Goal: Task Accomplishment & Management: Manage account settings

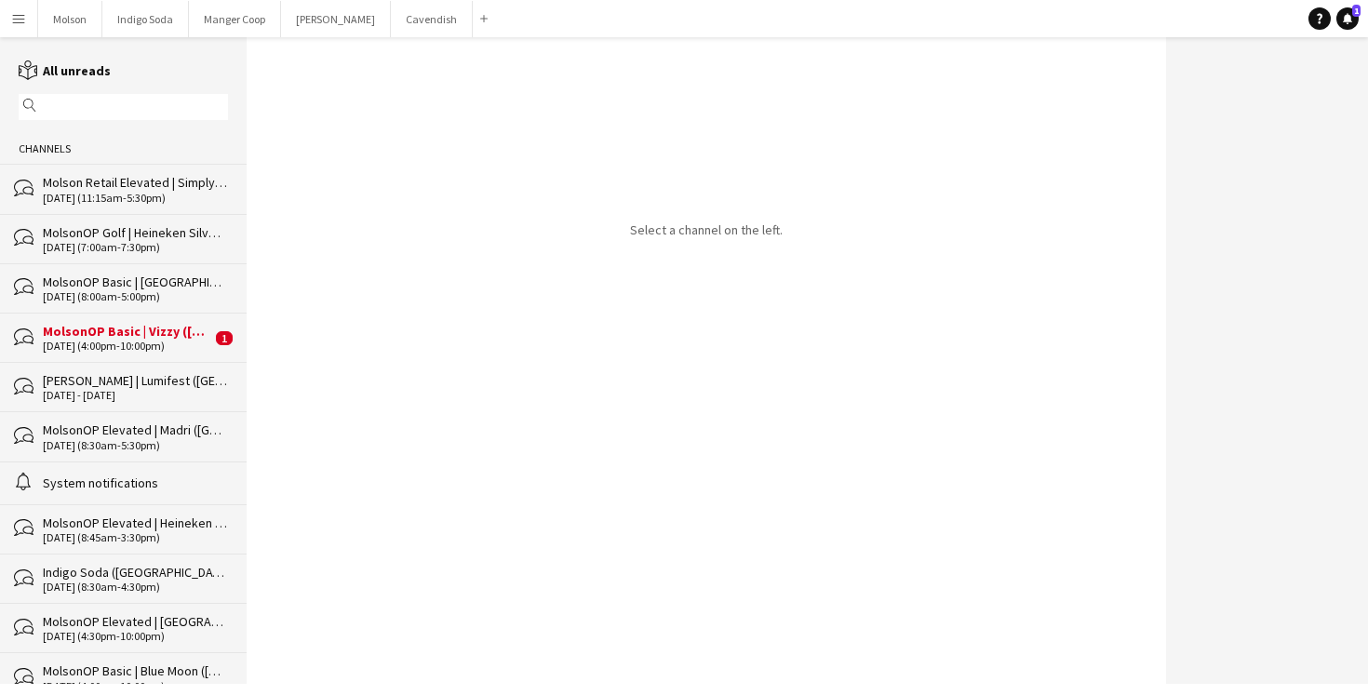
click at [109, 332] on div "MolsonOP Basic | Vizzy ([GEOGRAPHIC_DATA], [GEOGRAPHIC_DATA])" at bounding box center [127, 331] width 168 height 17
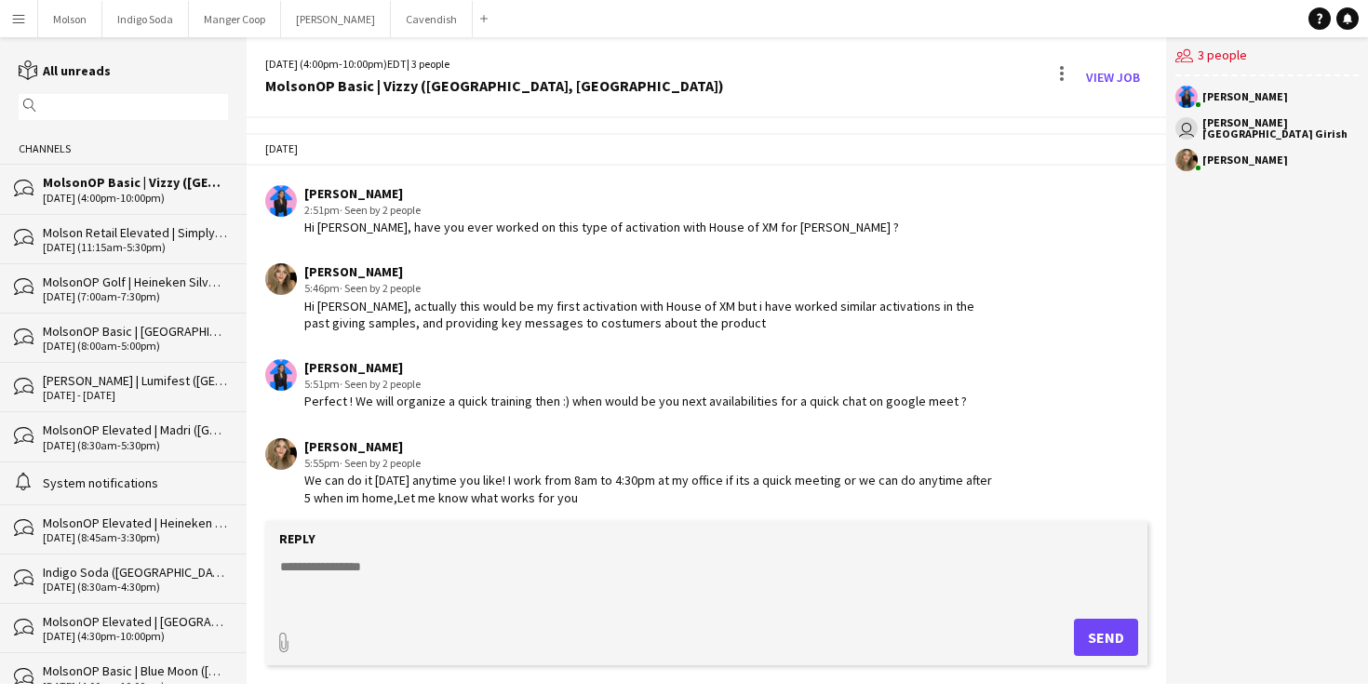
scroll to position [767, 0]
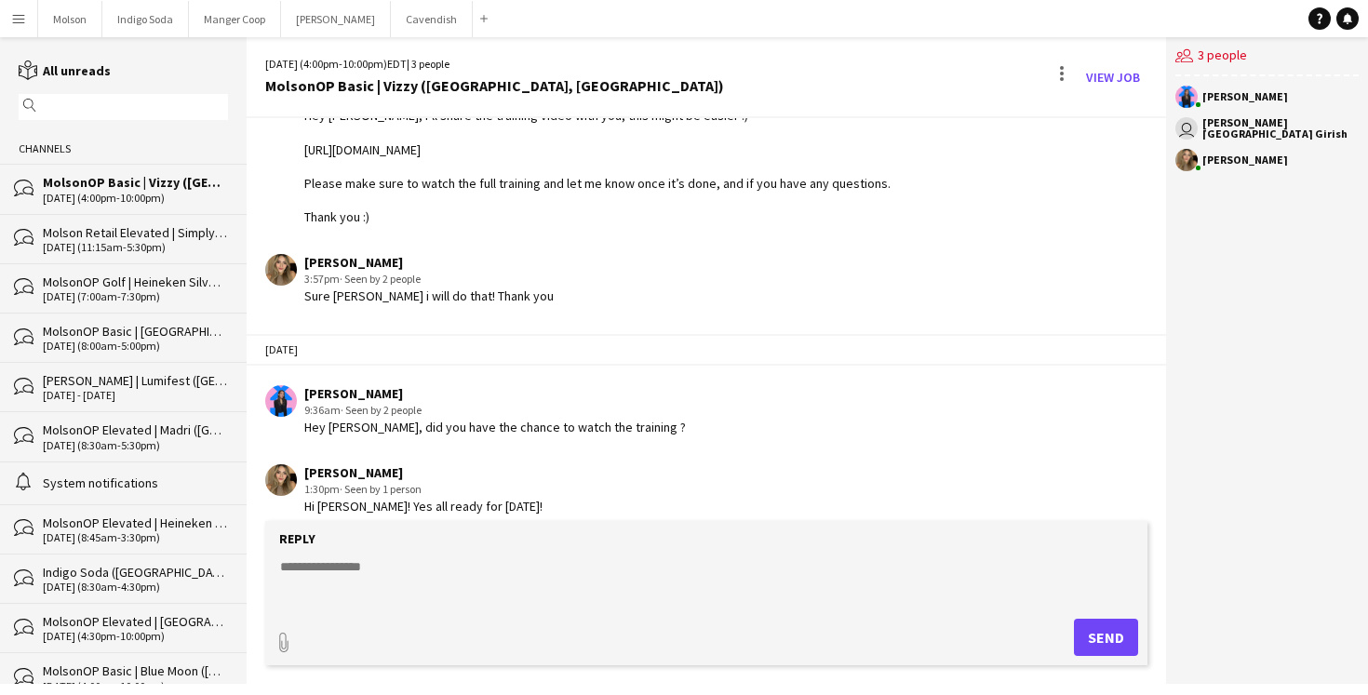
click at [428, 558] on textarea at bounding box center [710, 582] width 864 height 48
type textarea "**********"
click at [1073, 628] on div "paperclip Send" at bounding box center [707, 637] width 864 height 37
click at [1082, 629] on button "Send" at bounding box center [1106, 637] width 64 height 37
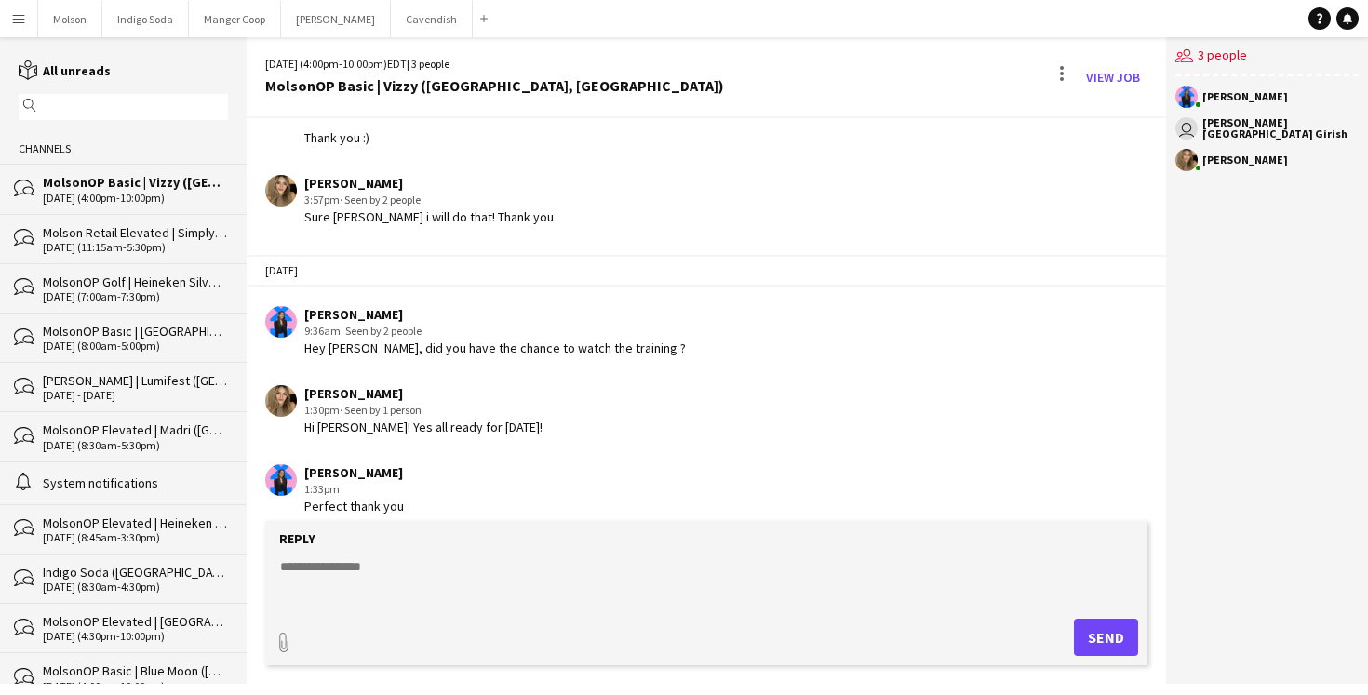
click at [110, 250] on div "[DATE] (11:15am-5:30pm)" at bounding box center [135, 247] width 185 height 13
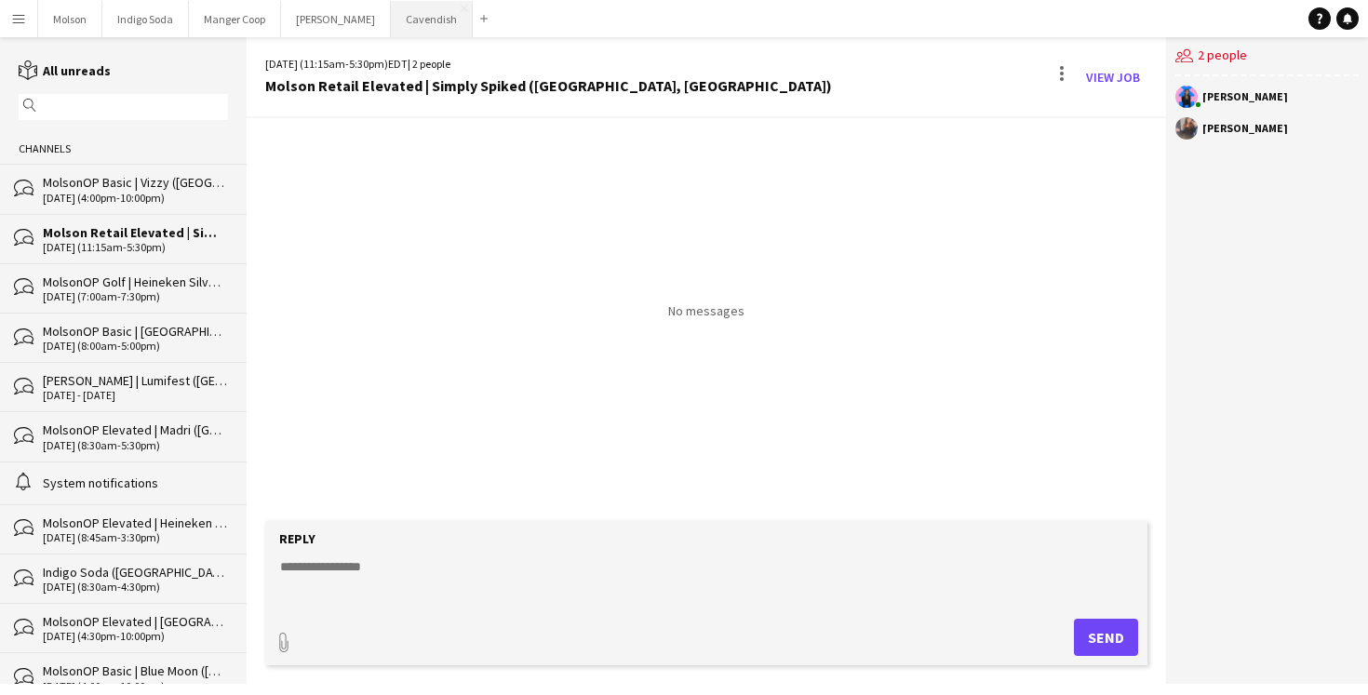
click at [391, 27] on button "Cavendish Close" at bounding box center [432, 19] width 82 height 36
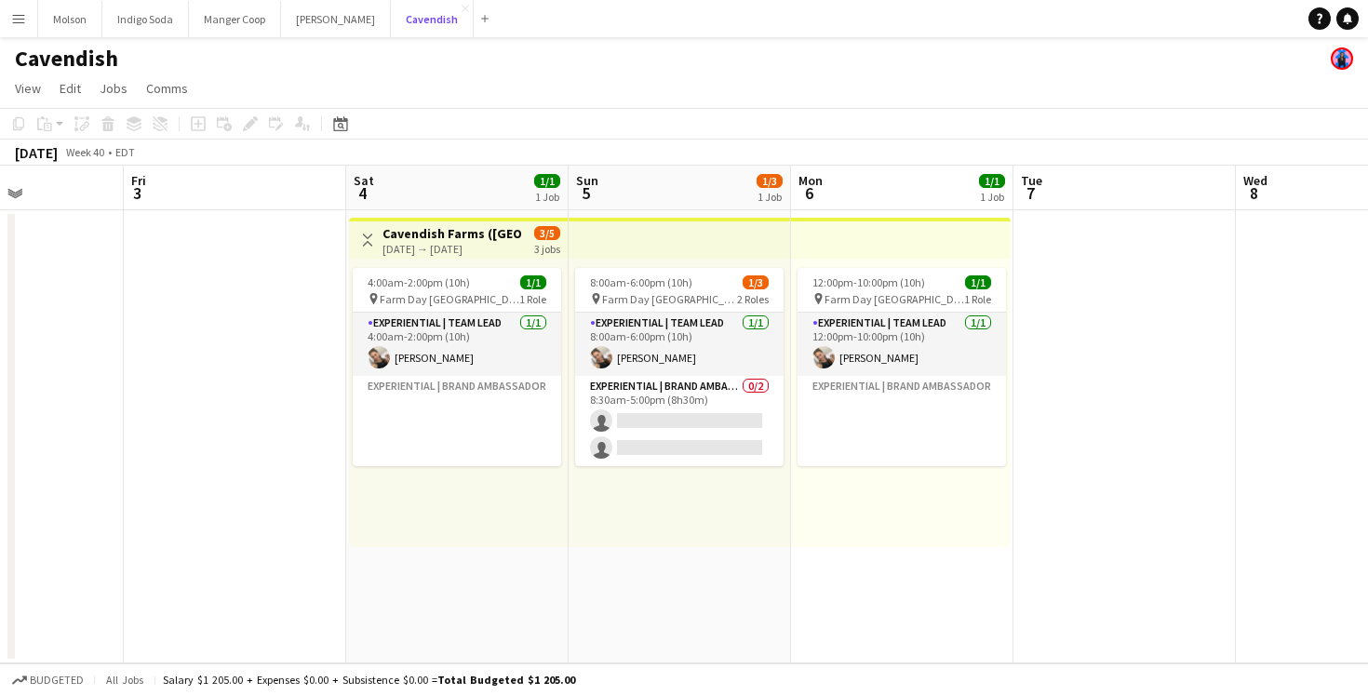
scroll to position [0, 490]
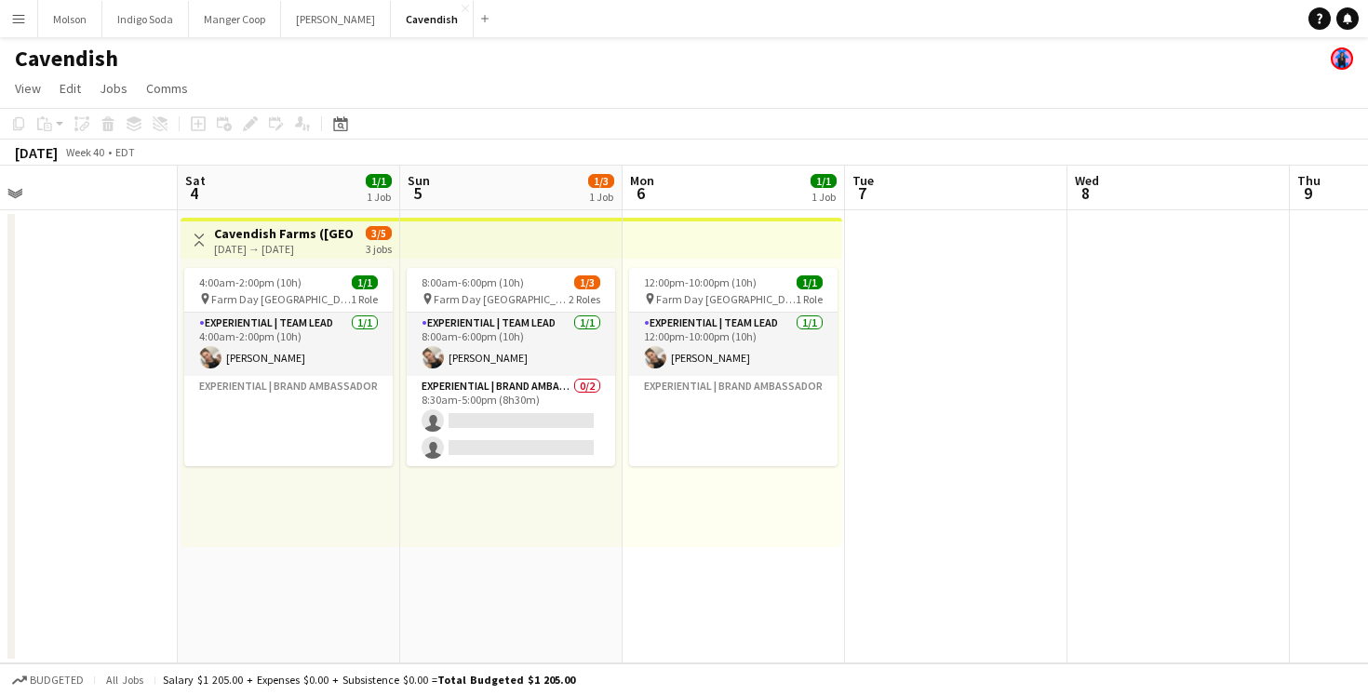
click at [369, 237] on span "3/5" at bounding box center [379, 233] width 26 height 14
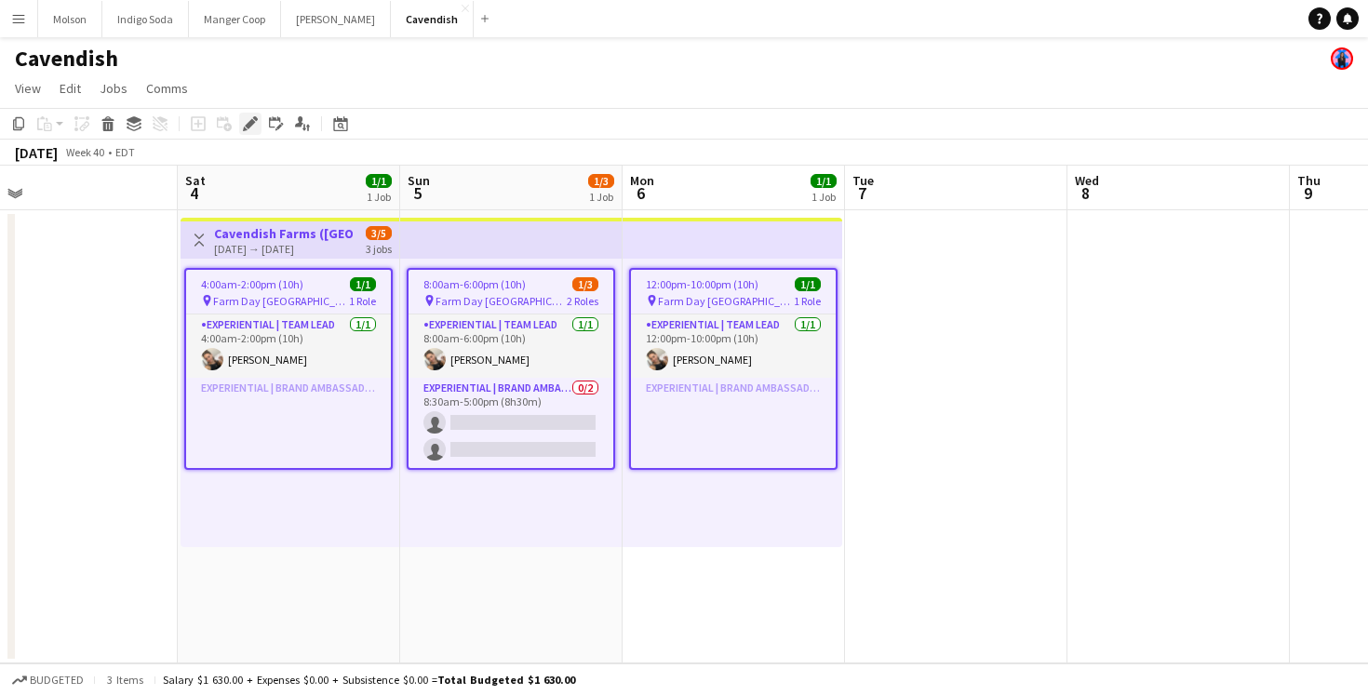
click at [250, 127] on icon "Edit" at bounding box center [250, 123] width 15 height 15
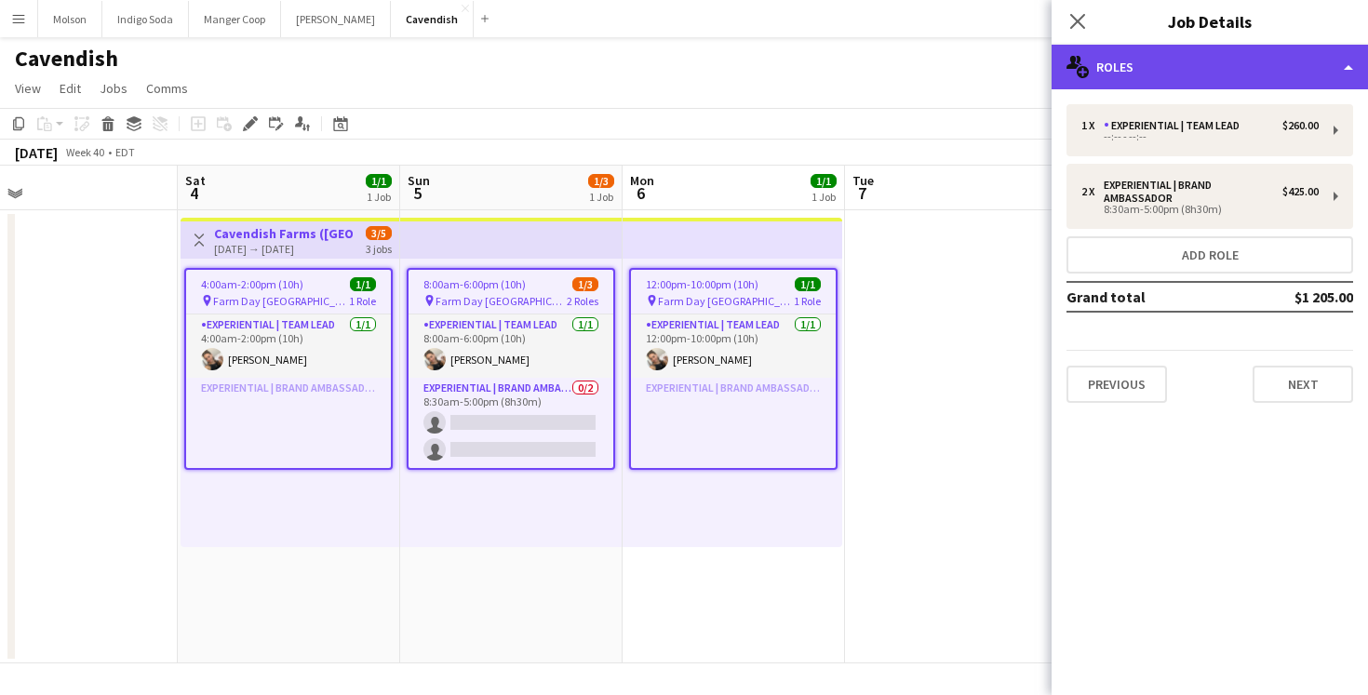
click at [1191, 70] on div "multiple-users-add Roles" at bounding box center [1210, 67] width 316 height 45
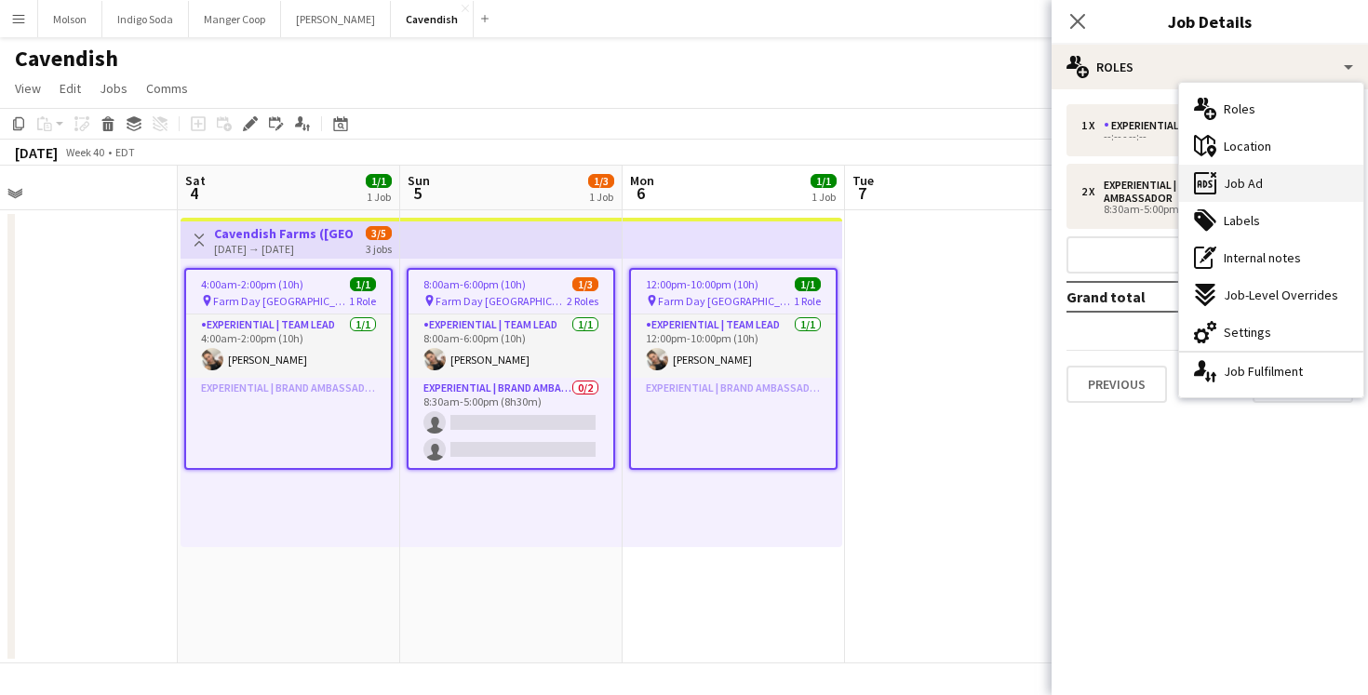
click at [1277, 180] on div "ads-window Job Ad" at bounding box center [1271, 183] width 184 height 37
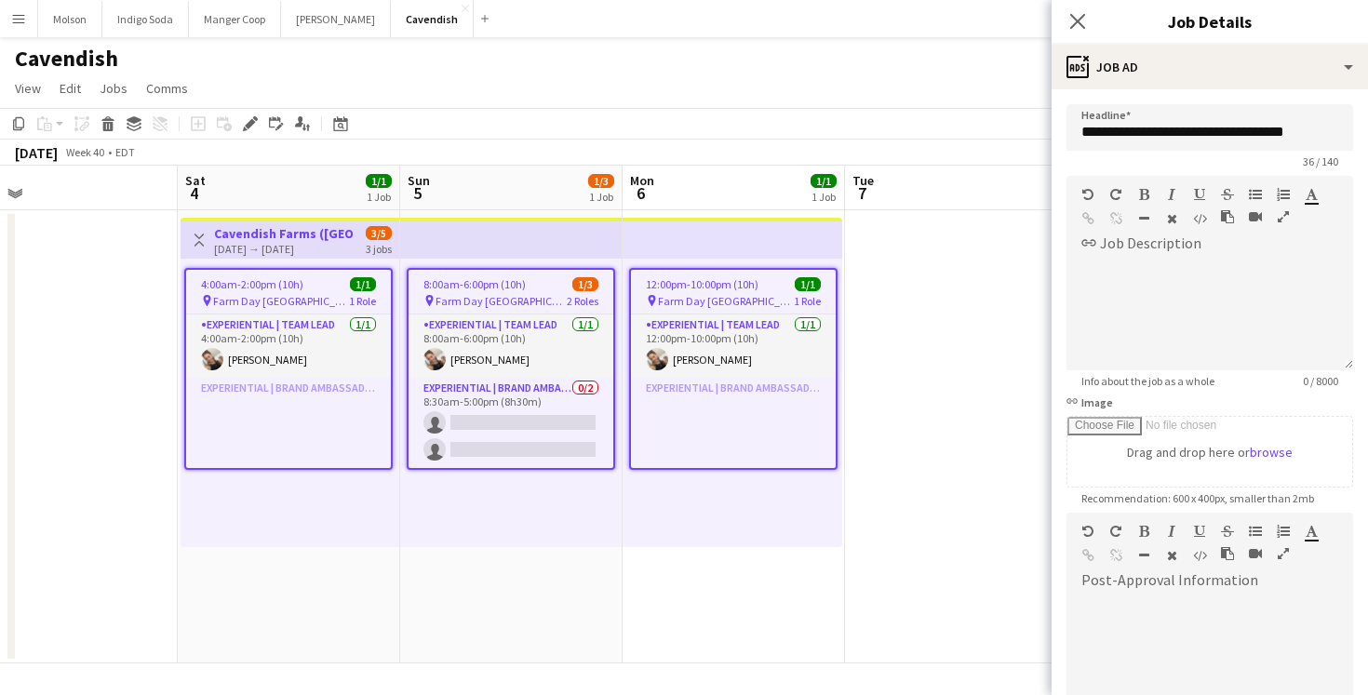
scroll to position [225, 0]
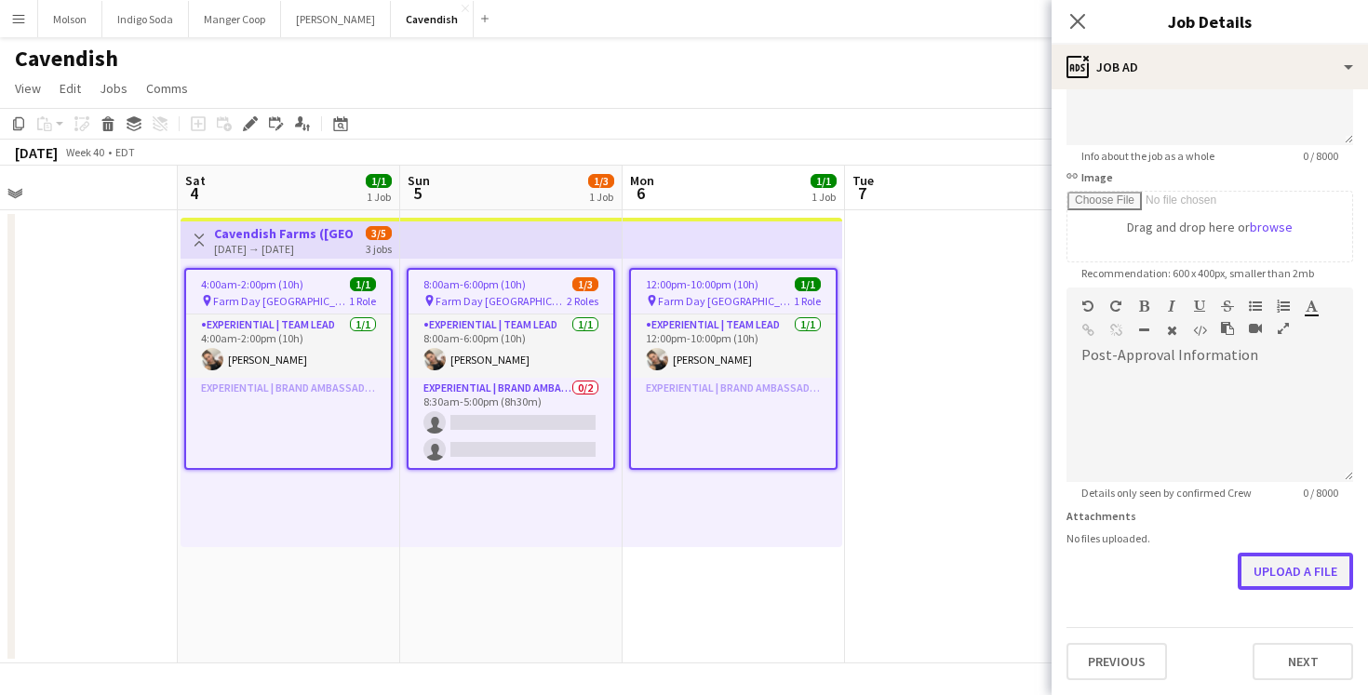
click at [1285, 568] on button "Upload a file" at bounding box center [1295, 571] width 115 height 37
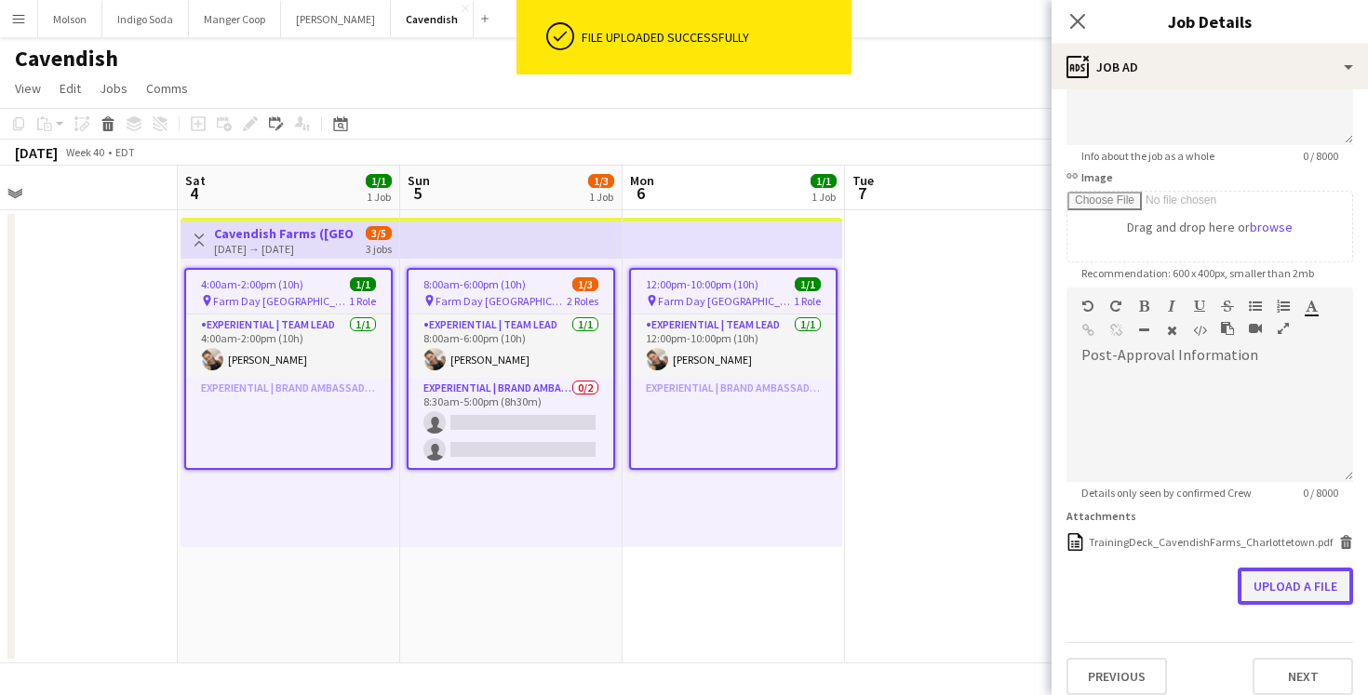
click at [1286, 592] on button "Upload a file" at bounding box center [1295, 586] width 115 height 37
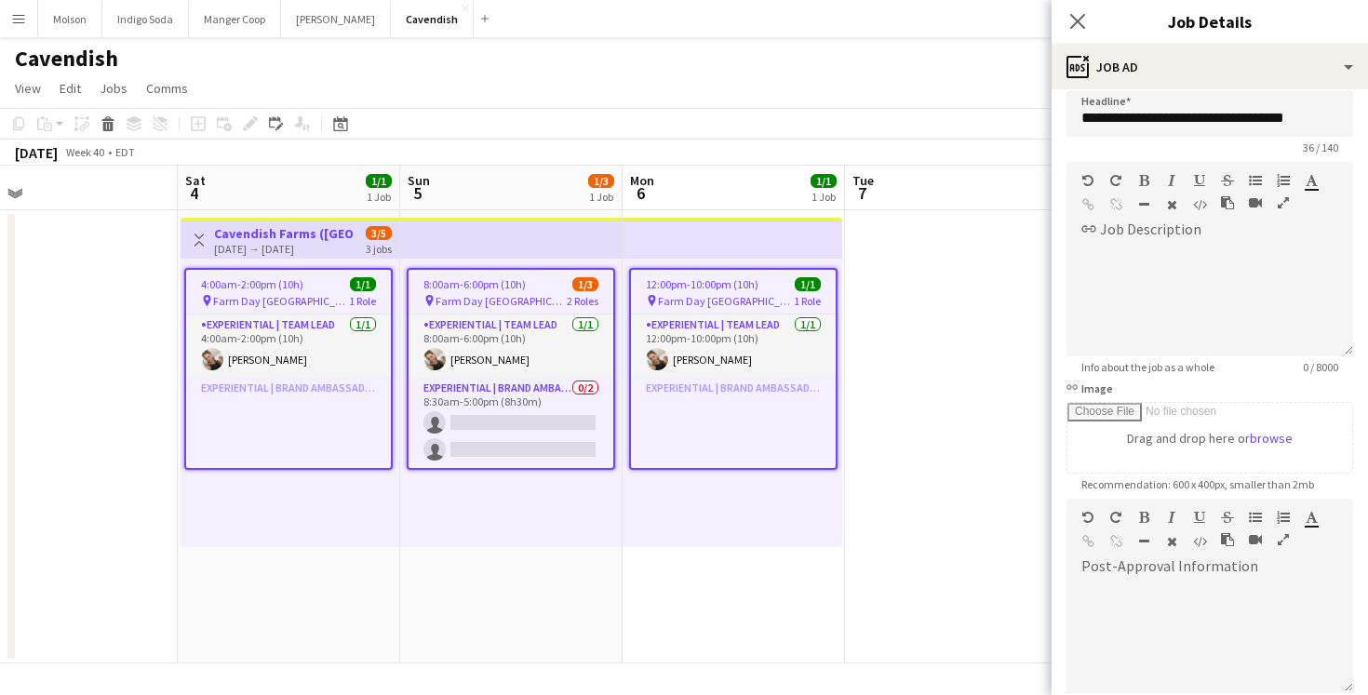
scroll to position [0, 0]
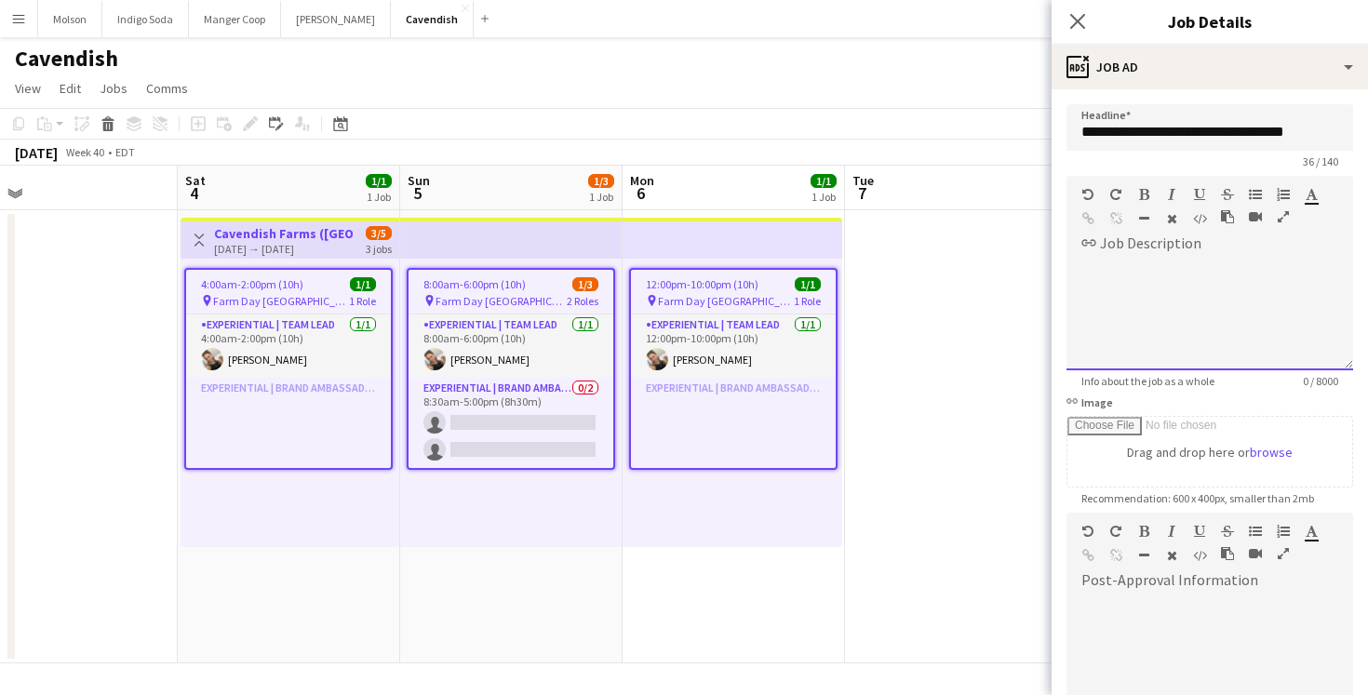
click at [1139, 249] on div at bounding box center [1210, 308] width 287 height 125
paste div
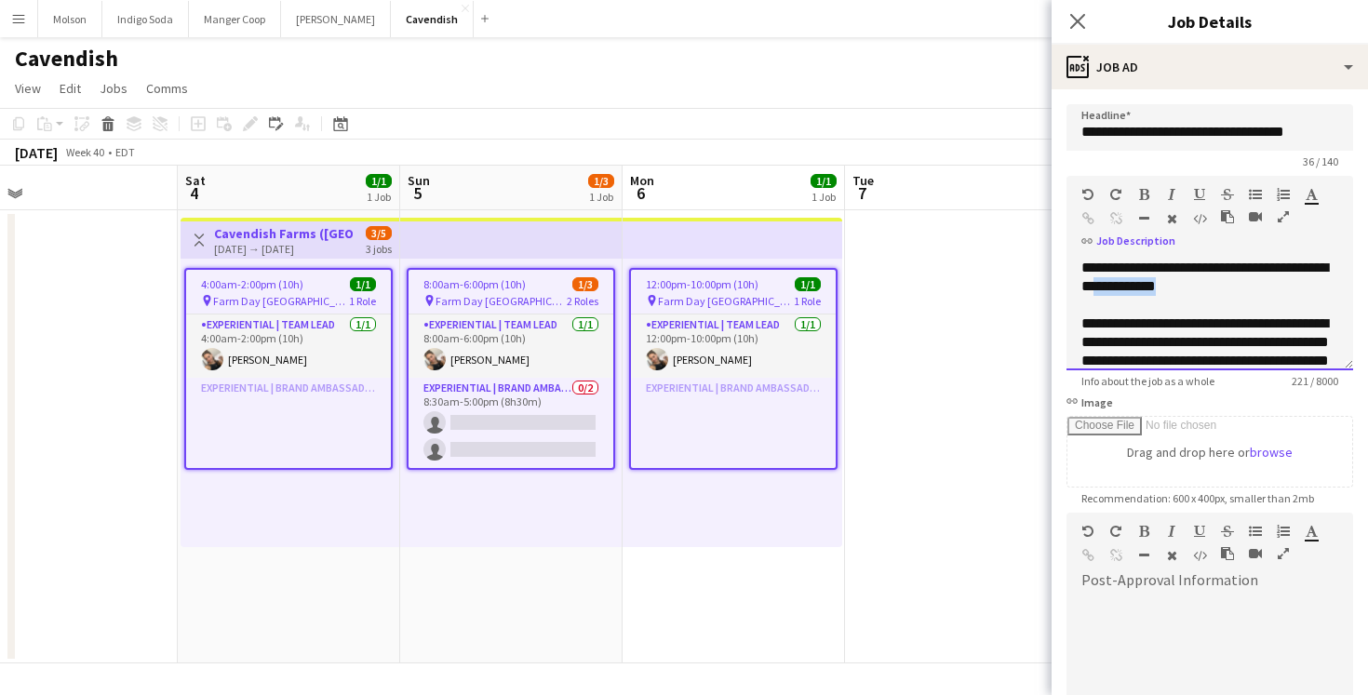
drag, startPoint x: 1247, startPoint y: 284, endPoint x: 1146, endPoint y: 287, distance: 101.5
click at [1146, 287] on div "**********" at bounding box center [1210, 277] width 257 height 37
click at [1220, 289] on div "**********" at bounding box center [1210, 277] width 257 height 37
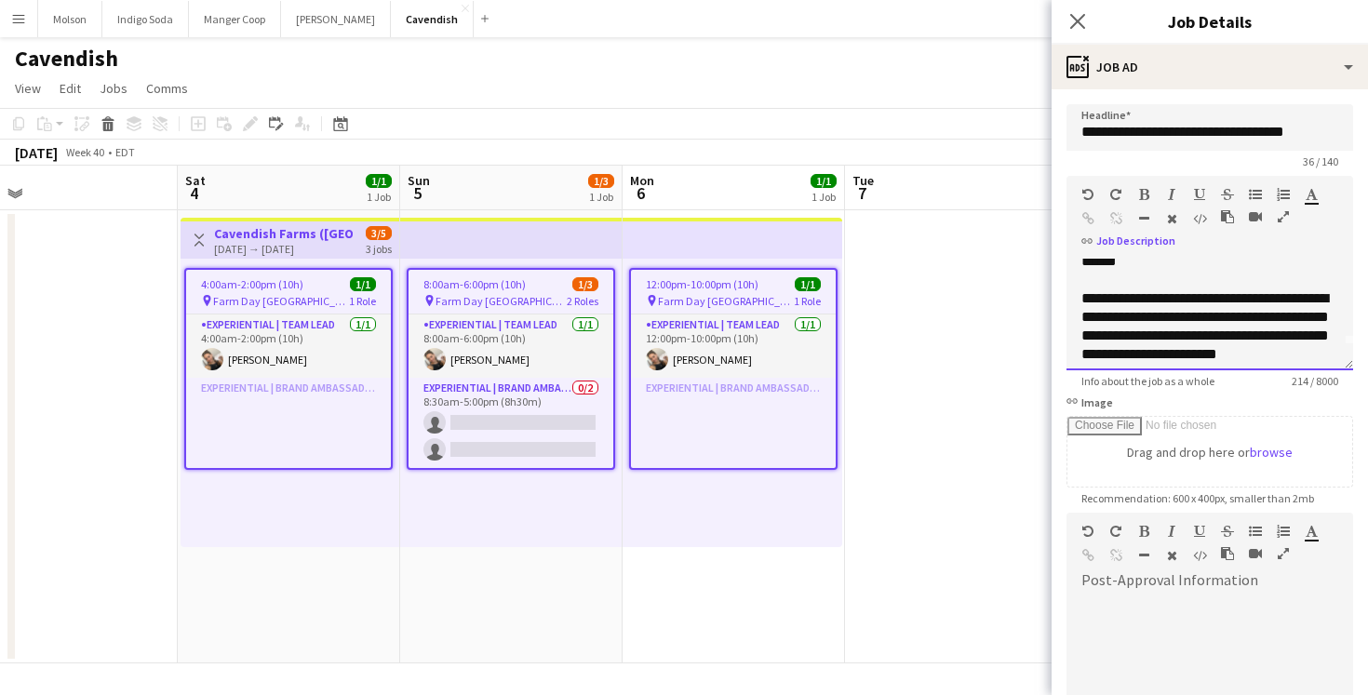
scroll to position [28, 0]
click at [1272, 333] on div "**********" at bounding box center [1210, 333] width 257 height 93
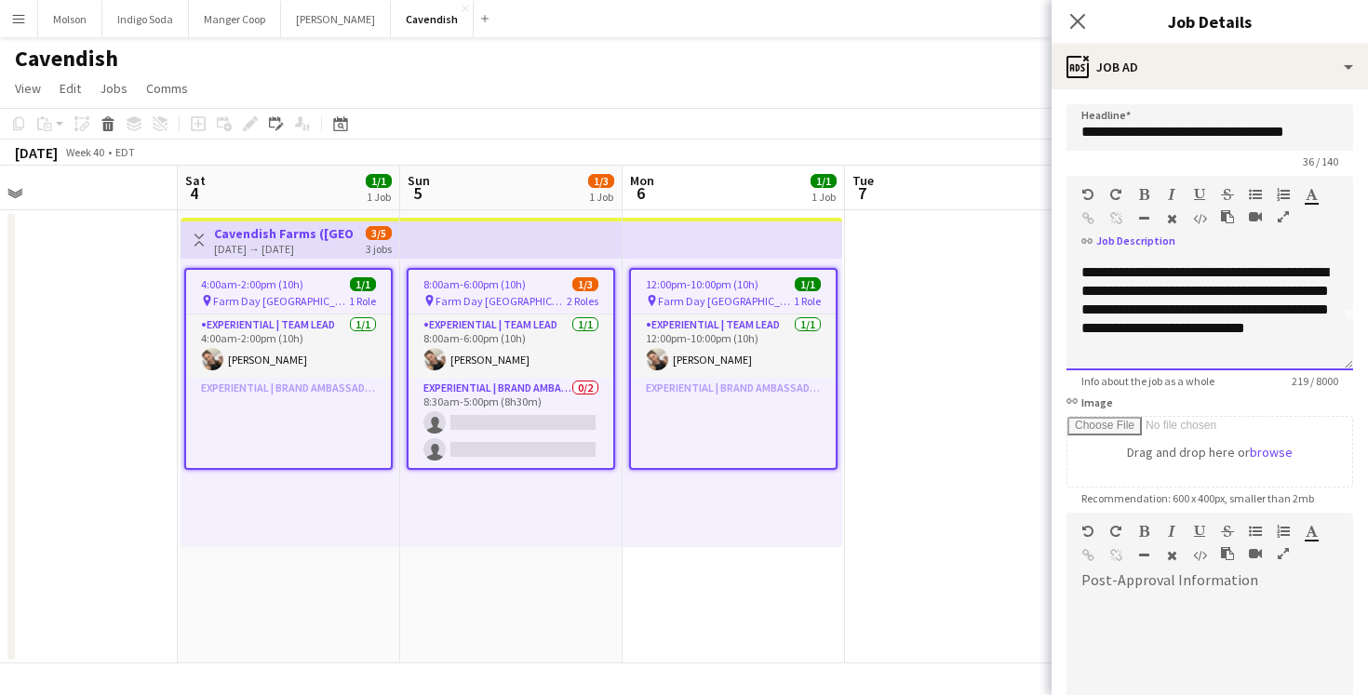
scroll to position [52, 0]
click at [1178, 574] on div "default Heading 1 Heading 2 Heading 3 Heading 4 Heading 5 Heading 6 Heading 7 P…" at bounding box center [1210, 548] width 287 height 70
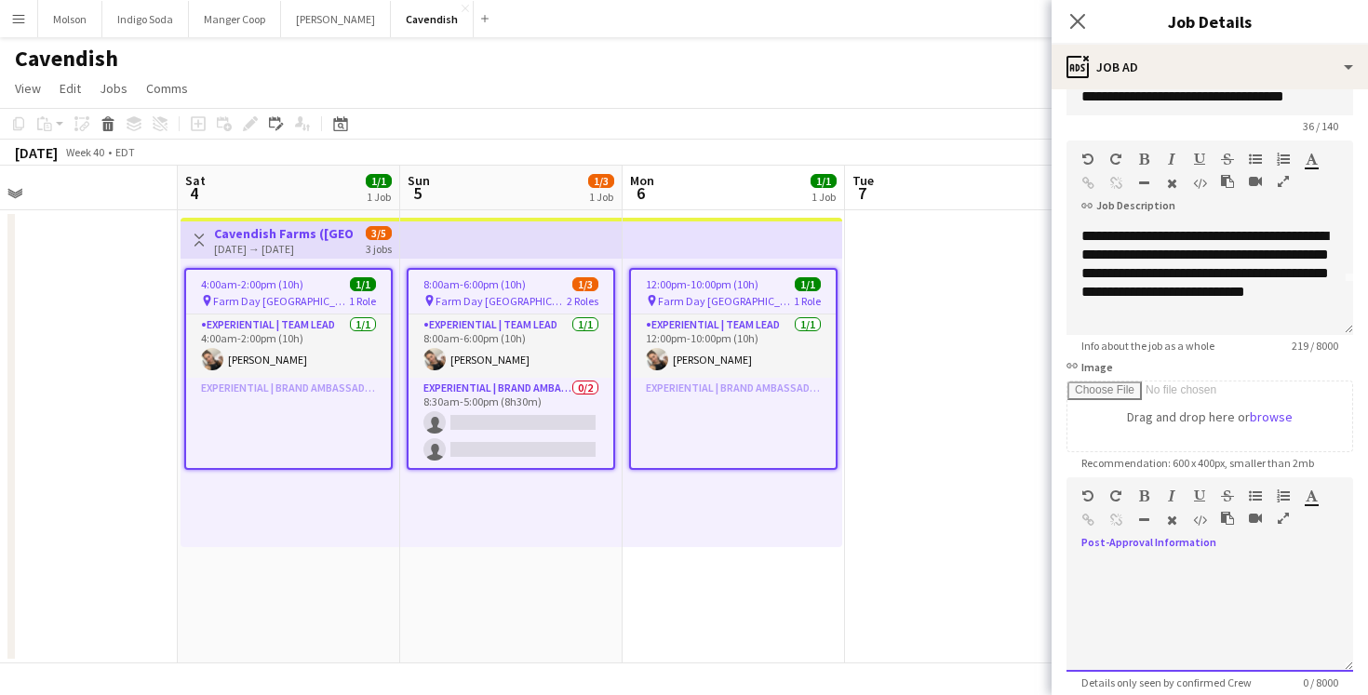
scroll to position [0, 0]
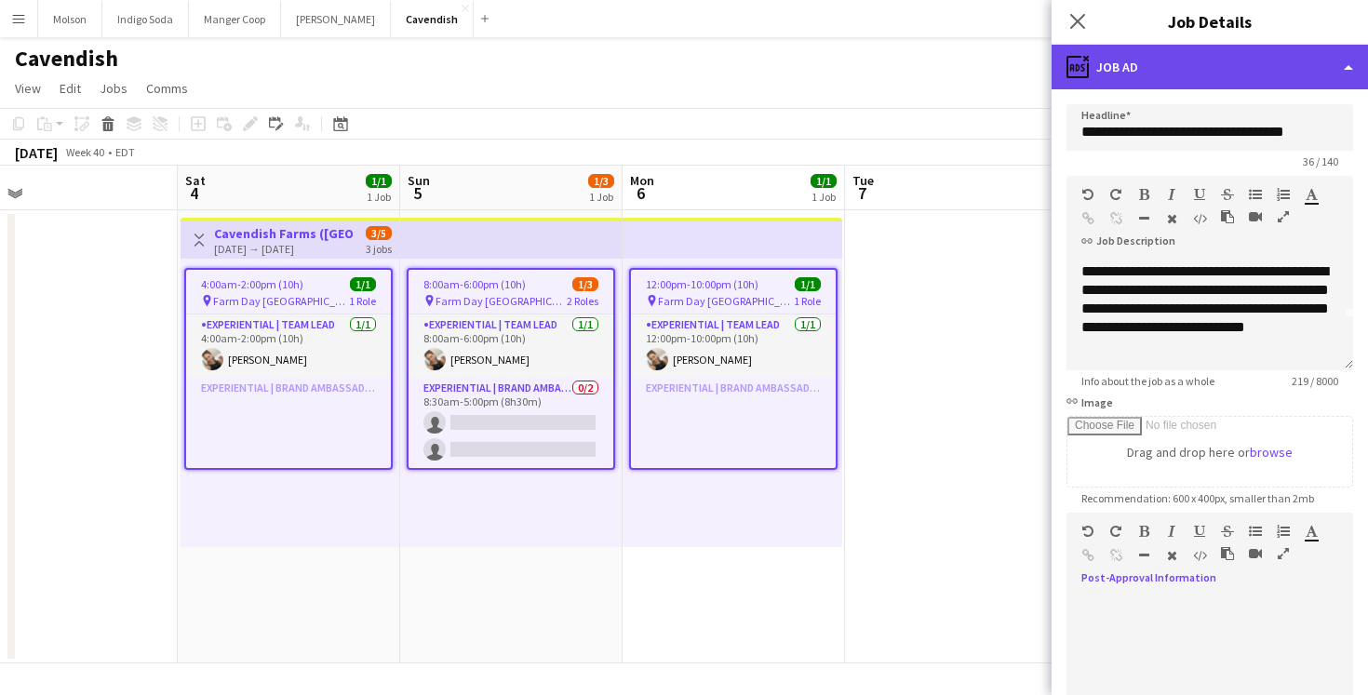
click at [1219, 52] on div "ads-window Job Ad" at bounding box center [1210, 67] width 316 height 45
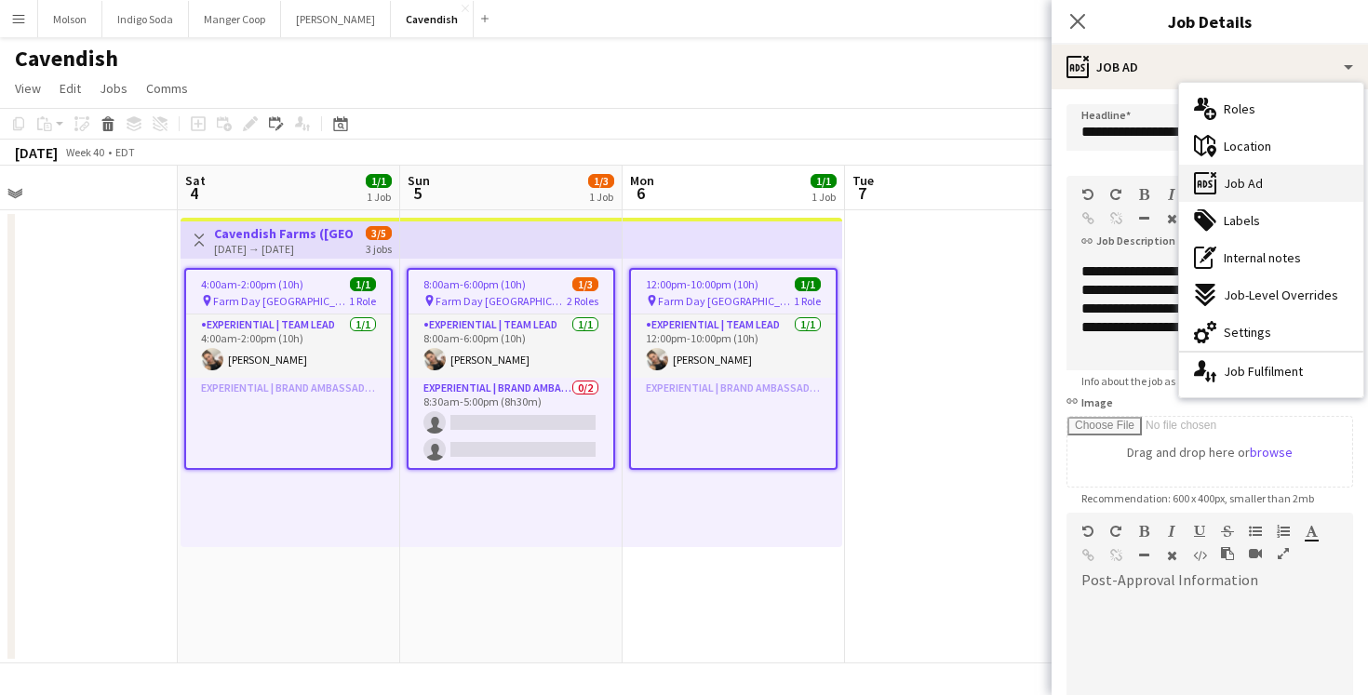
click at [1271, 193] on div "ads-window Job Ad" at bounding box center [1271, 183] width 184 height 37
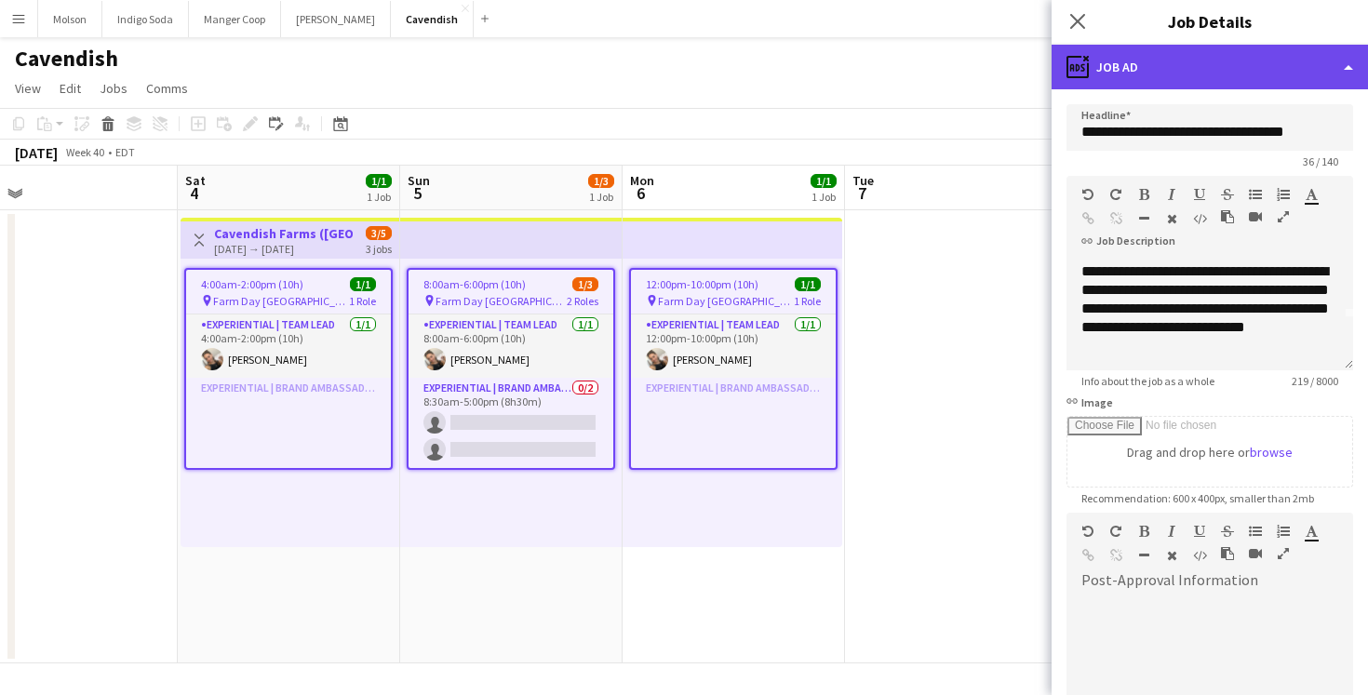
click at [1237, 69] on div "ads-window Job Ad" at bounding box center [1210, 67] width 316 height 45
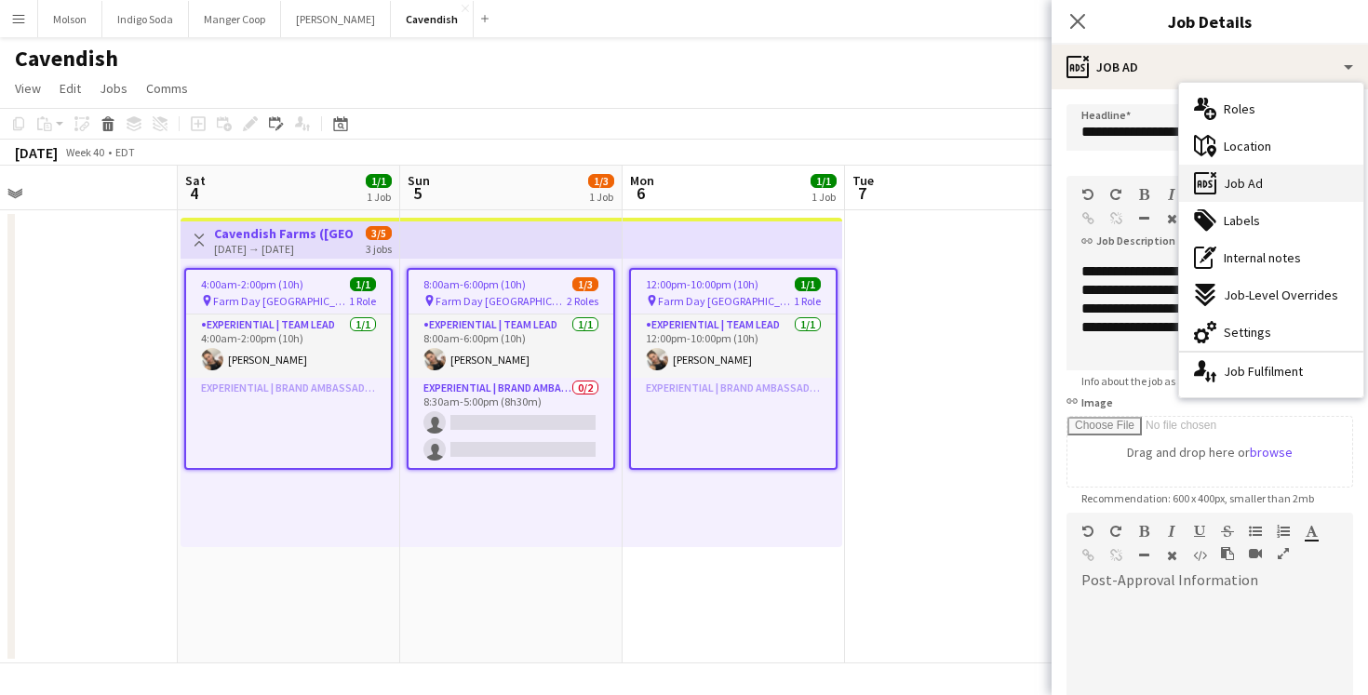
click at [1283, 174] on div "ads-window Job Ad" at bounding box center [1271, 183] width 184 height 37
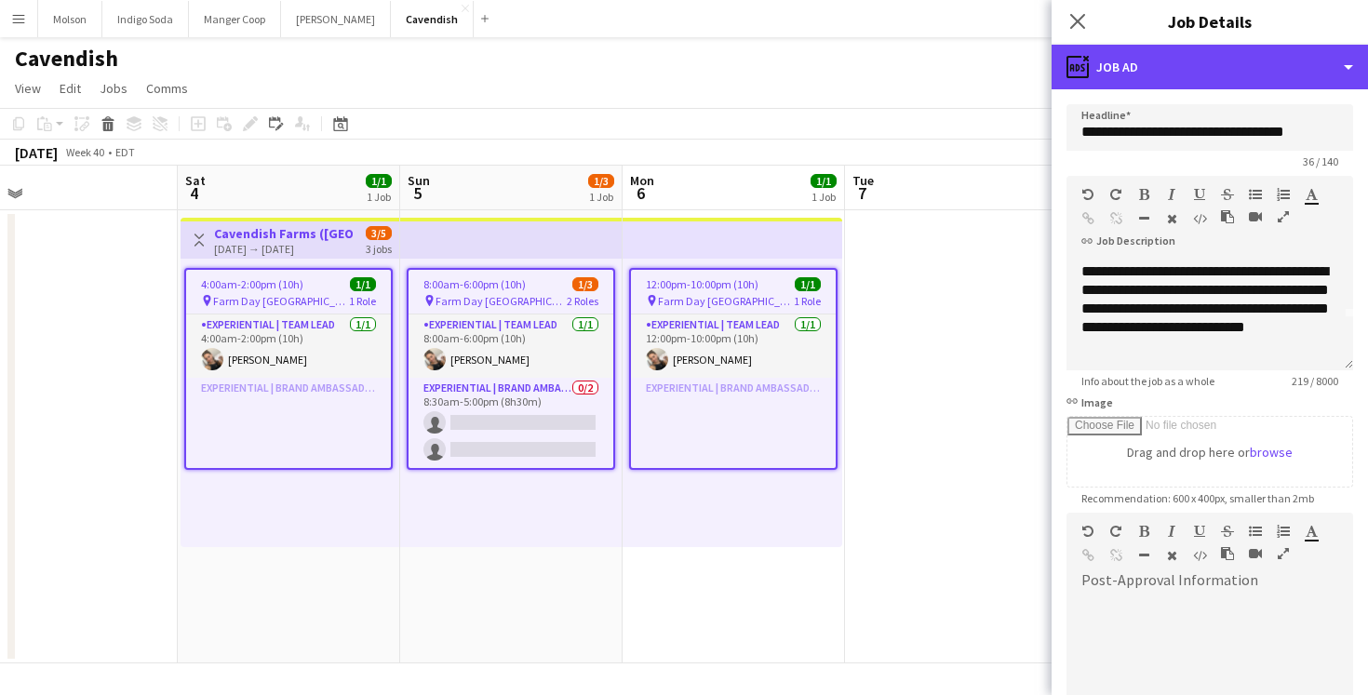
click at [1251, 79] on div "ads-window Job Ad" at bounding box center [1210, 67] width 316 height 45
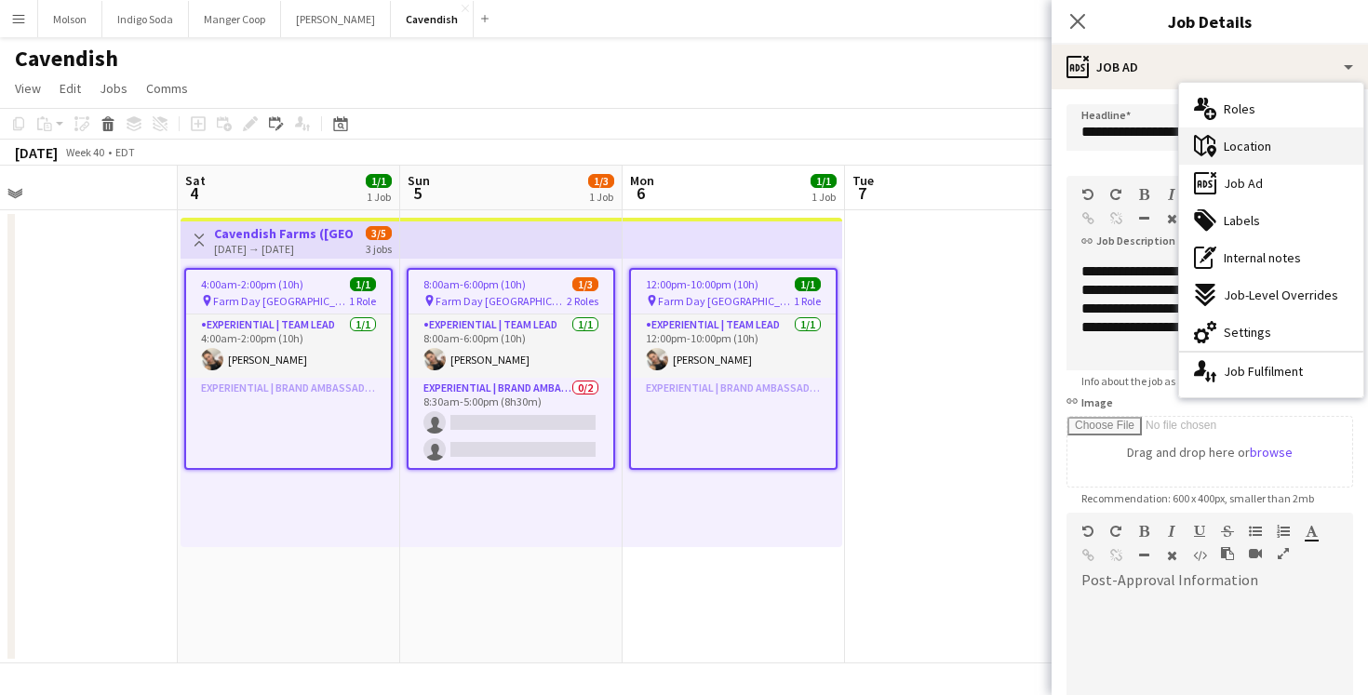
click at [1272, 148] on div "maps-pin-1 Location" at bounding box center [1271, 146] width 184 height 37
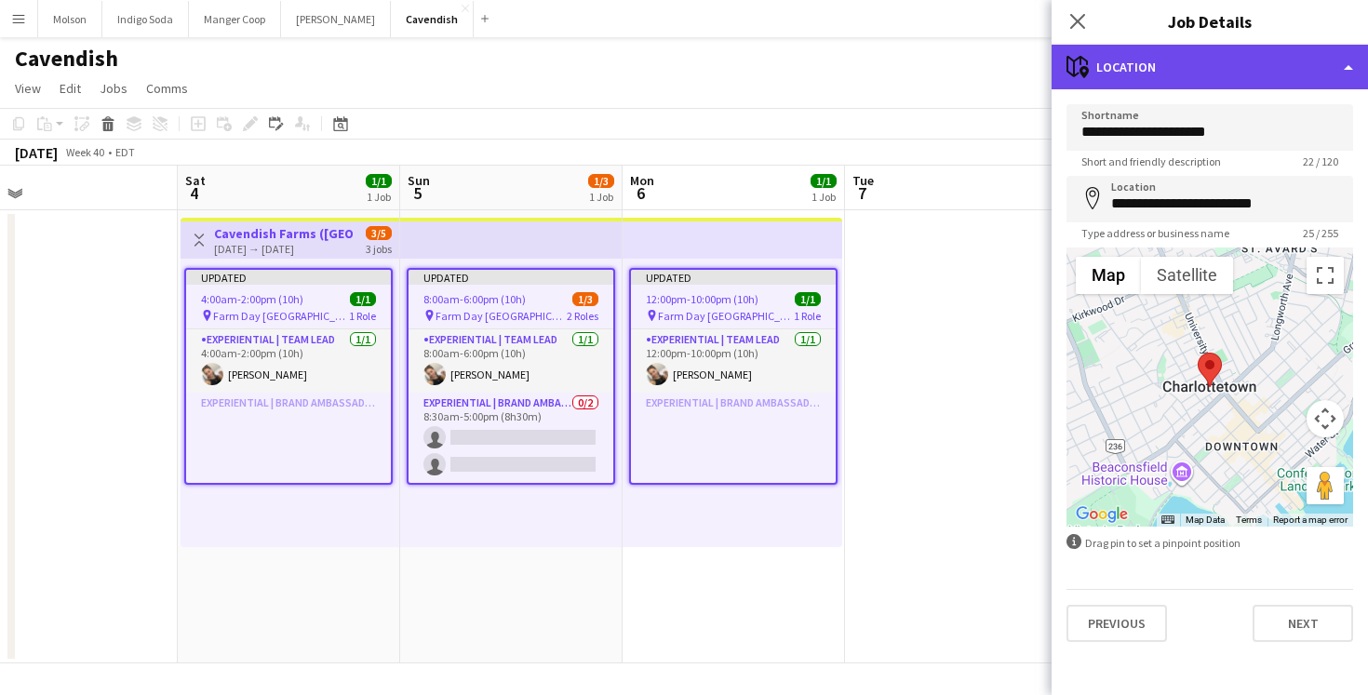
click at [1267, 73] on div "maps-pin-1 Location" at bounding box center [1210, 67] width 316 height 45
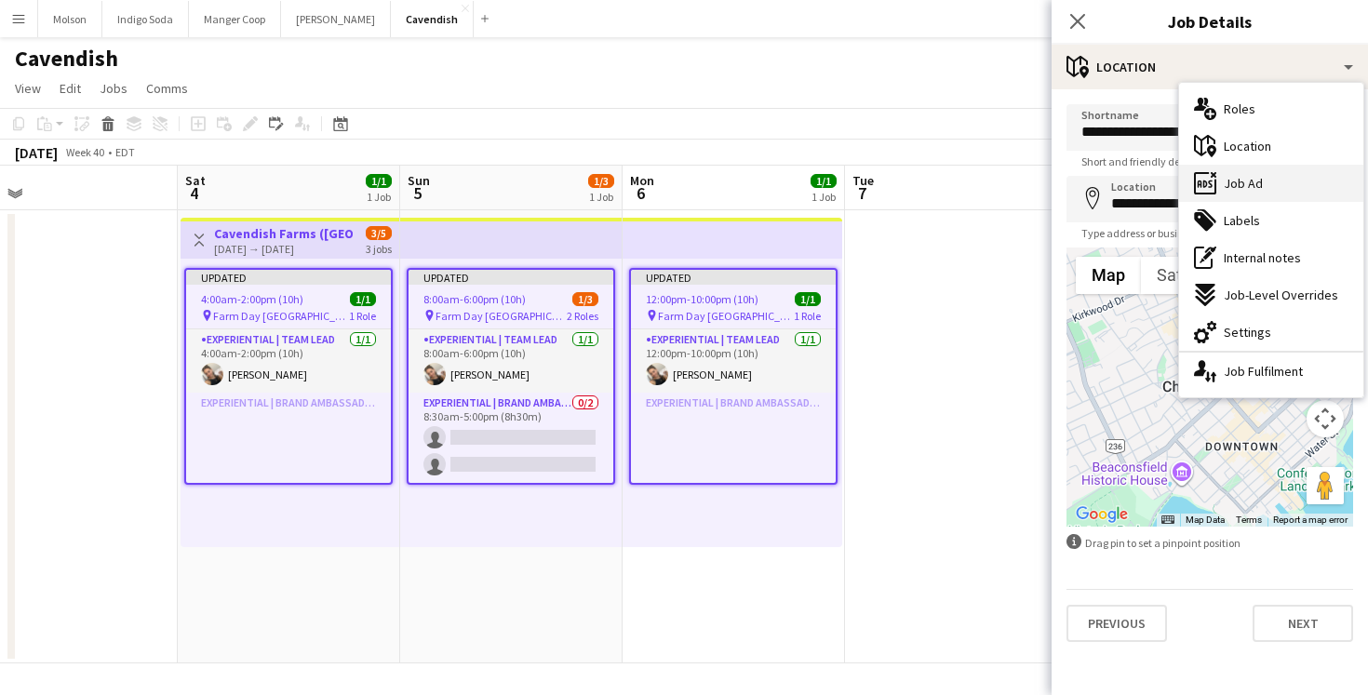
click at [1277, 184] on div "ads-window Job Ad" at bounding box center [1271, 183] width 184 height 37
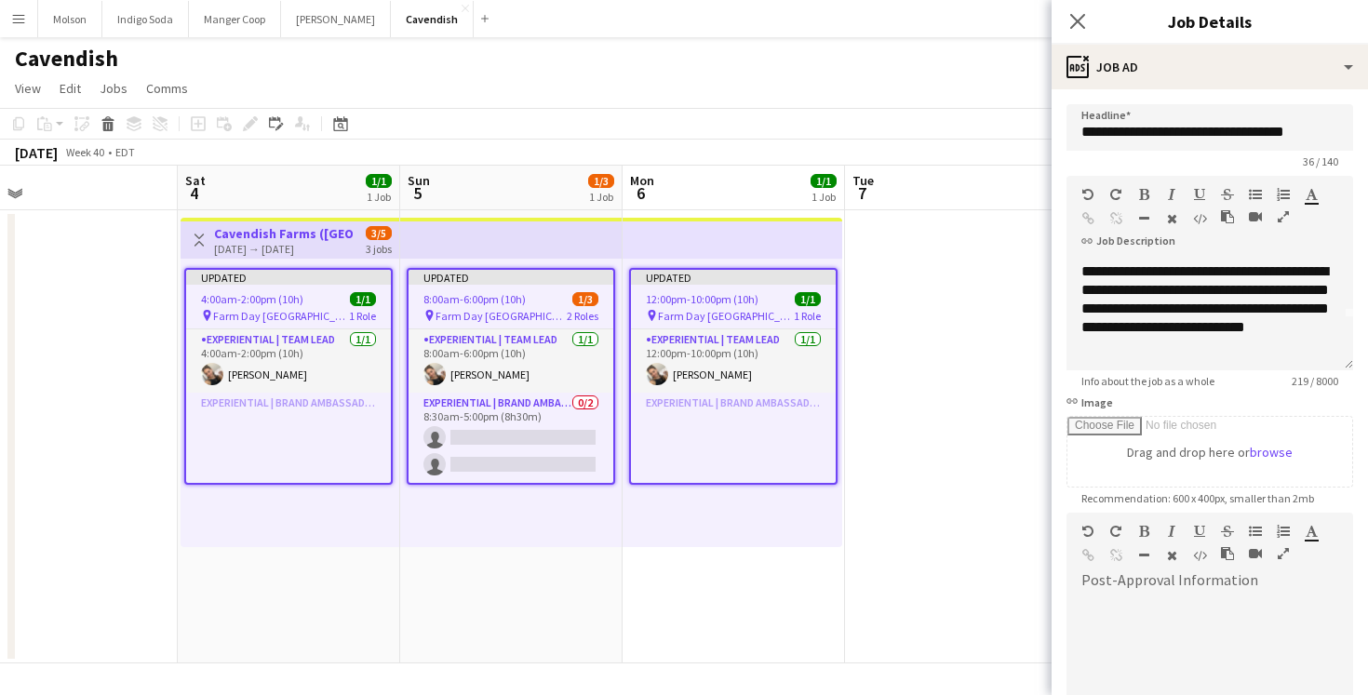
scroll to position [277, 0]
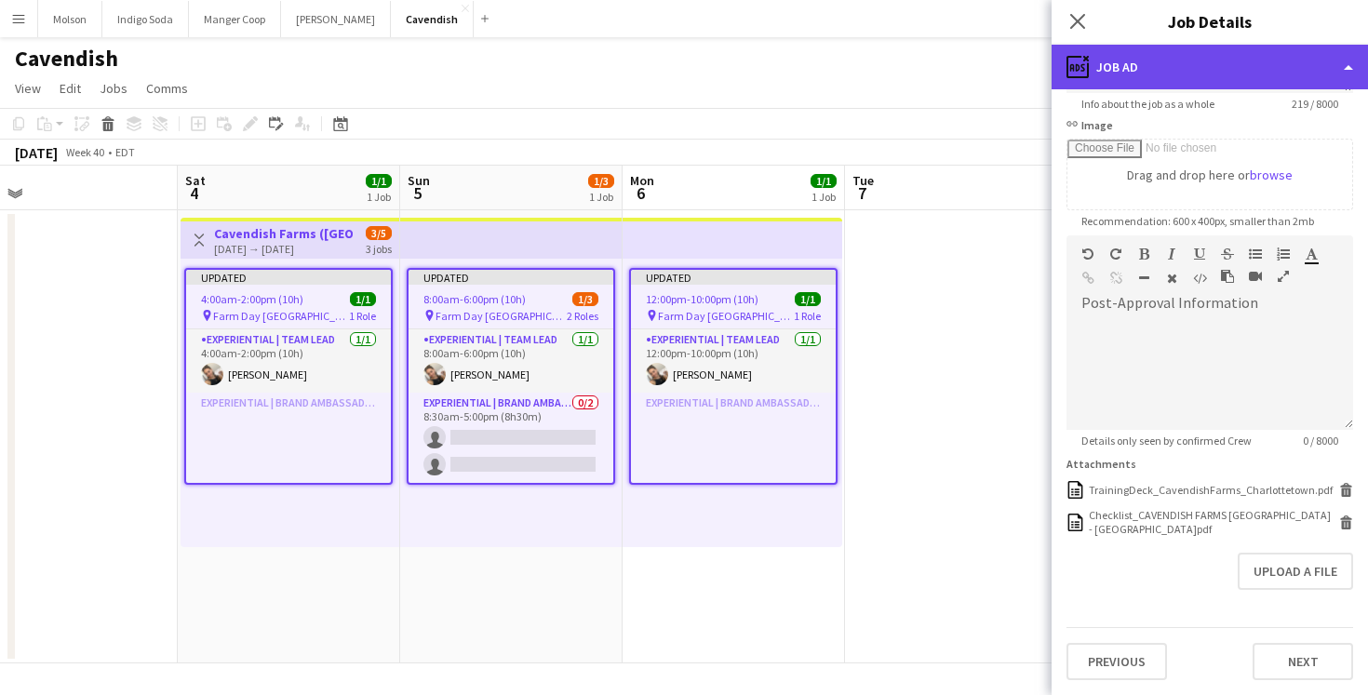
click at [1244, 68] on div "ads-window Job Ad" at bounding box center [1210, 67] width 316 height 45
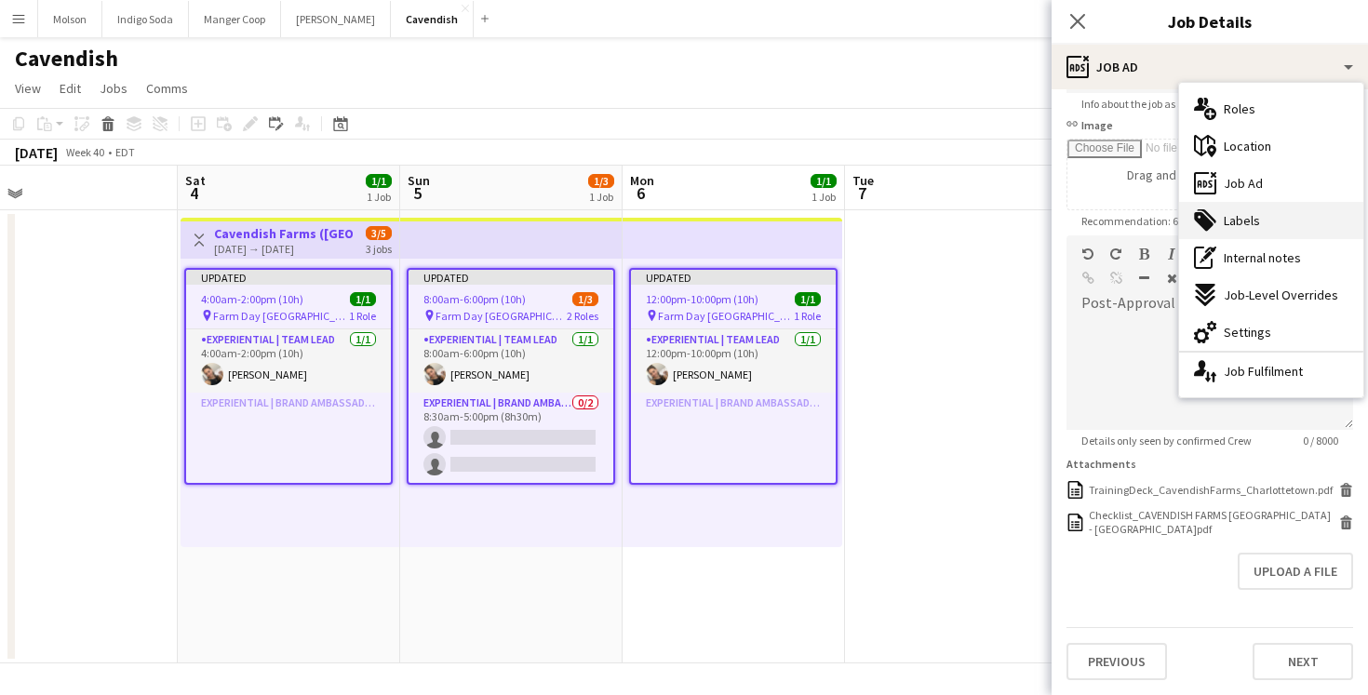
click at [1284, 217] on div "tags-double Labels" at bounding box center [1271, 220] width 184 height 37
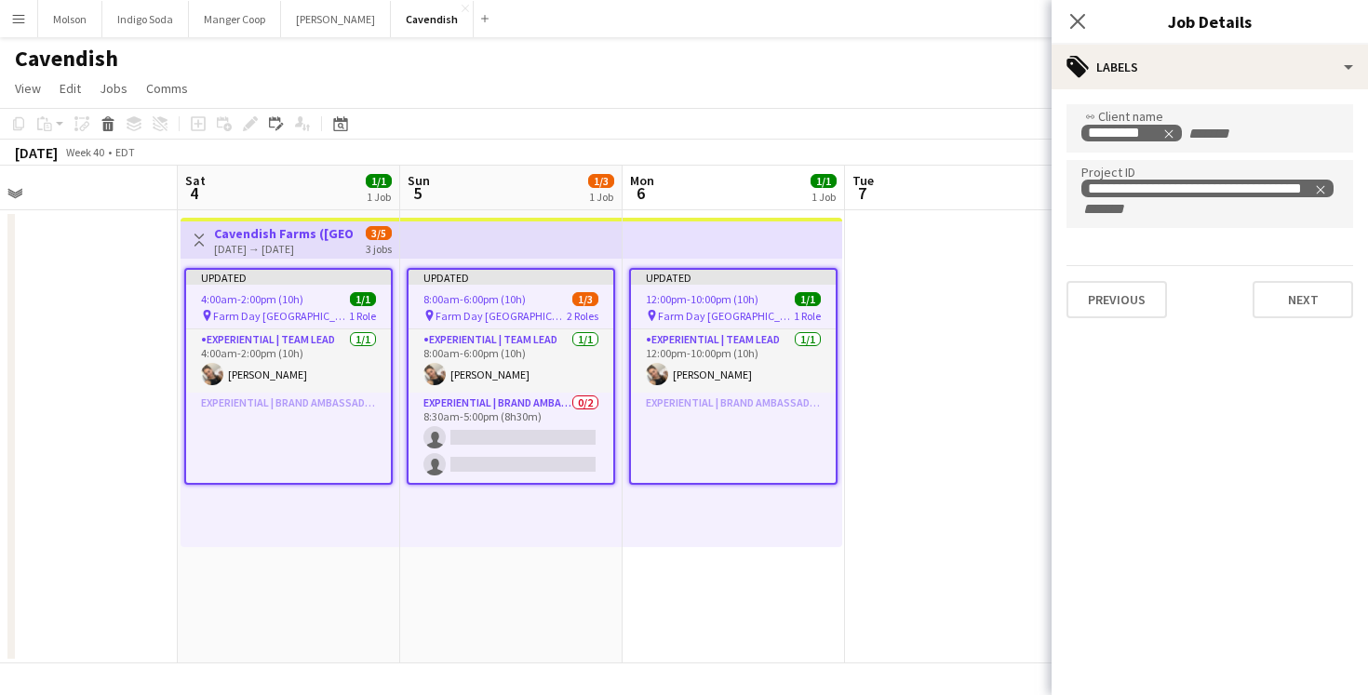
scroll to position [0, 0]
click at [1076, 20] on icon at bounding box center [1077, 21] width 18 height 18
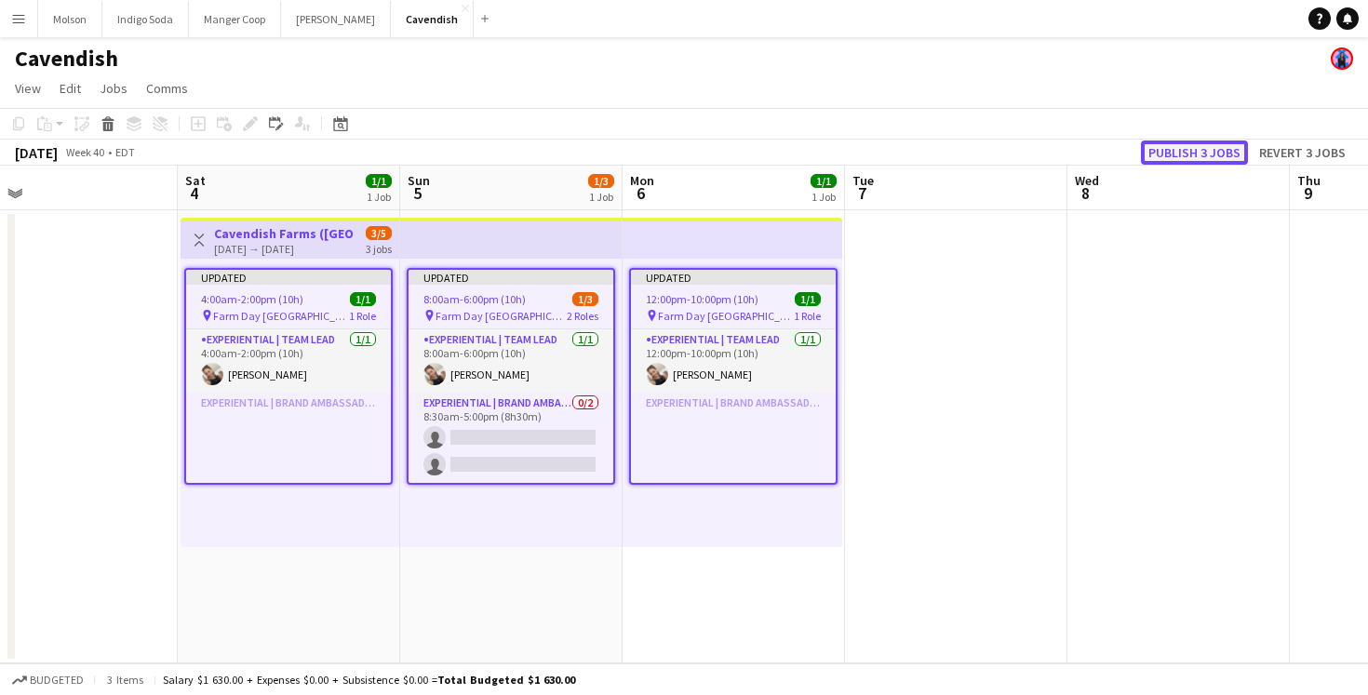
click at [1180, 148] on button "Publish 3 jobs" at bounding box center [1194, 153] width 107 height 24
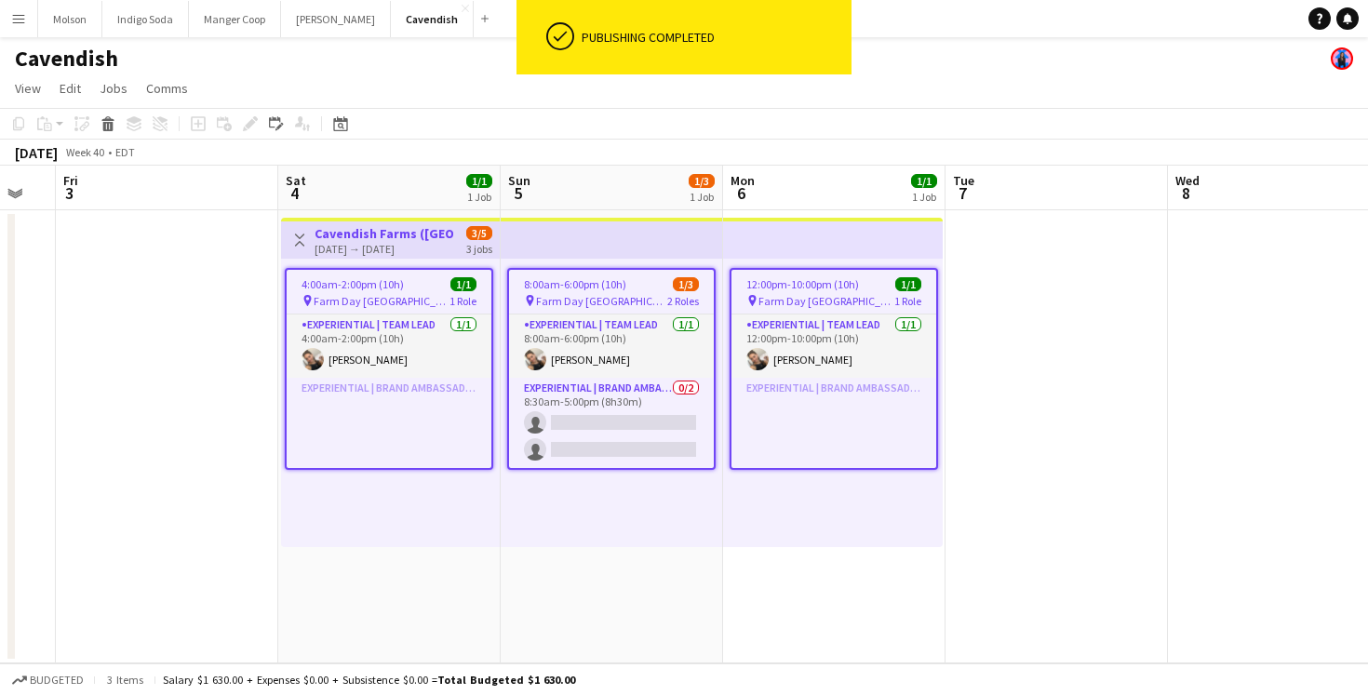
scroll to position [0, 877]
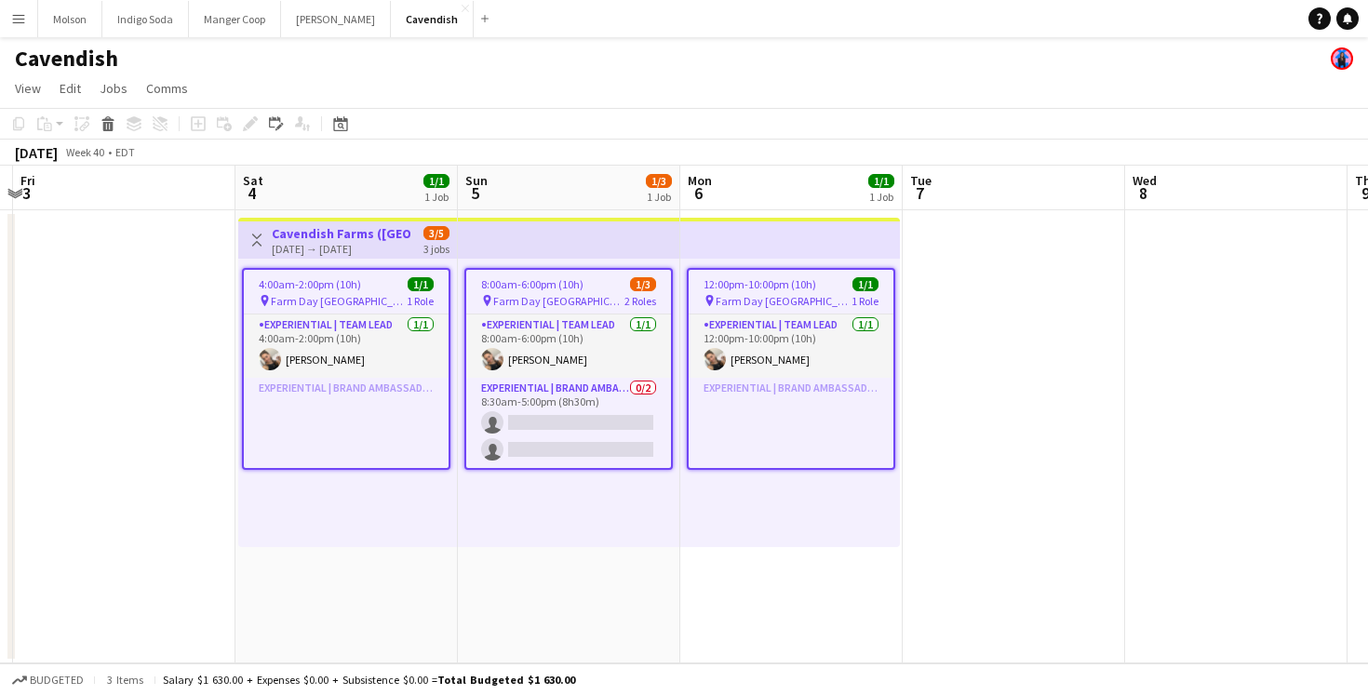
click at [525, 237] on app-top-bar at bounding box center [569, 238] width 222 height 41
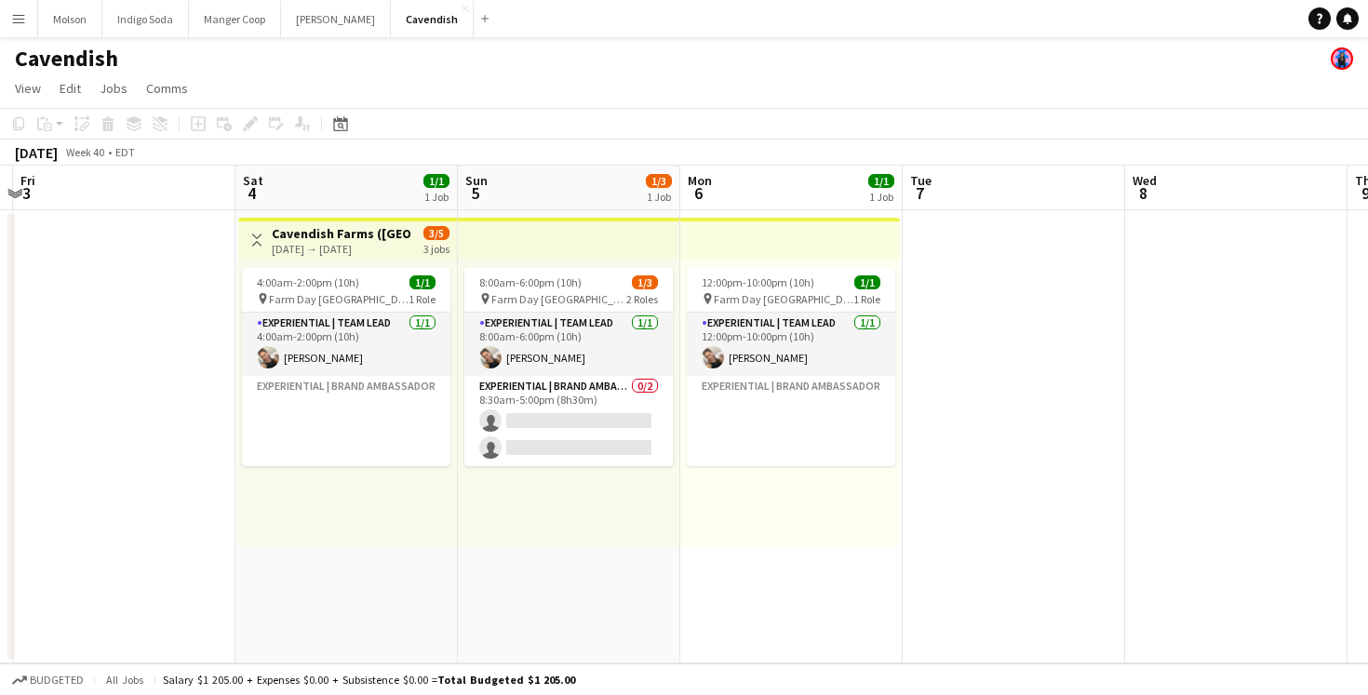
click at [367, 230] on h3 "Cavendish Farms ([GEOGRAPHIC_DATA], [GEOGRAPHIC_DATA])" at bounding box center [341, 233] width 139 height 17
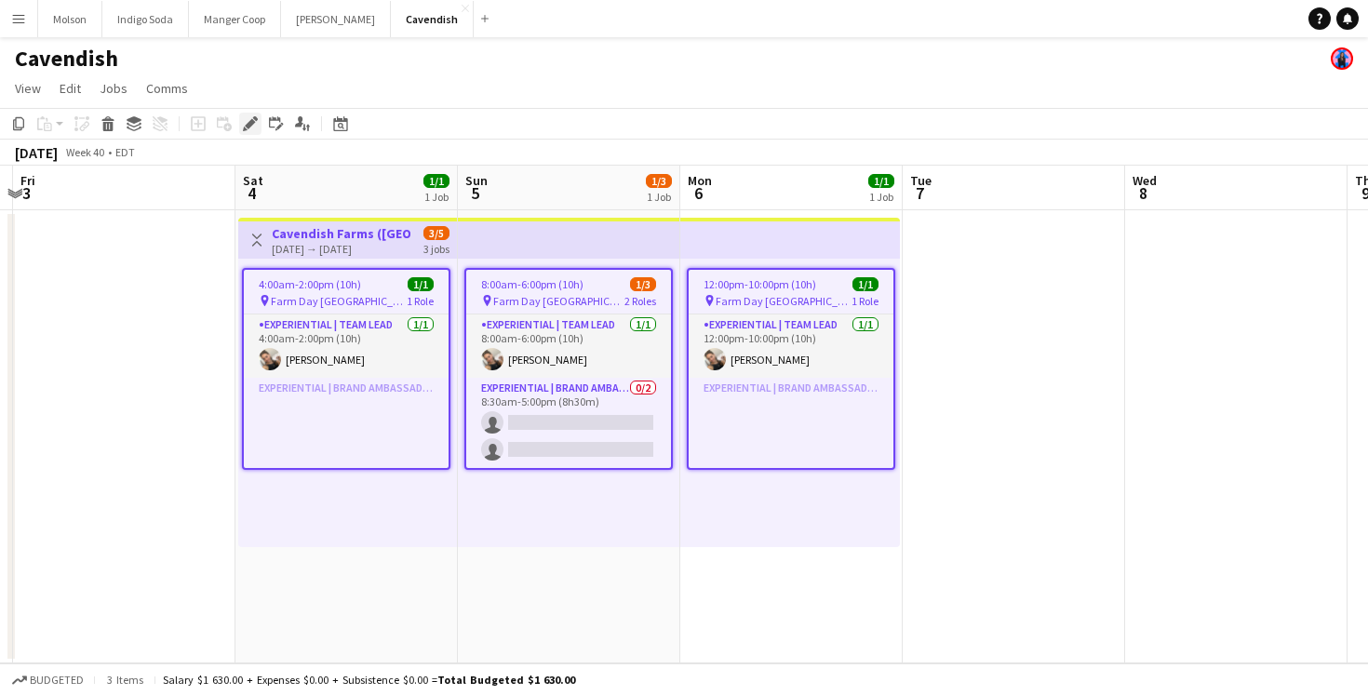
click at [255, 120] on icon at bounding box center [255, 118] width 5 height 5
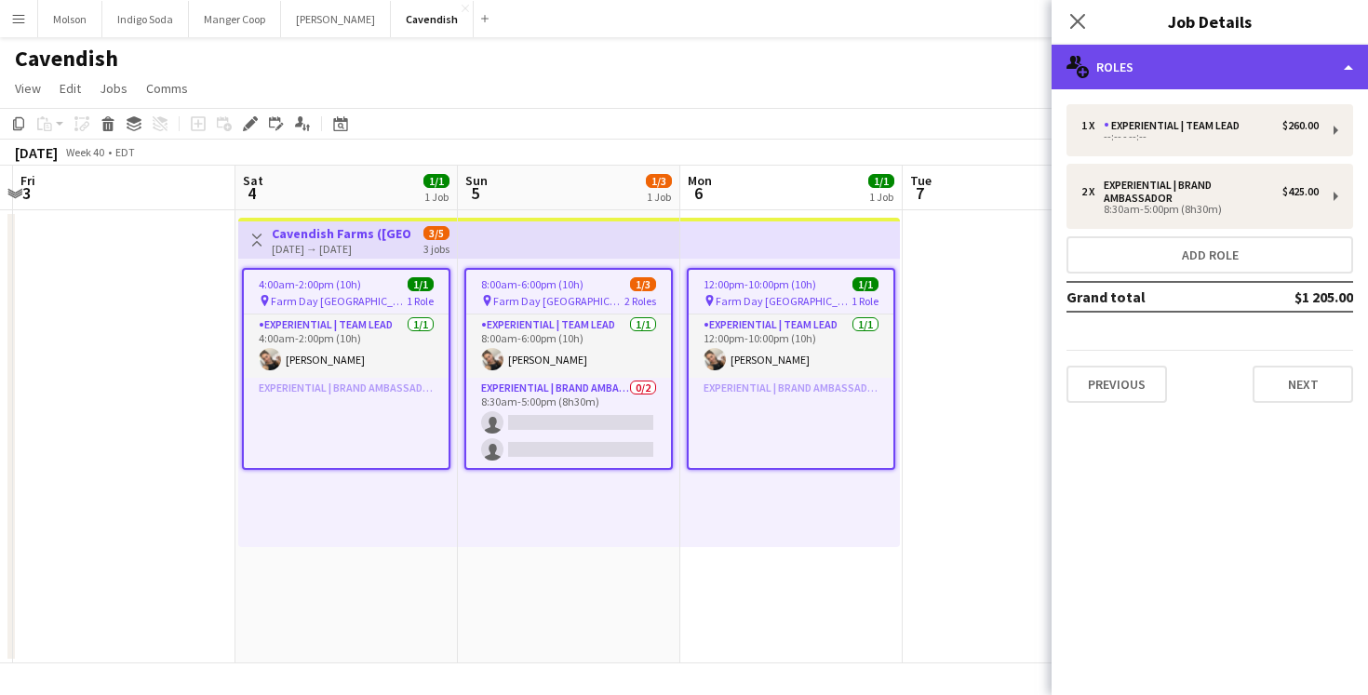
click at [1206, 55] on div "multiple-users-add Roles" at bounding box center [1210, 67] width 316 height 45
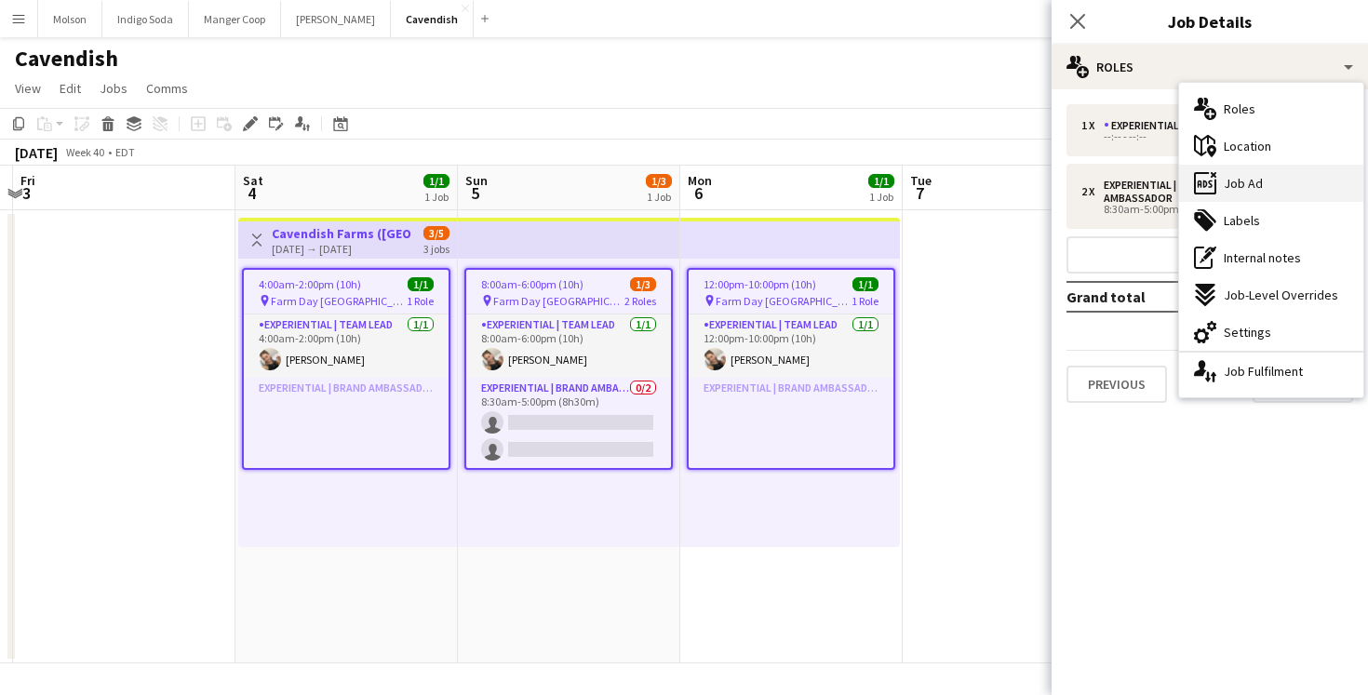
click at [1292, 180] on div "ads-window Job Ad" at bounding box center [1271, 183] width 184 height 37
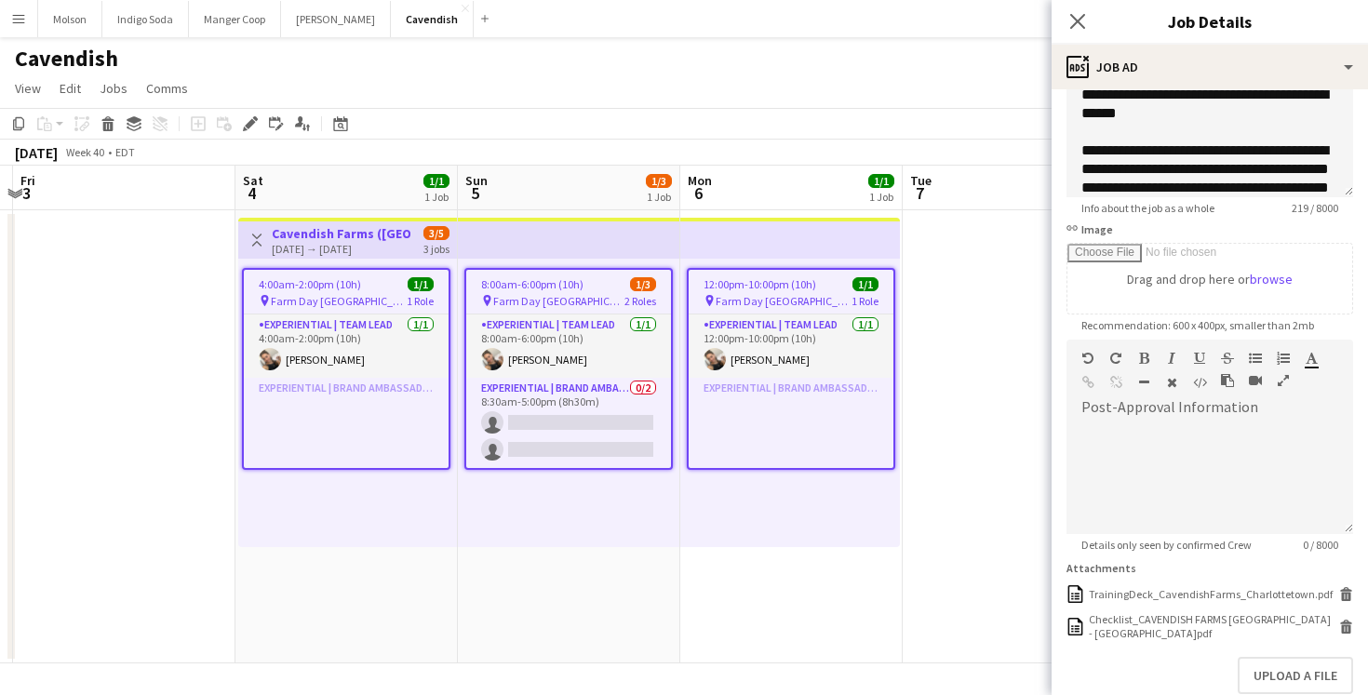
scroll to position [177, 0]
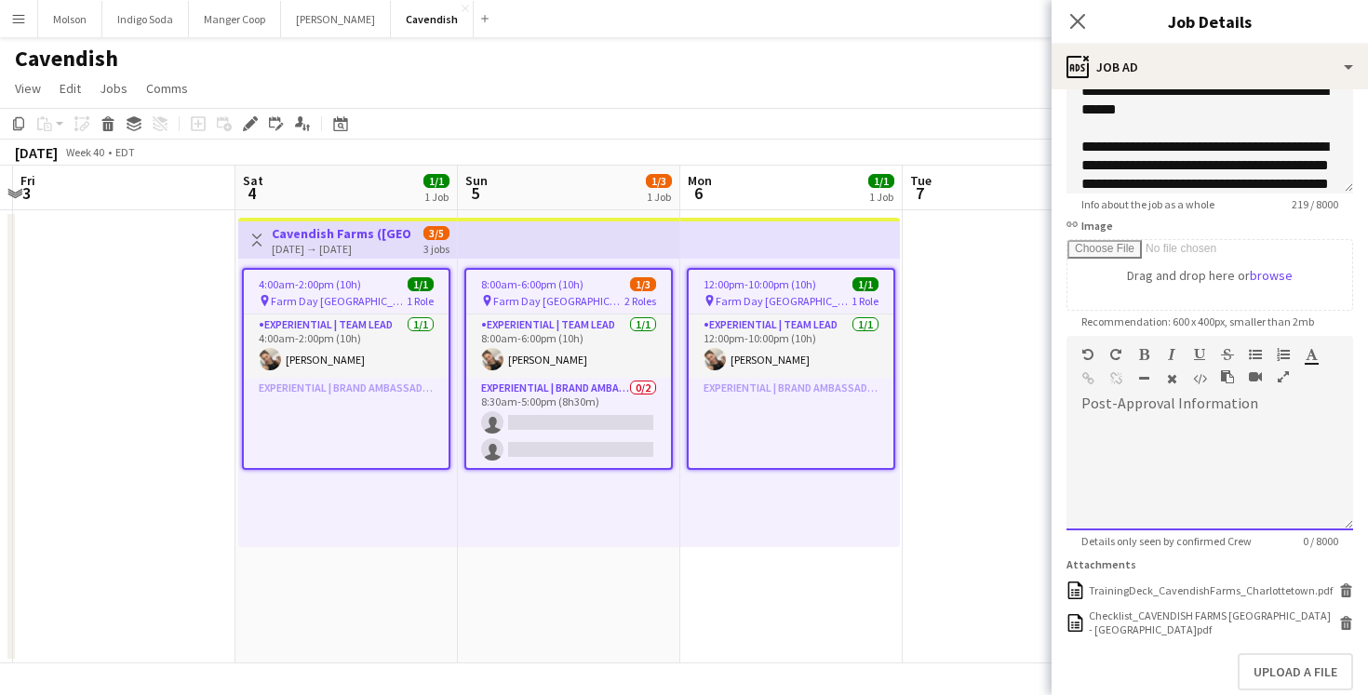
click at [1162, 431] on div at bounding box center [1210, 475] width 287 height 112
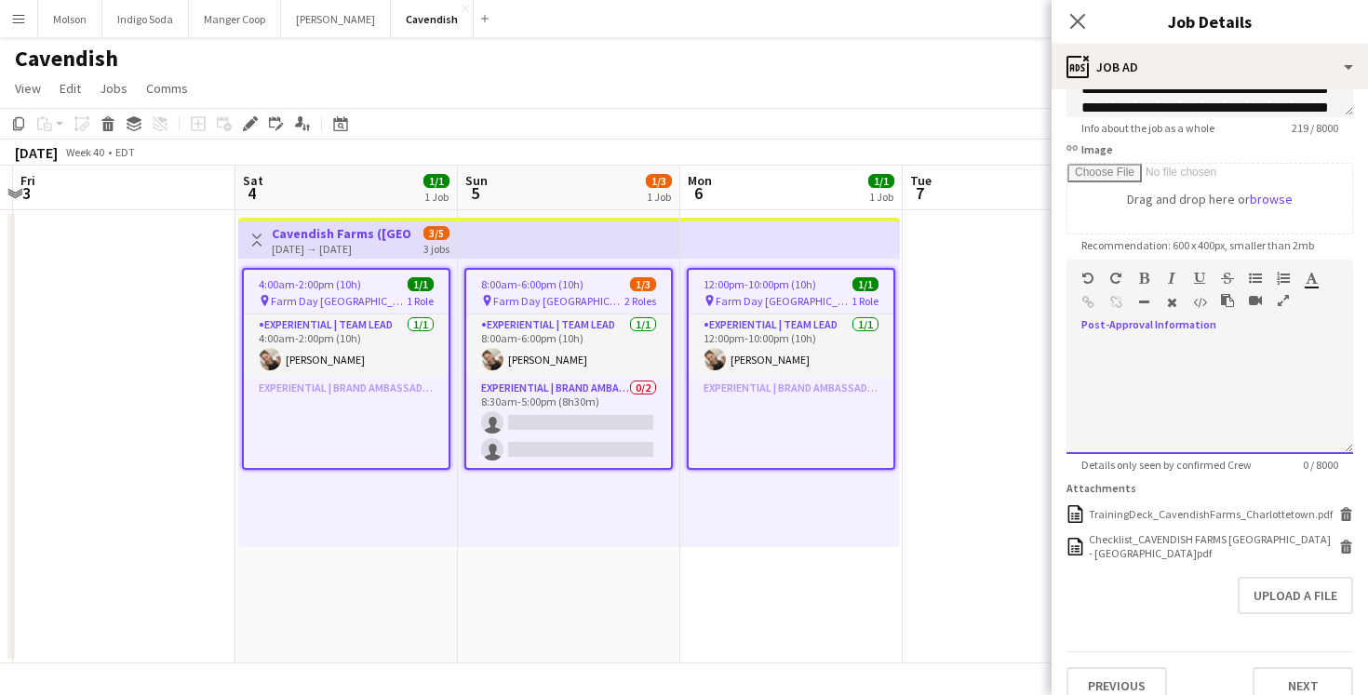
paste div
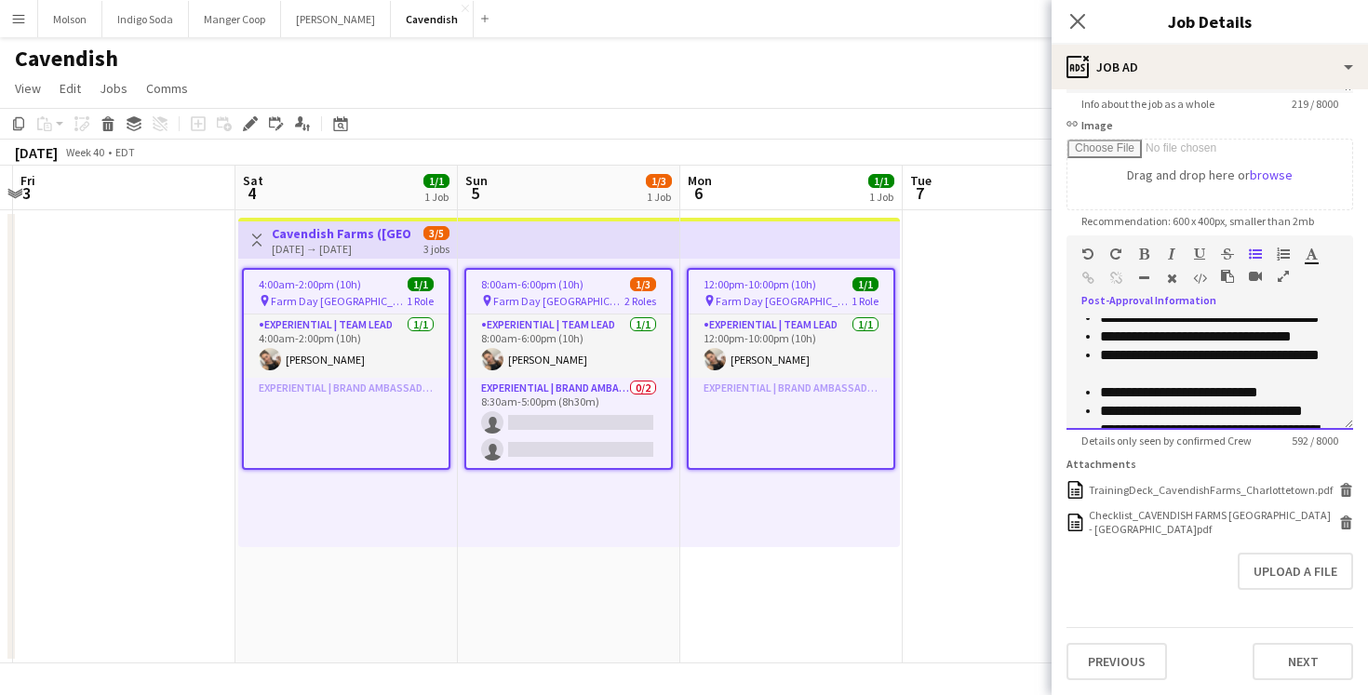
scroll to position [254, 0]
click at [1200, 374] on p "**********" at bounding box center [1219, 361] width 238 height 37
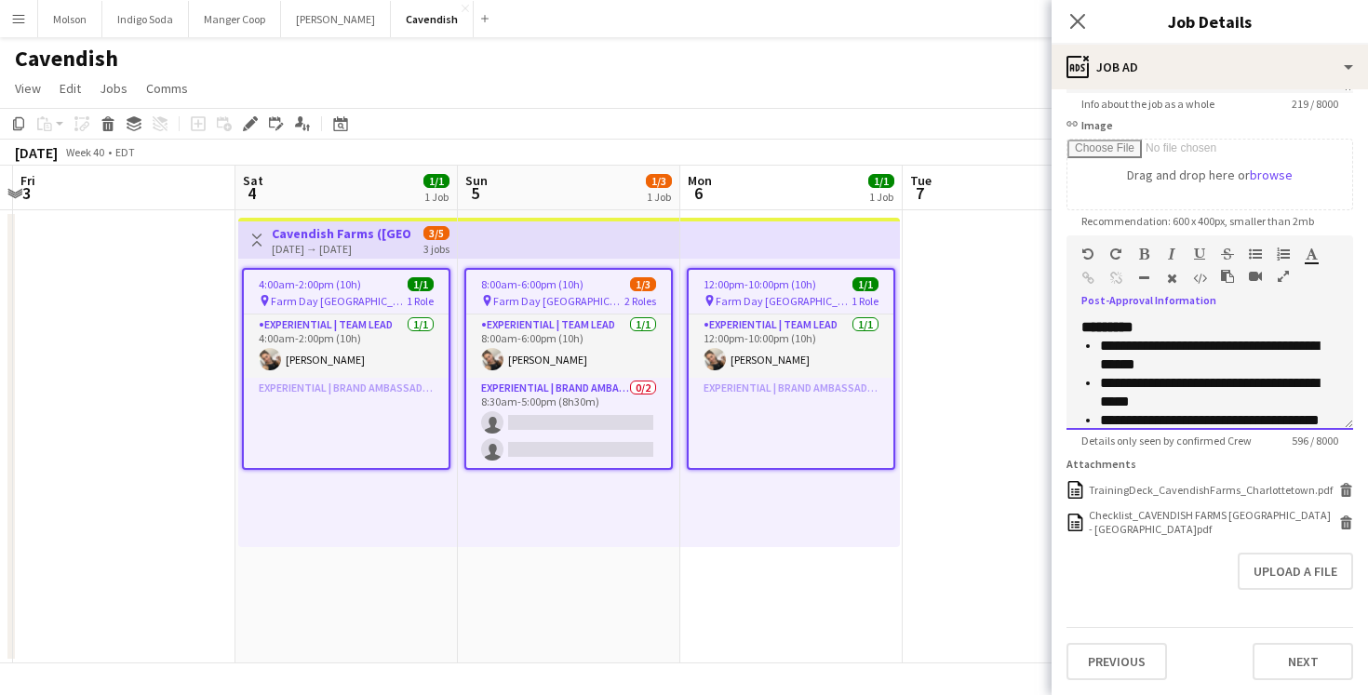
scroll to position [142, 0]
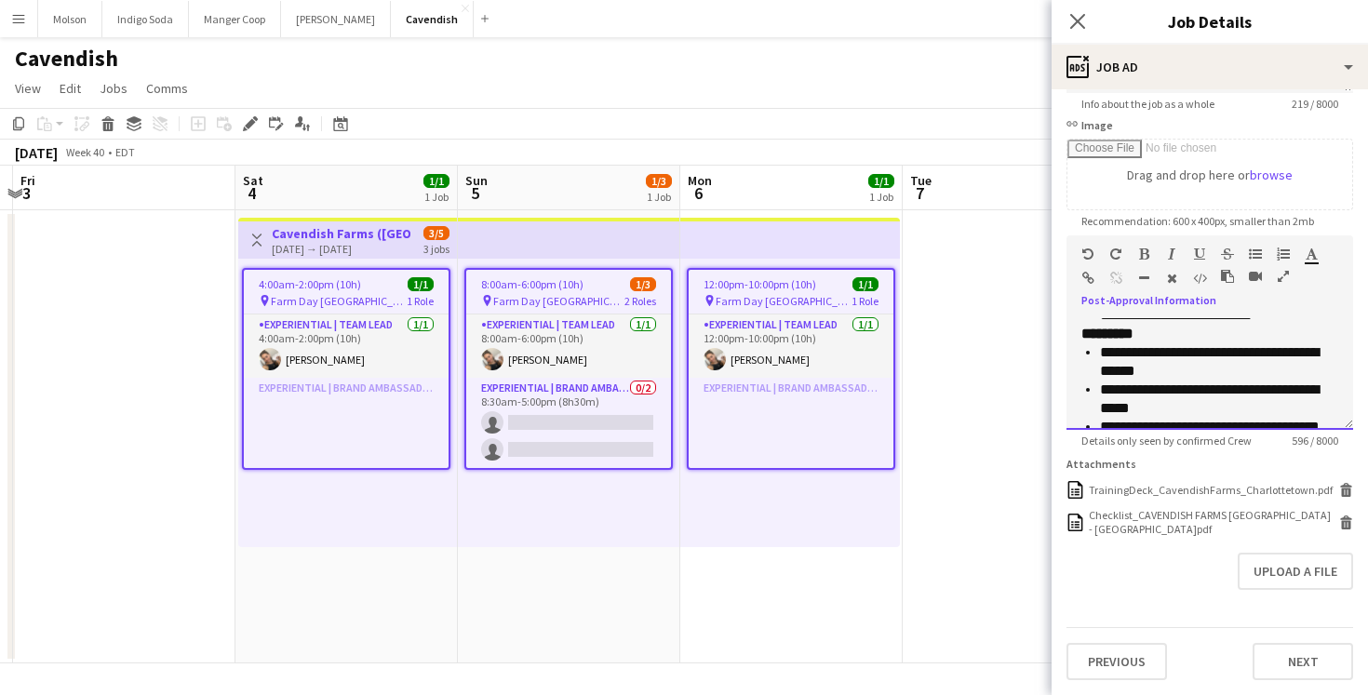
drag, startPoint x: 1174, startPoint y: 330, endPoint x: 994, endPoint y: 330, distance: 179.6
click at [994, 330] on body "Menu Boards Boards Boards All jobs Status Workforce Workforce My Workforce Recr…" at bounding box center [684, 347] width 1368 height 695
copy strong "*********"
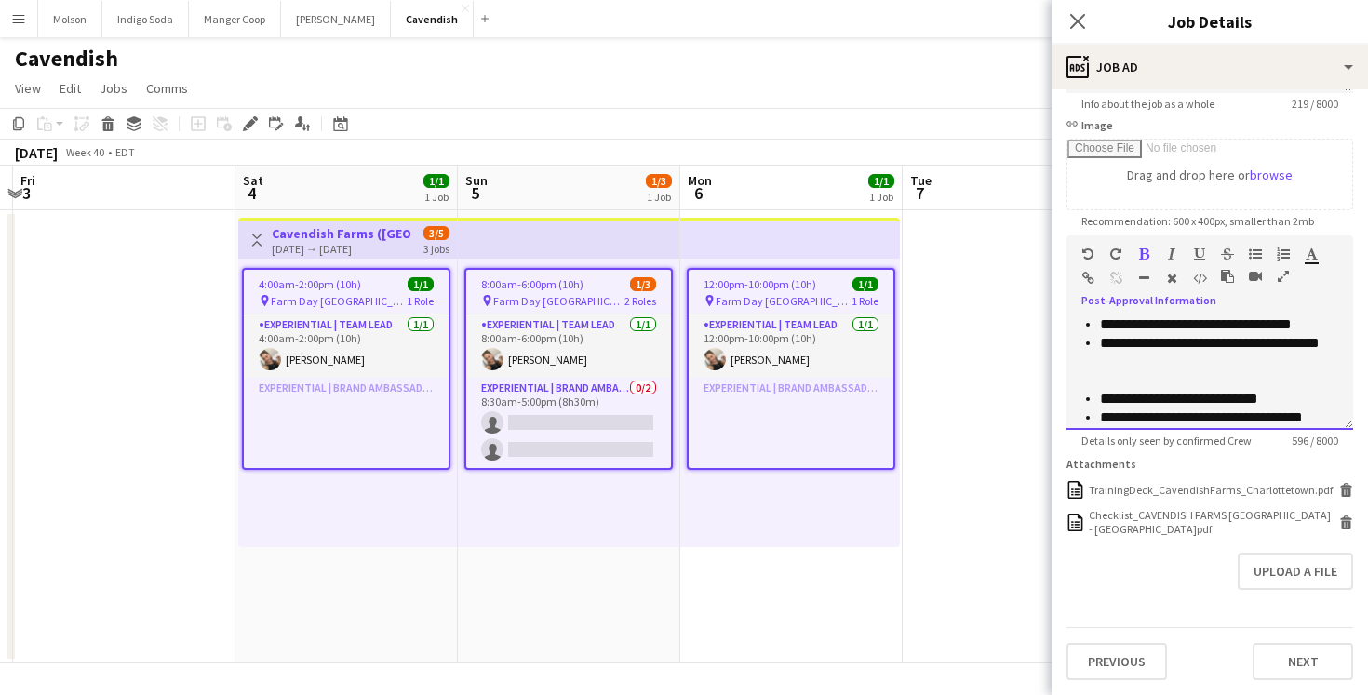
scroll to position [265, 0]
click at [1095, 381] on div at bounding box center [1210, 379] width 257 height 19
click at [1186, 366] on p "**********" at bounding box center [1219, 350] width 238 height 37
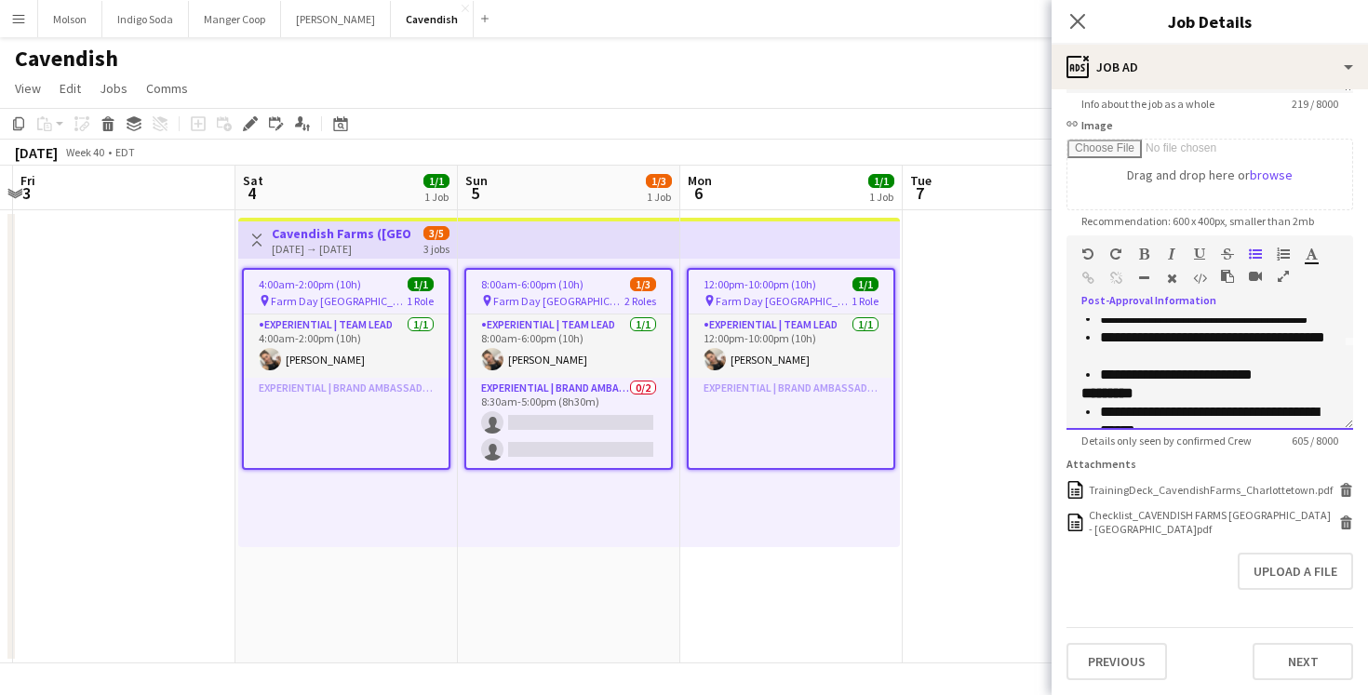
scroll to position [60, 0]
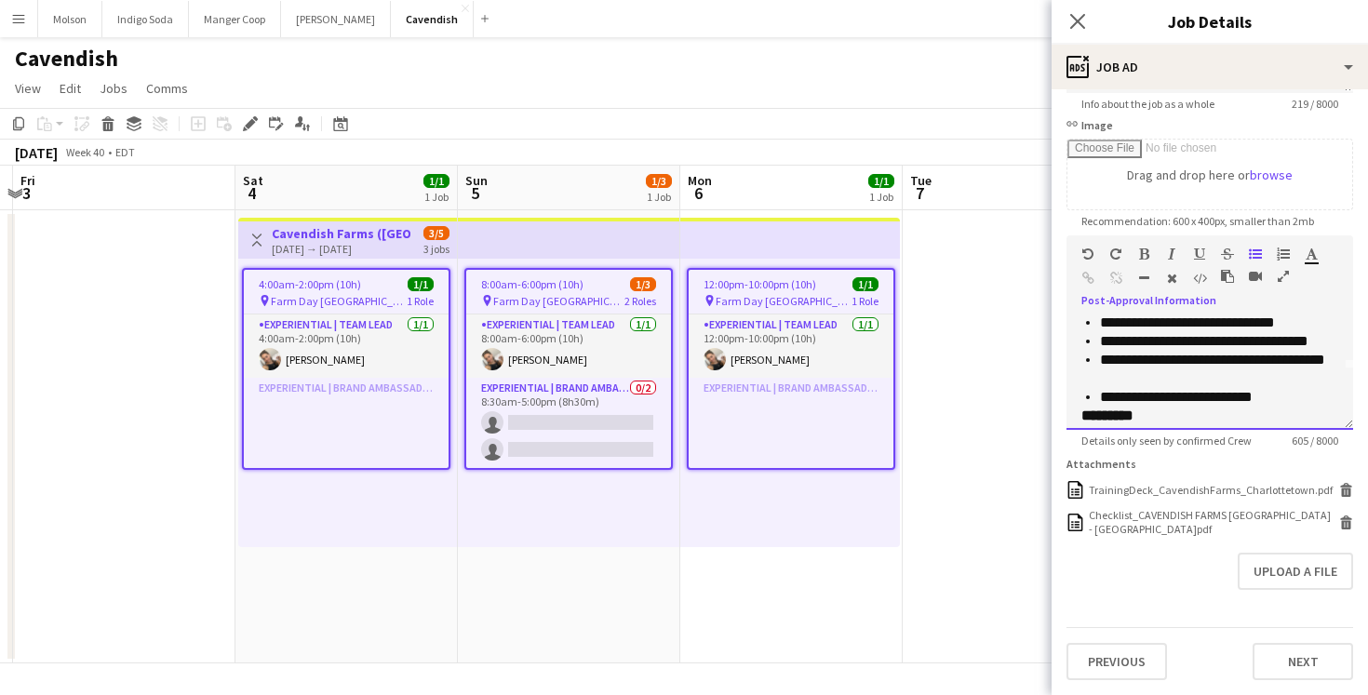
click at [1280, 402] on p "**********" at bounding box center [1219, 397] width 238 height 19
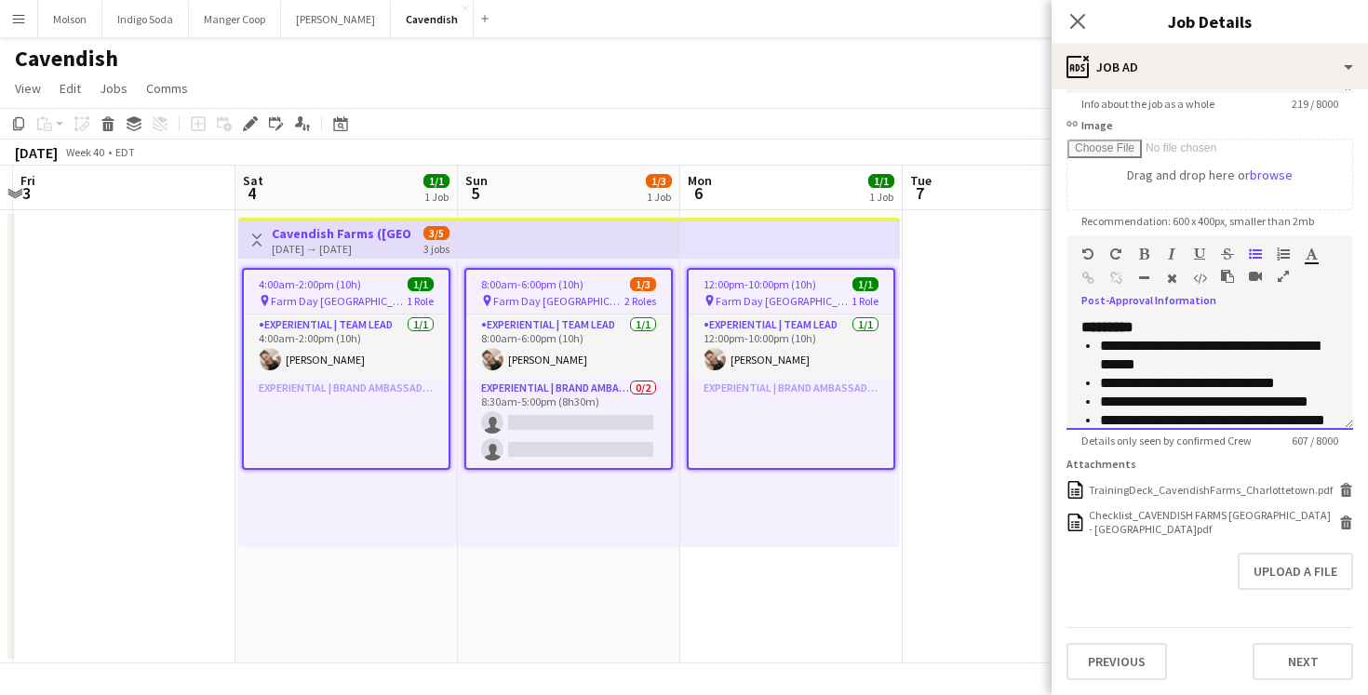
click at [1082, 328] on strong "*********" at bounding box center [1108, 327] width 52 height 14
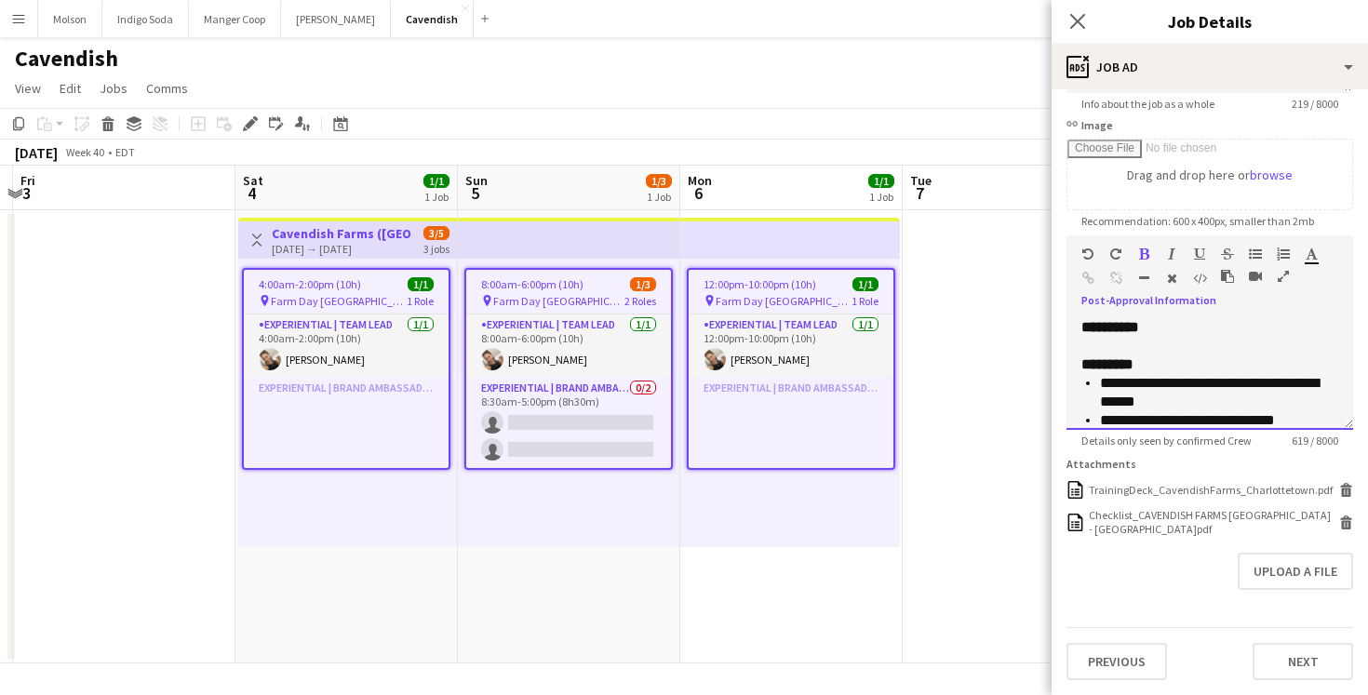
click at [1136, 344] on p "**********" at bounding box center [1210, 346] width 257 height 56
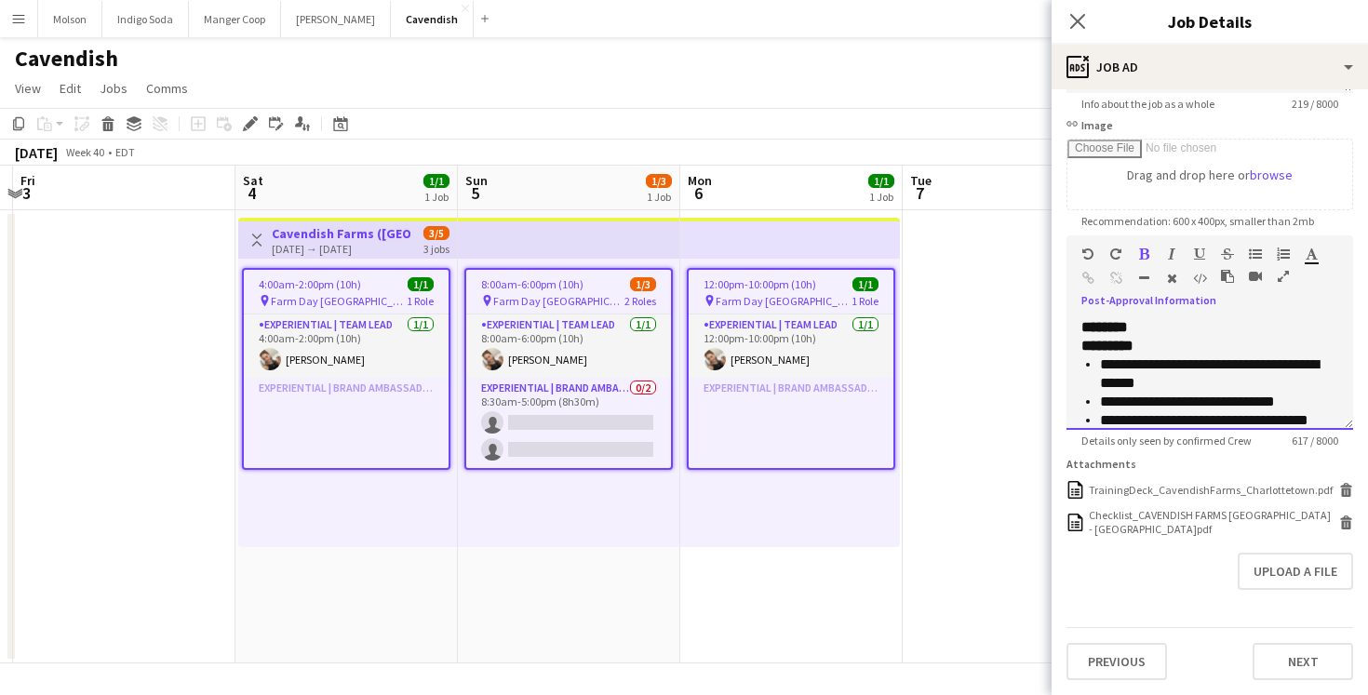
drag, startPoint x: 1172, startPoint y: 324, endPoint x: 978, endPoint y: 324, distance: 193.6
click at [981, 324] on body "Menu Boards Boards Boards All jobs Status Workforce Workforce My Workforce Recr…" at bounding box center [684, 347] width 1368 height 695
click at [1310, 257] on icon "button" at bounding box center [1312, 254] width 12 height 13
type input "*******"
click at [1227, 356] on p "**********" at bounding box center [1219, 374] width 238 height 37
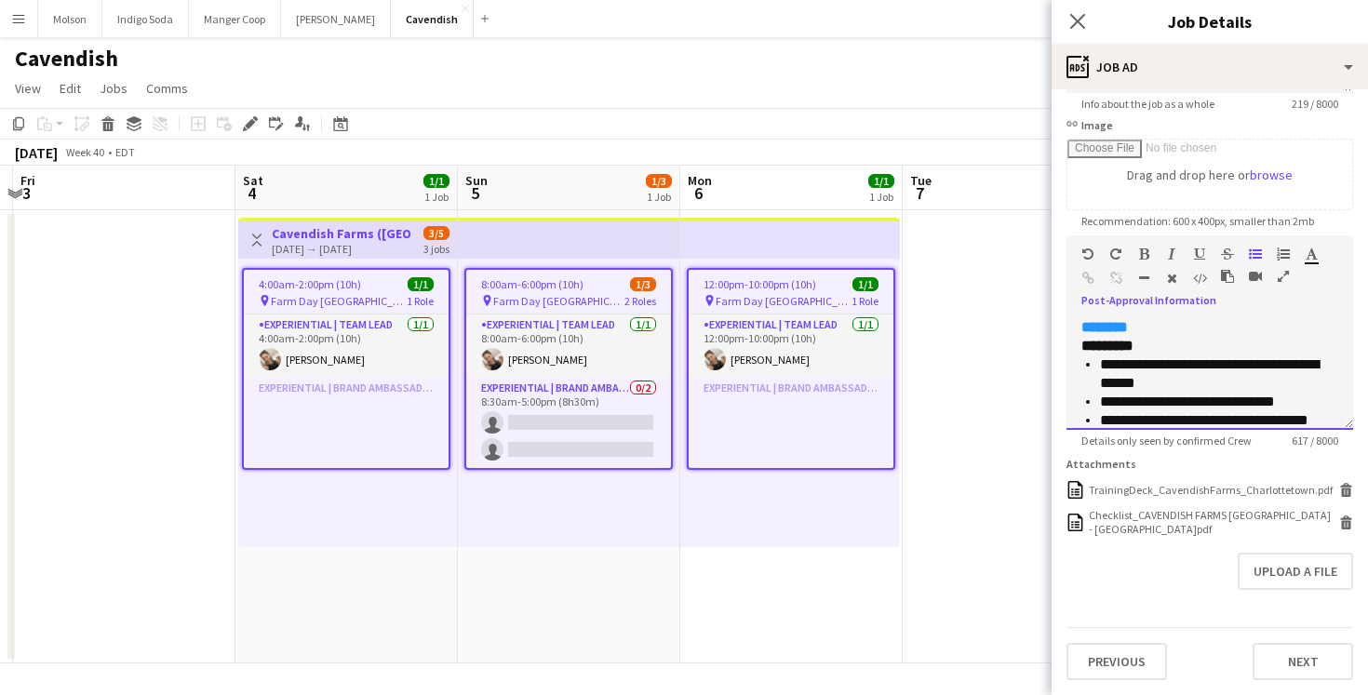
scroll to position [195, 0]
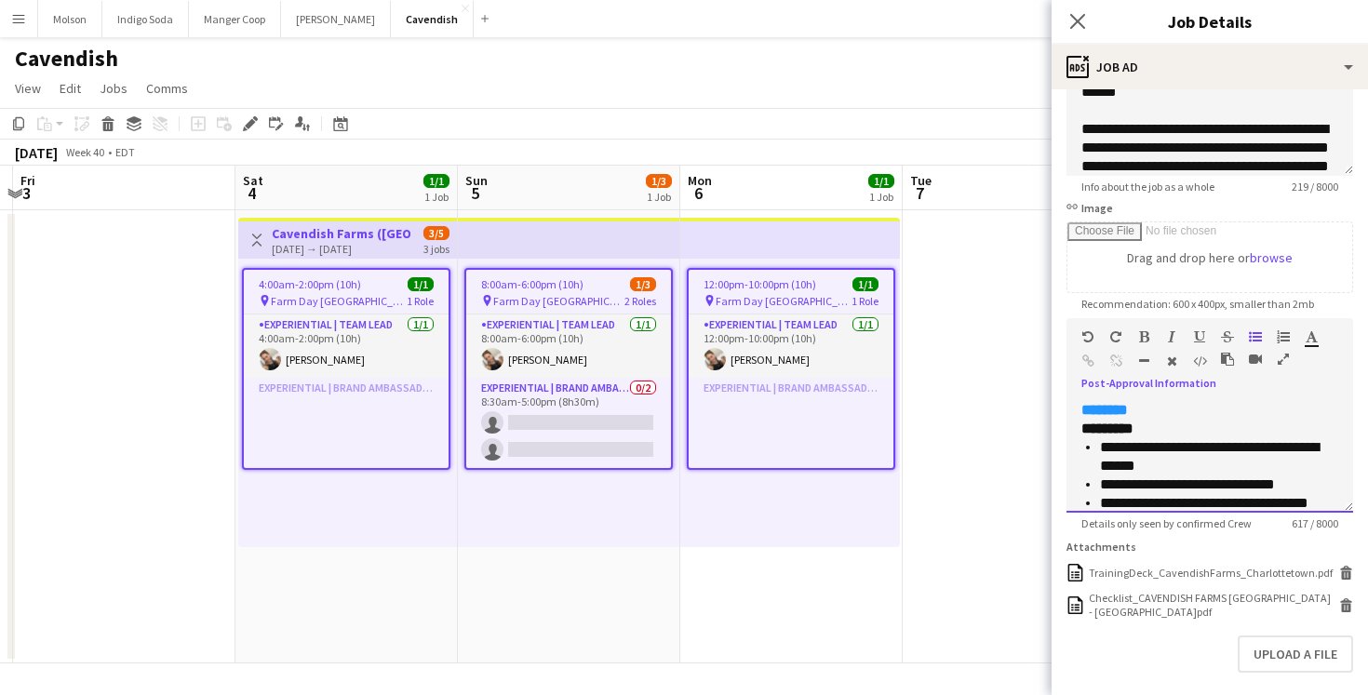
click at [1082, 408] on font "********" at bounding box center [1105, 410] width 47 height 14
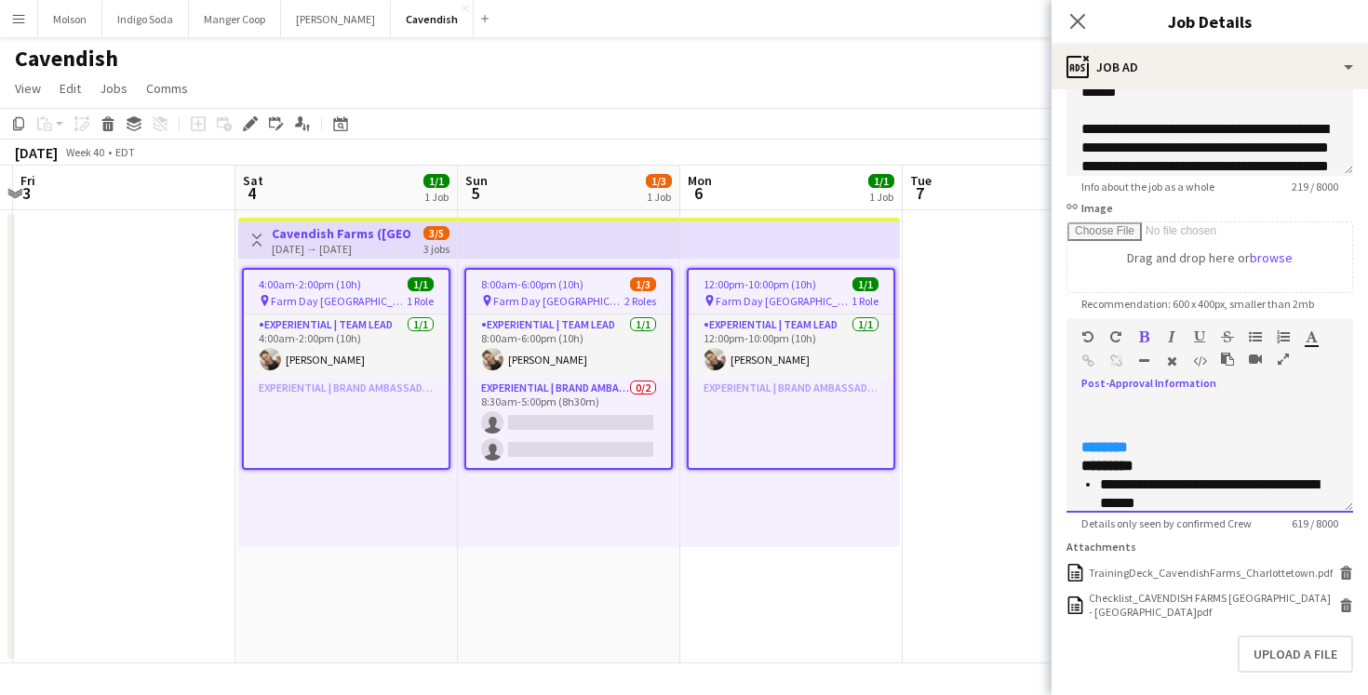
click at [1099, 415] on p "******** *********" at bounding box center [1210, 438] width 257 height 74
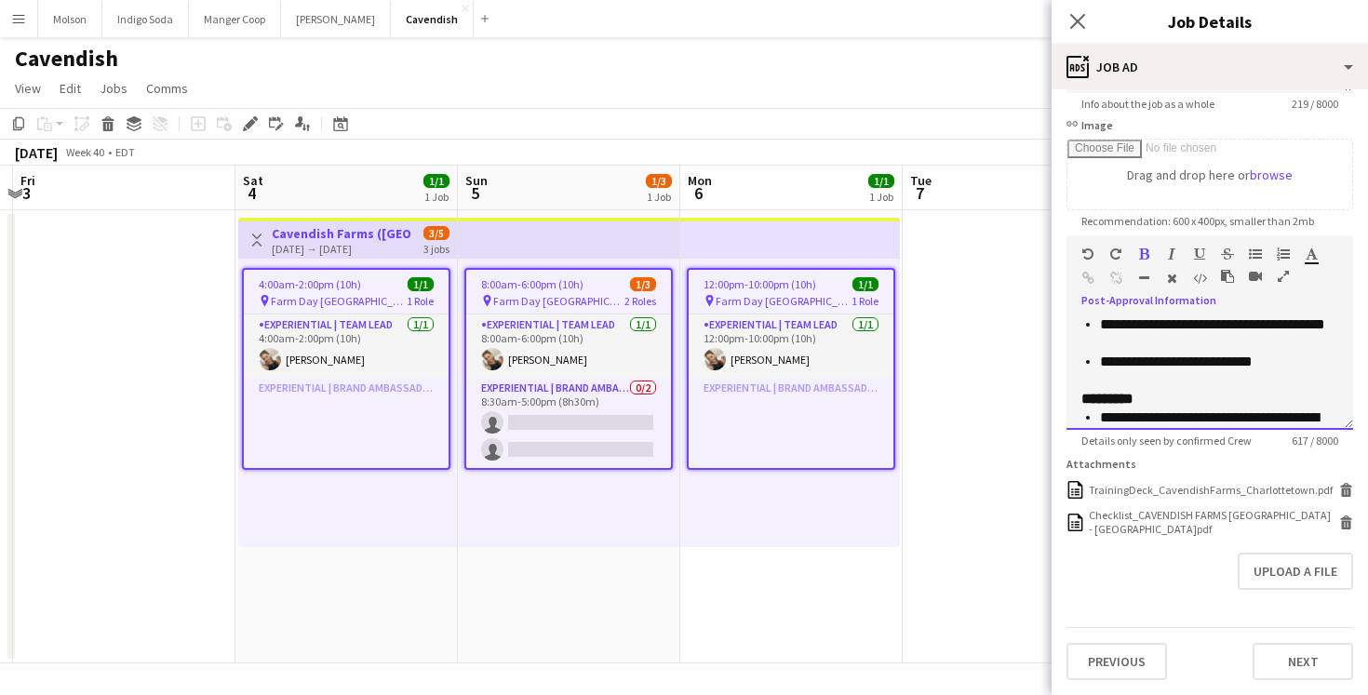
scroll to position [0, 0]
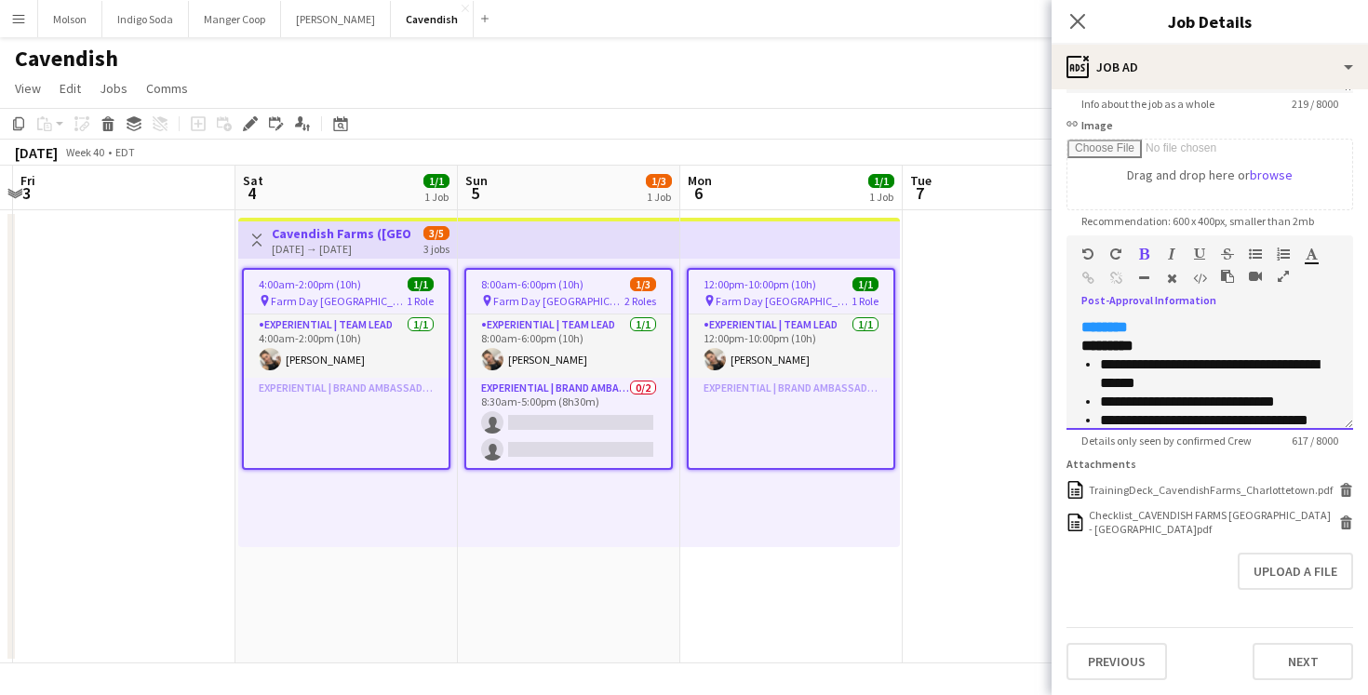
click at [1215, 330] on p "******** *********" at bounding box center [1210, 336] width 257 height 37
click at [1194, 343] on p "**********" at bounding box center [1210, 336] width 257 height 37
drag, startPoint x: 1149, startPoint y: 346, endPoint x: 1295, endPoint y: 341, distance: 145.3
click at [1295, 341] on p "**********" at bounding box center [1210, 336] width 257 height 37
copy strong "**********"
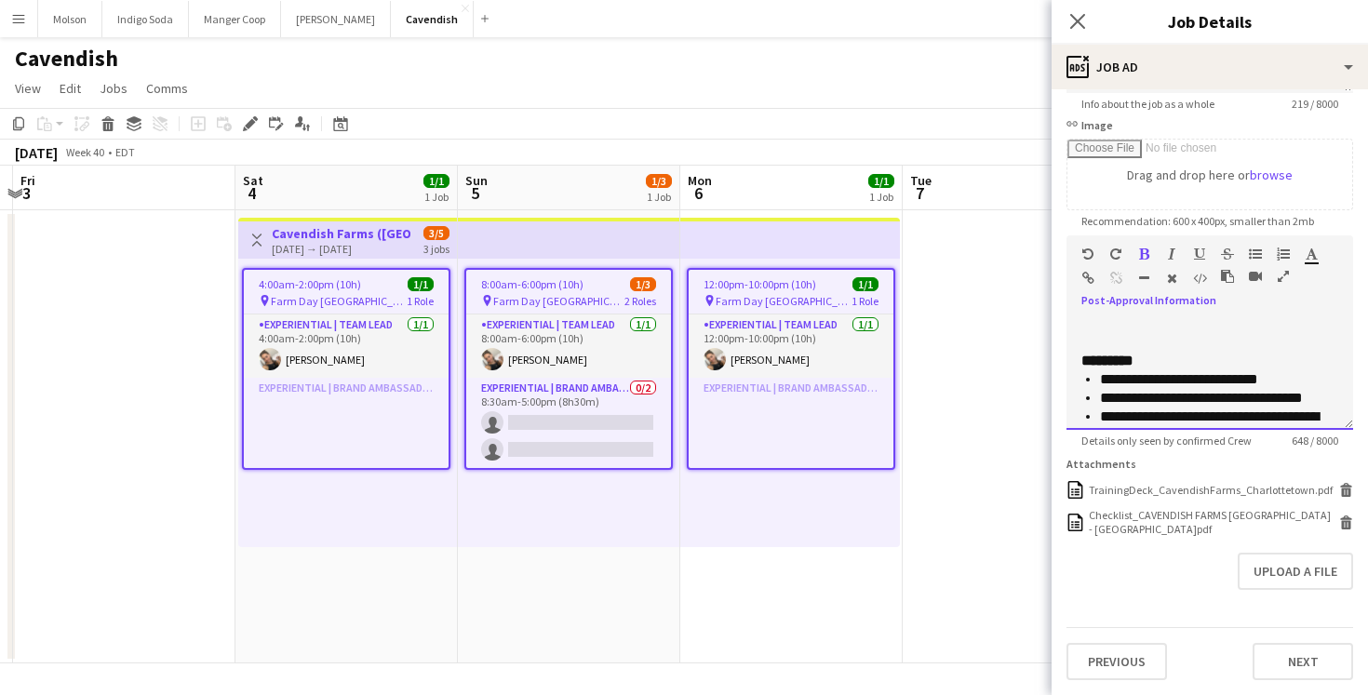
scroll to position [342, 0]
click at [1181, 365] on div "*********" at bounding box center [1210, 358] width 257 height 19
click at [1133, 359] on span "*********" at bounding box center [1107, 358] width 51 height 14
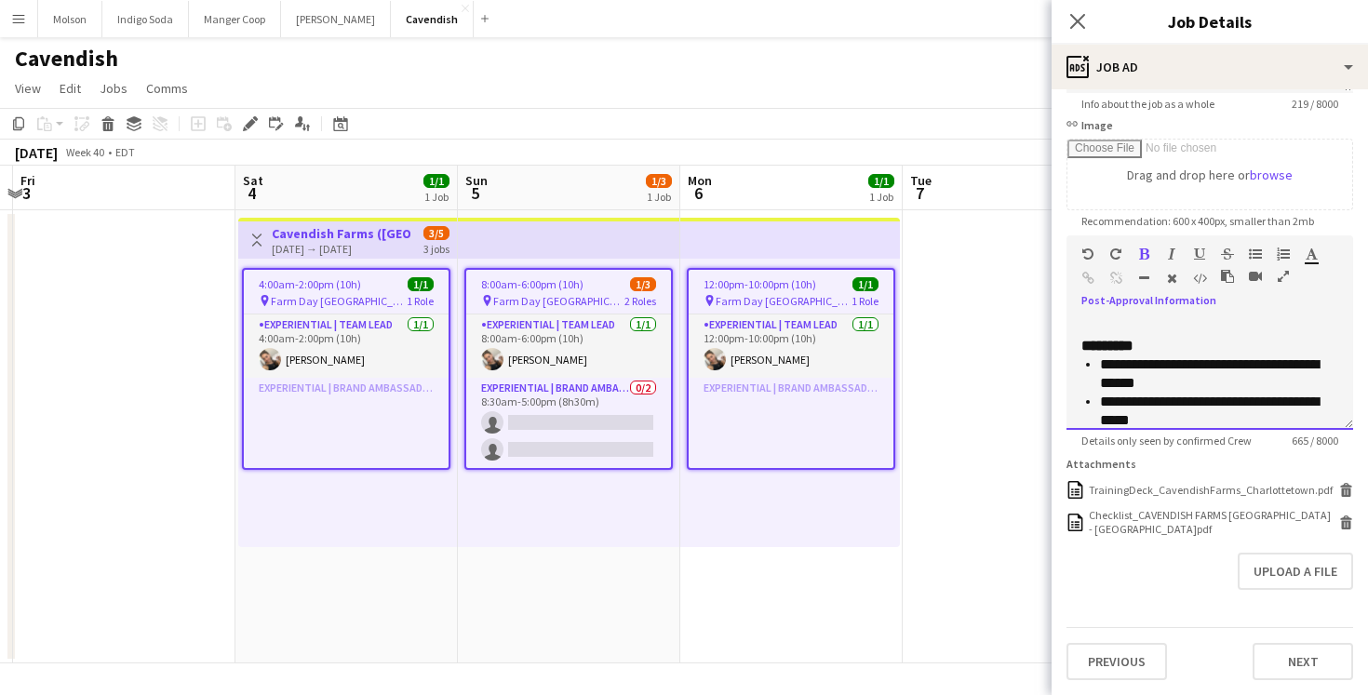
scroll to position [154, 0]
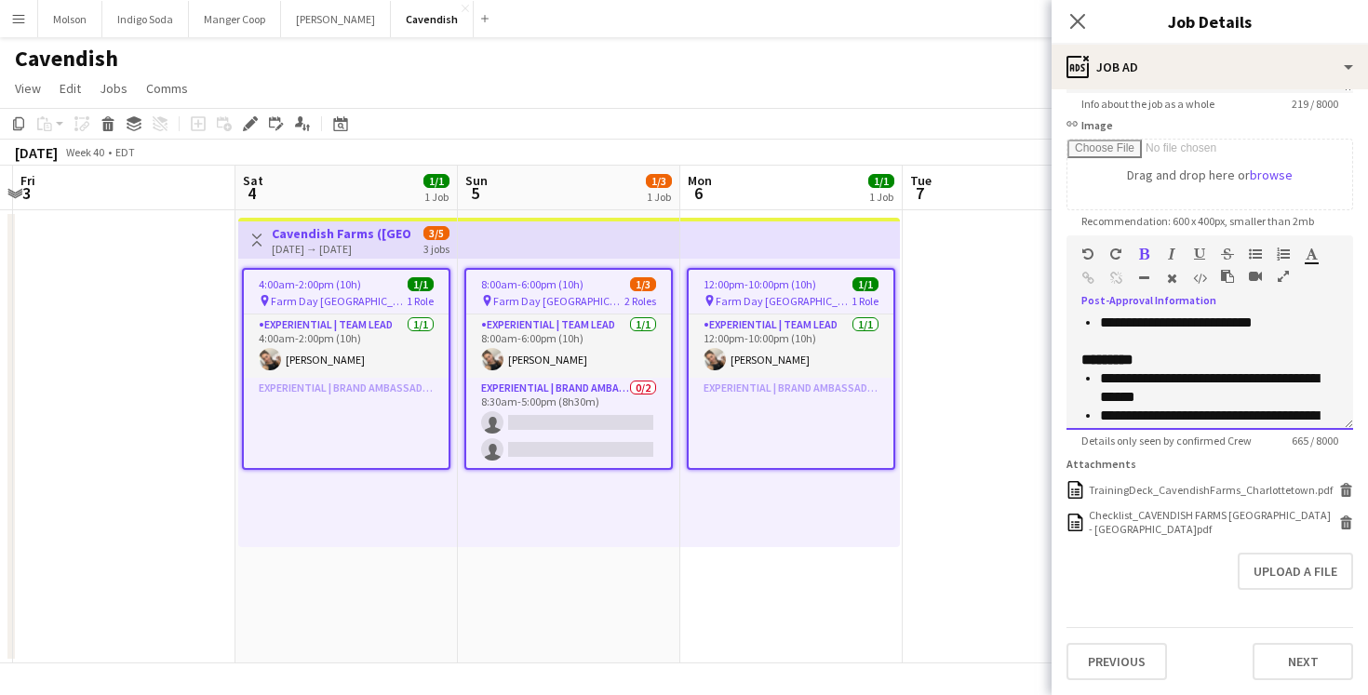
click at [1203, 366] on p "*********" at bounding box center [1210, 360] width 257 height 19
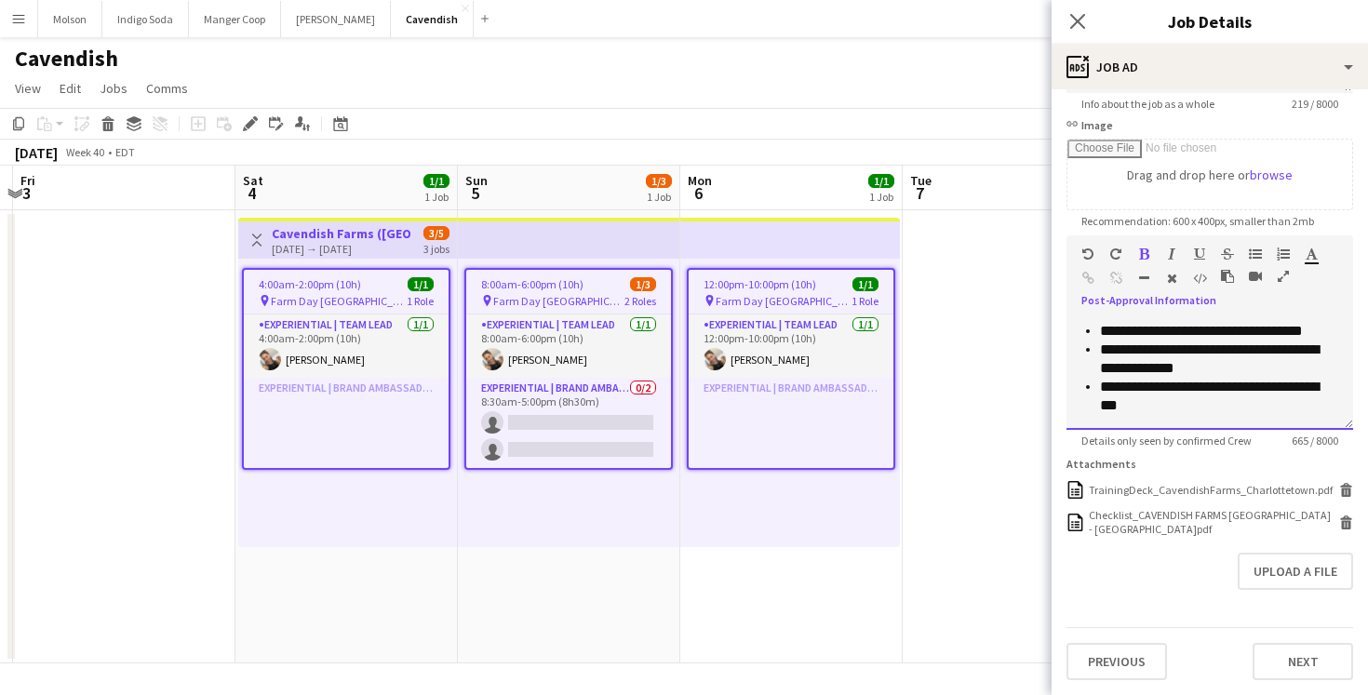
scroll to position [0, 0]
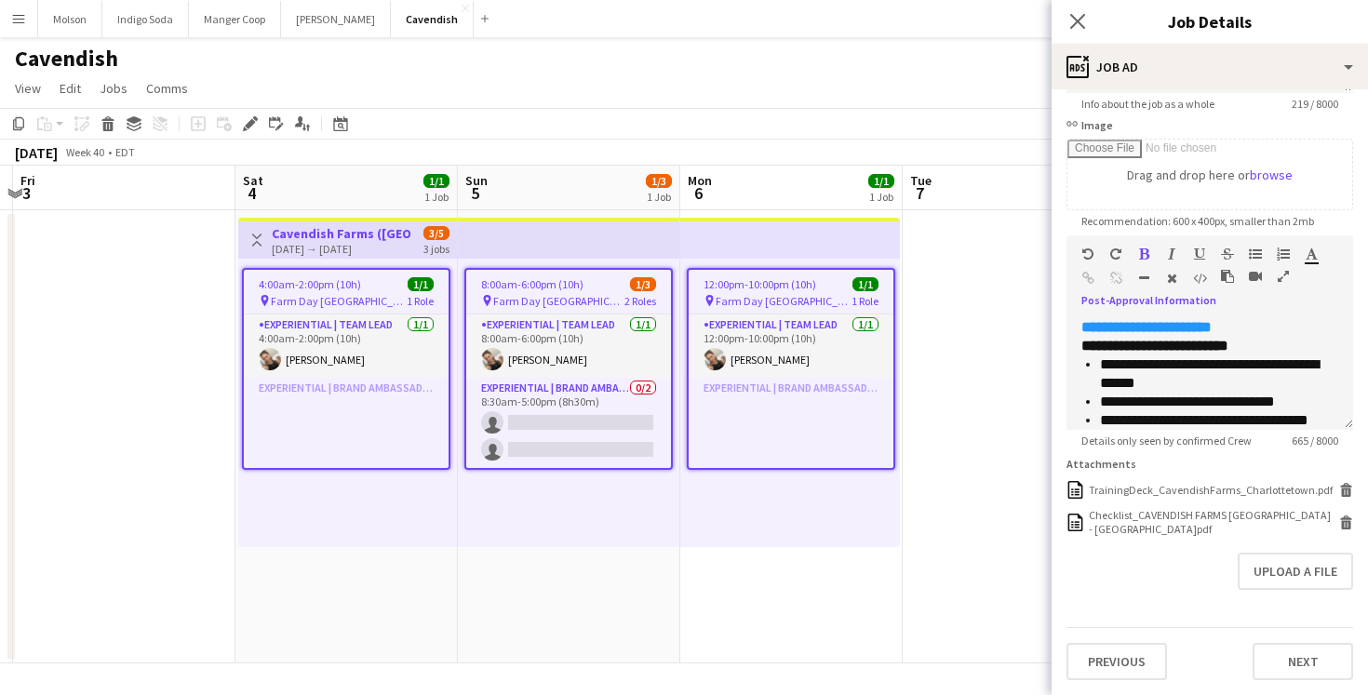
click at [991, 366] on app-date-cell at bounding box center [1014, 436] width 222 height 453
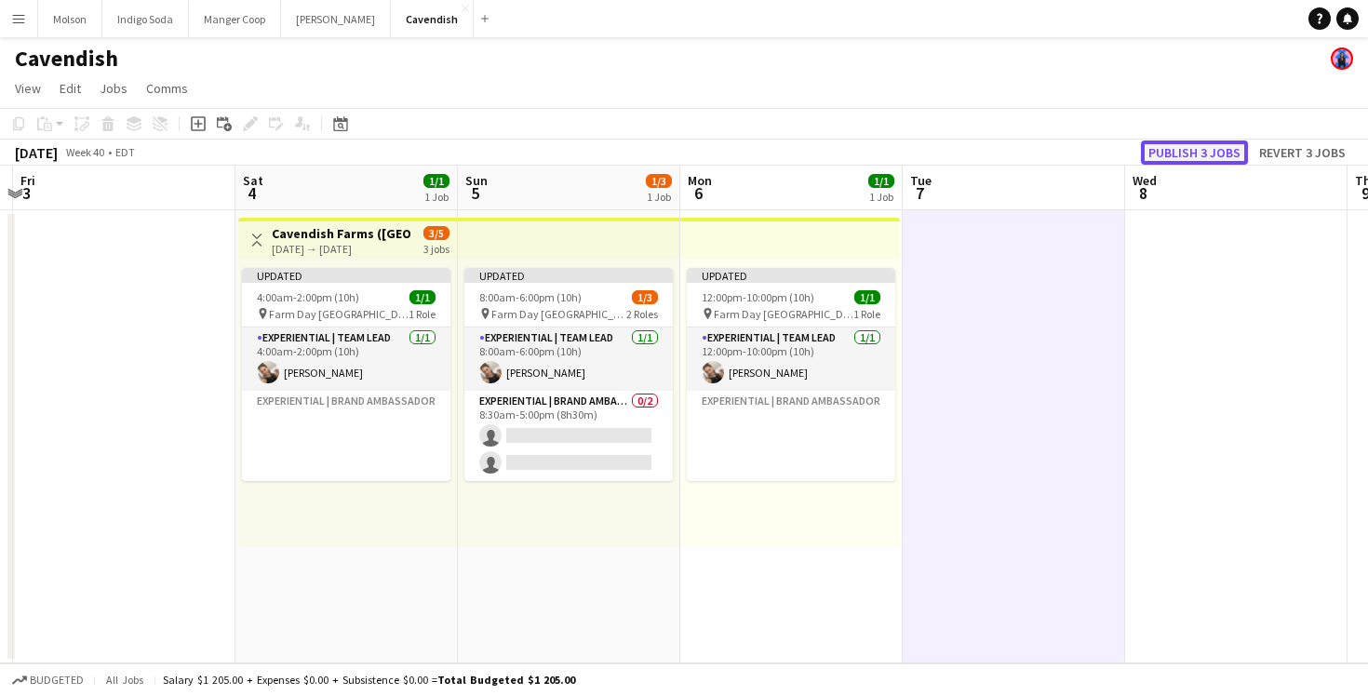
click at [1201, 153] on button "Publish 3 jobs" at bounding box center [1194, 153] width 107 height 24
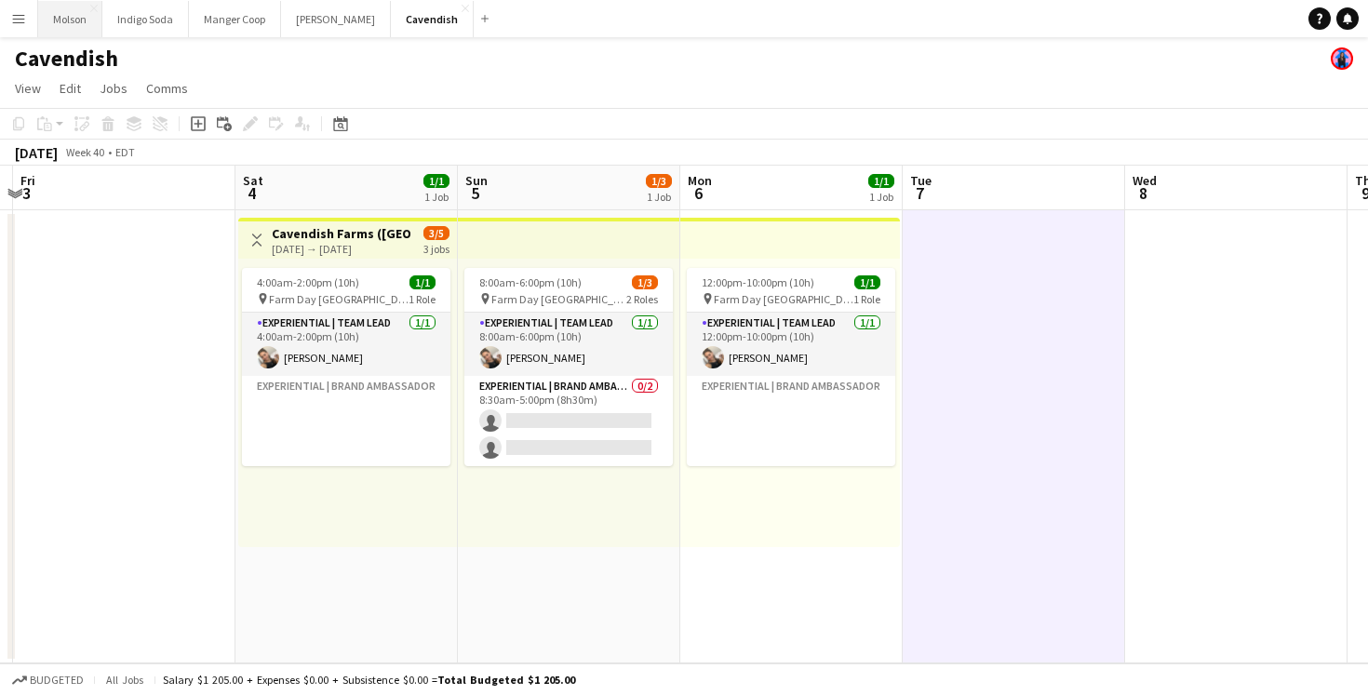
click at [66, 15] on button "Molson Close" at bounding box center [70, 19] width 64 height 36
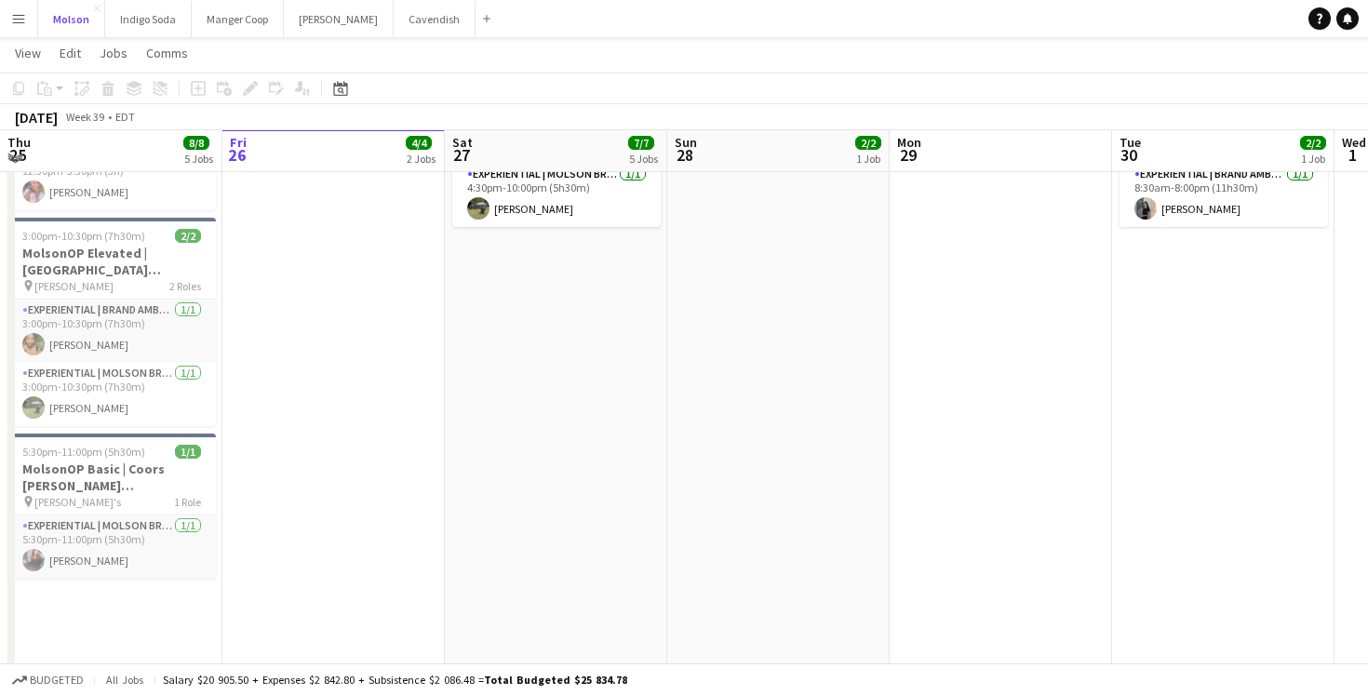
scroll to position [286, 0]
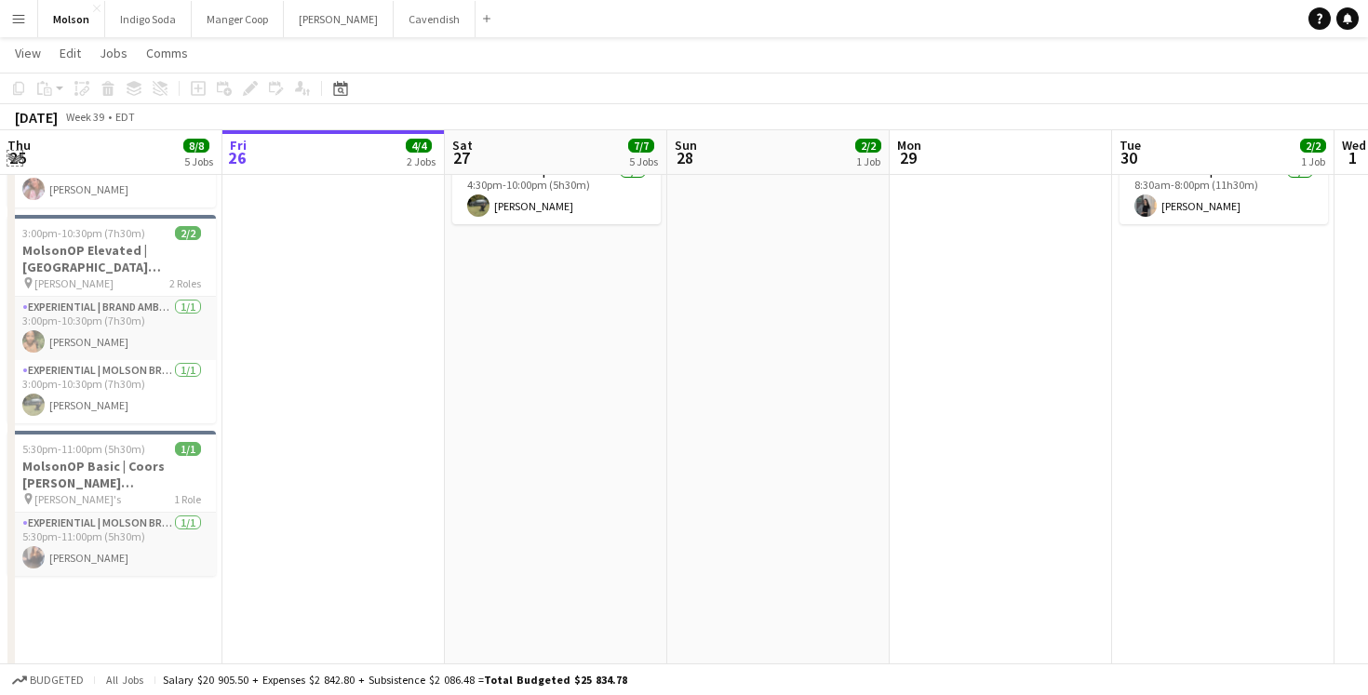
click at [7, 161] on app-icon "Expand/collapse" at bounding box center [14, 157] width 15 height 18
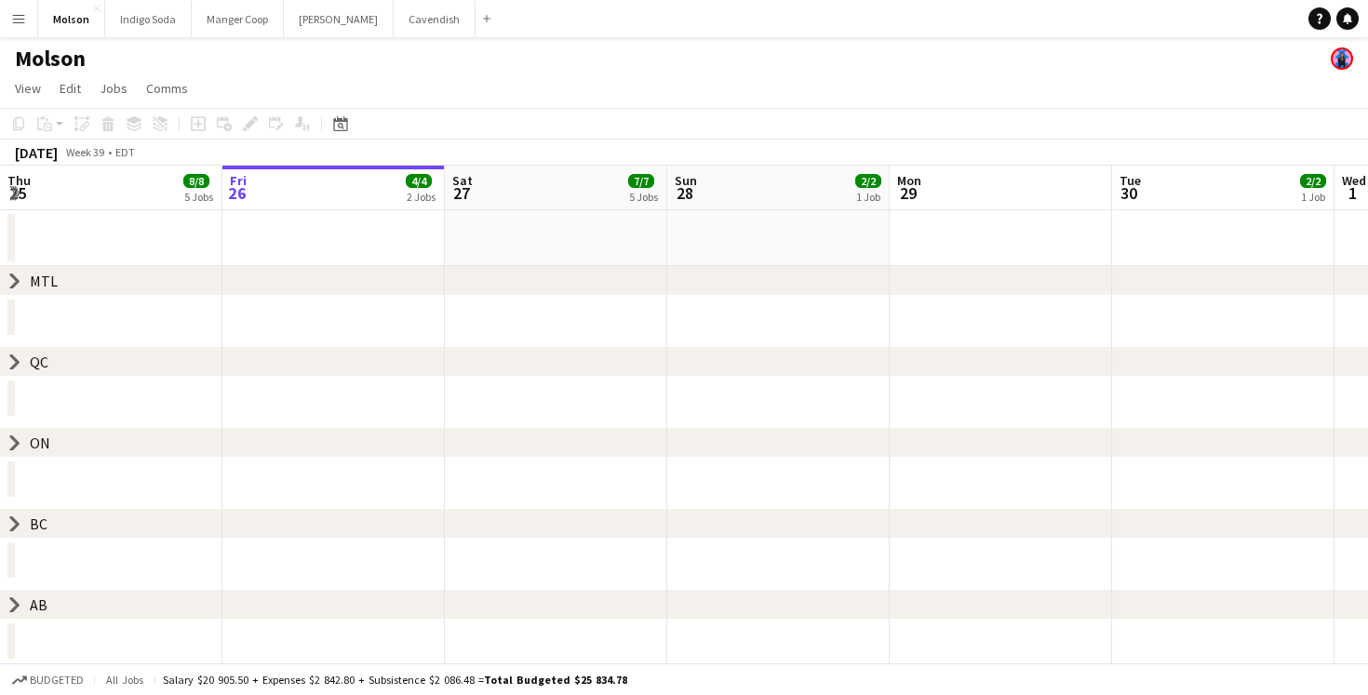
click at [11, 517] on icon at bounding box center [14, 524] width 7 height 14
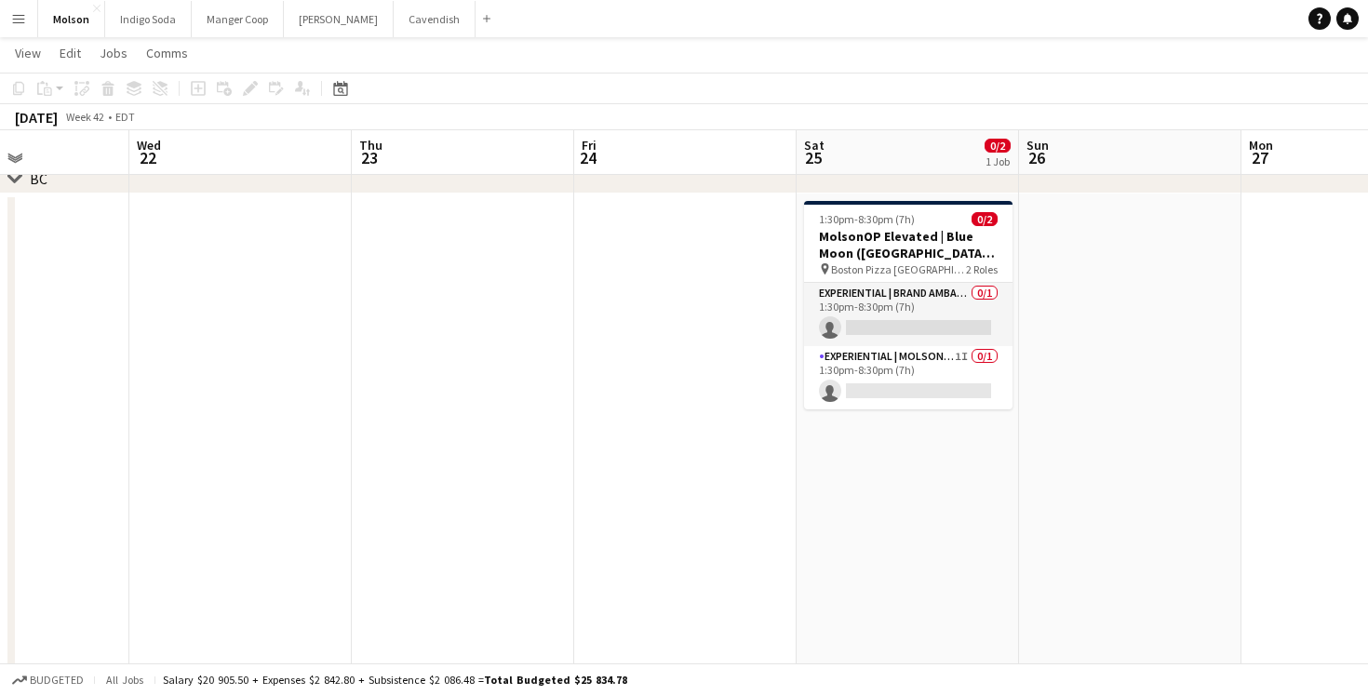
scroll to position [0, 523]
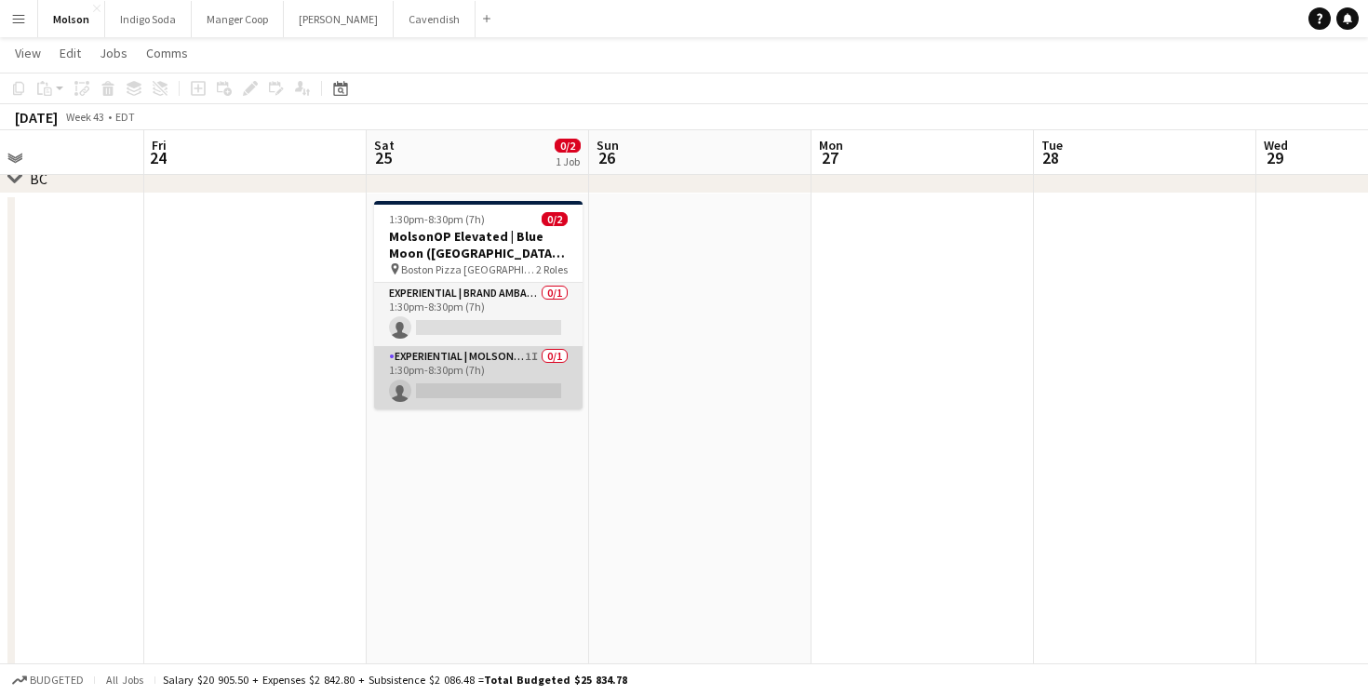
click at [506, 360] on app-card-role "Experiential | Molson Brand Specialist 1I 0/1 1:30pm-8:30pm (7h) single-neutral…" at bounding box center [478, 377] width 208 height 63
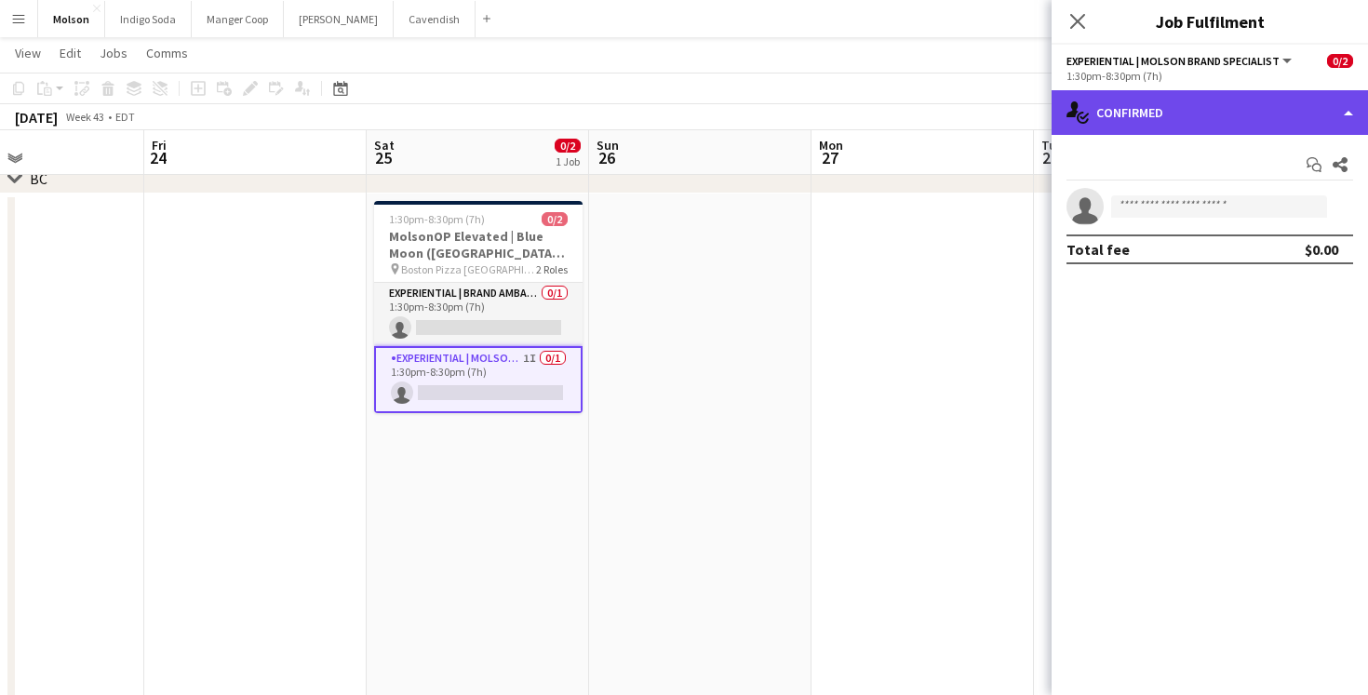
click at [1173, 108] on div "single-neutral-actions-check-2 Confirmed" at bounding box center [1210, 112] width 316 height 45
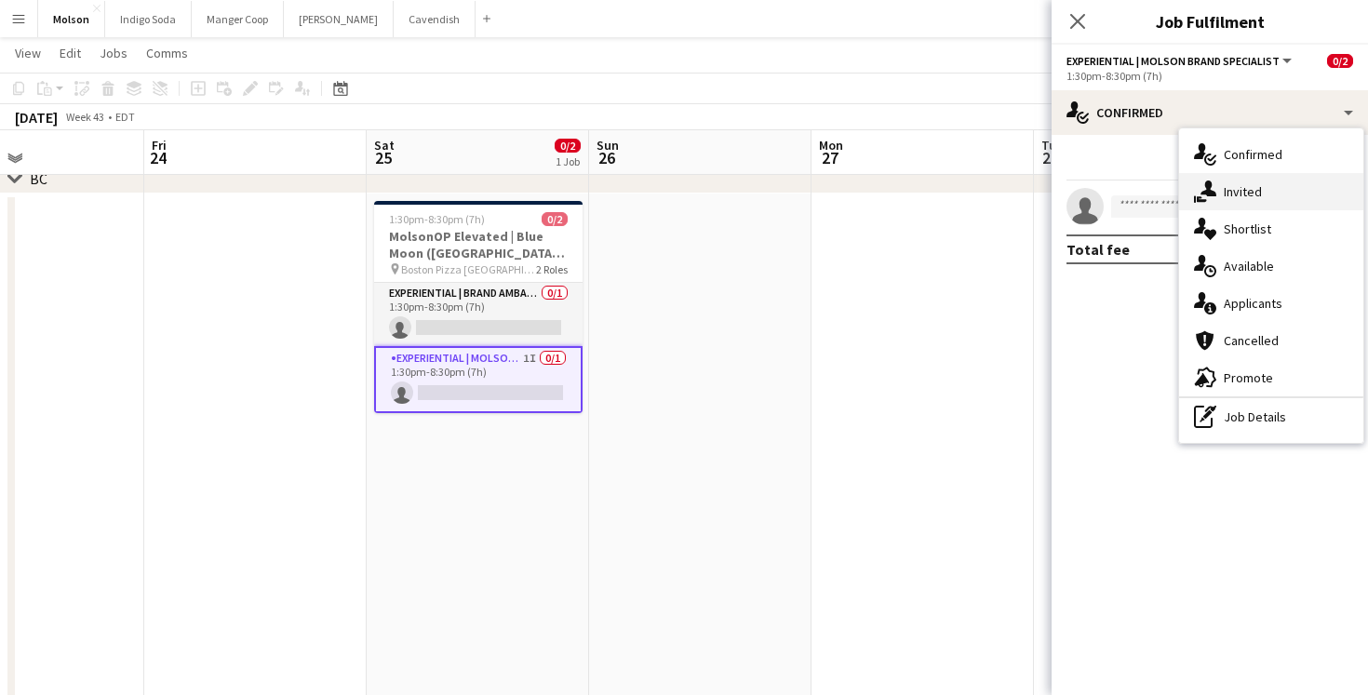
click at [1280, 184] on div "single-neutral-actions-share-1 Invited" at bounding box center [1271, 191] width 184 height 37
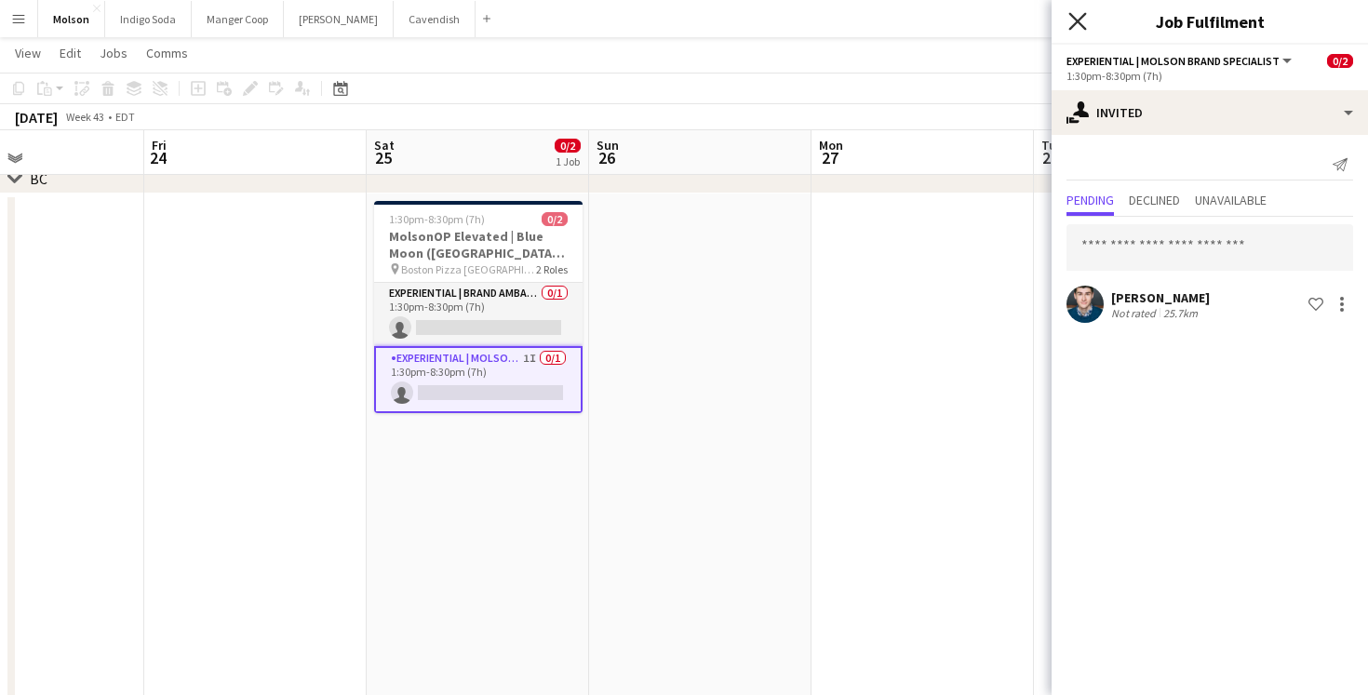
click at [1073, 22] on icon "Close pop-in" at bounding box center [1077, 21] width 18 height 18
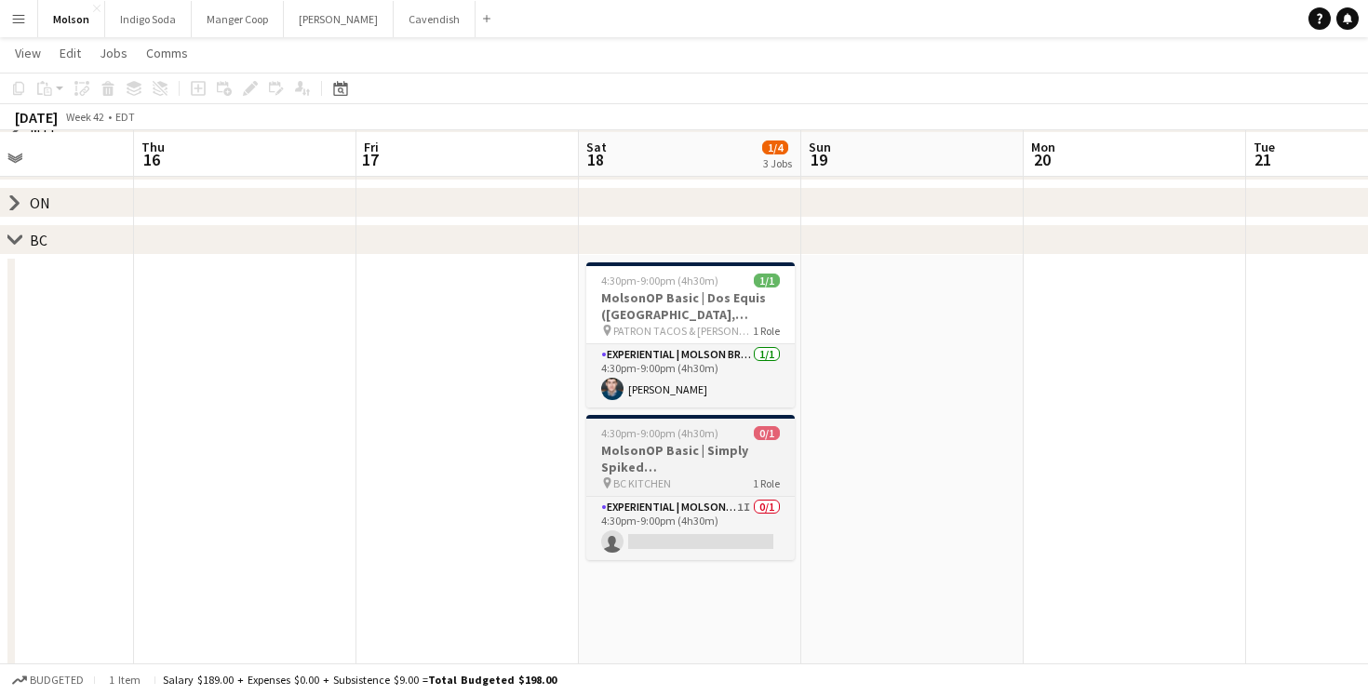
scroll to position [153, 0]
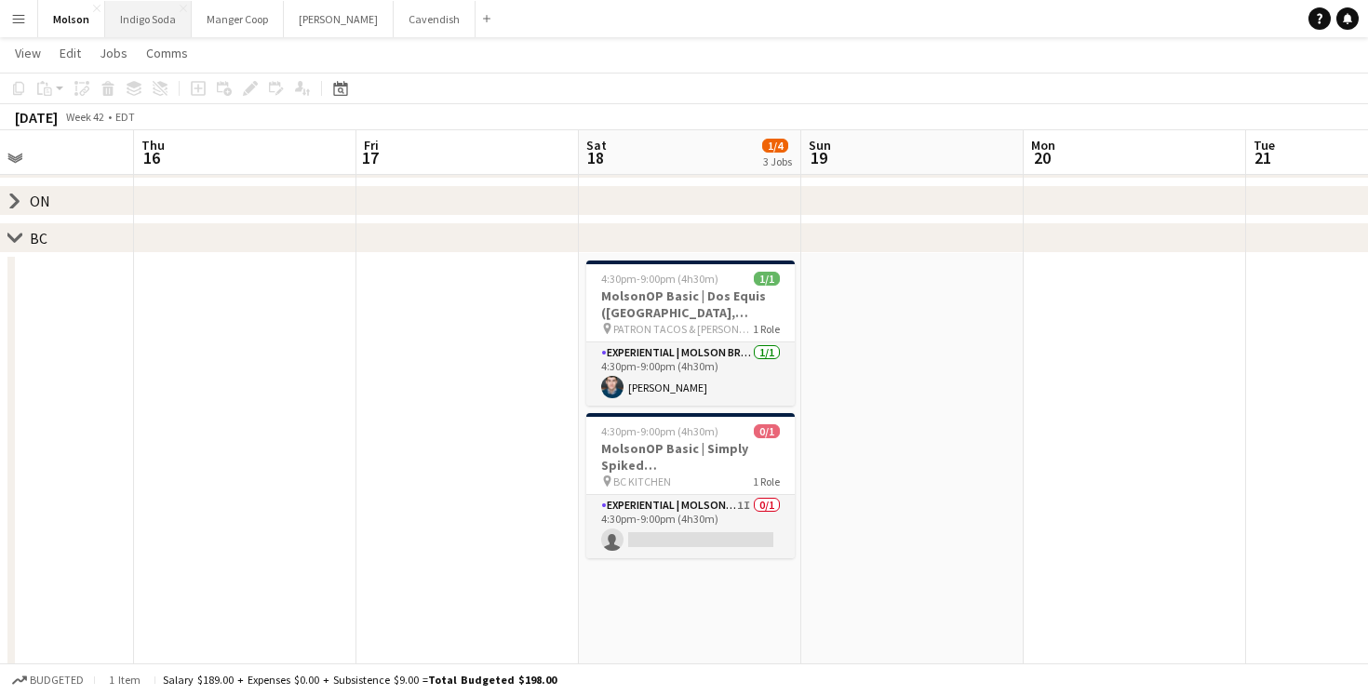
click at [145, 18] on button "Indigo Soda Close" at bounding box center [148, 19] width 87 height 36
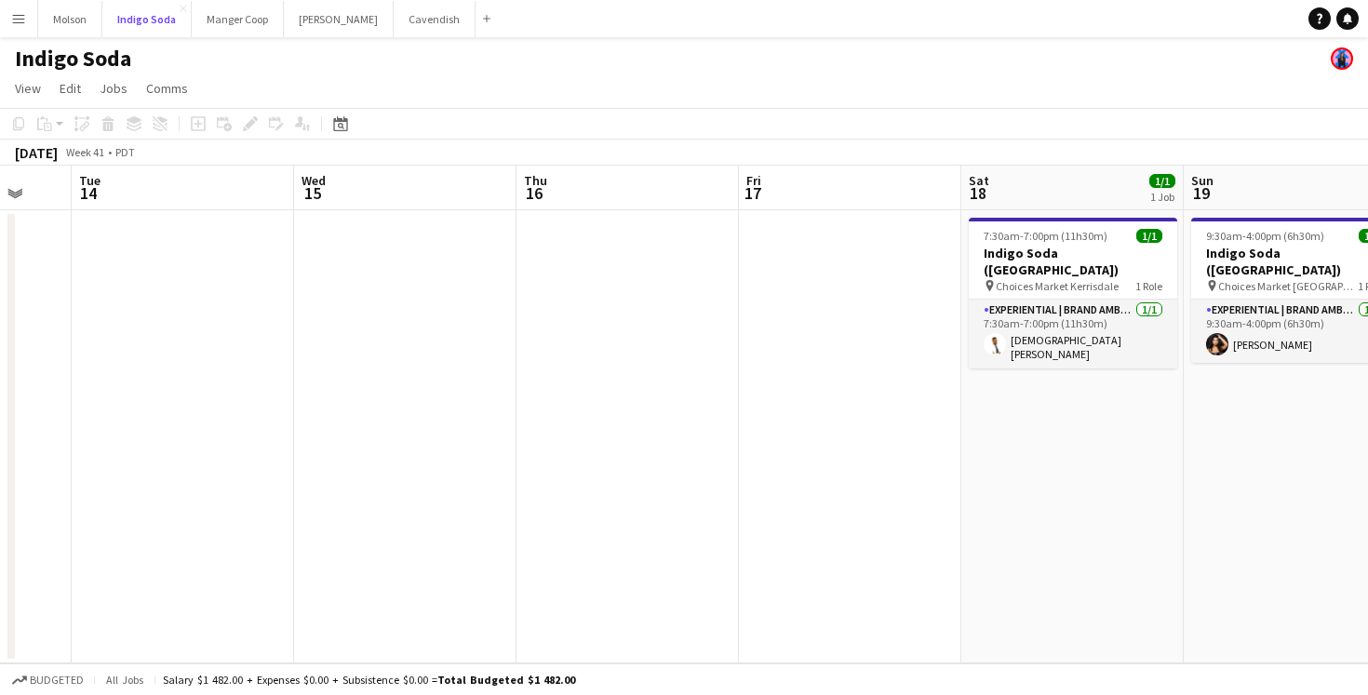
scroll to position [0, 867]
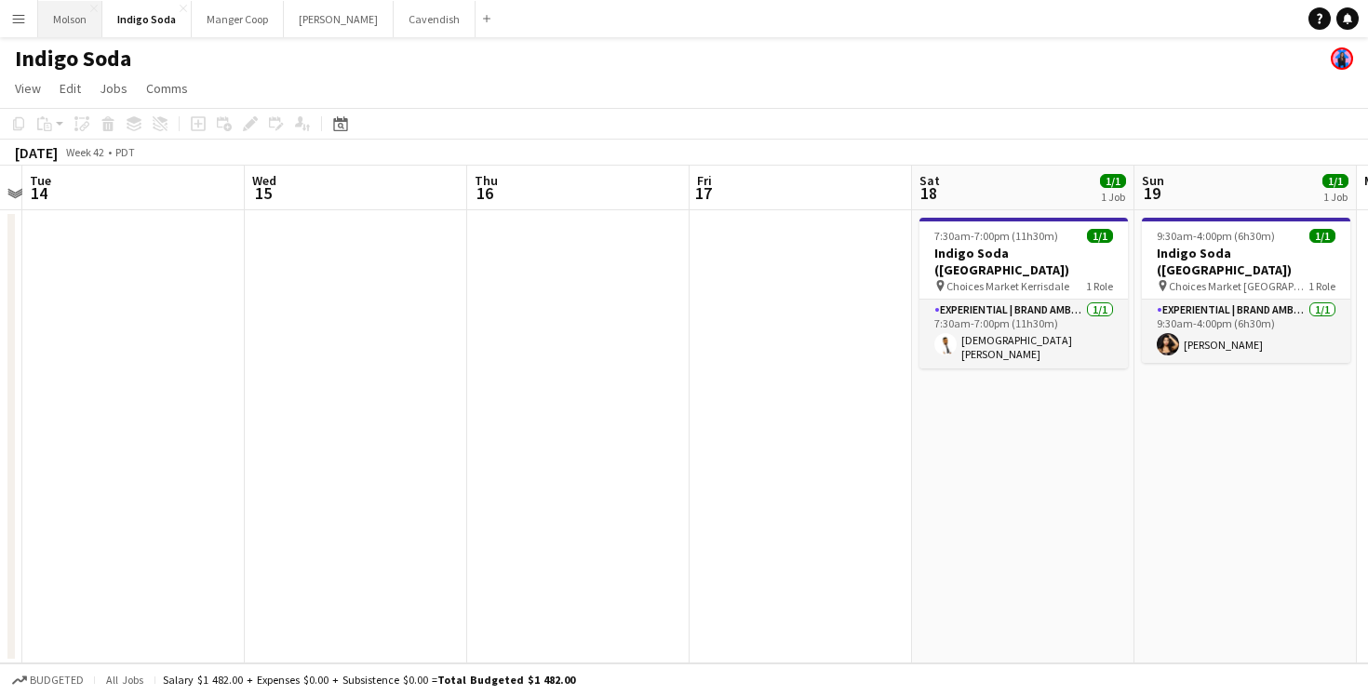
click at [60, 30] on button "Molson Close" at bounding box center [70, 19] width 64 height 36
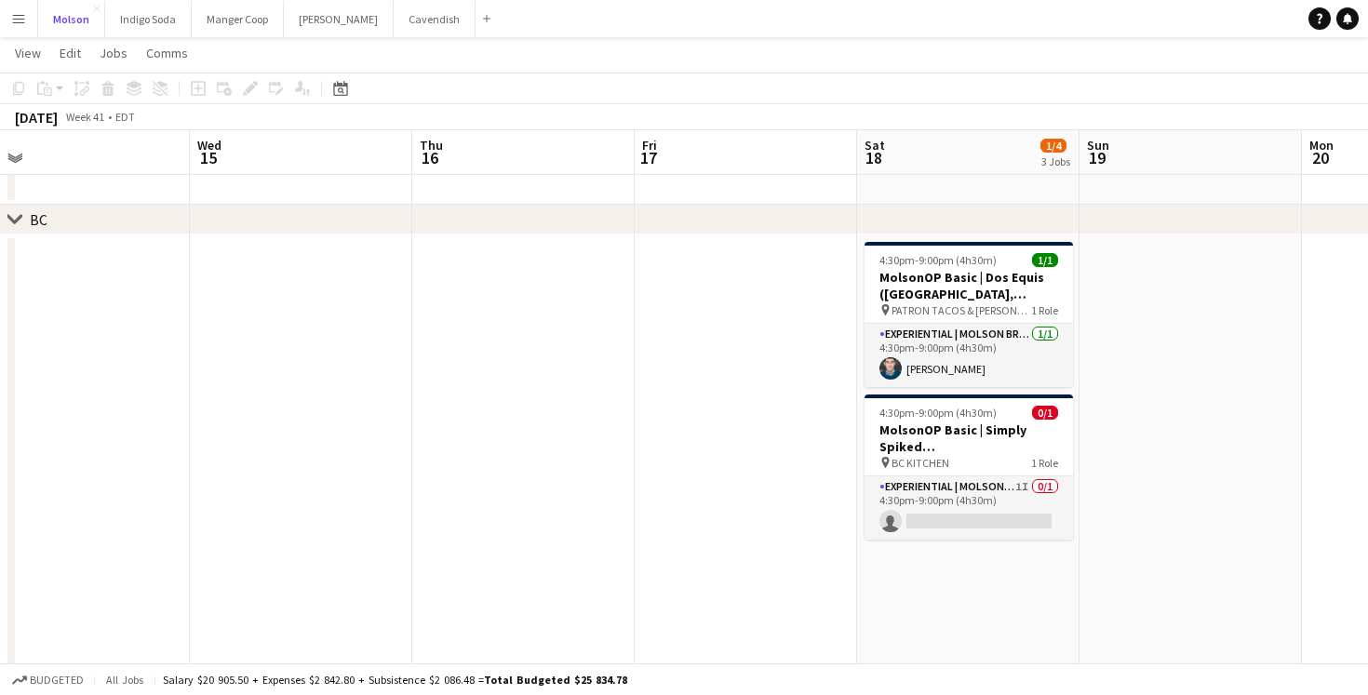
scroll to position [0, 900]
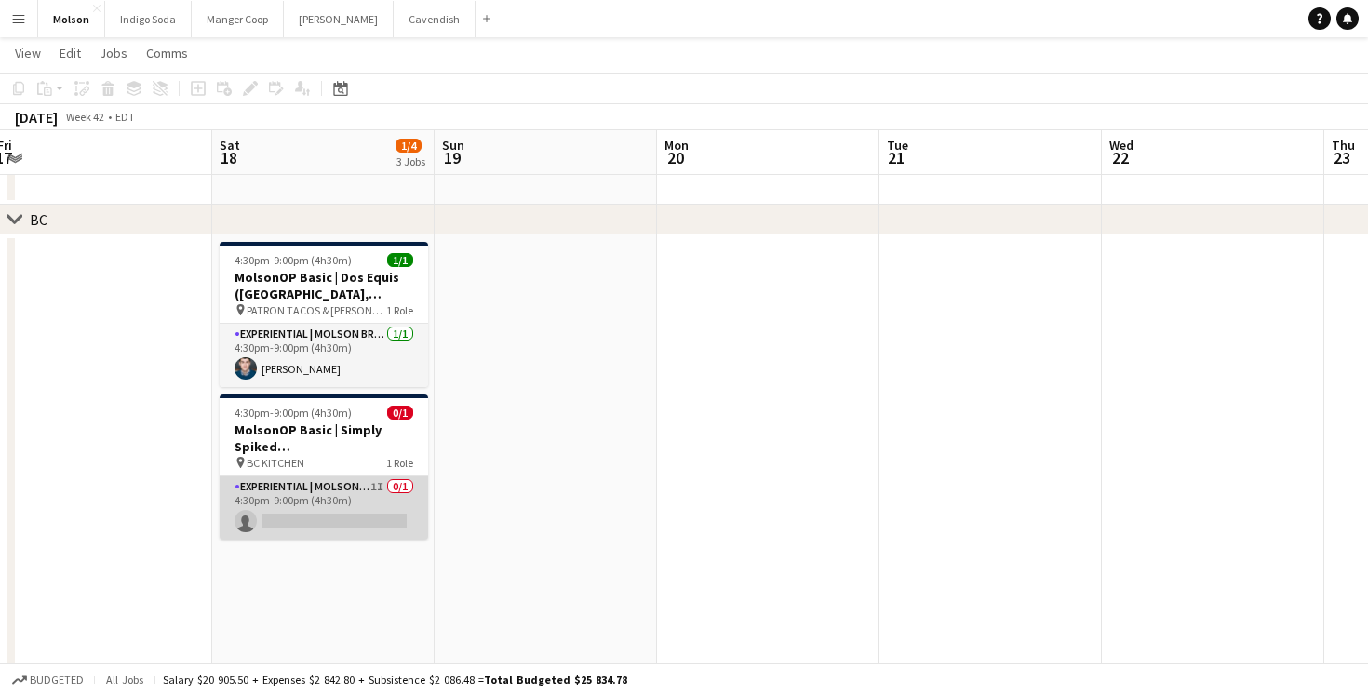
click at [310, 518] on app-card-role "Experiential | Molson Brand Specialist 1I 0/1 4:30pm-9:00pm (4h30m) single-neut…" at bounding box center [324, 508] width 208 height 63
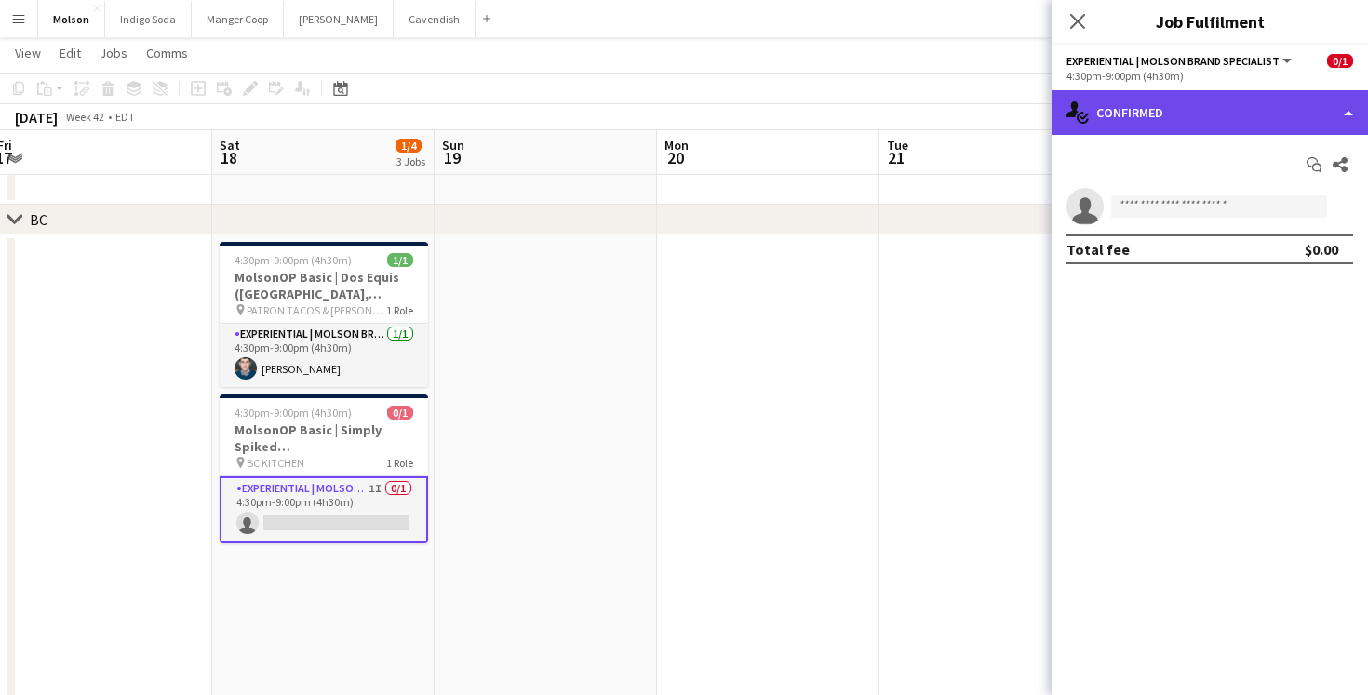
click at [1187, 122] on div "single-neutral-actions-check-2 Confirmed" at bounding box center [1210, 112] width 316 height 45
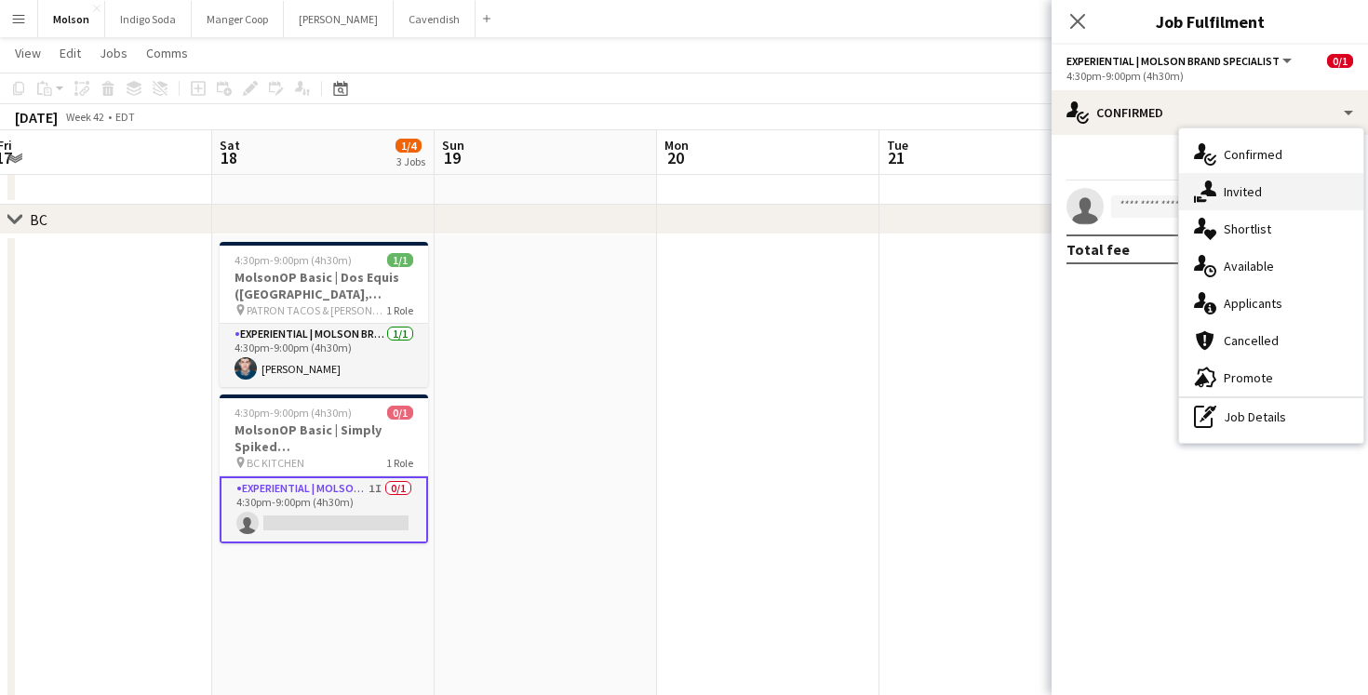
click at [1252, 198] on span "Invited" at bounding box center [1243, 191] width 38 height 17
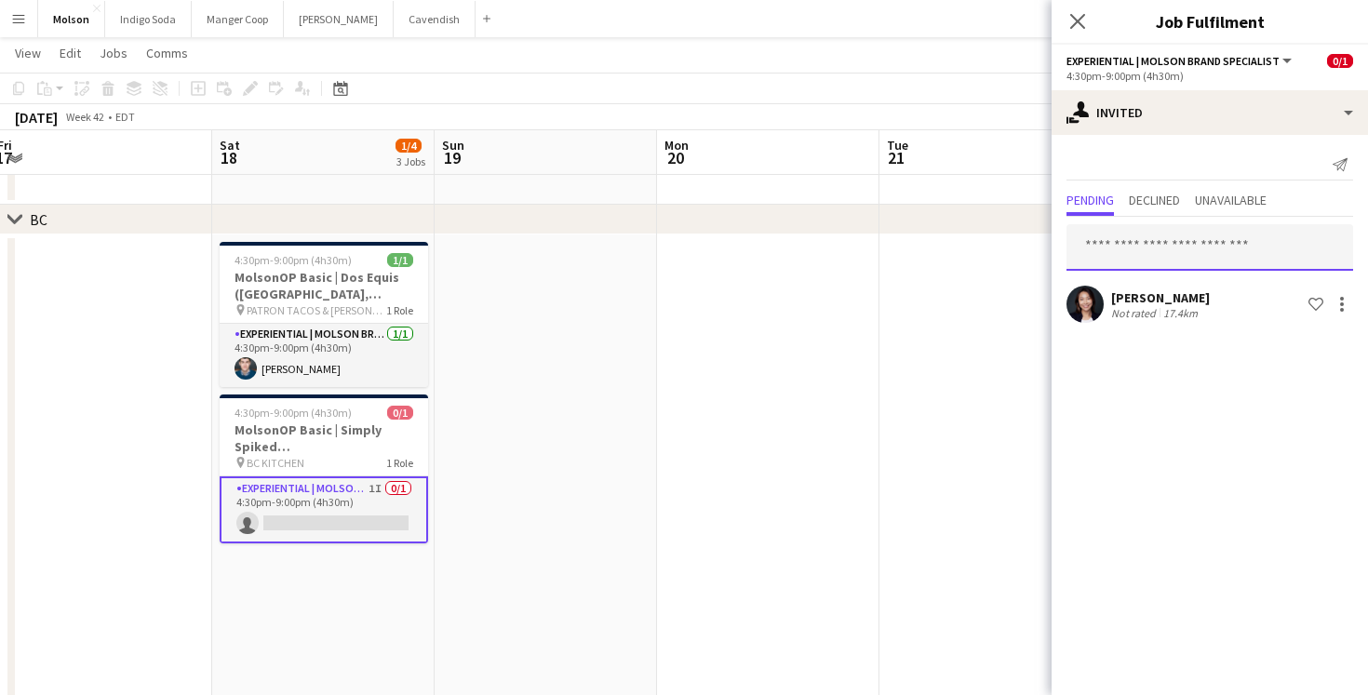
click at [1158, 251] on input "text" at bounding box center [1210, 247] width 287 height 47
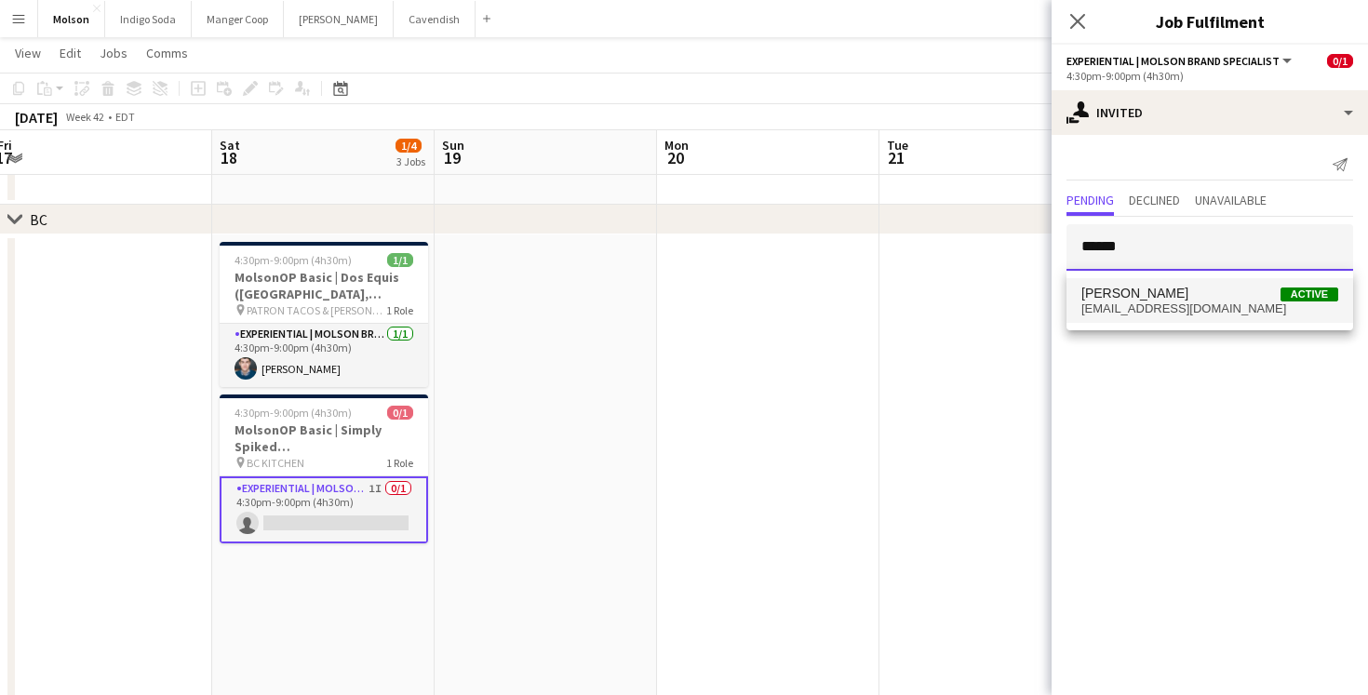
type input "******"
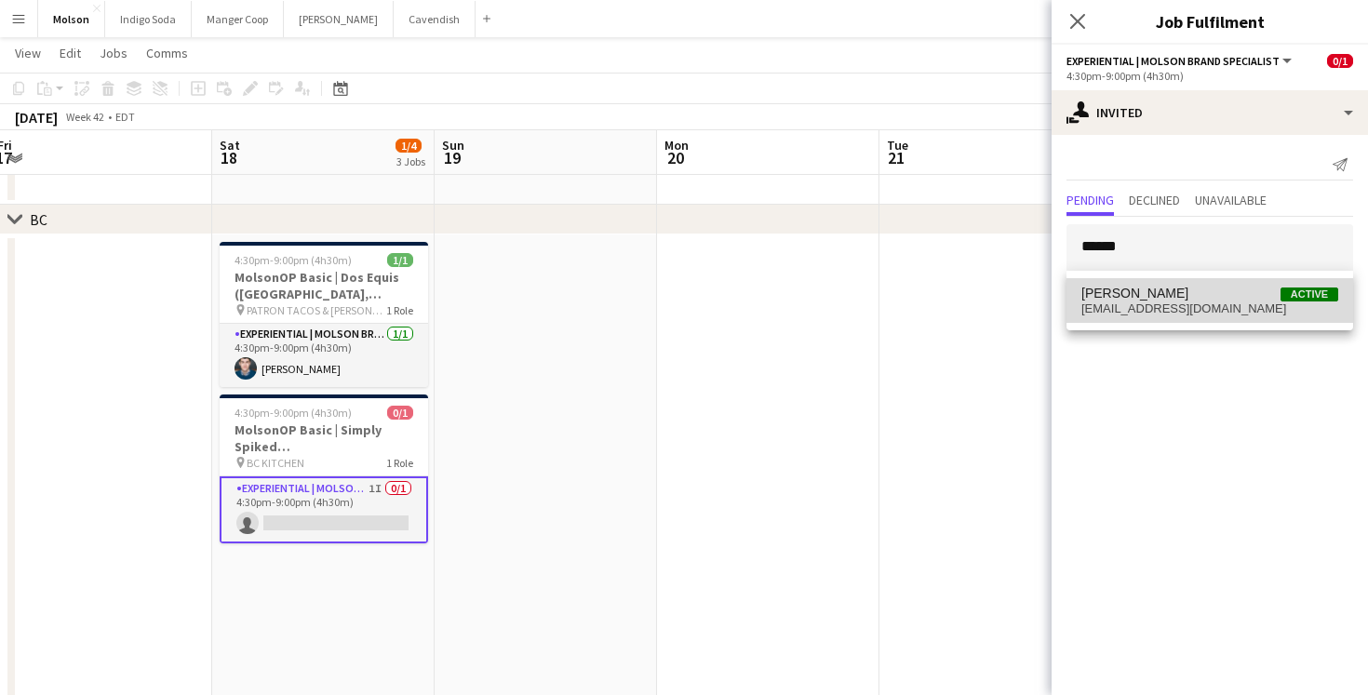
click at [1233, 302] on span "[EMAIL_ADDRESS][DOMAIN_NAME]" at bounding box center [1210, 309] width 257 height 15
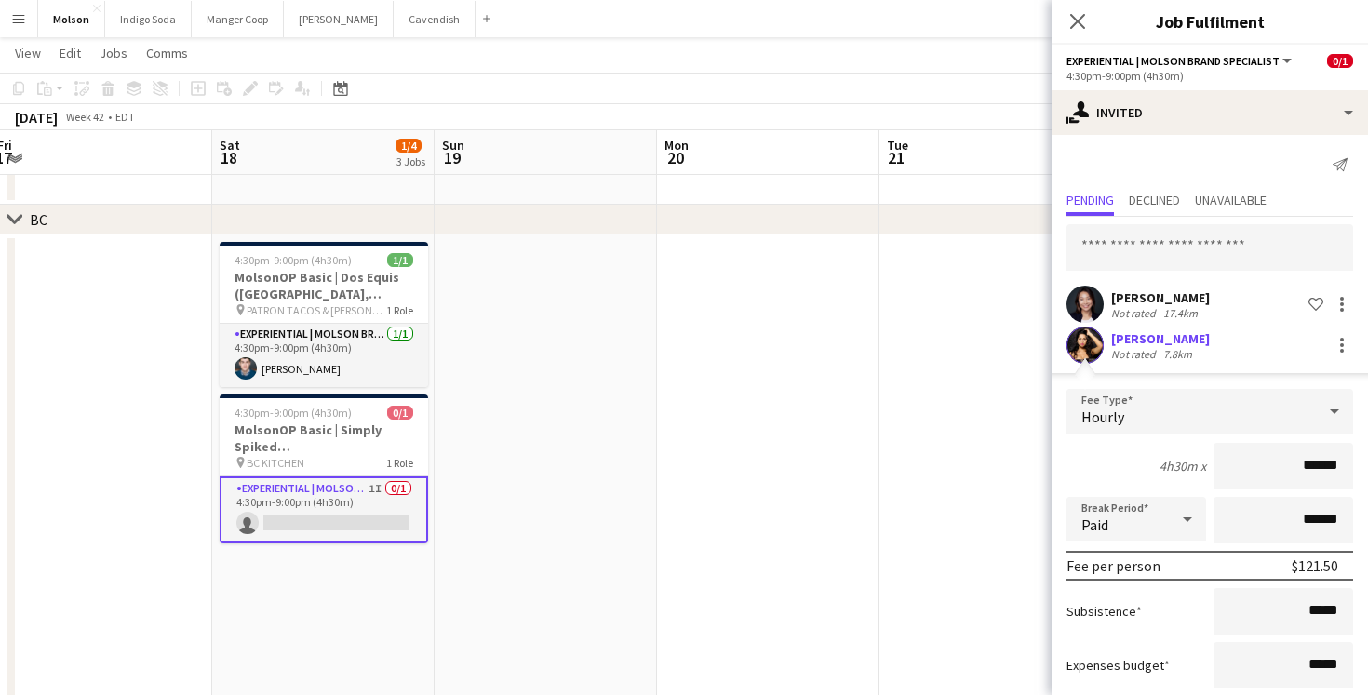
scroll to position [110, 0]
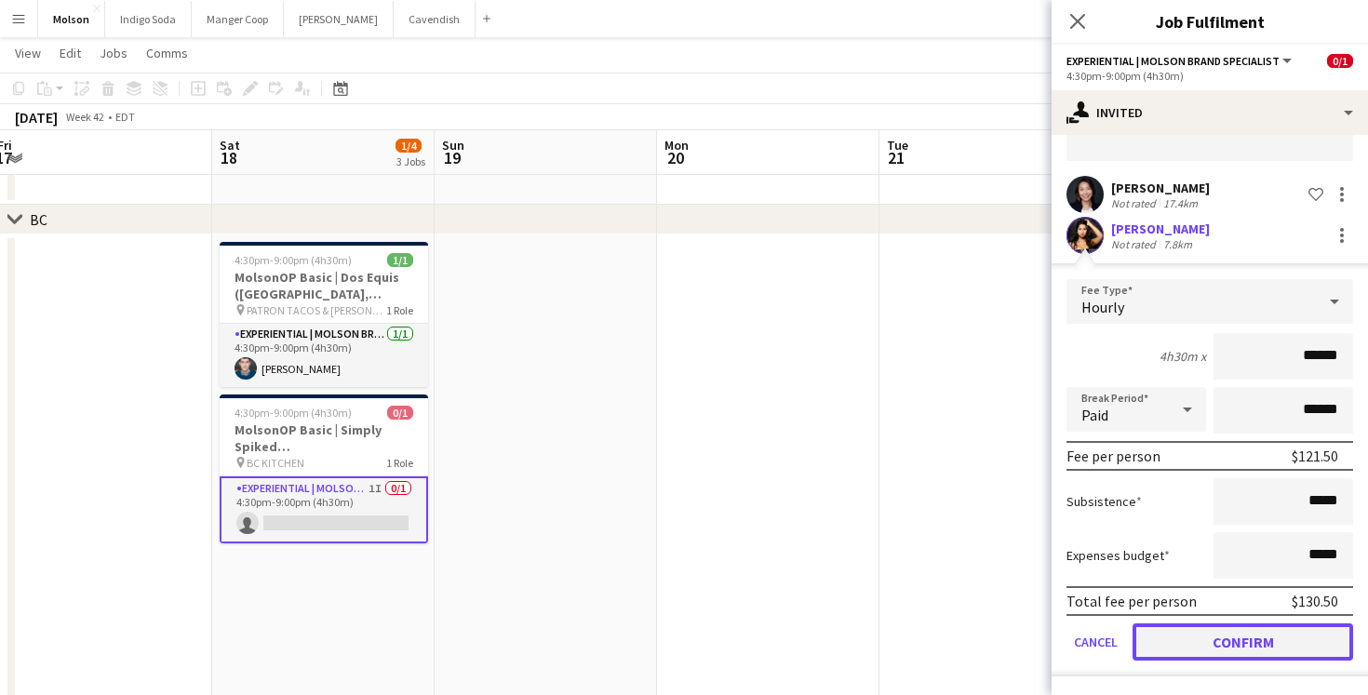
click at [1263, 655] on button "Confirm" at bounding box center [1243, 642] width 221 height 37
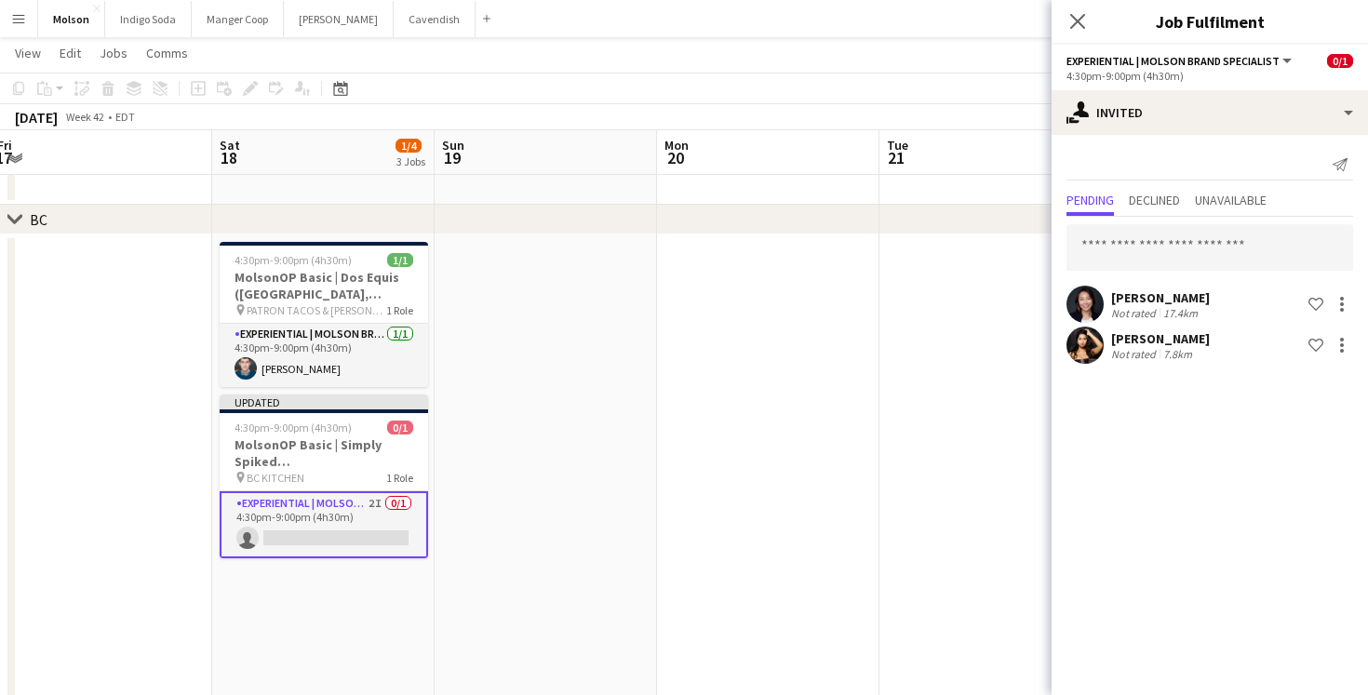
scroll to position [0, 0]
click at [901, 310] on app-date-cell at bounding box center [991, 548] width 222 height 626
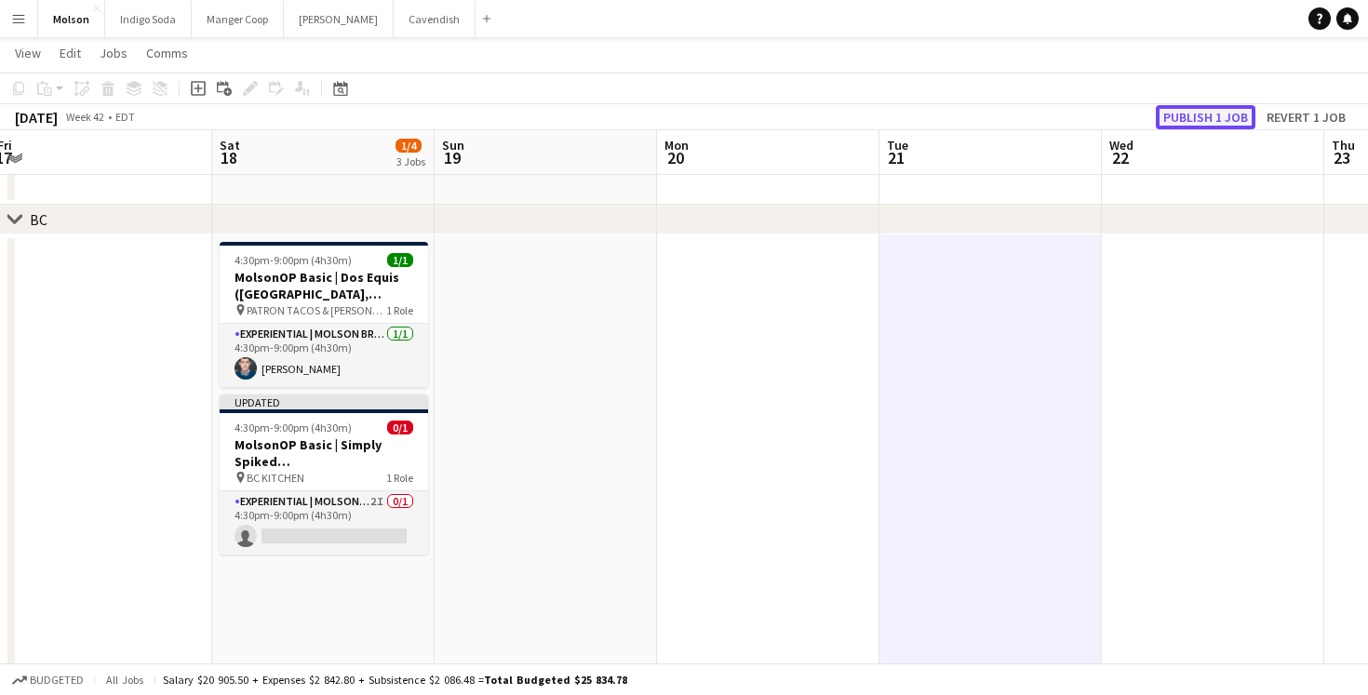
click at [1214, 110] on button "Publish 1 job" at bounding box center [1206, 117] width 100 height 24
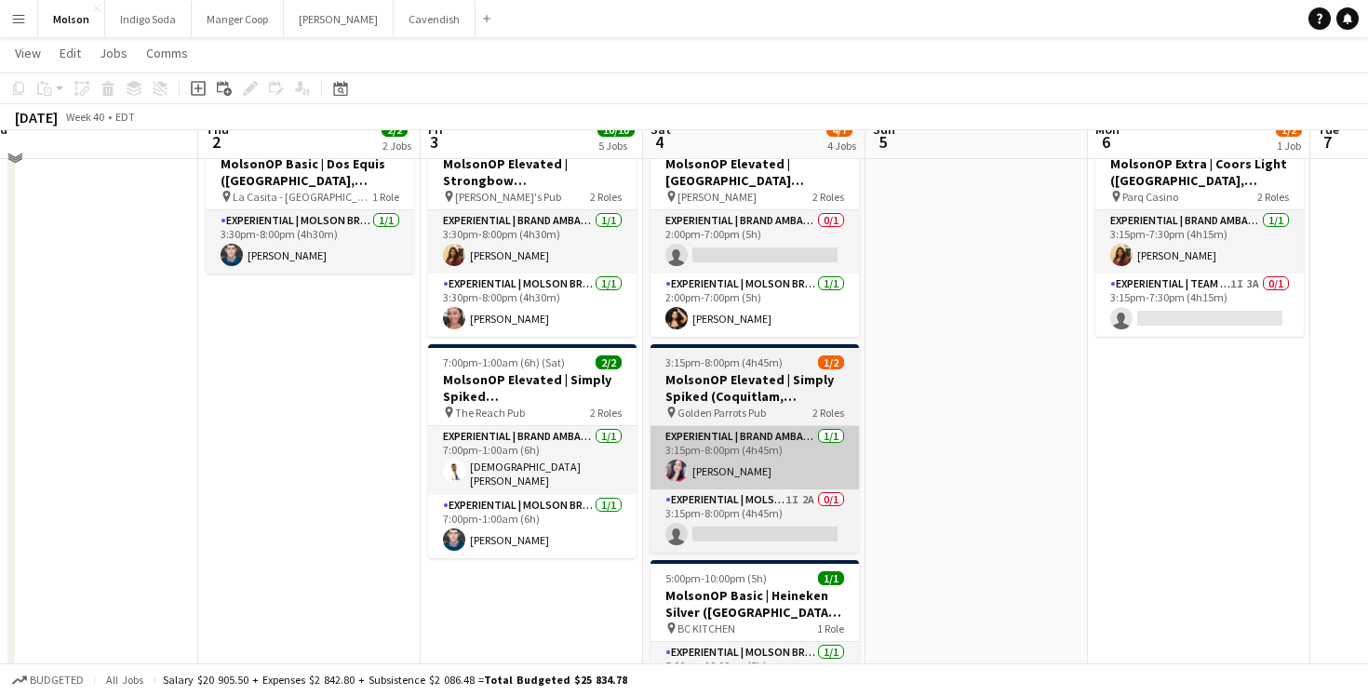
scroll to position [1579, 0]
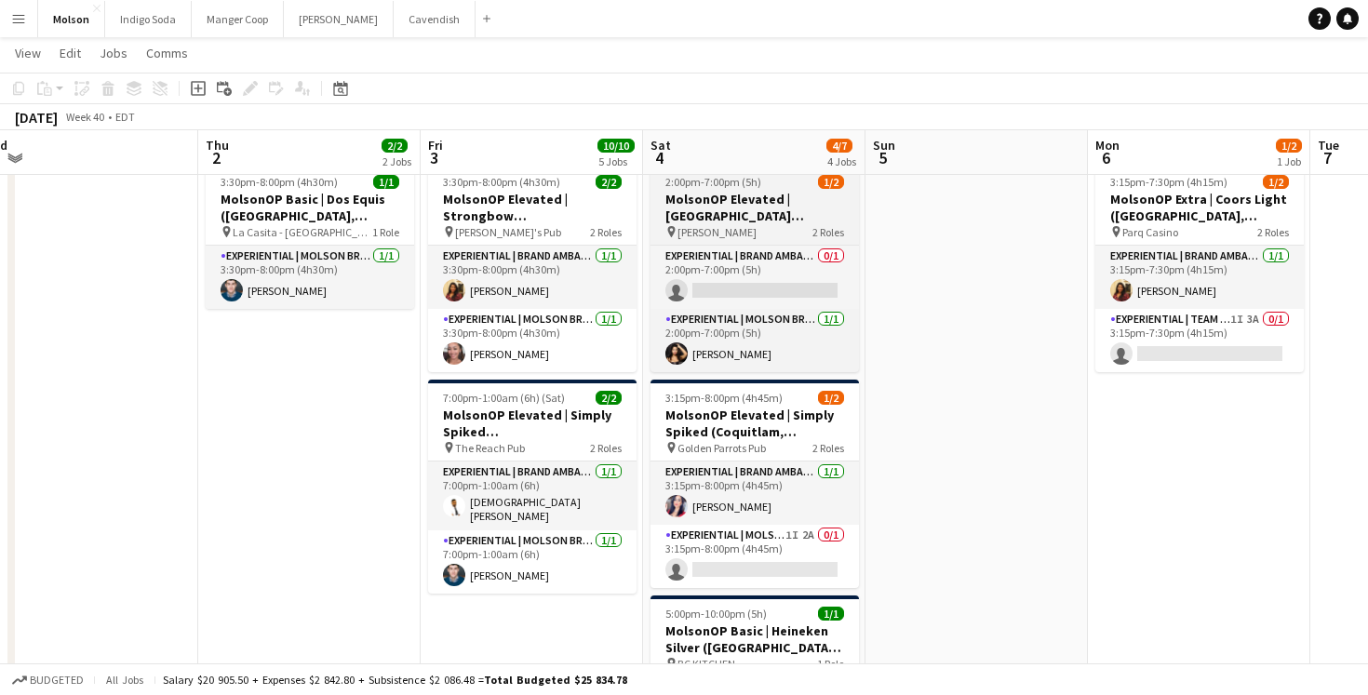
click at [795, 220] on h3 "MolsonOP Elevated | [GEOGRAPHIC_DATA] ([GEOGRAPHIC_DATA], [GEOGRAPHIC_DATA])" at bounding box center [755, 208] width 208 height 34
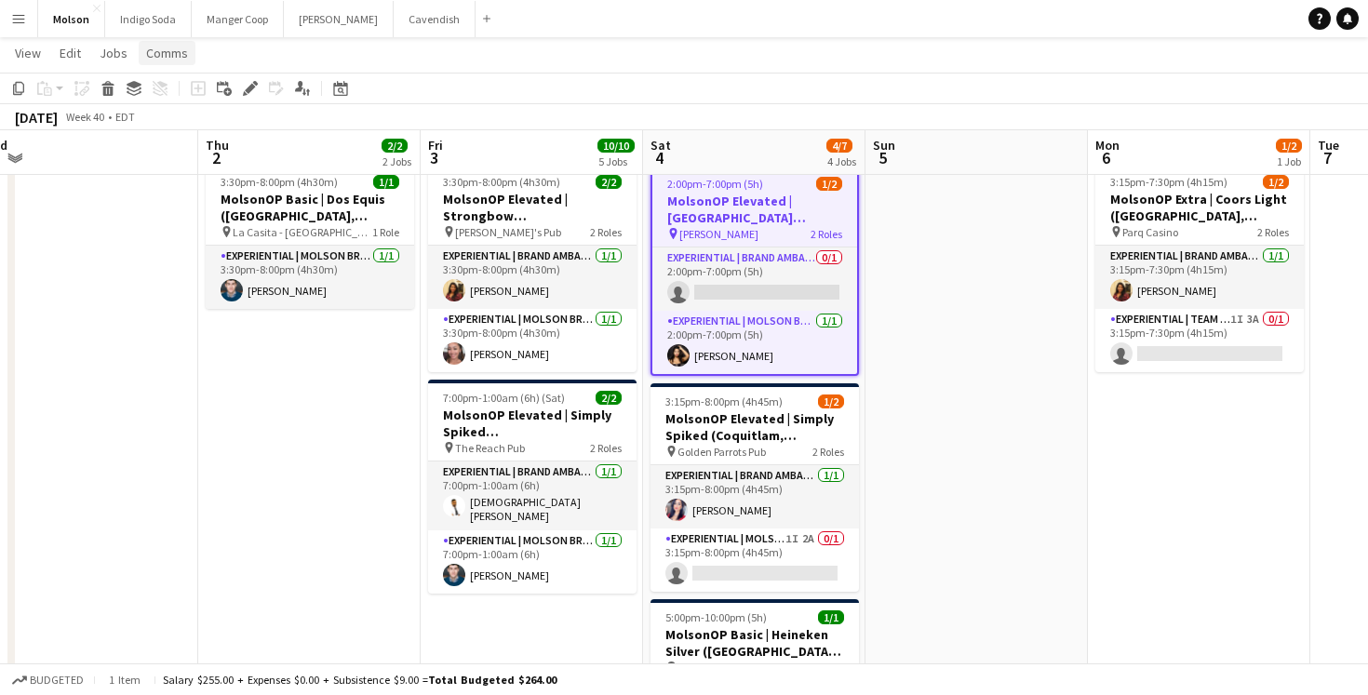
click at [172, 54] on span "Comms" at bounding box center [167, 53] width 42 height 17
click at [197, 127] on span "Create chat" at bounding box center [185, 132] width 65 height 17
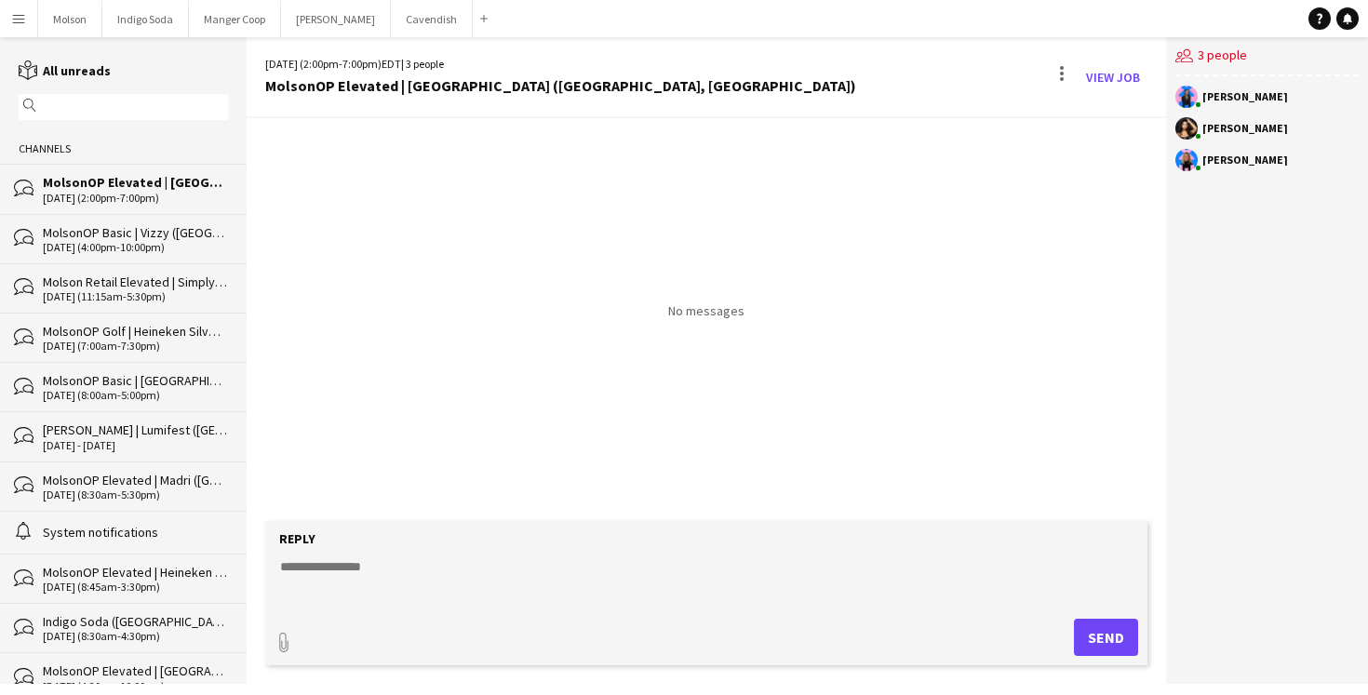
click at [418, 585] on textarea at bounding box center [710, 582] width 864 height 48
type textarea "**********"
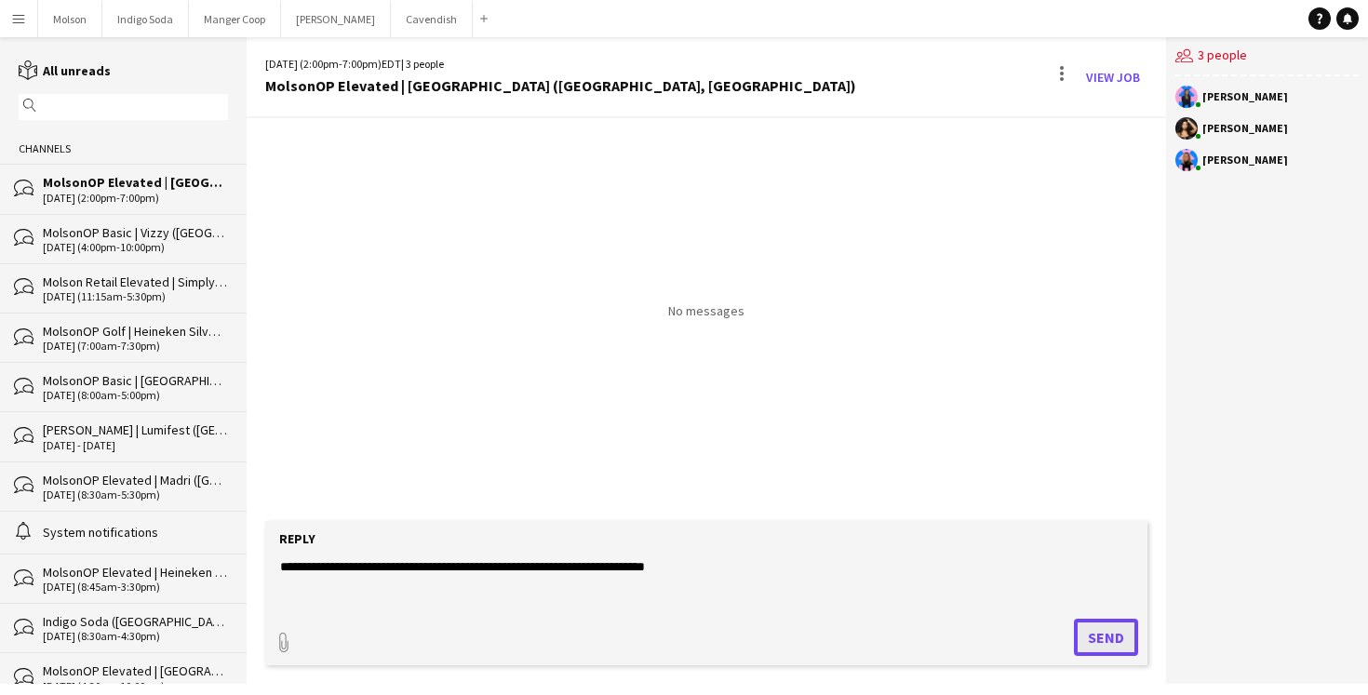
click at [1106, 635] on button "Send" at bounding box center [1106, 637] width 64 height 37
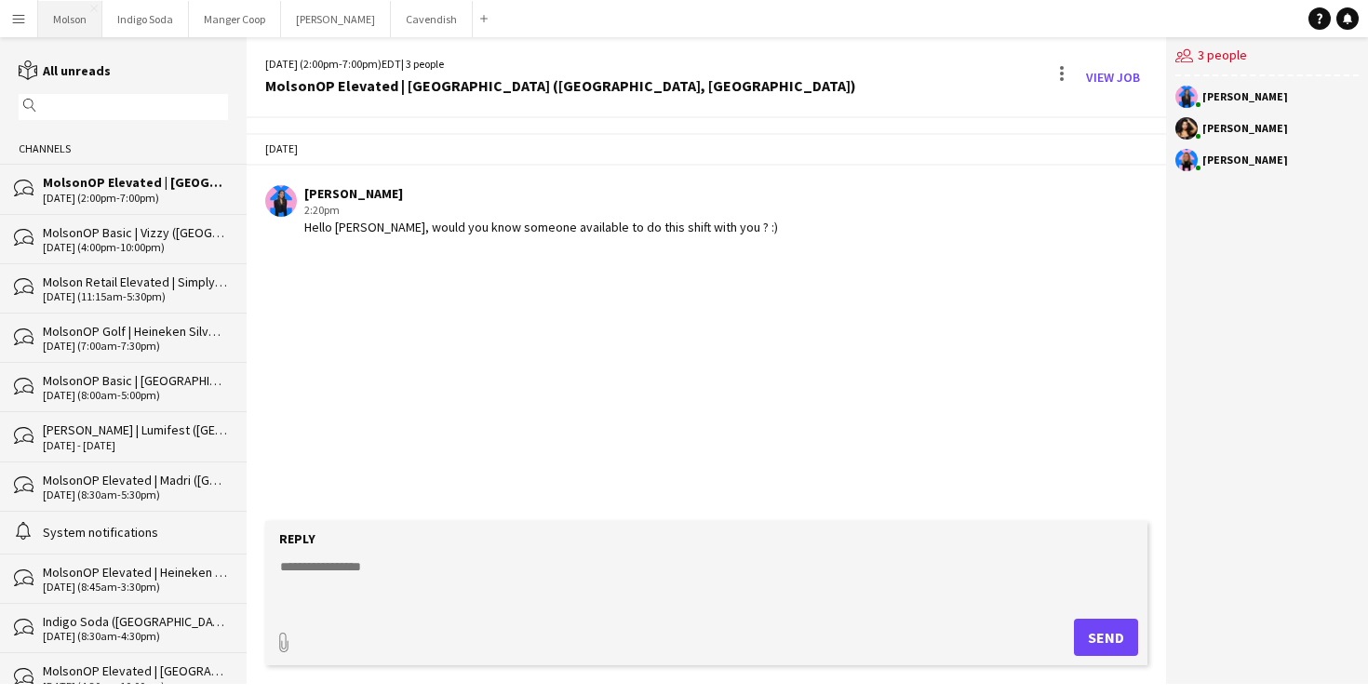
click at [70, 19] on button "Molson Close" at bounding box center [70, 19] width 64 height 36
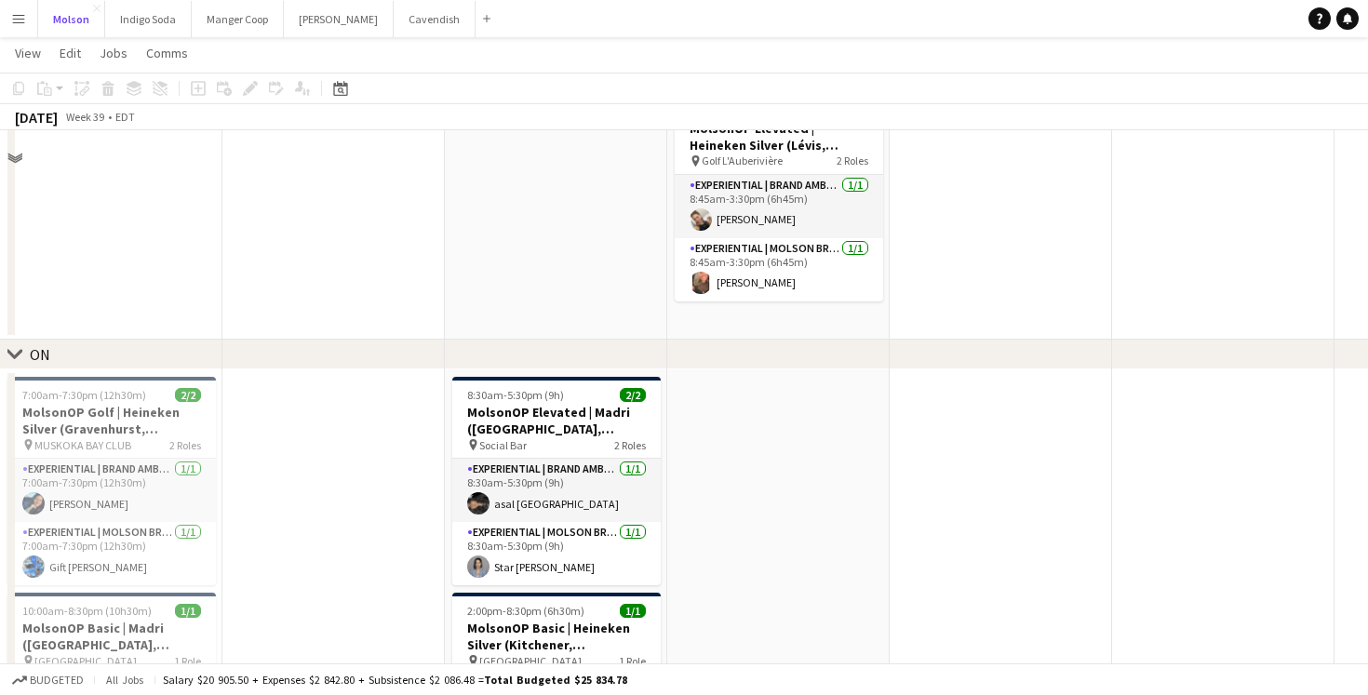
scroll to position [931, 0]
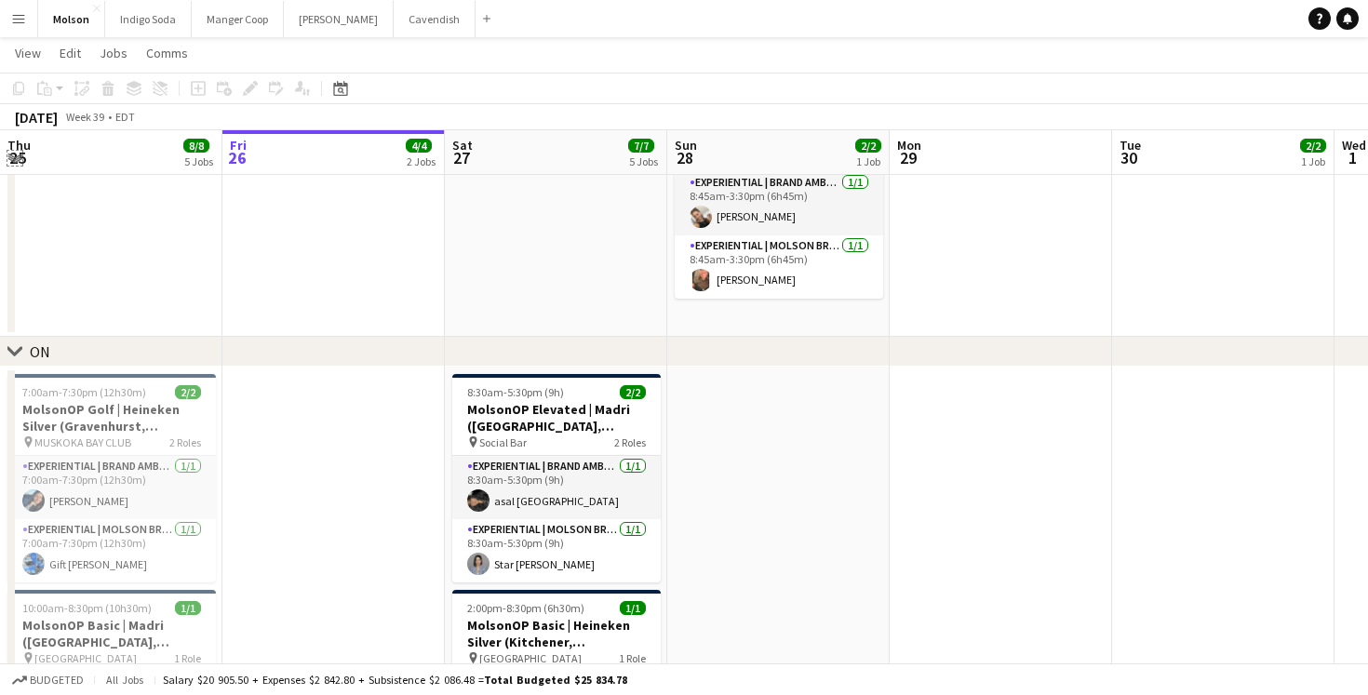
click at [11, 154] on app-icon "Expand/collapse" at bounding box center [14, 157] width 15 height 18
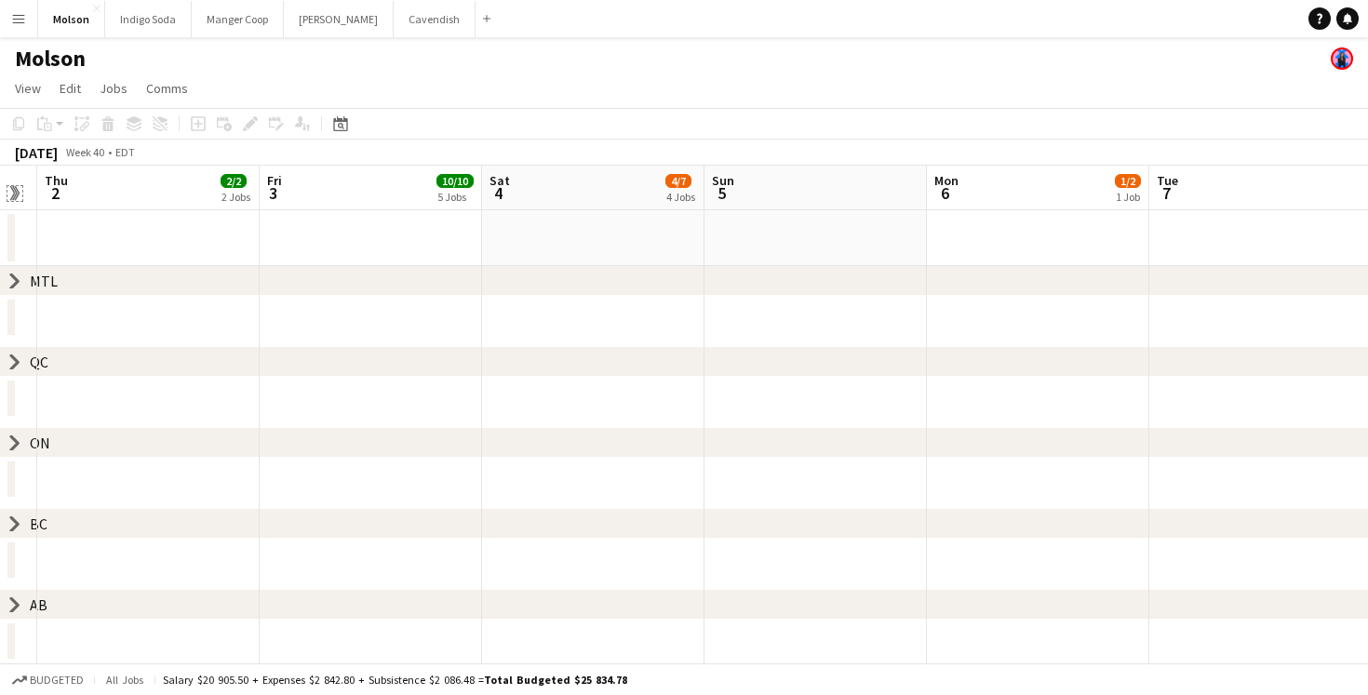
scroll to position [0, 863]
click at [14, 528] on icon at bounding box center [14, 524] width 7 height 14
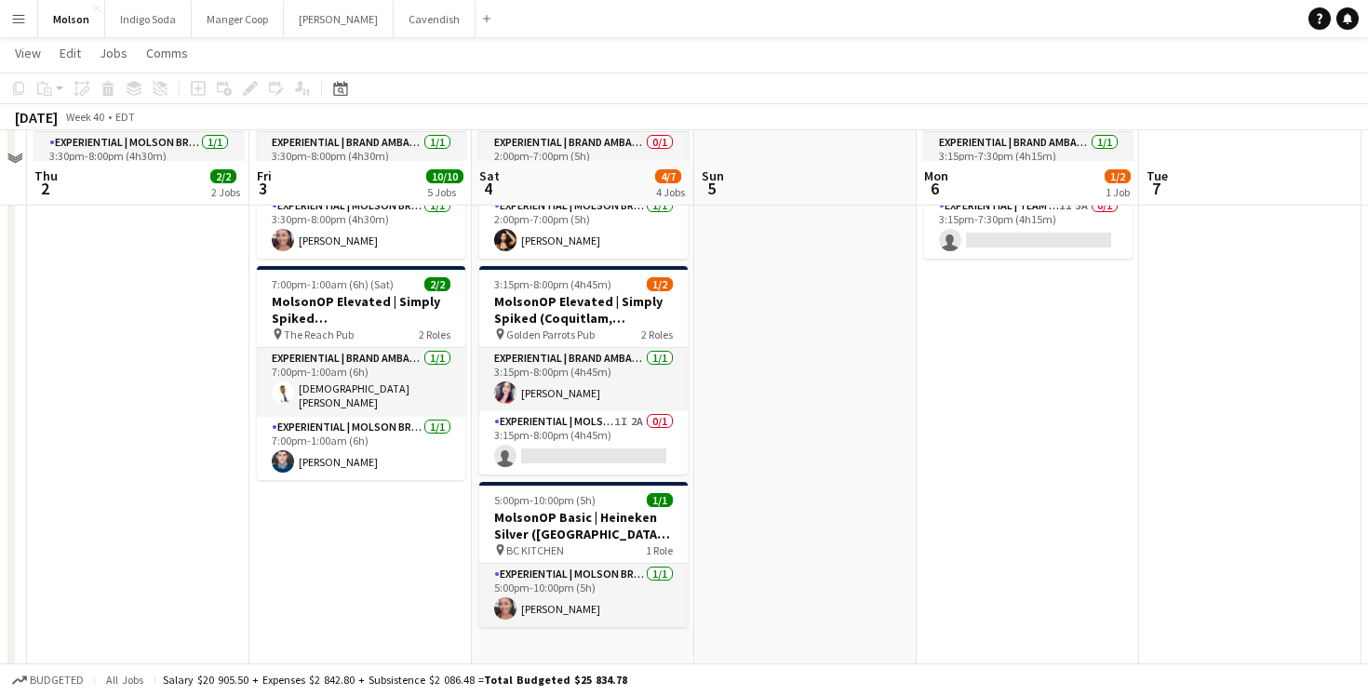
scroll to position [397, 0]
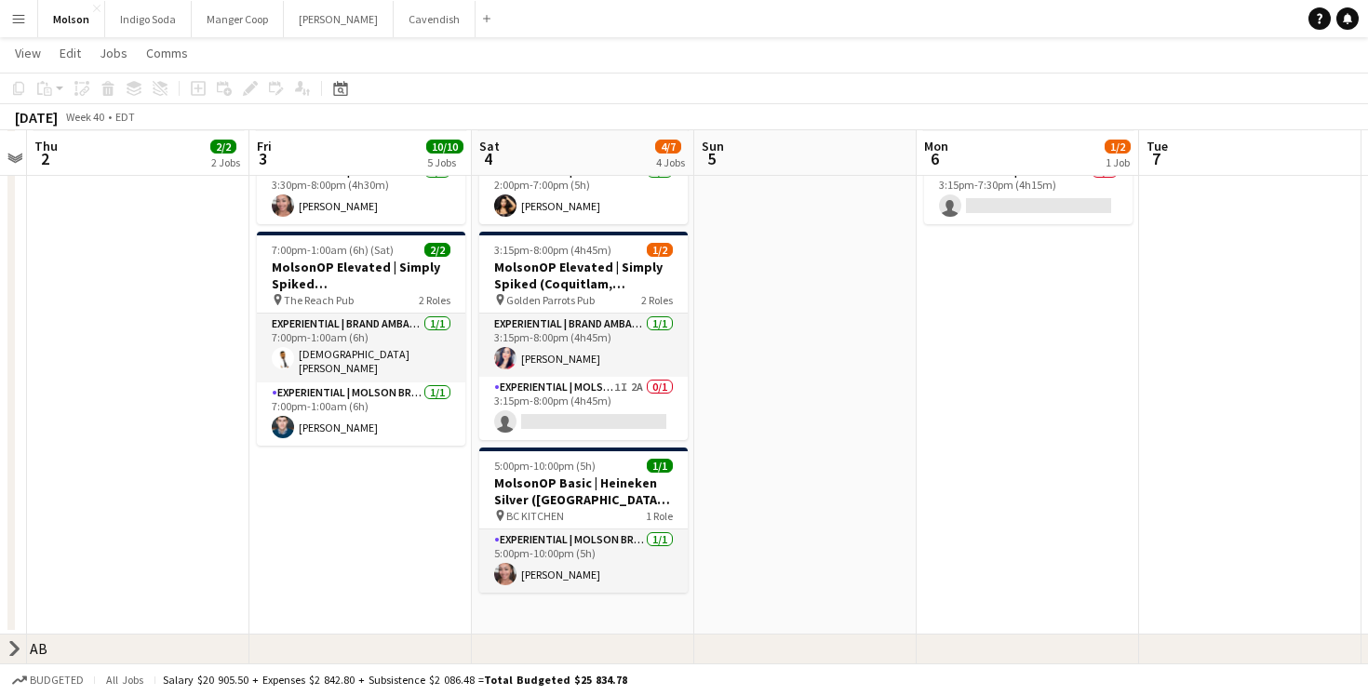
click at [18, 644] on icon "chevron-right" at bounding box center [14, 648] width 15 height 15
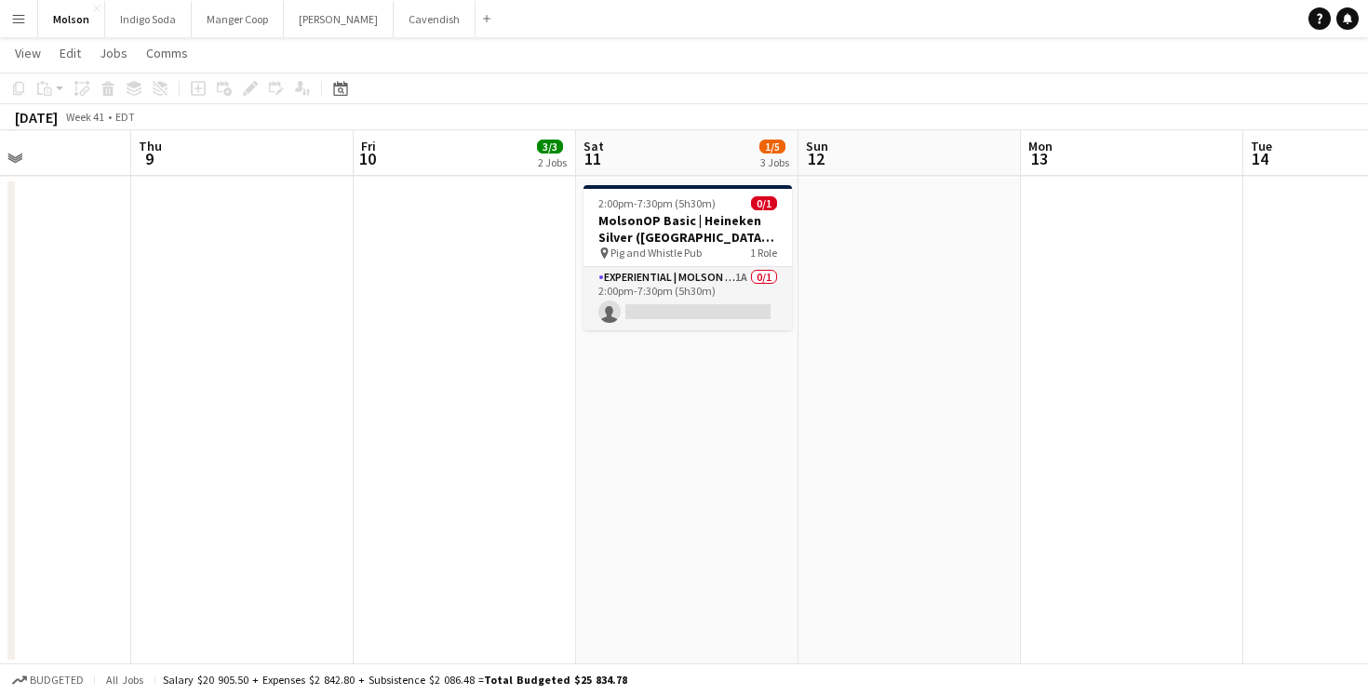
scroll to position [0, 539]
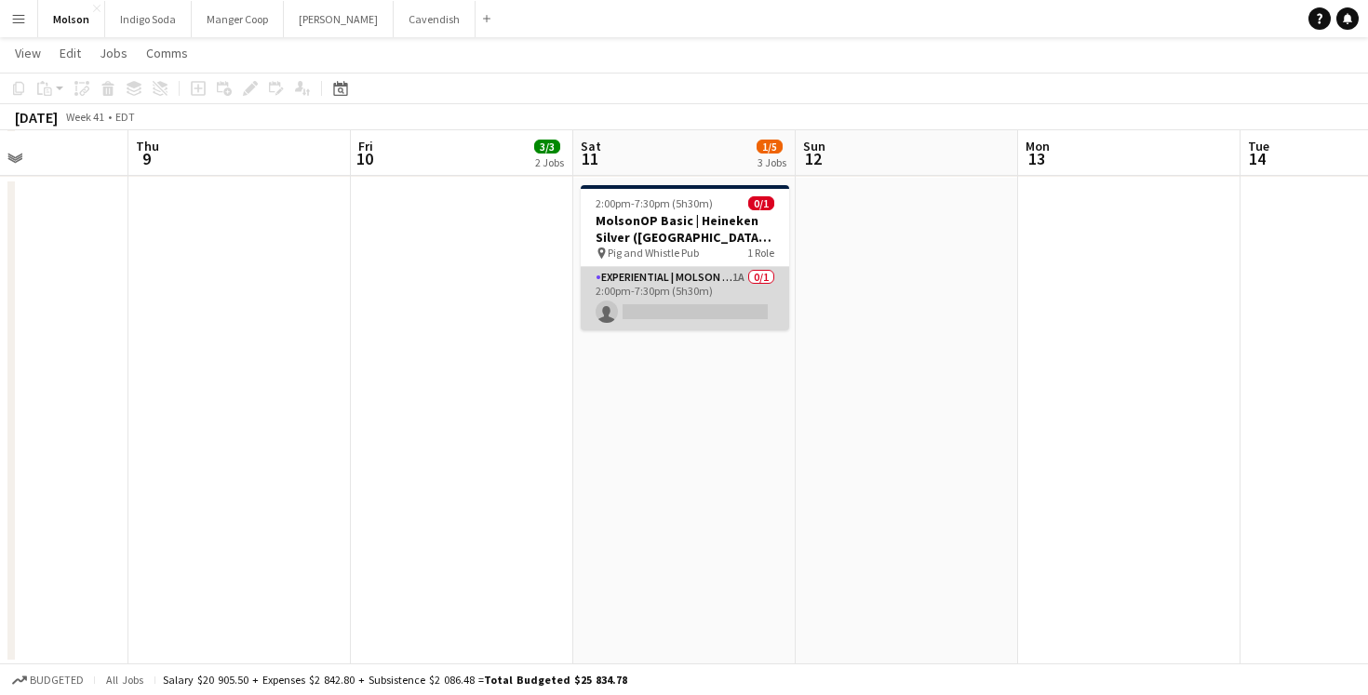
click at [669, 282] on app-card-role "Experiential | Molson Brand Specialist 1A 0/1 2:00pm-7:30pm (5h30m) single-neut…" at bounding box center [685, 298] width 208 height 63
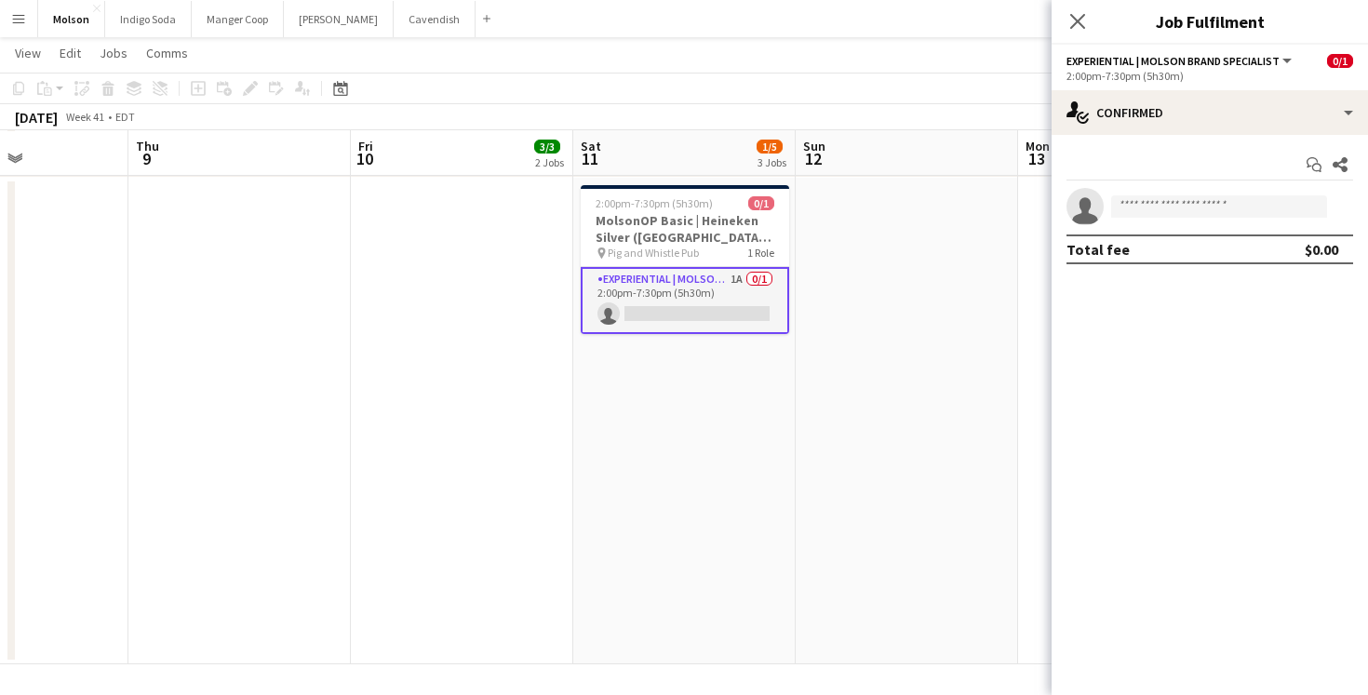
click at [1176, 87] on app-options-switcher "Experiential | Molson Brand Specialist All roles Experiential | Molson Brand Sp…" at bounding box center [1210, 68] width 316 height 46
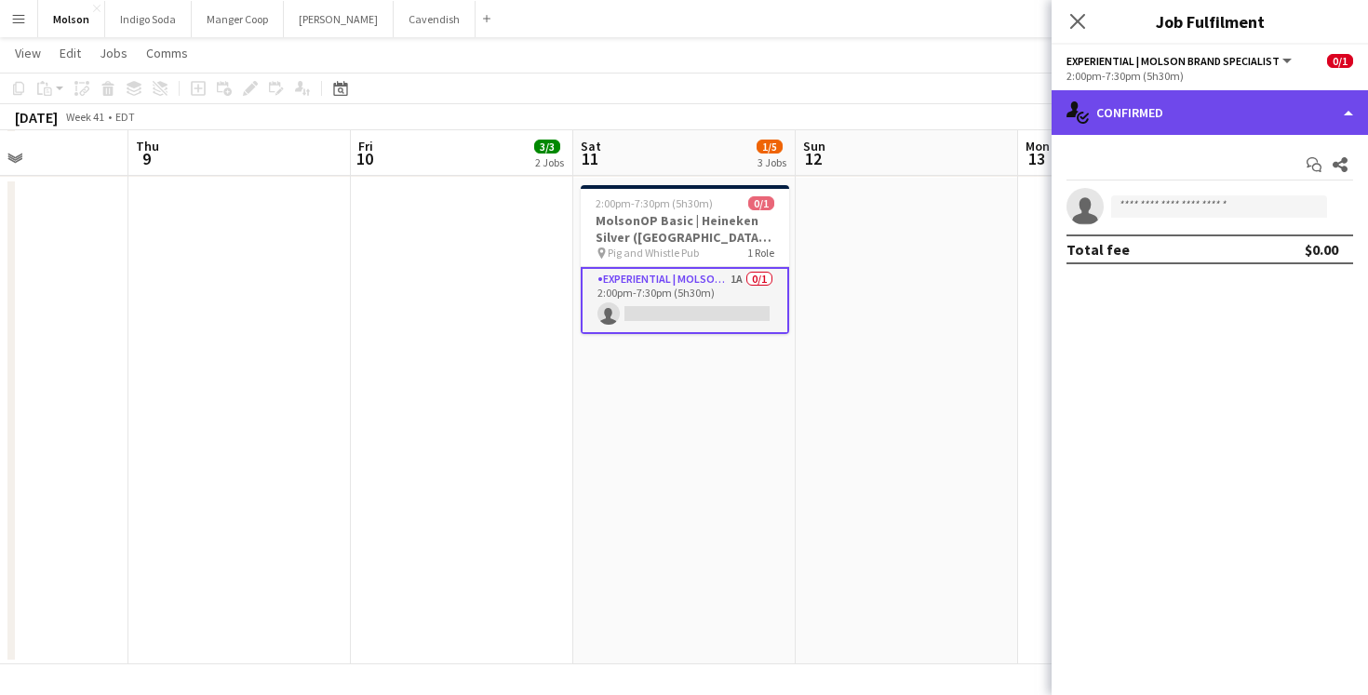
click at [1193, 128] on div "single-neutral-actions-check-2 Confirmed" at bounding box center [1210, 112] width 316 height 45
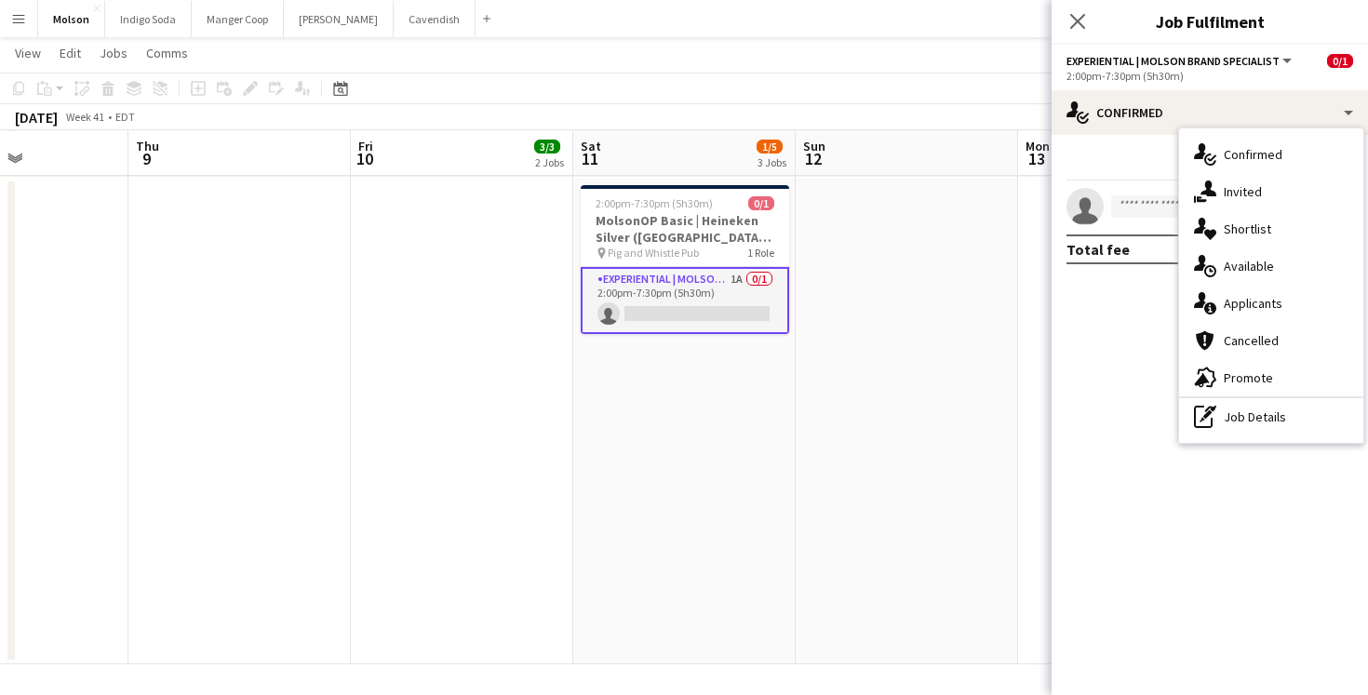
click at [1247, 206] on div "single-neutral-actions-share-1 Invited" at bounding box center [1271, 191] width 184 height 37
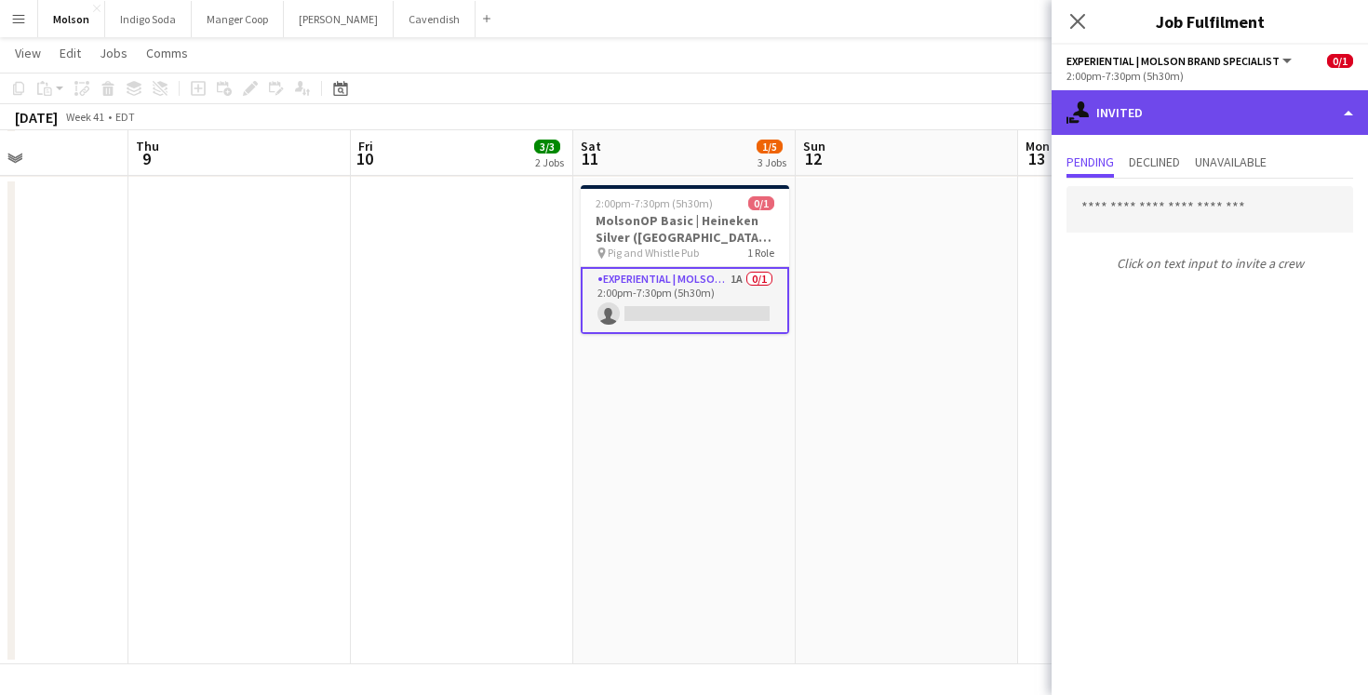
click at [1161, 110] on div "single-neutral-actions-share-1 Invited" at bounding box center [1210, 112] width 316 height 45
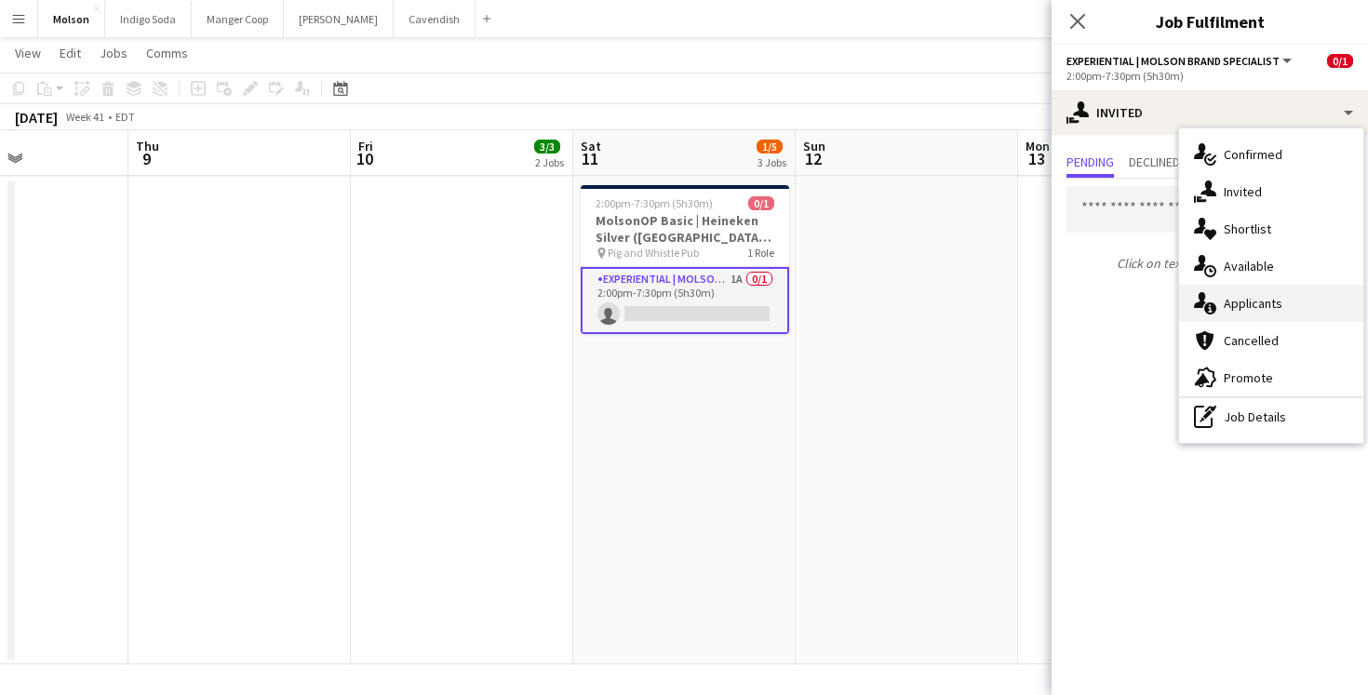
click at [1297, 296] on div "single-neutral-actions-information Applicants" at bounding box center [1271, 303] width 184 height 37
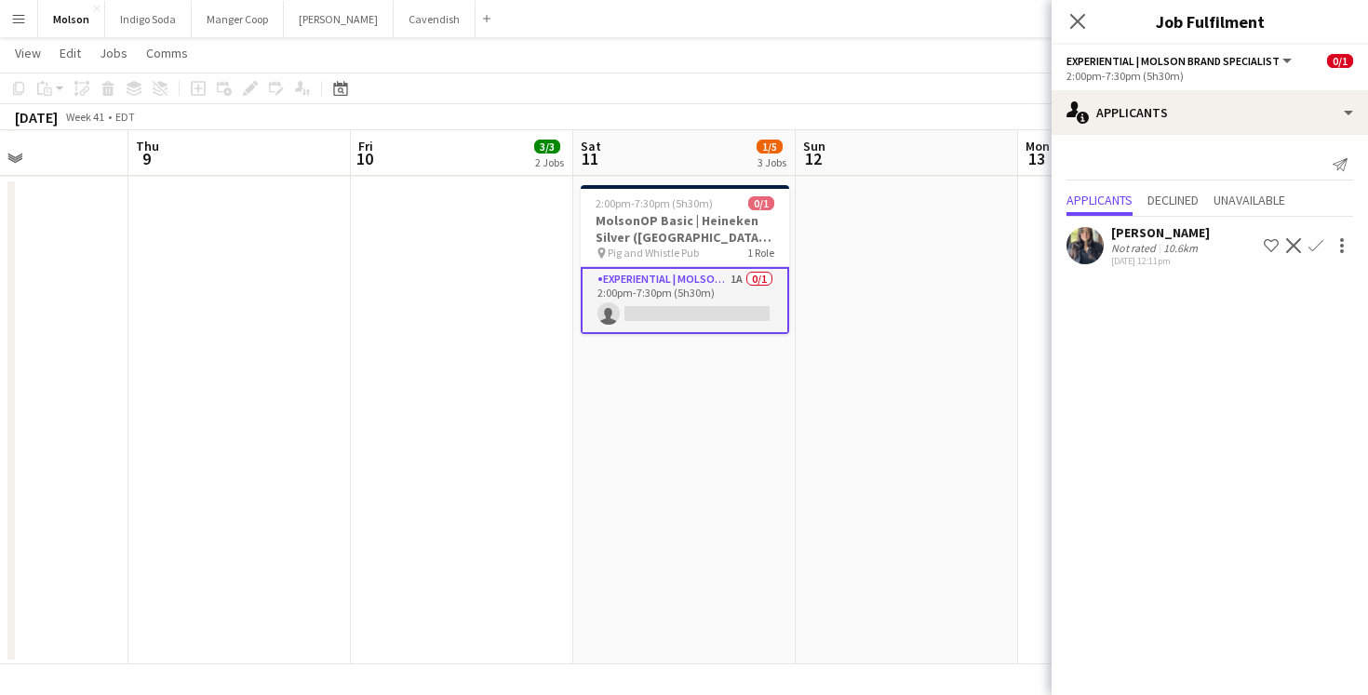
click at [1087, 246] on app-user-avatar at bounding box center [1085, 245] width 37 height 37
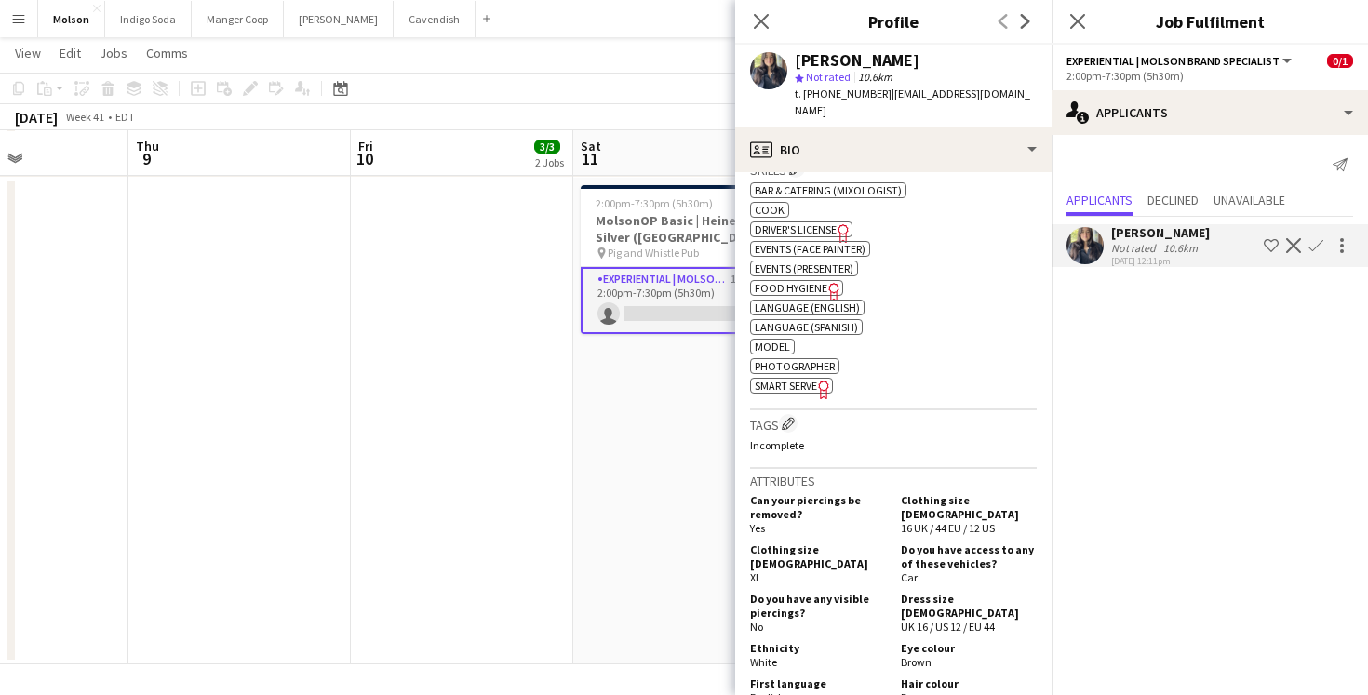
scroll to position [880, 0]
click at [1317, 248] on app-icon "Confirm" at bounding box center [1316, 245] width 15 height 15
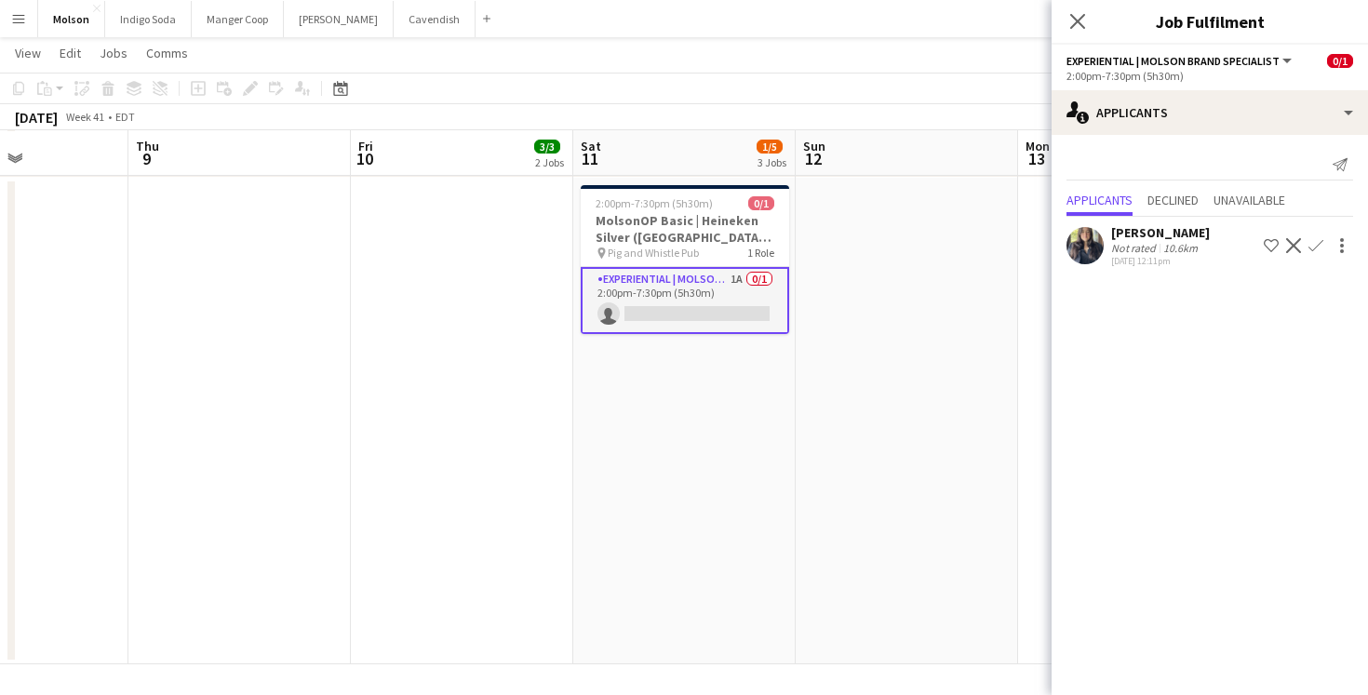
click at [1318, 242] on app-icon "Confirm" at bounding box center [1316, 245] width 15 height 15
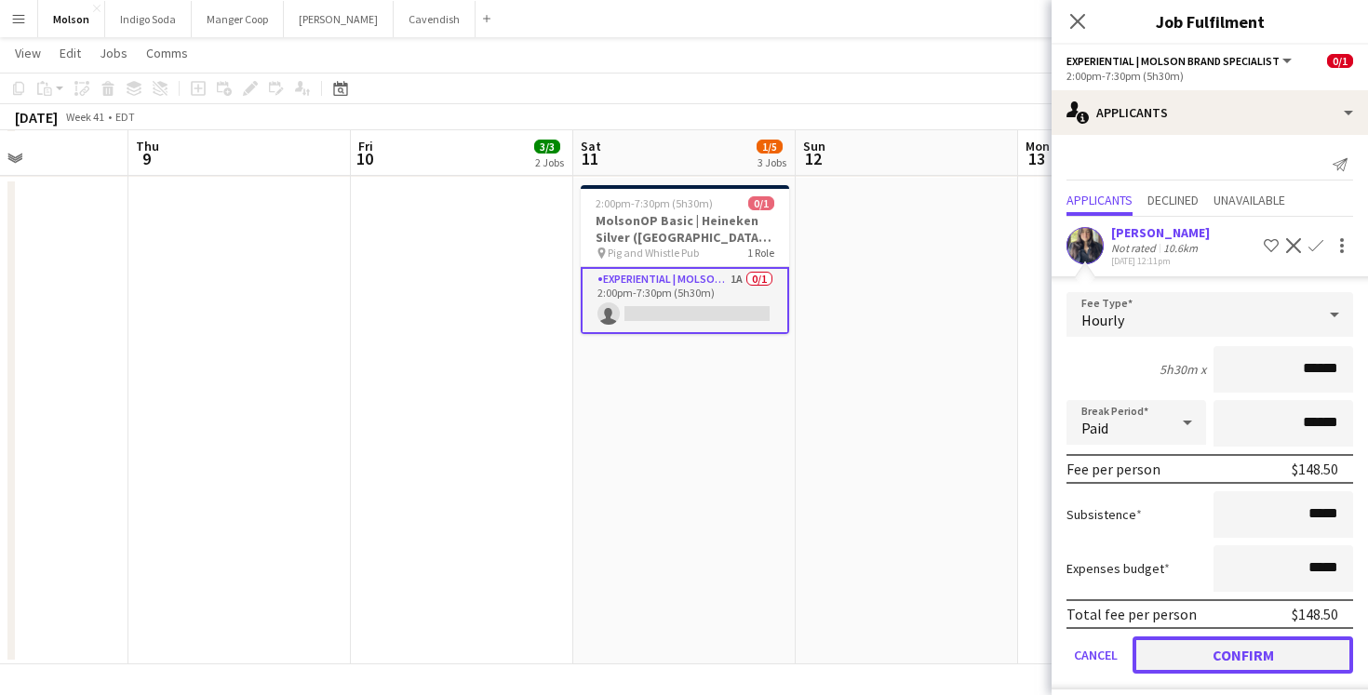
click at [1264, 649] on button "Confirm" at bounding box center [1243, 655] width 221 height 37
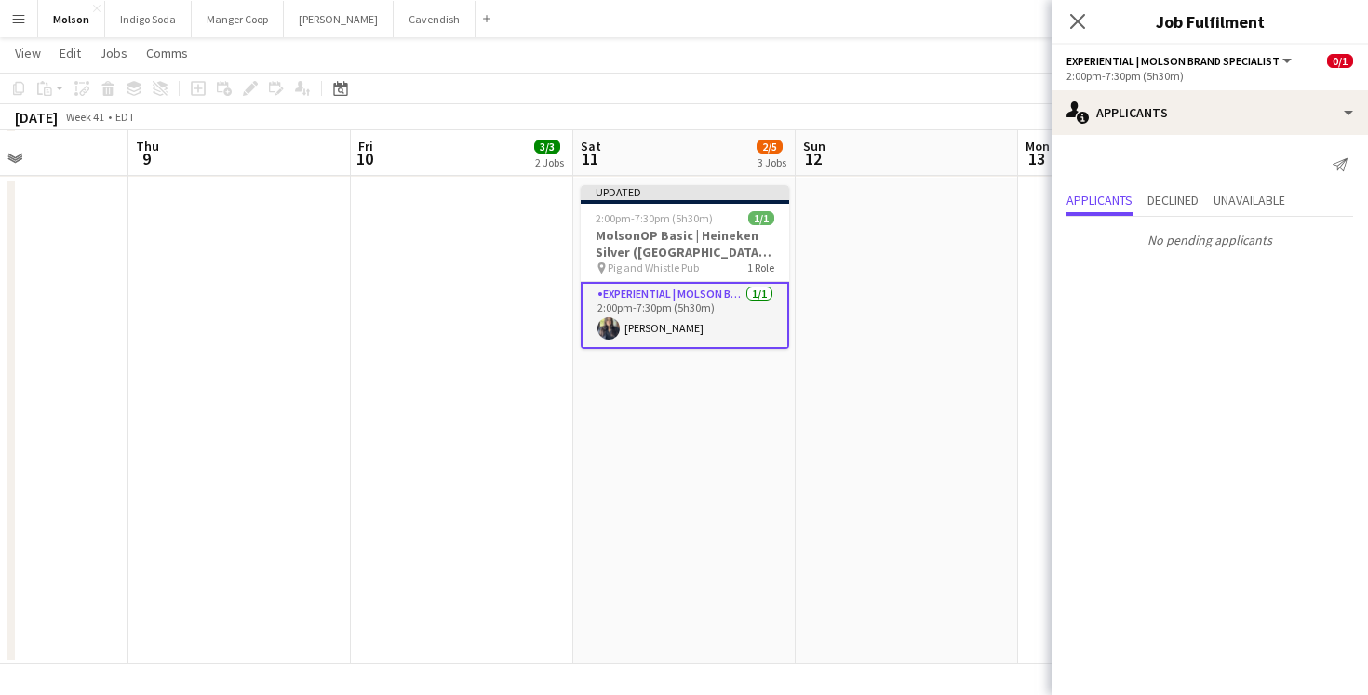
click at [930, 214] on app-date-cell at bounding box center [907, 421] width 222 height 487
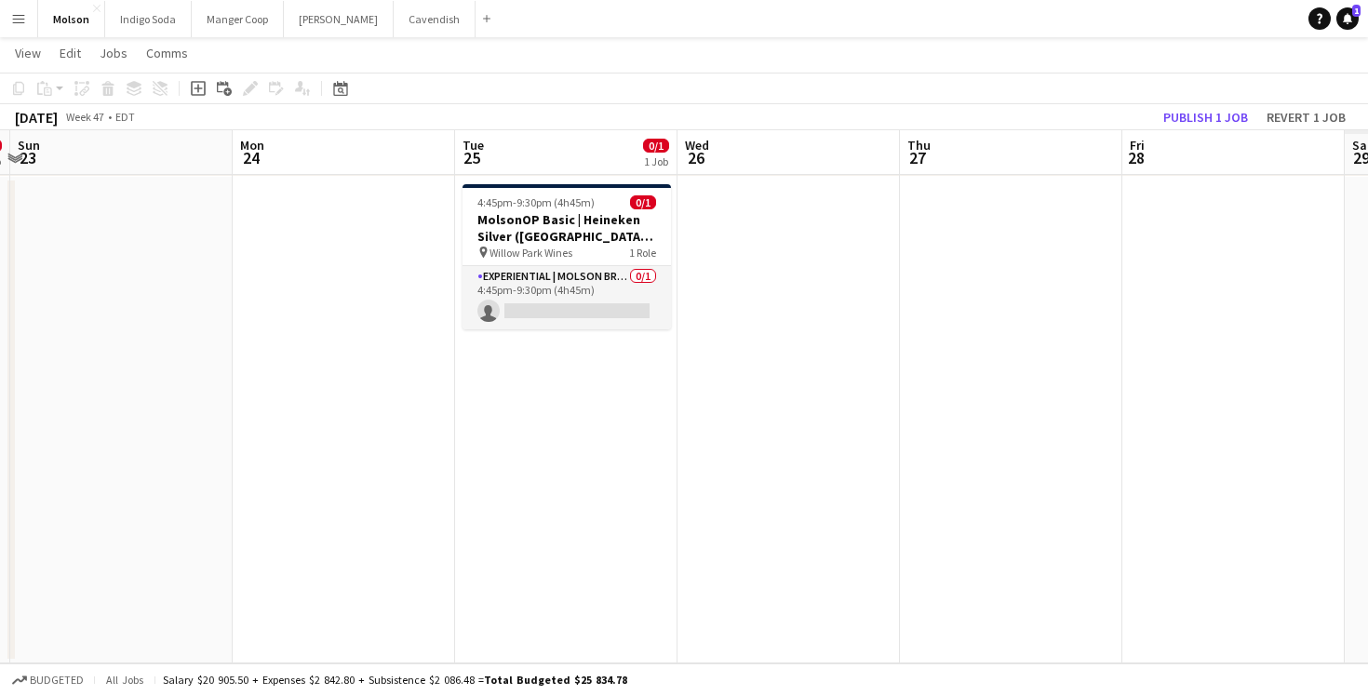
scroll to position [0, 551]
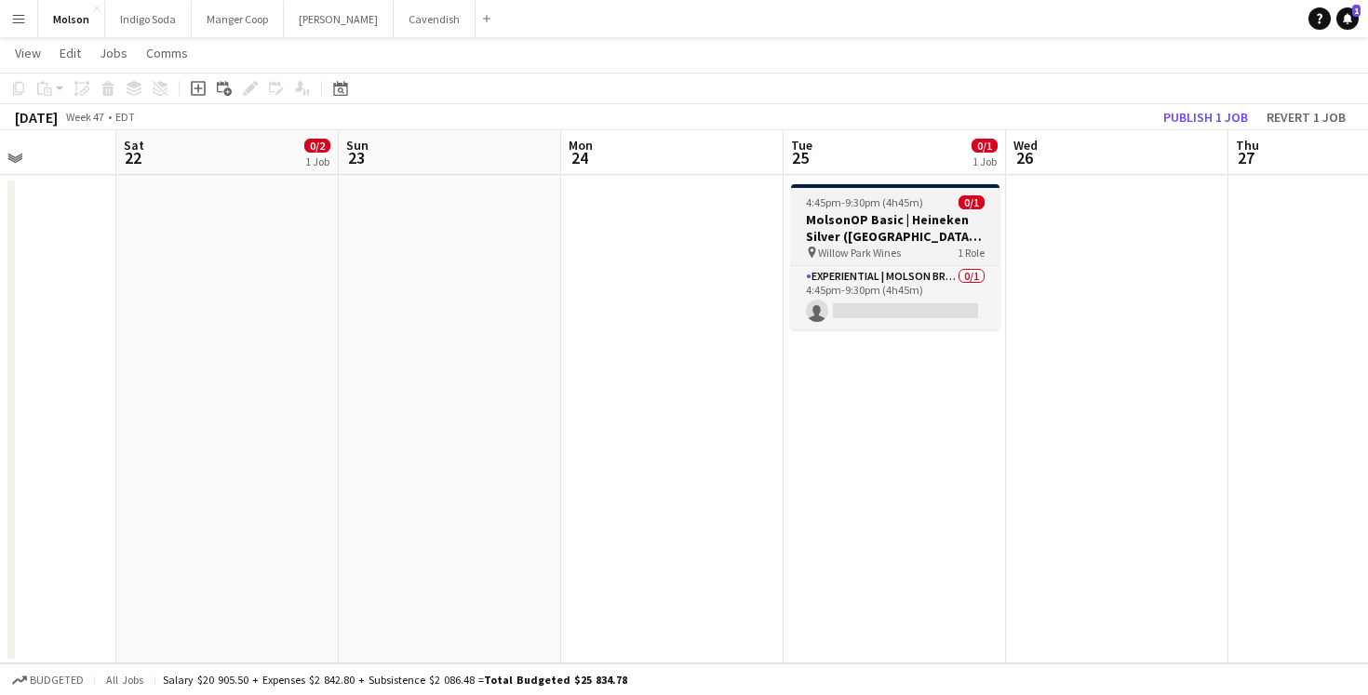
click at [906, 234] on h3 "MolsonOP Basic | Heineken Silver ([GEOGRAPHIC_DATA], [GEOGRAPHIC_DATA])" at bounding box center [895, 228] width 208 height 34
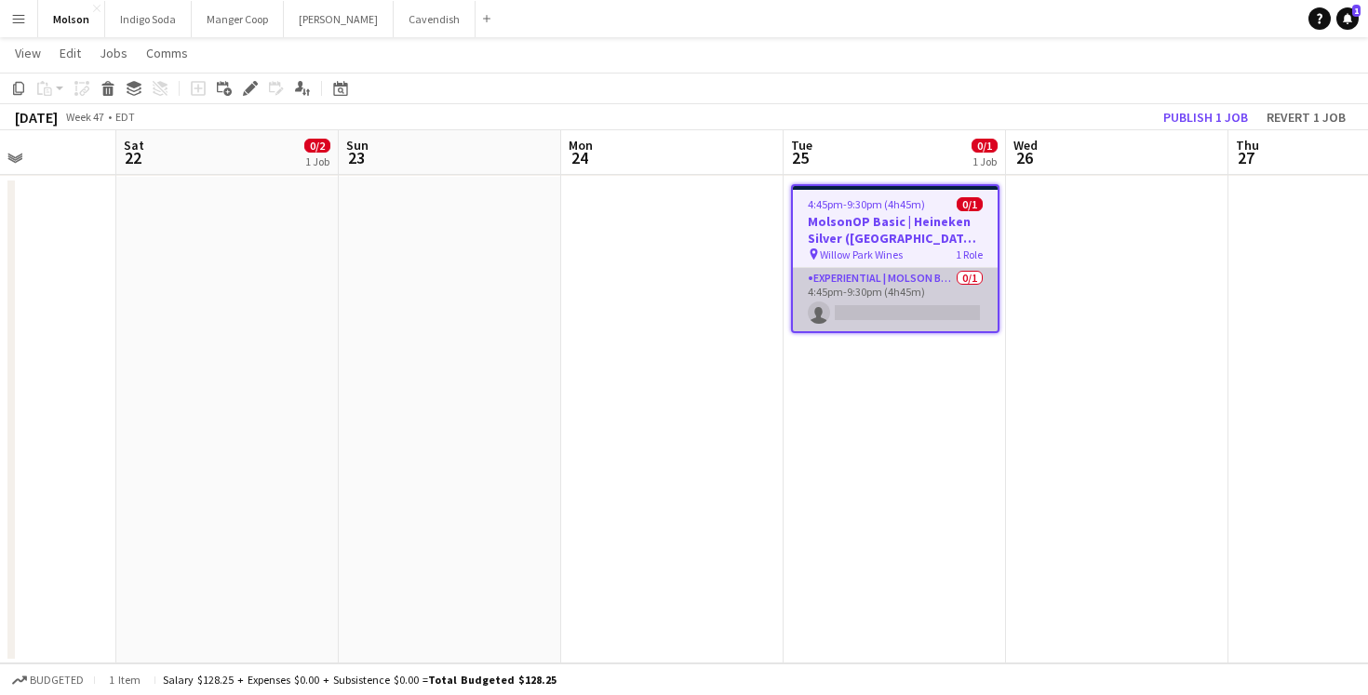
click at [887, 320] on app-card-role "Experiential | Molson Brand Specialist 0/1 4:45pm-9:30pm (4h45m) single-neutral…" at bounding box center [895, 299] width 205 height 63
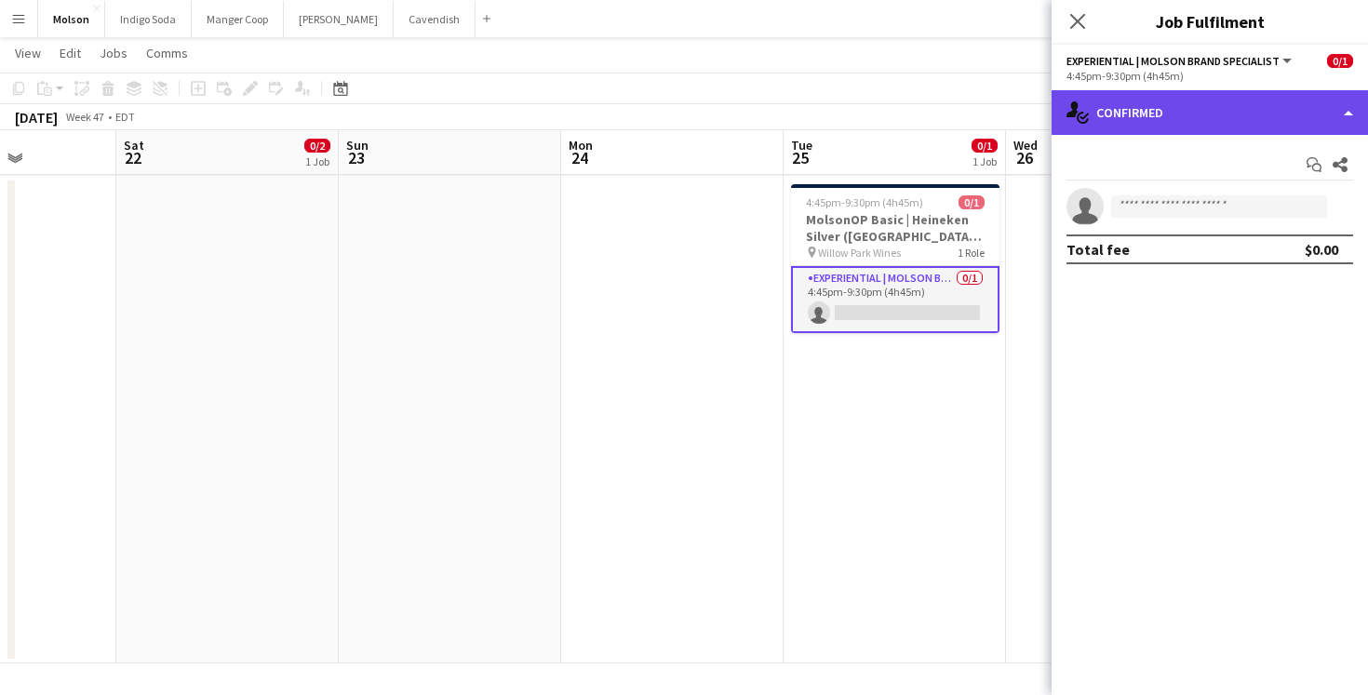
click at [1180, 129] on div "single-neutral-actions-check-2 Confirmed" at bounding box center [1210, 112] width 316 height 45
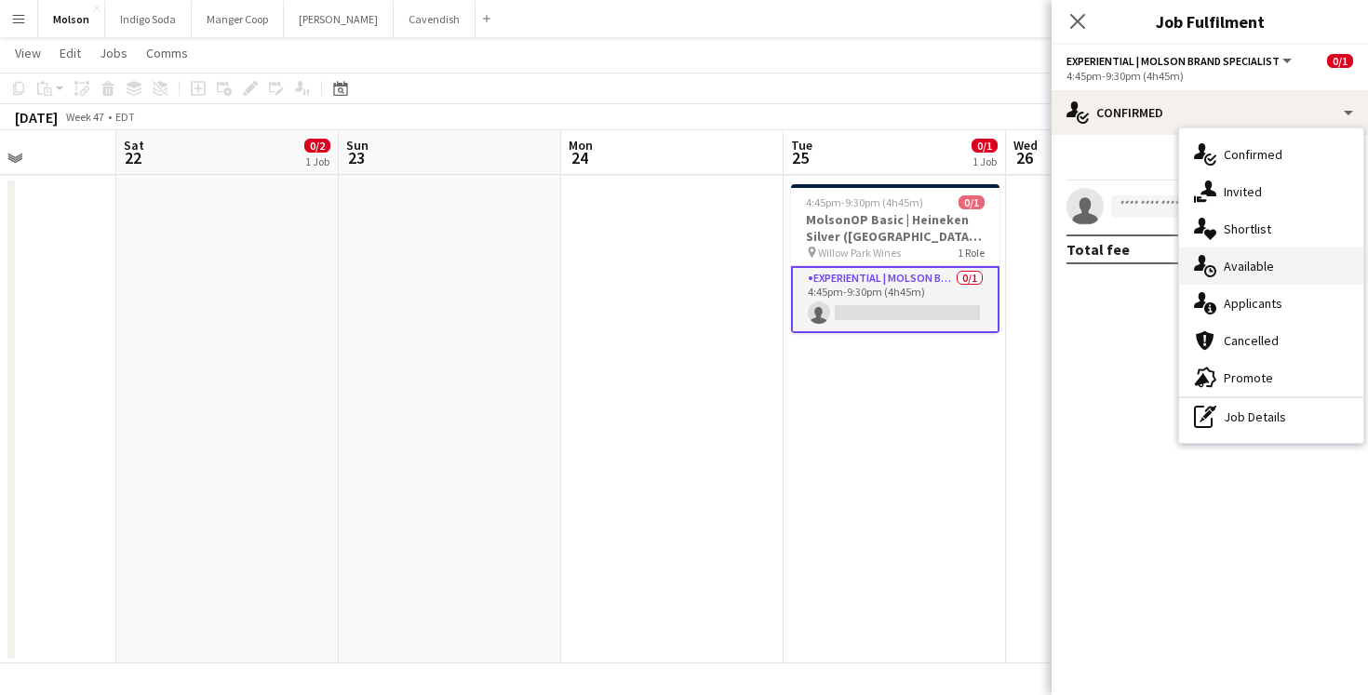
click at [1315, 271] on div "single-neutral-actions-upload Available" at bounding box center [1271, 266] width 184 height 37
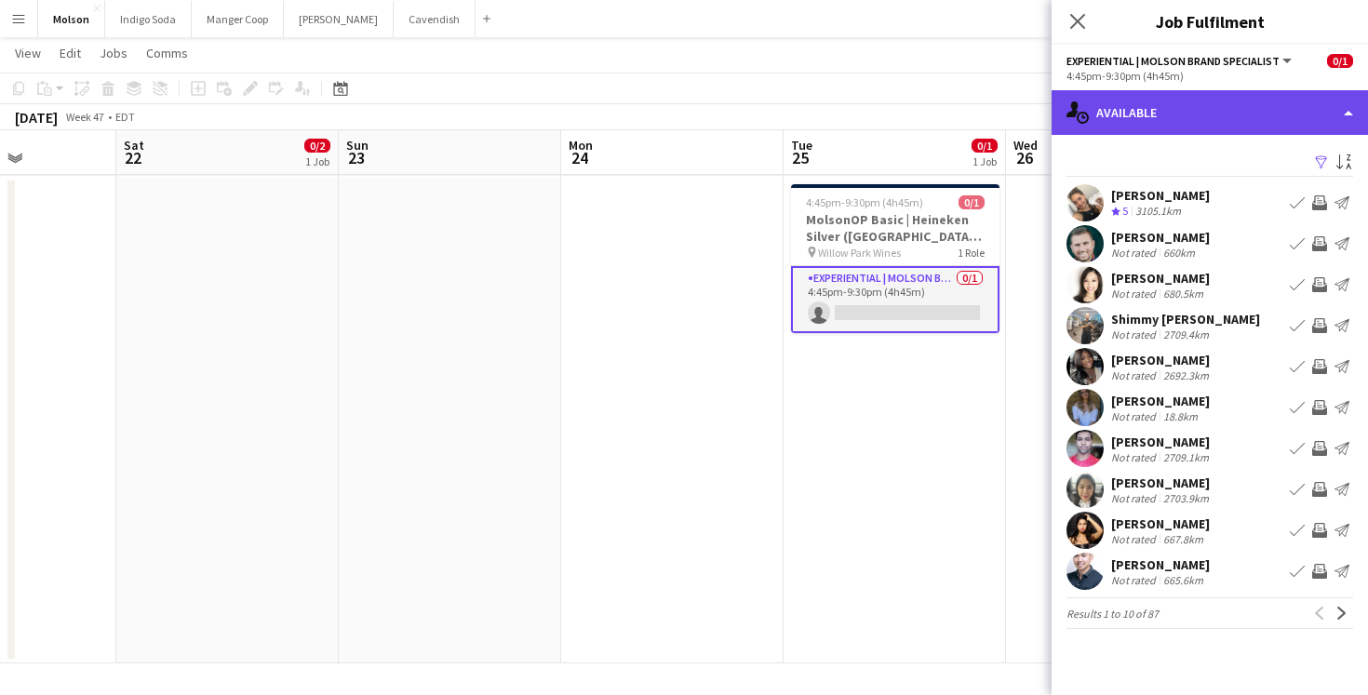
click at [1176, 124] on div "single-neutral-actions-upload Available" at bounding box center [1210, 112] width 316 height 45
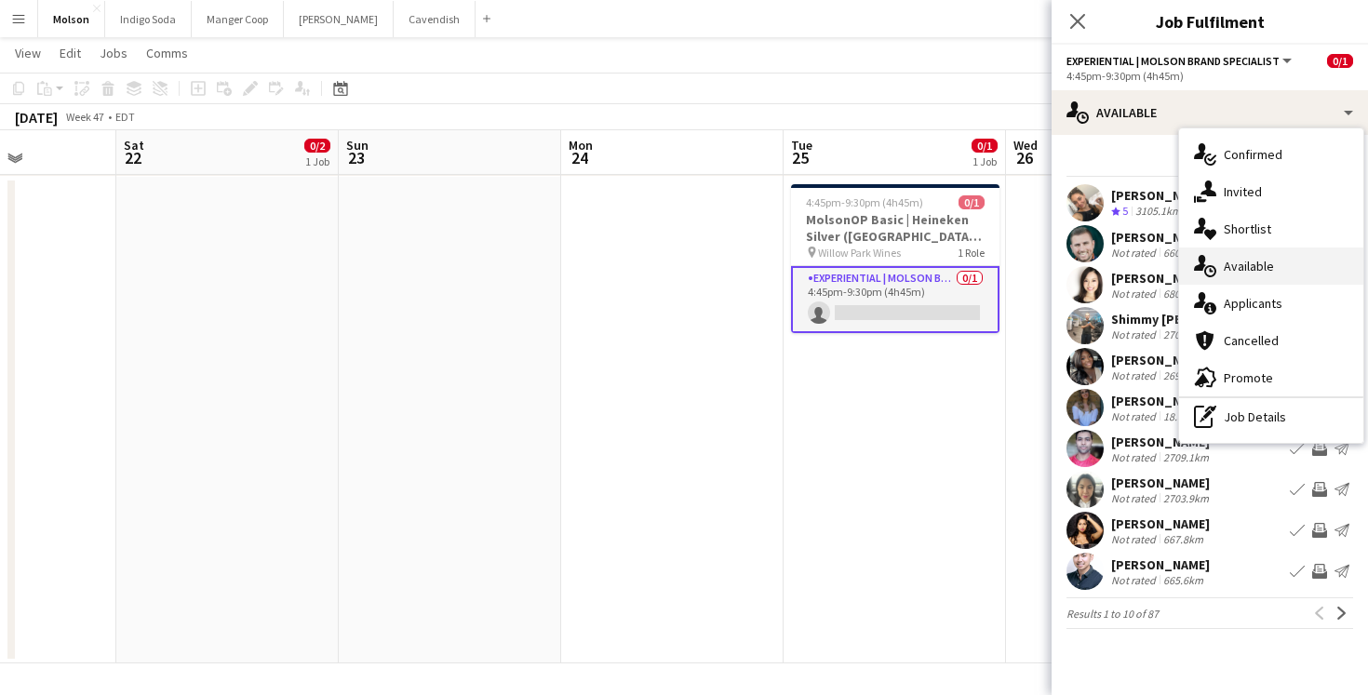
click at [1278, 261] on div "single-neutral-actions-upload Available" at bounding box center [1271, 266] width 184 height 37
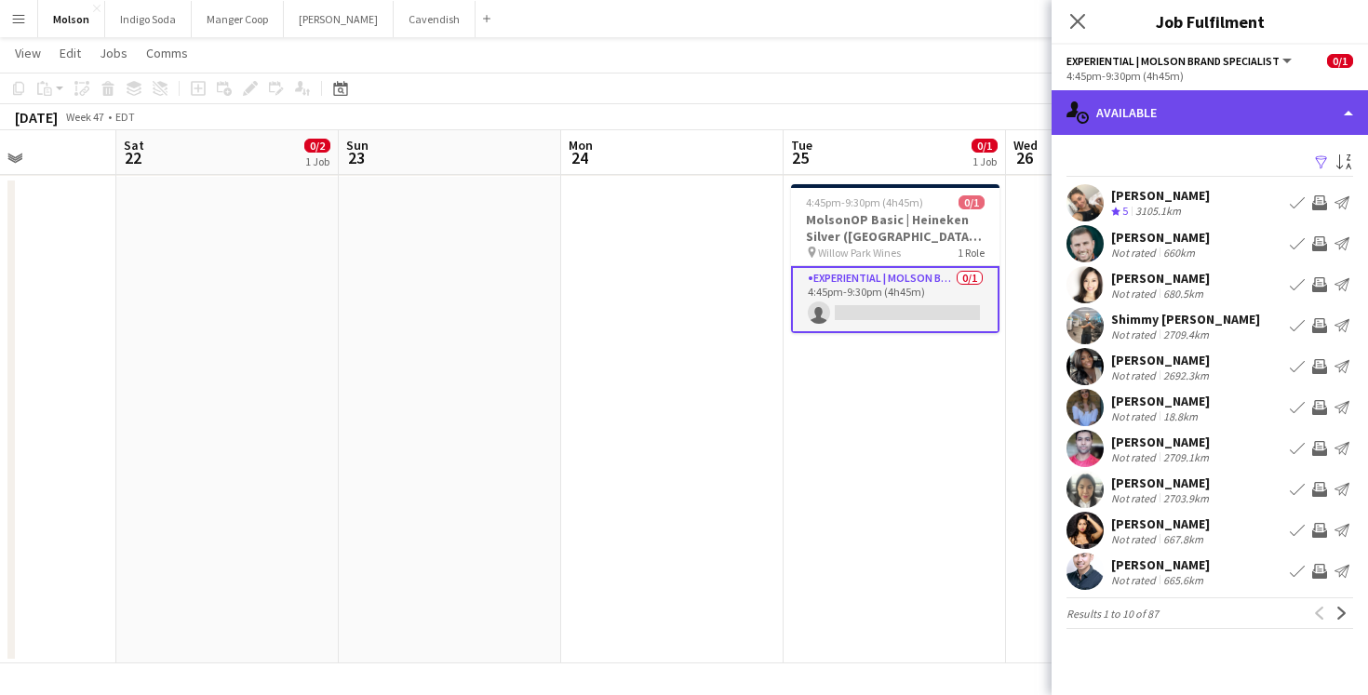
click at [1166, 119] on div "single-neutral-actions-upload Available" at bounding box center [1210, 112] width 316 height 45
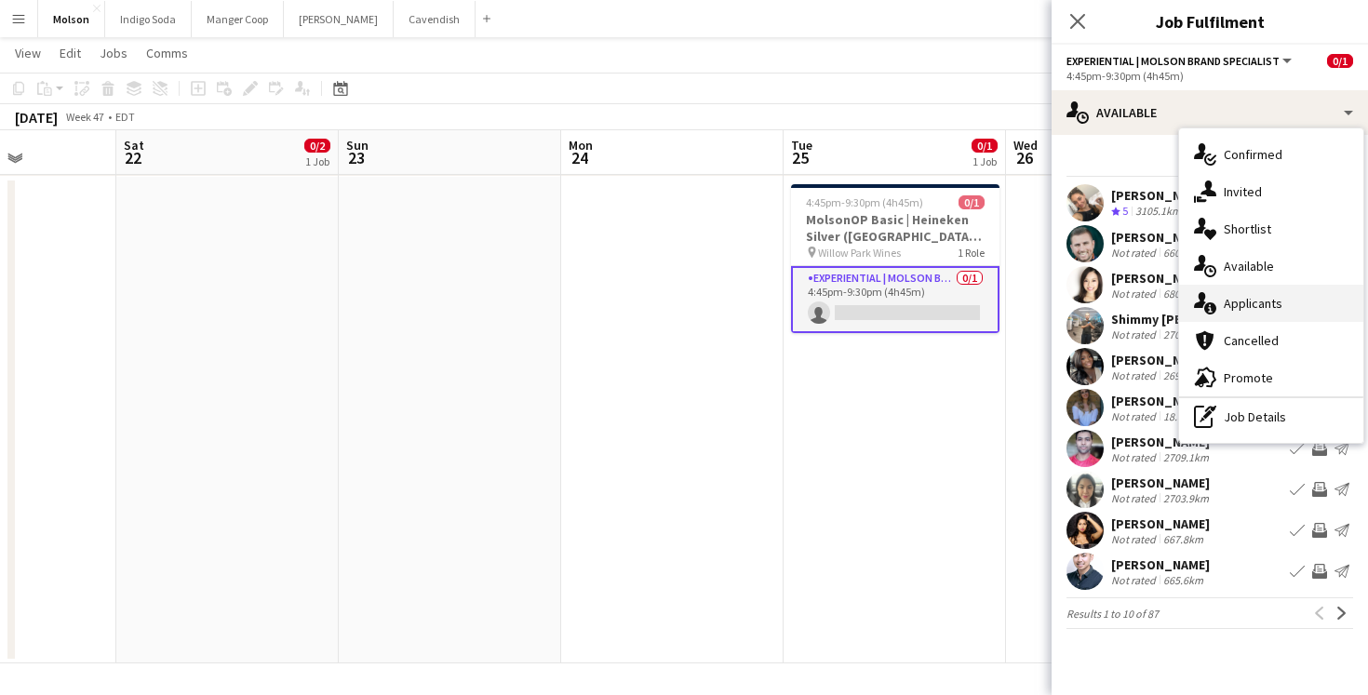
click at [1271, 300] on span "Applicants" at bounding box center [1253, 303] width 59 height 17
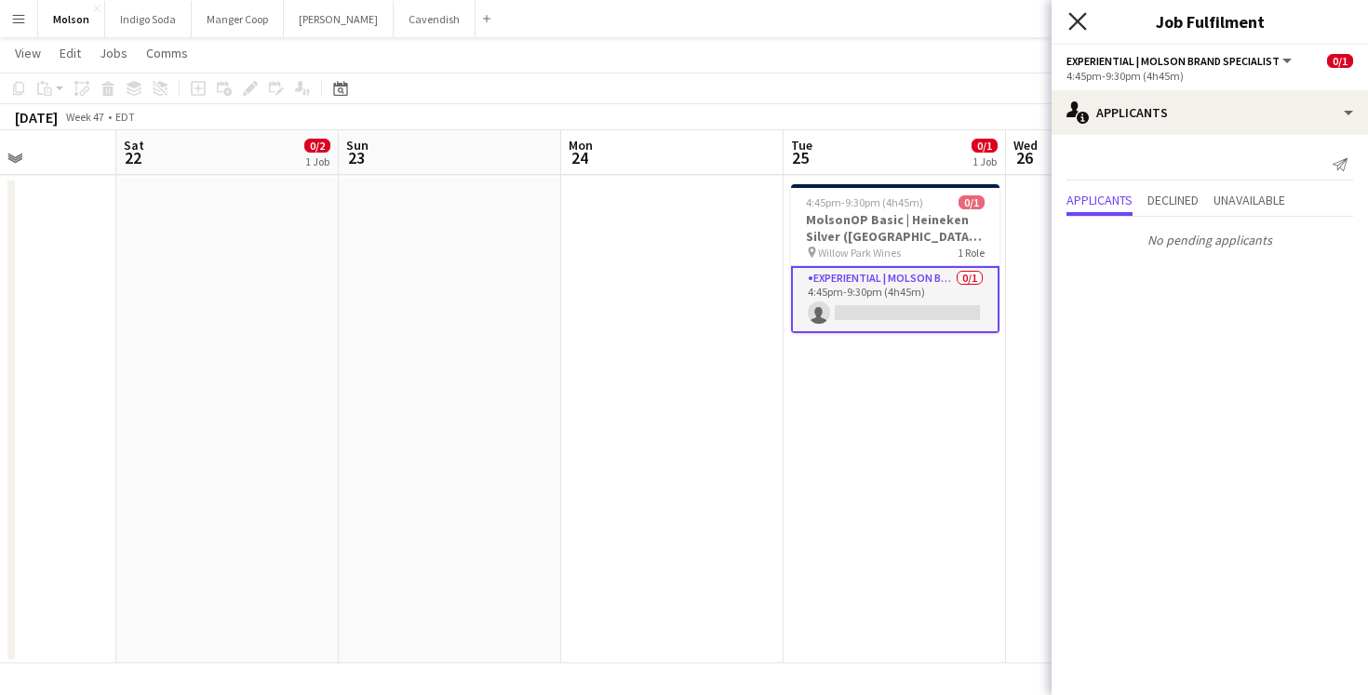
click at [1077, 18] on icon "Close pop-in" at bounding box center [1077, 21] width 18 height 18
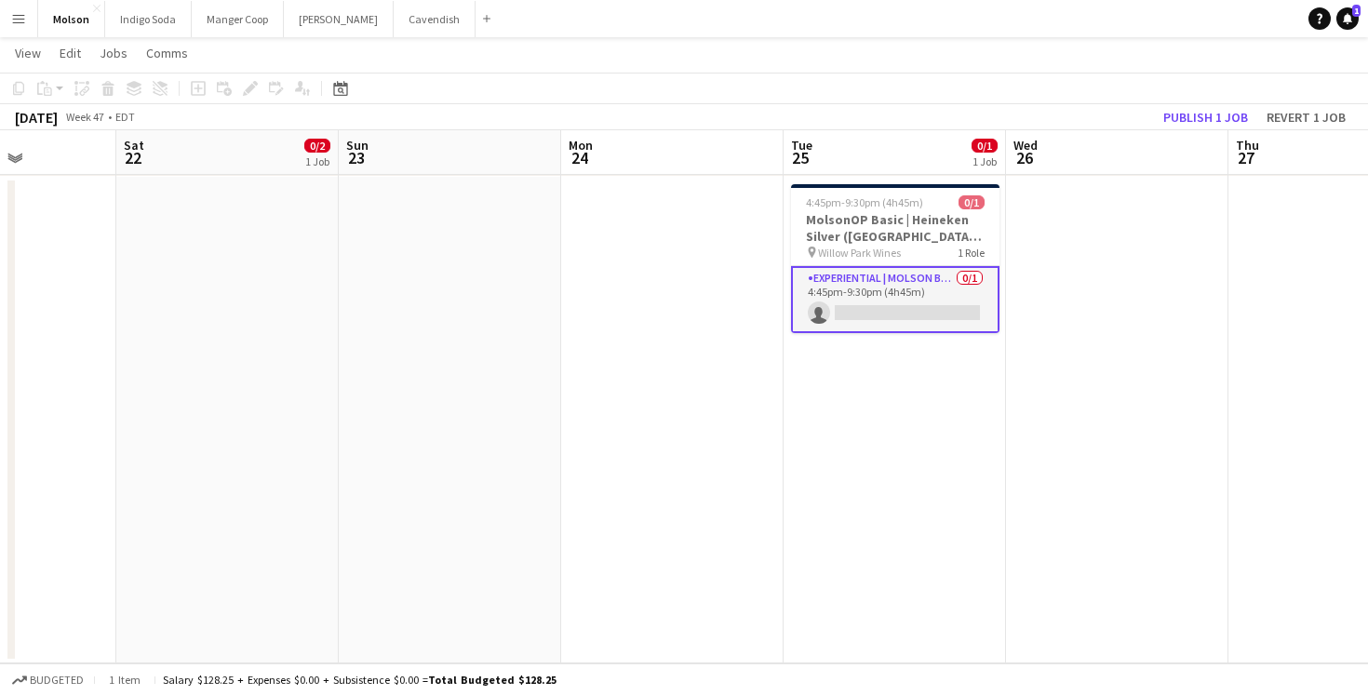
click at [1109, 298] on app-date-cell at bounding box center [1117, 420] width 222 height 487
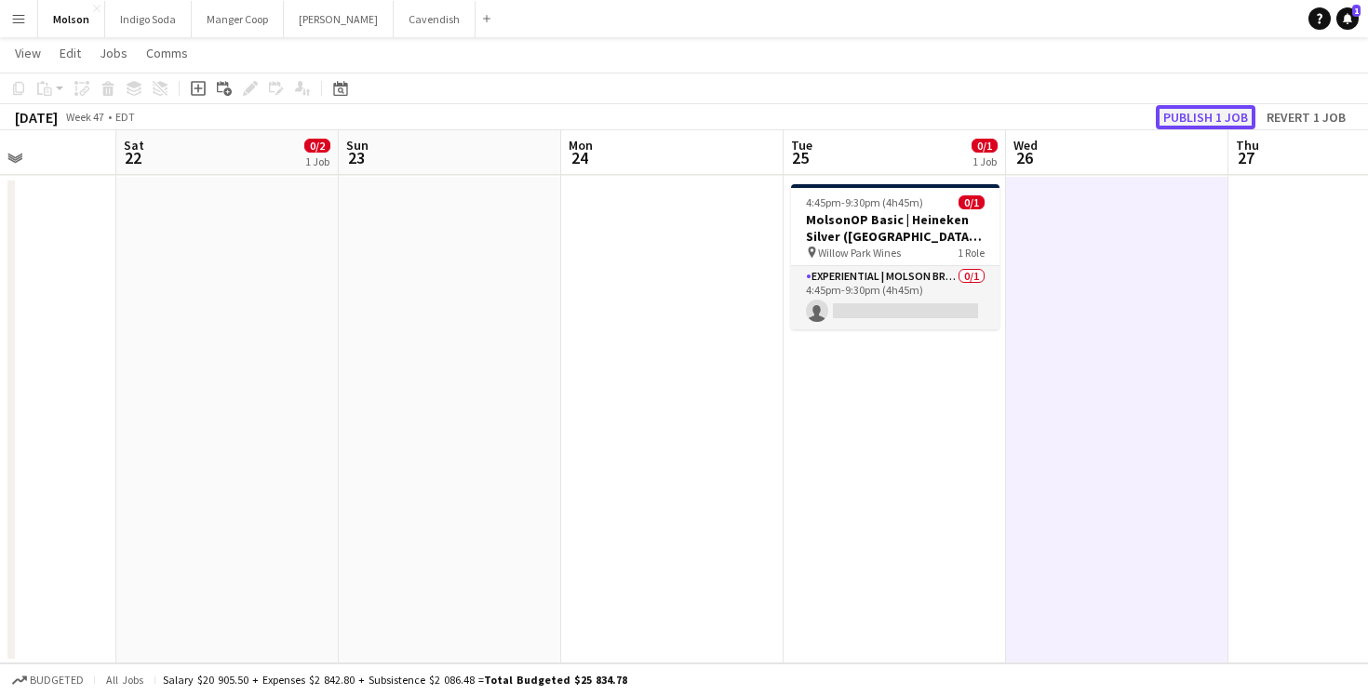
click at [1218, 120] on button "Publish 1 job" at bounding box center [1206, 117] width 100 height 24
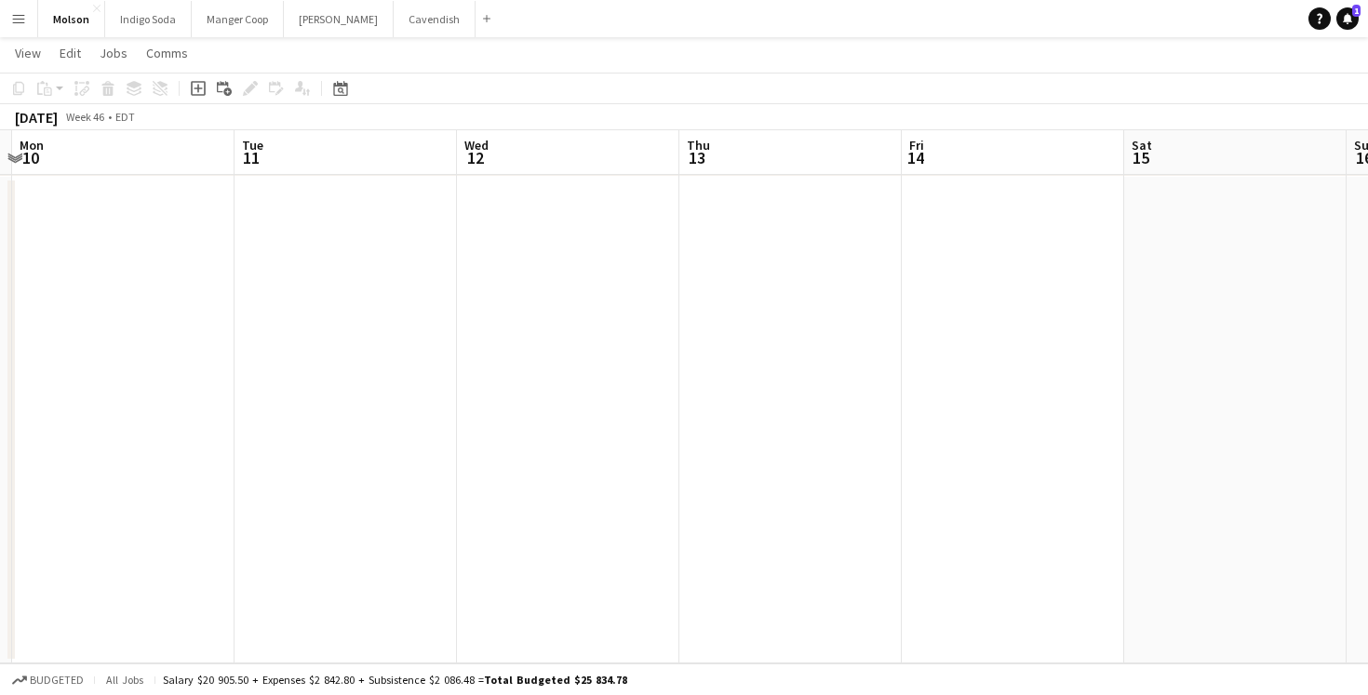
scroll to position [0, 534]
click at [12, 155] on app-icon "Expand/collapse" at bounding box center [14, 157] width 15 height 18
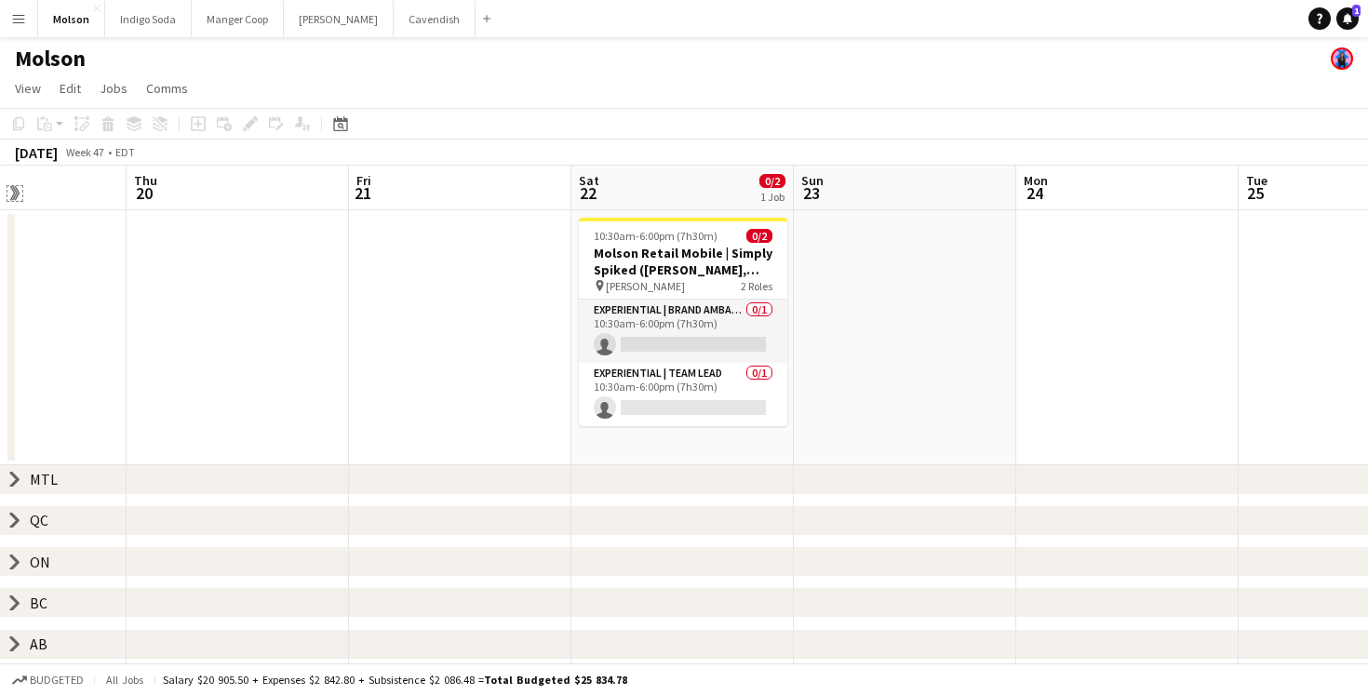
scroll to position [0, 781]
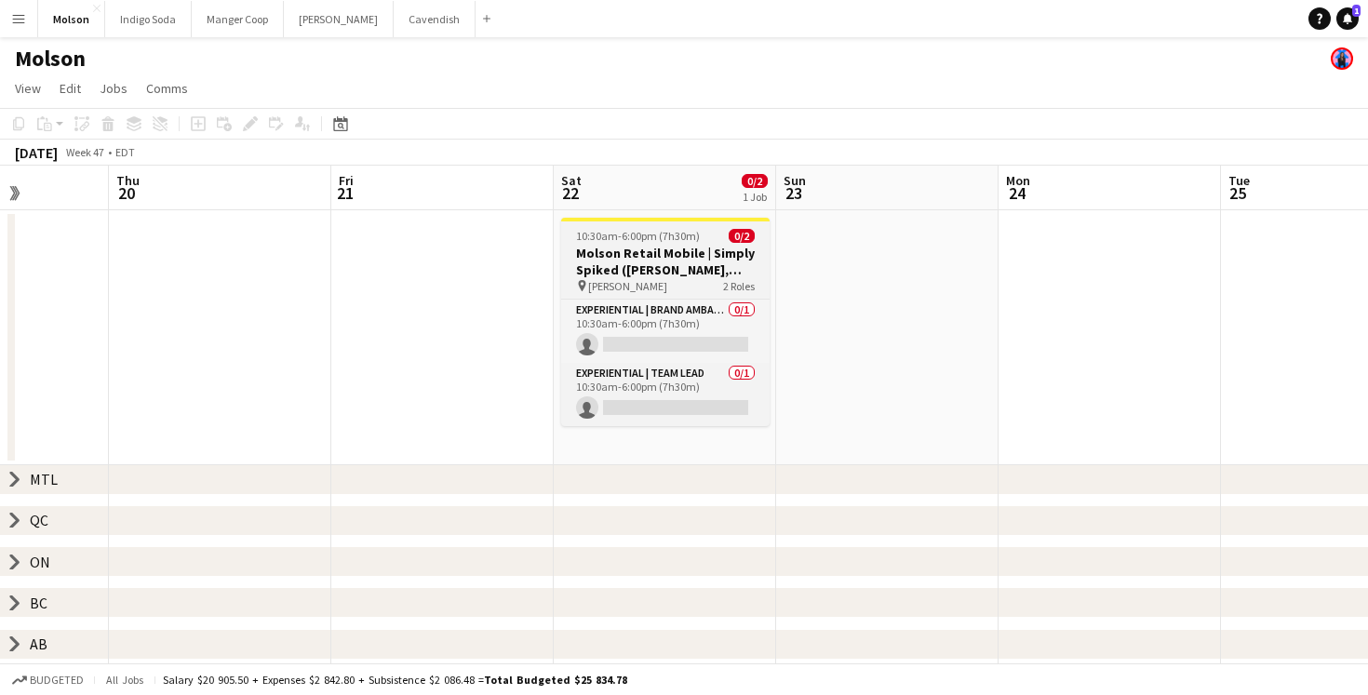
click at [705, 262] on h3 "Molson Retail Mobile | Simply Spiked ([PERSON_NAME], [GEOGRAPHIC_DATA])" at bounding box center [665, 262] width 208 height 34
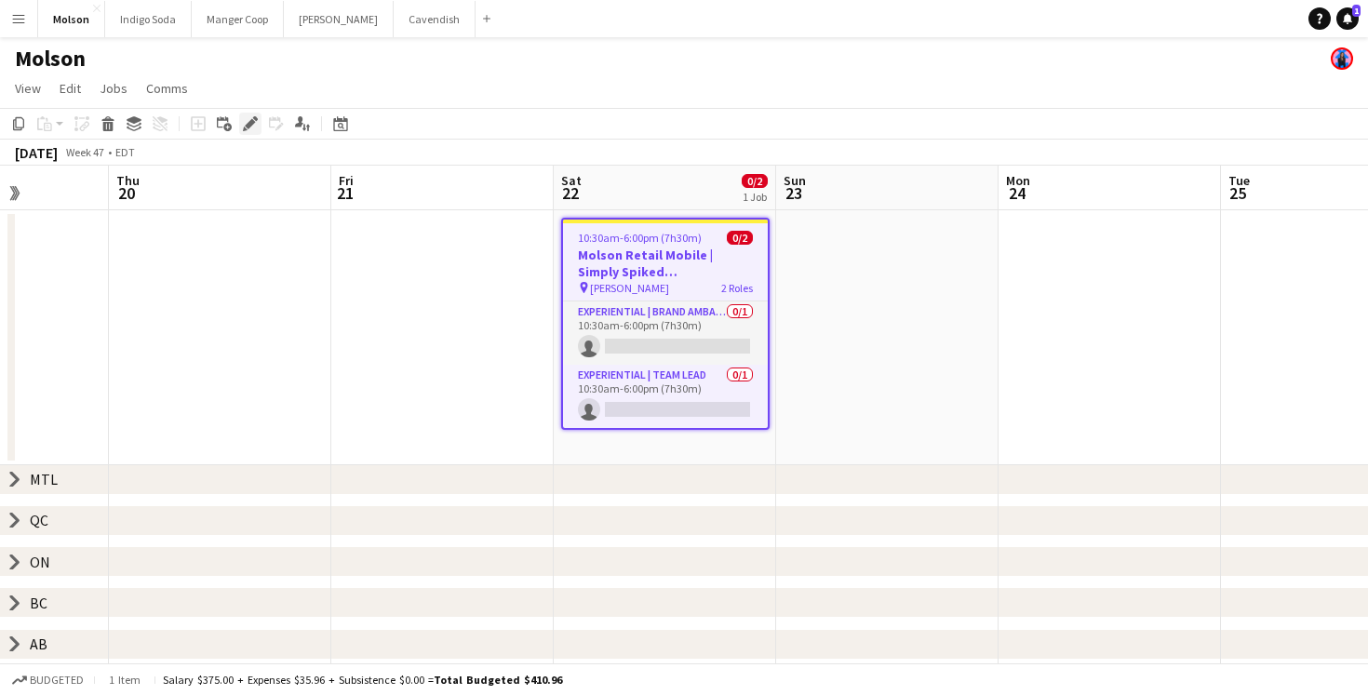
click at [248, 122] on icon "Edit" at bounding box center [250, 123] width 15 height 15
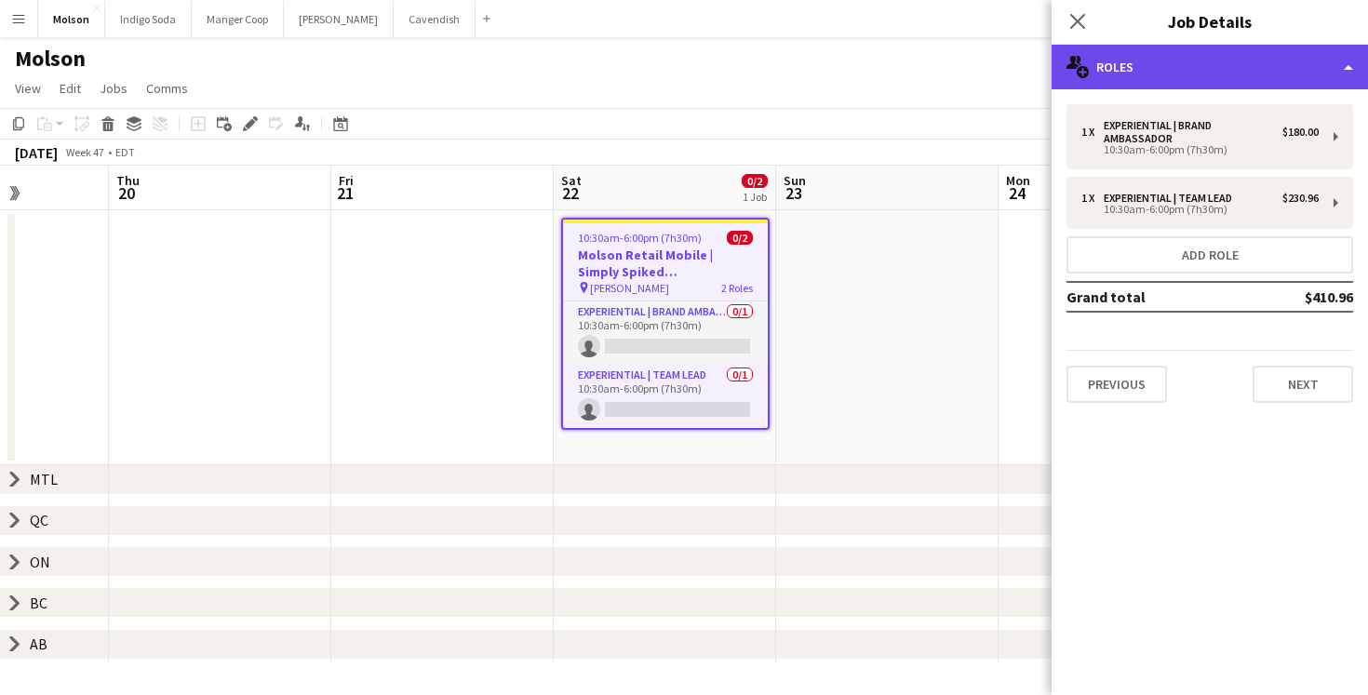
click at [1237, 54] on div "multiple-users-add Roles" at bounding box center [1210, 67] width 316 height 45
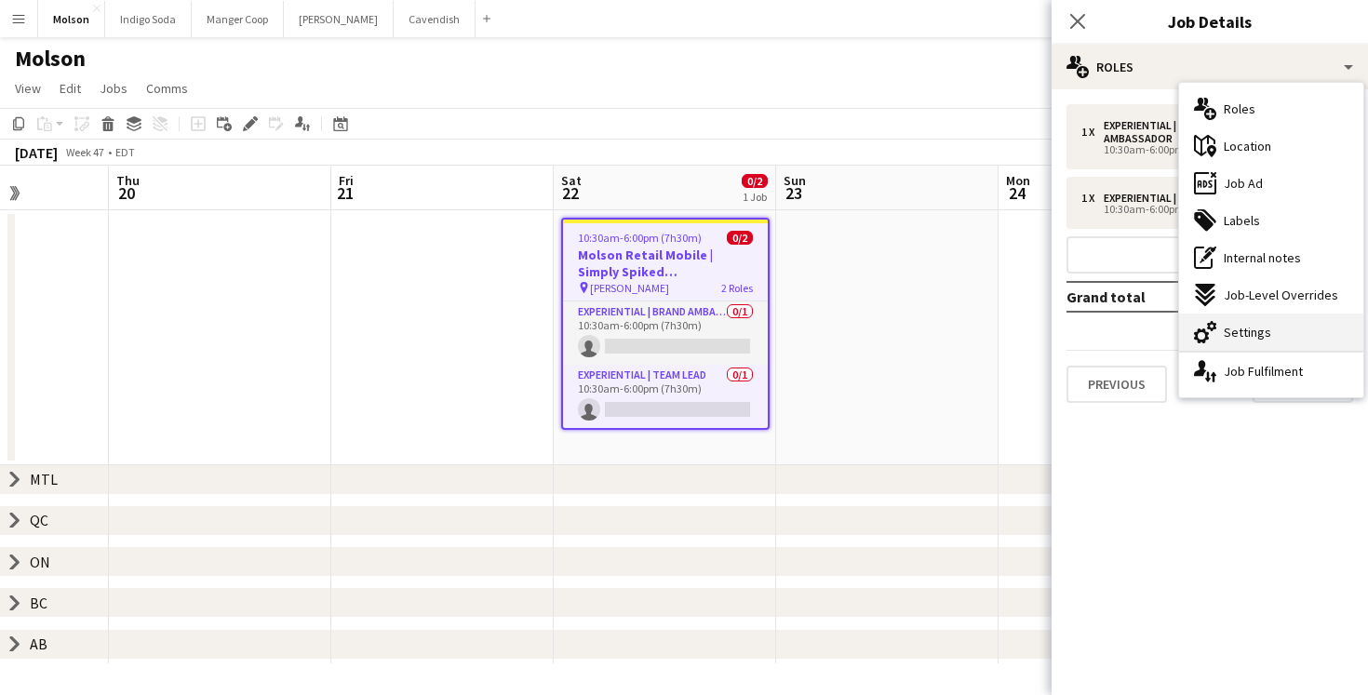
click at [1292, 329] on div "cog-double-3 Settings" at bounding box center [1271, 332] width 184 height 37
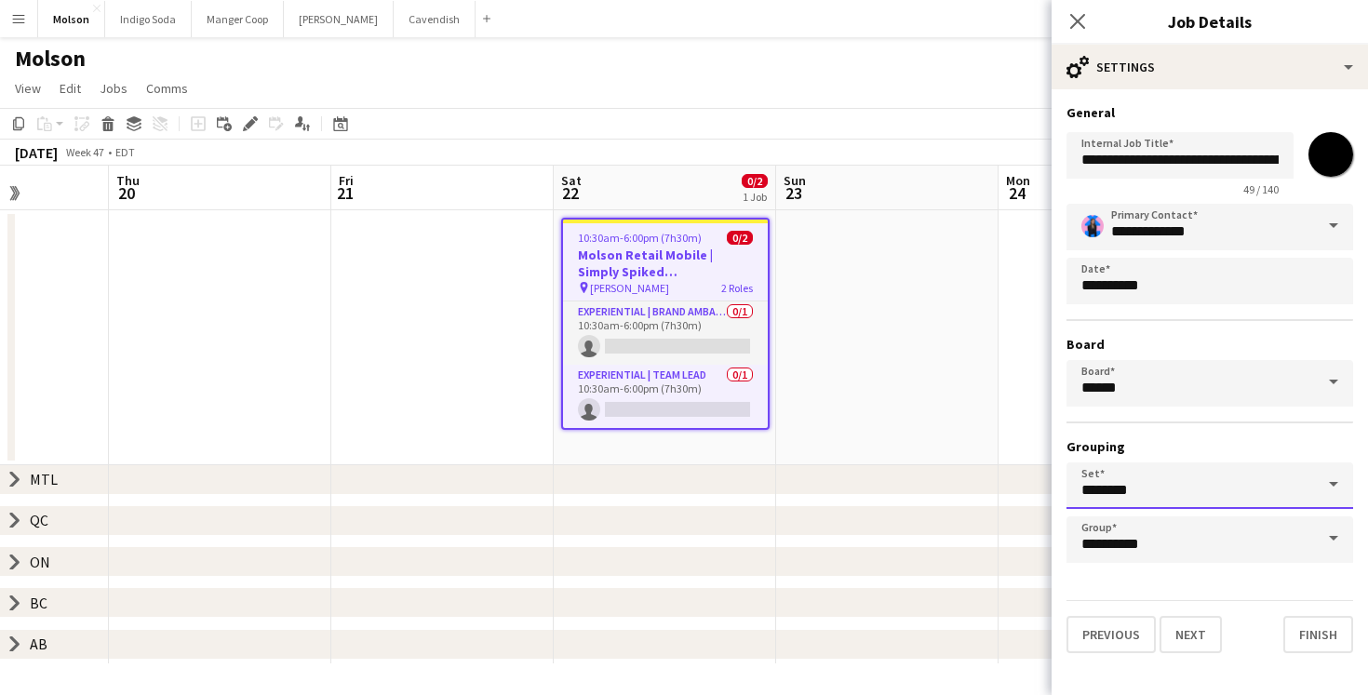
click at [1179, 499] on input "********" at bounding box center [1210, 486] width 287 height 47
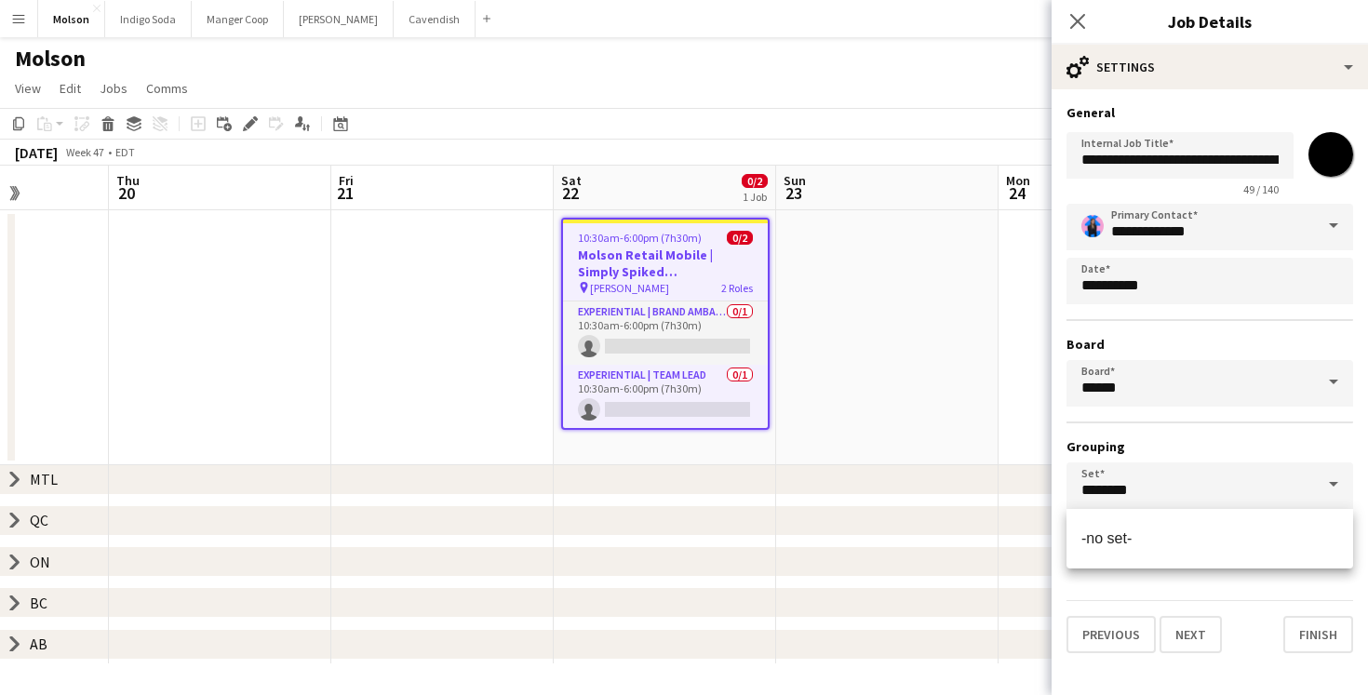
click at [1256, 596] on form "**********" at bounding box center [1210, 378] width 316 height 549
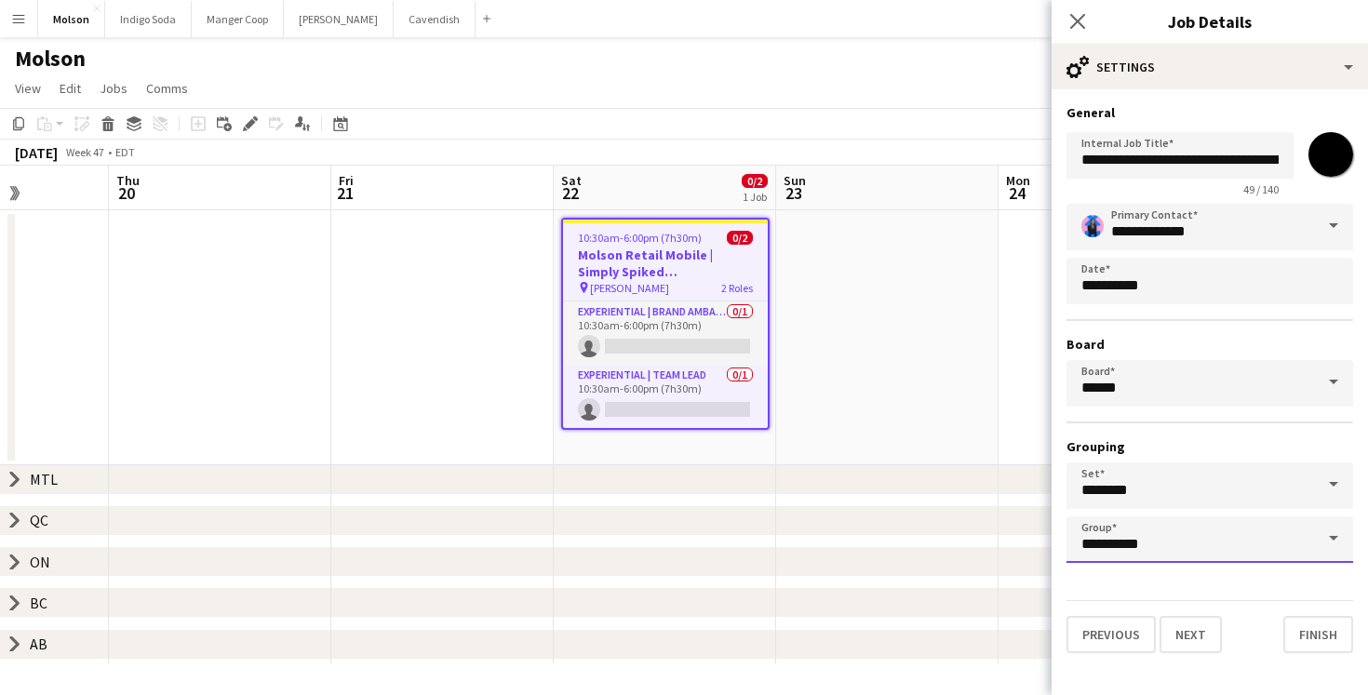
click at [1226, 542] on input "**********" at bounding box center [1210, 540] width 287 height 47
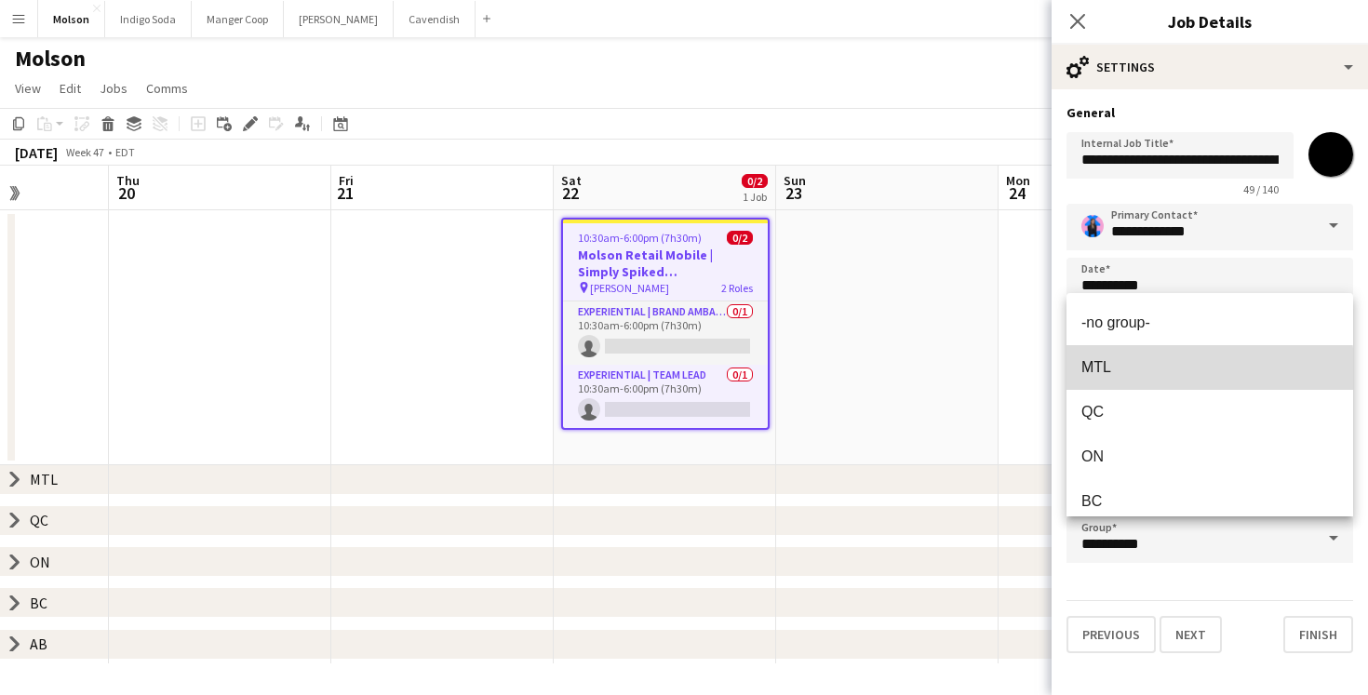
click at [1207, 370] on span "MTL" at bounding box center [1210, 367] width 257 height 18
type input "***"
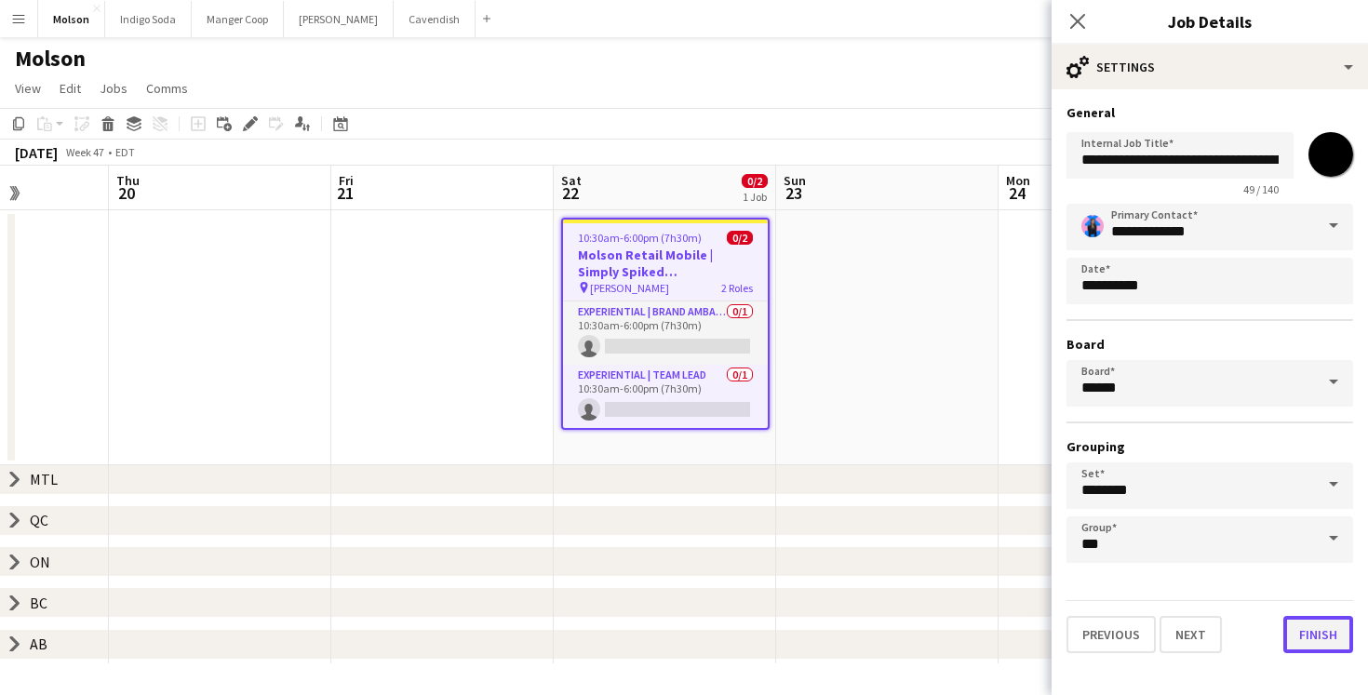
click at [1326, 636] on button "Finish" at bounding box center [1318, 634] width 70 height 37
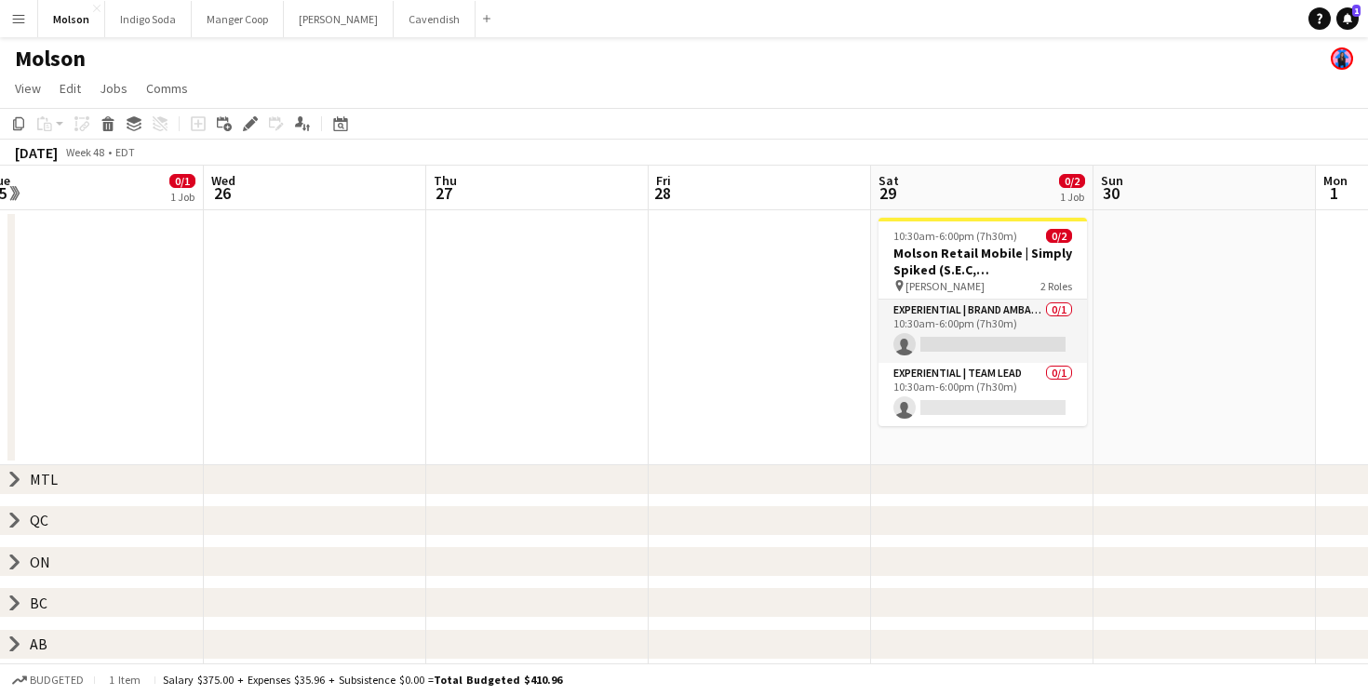
scroll to position [0, 688]
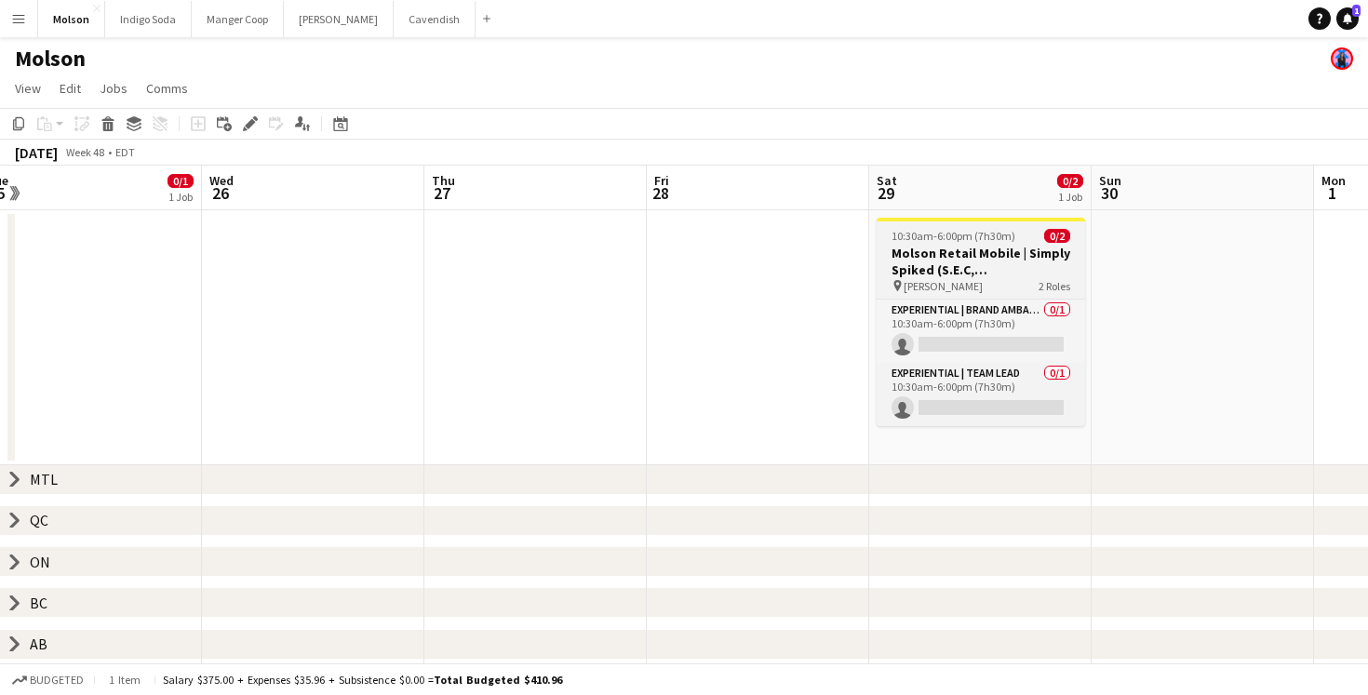
click at [950, 245] on h3 "Molson Retail Mobile | Simply Spiked (S.E.C, [GEOGRAPHIC_DATA])" at bounding box center [981, 262] width 208 height 34
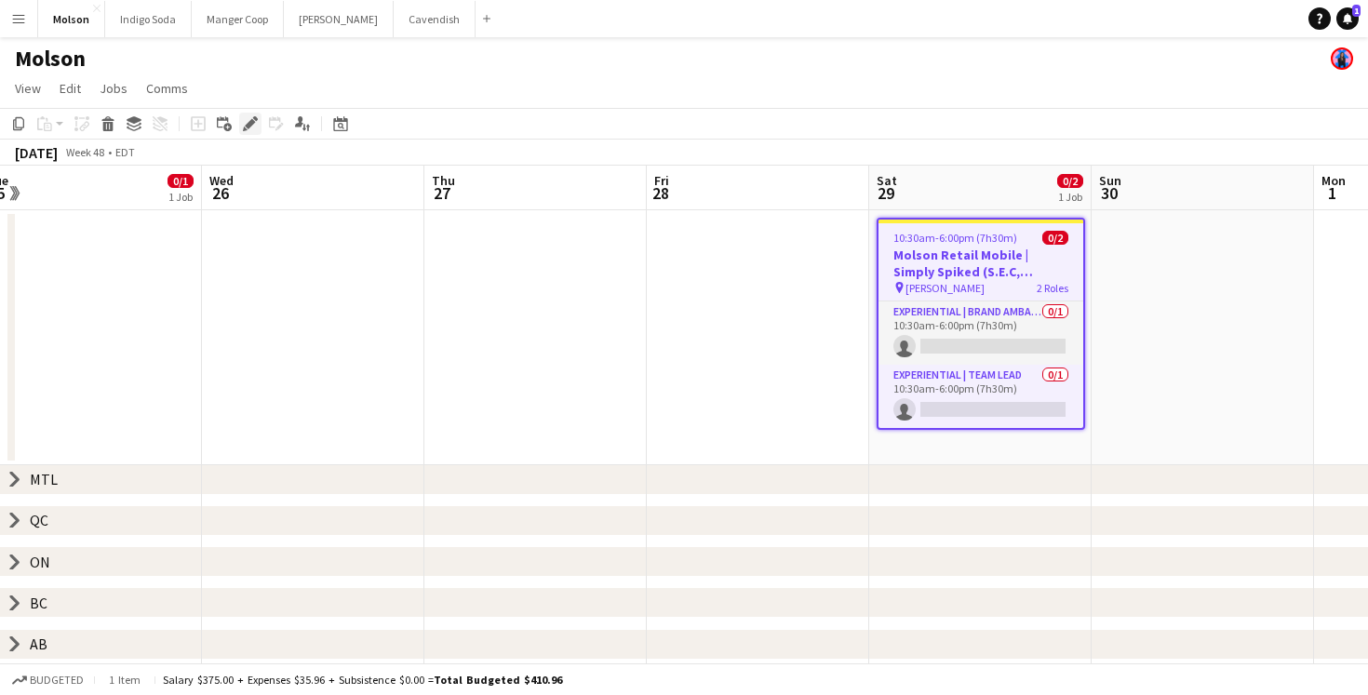
click at [247, 127] on icon at bounding box center [250, 124] width 10 height 10
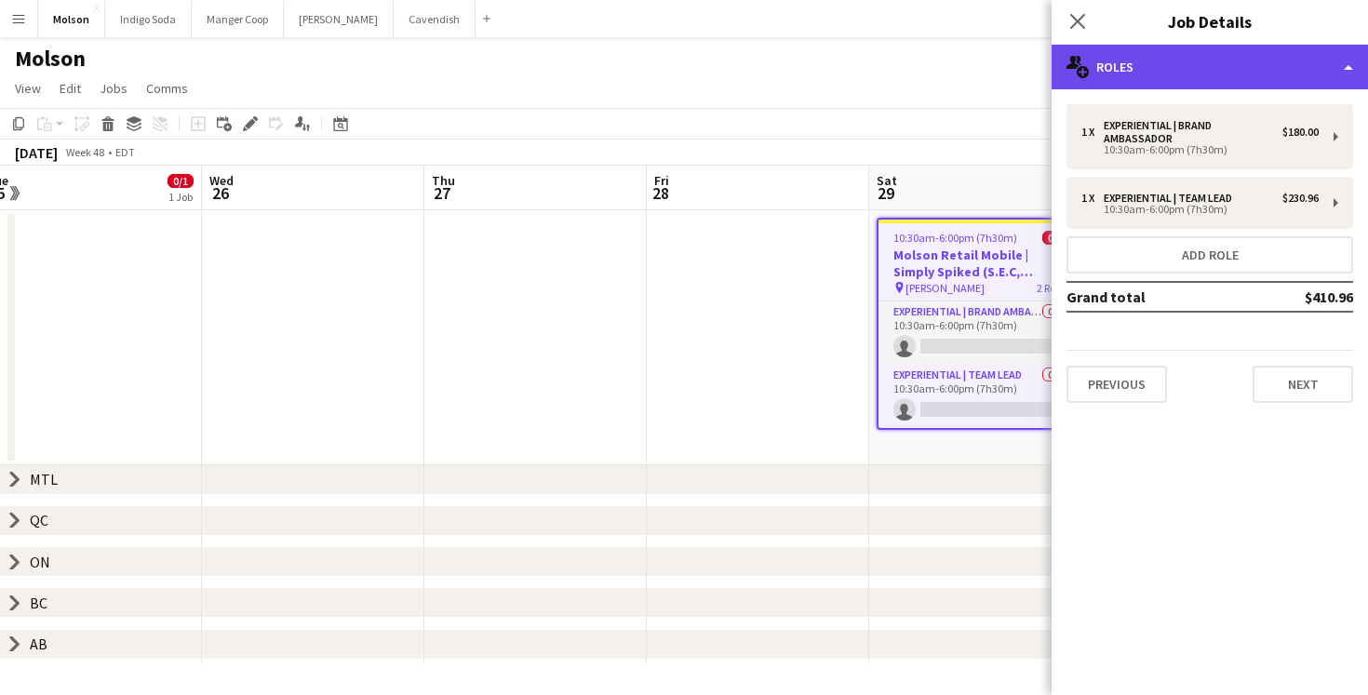
click at [1189, 54] on div "multiple-users-add Roles" at bounding box center [1210, 67] width 316 height 45
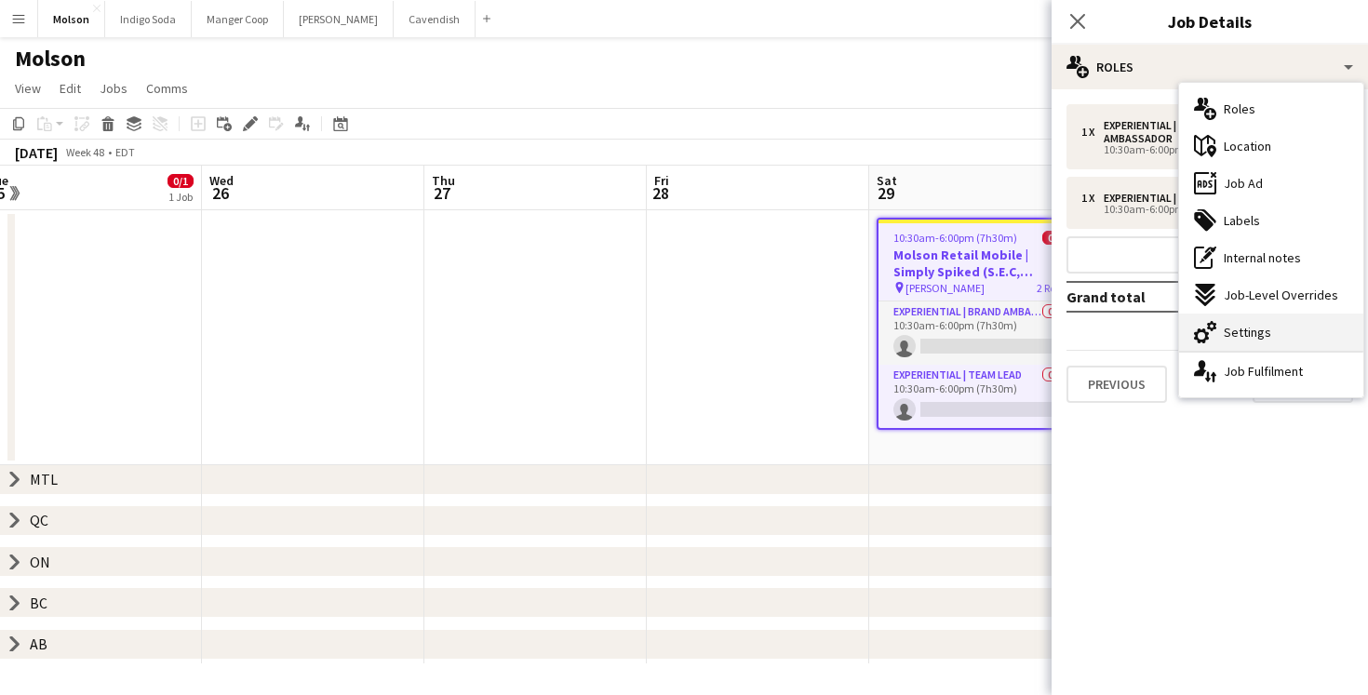
click at [1298, 324] on div "cog-double-3 Settings" at bounding box center [1271, 332] width 184 height 37
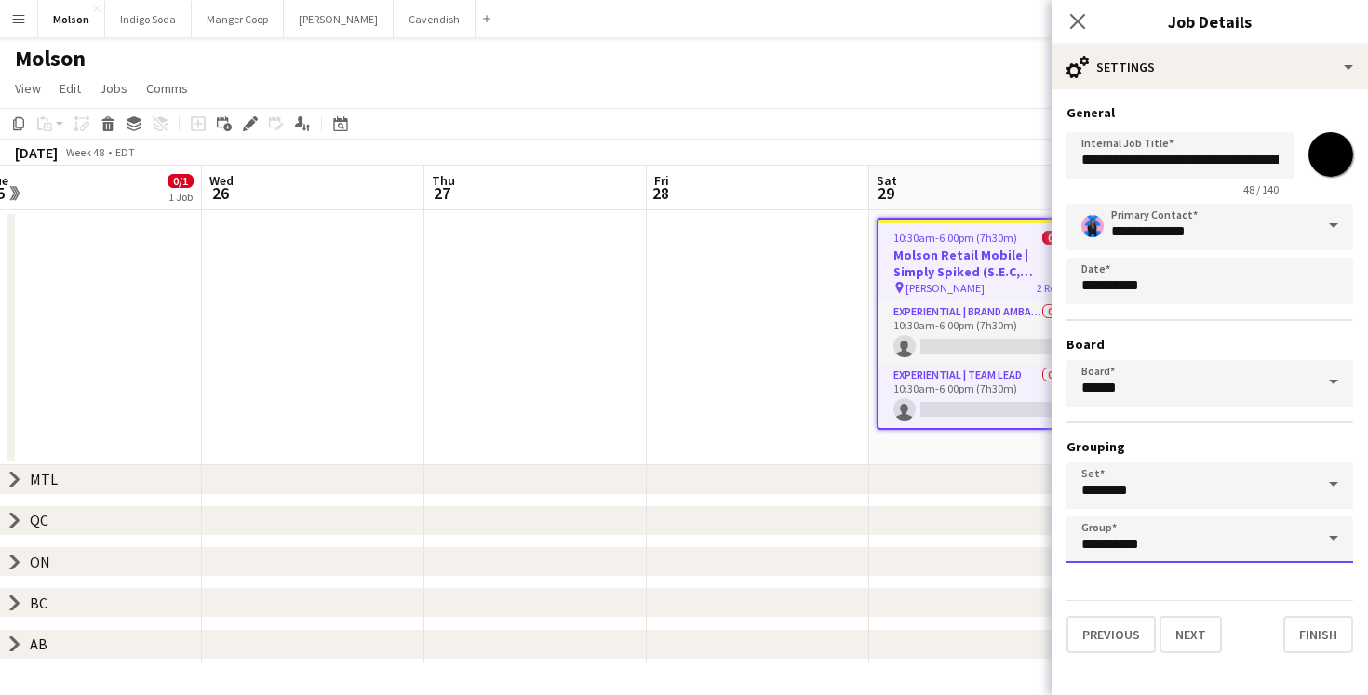
click at [1183, 531] on input "**********" at bounding box center [1210, 540] width 287 height 47
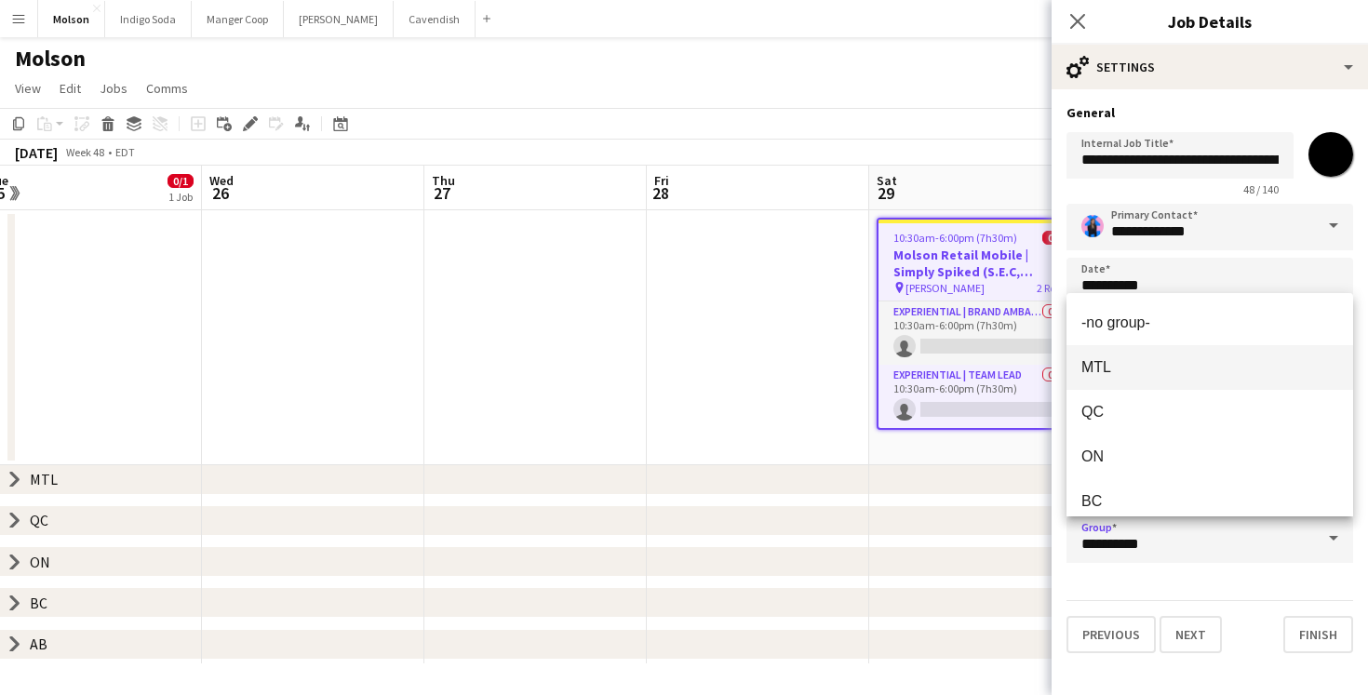
click at [1158, 367] on span "MTL" at bounding box center [1210, 367] width 257 height 18
type input "***"
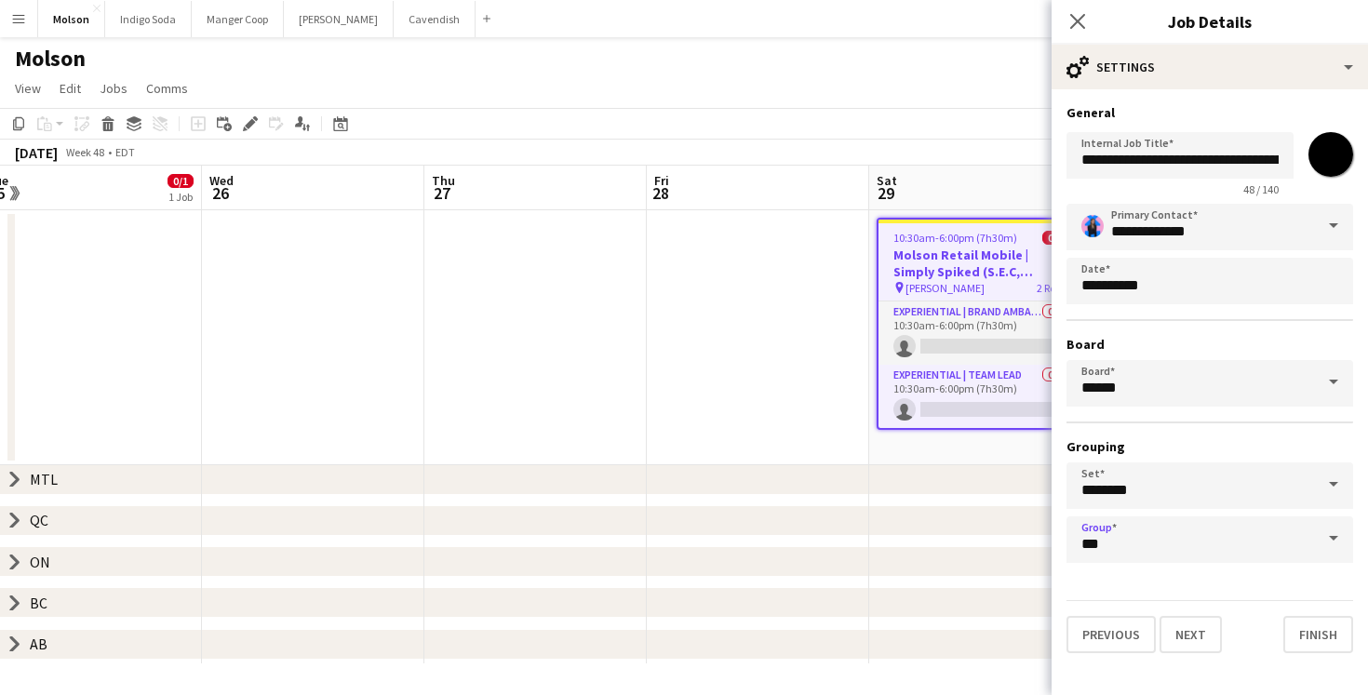
click at [1316, 655] on div "**********" at bounding box center [1210, 378] width 316 height 579
click at [1320, 641] on button "Finish" at bounding box center [1318, 634] width 70 height 37
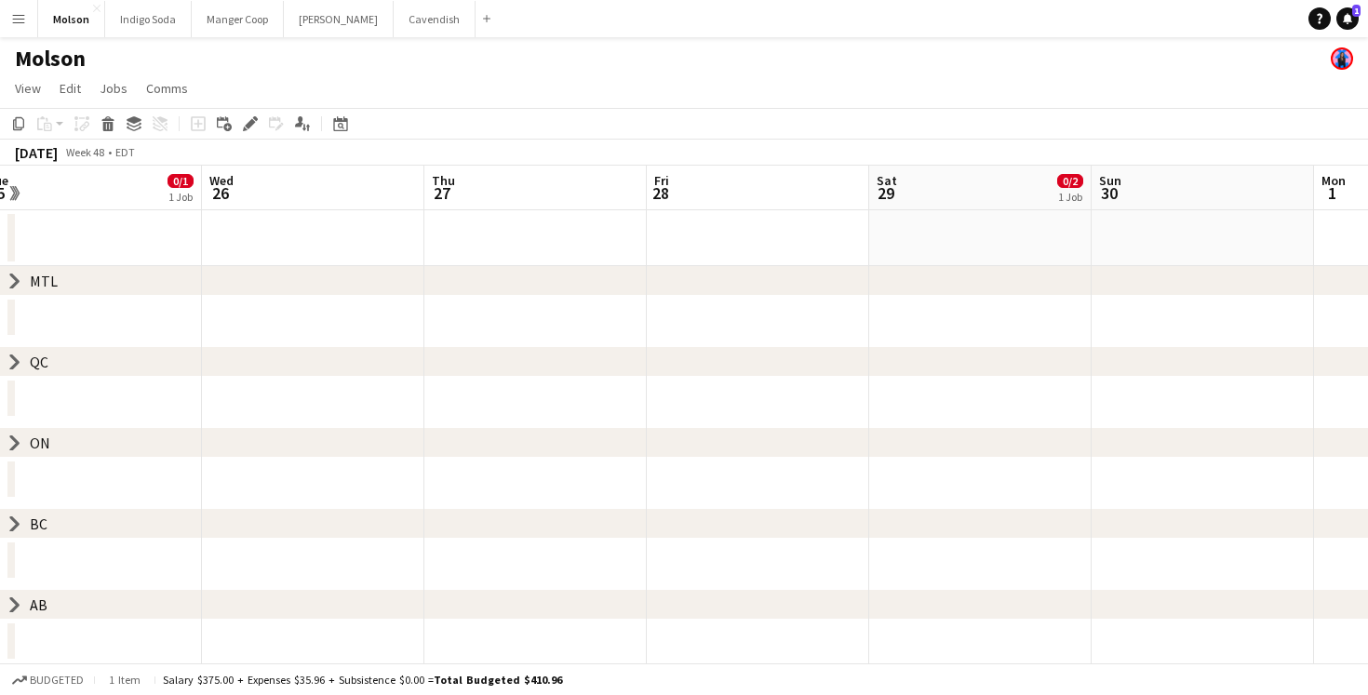
click at [13, 275] on icon at bounding box center [14, 282] width 7 height 14
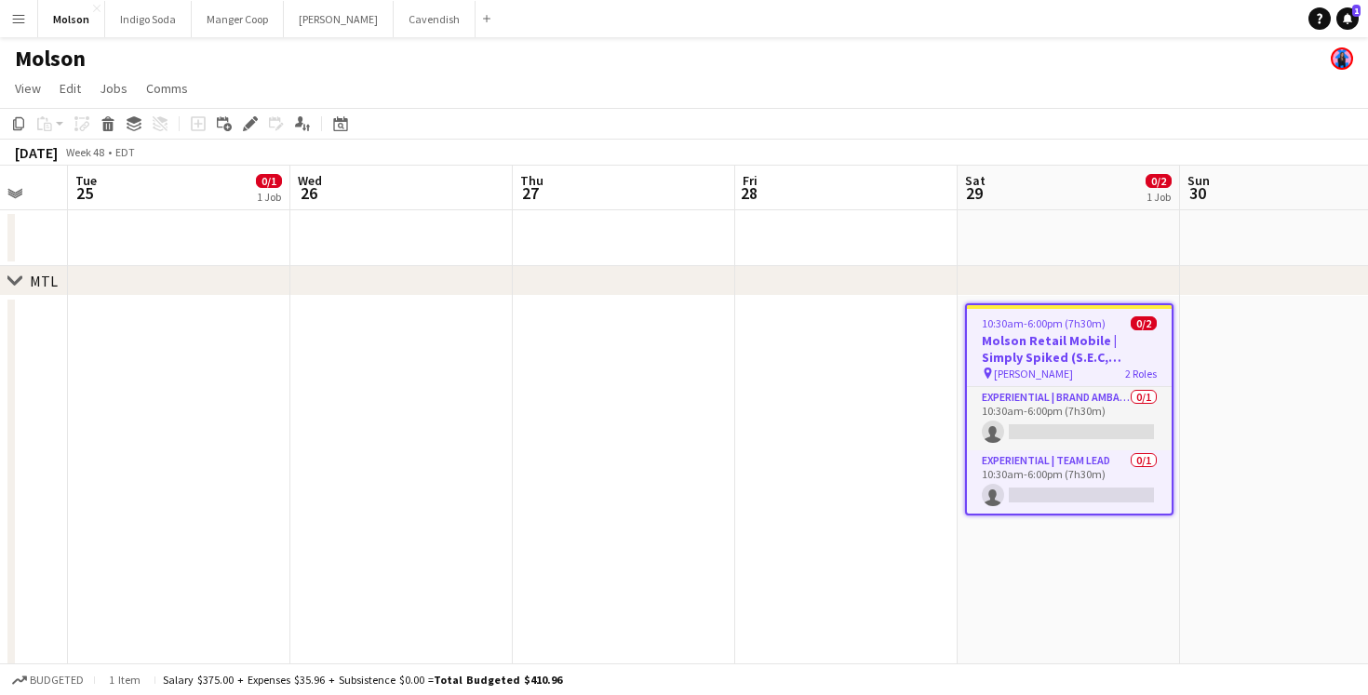
scroll to position [0, 598]
click at [692, 400] on app-date-cell at bounding box center [625, 641] width 222 height 690
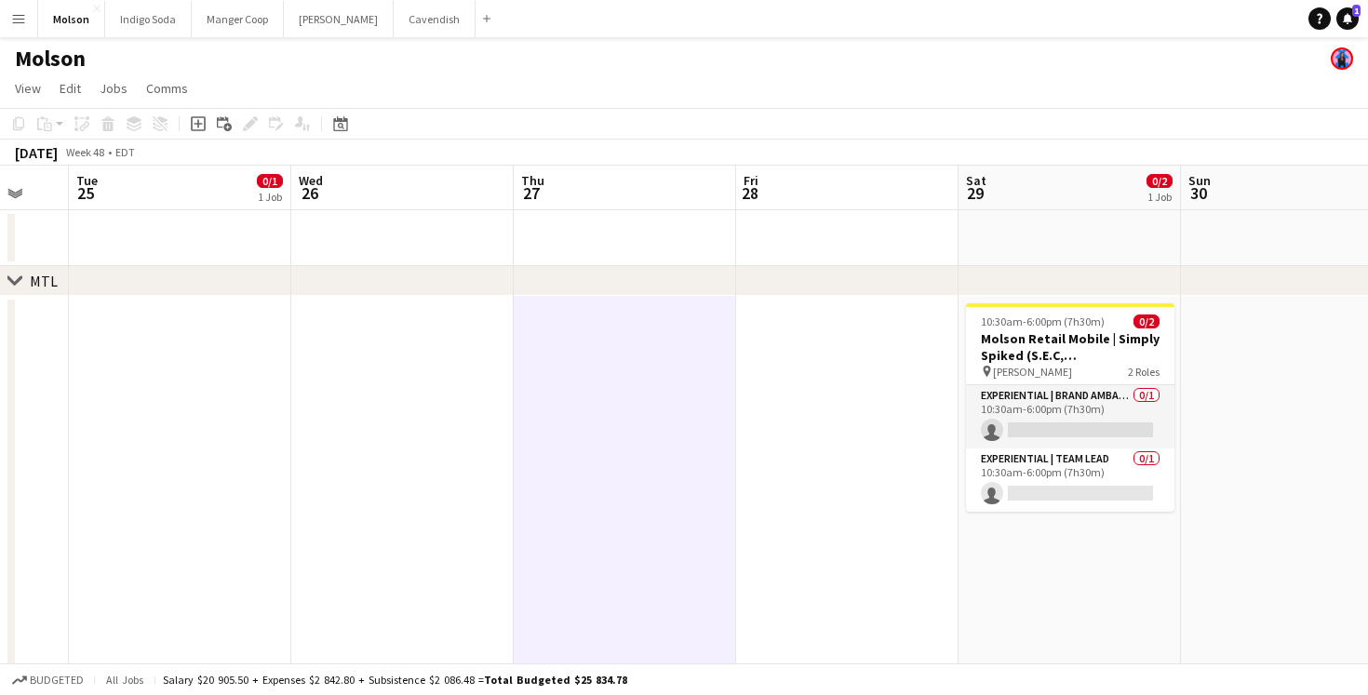
click at [897, 488] on app-date-cell at bounding box center [847, 641] width 222 height 690
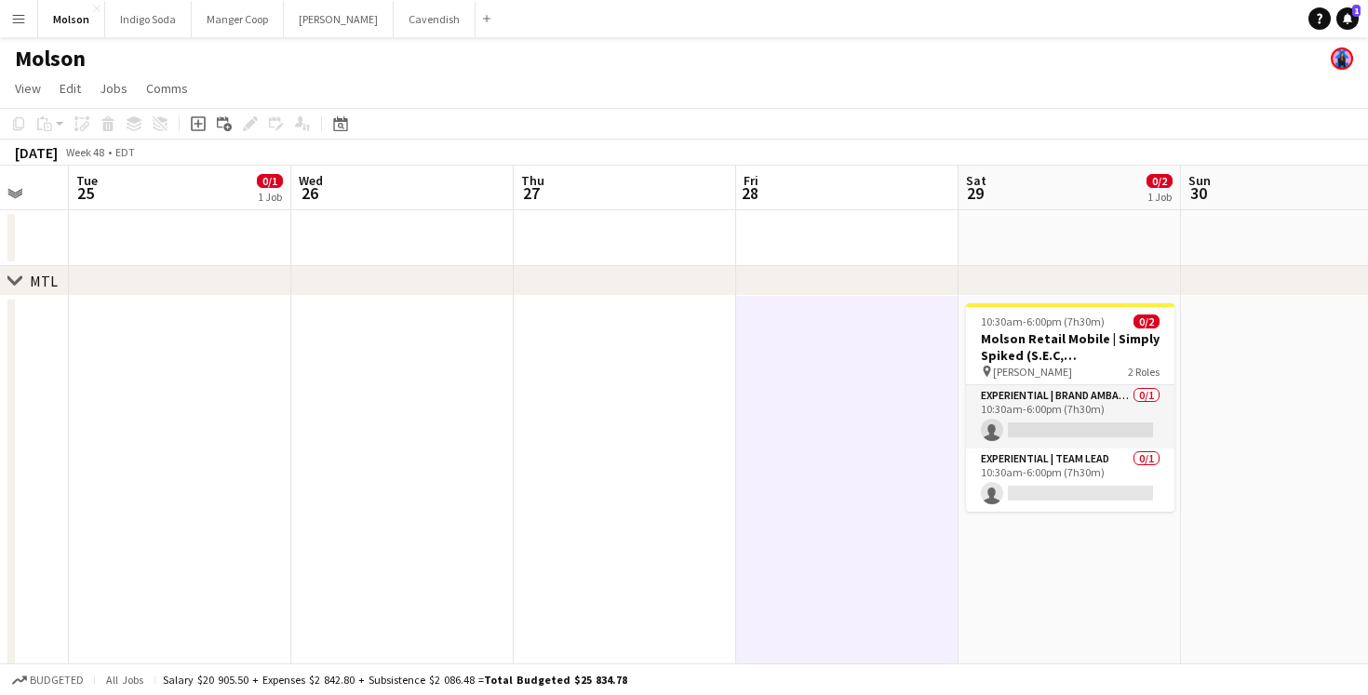
click at [1088, 555] on app-date-cell "10:30am-6:00pm (7h30m) 0/2 Molson Retail Mobile | Simply Spiked (S.E.C, [GEOGRA…" at bounding box center [1070, 641] width 222 height 690
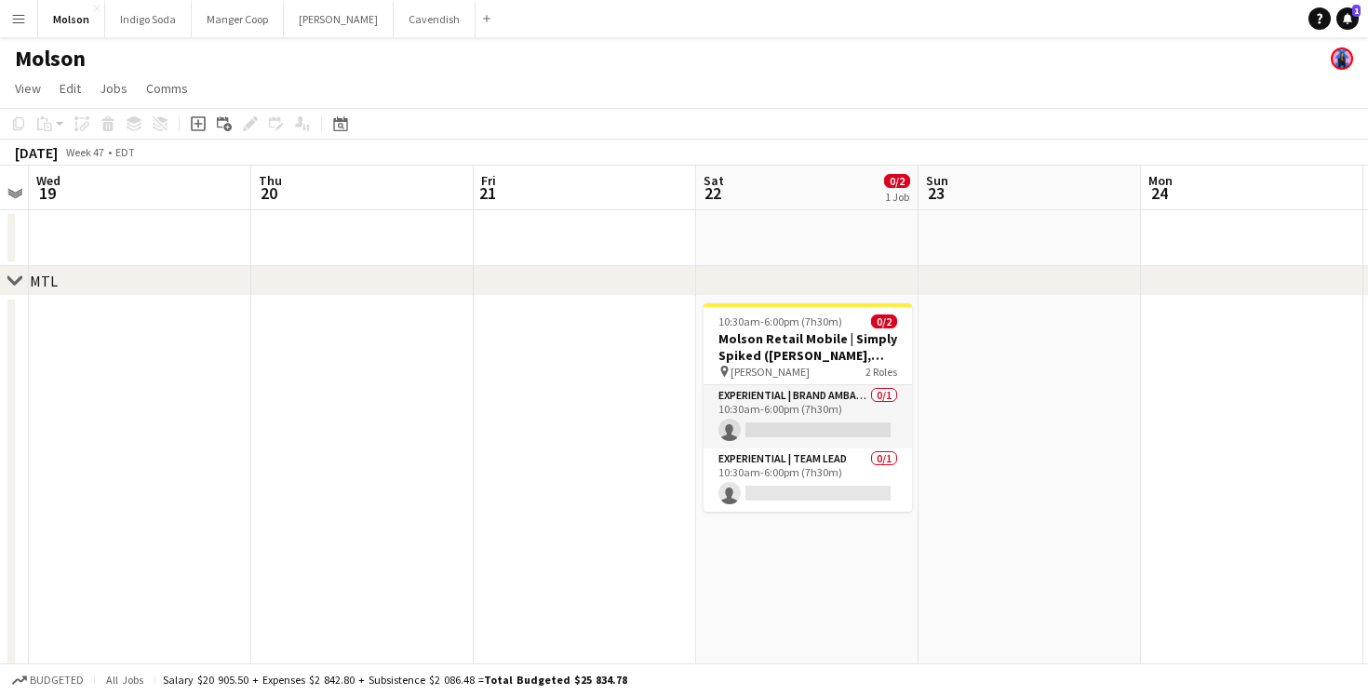
scroll to position [0, 402]
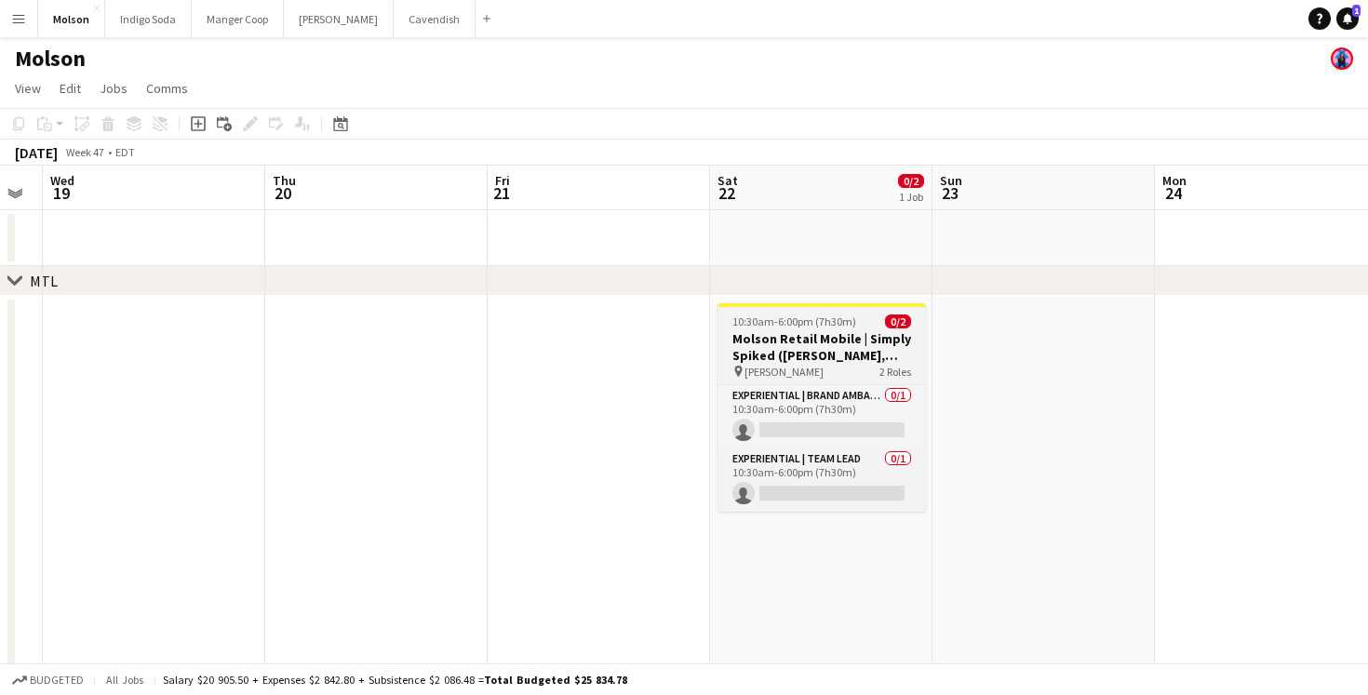
click at [826, 366] on div "pin [PERSON_NAME] 2 Roles" at bounding box center [822, 371] width 208 height 15
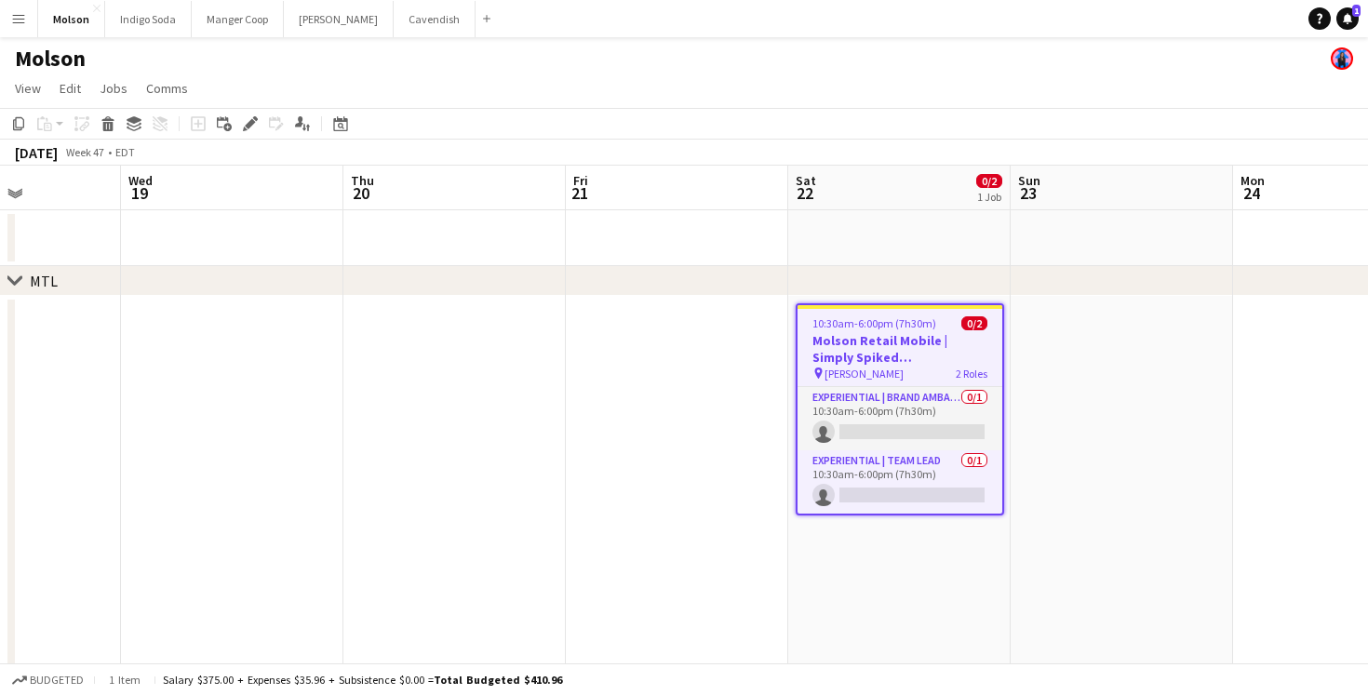
scroll to position [0, 521]
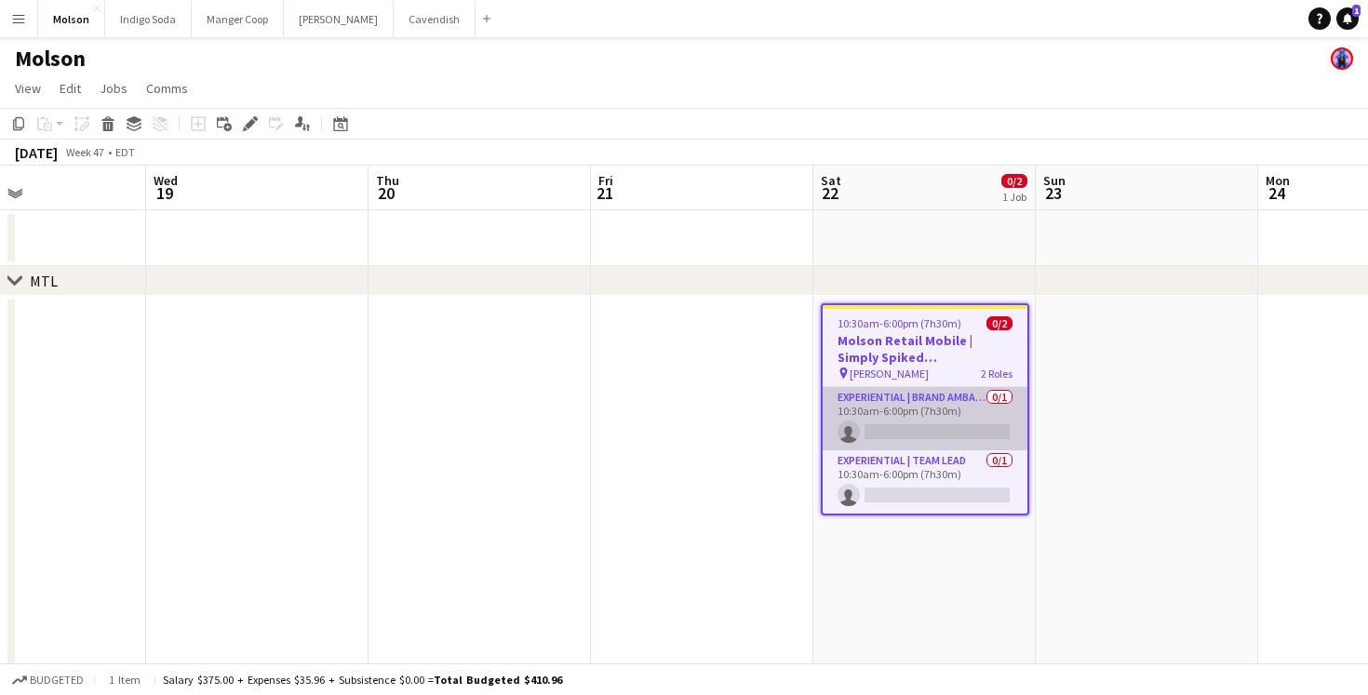
click at [930, 401] on app-card-role "Experiential | Brand Ambassador 0/1 10:30am-6:00pm (7h30m) single-neutral-actio…" at bounding box center [925, 418] width 205 height 63
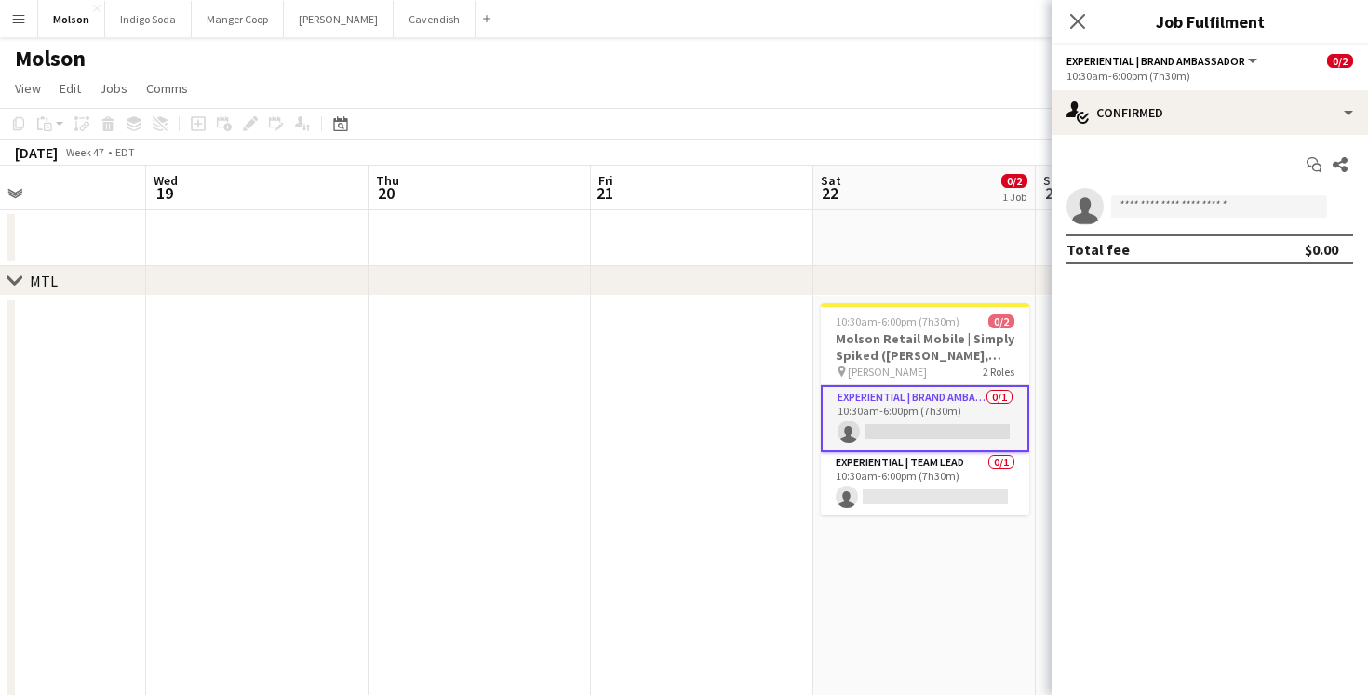
click at [1169, 88] on app-options-switcher "Experiential | Brand Ambassador All roles Experiential | Brand Ambassador 0/2 1…" at bounding box center [1210, 68] width 316 height 46
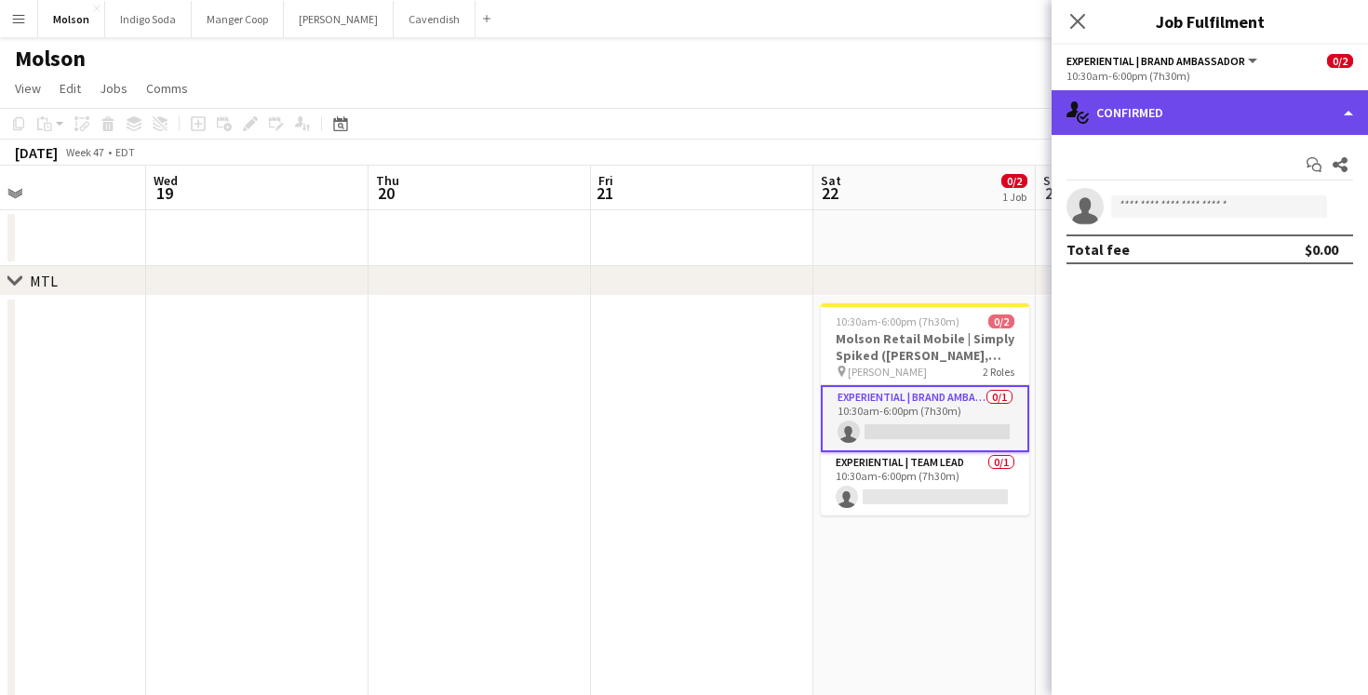
click at [1169, 117] on div "single-neutral-actions-check-2 Confirmed" at bounding box center [1210, 112] width 316 height 45
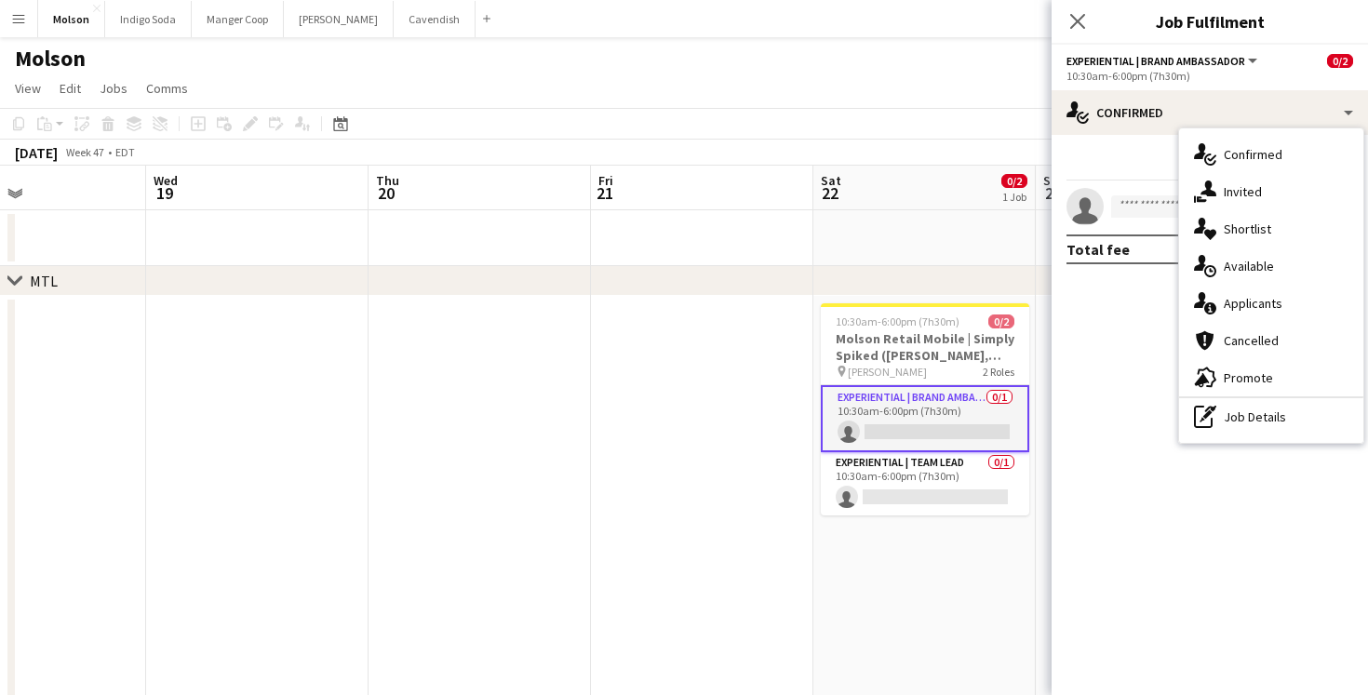
click at [1275, 259] on div "single-neutral-actions-upload Available" at bounding box center [1271, 266] width 184 height 37
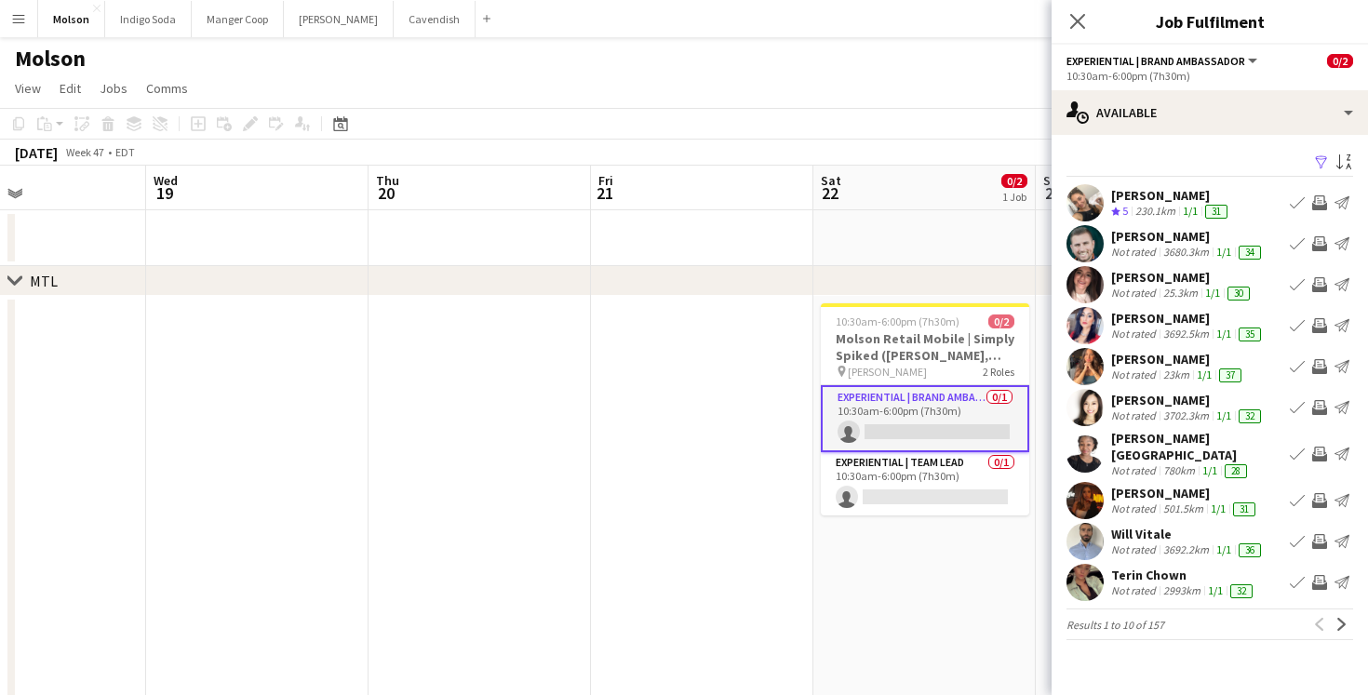
click at [1124, 161] on div "Filter Sort asc" at bounding box center [1210, 163] width 287 height 27
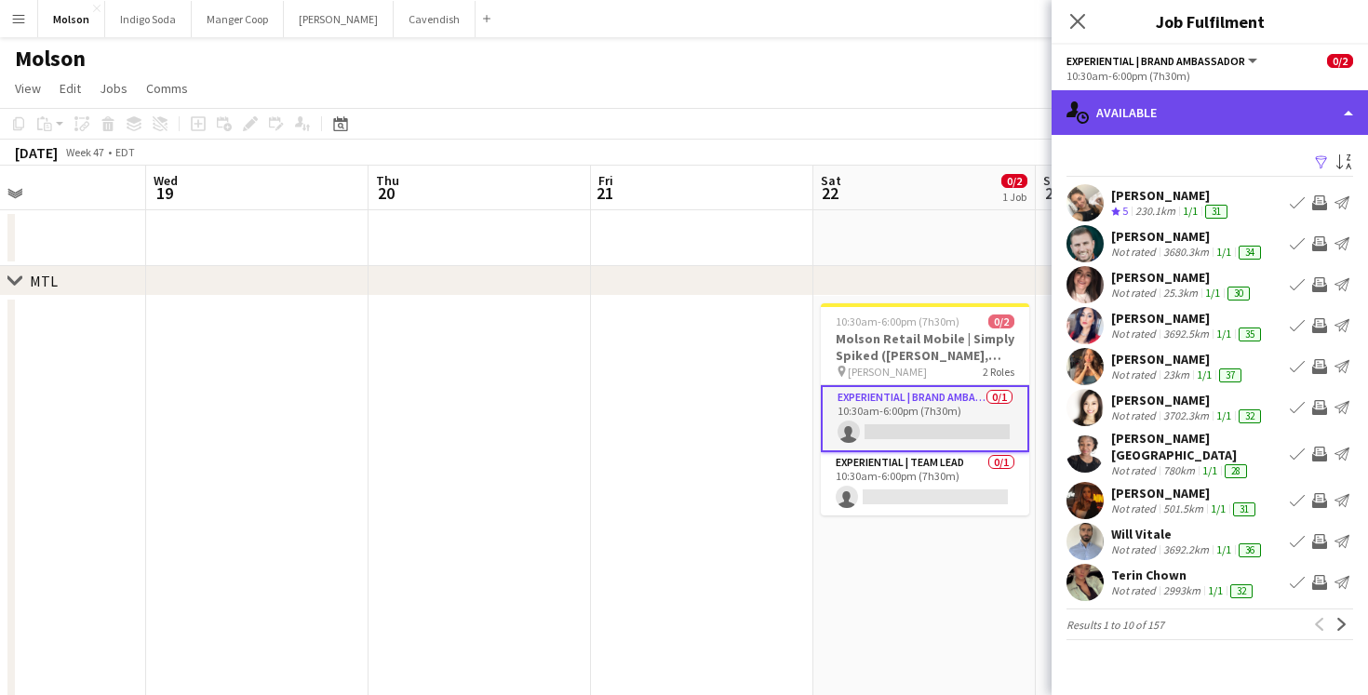
click at [1179, 101] on div "single-neutral-actions-upload Available" at bounding box center [1210, 112] width 316 height 45
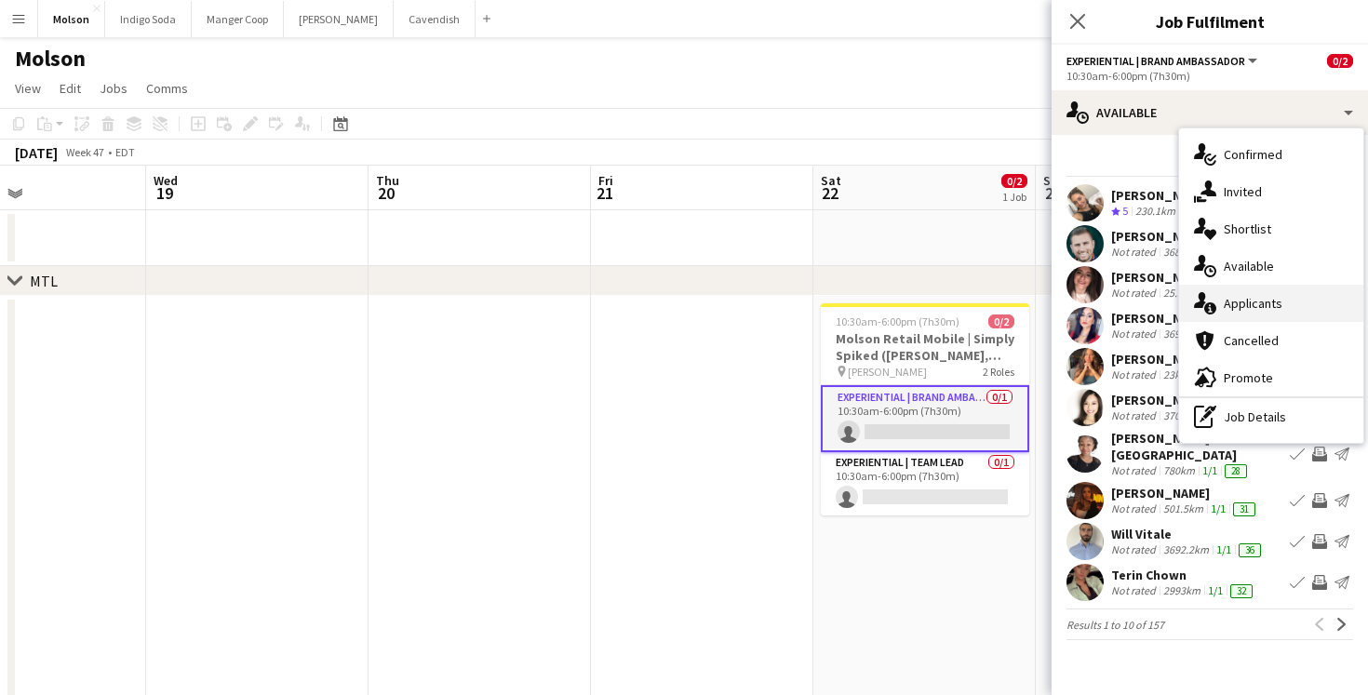
click at [1275, 294] on div "single-neutral-actions-information Applicants" at bounding box center [1271, 303] width 184 height 37
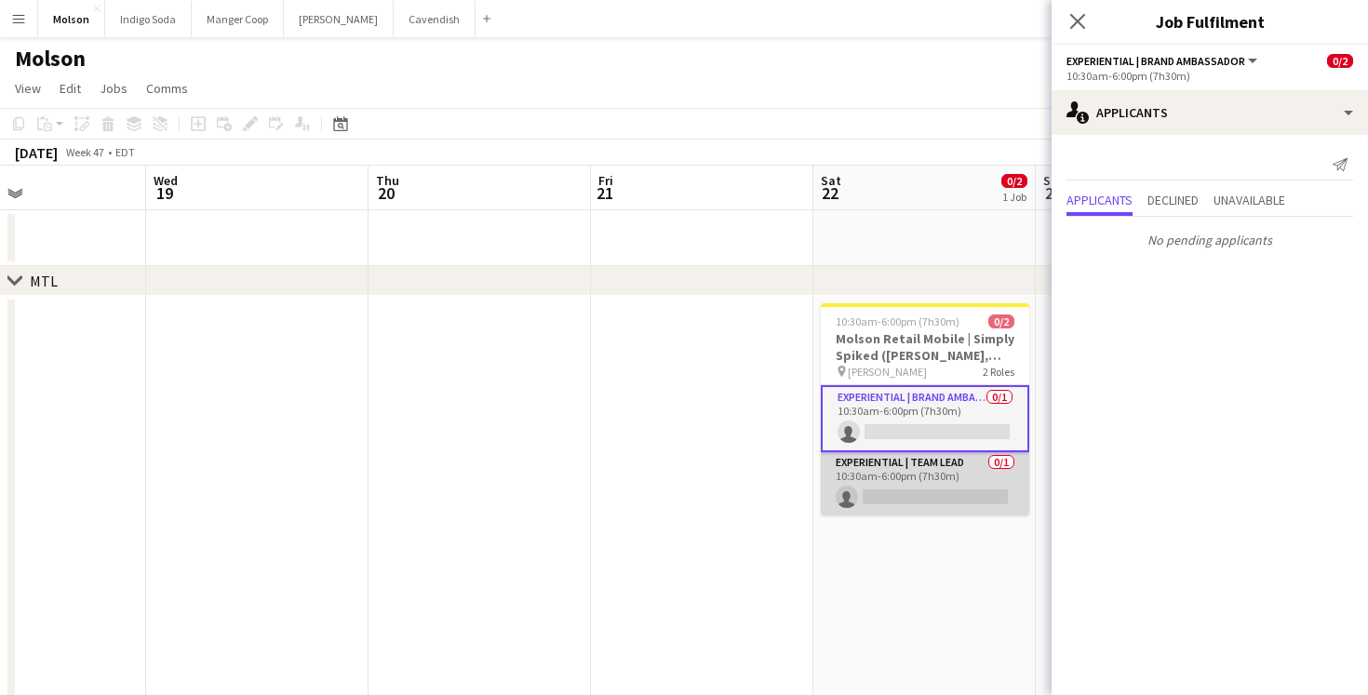
click at [934, 477] on app-card-role "Experiential | Team Lead 0/1 10:30am-6:00pm (7h30m) single-neutral-actions" at bounding box center [925, 483] width 208 height 63
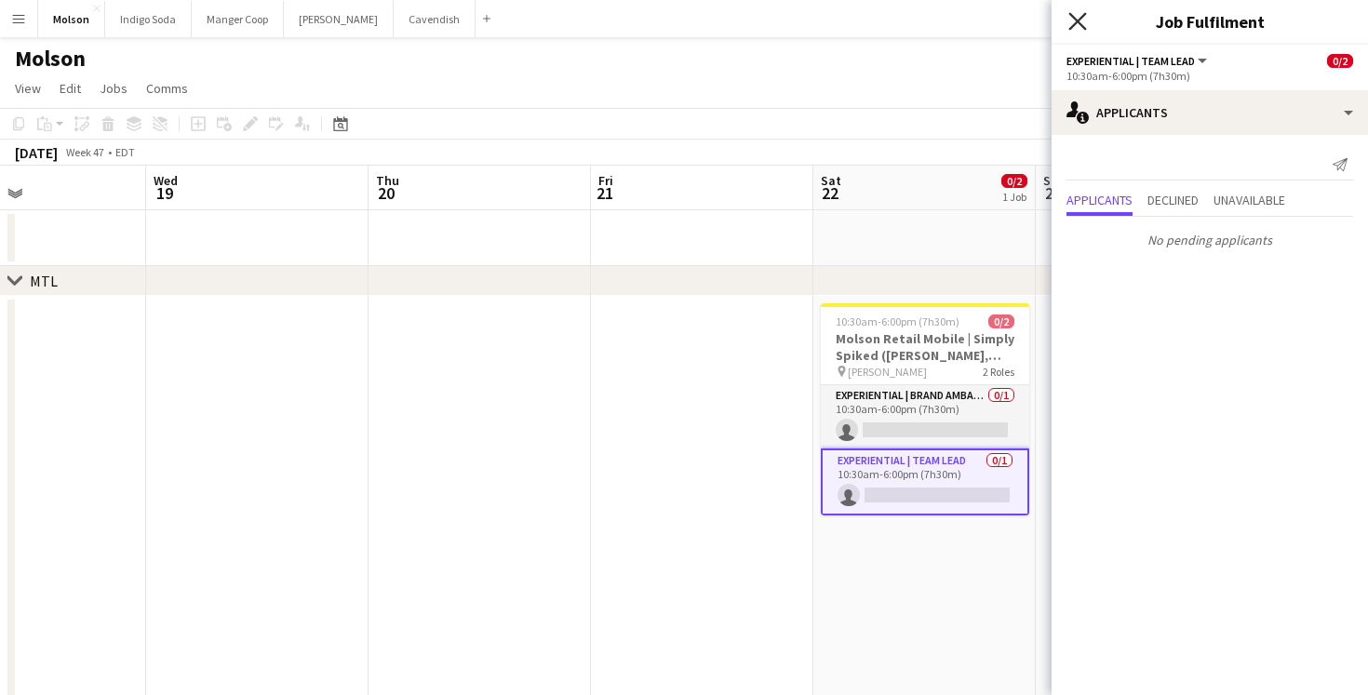
click at [1079, 17] on icon "Close pop-in" at bounding box center [1077, 21] width 18 height 18
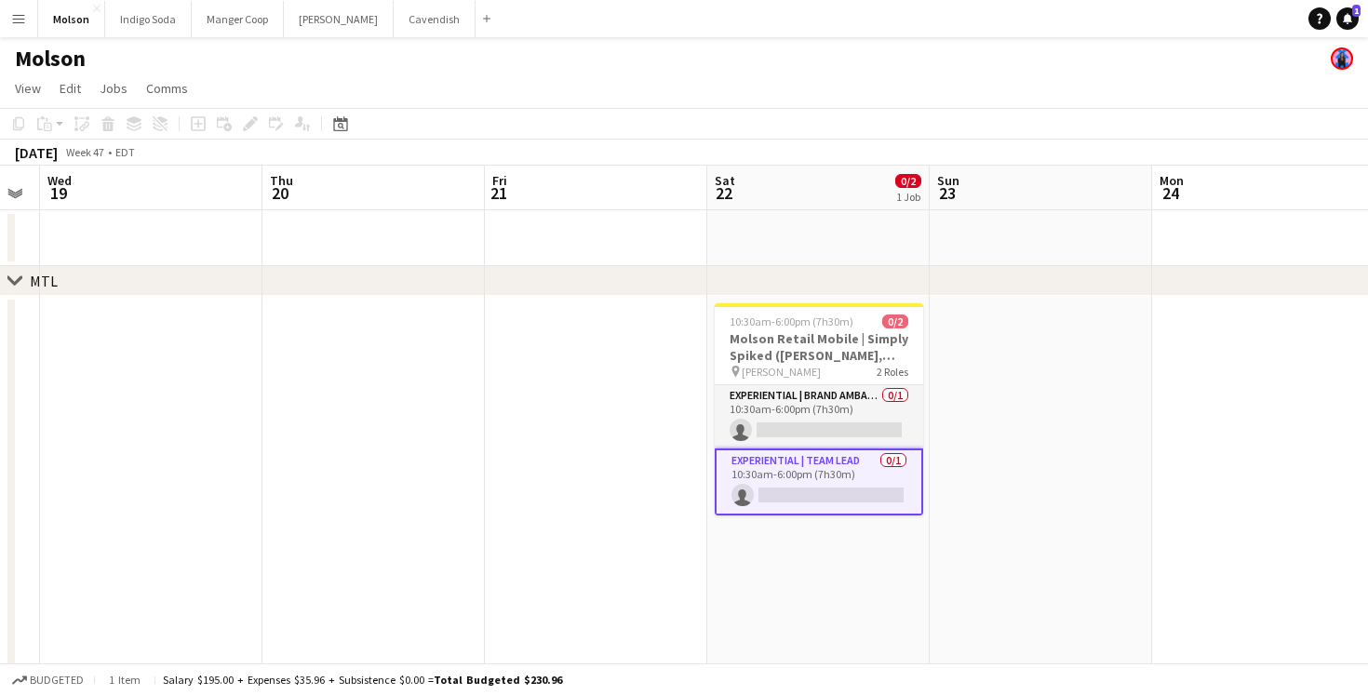
scroll to position [0, 628]
click at [841, 461] on app-card-role "Experiential | Team Lead 0/1 10:30am-6:00pm (7h30m) single-neutral-actions" at bounding box center [818, 482] width 208 height 67
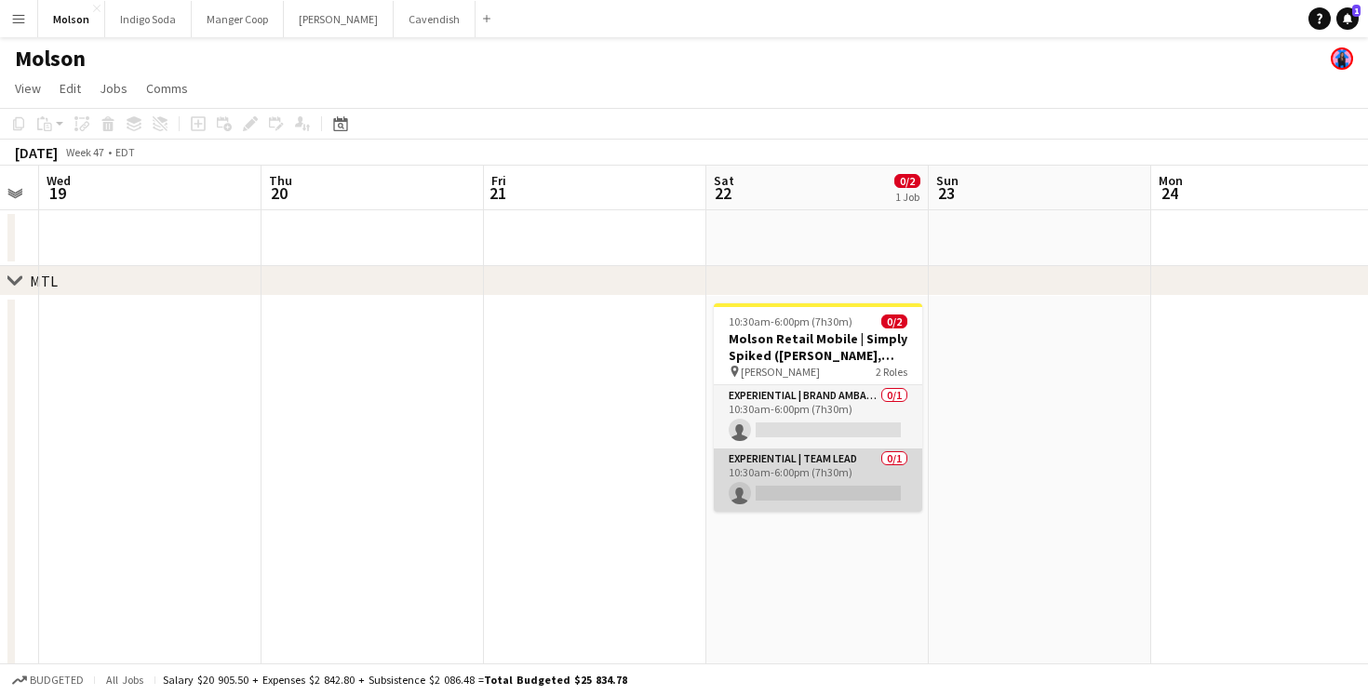
click at [841, 461] on app-card-role "Experiential | Team Lead 0/1 10:30am-6:00pm (7h30m) single-neutral-actions" at bounding box center [818, 480] width 208 height 63
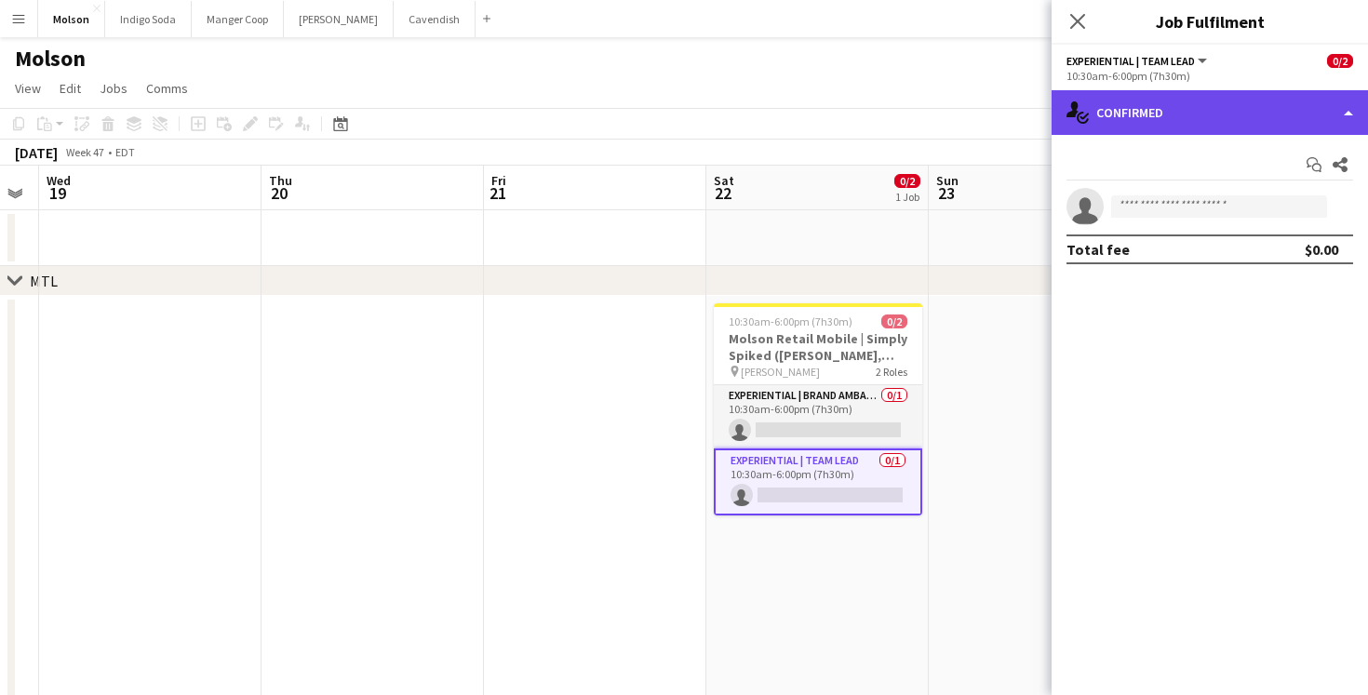
click at [1140, 114] on div "single-neutral-actions-check-2 Confirmed" at bounding box center [1210, 112] width 316 height 45
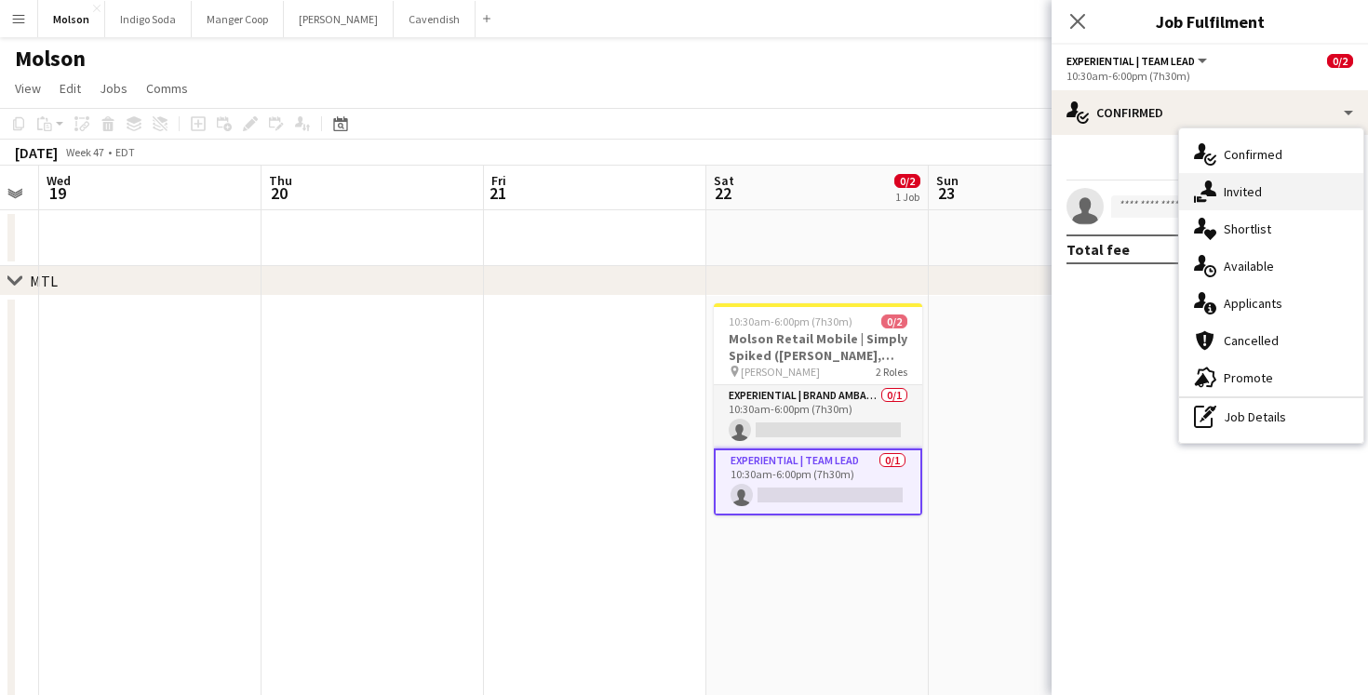
click at [1247, 188] on span "Invited" at bounding box center [1243, 191] width 38 height 17
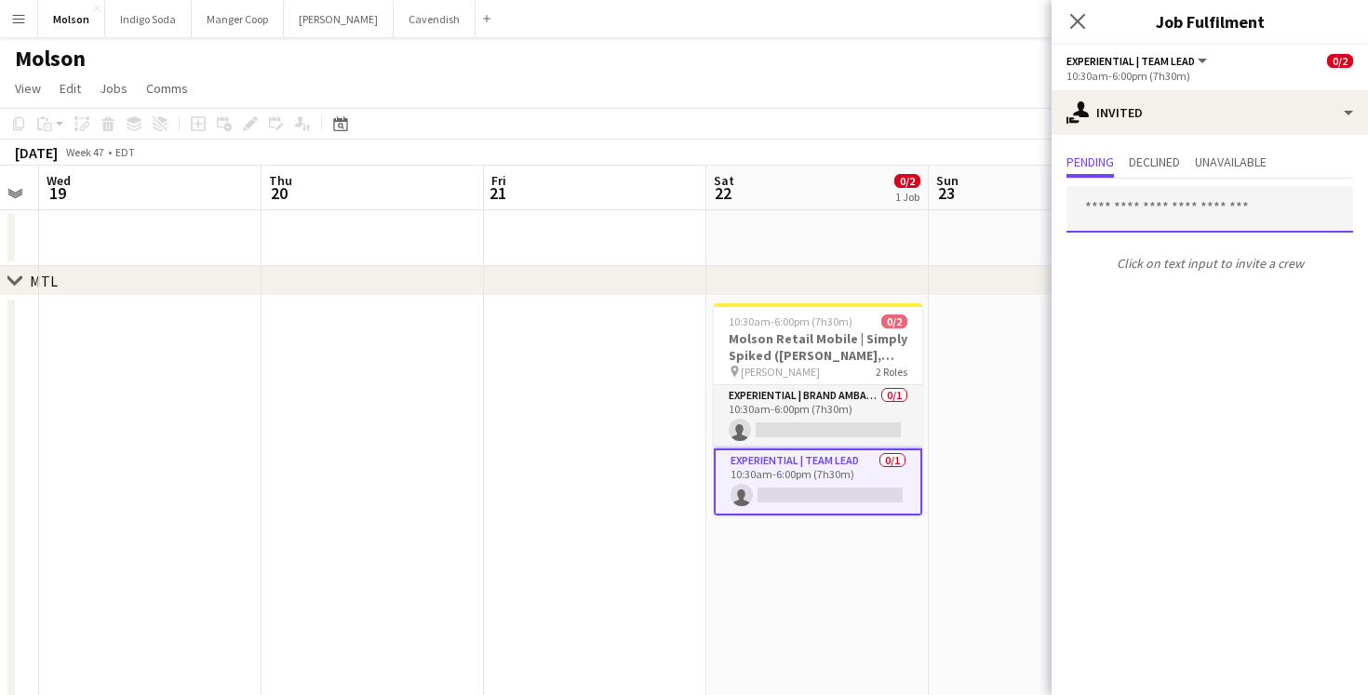
click at [1146, 207] on input "text" at bounding box center [1210, 209] width 287 height 47
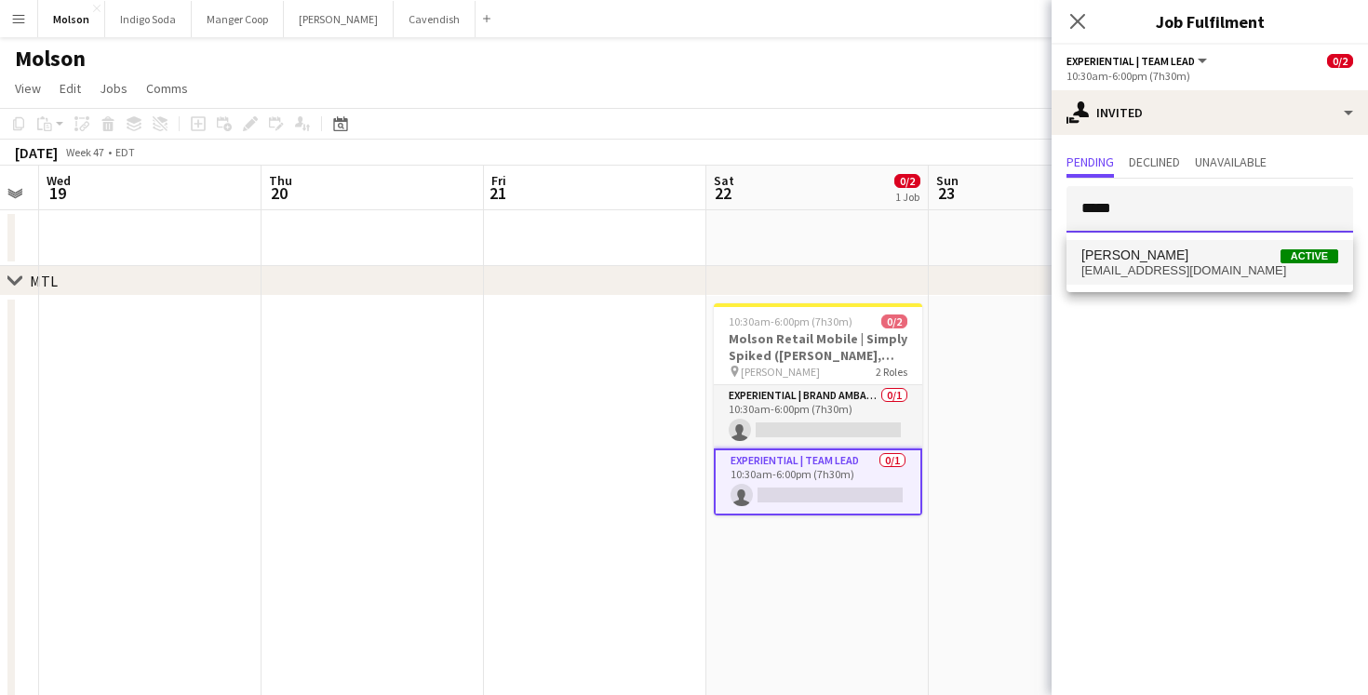
type input "*****"
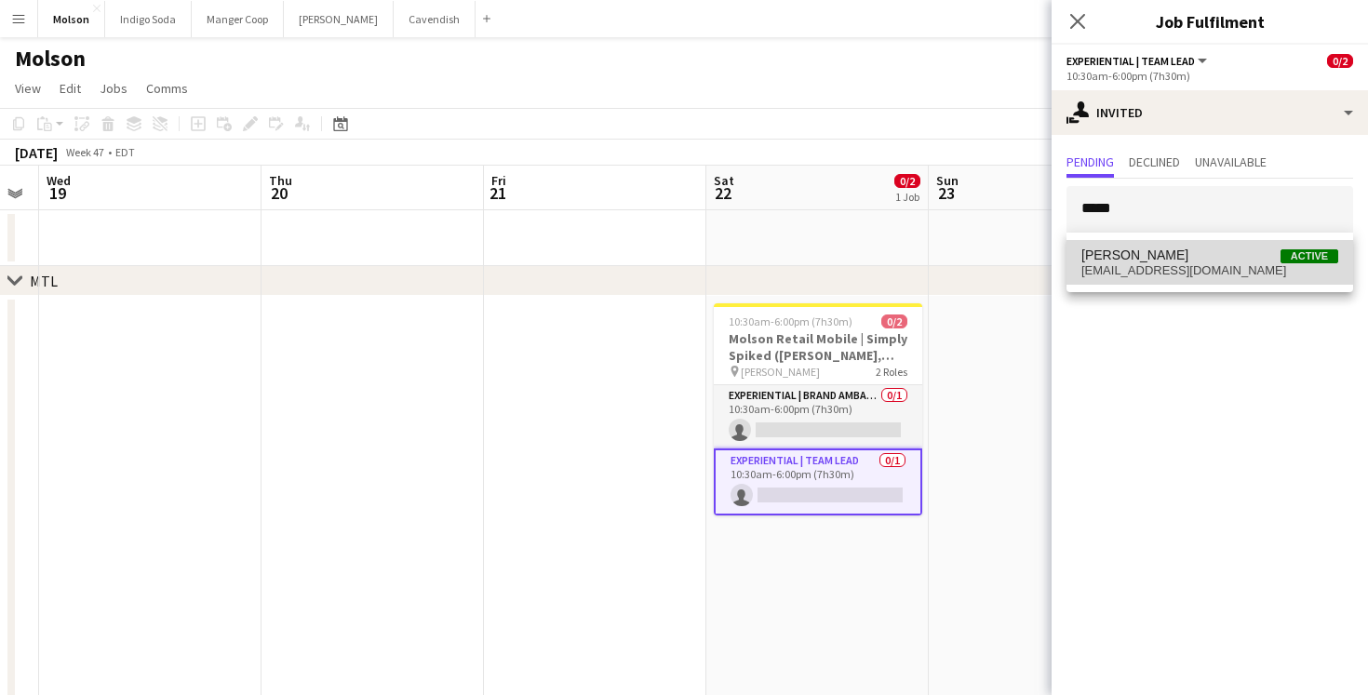
click at [1243, 262] on span "[PERSON_NAME] Active" at bounding box center [1210, 256] width 257 height 16
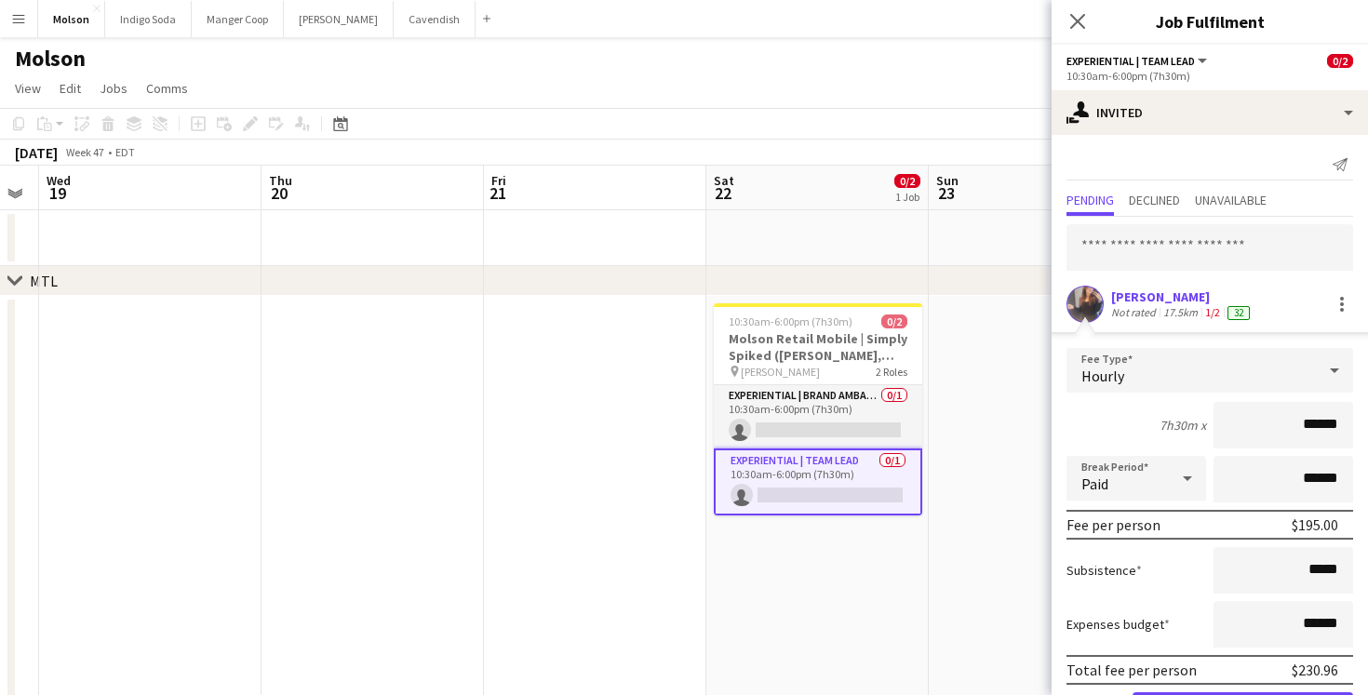
scroll to position [69, 0]
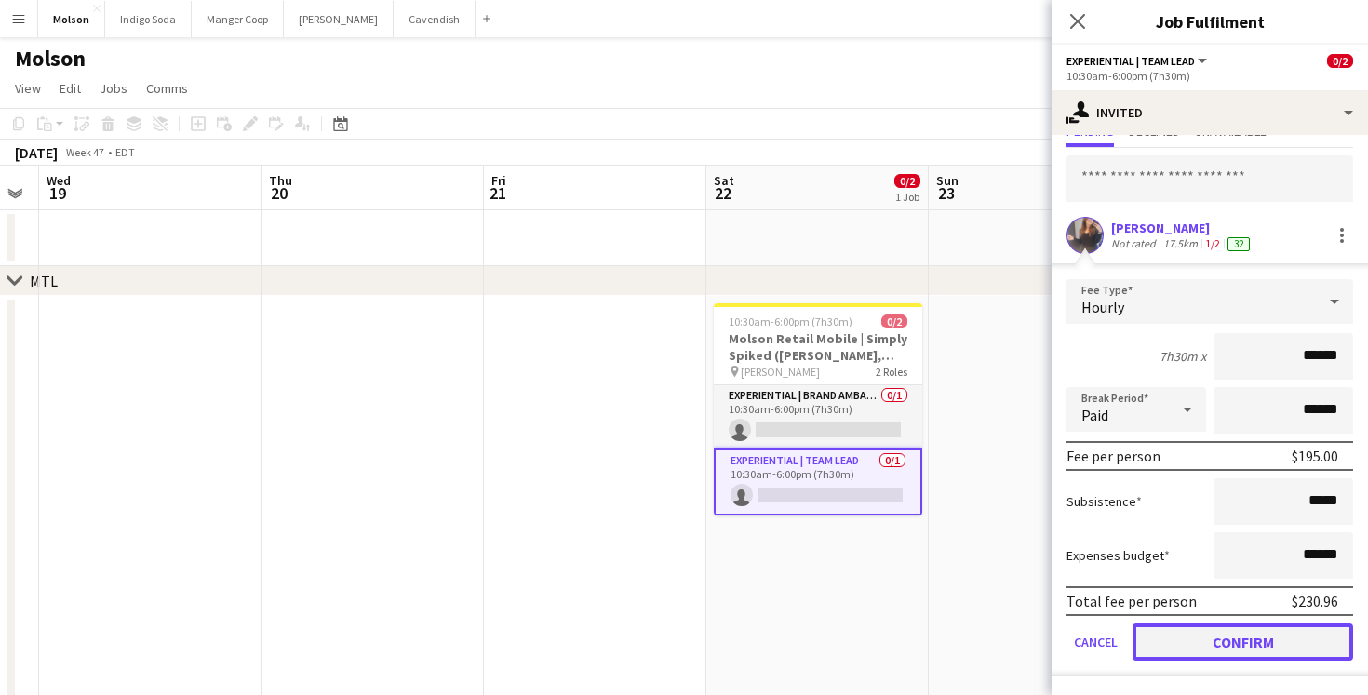
click at [1236, 635] on button "Confirm" at bounding box center [1243, 642] width 221 height 37
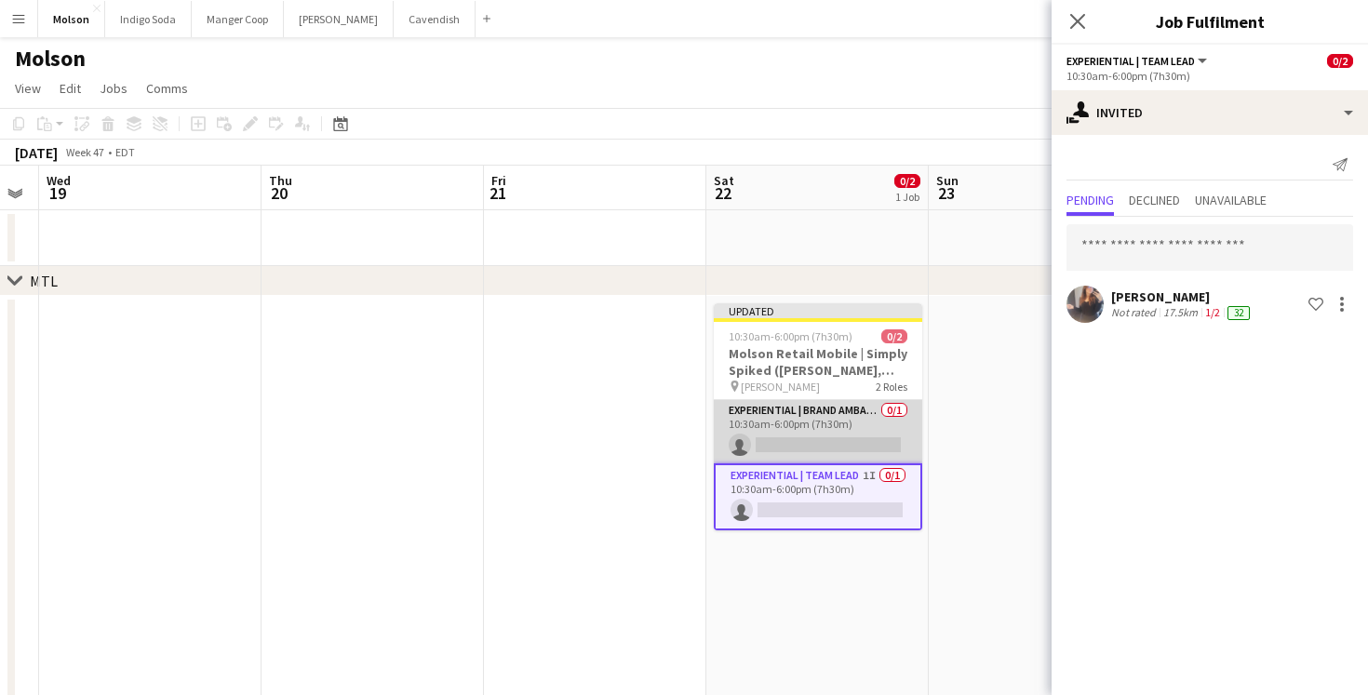
click at [837, 433] on app-card-role "Experiential | Brand Ambassador 0/1 10:30am-6:00pm (7h30m) single-neutral-actio…" at bounding box center [818, 431] width 208 height 63
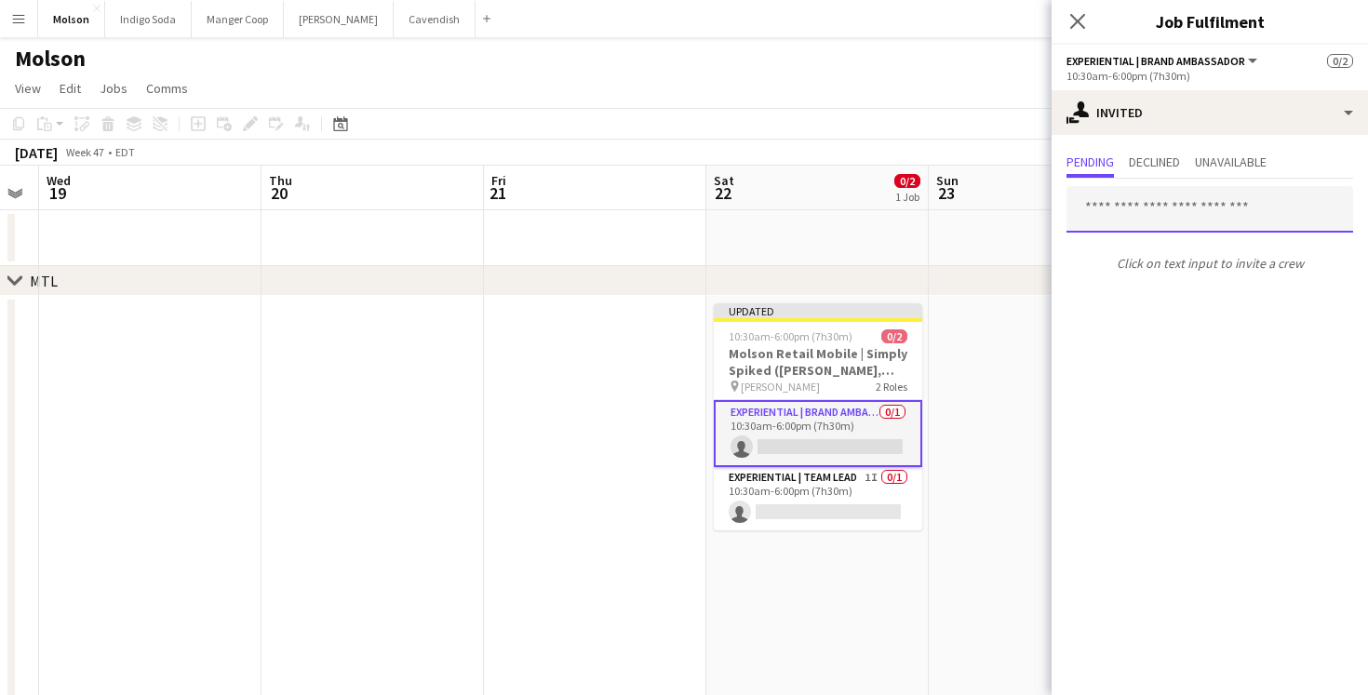
click at [1152, 212] on input "text" at bounding box center [1210, 209] width 287 height 47
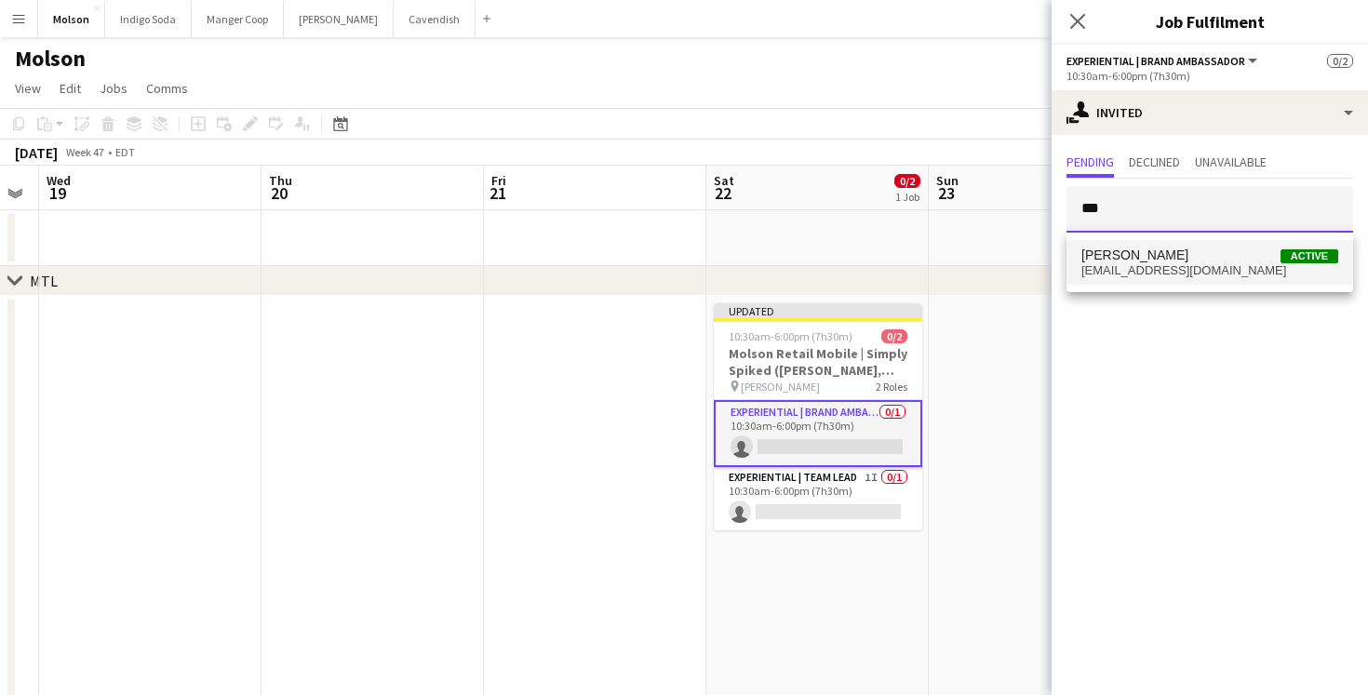
type input "***"
click at [1189, 263] on span "[EMAIL_ADDRESS][DOMAIN_NAME]" at bounding box center [1210, 270] width 257 height 15
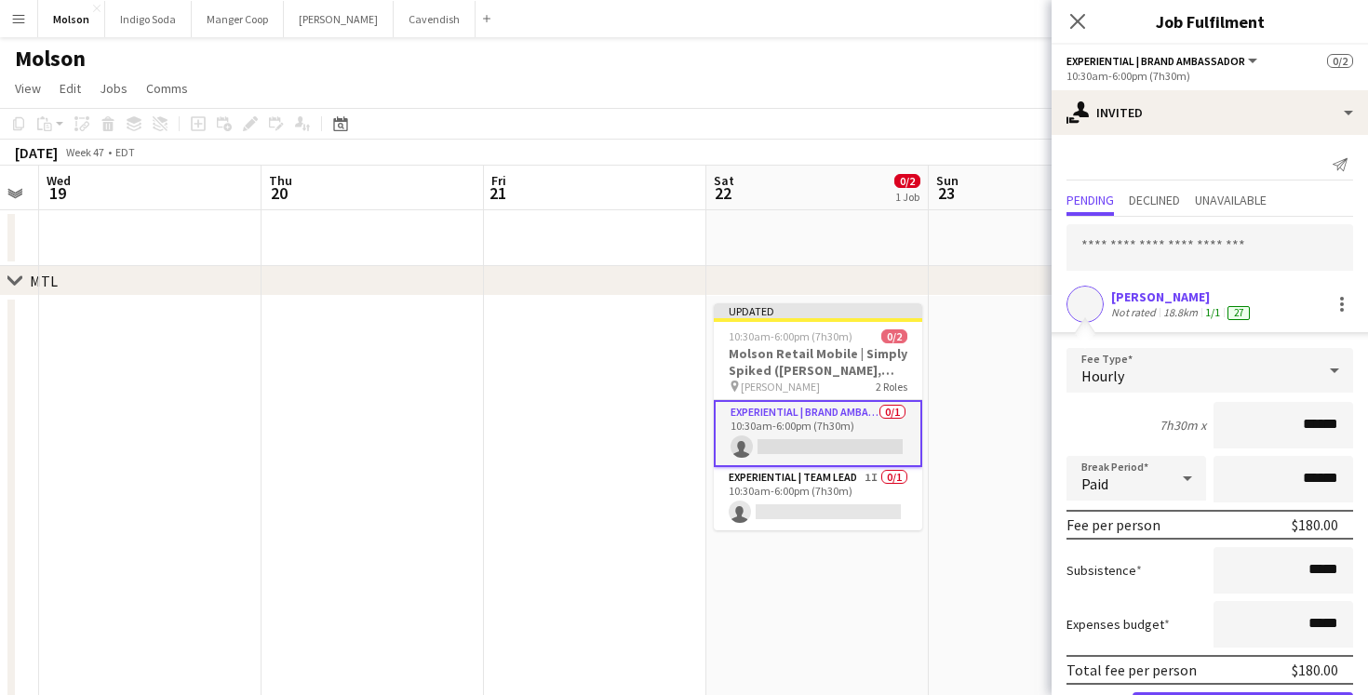
scroll to position [69, 0]
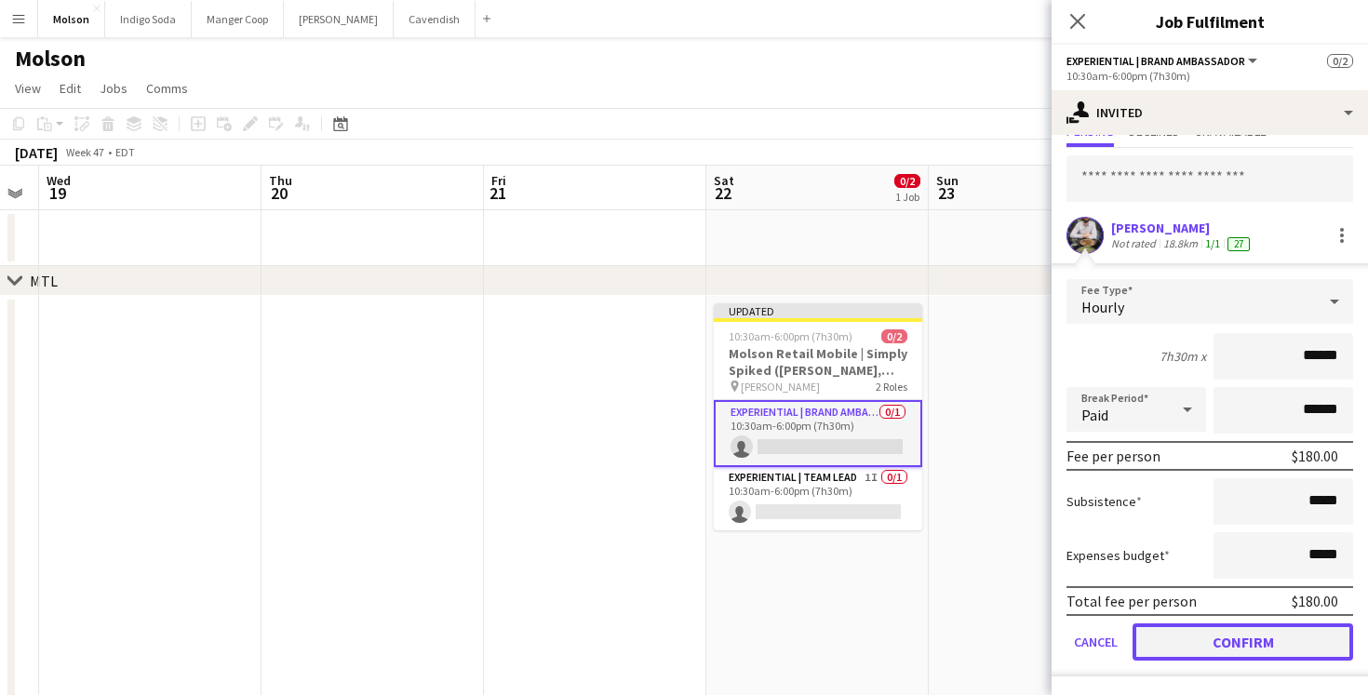
click at [1263, 635] on button "Confirm" at bounding box center [1243, 642] width 221 height 37
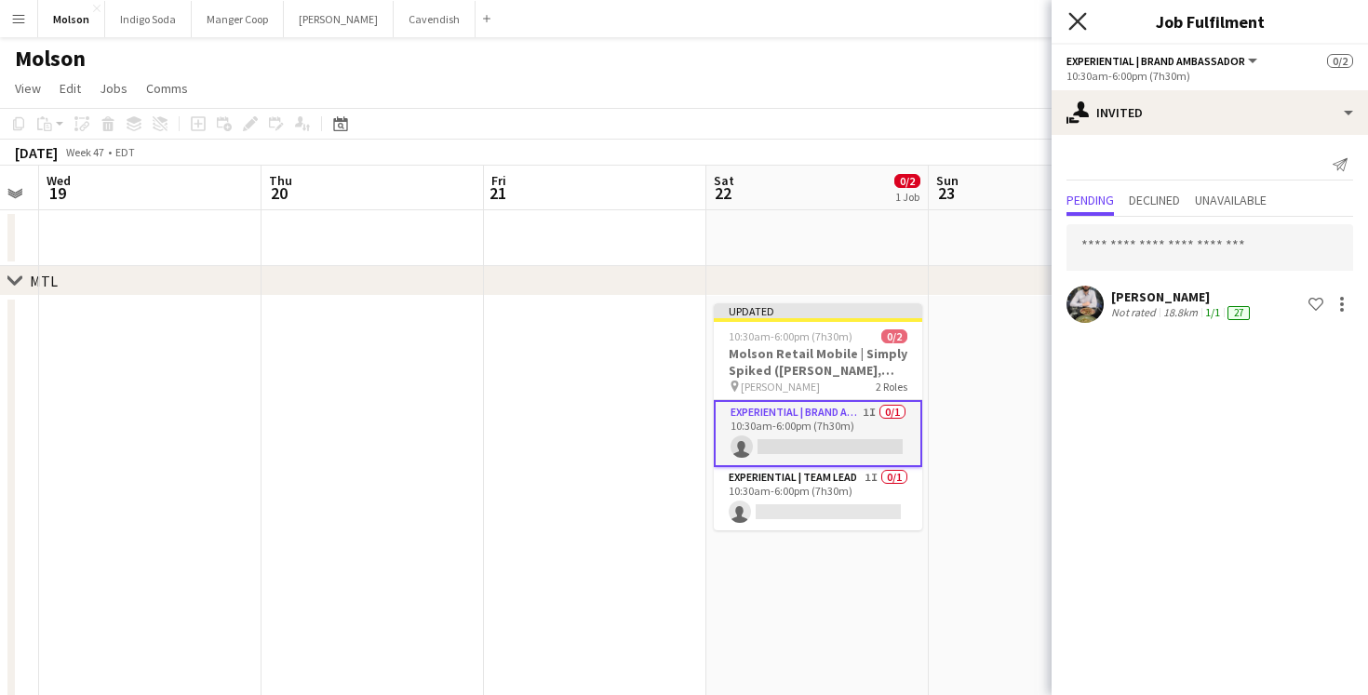
click at [1083, 26] on icon at bounding box center [1077, 21] width 18 height 18
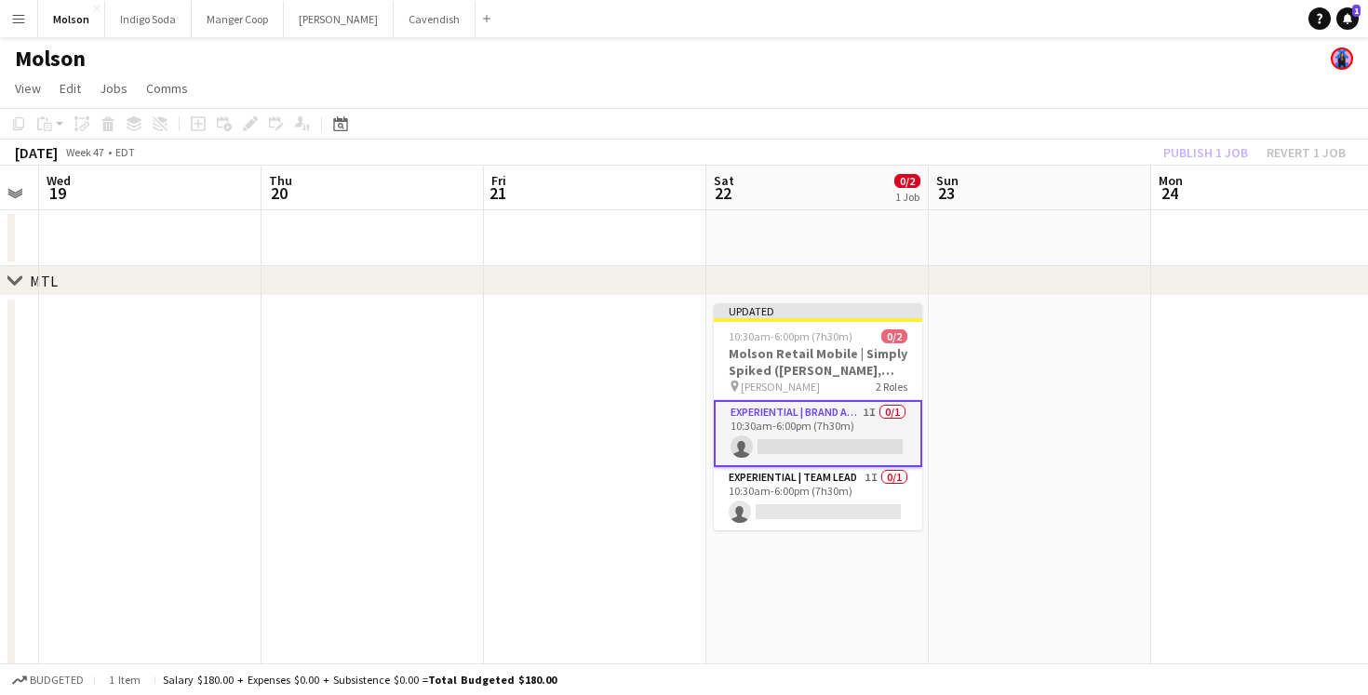
click at [1016, 396] on app-date-cell at bounding box center [1040, 641] width 222 height 690
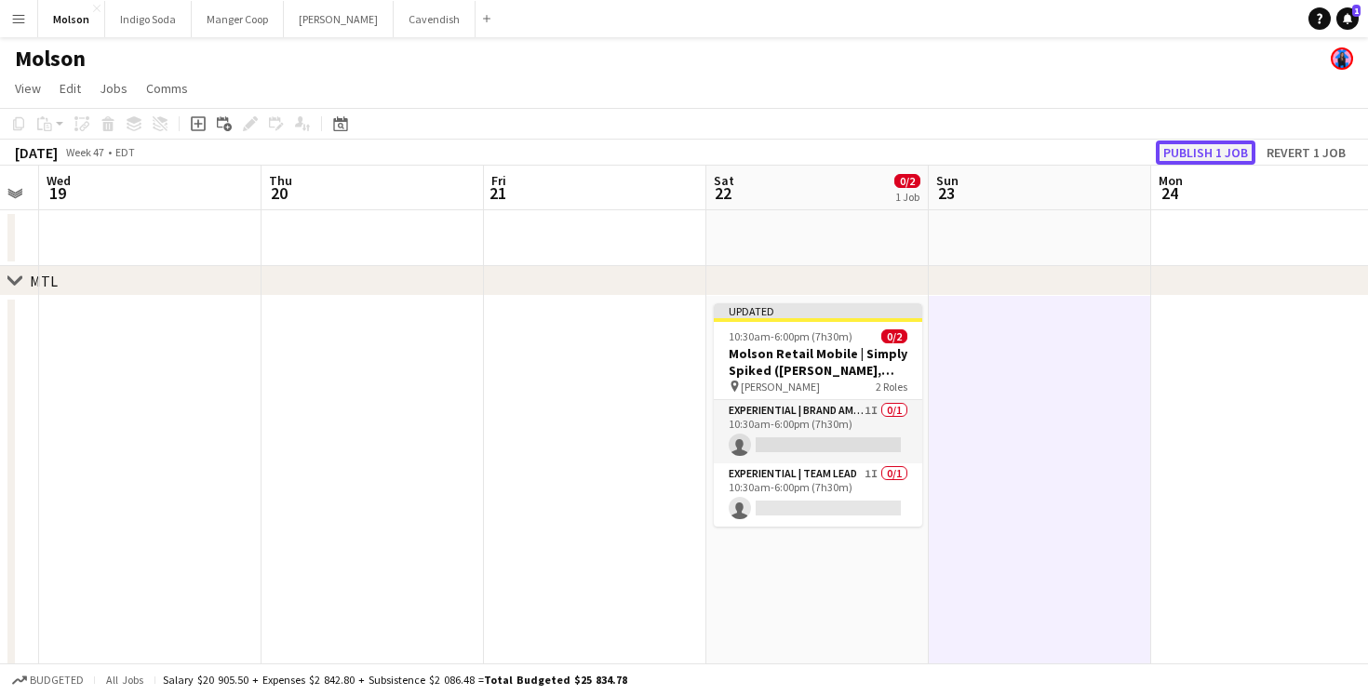
click at [1201, 155] on button "Publish 1 job" at bounding box center [1206, 153] width 100 height 24
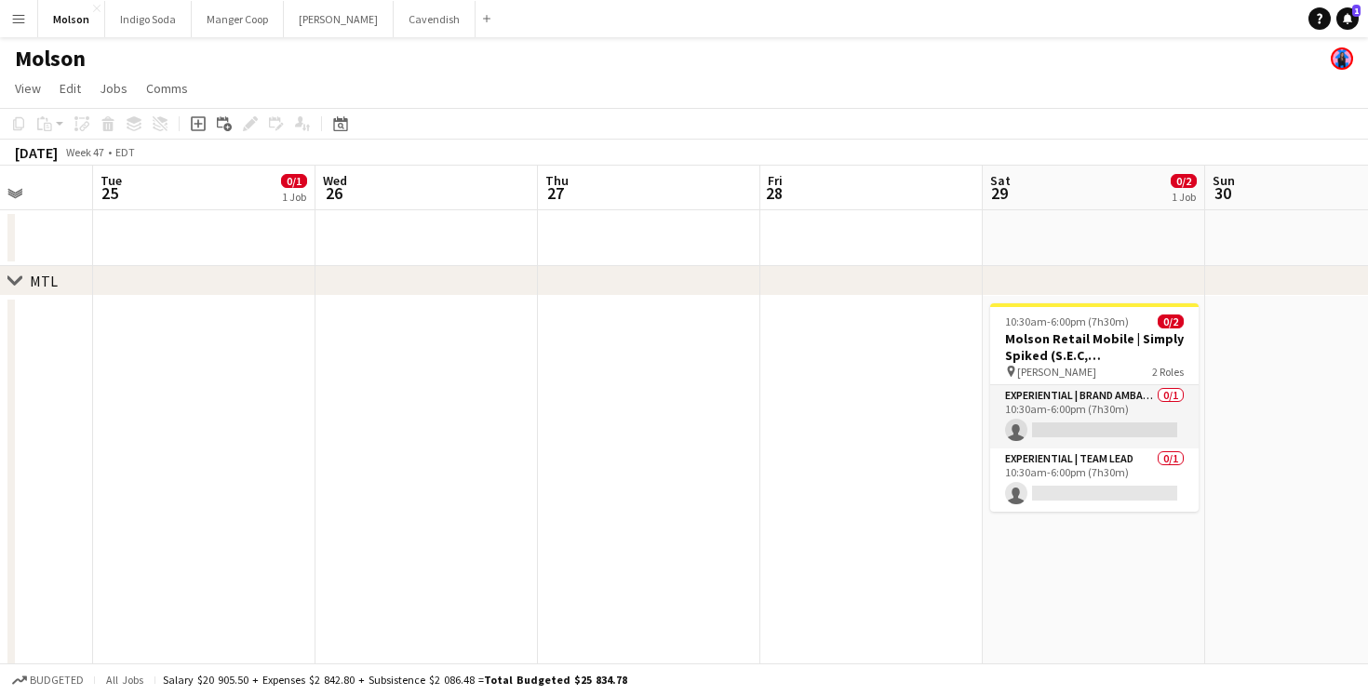
scroll to position [0, 608]
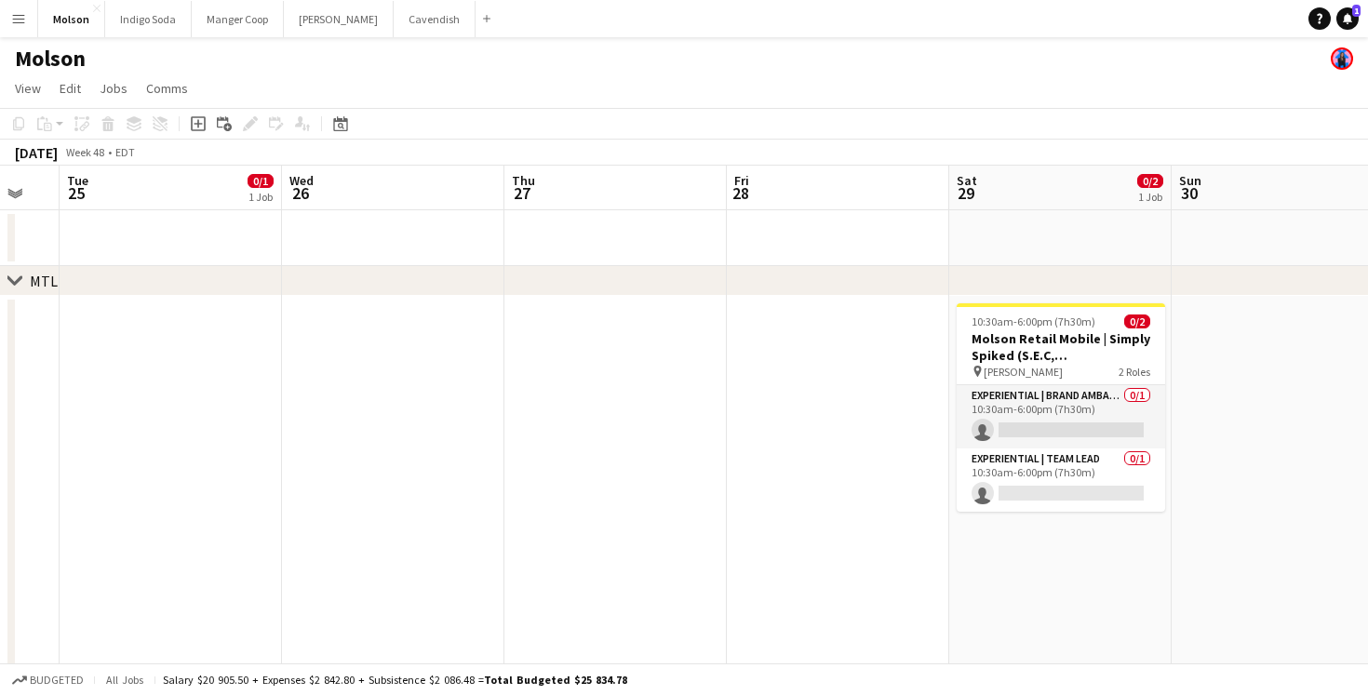
click at [1037, 356] on h3 "Molson Retail Mobile | Simply Spiked (S.E.C, [GEOGRAPHIC_DATA])" at bounding box center [1061, 347] width 208 height 34
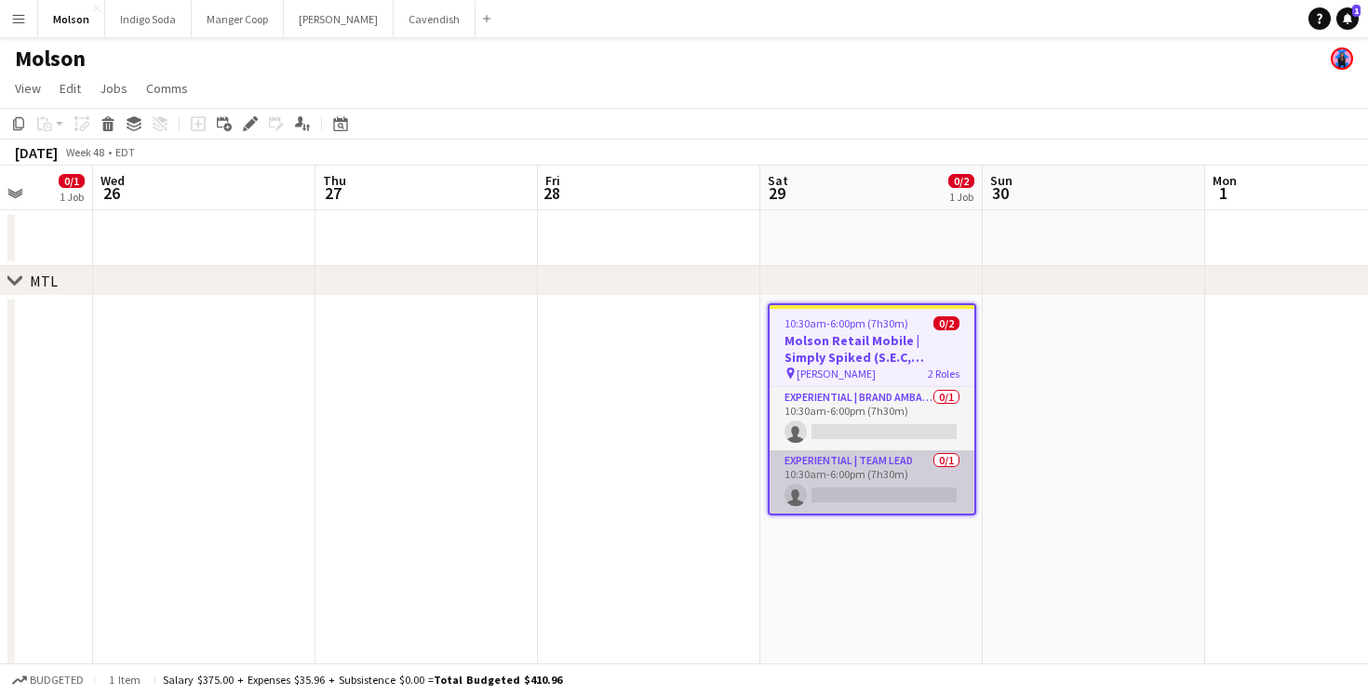
scroll to position [0, 803]
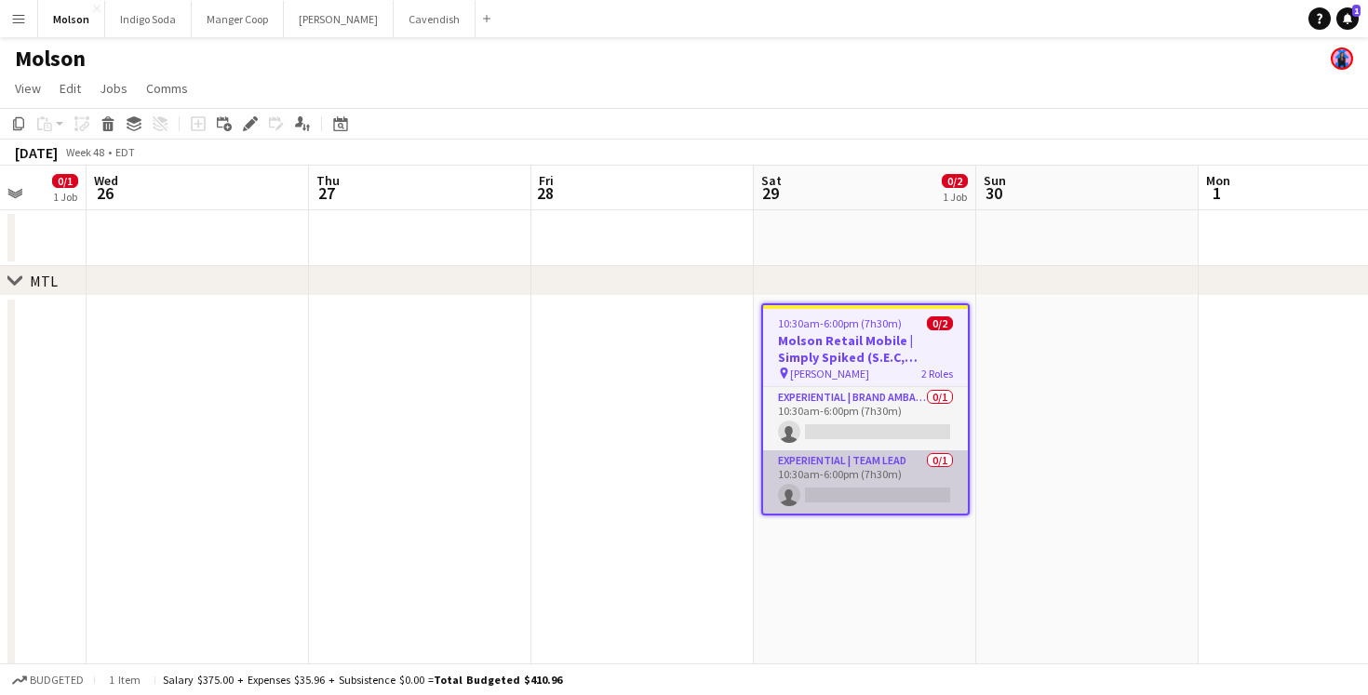
click at [835, 489] on app-card-role "Experiential | Team Lead 0/1 10:30am-6:00pm (7h30m) single-neutral-actions" at bounding box center [865, 481] width 205 height 63
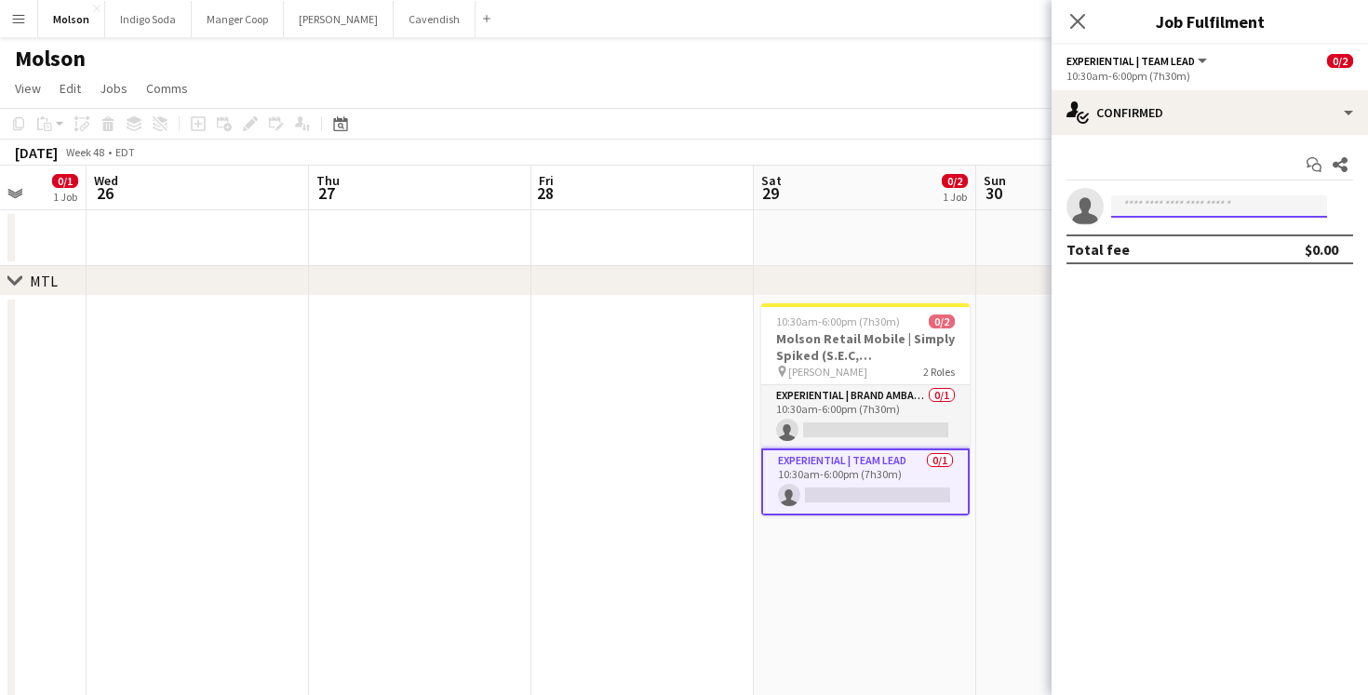
click at [1179, 208] on input at bounding box center [1219, 206] width 216 height 22
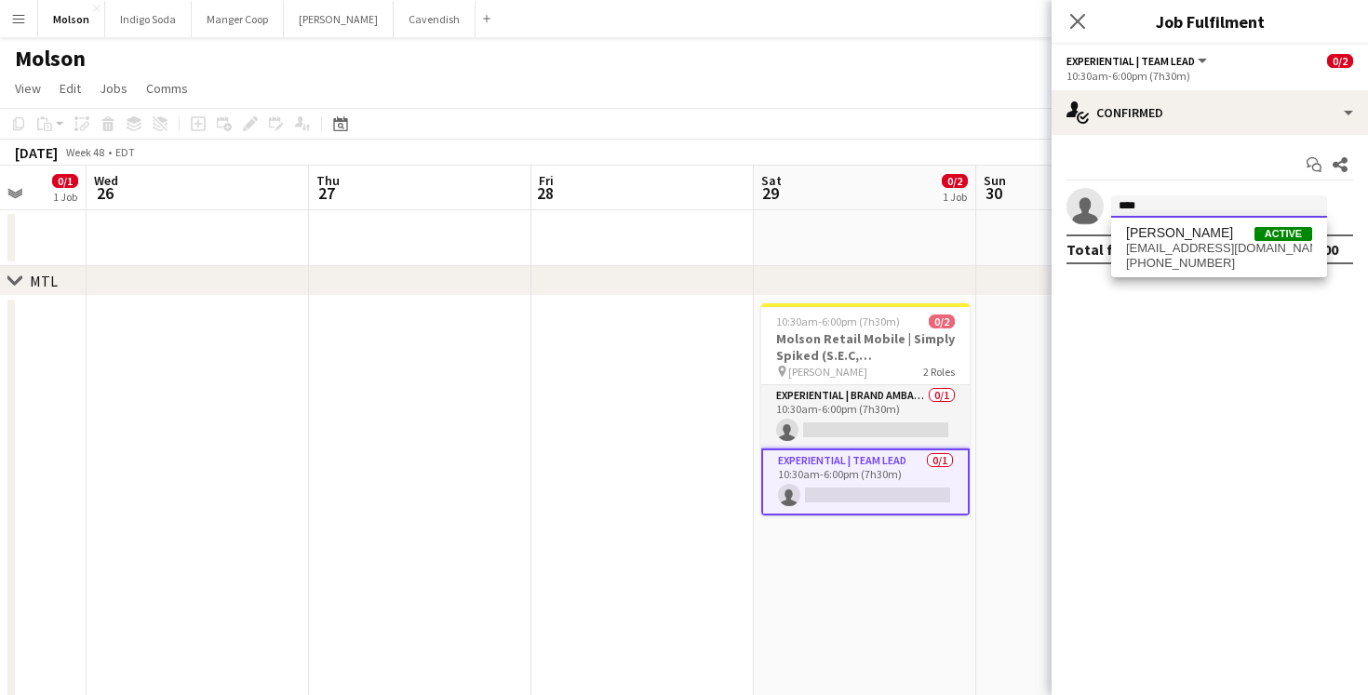
type input "****"
click at [1196, 158] on div "Start chat Share" at bounding box center [1210, 165] width 287 height 31
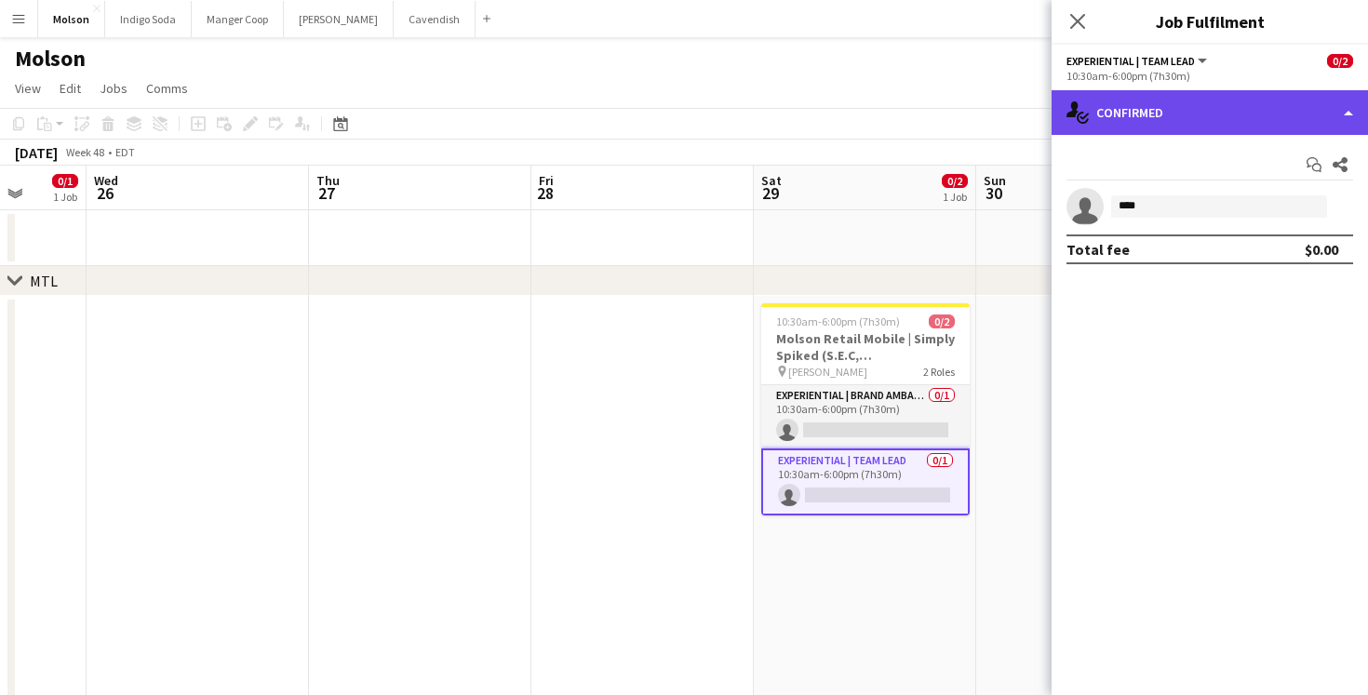
click at [1189, 105] on div "single-neutral-actions-check-2 Confirmed" at bounding box center [1210, 112] width 316 height 45
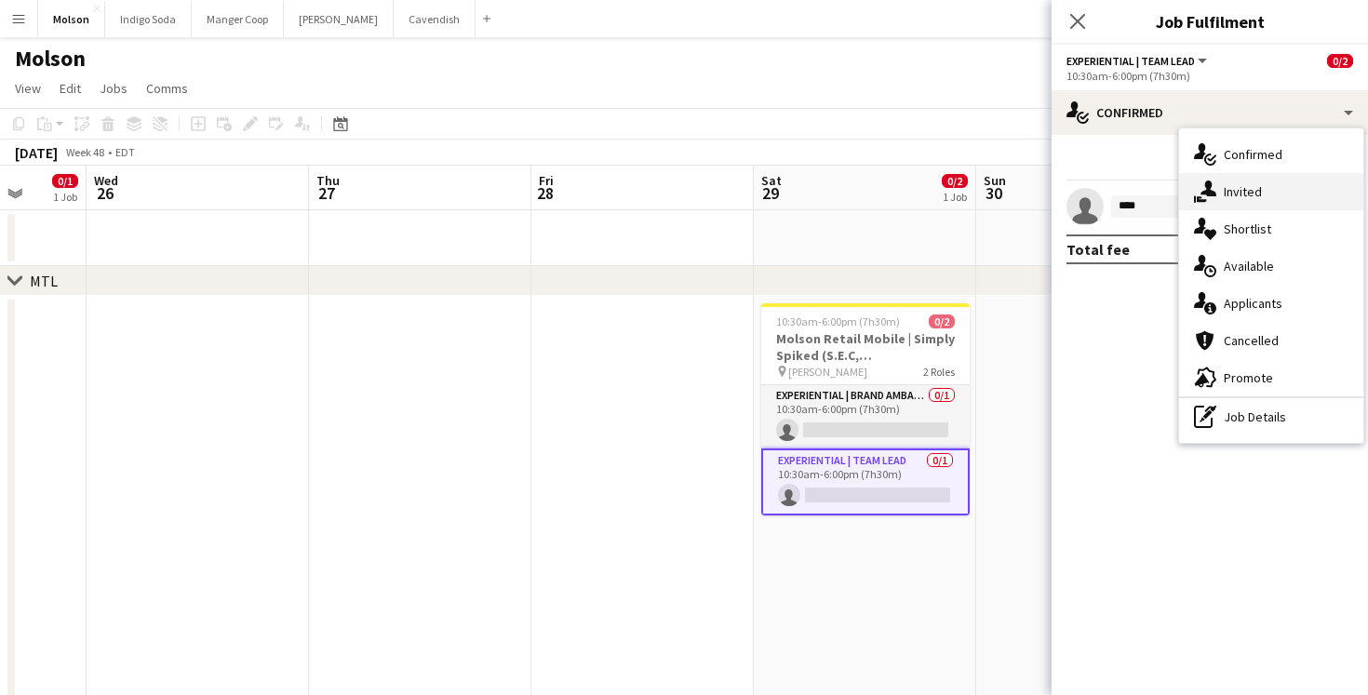
click at [1273, 191] on div "single-neutral-actions-share-1 Invited" at bounding box center [1271, 191] width 184 height 37
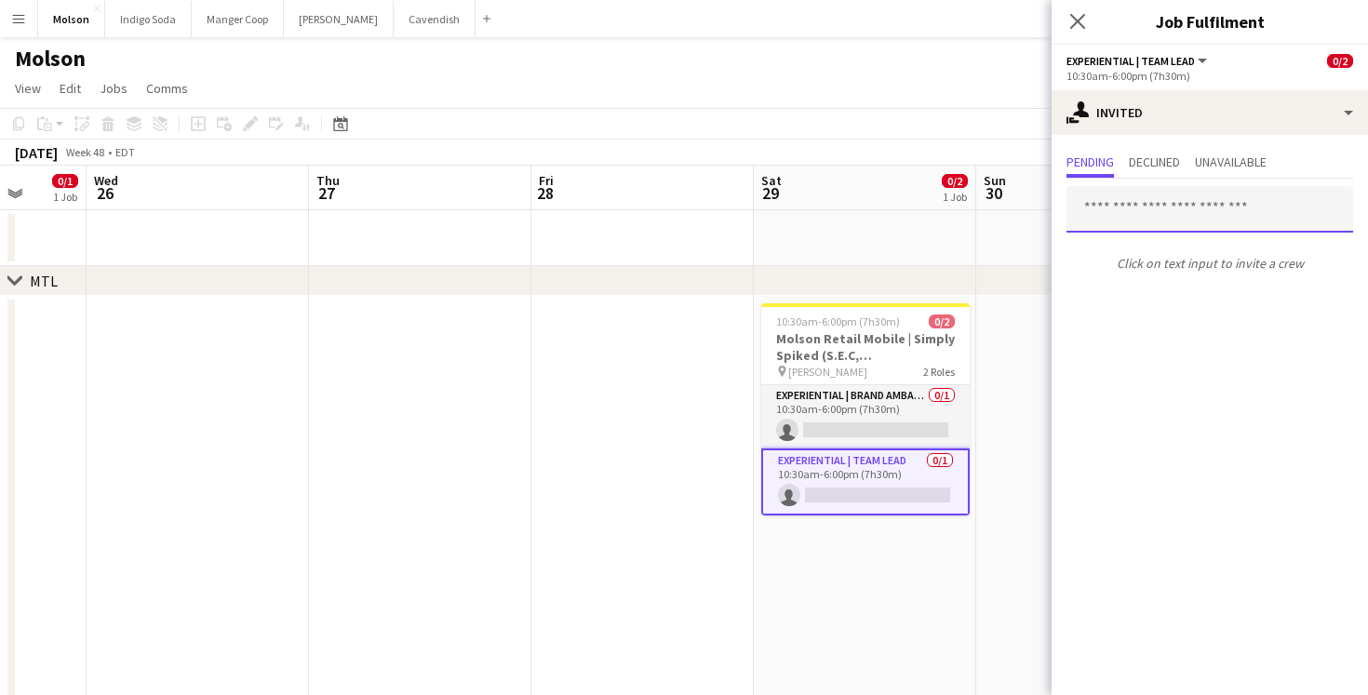
click at [1162, 207] on input "text" at bounding box center [1210, 209] width 287 height 47
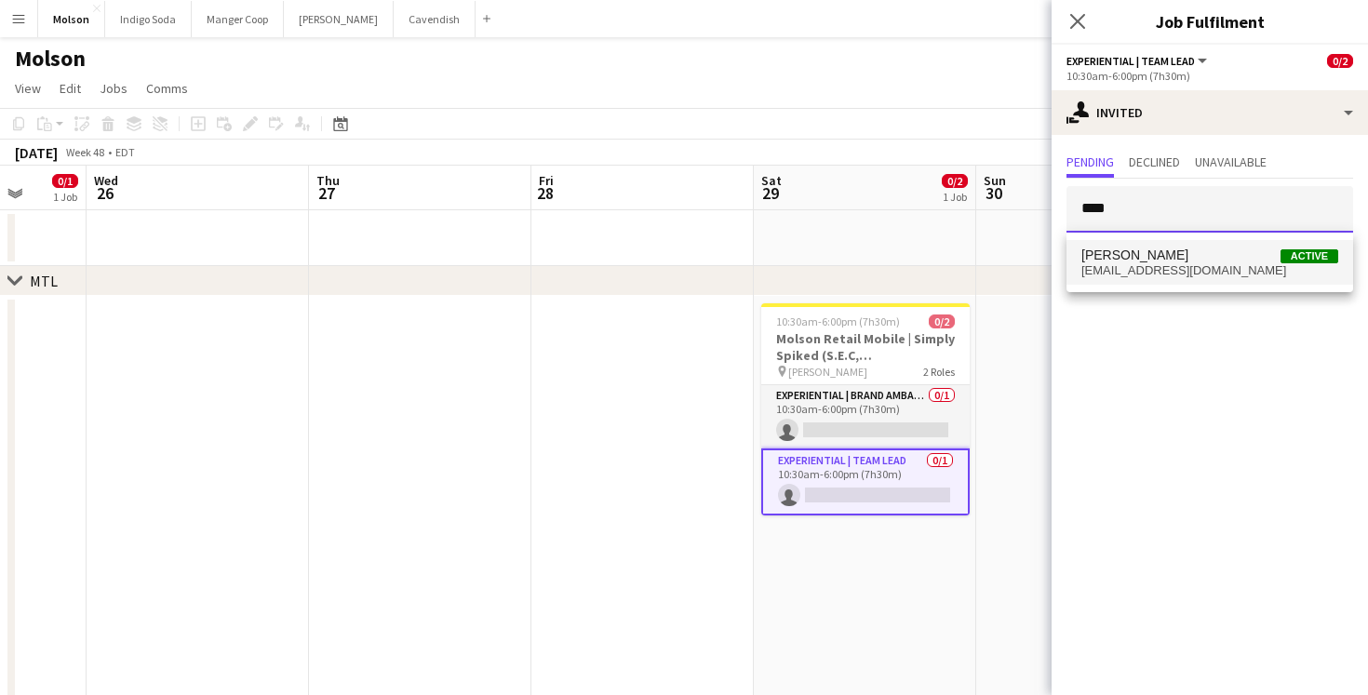
type input "****"
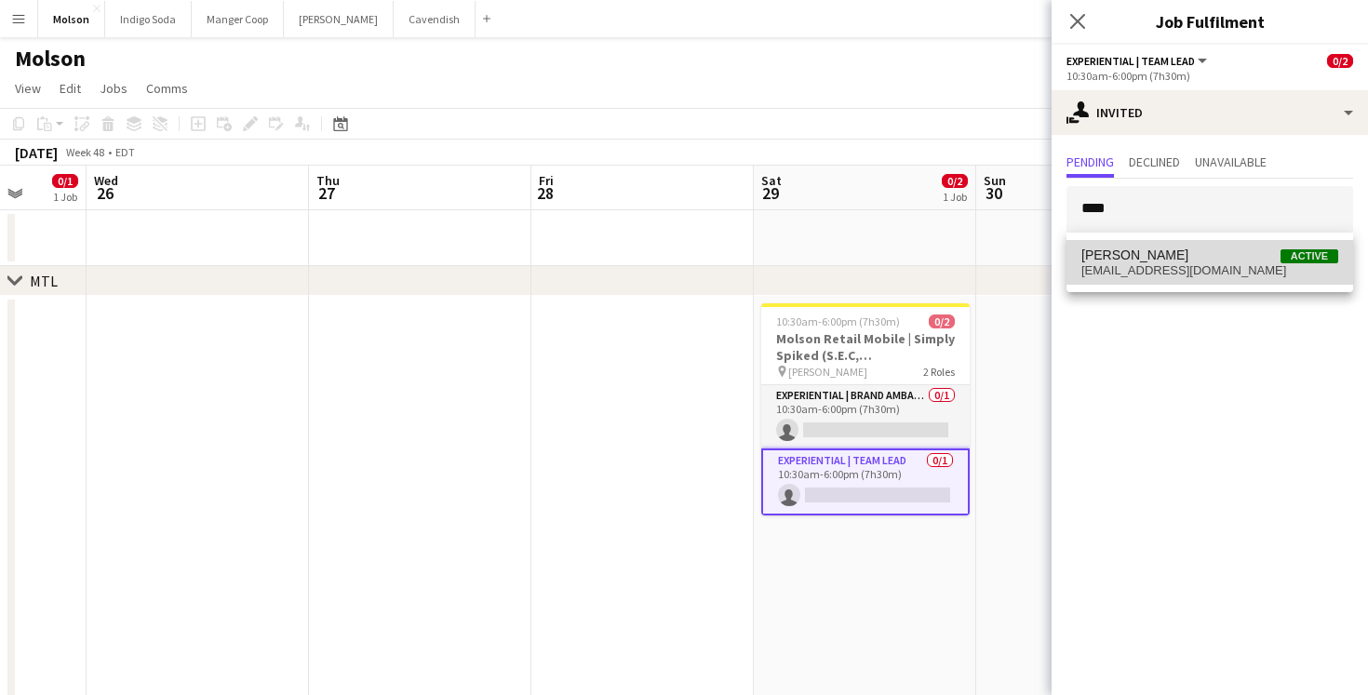
click at [1156, 253] on span "[PERSON_NAME]" at bounding box center [1135, 256] width 107 height 16
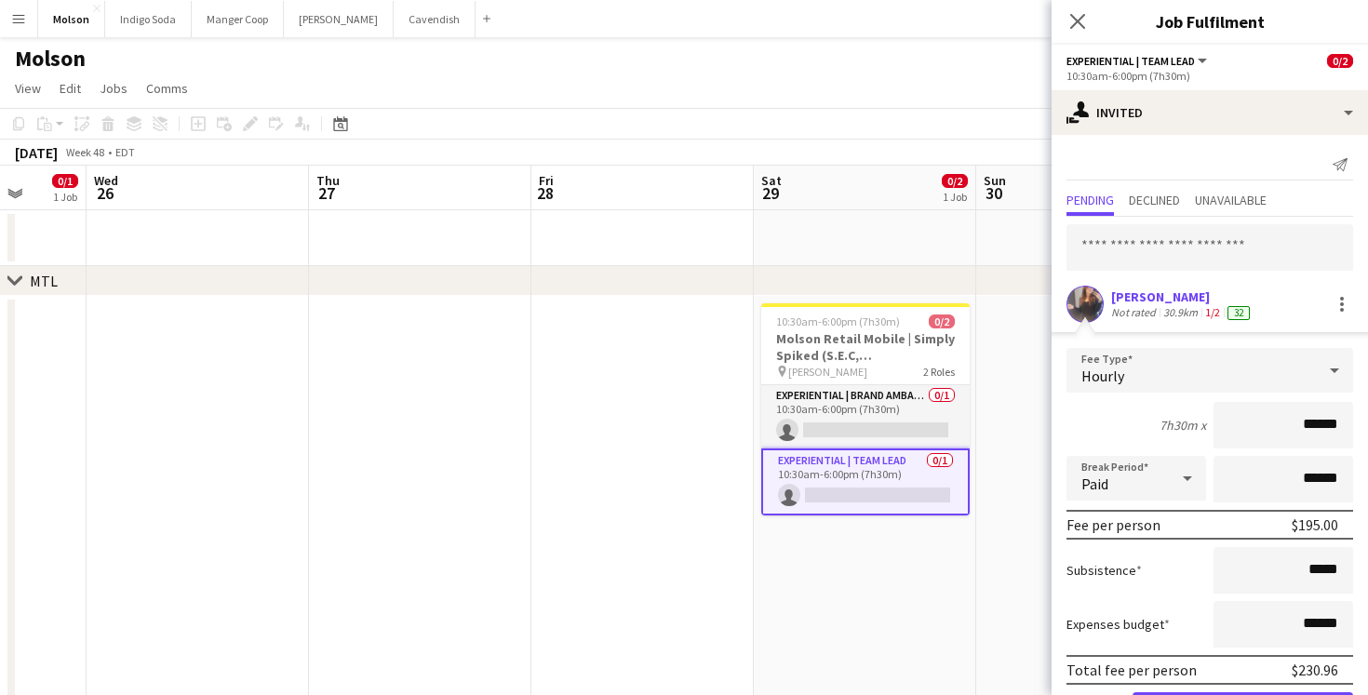
scroll to position [69, 0]
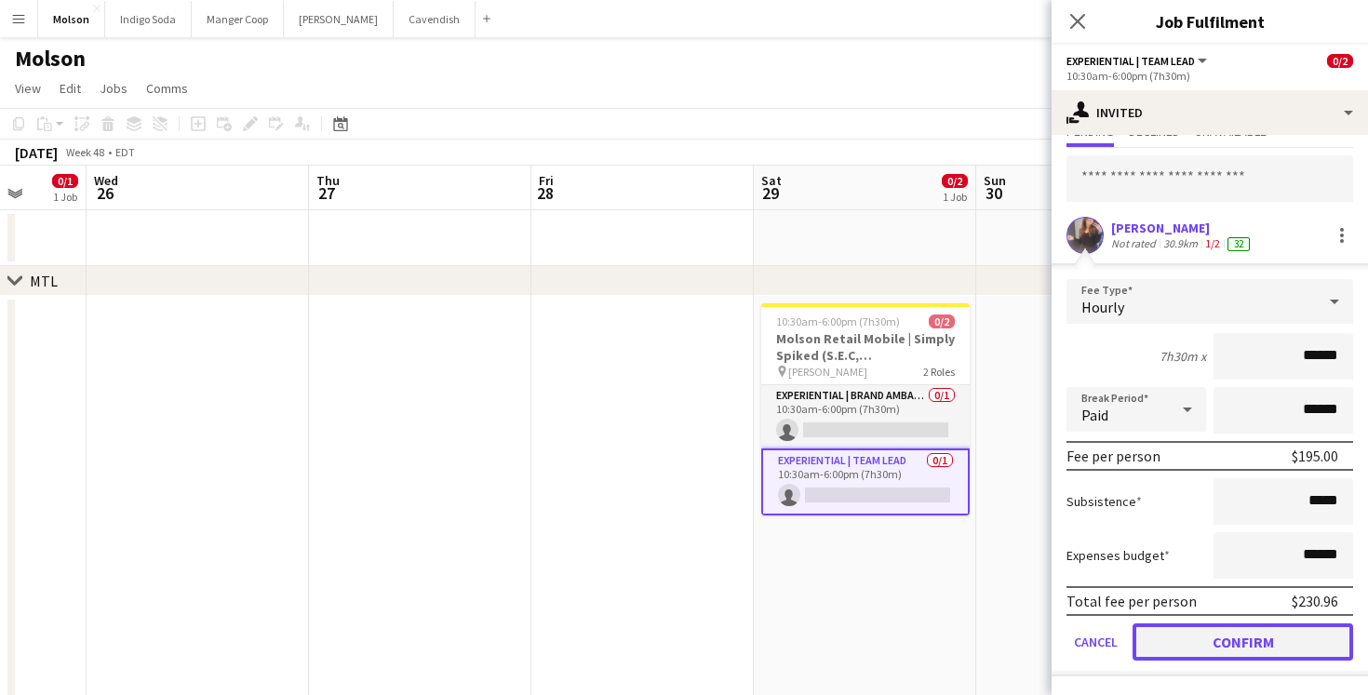
click at [1282, 635] on button "Confirm" at bounding box center [1243, 642] width 221 height 37
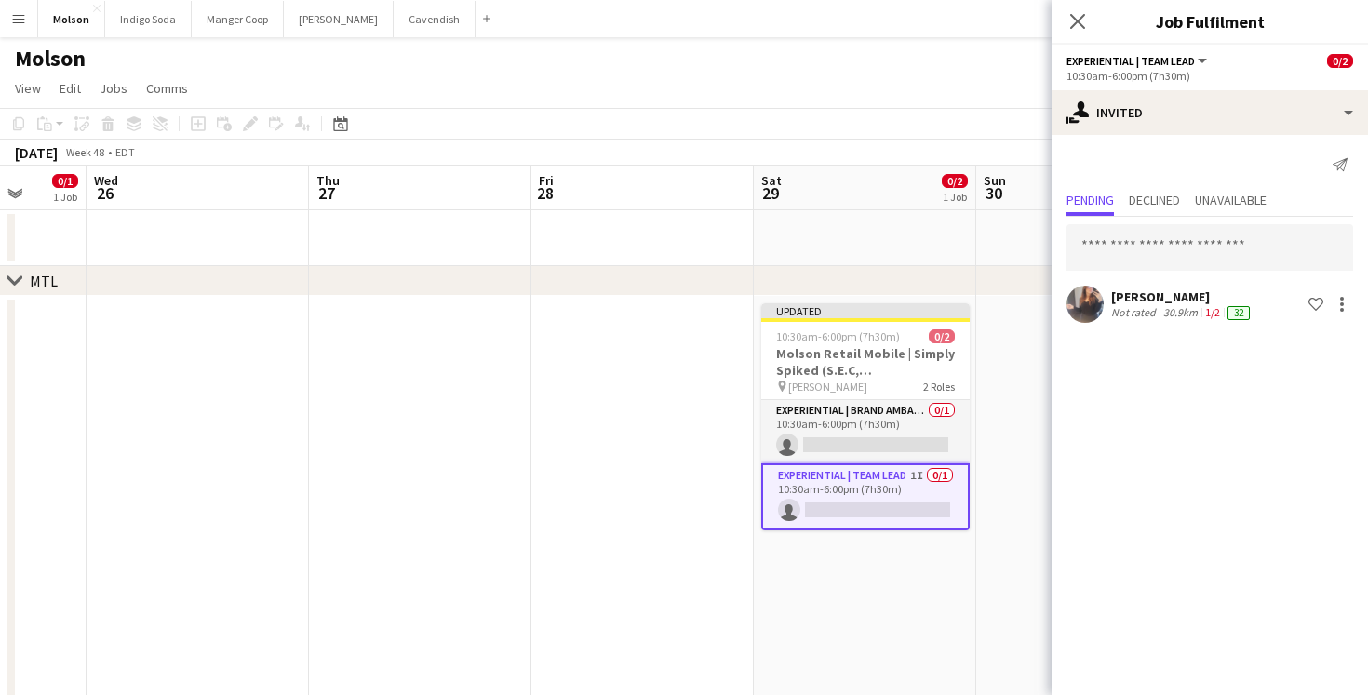
scroll to position [0, 0]
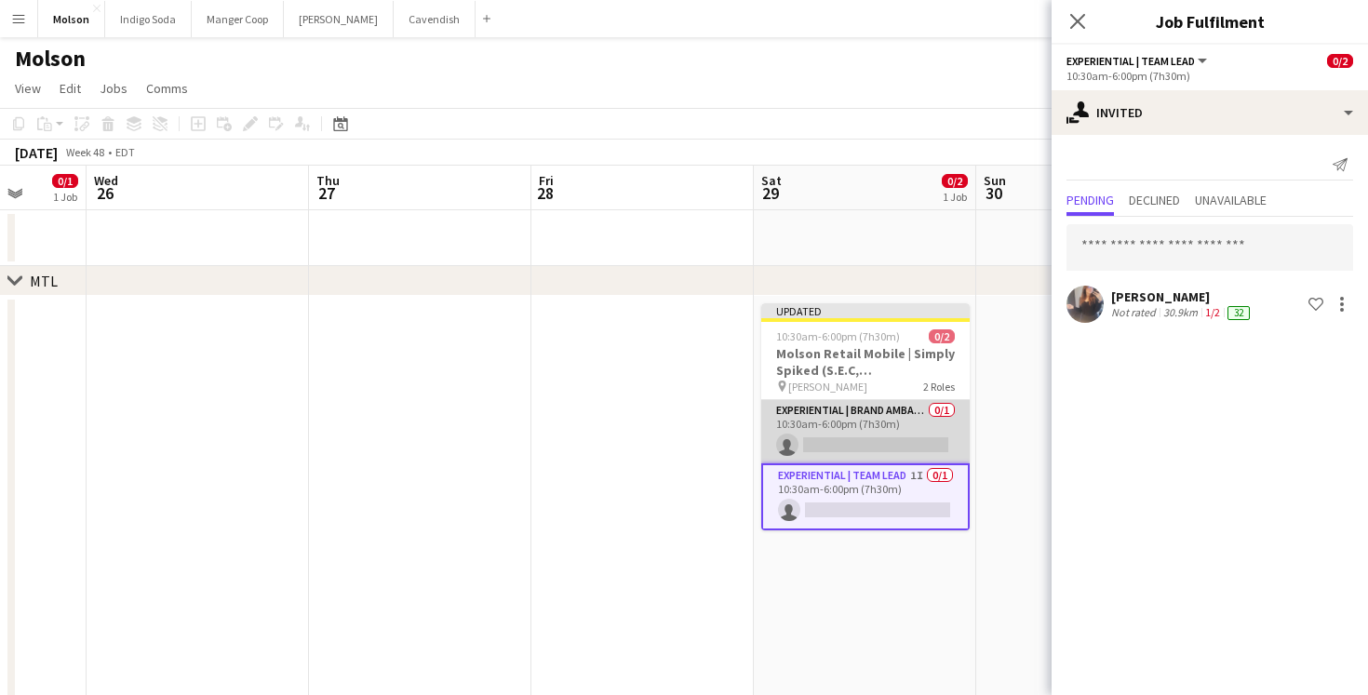
click at [843, 410] on app-card-role "Experiential | Brand Ambassador 0/1 10:30am-6:00pm (7h30m) single-neutral-actio…" at bounding box center [865, 431] width 208 height 63
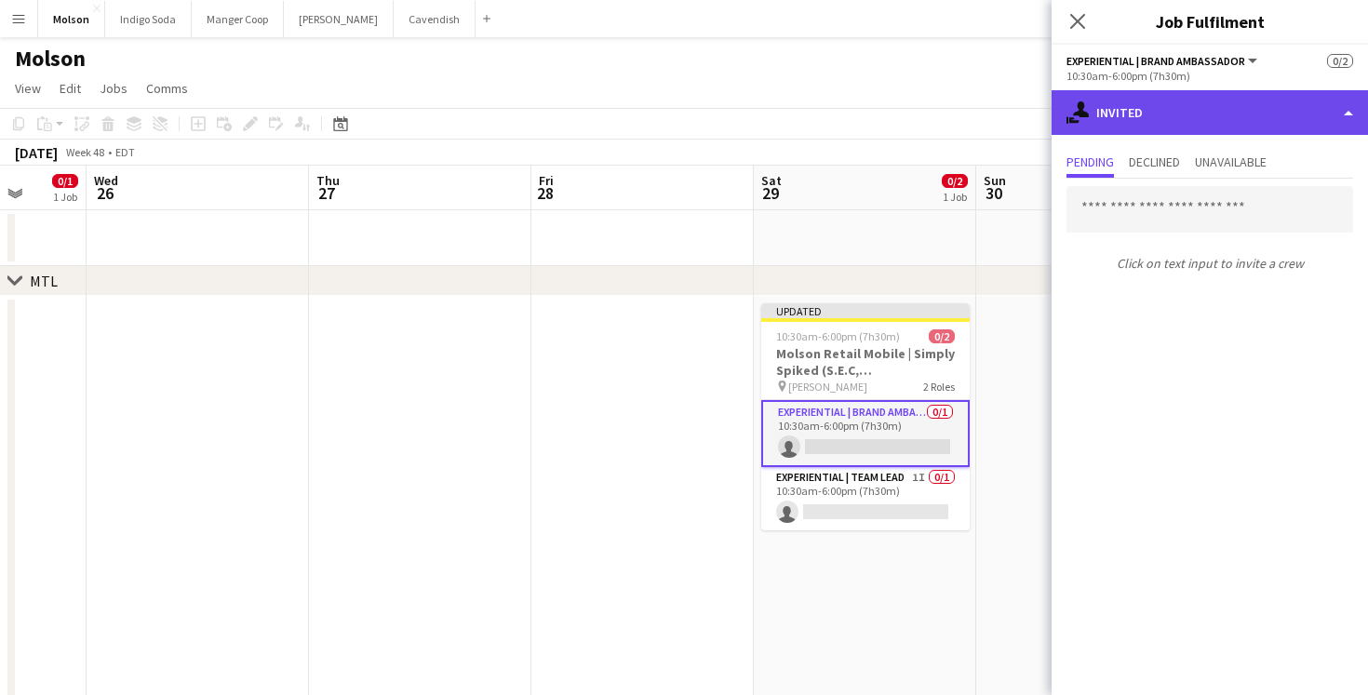
click at [1163, 103] on div "single-neutral-actions-share-1 Invited" at bounding box center [1210, 112] width 316 height 45
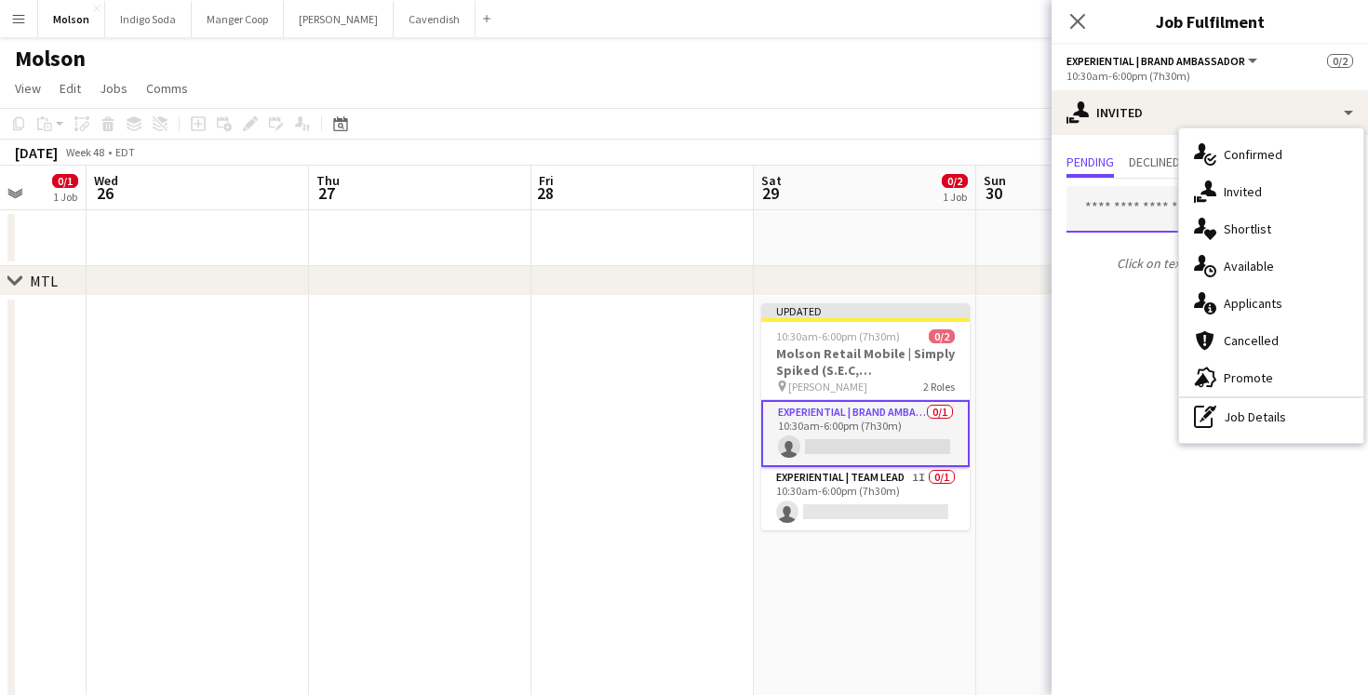
click at [1123, 208] on input "text" at bounding box center [1210, 209] width 287 height 47
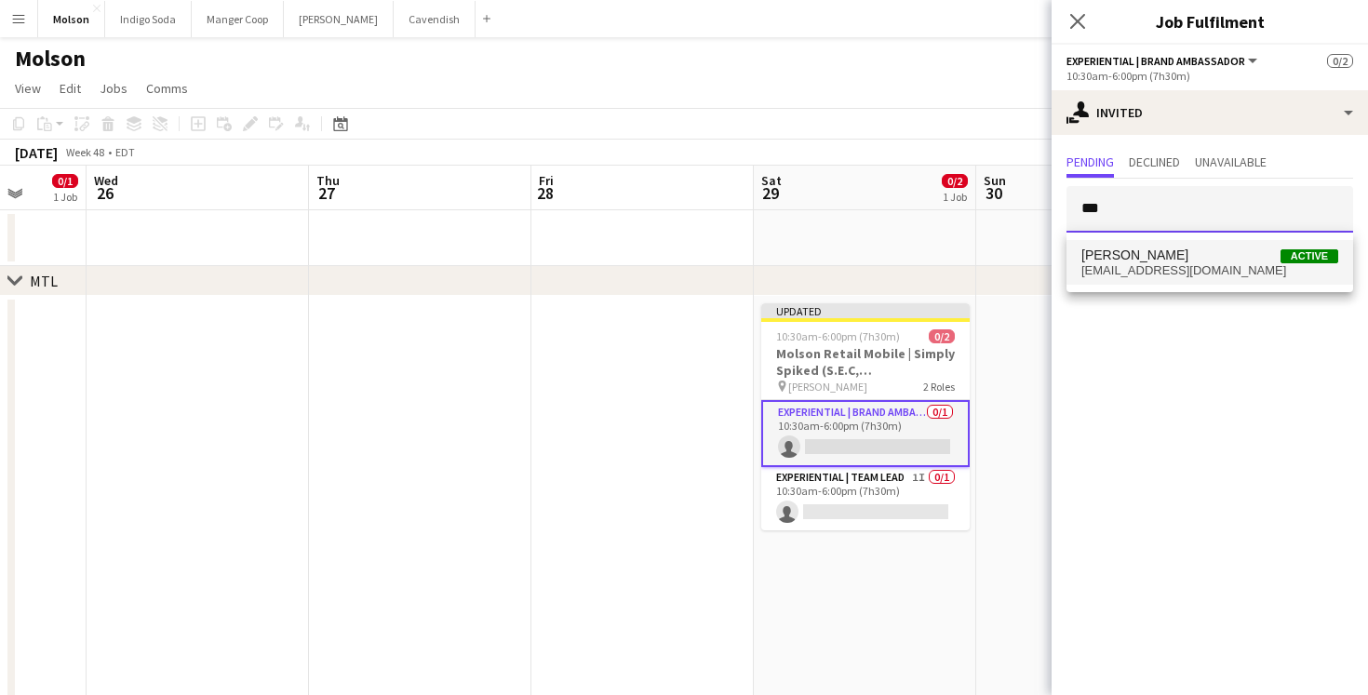
type input "***"
click at [1149, 264] on span "[EMAIL_ADDRESS][DOMAIN_NAME]" at bounding box center [1210, 270] width 257 height 15
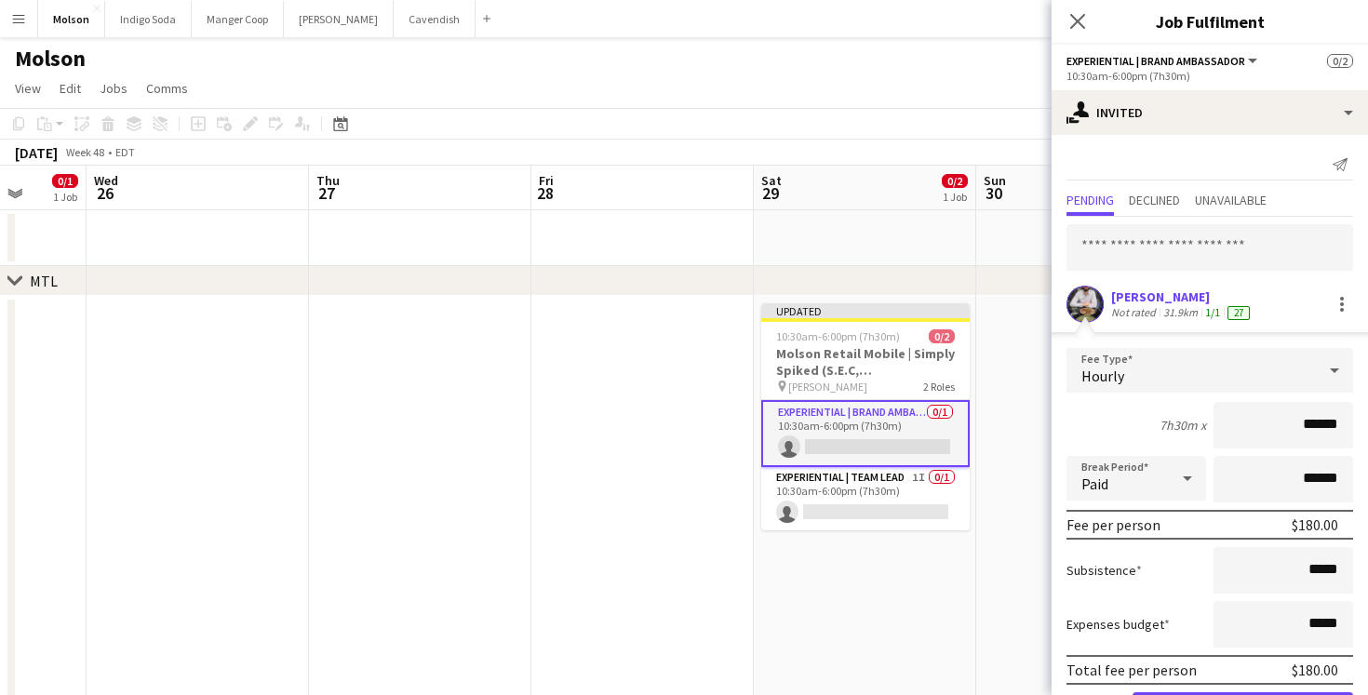
scroll to position [69, 0]
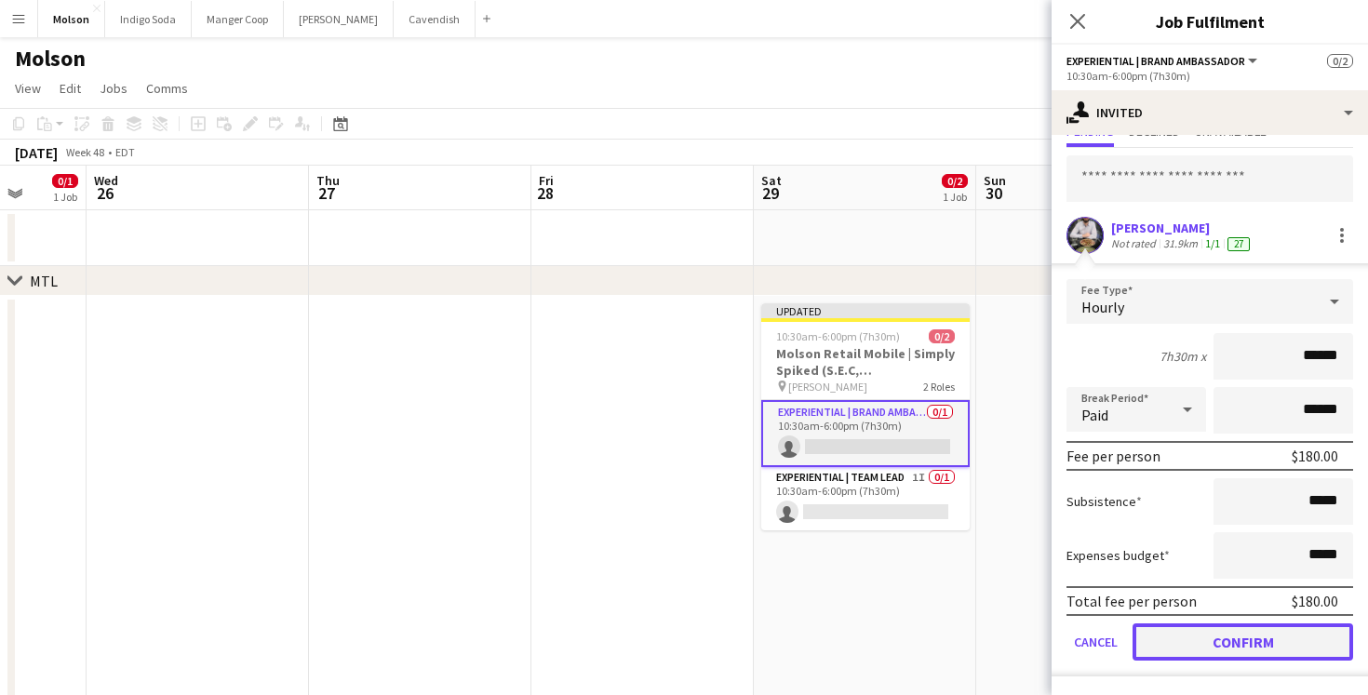
click at [1239, 646] on button "Confirm" at bounding box center [1243, 642] width 221 height 37
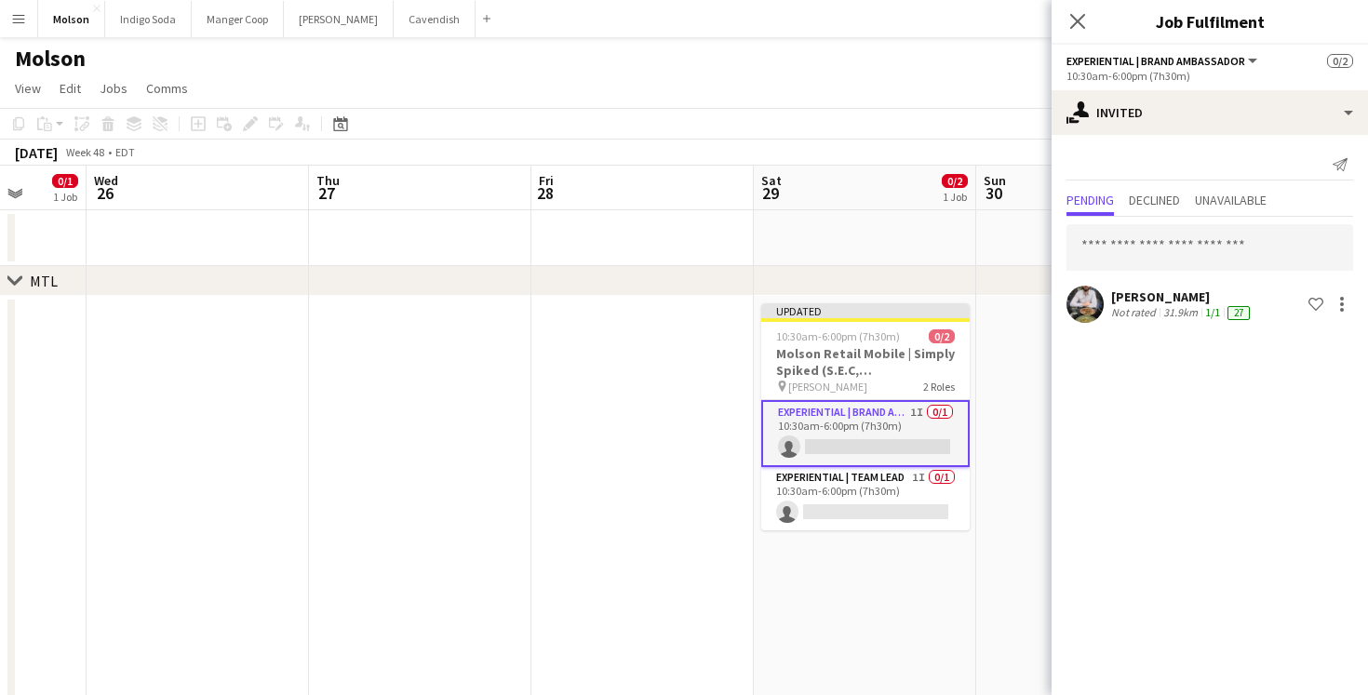
scroll to position [0, 0]
click at [1076, 22] on icon at bounding box center [1077, 21] width 18 height 18
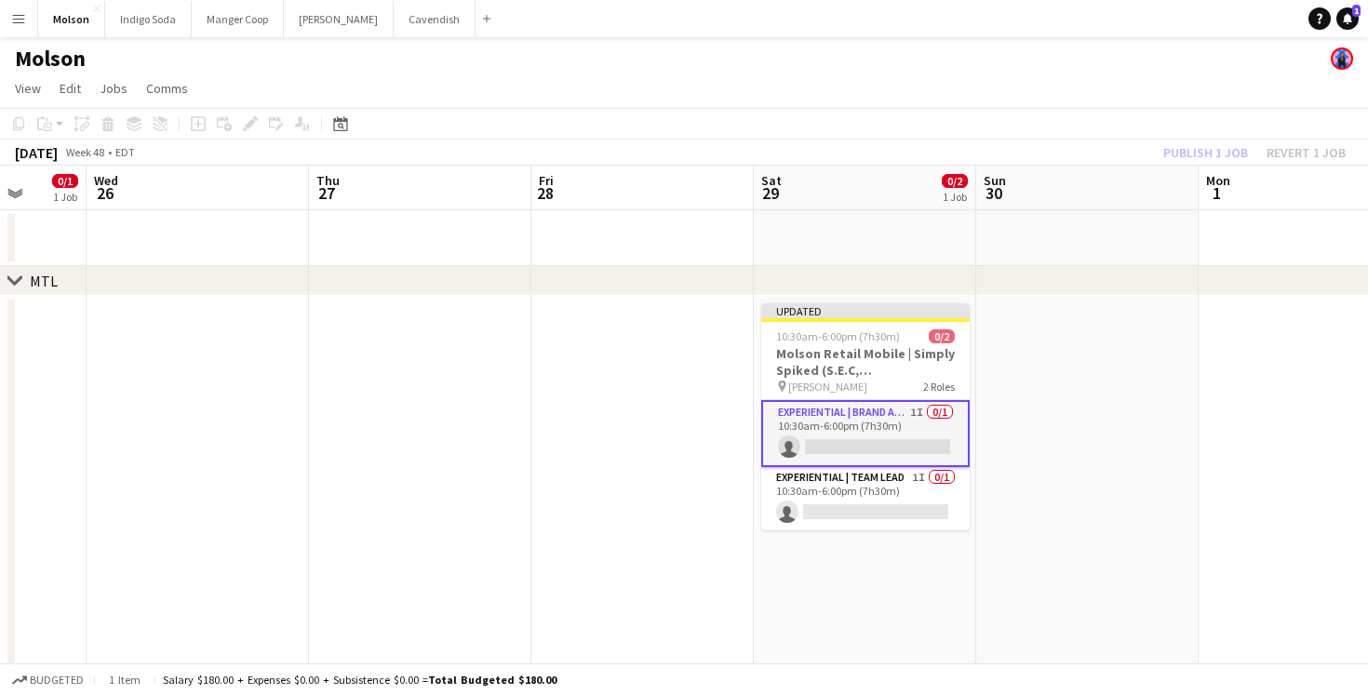
click at [1092, 331] on app-date-cell at bounding box center [1087, 641] width 222 height 690
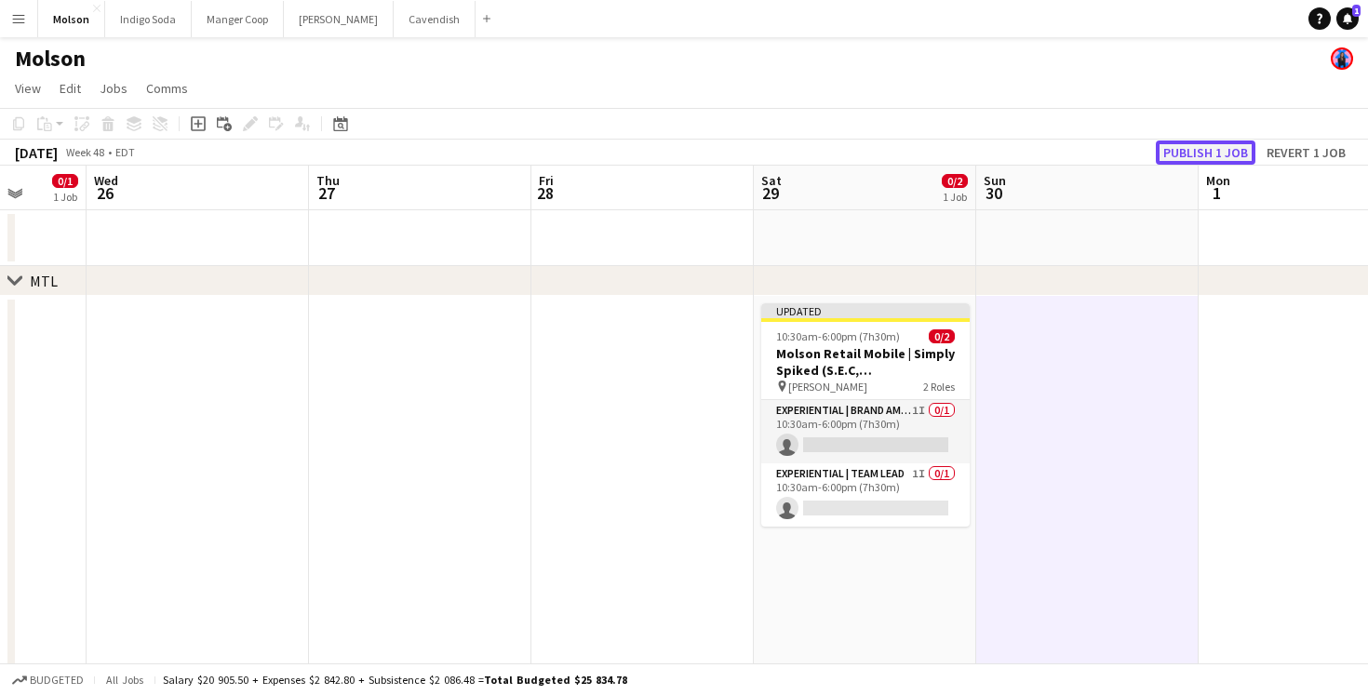
click at [1213, 152] on button "Publish 1 job" at bounding box center [1206, 153] width 100 height 24
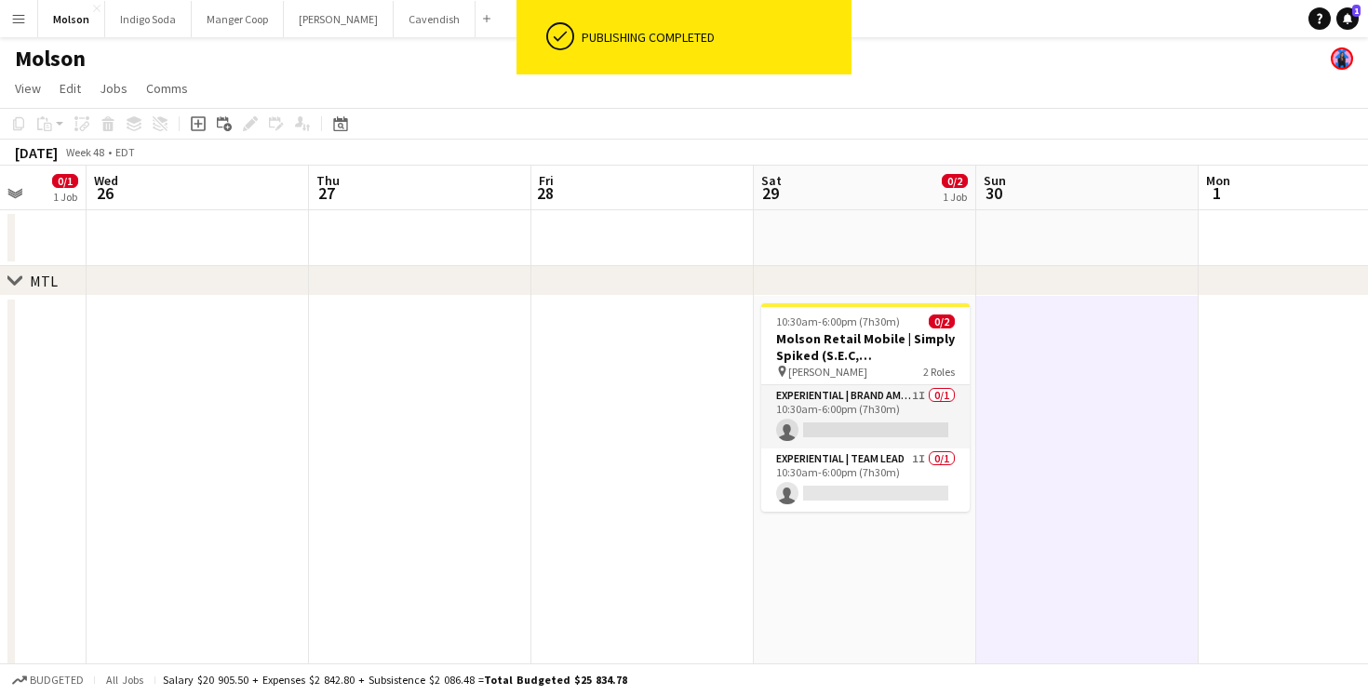
click at [7, 284] on icon "chevron-right" at bounding box center [14, 281] width 15 height 15
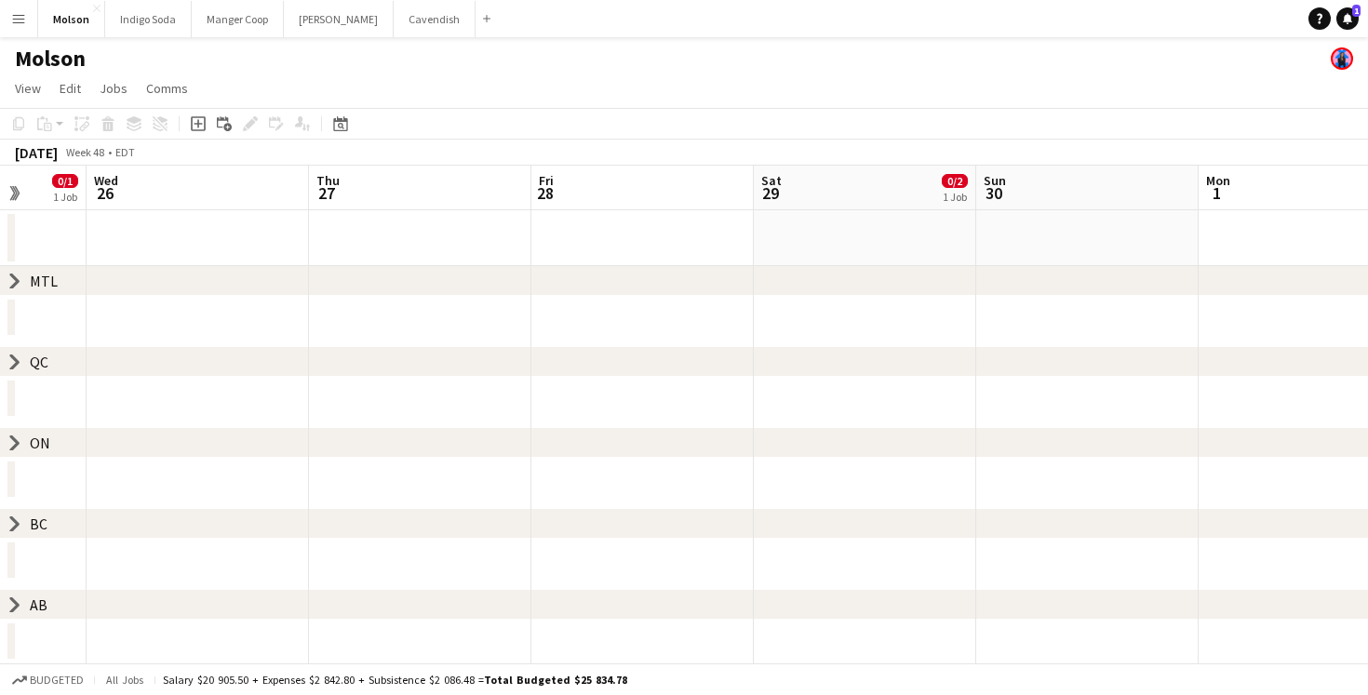
click at [14, 275] on icon "chevron-right" at bounding box center [14, 281] width 15 height 15
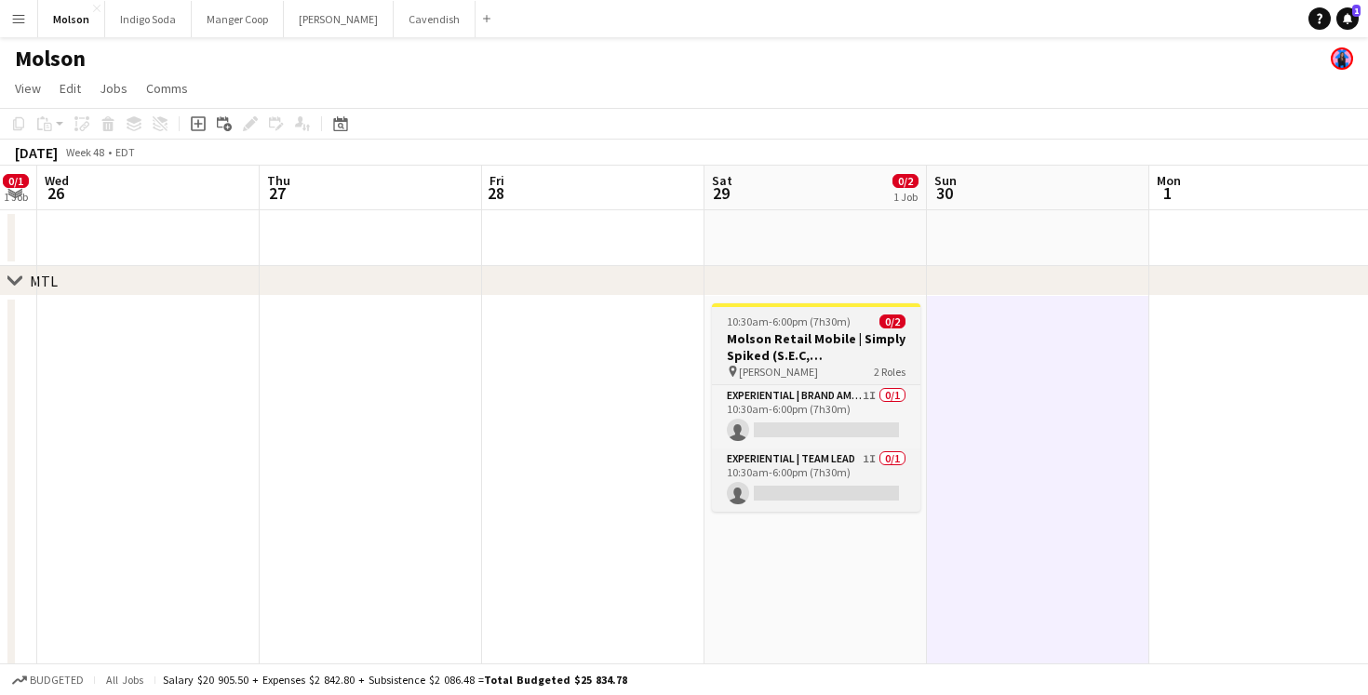
scroll to position [0, 861]
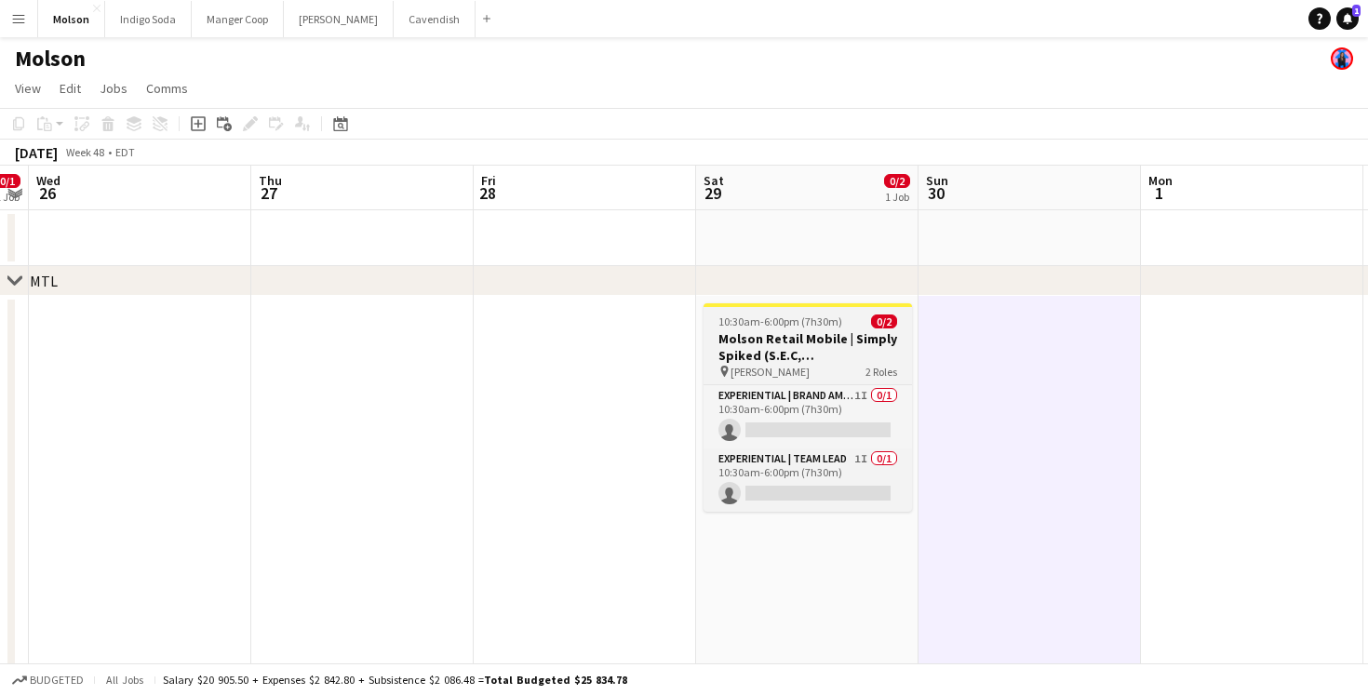
click at [819, 374] on div "pin S.E.C Pasquier 2 Roles" at bounding box center [808, 371] width 208 height 15
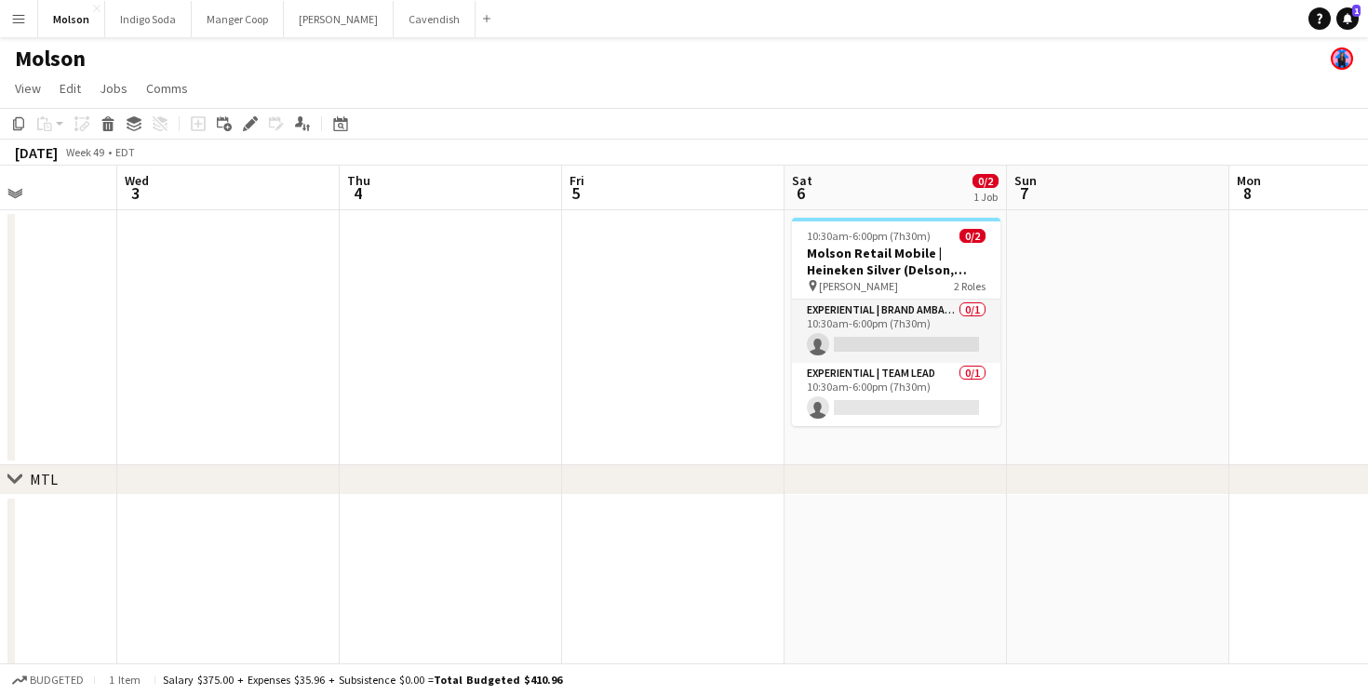
scroll to position [0, 791]
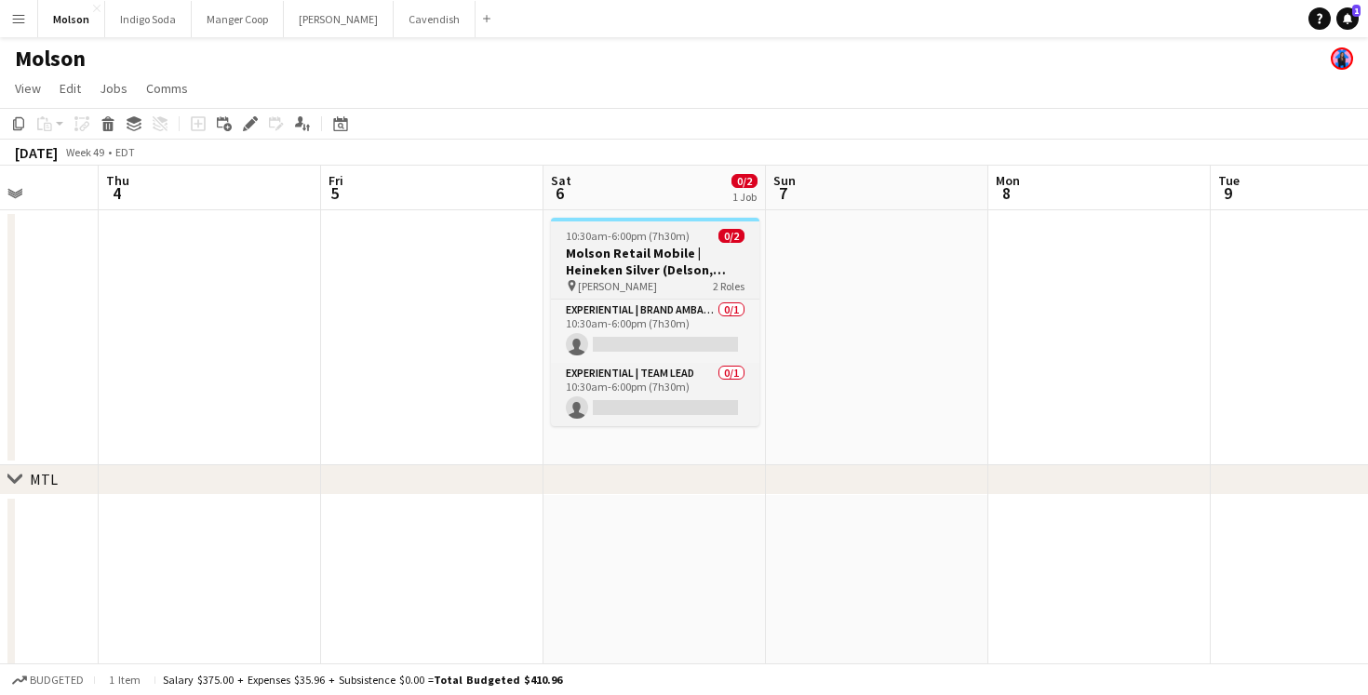
click at [674, 262] on h3 "Molson Retail Mobile | Heineken Silver (Delson, [GEOGRAPHIC_DATA])" at bounding box center [655, 262] width 208 height 34
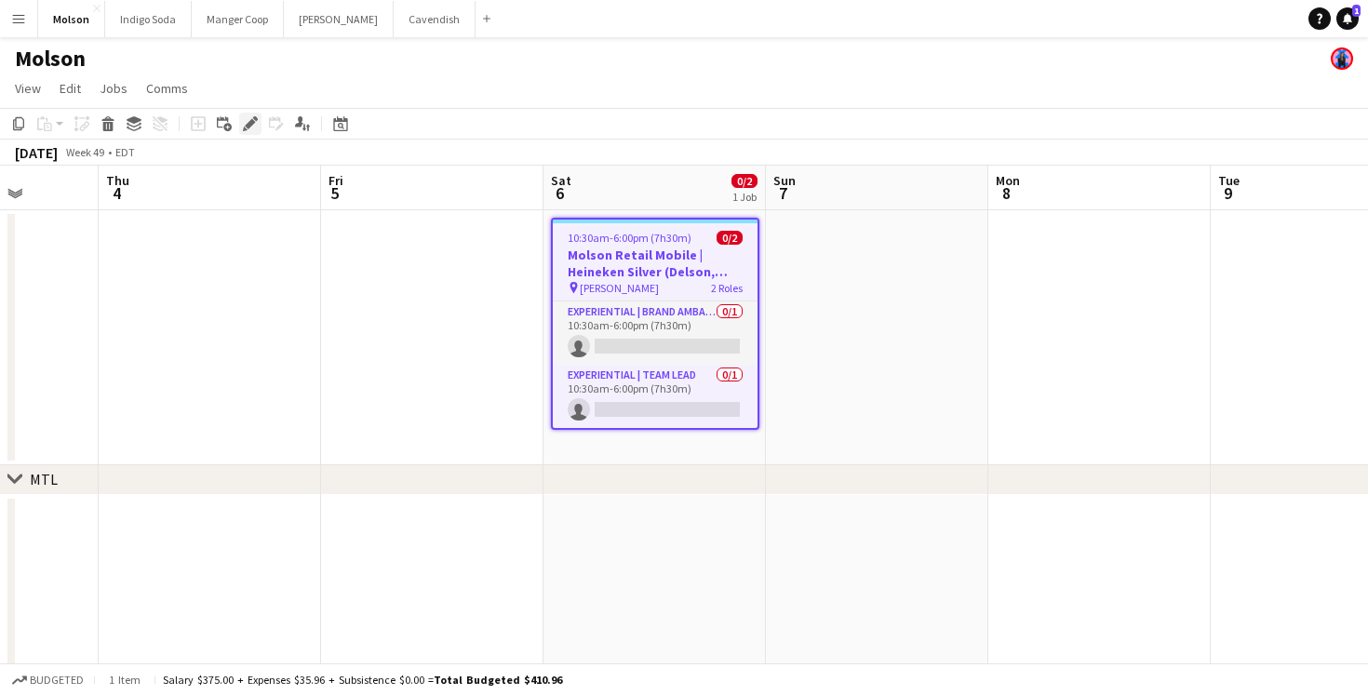
click at [247, 130] on icon at bounding box center [245, 129] width 5 height 5
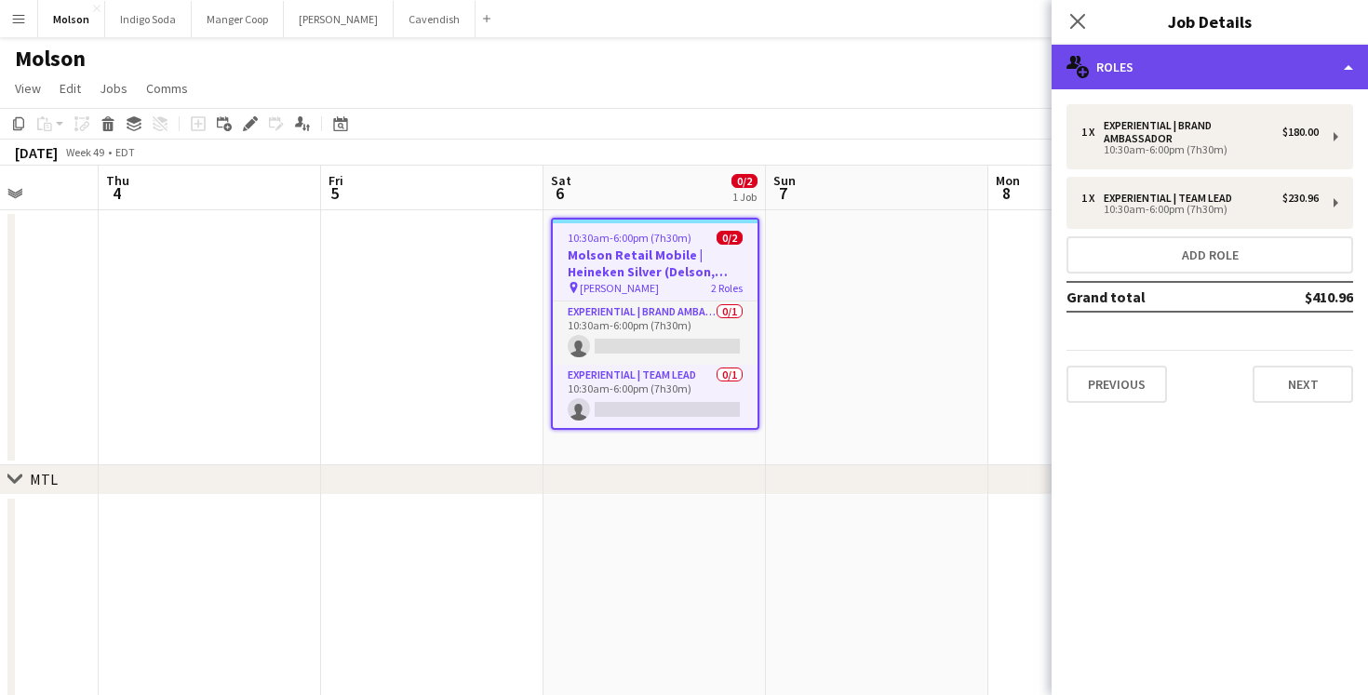
click at [1245, 79] on div "multiple-users-add Roles" at bounding box center [1210, 67] width 316 height 45
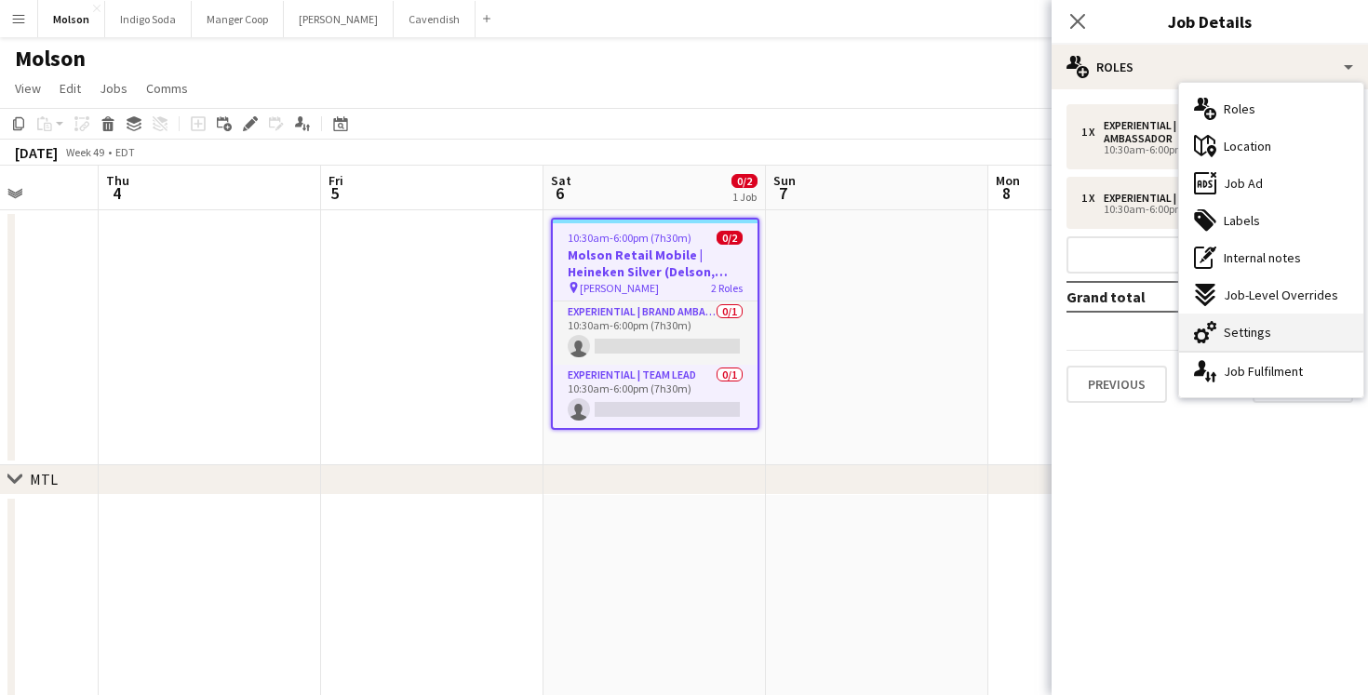
click at [1296, 321] on div "cog-double-3 Settings" at bounding box center [1271, 332] width 184 height 37
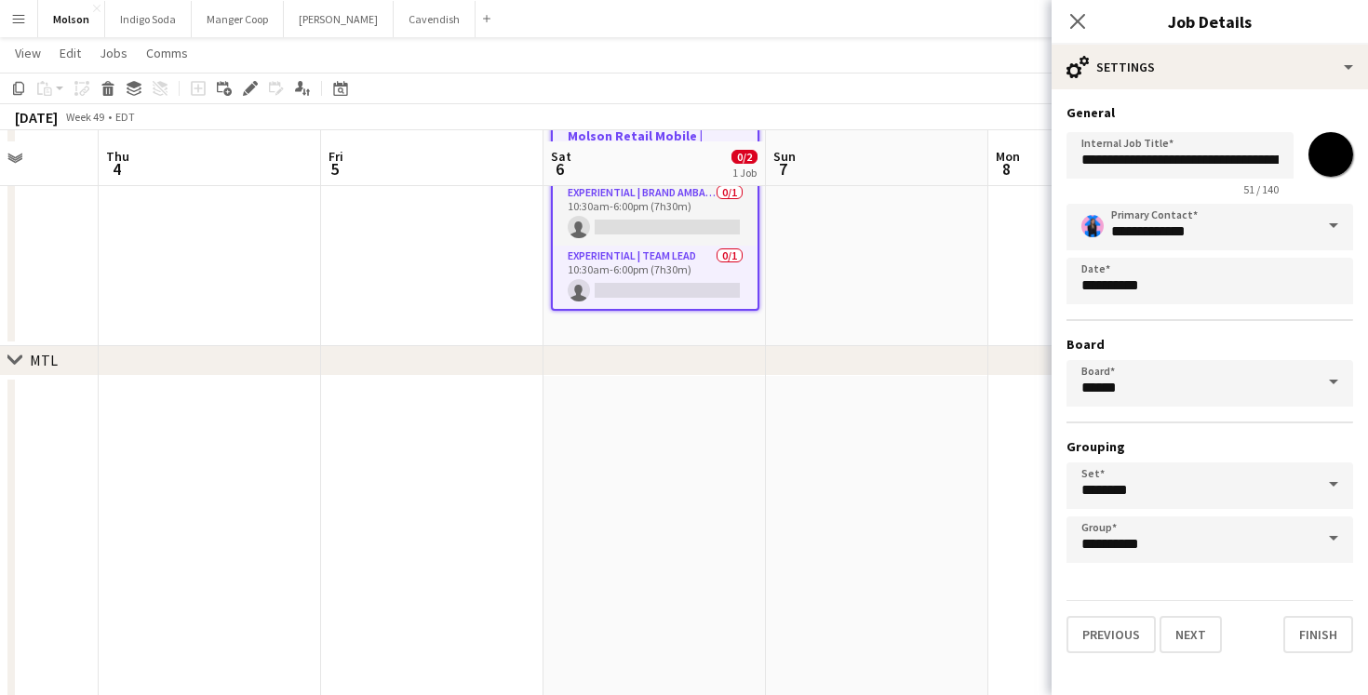
scroll to position [128, 0]
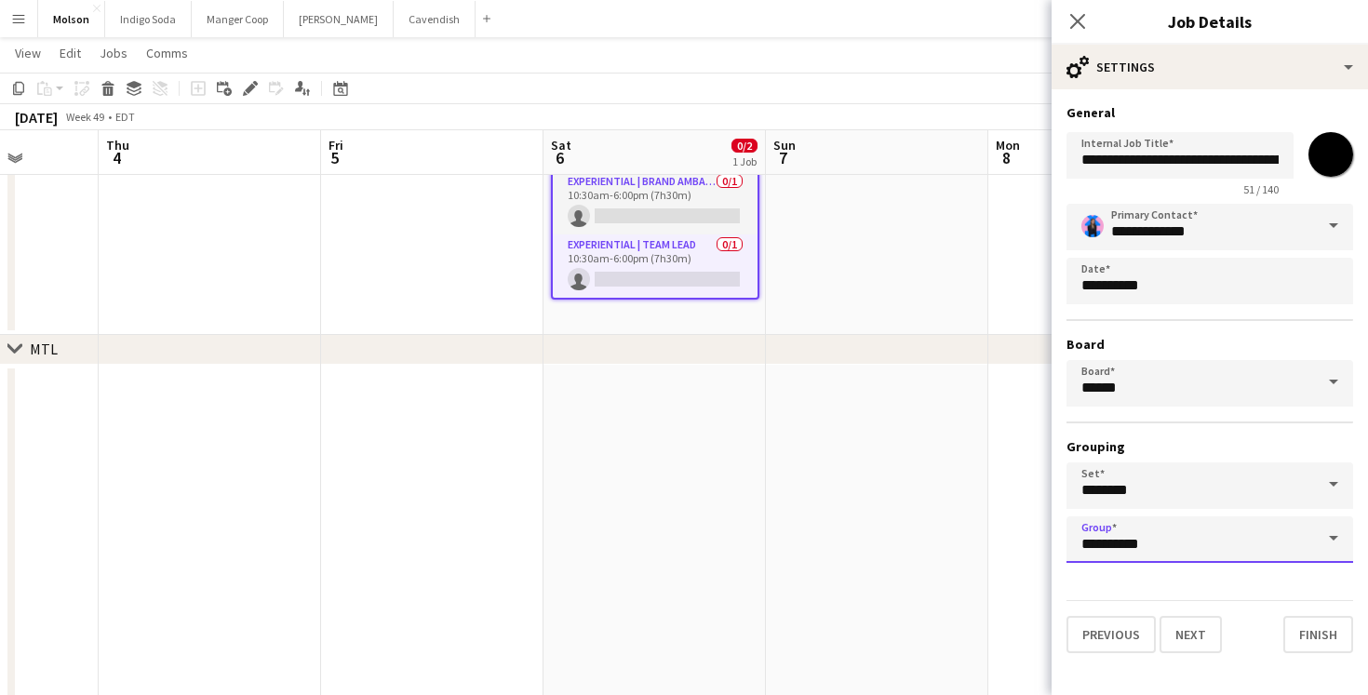
click at [1168, 541] on input "**********" at bounding box center [1210, 540] width 287 height 47
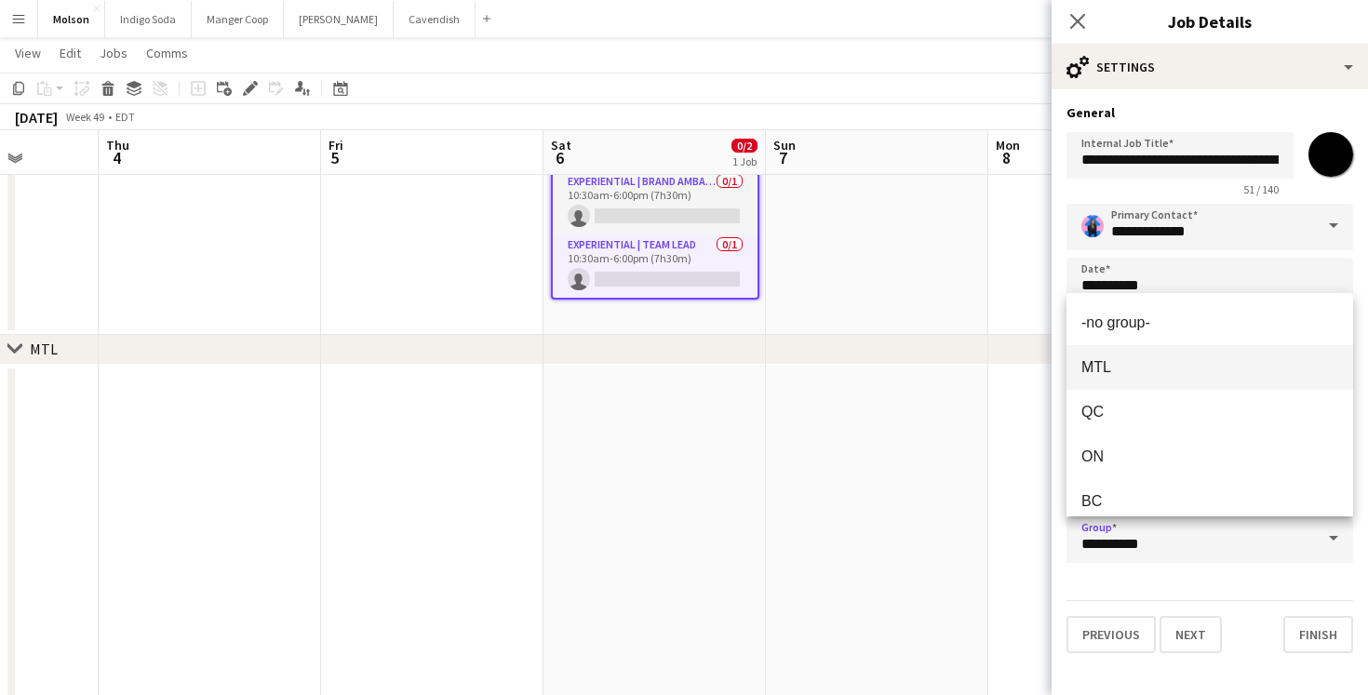
click at [1152, 382] on mat-option "MTL" at bounding box center [1210, 367] width 287 height 45
type input "***"
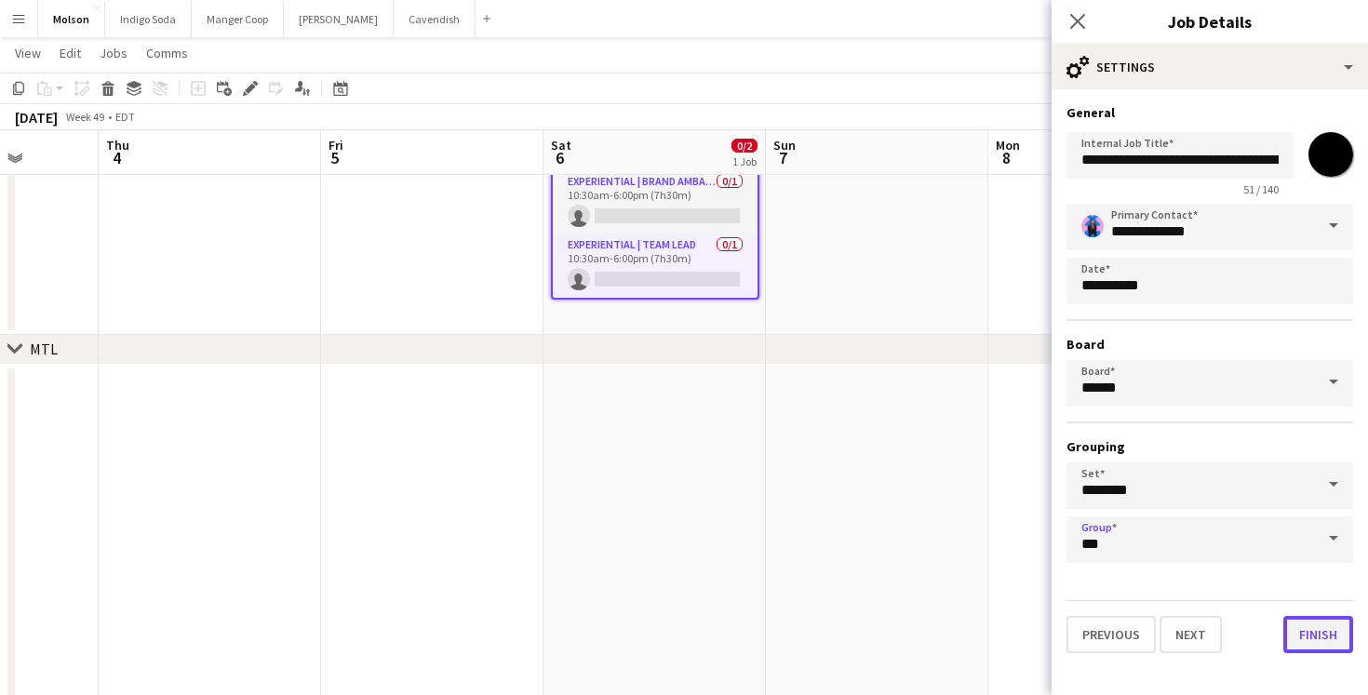
click at [1320, 642] on button "Finish" at bounding box center [1318, 634] width 70 height 37
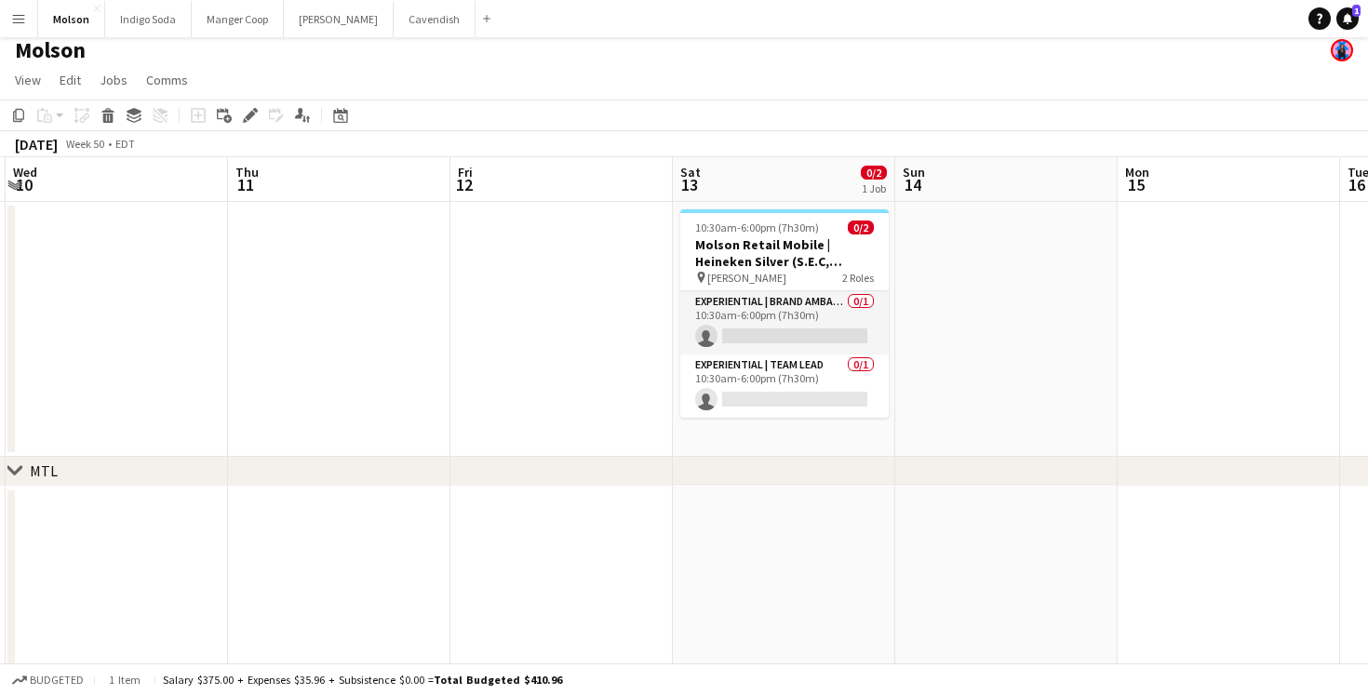
scroll to position [0, 886]
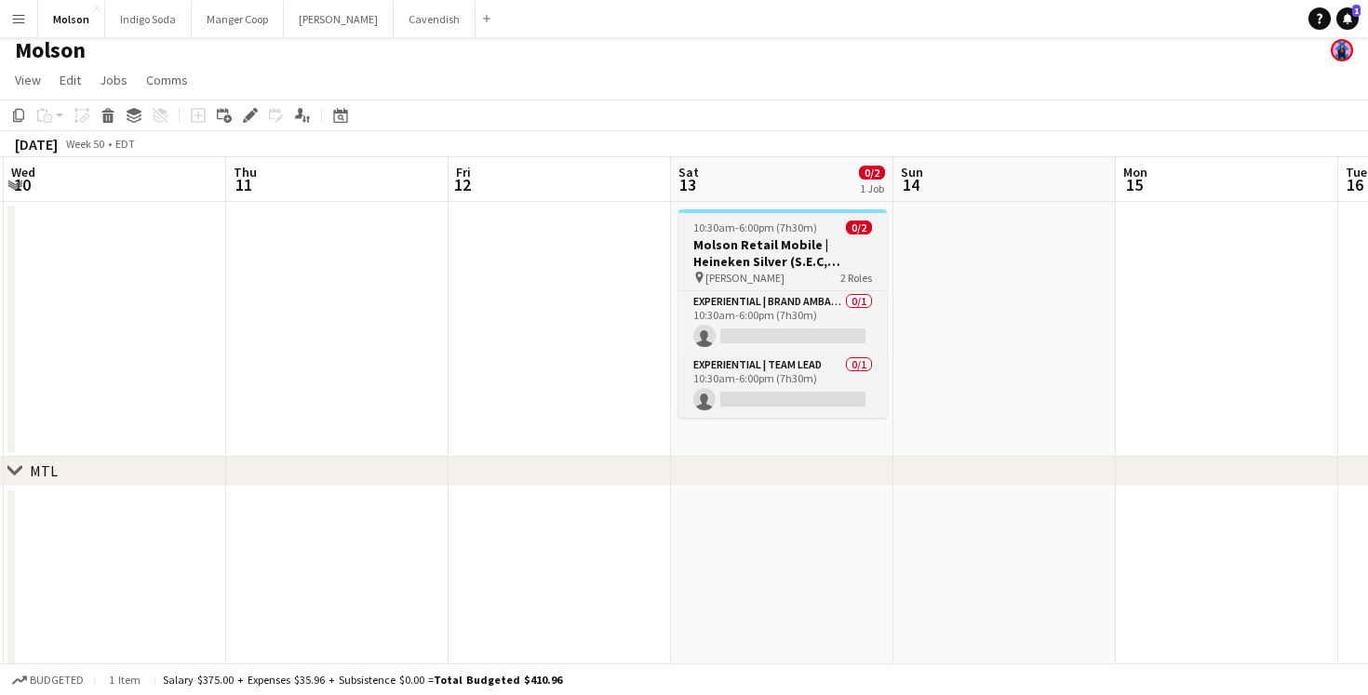
click at [825, 265] on h3 "Molson Retail Mobile | Heineken Silver (S.E.C, [GEOGRAPHIC_DATA])" at bounding box center [783, 253] width 208 height 34
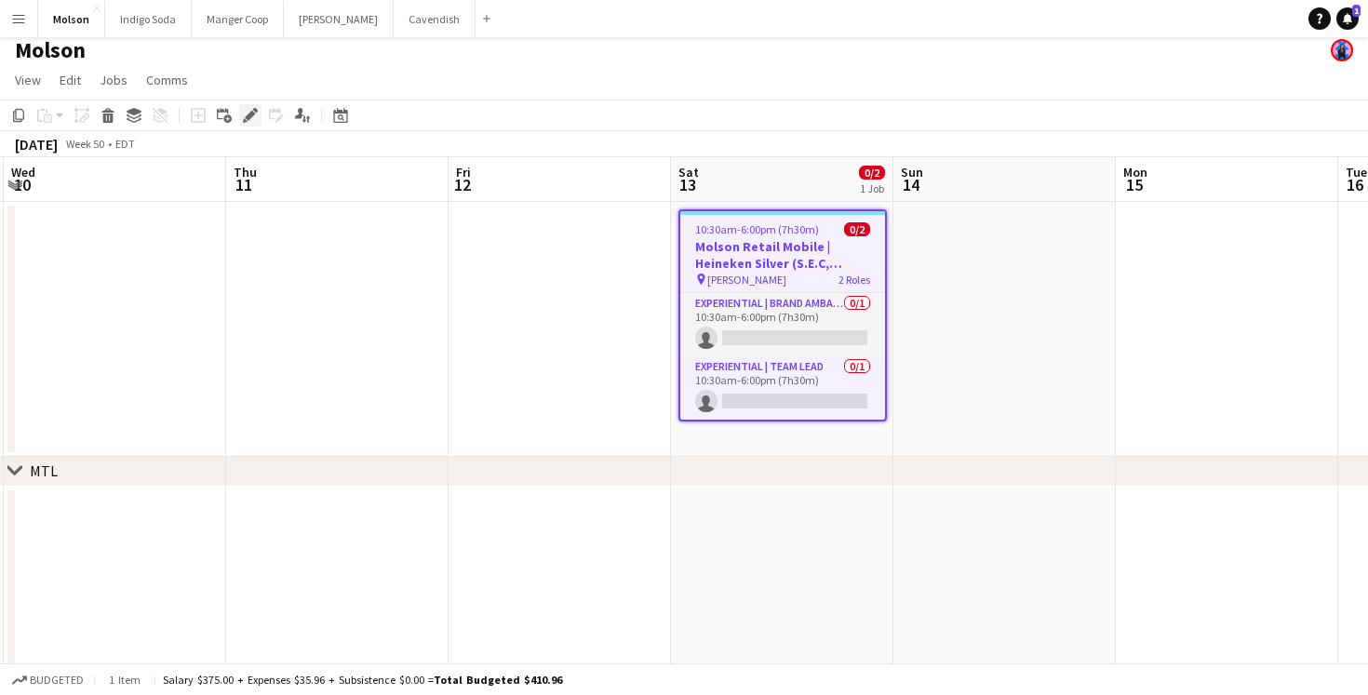
click at [245, 120] on icon at bounding box center [245, 120] width 5 height 5
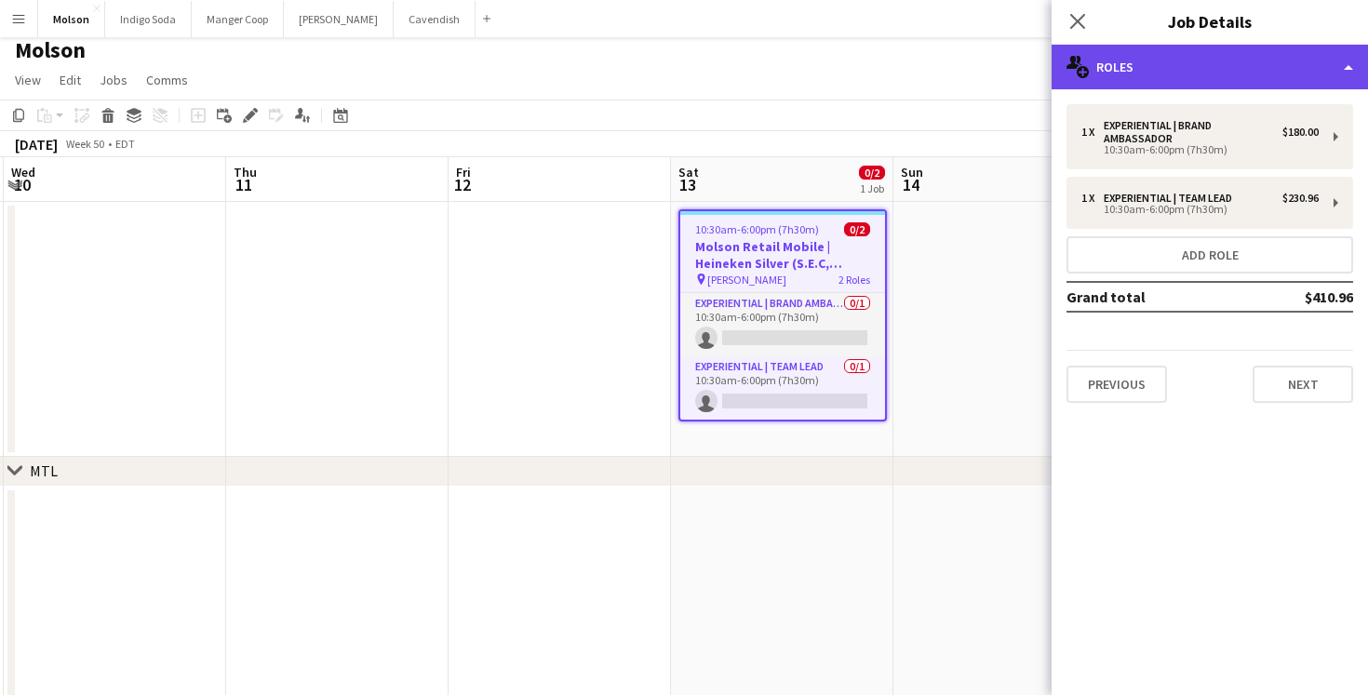
click at [1194, 67] on div "multiple-users-add Roles" at bounding box center [1210, 67] width 316 height 45
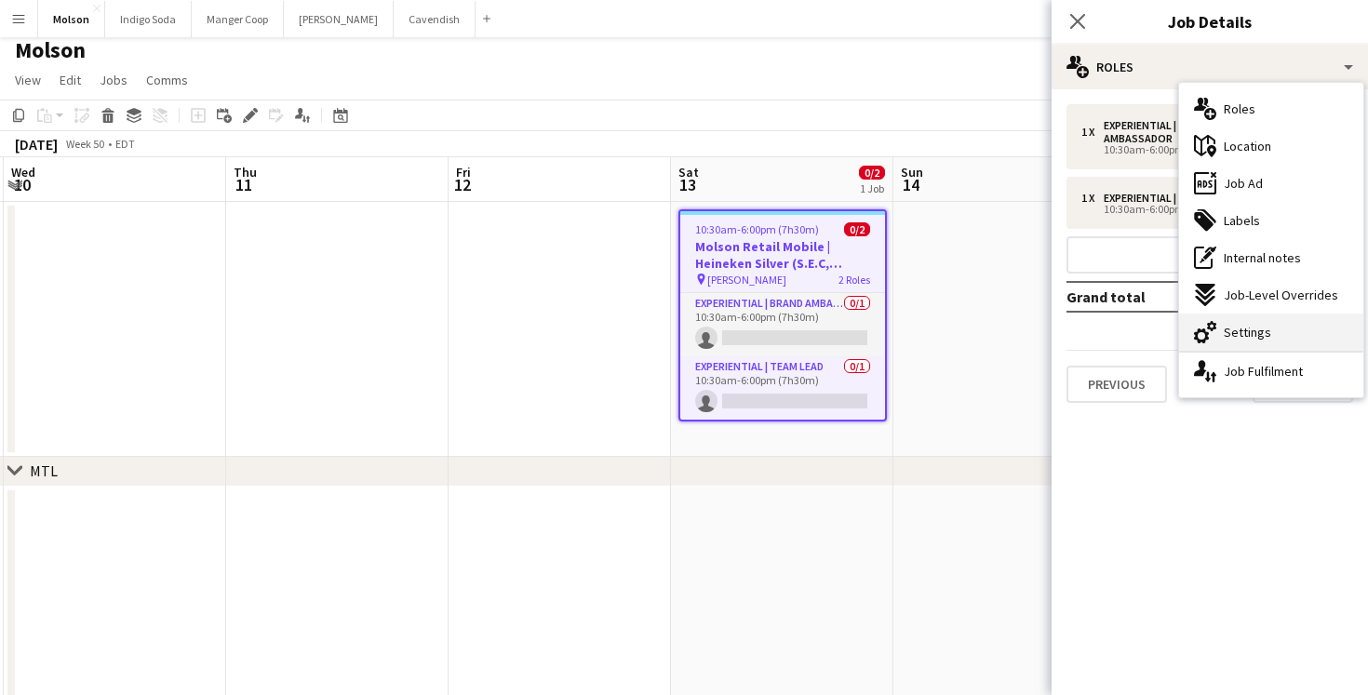
click at [1289, 325] on div "cog-double-3 Settings" at bounding box center [1271, 332] width 184 height 37
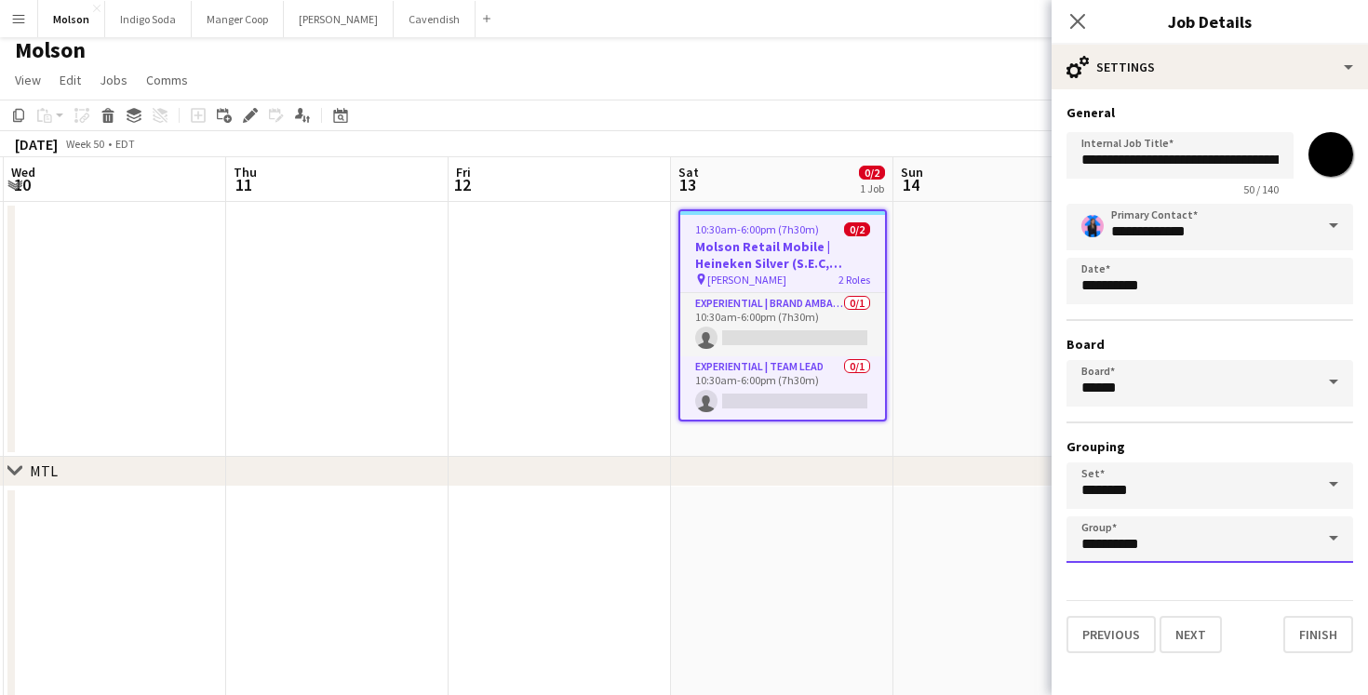
click at [1147, 539] on input "**********" at bounding box center [1210, 540] width 287 height 47
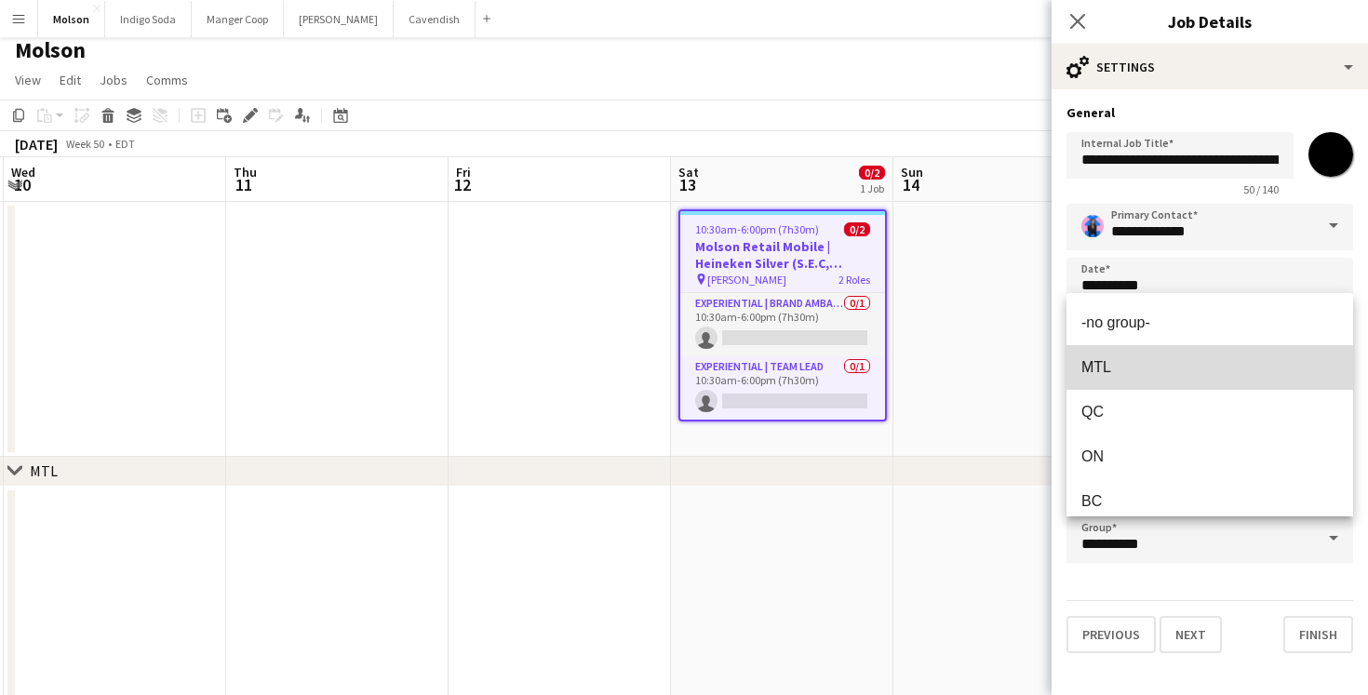
click at [1141, 383] on mat-option "MTL" at bounding box center [1210, 367] width 287 height 45
type input "***"
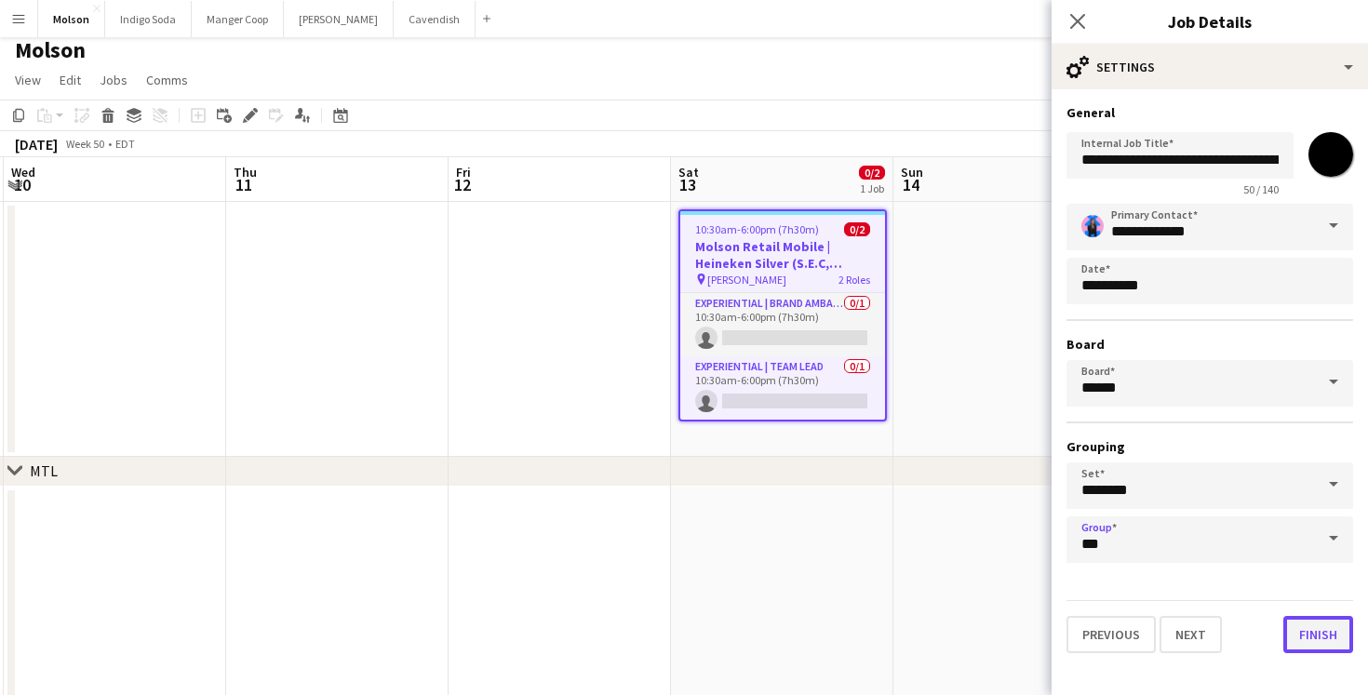
click at [1327, 631] on button "Finish" at bounding box center [1318, 634] width 70 height 37
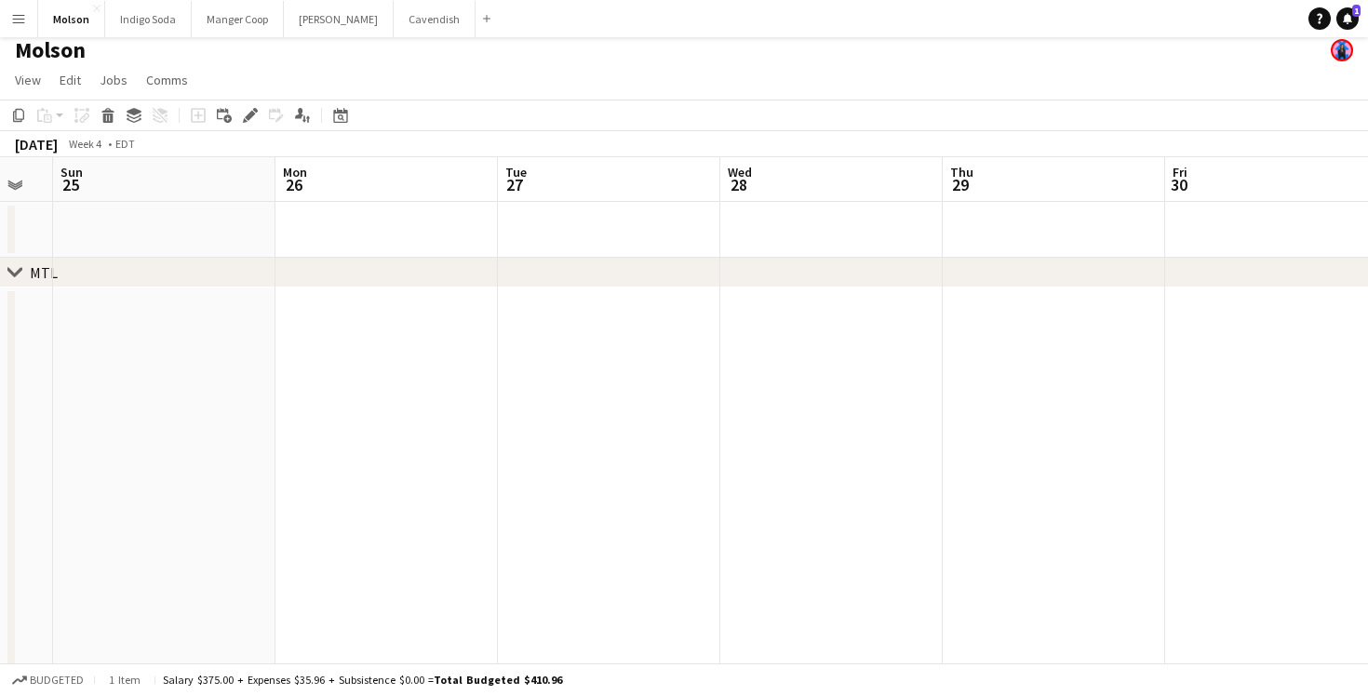
scroll to position [0, 913]
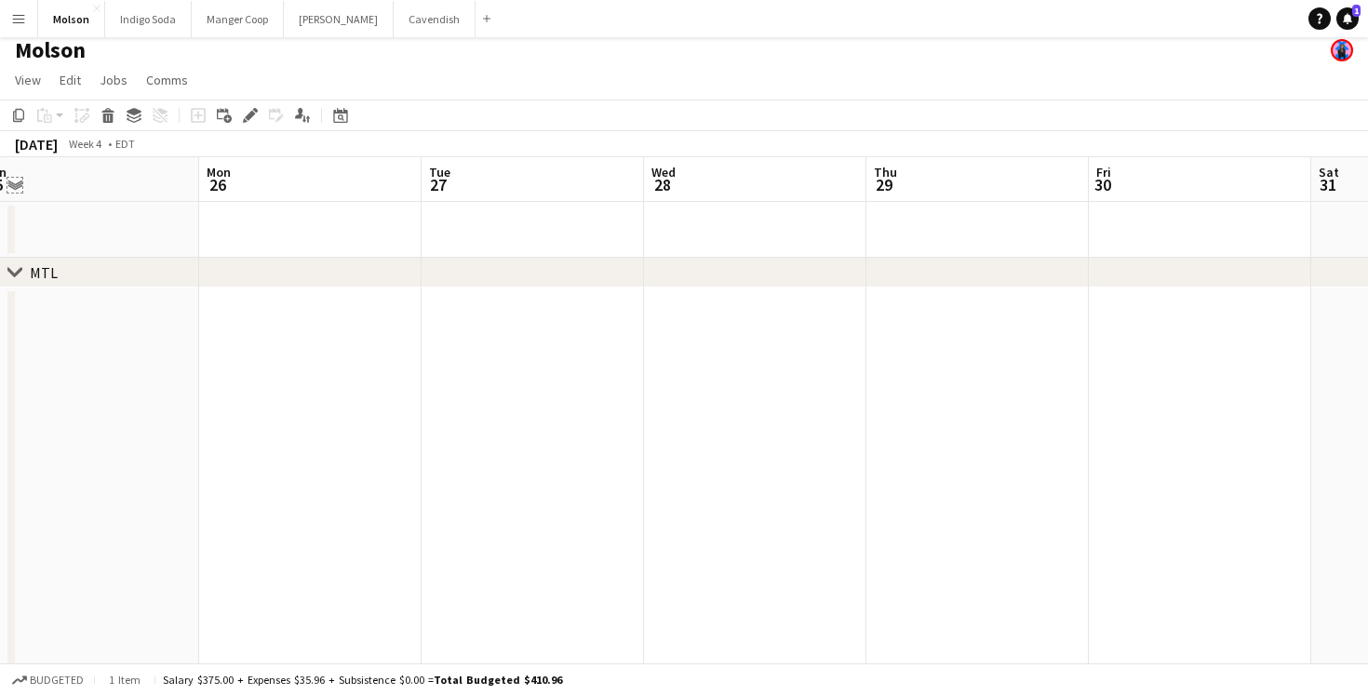
click at [15, 179] on app-icon "Expand/collapse" at bounding box center [14, 184] width 15 height 18
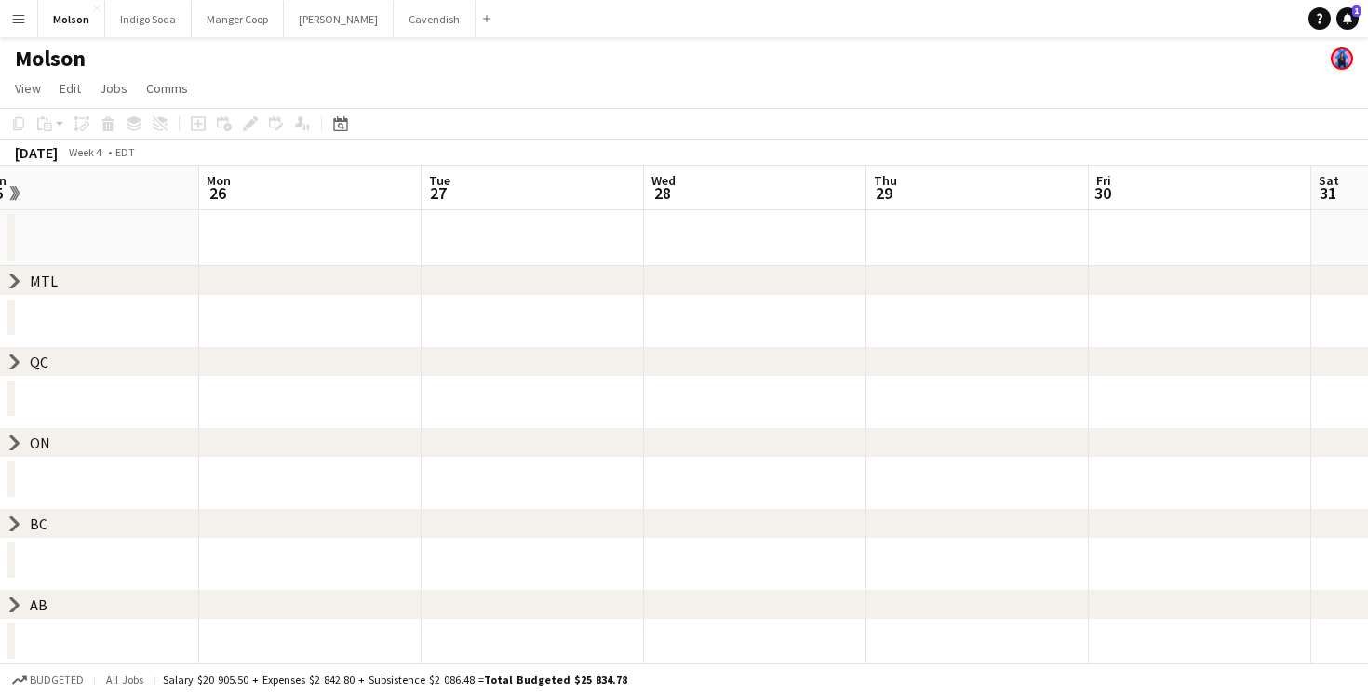
click at [12, 525] on icon "chevron-right" at bounding box center [14, 524] width 15 height 15
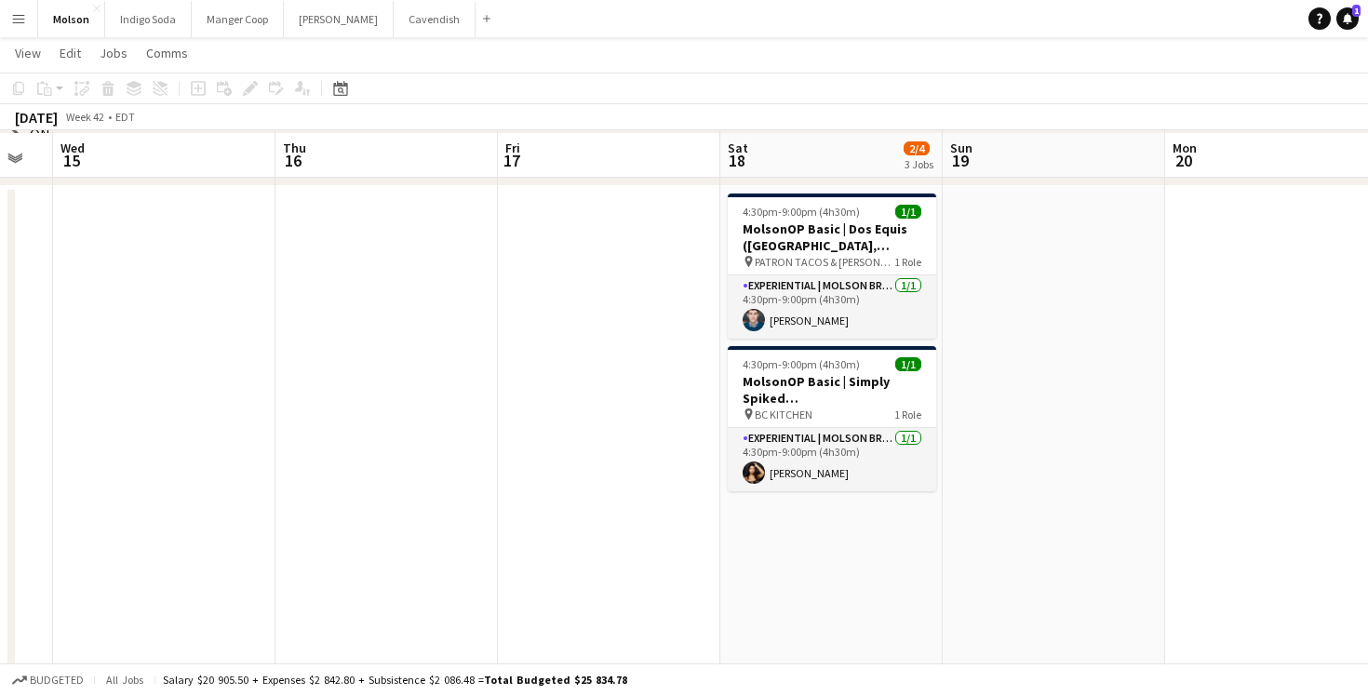
scroll to position [222, 0]
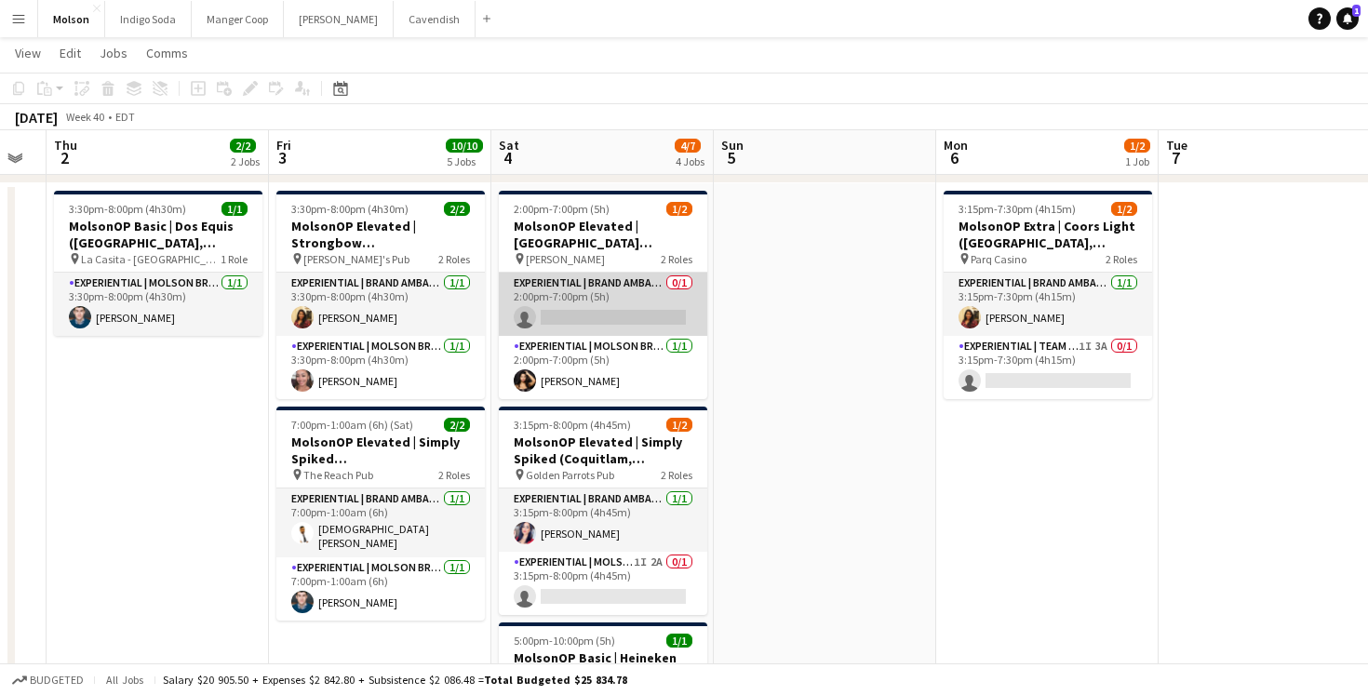
click at [562, 311] on app-card-role "Experiential | Brand Ambassador 0/1 2:00pm-7:00pm (5h) single-neutral-actions" at bounding box center [603, 304] width 208 height 63
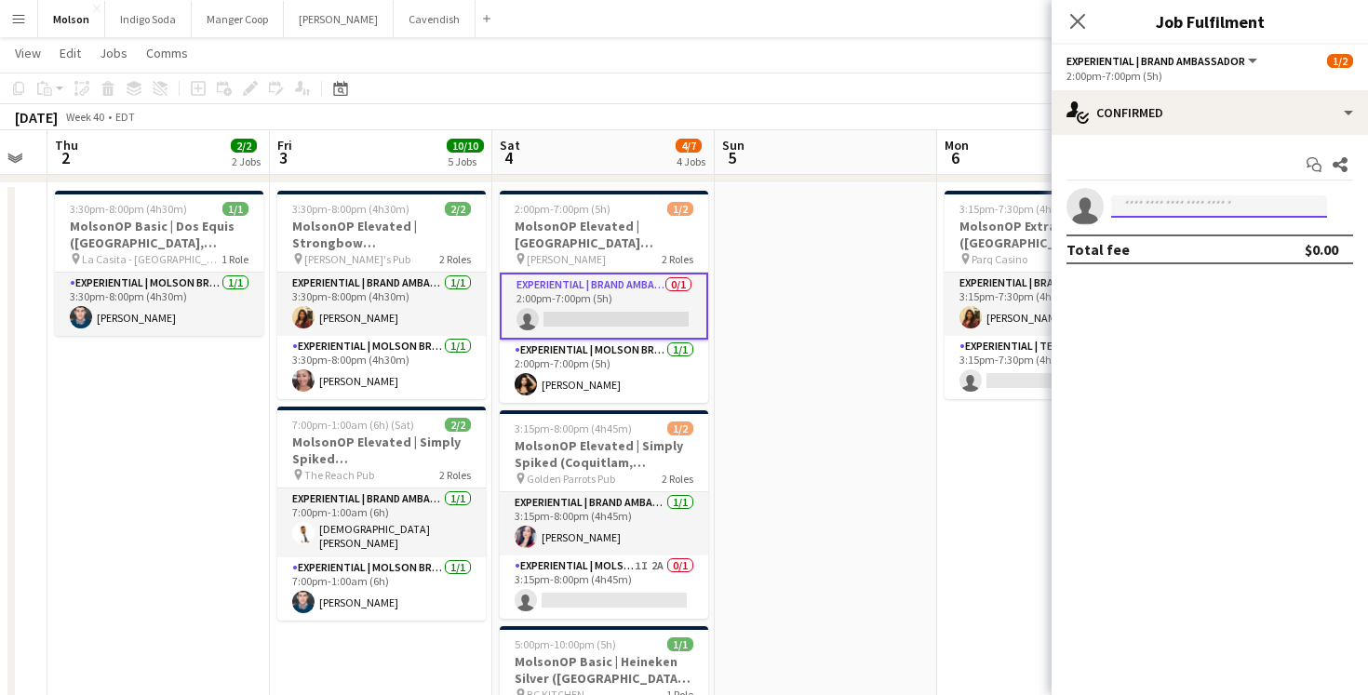
click at [1157, 212] on input at bounding box center [1219, 206] width 216 height 22
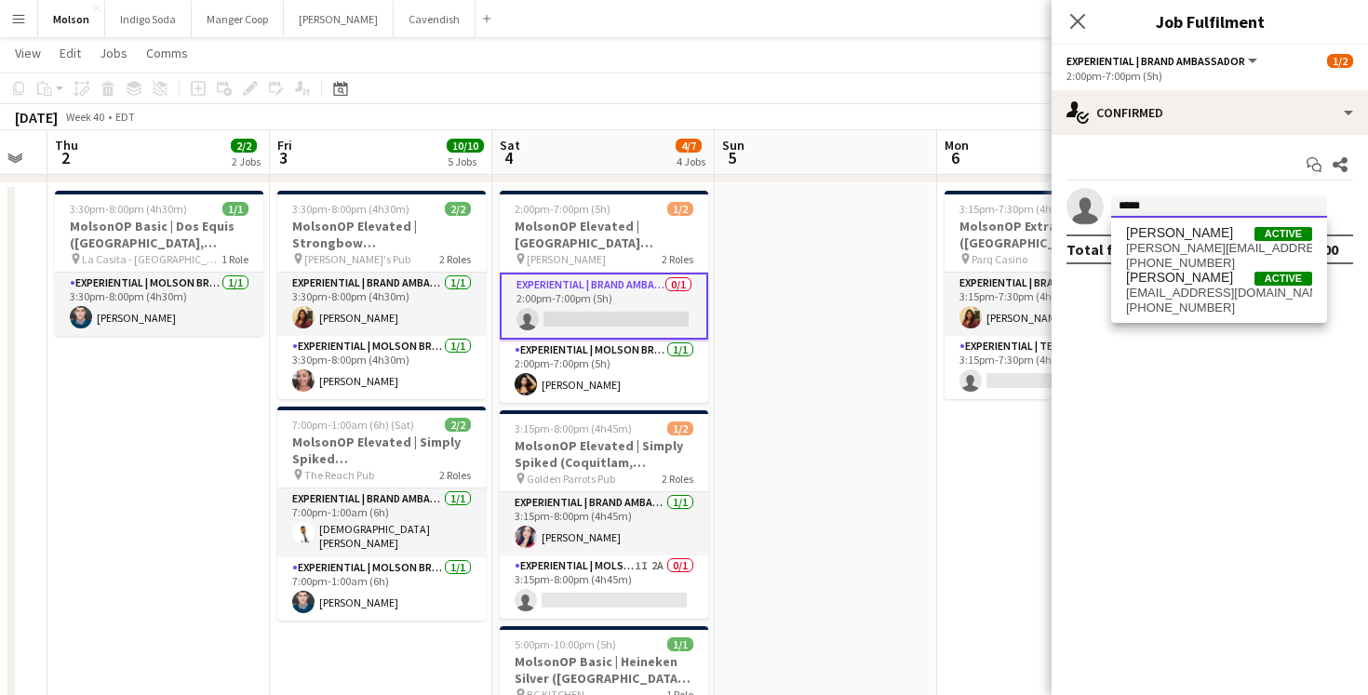
type input "*****"
click at [1148, 376] on mat-expansion-panel "check Confirmed Start chat Share single-neutral-actions ***** Total fee $0.00" at bounding box center [1210, 415] width 316 height 560
drag, startPoint x: 1169, startPoint y: 206, endPoint x: 1045, endPoint y: 206, distance: 123.8
click at [1045, 206] on body "Menu Boards Boards Boards All jobs Status Workforce Workforce My Workforce Recr…" at bounding box center [684, 325] width 1368 height 1094
paste input "*****"
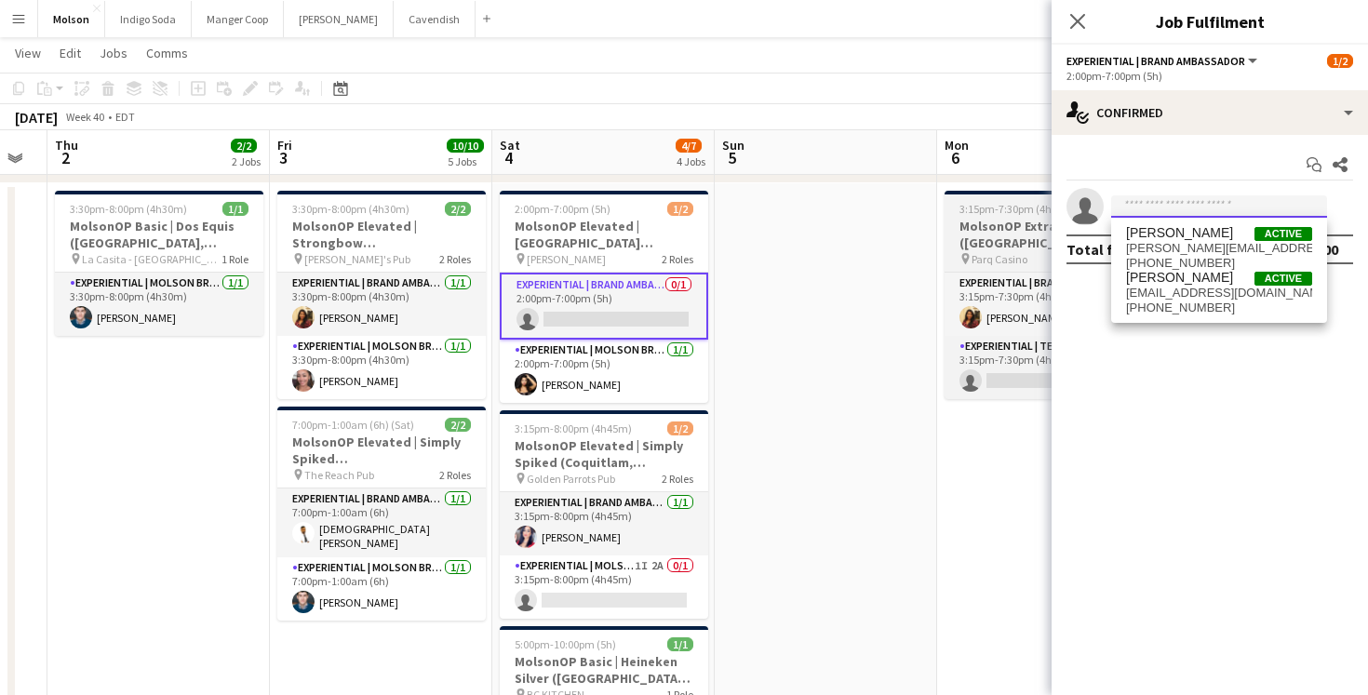
type input "*****"
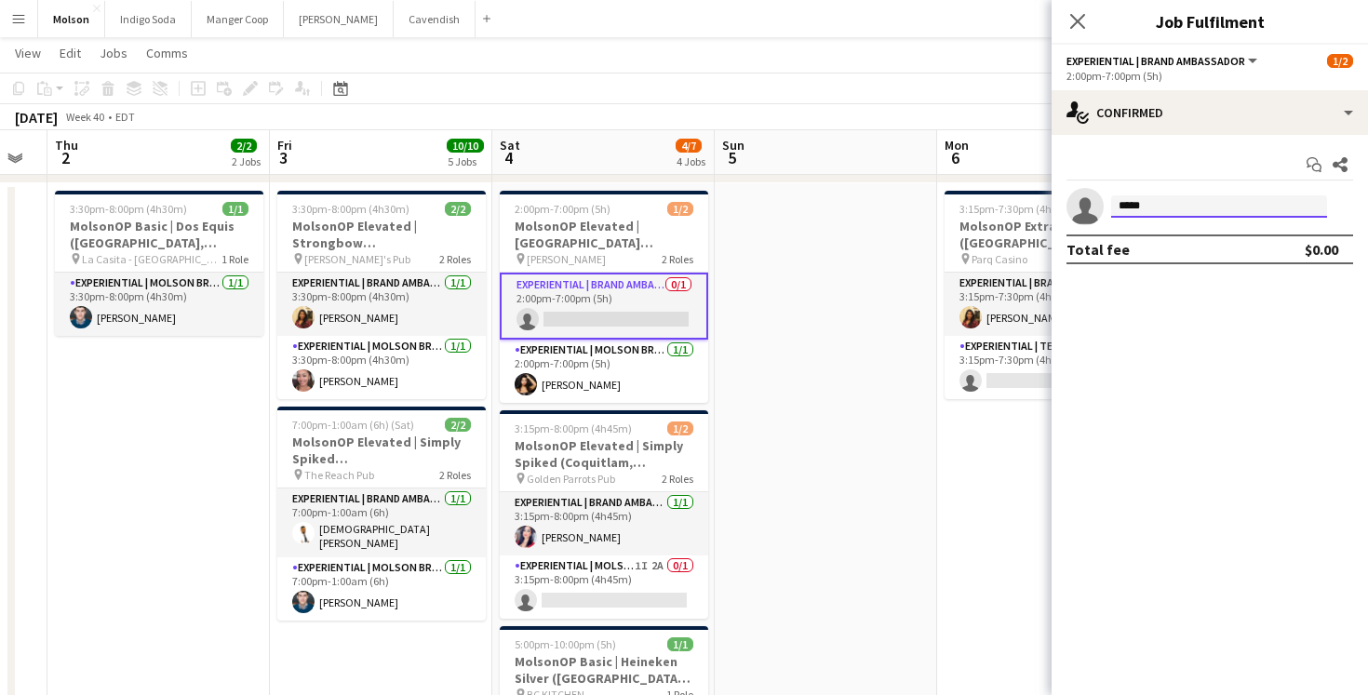
drag, startPoint x: 1145, startPoint y: 208, endPoint x: 1059, endPoint y: 206, distance: 85.6
click at [1059, 206] on app-invite-slot "single-neutral-actions *****" at bounding box center [1210, 206] width 316 height 37
click at [1137, 278] on body "Menu Boards Boards Boards All jobs Status Workforce Workforce My Workforce Recr…" at bounding box center [684, 325] width 1368 height 1094
click at [715, 337] on app-date-cell at bounding box center [826, 496] width 222 height 626
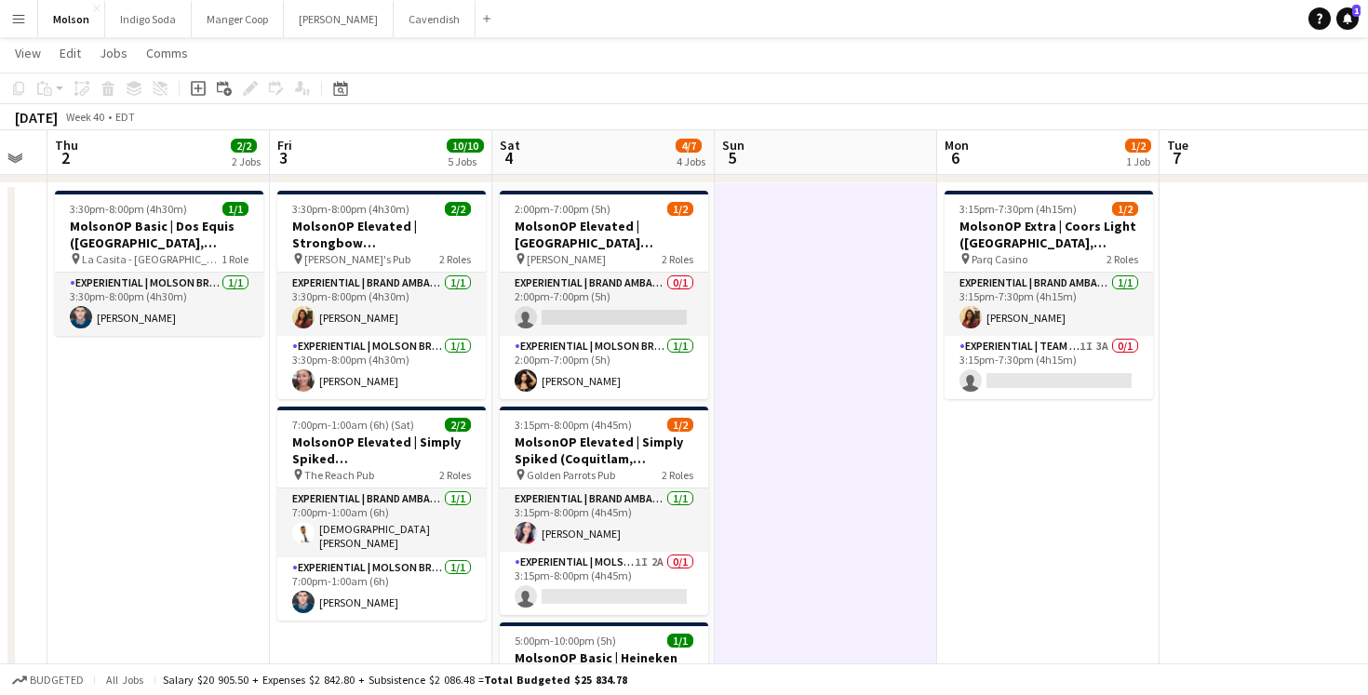
click at [20, 17] on app-icon "Menu" at bounding box center [18, 18] width 15 height 15
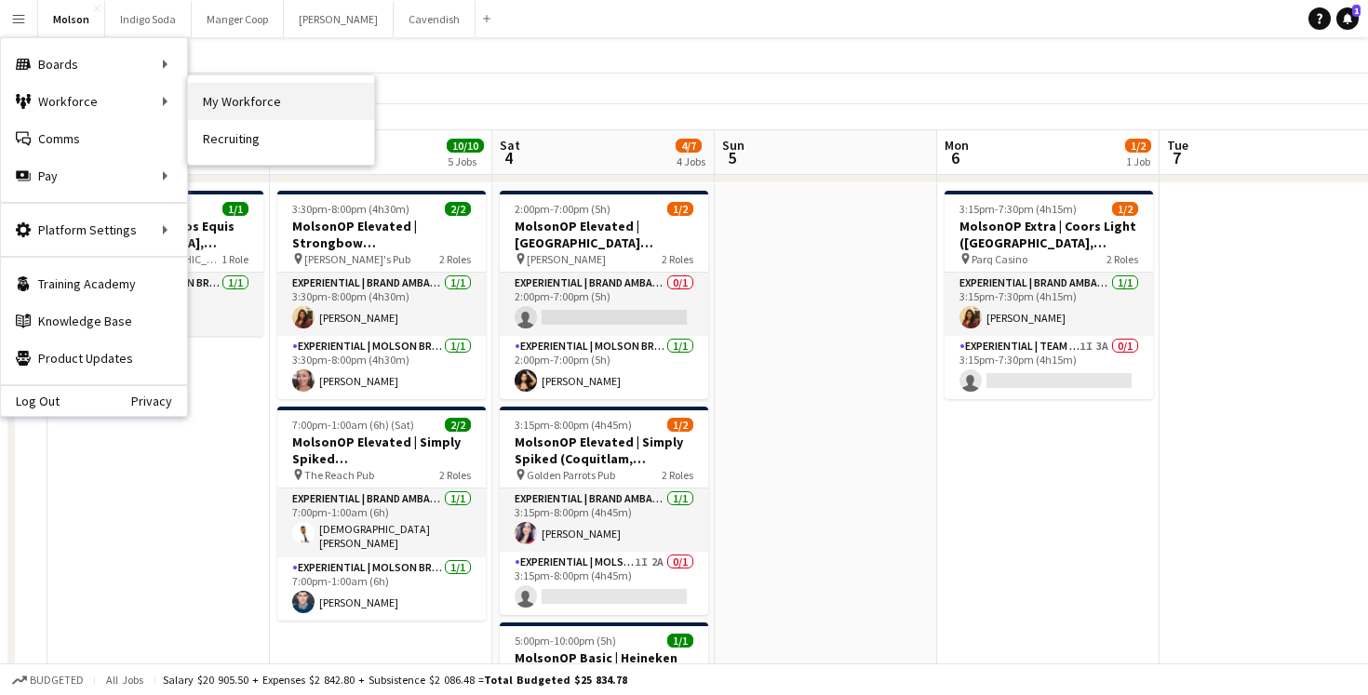
click at [277, 101] on link "My Workforce" at bounding box center [281, 101] width 186 height 37
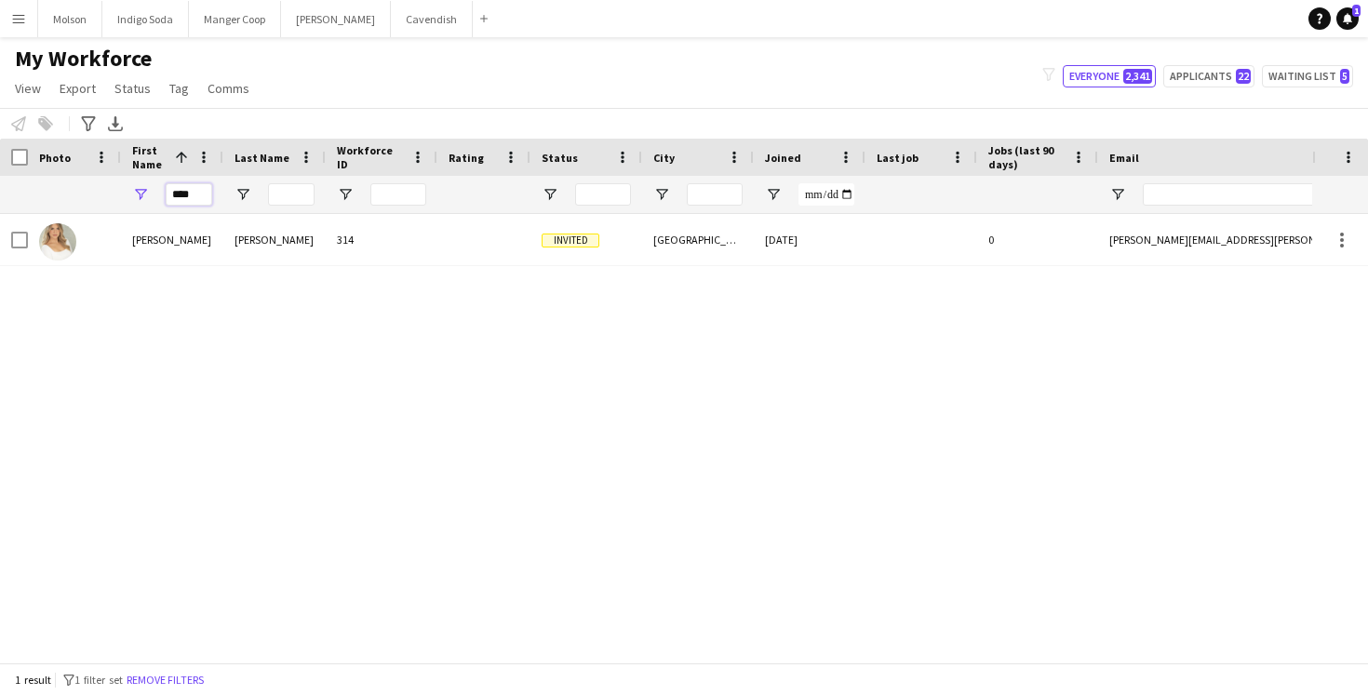
drag, startPoint x: 195, startPoint y: 193, endPoint x: 158, endPoint y: 193, distance: 37.2
click at [158, 193] on div "****" at bounding box center [172, 194] width 102 height 37
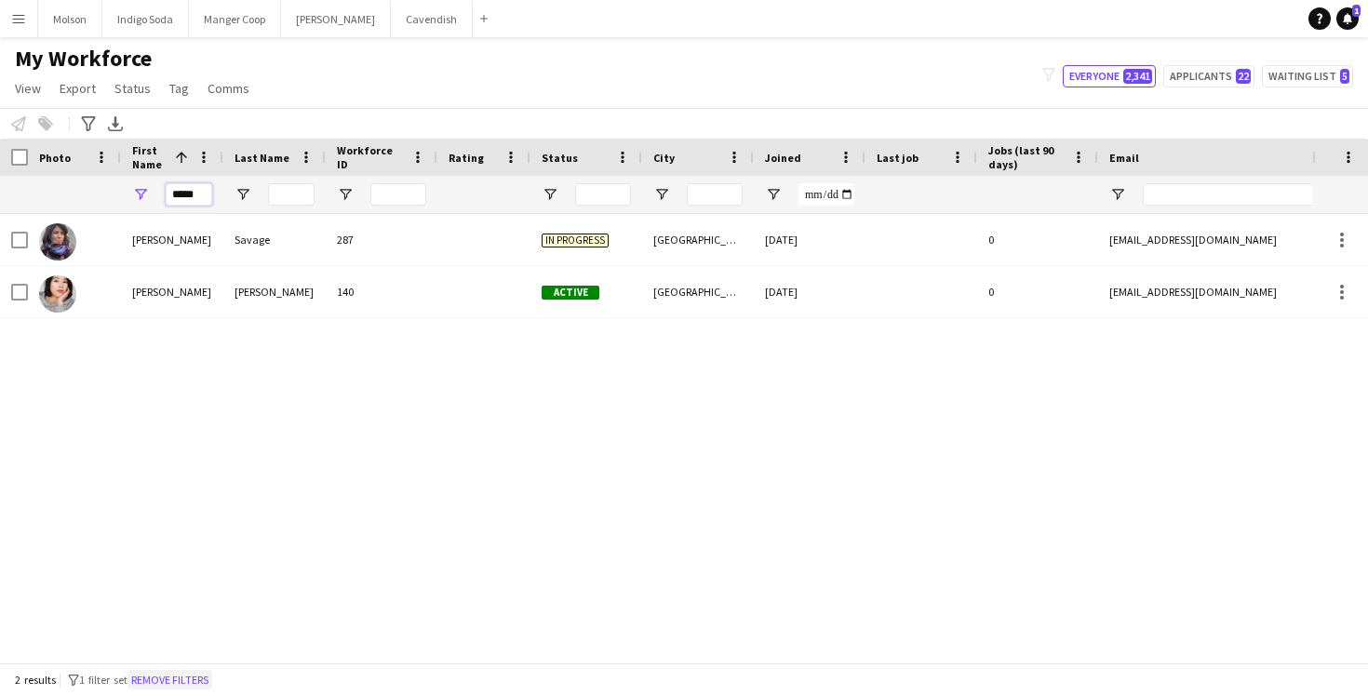
type input "*****"
click at [44, 20] on button "Molson Close" at bounding box center [70, 19] width 64 height 36
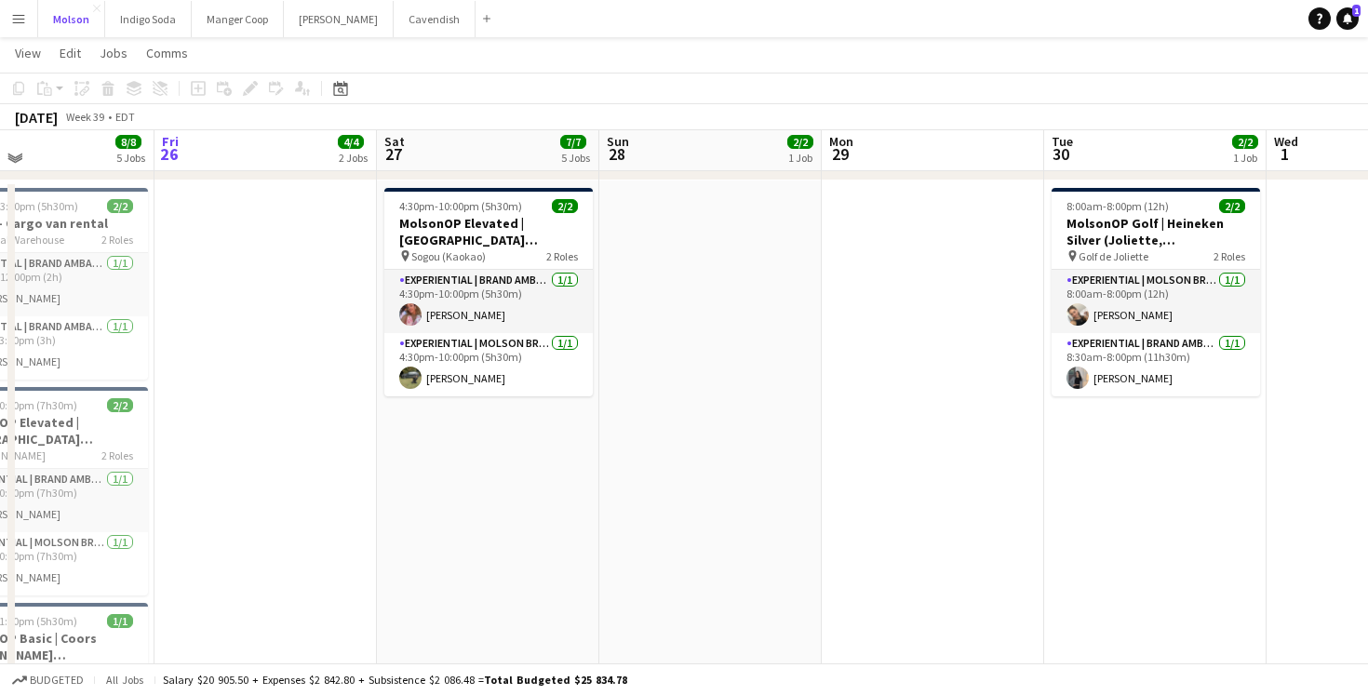
scroll to position [110, 0]
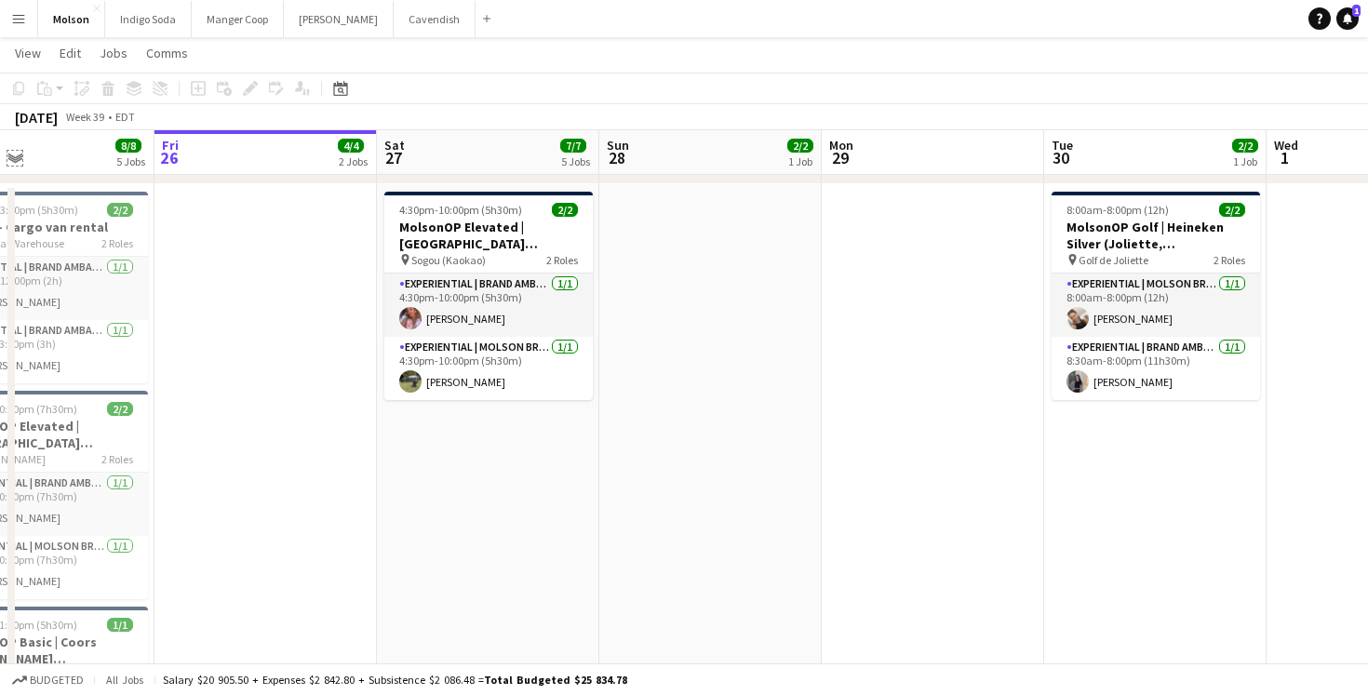
click at [20, 155] on app-icon "Expand/collapse" at bounding box center [14, 157] width 15 height 18
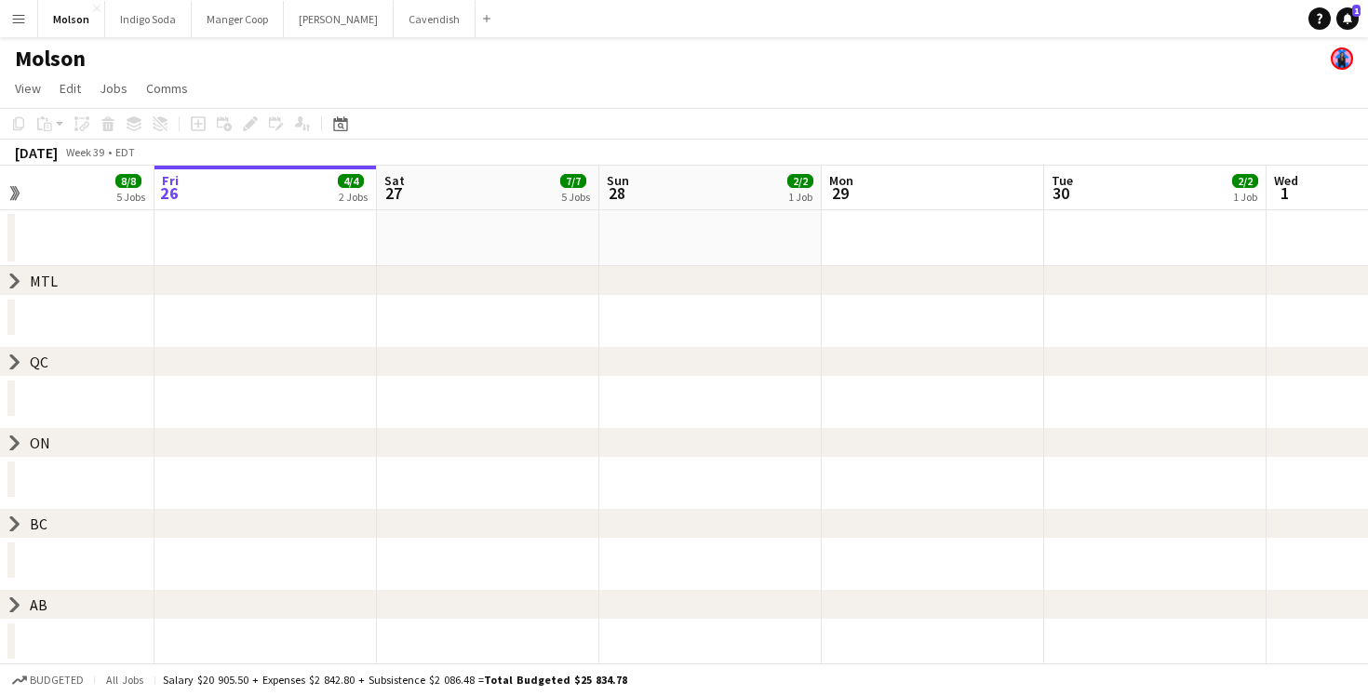
click at [13, 531] on div "chevron-right [GEOGRAPHIC_DATA]" at bounding box center [684, 524] width 1368 height 30
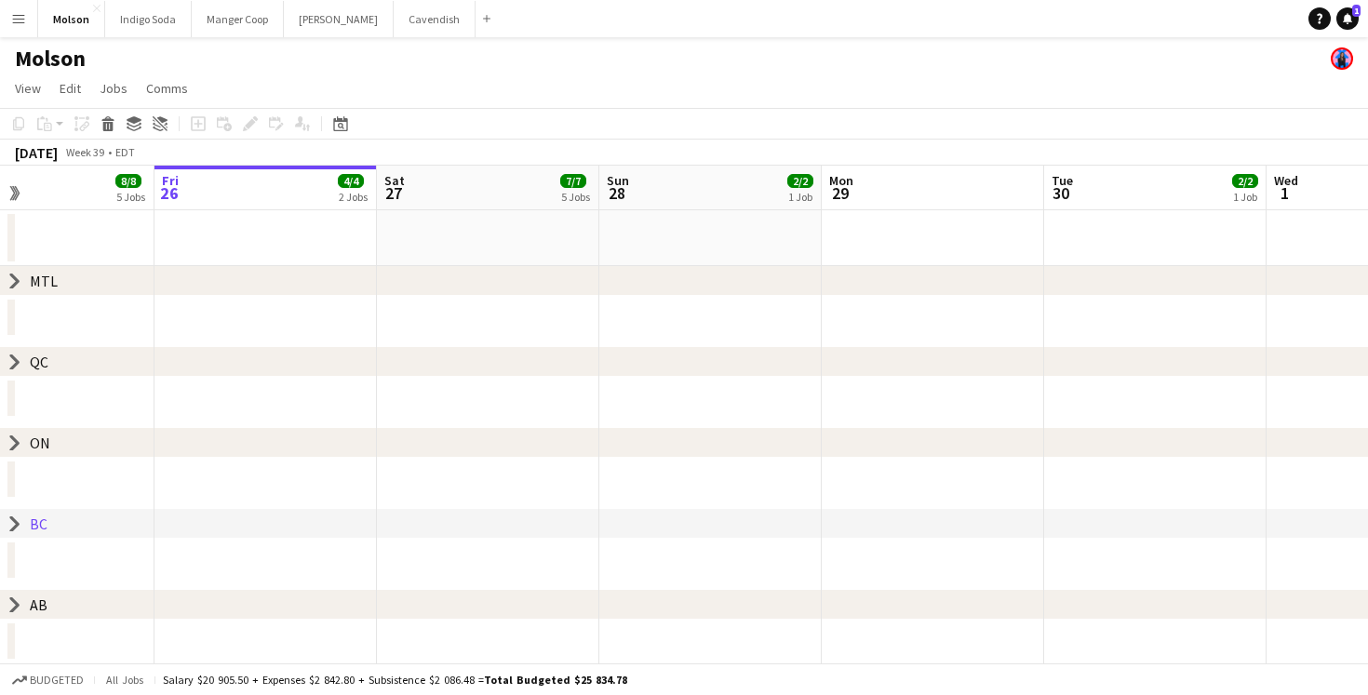
click at [13, 517] on icon at bounding box center [14, 524] width 7 height 14
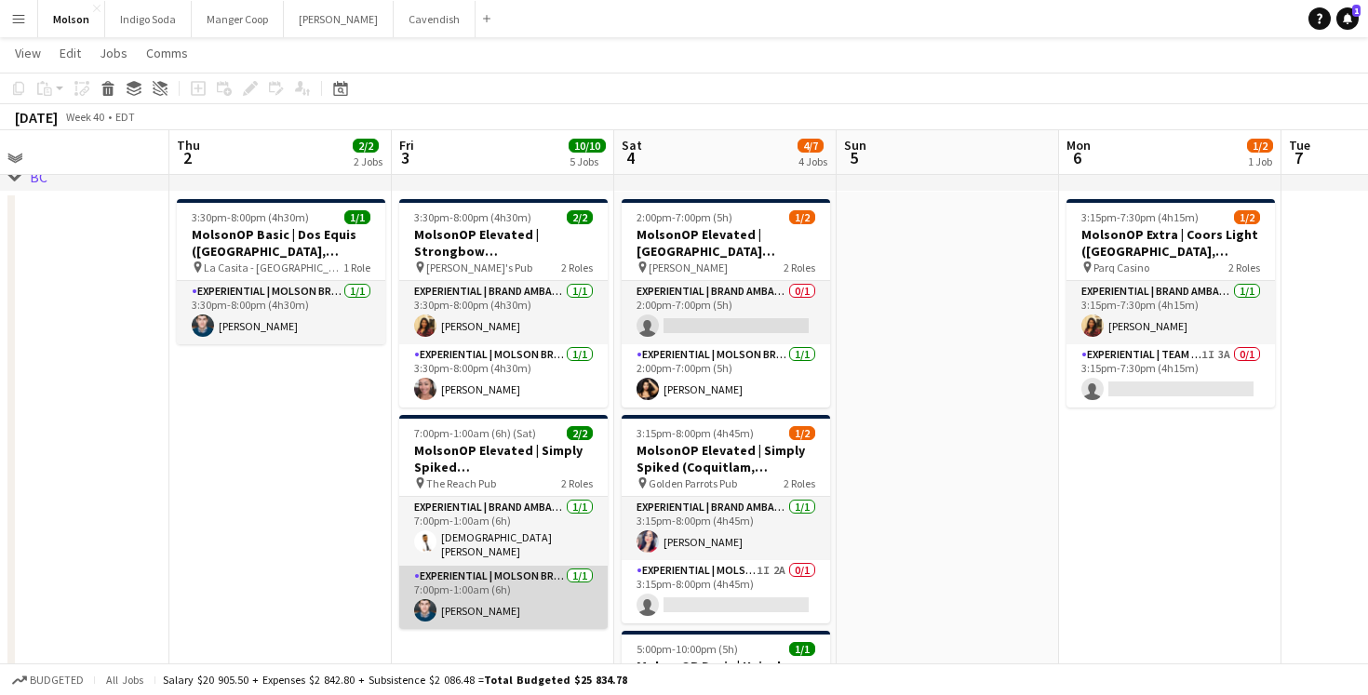
scroll to position [0, 497]
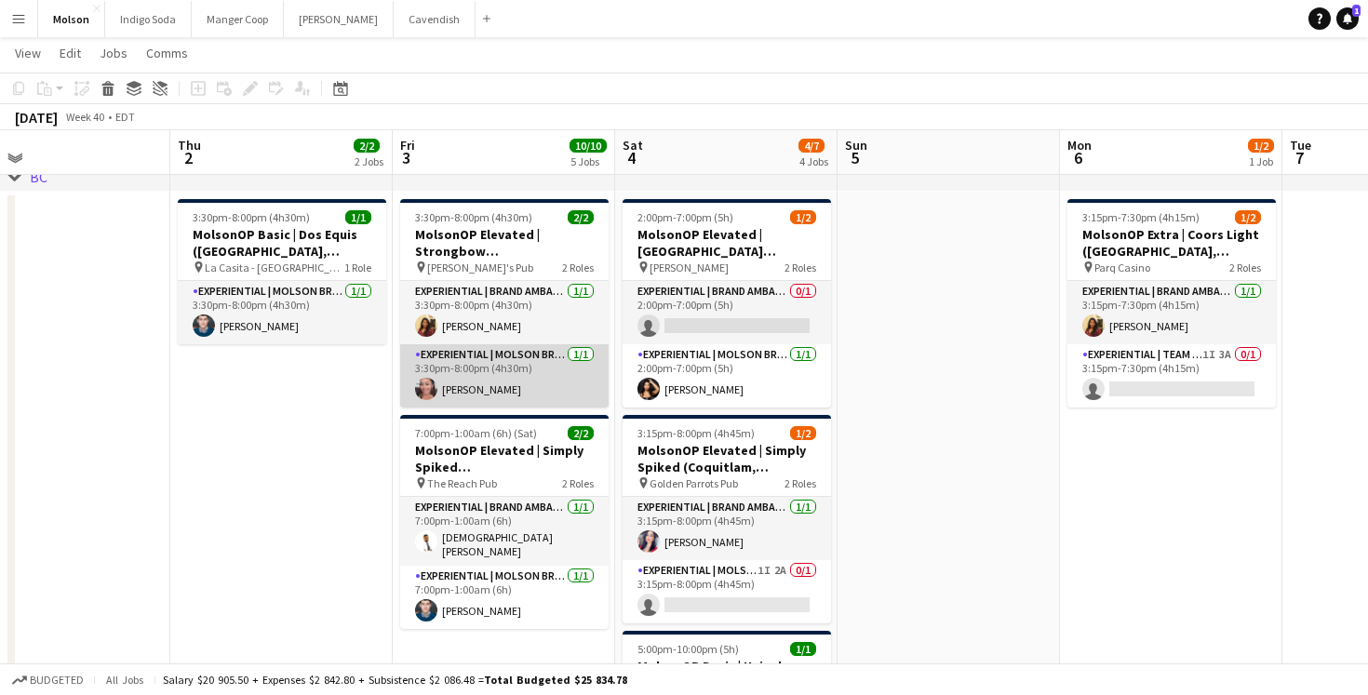
click at [520, 371] on app-card-role "Experiential | Molson Brand Specialist [DATE] 3:30pm-8:00pm (4h30m) [PERSON_NAM…" at bounding box center [504, 375] width 208 height 63
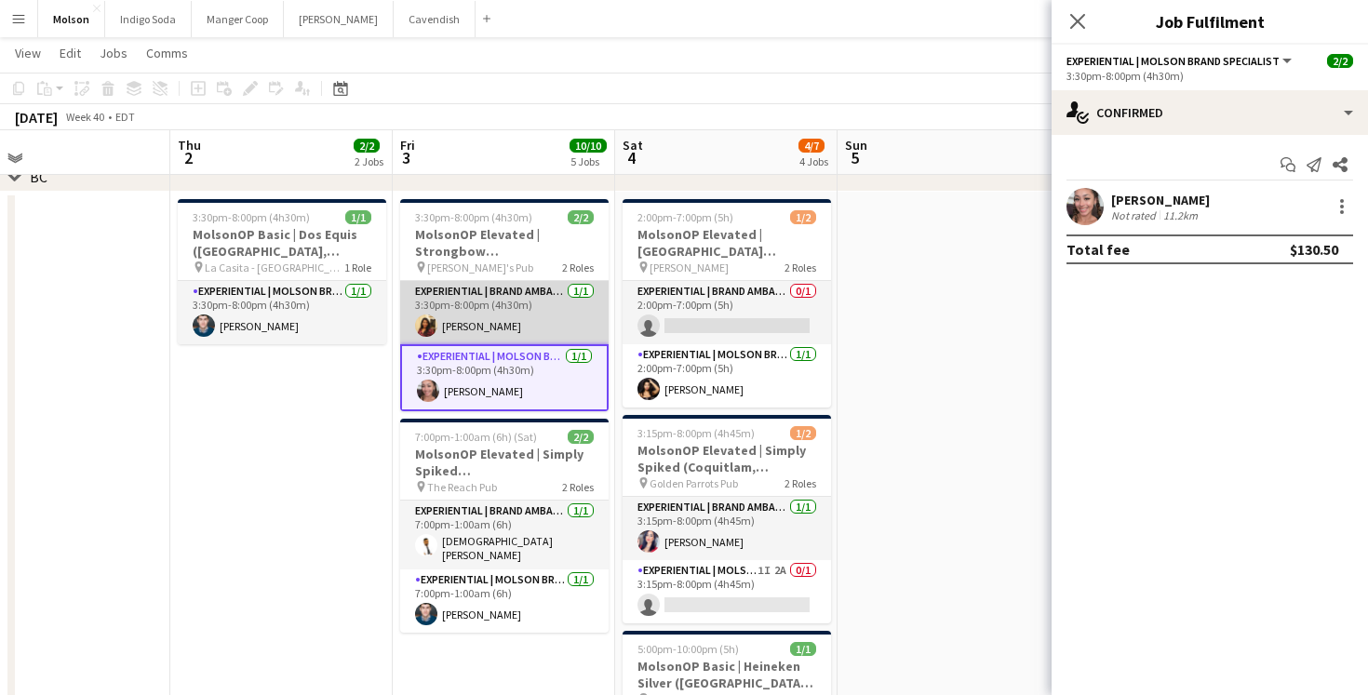
click at [533, 321] on app-card-role "Experiential | Brand Ambassador [DATE] 3:30pm-8:00pm (4h30m) [PERSON_NAME]" at bounding box center [504, 312] width 208 height 63
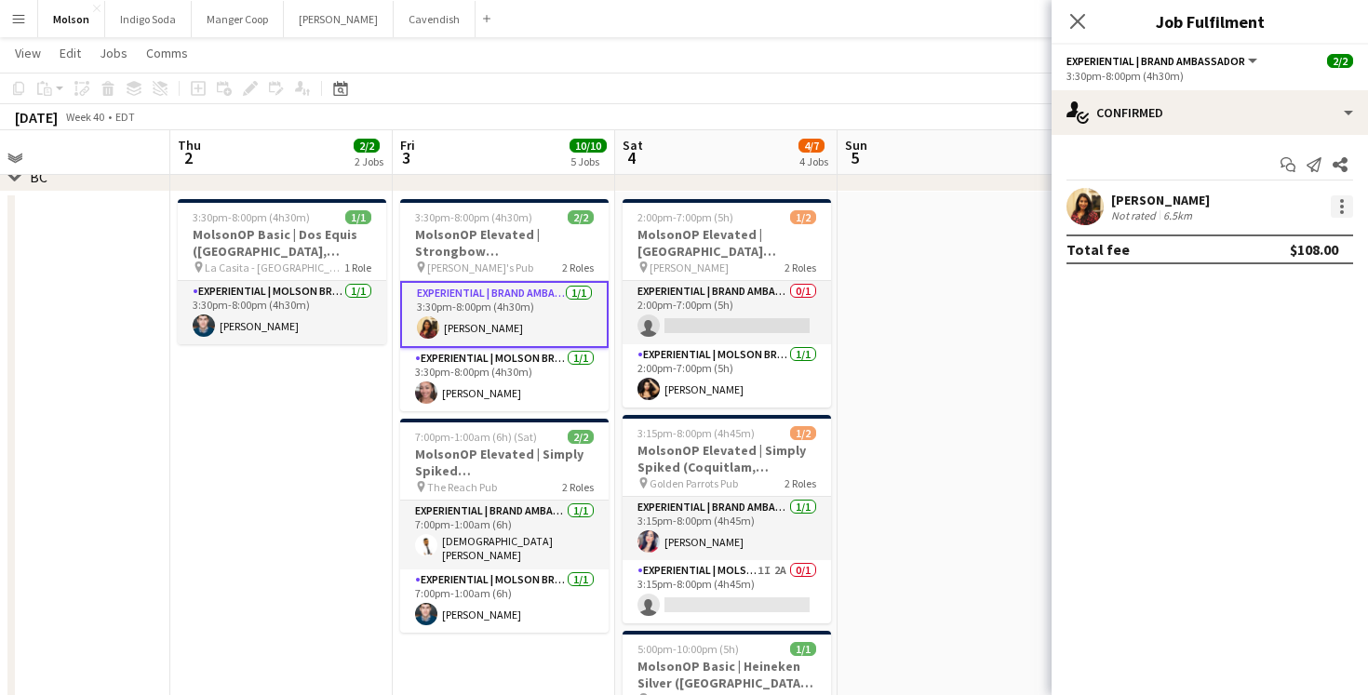
click at [1351, 208] on div at bounding box center [1342, 206] width 22 height 22
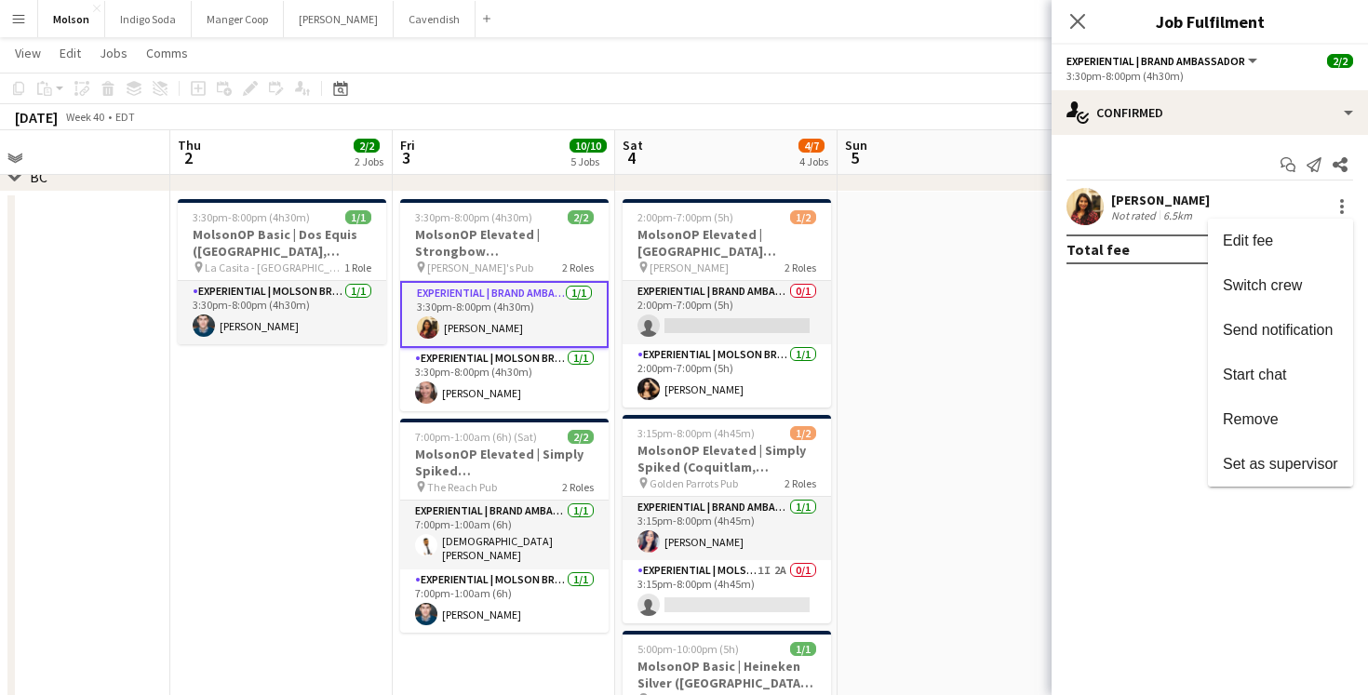
click at [539, 375] on div at bounding box center [684, 347] width 1368 height 695
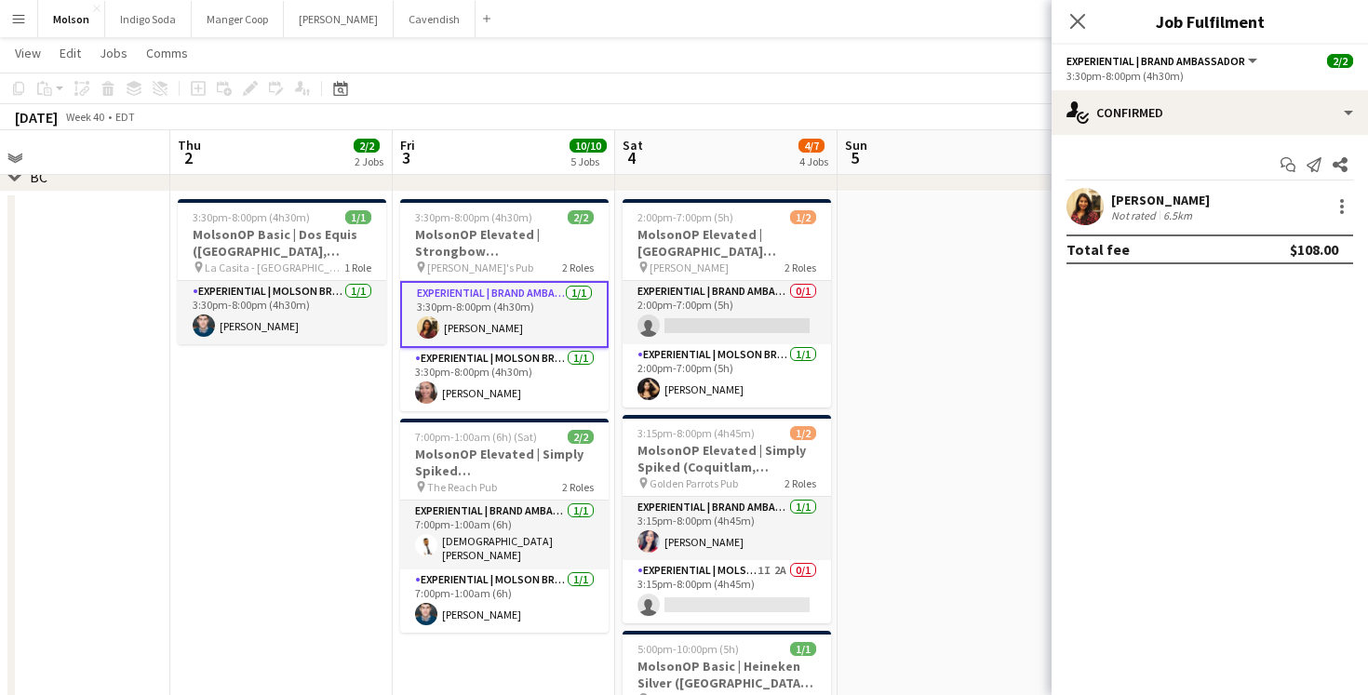
click at [533, 313] on app-card-role "Experiential | Brand Ambassador [DATE] 3:30pm-8:00pm (4h30m) [PERSON_NAME]" at bounding box center [504, 314] width 208 height 67
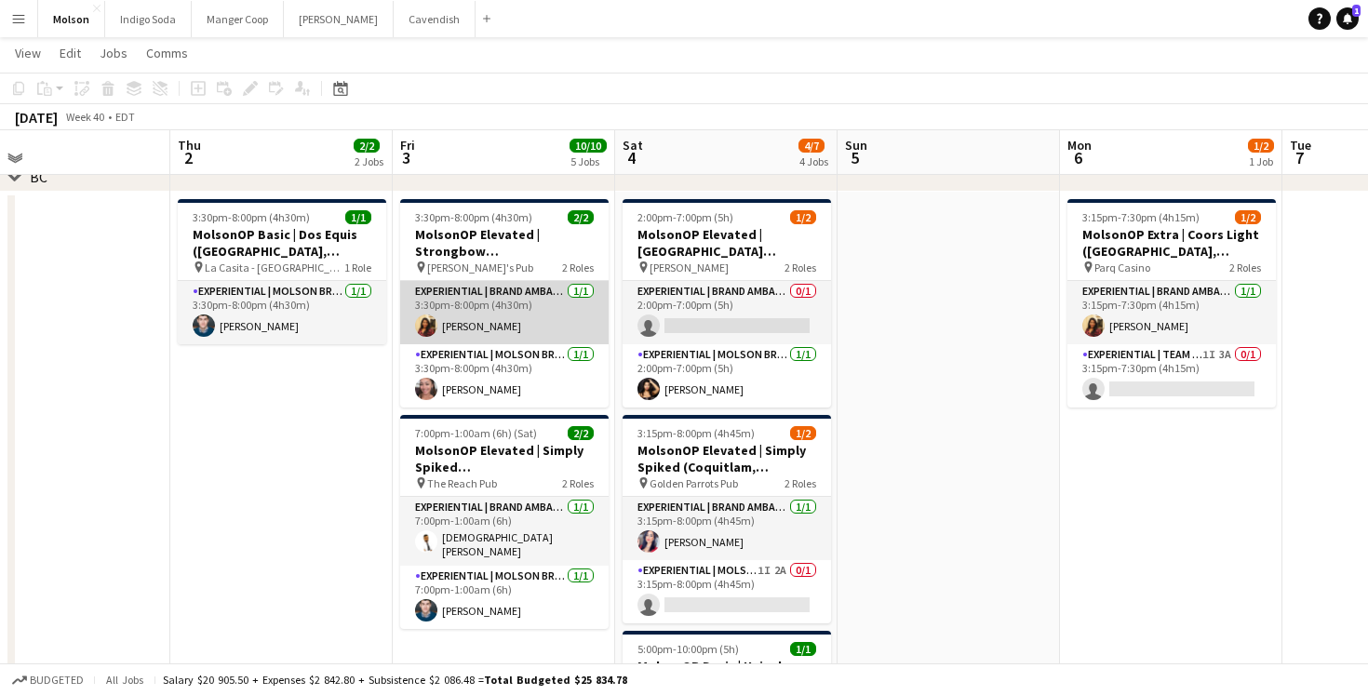
click at [504, 311] on app-card-role "Experiential | Brand Ambassador [DATE] 3:30pm-8:00pm (4h30m) [PERSON_NAME]" at bounding box center [504, 312] width 208 height 63
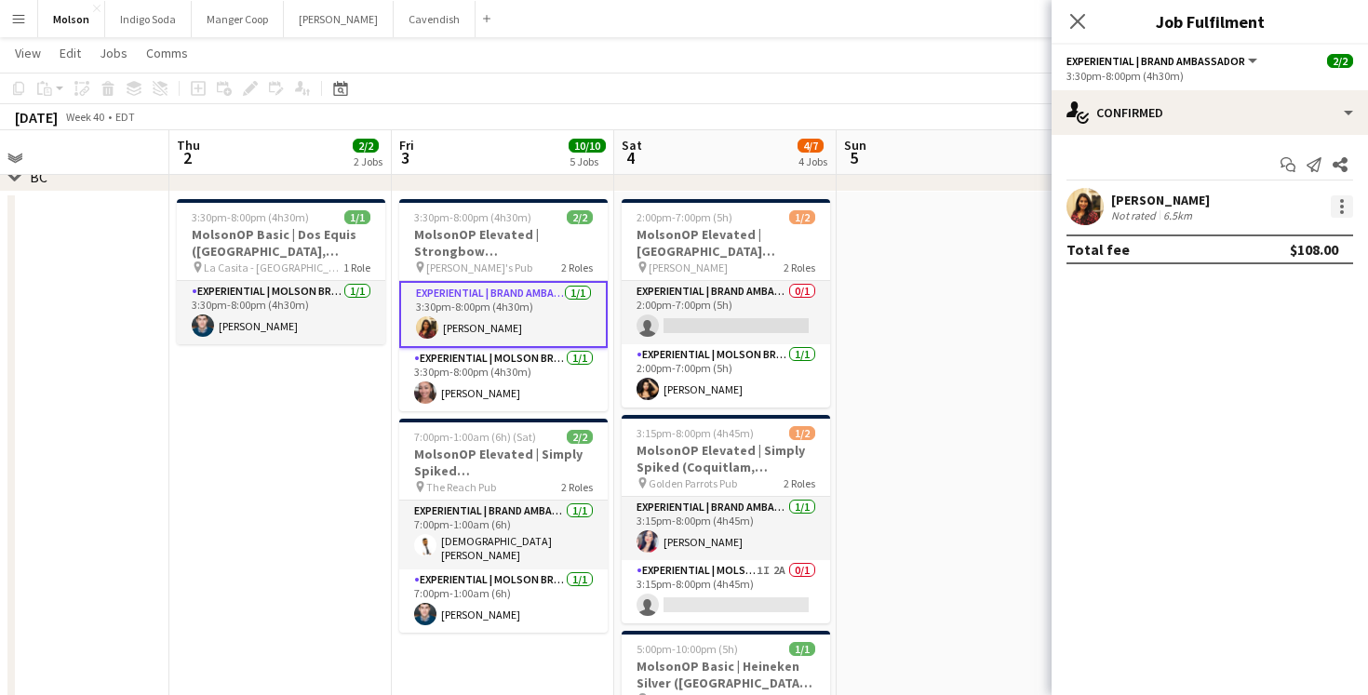
click at [1349, 213] on div at bounding box center [1342, 206] width 22 height 22
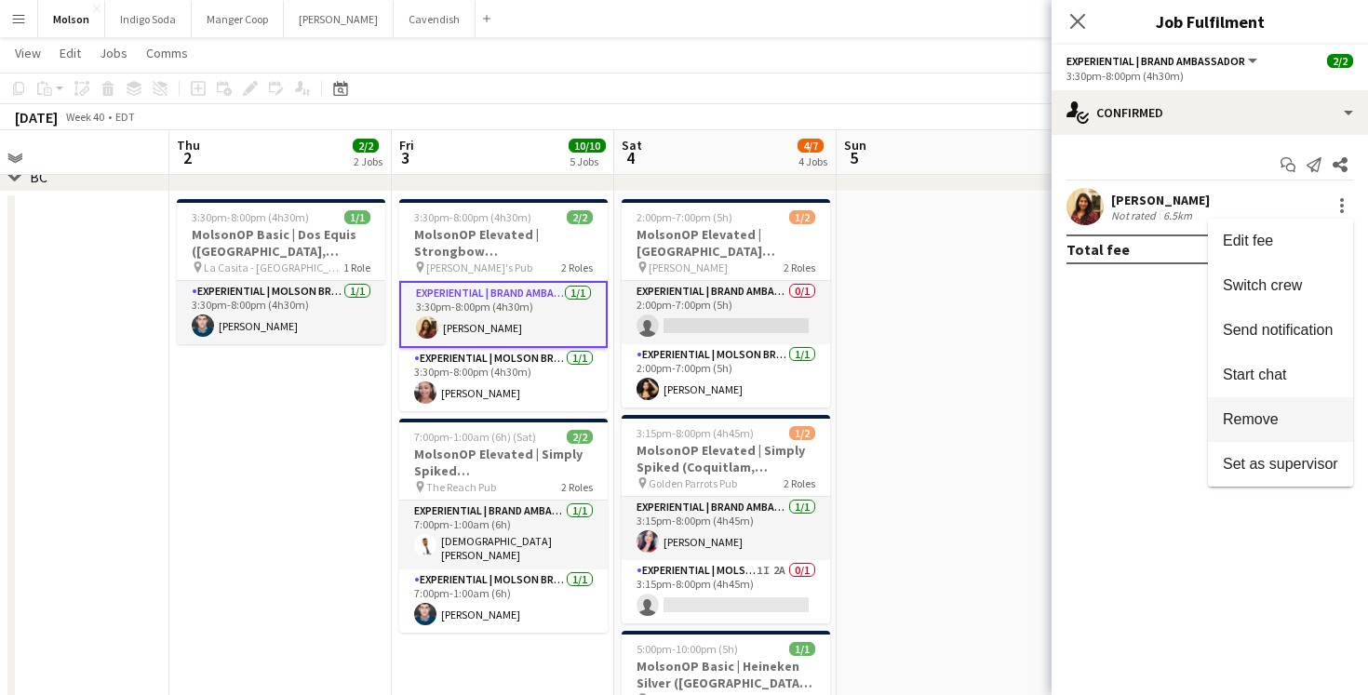
click at [1276, 420] on span "Remove" at bounding box center [1251, 419] width 56 height 16
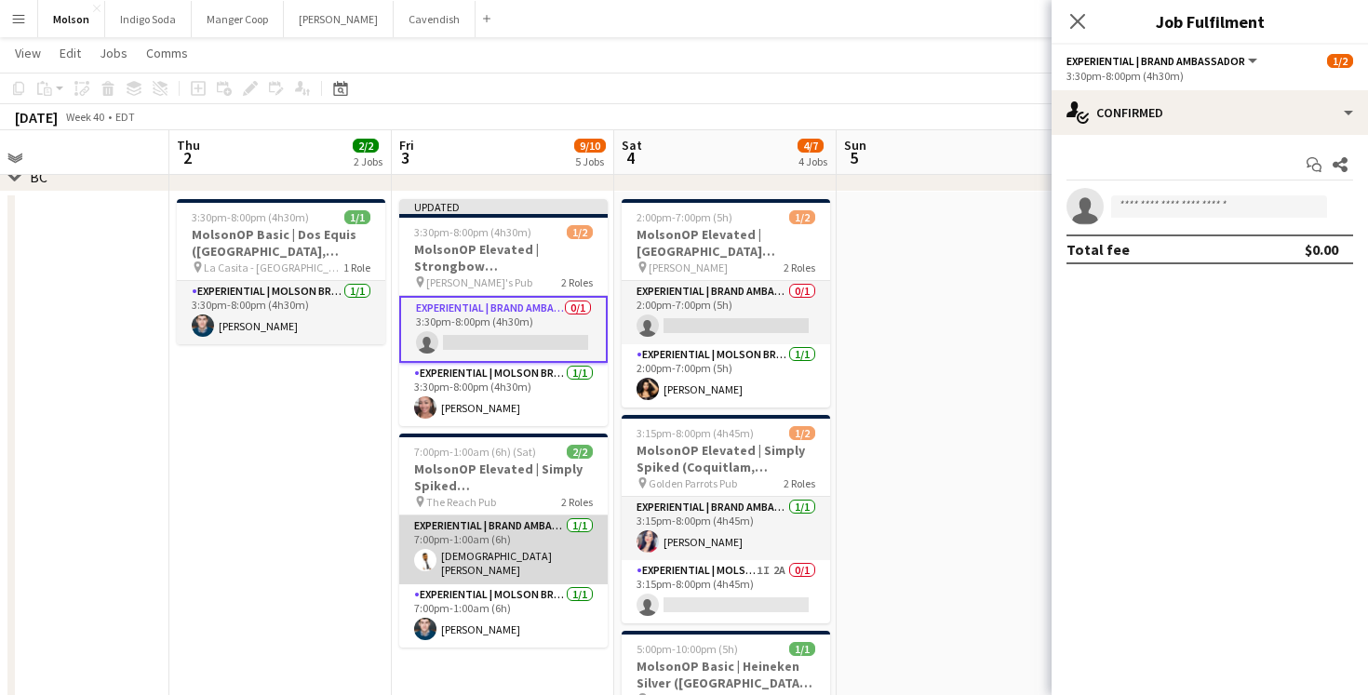
click at [540, 539] on app-card-role "Experiential | Brand Ambassador [DATE] 7:00pm-1:00am (6h) [PERSON_NAME]" at bounding box center [503, 550] width 208 height 69
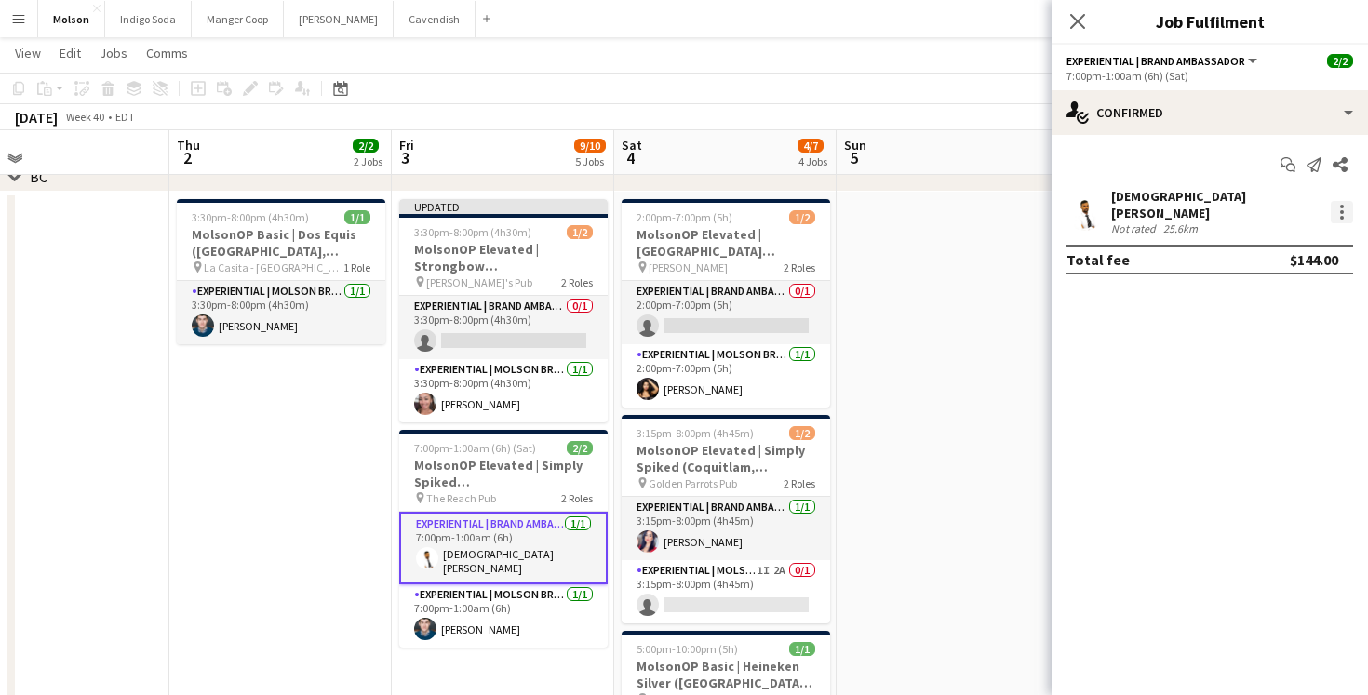
click at [1344, 203] on div at bounding box center [1342, 212] width 22 height 22
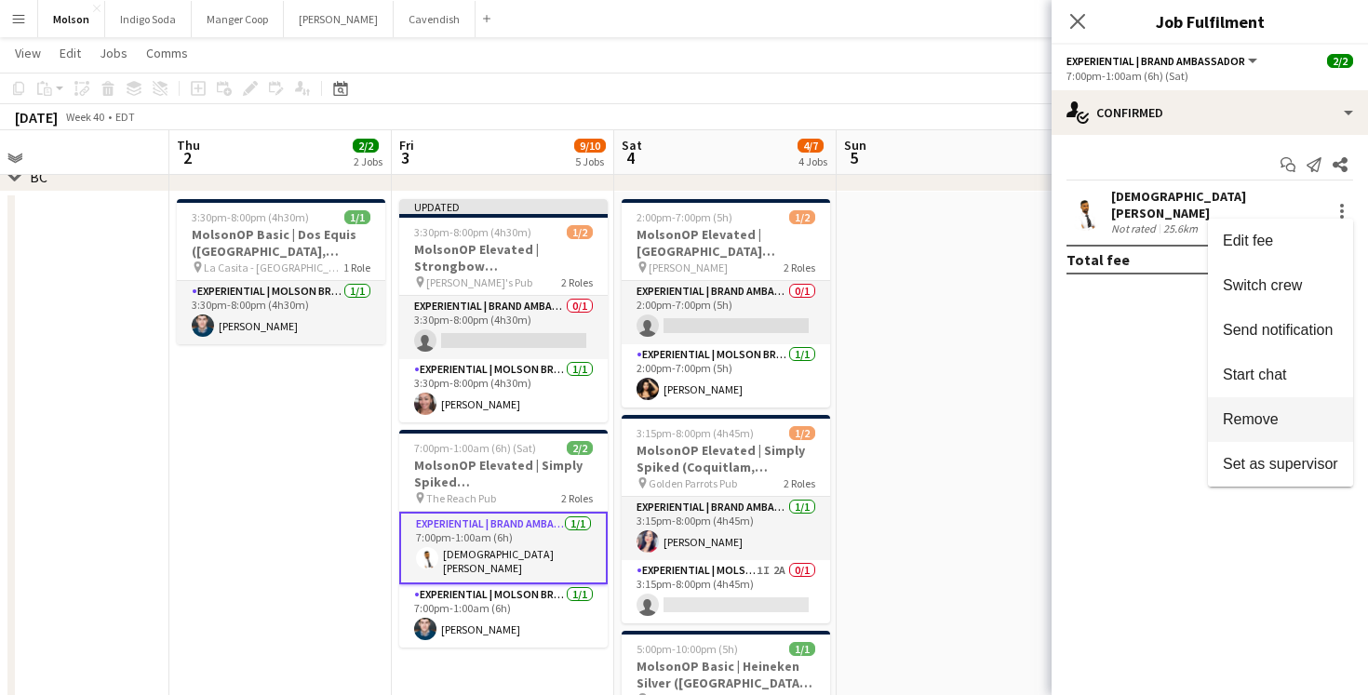
click at [1283, 405] on button "Remove" at bounding box center [1280, 419] width 145 height 45
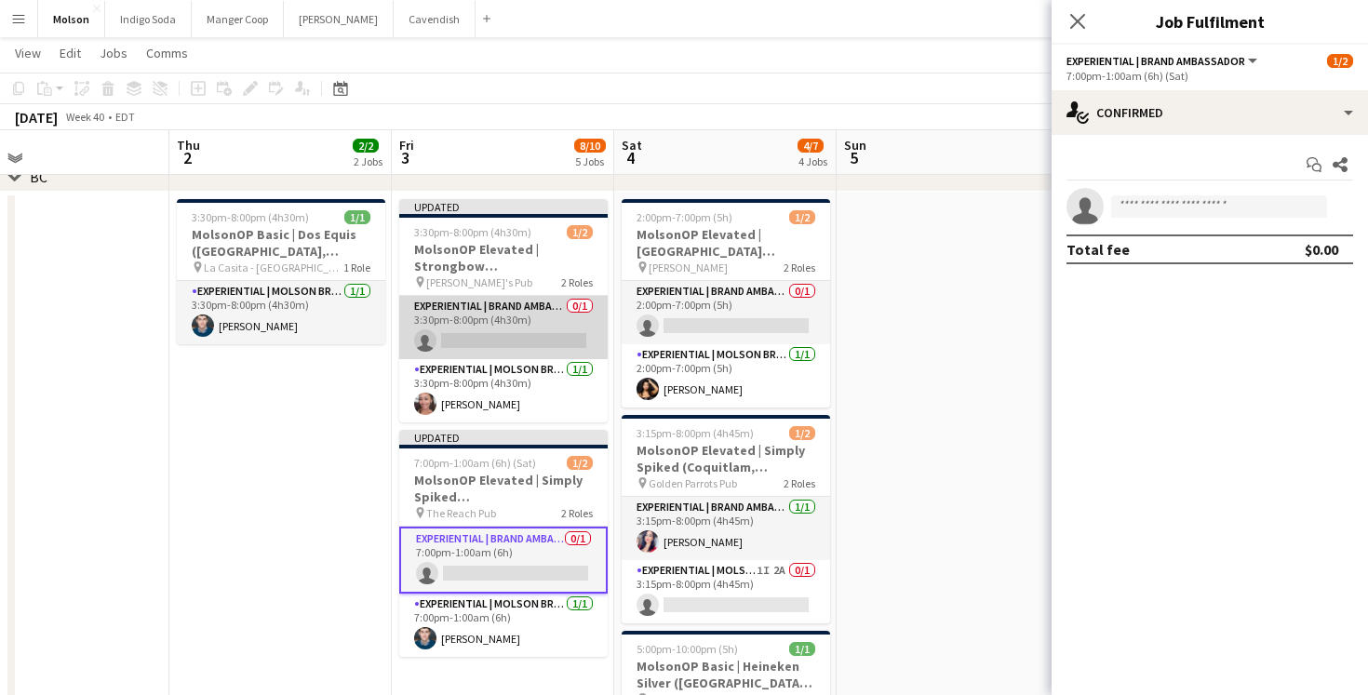
click at [531, 343] on app-card-role "Experiential | Brand Ambassador 0/1 3:30pm-8:00pm (4h30m) single-neutral-actions" at bounding box center [503, 327] width 208 height 63
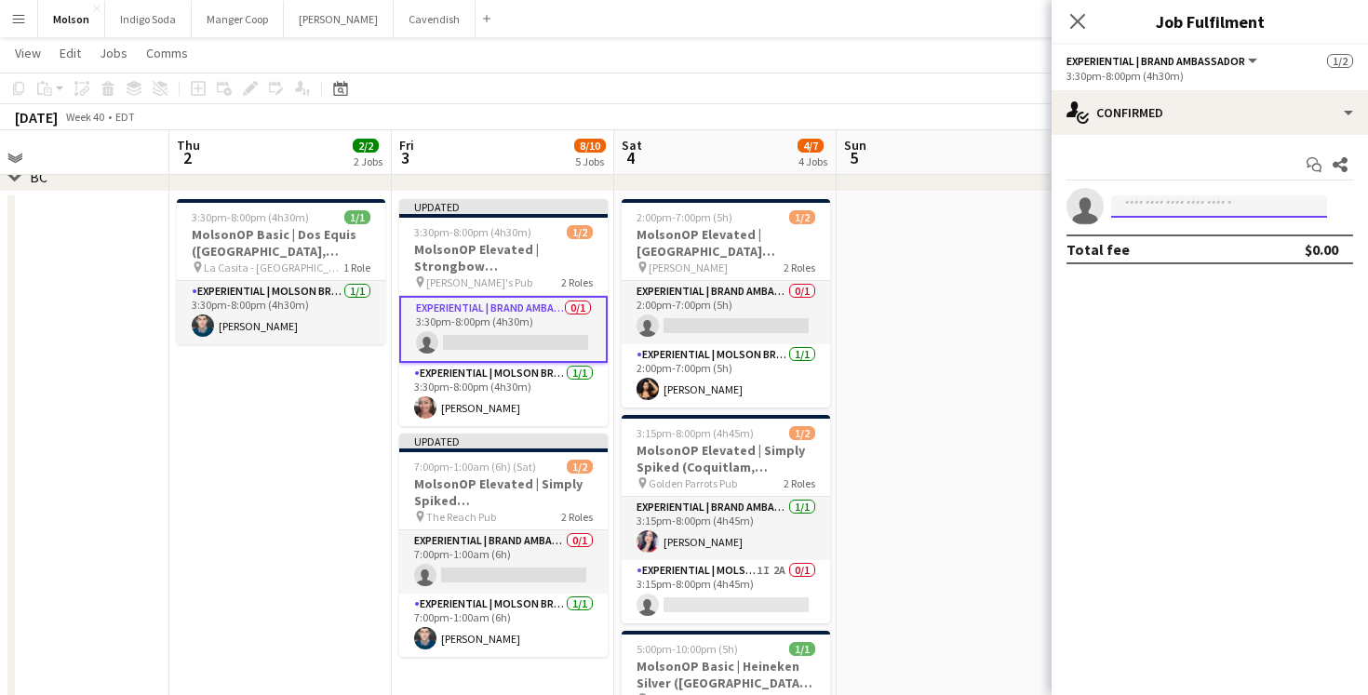
click at [1173, 199] on input at bounding box center [1219, 206] width 216 height 22
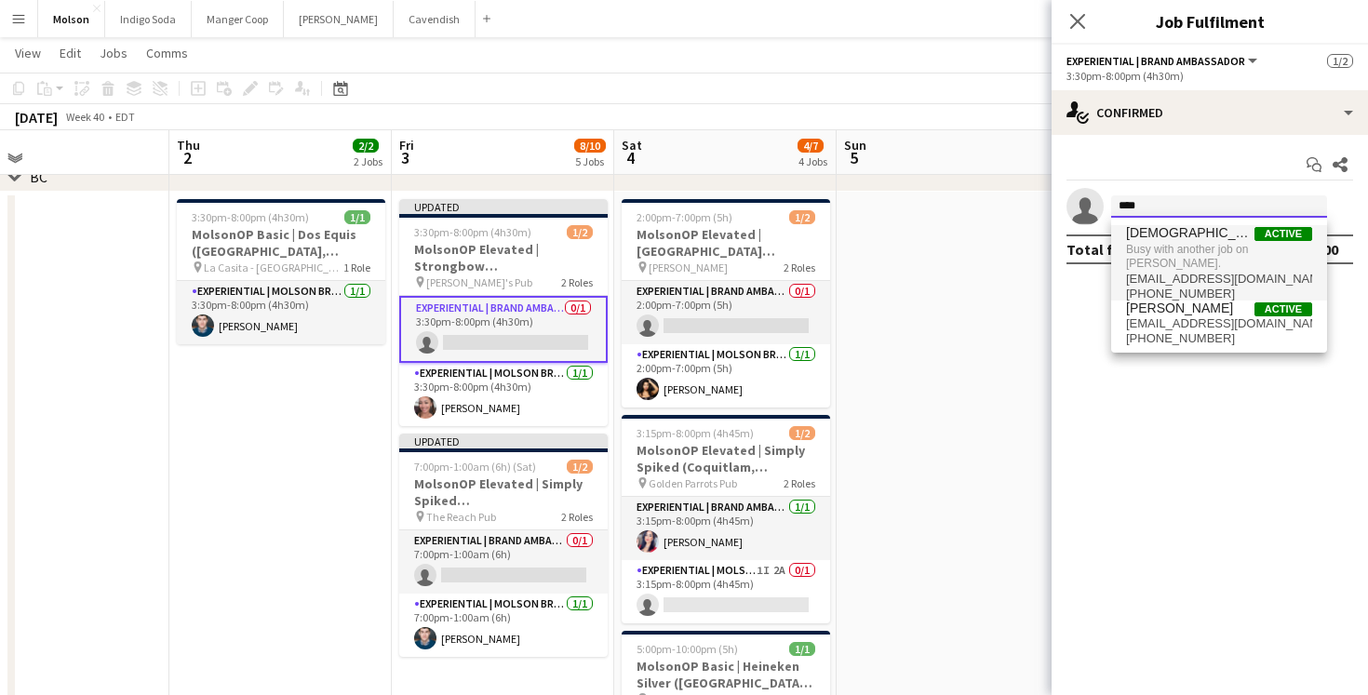
type input "****"
click at [1174, 240] on span "[DEMOGRAPHIC_DATA][PERSON_NAME]" at bounding box center [1190, 233] width 128 height 16
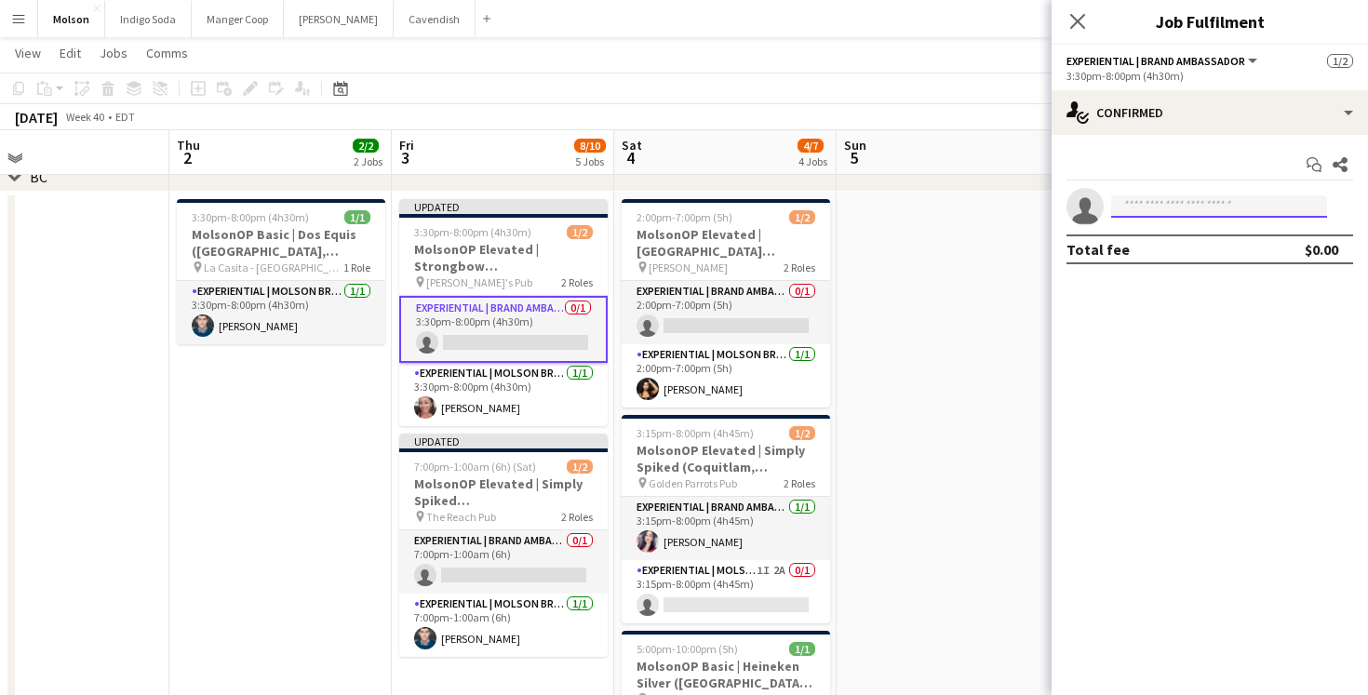
click at [1163, 208] on input at bounding box center [1219, 206] width 216 height 22
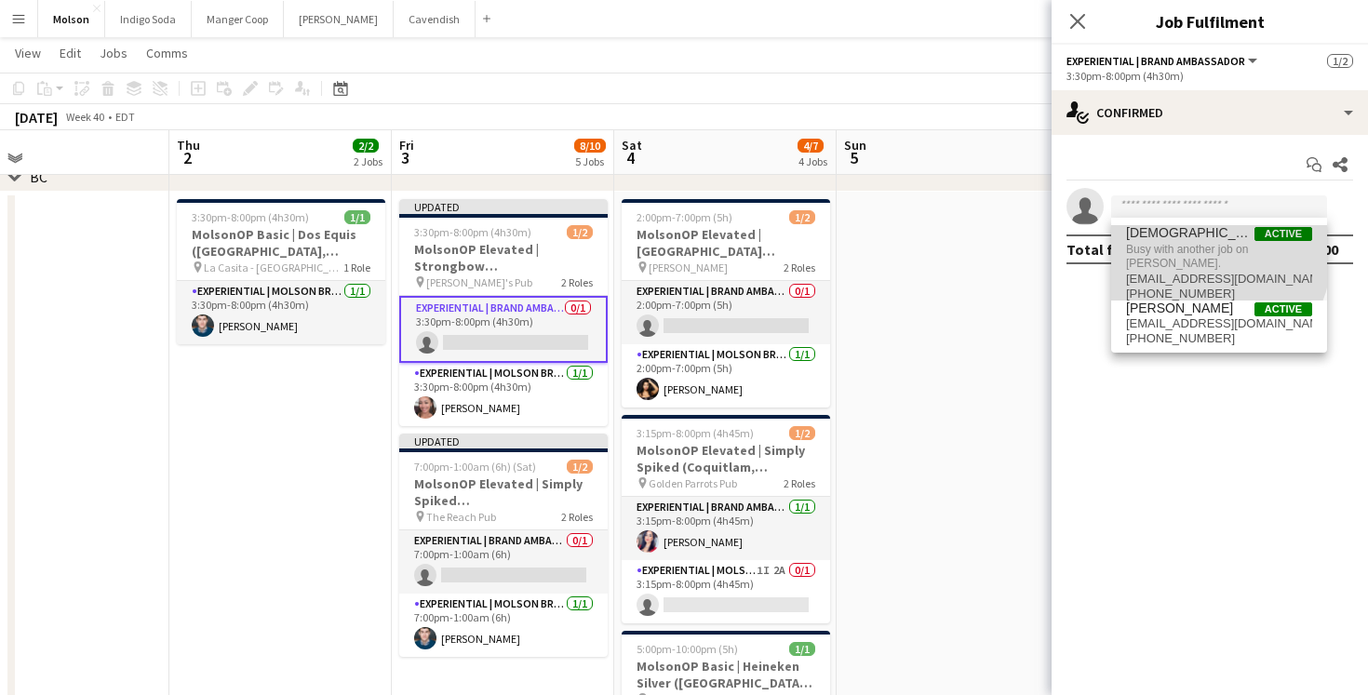
click at [1198, 253] on span "Busy with another job on [PERSON_NAME]." at bounding box center [1219, 256] width 186 height 31
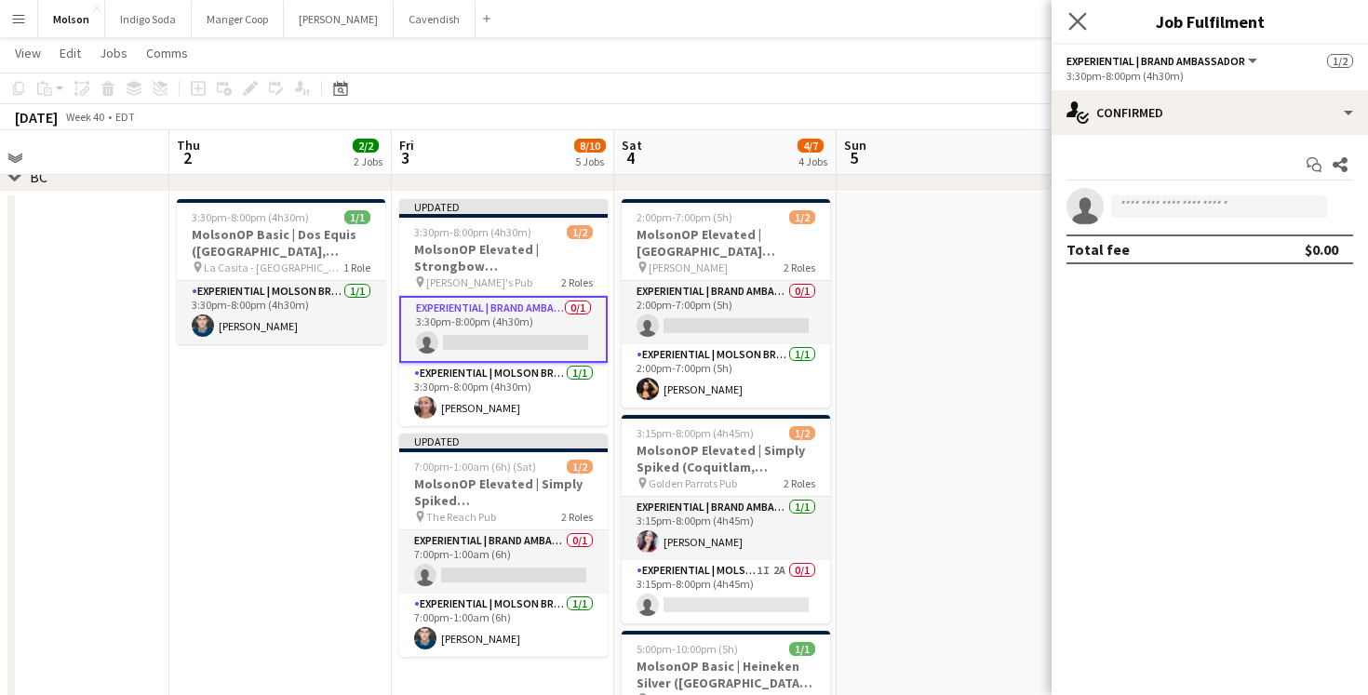
click at [1068, 25] on app-icon "Close pop-in" at bounding box center [1078, 21] width 27 height 27
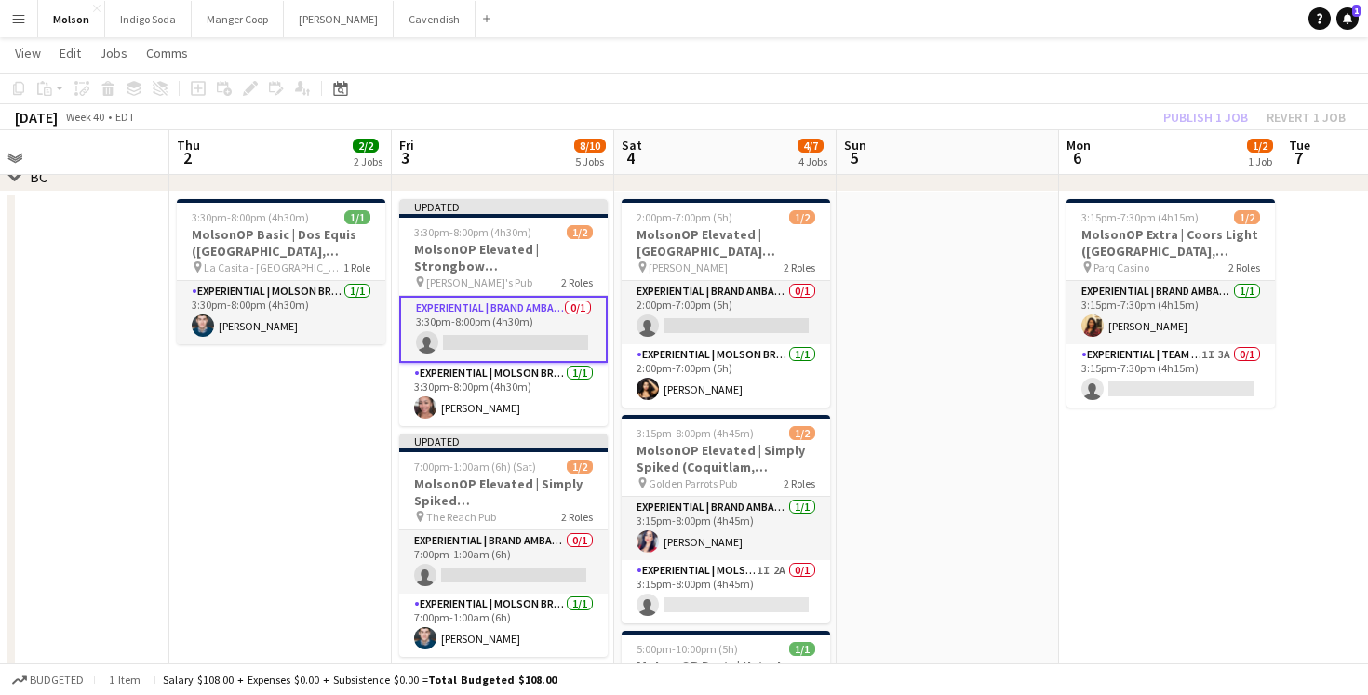
click at [981, 330] on app-date-cell at bounding box center [948, 505] width 222 height 626
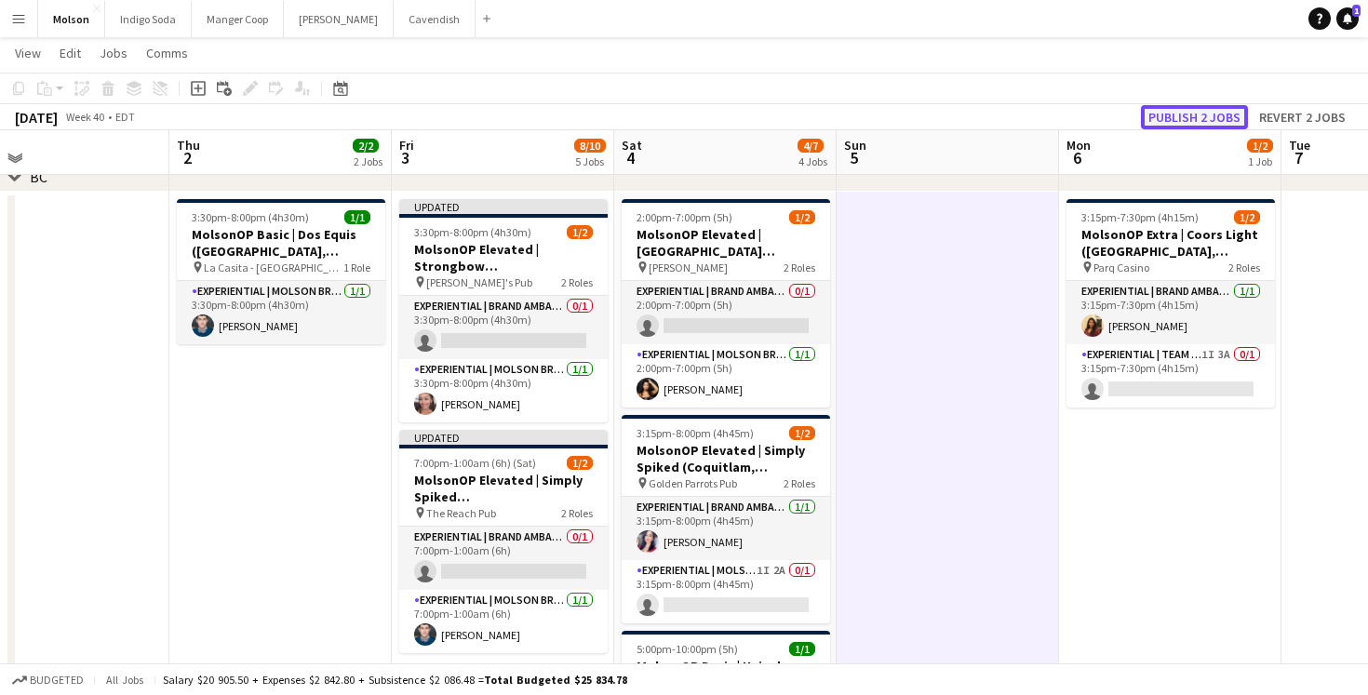
click at [1207, 114] on button "Publish 2 jobs" at bounding box center [1194, 117] width 107 height 24
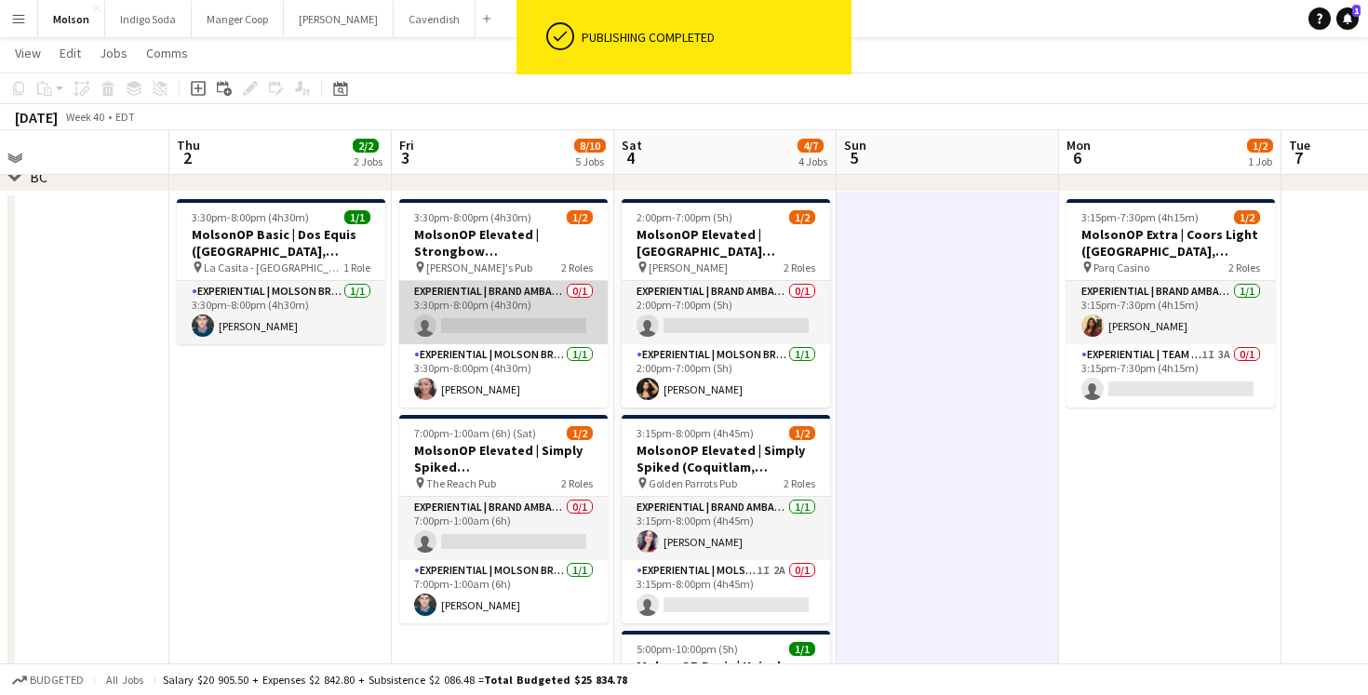
click at [539, 315] on app-card-role "Experiential | Brand Ambassador 0/1 3:30pm-8:00pm (4h30m) single-neutral-actions" at bounding box center [503, 312] width 208 height 63
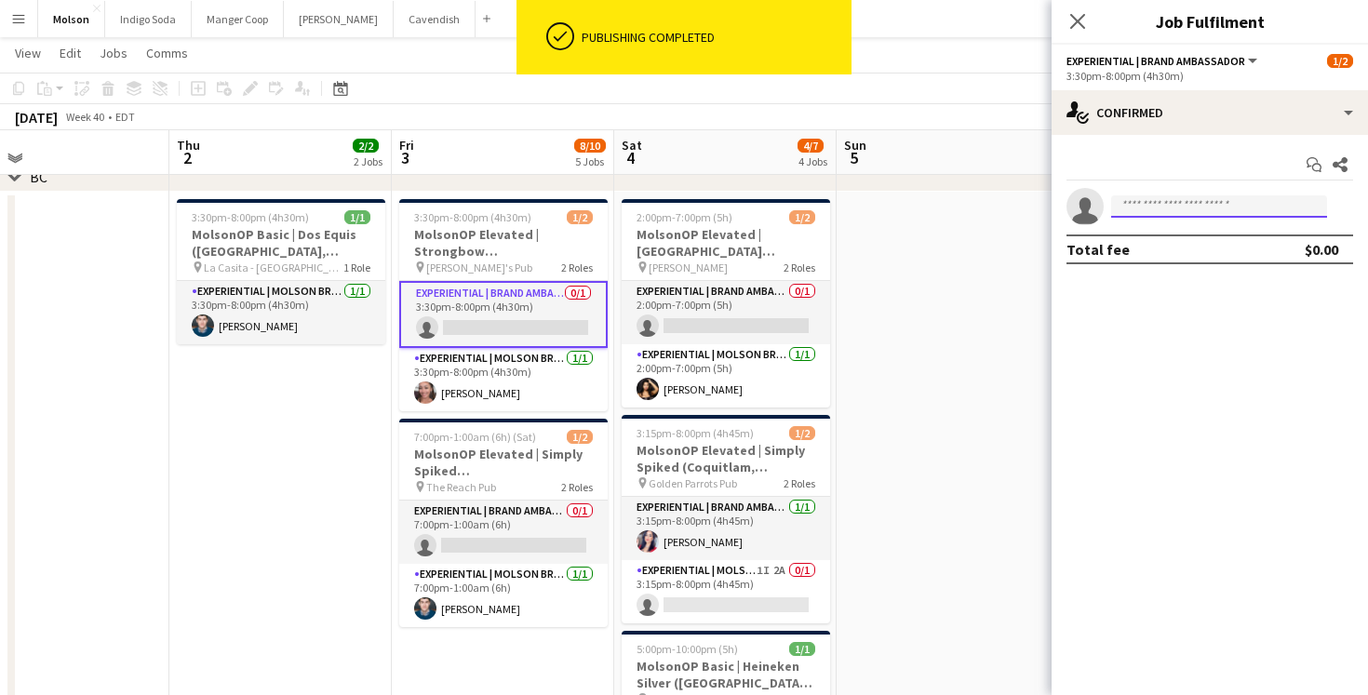
click at [1147, 208] on input at bounding box center [1219, 206] width 216 height 22
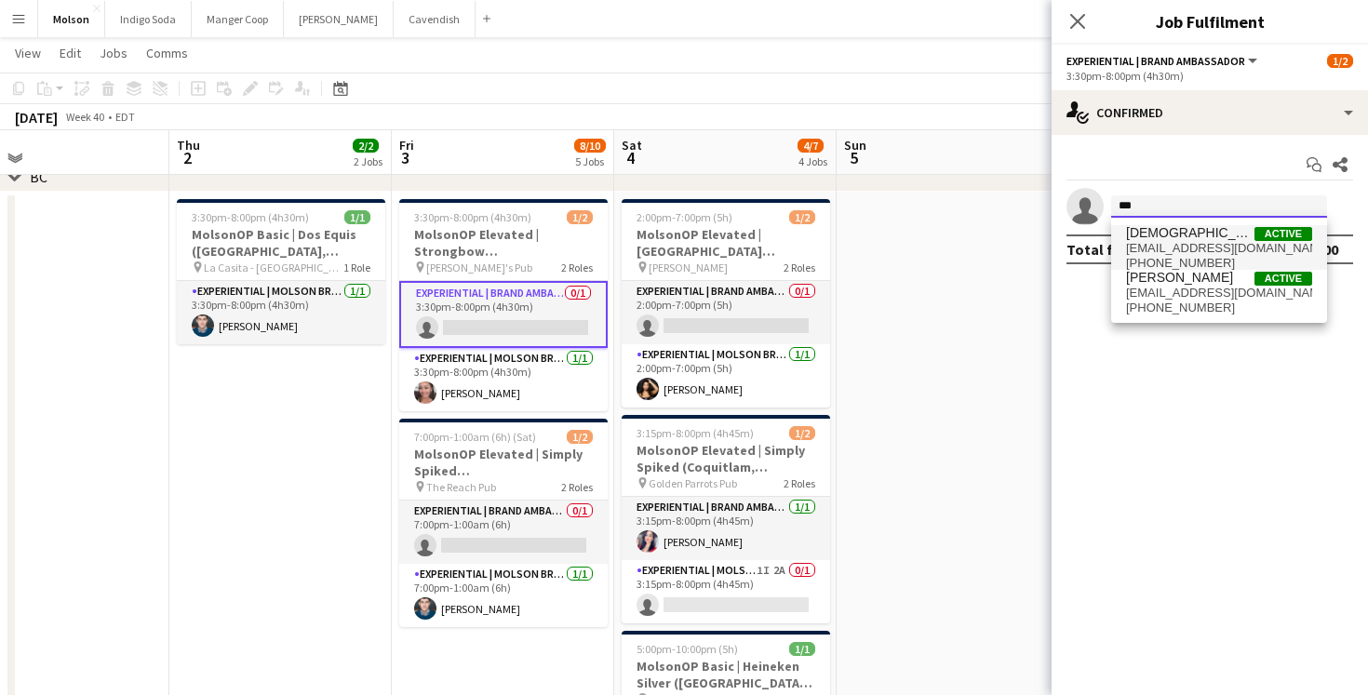
type input "***"
click at [1199, 249] on span "[EMAIL_ADDRESS][DOMAIN_NAME]" at bounding box center [1219, 248] width 186 height 15
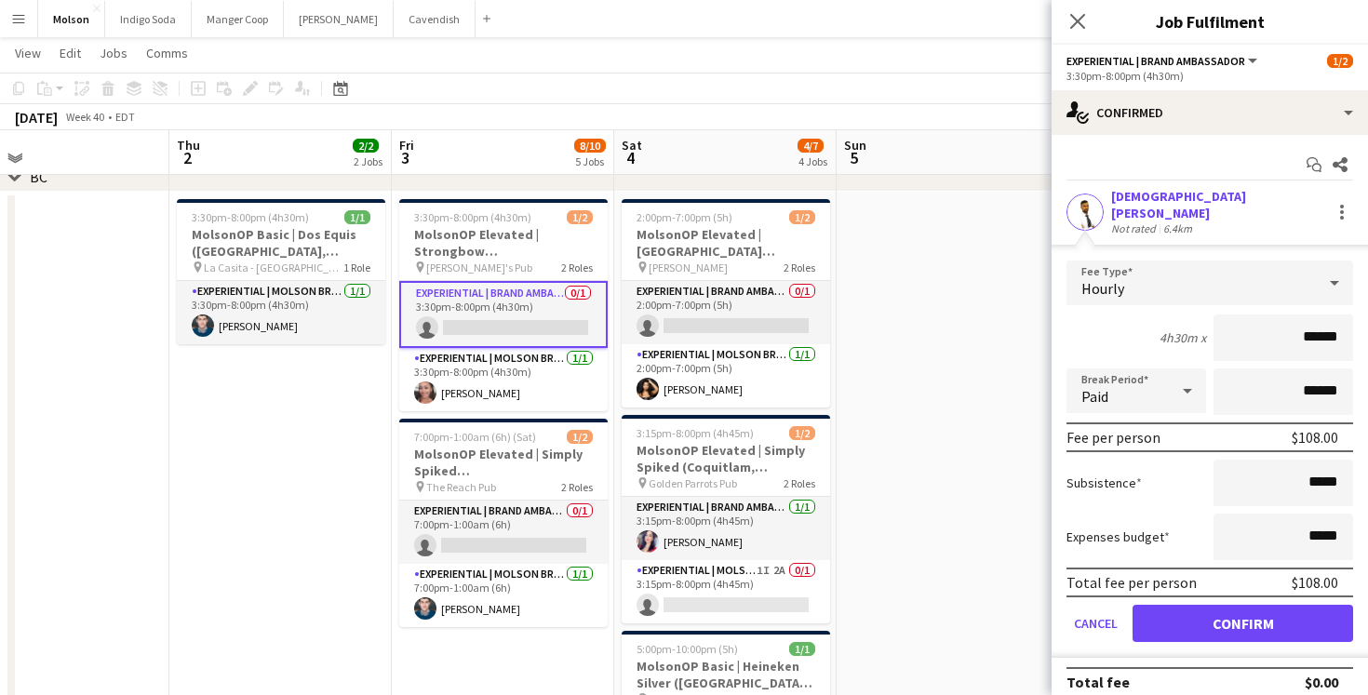
scroll to position [7, 0]
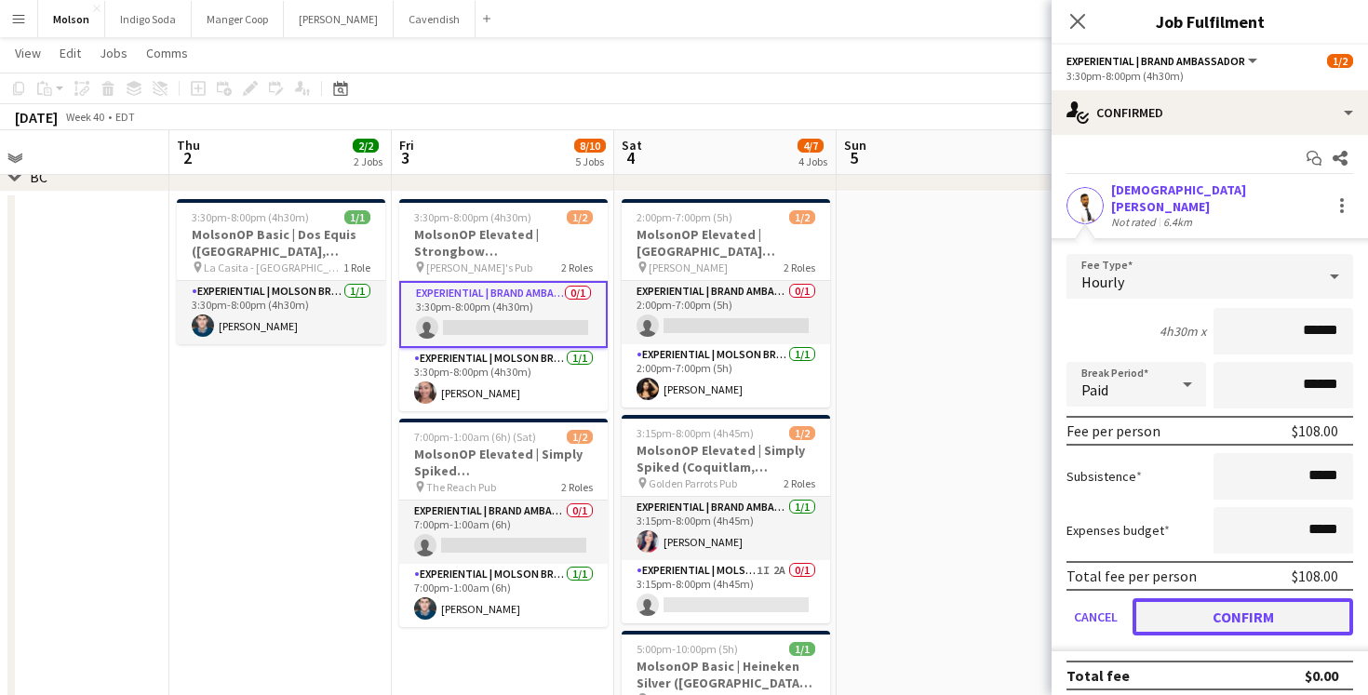
click at [1220, 607] on button "Confirm" at bounding box center [1243, 616] width 221 height 37
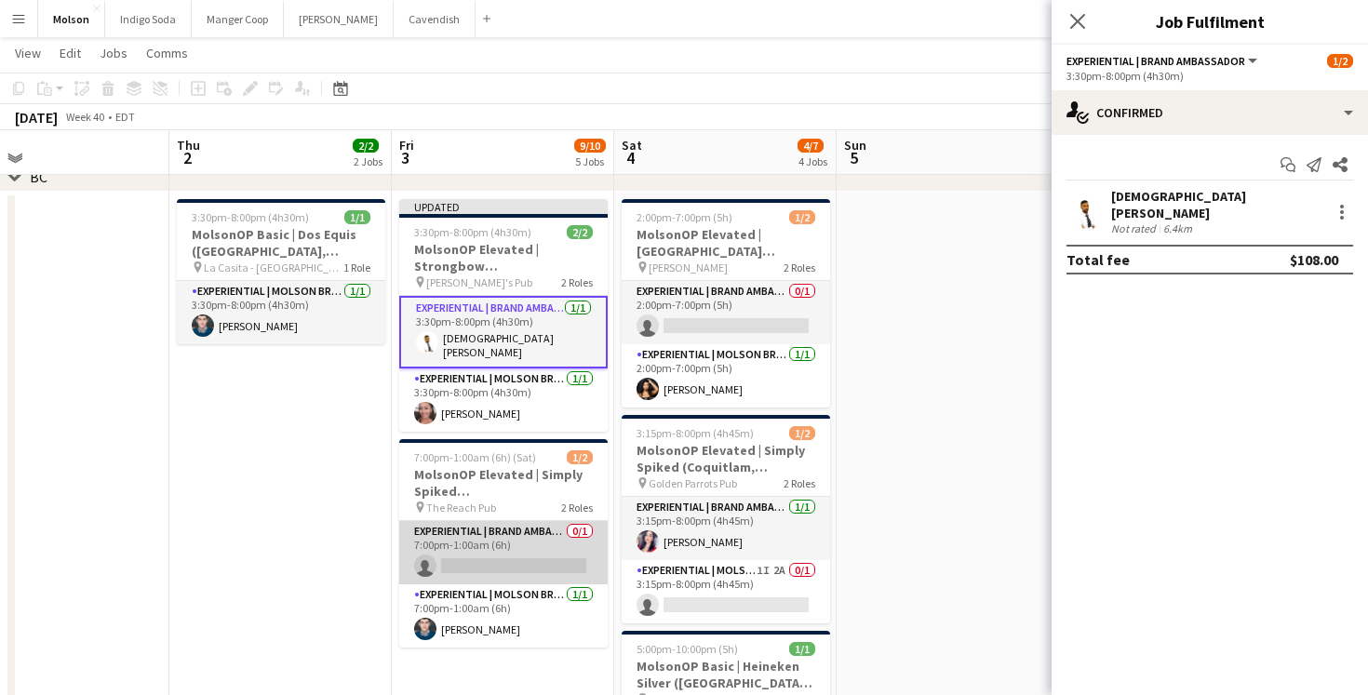
click at [475, 552] on app-card-role "Experiential | Brand Ambassador 0/1 7:00pm-1:00am (6h) single-neutral-actions" at bounding box center [503, 552] width 208 height 63
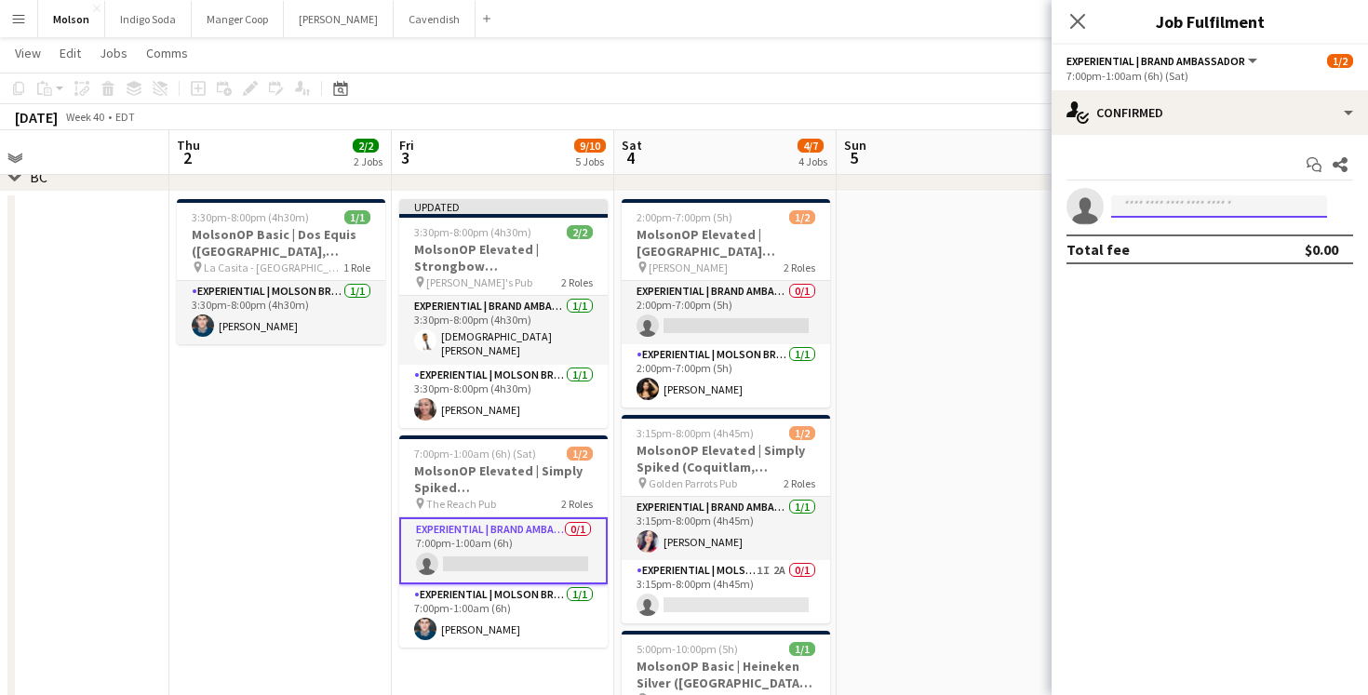
click at [1203, 206] on input at bounding box center [1219, 206] width 216 height 22
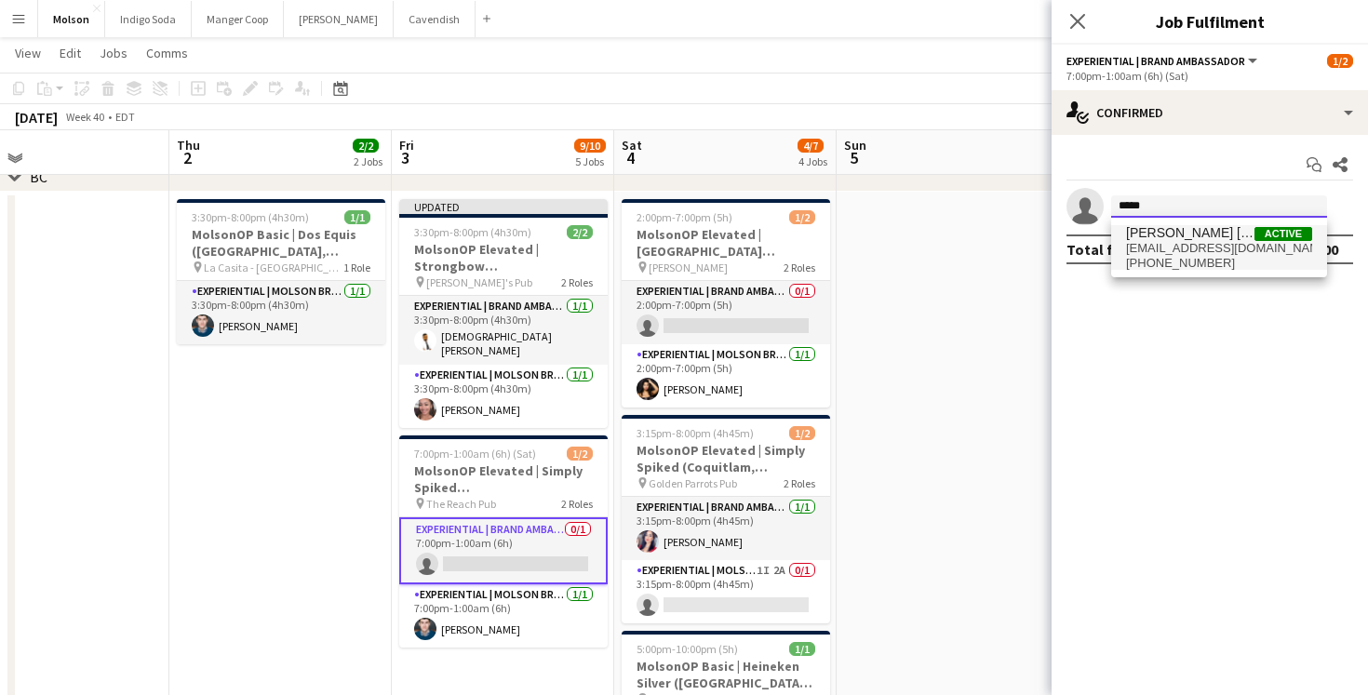
type input "*****"
click at [1202, 245] on span "[EMAIL_ADDRESS][DOMAIN_NAME]" at bounding box center [1219, 248] width 186 height 15
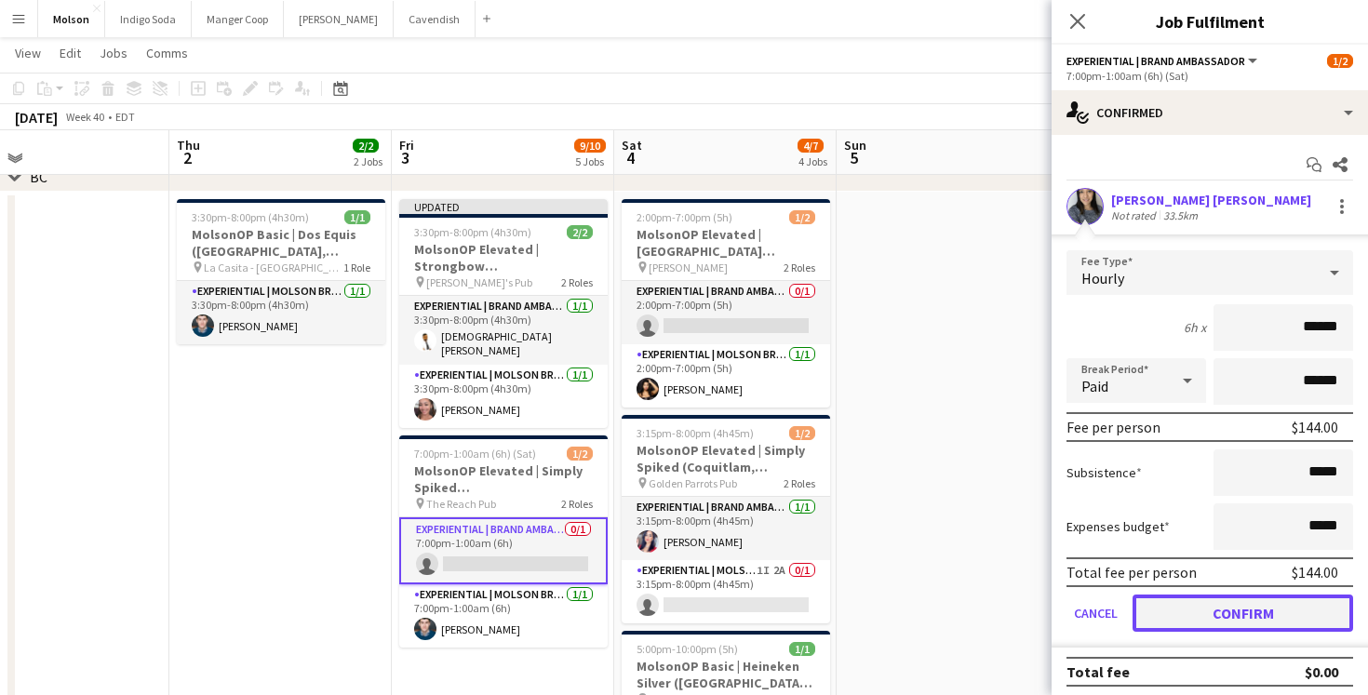
click at [1226, 608] on button "Confirm" at bounding box center [1243, 613] width 221 height 37
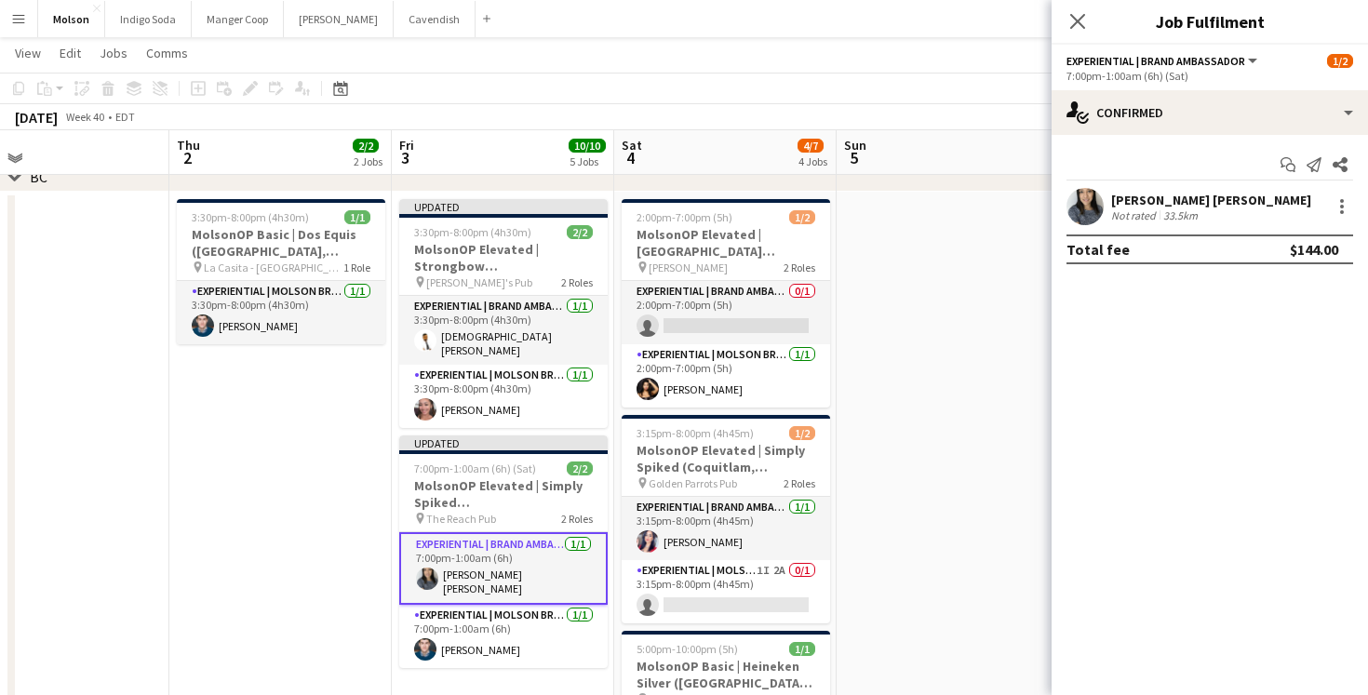
click at [916, 402] on app-date-cell at bounding box center [948, 505] width 222 height 626
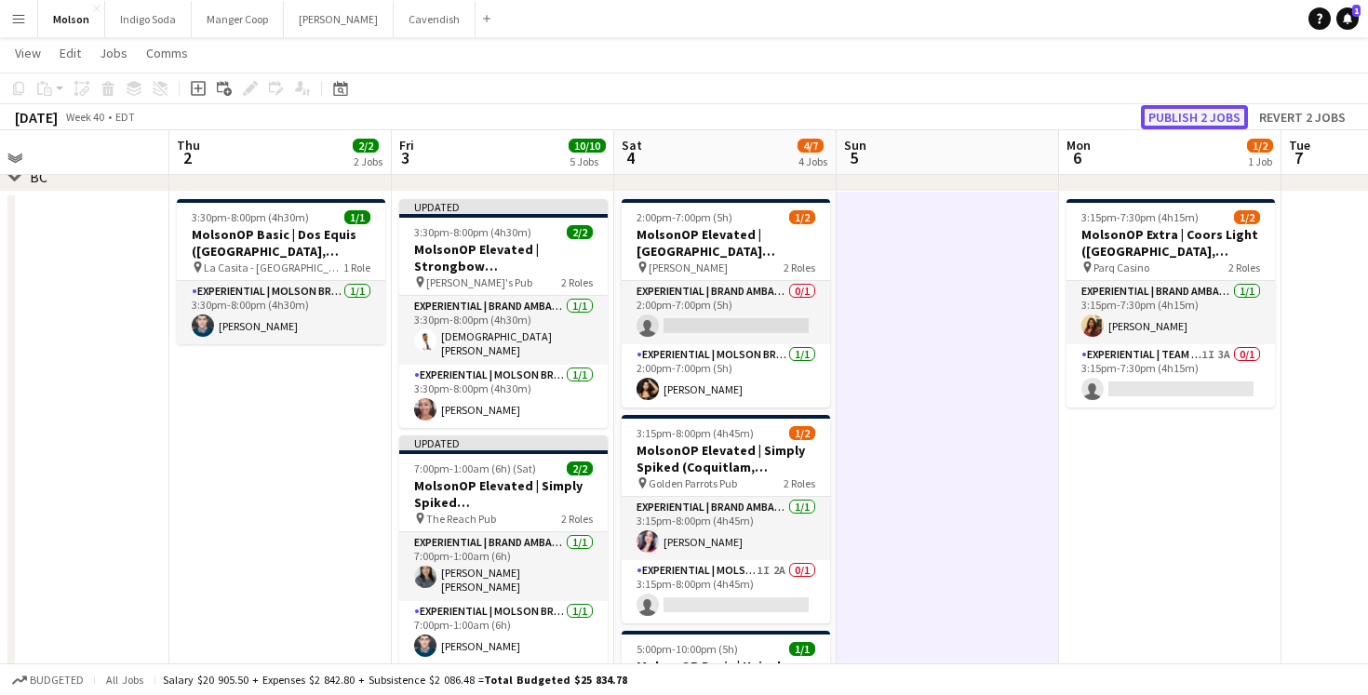
click at [1212, 116] on button "Publish 2 jobs" at bounding box center [1194, 117] width 107 height 24
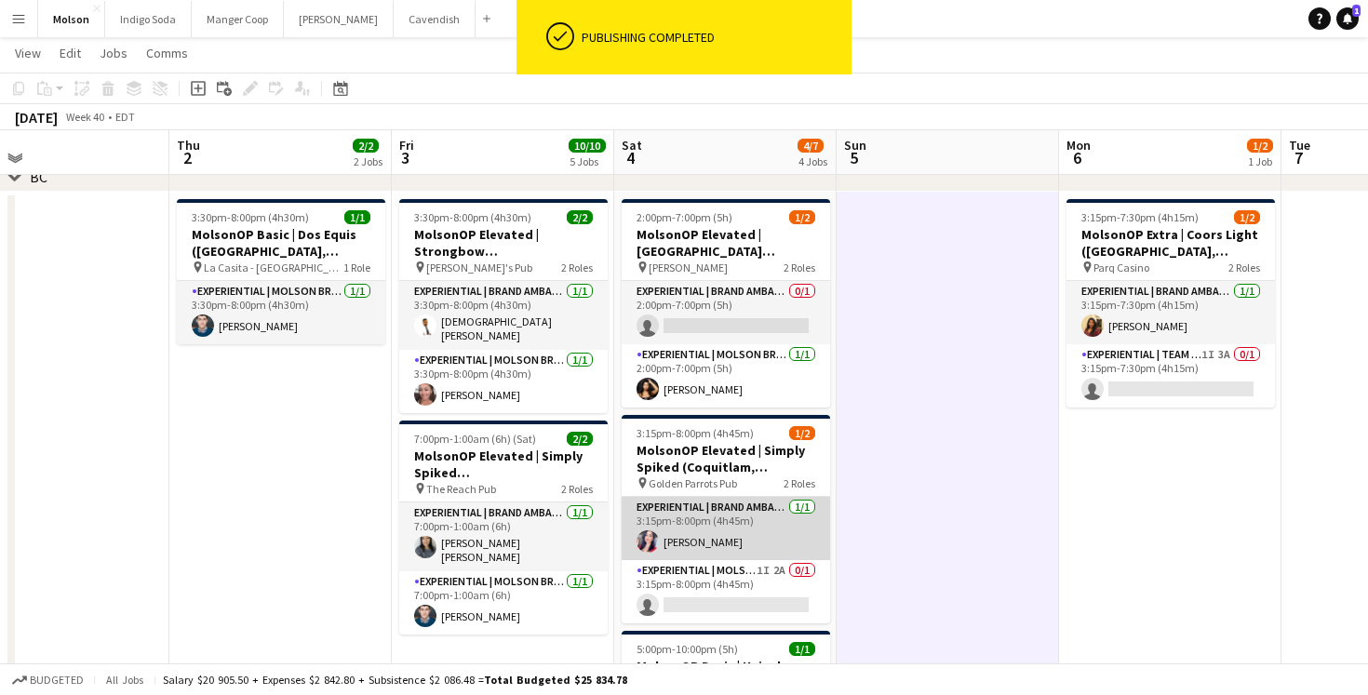
scroll to position [220, 0]
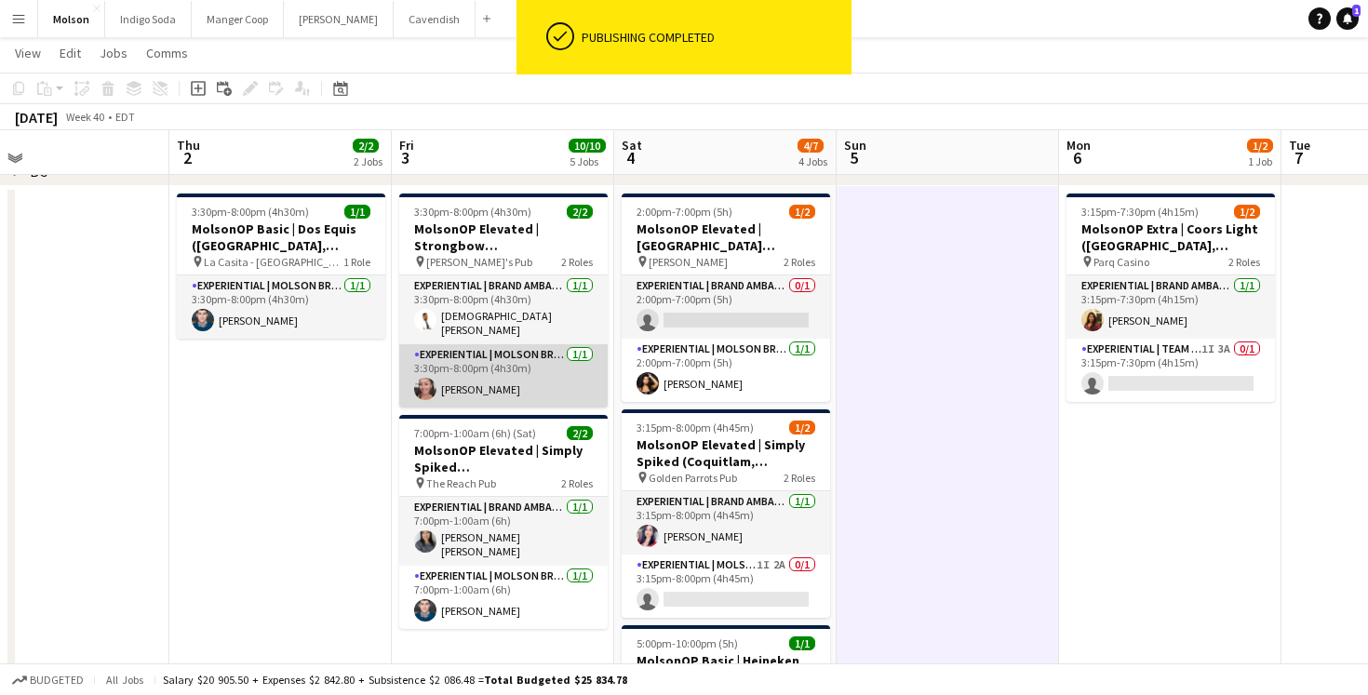
click at [489, 377] on app-card-role "Experiential | Molson Brand Specialist [DATE] 3:30pm-8:00pm (4h30m) [PERSON_NAM…" at bounding box center [503, 375] width 208 height 63
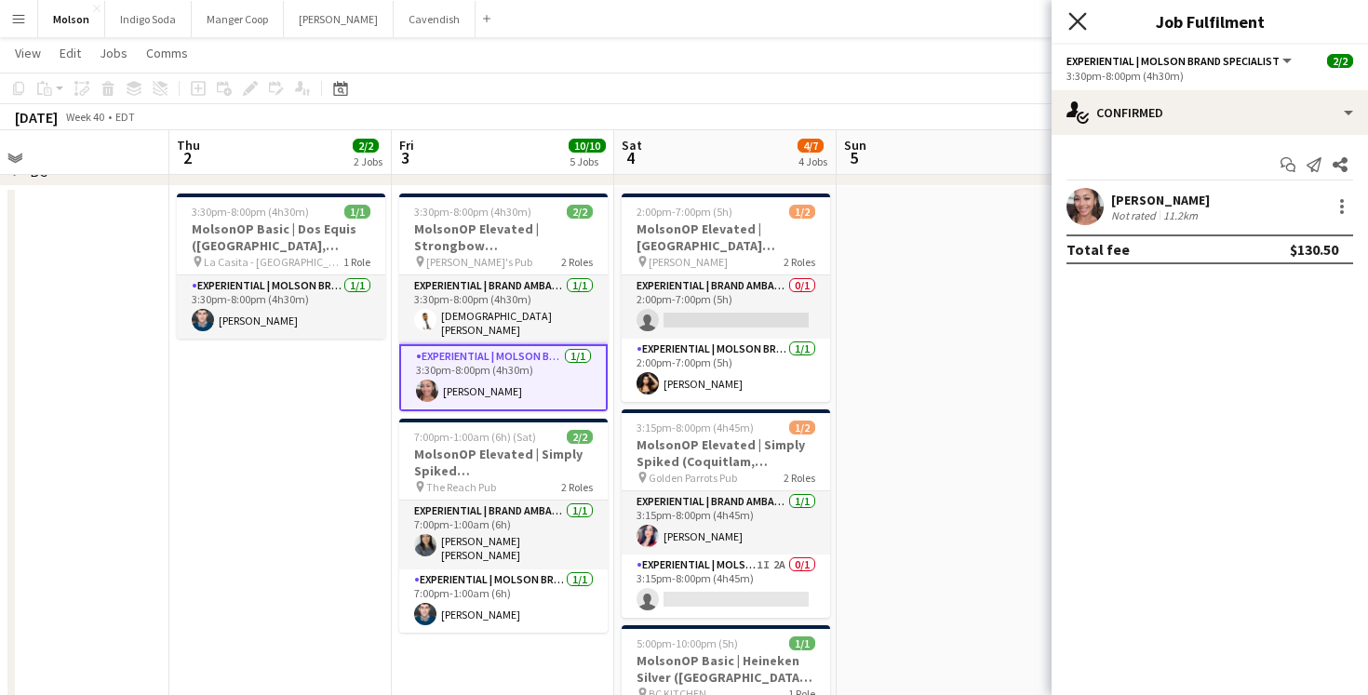
click at [1080, 21] on icon "Close pop-in" at bounding box center [1077, 21] width 18 height 18
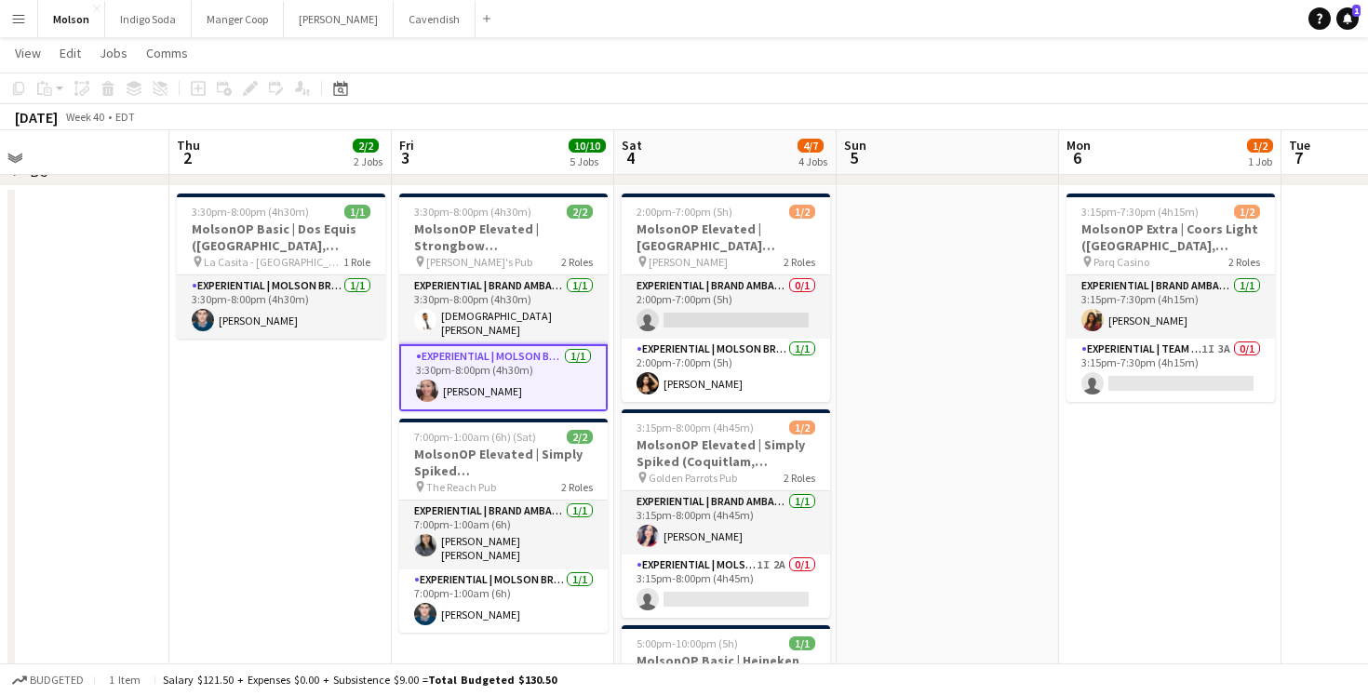
click at [967, 260] on app-date-cell at bounding box center [948, 499] width 222 height 626
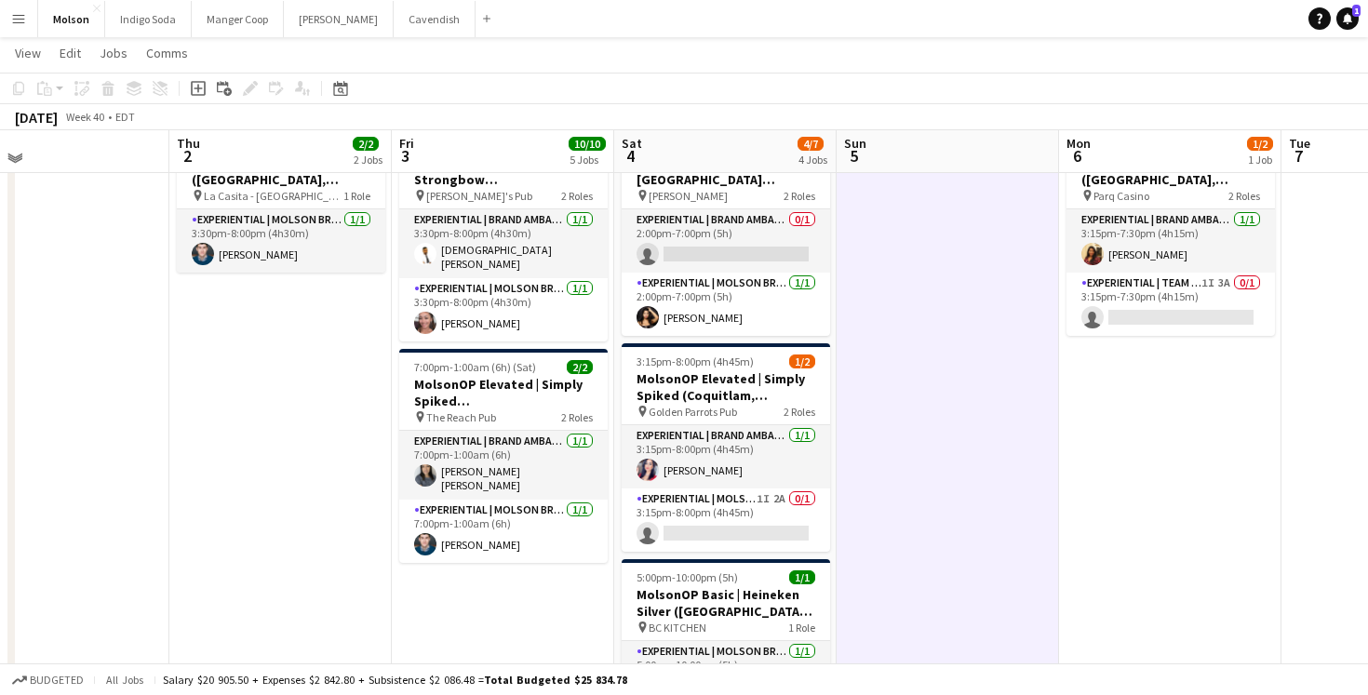
scroll to position [284, 0]
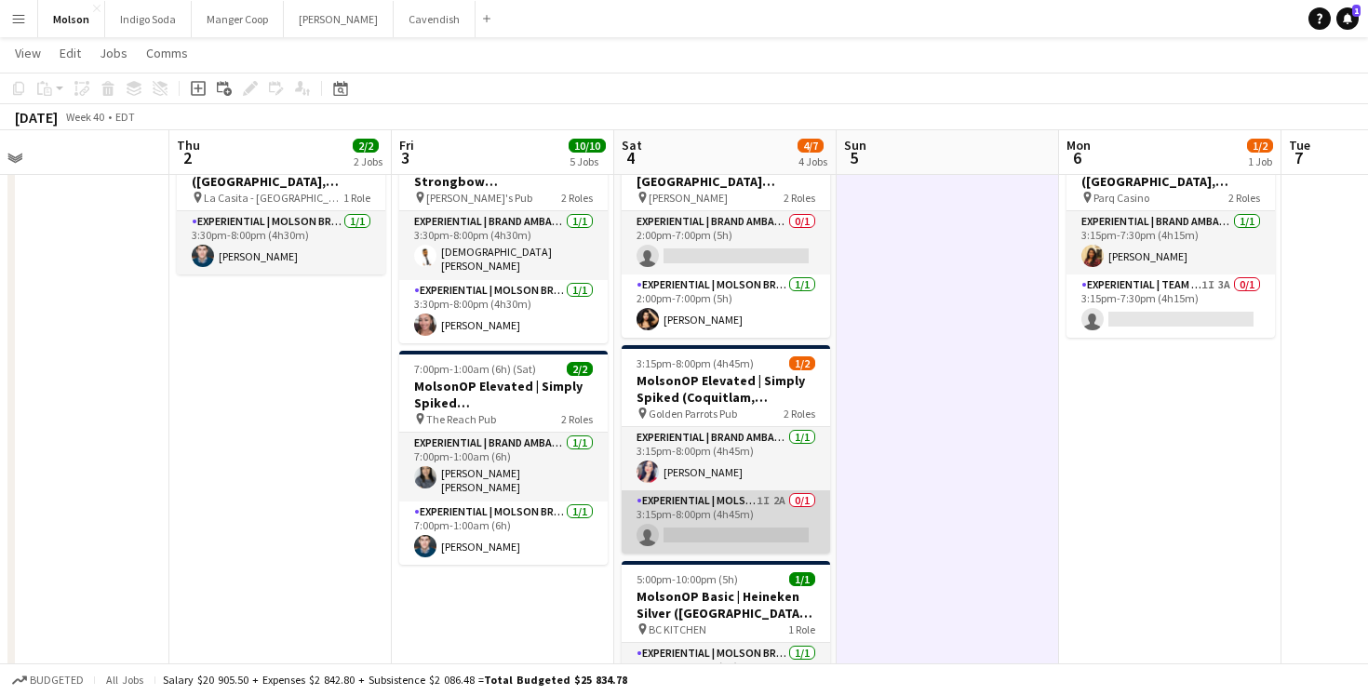
click at [743, 527] on app-card-role "Experiential | Molson Brand Specialist 1I 2A 0/1 3:15pm-8:00pm (4h45m) single-n…" at bounding box center [726, 522] width 208 height 63
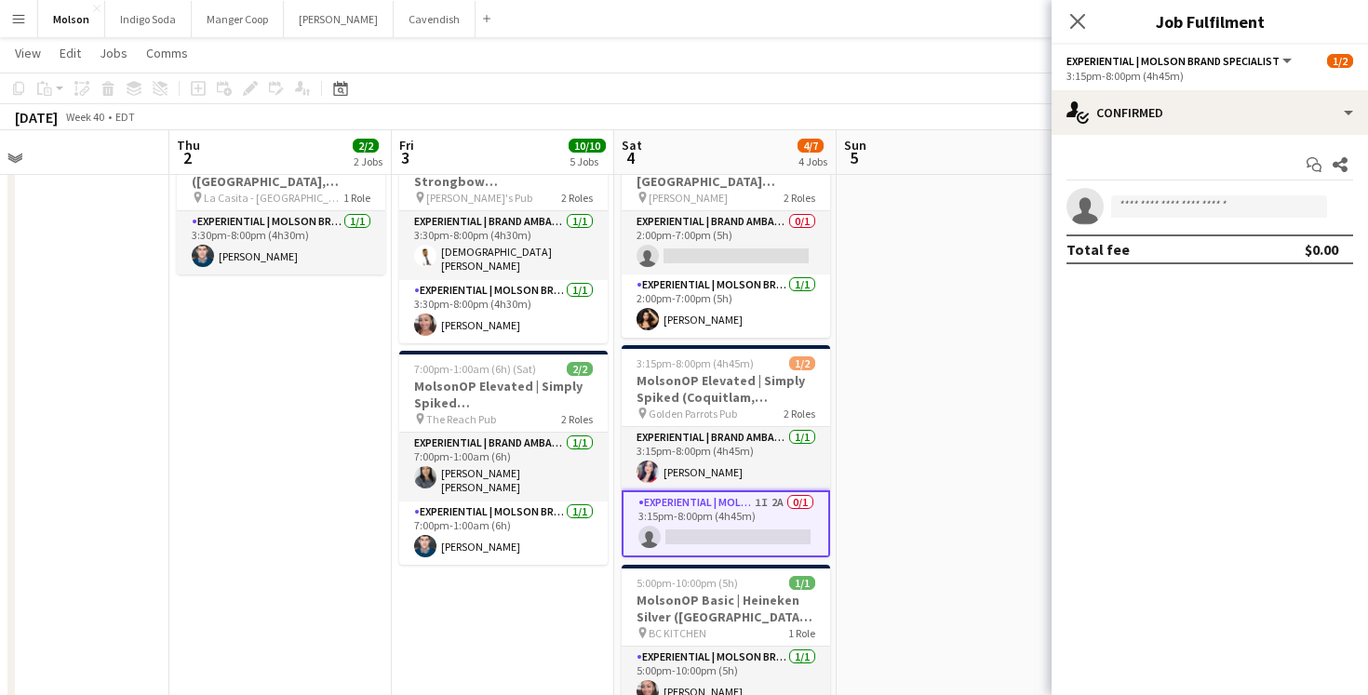
click at [935, 390] on app-date-cell at bounding box center [948, 435] width 222 height 626
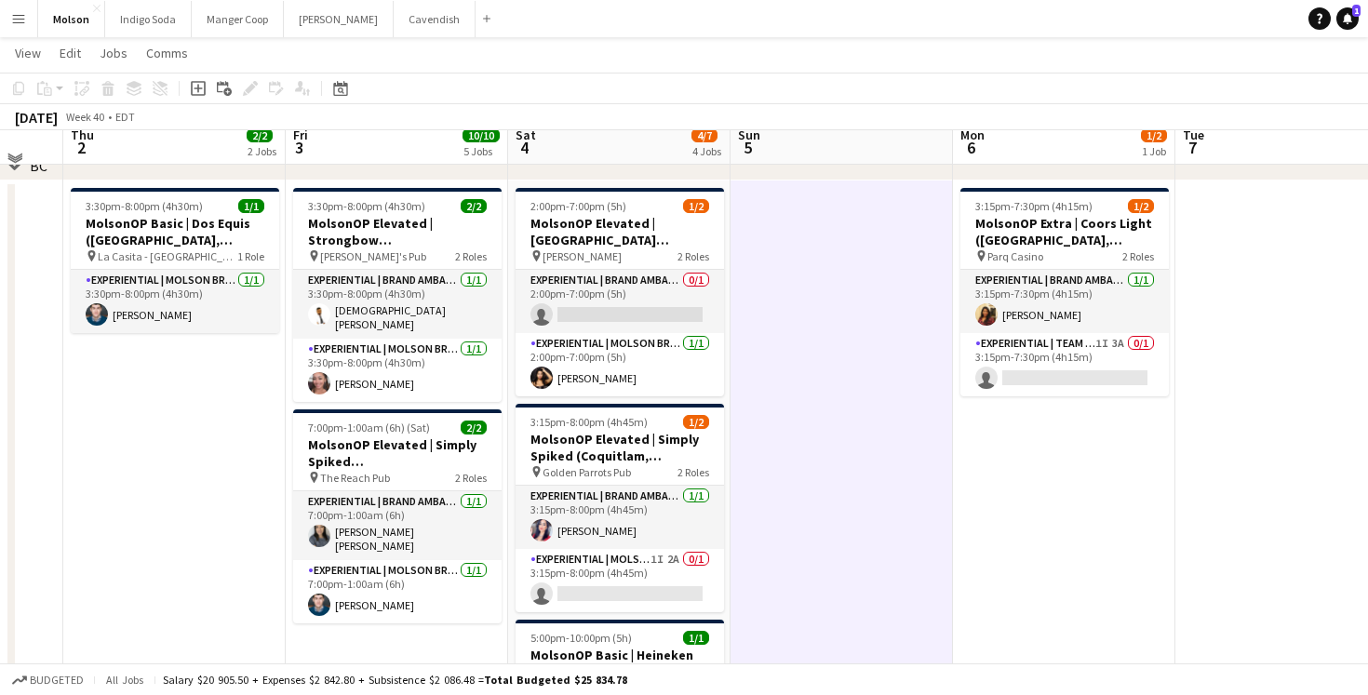
scroll to position [229, 0]
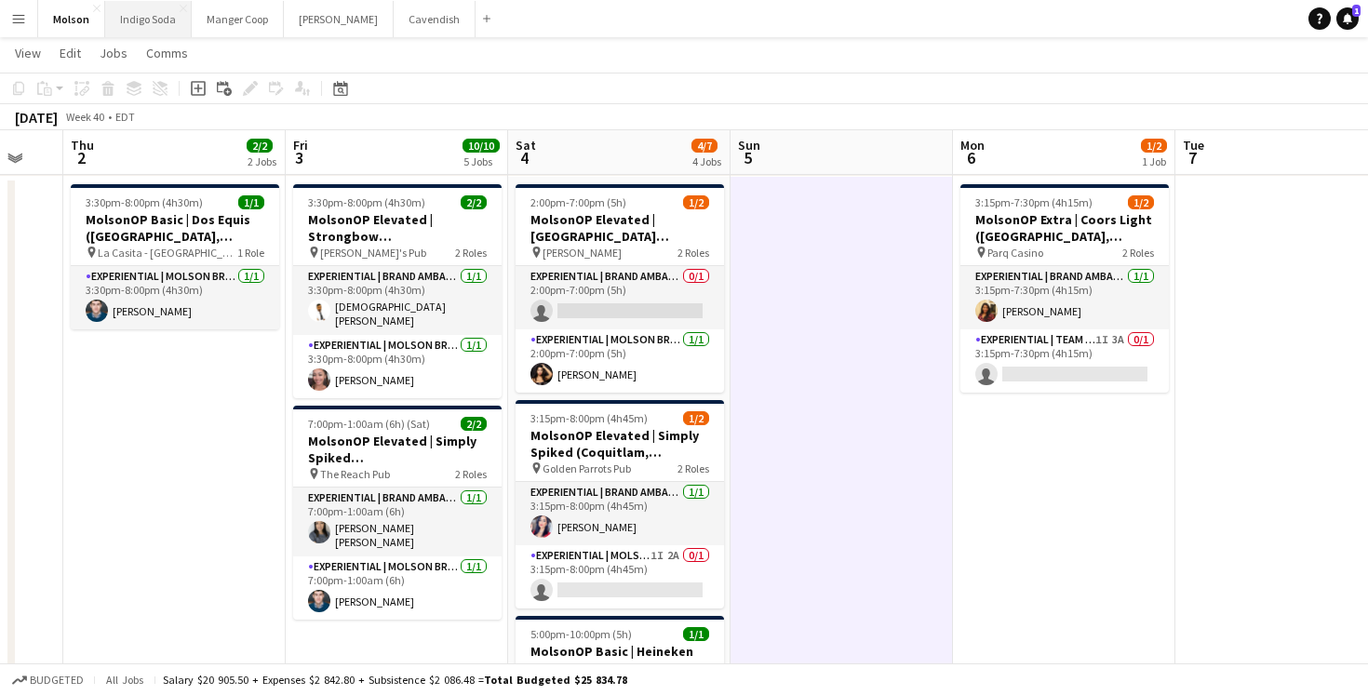
click at [146, 13] on button "Indigo Soda Close" at bounding box center [148, 19] width 87 height 36
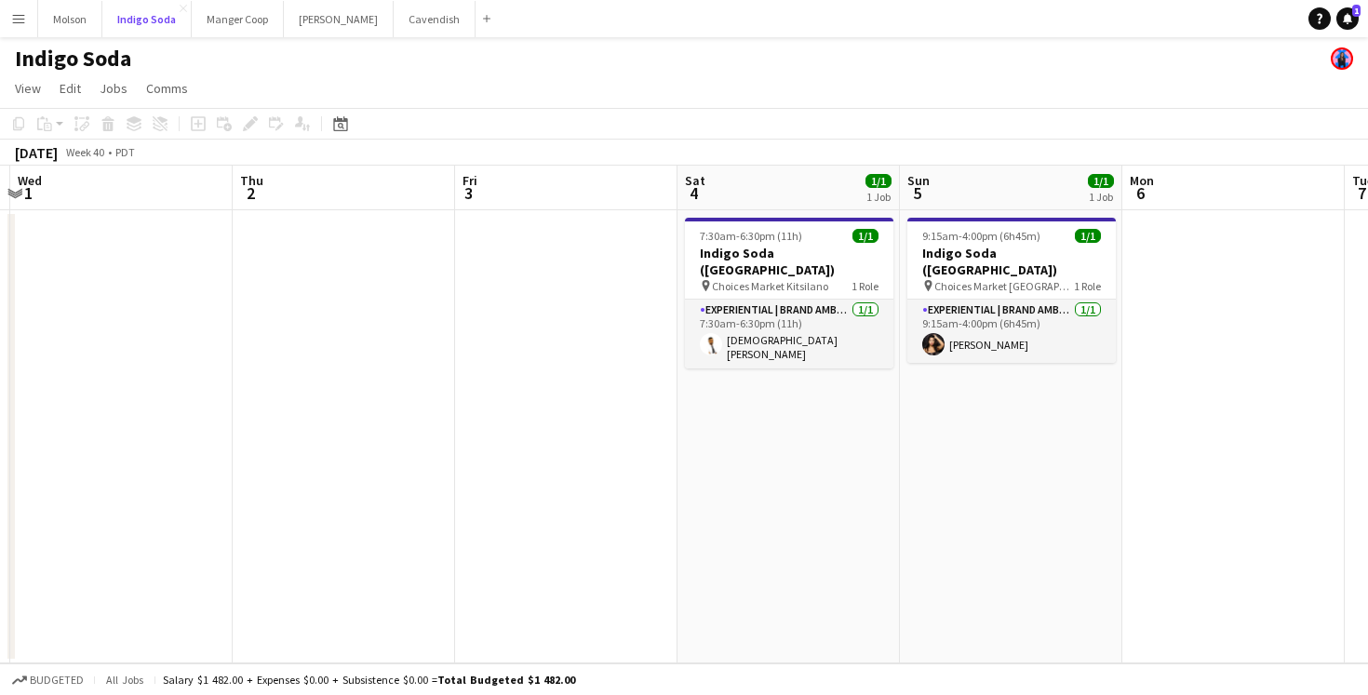
scroll to position [0, 740]
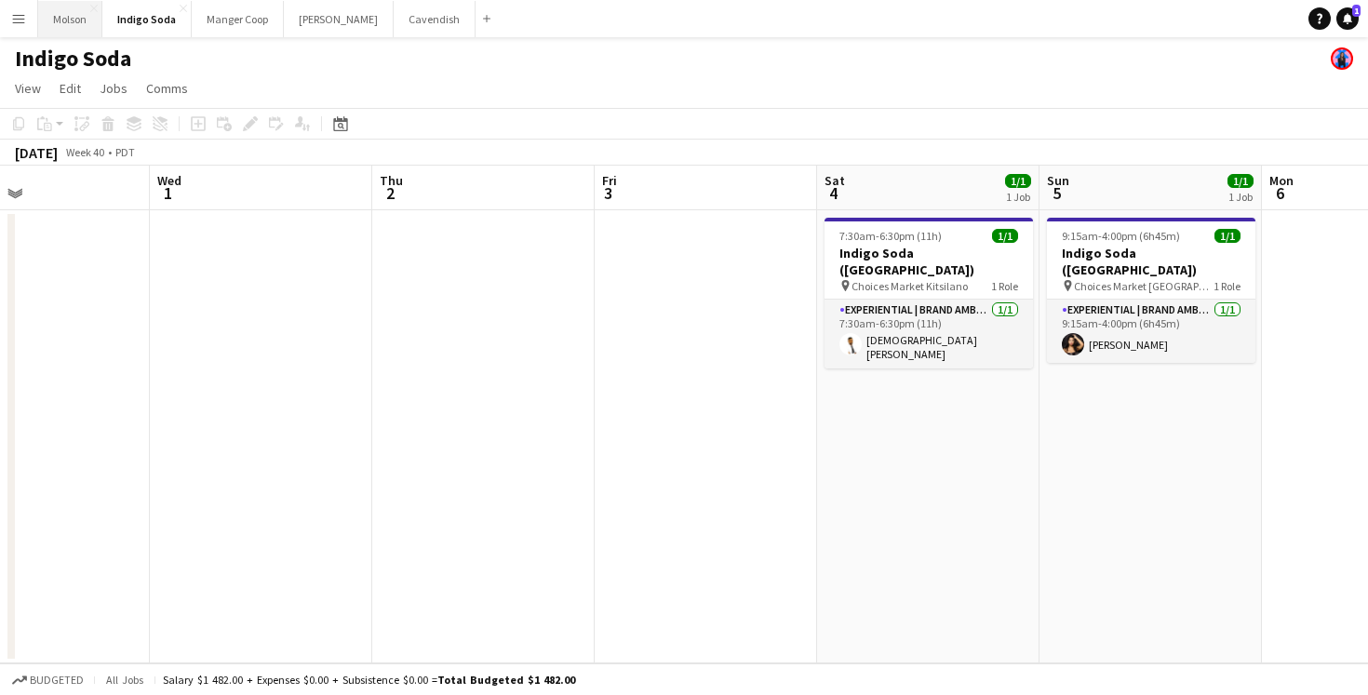
click at [71, 26] on button "Molson Close" at bounding box center [70, 19] width 64 height 36
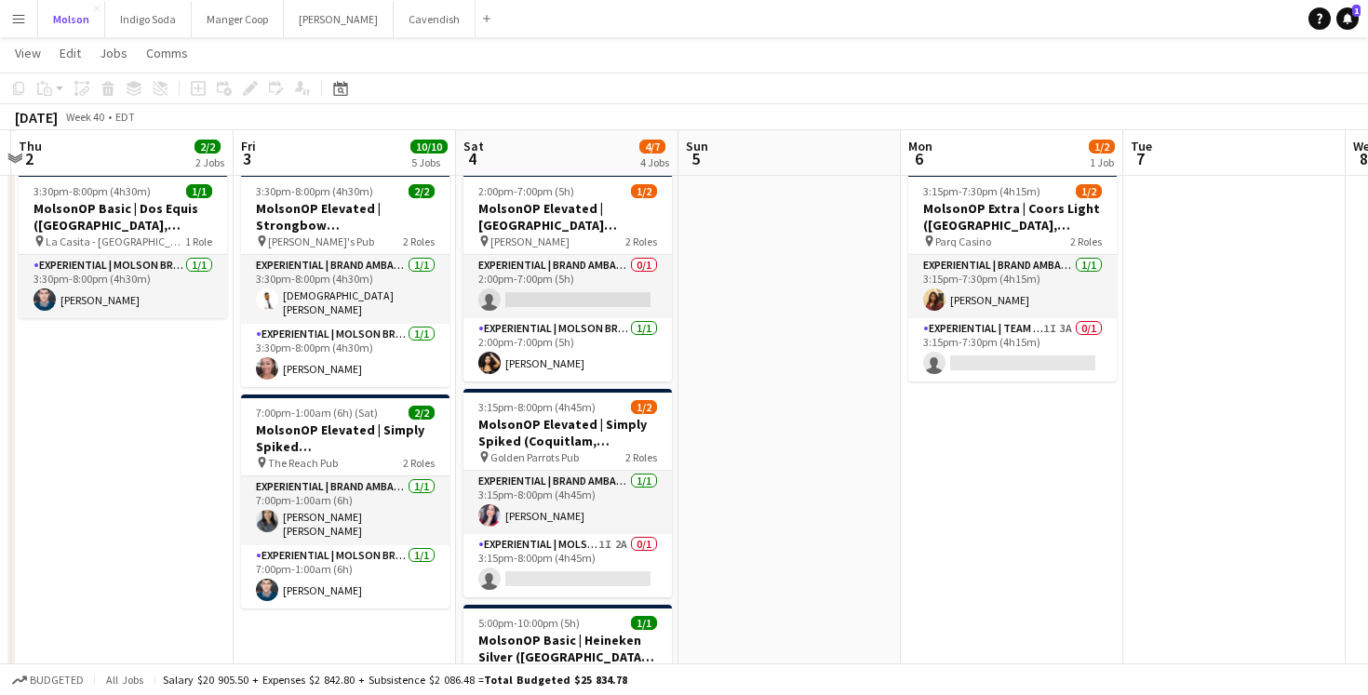
scroll to position [1568, 0]
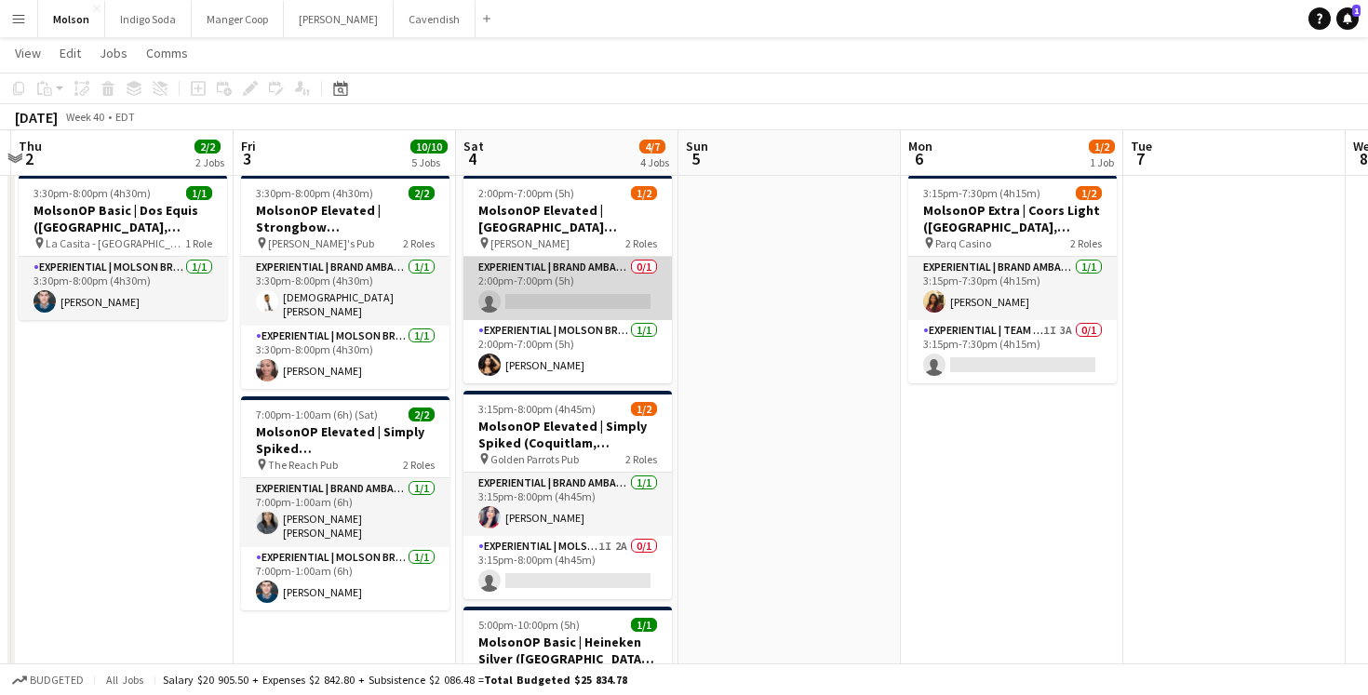
click at [591, 299] on app-card-role "Experiential | Brand Ambassador 0/1 2:00pm-7:00pm (5h) single-neutral-actions" at bounding box center [568, 288] width 208 height 63
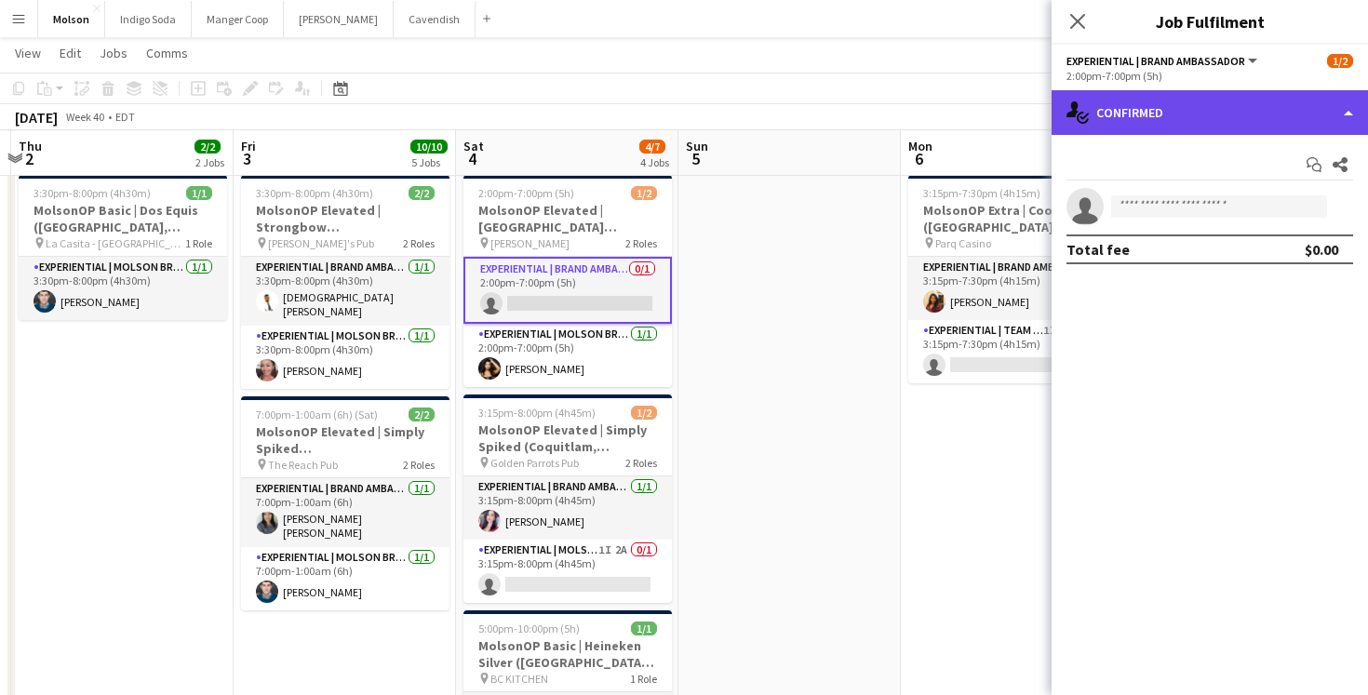
click at [1118, 127] on div "single-neutral-actions-check-2 Confirmed" at bounding box center [1210, 112] width 316 height 45
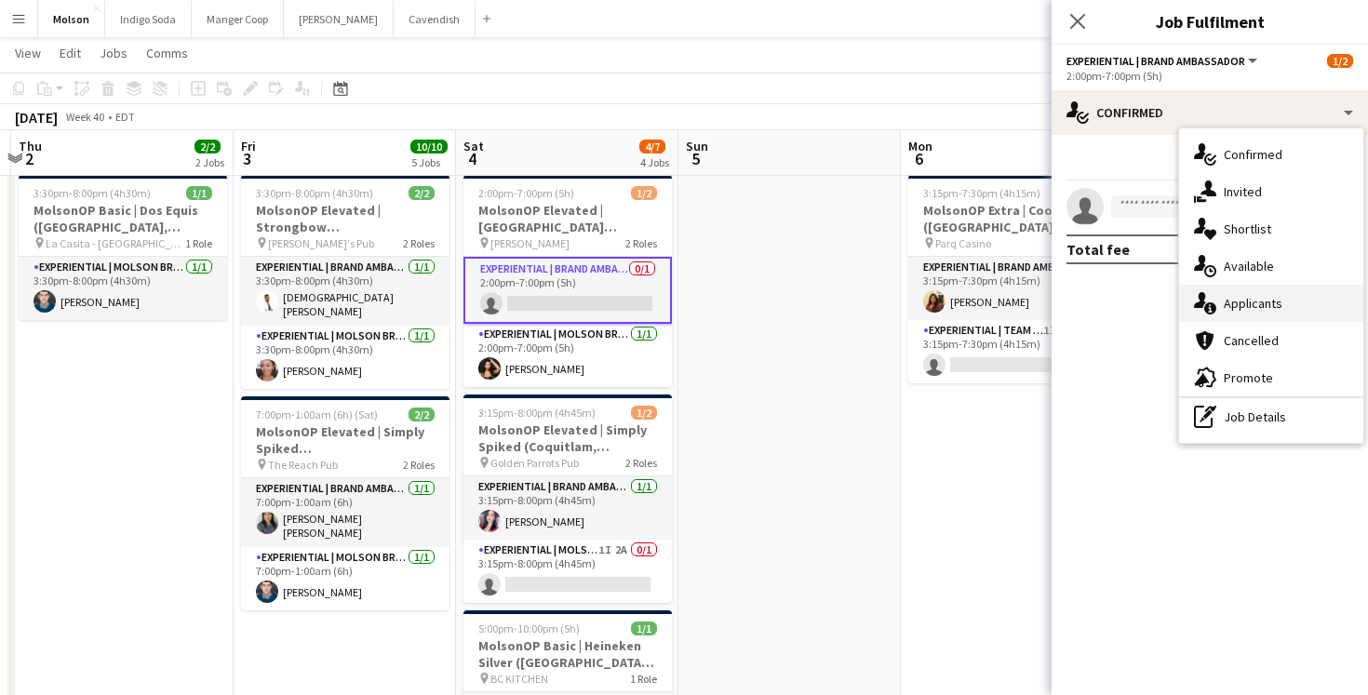
click at [1236, 313] on div "single-neutral-actions-information Applicants" at bounding box center [1271, 303] width 184 height 37
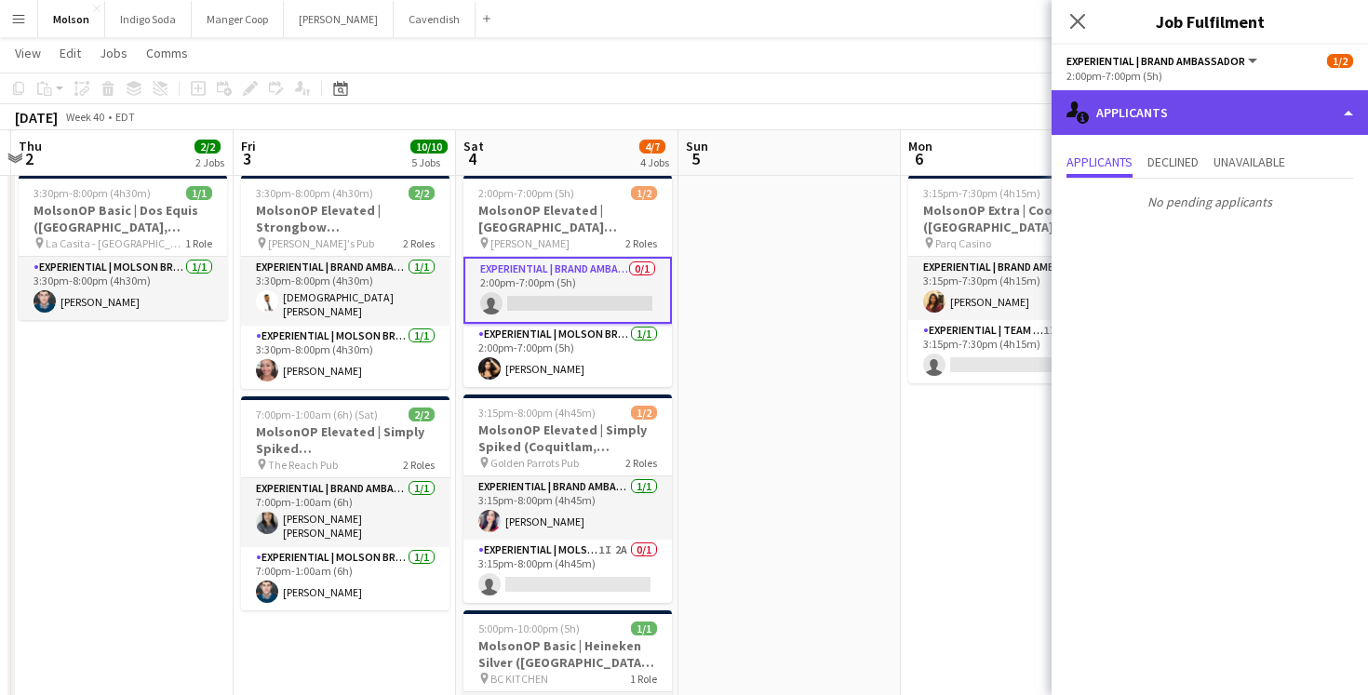
click at [1199, 114] on div "single-neutral-actions-information Applicants" at bounding box center [1210, 112] width 316 height 45
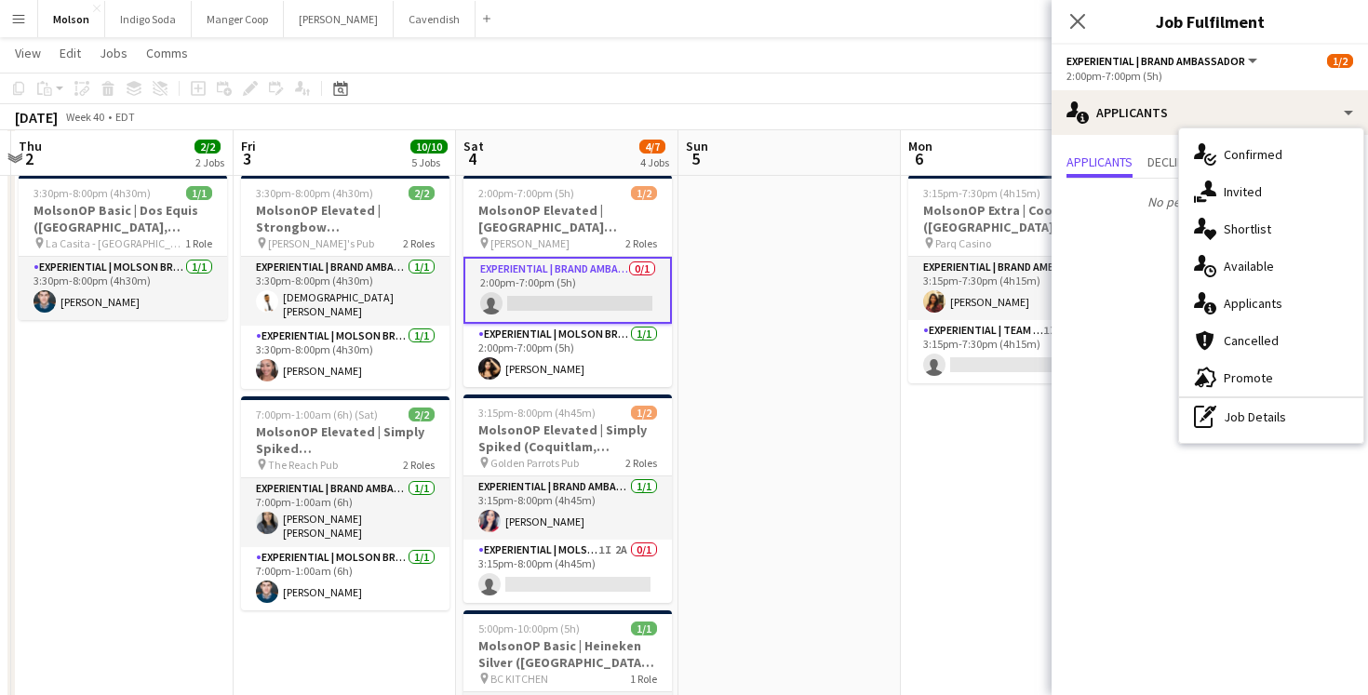
click at [1130, 309] on mat-expansion-panel "users2 Applicants Applicants Declined Unavailable No pending applicants" at bounding box center [1210, 415] width 316 height 560
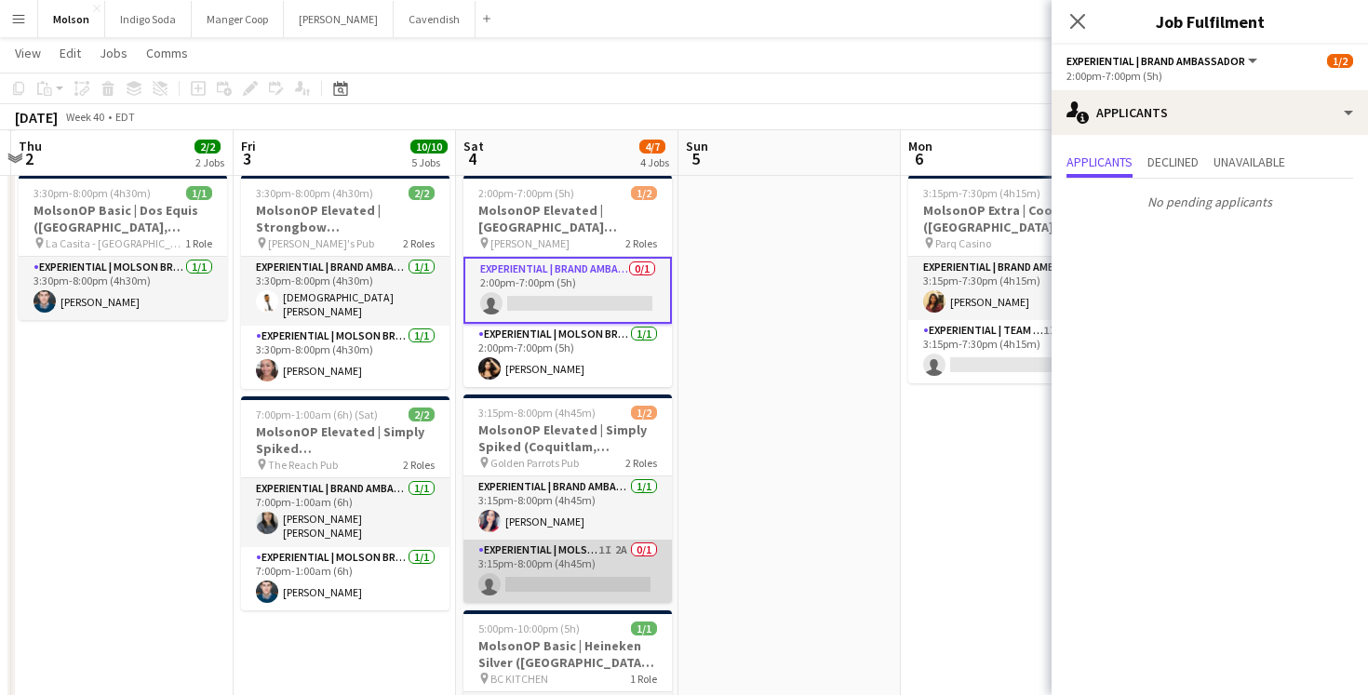
click at [597, 568] on app-card-role "Experiential | Molson Brand Specialist 1I 2A 0/1 3:15pm-8:00pm (4h45m) single-n…" at bounding box center [568, 571] width 208 height 63
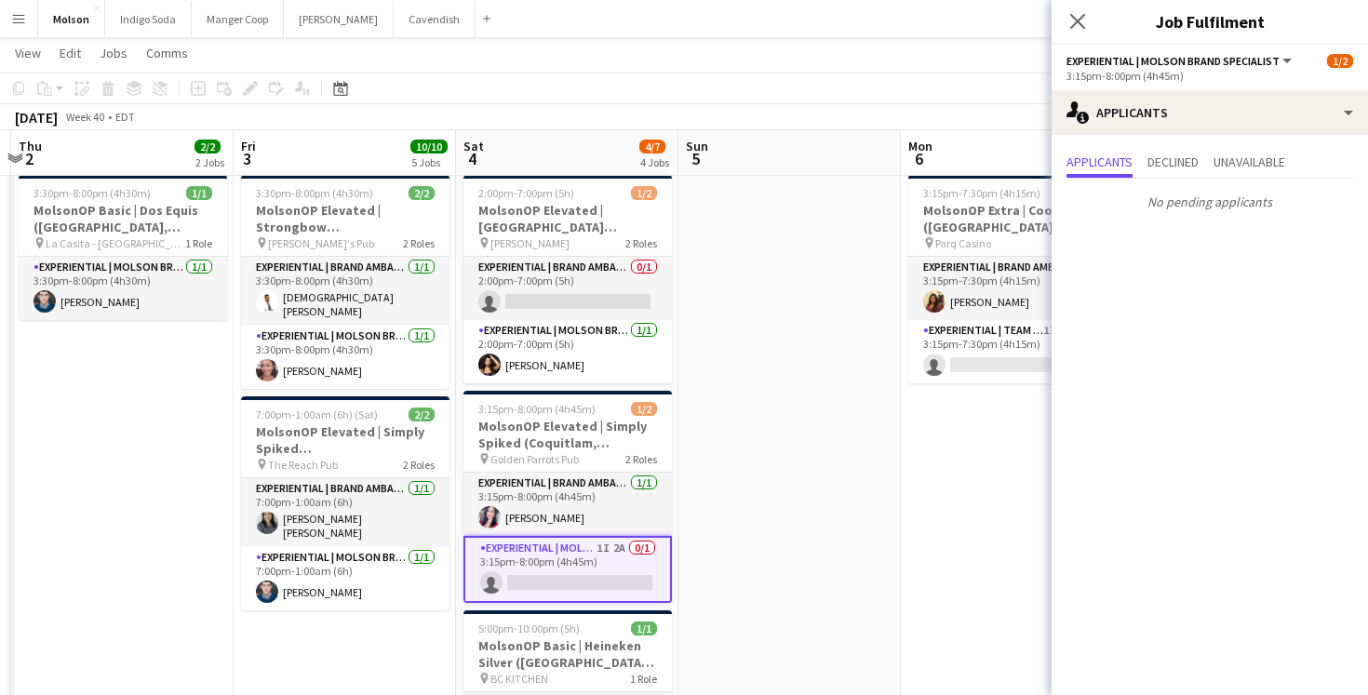
click at [782, 444] on app-date-cell at bounding box center [790, 481] width 222 height 626
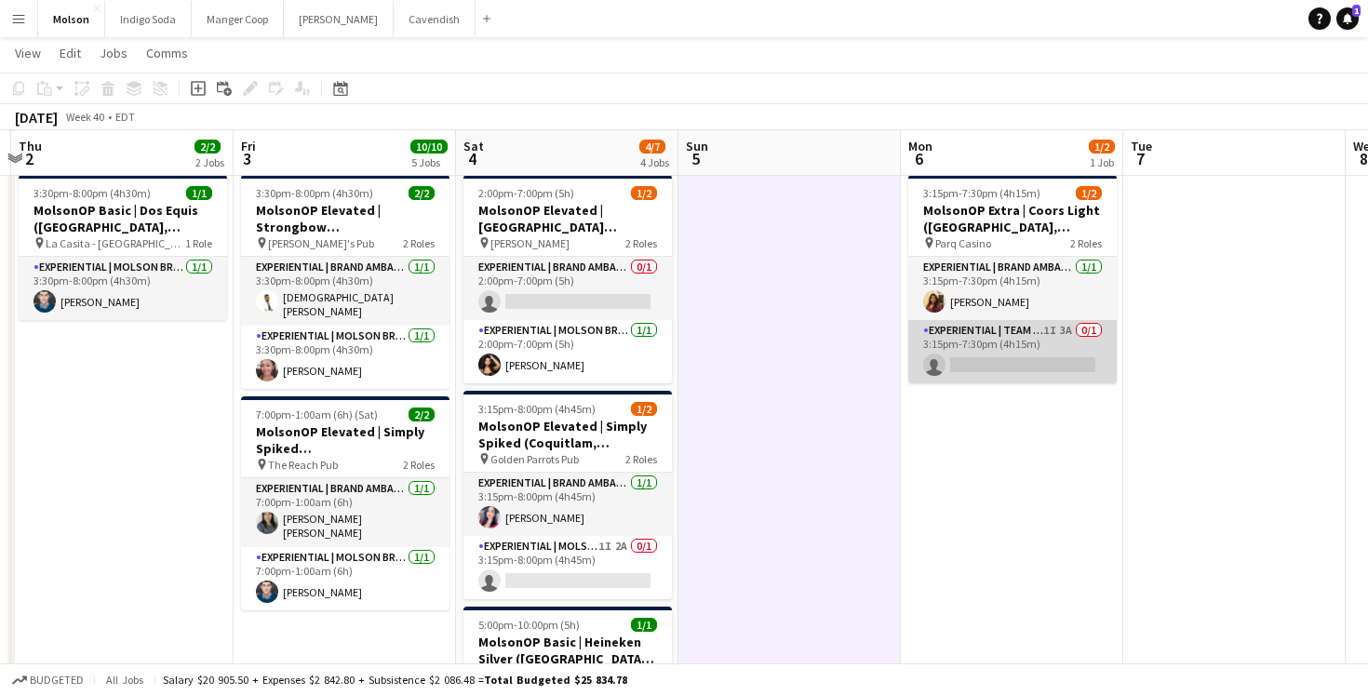
click at [986, 338] on app-card-role "Experiential | Team Lead 1I 3A 0/1 3:15pm-7:30pm (4h15m) single-neutral-actions" at bounding box center [1012, 351] width 208 height 63
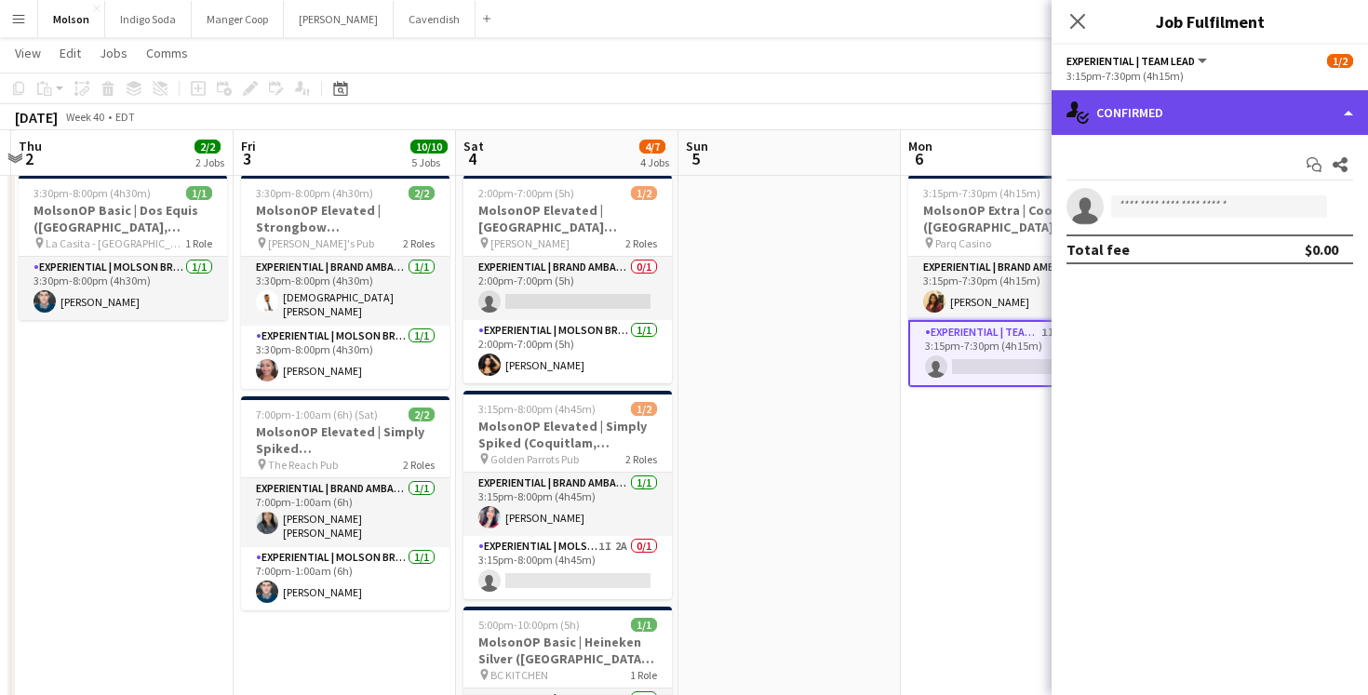
click at [1134, 119] on div "single-neutral-actions-check-2 Confirmed" at bounding box center [1210, 112] width 316 height 45
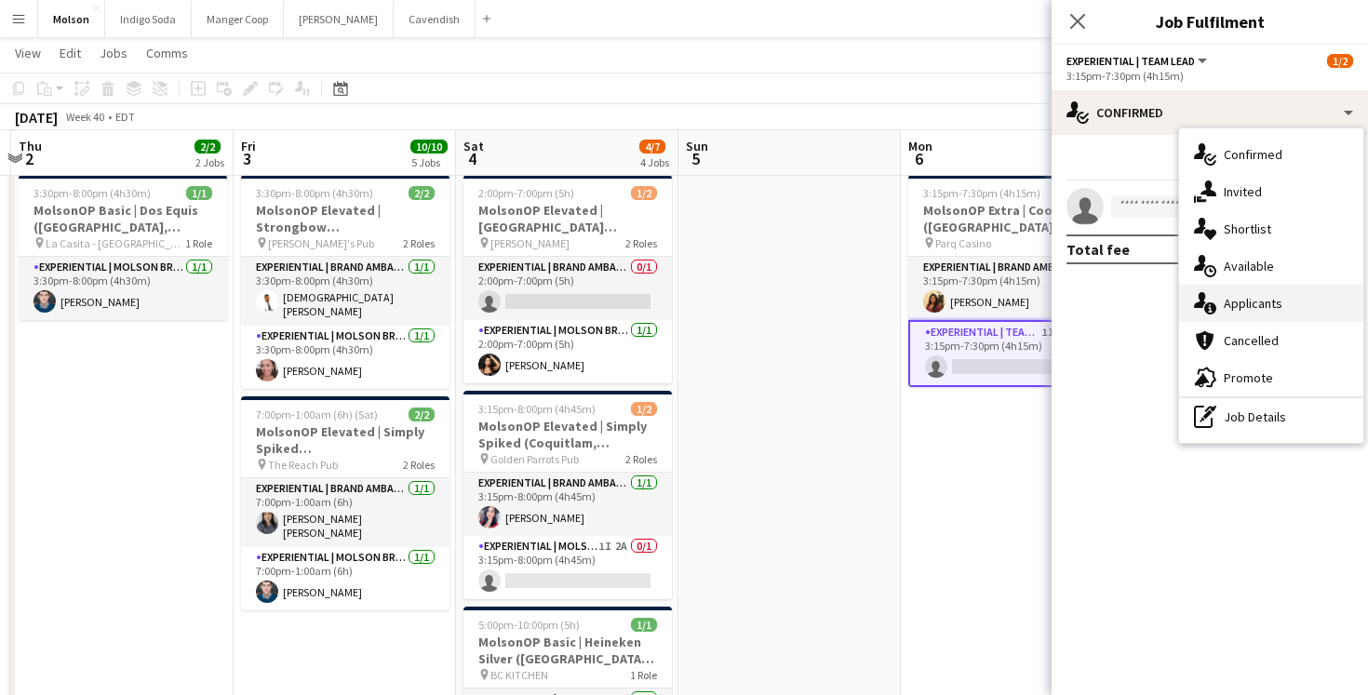
click at [1233, 289] on div "single-neutral-actions-information Applicants" at bounding box center [1271, 303] width 184 height 37
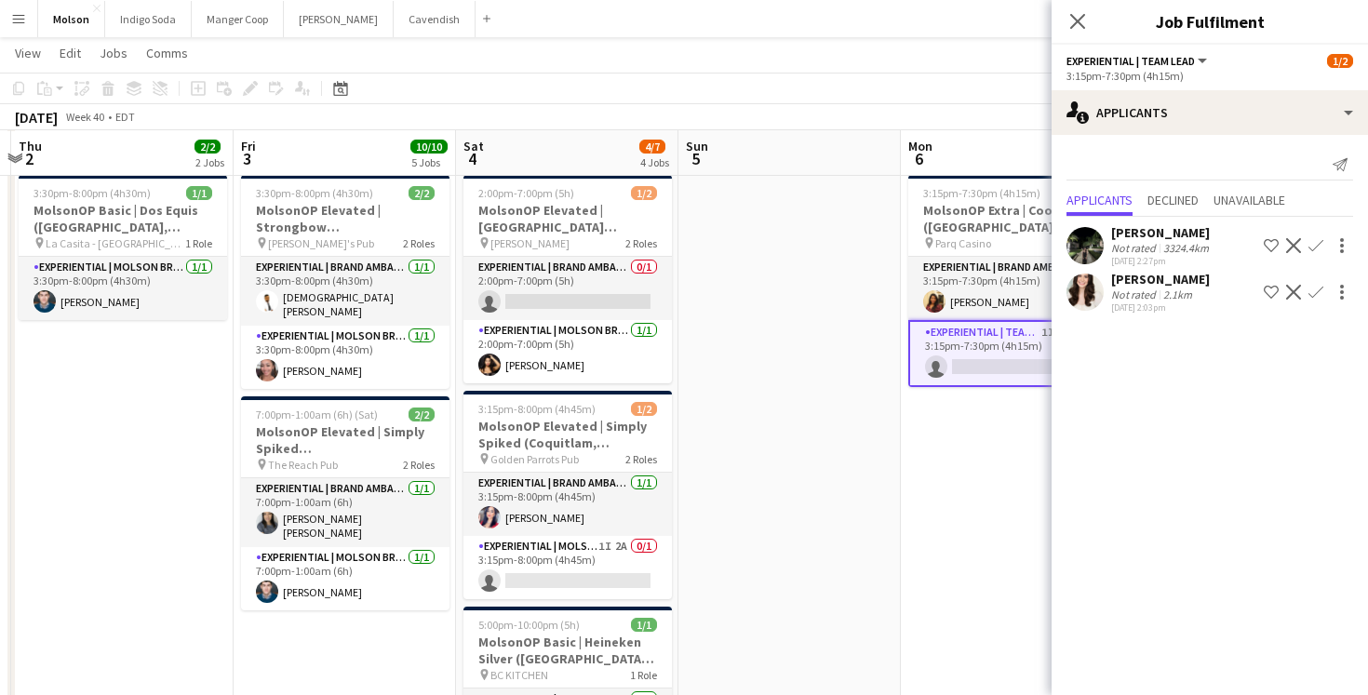
click at [1080, 298] on app-user-avatar at bounding box center [1085, 292] width 37 height 37
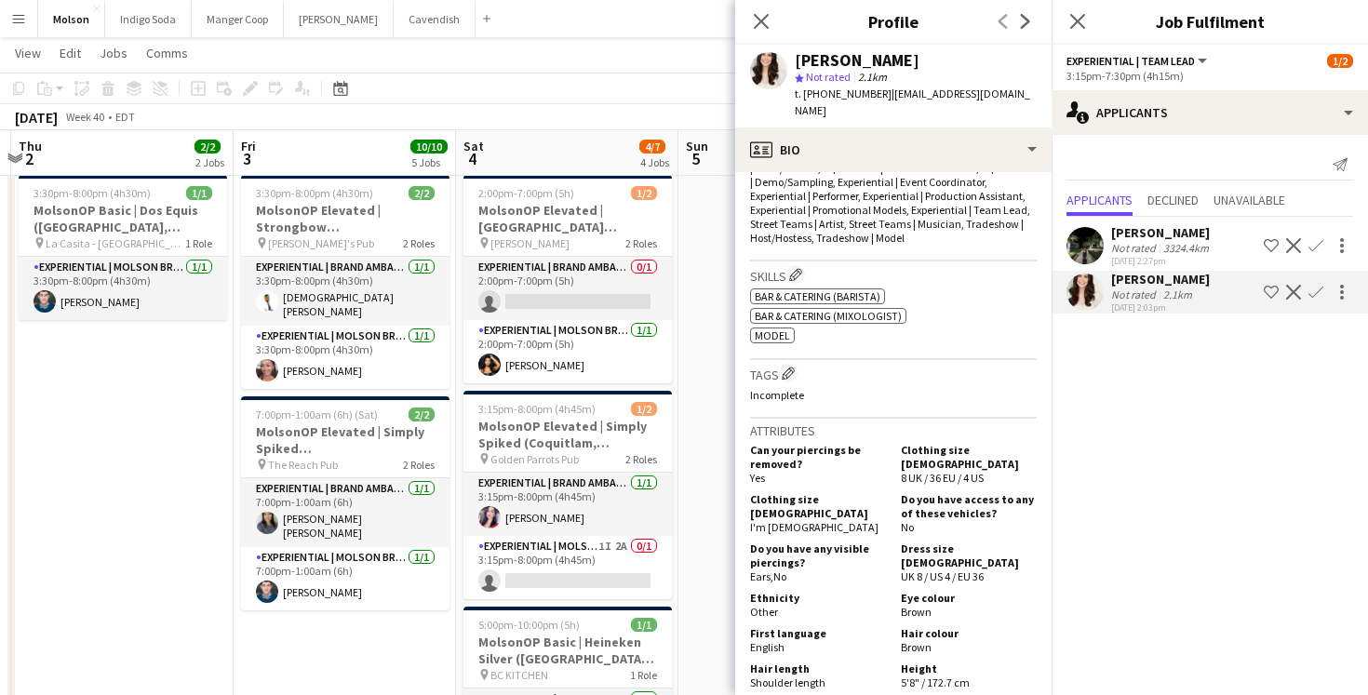
scroll to position [664, 0]
click at [1136, 235] on div "[PERSON_NAME]" at bounding box center [1161, 232] width 101 height 17
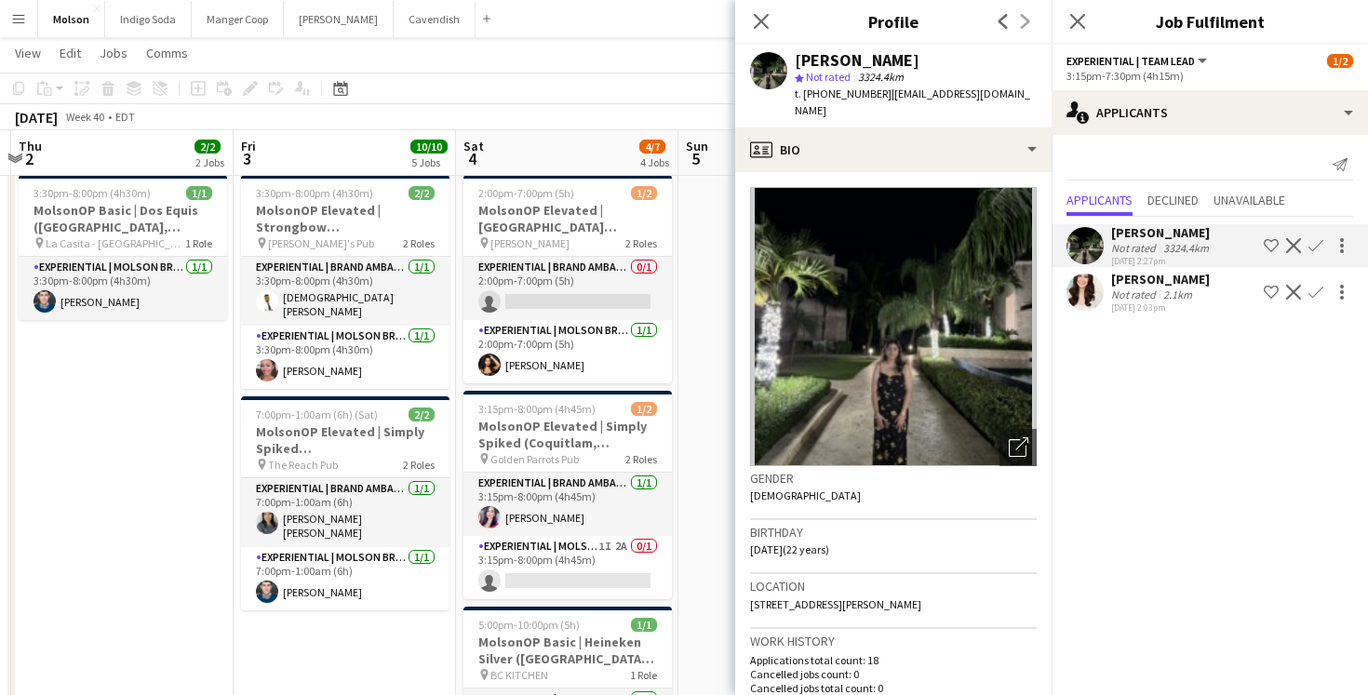
click at [1148, 462] on mat-expansion-panel "users2 Applicants Send notification Applicants Declined Unavailable [PERSON_NAM…" at bounding box center [1210, 415] width 316 height 560
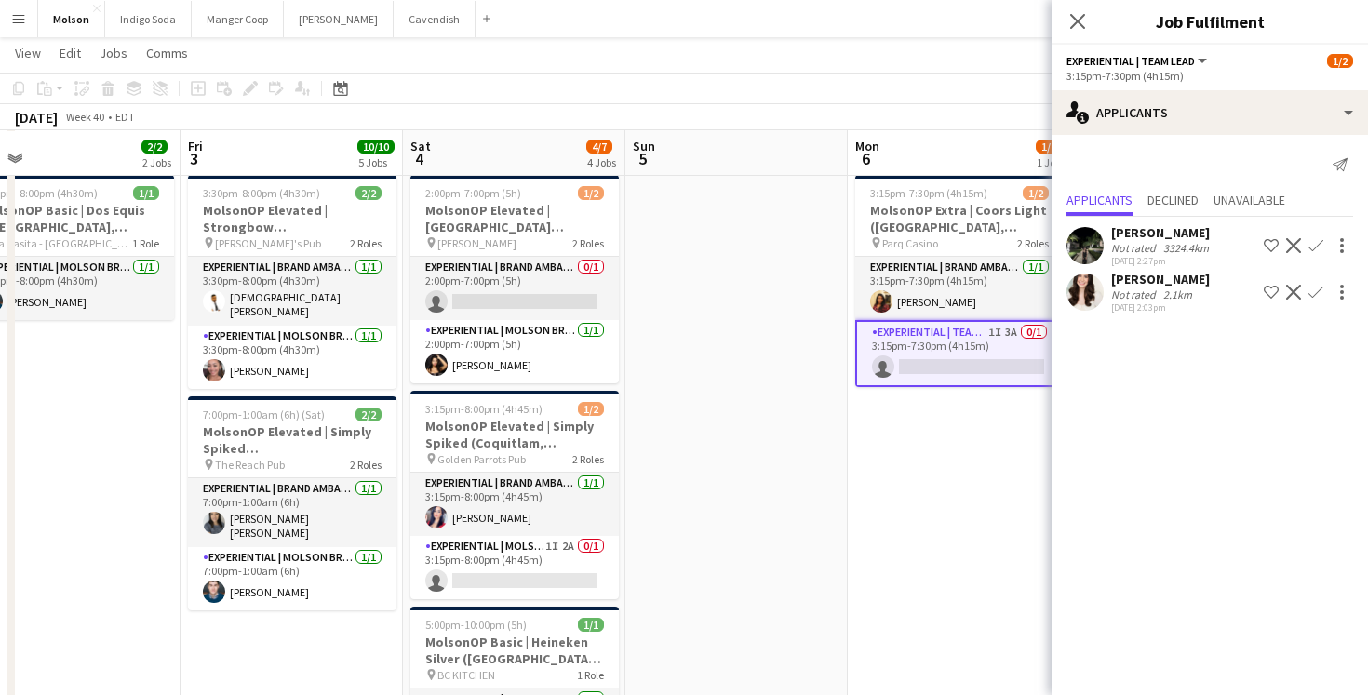
scroll to position [0, 455]
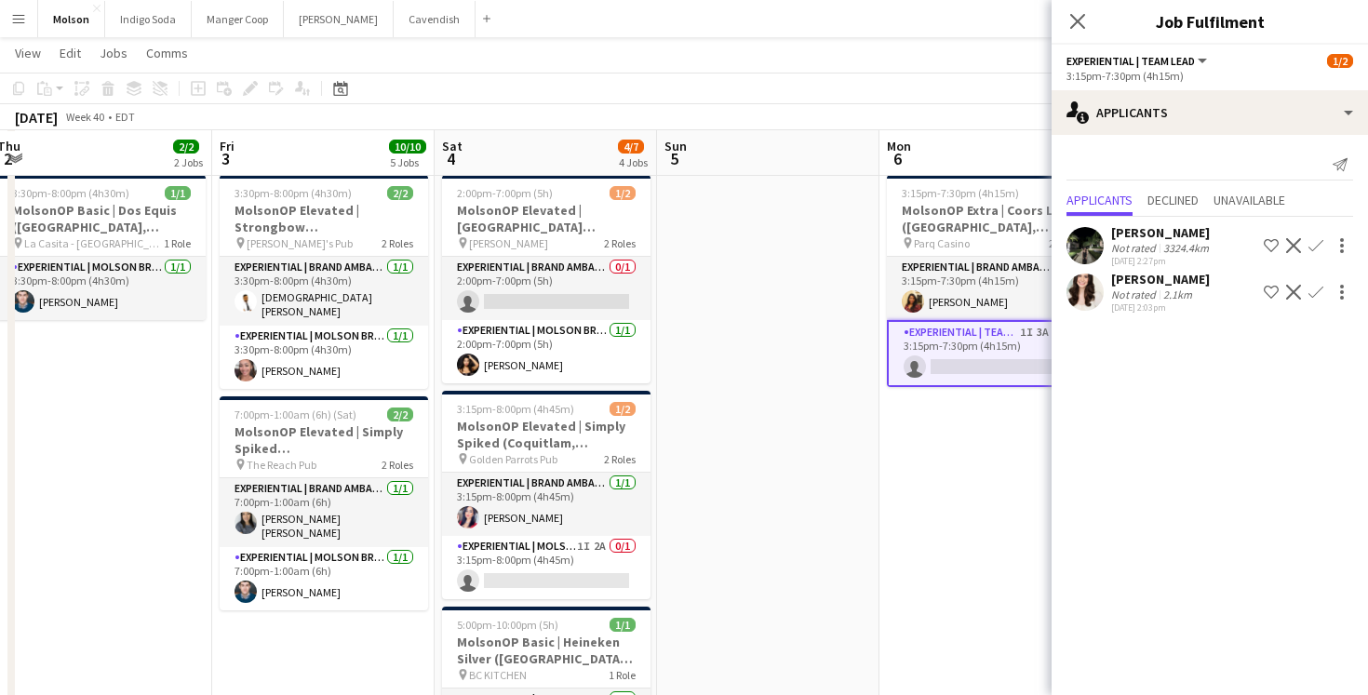
click at [767, 381] on app-date-cell at bounding box center [768, 481] width 222 height 626
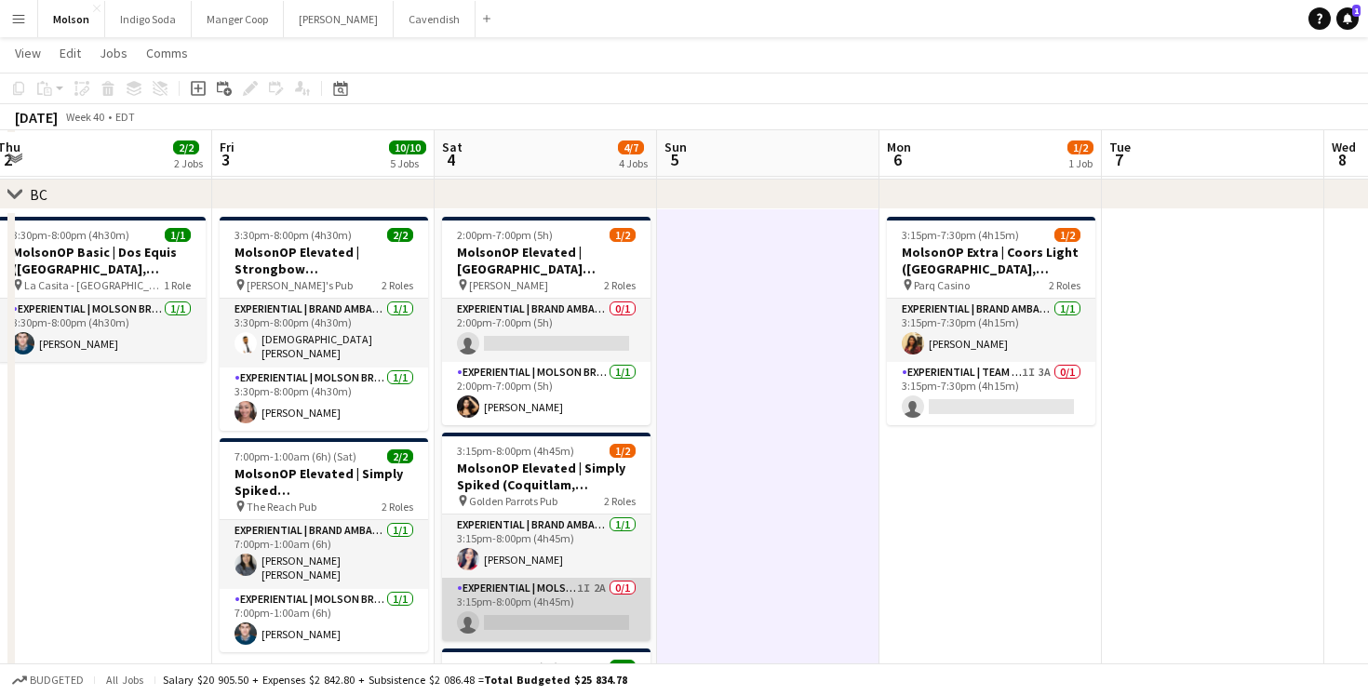
scroll to position [1527, 0]
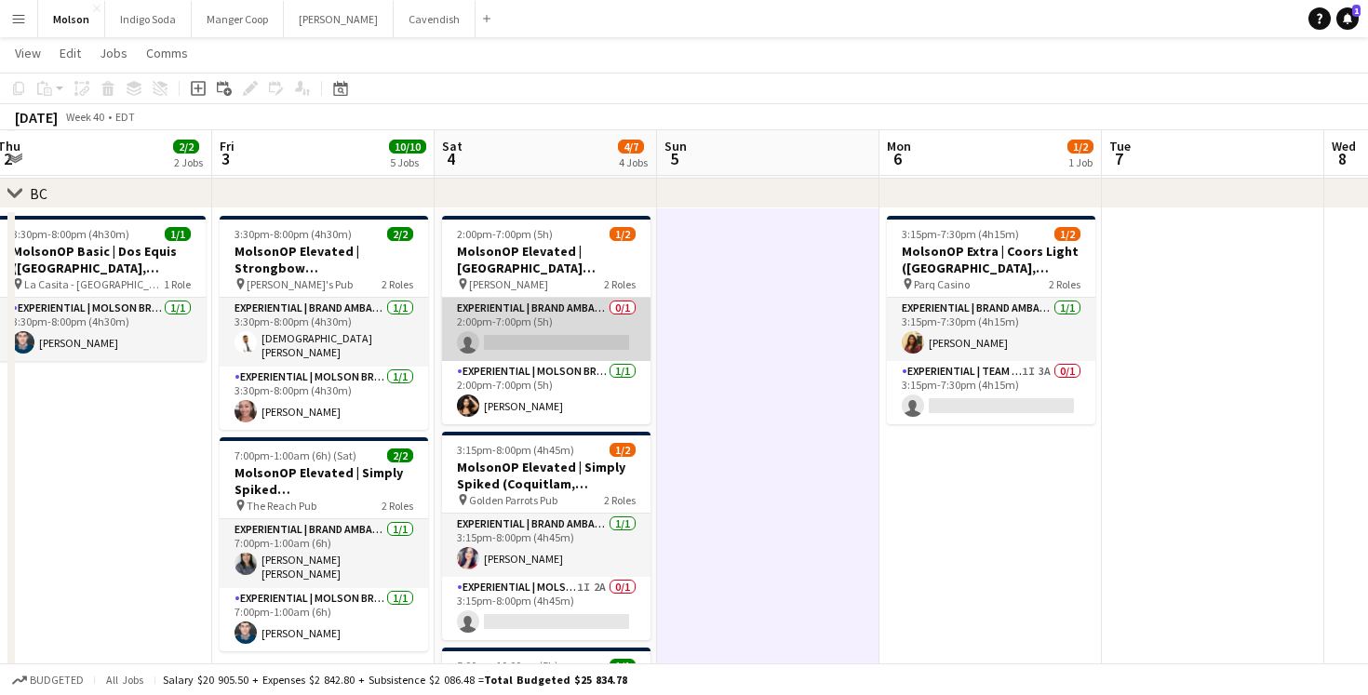
click at [573, 334] on app-card-role "Experiential | Brand Ambassador 0/1 2:00pm-7:00pm (5h) single-neutral-actions" at bounding box center [546, 329] width 208 height 63
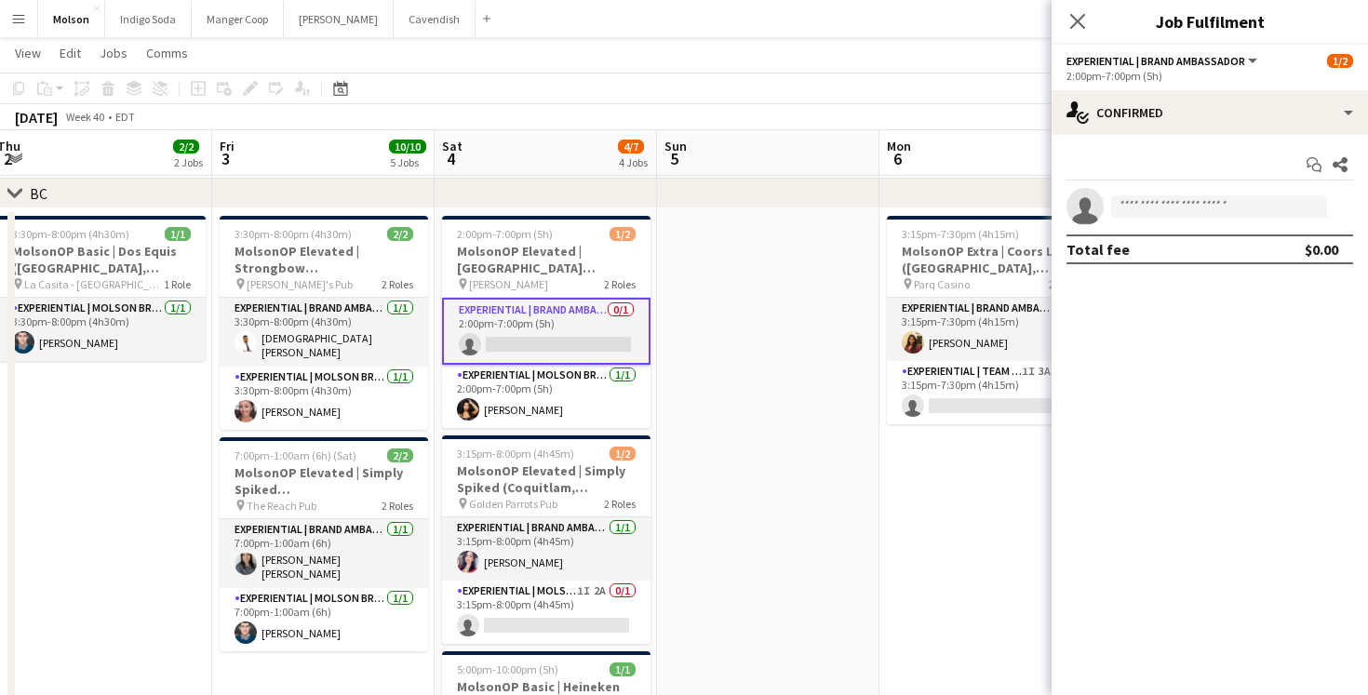
click at [17, 20] on app-icon "Menu" at bounding box center [18, 18] width 15 height 15
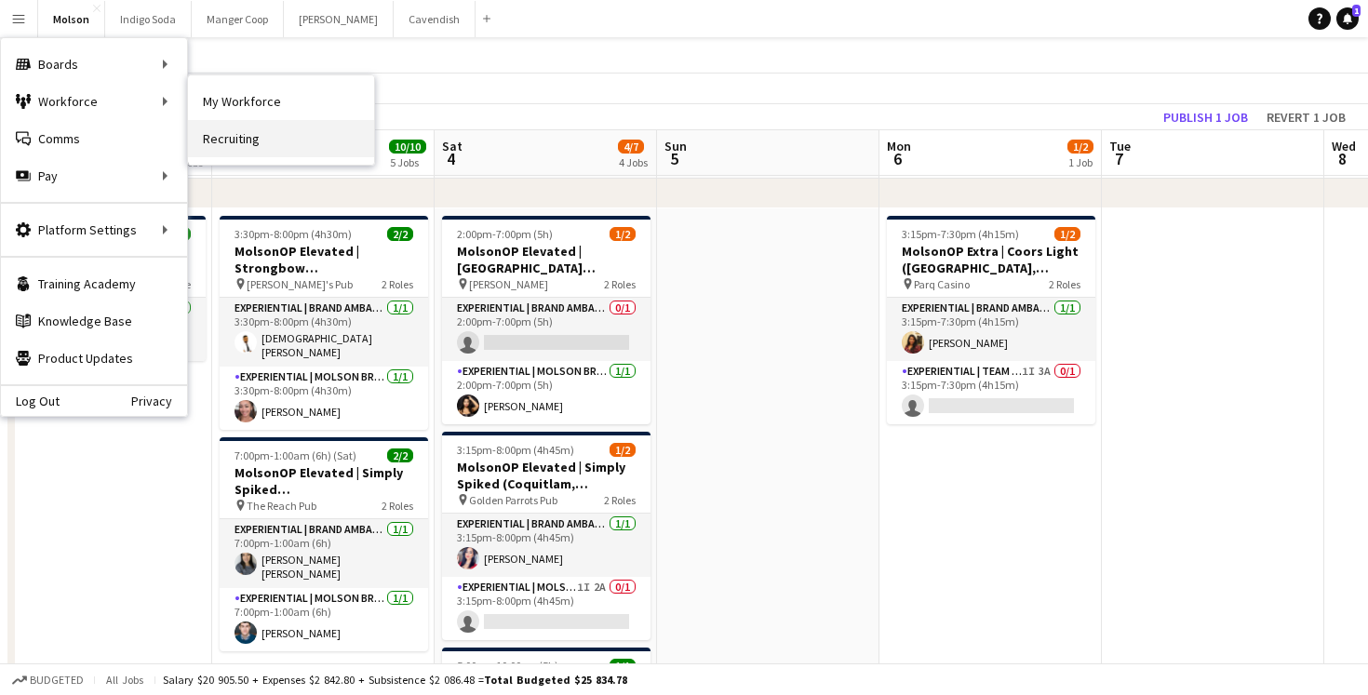
click at [250, 130] on link "Recruiting" at bounding box center [281, 138] width 186 height 37
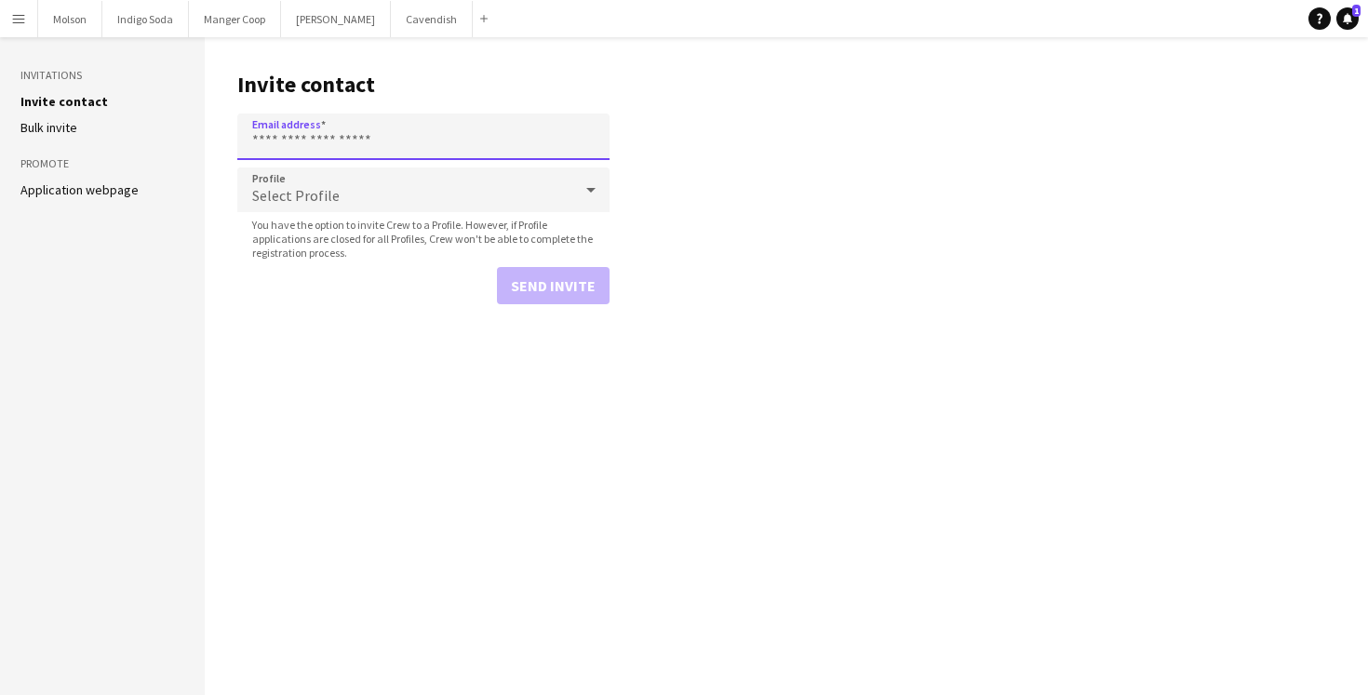
click at [317, 151] on input "Email address" at bounding box center [423, 137] width 372 height 47
paste input "**********"
type input "**********"
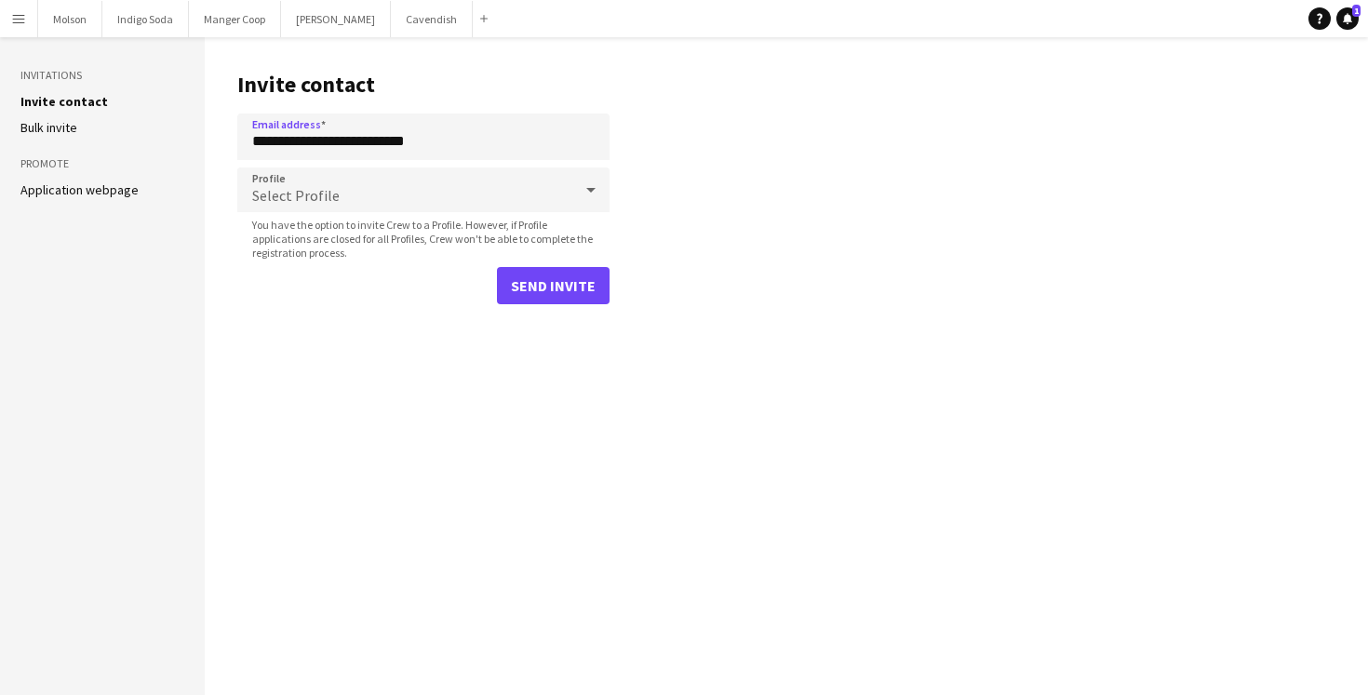
click at [291, 203] on span "Select Profile" at bounding box center [295, 195] width 87 height 19
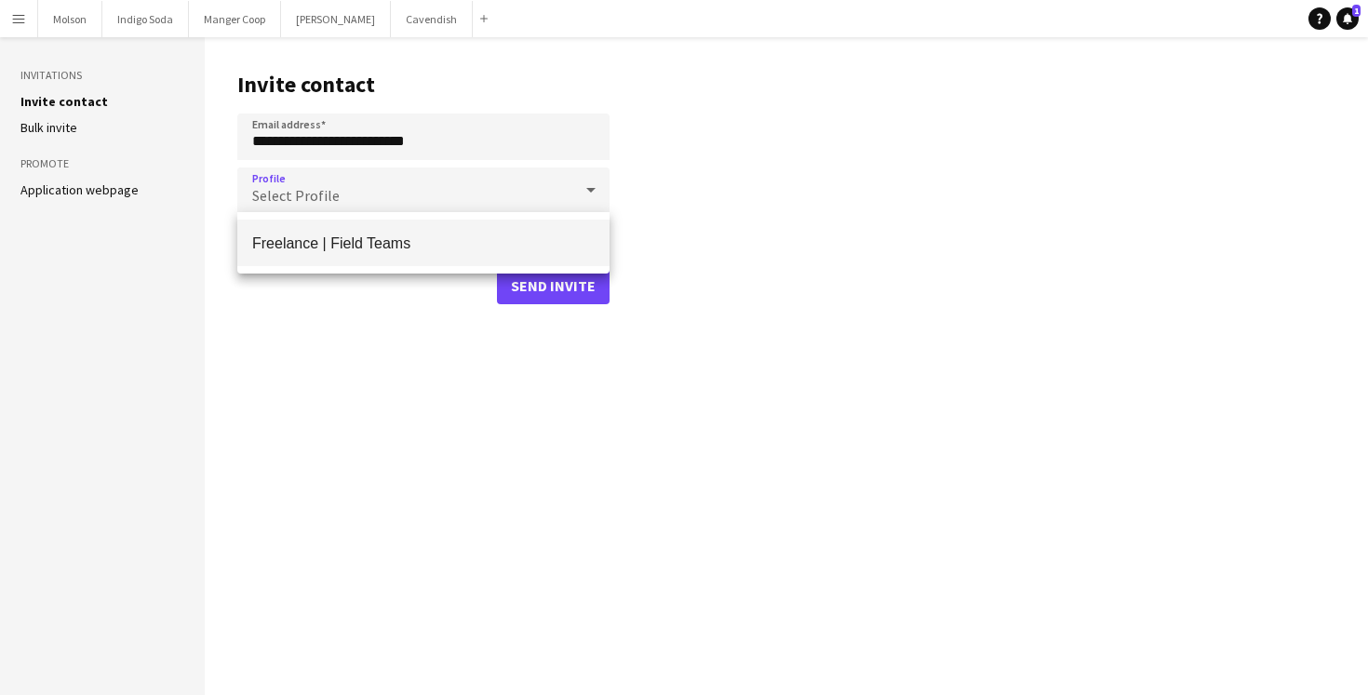
click at [313, 240] on span "Freelance | Field Teams" at bounding box center [423, 244] width 343 height 18
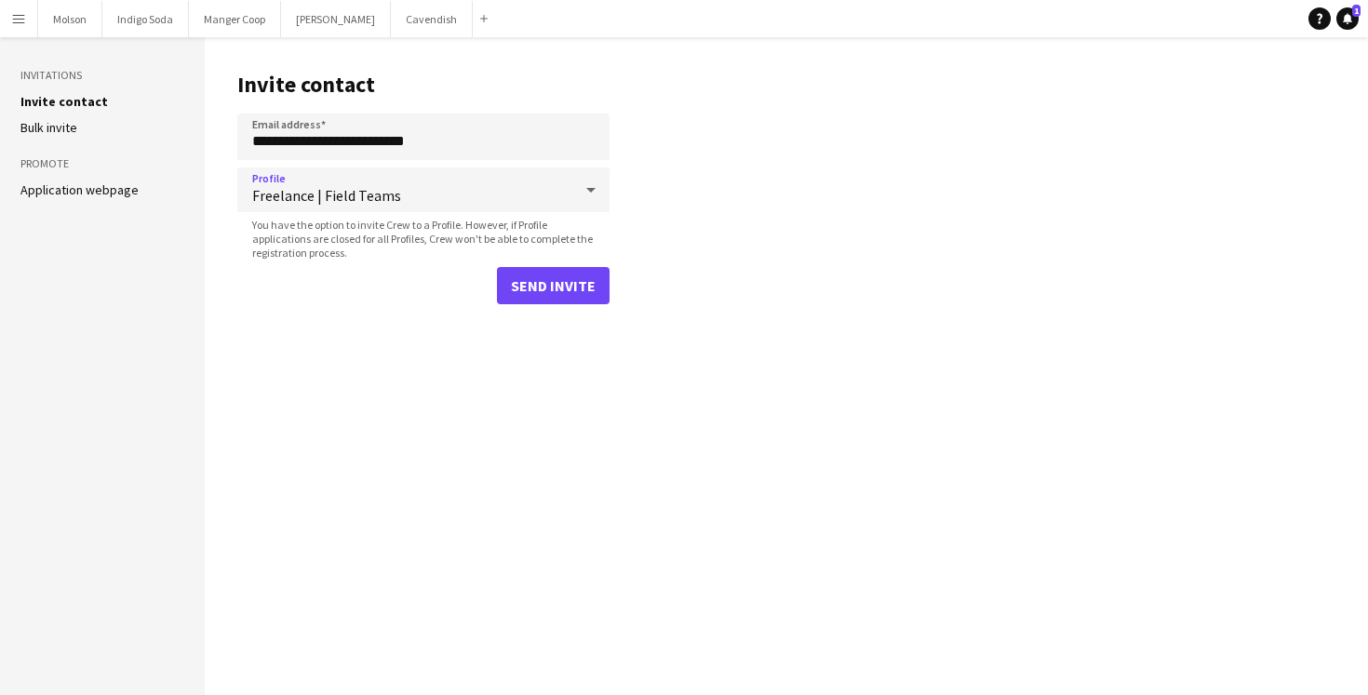
click at [406, 358] on main "**********" at bounding box center [786, 366] width 1163 height 658
click at [553, 289] on button "Send invite" at bounding box center [553, 285] width 113 height 37
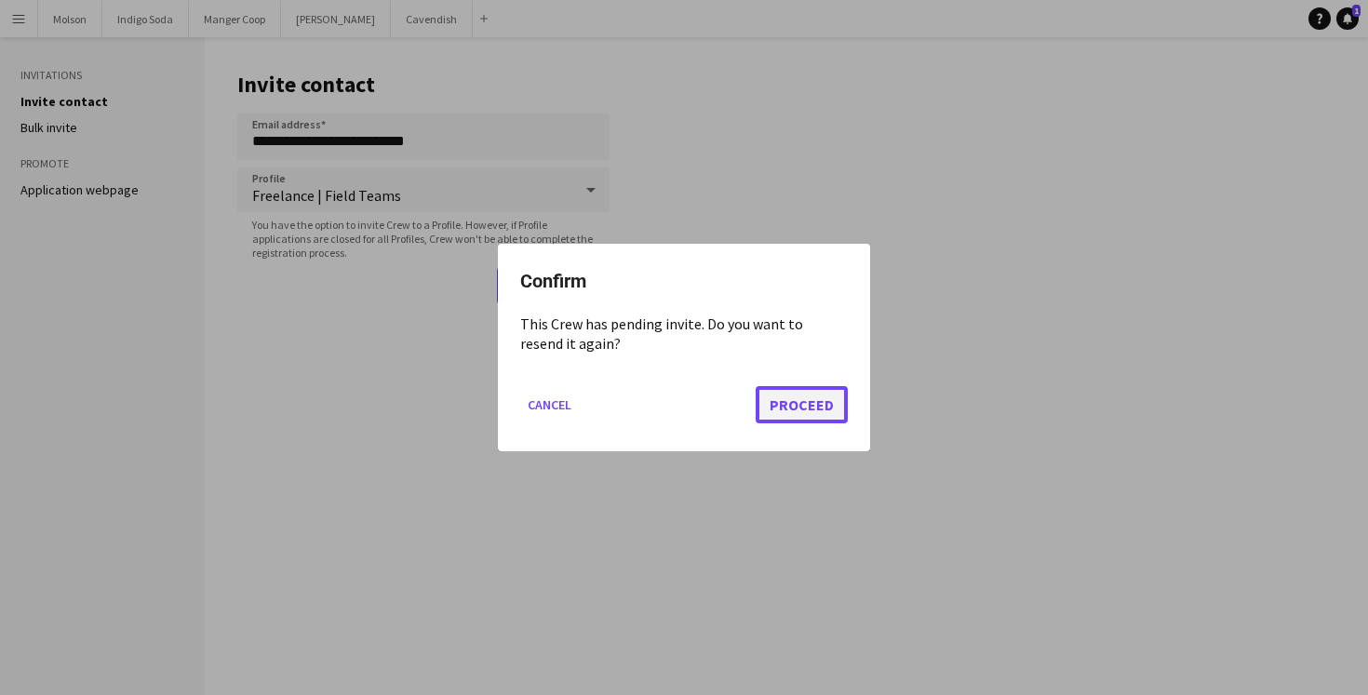
click at [804, 413] on button "Proceed" at bounding box center [802, 404] width 92 height 37
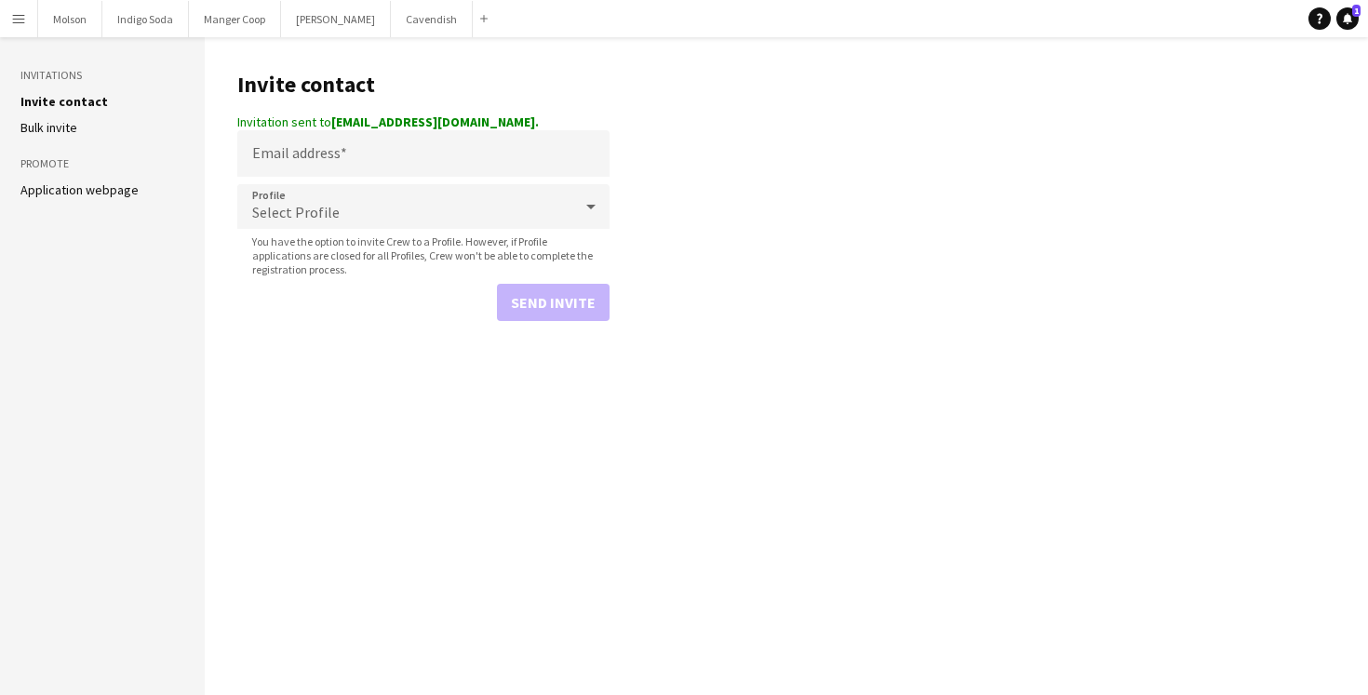
click at [27, 20] on button "Menu" at bounding box center [18, 18] width 37 height 37
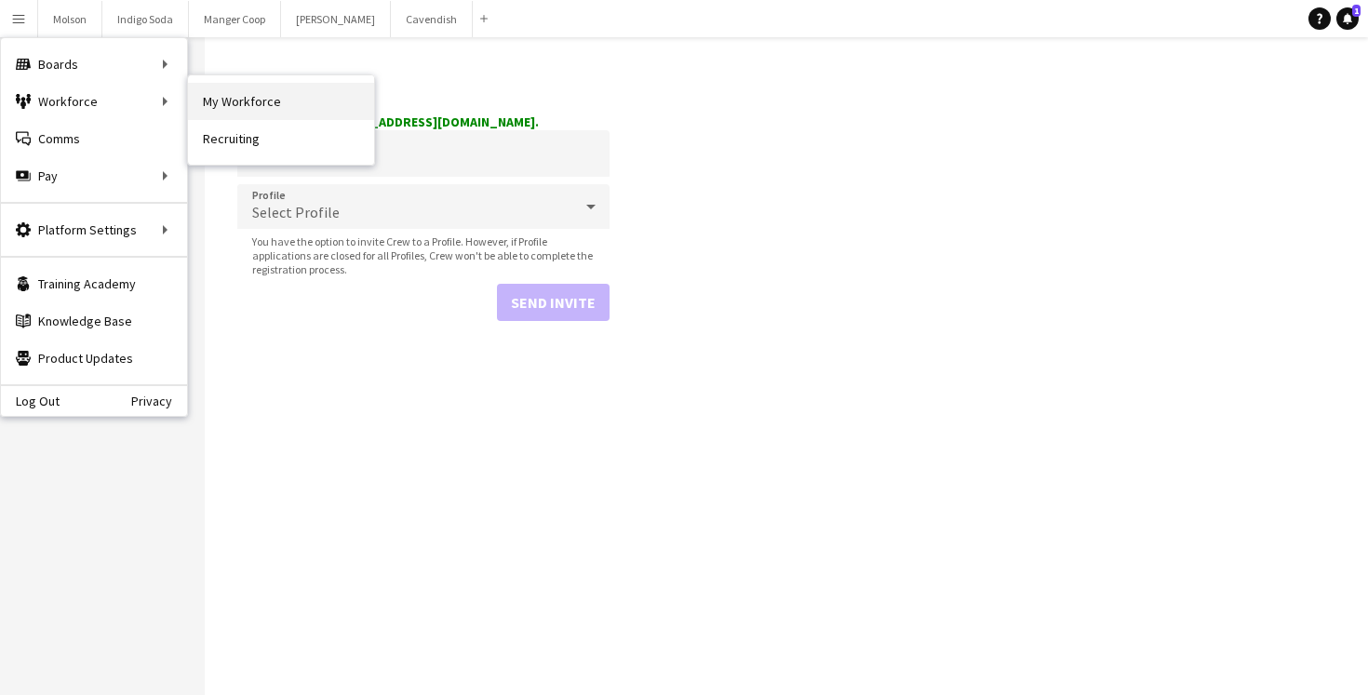
click at [246, 103] on link "My Workforce" at bounding box center [281, 101] width 186 height 37
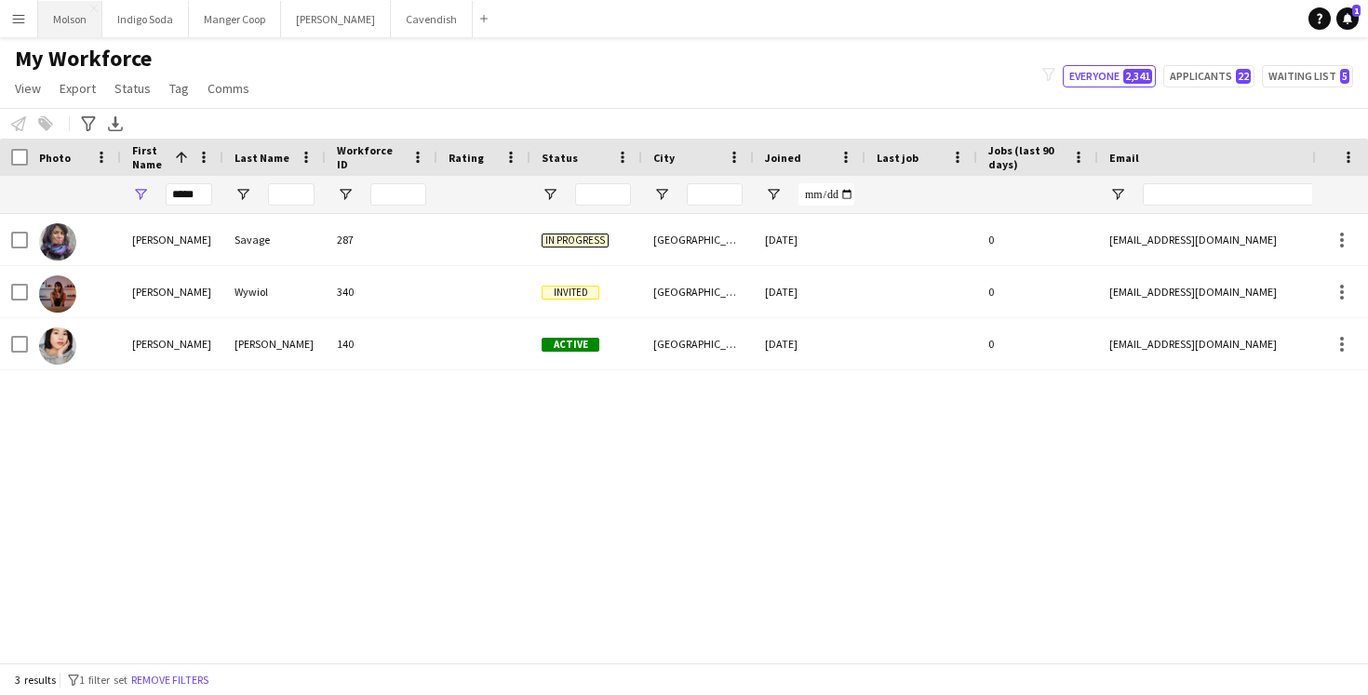
click at [69, 32] on button "Molson Close" at bounding box center [70, 19] width 64 height 36
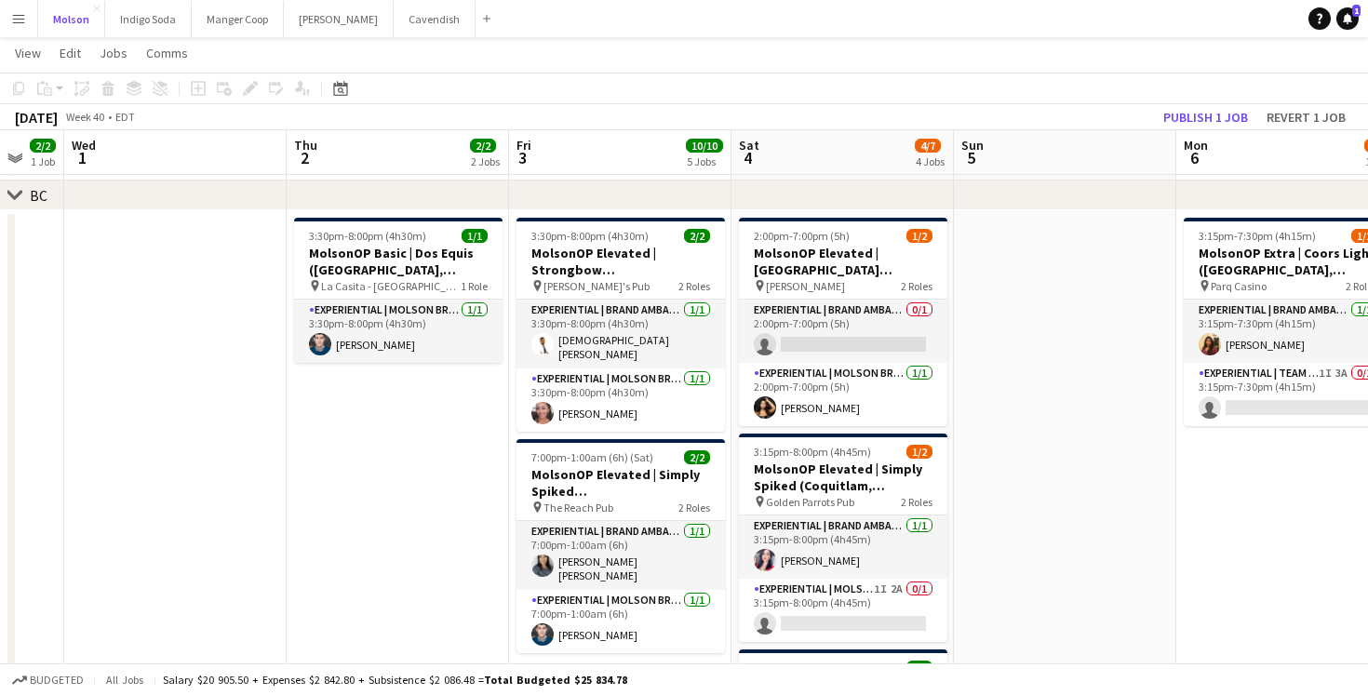
scroll to position [0, 829]
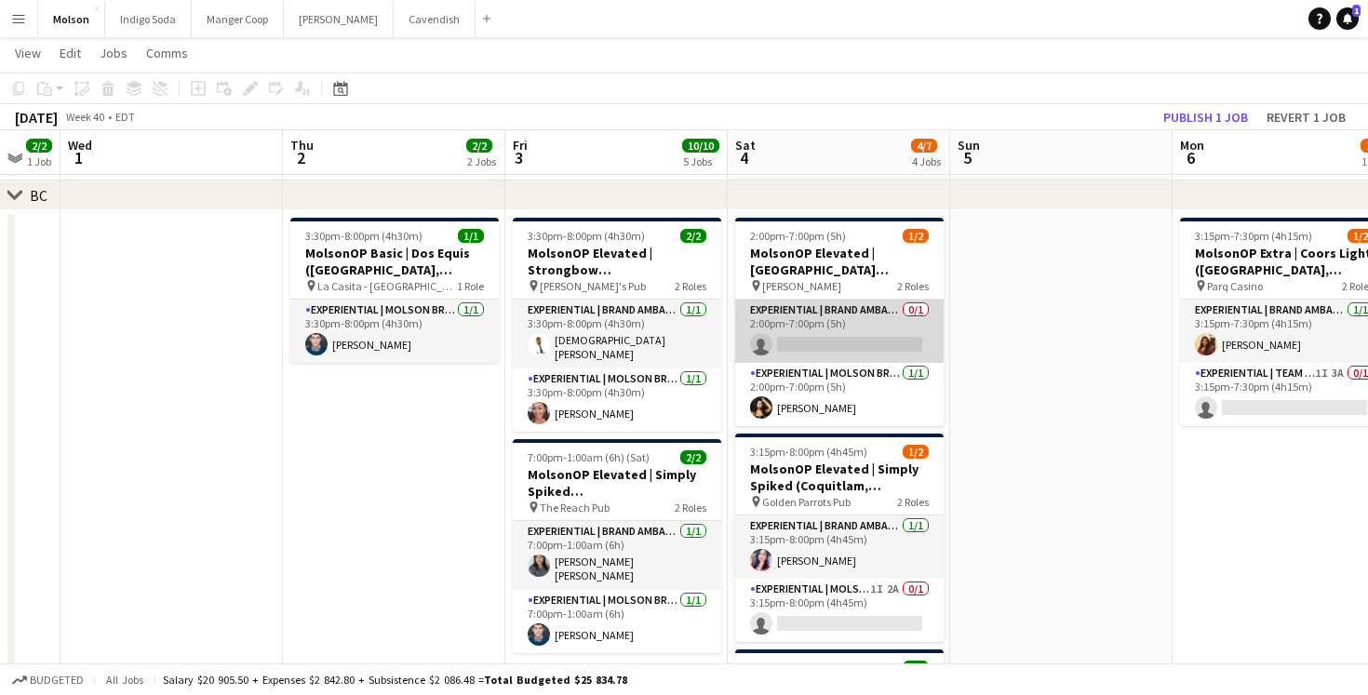
click at [812, 346] on app-card-role "Experiential | Brand Ambassador 0/1 2:00pm-7:00pm (5h) single-neutral-actions" at bounding box center [839, 331] width 208 height 63
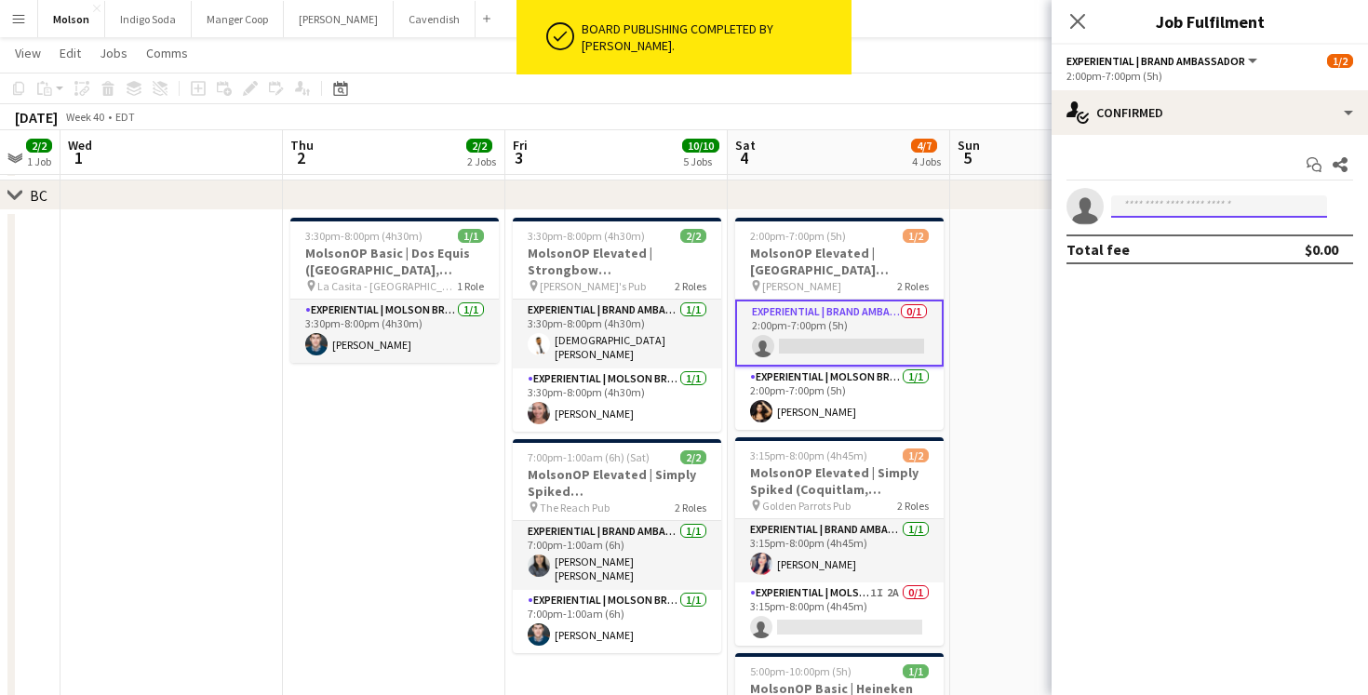
click at [1141, 207] on input at bounding box center [1219, 206] width 216 height 22
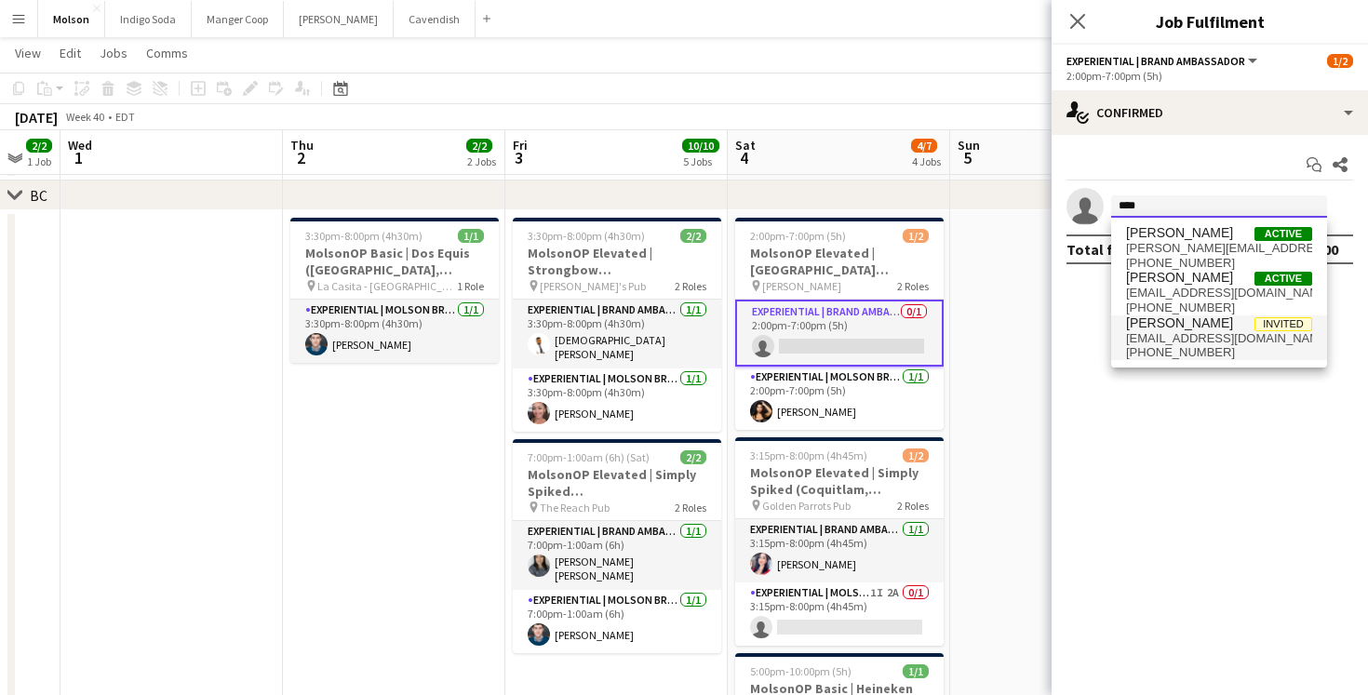
type input "****"
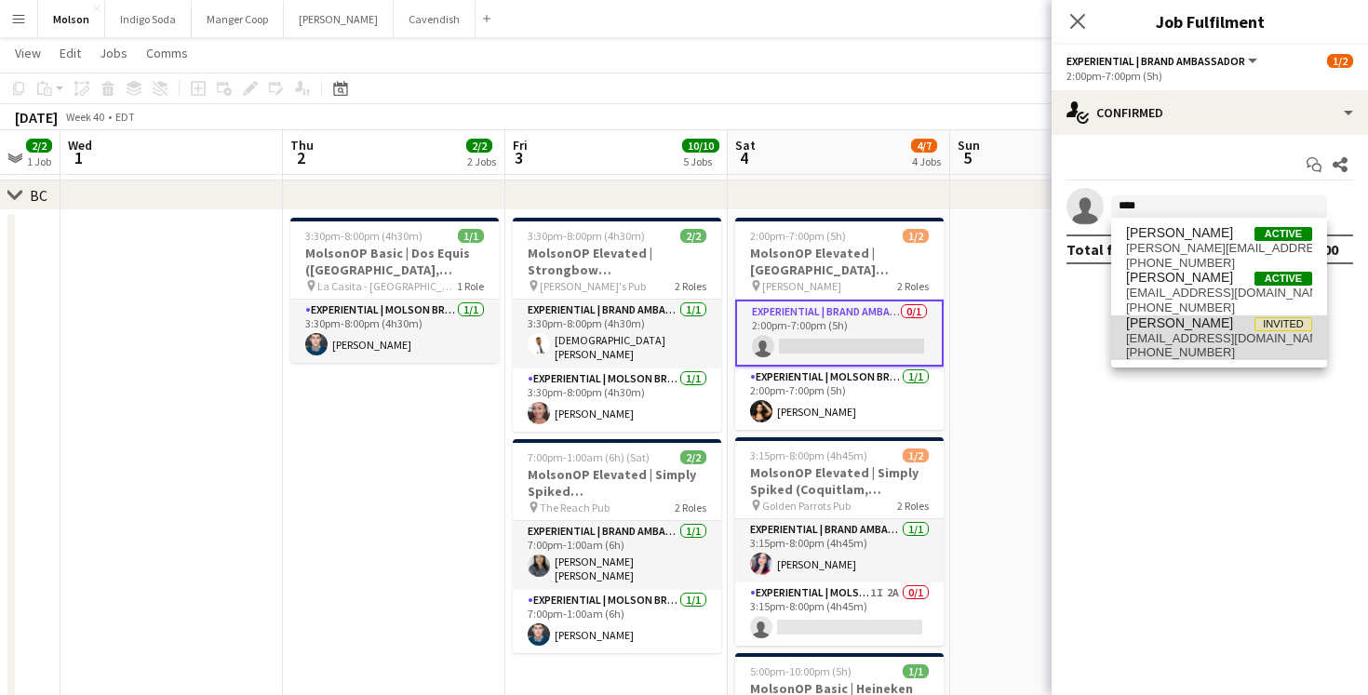
click at [1190, 339] on span "[EMAIL_ADDRESS][DOMAIN_NAME]" at bounding box center [1219, 338] width 186 height 15
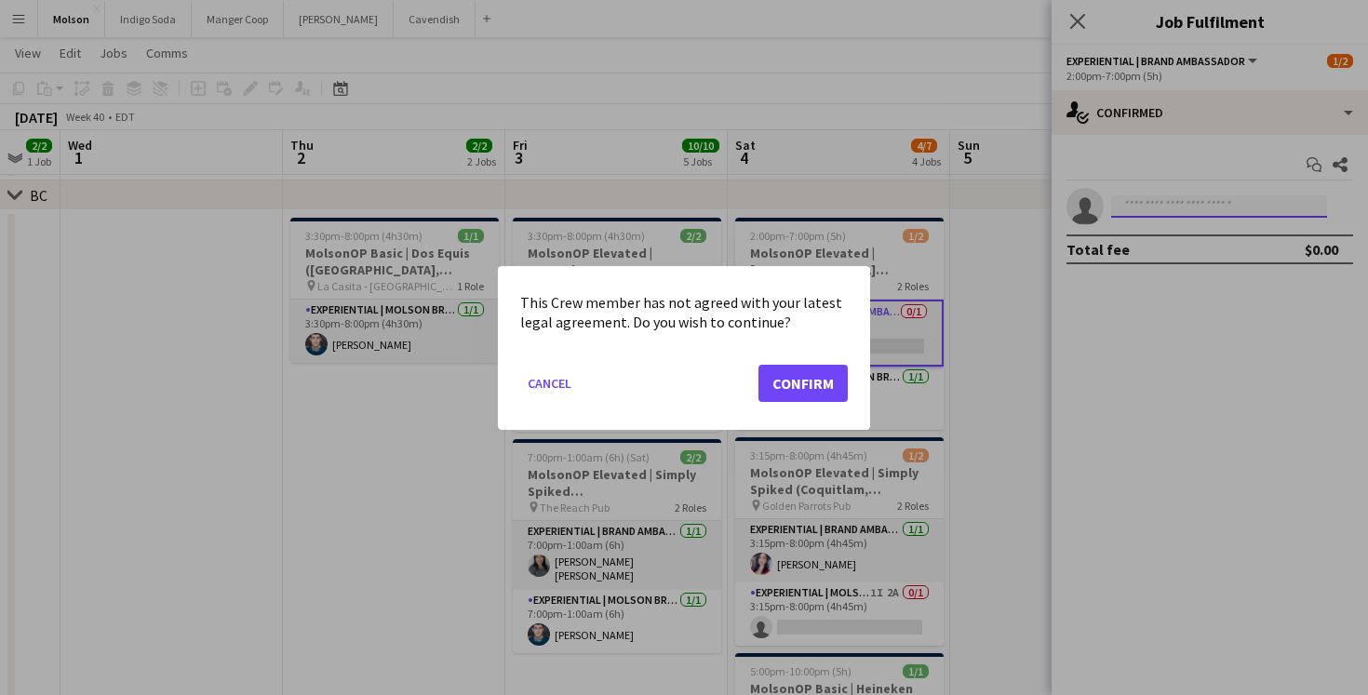
scroll to position [0, 0]
click at [821, 387] on button "Confirm" at bounding box center [803, 382] width 89 height 37
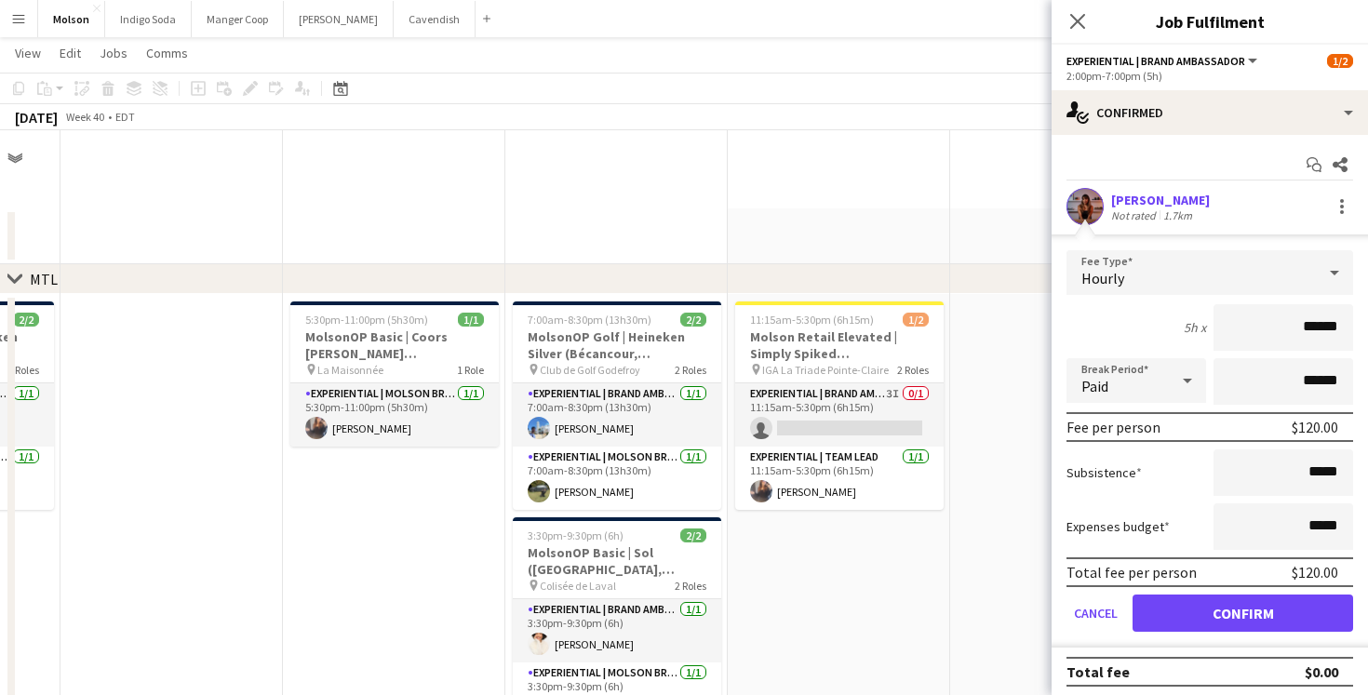
scroll to position [1525, 0]
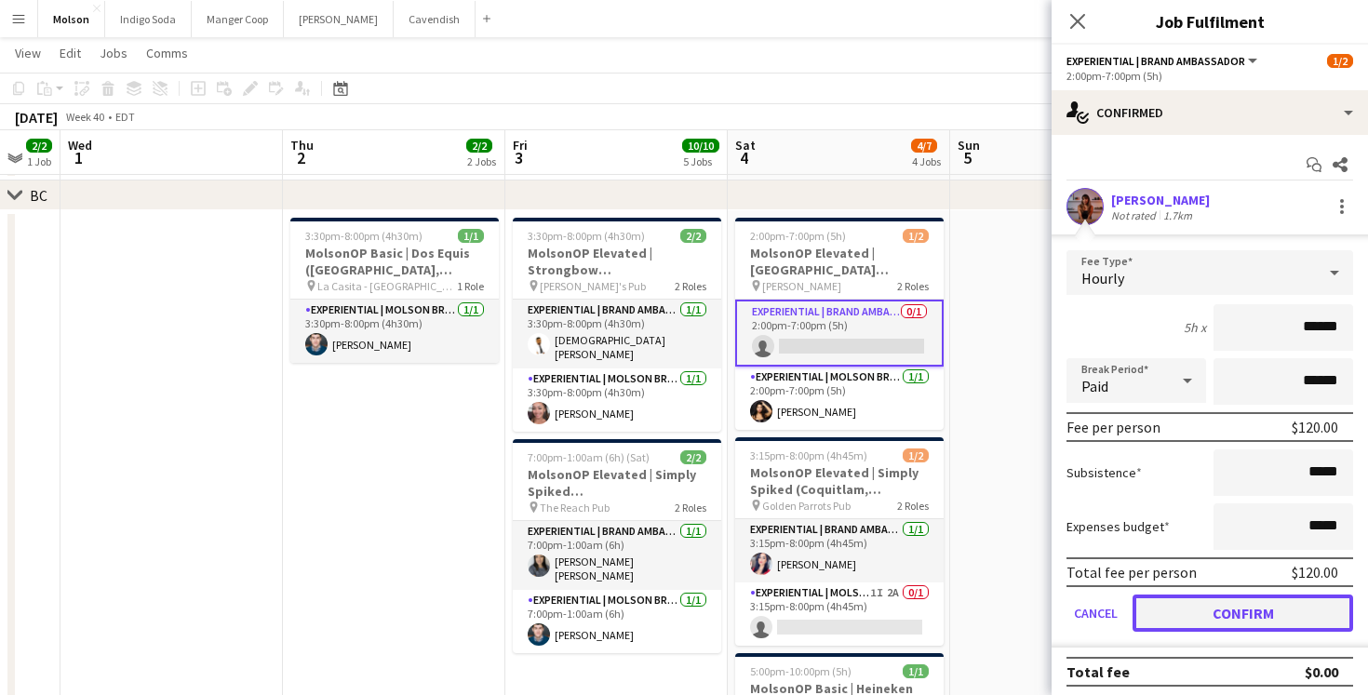
click at [1214, 609] on button "Confirm" at bounding box center [1243, 613] width 221 height 37
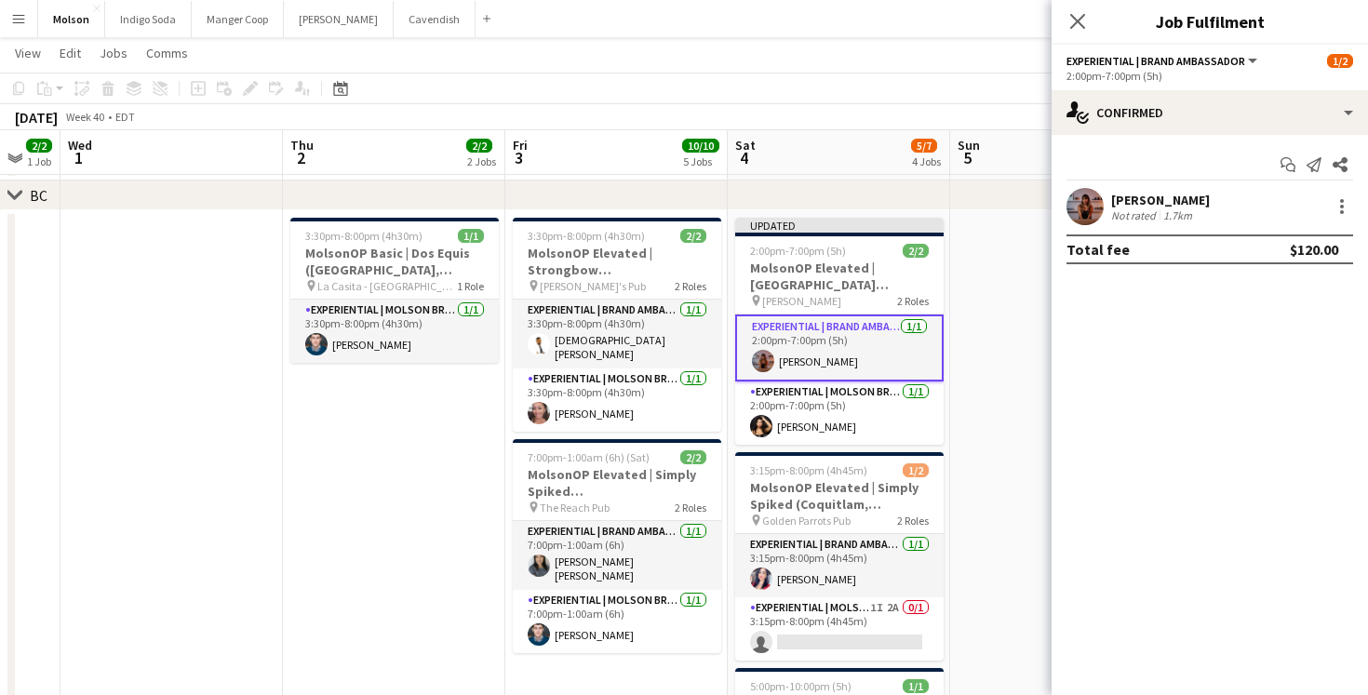
click at [994, 419] on app-date-cell at bounding box center [1061, 530] width 222 height 641
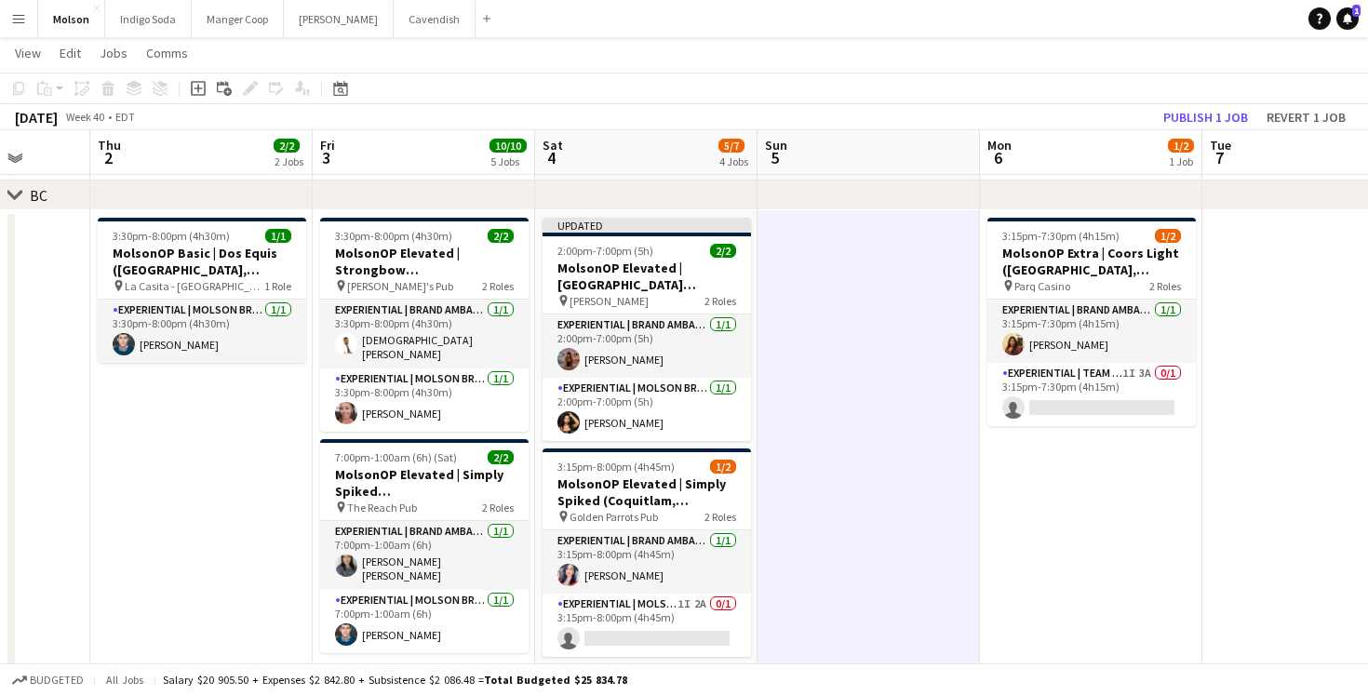
scroll to position [0, 750]
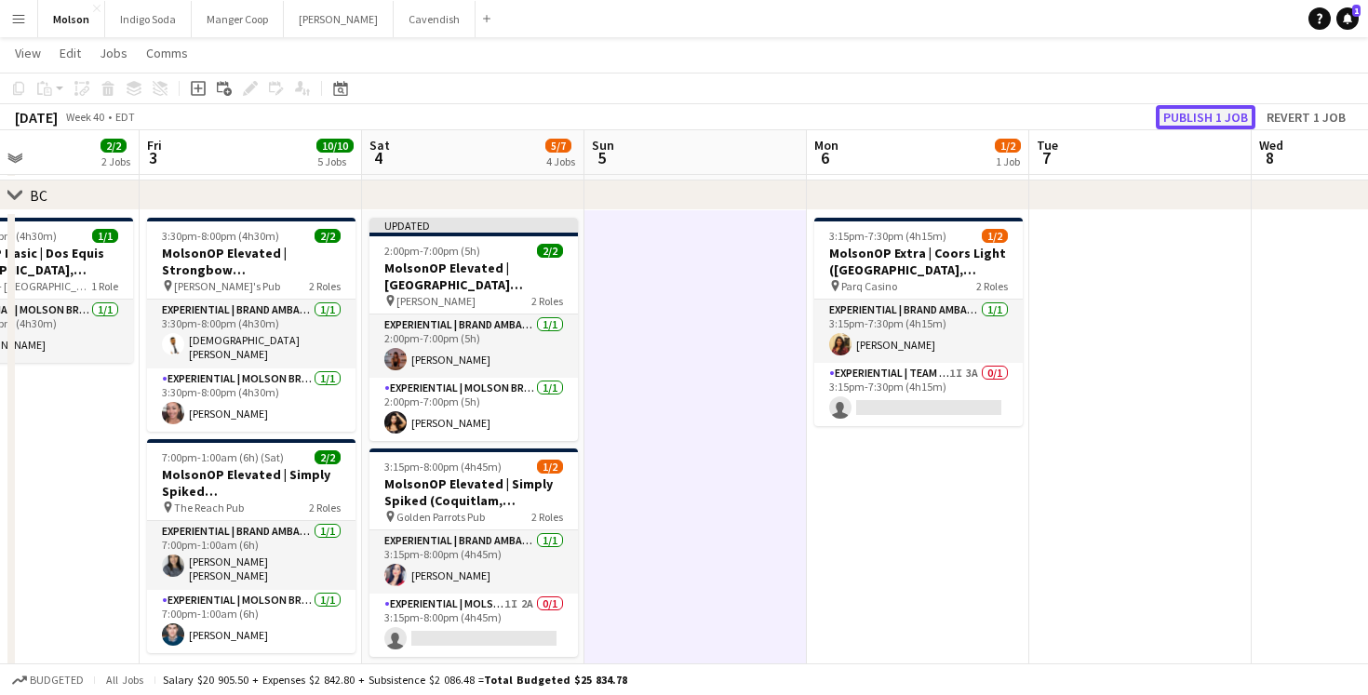
click at [1212, 106] on button "Publish 1 job" at bounding box center [1206, 117] width 100 height 24
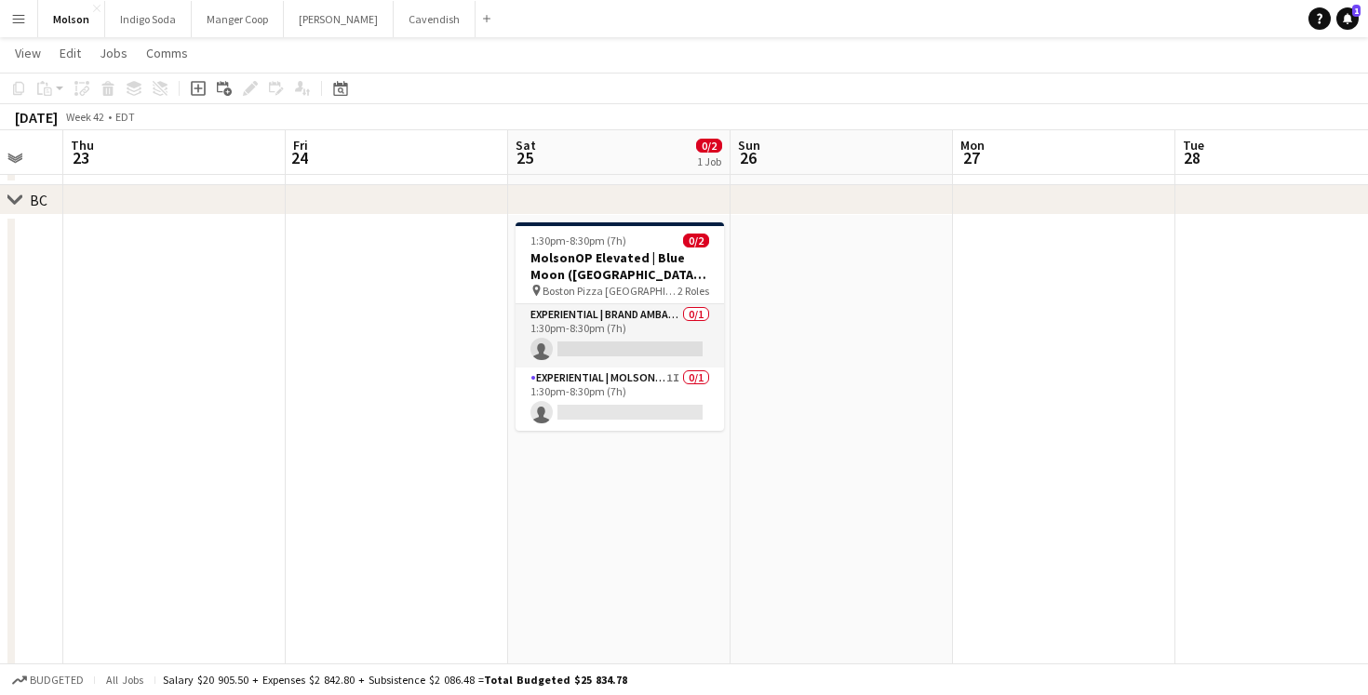
scroll to position [0, 864]
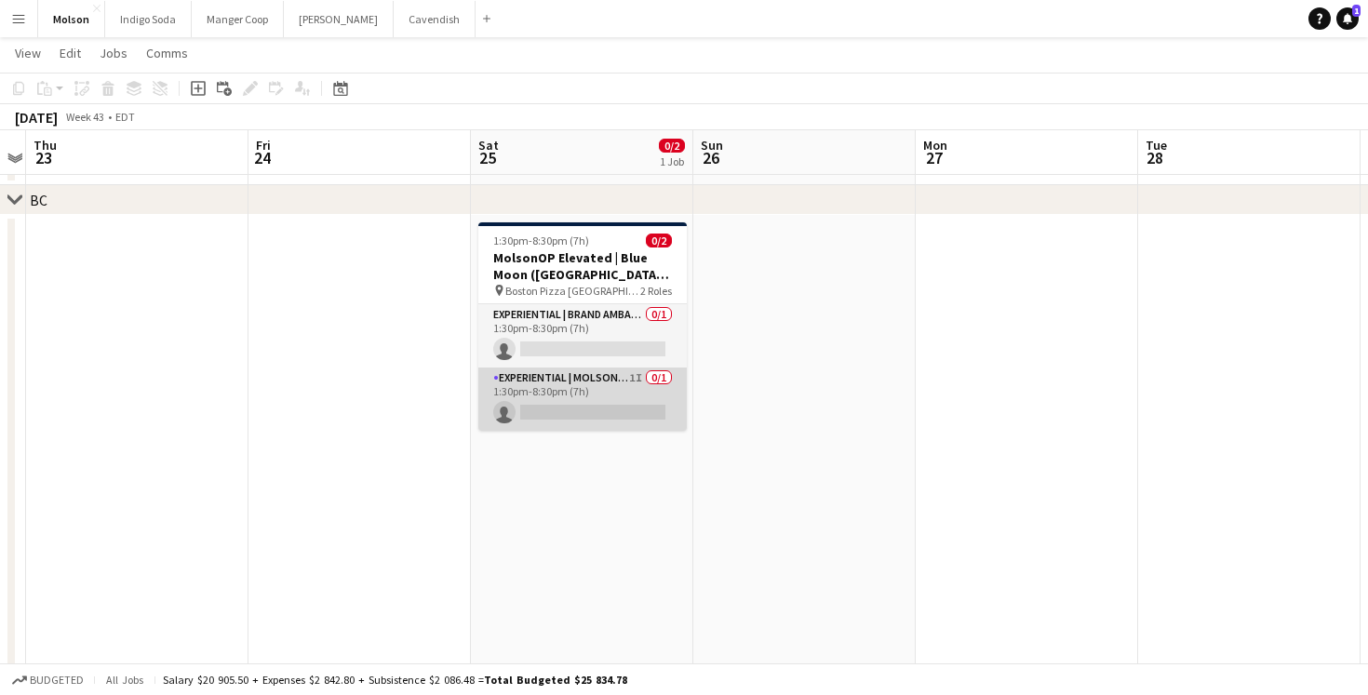
click at [558, 402] on app-card-role "Experiential | Molson Brand Specialist 1I 0/1 1:30pm-8:30pm (7h) single-neutral…" at bounding box center [582, 399] width 208 height 63
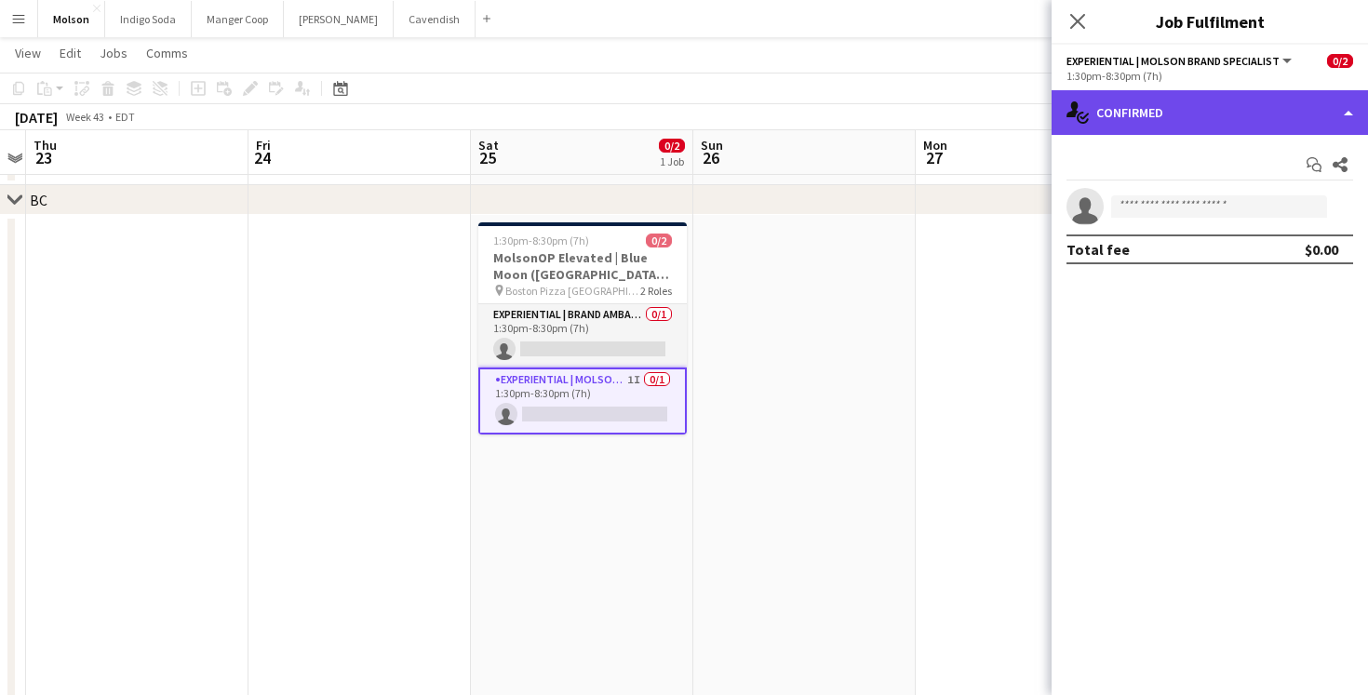
click at [1176, 132] on div "single-neutral-actions-check-2 Confirmed" at bounding box center [1210, 112] width 316 height 45
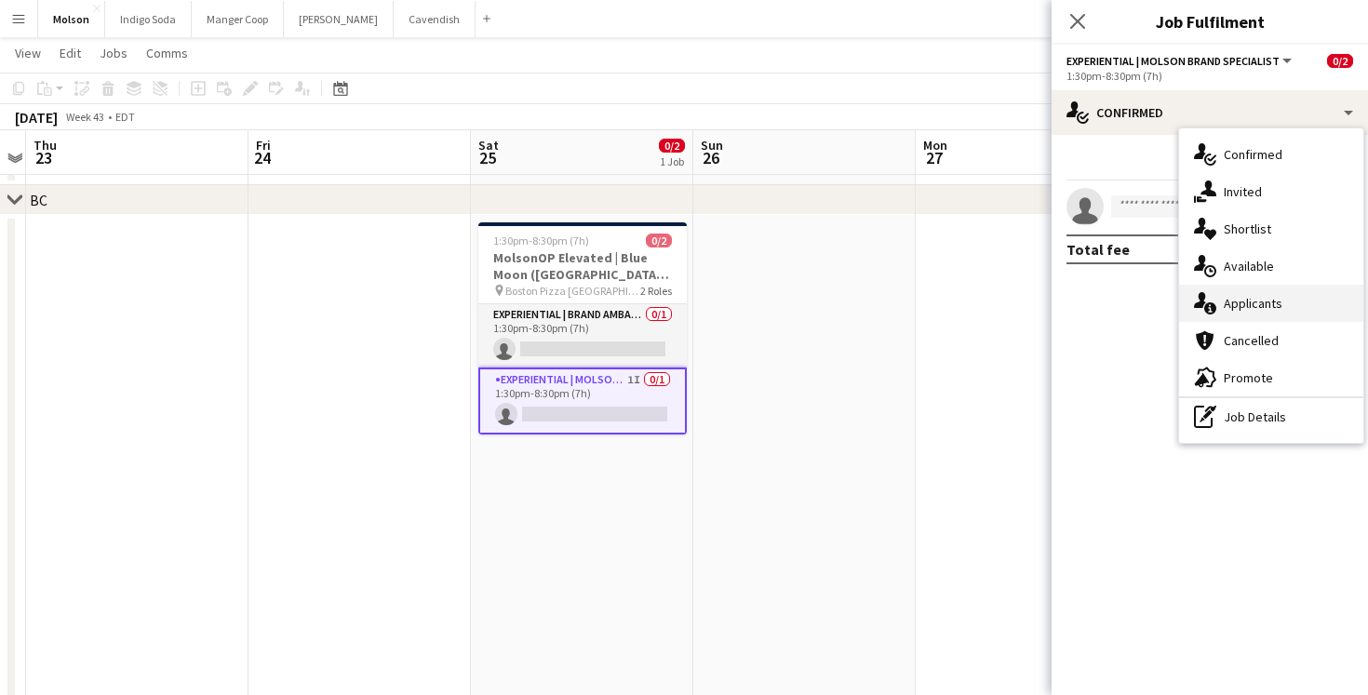
click at [1262, 302] on span "Applicants" at bounding box center [1253, 303] width 59 height 17
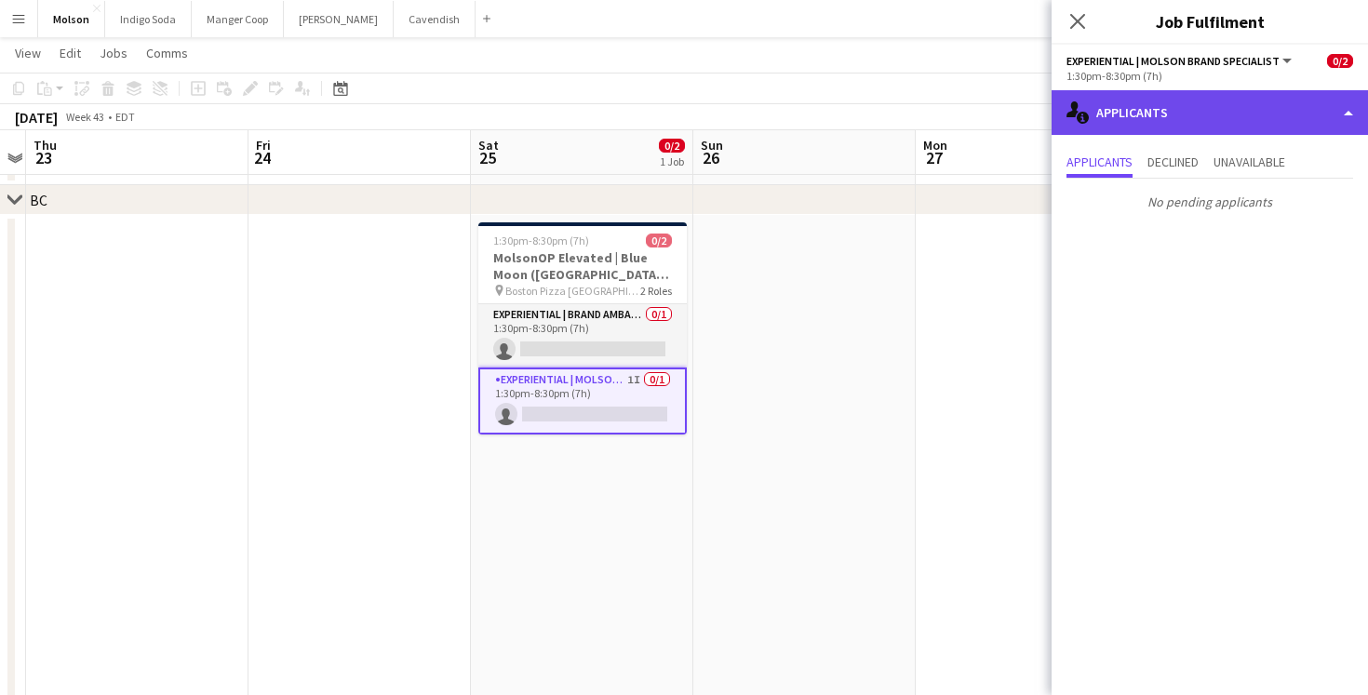
click at [1180, 111] on div "single-neutral-actions-information Applicants" at bounding box center [1210, 112] width 316 height 45
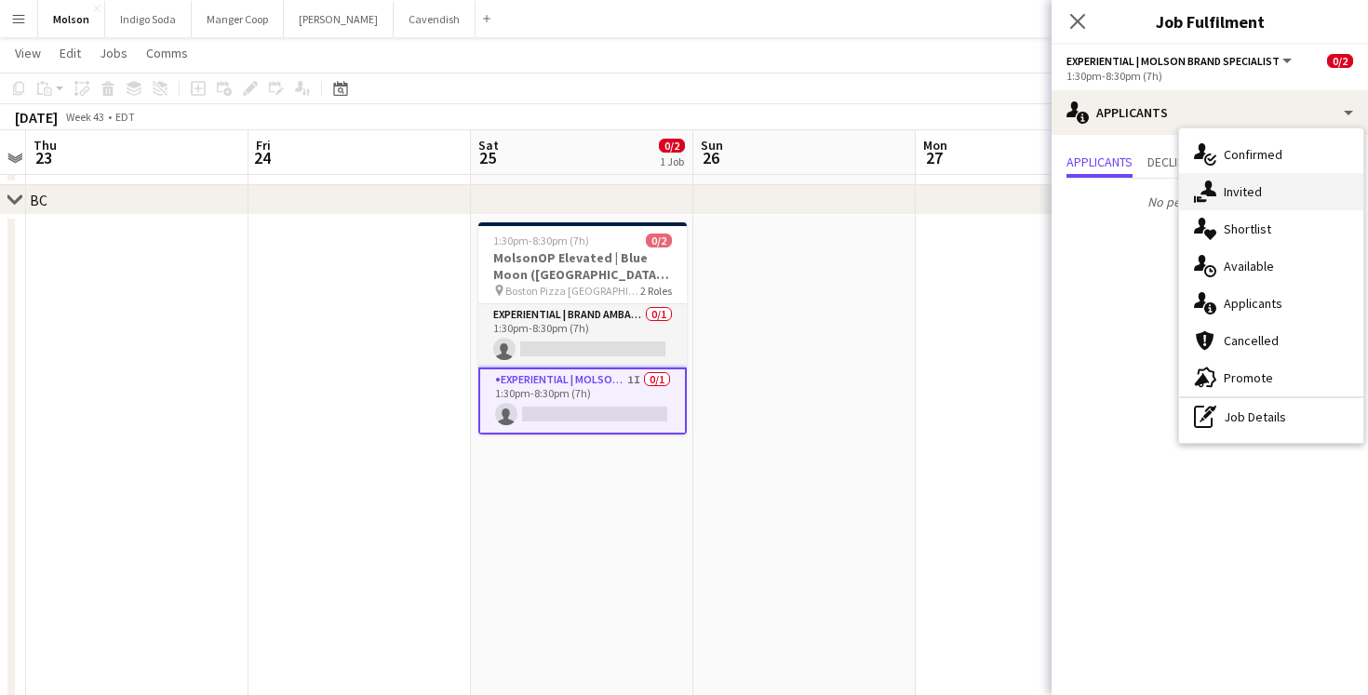
click at [1251, 193] on span "Invited" at bounding box center [1243, 191] width 38 height 17
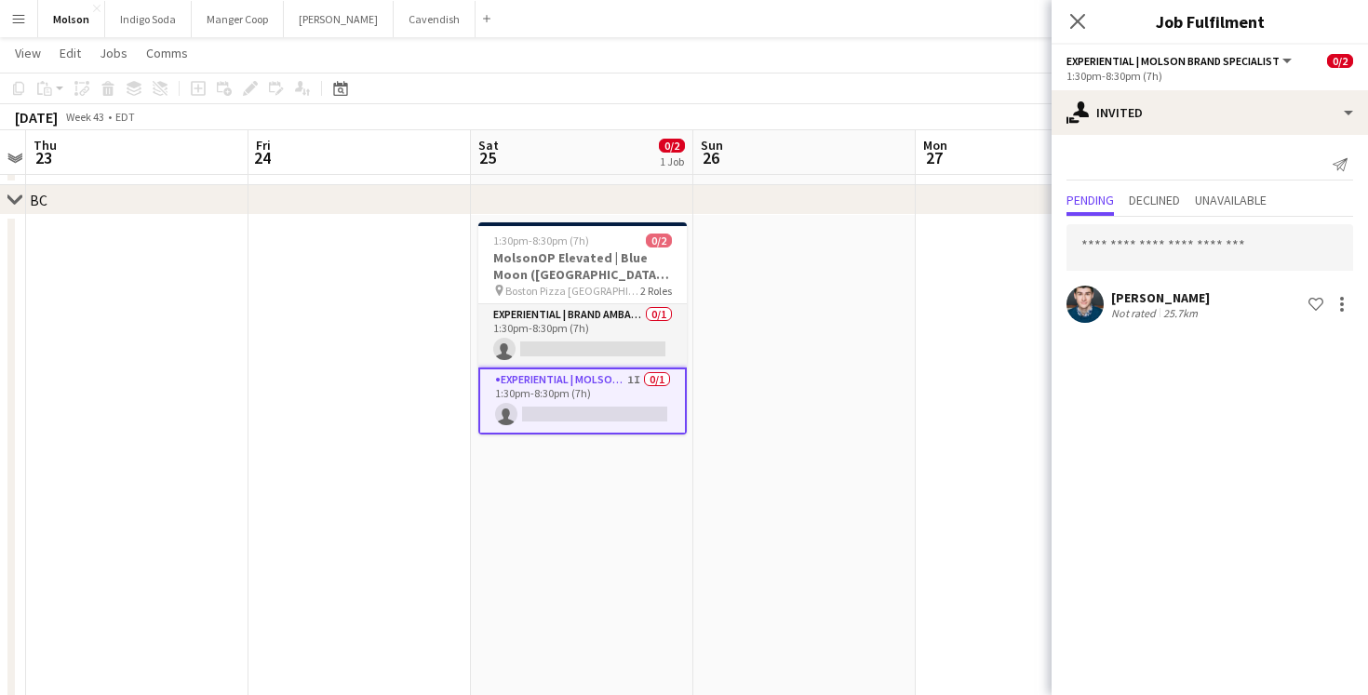
click at [845, 394] on app-date-cell at bounding box center [804, 528] width 222 height 626
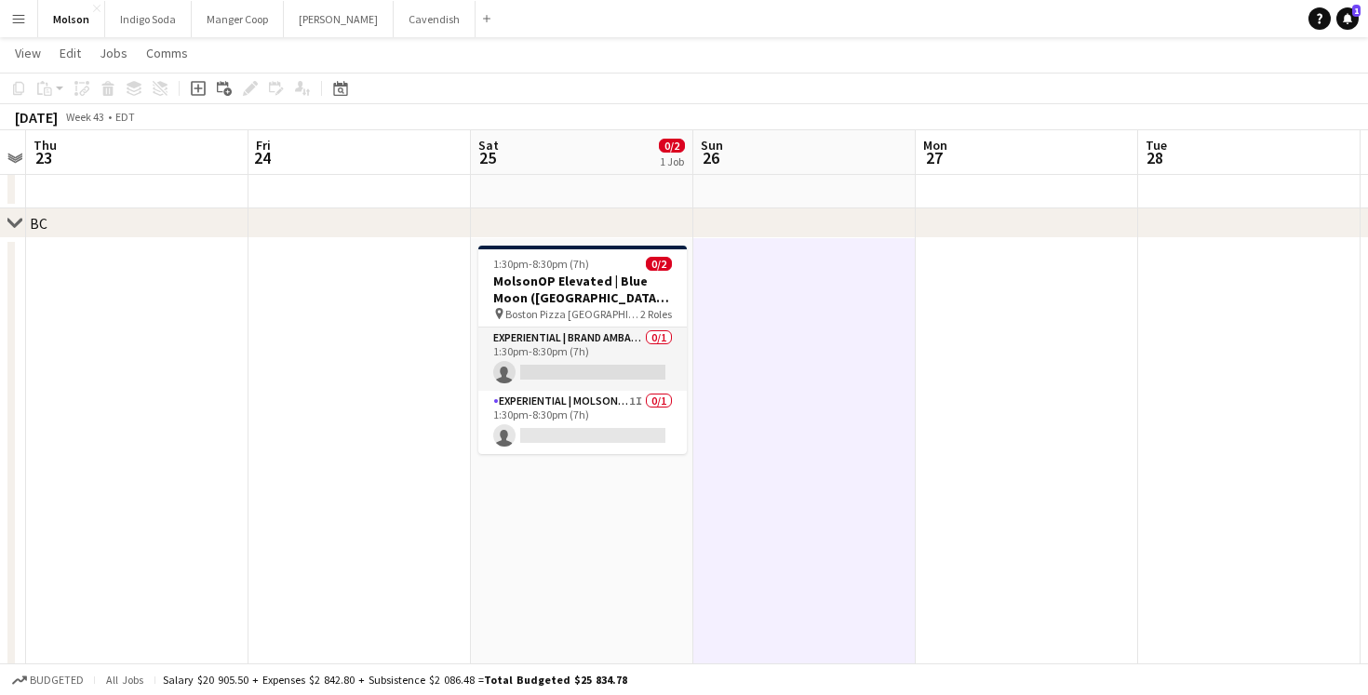
scroll to position [1498, 0]
click at [141, 23] on button "Indigo Soda Close" at bounding box center [148, 19] width 87 height 36
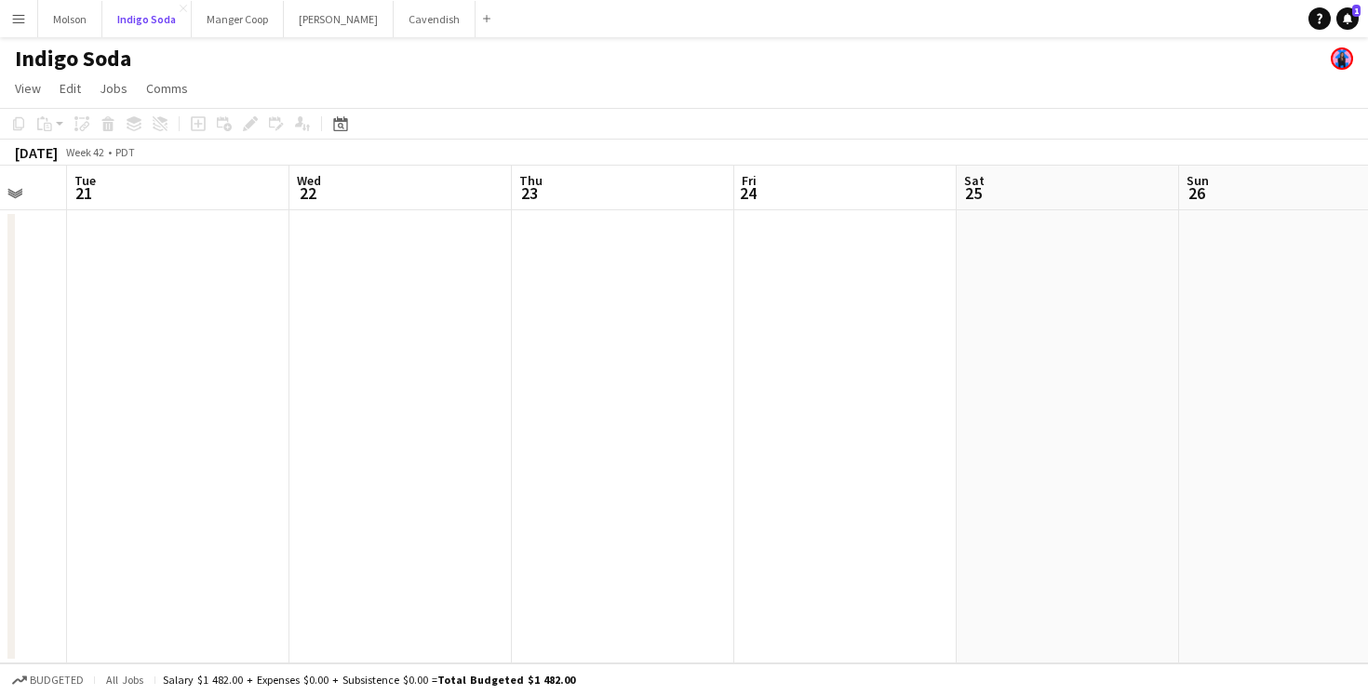
scroll to position [0, 555]
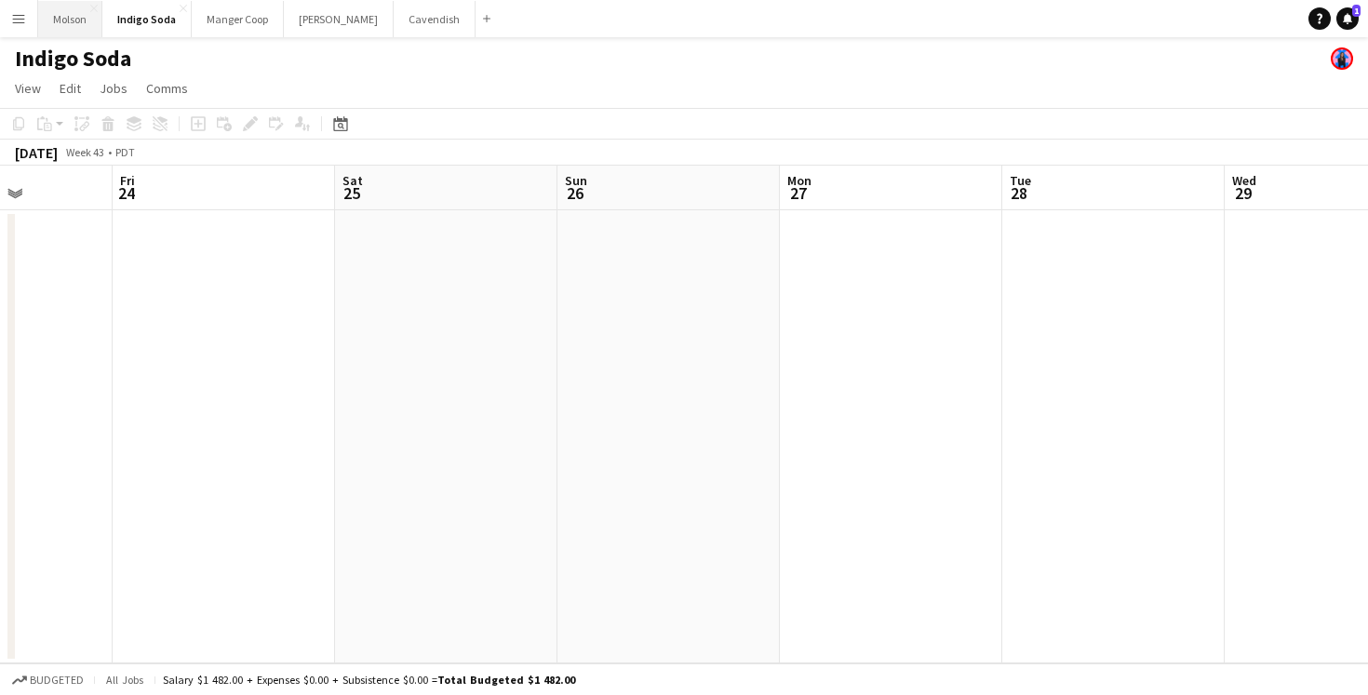
click at [76, 31] on button "Molson Close" at bounding box center [70, 19] width 64 height 36
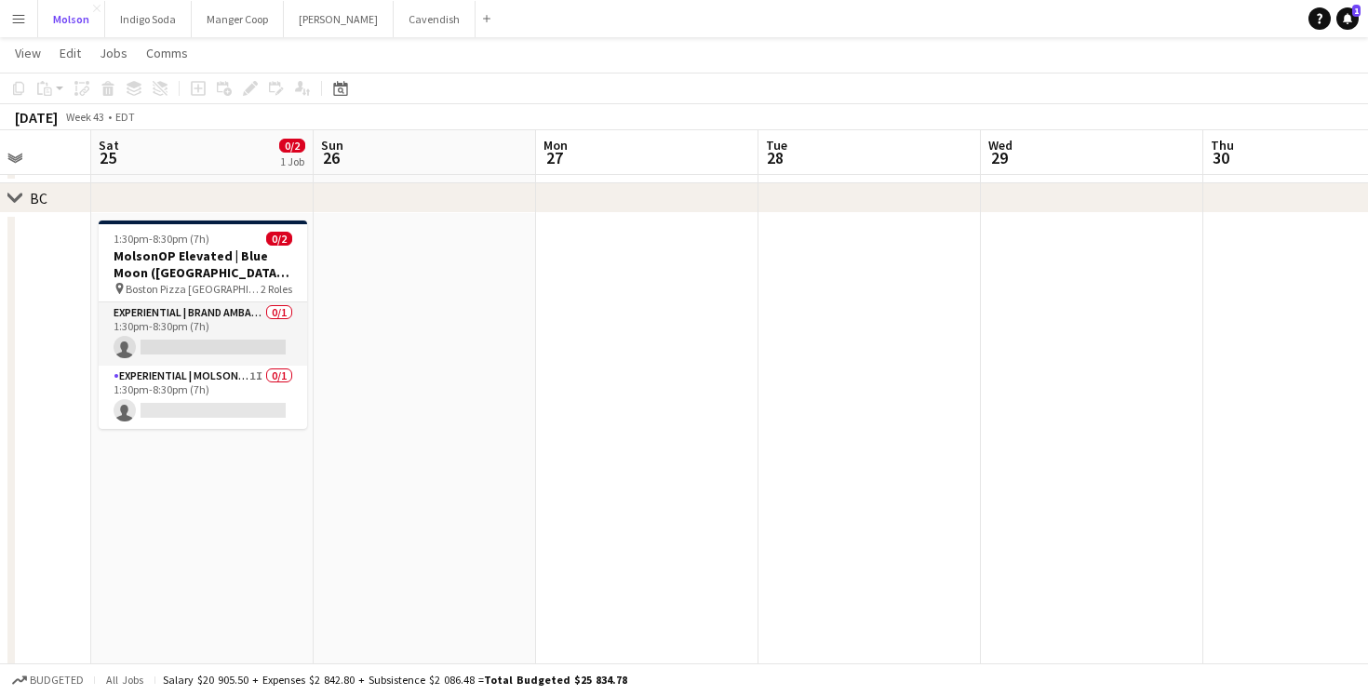
scroll to position [0, 584]
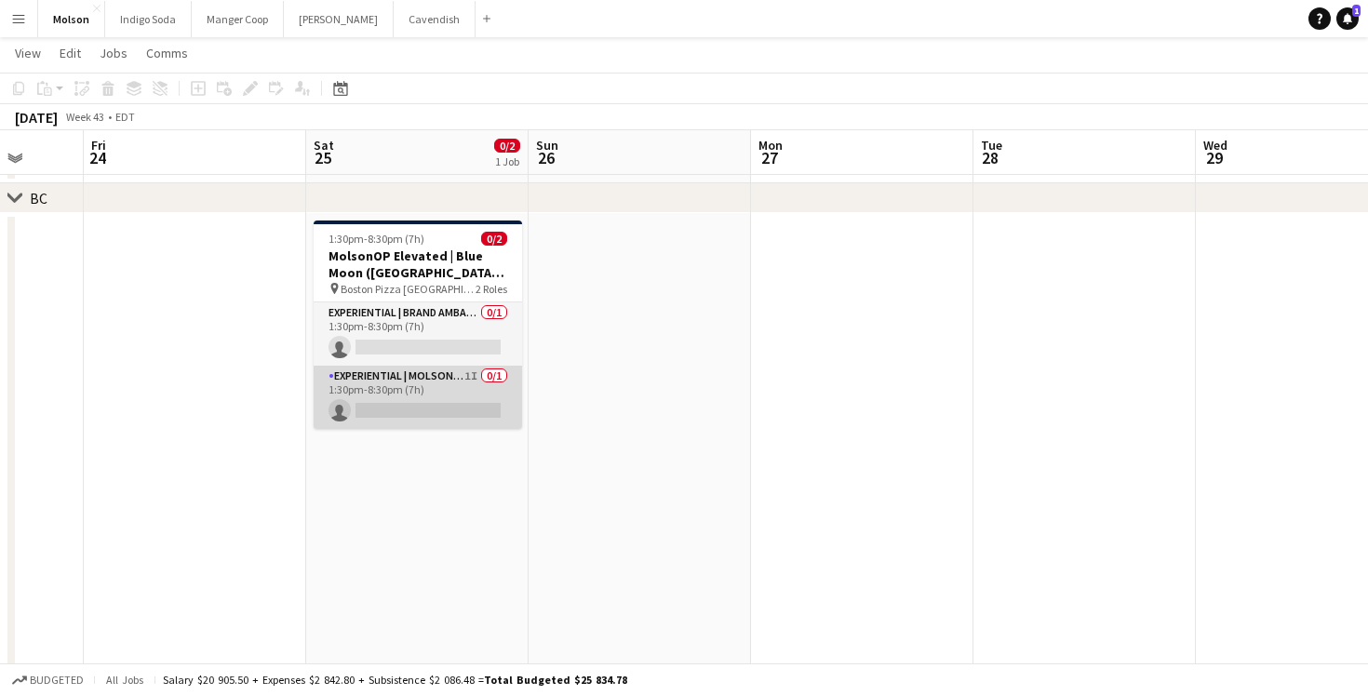
click at [450, 394] on app-card-role "Experiential | Molson Brand Specialist 1I 0/1 1:30pm-8:30pm (7h) single-neutral…" at bounding box center [418, 397] width 208 height 63
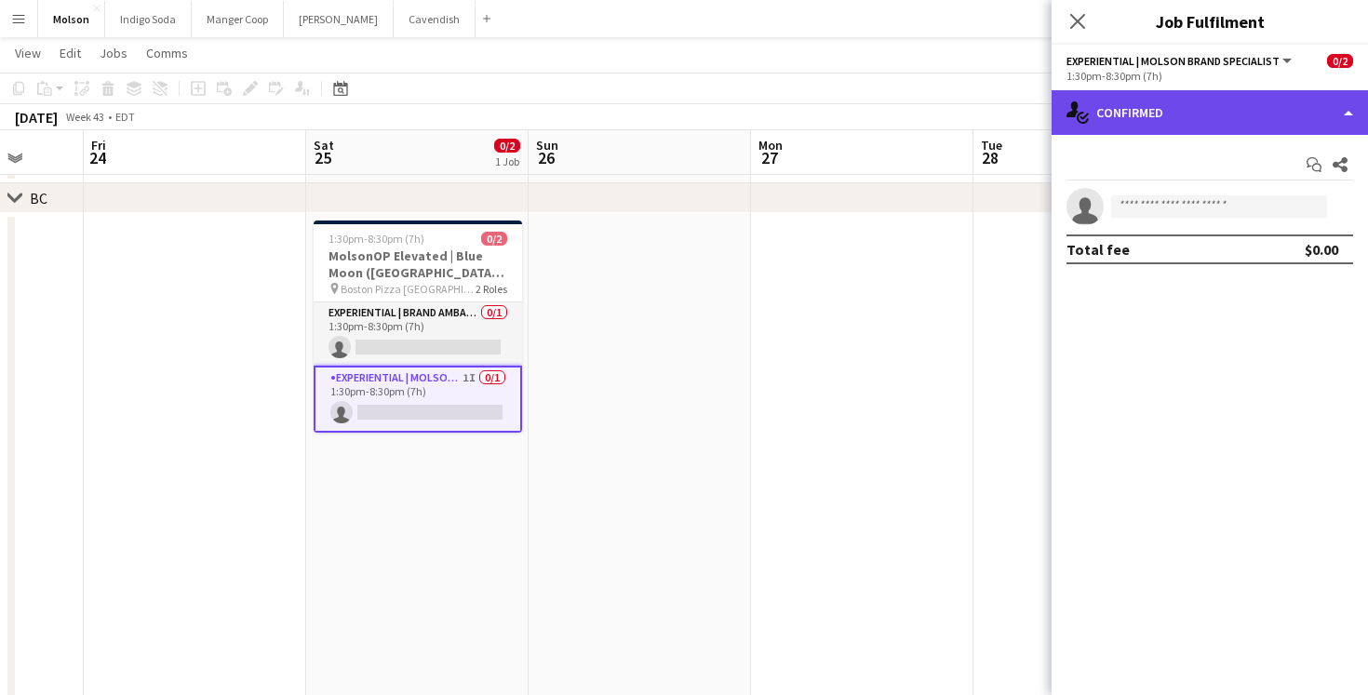
click at [1152, 106] on div "single-neutral-actions-check-2 Confirmed" at bounding box center [1210, 112] width 316 height 45
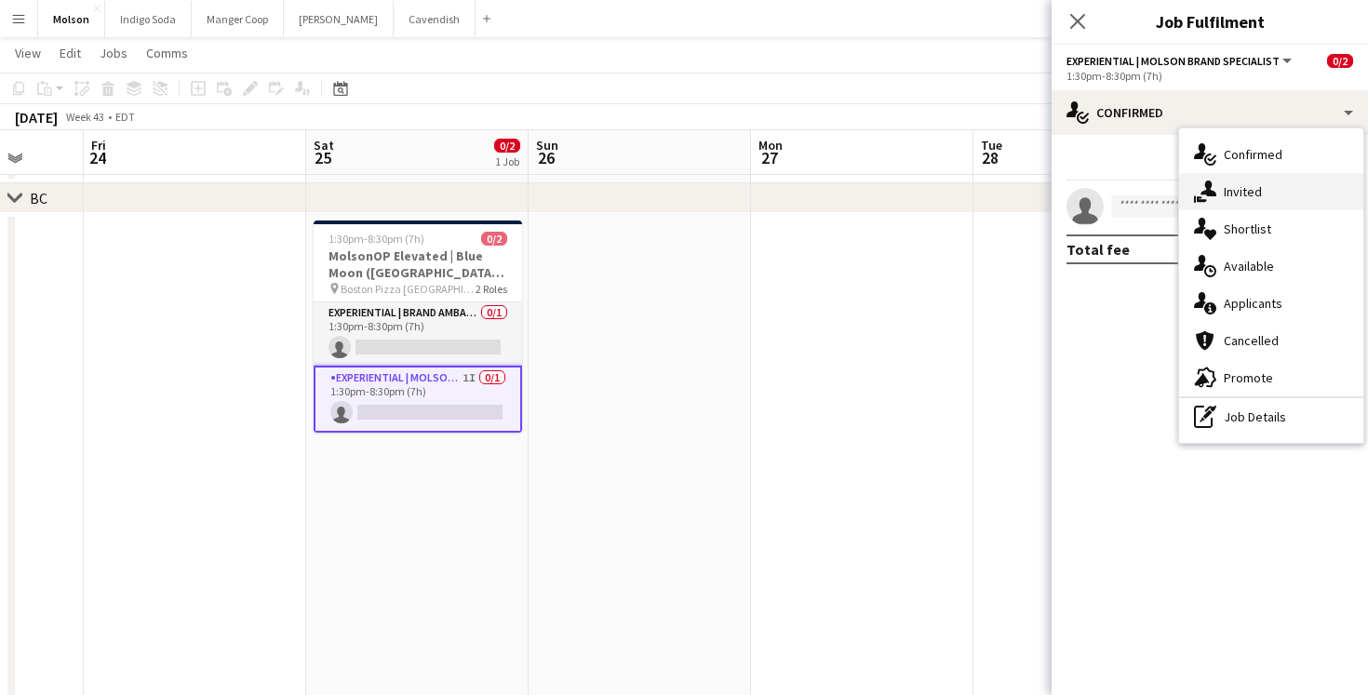
click at [1284, 190] on div "single-neutral-actions-share-1 Invited" at bounding box center [1271, 191] width 184 height 37
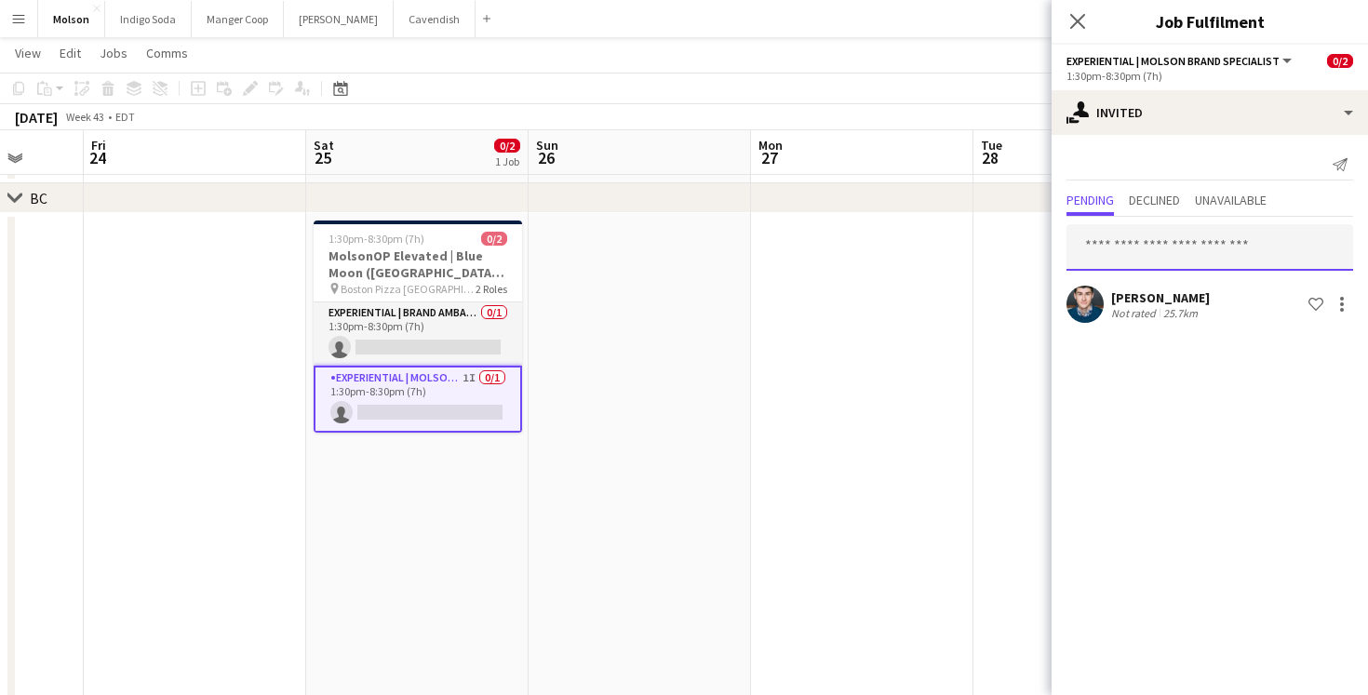
click at [1155, 245] on input "text" at bounding box center [1210, 247] width 287 height 47
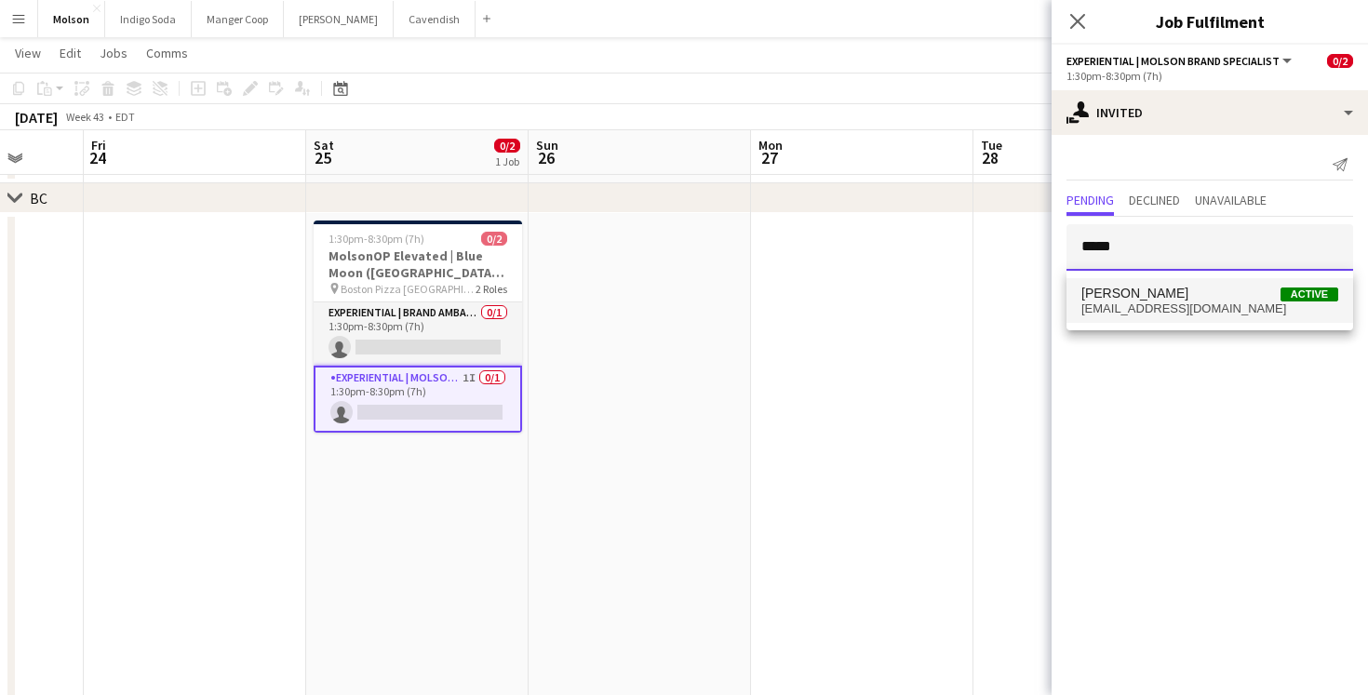
type input "*****"
click at [1203, 305] on span "[EMAIL_ADDRESS][DOMAIN_NAME]" at bounding box center [1210, 309] width 257 height 15
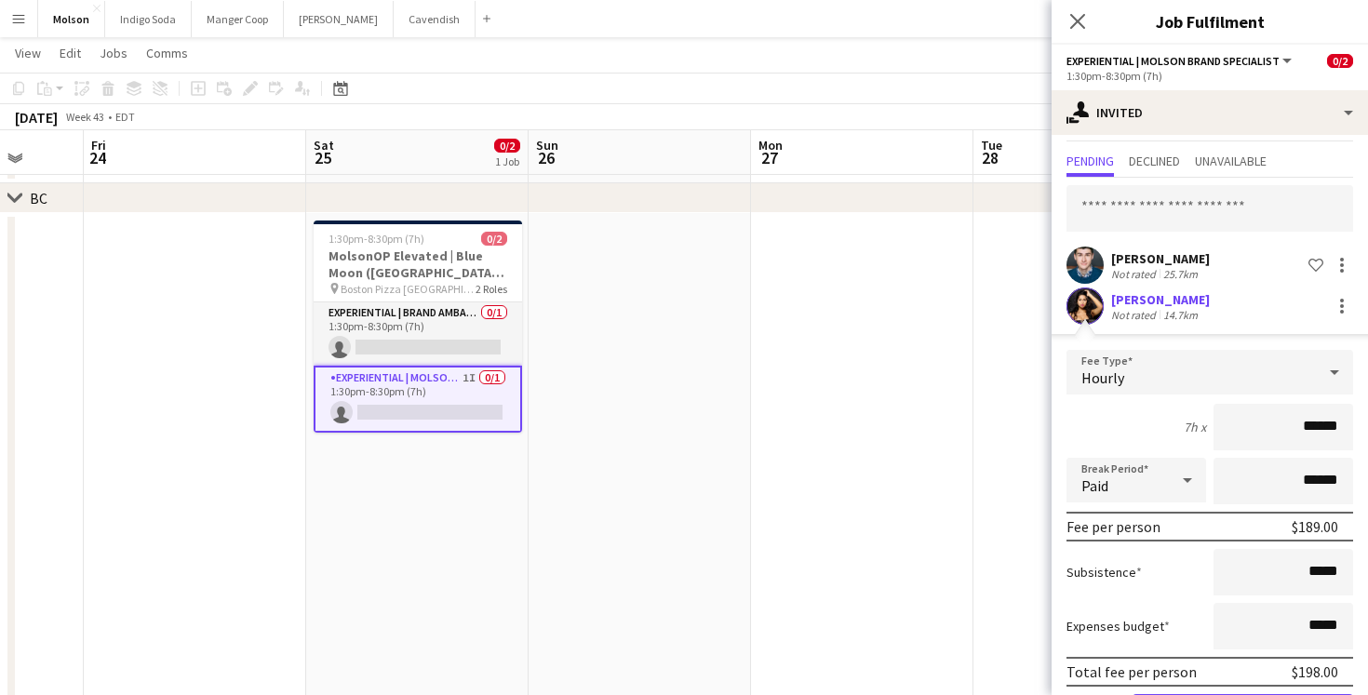
scroll to position [110, 0]
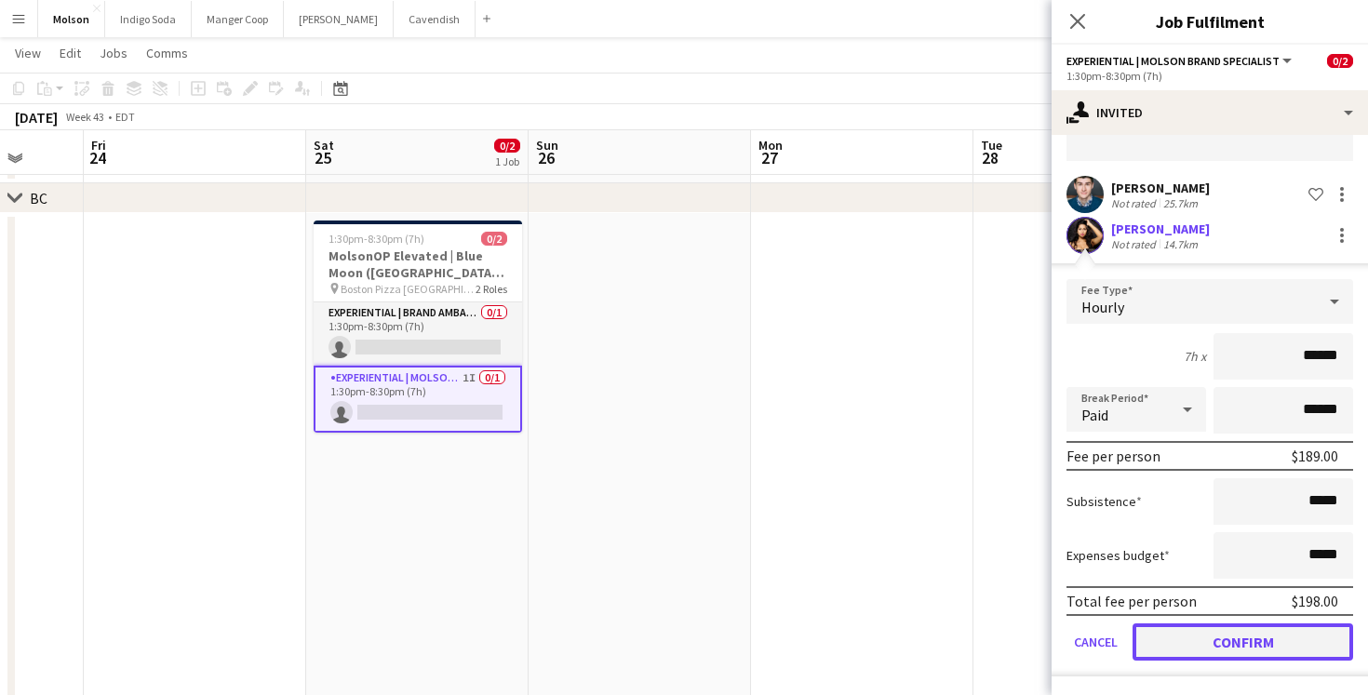
click at [1253, 638] on button "Confirm" at bounding box center [1243, 642] width 221 height 37
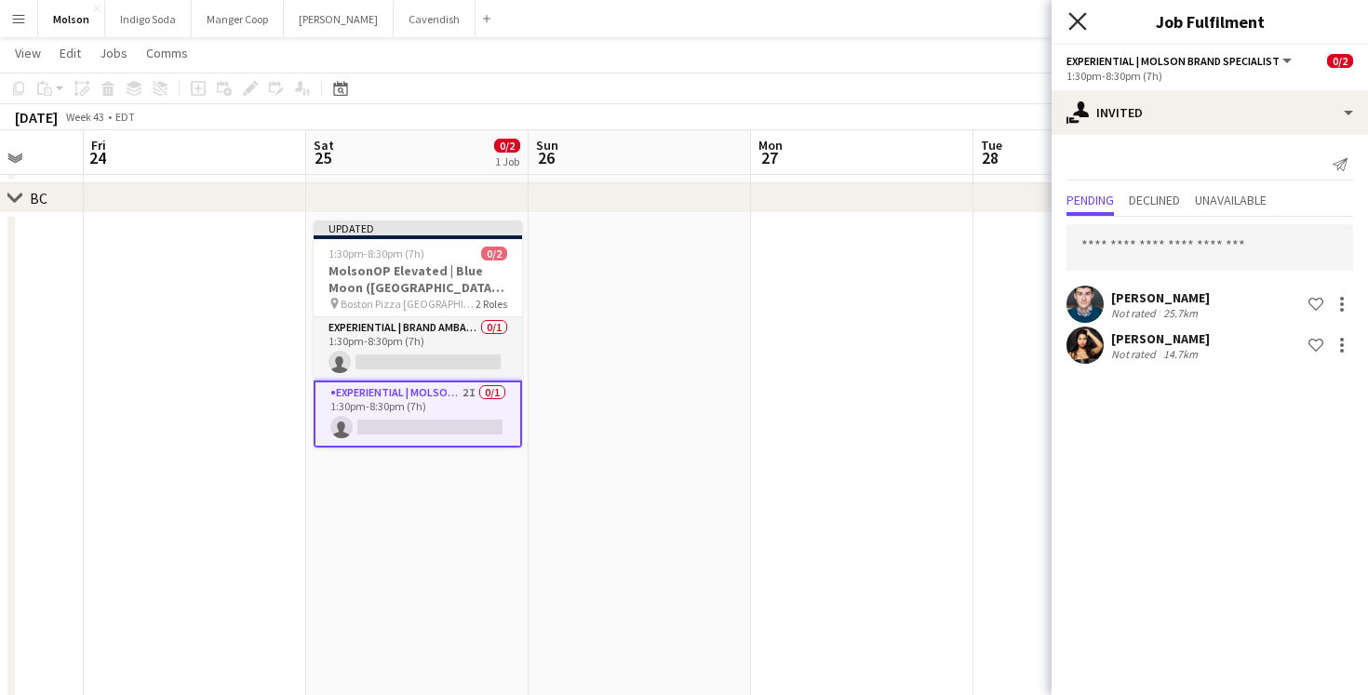
click at [1076, 22] on icon at bounding box center [1077, 21] width 18 height 18
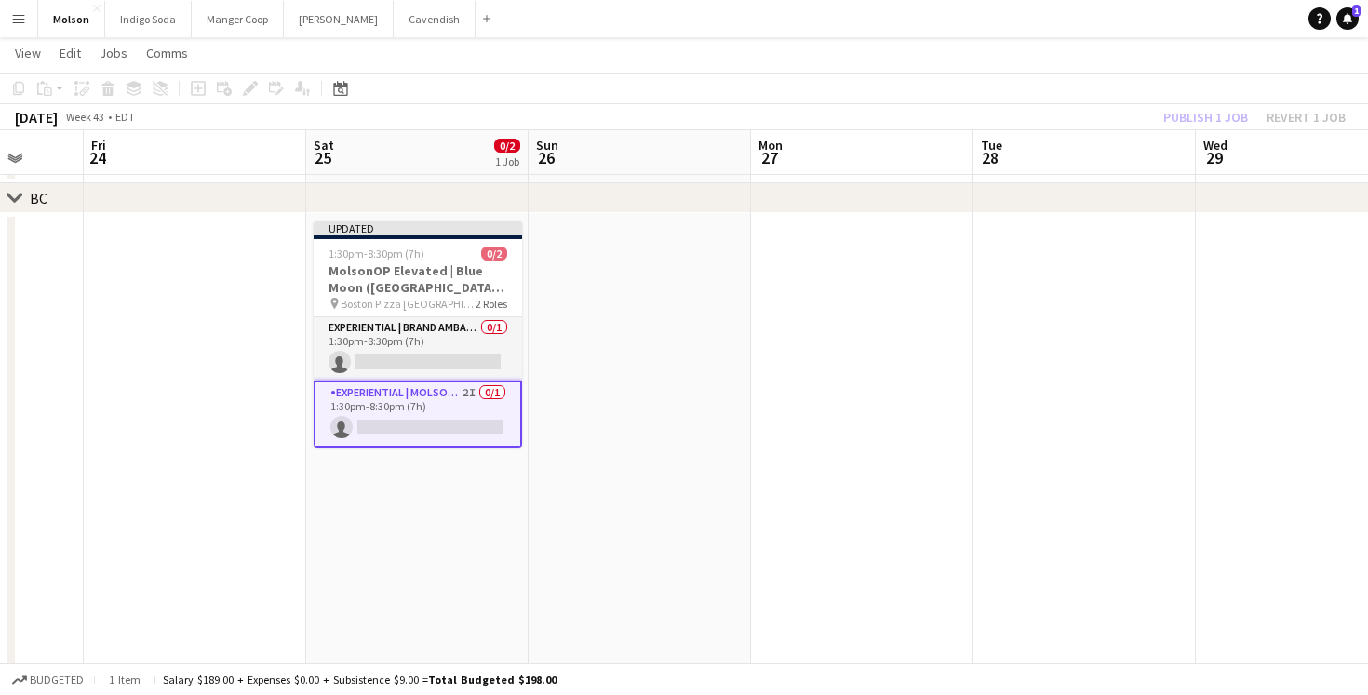
click at [800, 372] on app-date-cell at bounding box center [862, 526] width 222 height 626
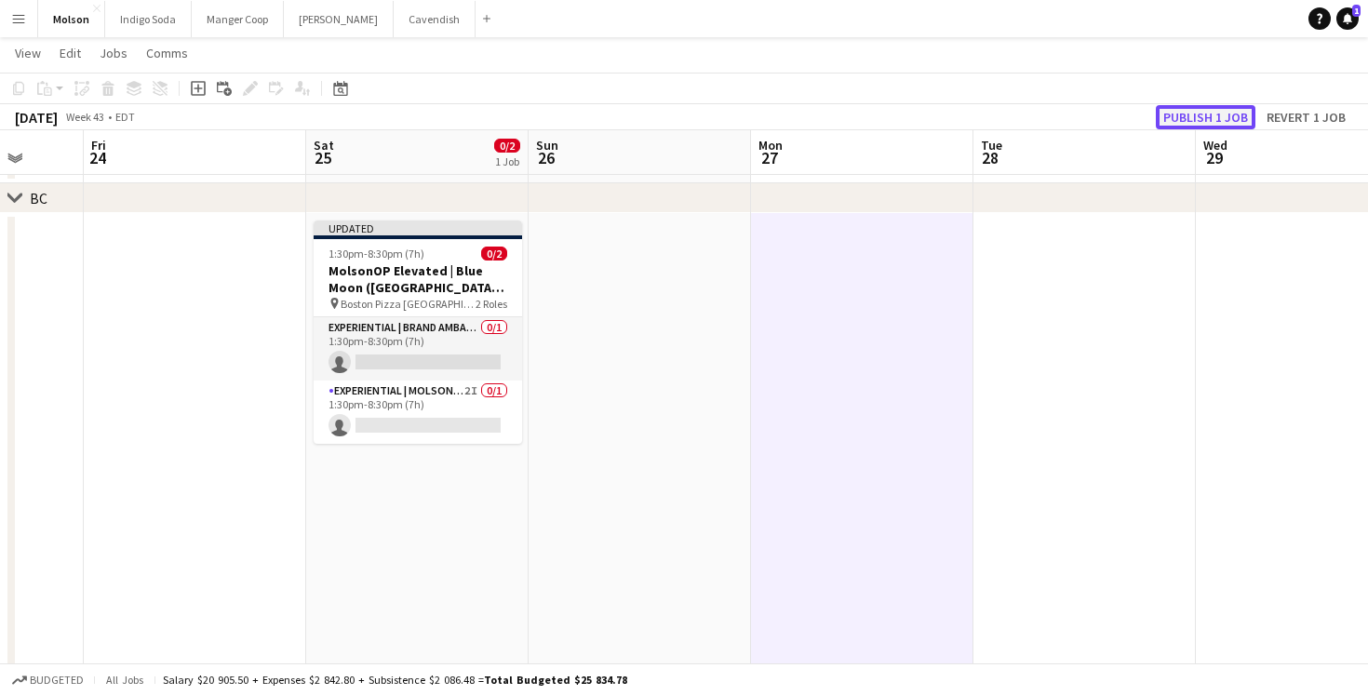
click at [1211, 112] on button "Publish 1 job" at bounding box center [1206, 117] width 100 height 24
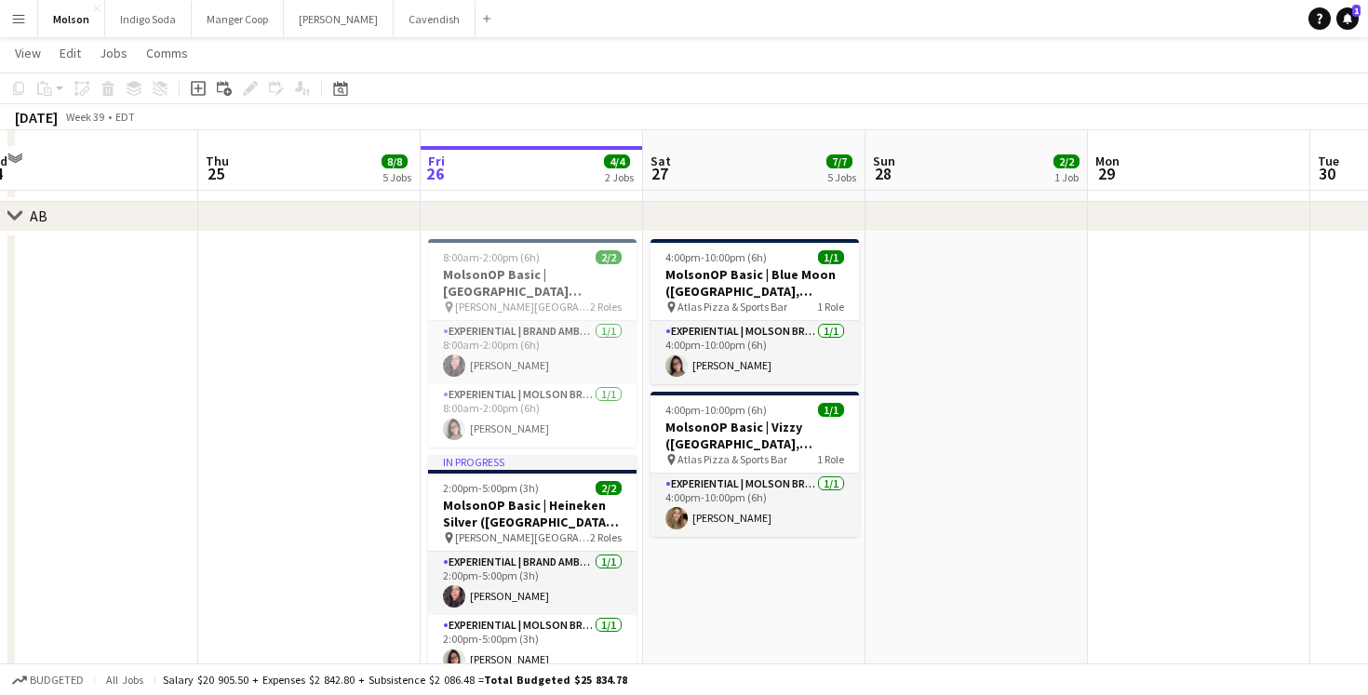
scroll to position [2202, 0]
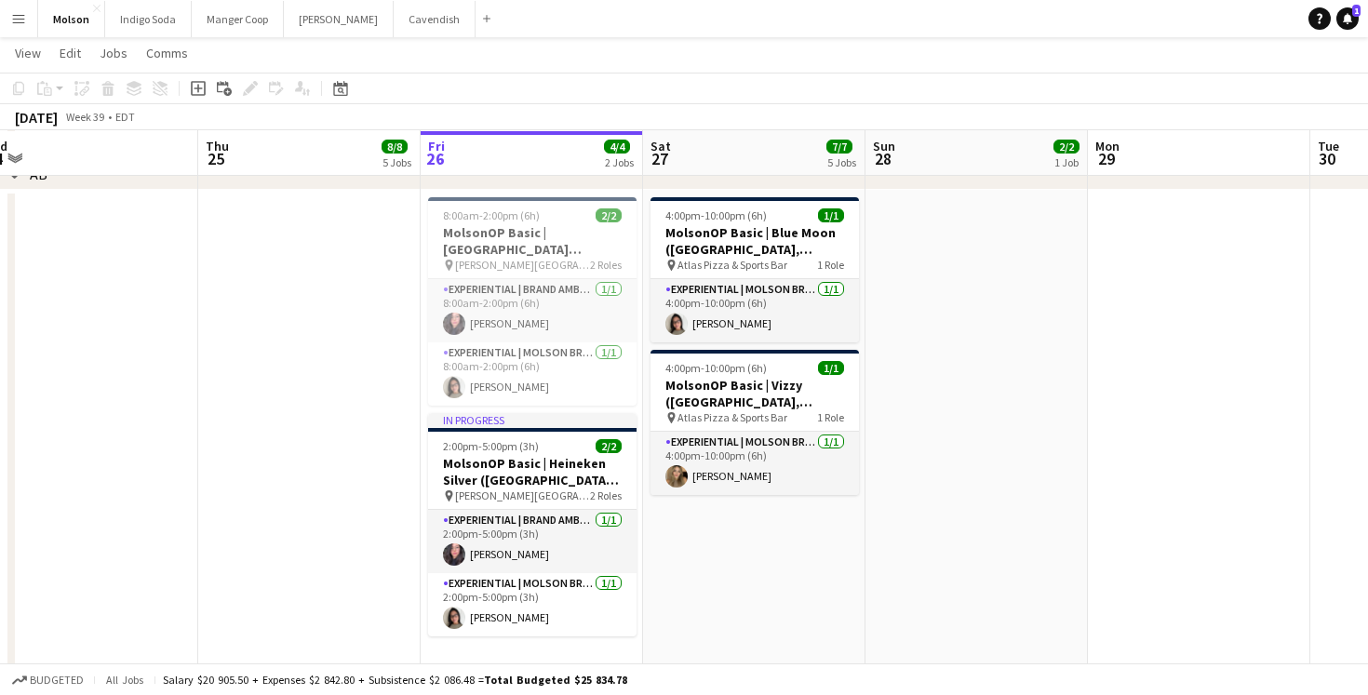
click at [21, 23] on app-icon "Menu" at bounding box center [18, 18] width 15 height 15
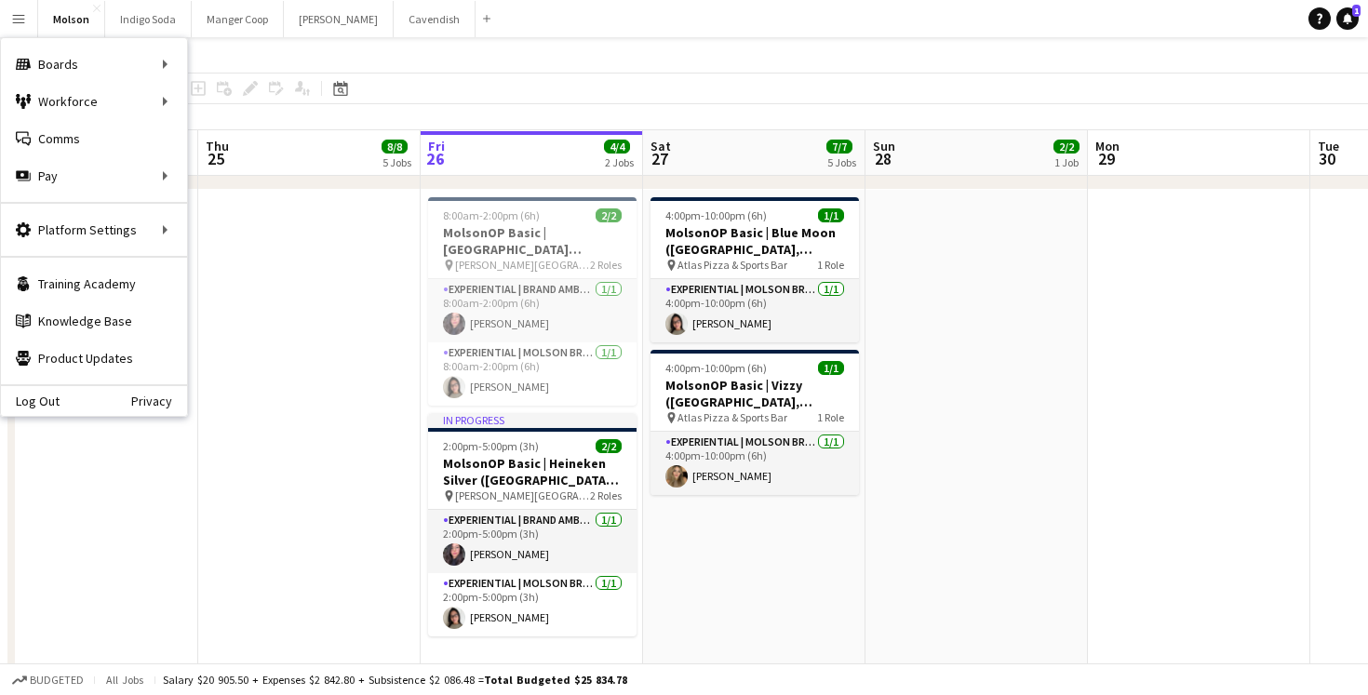
click at [881, 597] on app-date-cell at bounding box center [977, 433] width 222 height 487
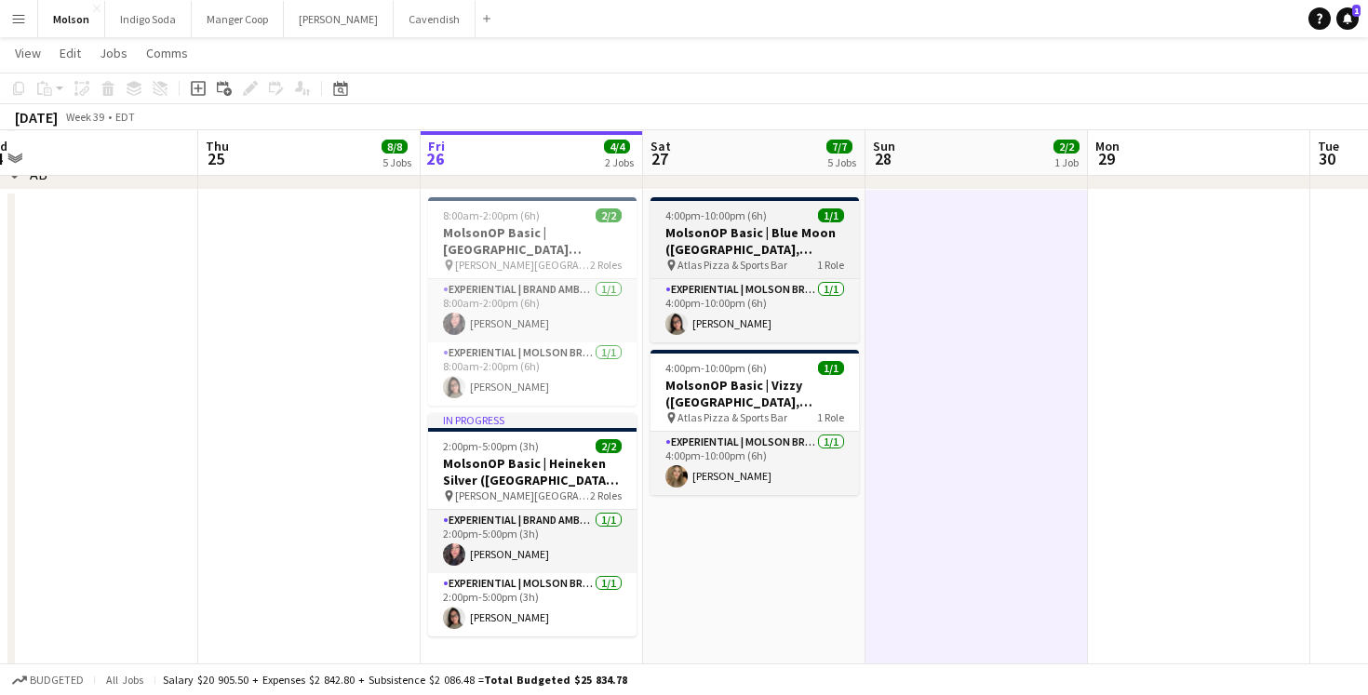
click at [761, 234] on h3 "MolsonOP Basic | Blue Moon ([GEOGRAPHIC_DATA], [GEOGRAPHIC_DATA])" at bounding box center [755, 241] width 208 height 34
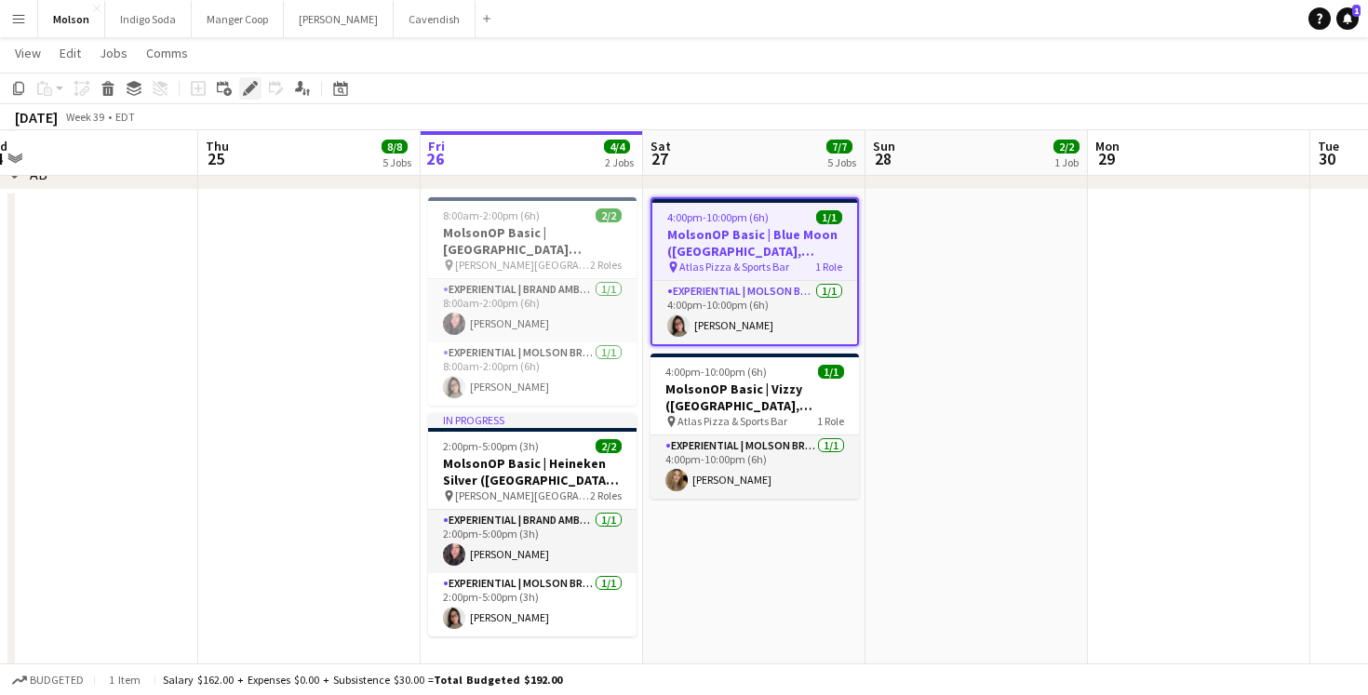
click at [246, 87] on icon "Edit" at bounding box center [250, 88] width 15 height 15
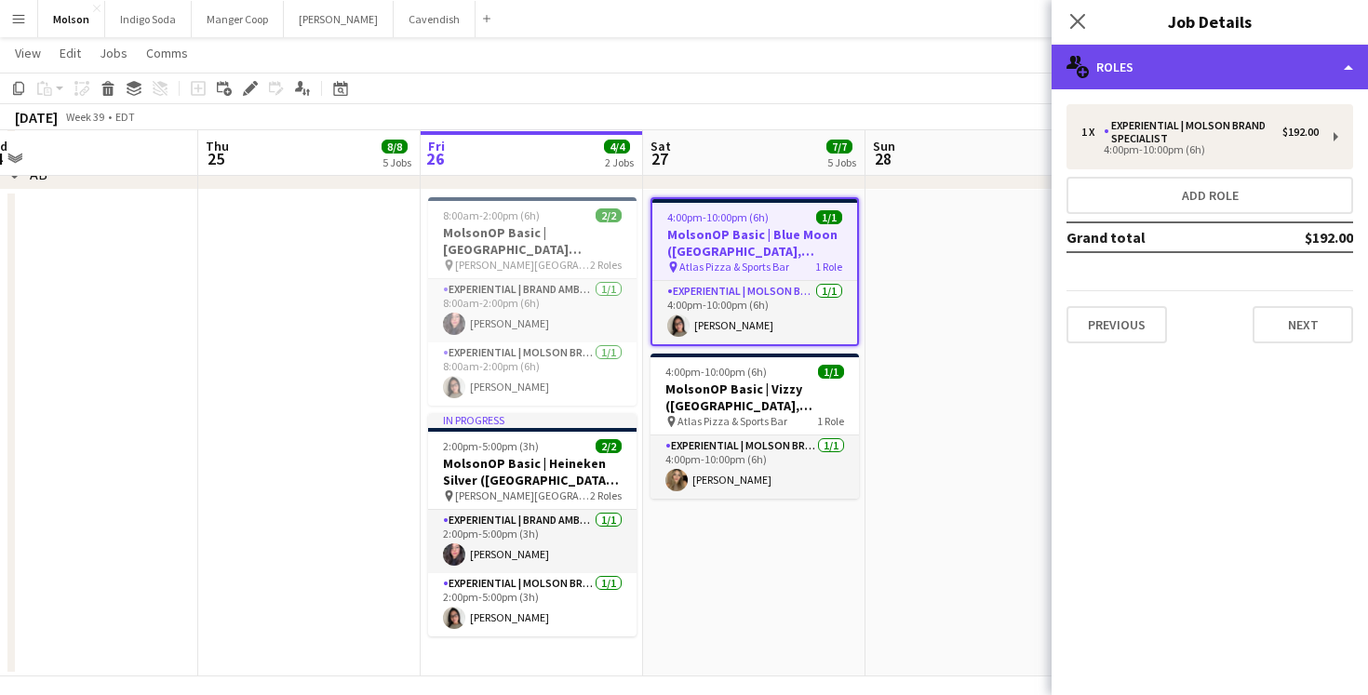
click at [1196, 79] on div "multiple-users-add Roles" at bounding box center [1210, 67] width 316 height 45
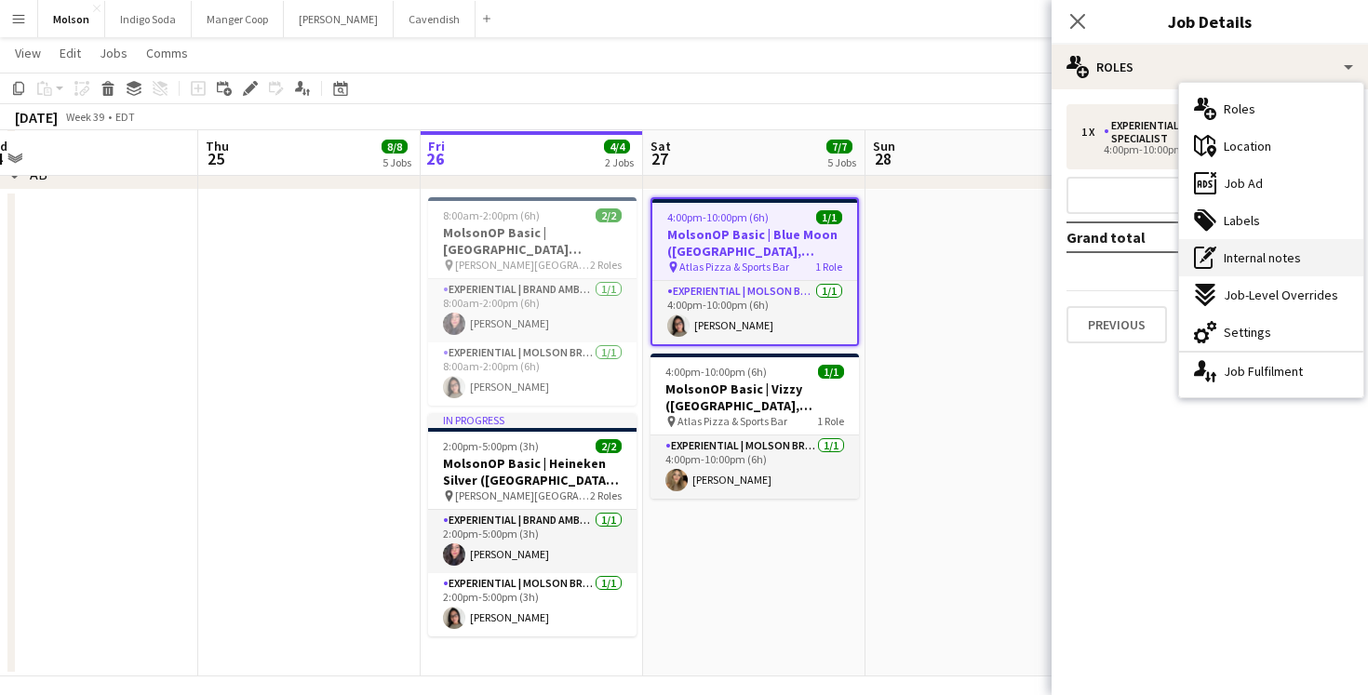
click at [1298, 257] on span "Internal notes" at bounding box center [1262, 257] width 77 height 17
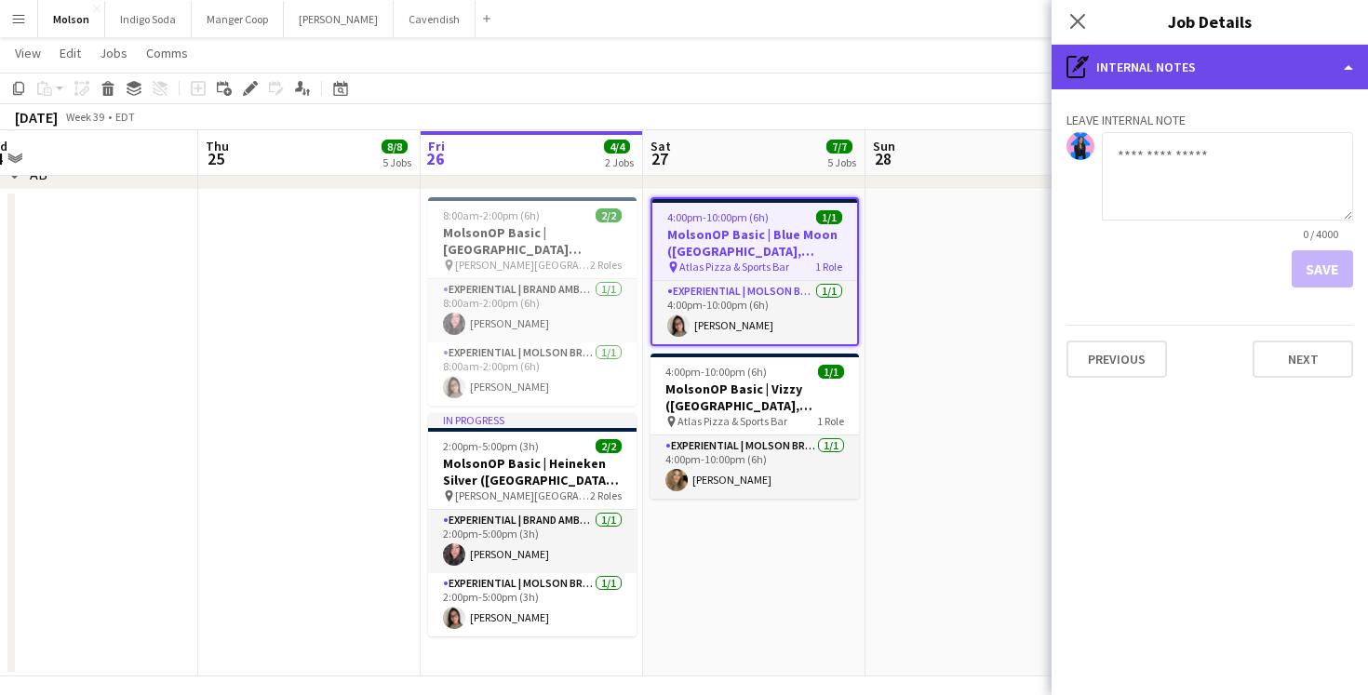
click at [1169, 80] on div "pen-write Internal notes" at bounding box center [1210, 67] width 316 height 45
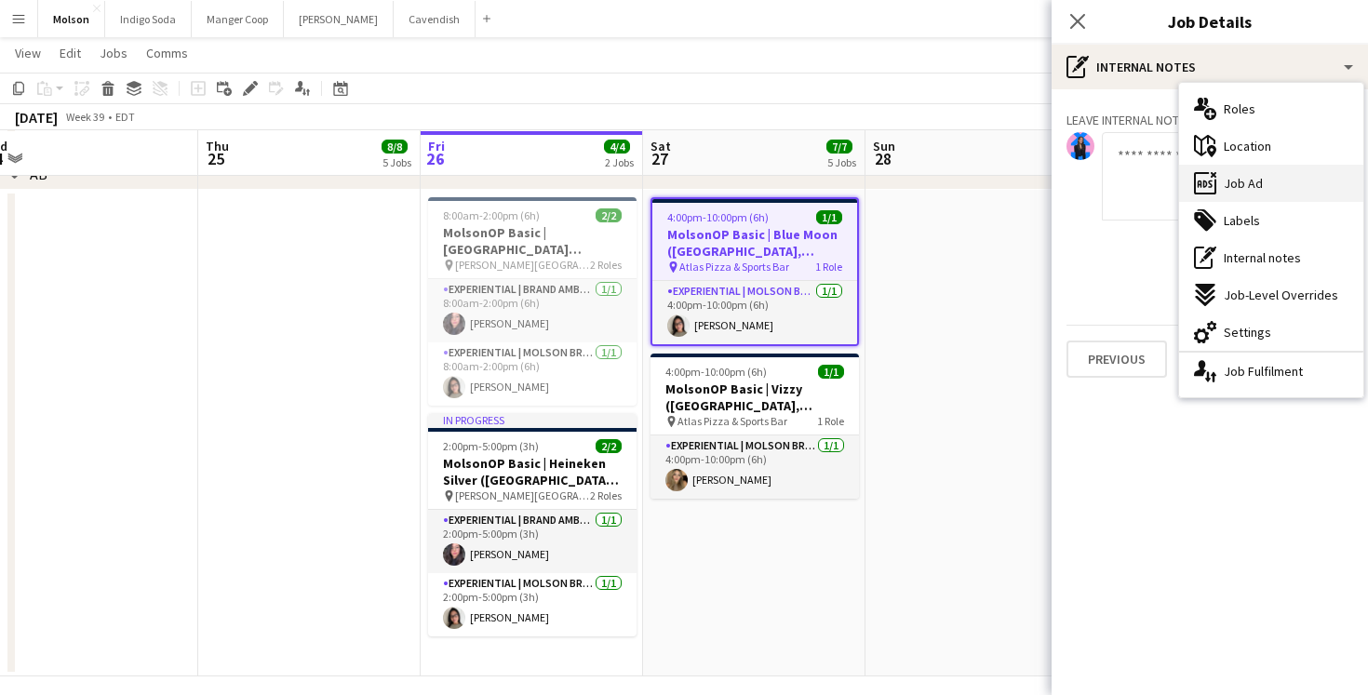
click at [1268, 181] on div "ads-window Job Ad" at bounding box center [1271, 183] width 184 height 37
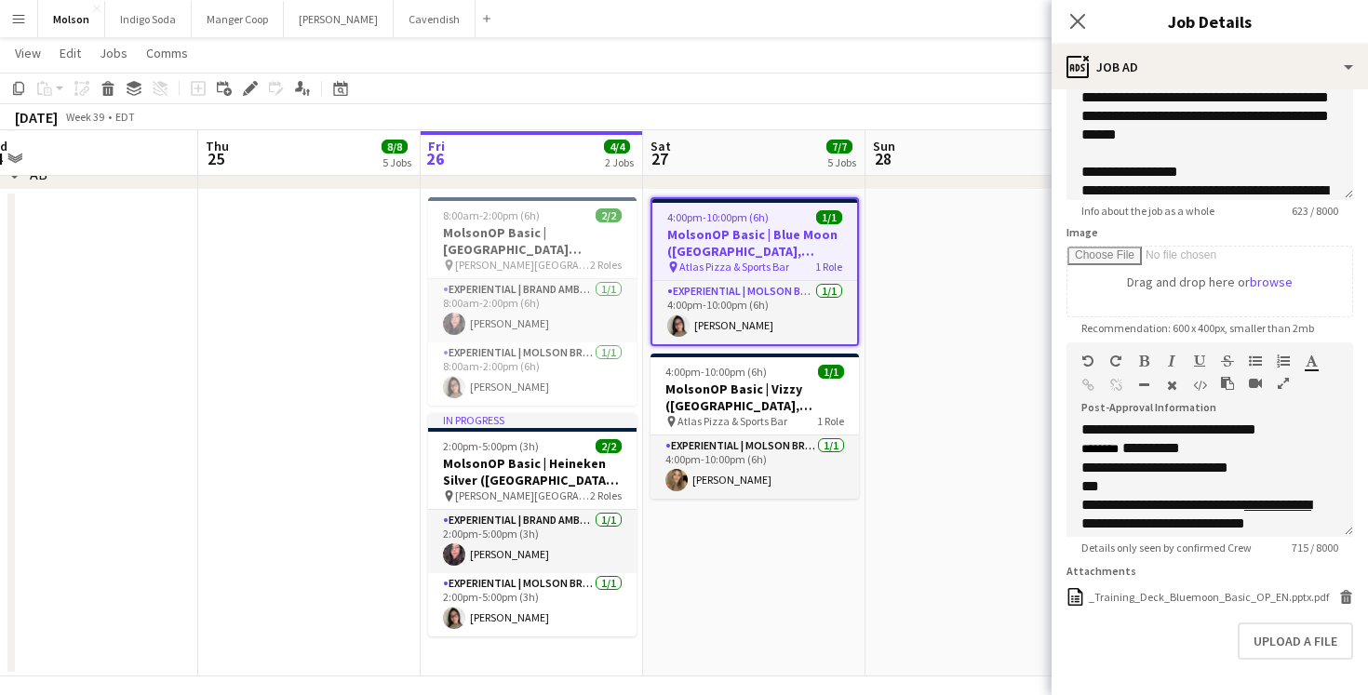
scroll to position [250, 0]
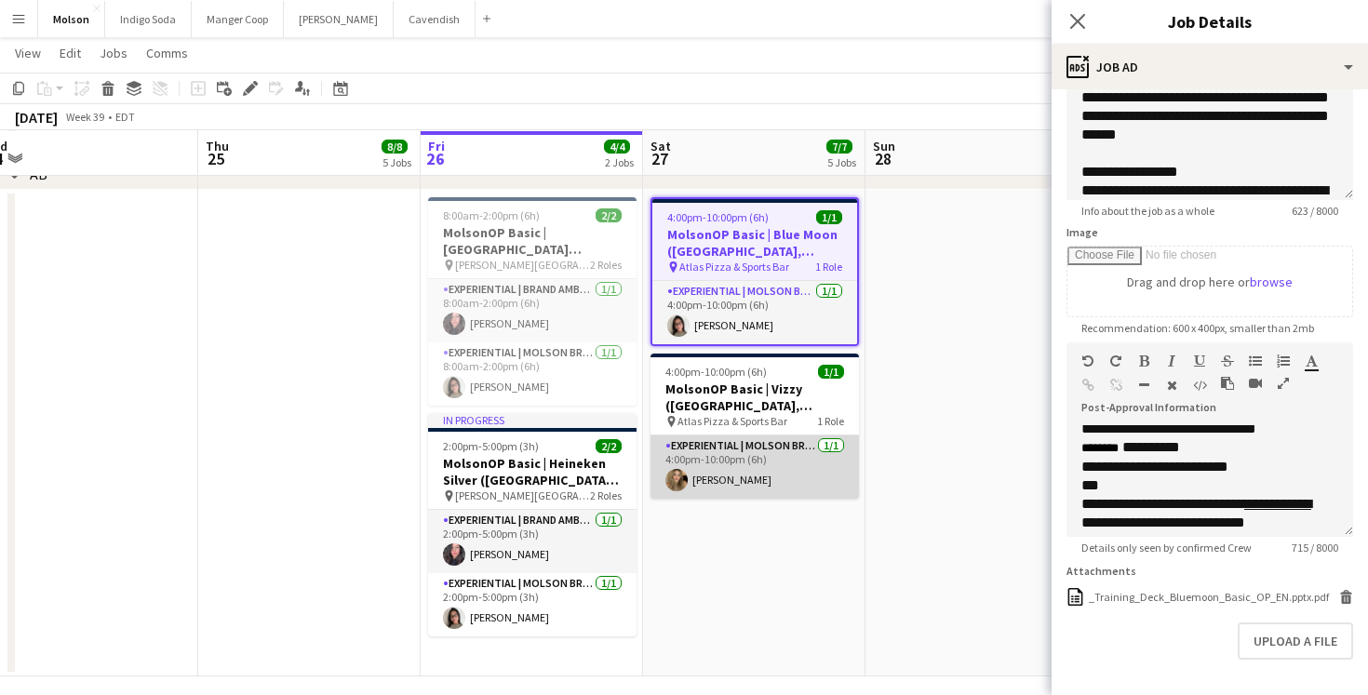
click at [796, 448] on app-card-role "Experiential | Molson Brand Specialist [DATE] 4:00pm-10:00pm (6h) [PERSON_NAME]" at bounding box center [755, 467] width 208 height 63
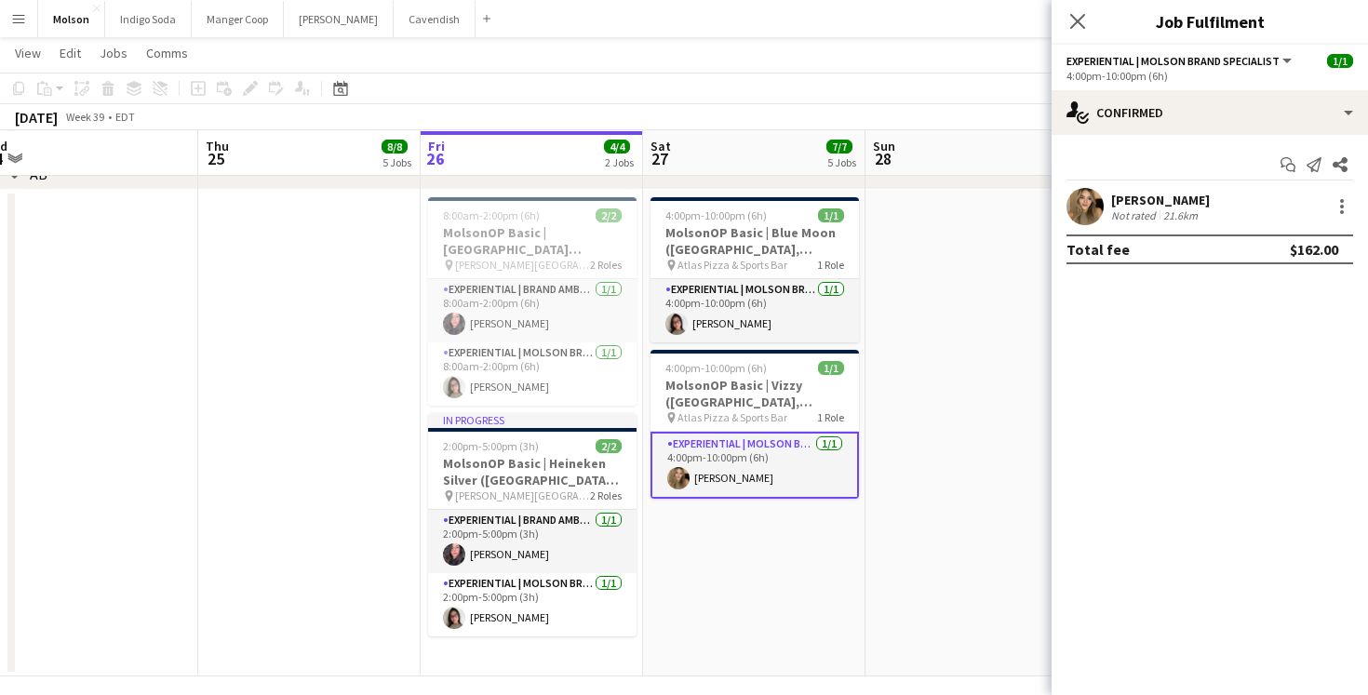
click at [948, 355] on app-date-cell at bounding box center [977, 433] width 222 height 487
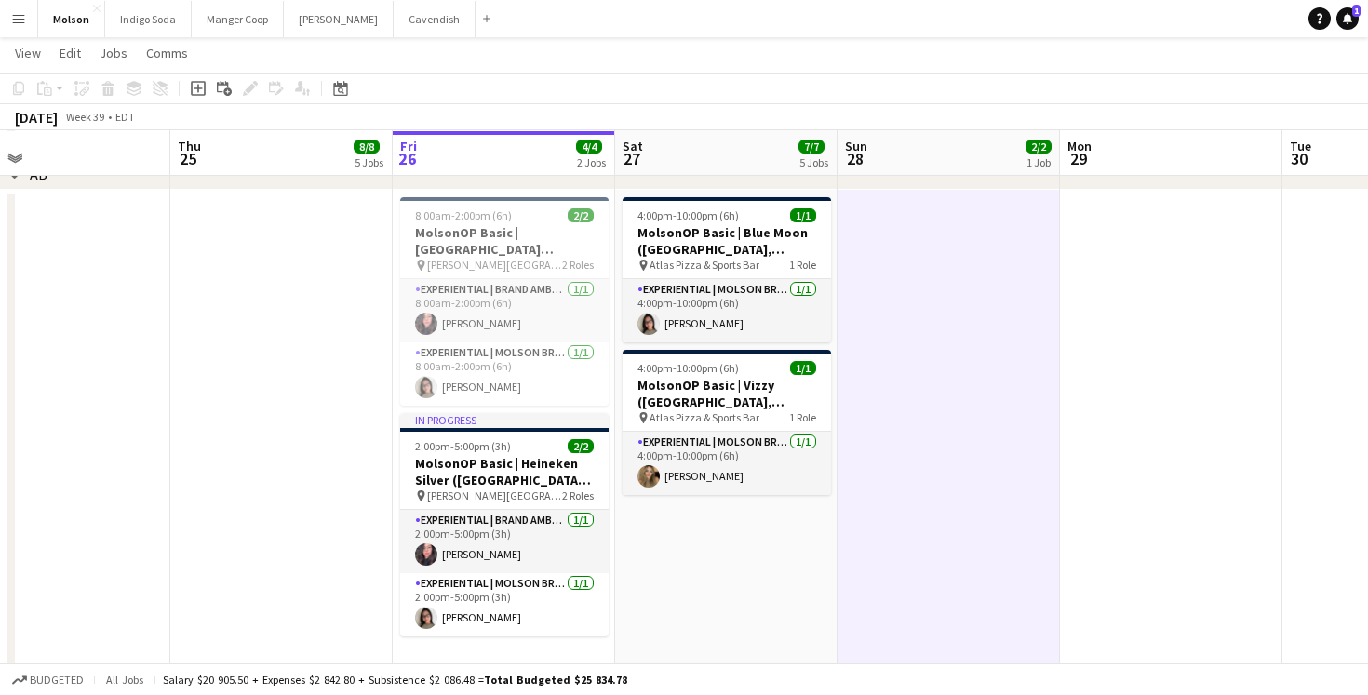
scroll to position [0, 496]
click at [505, 217] on span "8:00am-2:00pm (6h)" at bounding box center [464, 215] width 97 height 14
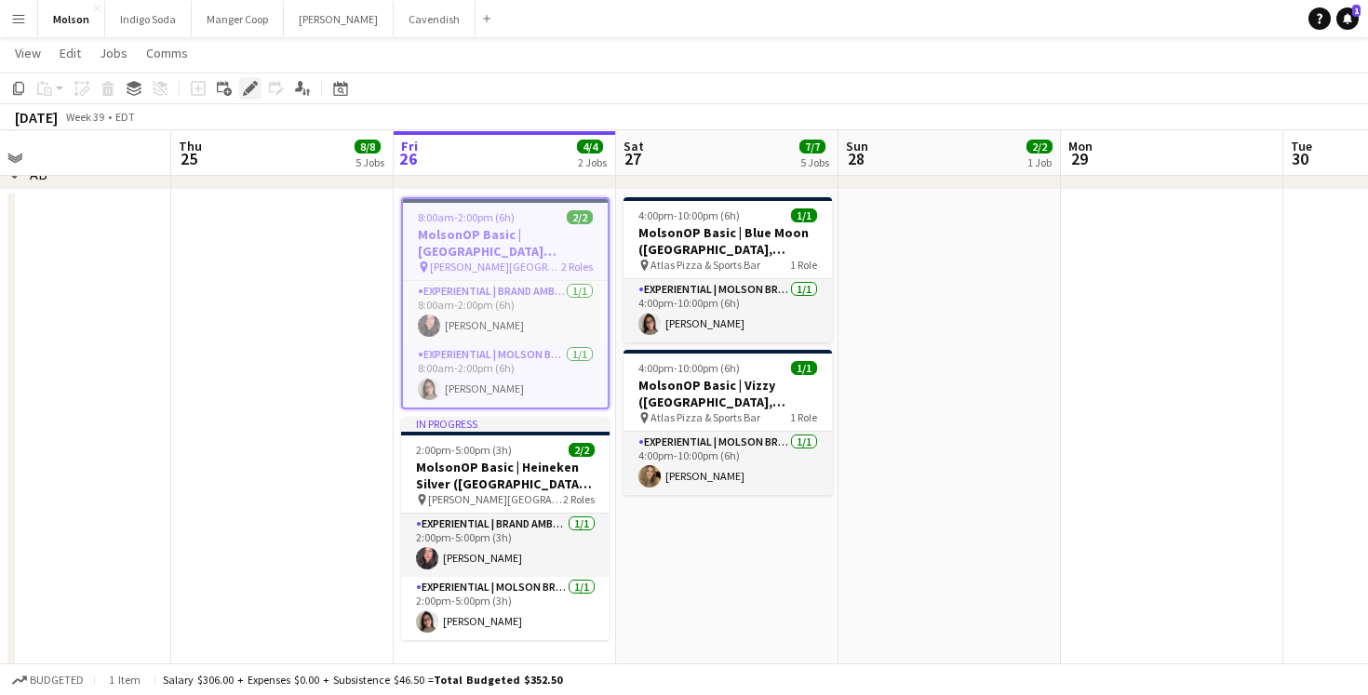
click at [249, 90] on icon at bounding box center [250, 89] width 10 height 10
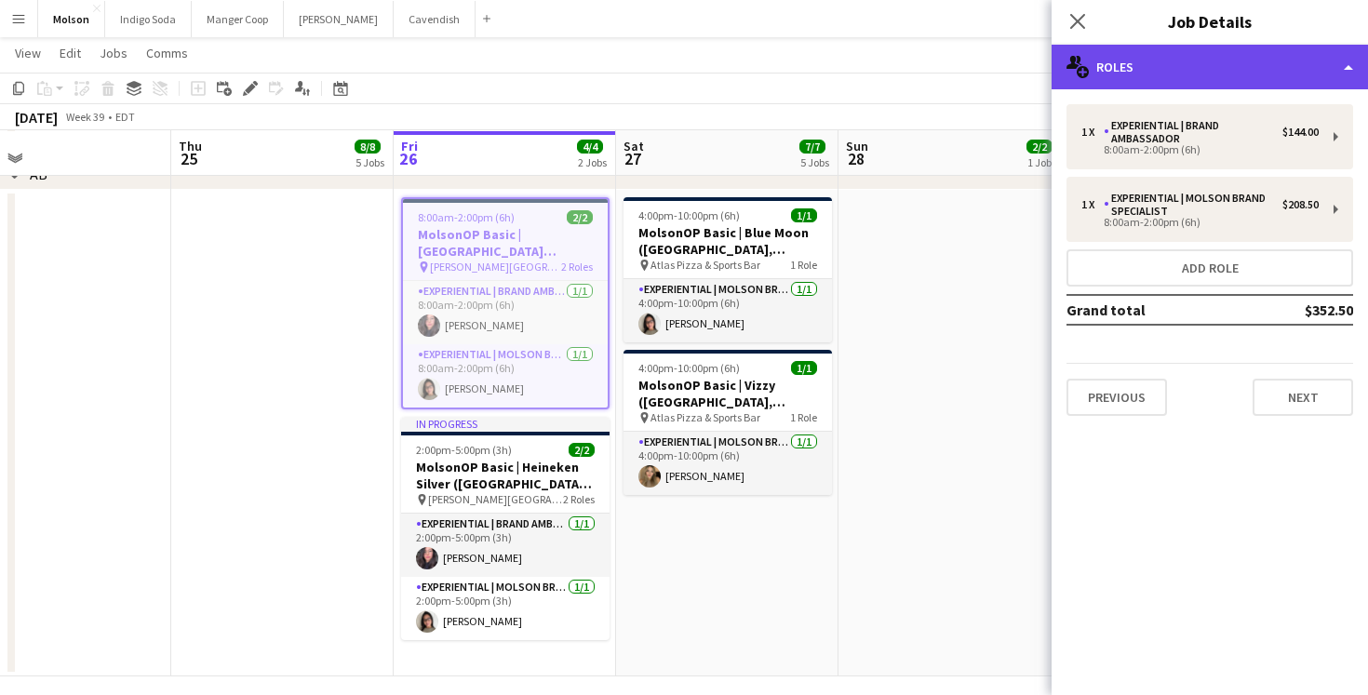
click at [1228, 70] on div "multiple-users-add Roles" at bounding box center [1210, 67] width 316 height 45
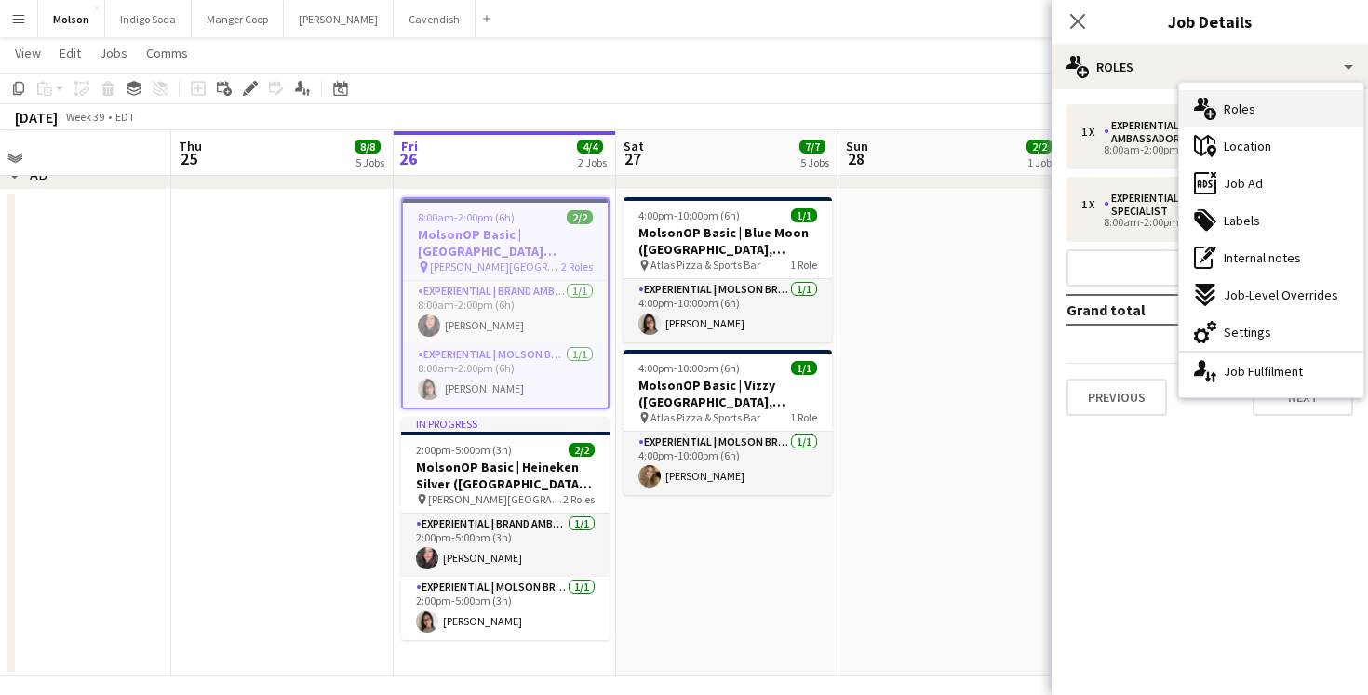
click at [1223, 123] on div "multiple-users-add Roles" at bounding box center [1271, 108] width 184 height 37
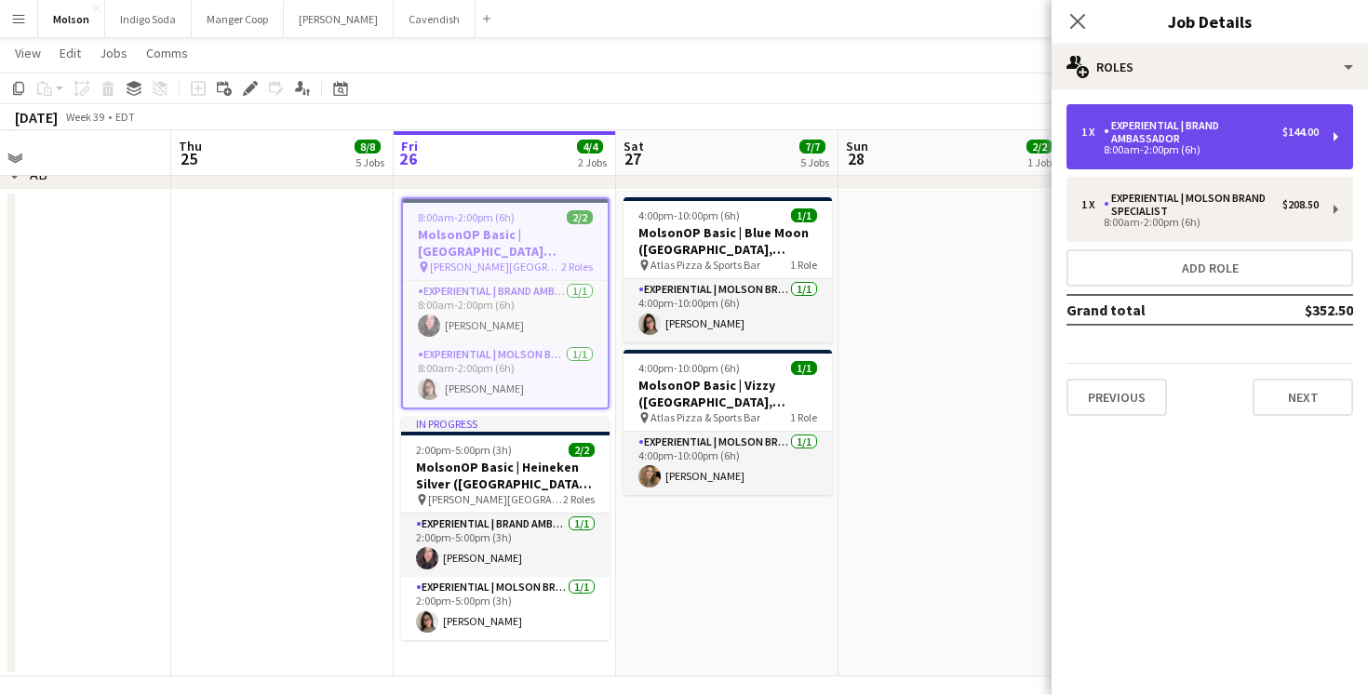
click at [1199, 131] on div "Experiential | Brand Ambassador" at bounding box center [1193, 132] width 179 height 26
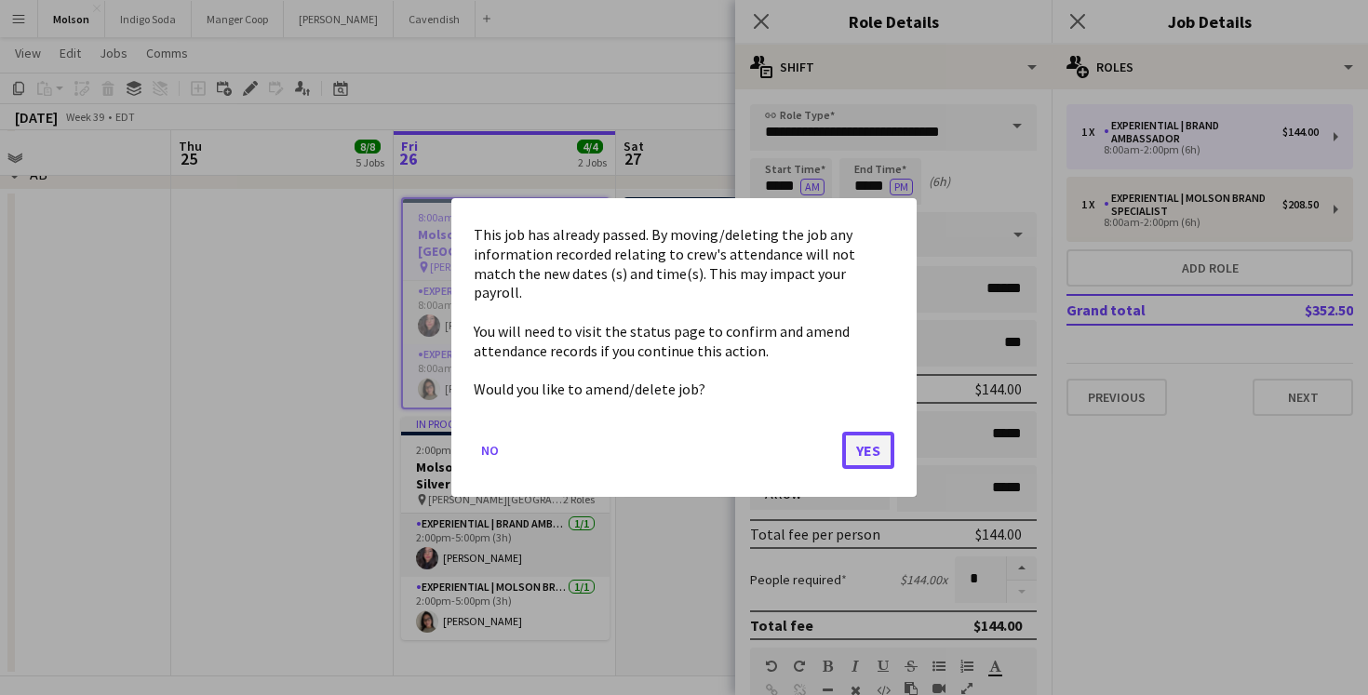
click at [868, 445] on button "Yes" at bounding box center [868, 450] width 52 height 37
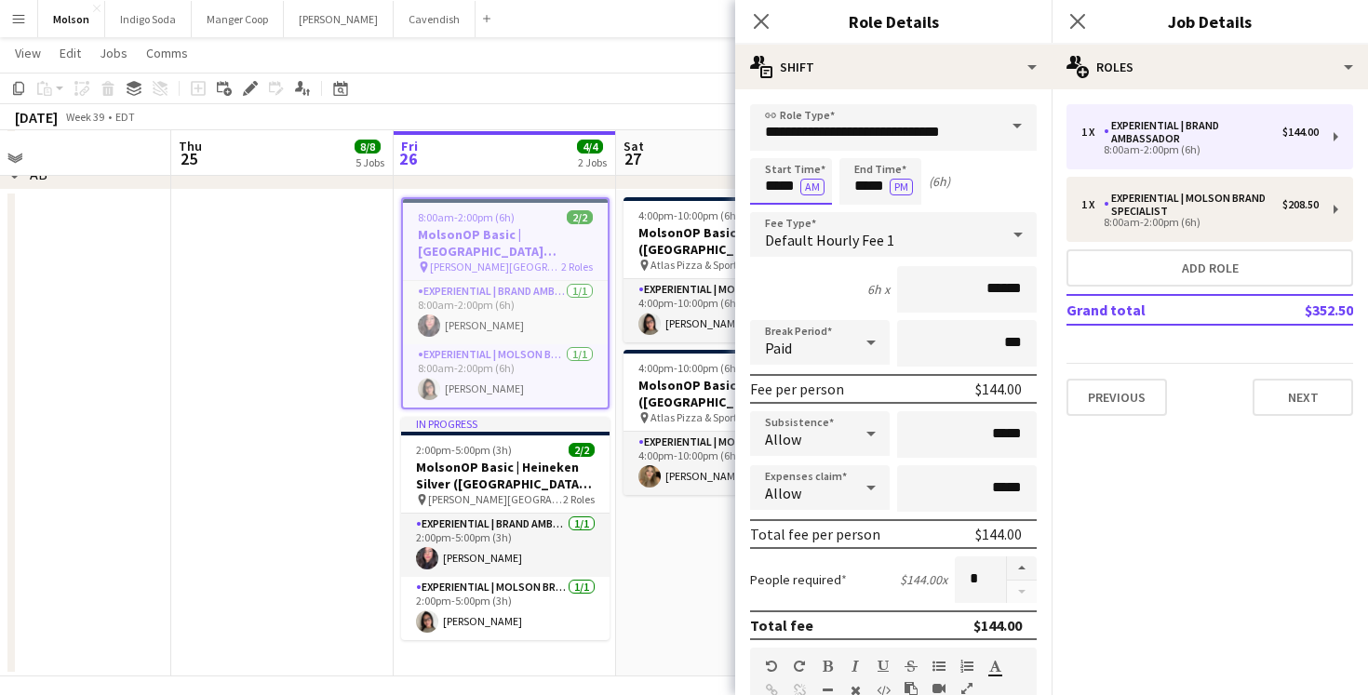
scroll to position [2202, 0]
click at [782, 151] on div at bounding box center [772, 149] width 37 height 19
type input "*****"
click at [782, 150] on div at bounding box center [772, 149] width 37 height 19
click at [875, 182] on input "*****" at bounding box center [881, 181] width 82 height 47
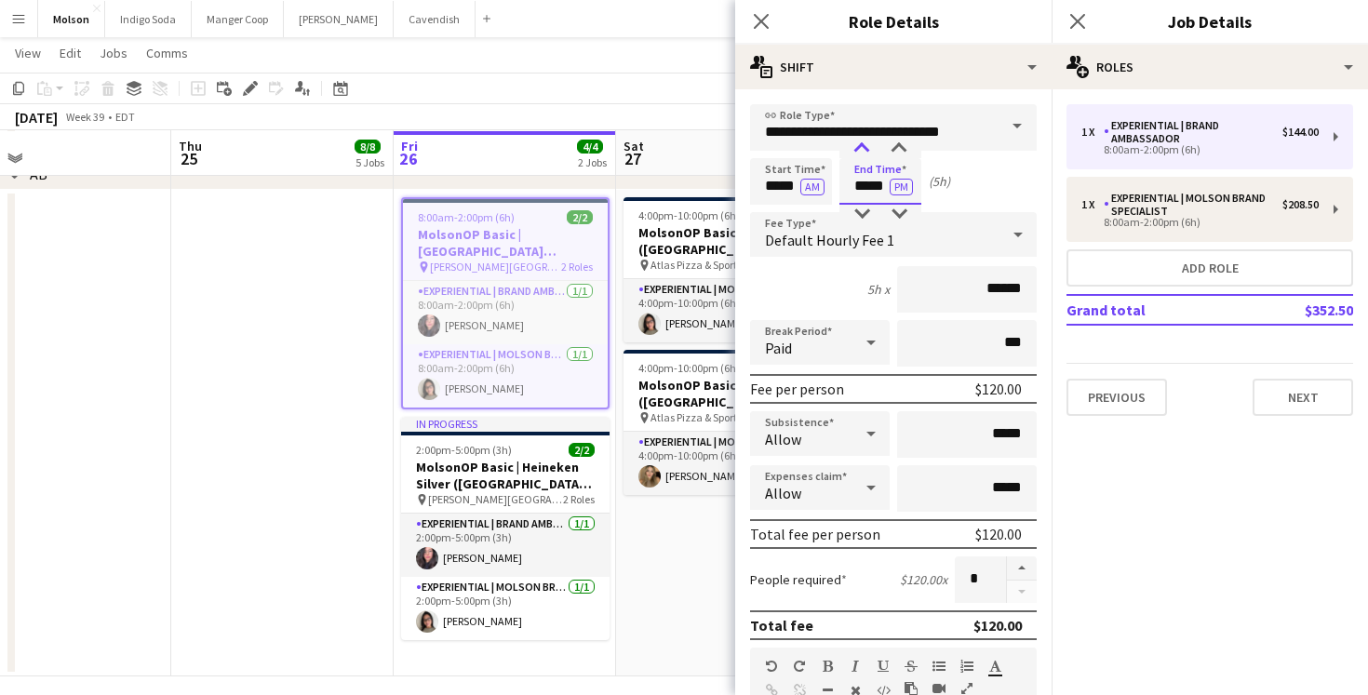
click at [867, 141] on div at bounding box center [861, 149] width 37 height 19
type input "*****"
click at [865, 141] on div at bounding box center [861, 149] width 37 height 19
click at [971, 195] on div "Start Time ***** AM End Time ***** PM (6h)" at bounding box center [893, 181] width 287 height 47
click at [1317, 393] on button "Next" at bounding box center [1303, 397] width 101 height 37
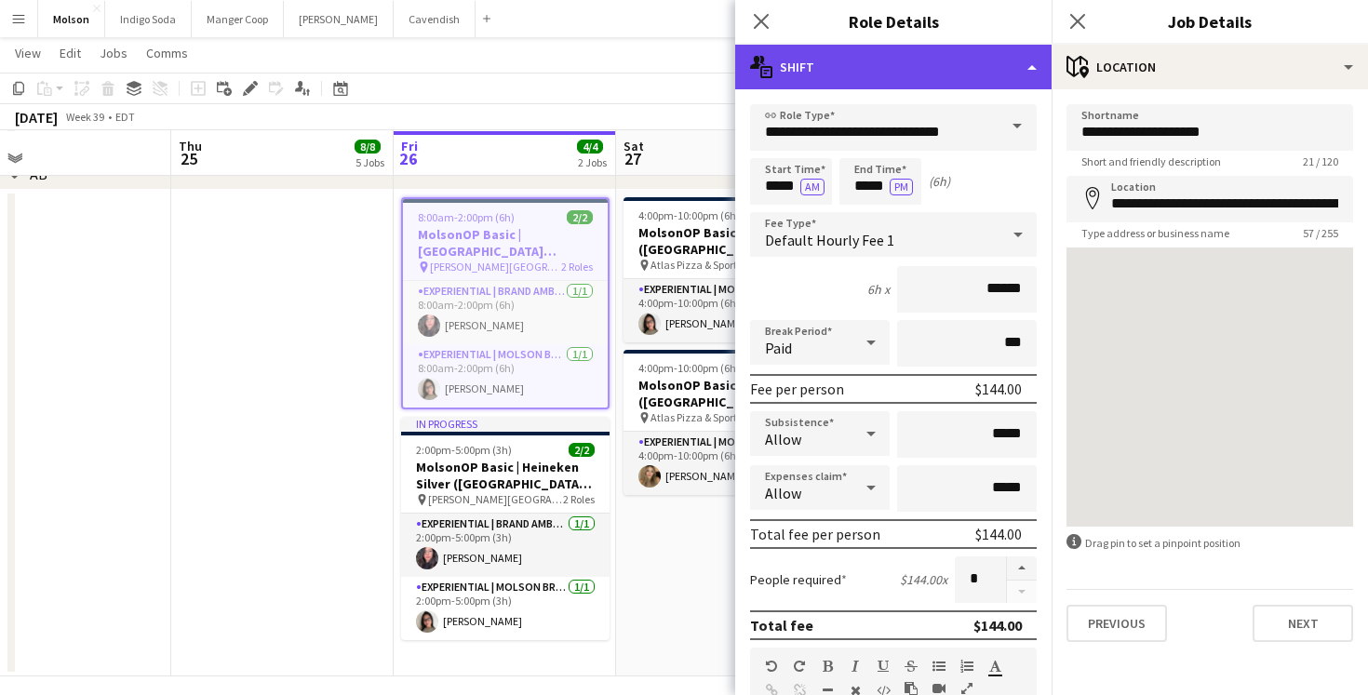
click at [993, 74] on div "multiple-actions-text Shift" at bounding box center [893, 67] width 316 height 45
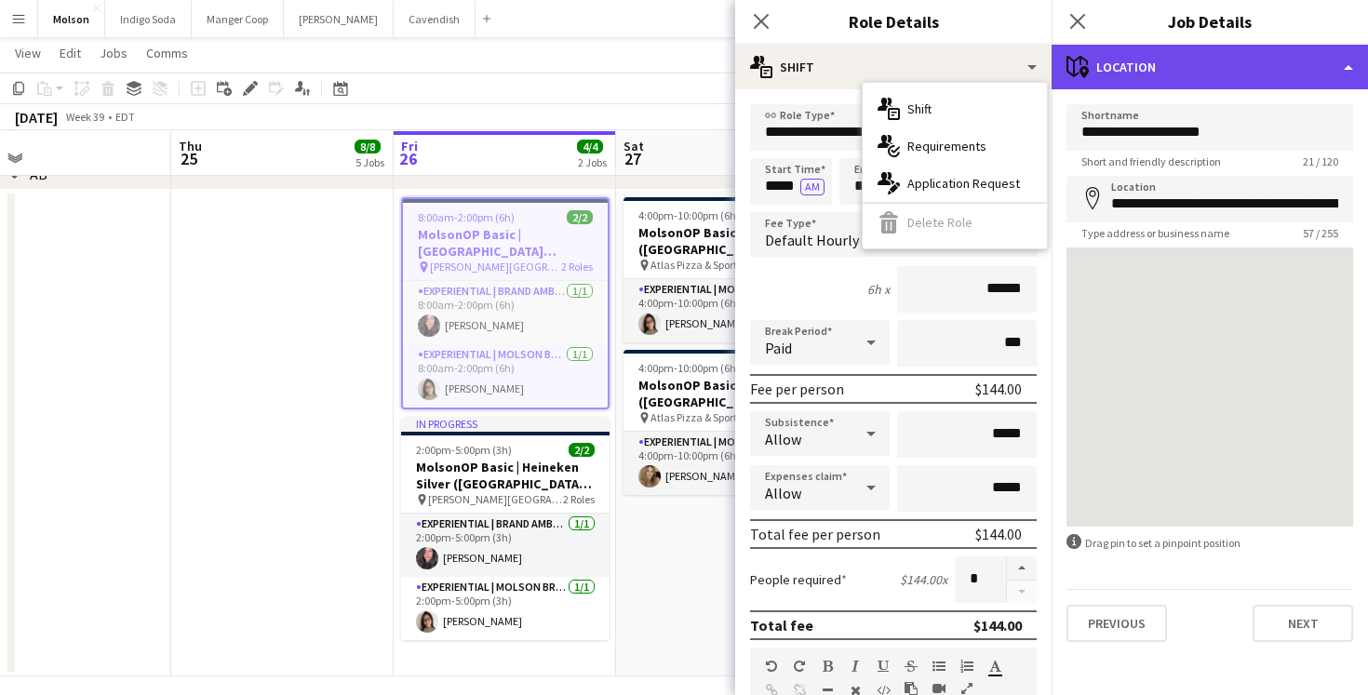
click at [1150, 64] on div "maps-pin-1 Location" at bounding box center [1210, 67] width 316 height 45
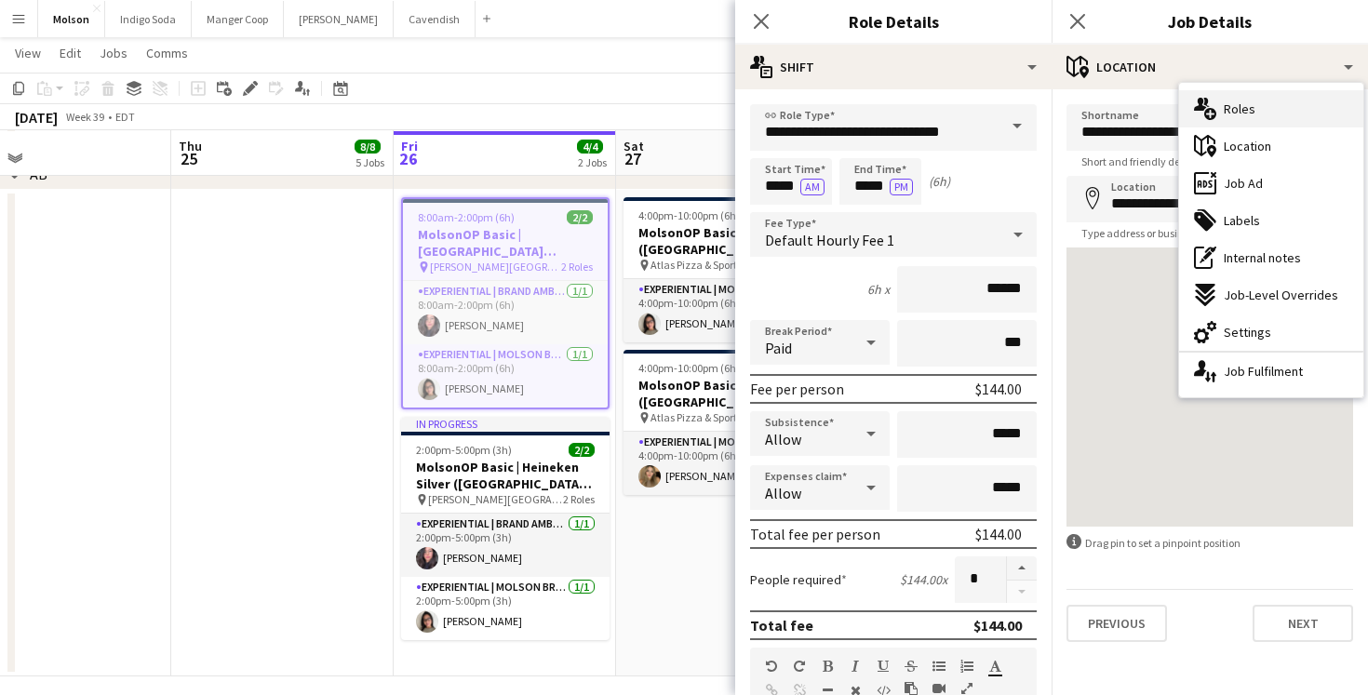
click at [1271, 111] on div "multiple-users-add Roles" at bounding box center [1271, 108] width 184 height 37
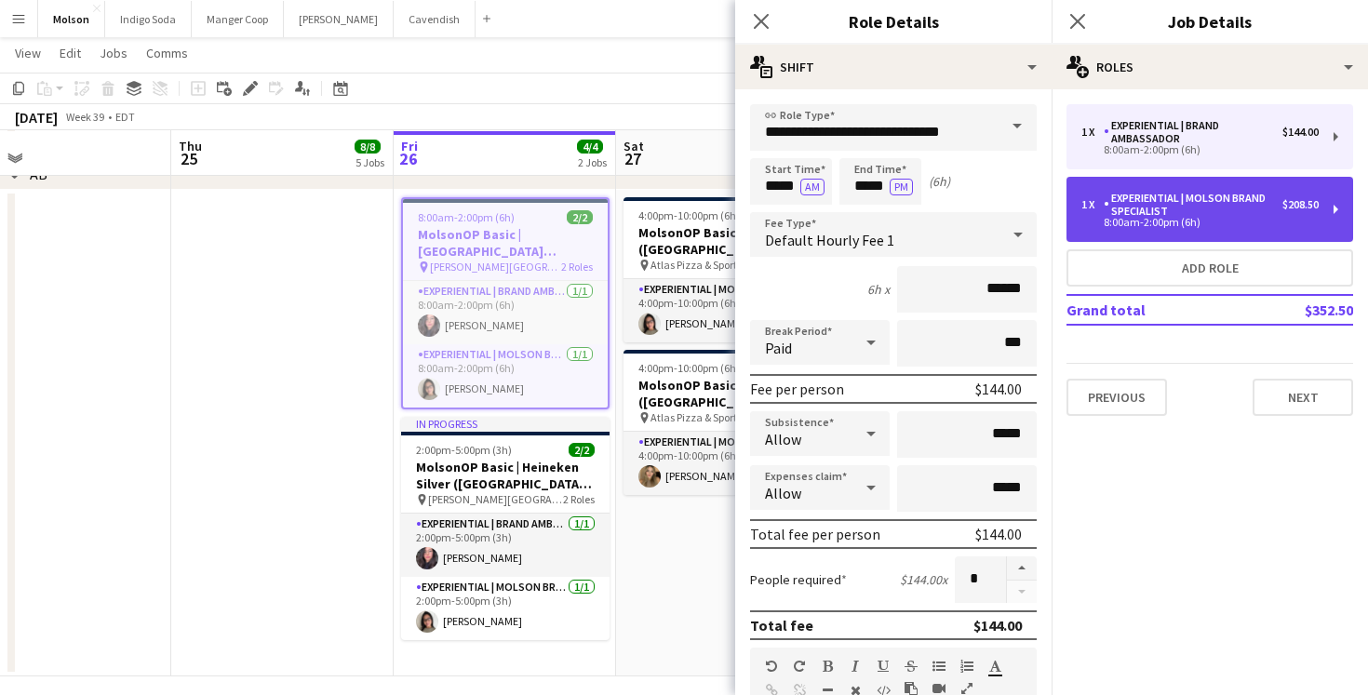
click at [1175, 214] on div "Experiential | Molson Brand Specialist" at bounding box center [1193, 205] width 179 height 26
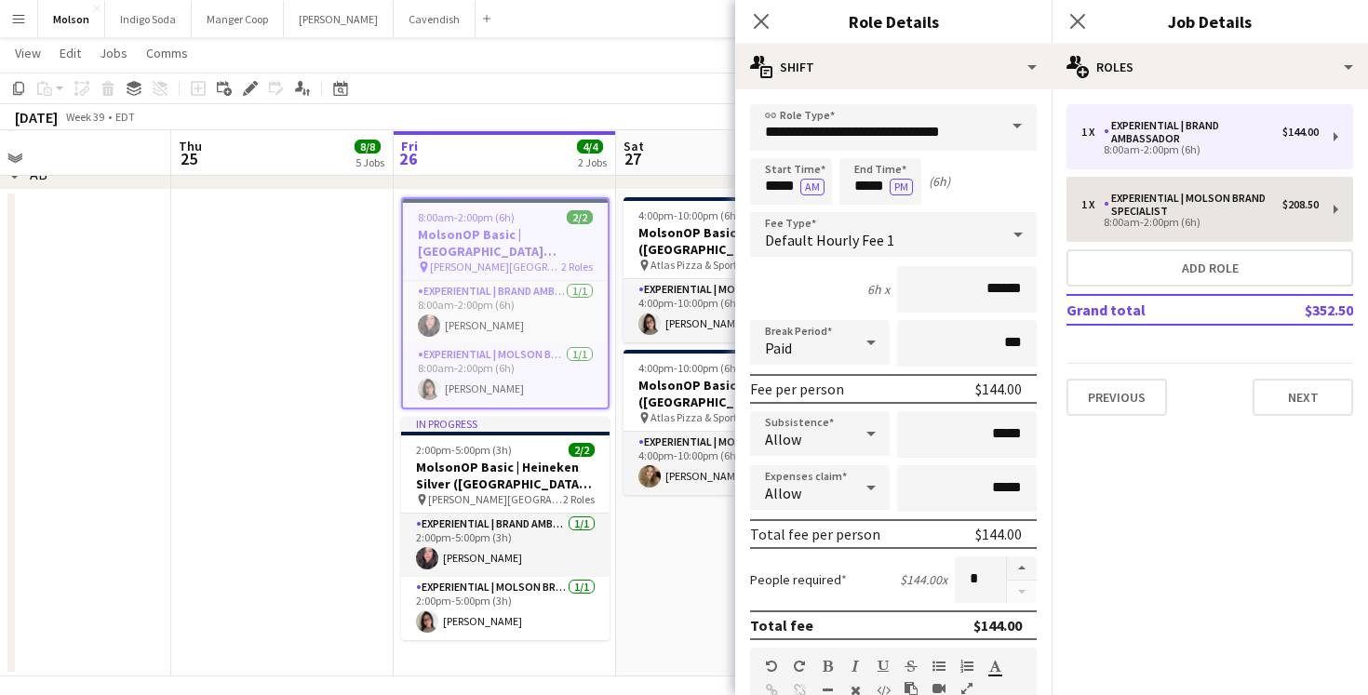
type input "**********"
type input "*****"
type input "******"
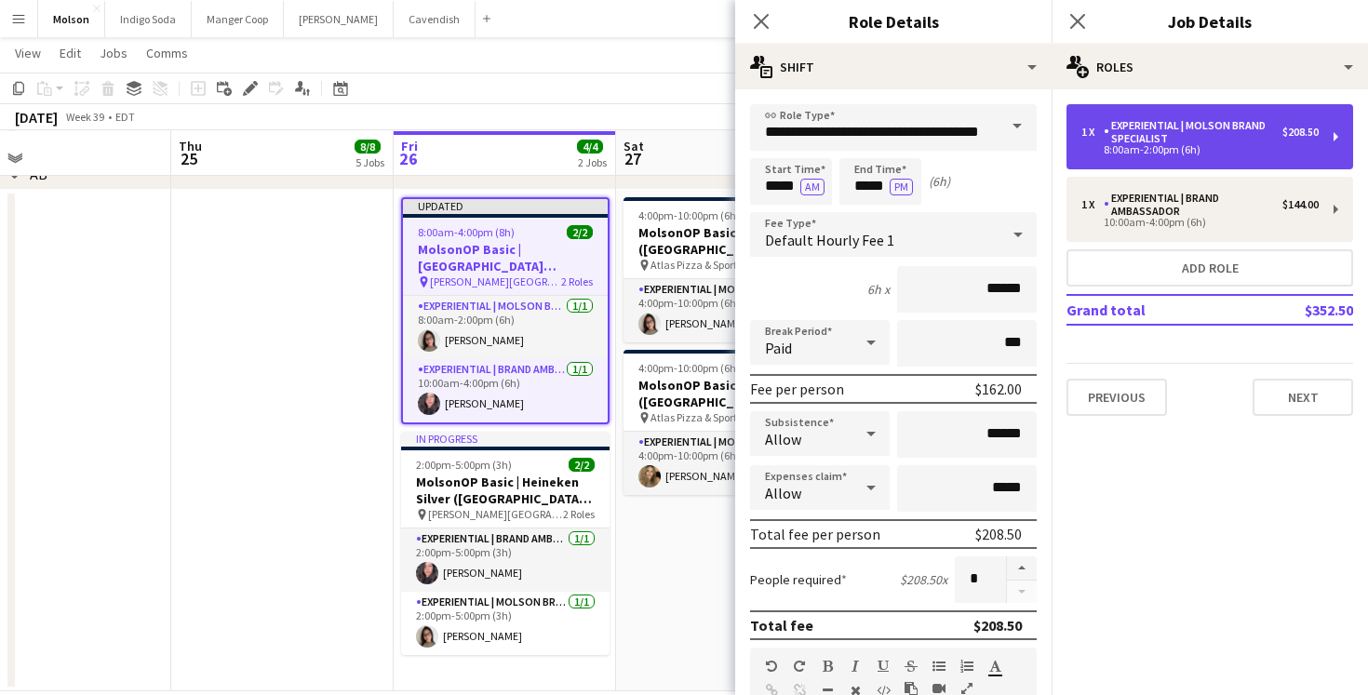
click at [1155, 155] on div "8:00am-2:00pm (6h)" at bounding box center [1200, 149] width 237 height 9
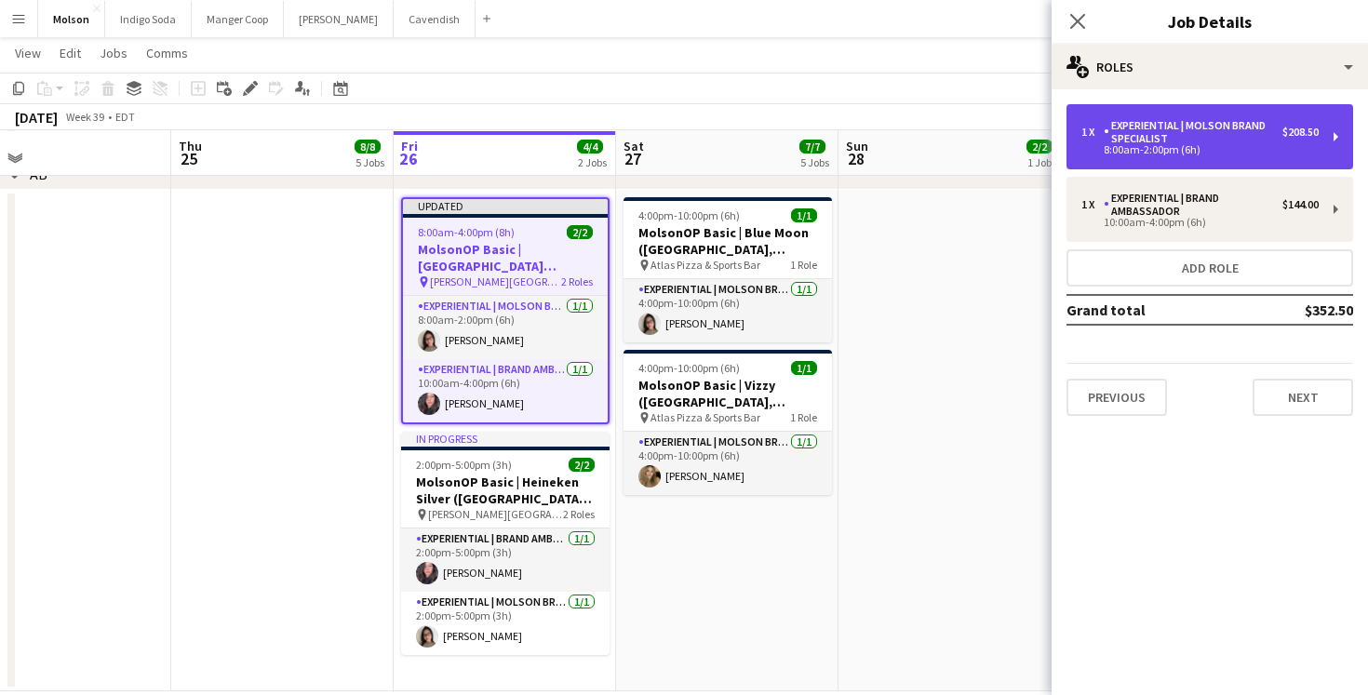
click at [1140, 153] on div "8:00am-2:00pm (6h)" at bounding box center [1200, 149] width 237 height 9
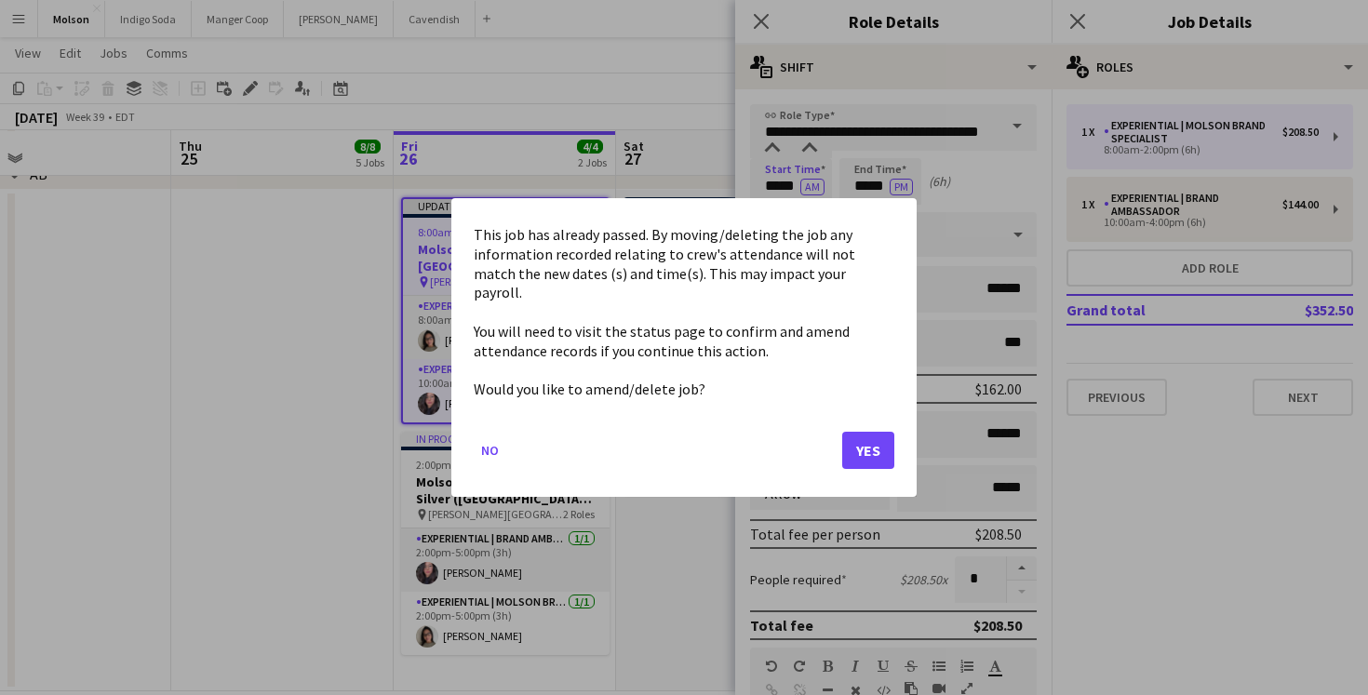
scroll to position [0, 0]
click at [867, 432] on button "Yes" at bounding box center [868, 450] width 52 height 37
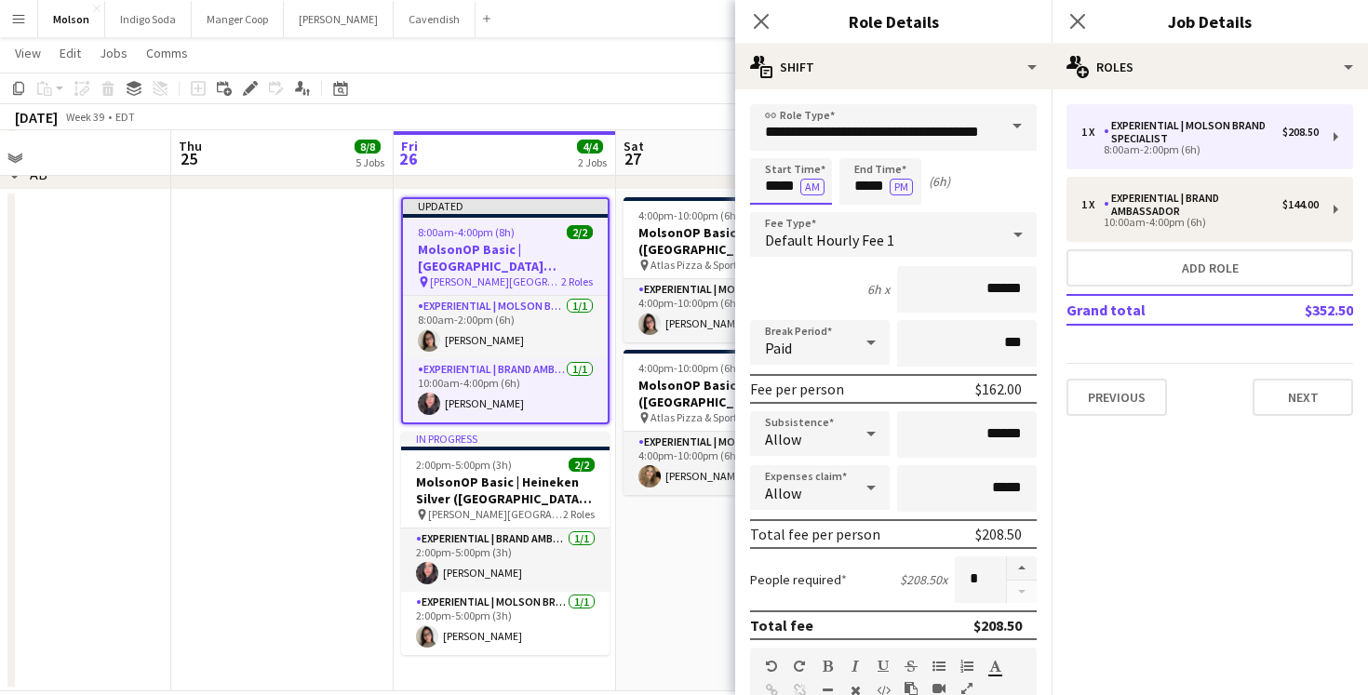
scroll to position [2202, 0]
click at [767, 151] on div at bounding box center [772, 149] width 37 height 19
type input "*****"
click at [773, 144] on div at bounding box center [772, 149] width 37 height 19
click at [848, 194] on input "*****" at bounding box center [881, 181] width 82 height 47
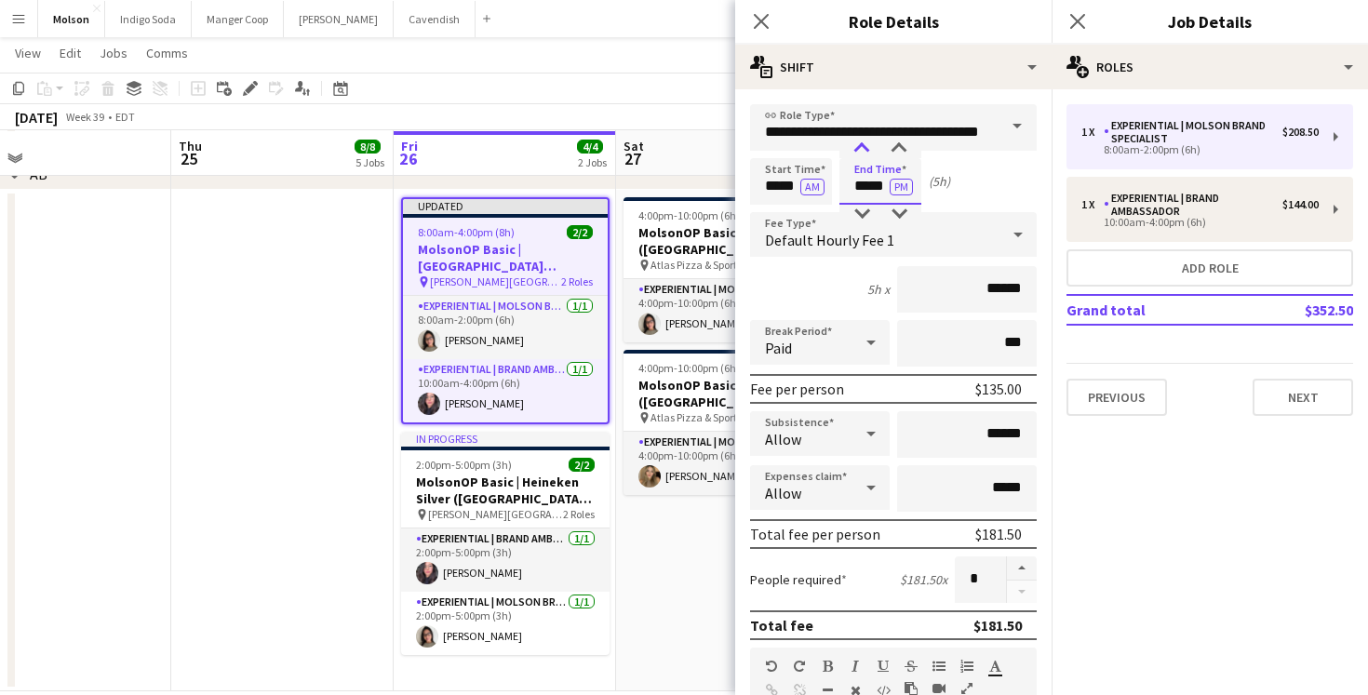
click at [867, 141] on div at bounding box center [861, 149] width 37 height 19
type input "*****"
click at [867, 141] on div at bounding box center [861, 149] width 37 height 19
click at [1015, 206] on form "**********" at bounding box center [893, 682] width 316 height 1157
click at [1337, 418] on div "1 x Experiential | Molson Brand Specialist $208.50 8:00am-2:00pm (6h) 1 x Exper…" at bounding box center [1210, 260] width 316 height 342
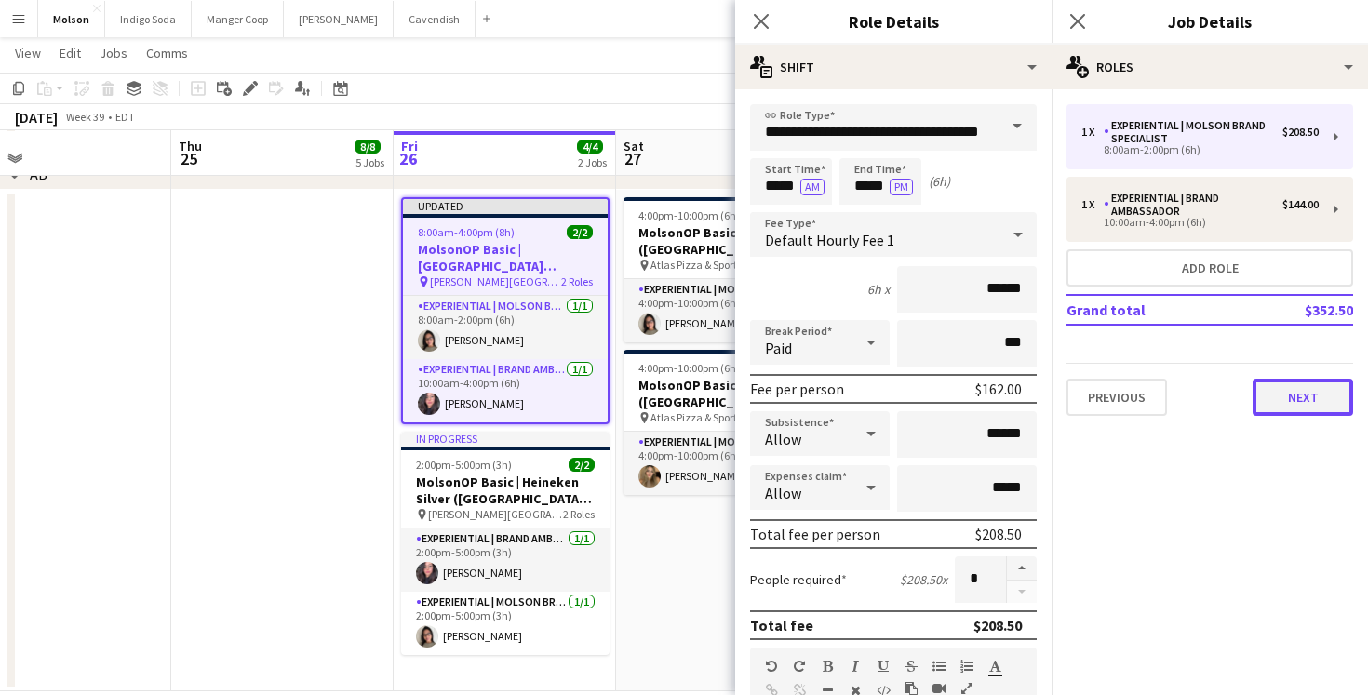
click at [1320, 396] on button "Next" at bounding box center [1303, 397] width 101 height 37
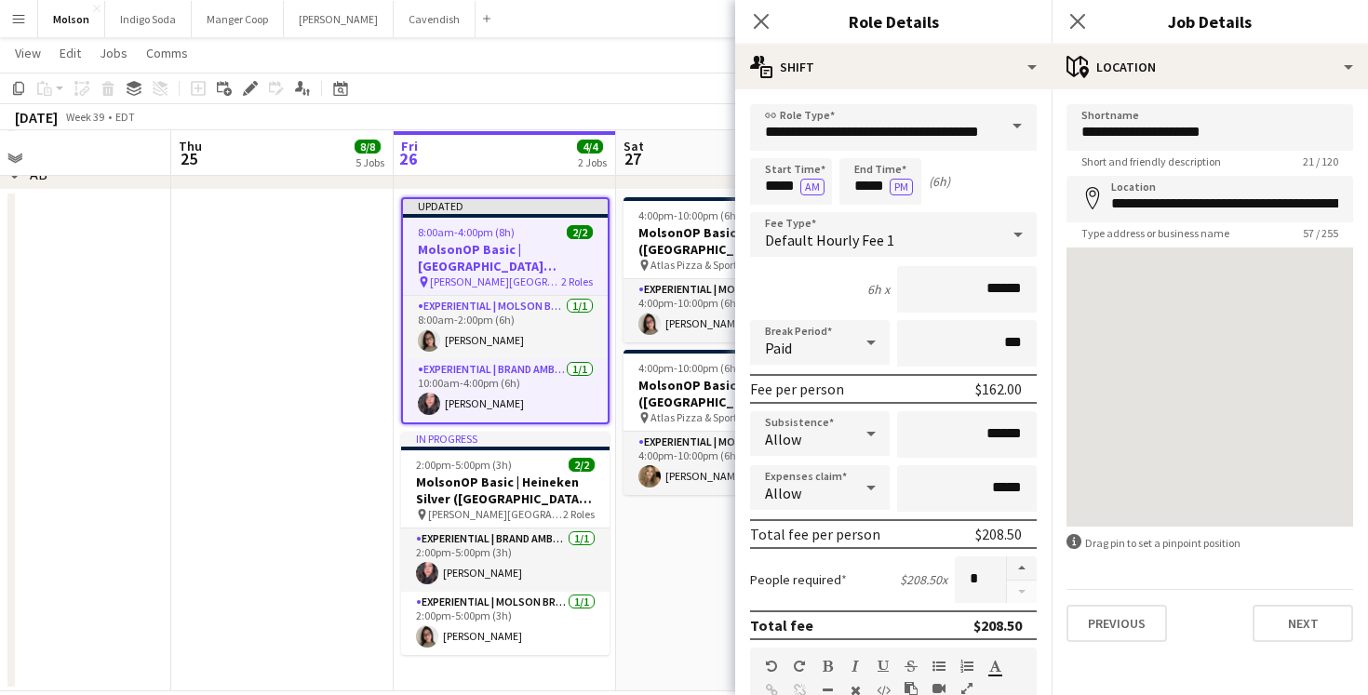
click at [680, 655] on app-date-cell "4:00pm-10:00pm (6h) 1/1 MolsonOP Basic | Blue Moon ([GEOGRAPHIC_DATA], [GEOGRAP…" at bounding box center [727, 441] width 222 height 502
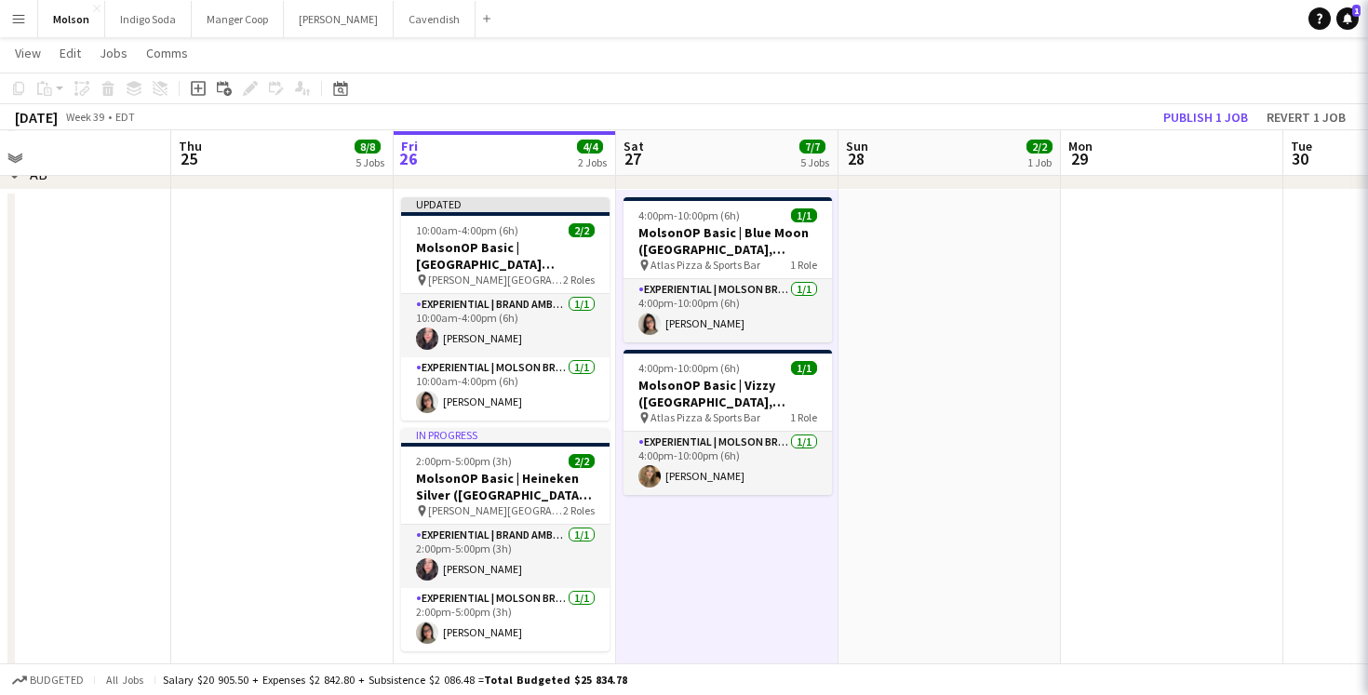
scroll to position [0, 497]
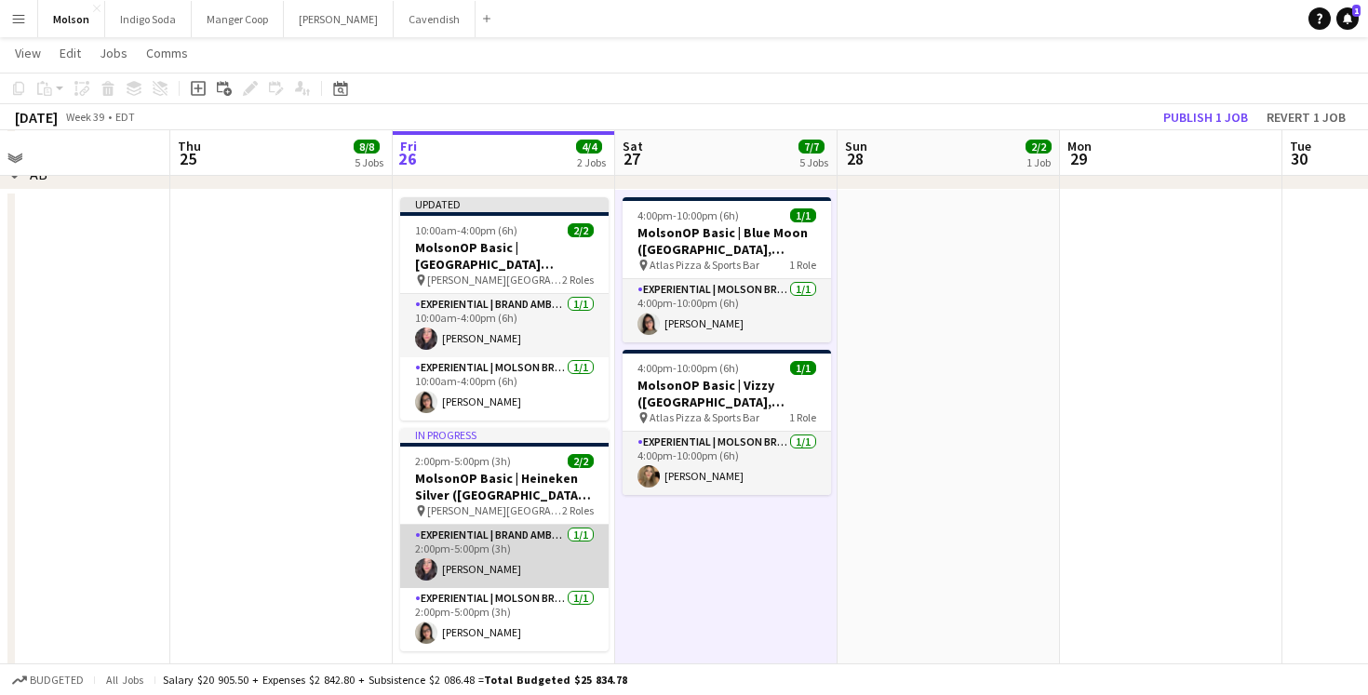
click at [486, 554] on app-card-role "Experiential | Brand Ambassador [DATE] 2:00pm-5:00pm (3h) [PERSON_NAME]" at bounding box center [504, 556] width 208 height 63
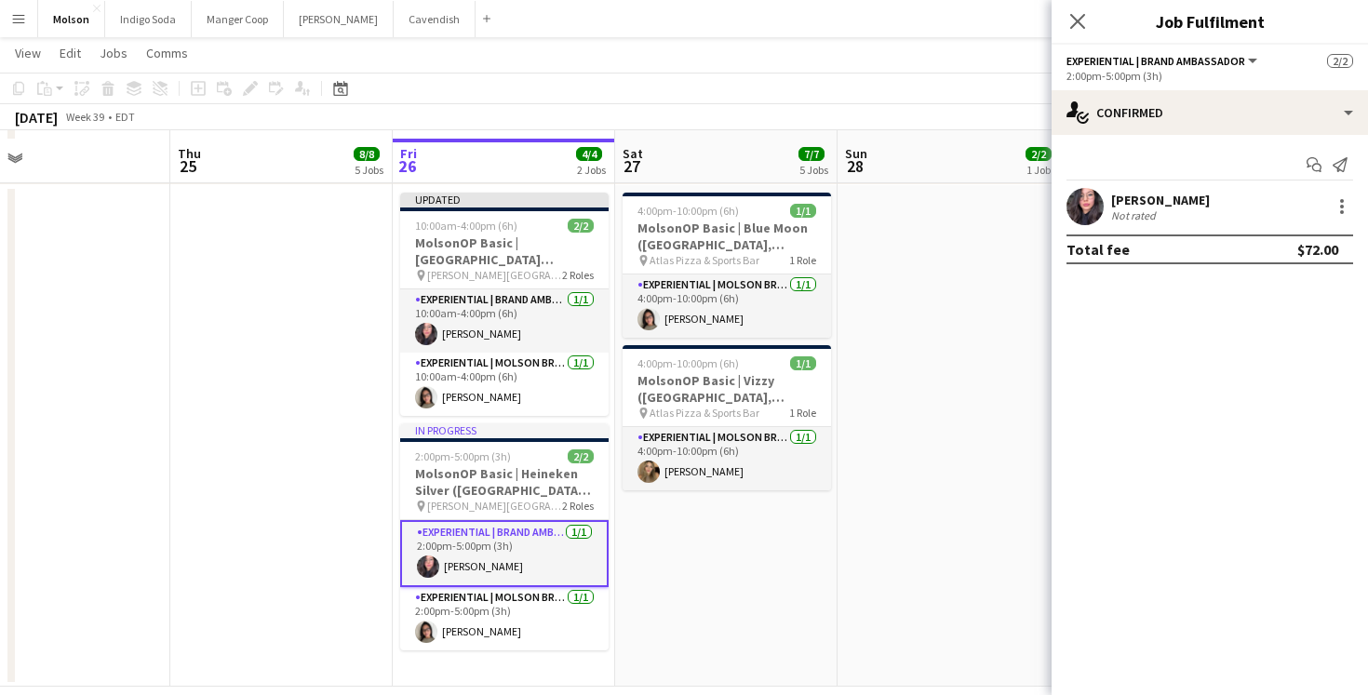
scroll to position [2229, 0]
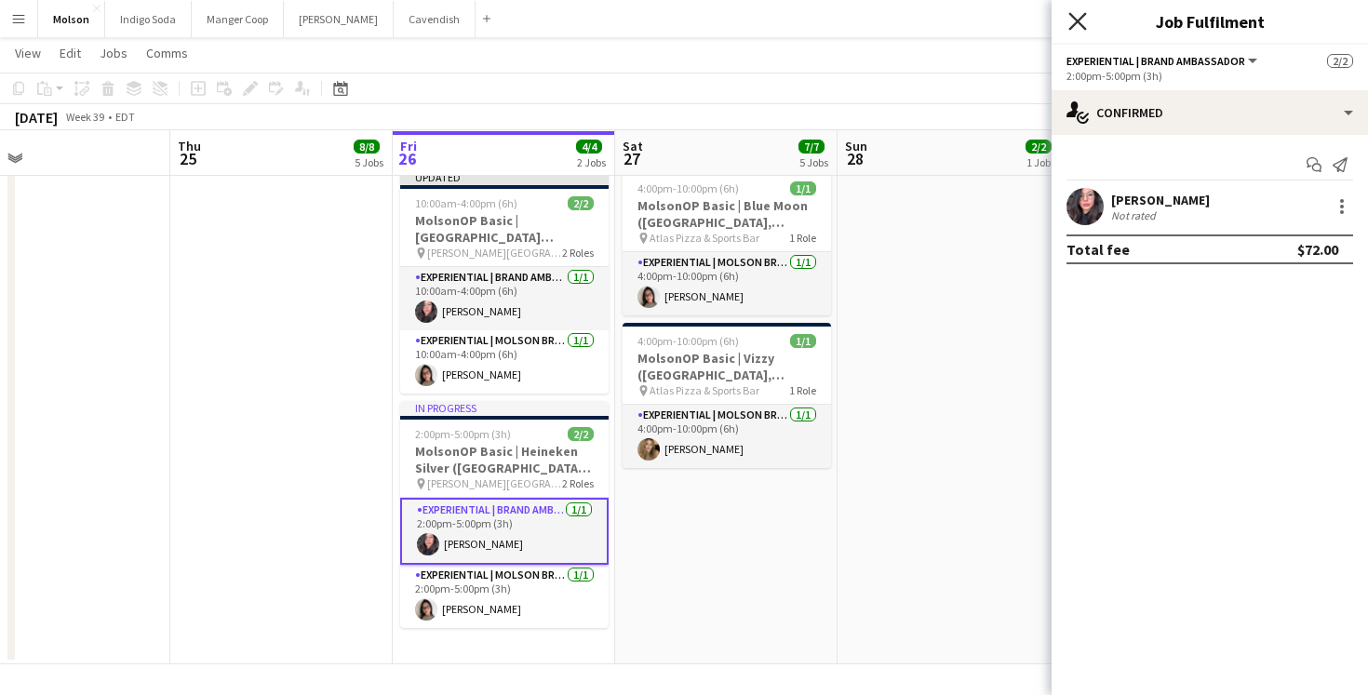
click at [1082, 12] on icon "Close pop-in" at bounding box center [1077, 21] width 18 height 18
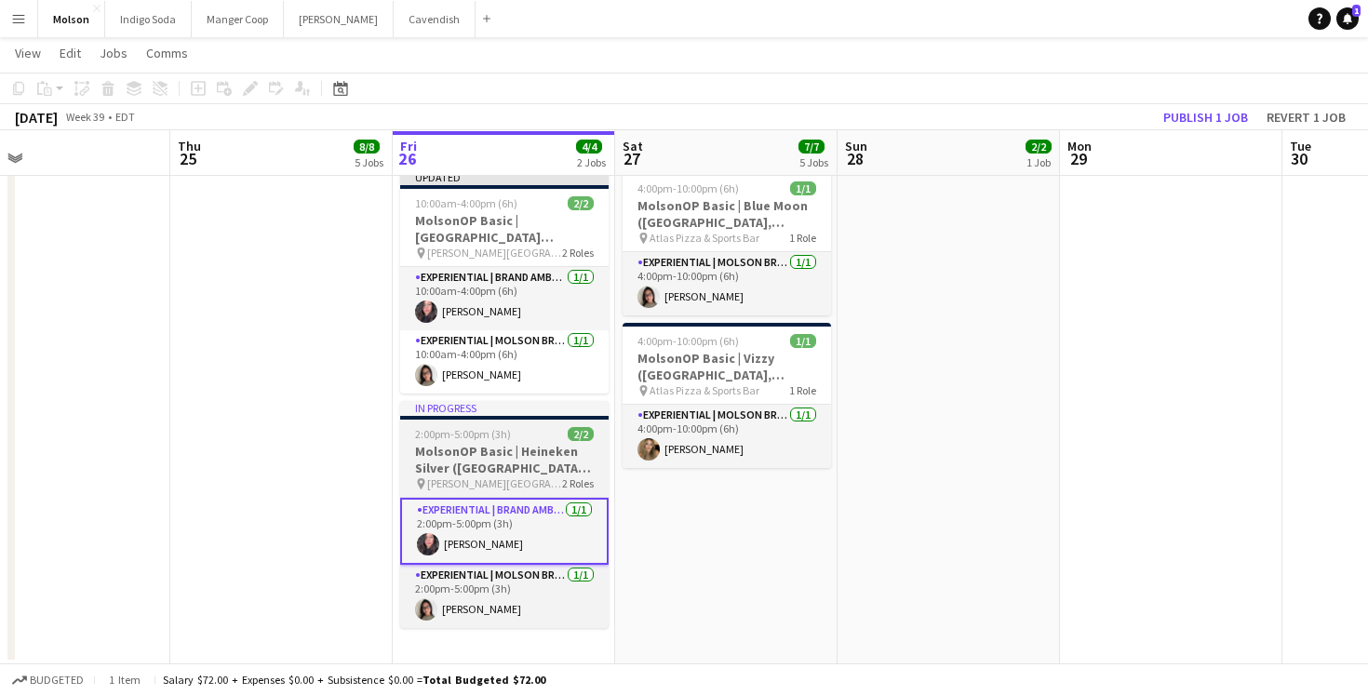
click at [544, 461] on h3 "MolsonOP Basic | Heineken Silver ([GEOGRAPHIC_DATA], [GEOGRAPHIC_DATA])" at bounding box center [504, 460] width 208 height 34
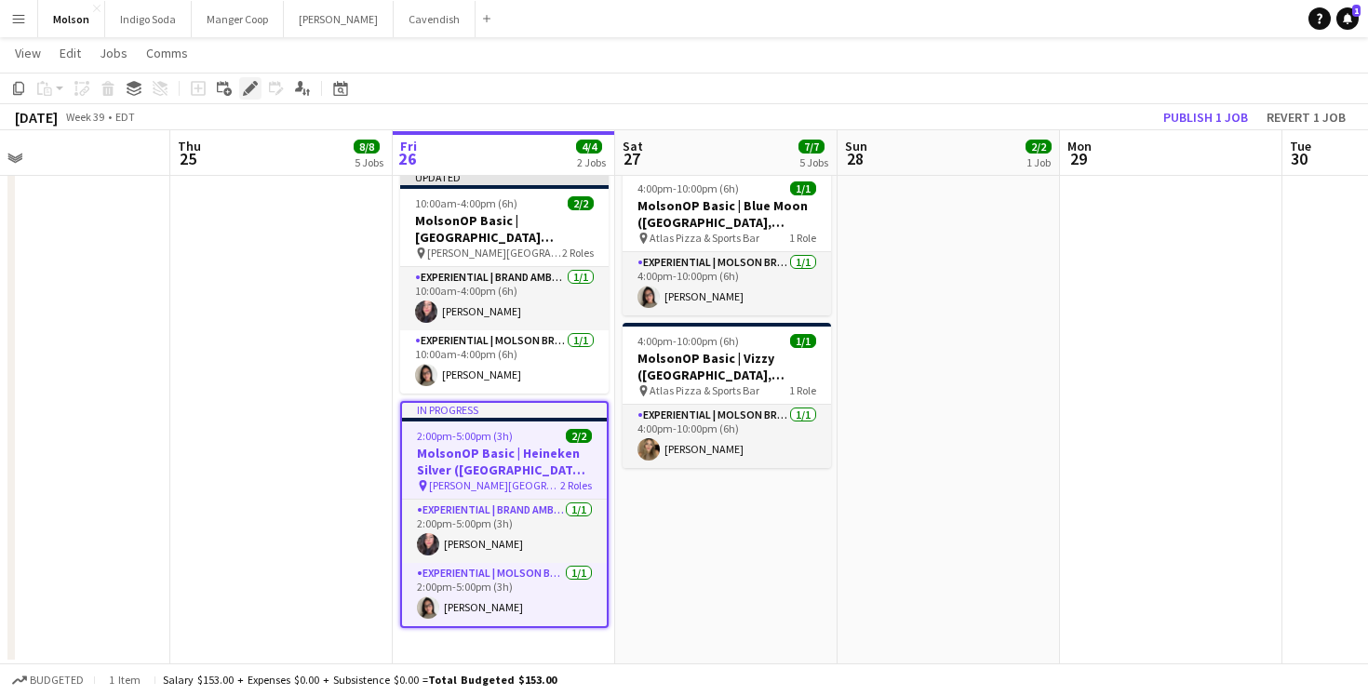
click at [255, 87] on icon "Edit" at bounding box center [250, 88] width 15 height 15
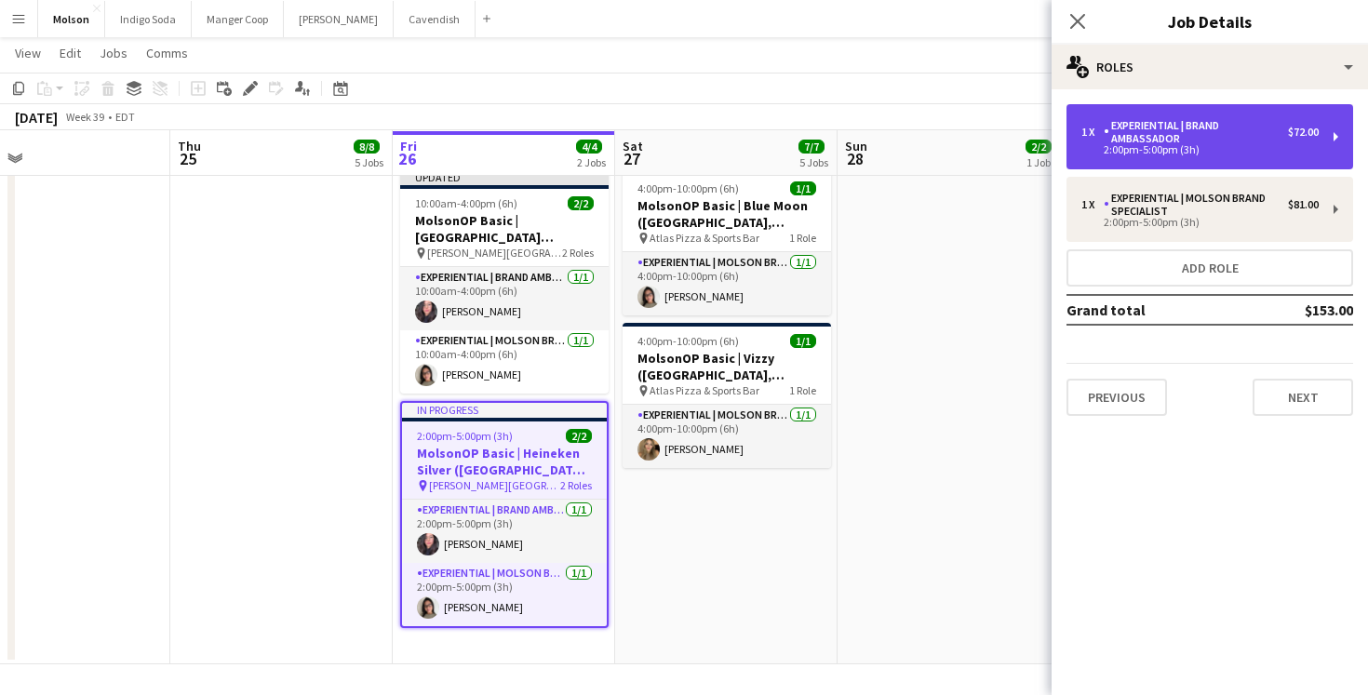
click at [1267, 141] on div "Experiential | Brand Ambassador" at bounding box center [1196, 132] width 184 height 26
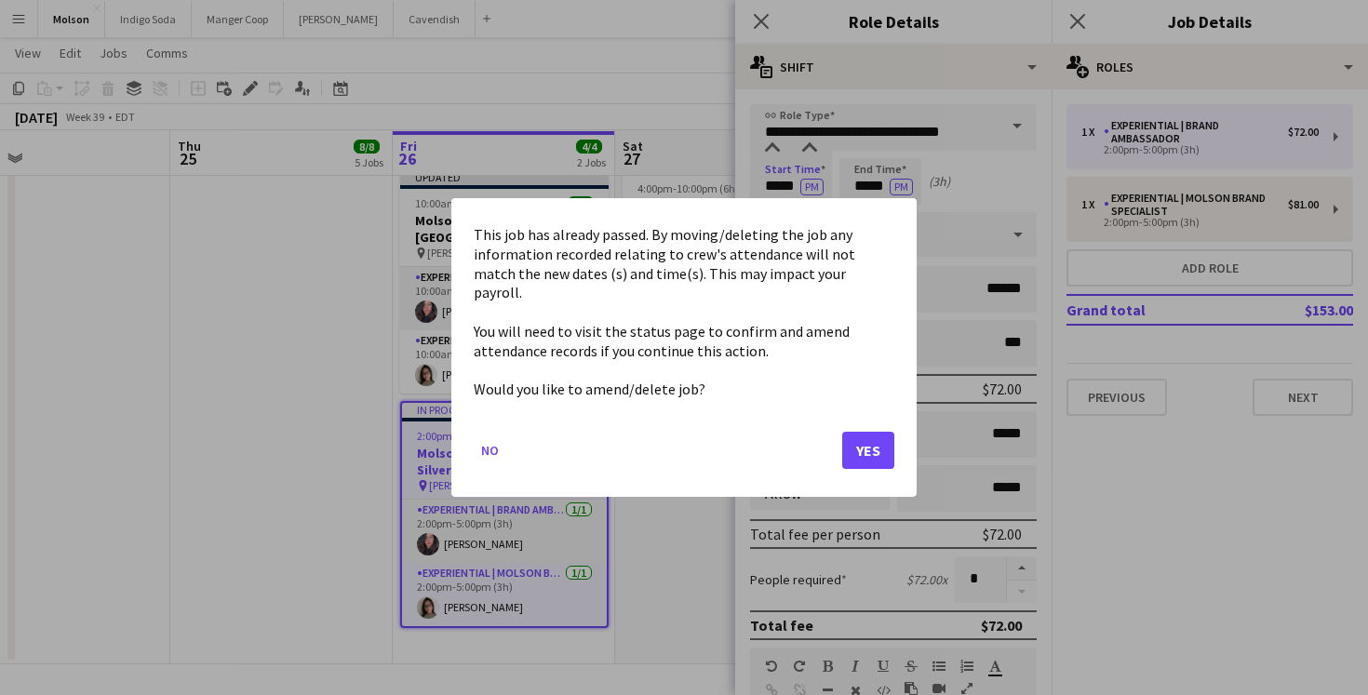
scroll to position [0, 0]
click at [864, 435] on button "Yes" at bounding box center [868, 450] width 52 height 37
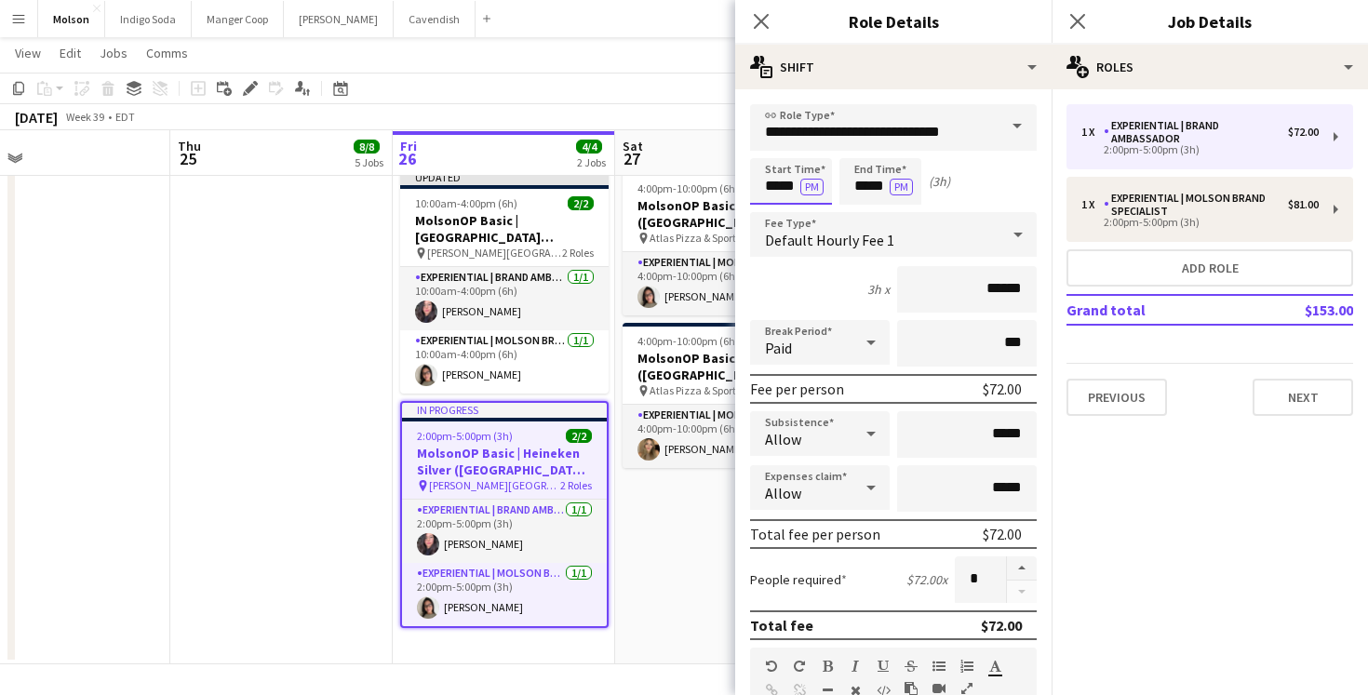
scroll to position [2229, 0]
click at [769, 138] on input "**********" at bounding box center [893, 127] width 287 height 47
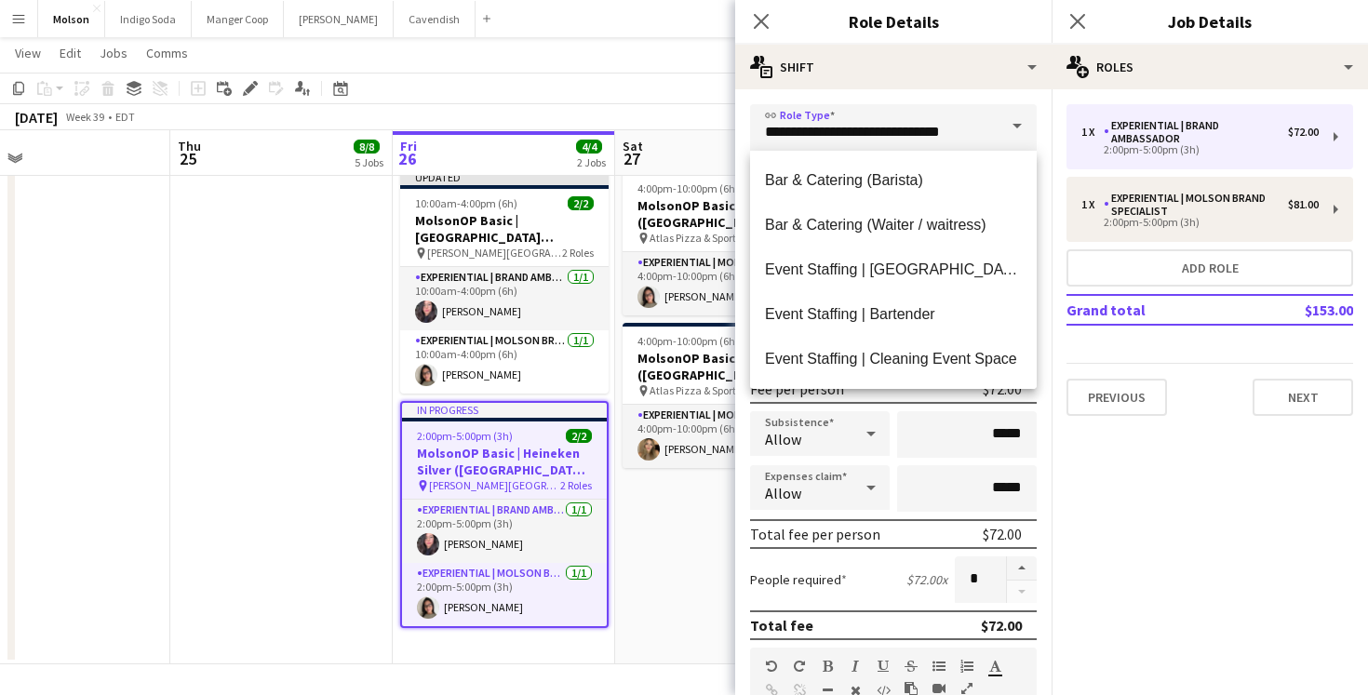
drag, startPoint x: 1144, startPoint y: 504, endPoint x: 1133, endPoint y: 504, distance: 11.2
click at [1144, 504] on mat-expansion-panel "pencil3 General details 1 x Experiential | Brand Ambassador $72.00 2:00pm-5:00p…" at bounding box center [1210, 392] width 316 height 606
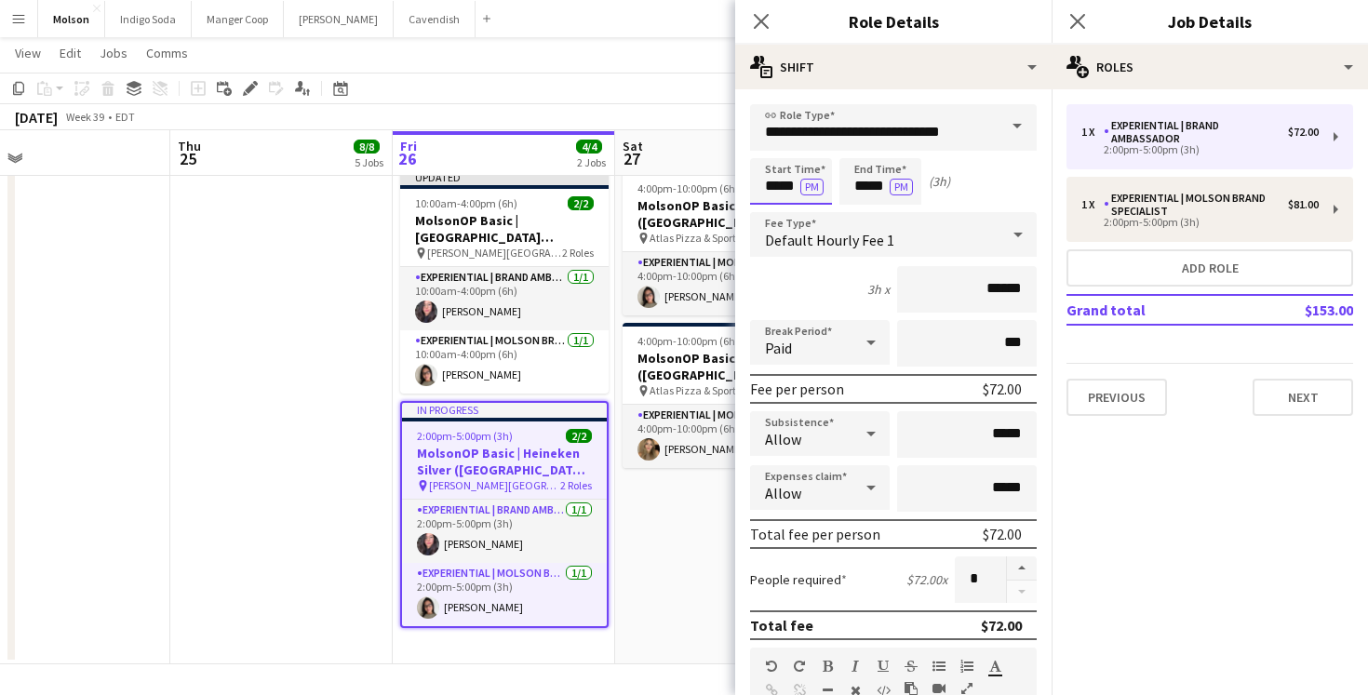
click at [773, 186] on input "*****" at bounding box center [791, 181] width 82 height 47
click at [773, 147] on div at bounding box center [772, 149] width 37 height 19
type input "*****"
click at [773, 147] on div at bounding box center [772, 149] width 37 height 19
click at [864, 185] on input "*****" at bounding box center [881, 181] width 82 height 47
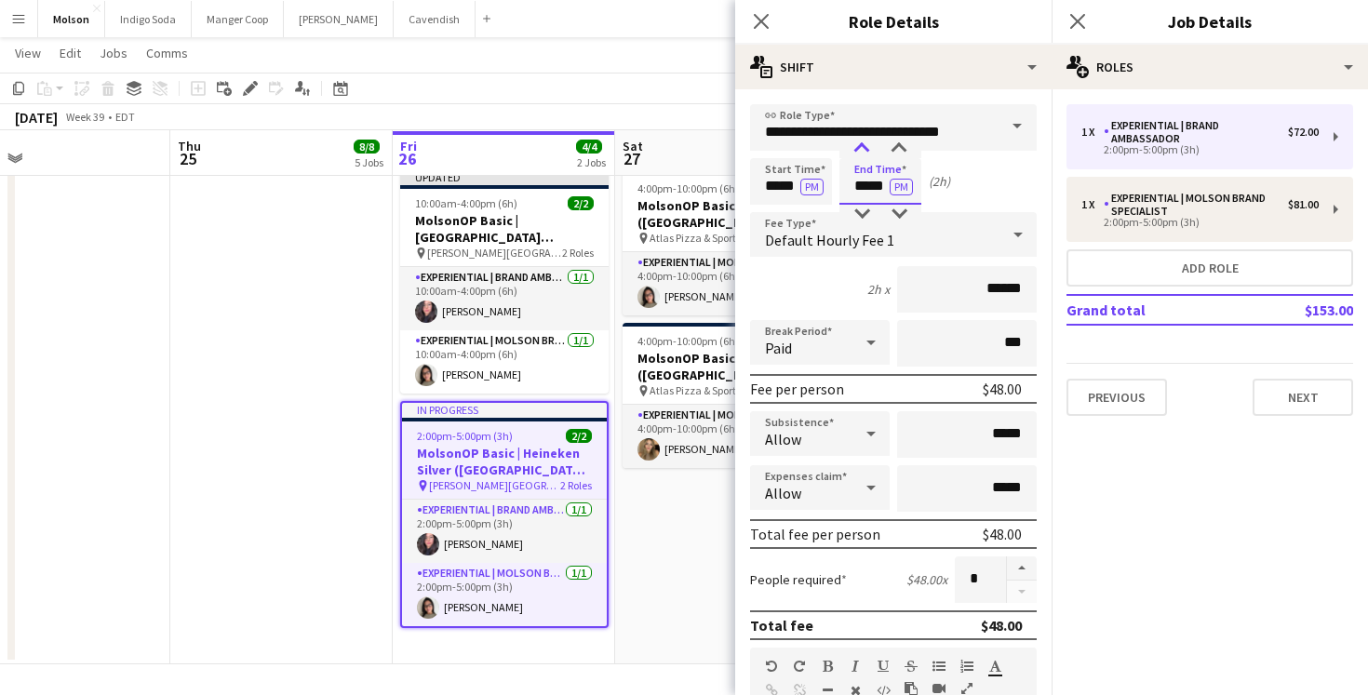
click at [862, 142] on div at bounding box center [861, 149] width 37 height 19
type input "*****"
click at [862, 142] on div at bounding box center [861, 149] width 37 height 19
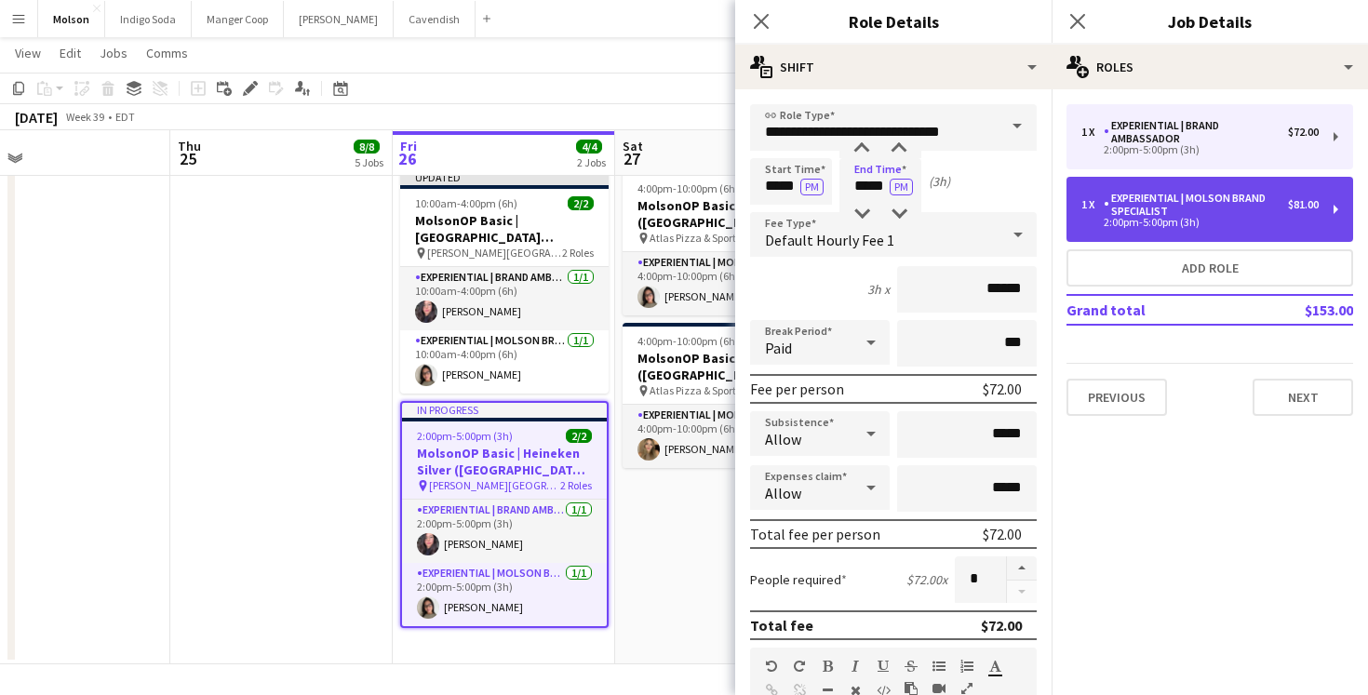
click at [1212, 221] on div "2:00pm-5:00pm (3h)" at bounding box center [1200, 222] width 237 height 9
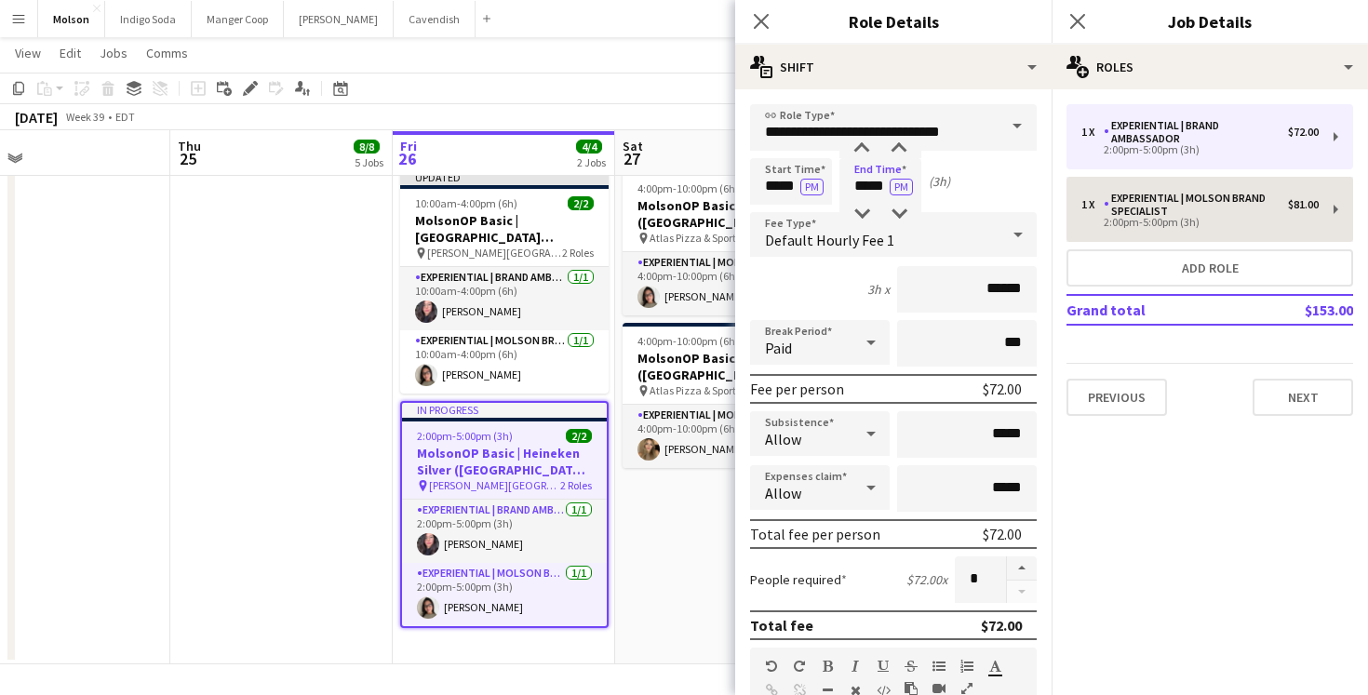
type input "**********"
type input "*****"
type input "******"
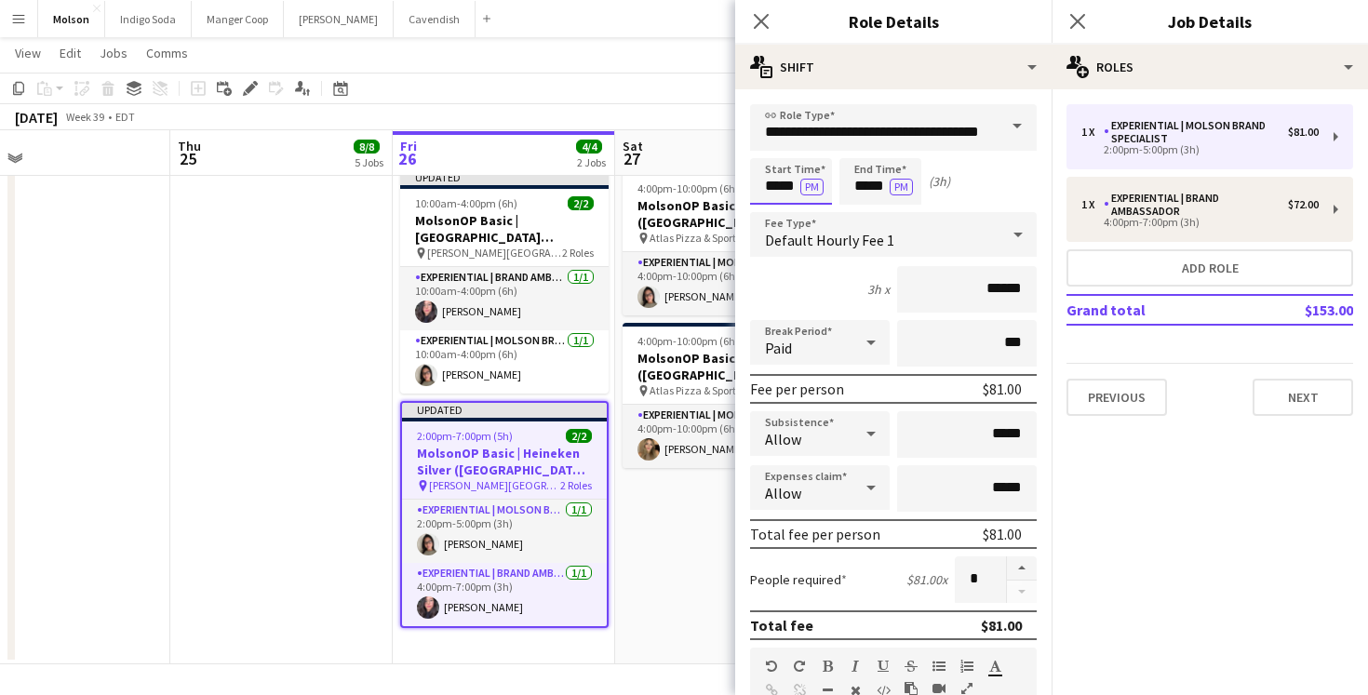
click at [779, 193] on app-time-picker "***** PM" at bounding box center [791, 186] width 82 height 14
click at [775, 144] on div at bounding box center [772, 149] width 37 height 19
type input "*****"
click at [775, 144] on div at bounding box center [772, 149] width 37 height 19
click at [869, 196] on input "*****" at bounding box center [881, 181] width 82 height 47
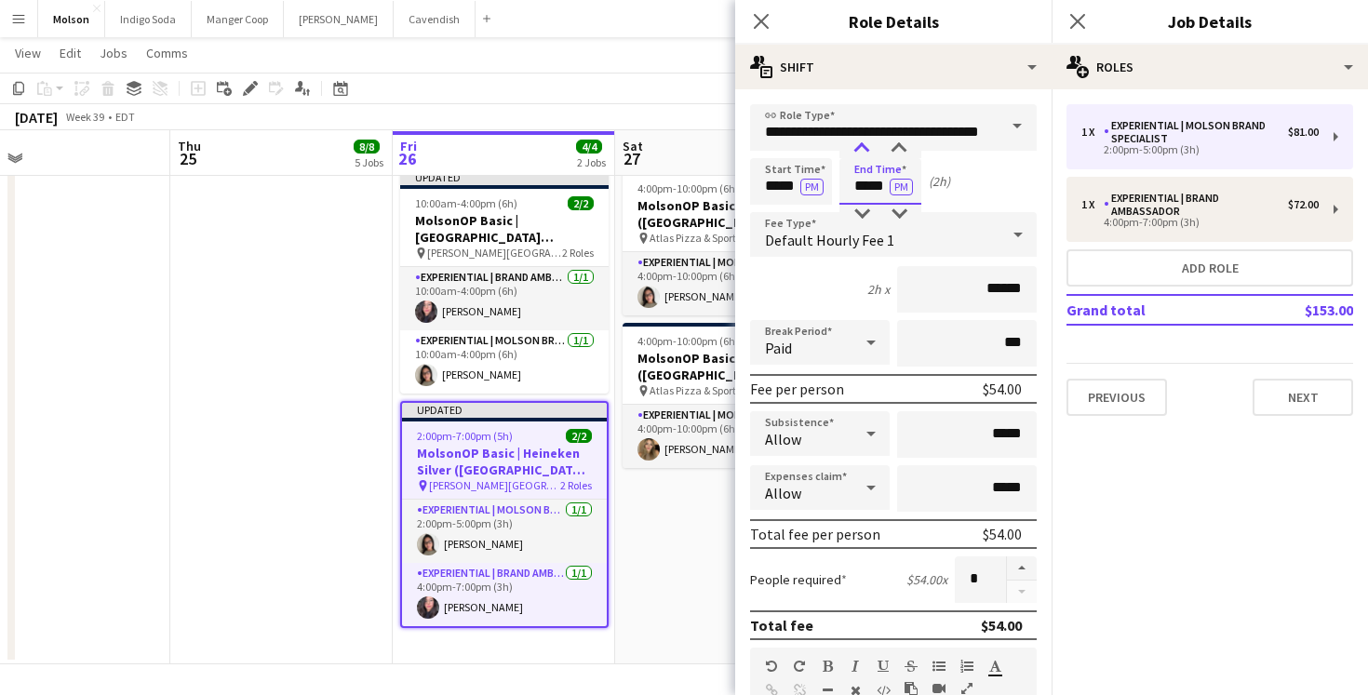
click at [863, 151] on div at bounding box center [861, 149] width 37 height 19
type input "*****"
click at [863, 151] on div at bounding box center [861, 149] width 37 height 19
click at [1003, 196] on div "Start Time ***** PM End Time ***** PM (3h)" at bounding box center [893, 181] width 287 height 47
click at [1259, 406] on button "Next" at bounding box center [1303, 397] width 101 height 37
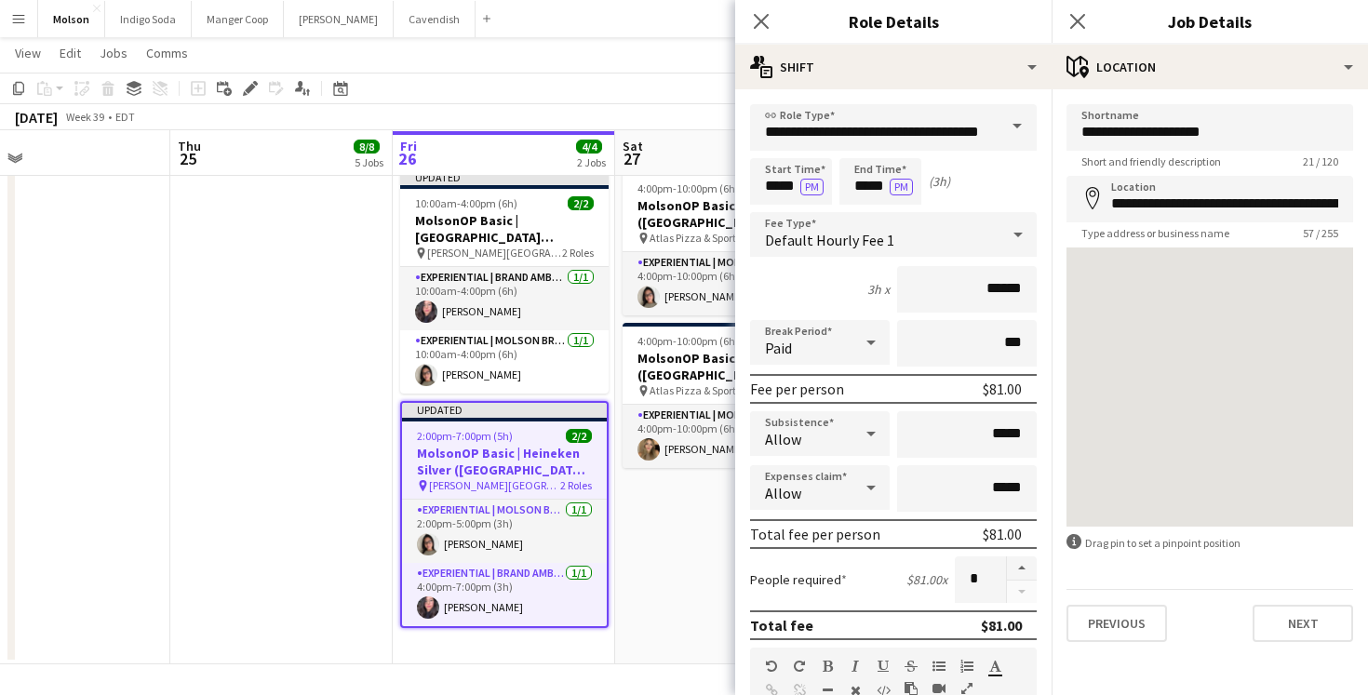
click at [905, 230] on div "Default Hourly Fee 1" at bounding box center [874, 234] width 249 height 45
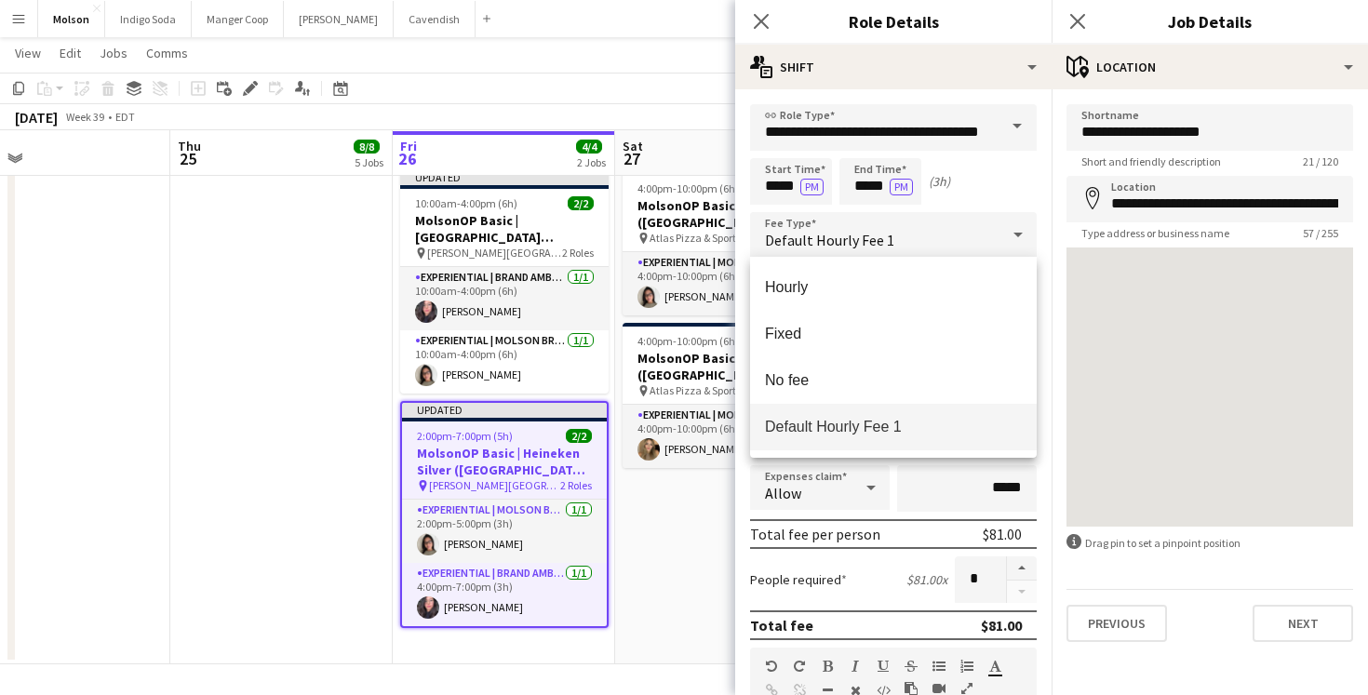
click at [996, 176] on div at bounding box center [684, 347] width 1368 height 695
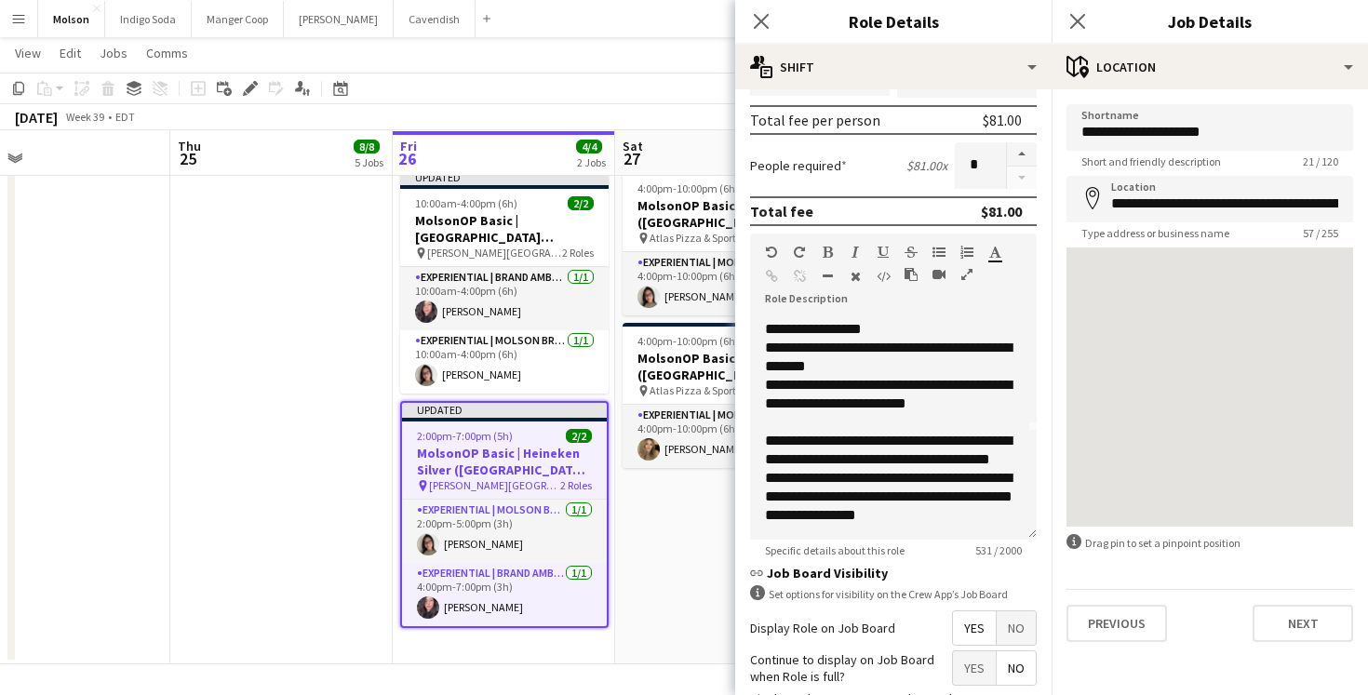
scroll to position [565, 0]
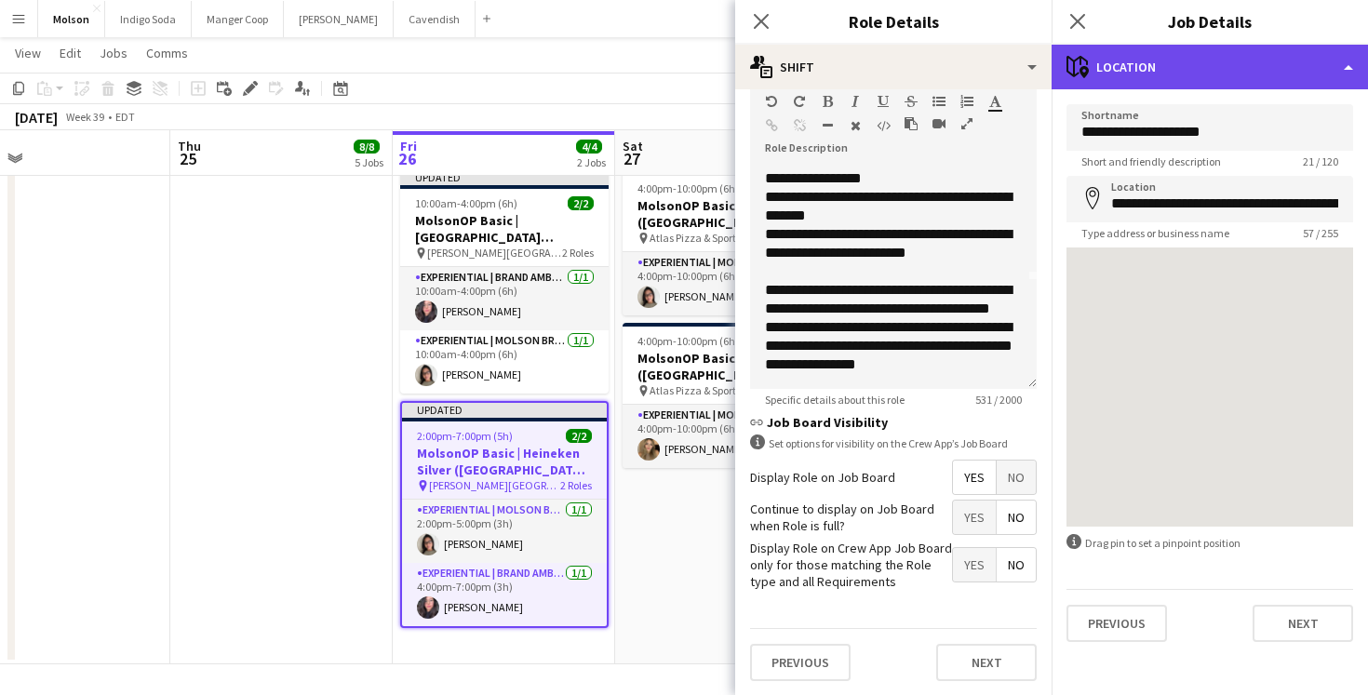
click at [1200, 75] on div "maps-pin-1 Location" at bounding box center [1210, 67] width 316 height 45
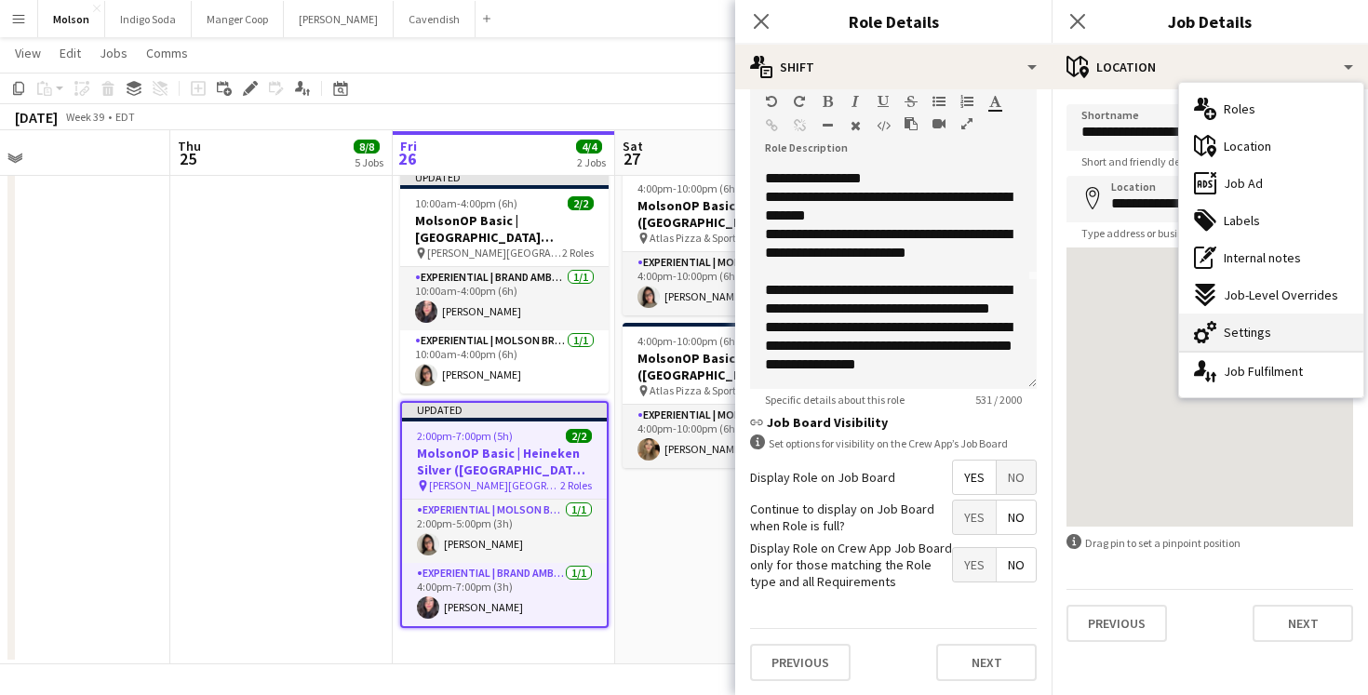
click at [1272, 330] on div "cog-double-3 Settings" at bounding box center [1271, 332] width 184 height 37
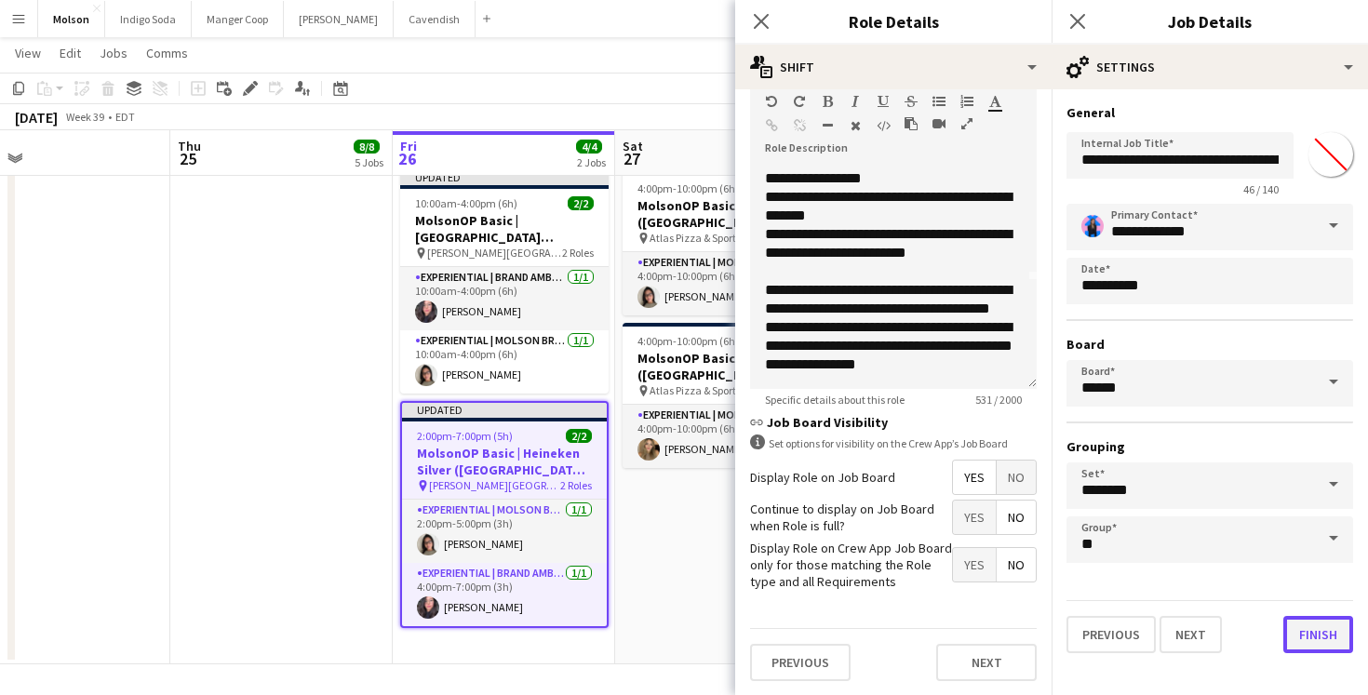
click at [1332, 638] on button "Finish" at bounding box center [1318, 634] width 70 height 37
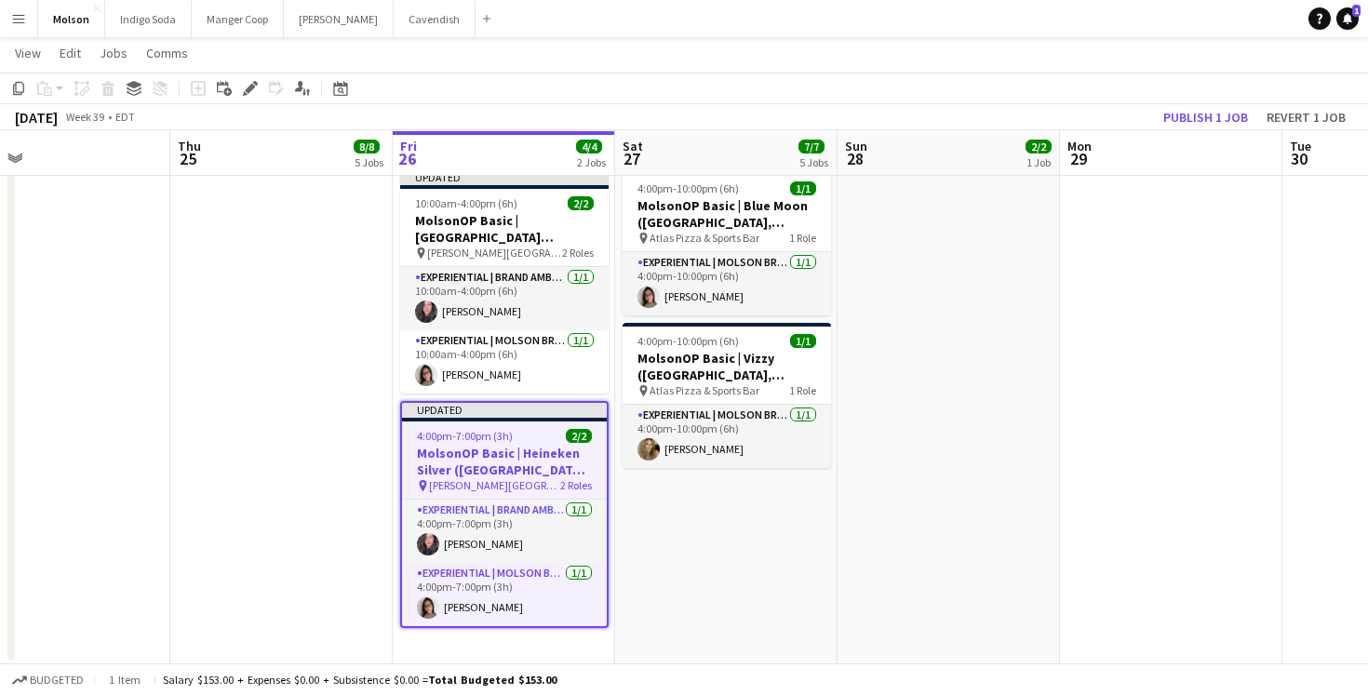
click at [1139, 303] on app-date-cell at bounding box center [1171, 414] width 222 height 502
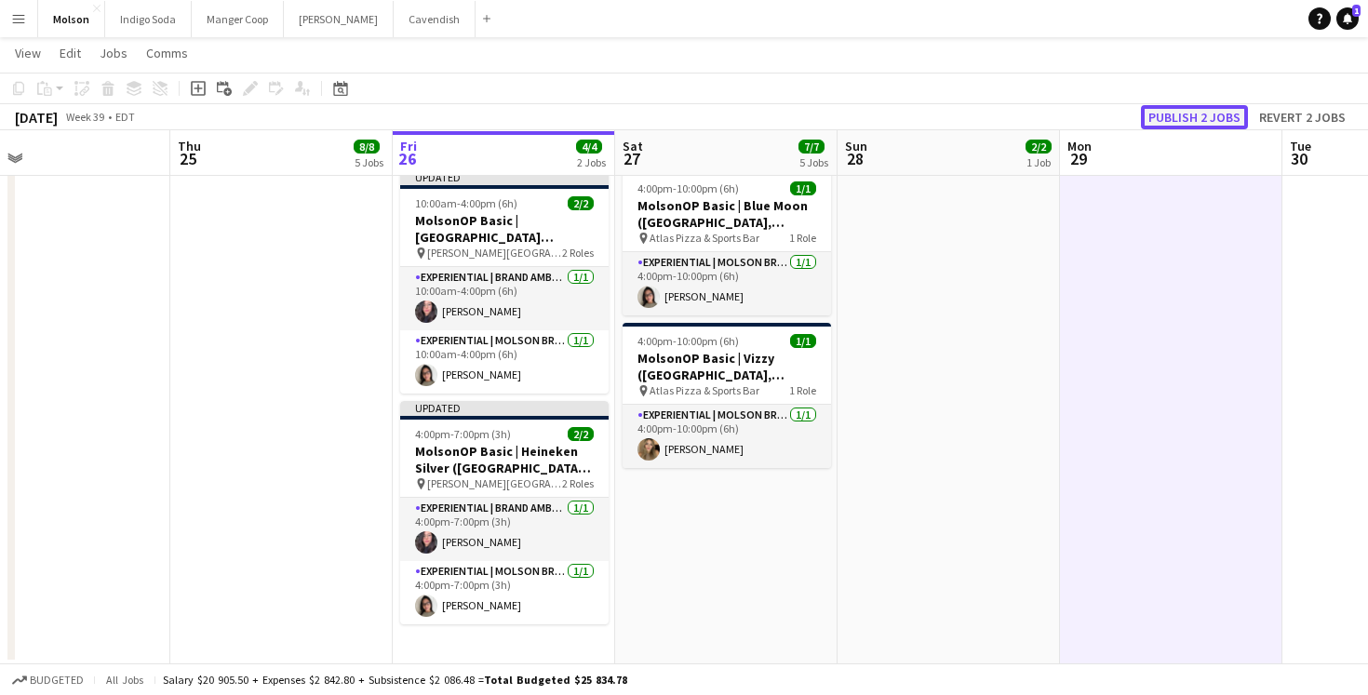
click at [1213, 115] on button "Publish 2 jobs" at bounding box center [1194, 117] width 107 height 24
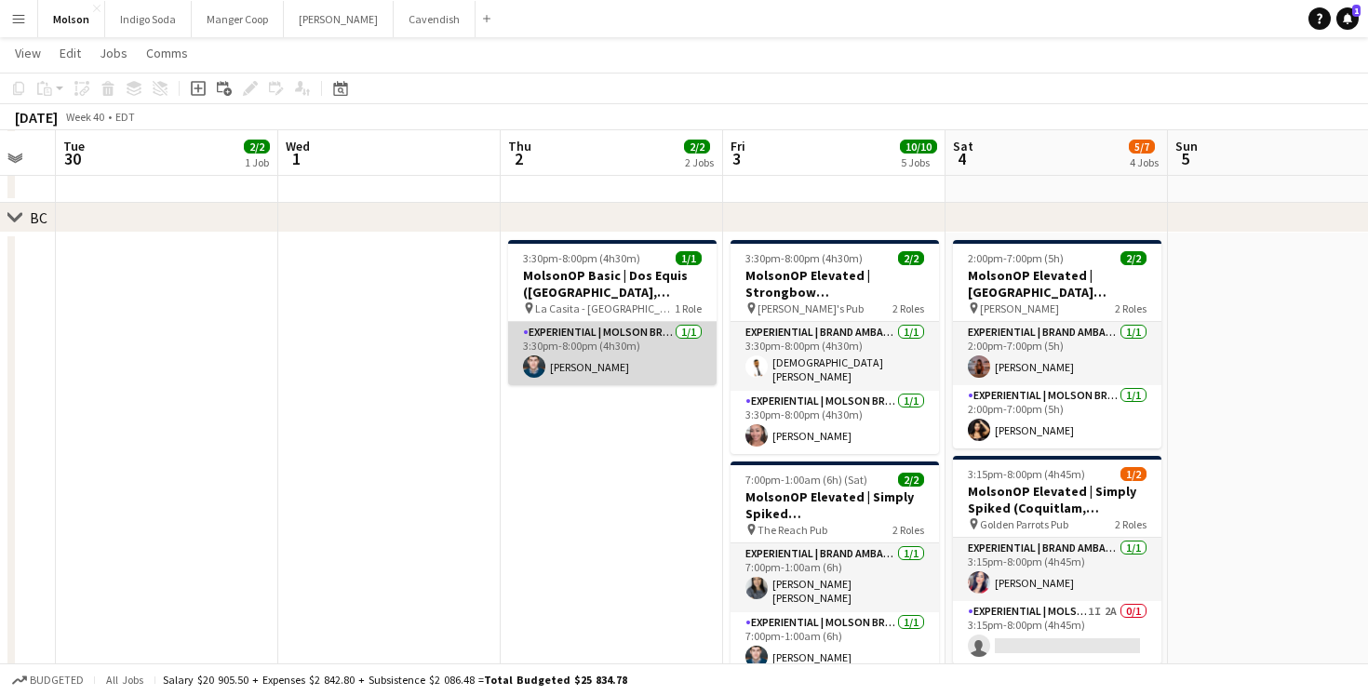
scroll to position [0, 622]
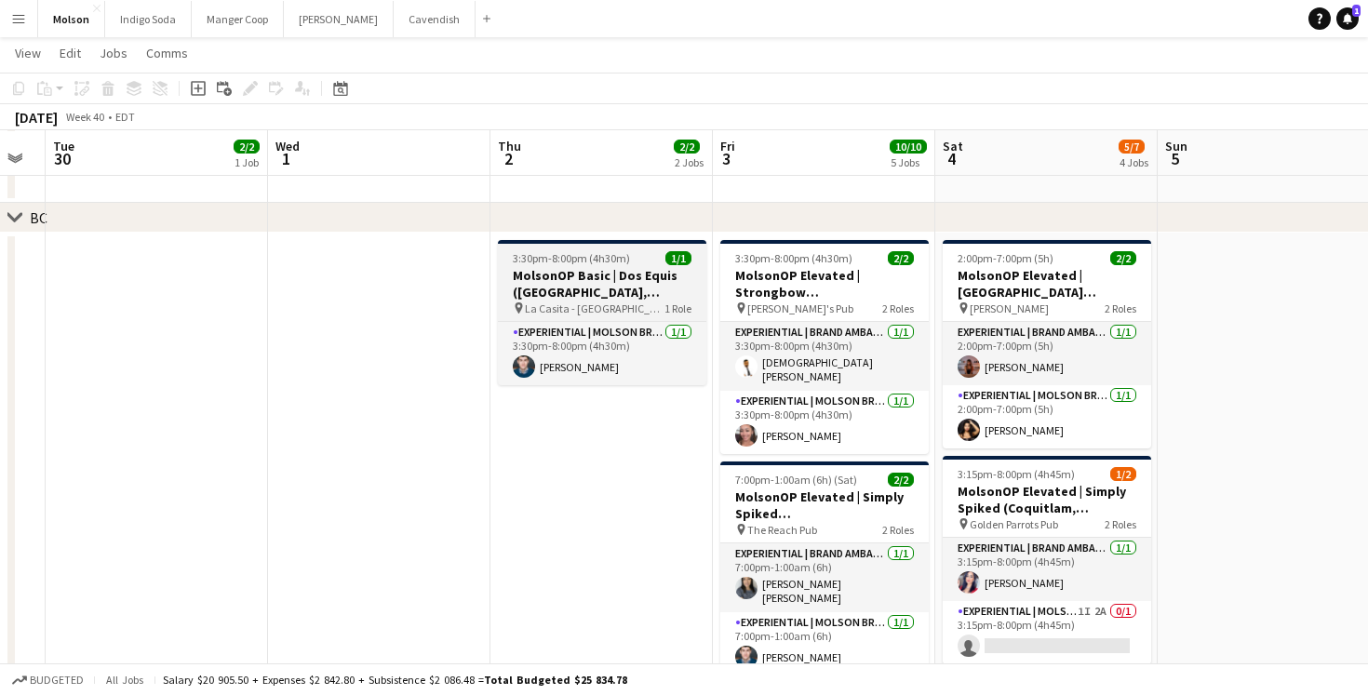
click at [624, 286] on h3 "MolsonOP Basic | Dos Equis ([GEOGRAPHIC_DATA], [GEOGRAPHIC_DATA])" at bounding box center [602, 284] width 208 height 34
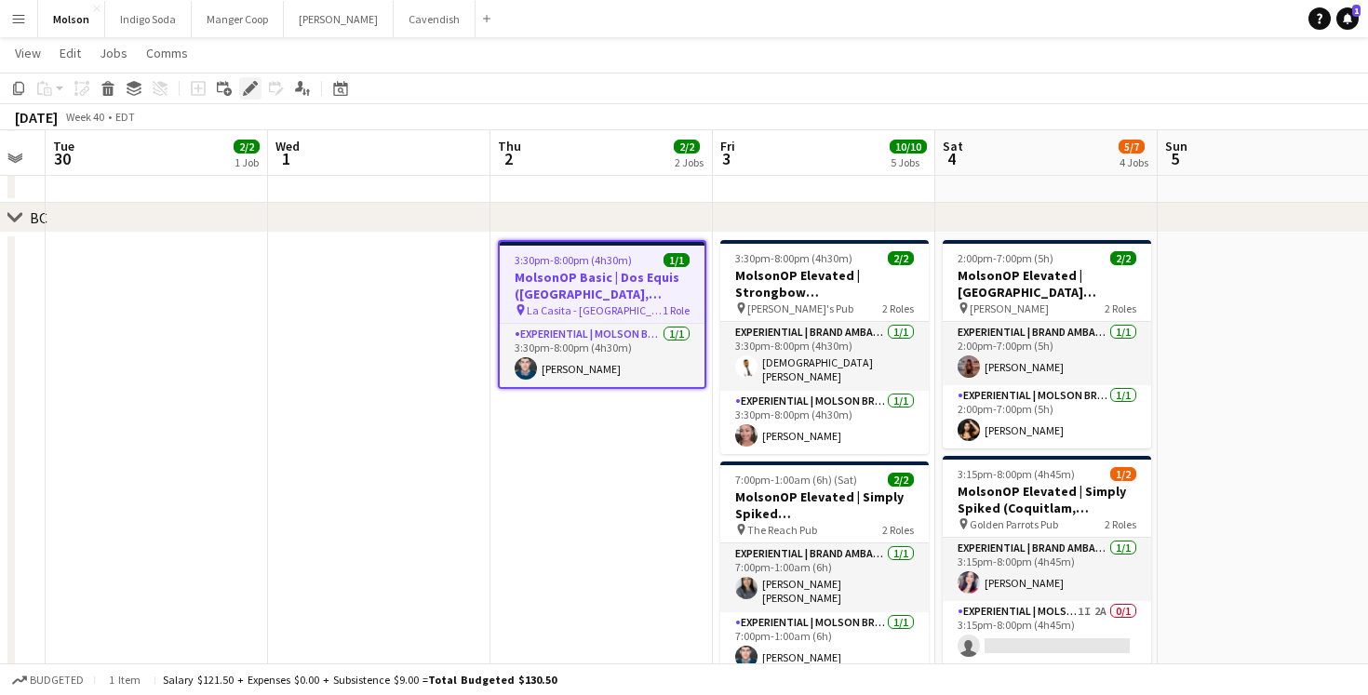
click at [246, 89] on icon at bounding box center [250, 89] width 10 height 10
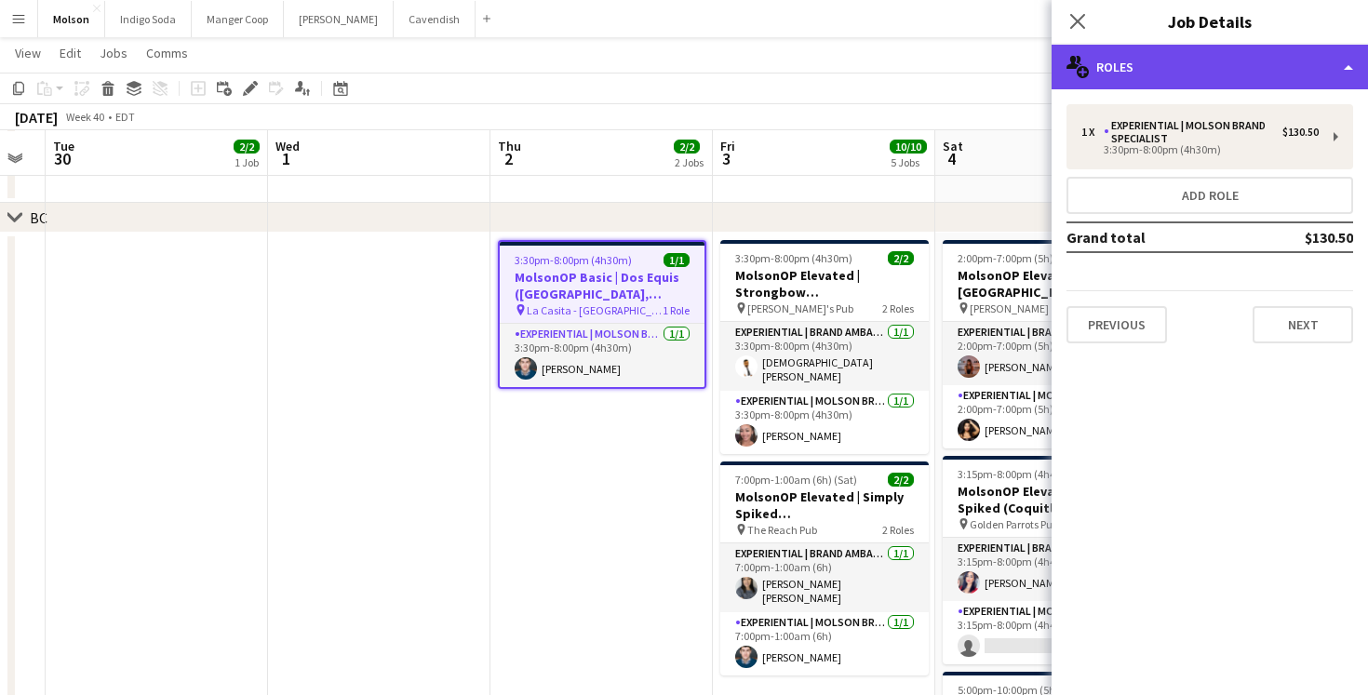
click at [1217, 78] on div "multiple-users-add Roles" at bounding box center [1210, 67] width 316 height 45
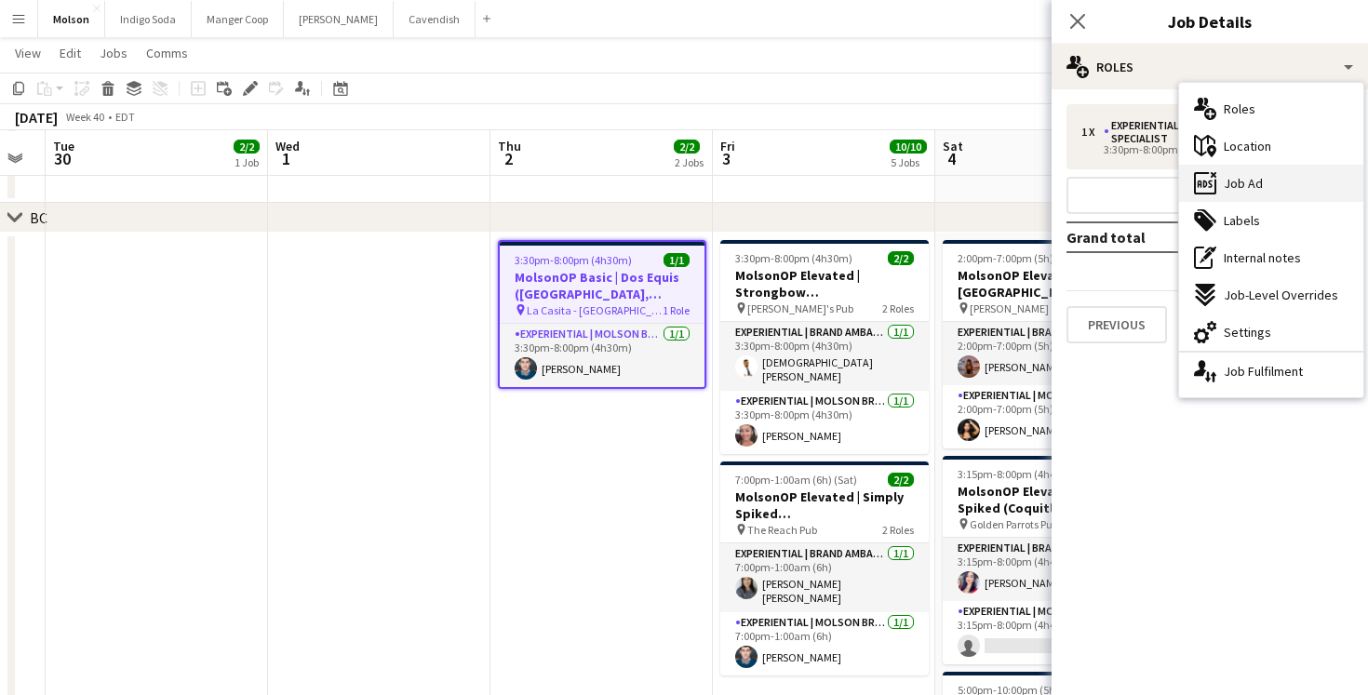
drag, startPoint x: 1298, startPoint y: 258, endPoint x: 1297, endPoint y: 175, distance: 82.9
click at [1297, 175] on div "multiple-users-add Roles maps-pin-1 Location ads-window Job Ad tags-double Labe…" at bounding box center [1271, 240] width 184 height 315
click at [1297, 179] on div "ads-window Job Ad" at bounding box center [1271, 183] width 184 height 37
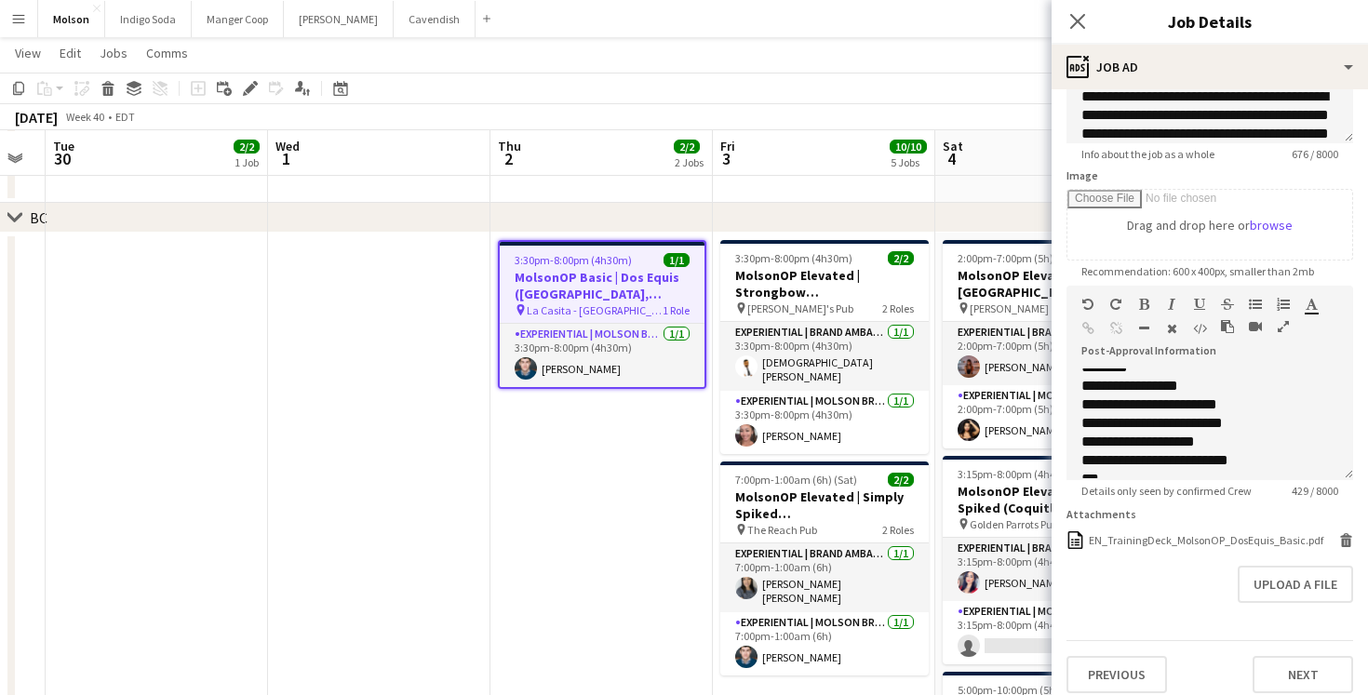
scroll to position [215, 0]
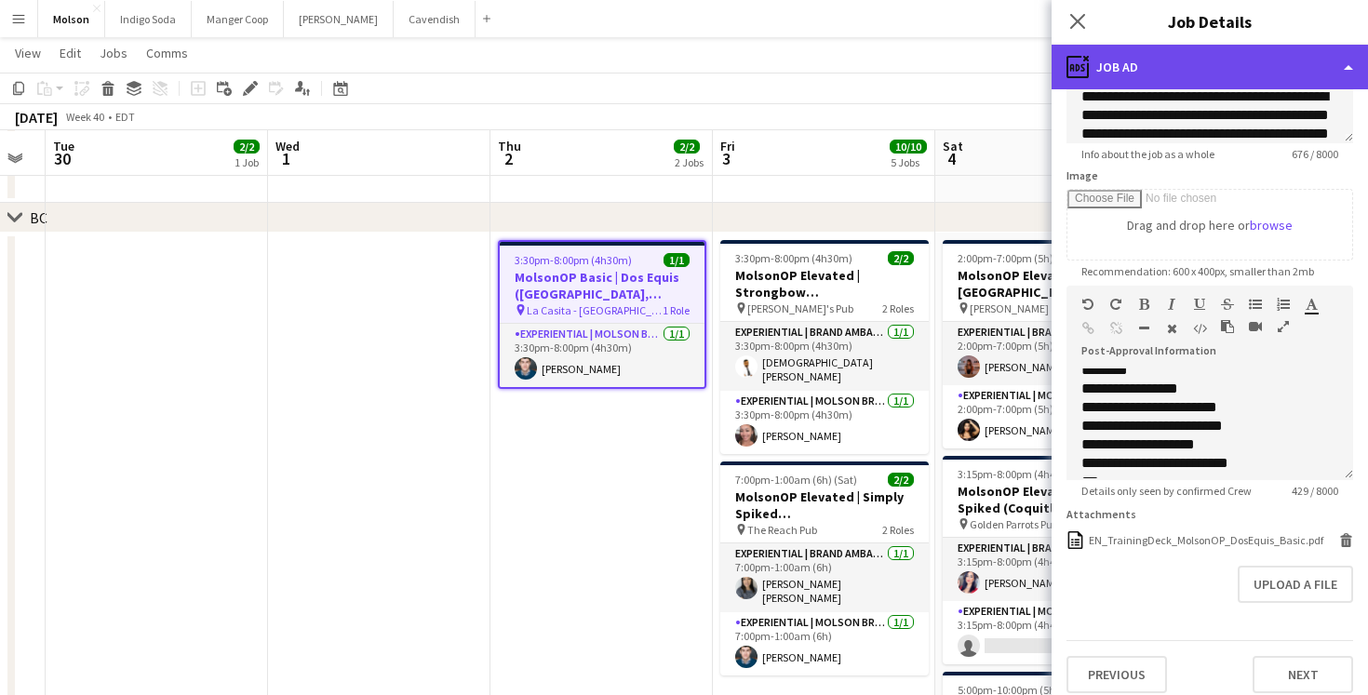
click at [1169, 60] on div "ads-window Job Ad" at bounding box center [1210, 67] width 316 height 45
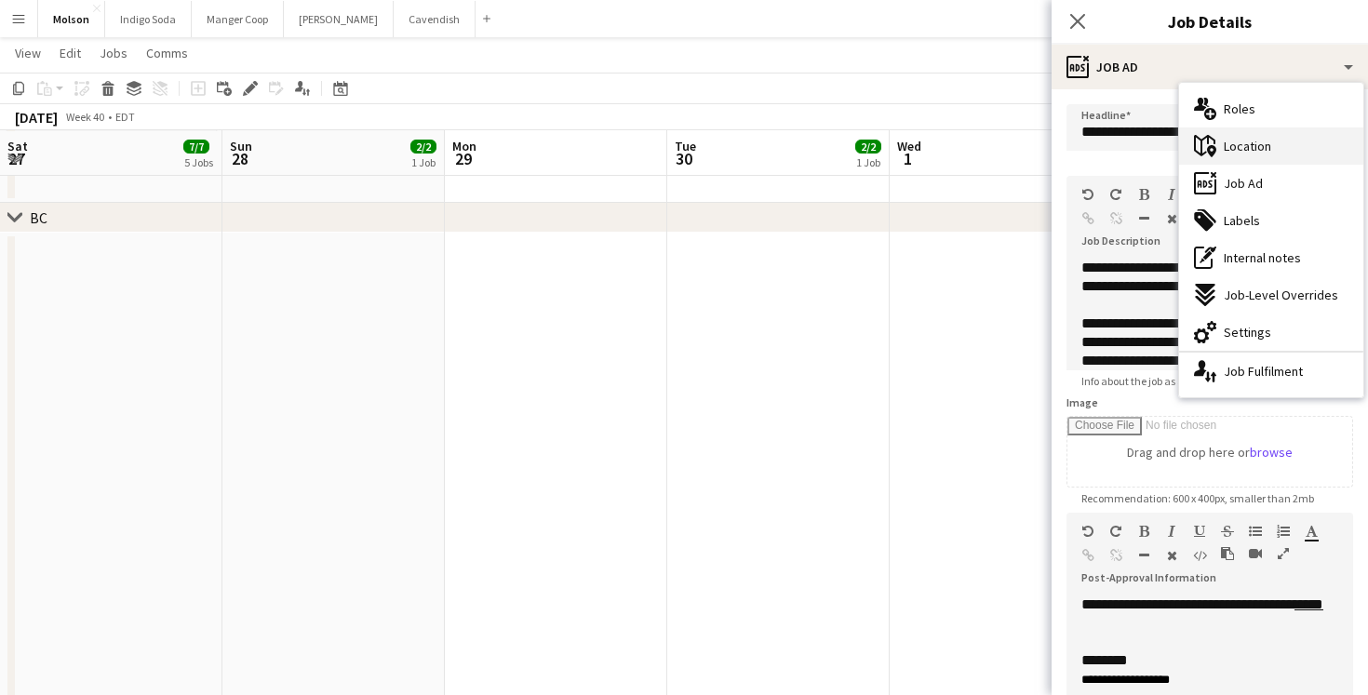
scroll to position [215, 0]
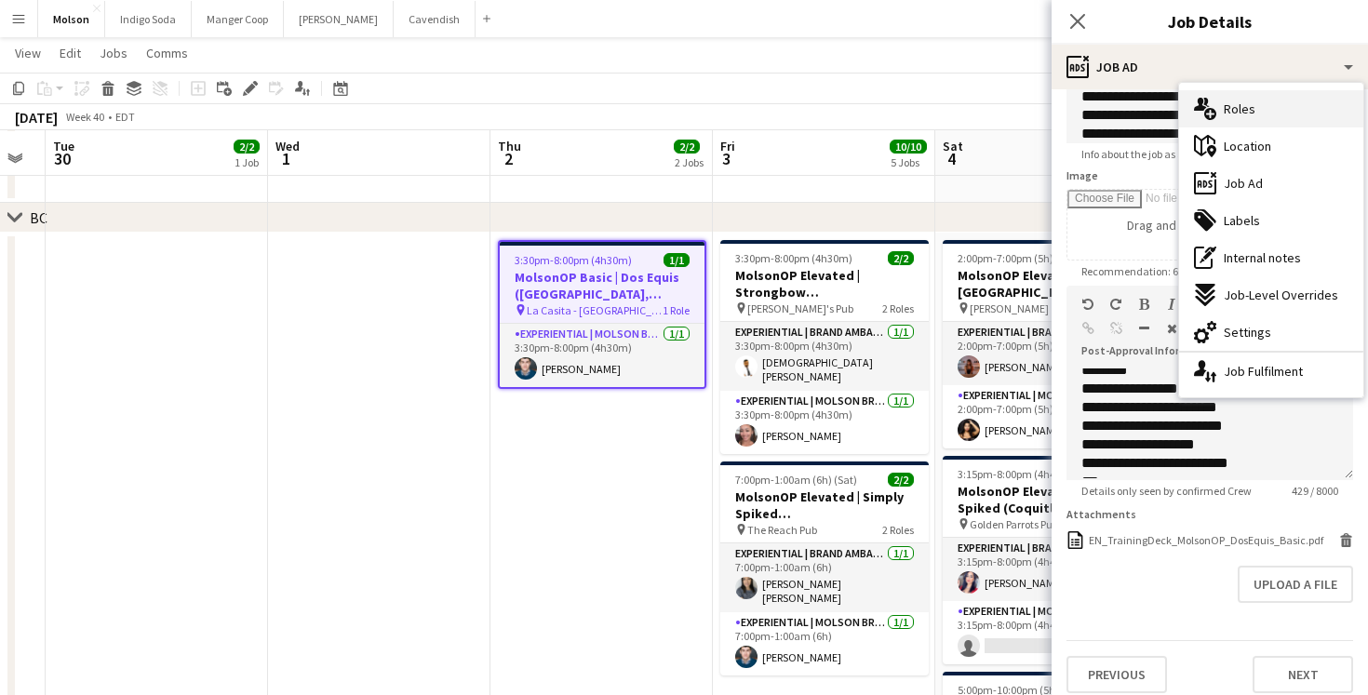
click at [1221, 114] on div "multiple-users-add Roles" at bounding box center [1271, 108] width 184 height 37
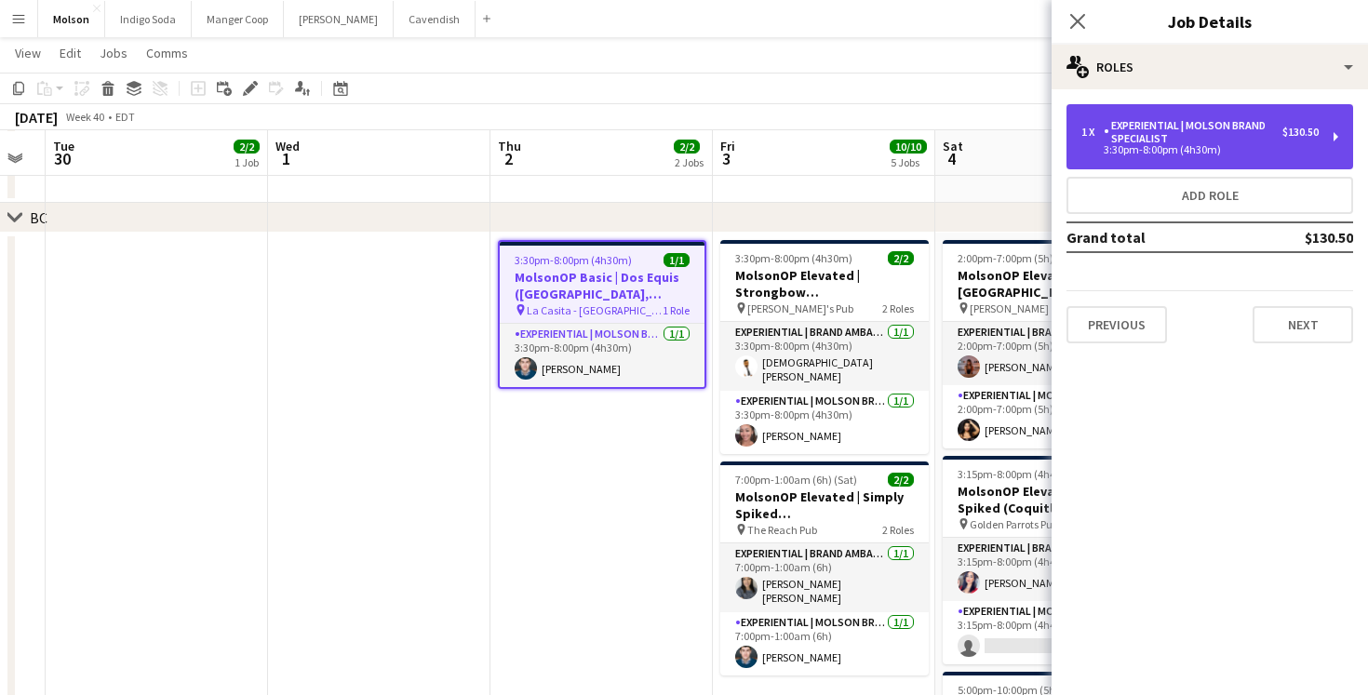
click at [1201, 141] on div "Experiential | Molson Brand Specialist" at bounding box center [1193, 132] width 179 height 26
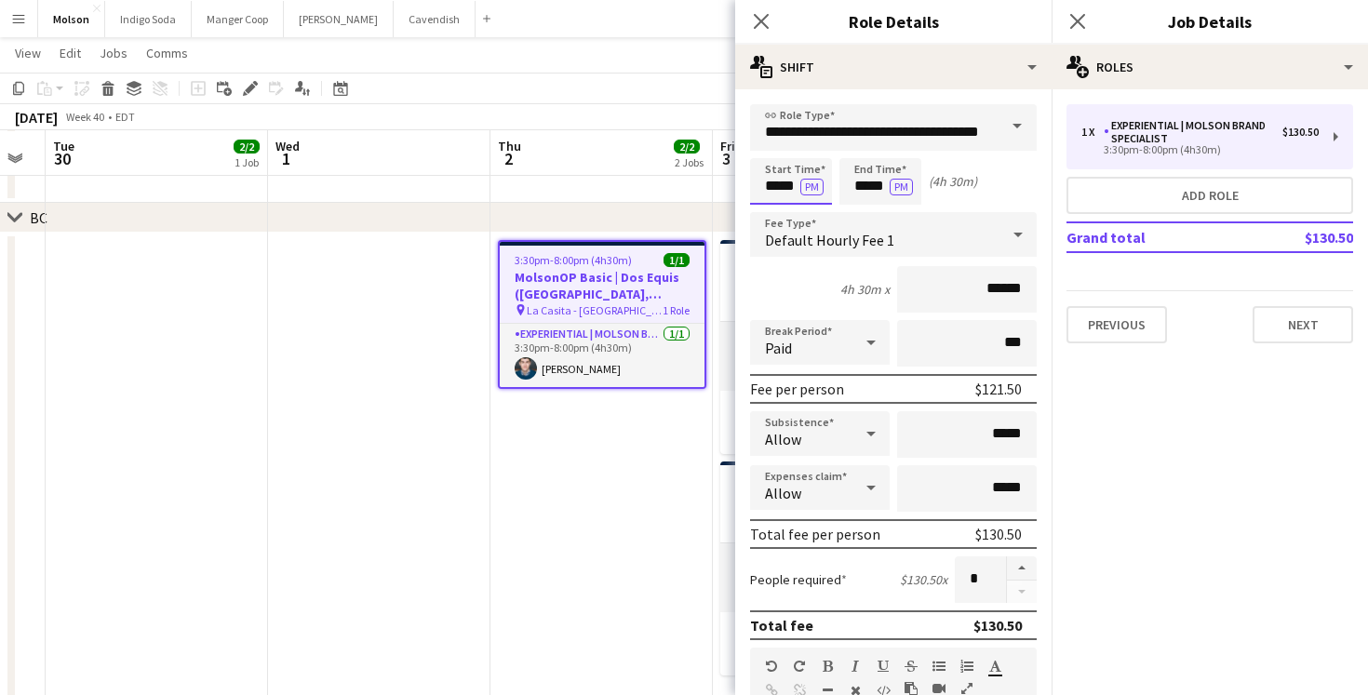
click at [767, 186] on input "*****" at bounding box center [791, 181] width 82 height 47
click at [773, 146] on div at bounding box center [772, 149] width 37 height 19
type input "*****"
click at [773, 146] on div at bounding box center [772, 149] width 37 height 19
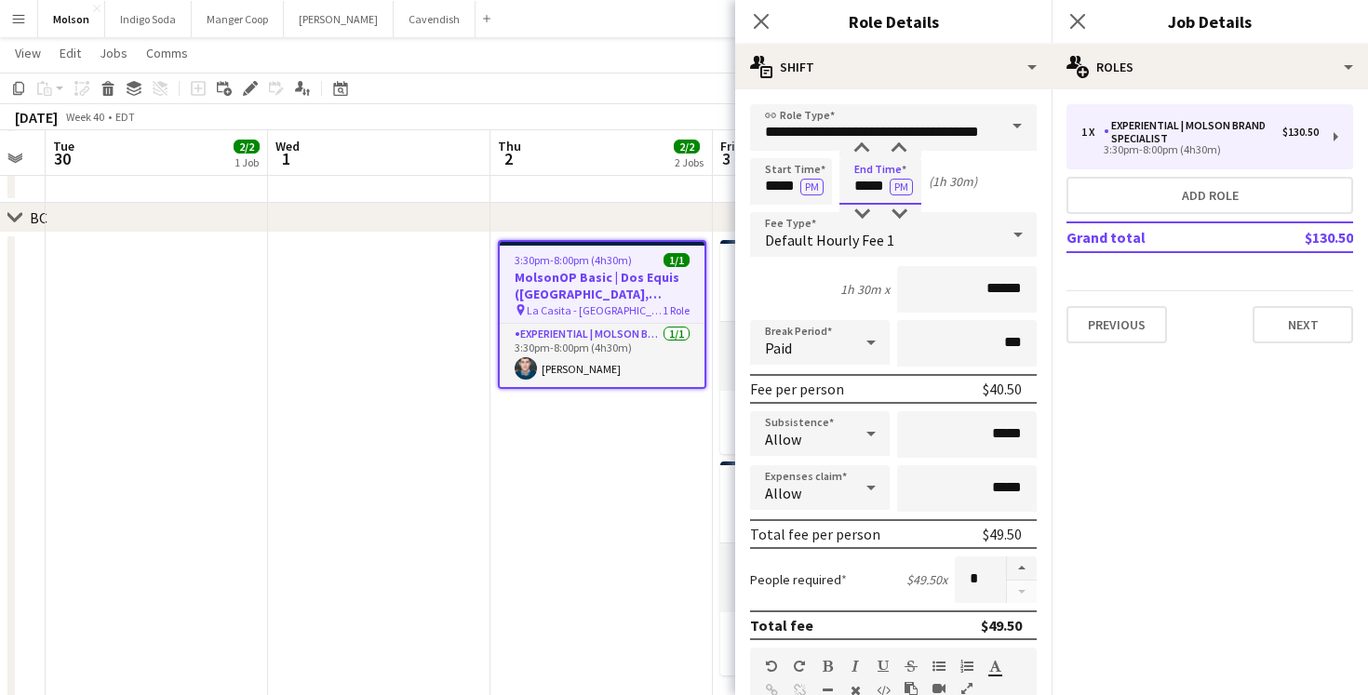
click at [862, 188] on input "*****" at bounding box center [881, 181] width 82 height 47
click at [865, 141] on div at bounding box center [861, 149] width 37 height 19
type input "*****"
click at [867, 142] on div at bounding box center [861, 149] width 37 height 19
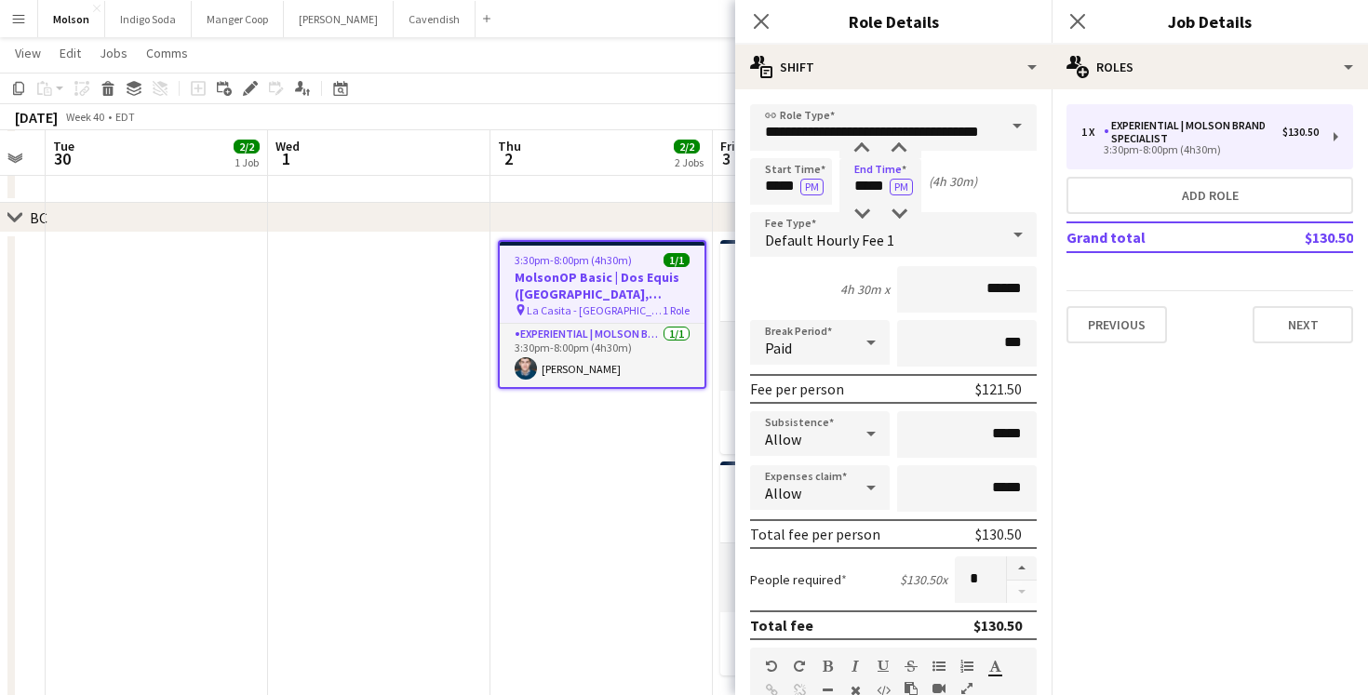
click at [1203, 451] on mat-expansion-panel "pencil3 General details 1 x Experiential | Molson Brand Specialist $130.50 3:30…" at bounding box center [1210, 392] width 316 height 606
click at [658, 504] on app-date-cell "3:30pm-8:00pm (4h30m) 1/1 MolsonOP Basic | Dos Equis ([GEOGRAPHIC_DATA], [GEOGR…" at bounding box center [602, 546] width 222 height 626
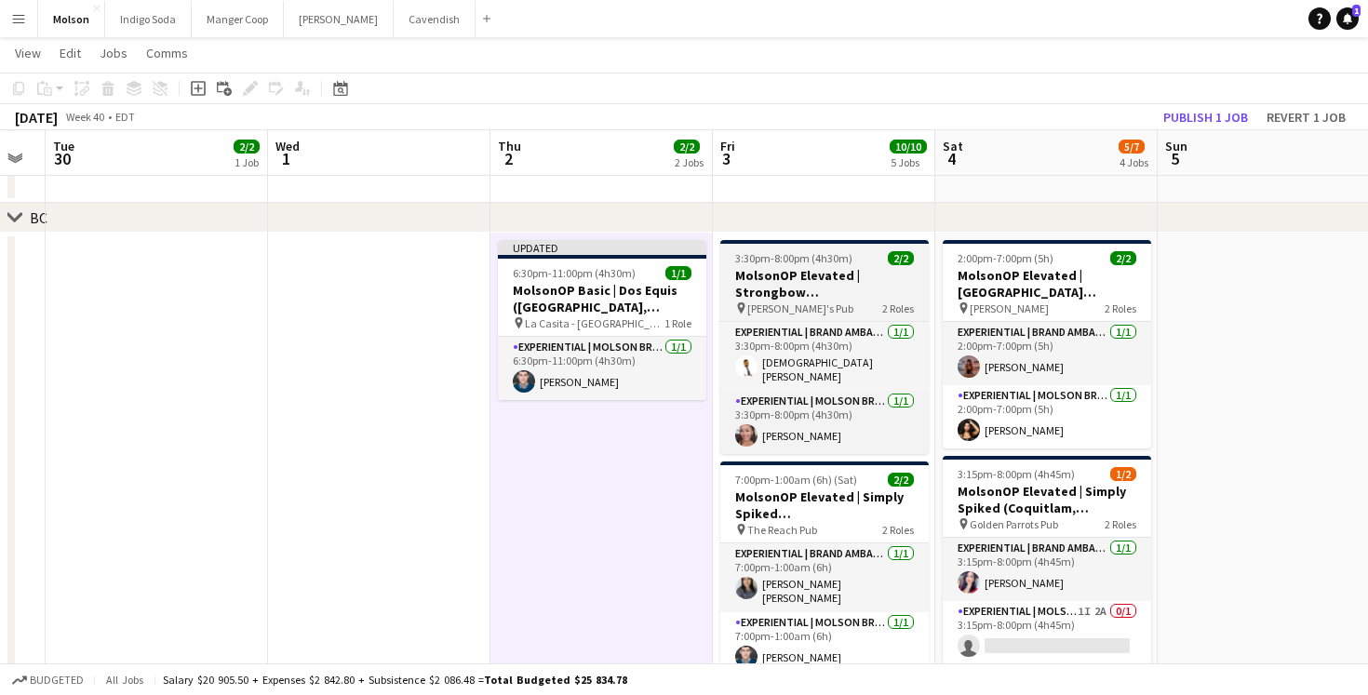
click at [850, 293] on h3 "MolsonOP Elevated | Strongbow ([GEOGRAPHIC_DATA], [GEOGRAPHIC_DATA])" at bounding box center [824, 284] width 208 height 34
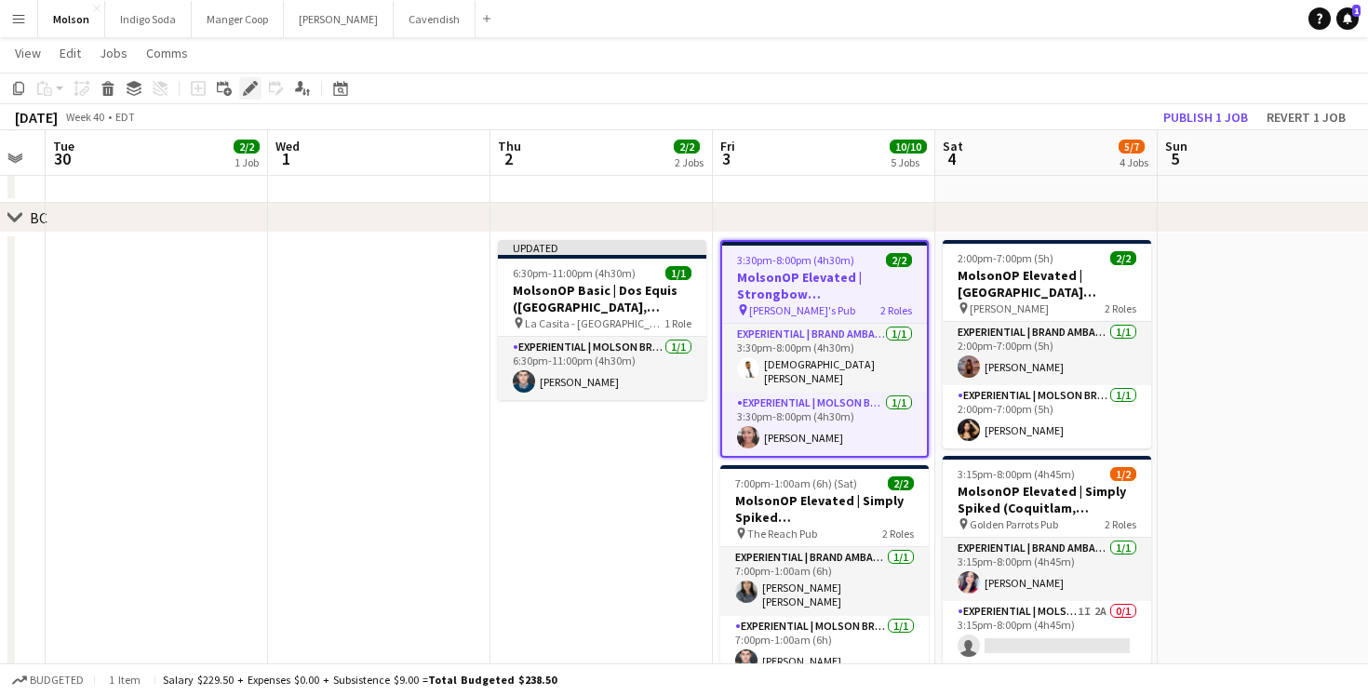
click at [253, 90] on icon "Edit" at bounding box center [250, 88] width 15 height 15
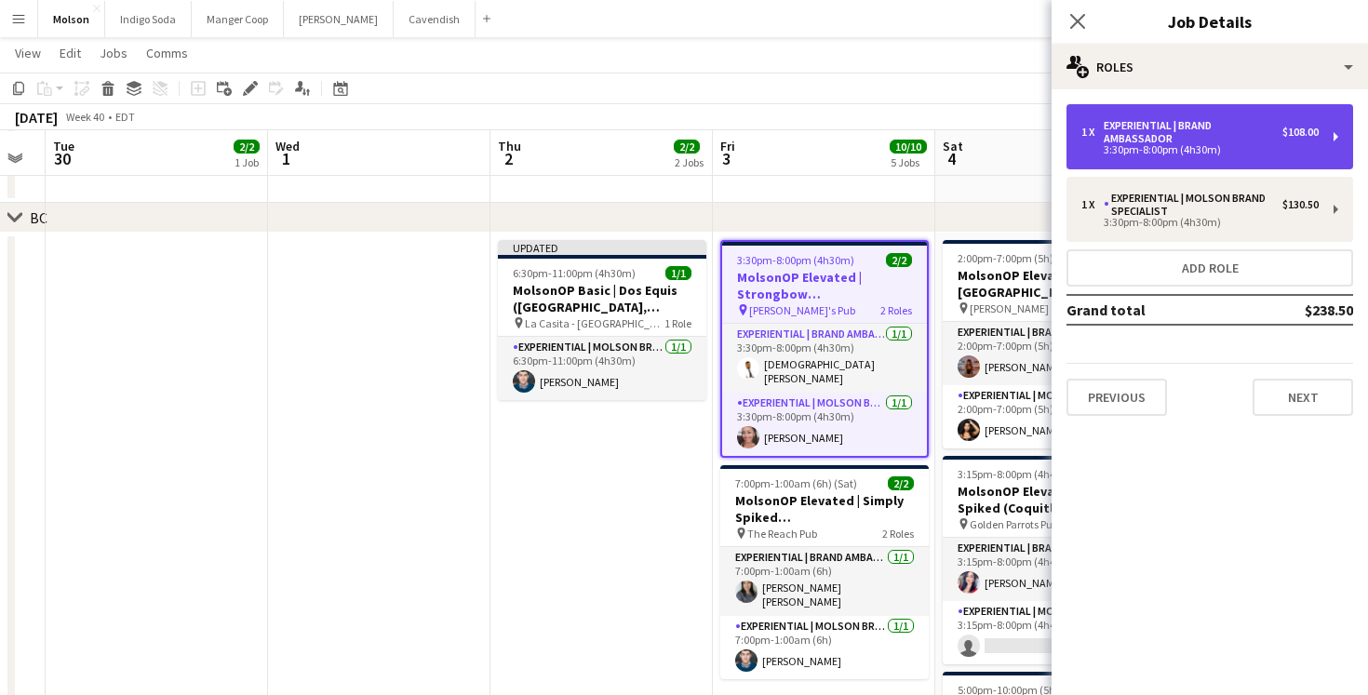
click at [1150, 153] on div "3:30pm-8:00pm (4h30m)" at bounding box center [1200, 149] width 237 height 9
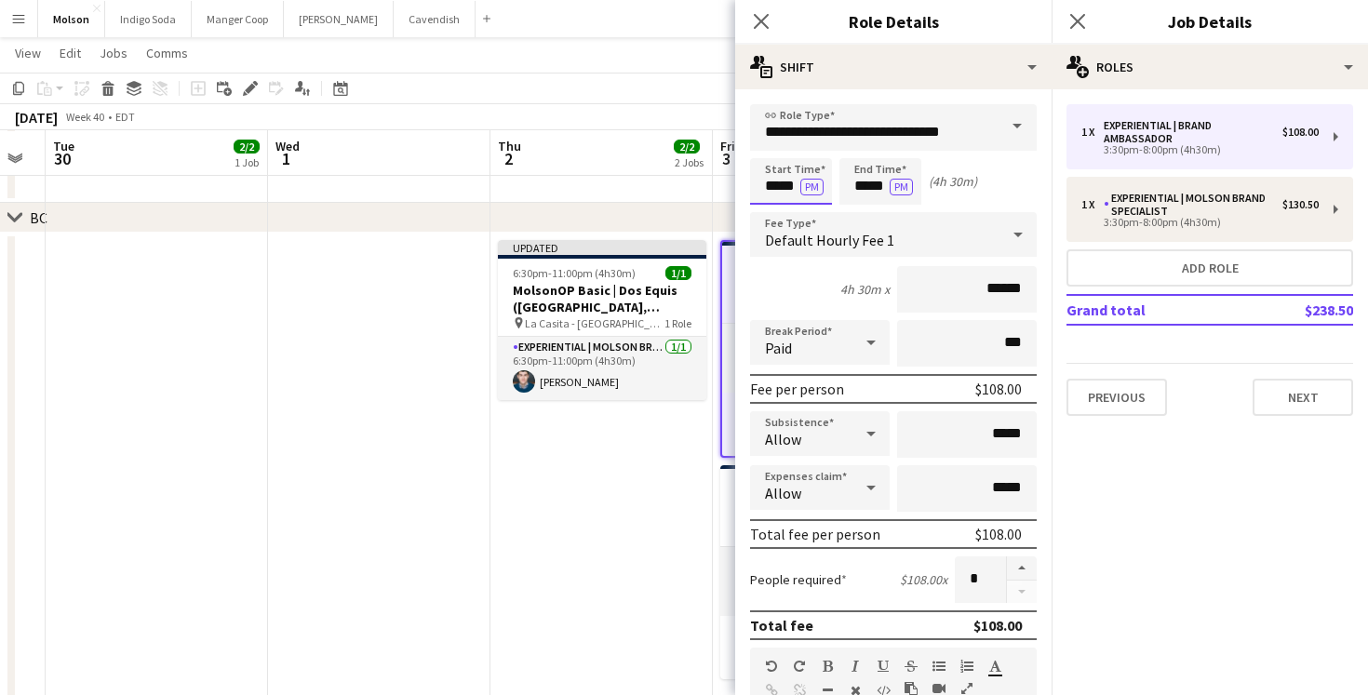
click at [781, 181] on input "*****" at bounding box center [791, 181] width 82 height 47
click at [776, 144] on div at bounding box center [772, 149] width 37 height 19
type input "*****"
click at [776, 144] on div at bounding box center [772, 149] width 37 height 19
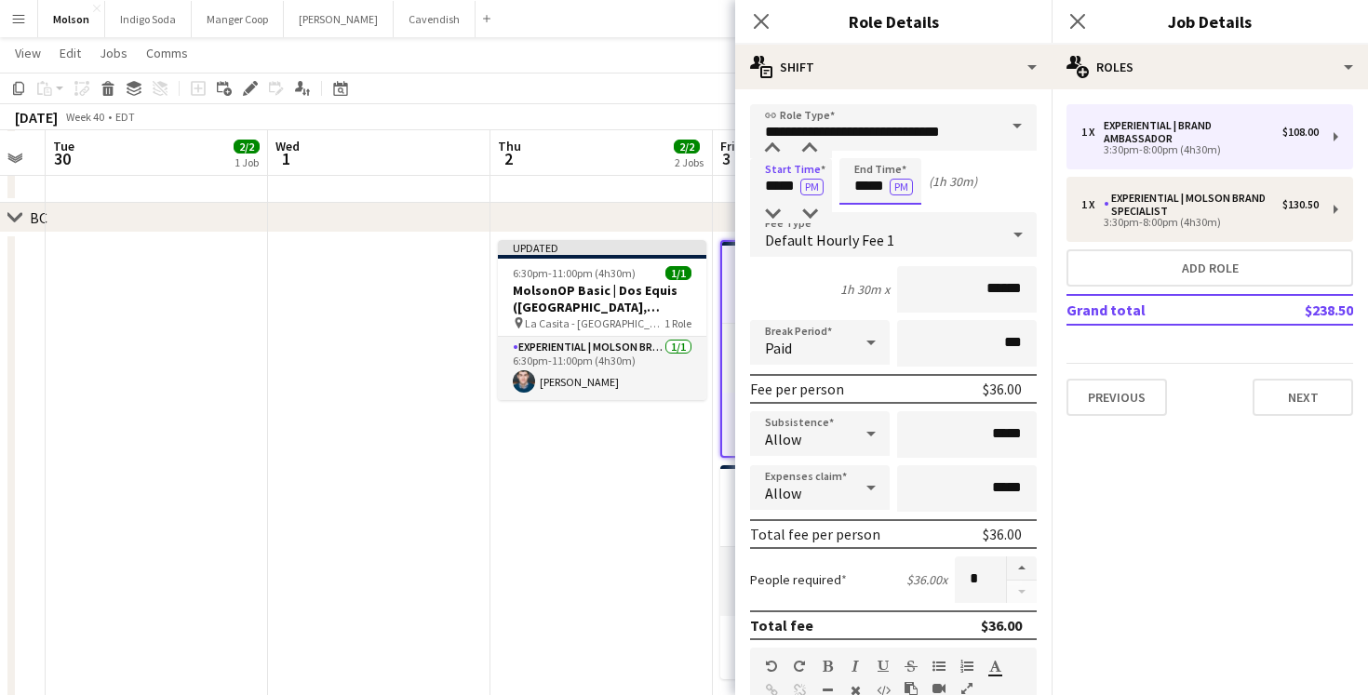
click at [856, 192] on input "*****" at bounding box center [881, 181] width 82 height 47
click at [863, 141] on div at bounding box center [861, 149] width 37 height 19
type input "*****"
click at [863, 141] on div at bounding box center [861, 149] width 37 height 19
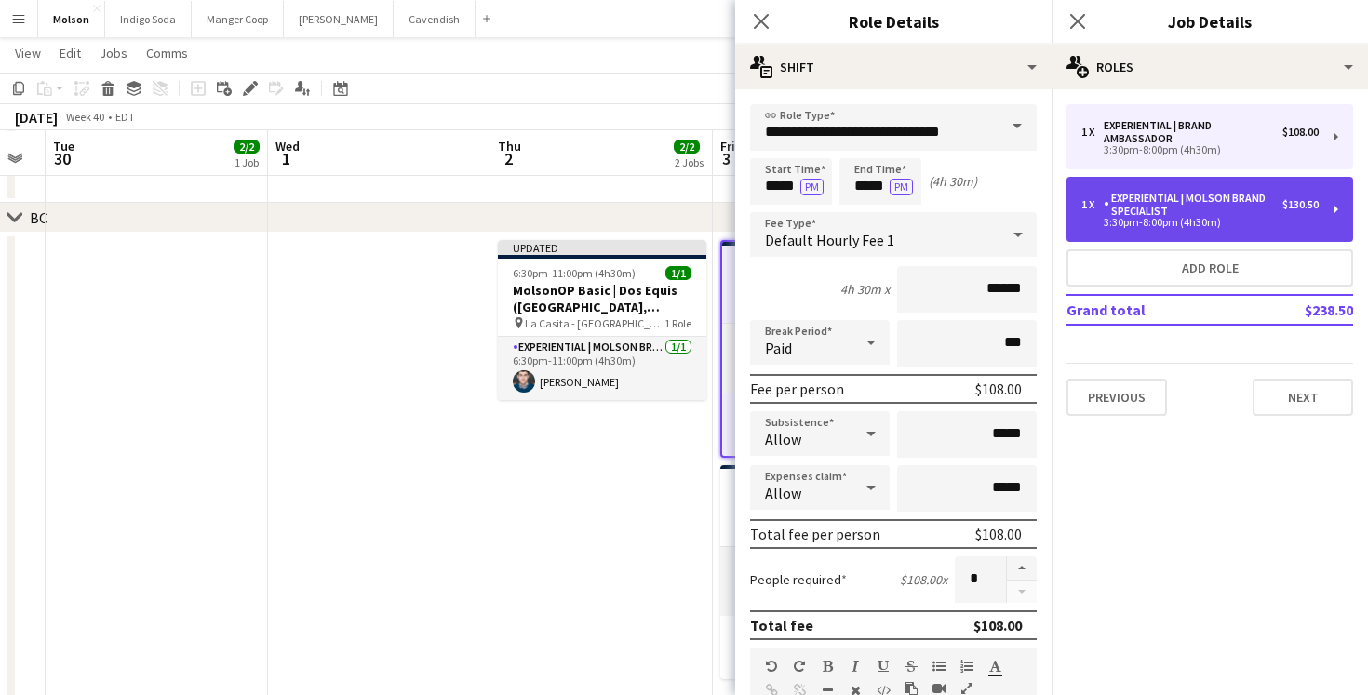
click at [1136, 227] on div "3:30pm-8:00pm (4h30m)" at bounding box center [1200, 222] width 237 height 9
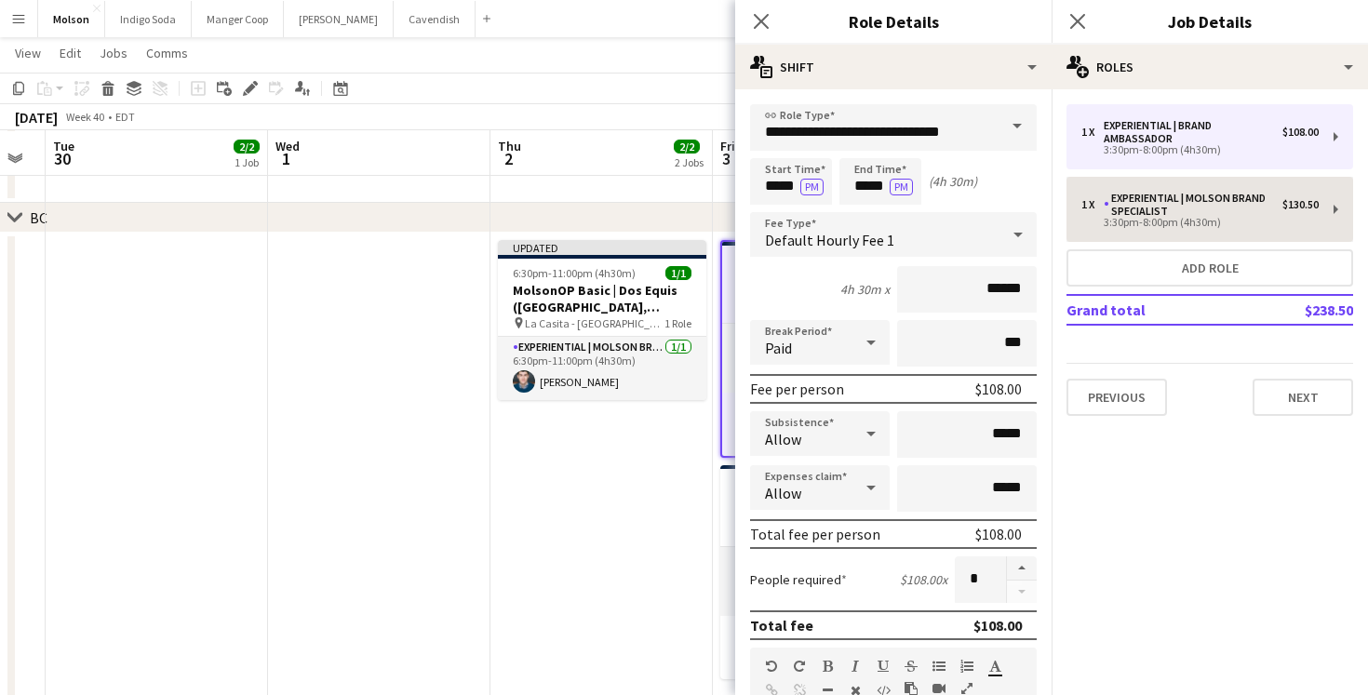
type input "**********"
type input "*****"
type input "******"
type input "*****"
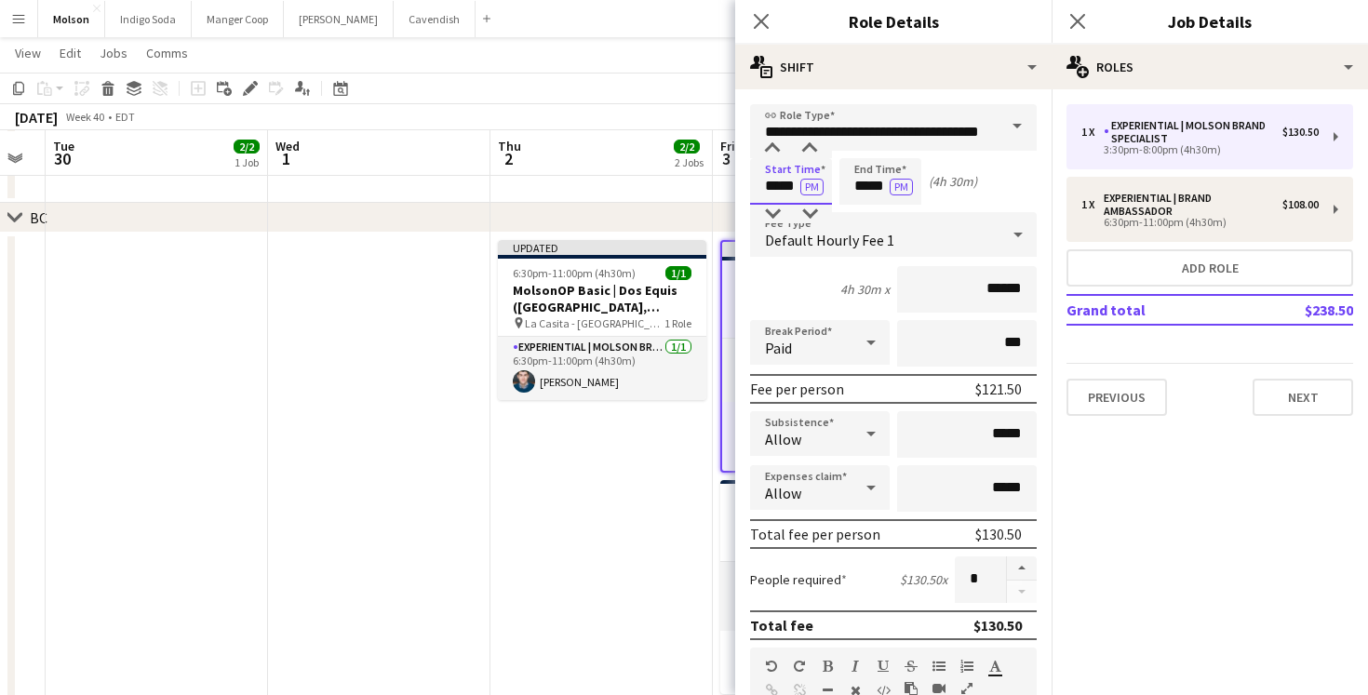
click at [763, 190] on input "*****" at bounding box center [791, 181] width 82 height 47
click at [775, 144] on div at bounding box center [772, 149] width 37 height 19
type input "*****"
click at [775, 144] on div at bounding box center [772, 149] width 37 height 19
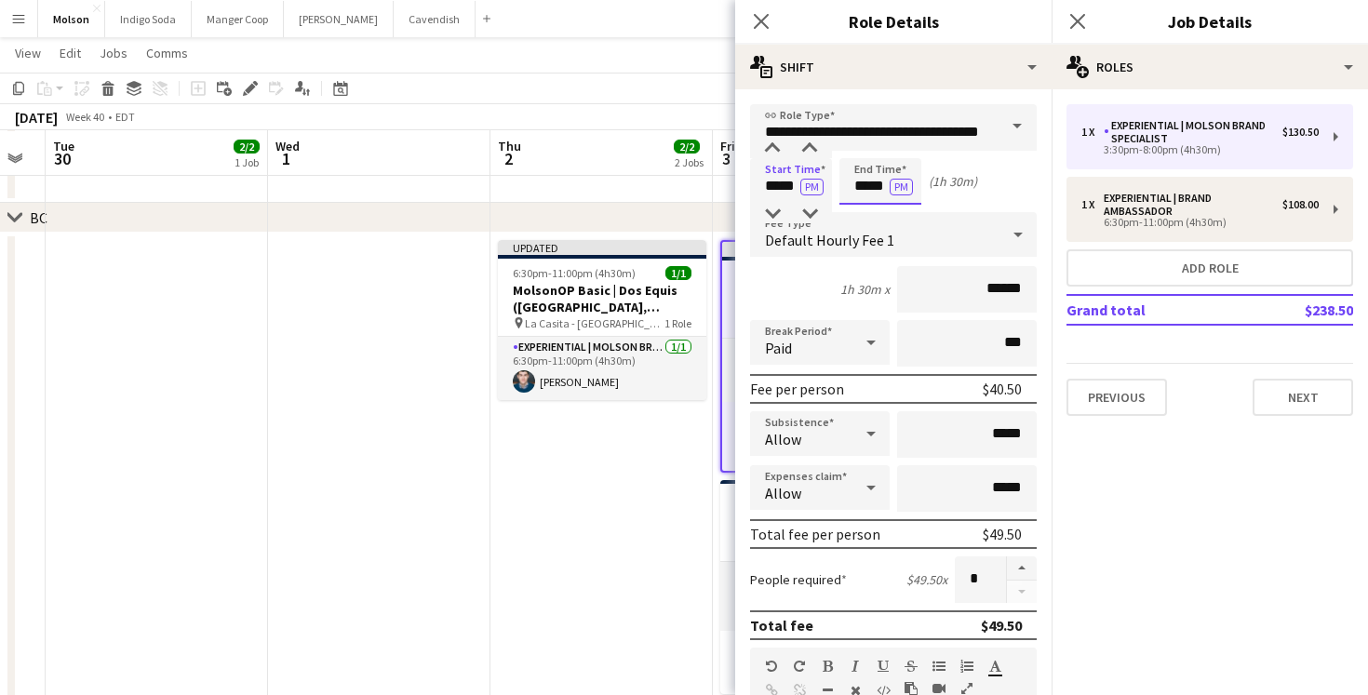
click at [864, 188] on input "*****" at bounding box center [881, 181] width 82 height 47
click at [863, 144] on div at bounding box center [861, 149] width 37 height 19
type input "*****"
click at [863, 144] on div at bounding box center [861, 149] width 37 height 19
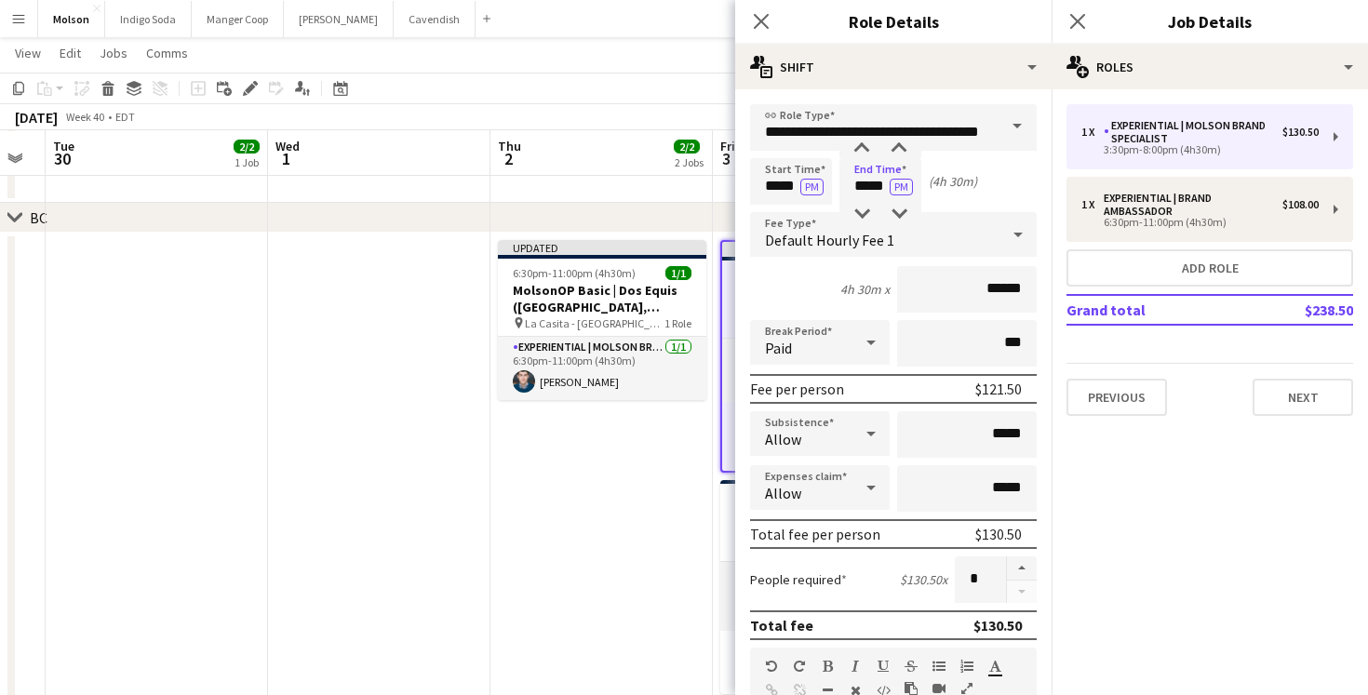
click at [563, 549] on app-date-cell "Updated 6:30pm-11:00pm (4h30m) 1/1 MolsonOP Basic | Dos Equis (Vancouver, BC) p…" at bounding box center [602, 546] width 222 height 626
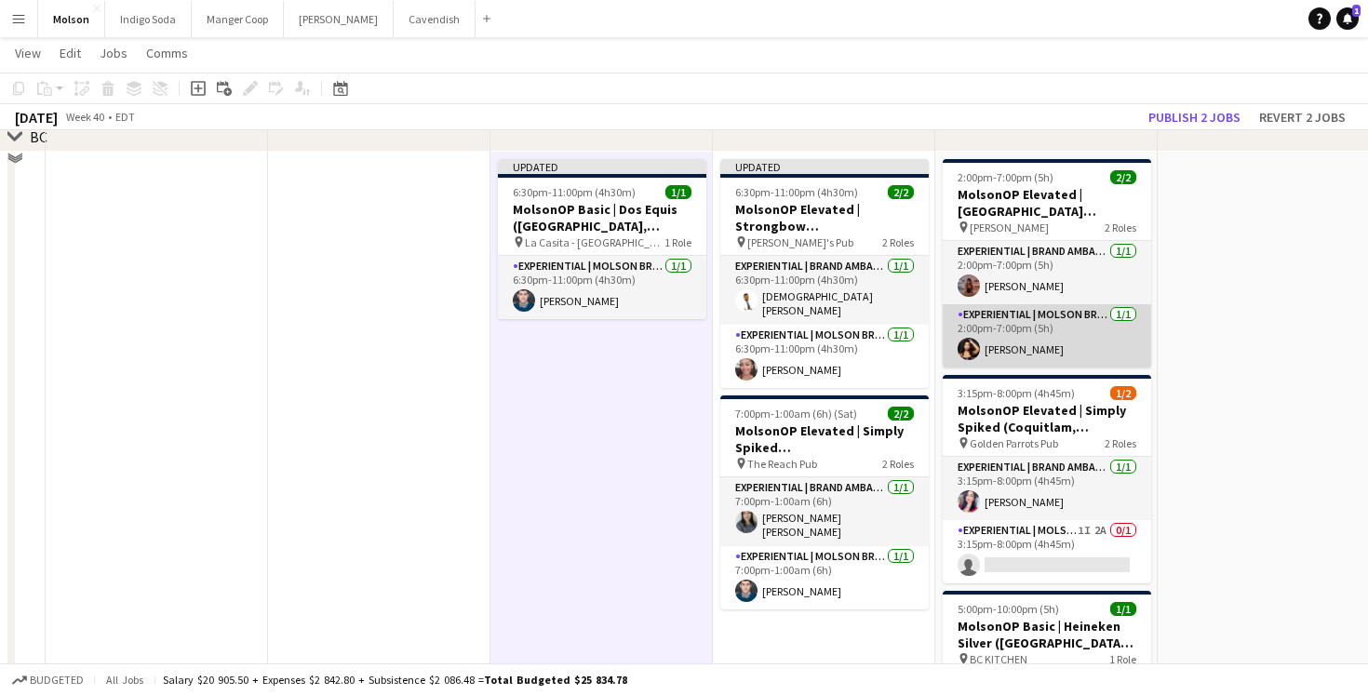
scroll to position [1620, 0]
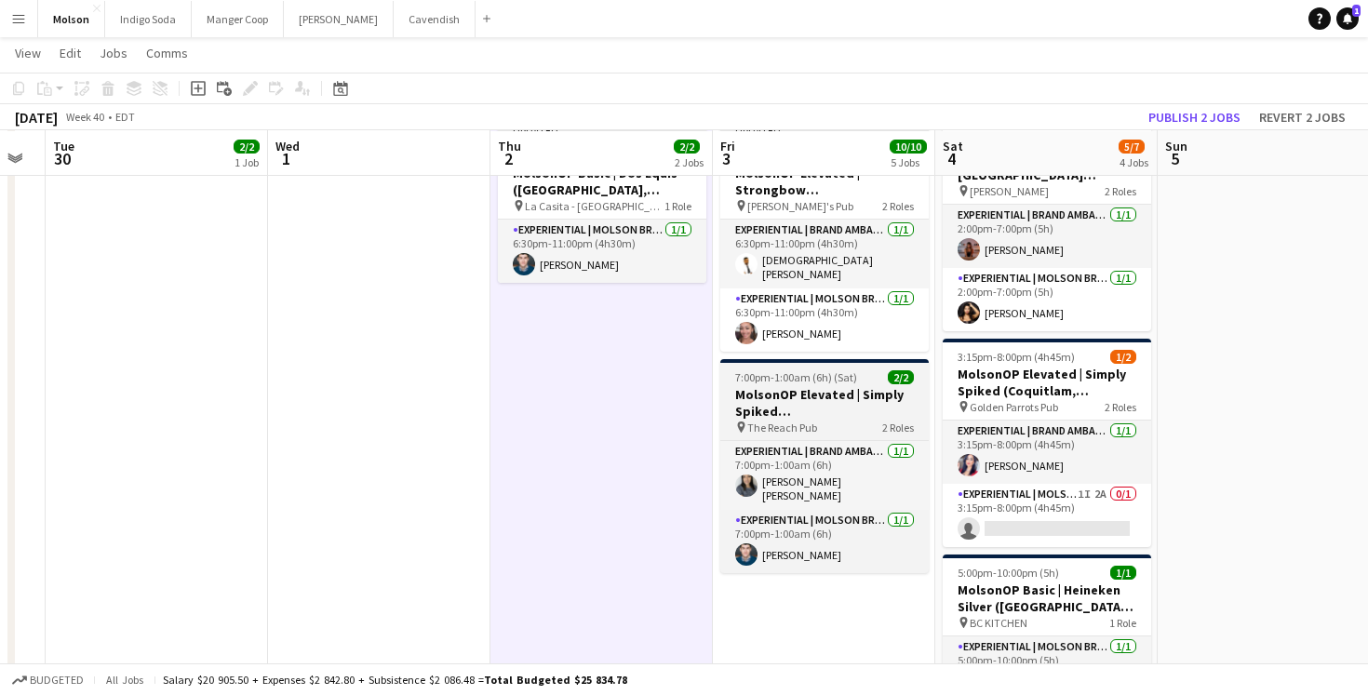
click at [838, 386] on h3 "MolsonOP Elevated | Simply Spiked ([GEOGRAPHIC_DATA], [GEOGRAPHIC_DATA])" at bounding box center [824, 403] width 208 height 34
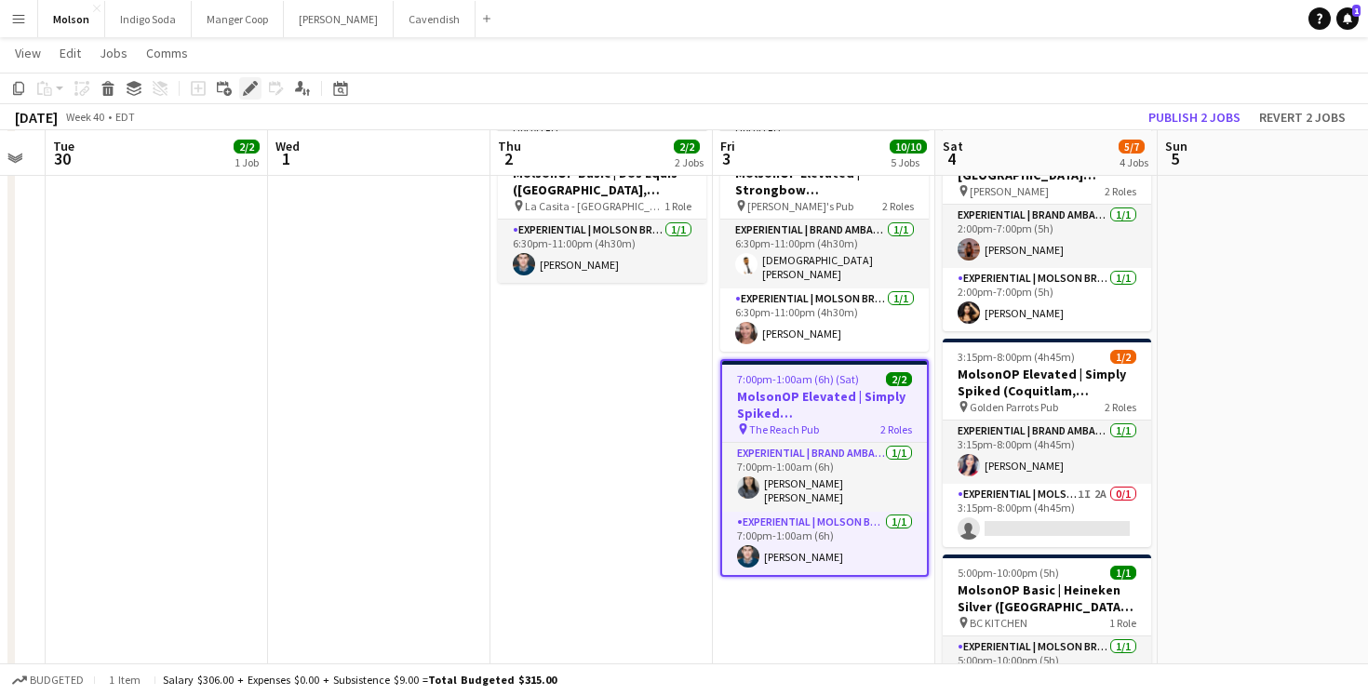
click at [246, 87] on icon "Edit" at bounding box center [250, 88] width 15 height 15
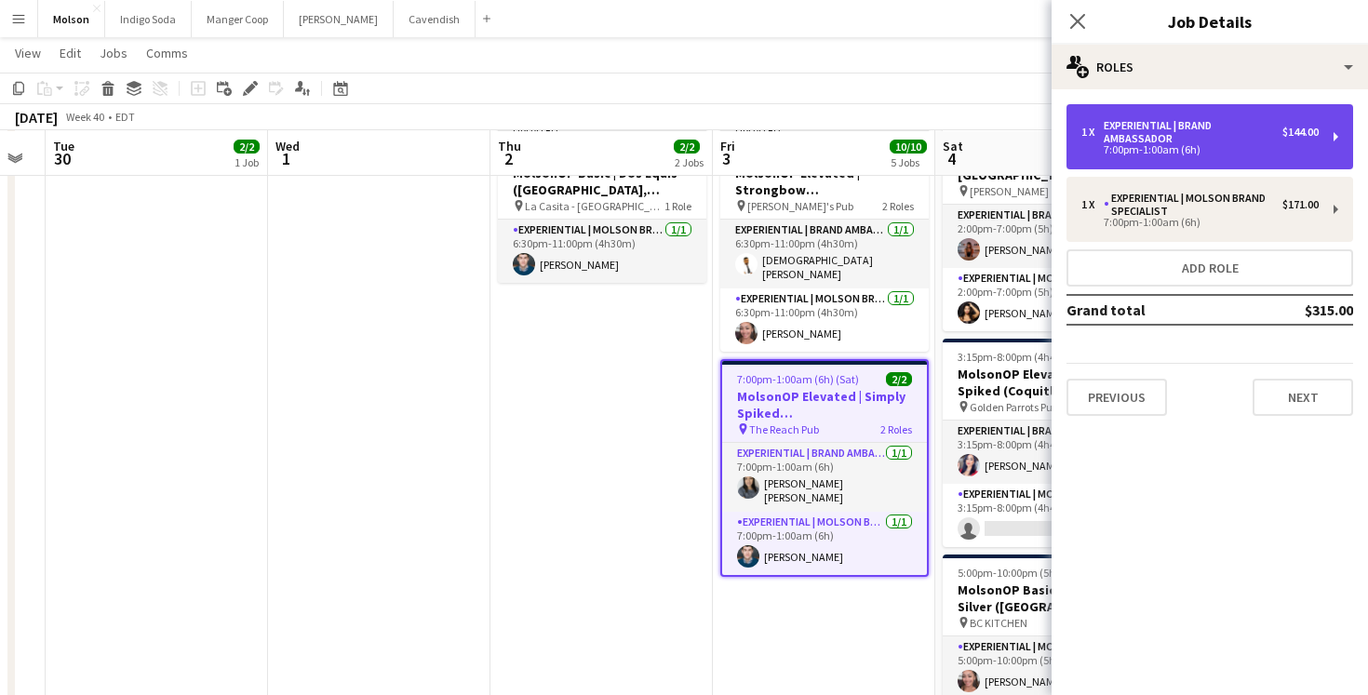
click at [1152, 141] on div "Experiential | Brand Ambassador" at bounding box center [1193, 132] width 179 height 26
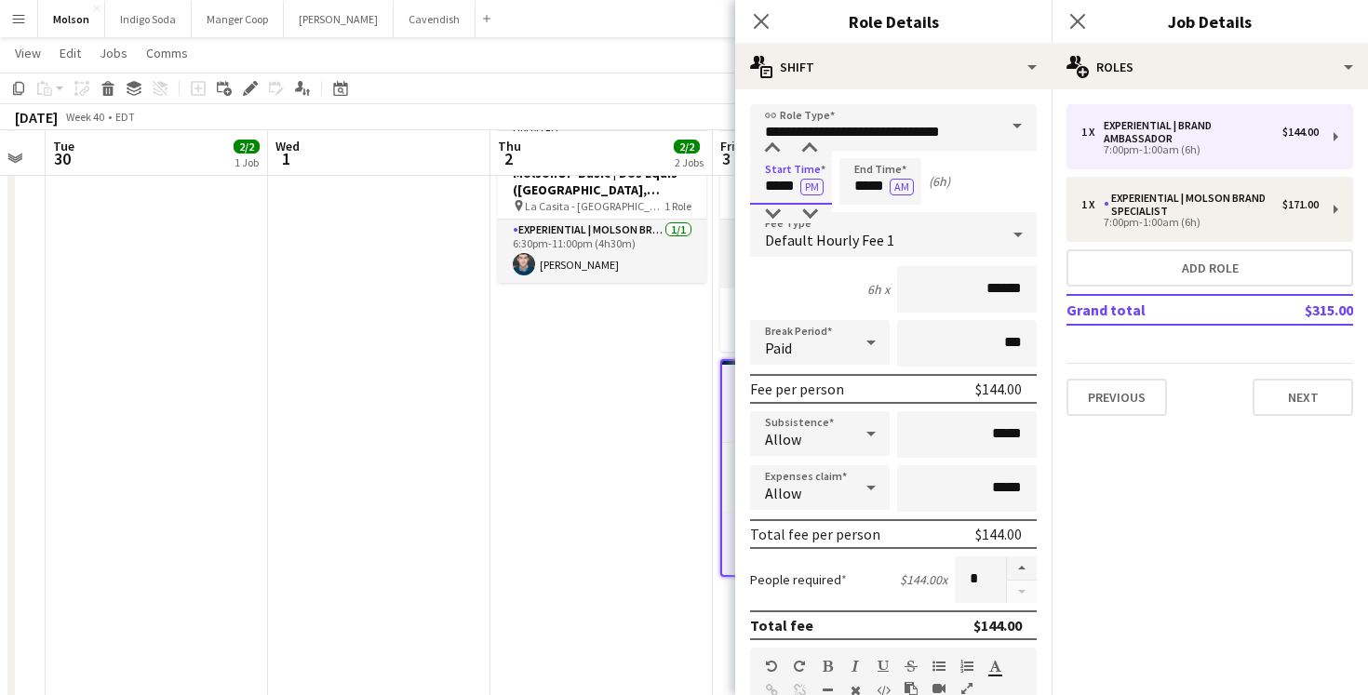
click at [773, 191] on input "*****" at bounding box center [791, 181] width 82 height 47
click at [773, 146] on div at bounding box center [772, 149] width 37 height 19
type input "*****"
click at [773, 146] on div at bounding box center [772, 149] width 37 height 19
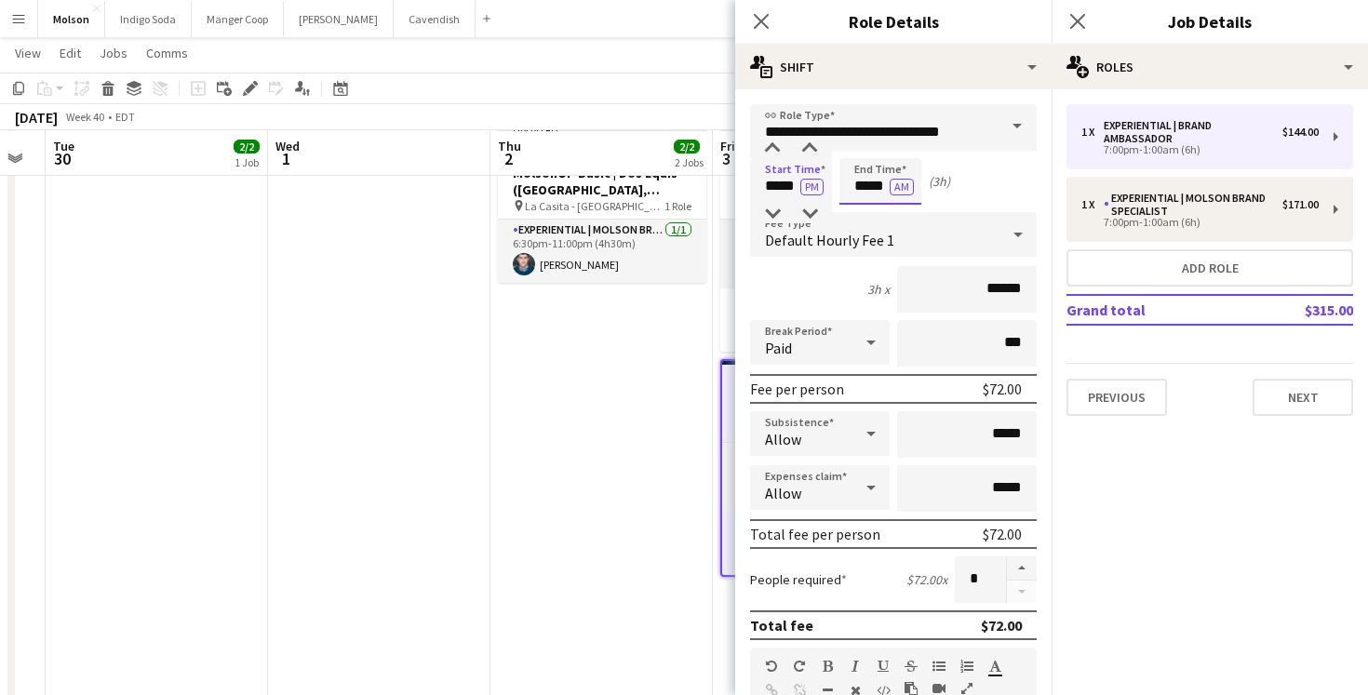
click at [864, 189] on input "*****" at bounding box center [881, 181] width 82 height 47
click at [863, 142] on div at bounding box center [861, 149] width 37 height 19
type input "*****"
click at [863, 142] on div at bounding box center [861, 149] width 37 height 19
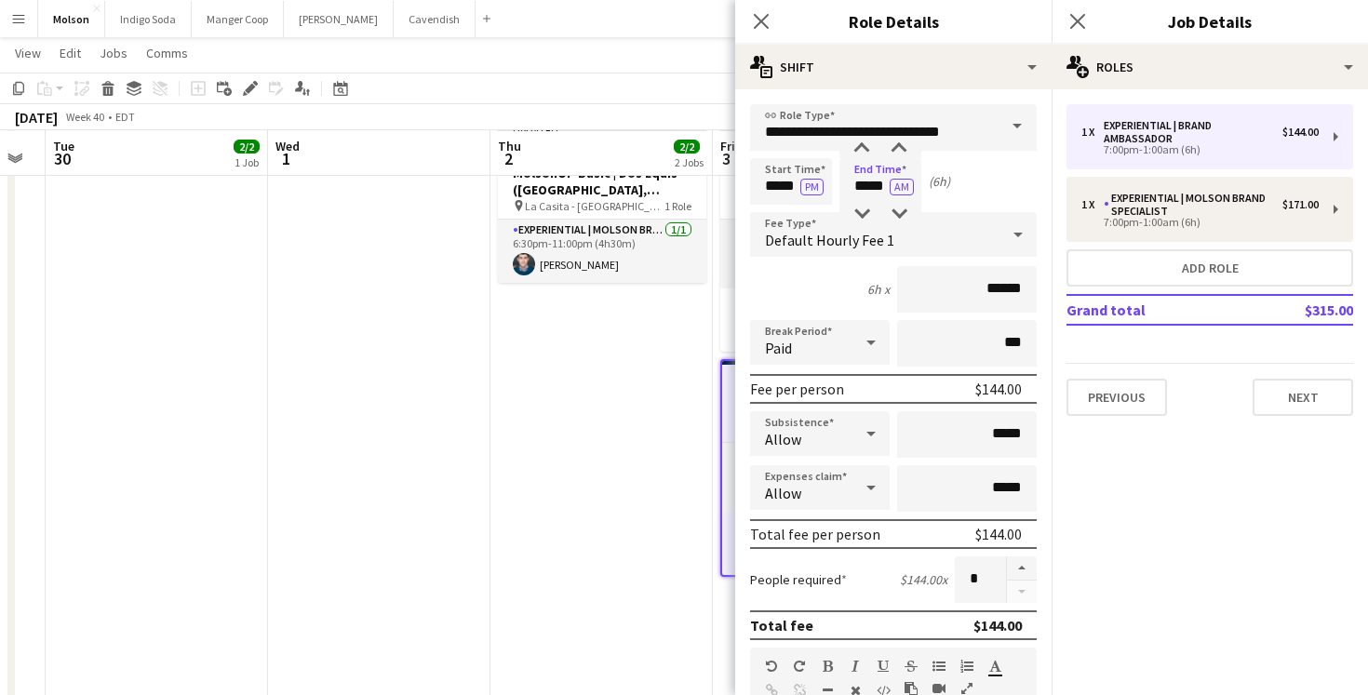
click at [1142, 475] on mat-expansion-panel "pencil3 General details 1 x Experiential | Brand Ambassador $144.00 7:00pm-1:00…" at bounding box center [1210, 392] width 316 height 606
click at [602, 528] on app-date-cell "Updated 6:30pm-11:00pm (4h30m) 1/1 MolsonOP Basic | Dos Equis (Vancouver, BC) p…" at bounding box center [602, 428] width 222 height 626
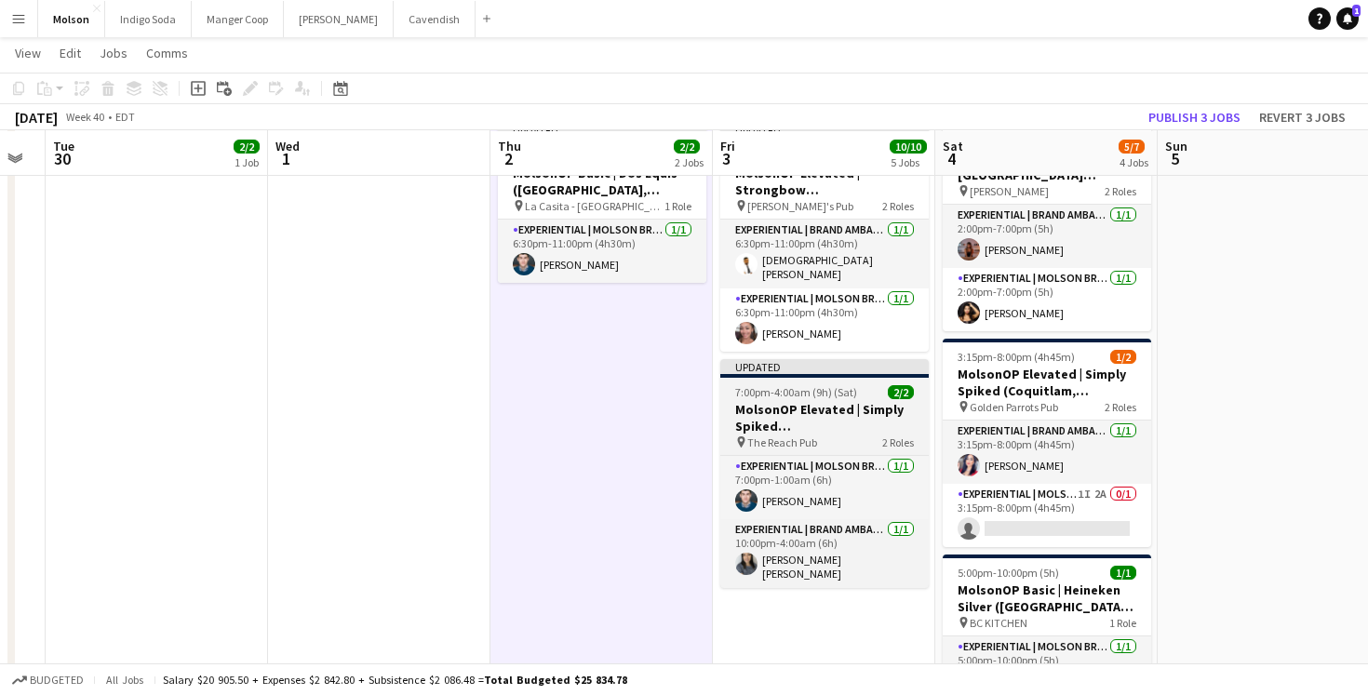
click at [853, 415] on h3 "MolsonOP Elevated | Simply Spiked ([GEOGRAPHIC_DATA], [GEOGRAPHIC_DATA])" at bounding box center [824, 418] width 208 height 34
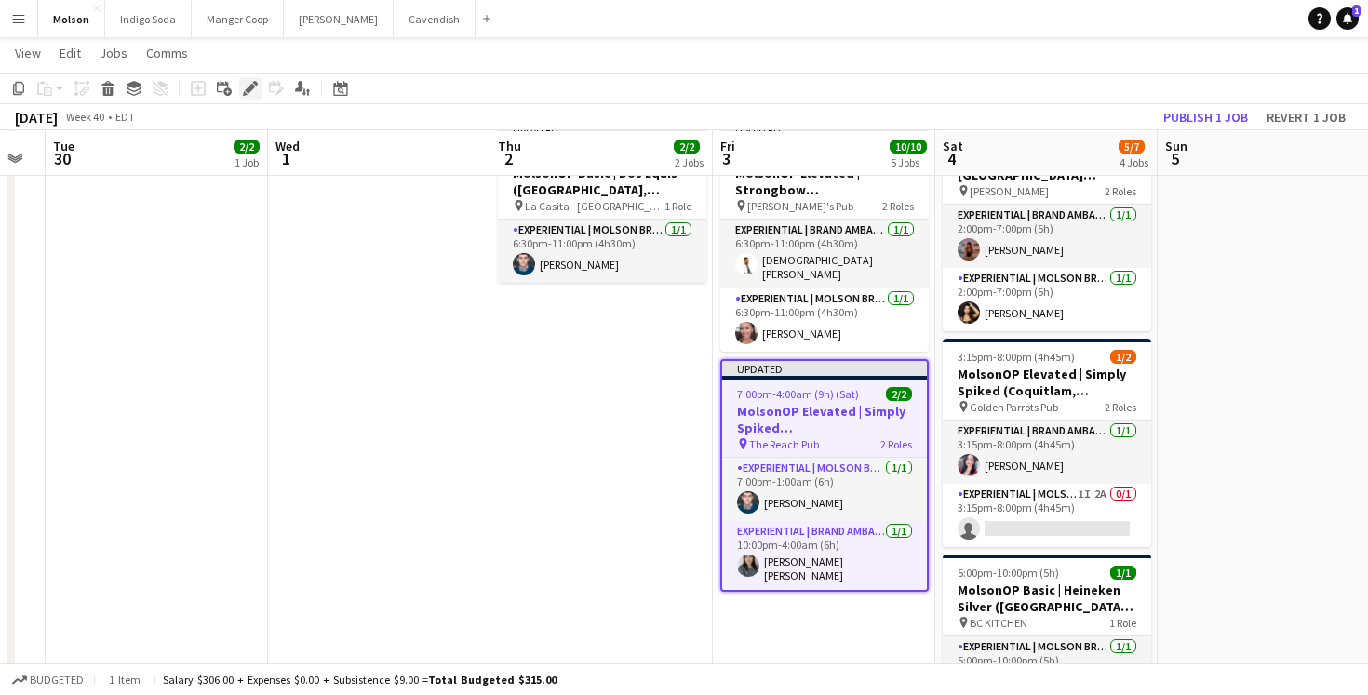
click at [251, 87] on icon at bounding box center [250, 89] width 10 height 10
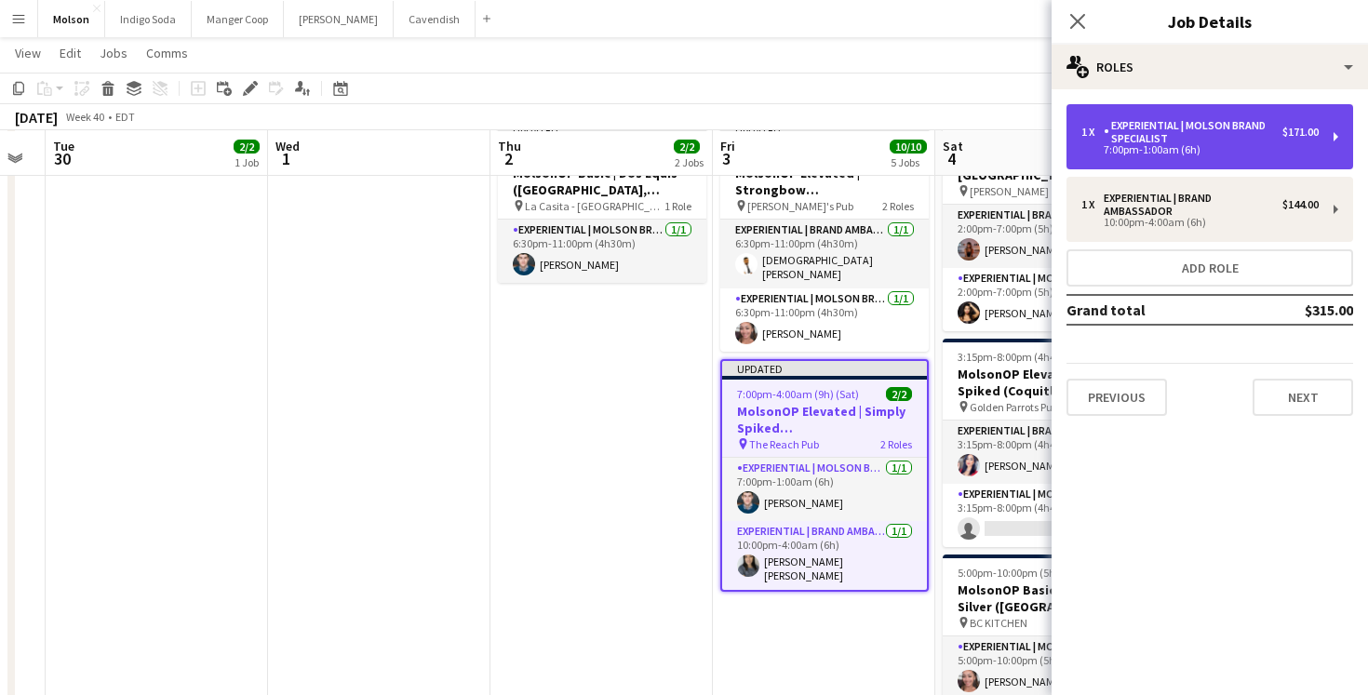
click at [1228, 139] on div "Experiential | Molson Brand Specialist" at bounding box center [1193, 132] width 179 height 26
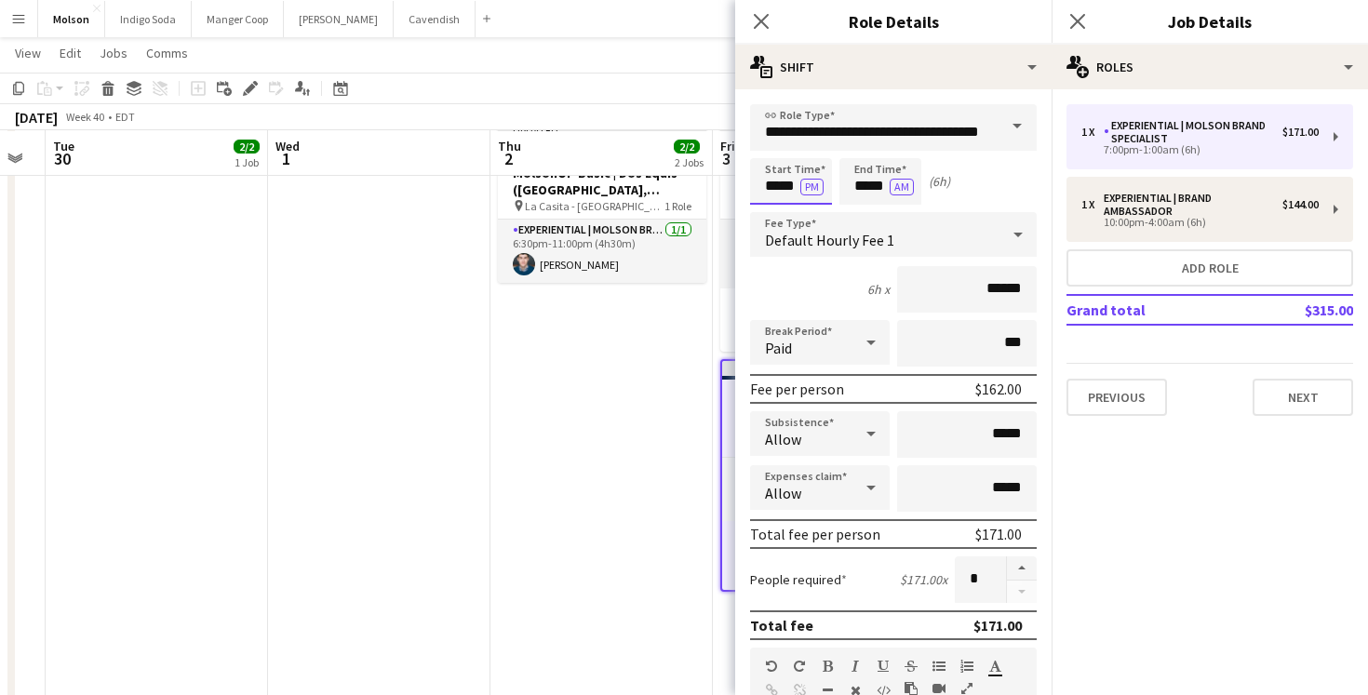
click at [776, 193] on input "*****" at bounding box center [791, 181] width 82 height 47
click at [774, 146] on div at bounding box center [772, 149] width 37 height 19
type input "*****"
click at [774, 146] on div at bounding box center [772, 149] width 37 height 19
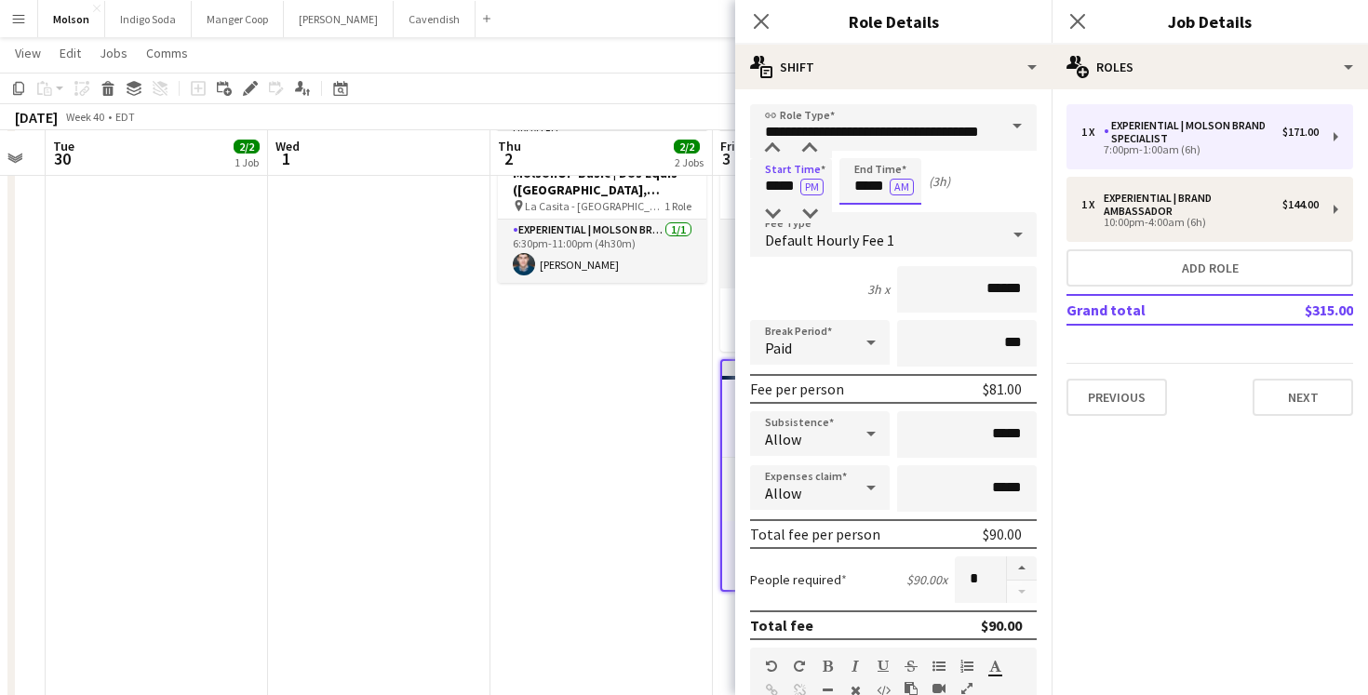
click at [868, 186] on input "*****" at bounding box center [881, 181] width 82 height 47
click at [862, 144] on div at bounding box center [861, 149] width 37 height 19
type input "*****"
click at [862, 144] on div at bounding box center [861, 149] width 37 height 19
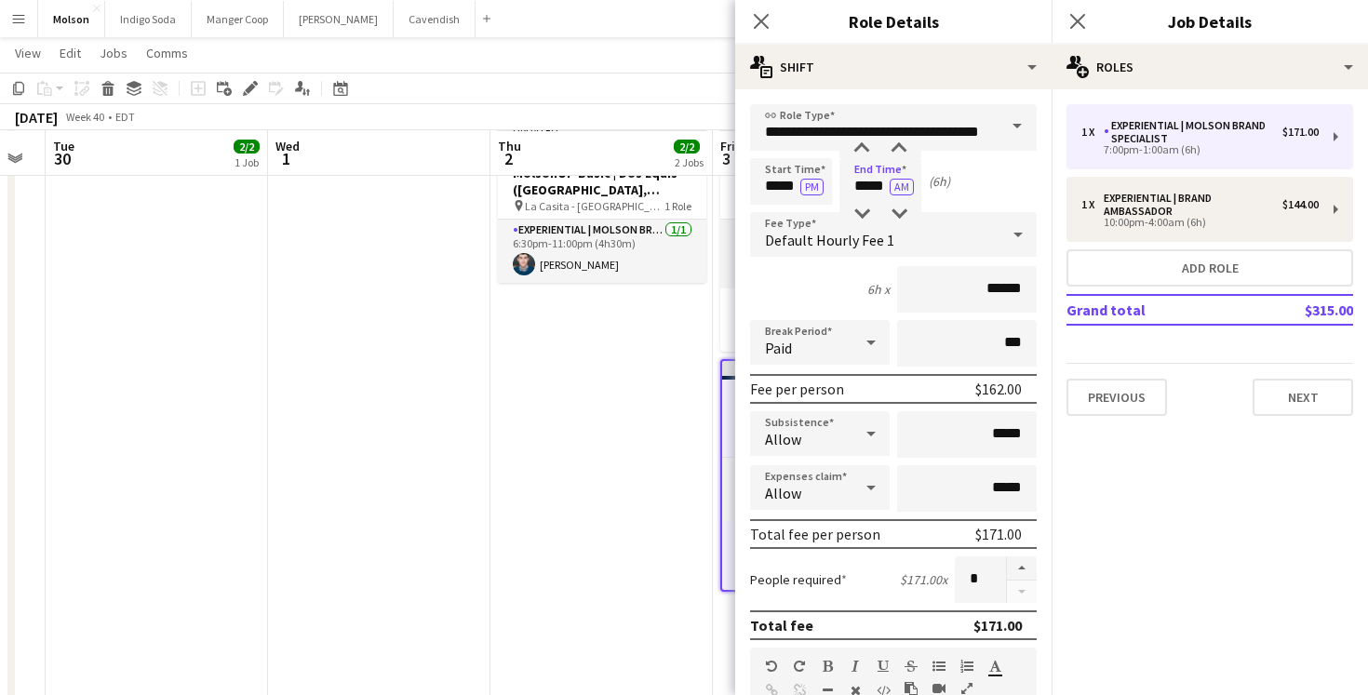
click at [672, 399] on app-date-cell "Updated 6:30pm-11:00pm (4h30m) 1/1 MolsonOP Basic | Dos Equis (Vancouver, BC) p…" at bounding box center [602, 428] width 222 height 626
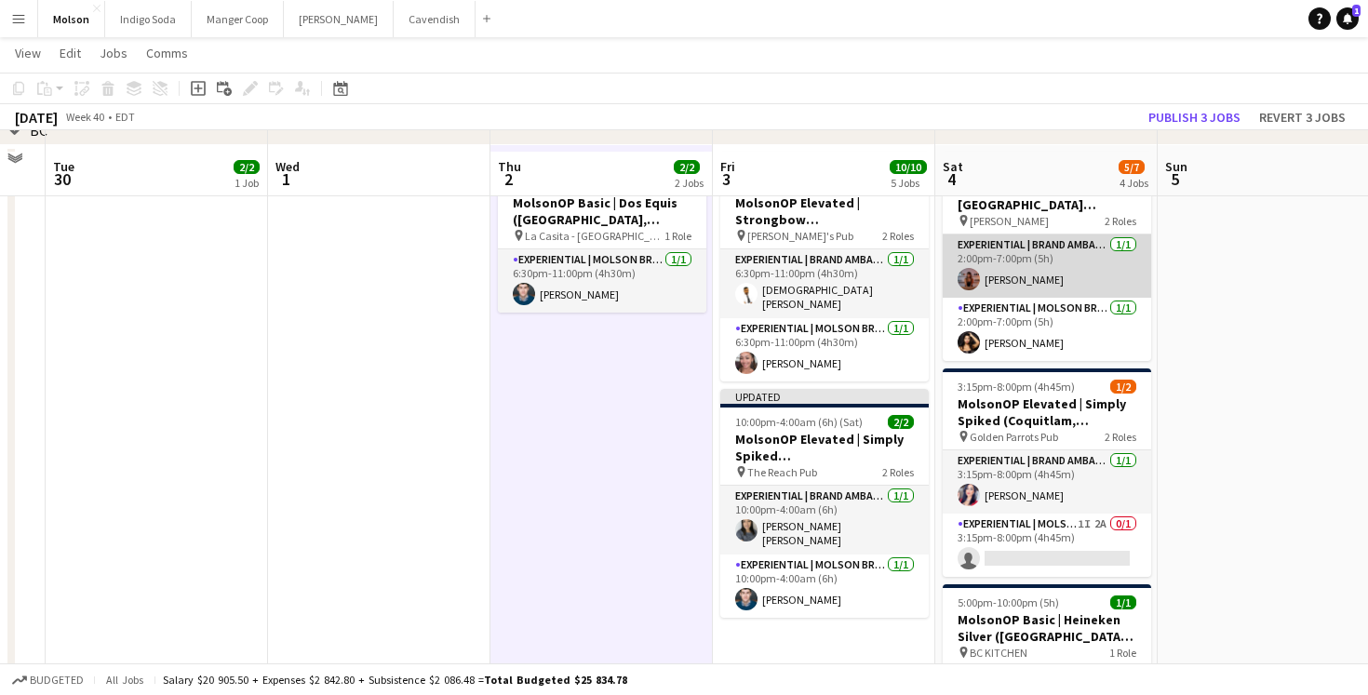
scroll to position [1569, 0]
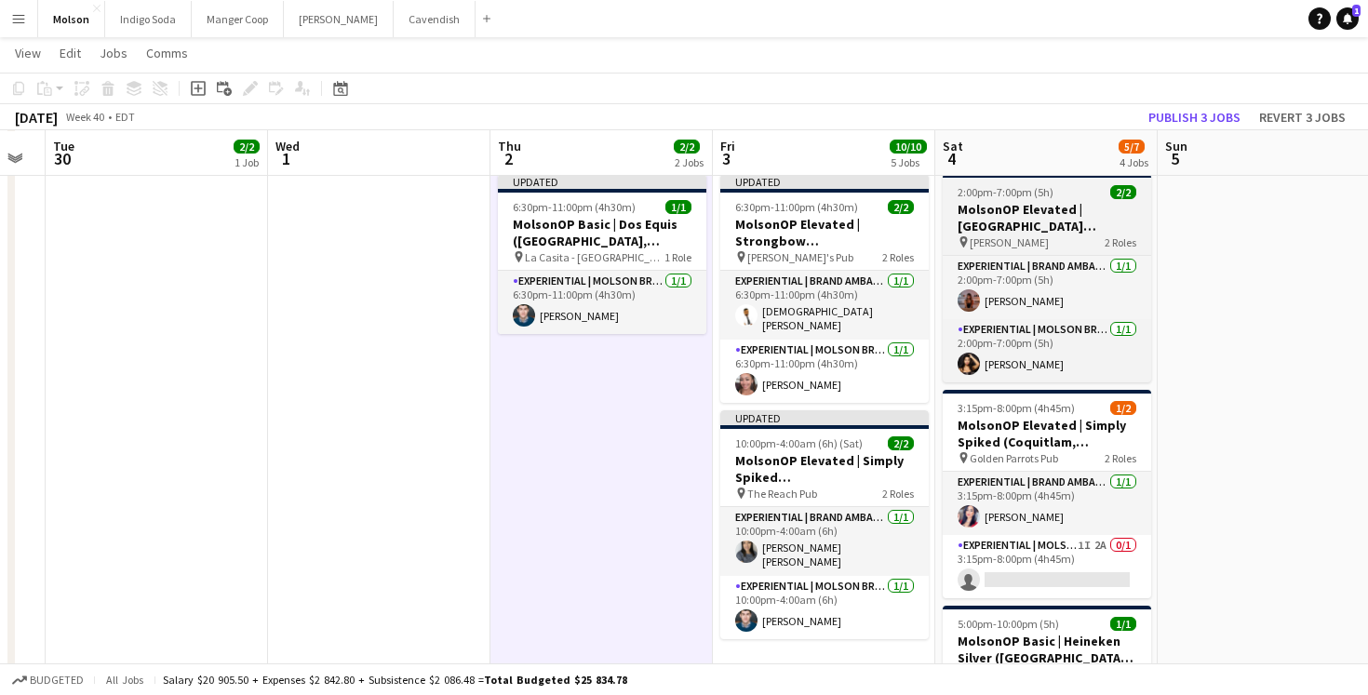
click at [1034, 212] on h3 "MolsonOP Elevated | [GEOGRAPHIC_DATA] ([GEOGRAPHIC_DATA], [GEOGRAPHIC_DATA])" at bounding box center [1047, 218] width 208 height 34
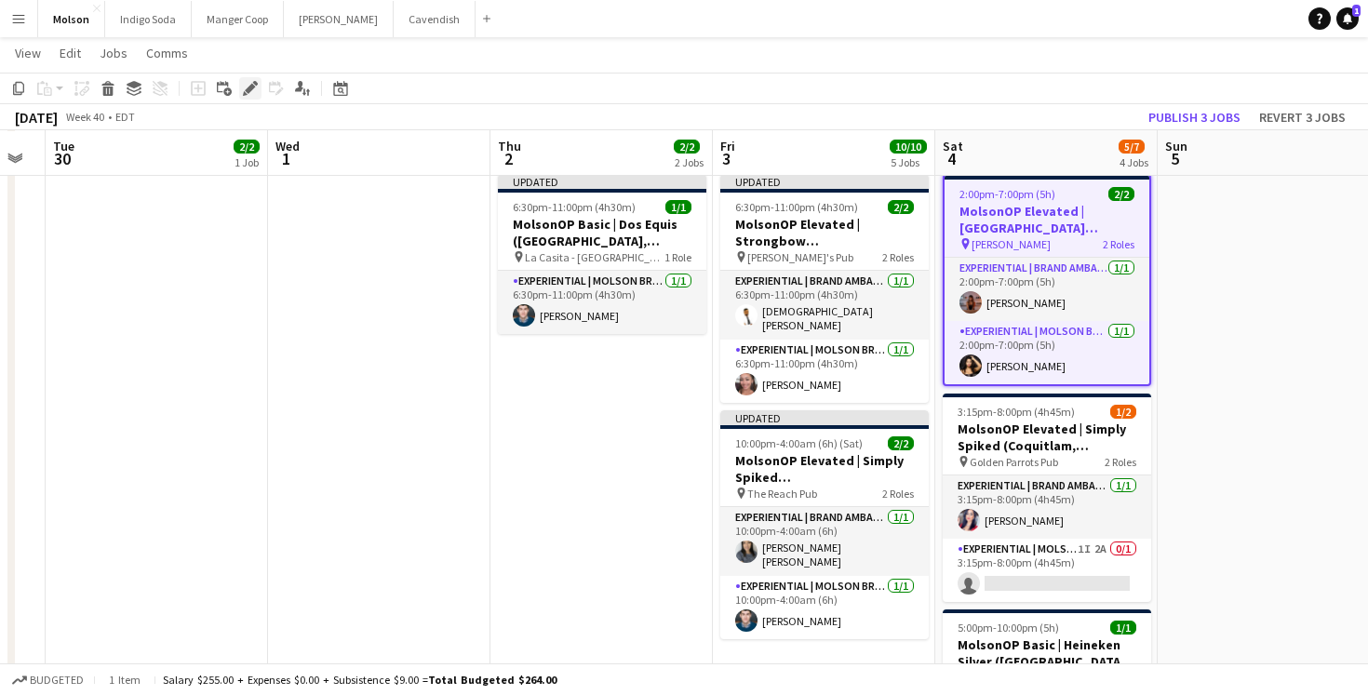
click at [252, 91] on icon "Edit" at bounding box center [250, 88] width 15 height 15
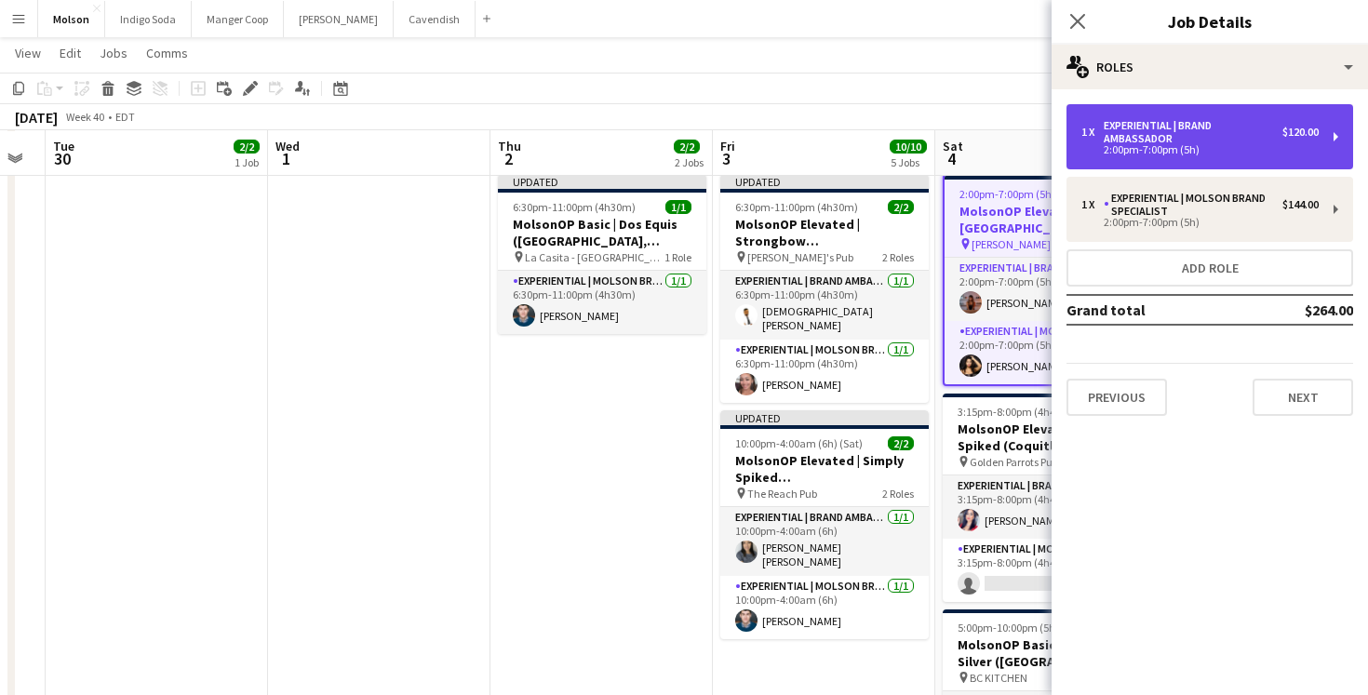
click at [1168, 131] on div "Experiential | Brand Ambassador" at bounding box center [1193, 132] width 179 height 26
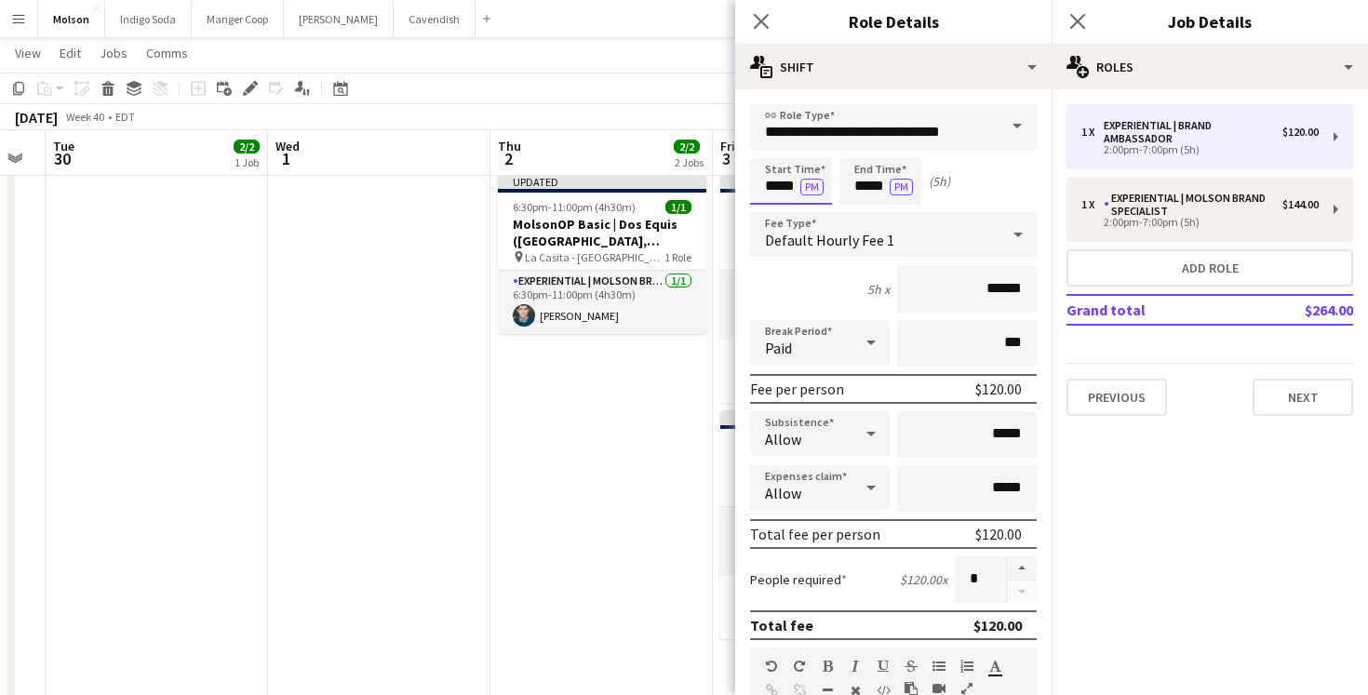
click at [779, 181] on input "*****" at bounding box center [791, 181] width 82 height 47
click at [773, 143] on div at bounding box center [772, 149] width 37 height 19
type input "*****"
click at [773, 143] on div at bounding box center [772, 149] width 37 height 19
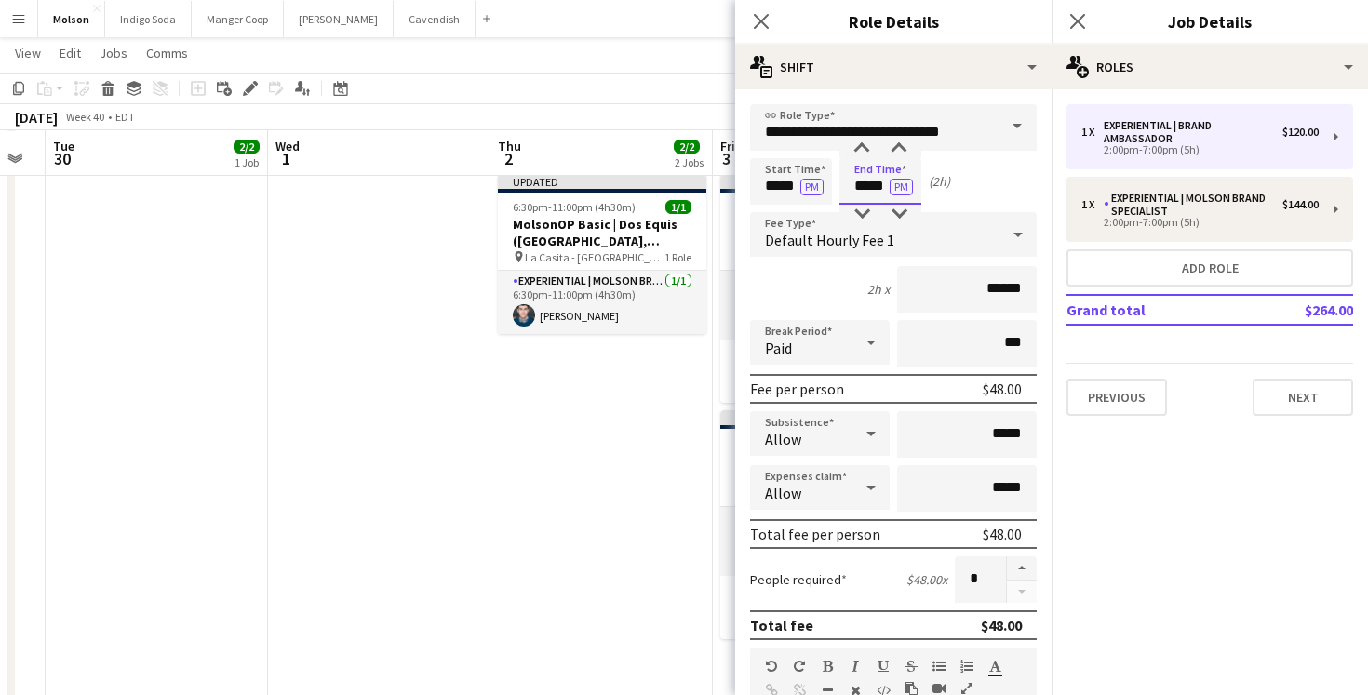
click at [865, 165] on input "*****" at bounding box center [881, 181] width 82 height 47
click at [867, 141] on div at bounding box center [861, 149] width 37 height 19
type input "*****"
click at [865, 142] on div at bounding box center [861, 149] width 37 height 19
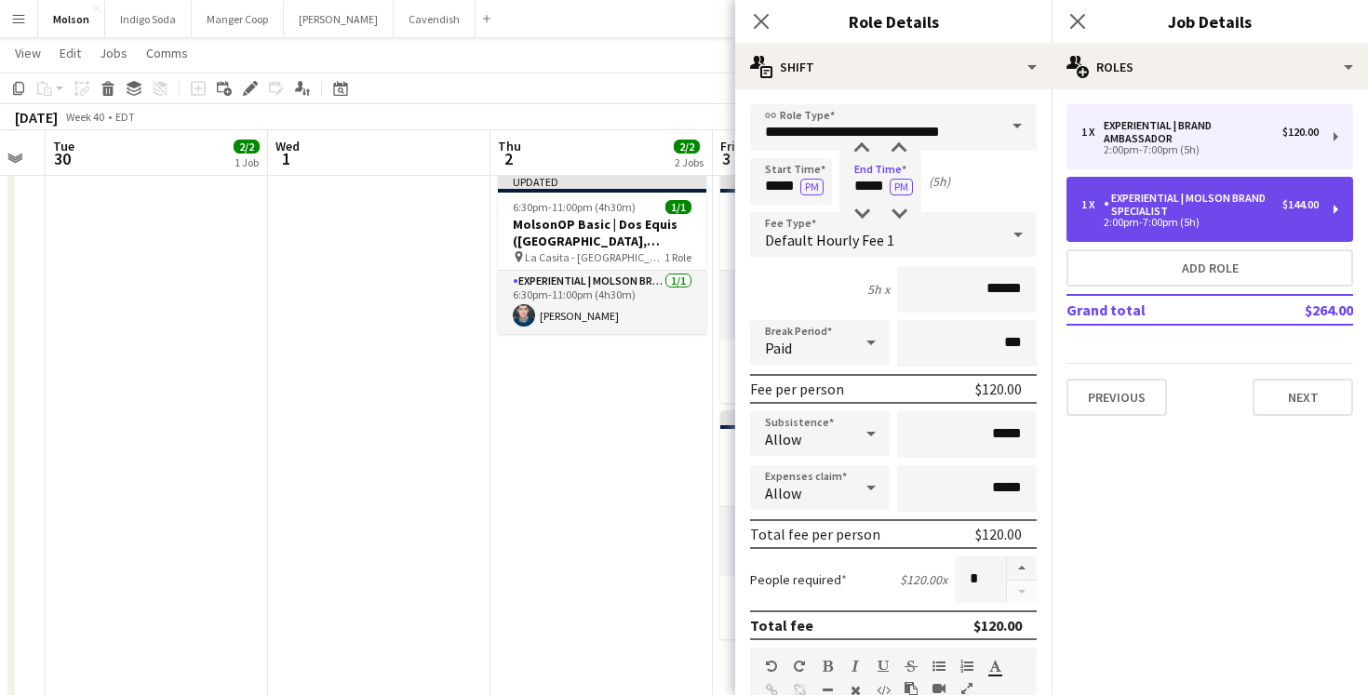
click at [1180, 217] on div "Experiential | Molson Brand Specialist" at bounding box center [1193, 205] width 179 height 26
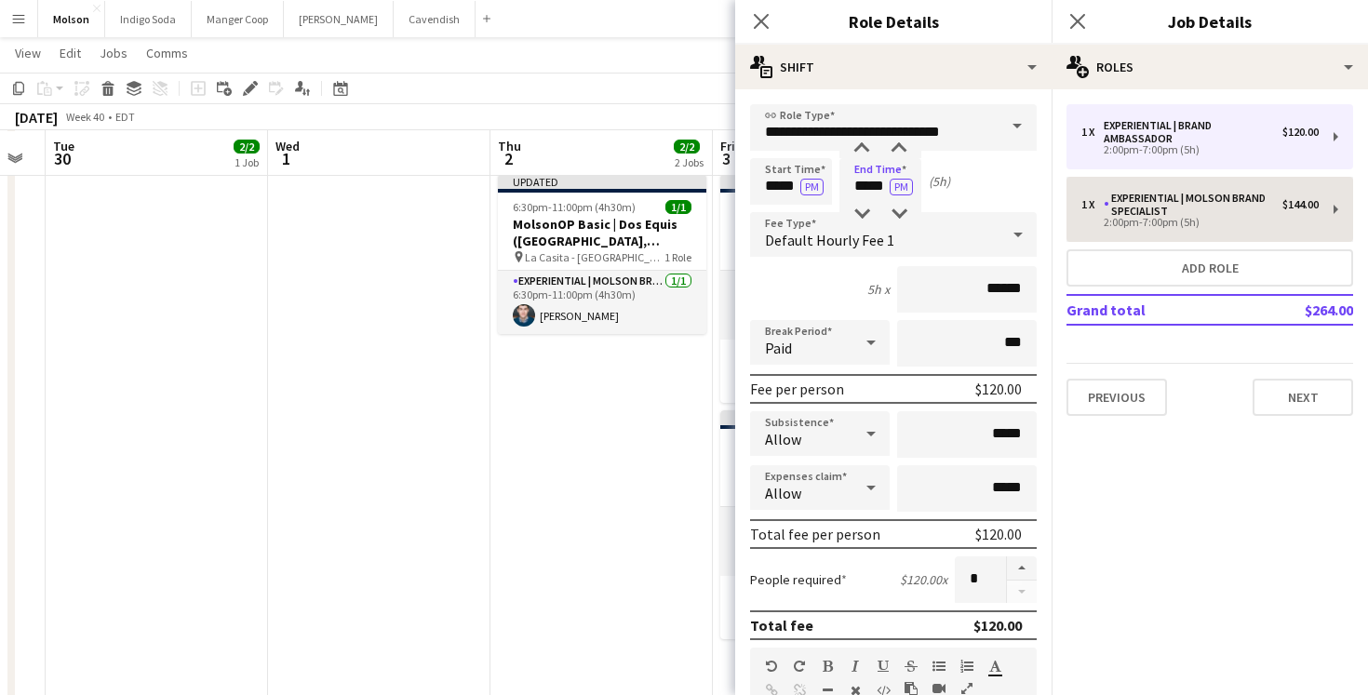
type input "**********"
type input "*****"
type input "******"
type input "*****"
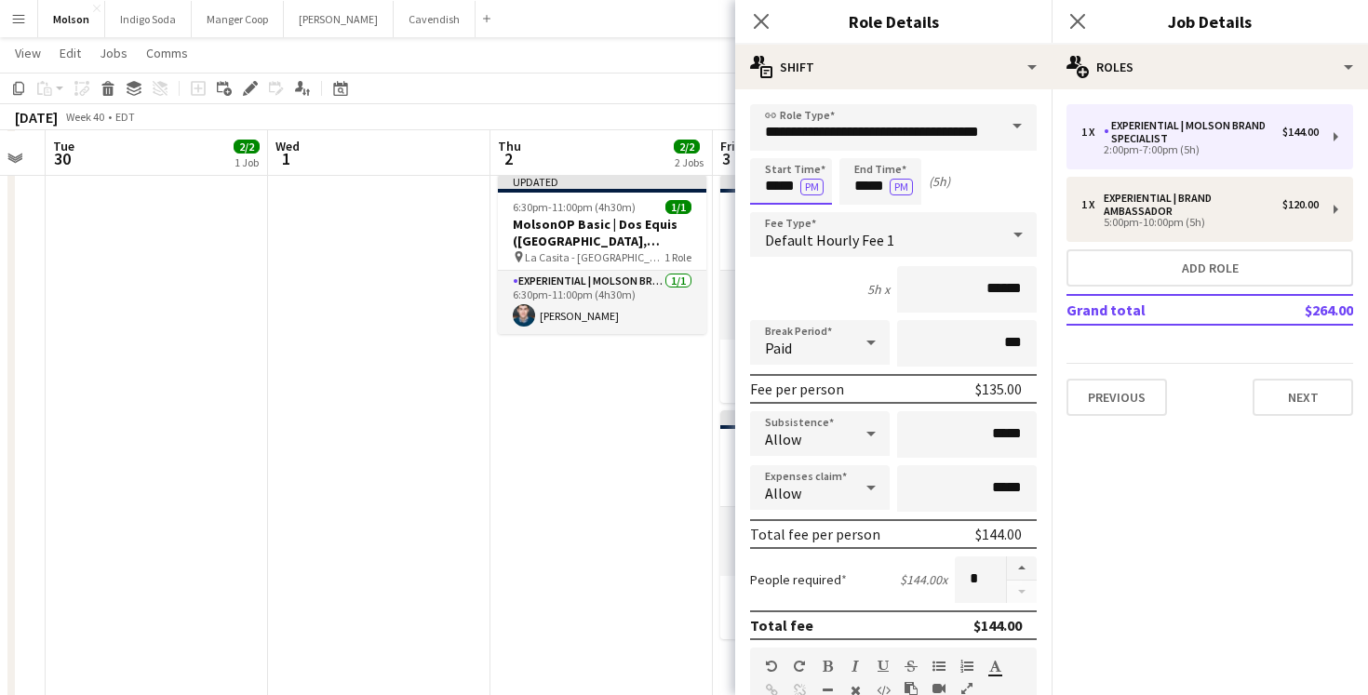
click at [790, 188] on input "*****" at bounding box center [791, 181] width 82 height 47
click at [772, 150] on div at bounding box center [772, 149] width 37 height 19
type input "*****"
click at [772, 150] on div at bounding box center [772, 149] width 37 height 19
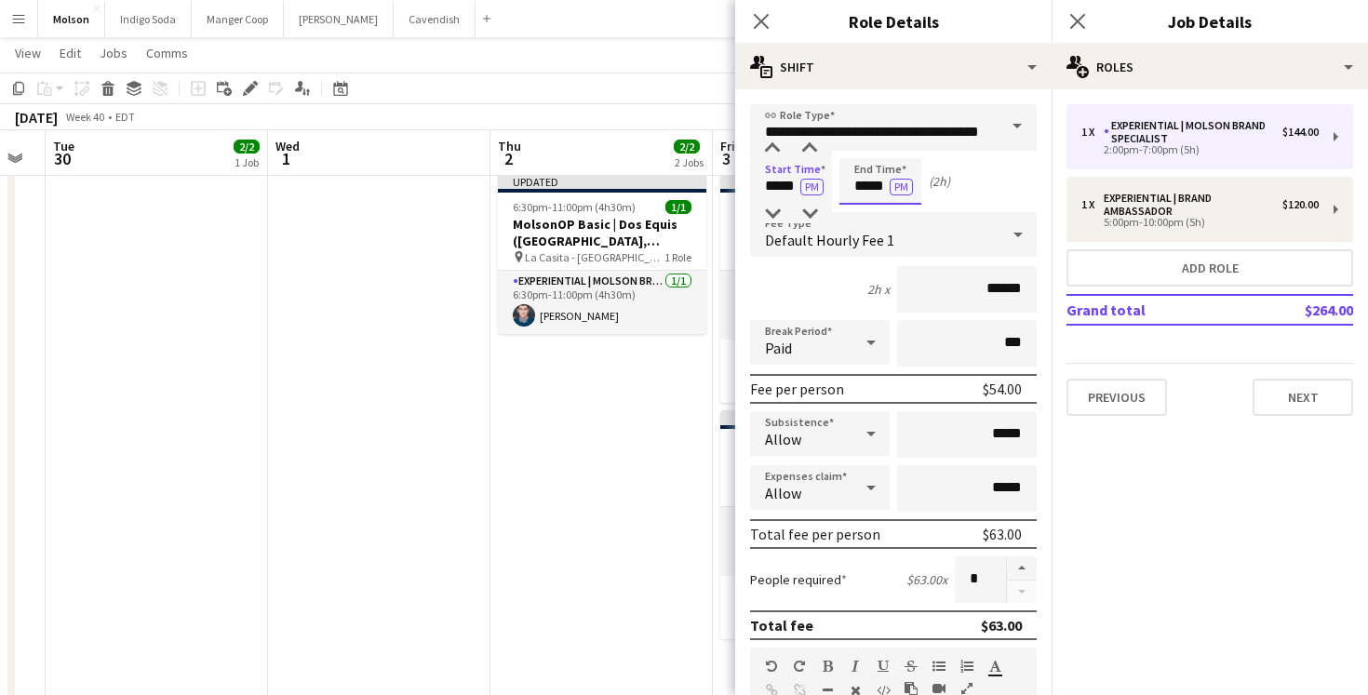
click at [860, 181] on input "*****" at bounding box center [881, 181] width 82 height 47
click at [865, 141] on div at bounding box center [861, 149] width 37 height 19
type input "*****"
click at [865, 141] on div at bounding box center [861, 149] width 37 height 19
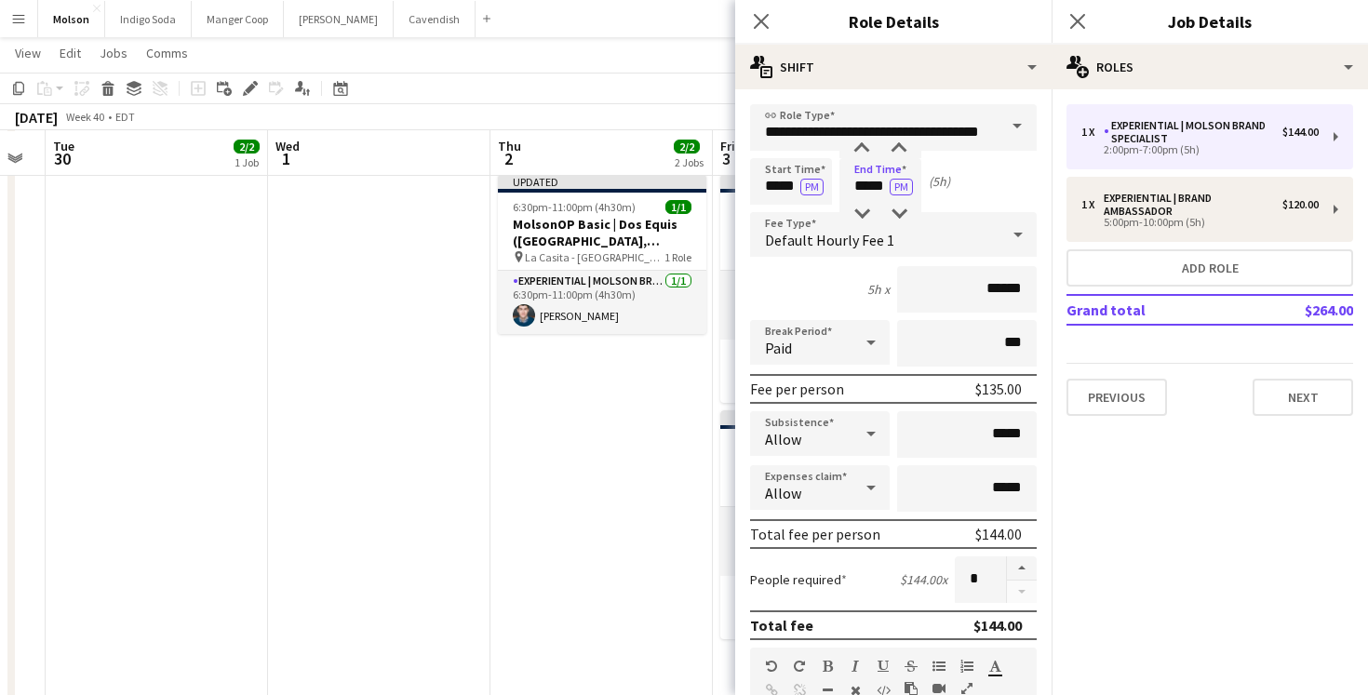
click at [1122, 478] on mat-expansion-panel "pencil3 General details 1 x Experiential | Molson Brand Specialist $144.00 2:00…" at bounding box center [1210, 392] width 316 height 606
click at [604, 456] on app-date-cell "Updated 6:30pm-11:00pm (4h30m) 1/1 MolsonOP Basic | Dos Equis (Vancouver, BC) p…" at bounding box center [602, 487] width 222 height 641
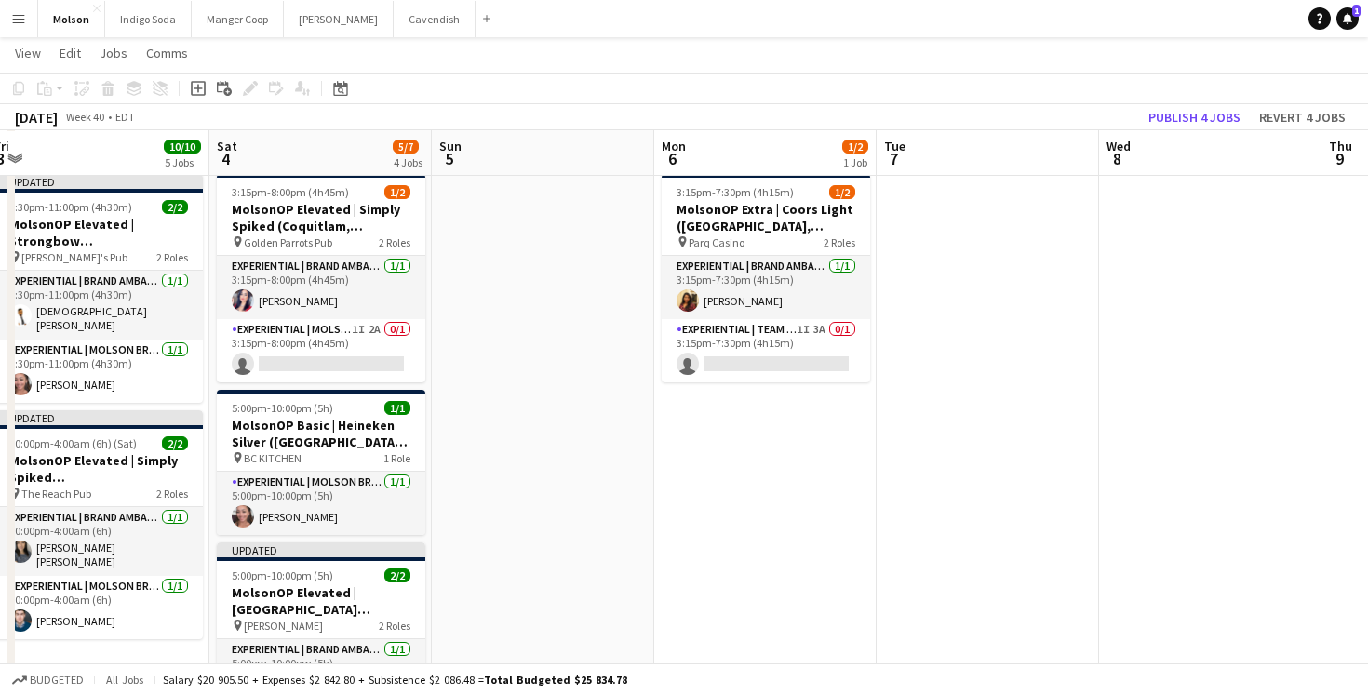
scroll to position [0, 547]
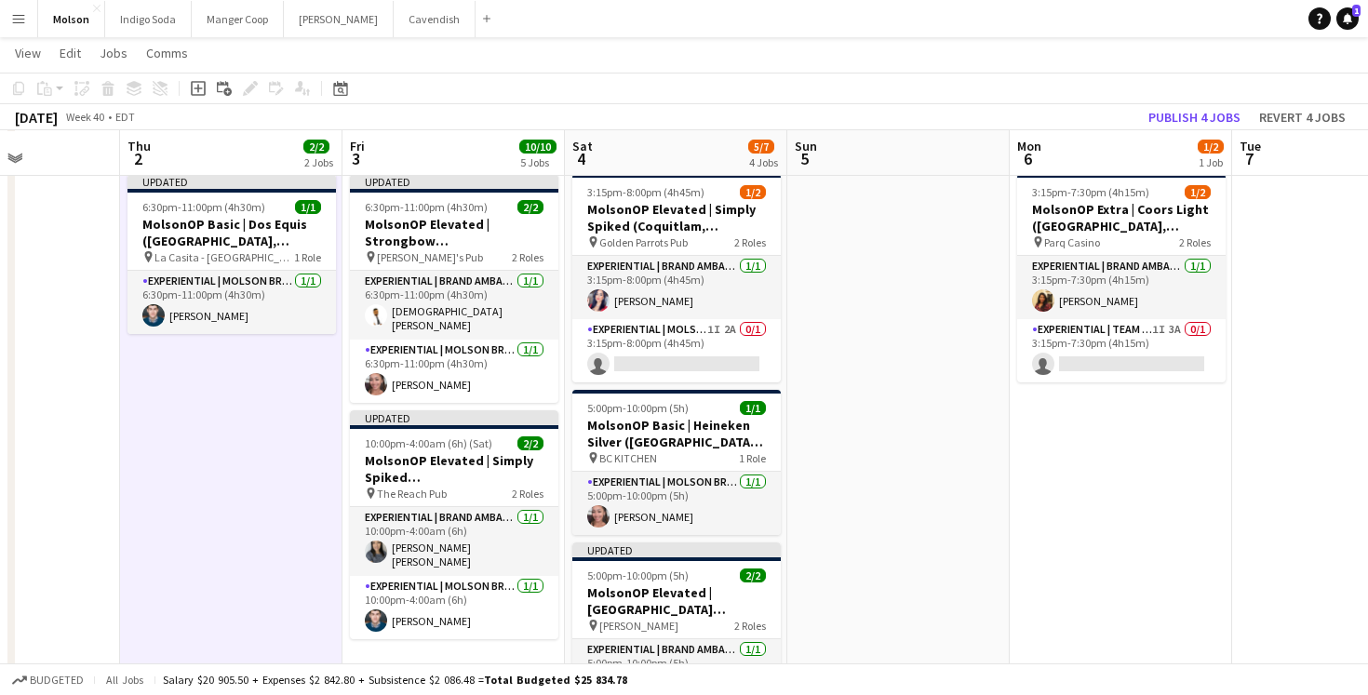
click at [946, 277] on app-date-cell at bounding box center [898, 487] width 222 height 641
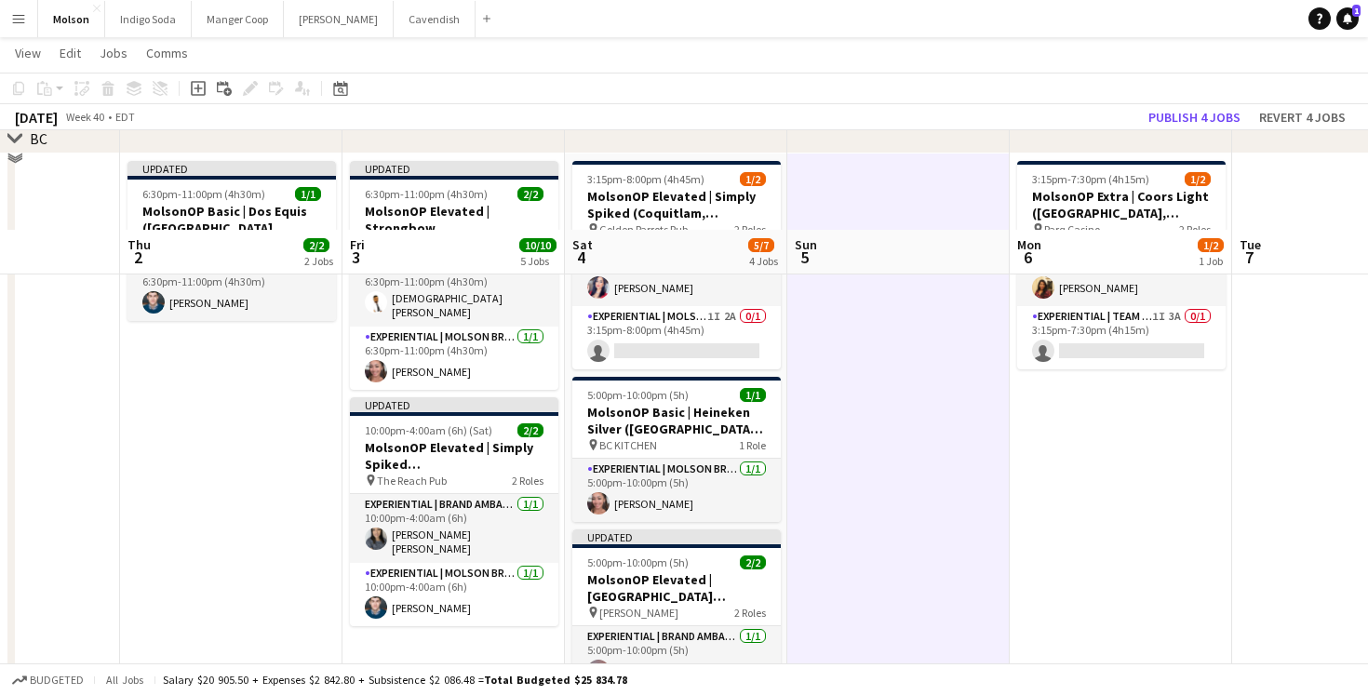
scroll to position [1564, 0]
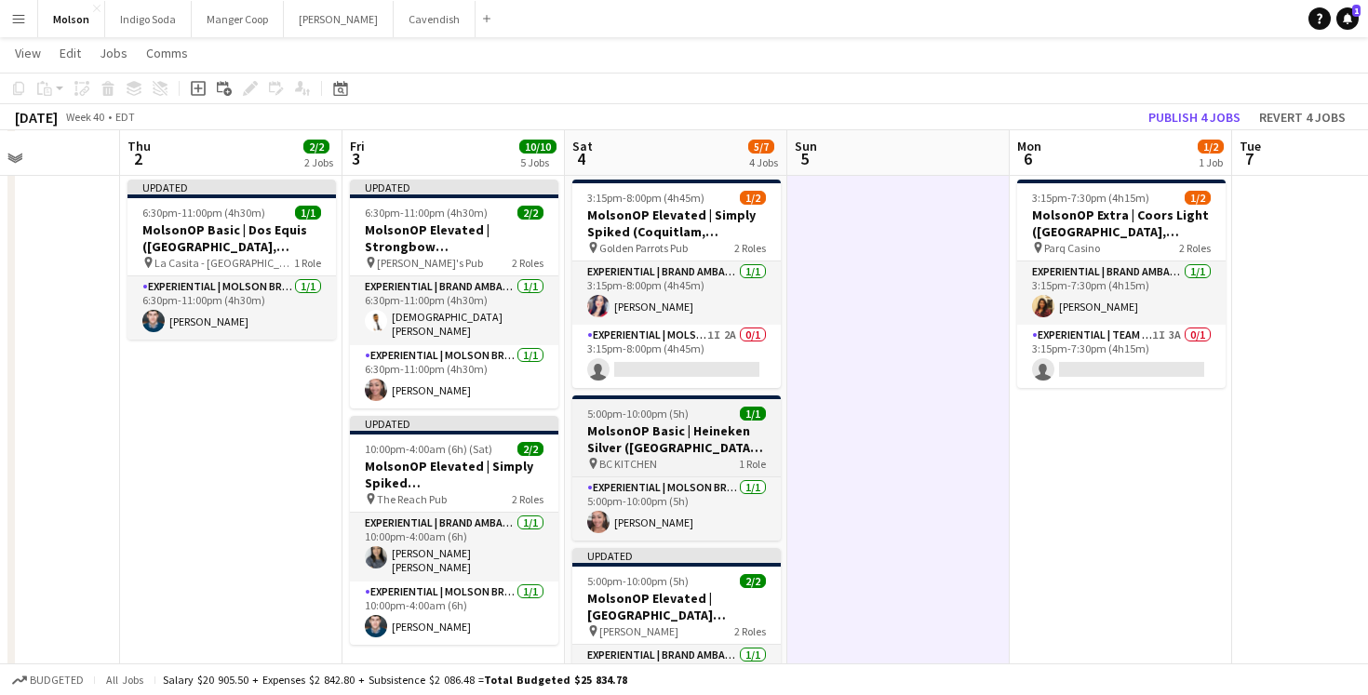
click at [716, 431] on h3 "MolsonOP Basic | Heineken Silver ([GEOGRAPHIC_DATA], [GEOGRAPHIC_DATA])" at bounding box center [676, 440] width 208 height 34
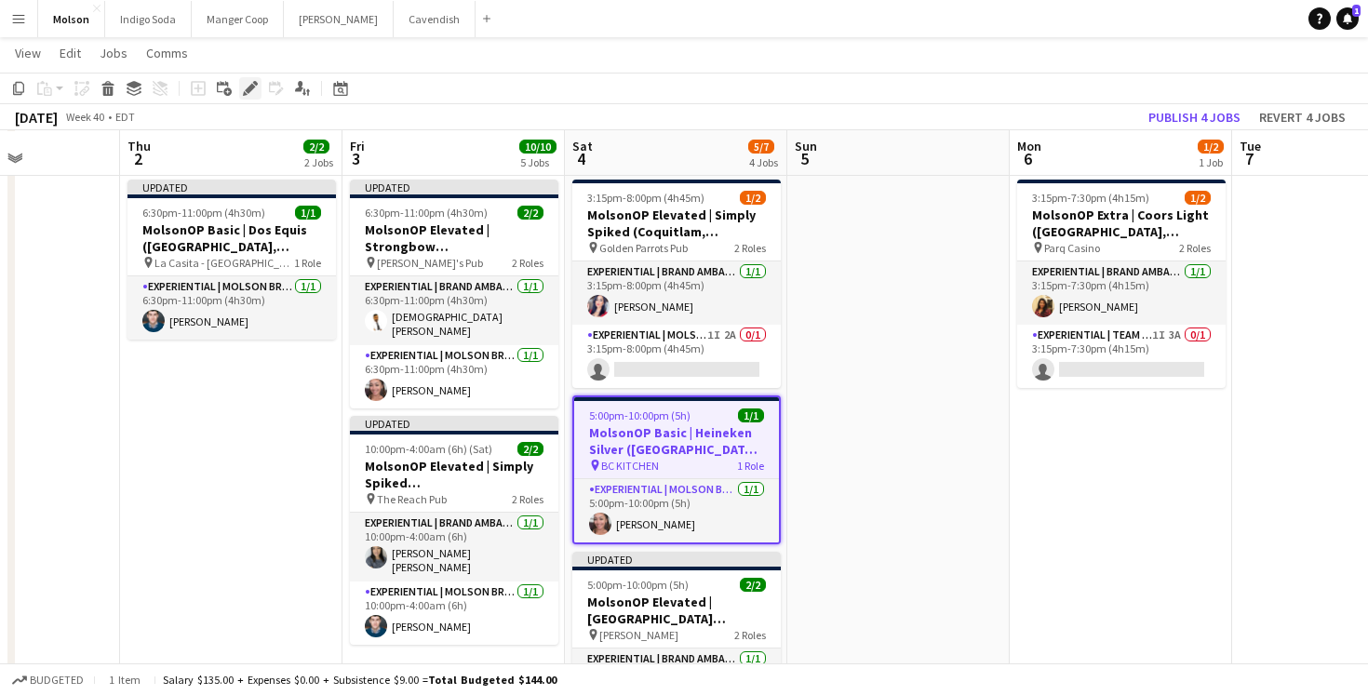
click at [249, 88] on icon at bounding box center [250, 89] width 10 height 10
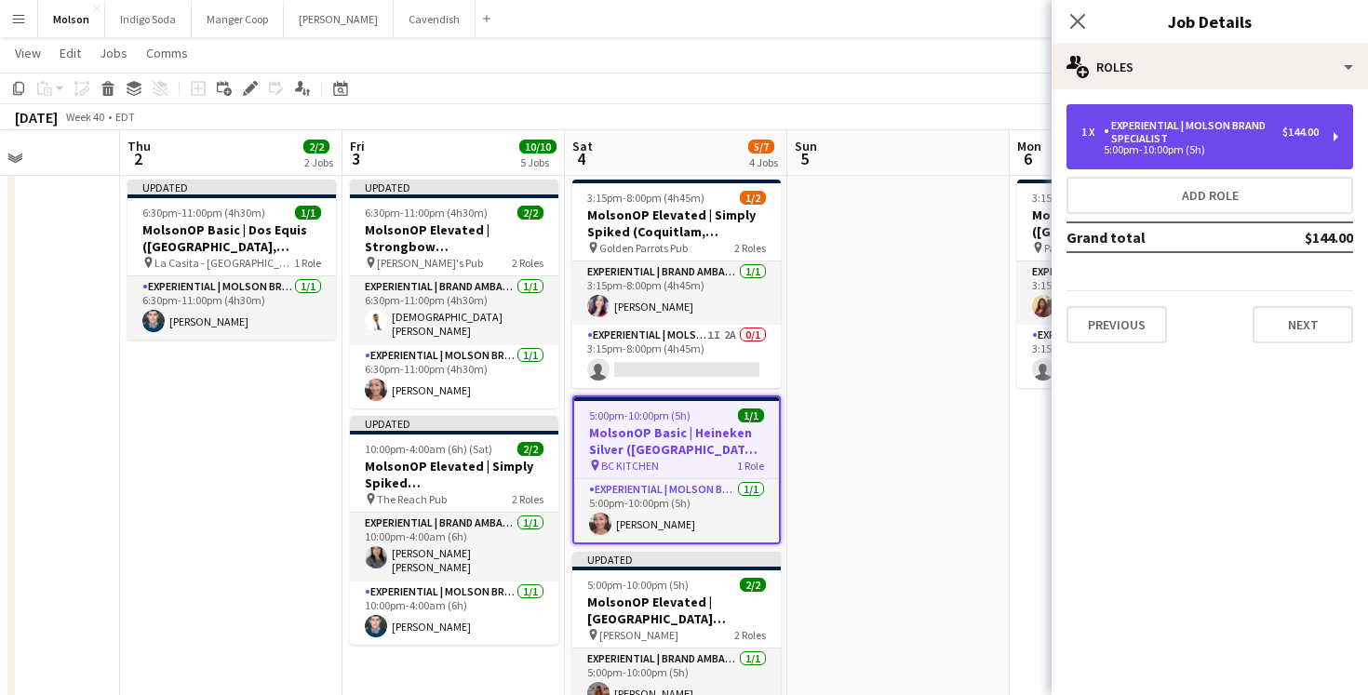
click at [1261, 135] on div "Experiential | Molson Brand Specialist" at bounding box center [1193, 132] width 179 height 26
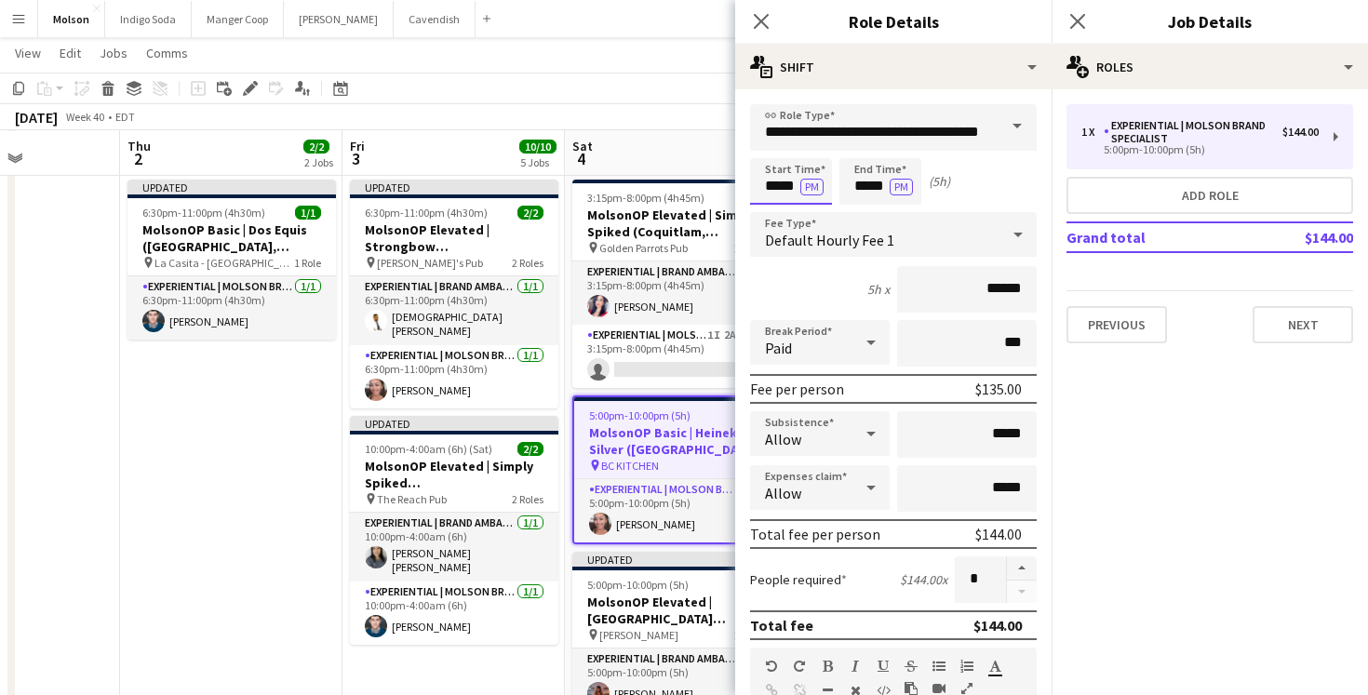
click at [785, 188] on input "*****" at bounding box center [791, 181] width 82 height 47
click at [774, 142] on div at bounding box center [772, 149] width 37 height 19
type input "*****"
click at [774, 142] on div at bounding box center [772, 149] width 37 height 19
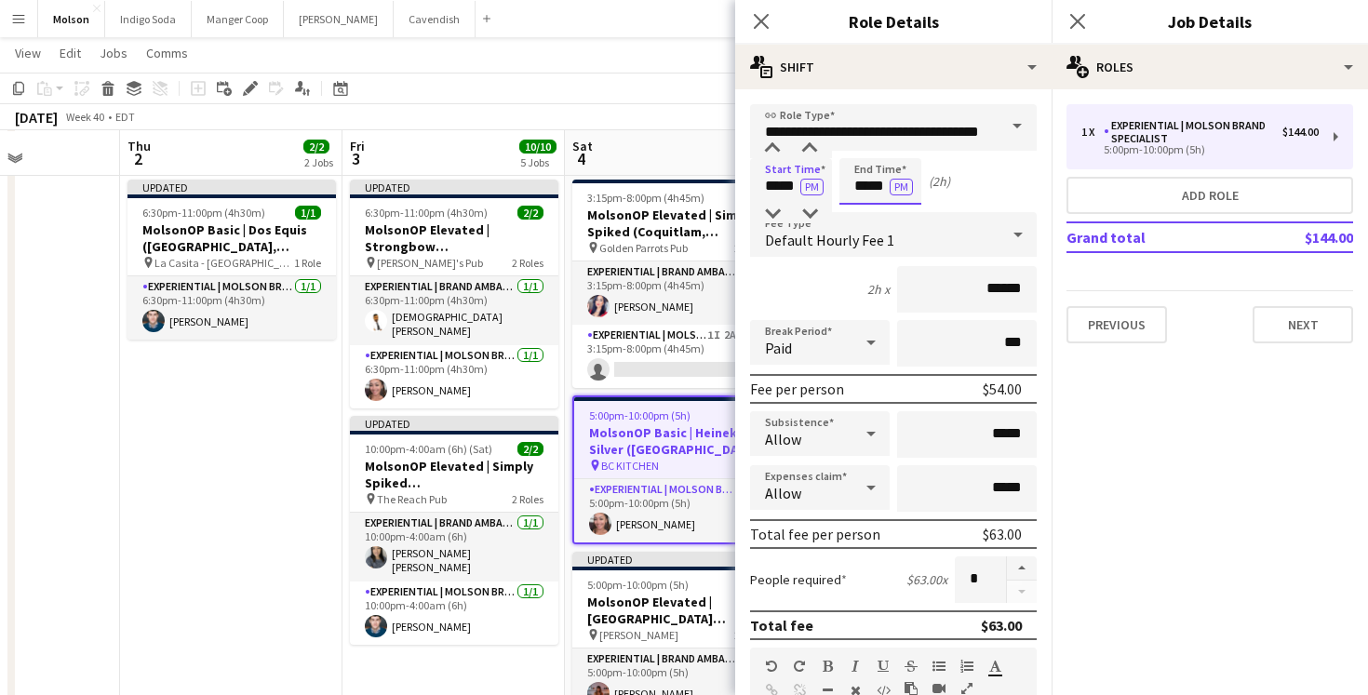
click at [867, 186] on input "*****" at bounding box center [881, 181] width 82 height 47
click at [865, 148] on div at bounding box center [861, 149] width 37 height 19
type input "*****"
click at [865, 148] on div at bounding box center [861, 149] width 37 height 19
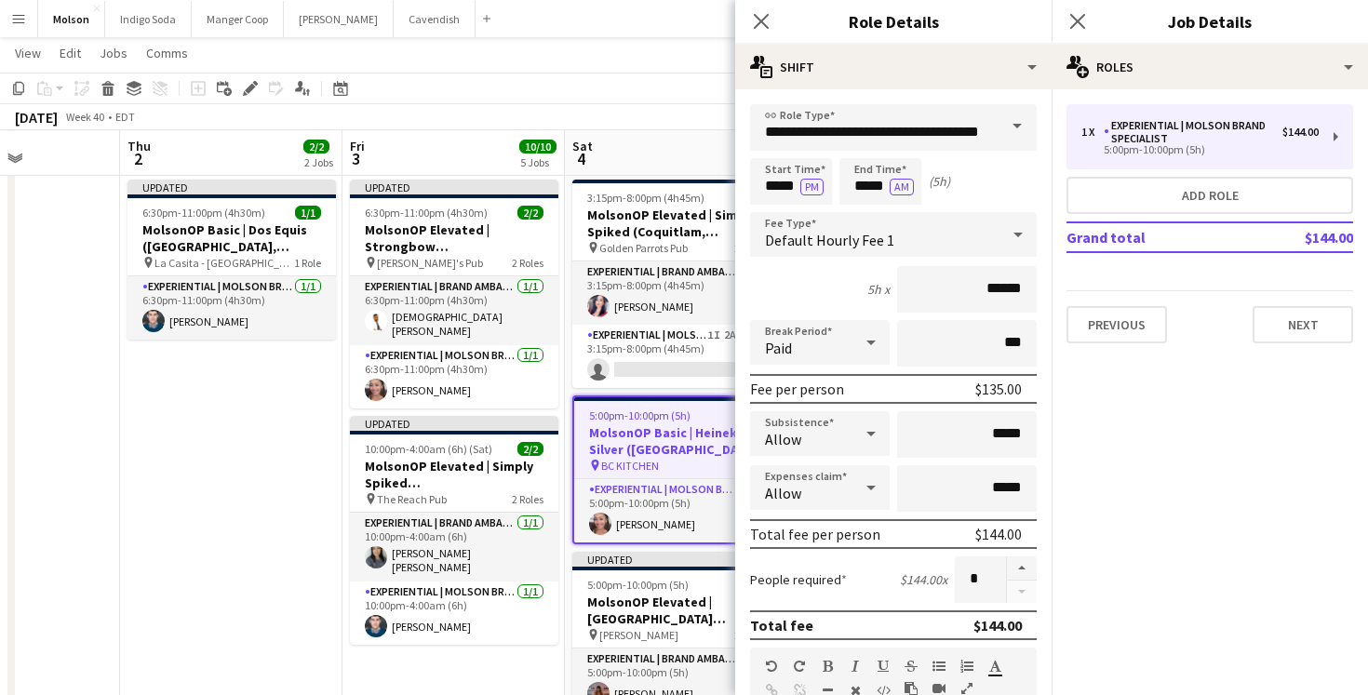
click at [1132, 385] on mat-expansion-panel "pencil3 General details 1 x Experiential | Molson Brand Specialist $144.00 5:00…" at bounding box center [1210, 392] width 316 height 606
click at [676, 107] on div "October 2025 Week 40 • EDT Publish 4 jobs Revert 4 jobs" at bounding box center [684, 117] width 1368 height 26
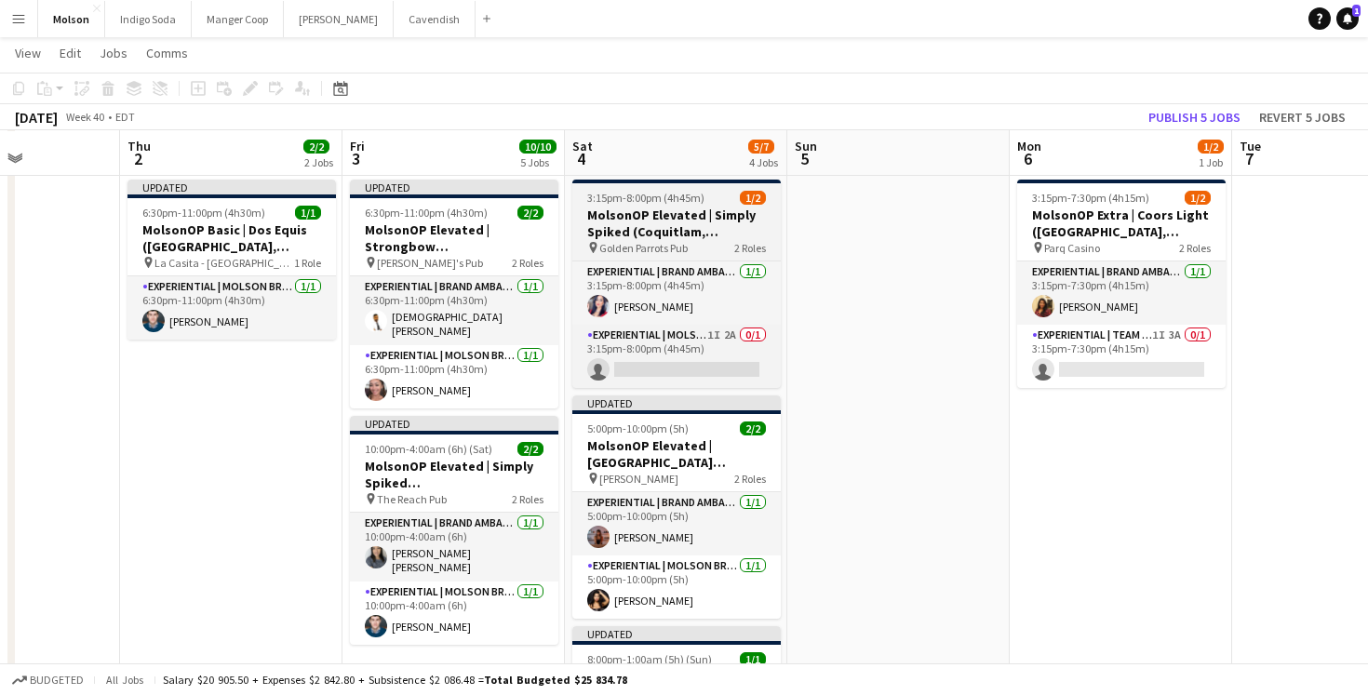
click at [676, 211] on h3 "MolsonOP Elevated | Simply Spiked (Coquitlam, [GEOGRAPHIC_DATA])" at bounding box center [676, 224] width 208 height 34
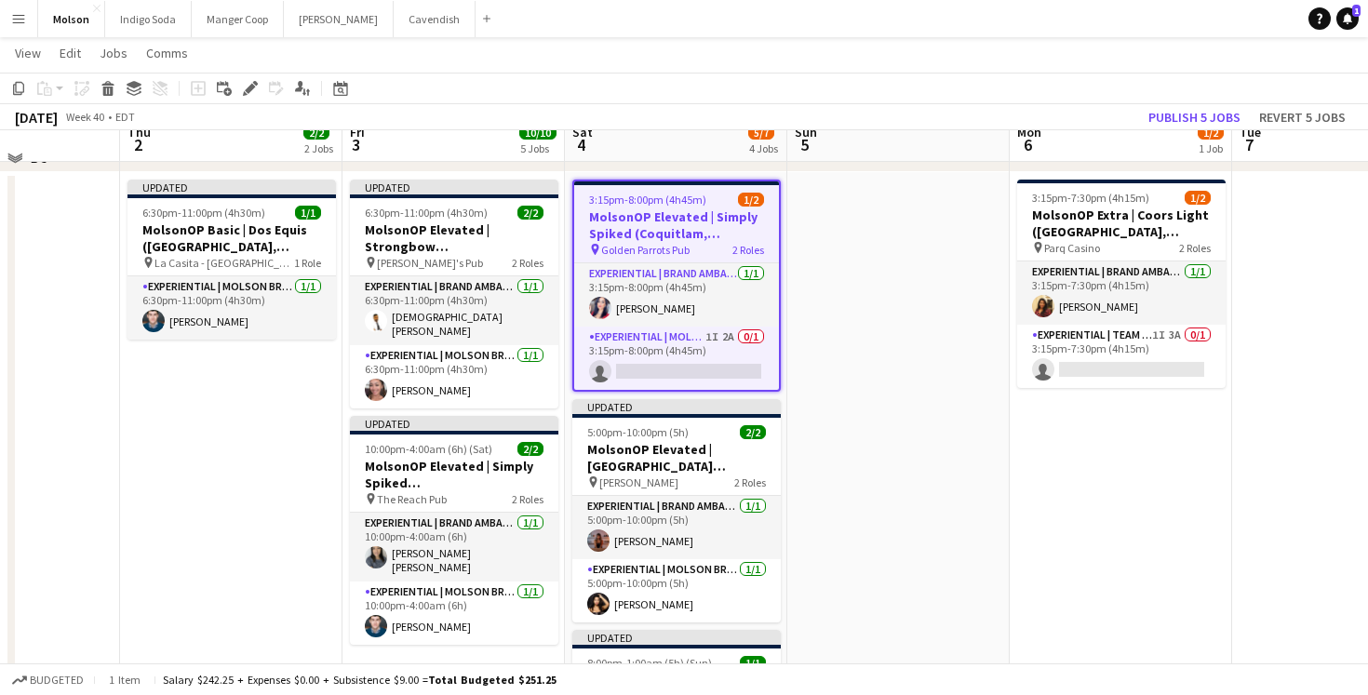
scroll to position [1516, 0]
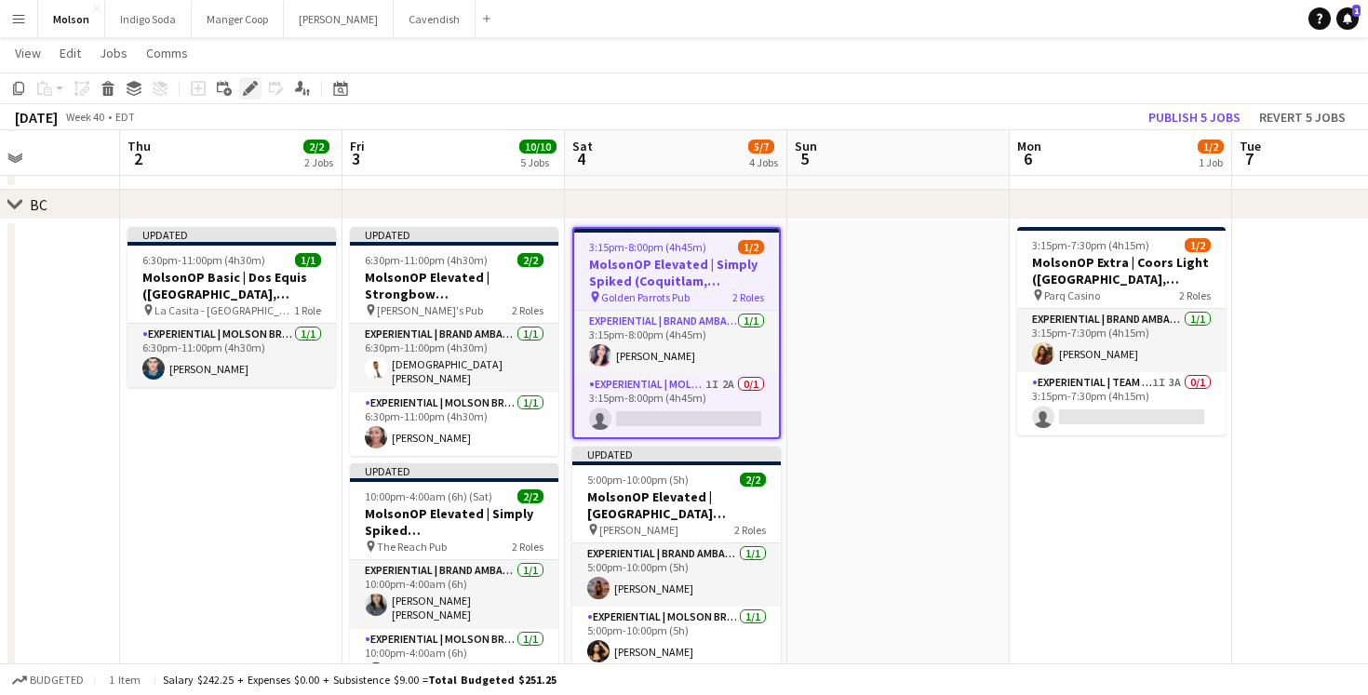
click at [250, 96] on div "Edit" at bounding box center [250, 88] width 22 height 22
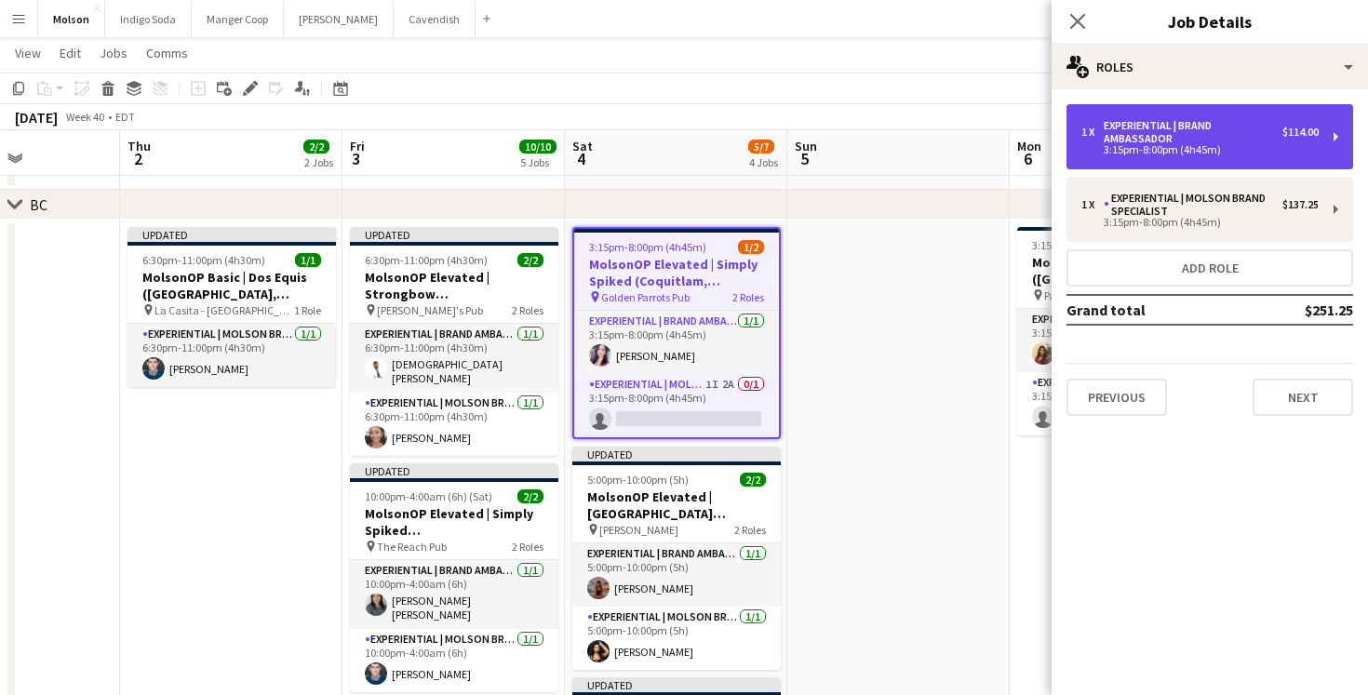
click at [1165, 131] on div "Experiential | Brand Ambassador" at bounding box center [1193, 132] width 179 height 26
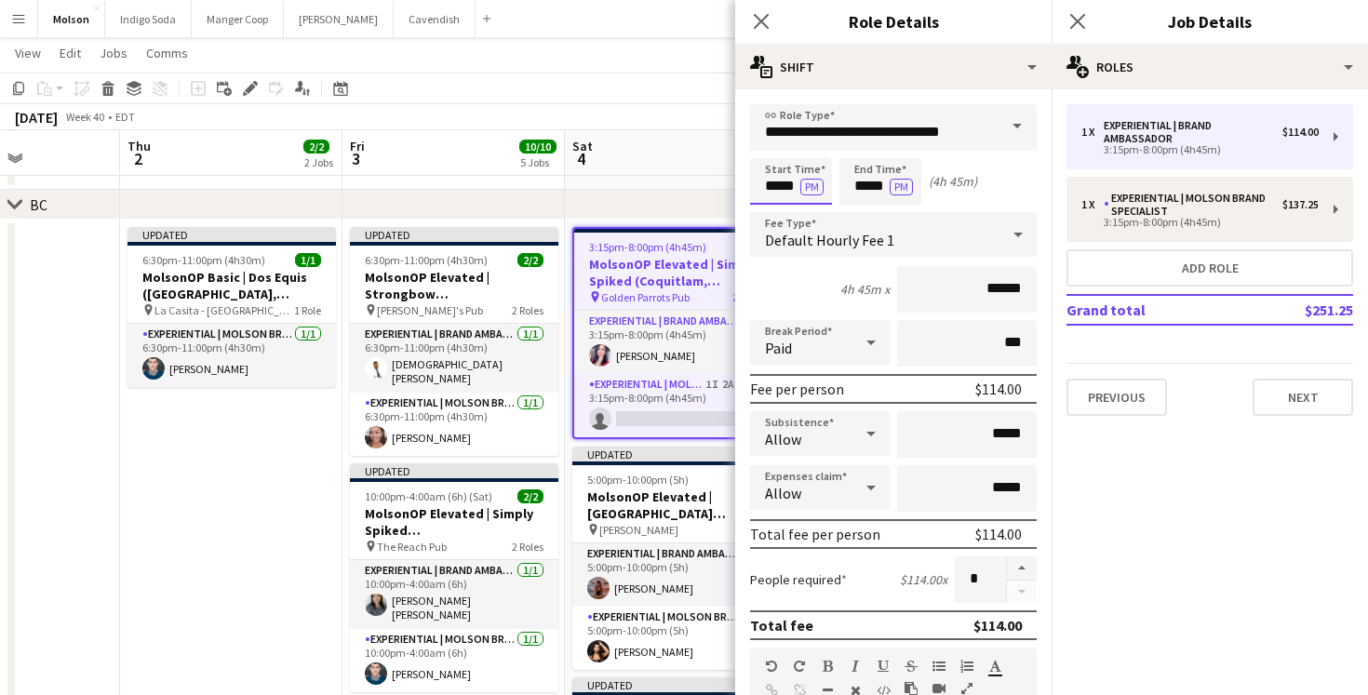
click at [781, 186] on input "*****" at bounding box center [791, 181] width 82 height 47
click at [773, 146] on div at bounding box center [772, 149] width 37 height 19
type input "*****"
click at [773, 146] on div at bounding box center [772, 149] width 37 height 19
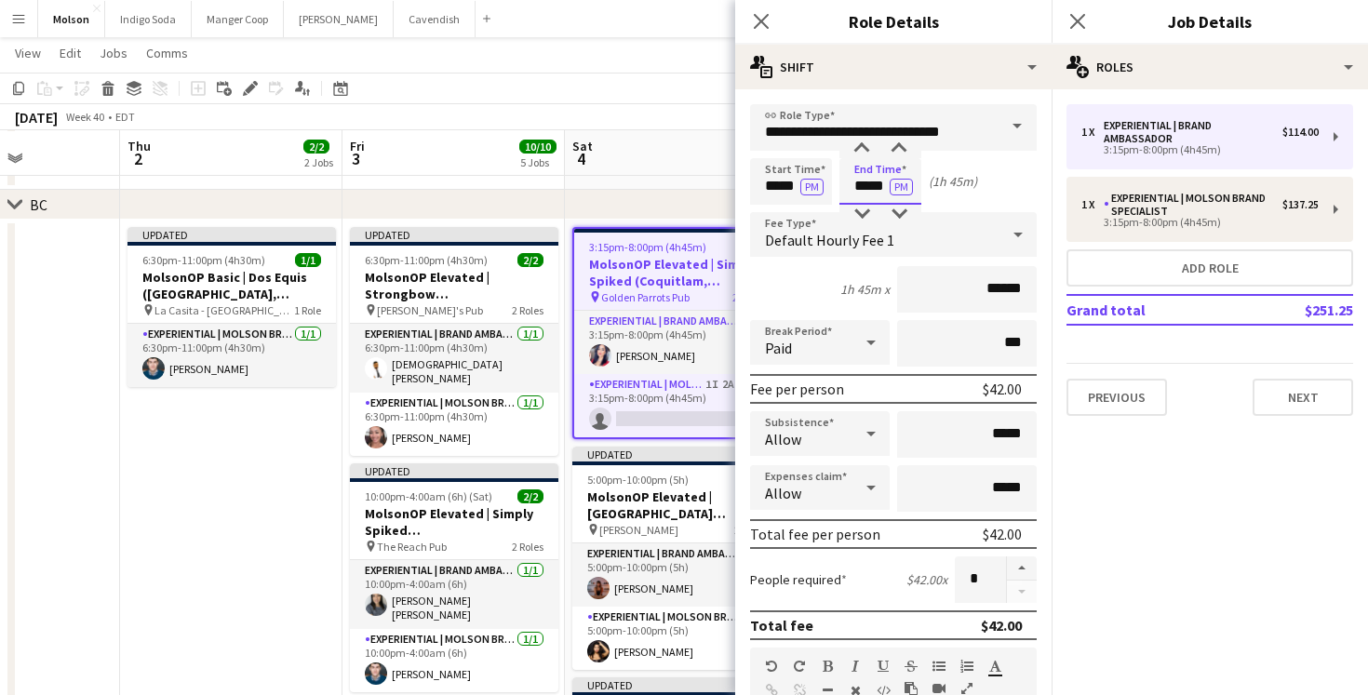
click at [873, 182] on input "*****" at bounding box center [881, 181] width 82 height 47
click at [864, 144] on div at bounding box center [861, 149] width 37 height 19
type input "*****"
click at [864, 144] on div at bounding box center [861, 149] width 37 height 19
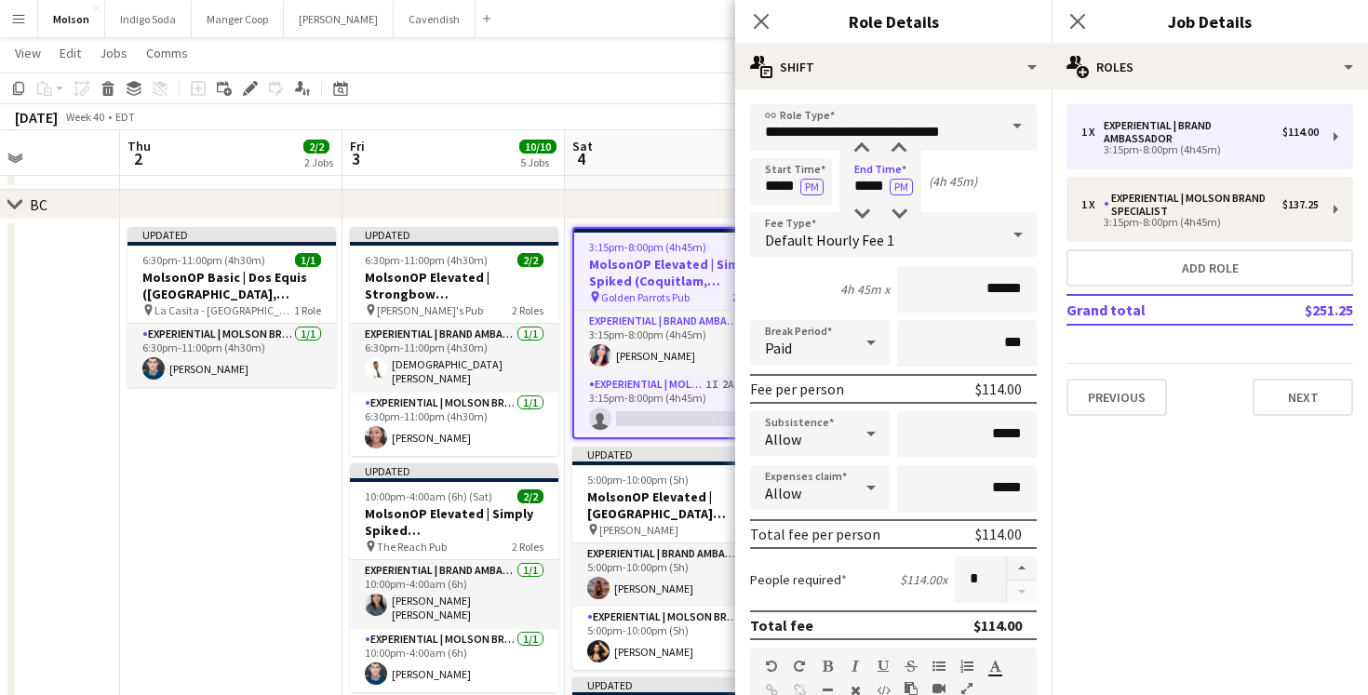
click at [1143, 464] on mat-expansion-panel "pencil3 General details 1 x Experiential | Brand Ambassador $114.00 3:15pm-8:00…" at bounding box center [1210, 392] width 316 height 606
click at [672, 113] on div "October 2025 Week 40 • EDT Publish 5 jobs Revert 5 jobs" at bounding box center [684, 117] width 1368 height 26
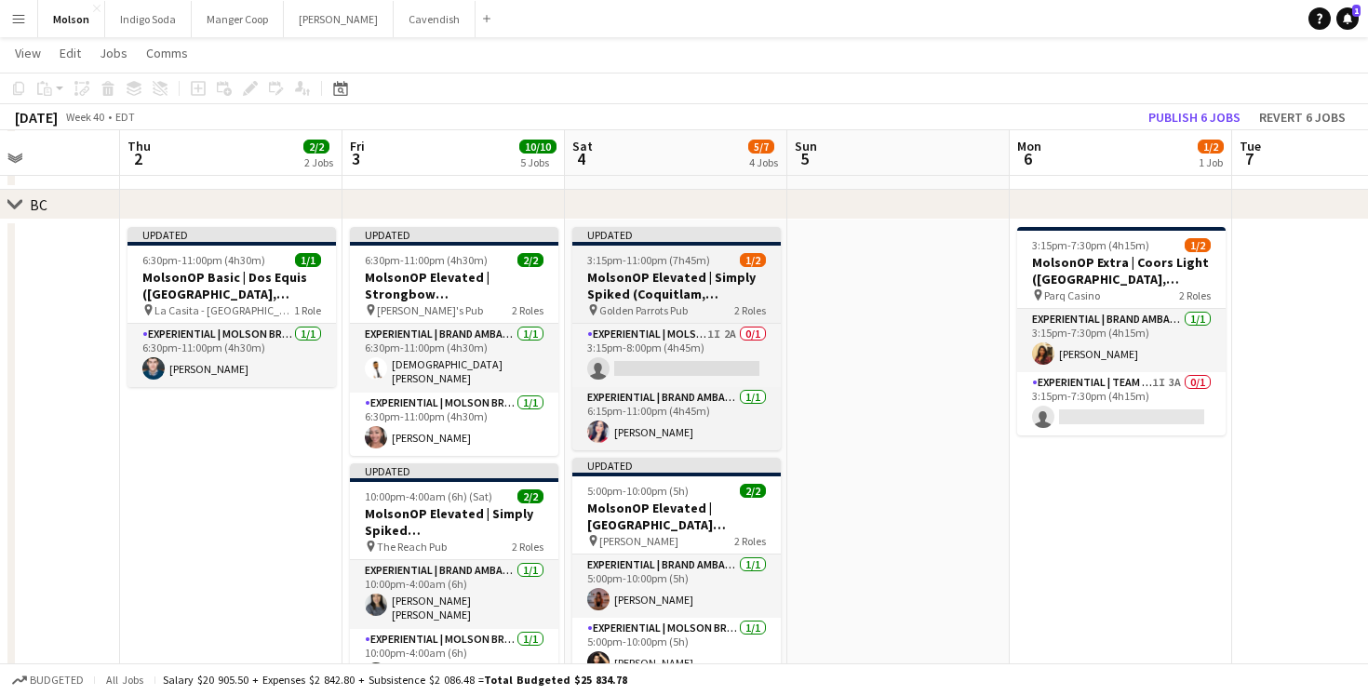
click at [662, 283] on h3 "MolsonOP Elevated | Simply Spiked (Coquitlam, [GEOGRAPHIC_DATA])" at bounding box center [676, 286] width 208 height 34
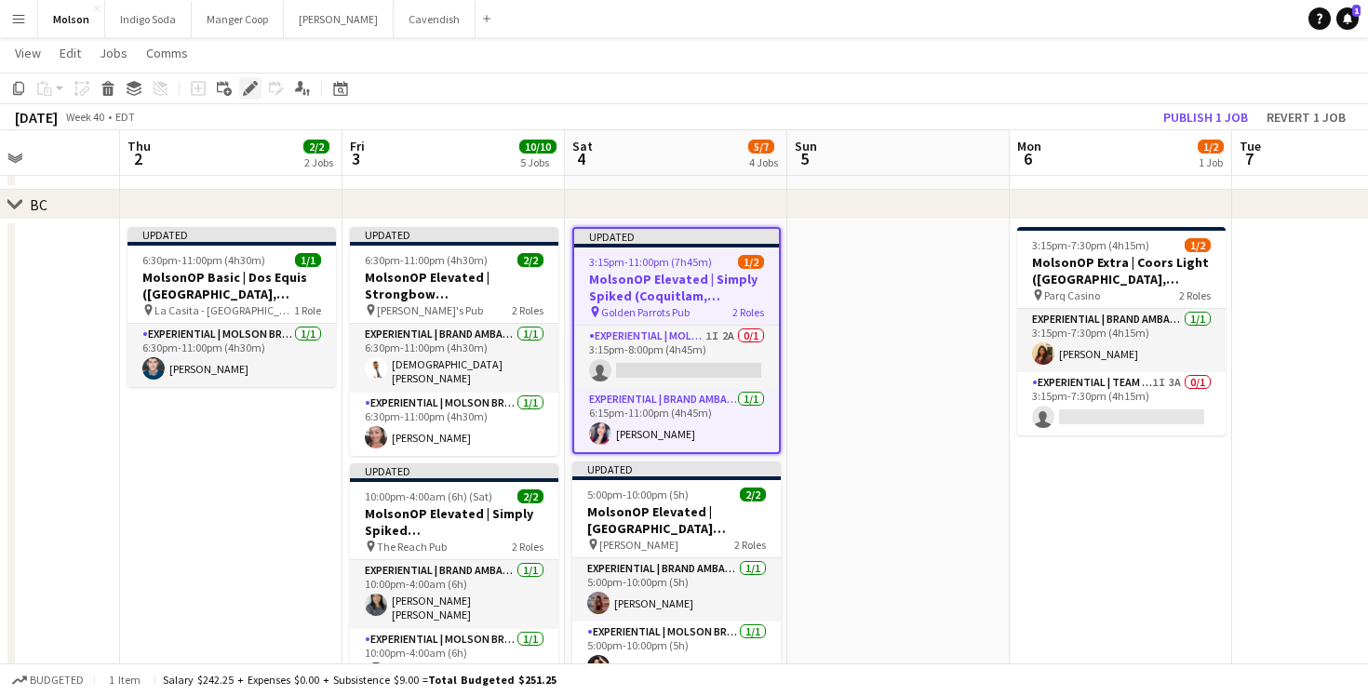
click at [249, 83] on icon "Edit" at bounding box center [250, 88] width 15 height 15
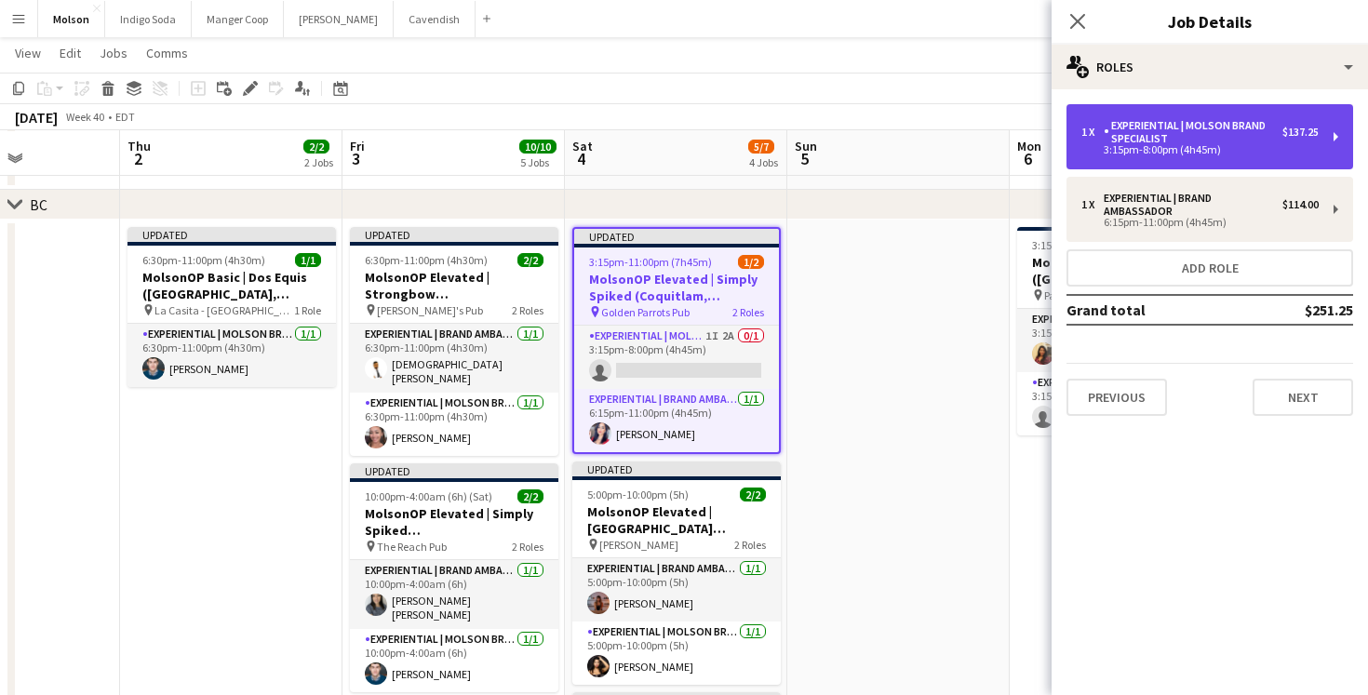
click at [1251, 149] on div "3:15pm-8:00pm (4h45m)" at bounding box center [1200, 149] width 237 height 9
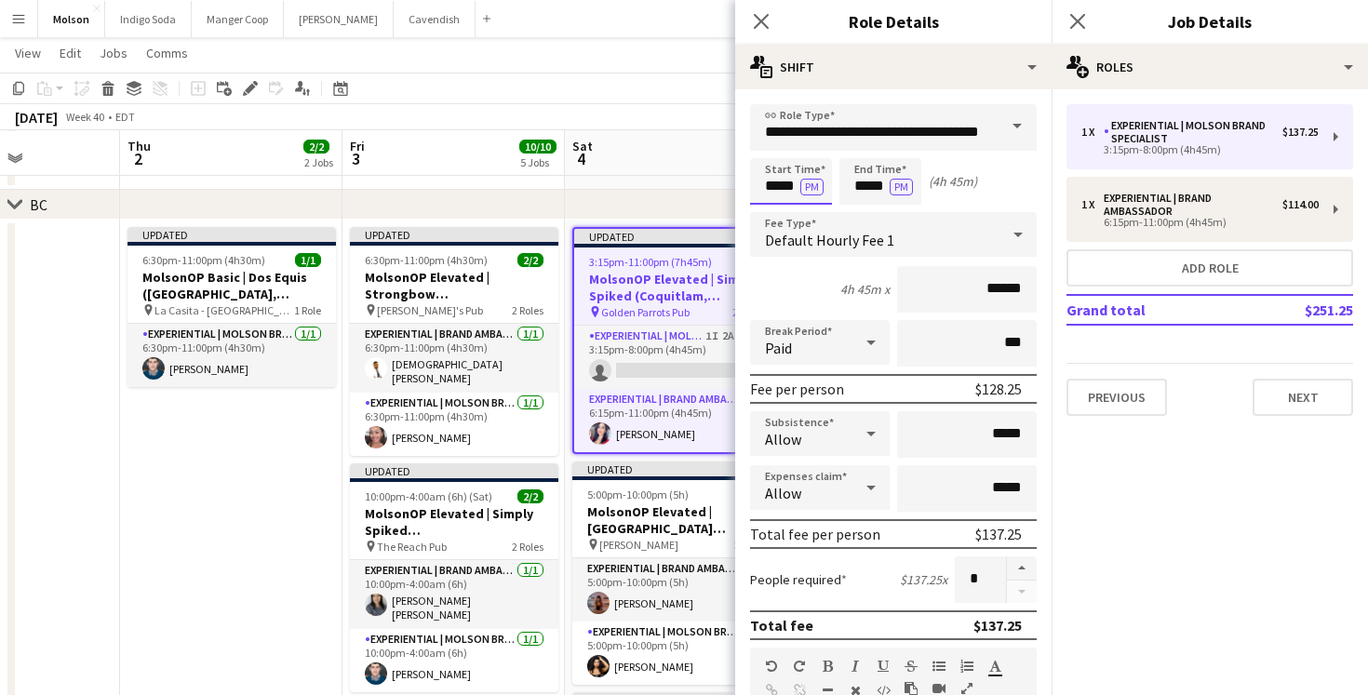
click at [770, 175] on input "*****" at bounding box center [791, 181] width 82 height 47
click at [774, 141] on div at bounding box center [772, 149] width 37 height 19
type input "*****"
click at [774, 141] on div at bounding box center [772, 149] width 37 height 19
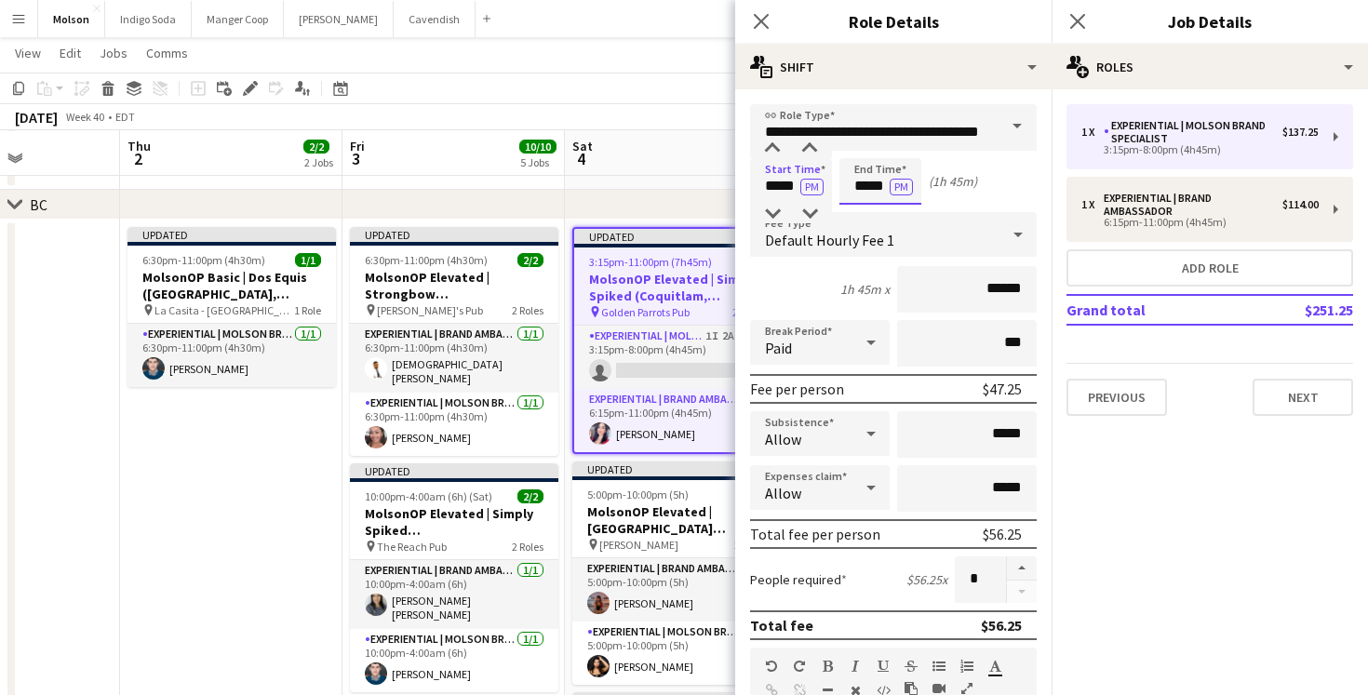
click at [858, 179] on input "*****" at bounding box center [881, 181] width 82 height 47
click at [859, 146] on div at bounding box center [861, 149] width 37 height 19
type input "*****"
click at [859, 146] on div at bounding box center [861, 149] width 37 height 19
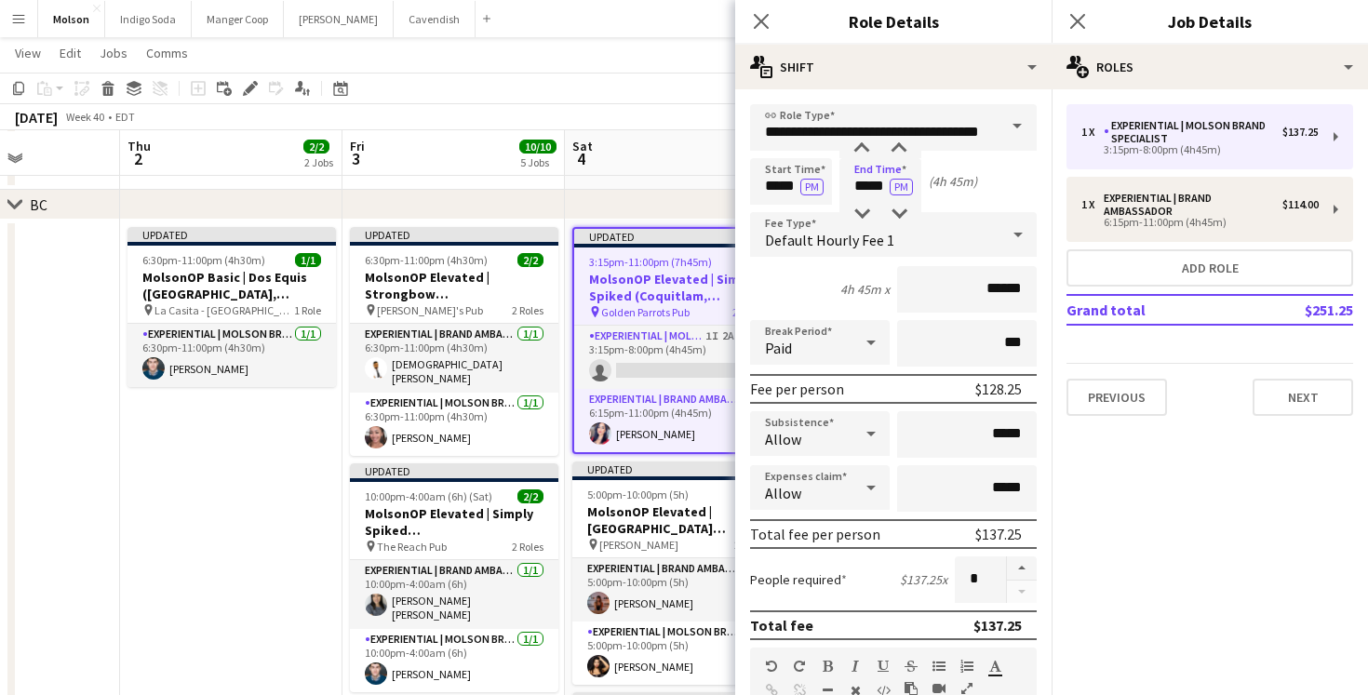
click at [1179, 441] on mat-expansion-panel "pencil3 General details 1 x Experiential | Molson Brand Specialist $137.25 3:15…" at bounding box center [1210, 392] width 316 height 606
click at [667, 147] on app-board-header-date "Sat 4 5/7 4 Jobs" at bounding box center [676, 153] width 222 height 45
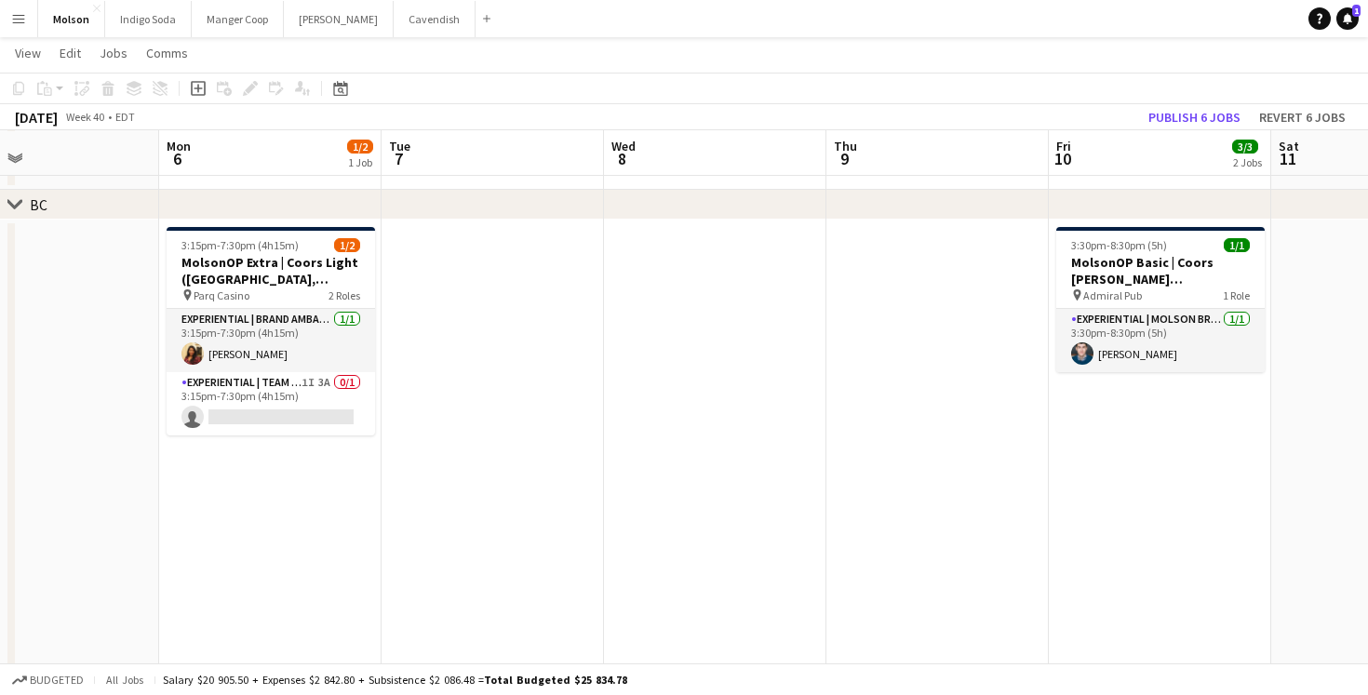
scroll to position [0, 531]
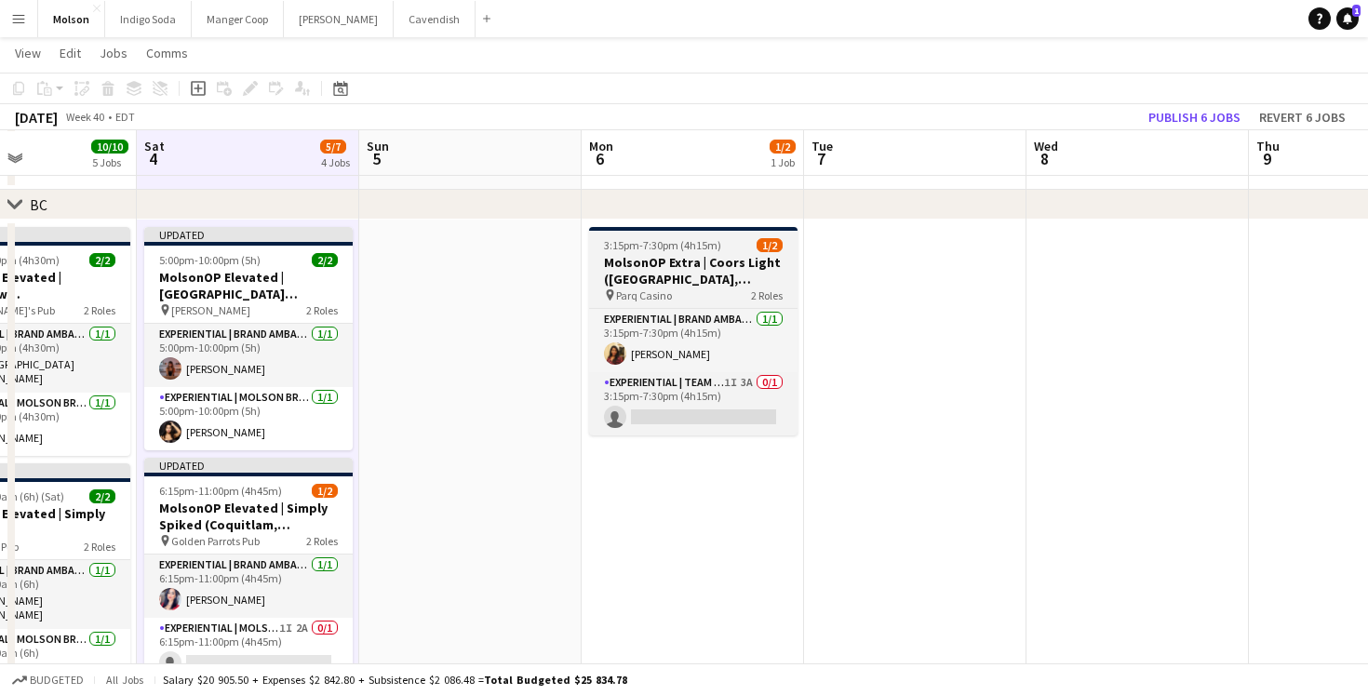
click at [703, 281] on h3 "MolsonOP Extra | Coors Light ([GEOGRAPHIC_DATA], [GEOGRAPHIC_DATA])" at bounding box center [693, 271] width 208 height 34
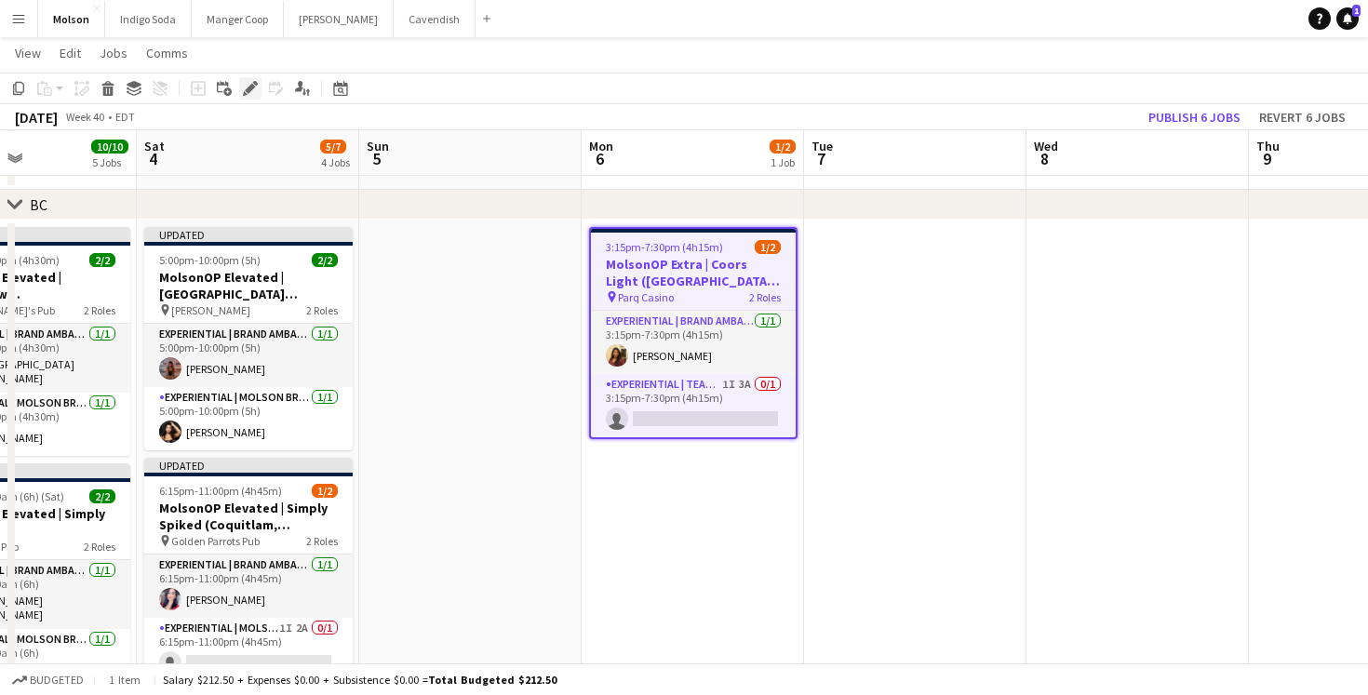
click at [251, 92] on icon "Edit" at bounding box center [250, 88] width 15 height 15
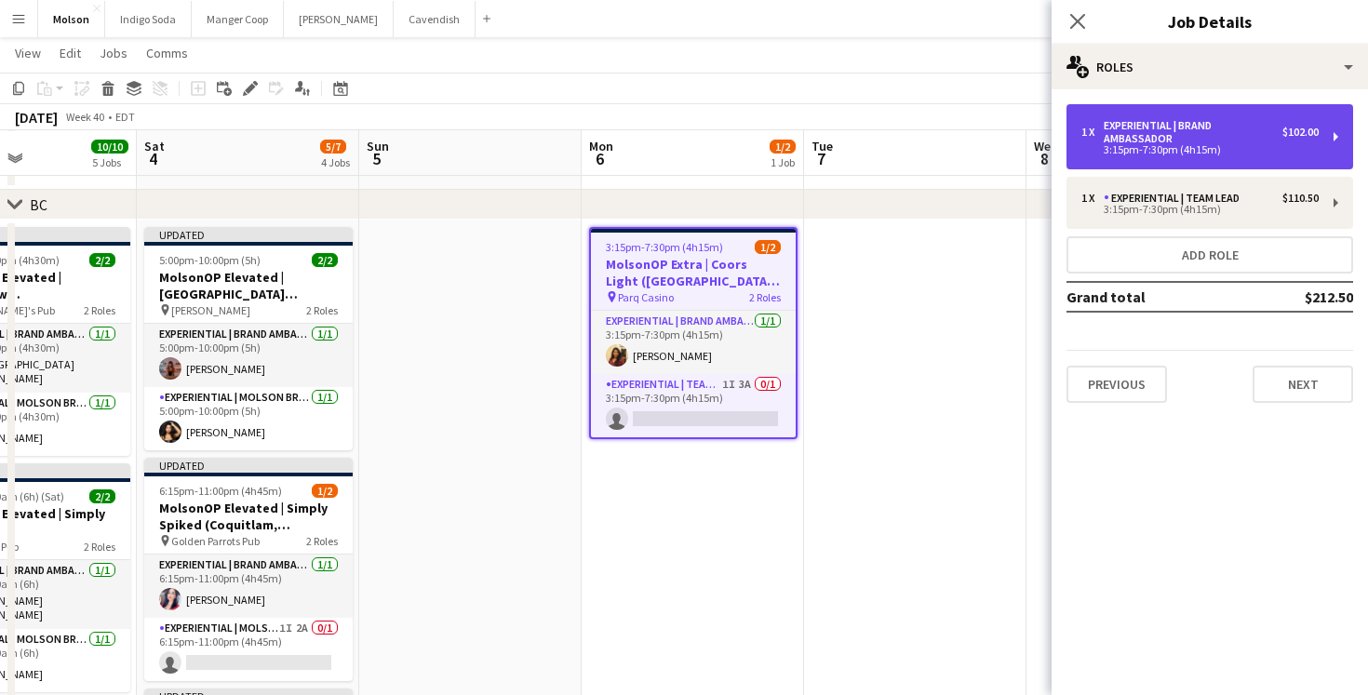
click at [1201, 135] on div "Experiential | Brand Ambassador" at bounding box center [1193, 132] width 179 height 26
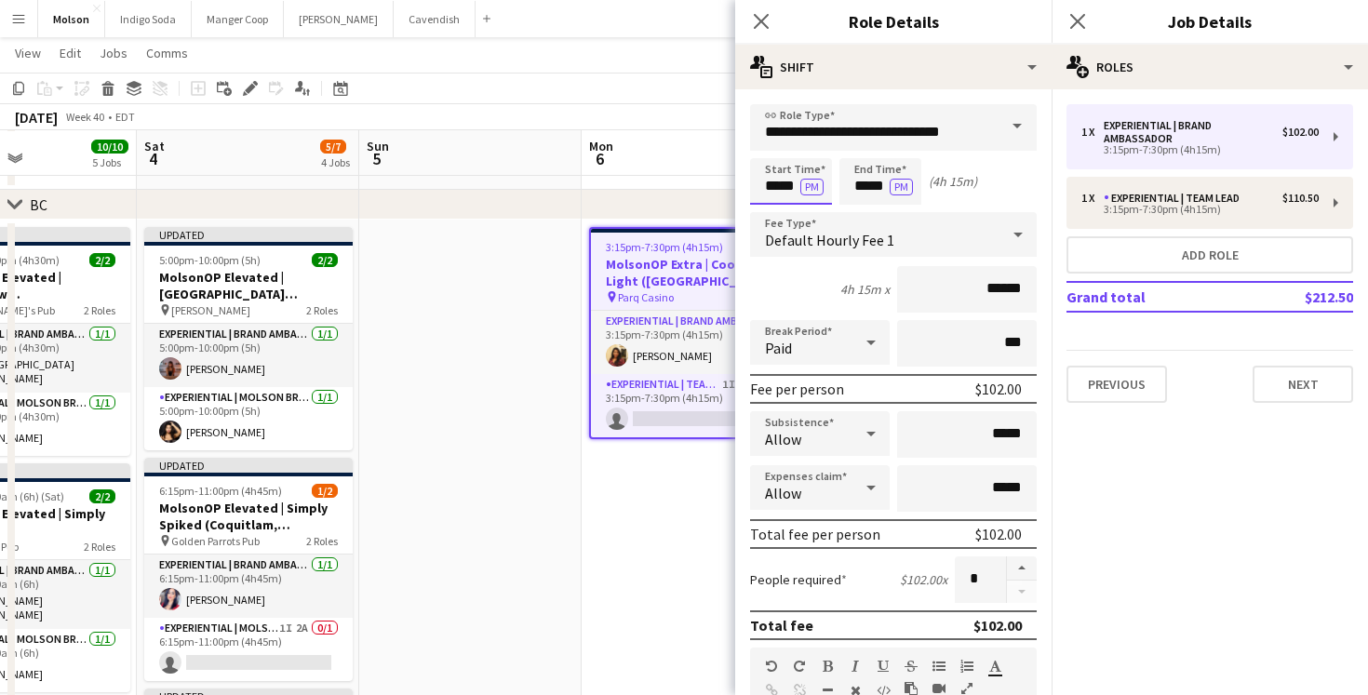
click at [778, 177] on input "*****" at bounding box center [791, 181] width 82 height 47
click at [773, 141] on div at bounding box center [772, 149] width 37 height 19
type input "*****"
click at [773, 141] on div at bounding box center [772, 149] width 37 height 19
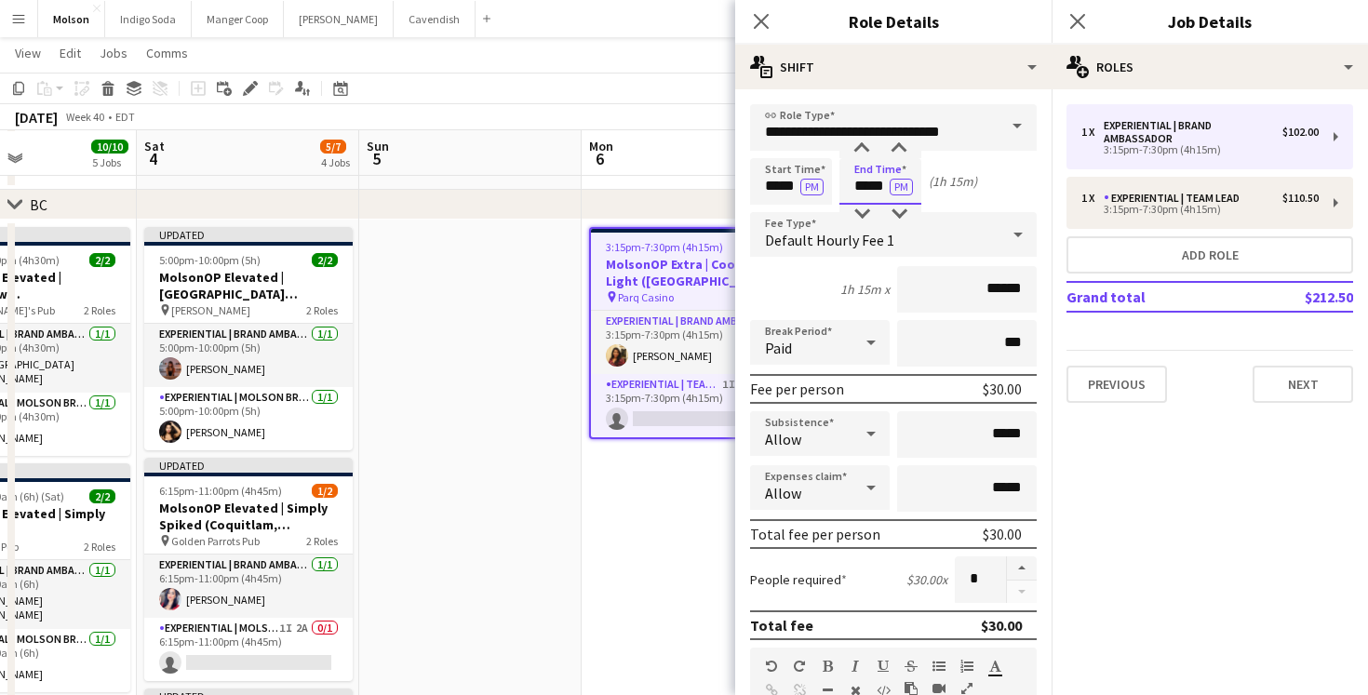
click at [867, 184] on input "*****" at bounding box center [881, 181] width 82 height 47
click at [864, 149] on div at bounding box center [861, 149] width 37 height 19
type input "*****"
click at [864, 149] on div at bounding box center [861, 149] width 37 height 19
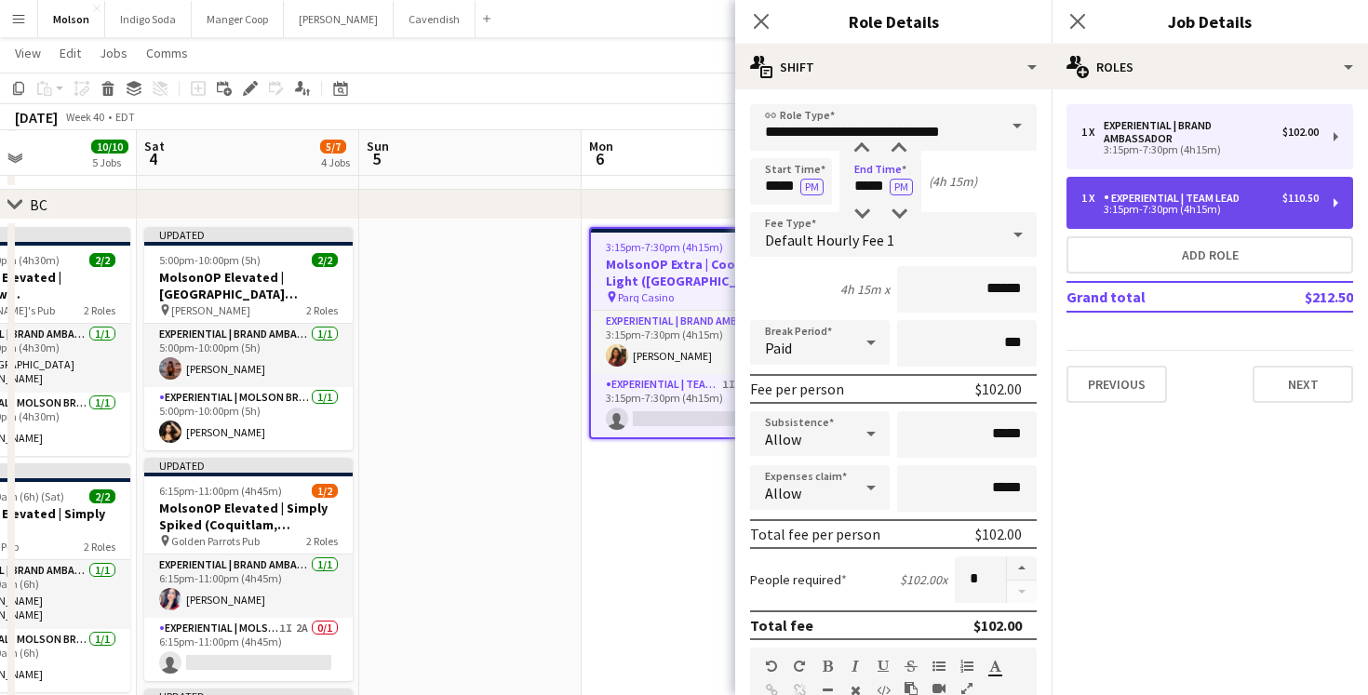
click at [1121, 214] on div "3:15pm-7:30pm (4h15m)" at bounding box center [1200, 209] width 237 height 9
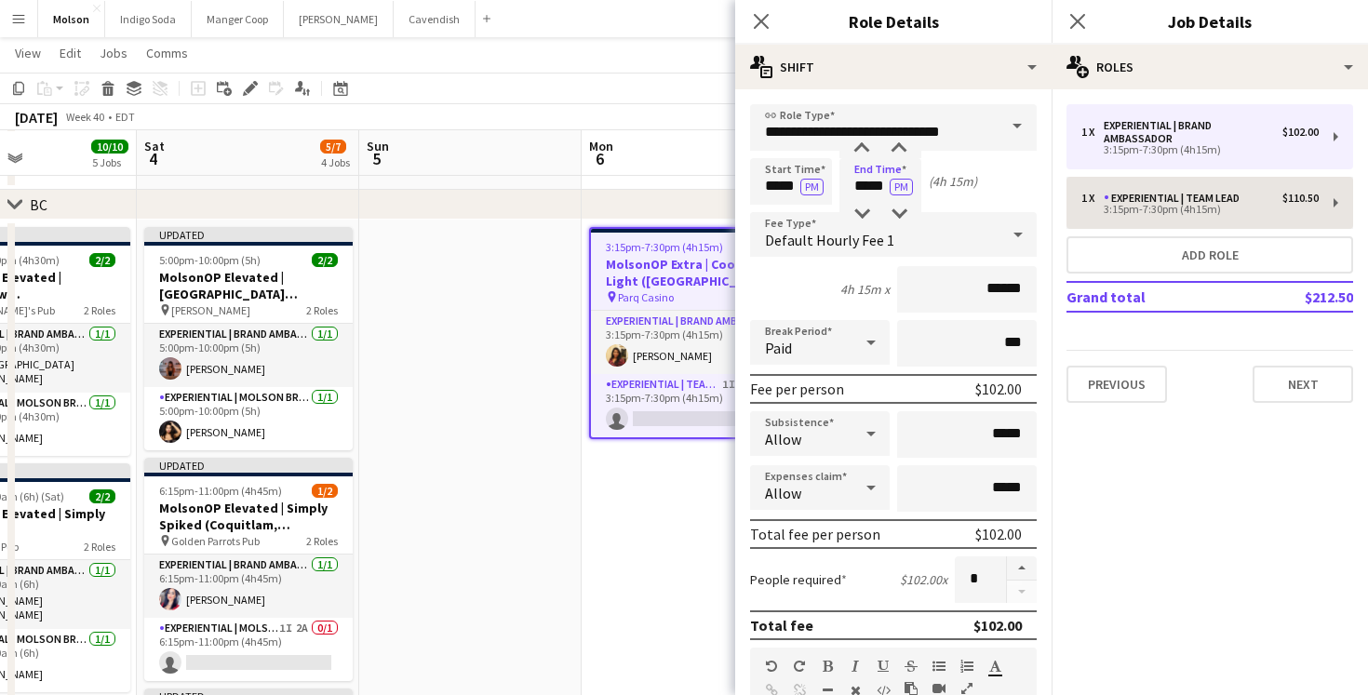
type input "**********"
type input "*****"
type input "******"
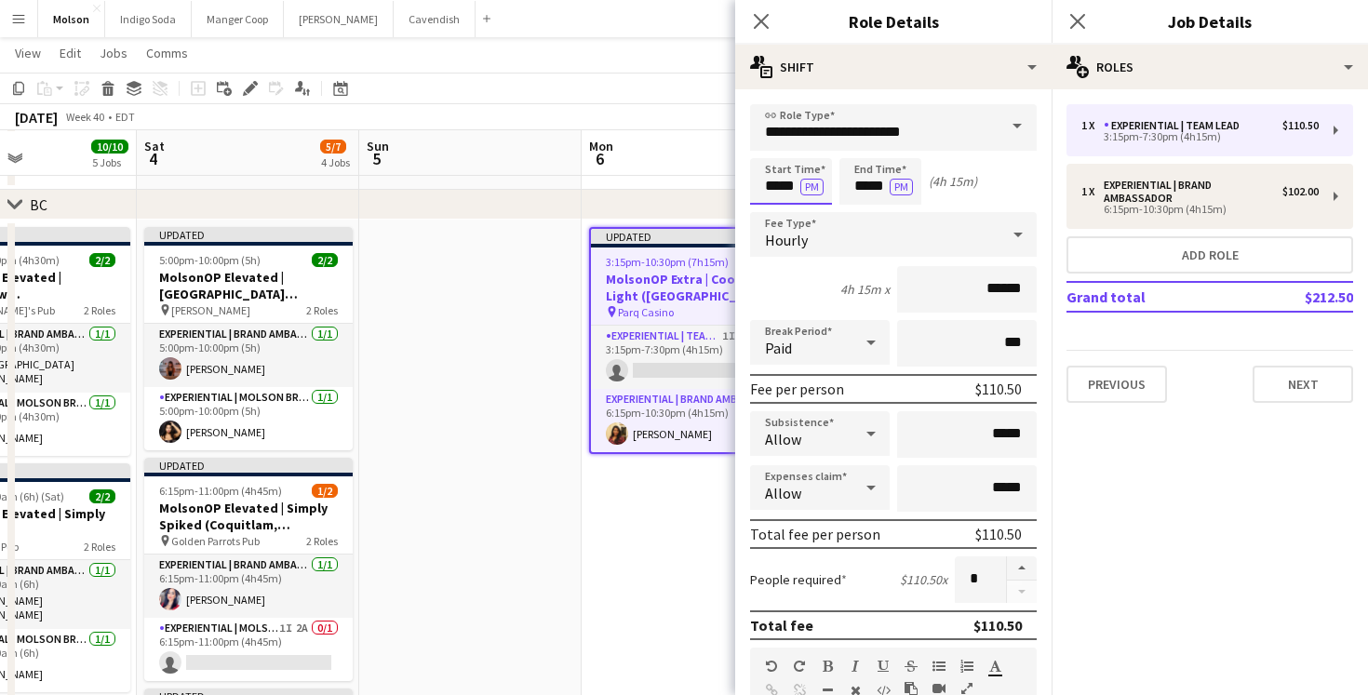
click at [782, 172] on input "*****" at bounding box center [791, 181] width 82 height 47
click at [772, 147] on div at bounding box center [772, 149] width 37 height 19
type input "*****"
click at [772, 147] on div at bounding box center [772, 149] width 37 height 19
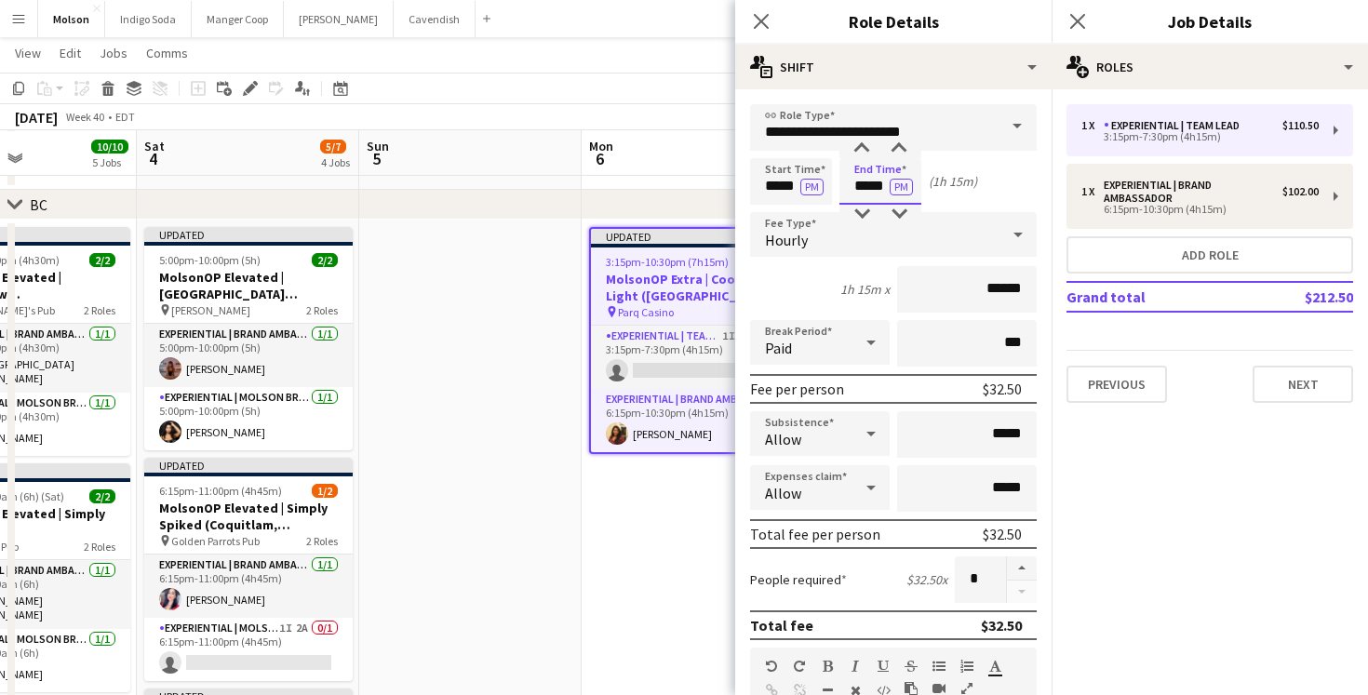
click at [866, 185] on input "*****" at bounding box center [881, 181] width 82 height 47
click at [861, 150] on div at bounding box center [861, 149] width 37 height 19
type input "*****"
click at [861, 150] on div at bounding box center [861, 149] width 37 height 19
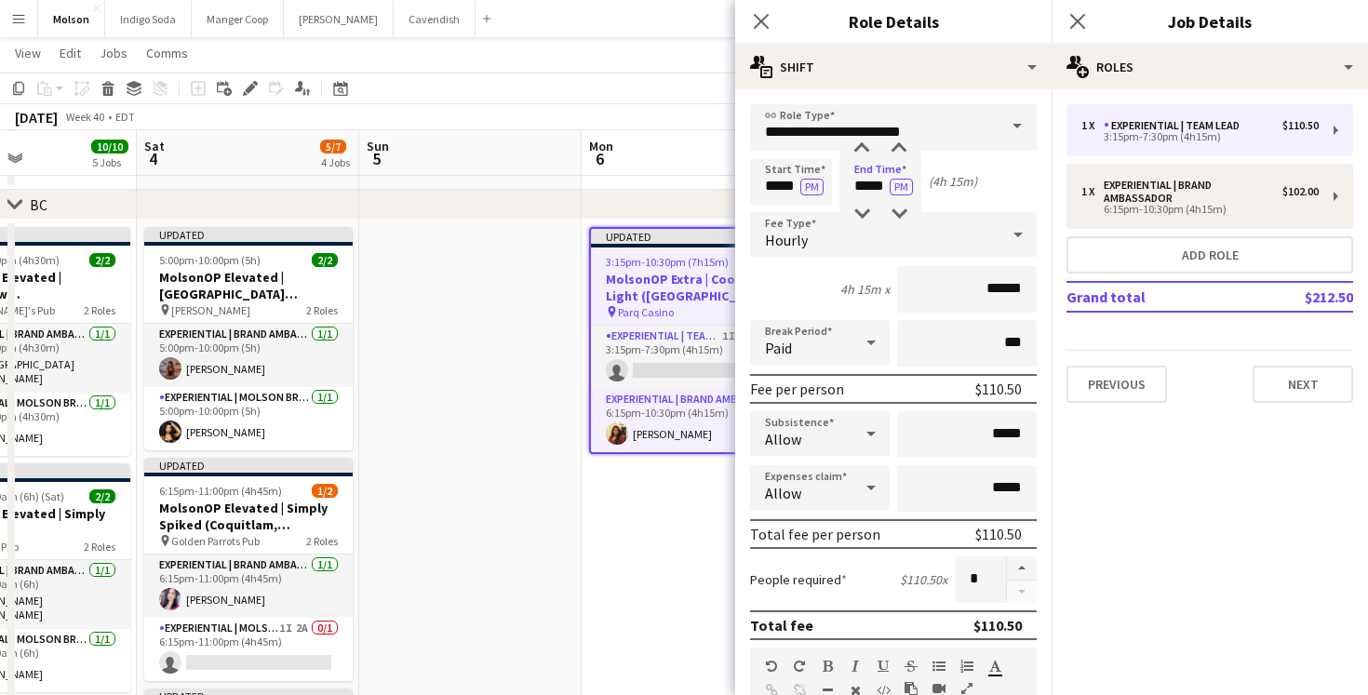
click at [1183, 472] on mat-expansion-panel "pencil3 General details 1 x Experiential | Team Lead $110.50 3:15pm-7:30pm (4h1…" at bounding box center [1210, 392] width 316 height 606
click at [624, 511] on app-date-cell "Updated 3:15pm-10:30pm (7h15m) 1/2 MolsonOP Extra | Coors Light (Vancouver, BC)…" at bounding box center [693, 555] width 222 height 671
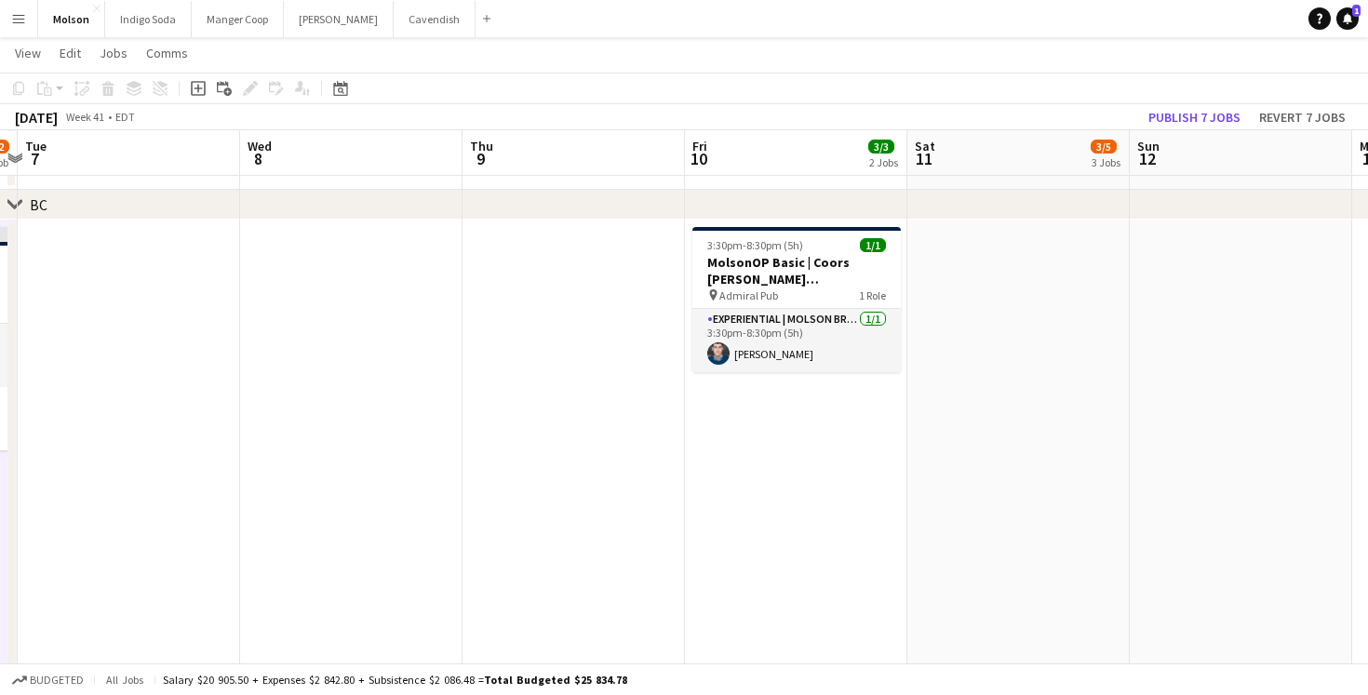
scroll to position [0, 894]
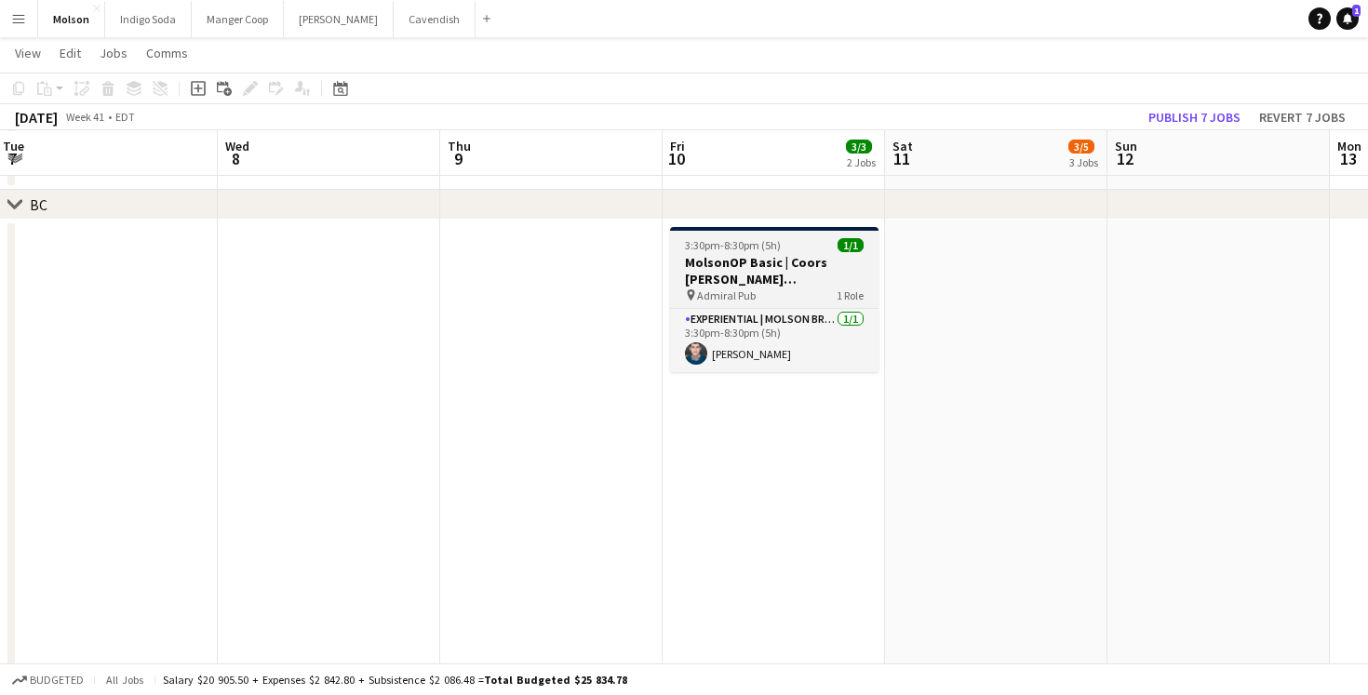
click at [809, 259] on h3 "MolsonOP Basic | Coors [PERSON_NAME] ([GEOGRAPHIC_DATA], [GEOGRAPHIC_DATA])" at bounding box center [774, 271] width 208 height 34
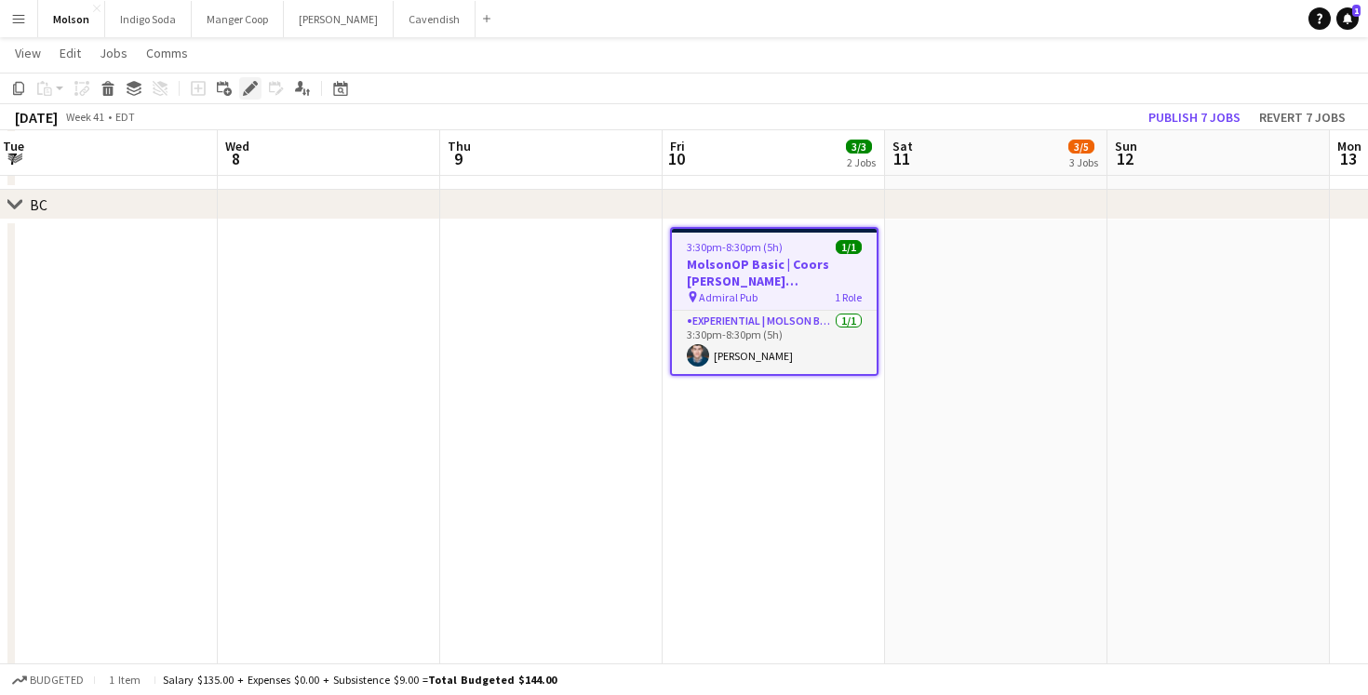
click at [253, 88] on icon "Edit" at bounding box center [250, 88] width 15 height 15
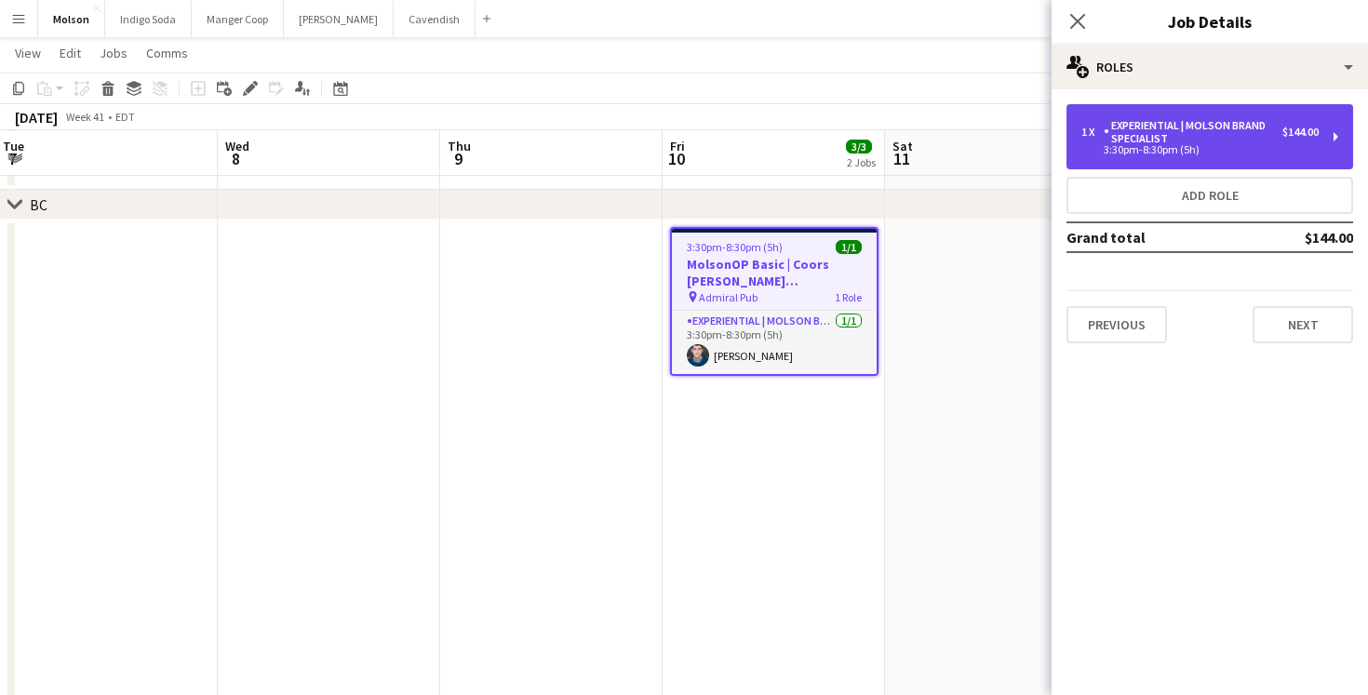
click at [1193, 123] on div "Experiential | Molson Brand Specialist" at bounding box center [1193, 132] width 179 height 26
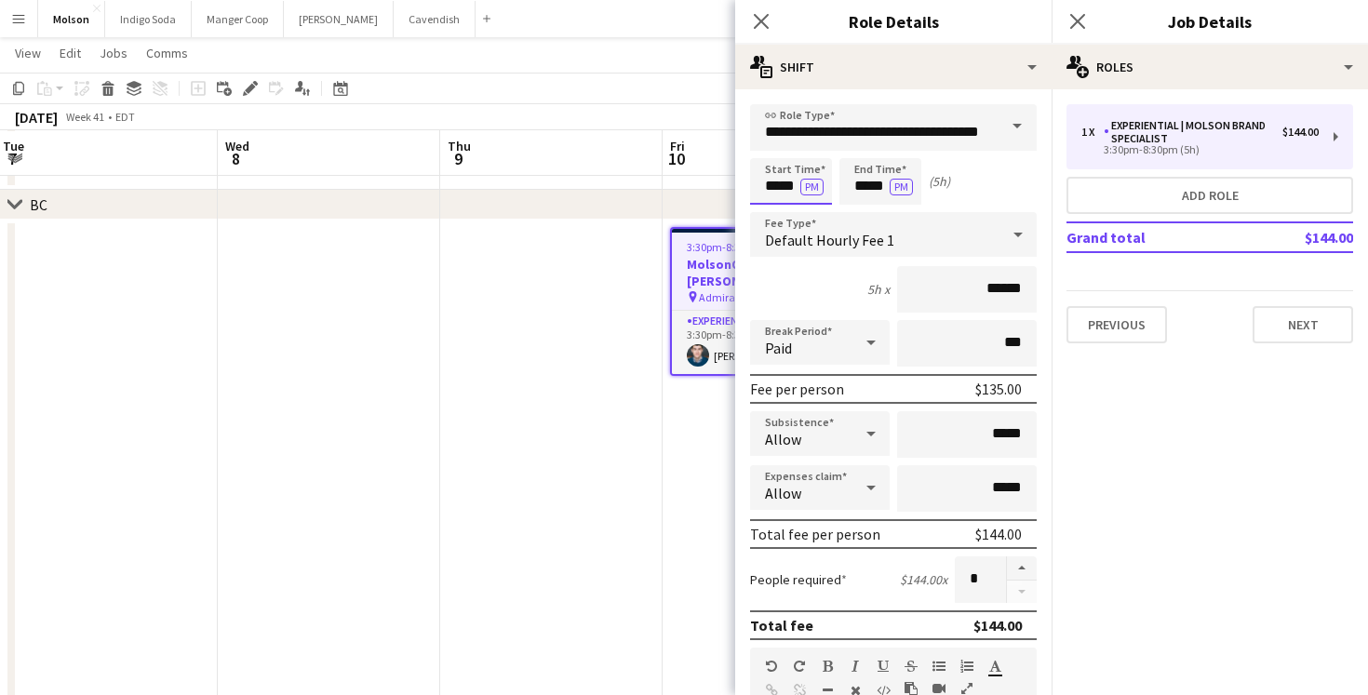
click at [779, 177] on input "*****" at bounding box center [791, 181] width 82 height 47
click at [777, 153] on div at bounding box center [772, 149] width 37 height 19
type input "*****"
click at [777, 153] on div at bounding box center [772, 149] width 37 height 19
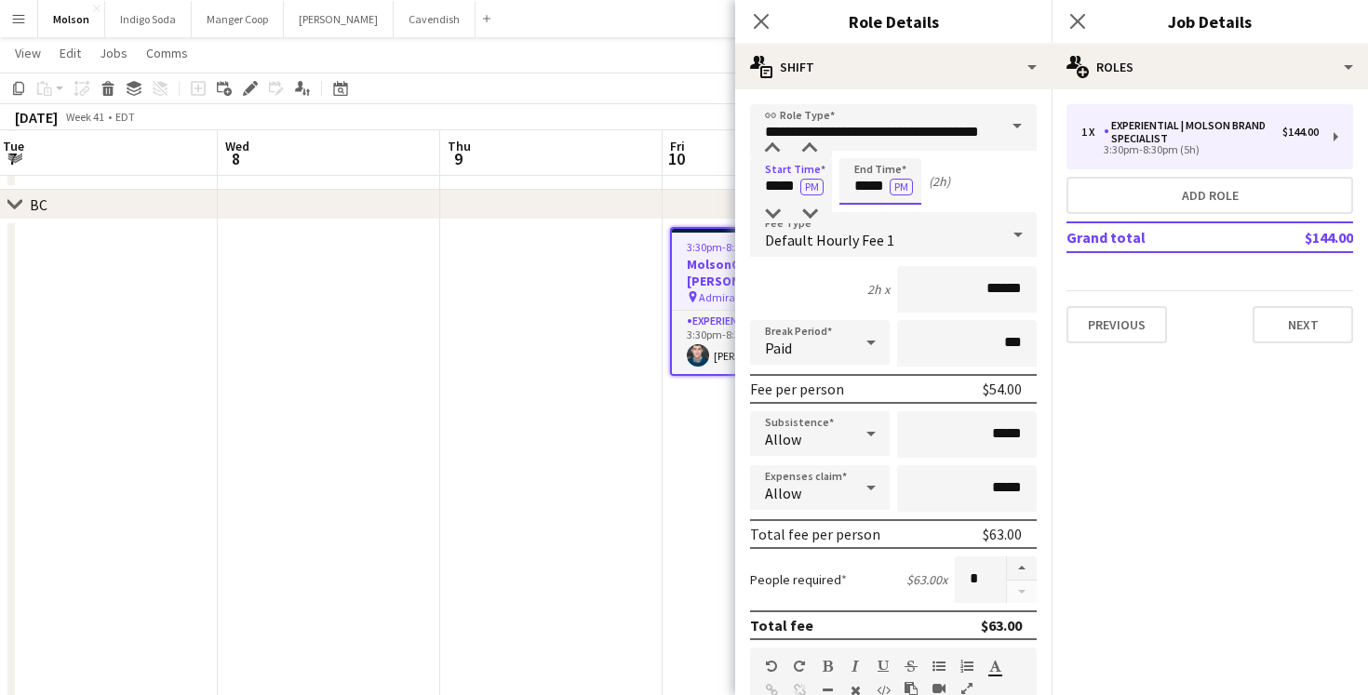
click at [858, 182] on input "*****" at bounding box center [881, 181] width 82 height 47
click at [859, 150] on div at bounding box center [861, 149] width 37 height 19
type input "*****"
click at [859, 150] on div at bounding box center [861, 149] width 37 height 19
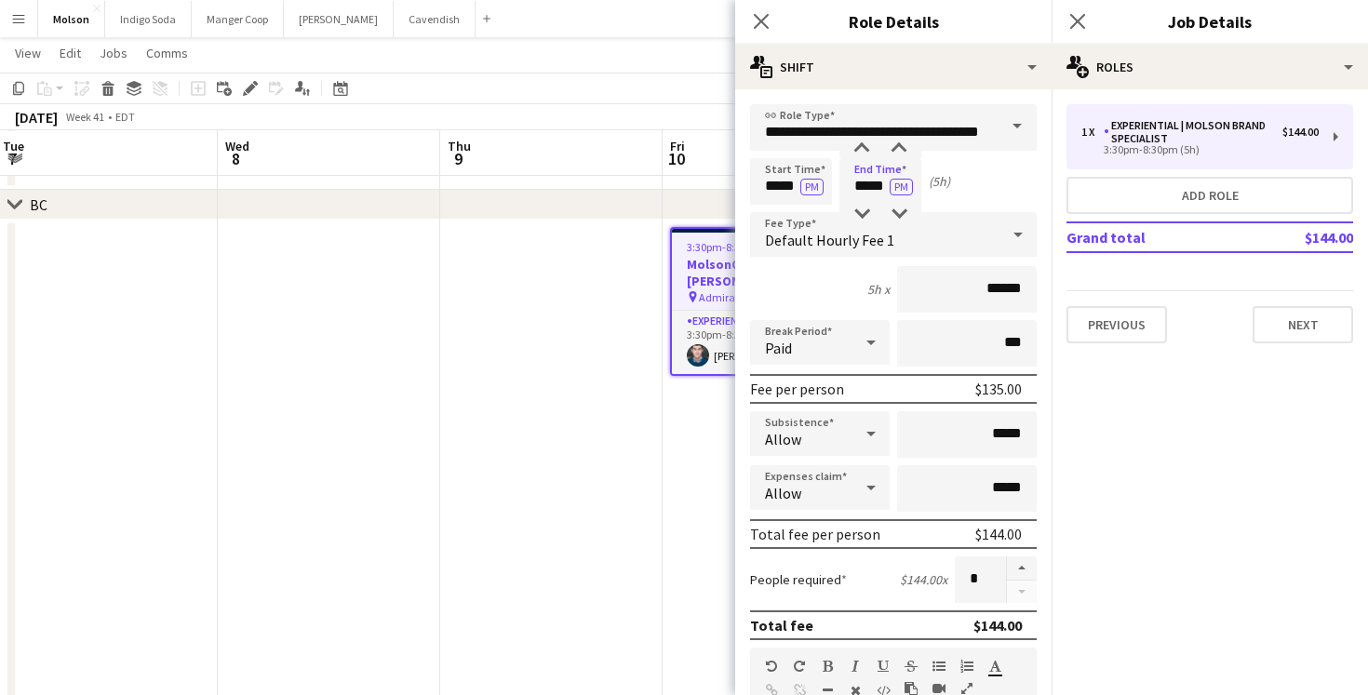
click at [656, 420] on app-date-cell at bounding box center [551, 555] width 222 height 671
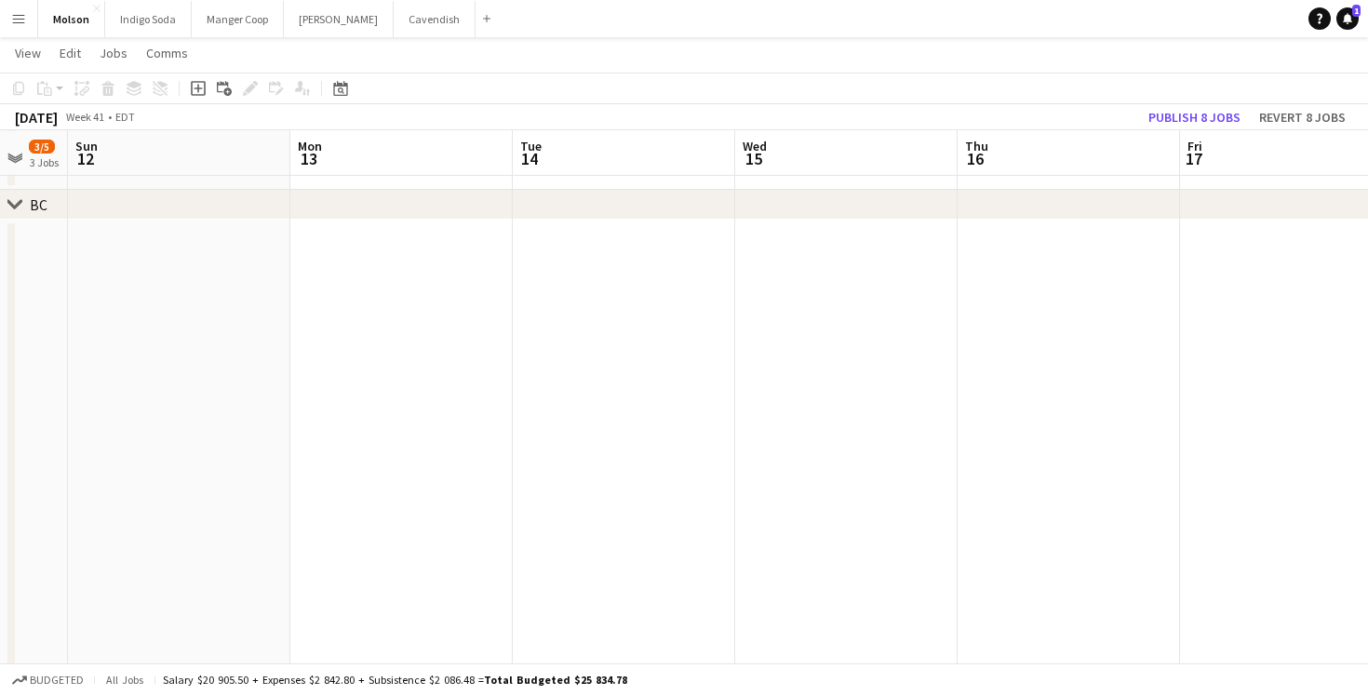
scroll to position [0, 763]
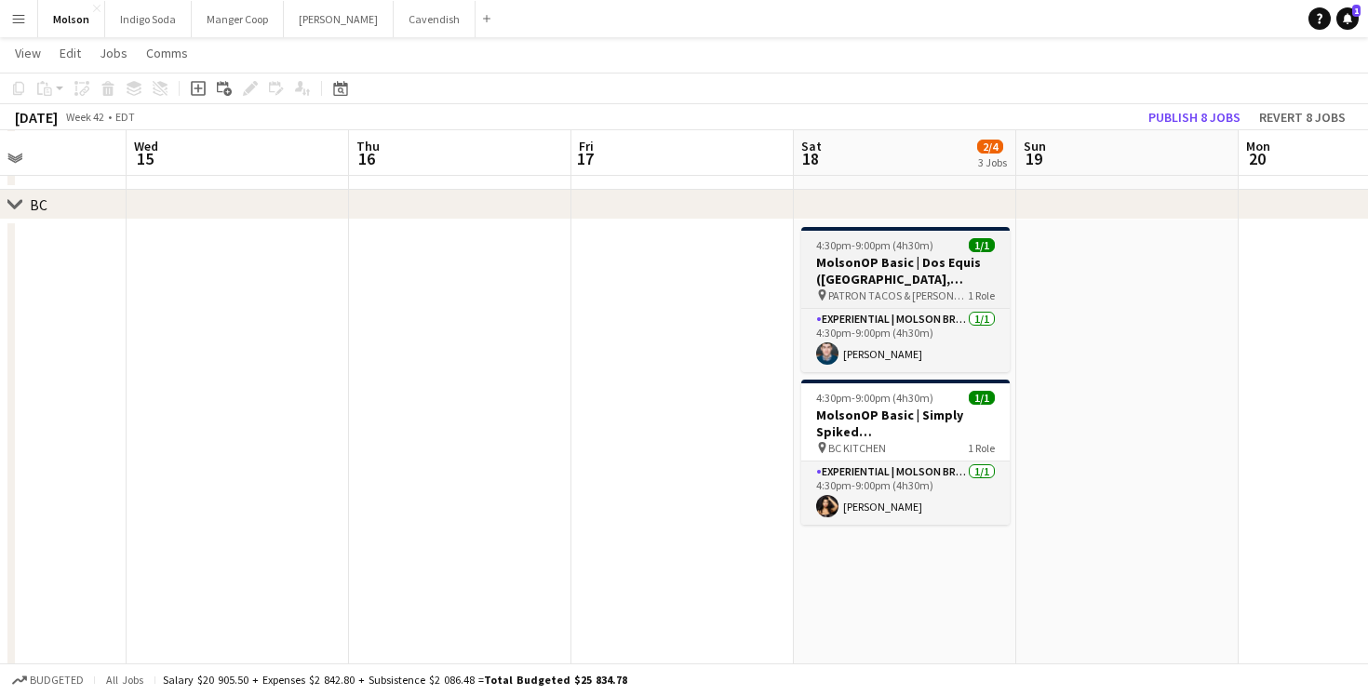
click at [893, 265] on h3 "MolsonOP Basic | Dos Equis ([GEOGRAPHIC_DATA], [GEOGRAPHIC_DATA])" at bounding box center [905, 271] width 208 height 34
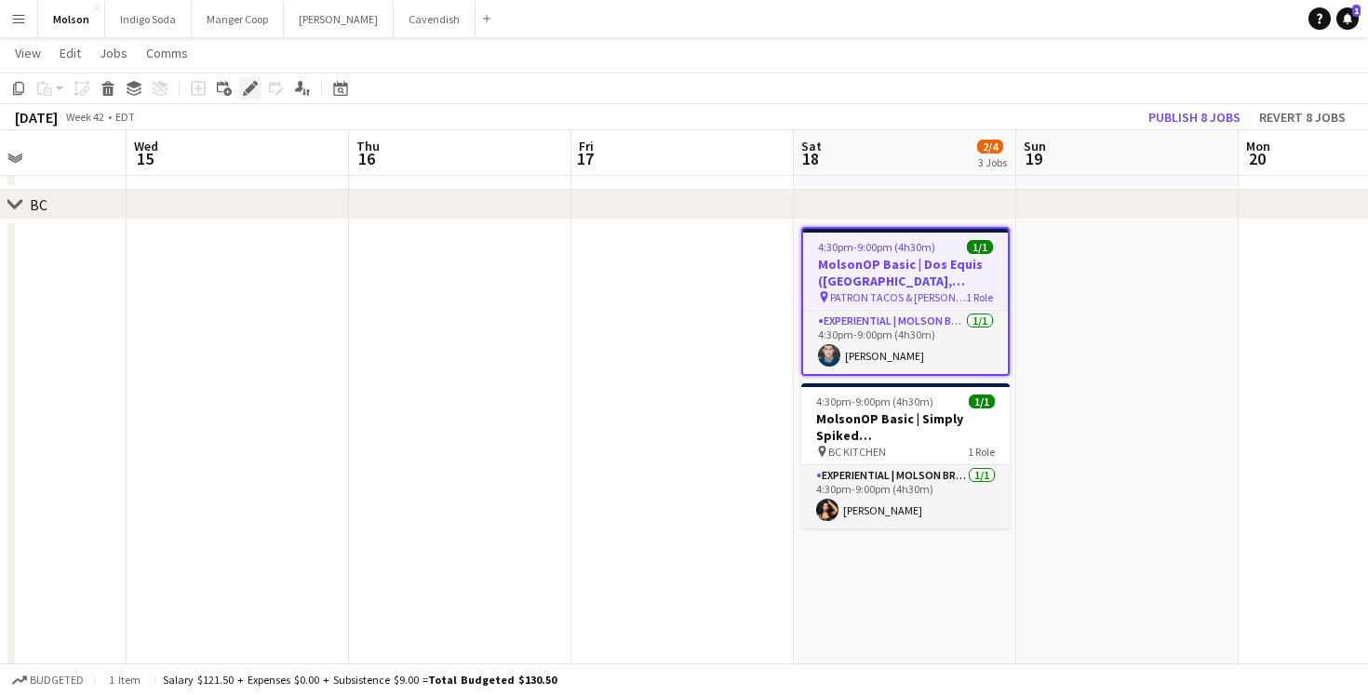
click at [252, 94] on icon "Edit" at bounding box center [250, 88] width 15 height 15
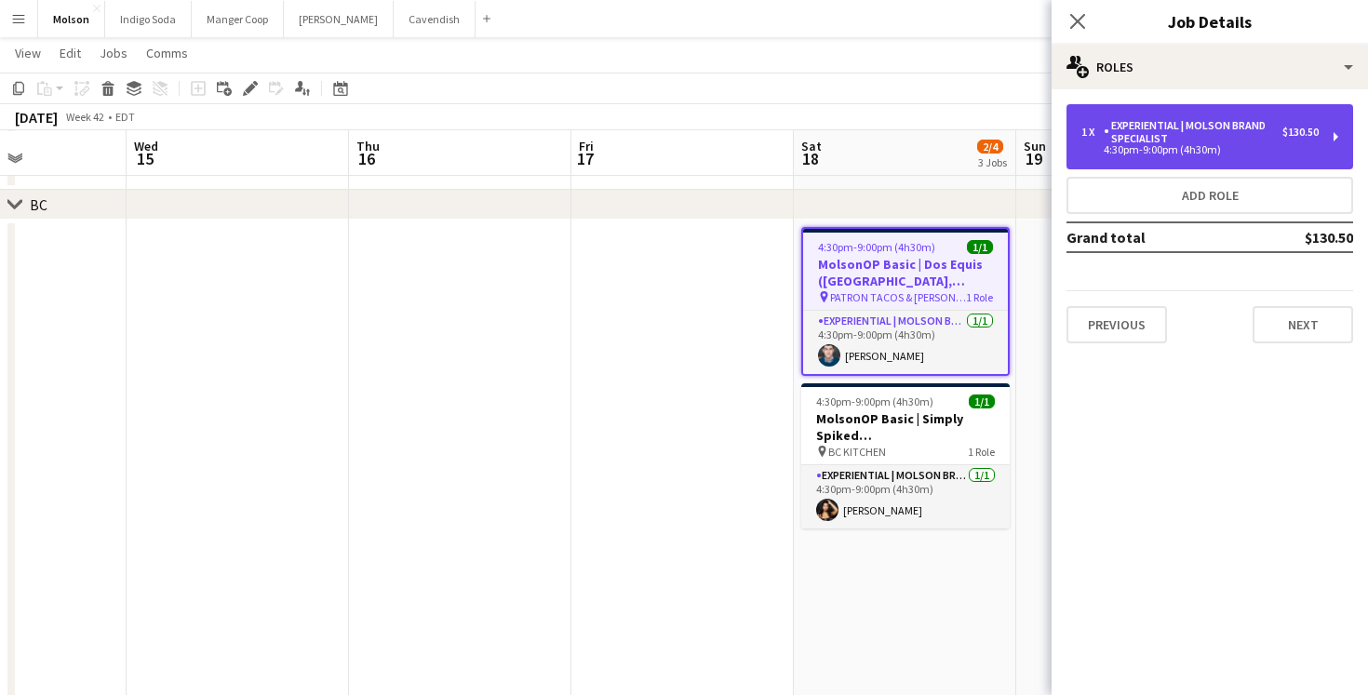
click at [1124, 131] on div "Experiential | Molson Brand Specialist" at bounding box center [1193, 132] width 179 height 26
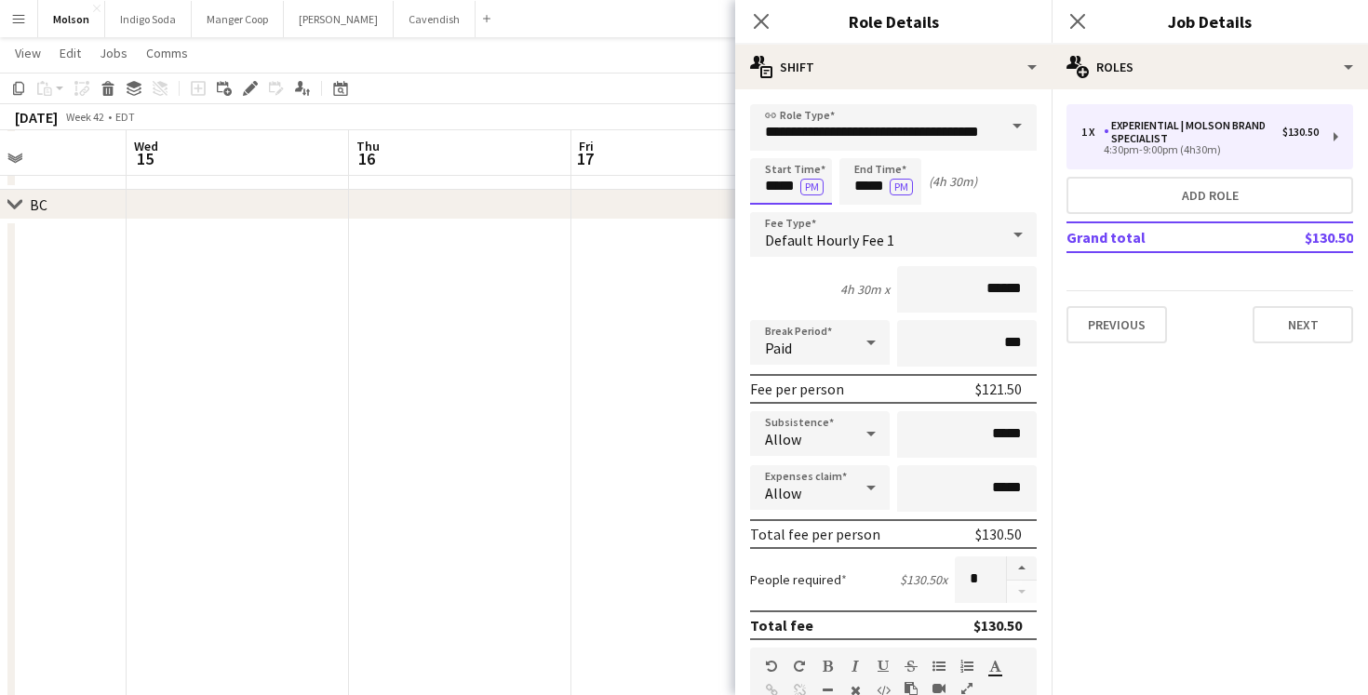
click at [773, 182] on input "*****" at bounding box center [791, 181] width 82 height 47
click at [773, 152] on div at bounding box center [772, 149] width 37 height 19
type input "*****"
click at [773, 152] on div at bounding box center [772, 149] width 37 height 19
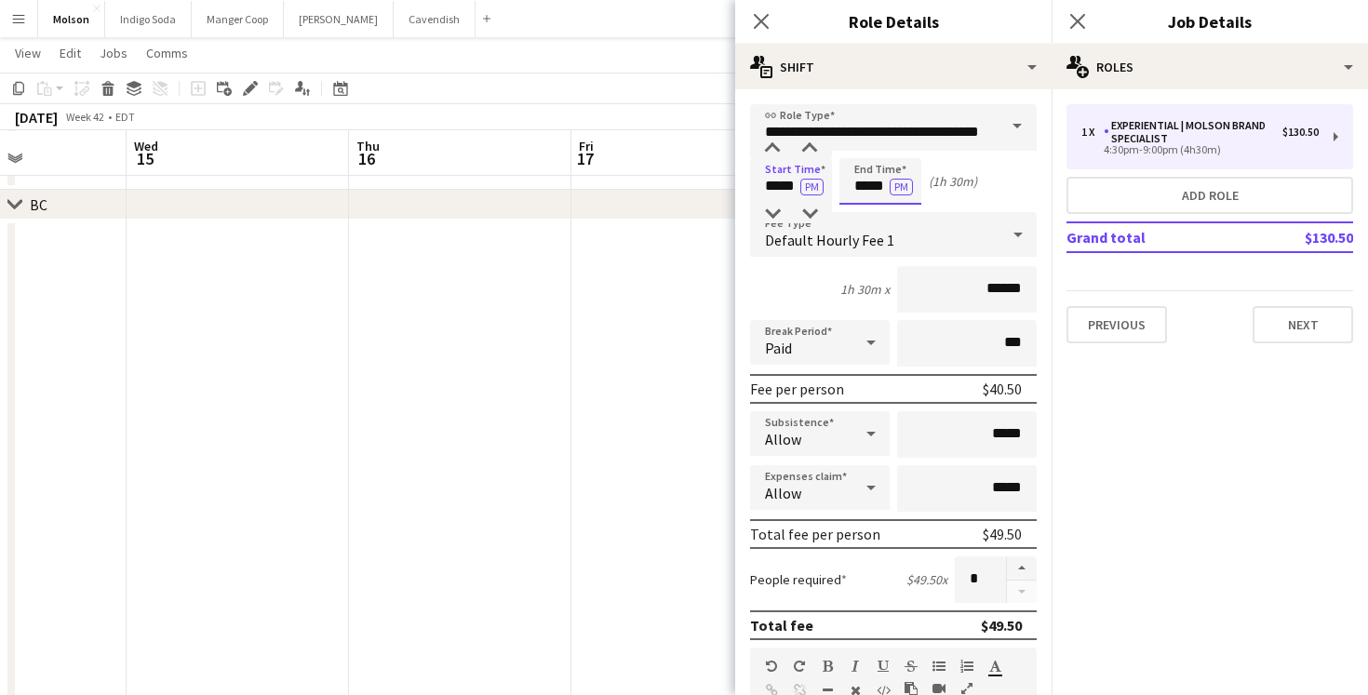
click at [870, 189] on input "*****" at bounding box center [881, 181] width 82 height 47
click at [859, 150] on div at bounding box center [861, 149] width 37 height 19
type input "*****"
click at [859, 150] on div at bounding box center [861, 149] width 37 height 19
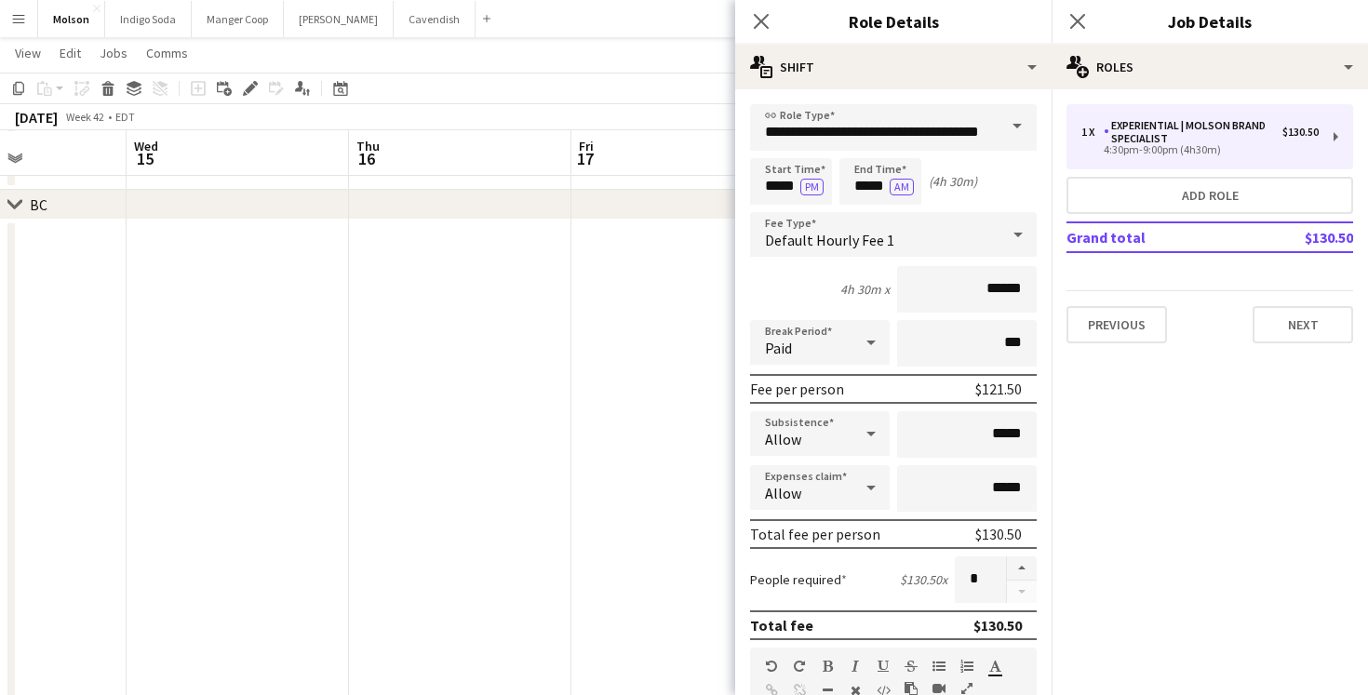
click at [679, 343] on app-date-cell at bounding box center [682, 555] width 222 height 671
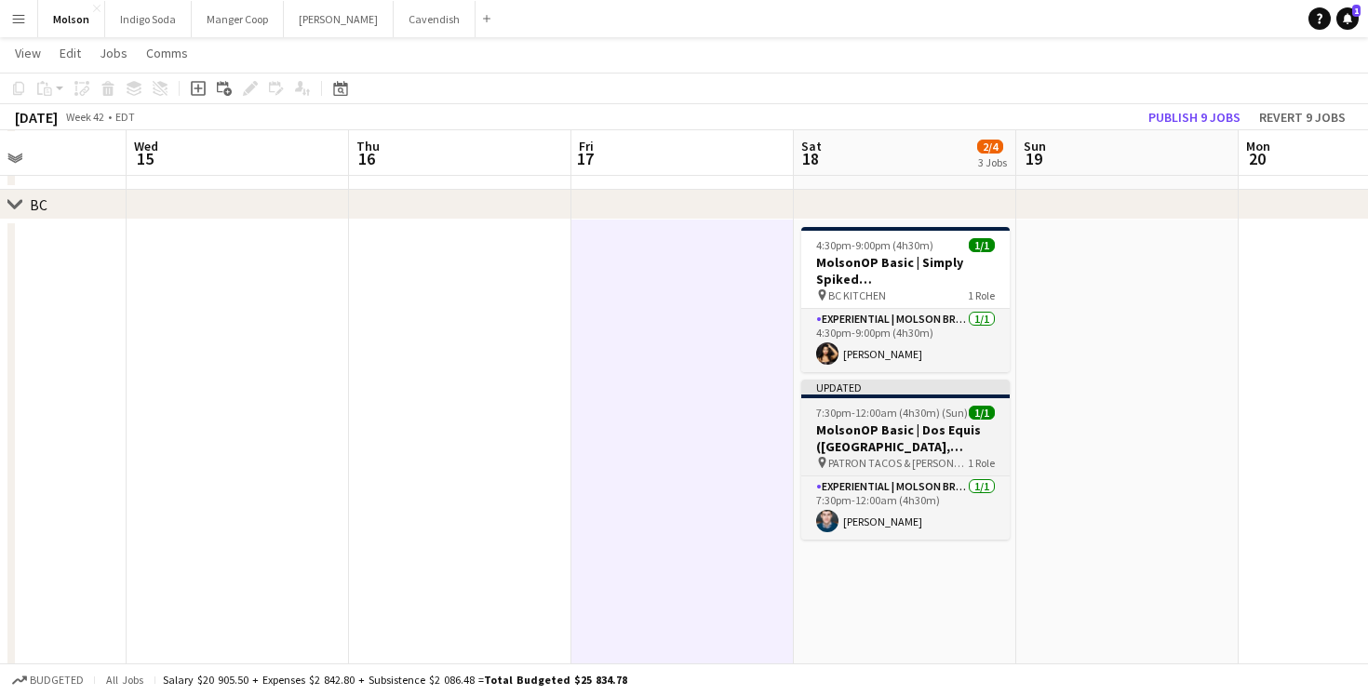
click at [921, 430] on h3 "MolsonOP Basic | Dos Equis ([GEOGRAPHIC_DATA], [GEOGRAPHIC_DATA])" at bounding box center [905, 439] width 208 height 34
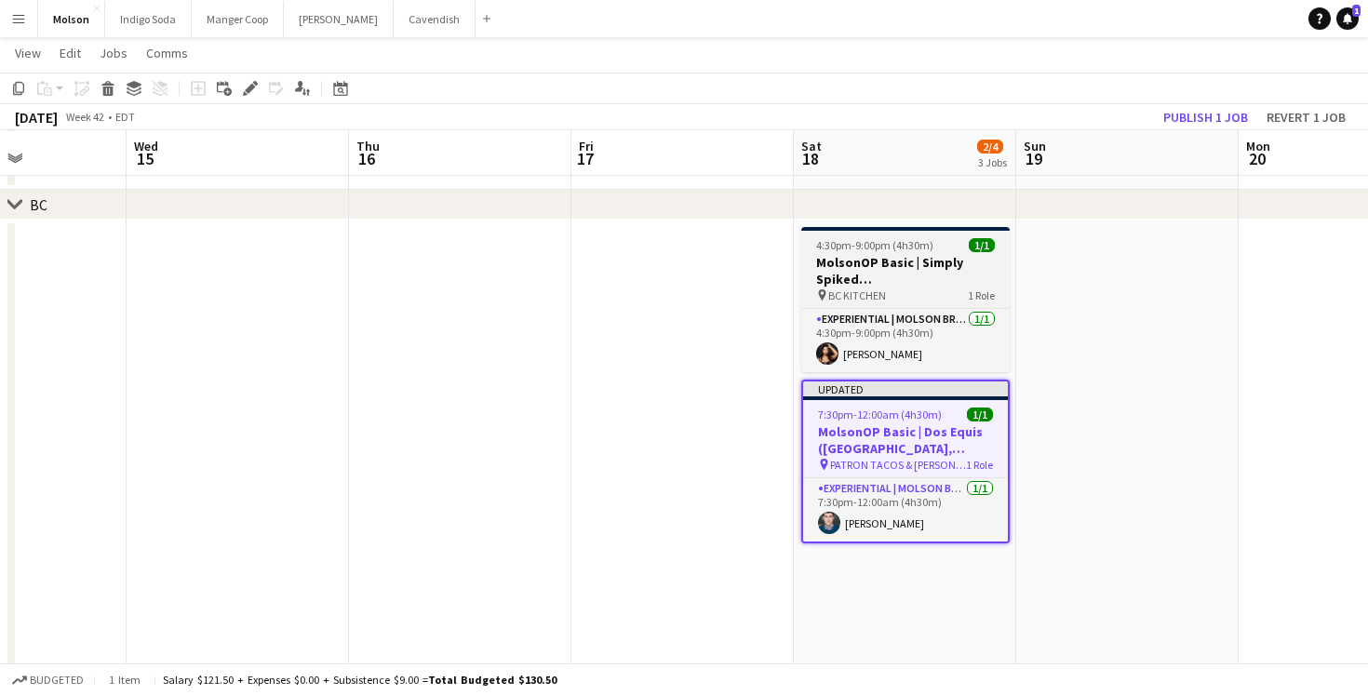
click at [898, 289] on div "pin BC KITCHEN 1 Role" at bounding box center [905, 295] width 208 height 15
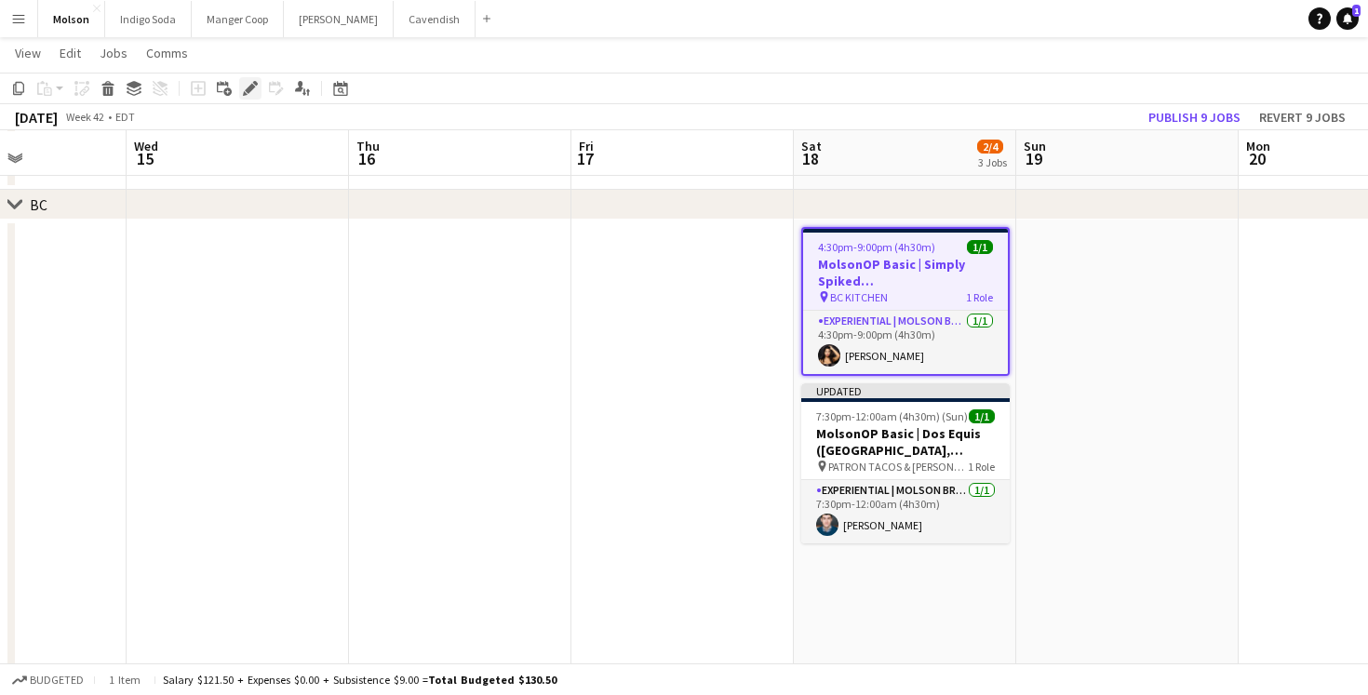
click at [249, 92] on icon at bounding box center [250, 89] width 10 height 10
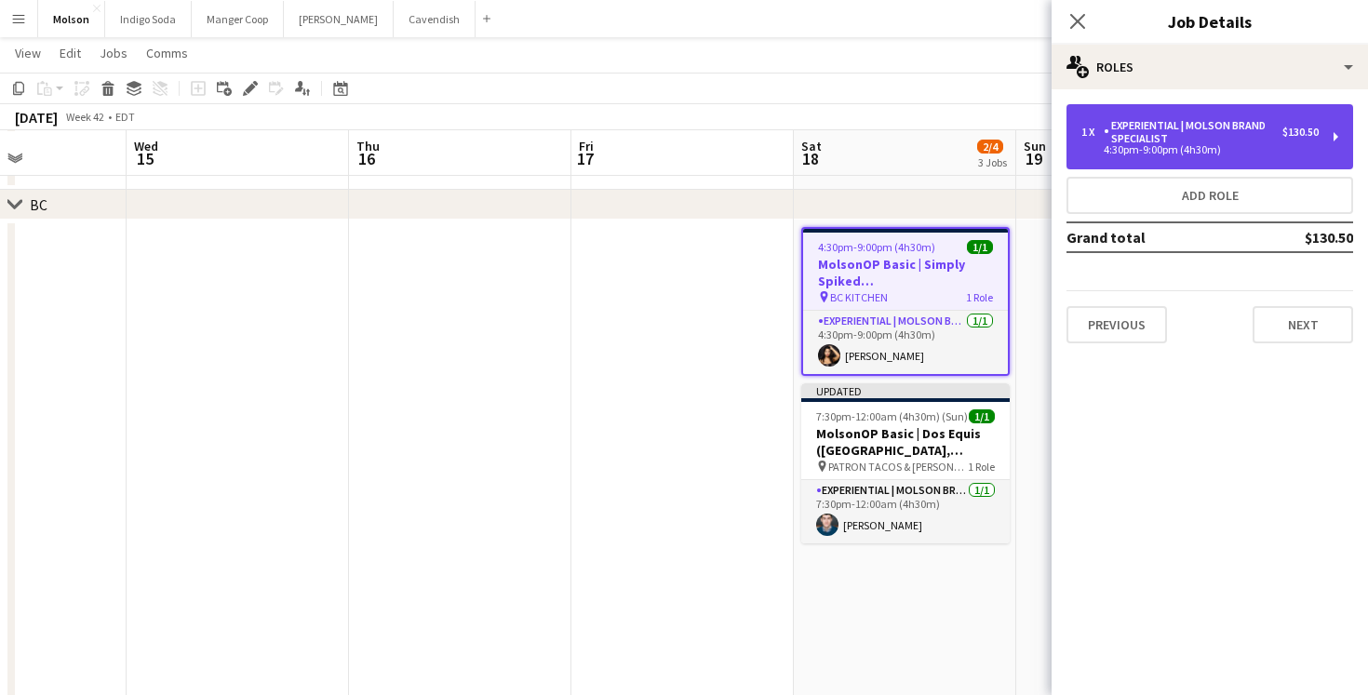
click at [1162, 118] on div "1 x Experiential | Molson Brand Specialist $130.50 4:30pm-9:00pm (4h30m)" at bounding box center [1210, 136] width 287 height 65
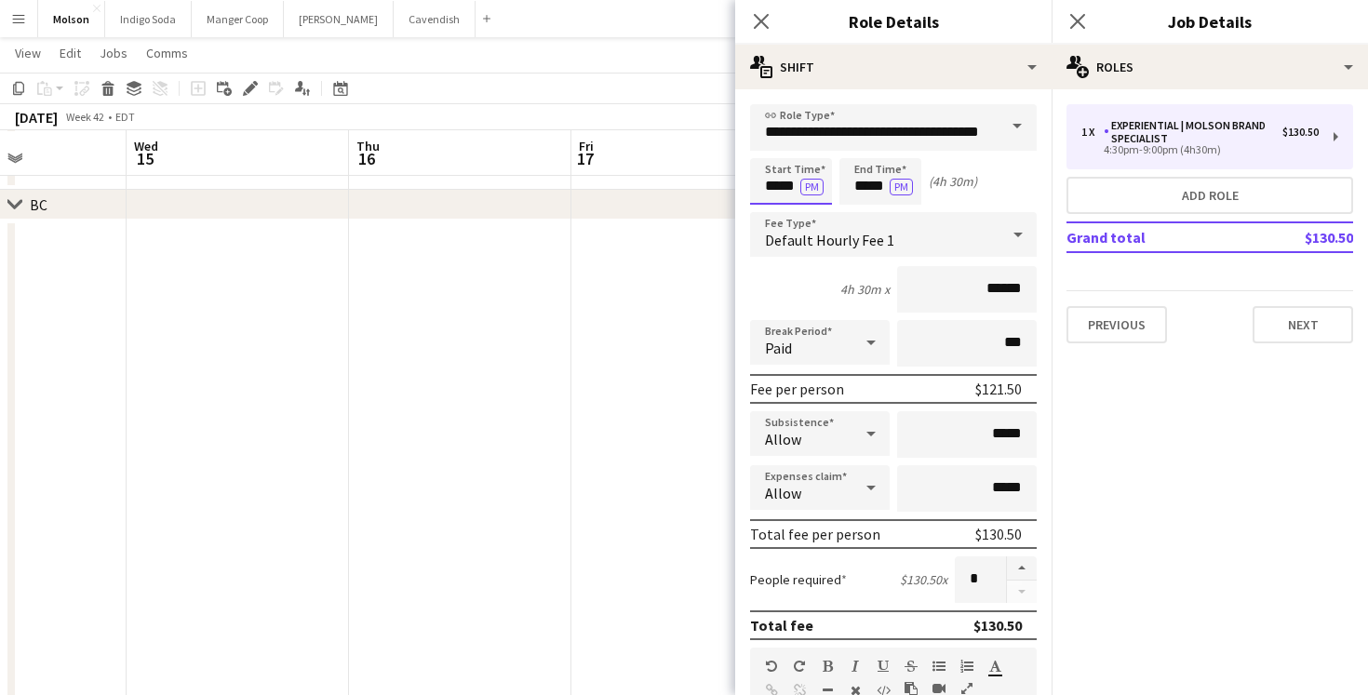
click at [772, 182] on input "*****" at bounding box center [791, 181] width 82 height 47
click at [772, 153] on div at bounding box center [772, 149] width 37 height 19
type input "*****"
click at [772, 153] on div at bounding box center [772, 149] width 37 height 19
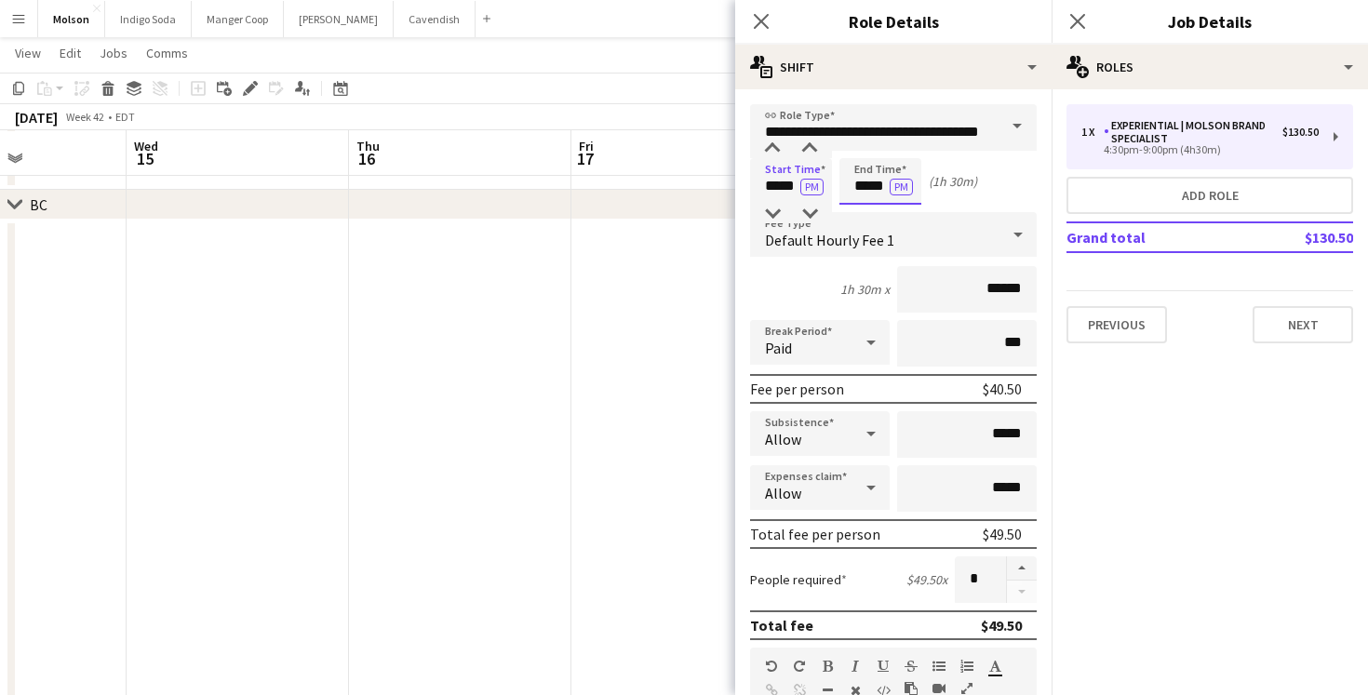
click at [877, 201] on input "*****" at bounding box center [881, 181] width 82 height 47
click at [865, 148] on div at bounding box center [861, 149] width 37 height 19
type input "*****"
click at [865, 148] on div at bounding box center [861, 149] width 37 height 19
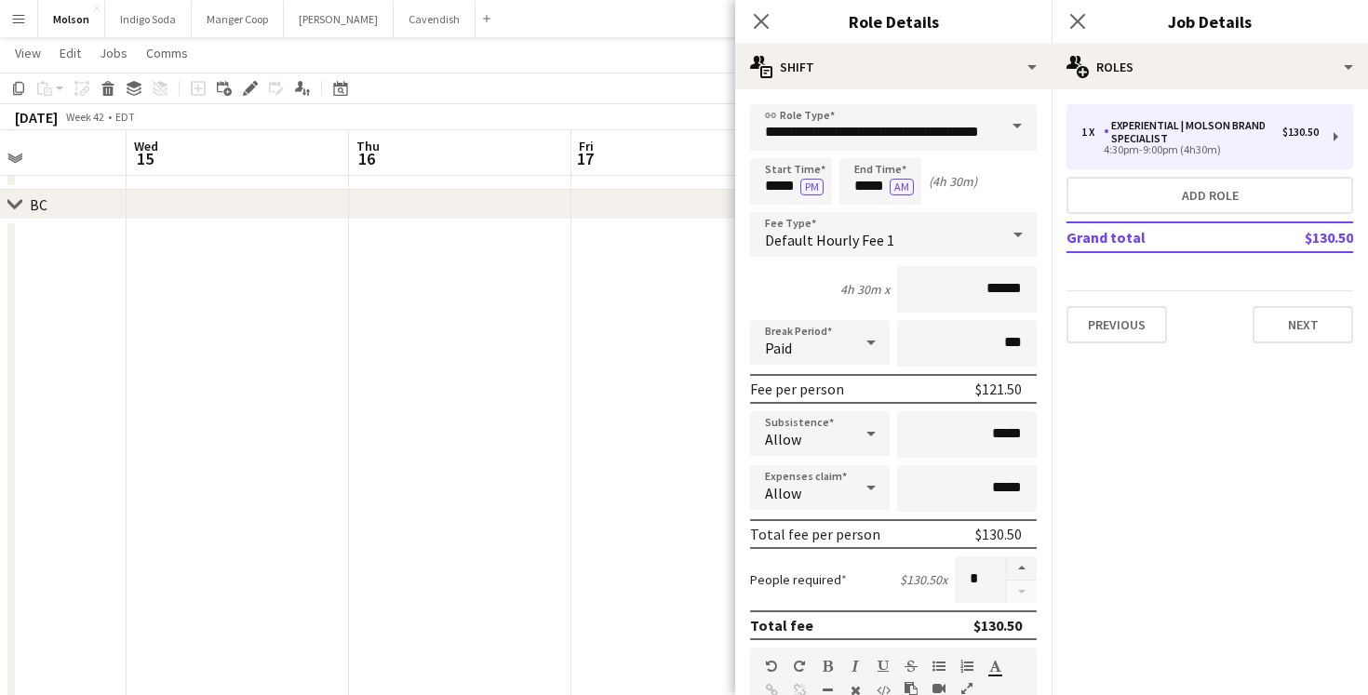
click at [654, 344] on app-date-cell at bounding box center [682, 555] width 222 height 671
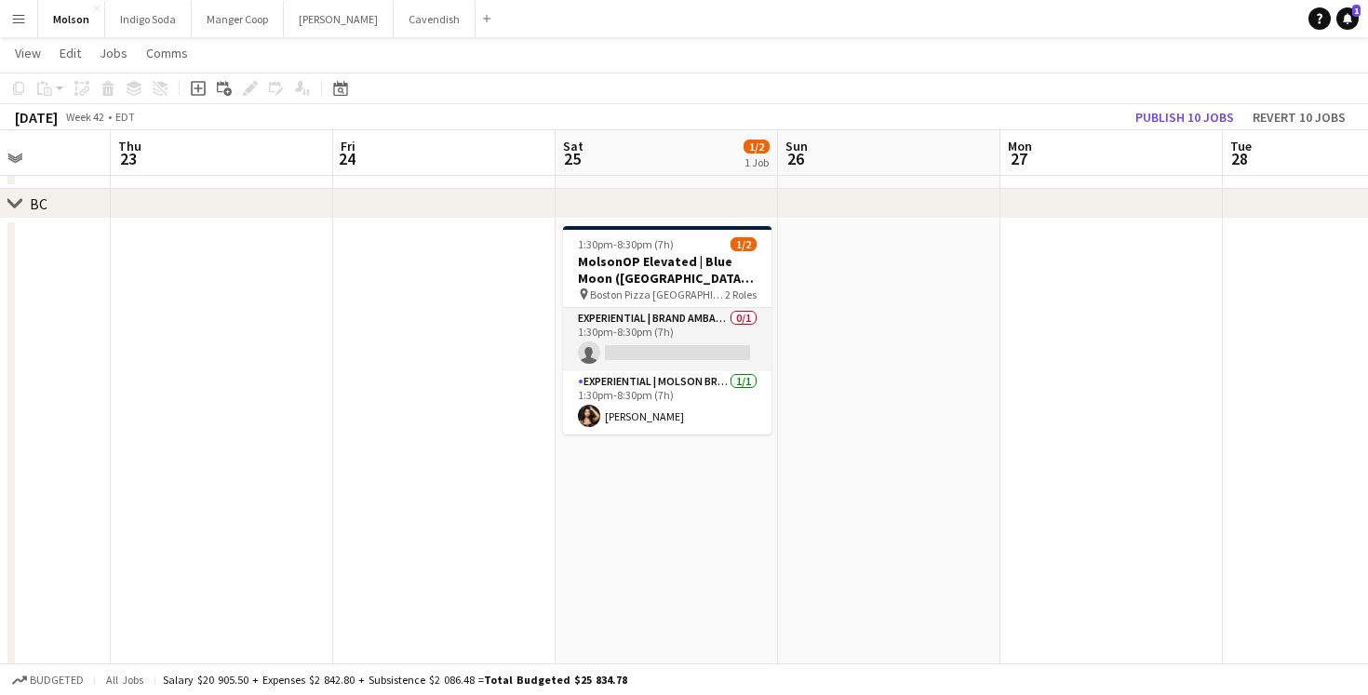
scroll to position [0, 571]
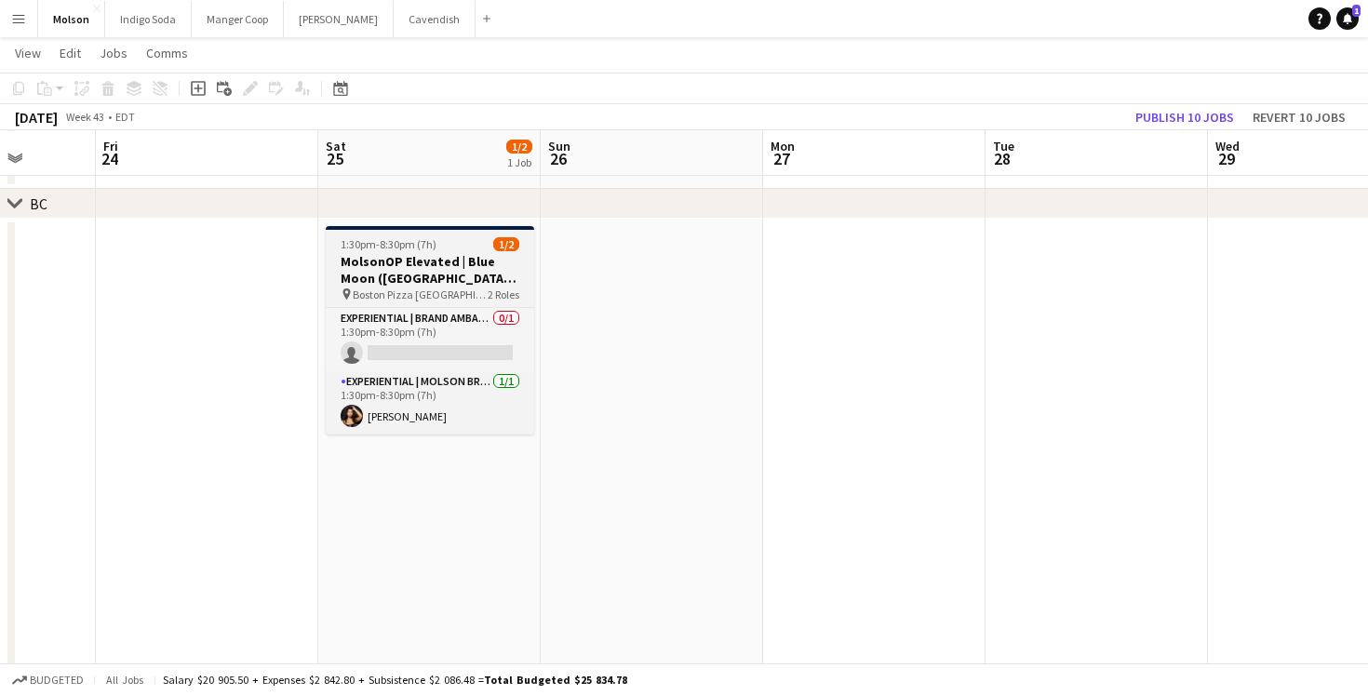
click at [427, 269] on h3 "MolsonOP Elevated | Blue Moon ([GEOGRAPHIC_DATA], [GEOGRAPHIC_DATA])" at bounding box center [430, 270] width 208 height 34
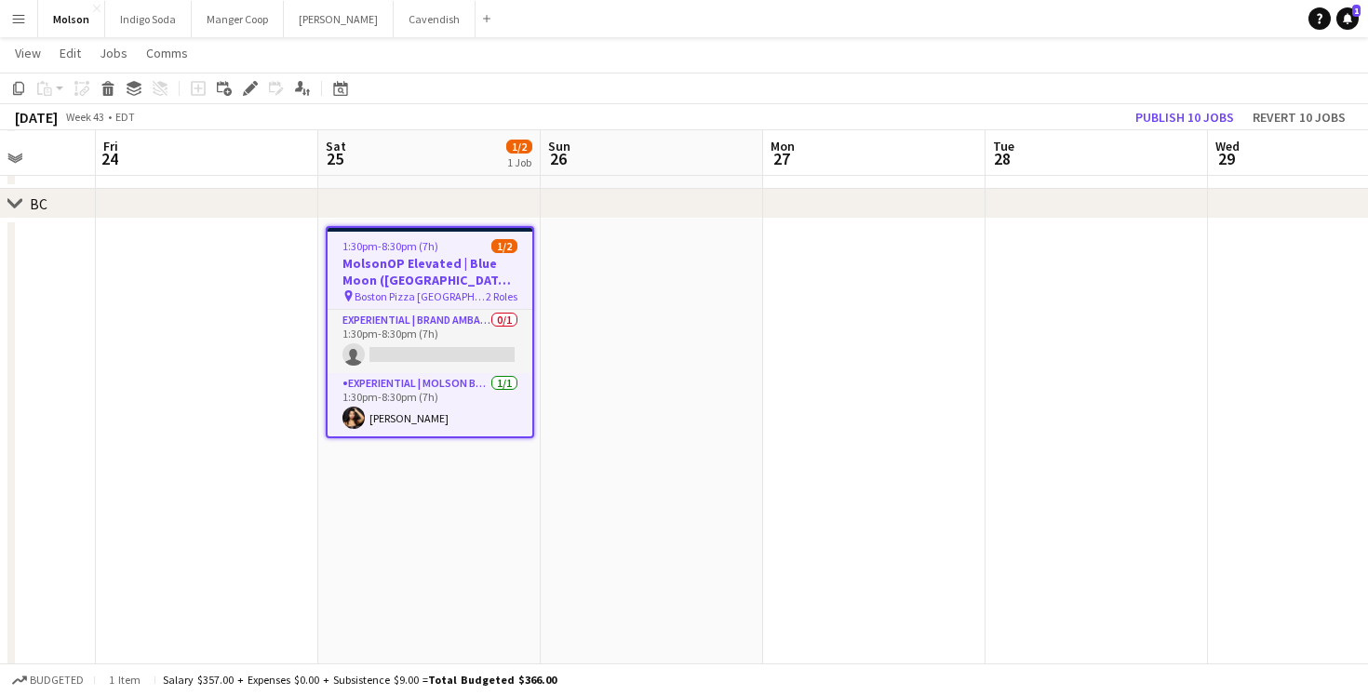
click at [236, 89] on div "Add job Add linked Job Edit Edit linked Job Applicants" at bounding box center [242, 88] width 142 height 22
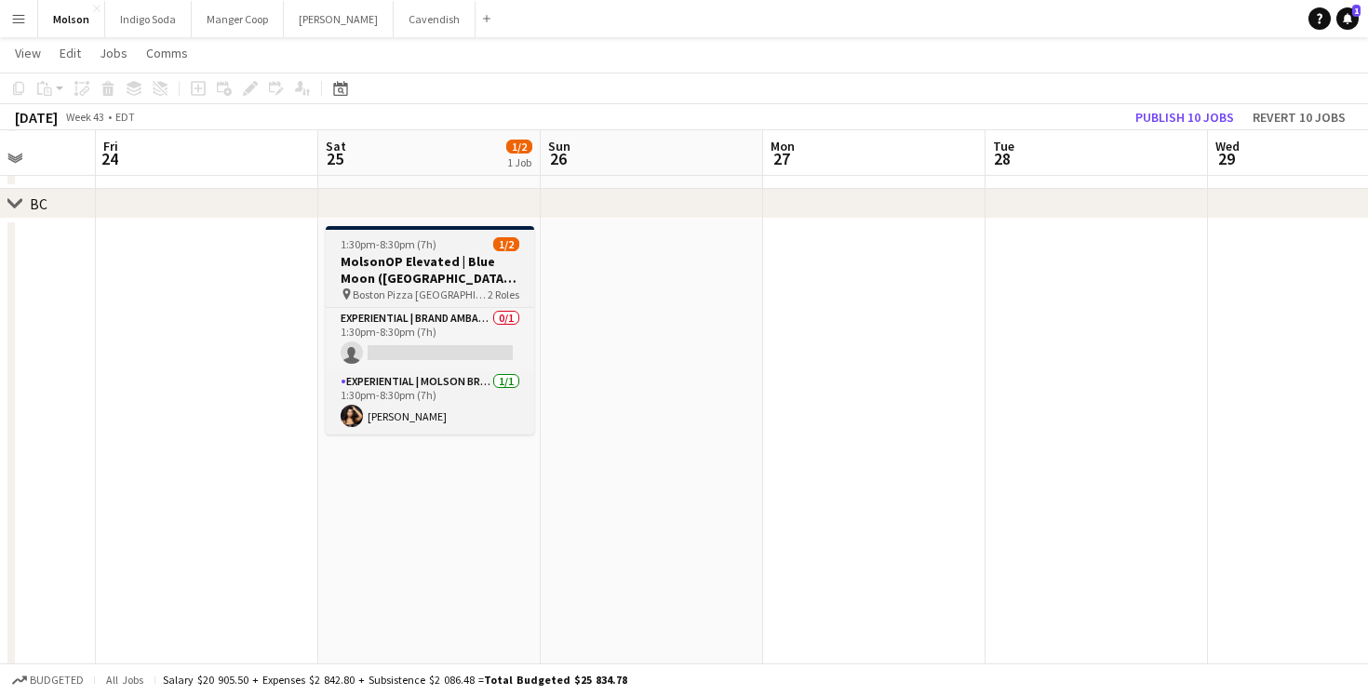
click at [368, 260] on h3 "MolsonOP Elevated | Blue Moon ([GEOGRAPHIC_DATA], [GEOGRAPHIC_DATA])" at bounding box center [430, 270] width 208 height 34
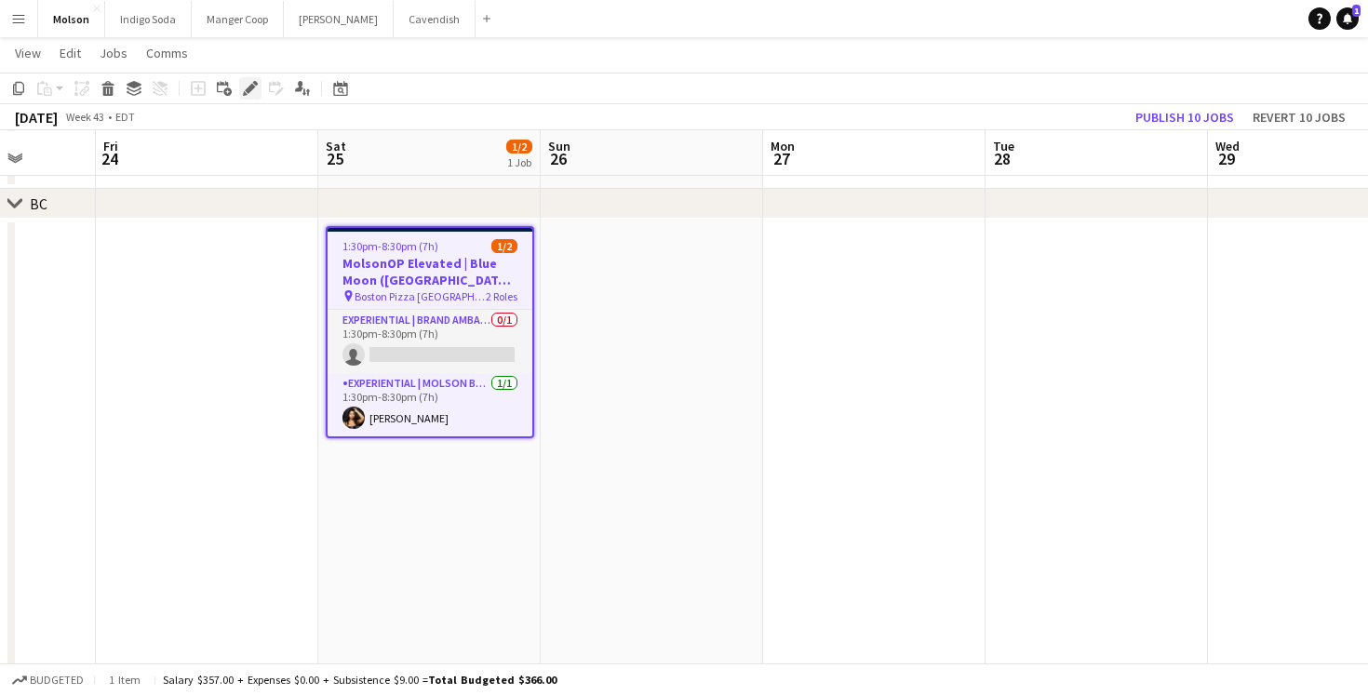
click at [246, 95] on icon at bounding box center [245, 93] width 5 height 5
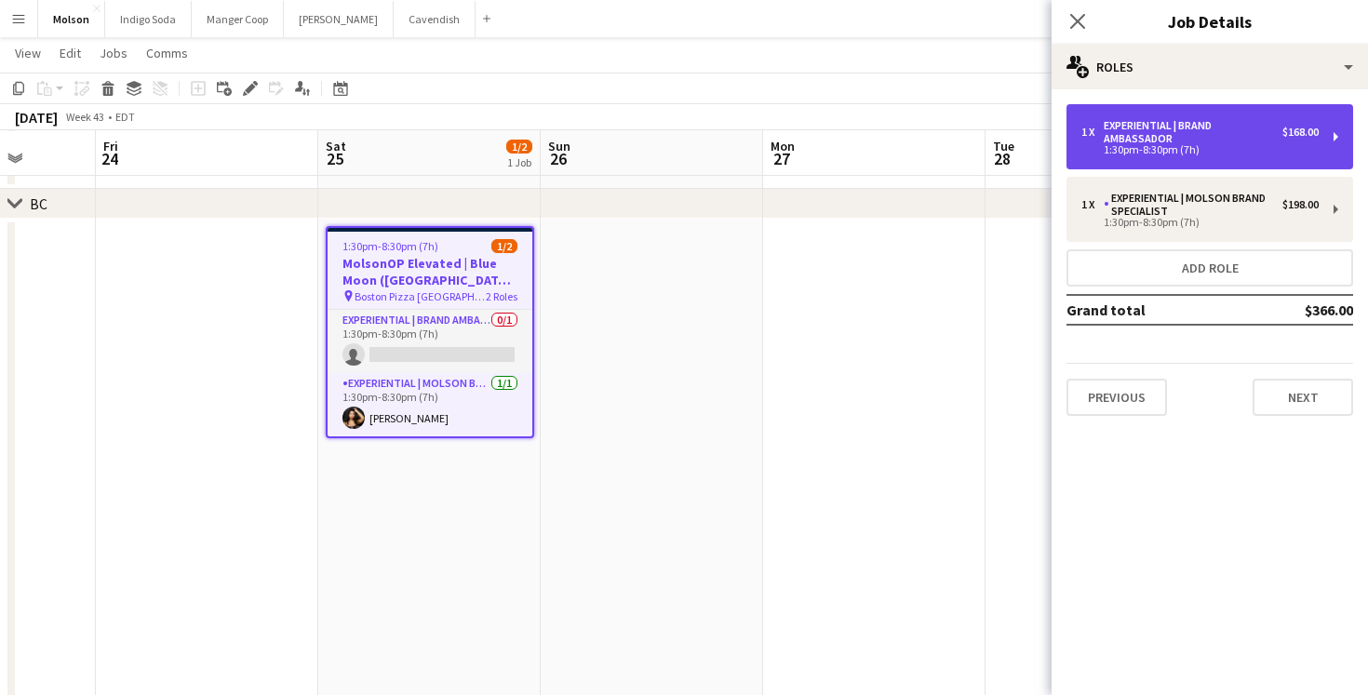
click at [1191, 145] on div "1:30pm-8:30pm (7h)" at bounding box center [1200, 149] width 237 height 9
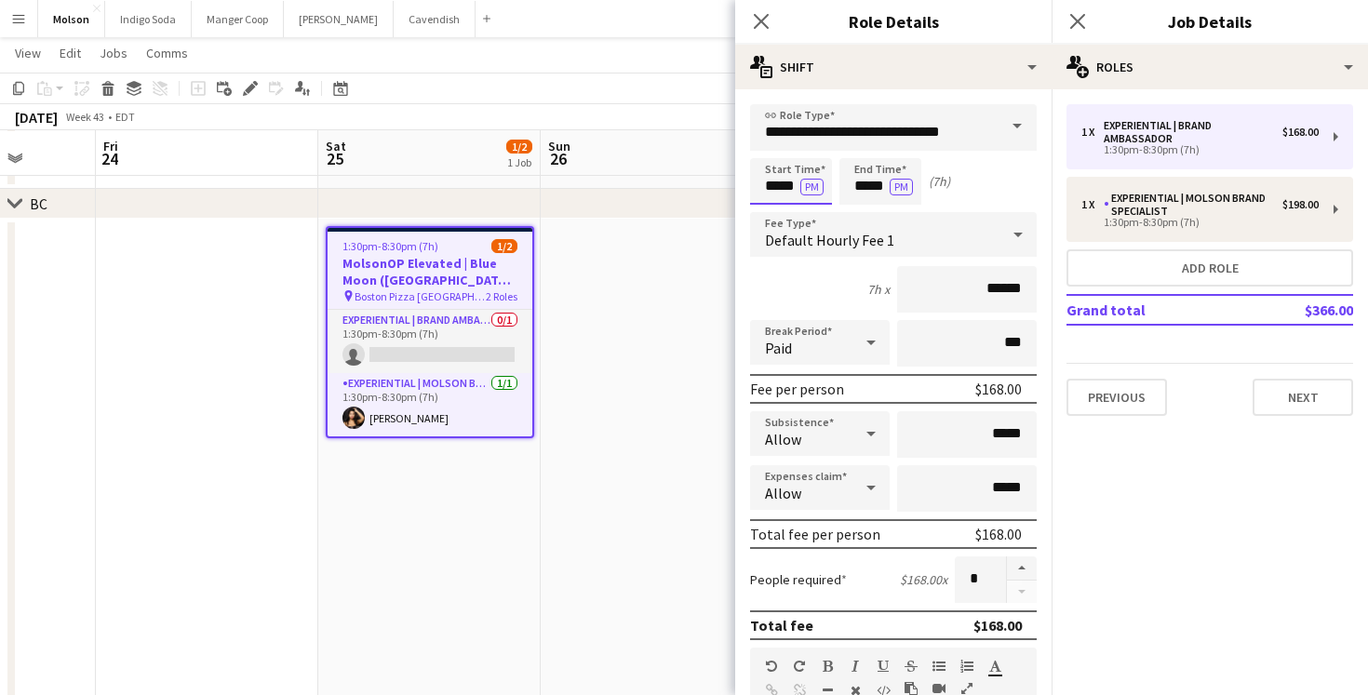
click at [777, 176] on input "*****" at bounding box center [791, 181] width 82 height 47
click at [773, 146] on div at bounding box center [772, 149] width 37 height 19
type input "*****"
click at [773, 146] on div at bounding box center [772, 149] width 37 height 19
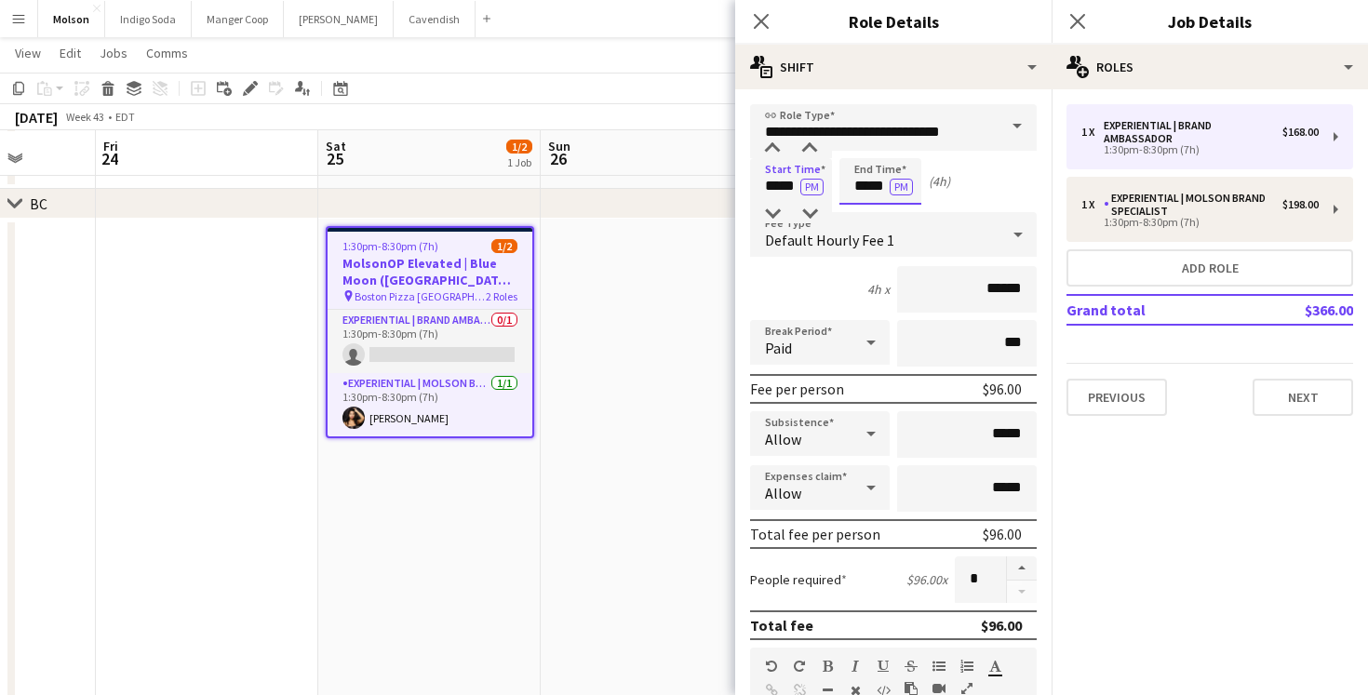
click at [867, 180] on input "*****" at bounding box center [881, 181] width 82 height 47
click at [864, 145] on div at bounding box center [861, 149] width 37 height 19
type input "*****"
click at [864, 145] on div at bounding box center [861, 149] width 37 height 19
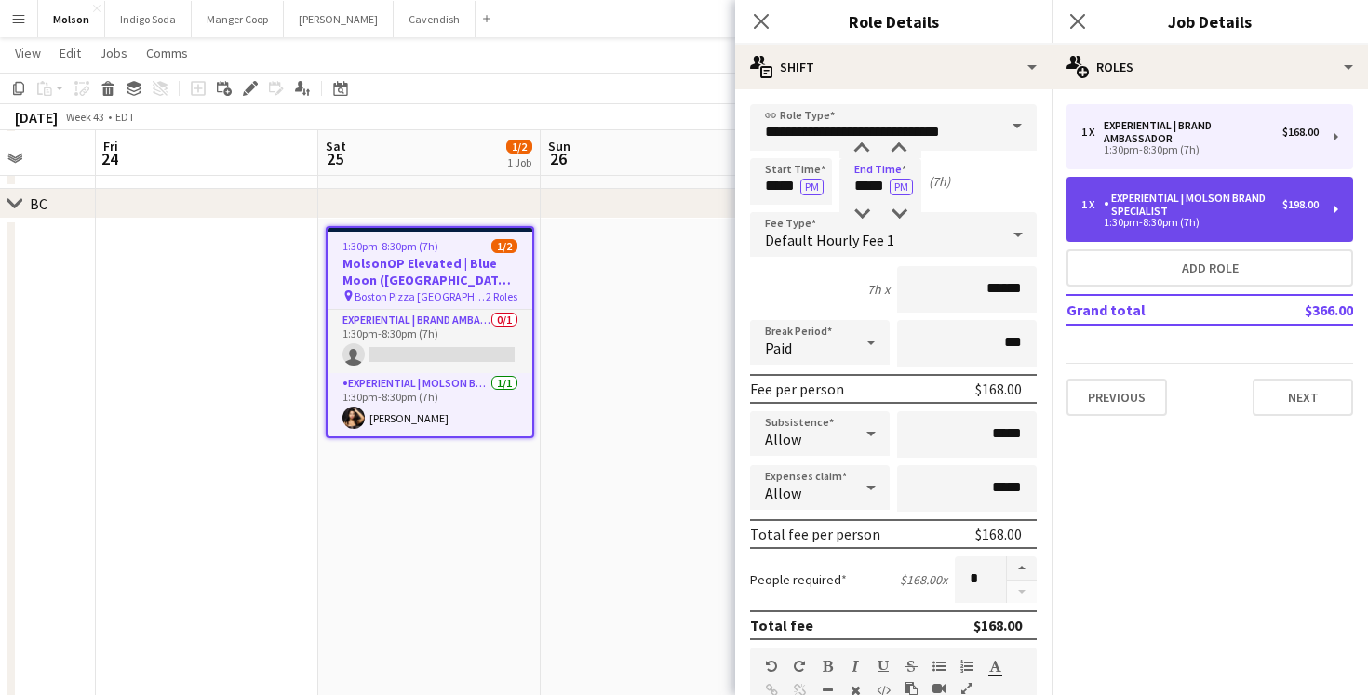
click at [1110, 210] on div "Experiential | Molson Brand Specialist" at bounding box center [1193, 205] width 179 height 26
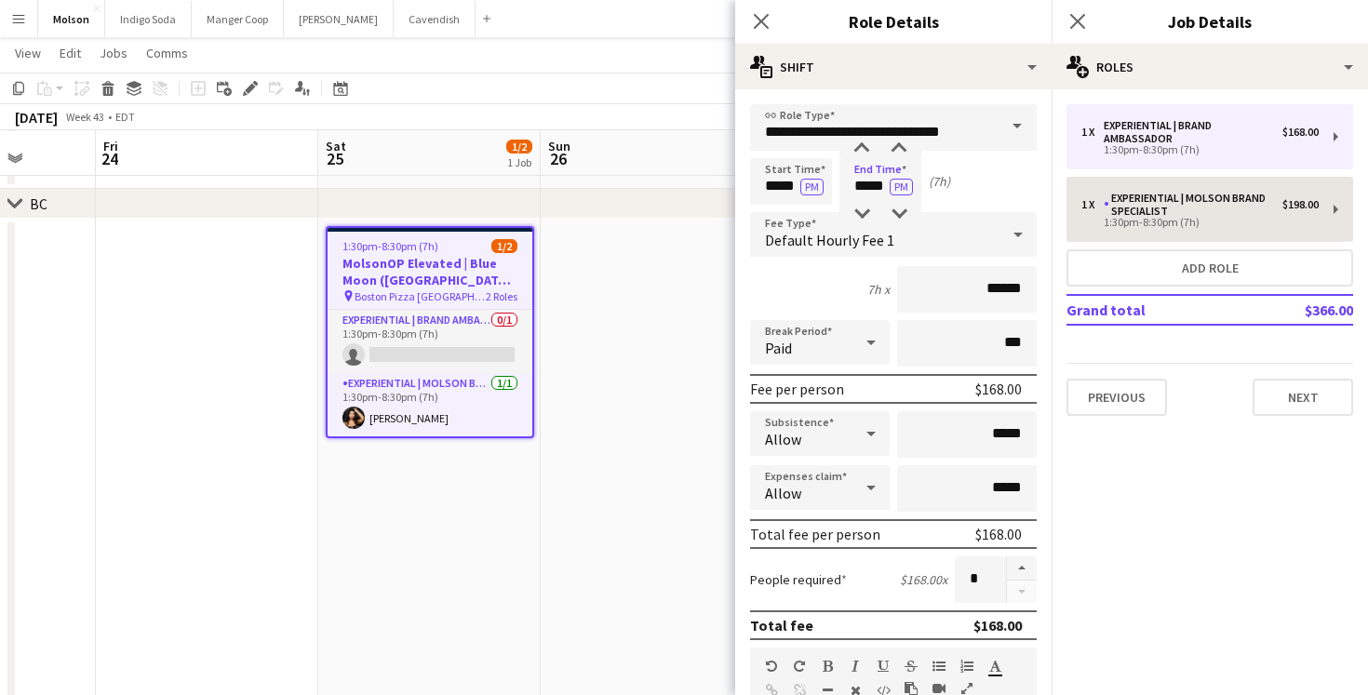
type input "**********"
type input "*****"
type input "******"
type input "*****"
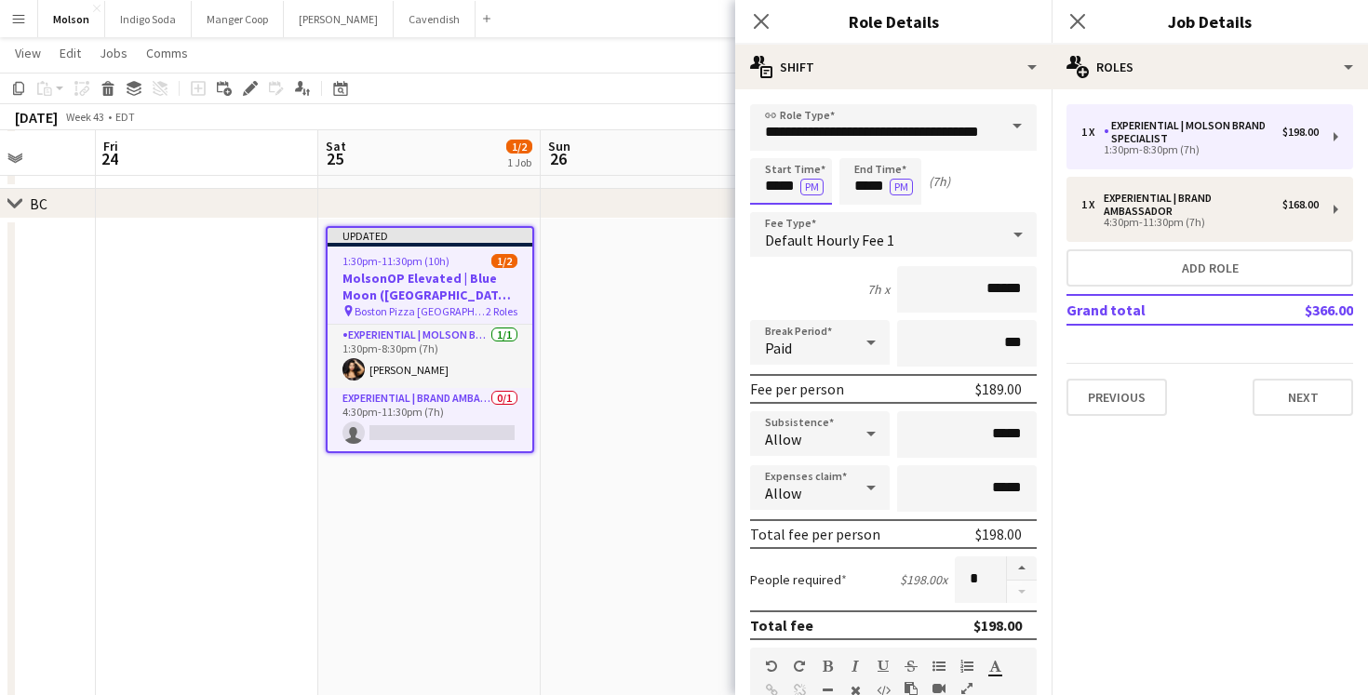
click at [782, 193] on input "*****" at bounding box center [791, 181] width 82 height 47
click at [773, 148] on div at bounding box center [772, 149] width 37 height 19
type input "*****"
click at [773, 148] on div at bounding box center [772, 149] width 37 height 19
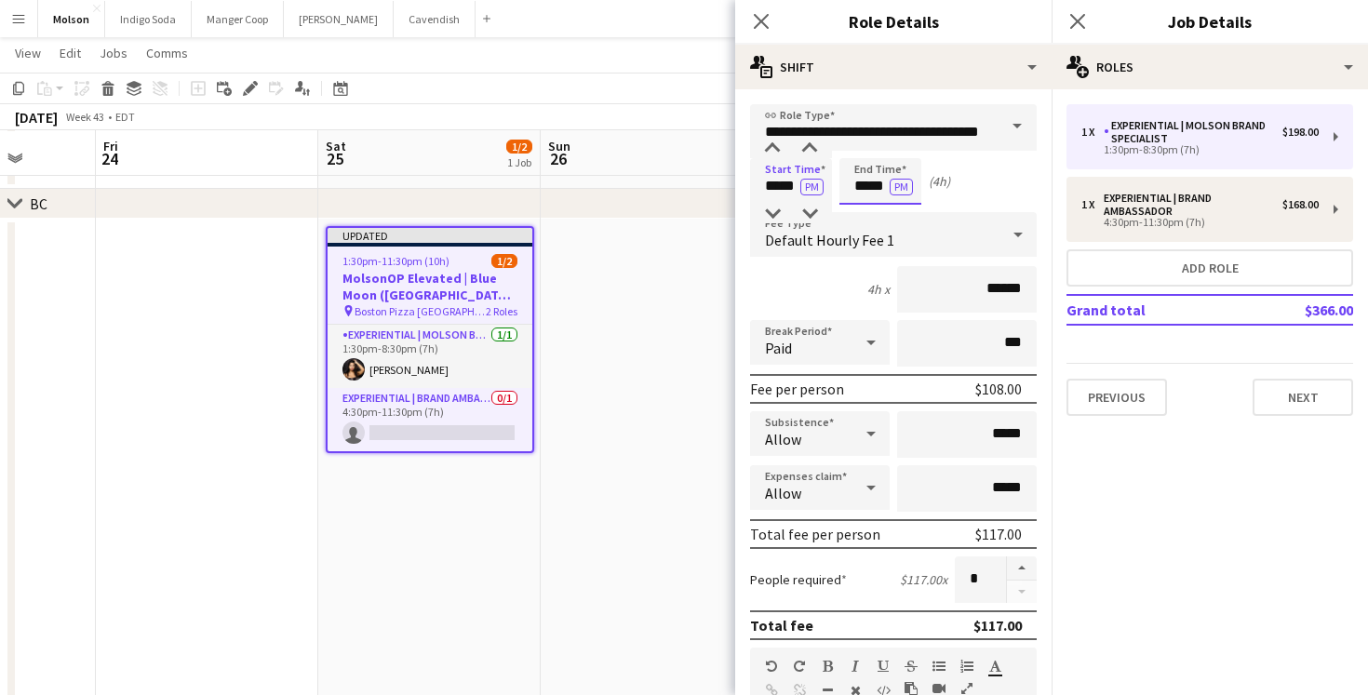
click at [855, 184] on input "*****" at bounding box center [881, 181] width 82 height 47
click at [866, 151] on div at bounding box center [861, 149] width 37 height 19
type input "*****"
click at [866, 151] on div at bounding box center [861, 149] width 37 height 19
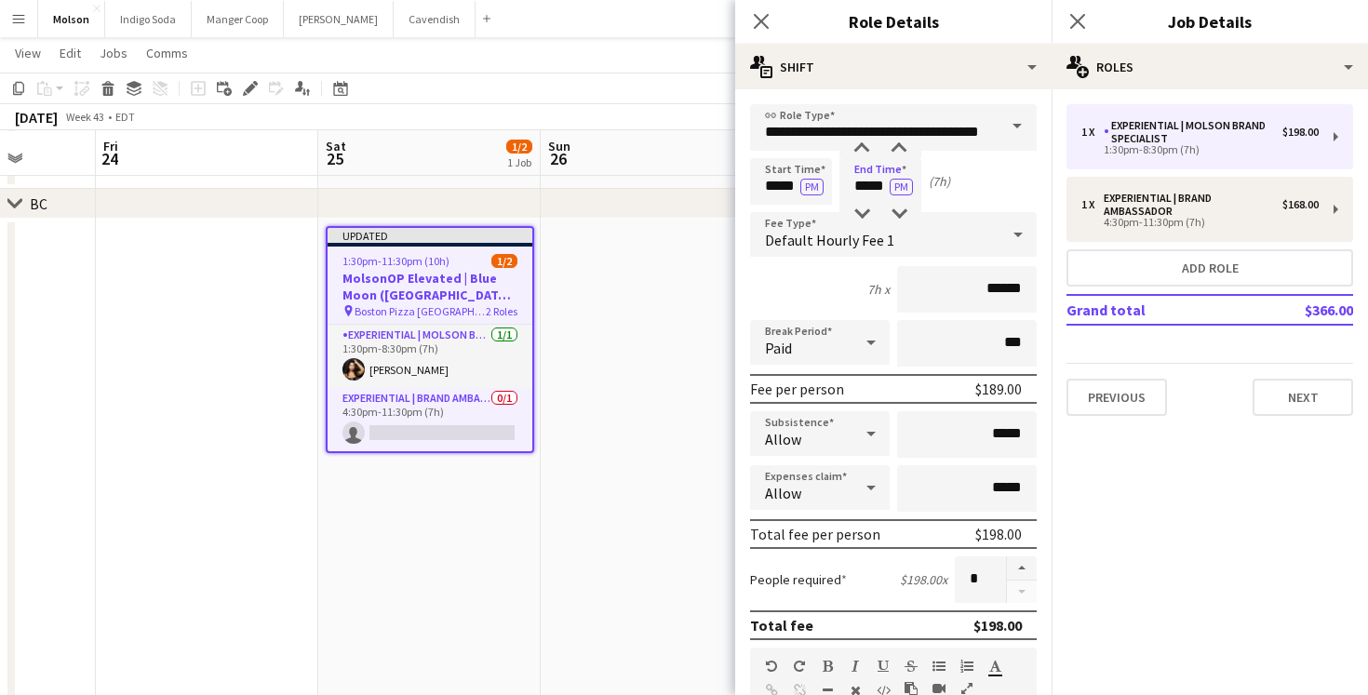
click at [600, 463] on app-date-cell at bounding box center [652, 554] width 222 height 671
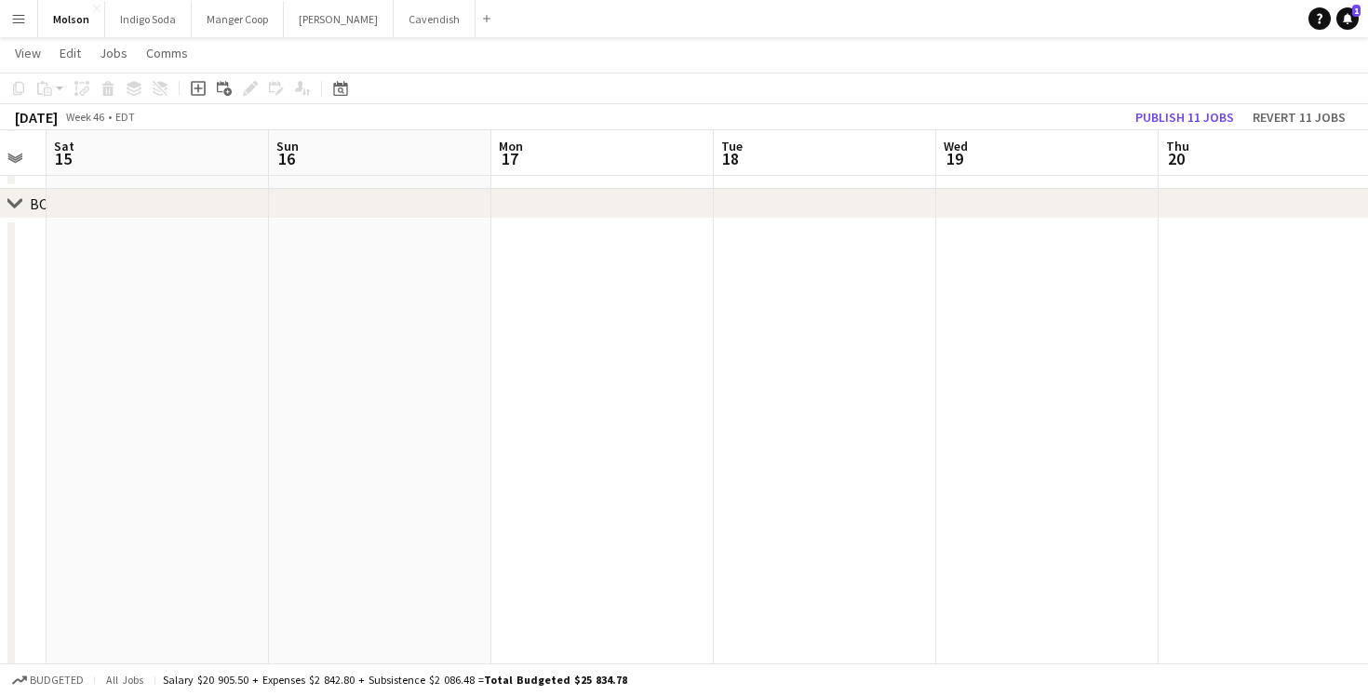
scroll to position [0, 653]
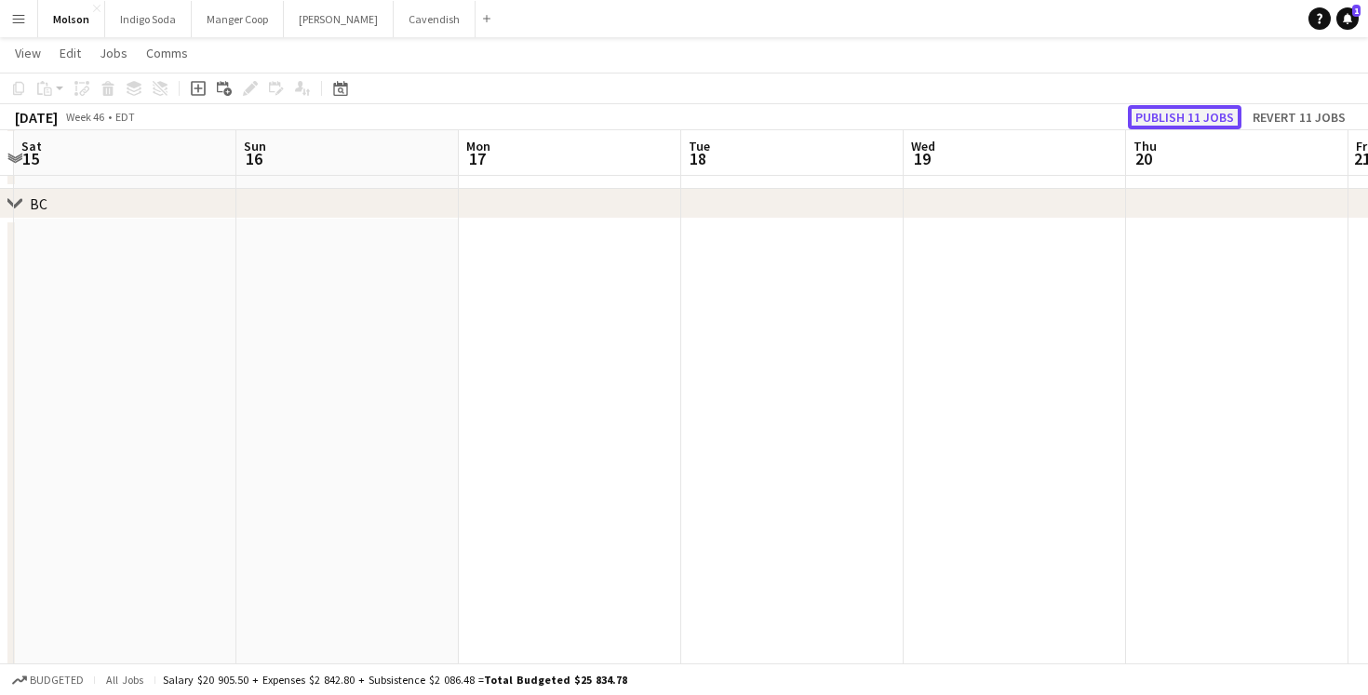
click at [1212, 112] on button "Publish 11 jobs" at bounding box center [1185, 117] width 114 height 24
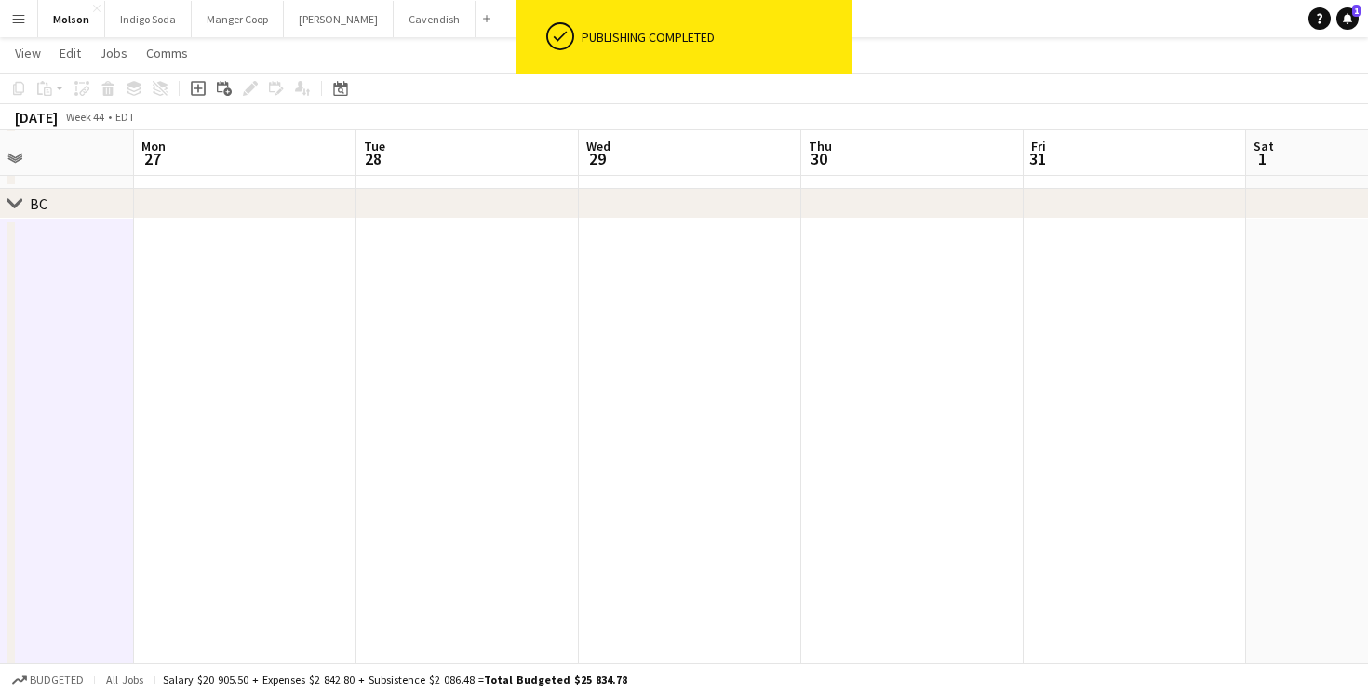
scroll to position [0, 449]
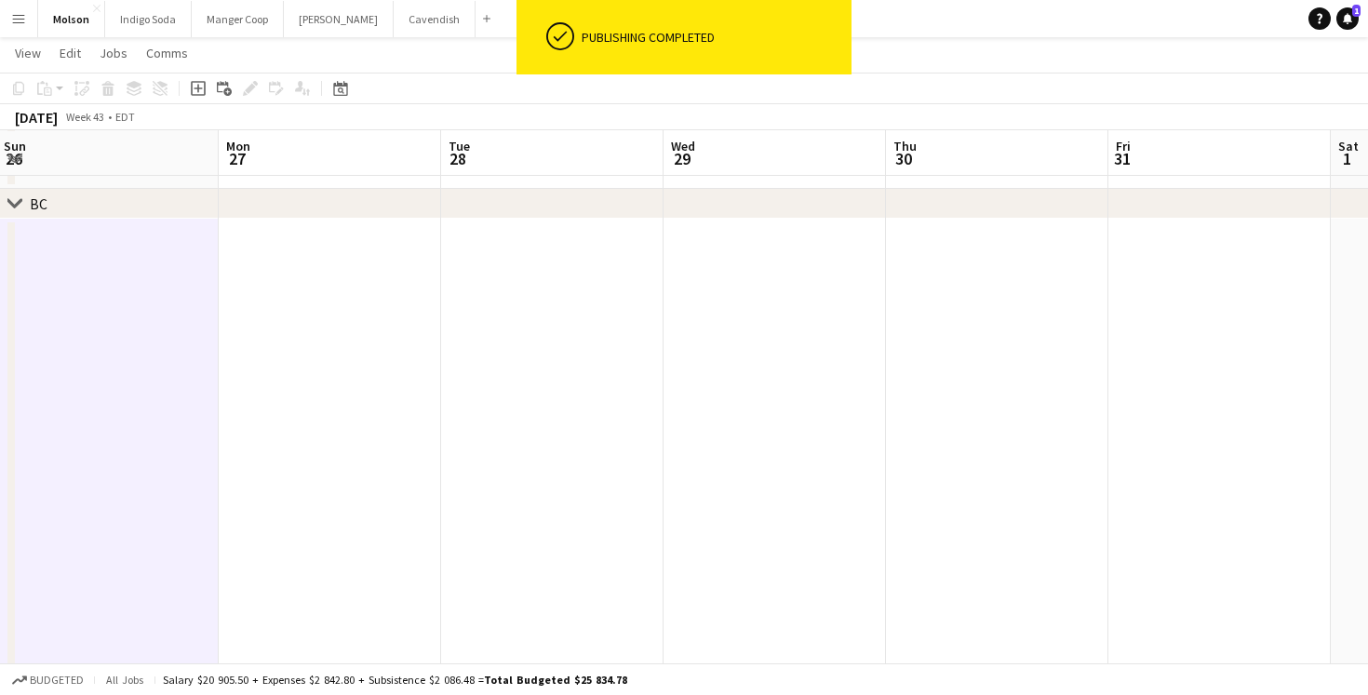
click at [12, 198] on icon "chevron-right" at bounding box center [14, 203] width 15 height 15
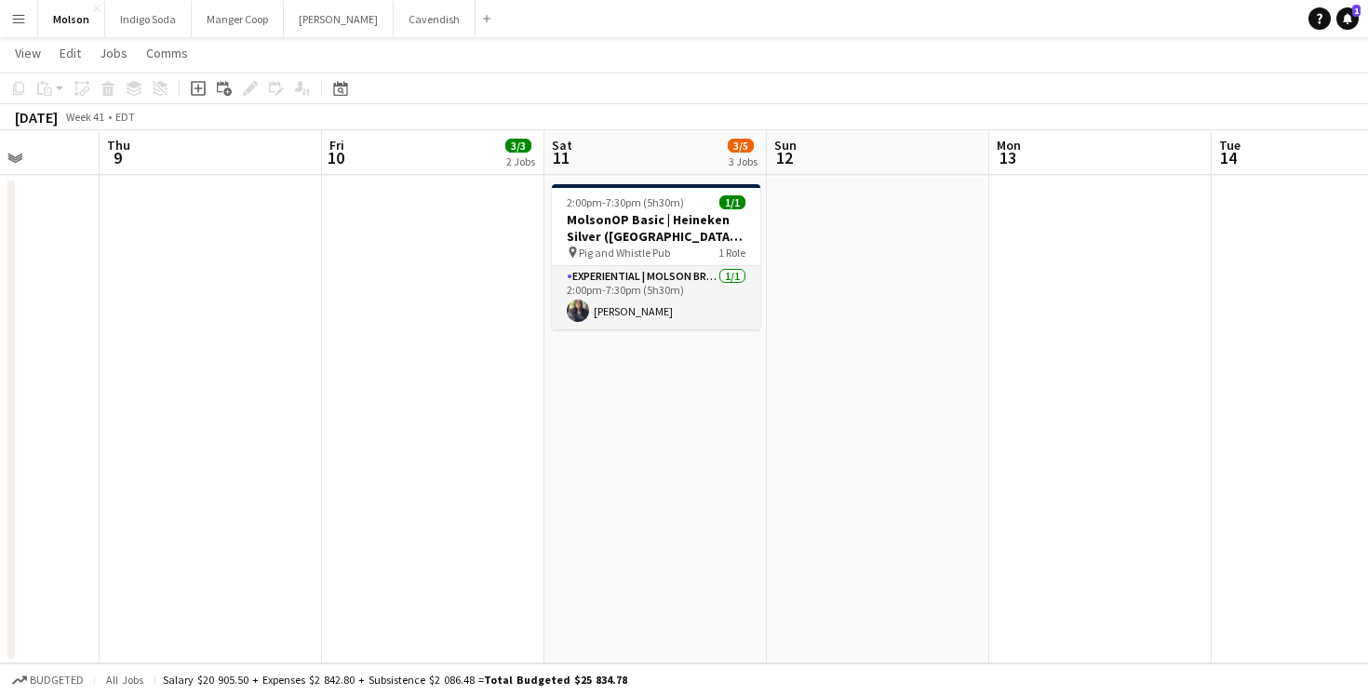
scroll to position [0, 524]
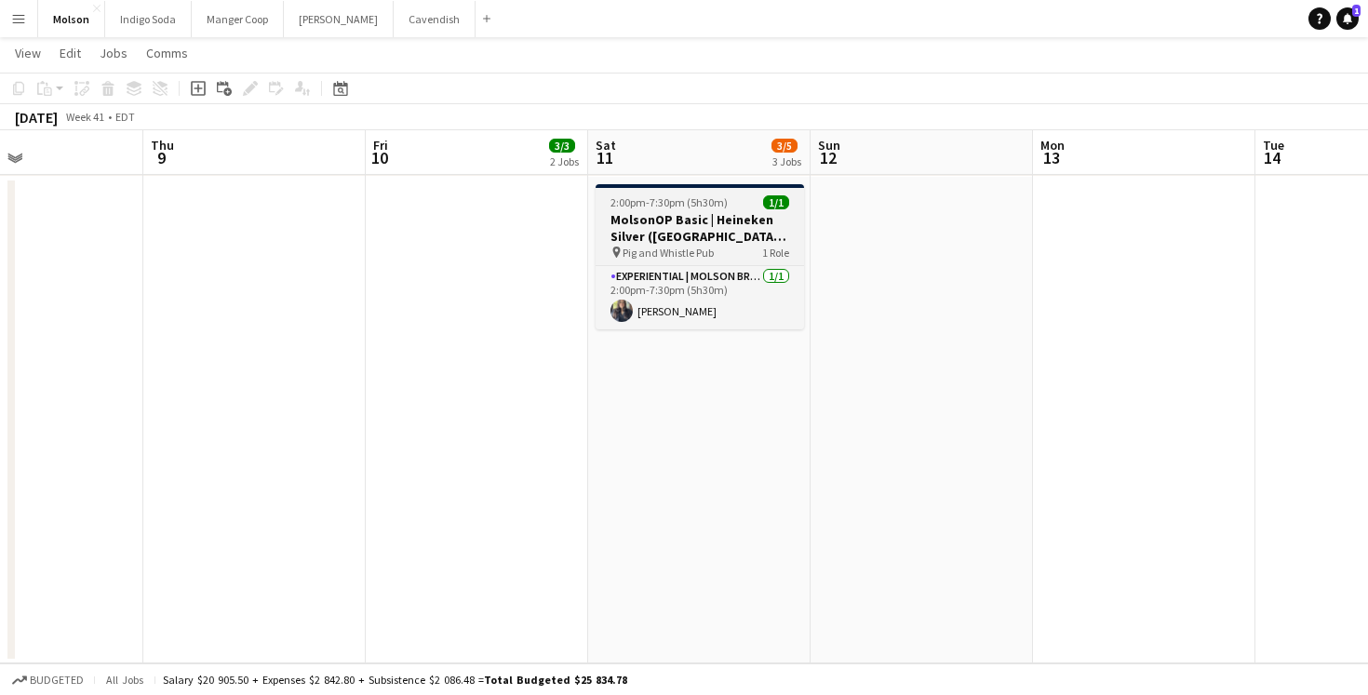
click at [700, 213] on h3 "MolsonOP Basic | Heineken Silver ([GEOGRAPHIC_DATA], [GEOGRAPHIC_DATA])" at bounding box center [700, 228] width 208 height 34
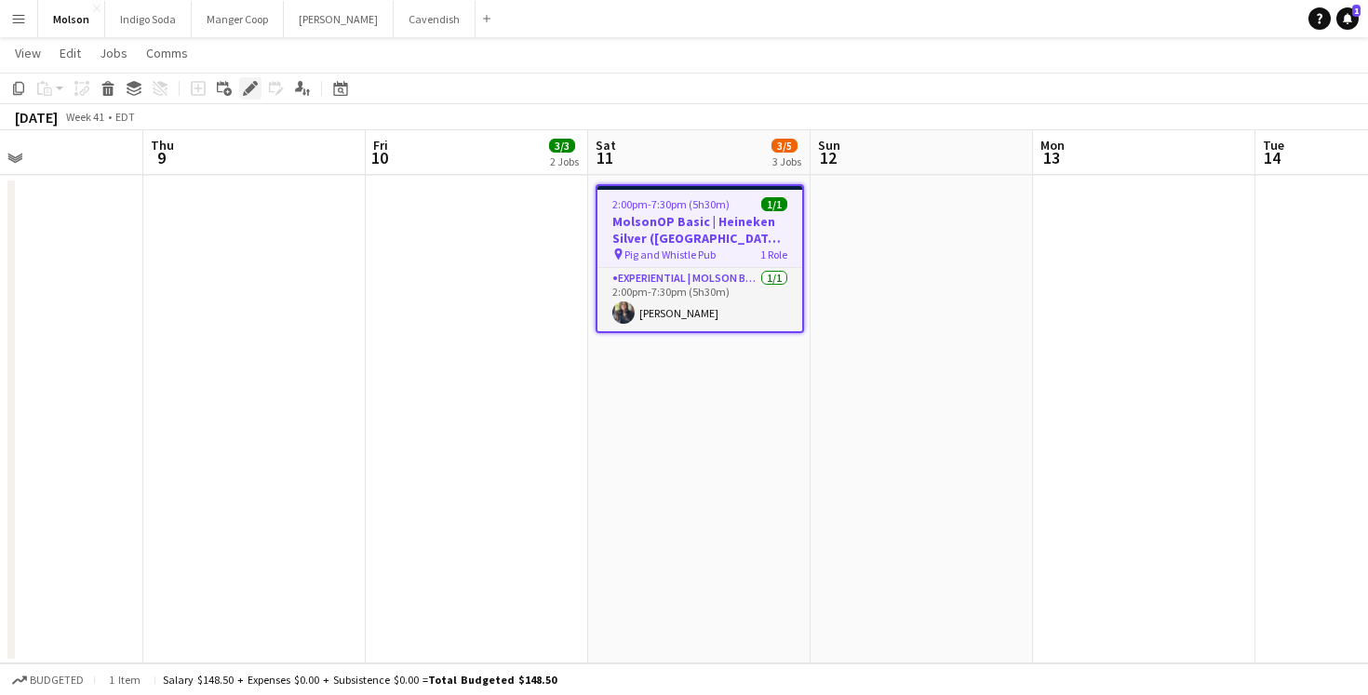
click at [253, 90] on icon "Edit" at bounding box center [250, 88] width 15 height 15
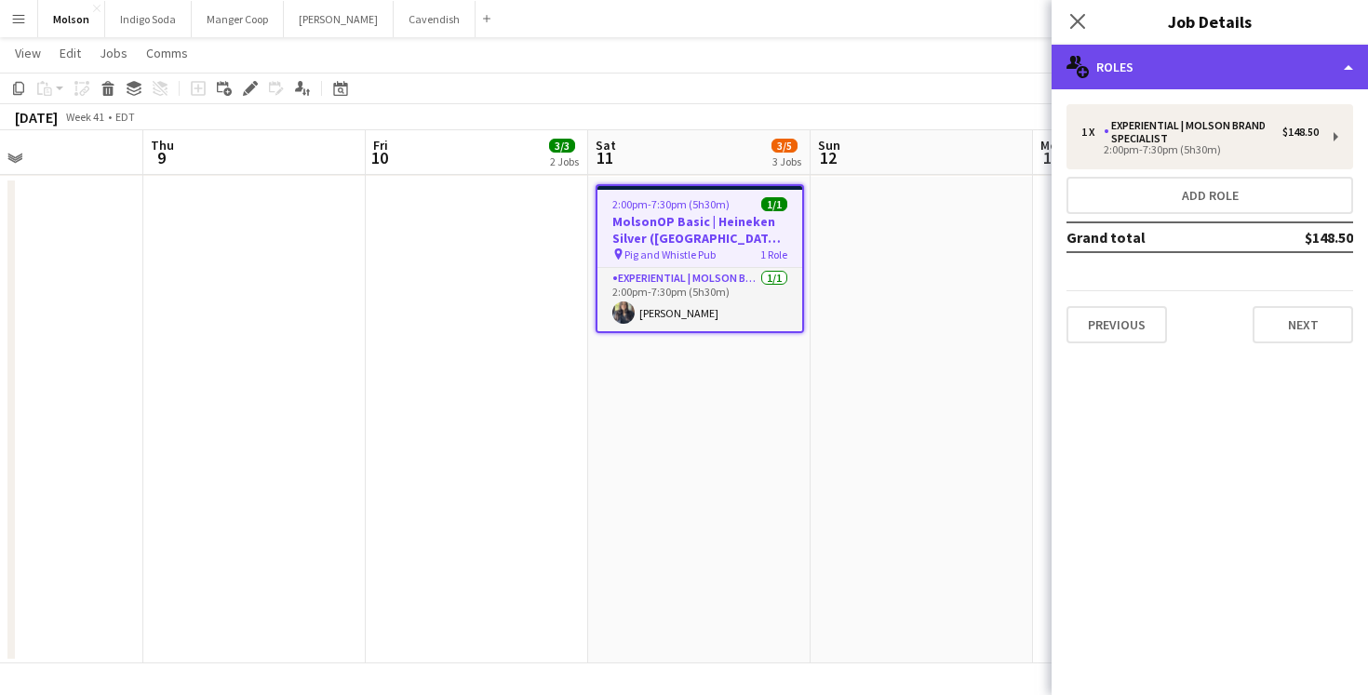
click at [1242, 69] on div "multiple-users-add Roles" at bounding box center [1210, 67] width 316 height 45
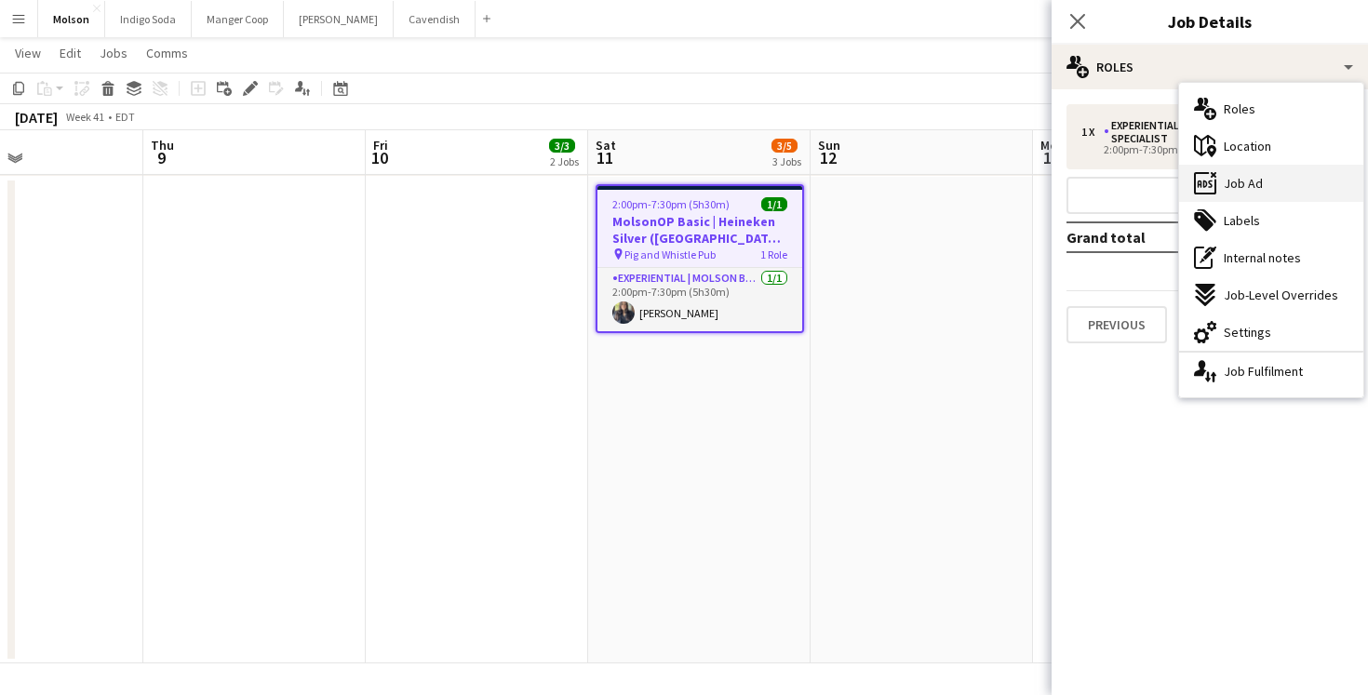
click at [1271, 165] on div "ads-window Job Ad" at bounding box center [1271, 183] width 184 height 37
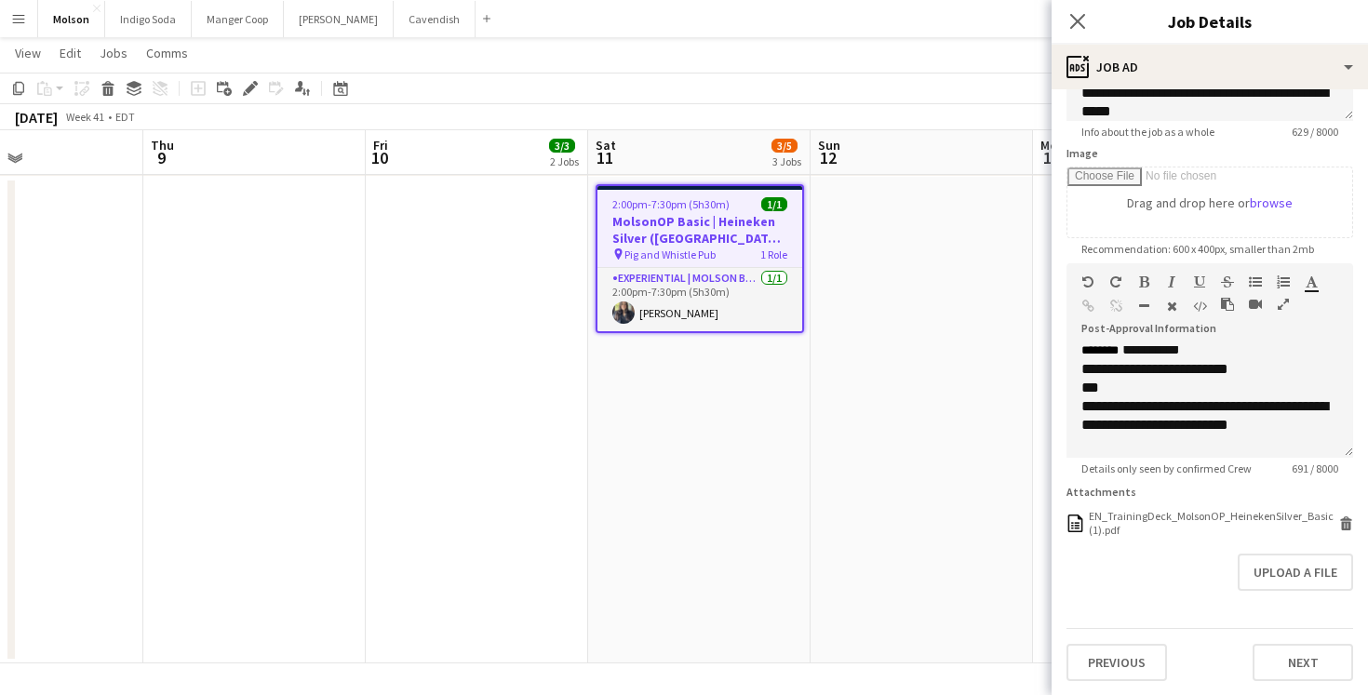
scroll to position [276, 0]
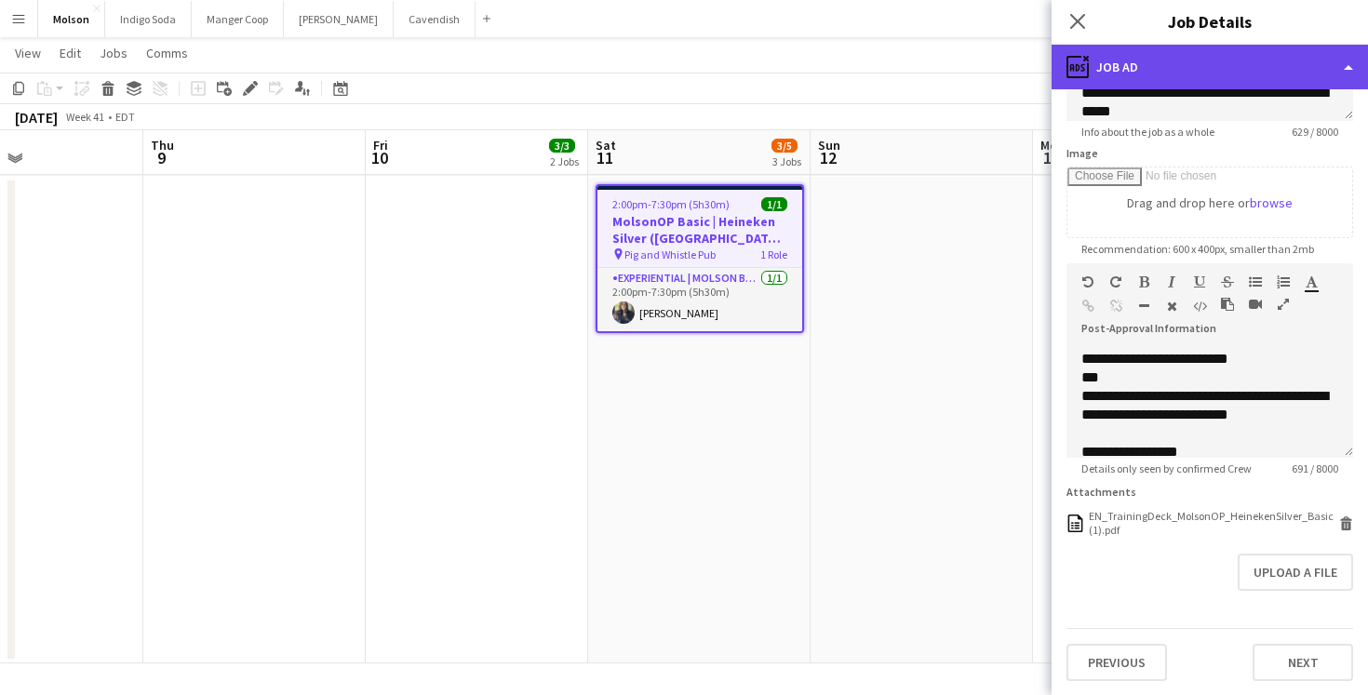
click at [1191, 60] on div "ads-window Job Ad" at bounding box center [1210, 67] width 316 height 45
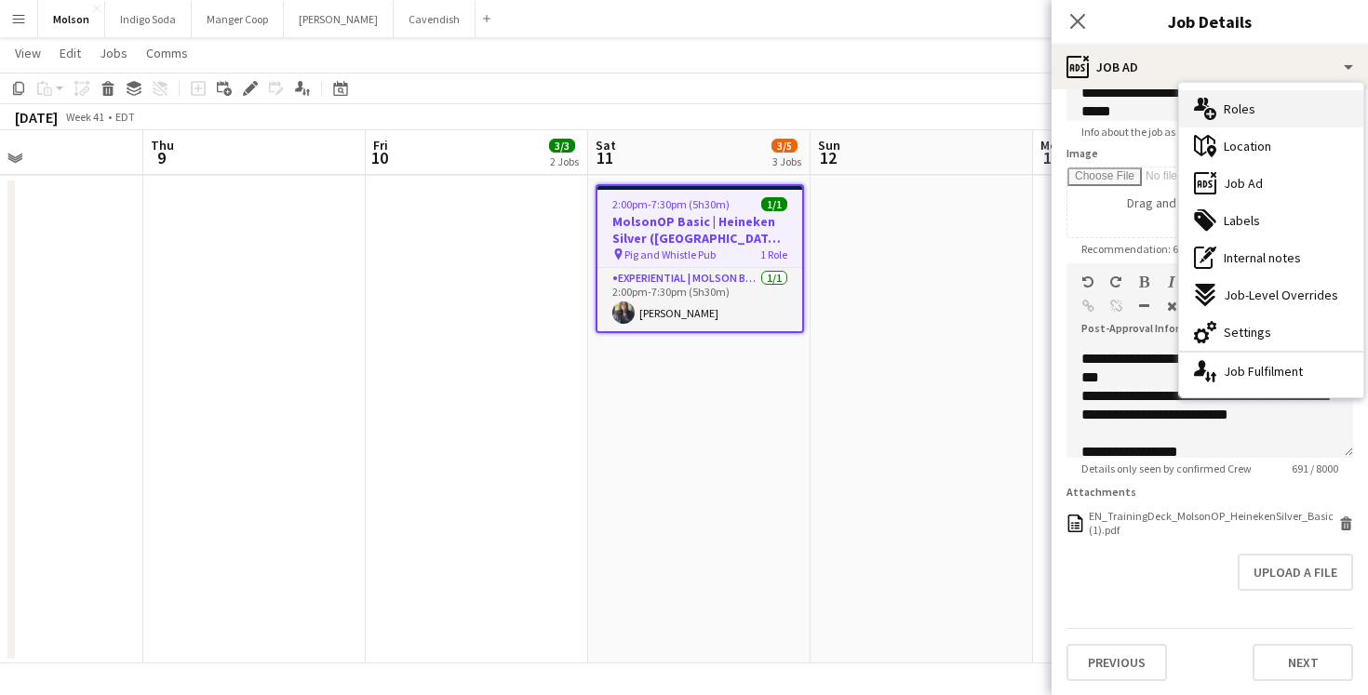
click at [1240, 114] on span "Roles" at bounding box center [1240, 109] width 32 height 17
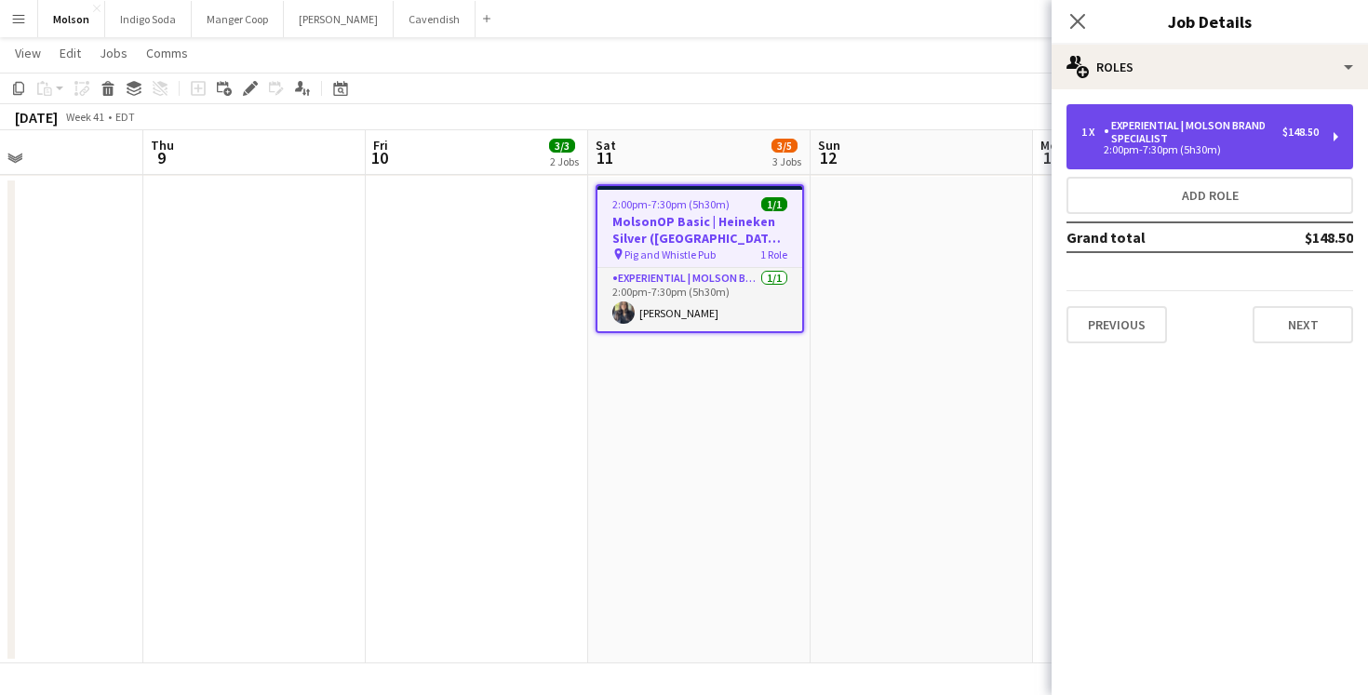
click at [1133, 151] on div "2:00pm-7:30pm (5h30m)" at bounding box center [1200, 149] width 237 height 9
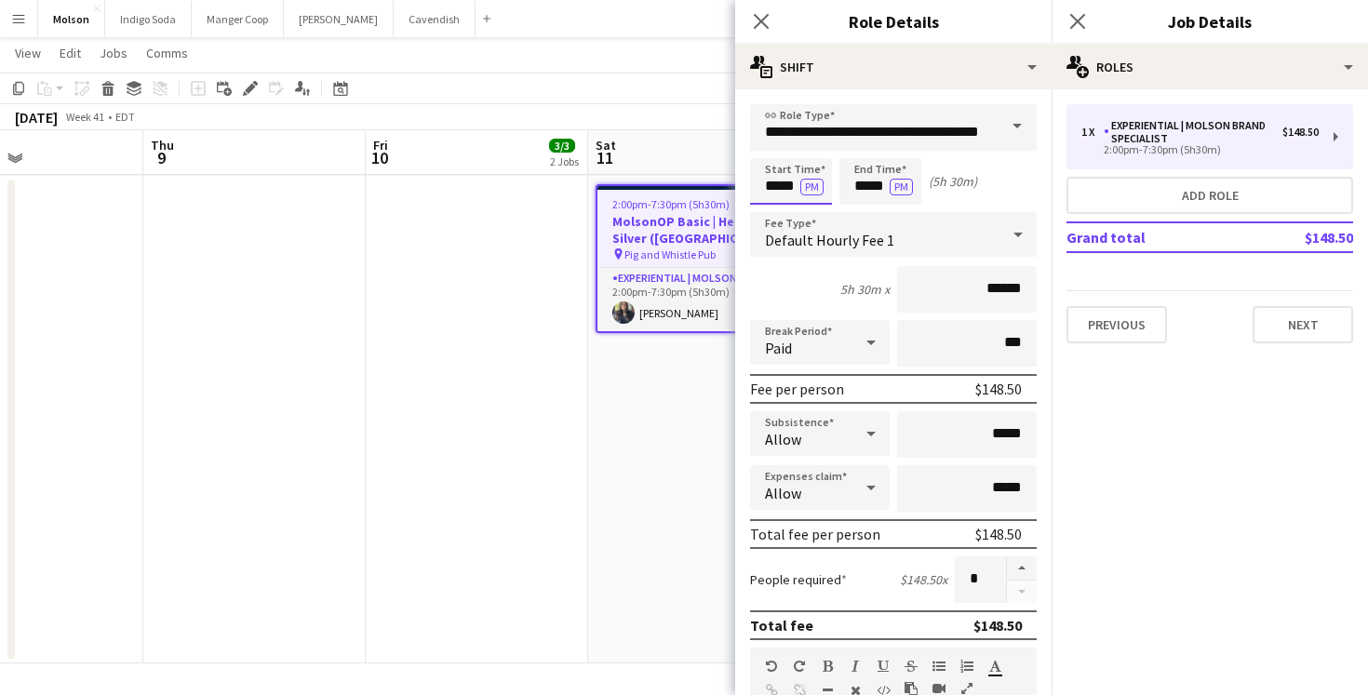
click at [777, 183] on input "*****" at bounding box center [791, 181] width 82 height 47
click at [777, 151] on div at bounding box center [772, 149] width 37 height 19
type input "*****"
click at [777, 151] on div at bounding box center [772, 149] width 37 height 19
click at [871, 174] on input "*****" at bounding box center [881, 181] width 82 height 47
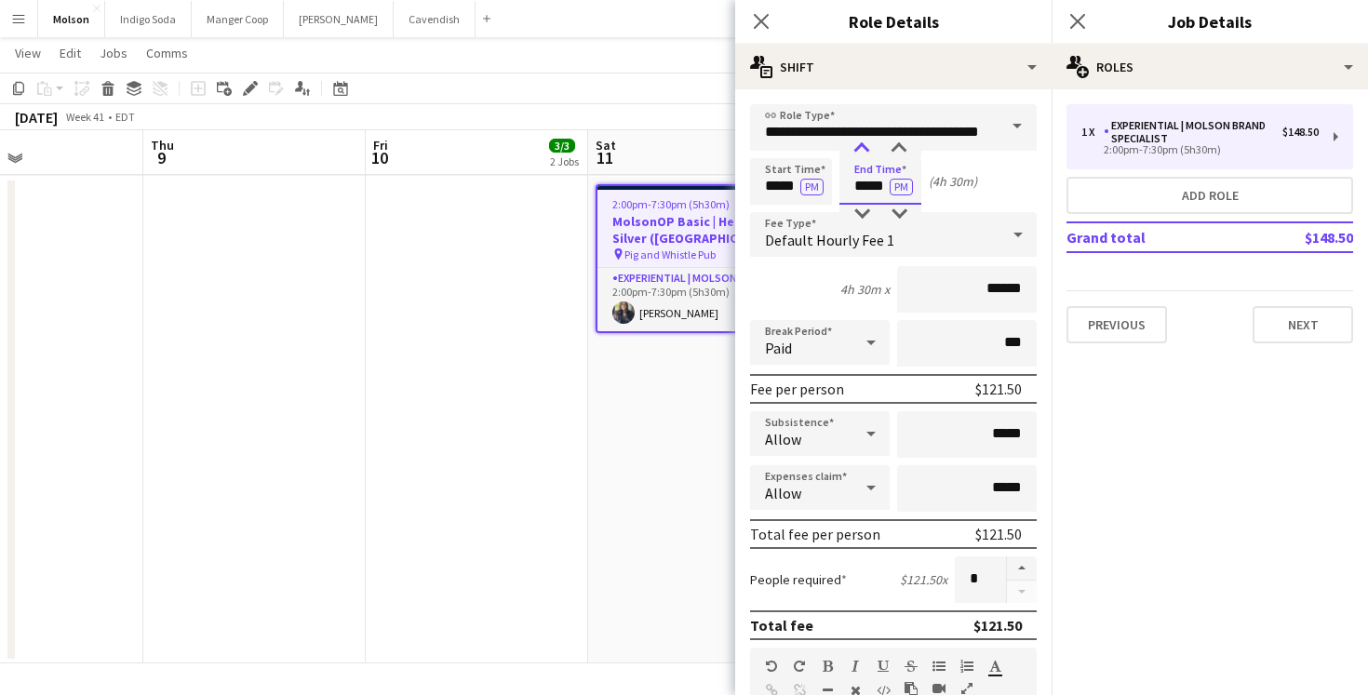
click at [860, 149] on div at bounding box center [861, 149] width 37 height 19
type input "*****"
click at [860, 149] on div at bounding box center [861, 149] width 37 height 19
click at [524, 505] on app-date-cell at bounding box center [477, 420] width 222 height 487
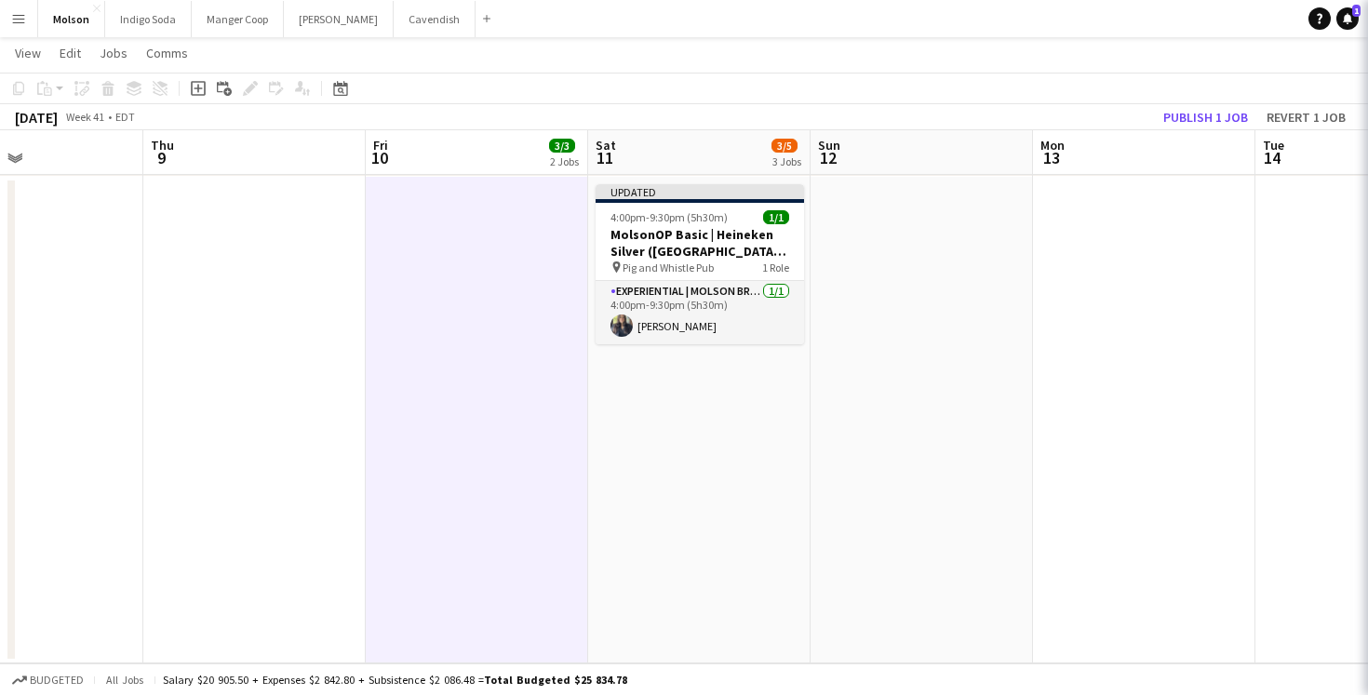
scroll to position [0, 523]
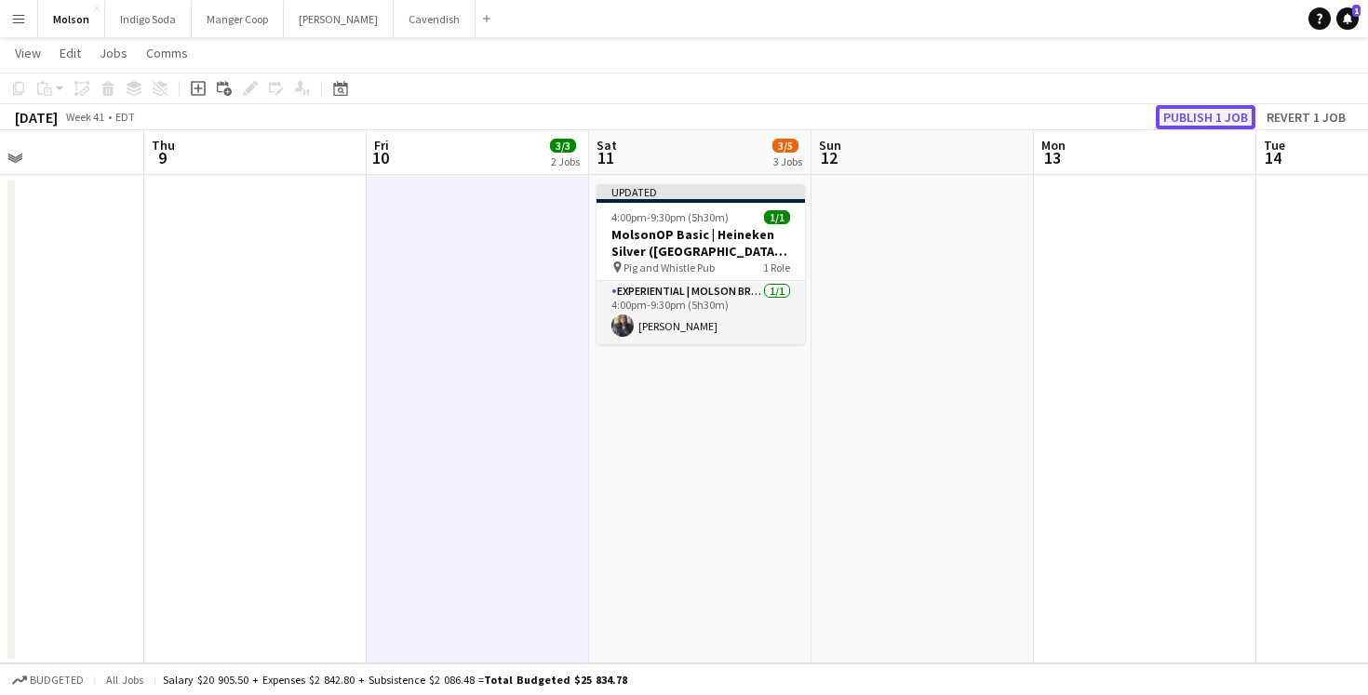
click at [1203, 113] on button "Publish 1 job" at bounding box center [1206, 117] width 100 height 24
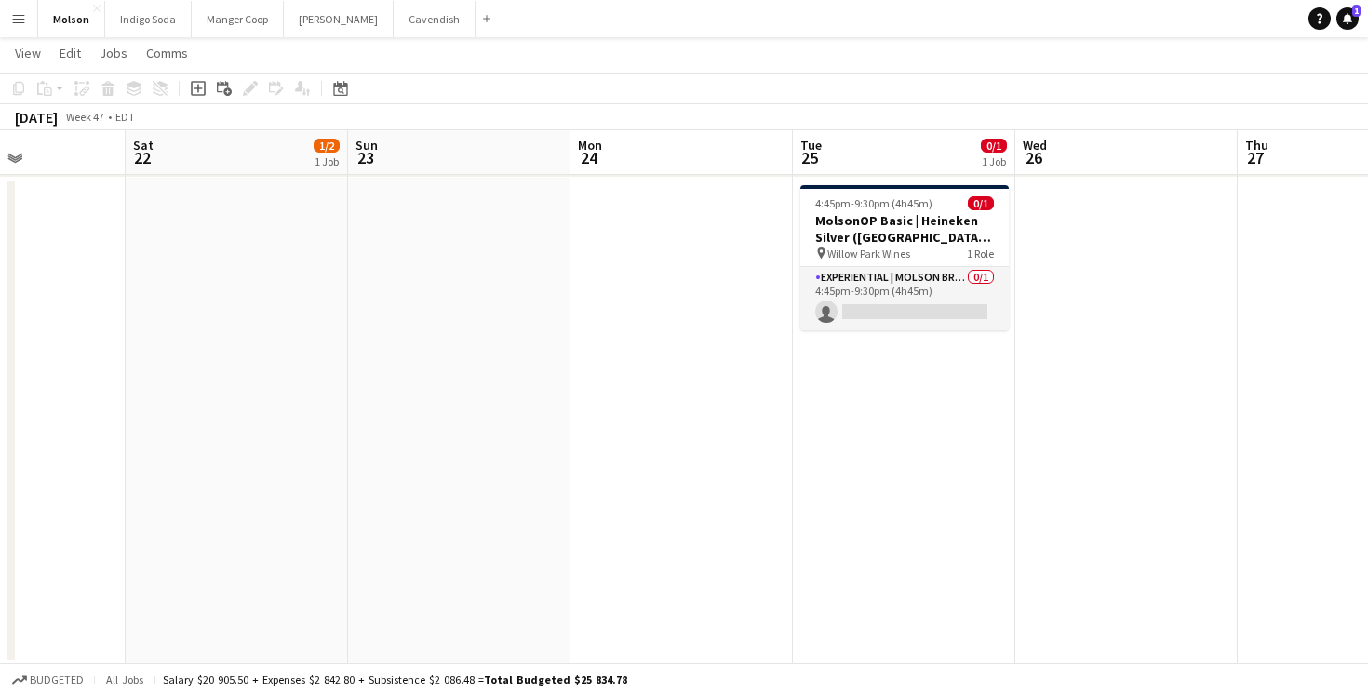
scroll to position [0, 683]
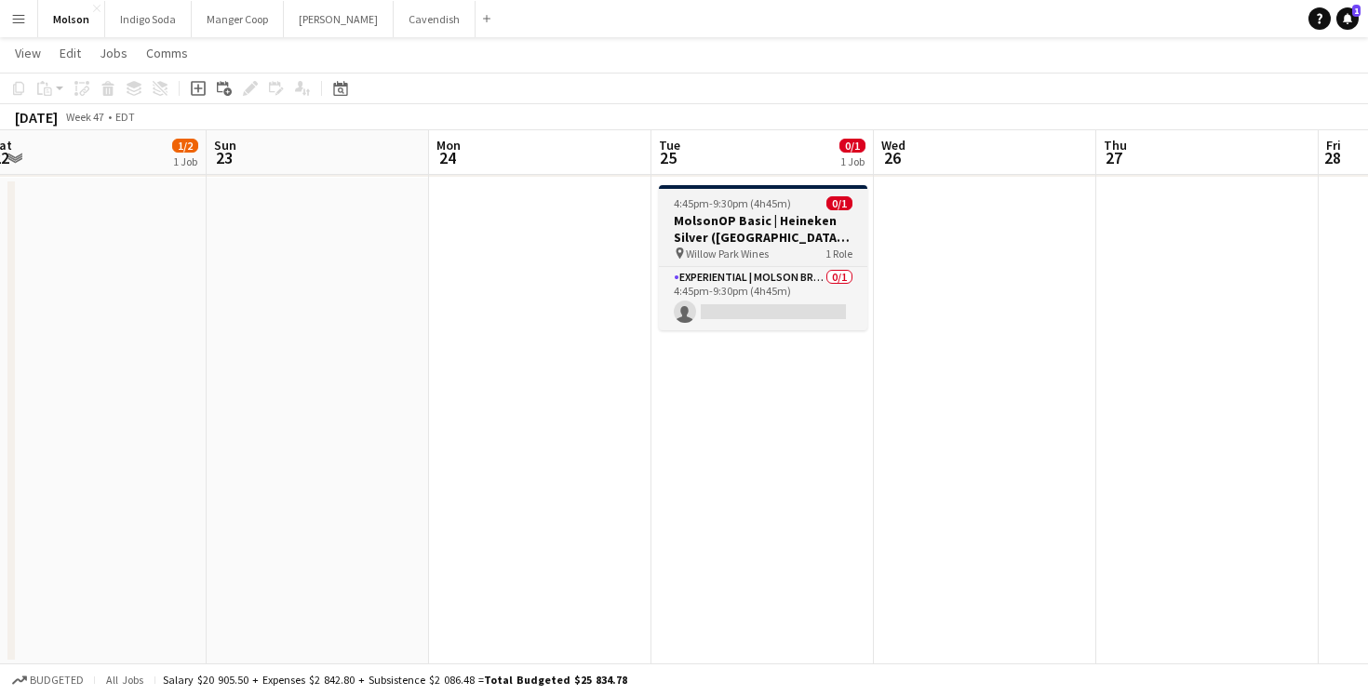
click at [807, 222] on h3 "MolsonOP Basic | Heineken Silver ([GEOGRAPHIC_DATA], [GEOGRAPHIC_DATA])" at bounding box center [763, 229] width 208 height 34
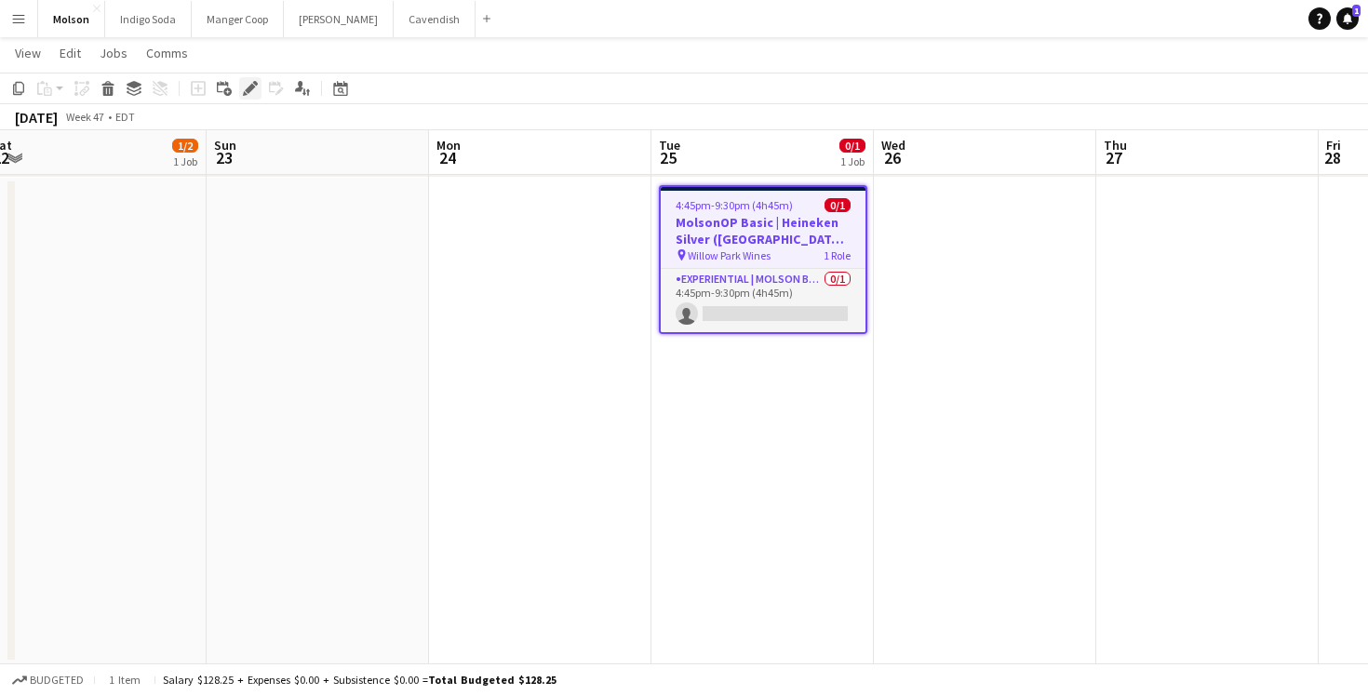
click at [249, 87] on icon at bounding box center [250, 89] width 10 height 10
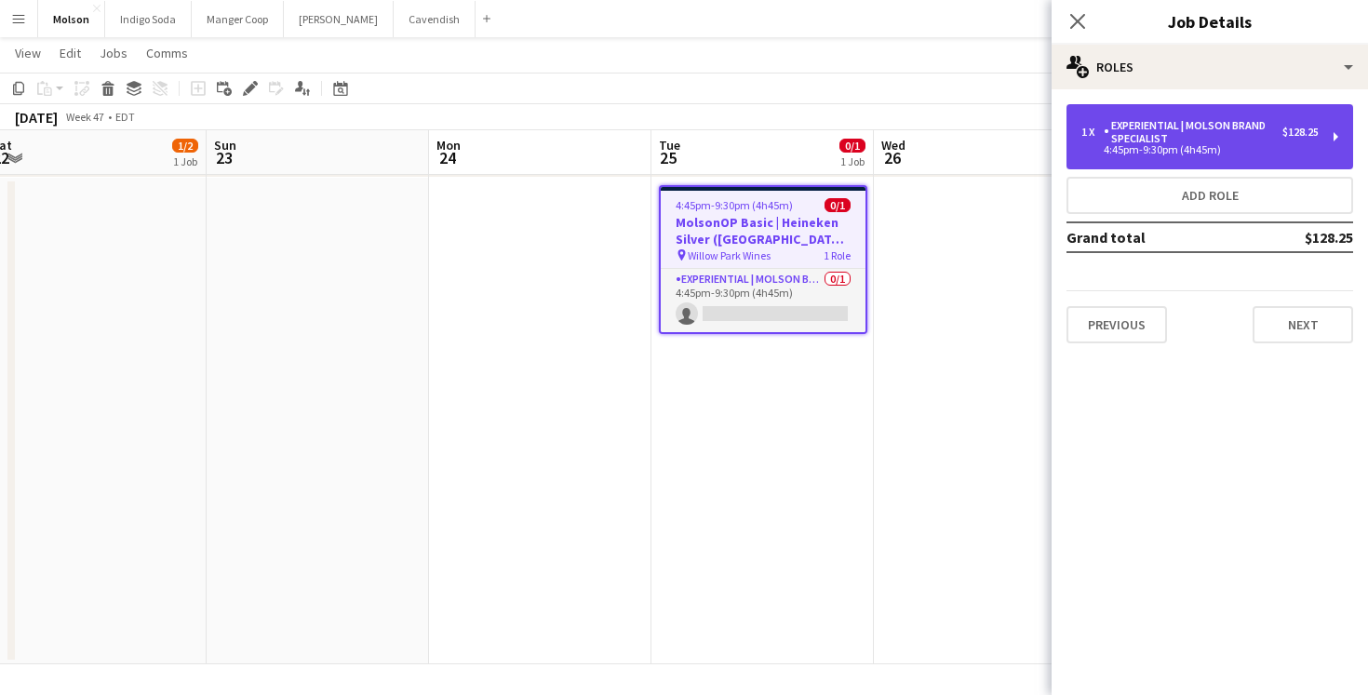
click at [1195, 148] on div "4:45pm-9:30pm (4h45m)" at bounding box center [1200, 149] width 237 height 9
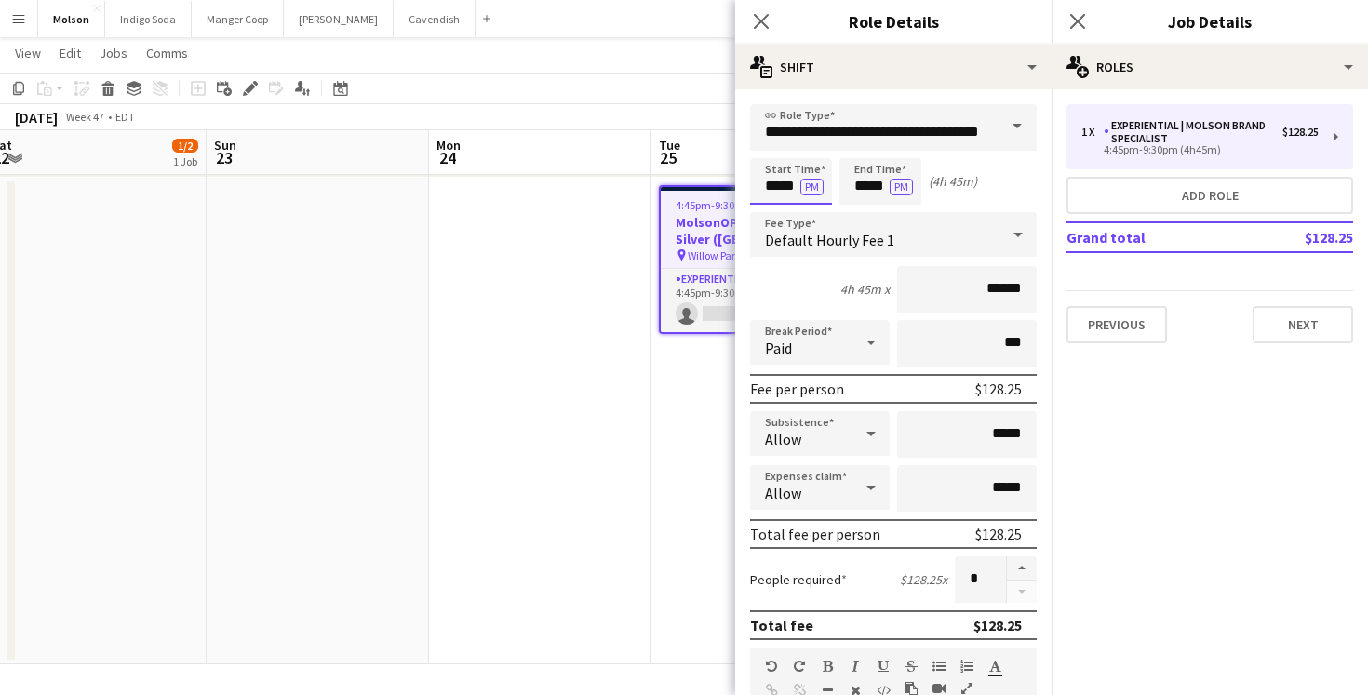
click at [777, 185] on input "*****" at bounding box center [791, 181] width 82 height 47
click at [773, 151] on div at bounding box center [772, 149] width 37 height 19
type input "*****"
click at [773, 151] on div at bounding box center [772, 149] width 37 height 19
click at [871, 191] on input "*****" at bounding box center [881, 181] width 82 height 47
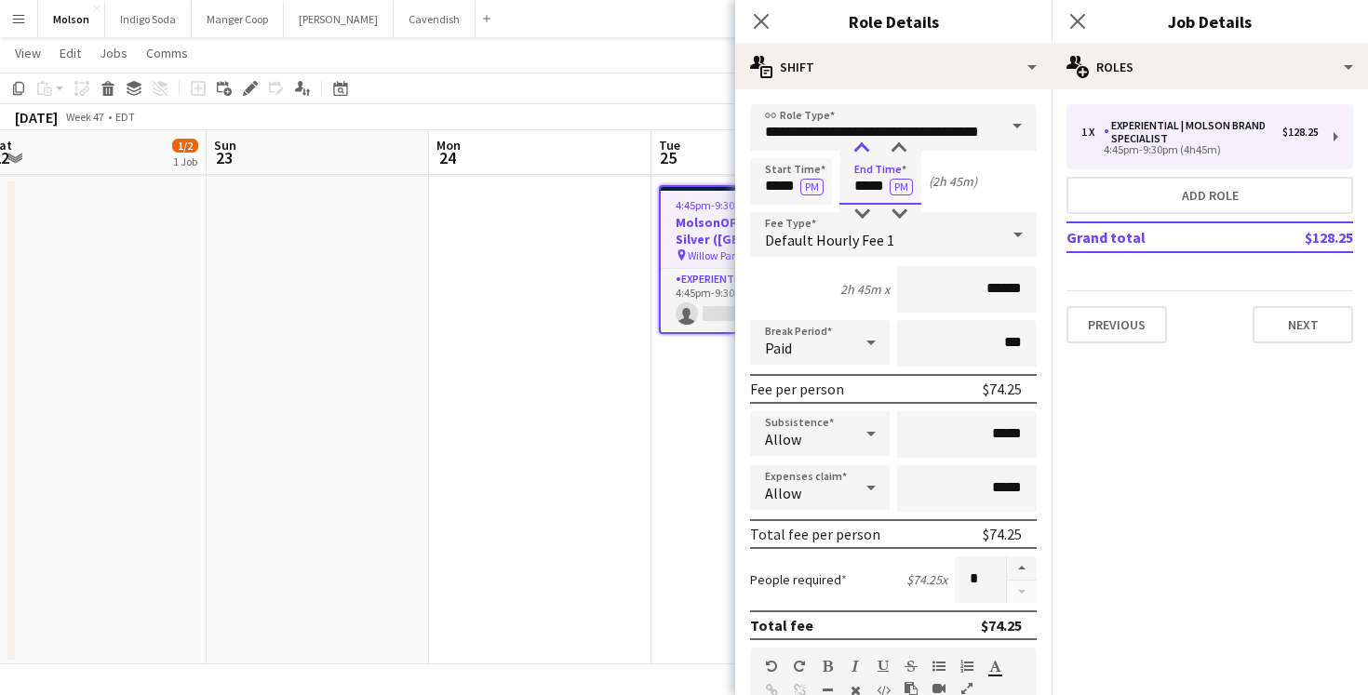
click at [864, 149] on div at bounding box center [861, 149] width 37 height 19
type input "*****"
click at [864, 149] on div at bounding box center [861, 149] width 37 height 19
click at [609, 408] on app-date-cell at bounding box center [540, 421] width 222 height 487
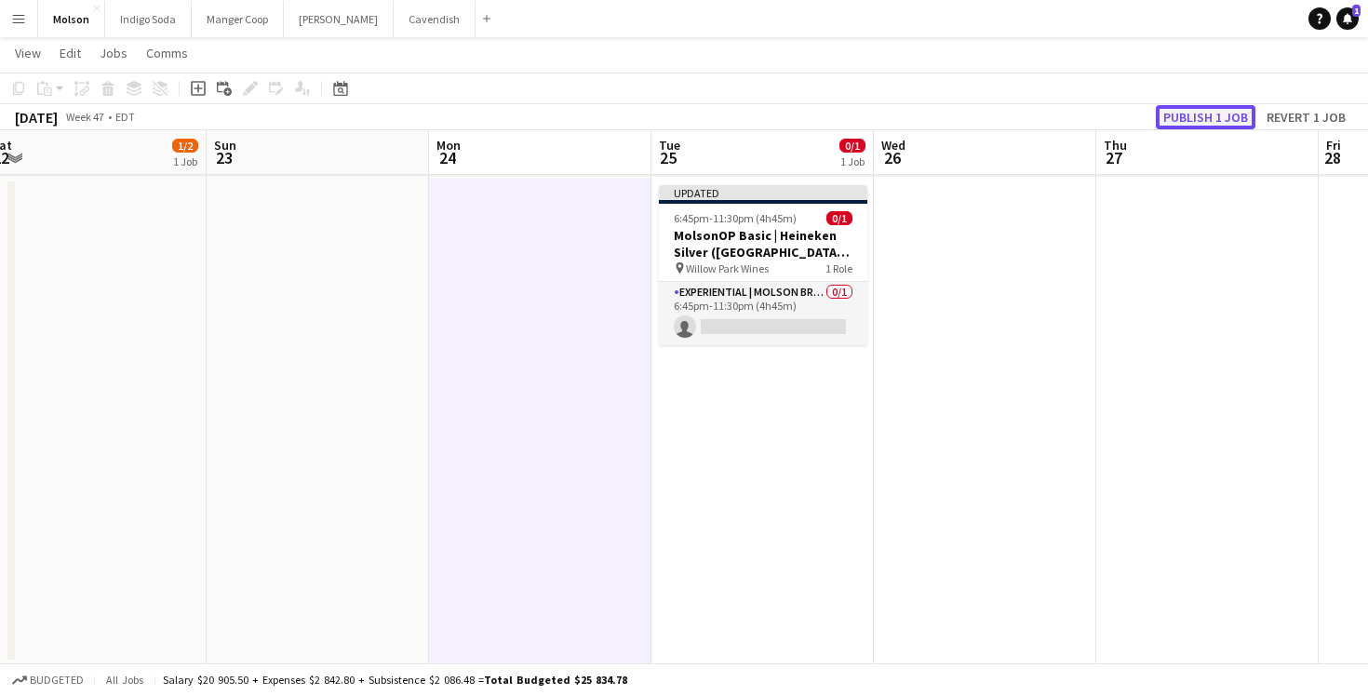
click at [1179, 108] on button "Publish 1 job" at bounding box center [1206, 117] width 100 height 24
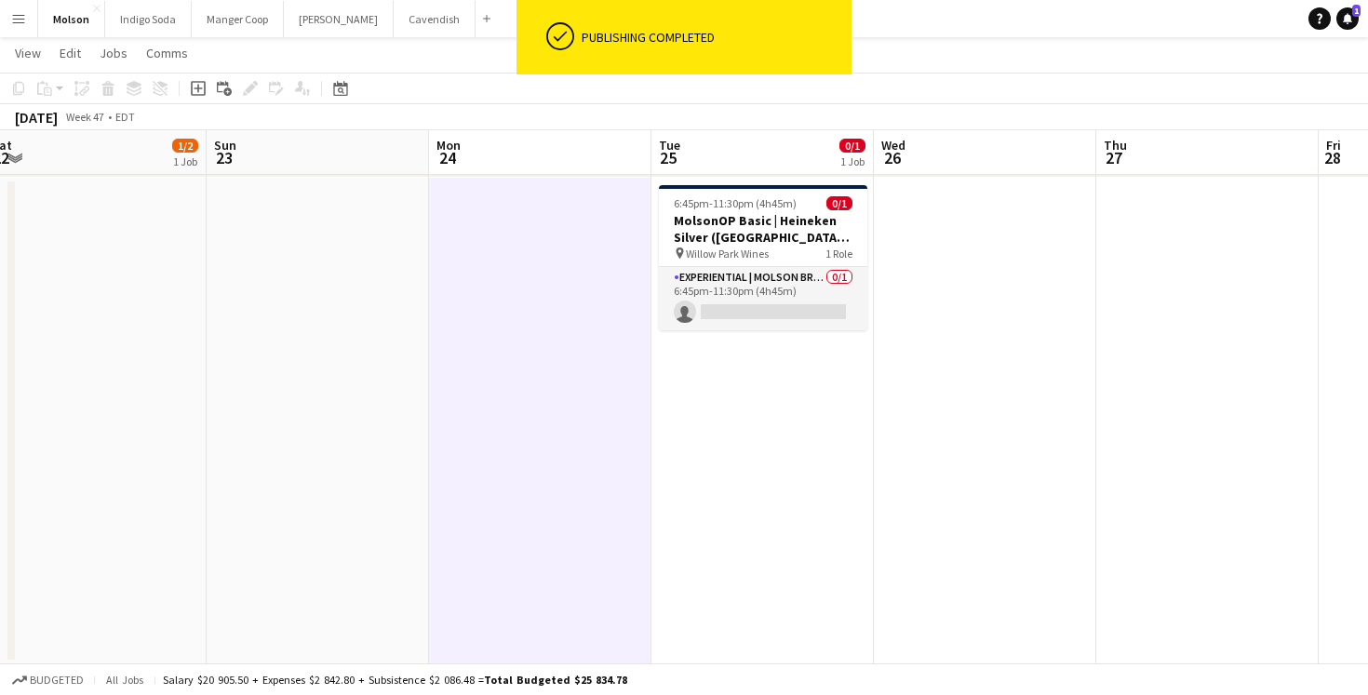
click at [20, 23] on app-icon "Menu" at bounding box center [18, 18] width 15 height 15
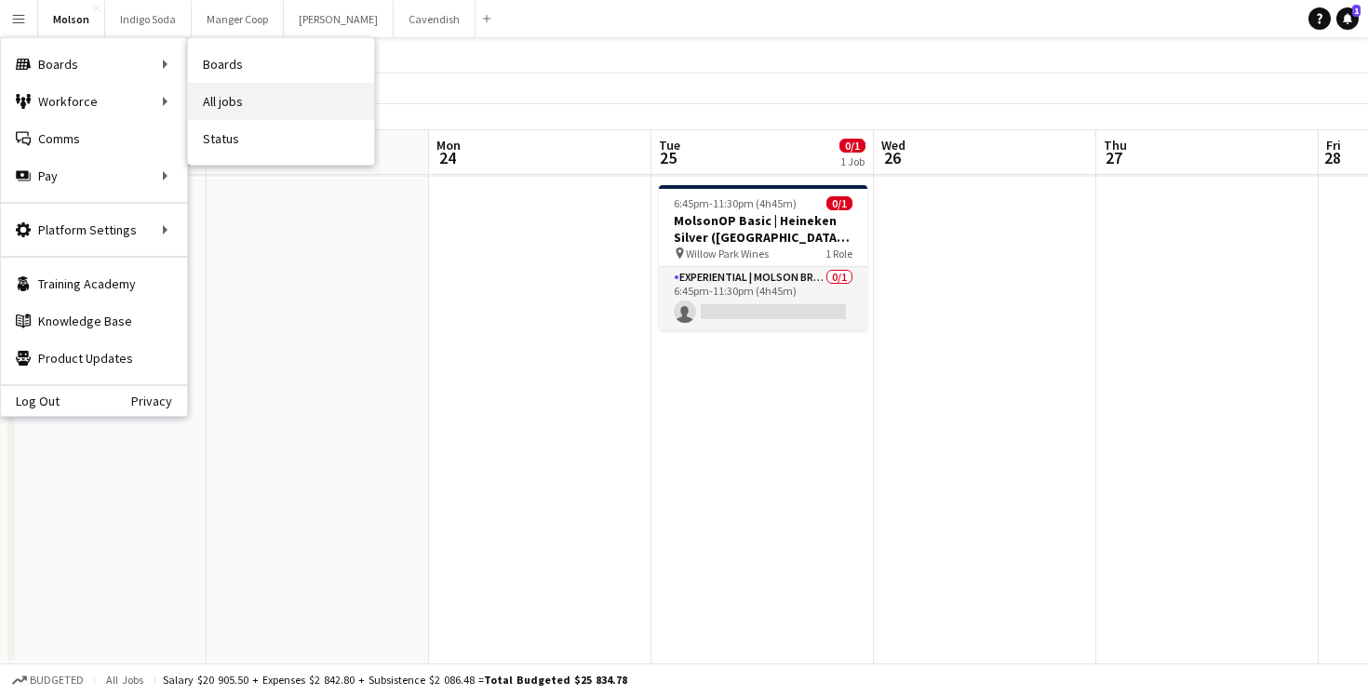
click at [265, 95] on link "All jobs" at bounding box center [281, 101] width 186 height 37
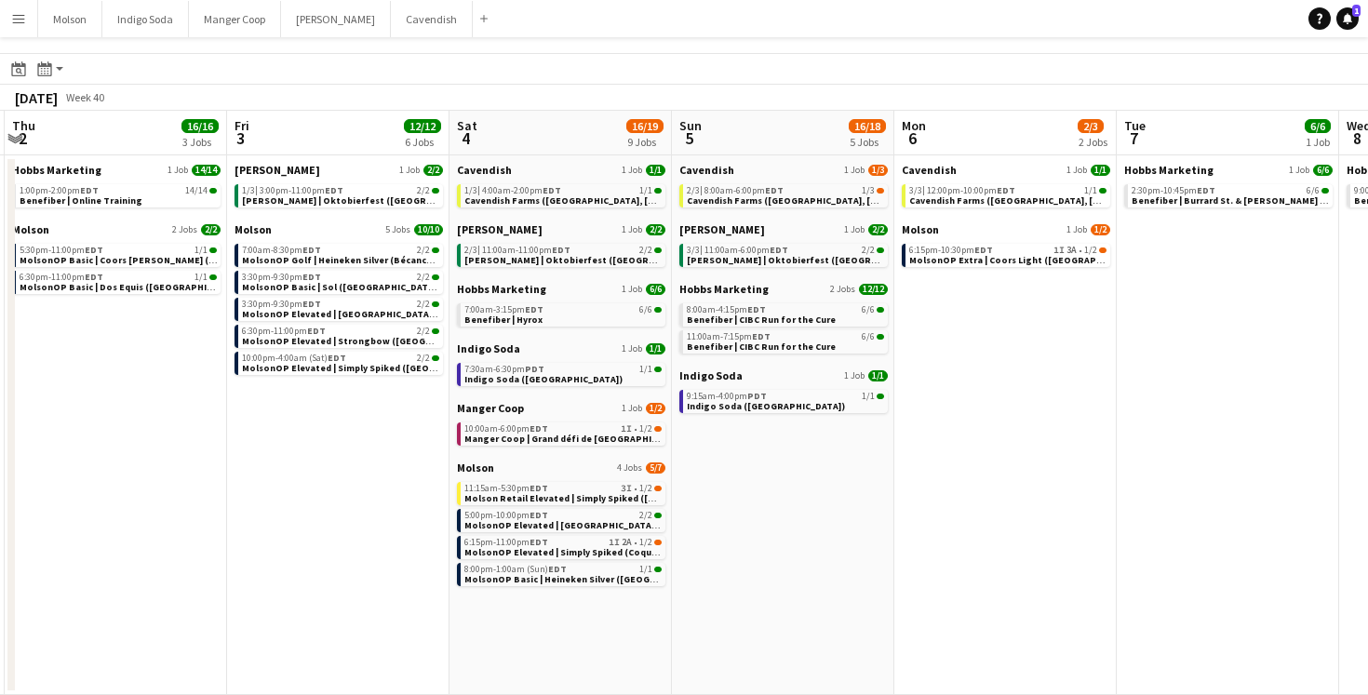
scroll to position [0, 702]
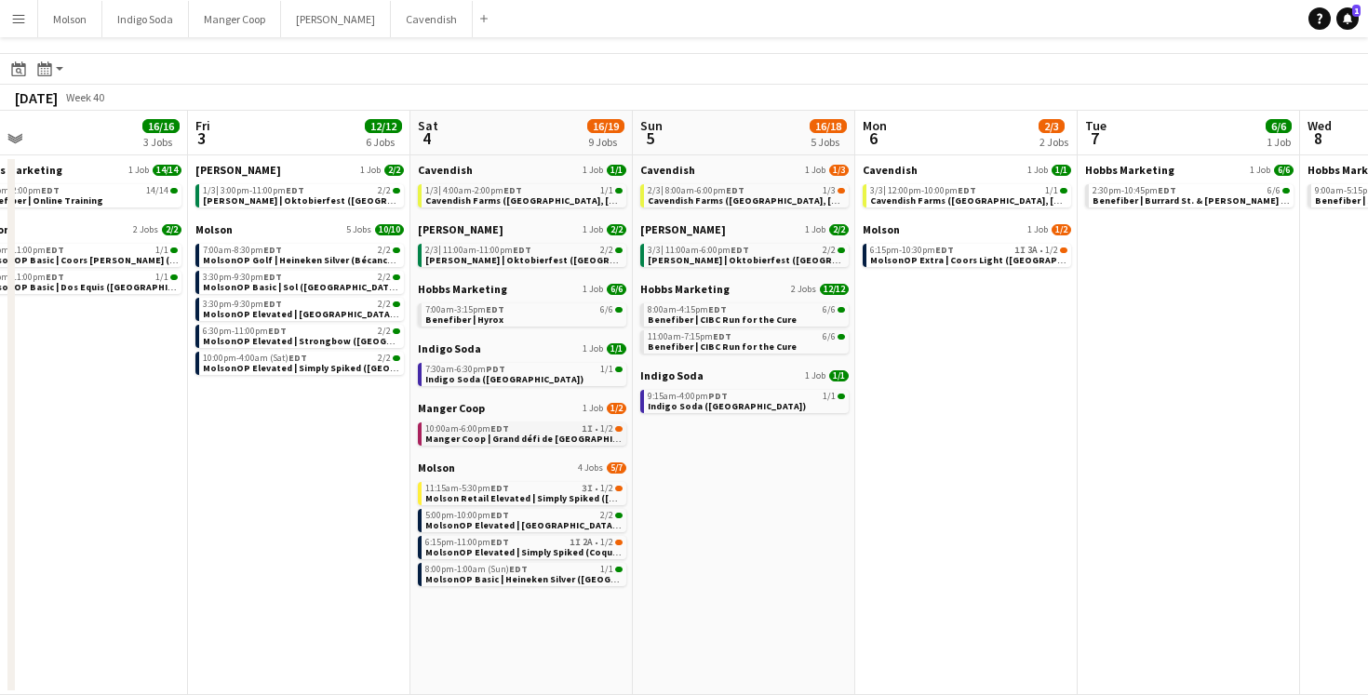
click at [520, 438] on span "Manger Coop | Grand défi de Victoriaville (Victoriaville, QC)" at bounding box center [637, 439] width 425 height 12
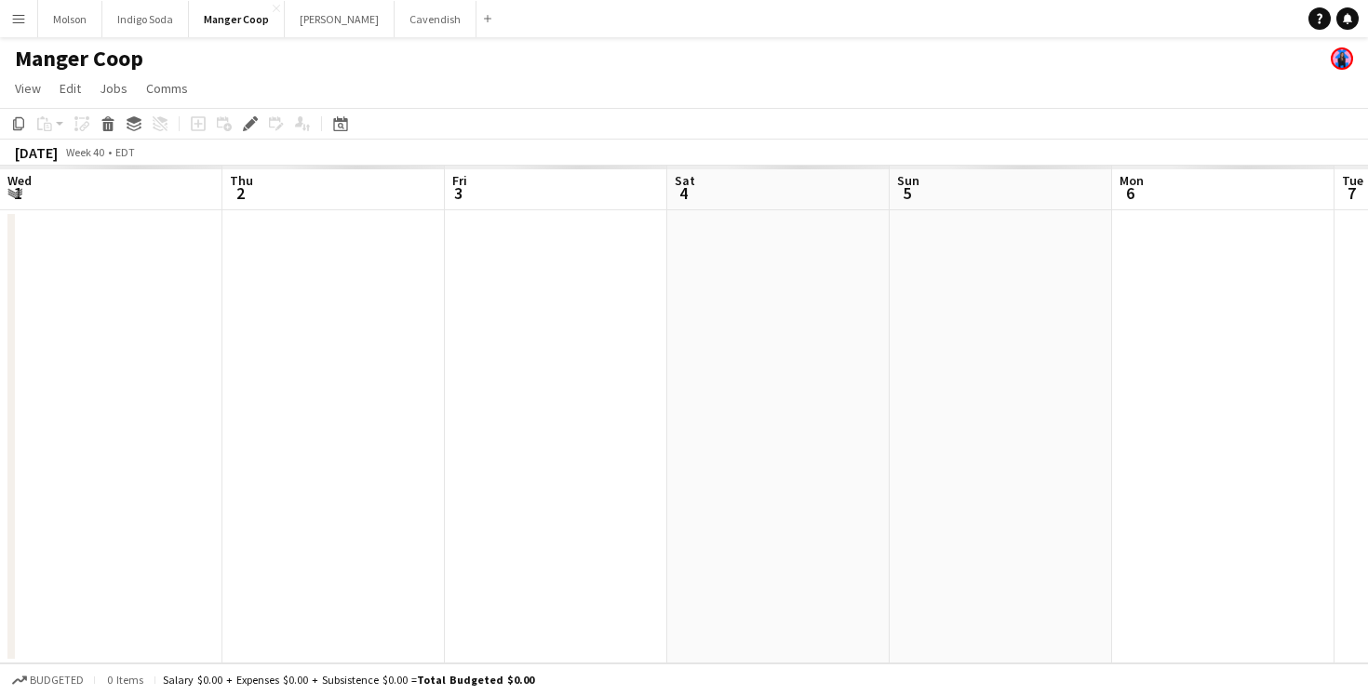
scroll to position [0, 640]
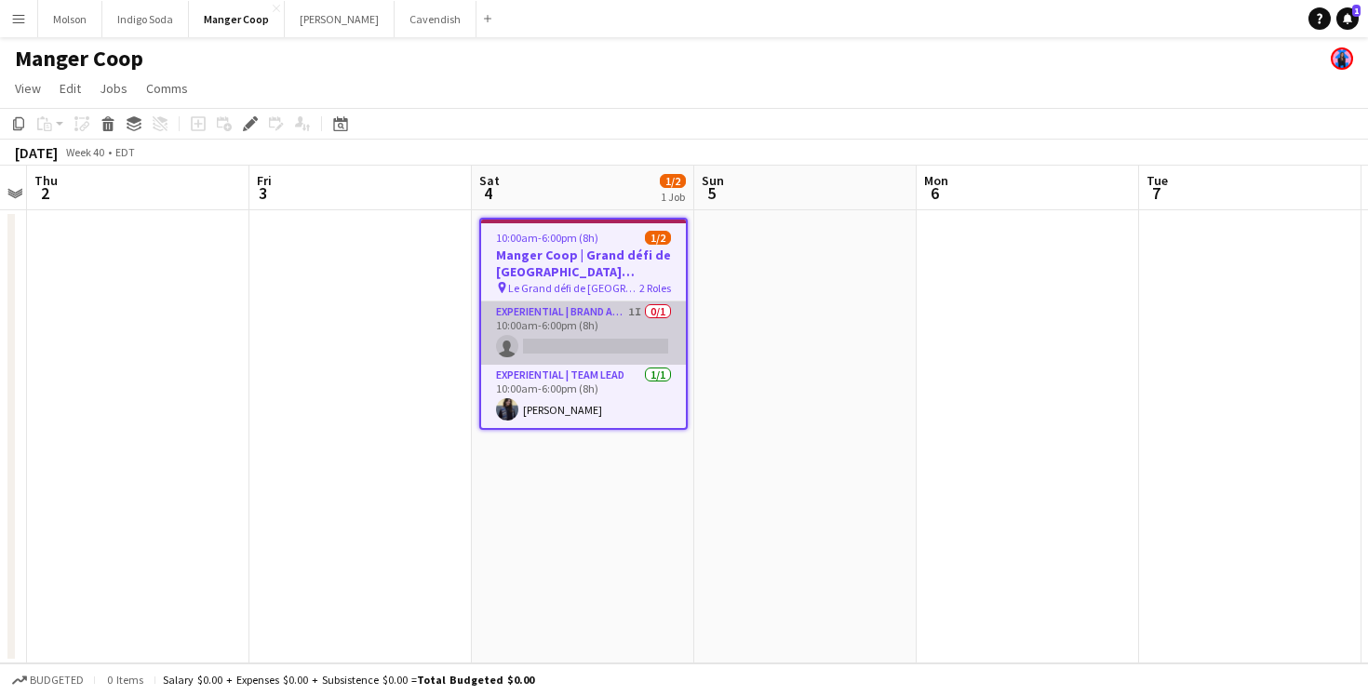
click at [600, 337] on app-card-role "Experiential | Brand Ambassador 1I 0/1 10:00am-6:00pm (8h) single-neutral-actio…" at bounding box center [583, 333] width 205 height 63
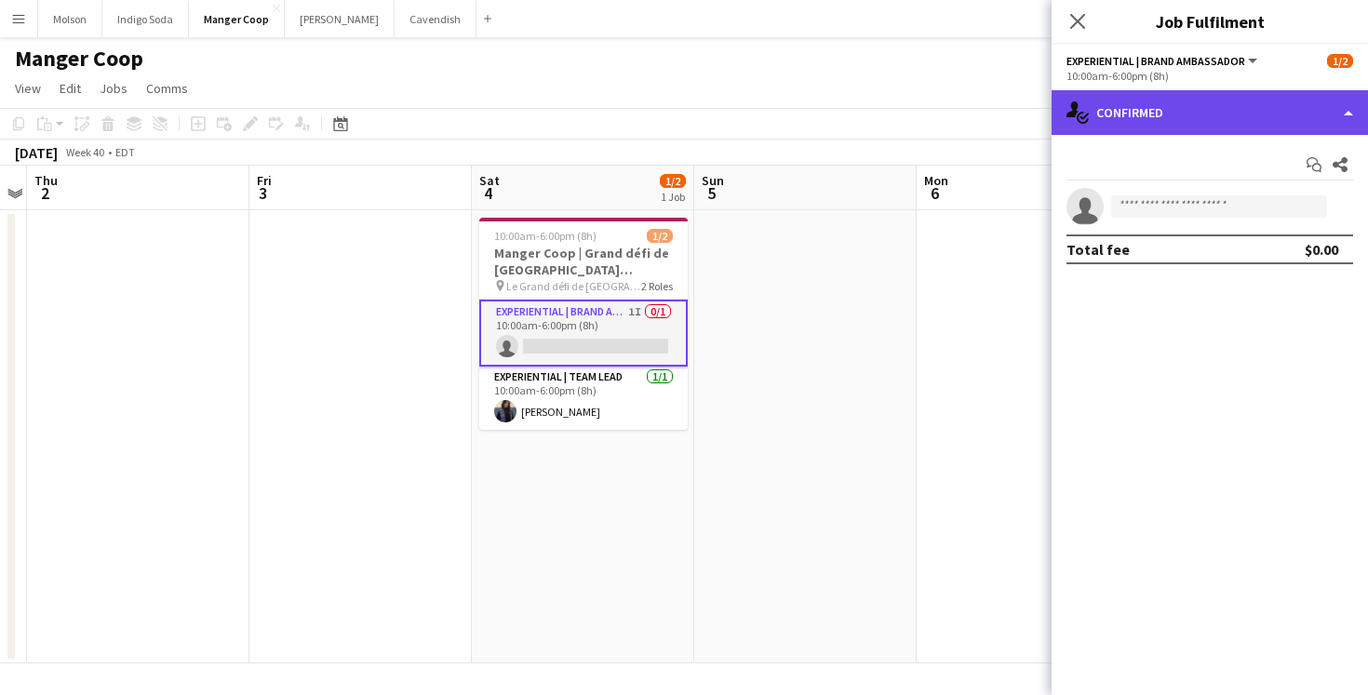
click at [1176, 111] on div "single-neutral-actions-check-2 Confirmed" at bounding box center [1210, 112] width 316 height 45
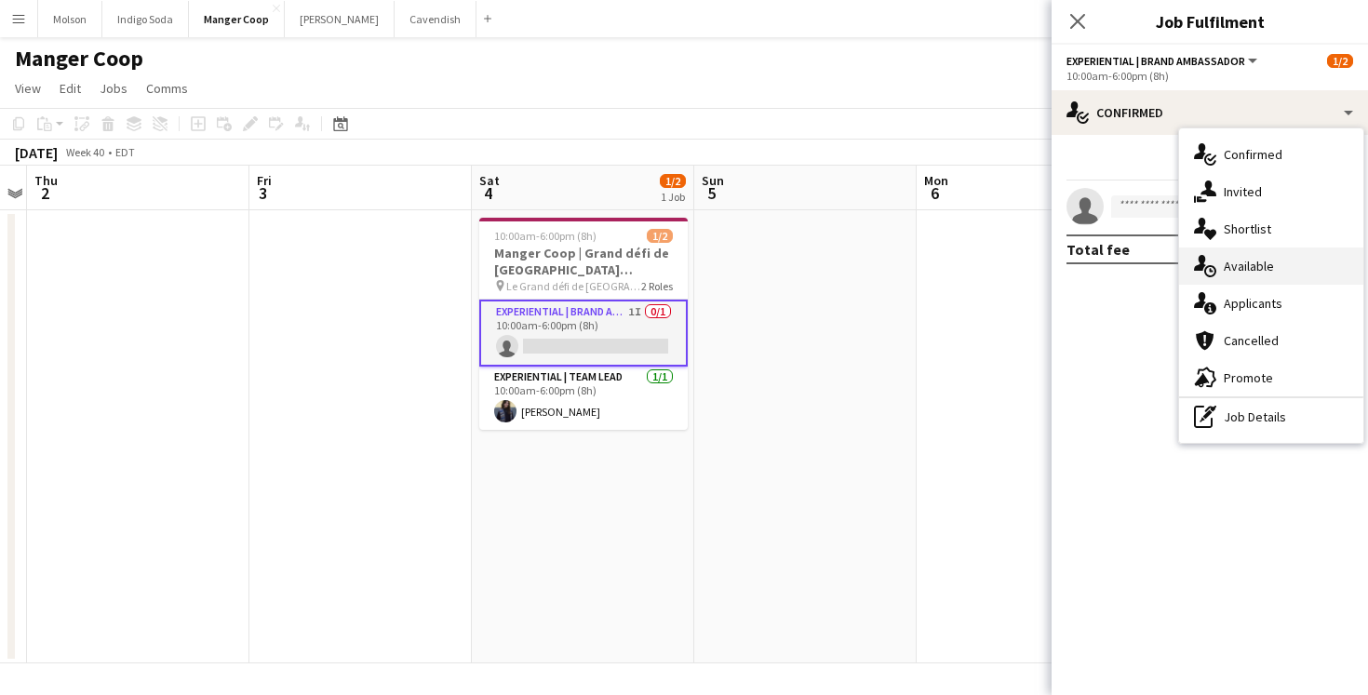
click at [1264, 258] on span "Available" at bounding box center [1249, 266] width 50 height 17
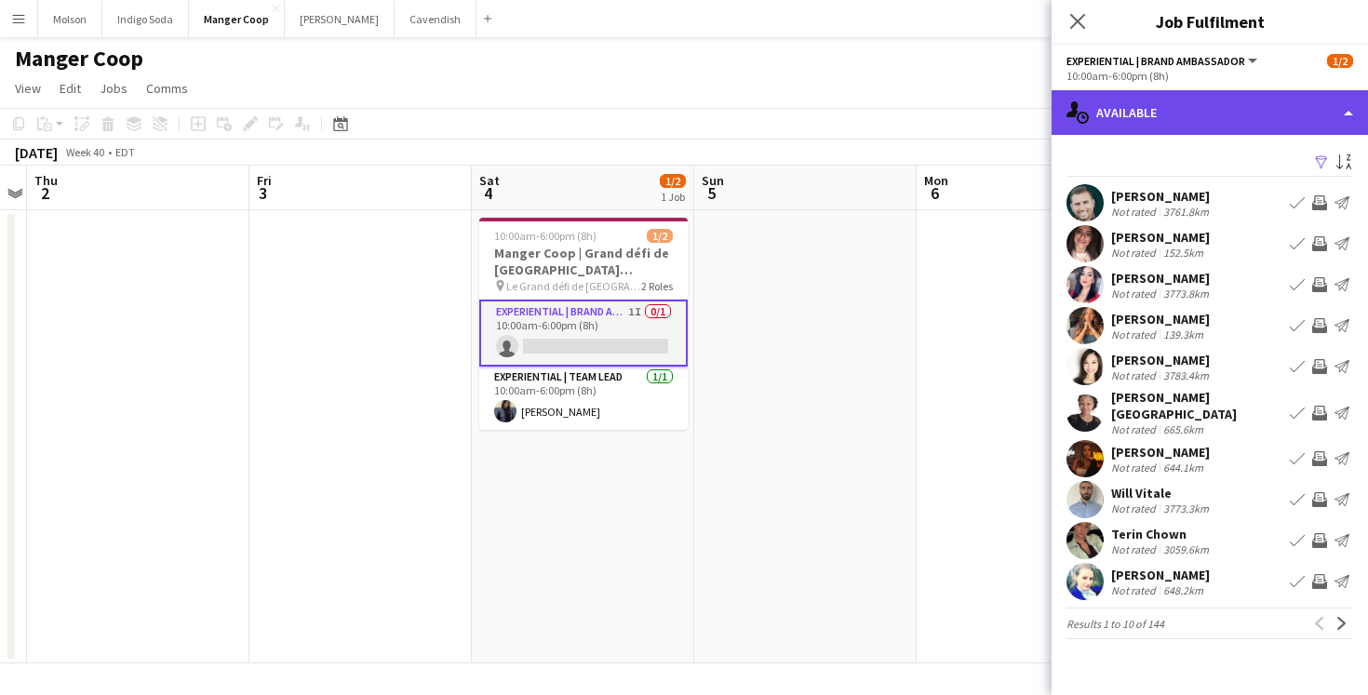
click at [1189, 99] on div "single-neutral-actions-upload Available" at bounding box center [1210, 112] width 316 height 45
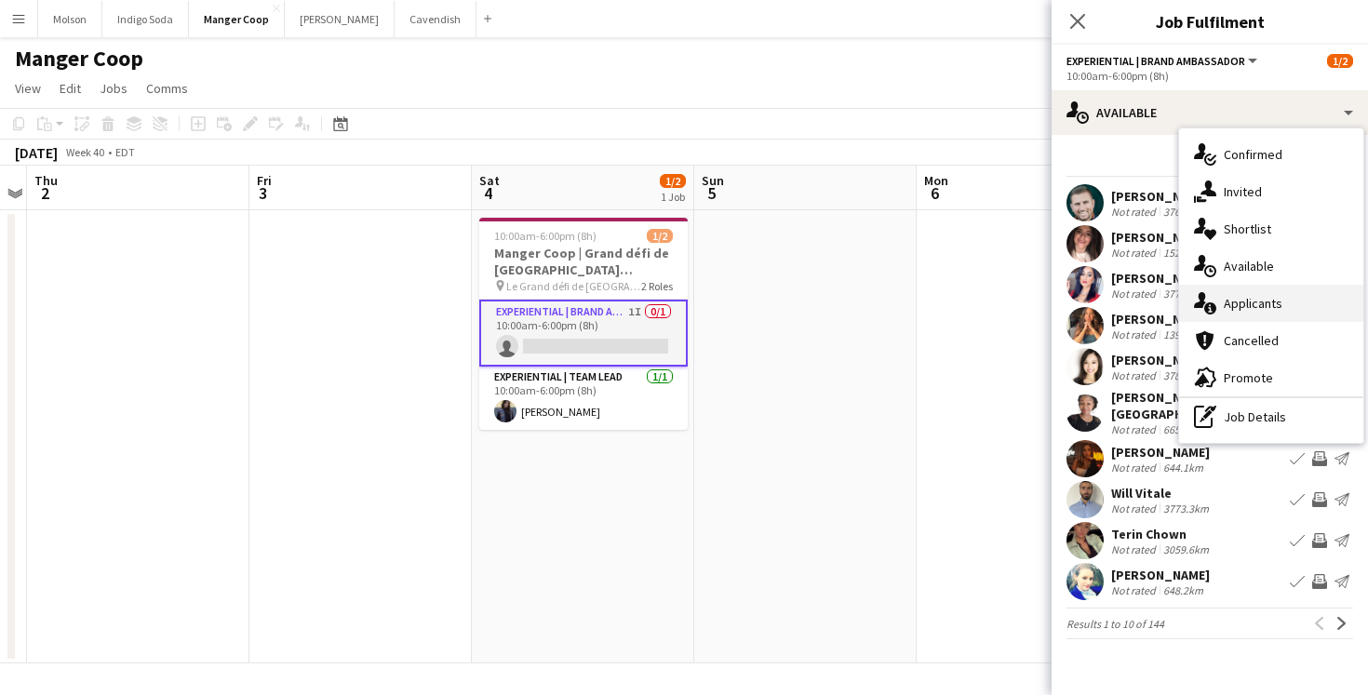
click at [1277, 289] on div "single-neutral-actions-information Applicants" at bounding box center [1271, 303] width 184 height 37
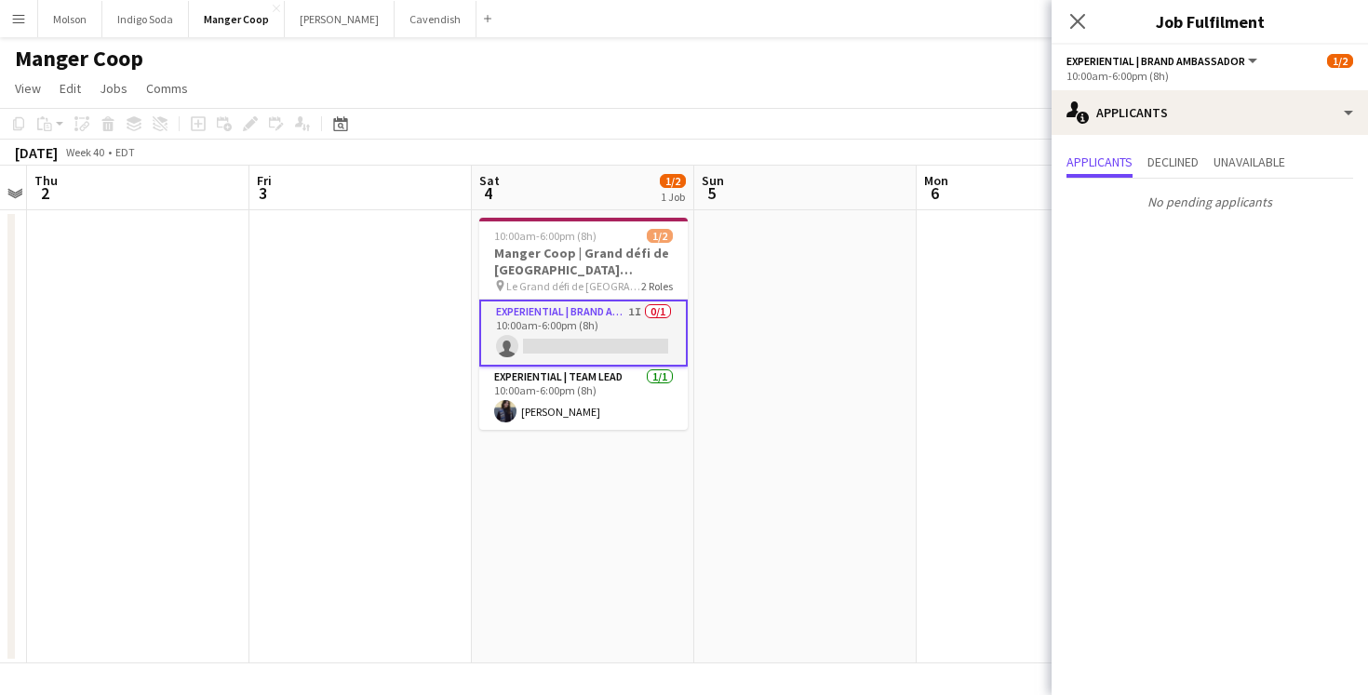
click at [775, 333] on app-date-cell at bounding box center [805, 436] width 222 height 453
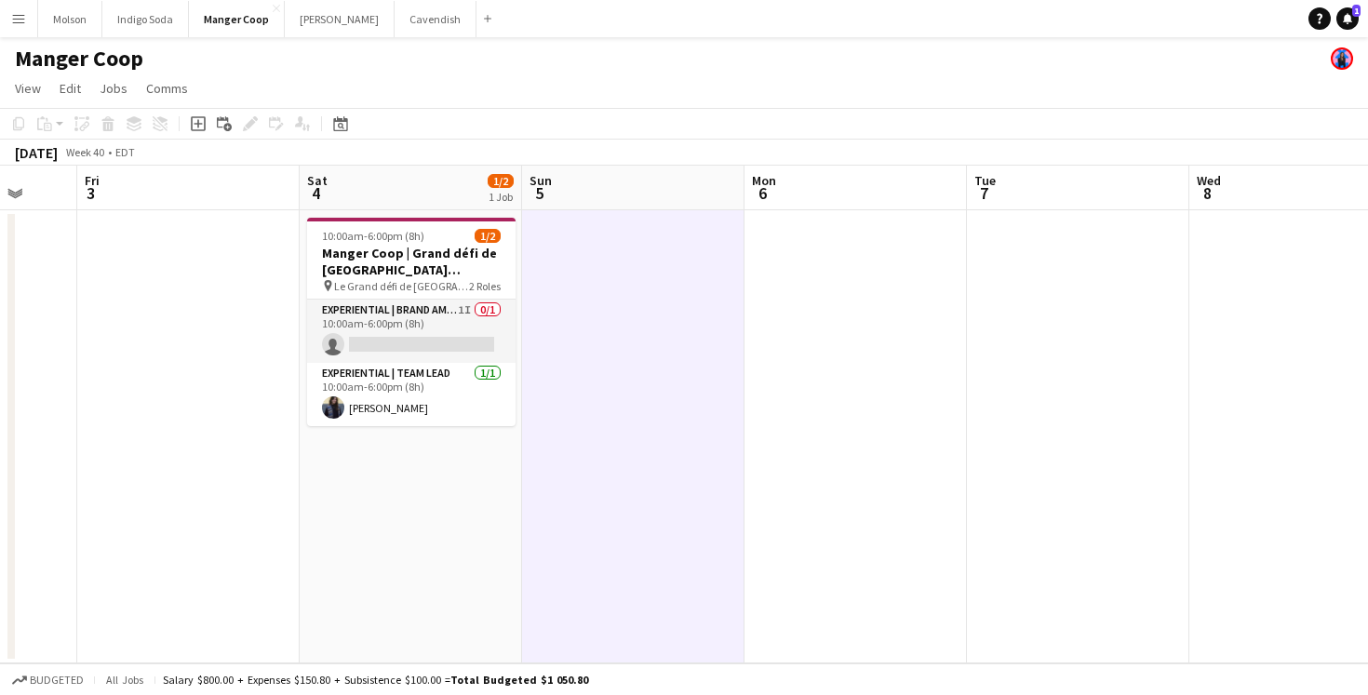
scroll to position [0, 889]
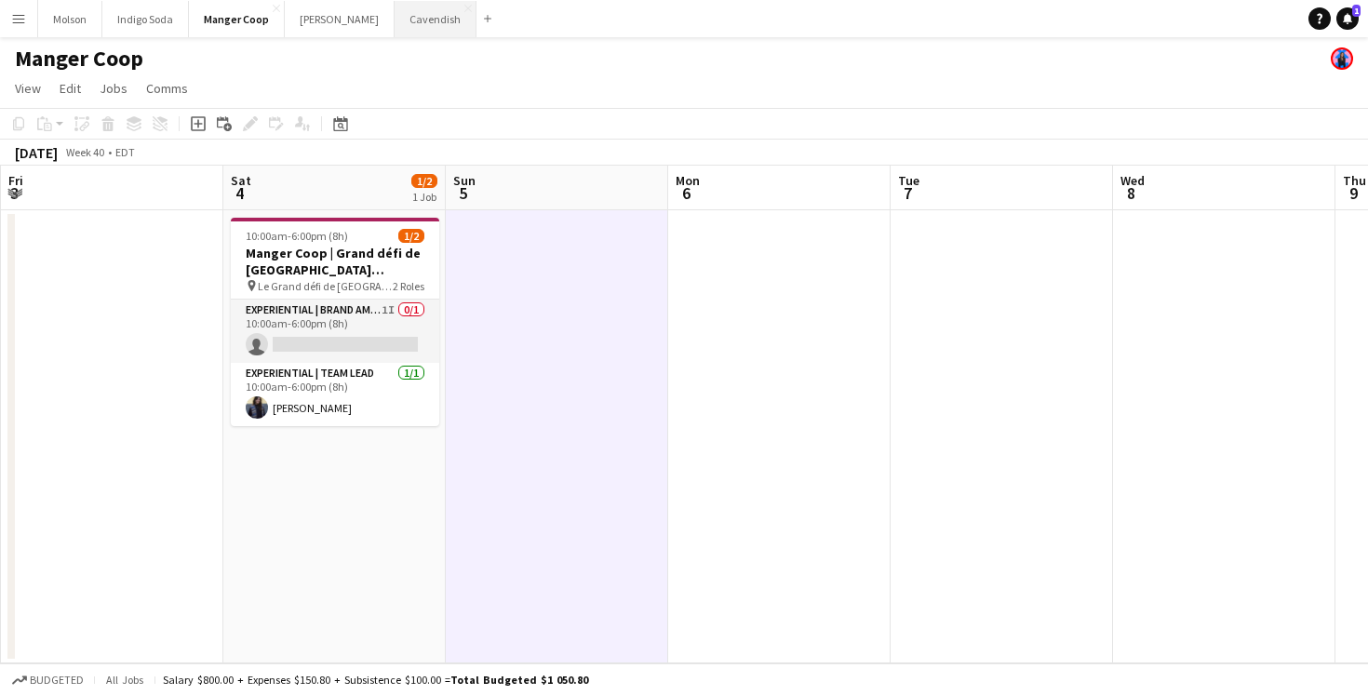
click at [395, 29] on button "Cavendish Close" at bounding box center [436, 19] width 82 height 36
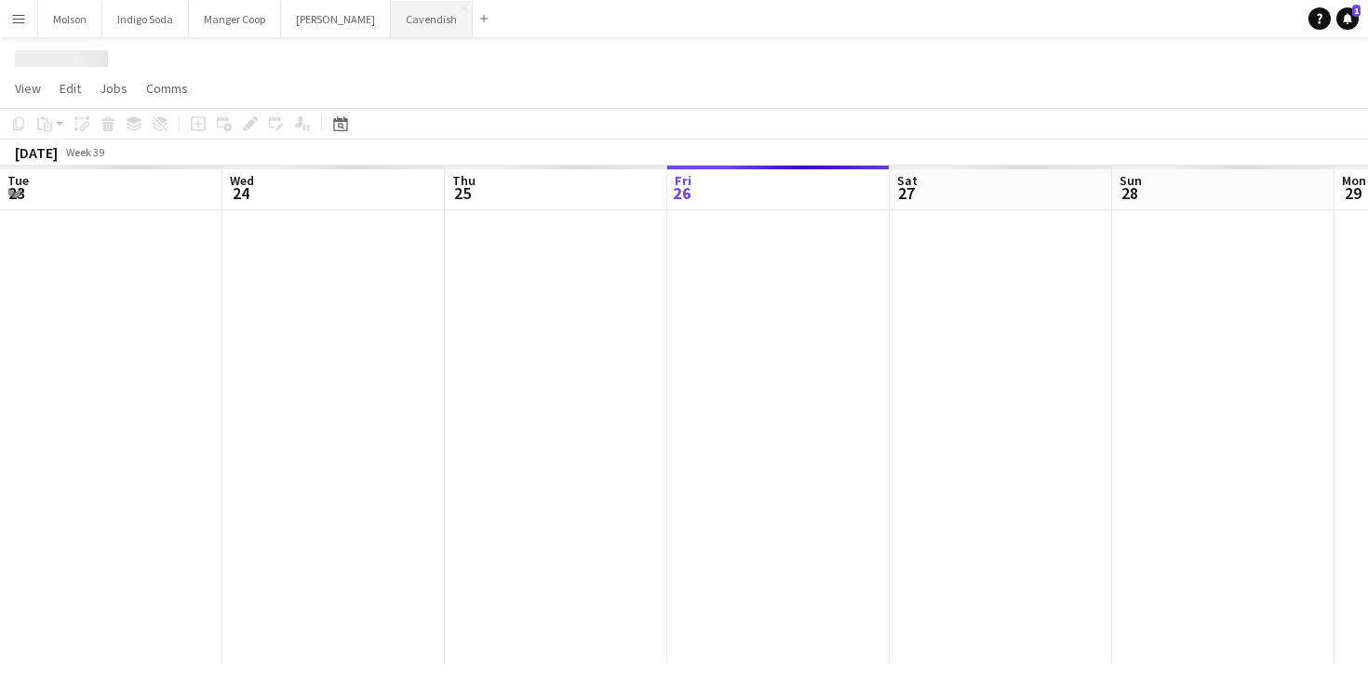
scroll to position [0, 445]
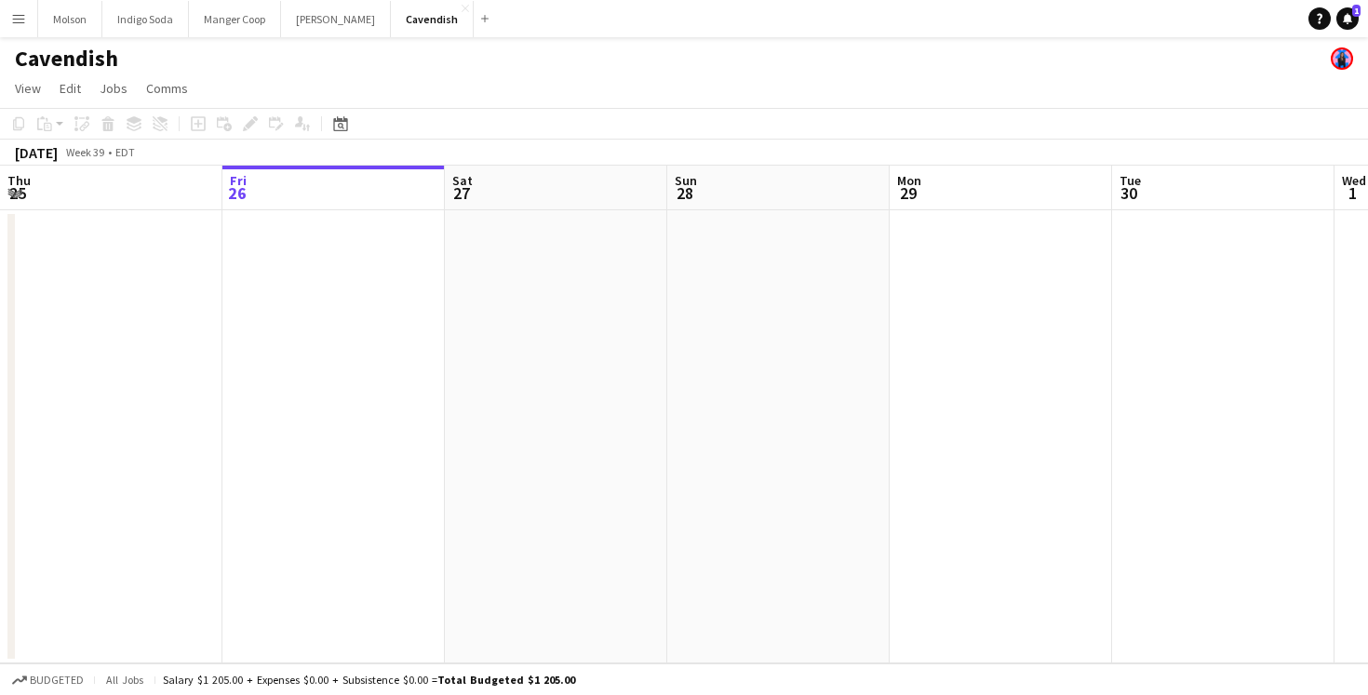
click at [850, 88] on app-page-menu "View Day view expanded Day view collapsed Month view Date picker Jump to today …" at bounding box center [684, 90] width 1368 height 35
click at [15, 24] on app-icon "Menu" at bounding box center [18, 18] width 15 height 15
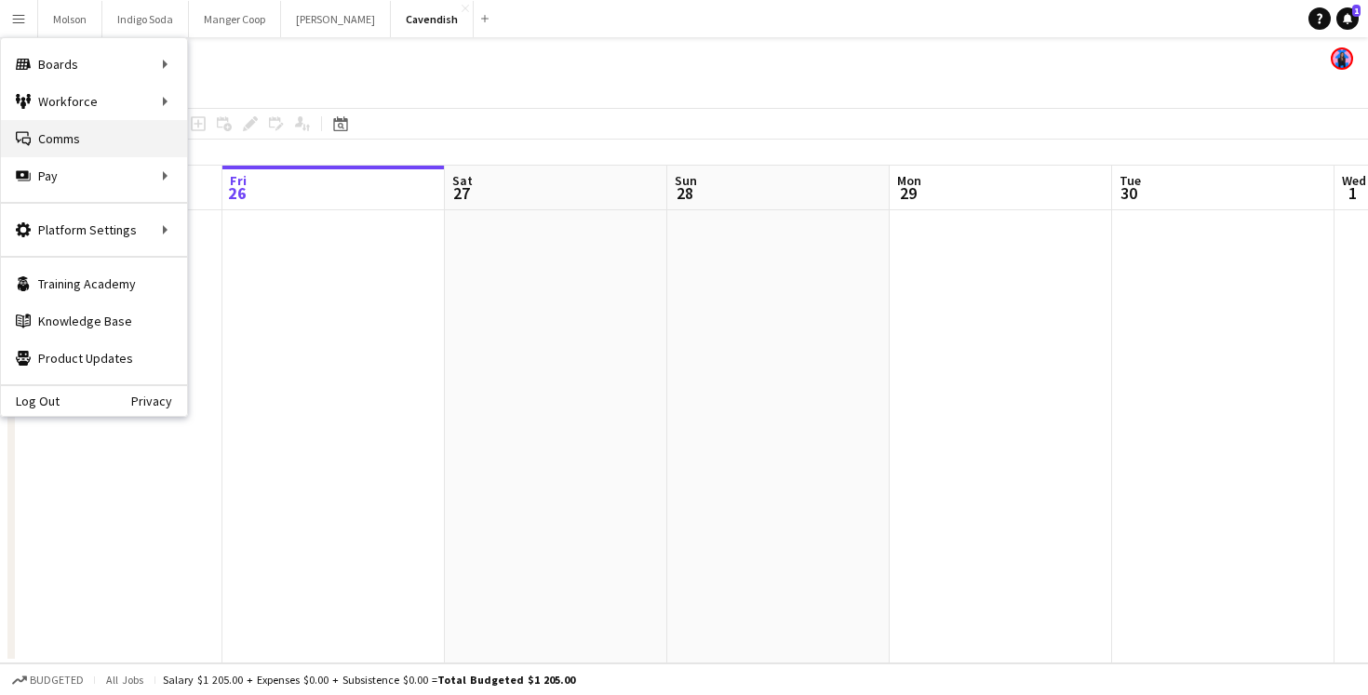
click at [81, 128] on link "Comms Comms" at bounding box center [94, 138] width 186 height 37
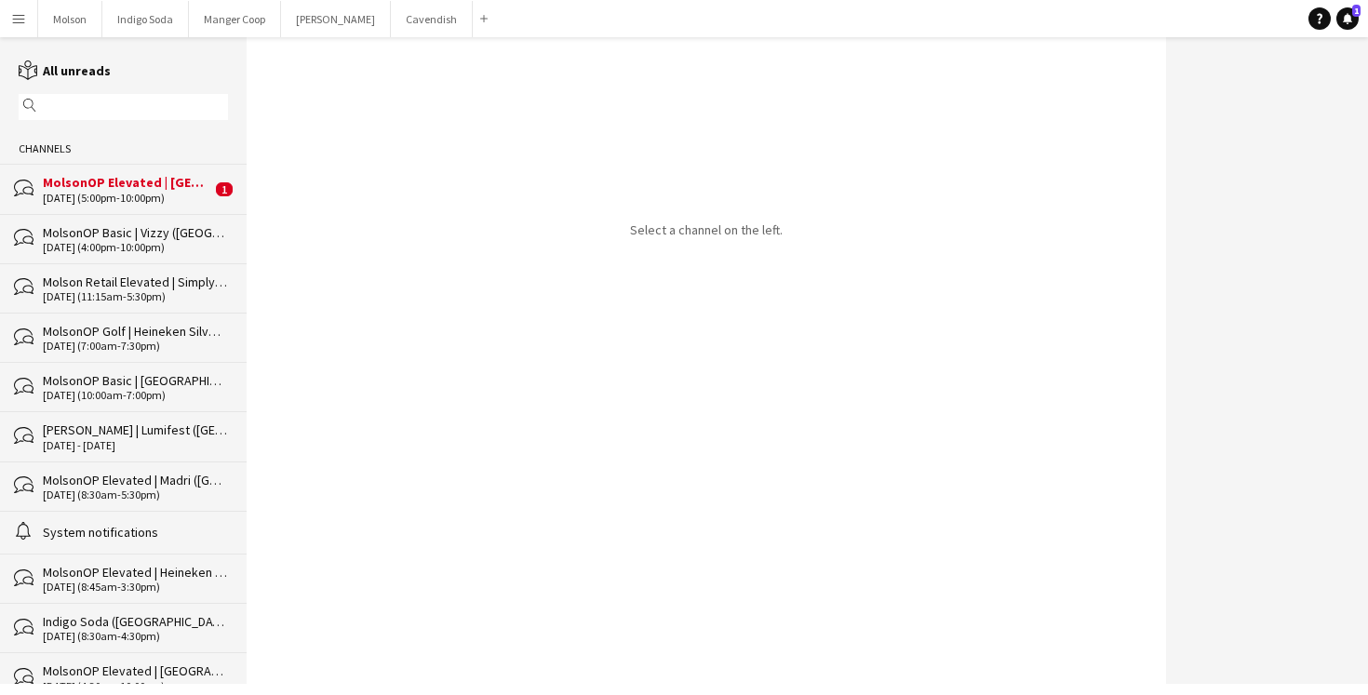
click at [88, 209] on div "bubbles MolsonOP Elevated | Madri (Vancouver, BC) 10-04-2025 (5:00pm-10:00pm) 1" at bounding box center [123, 188] width 247 height 49
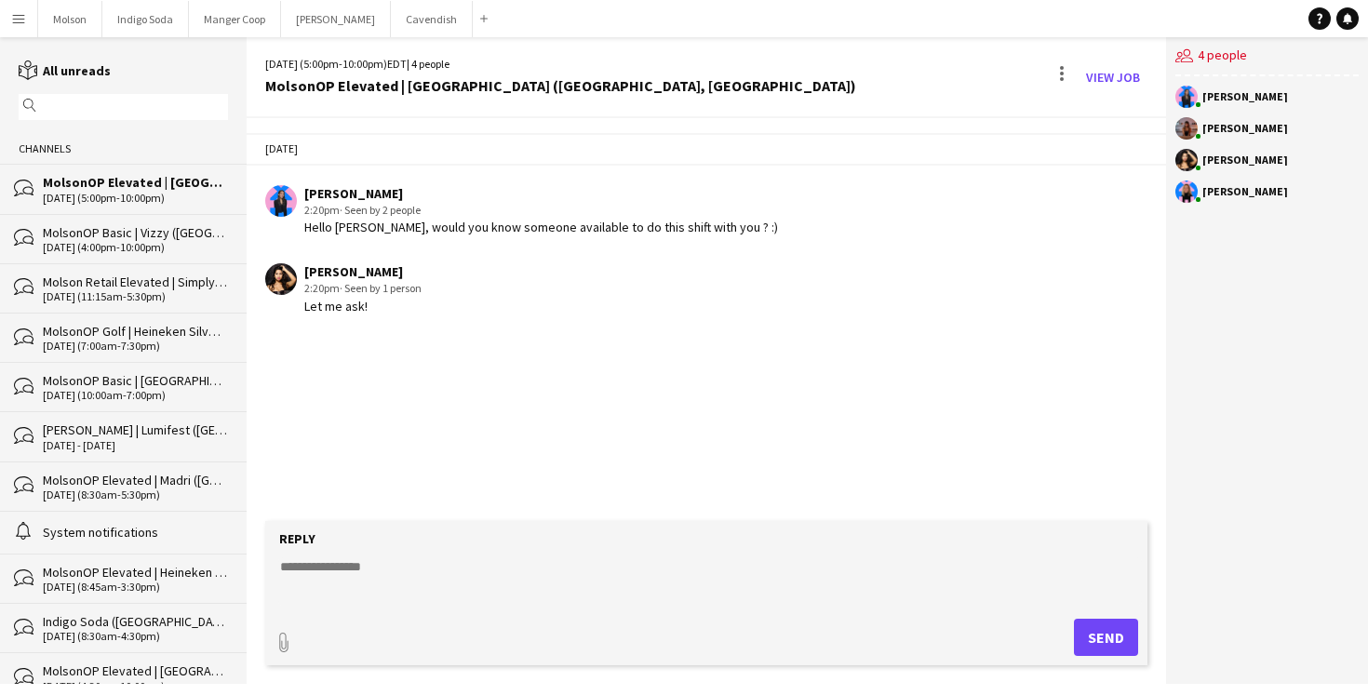
click at [402, 293] on span "· Seen by 1 person" at bounding box center [381, 288] width 82 height 14
click at [52, 27] on button "Molson Close" at bounding box center [70, 19] width 64 height 36
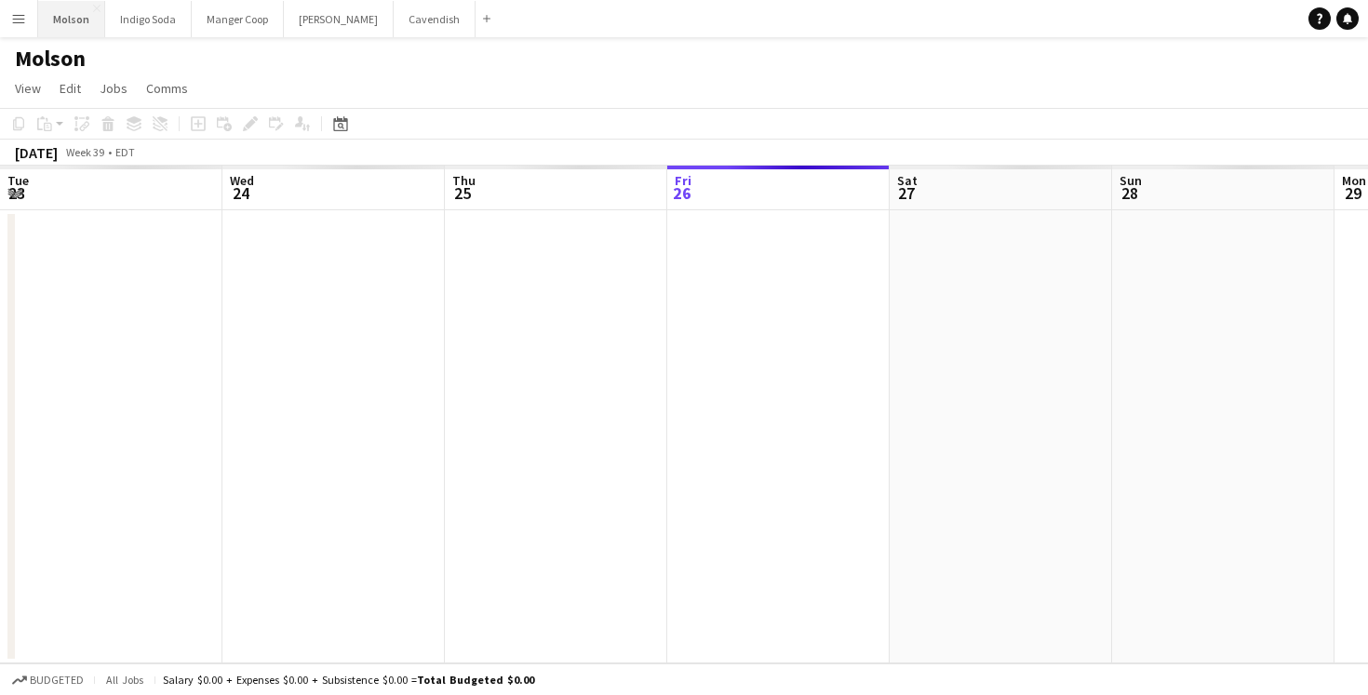
scroll to position [0, 445]
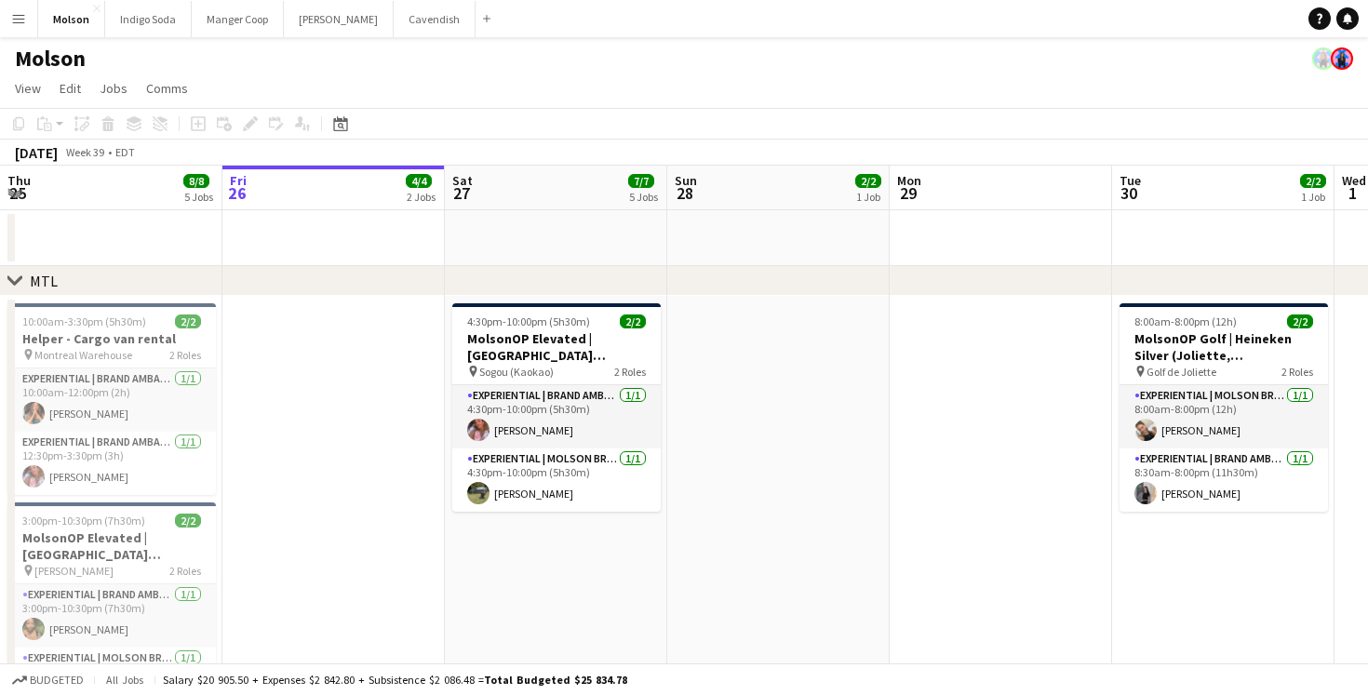
click at [7, 283] on icon "chevron-right" at bounding box center [14, 281] width 15 height 15
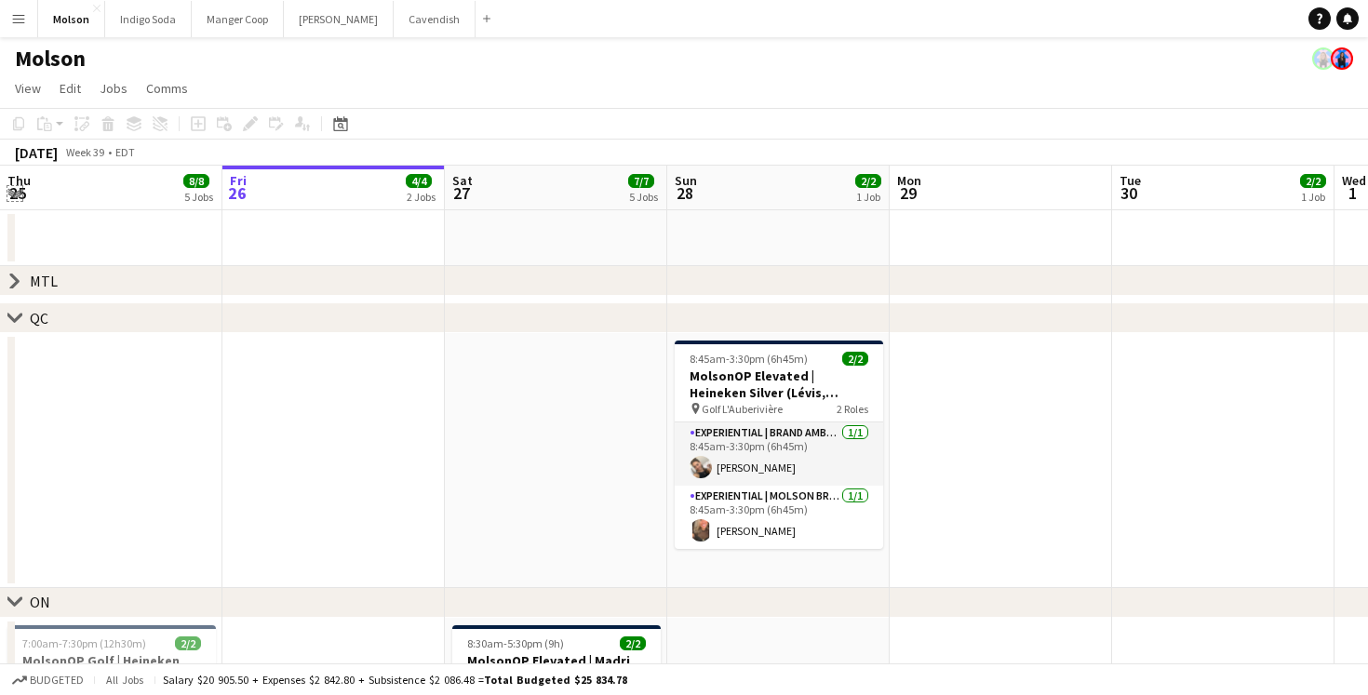
click at [10, 195] on app-icon "Expand/collapse" at bounding box center [14, 192] width 15 height 18
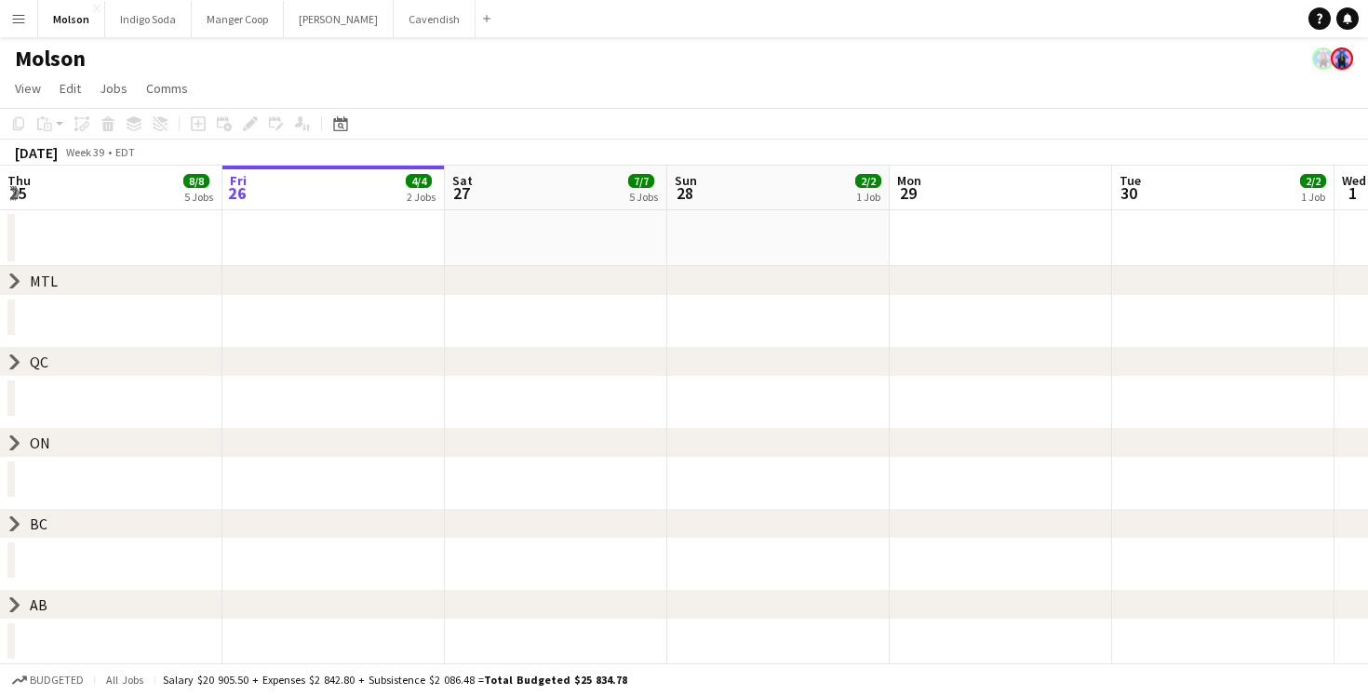
click at [12, 528] on icon at bounding box center [14, 524] width 7 height 14
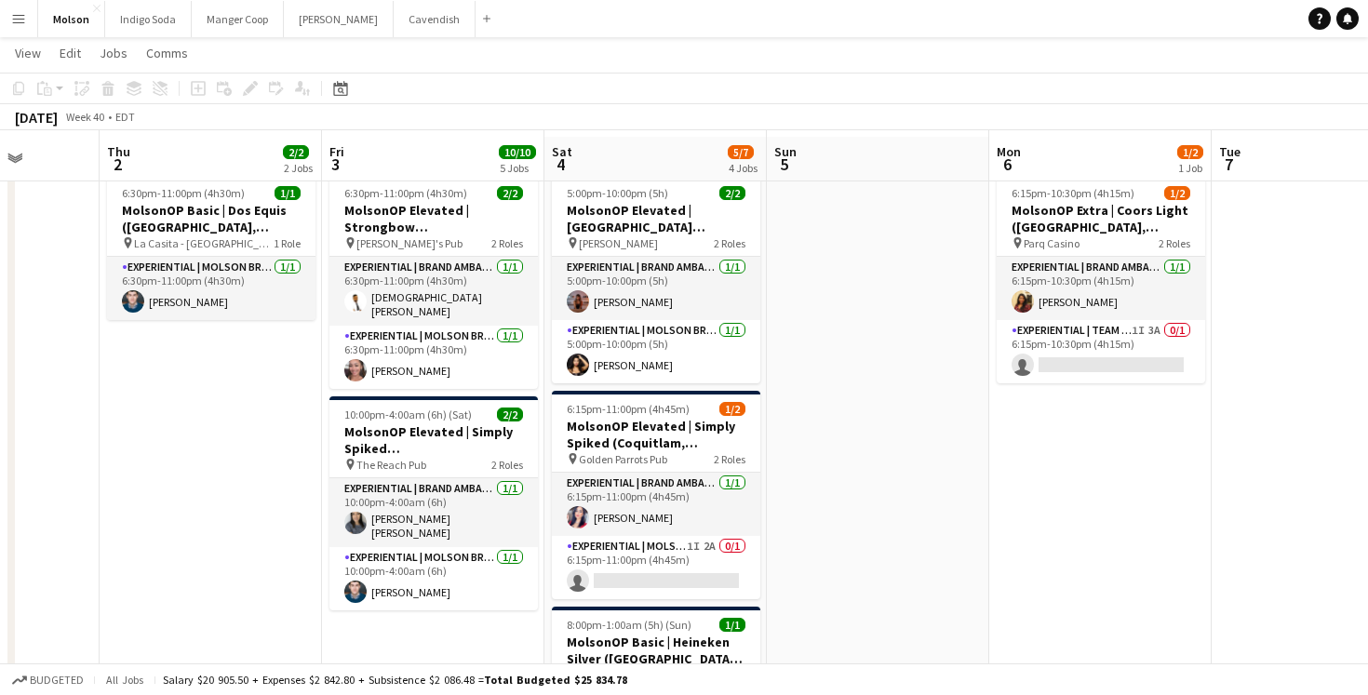
scroll to position [246, 0]
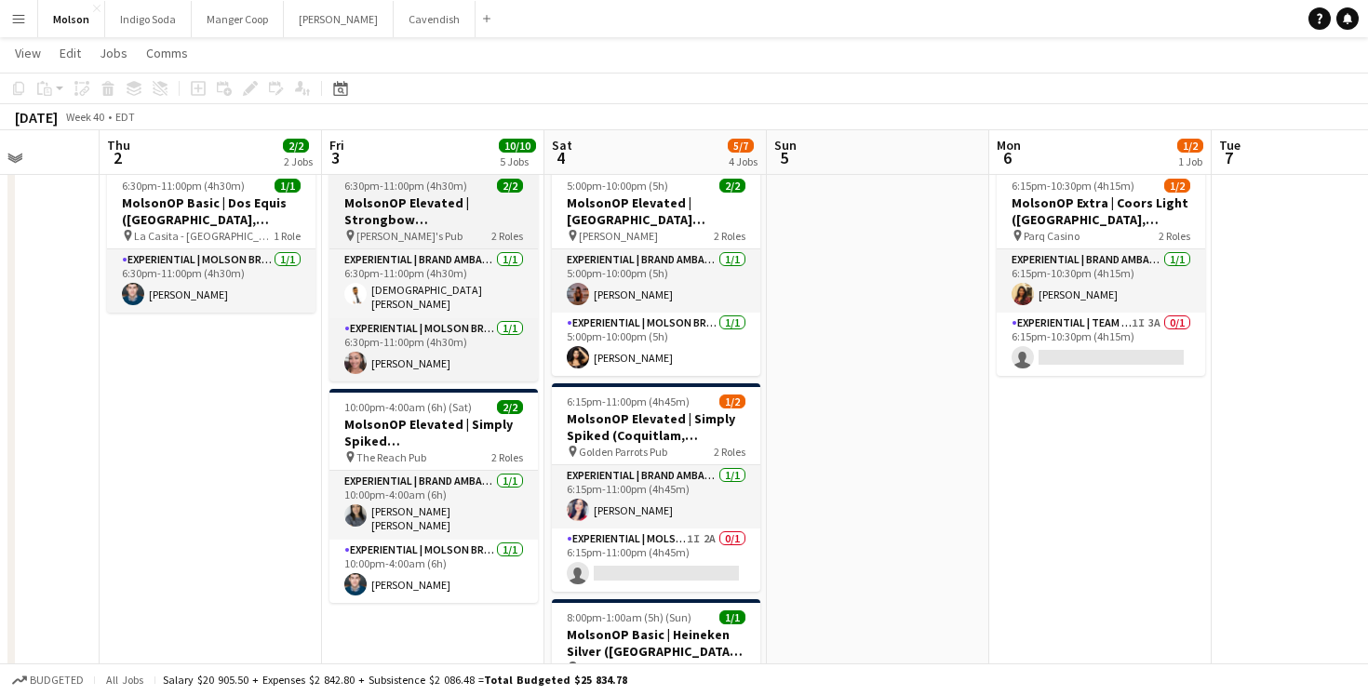
click at [437, 224] on h3 "MolsonOP Elevated | Strongbow ([GEOGRAPHIC_DATA], [GEOGRAPHIC_DATA])" at bounding box center [433, 212] width 208 height 34
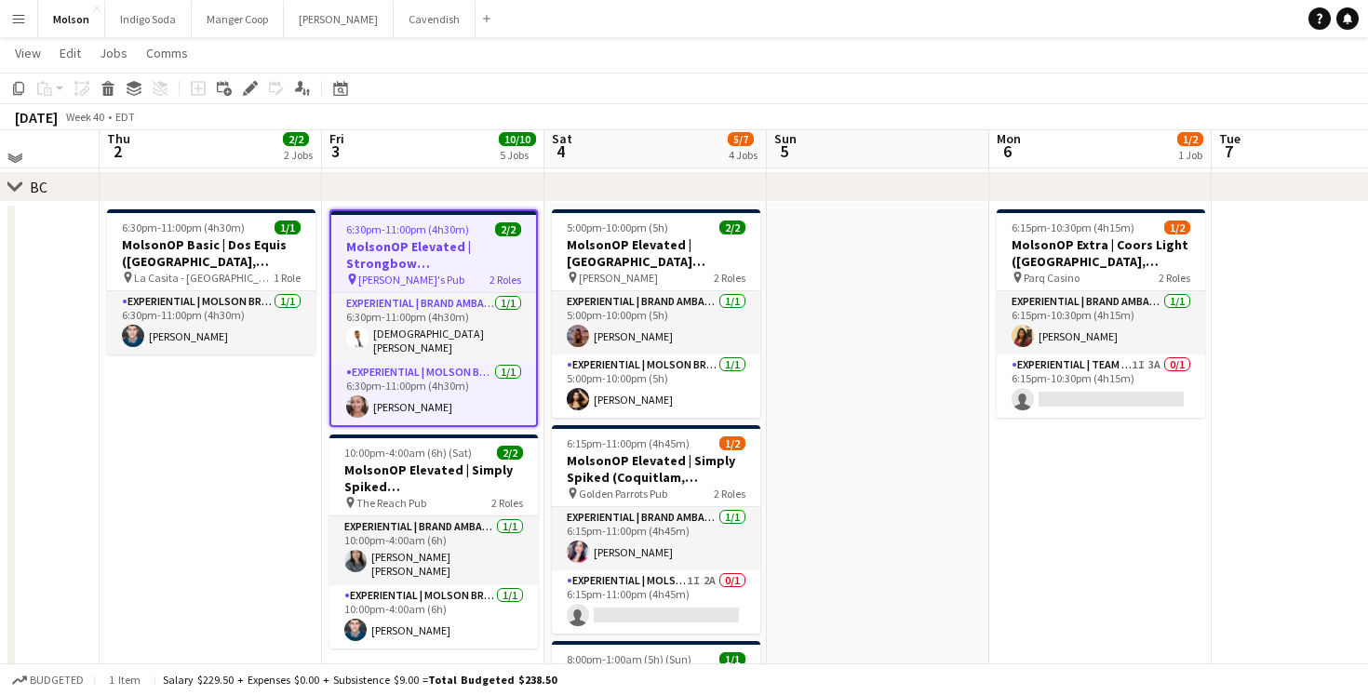
scroll to position [207, 0]
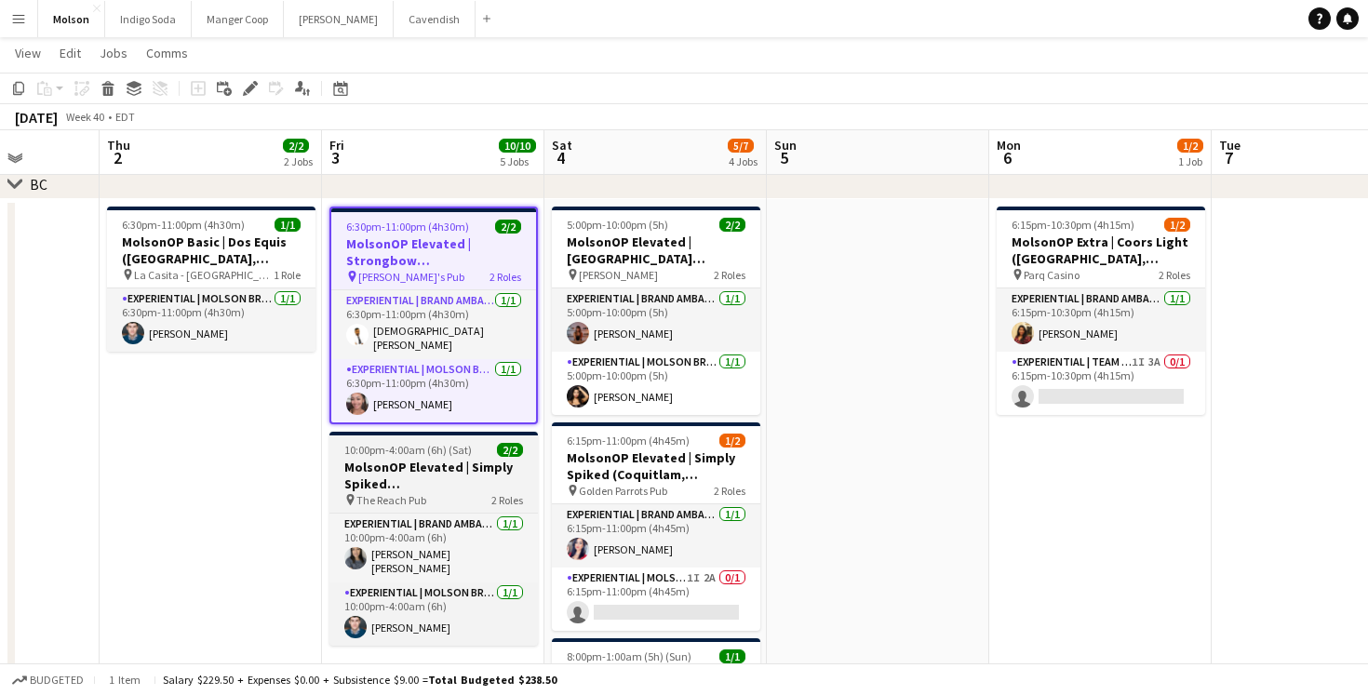
click at [448, 474] on h3 "MolsonOP Elevated | Simply Spiked ([GEOGRAPHIC_DATA], [GEOGRAPHIC_DATA])" at bounding box center [433, 476] width 208 height 34
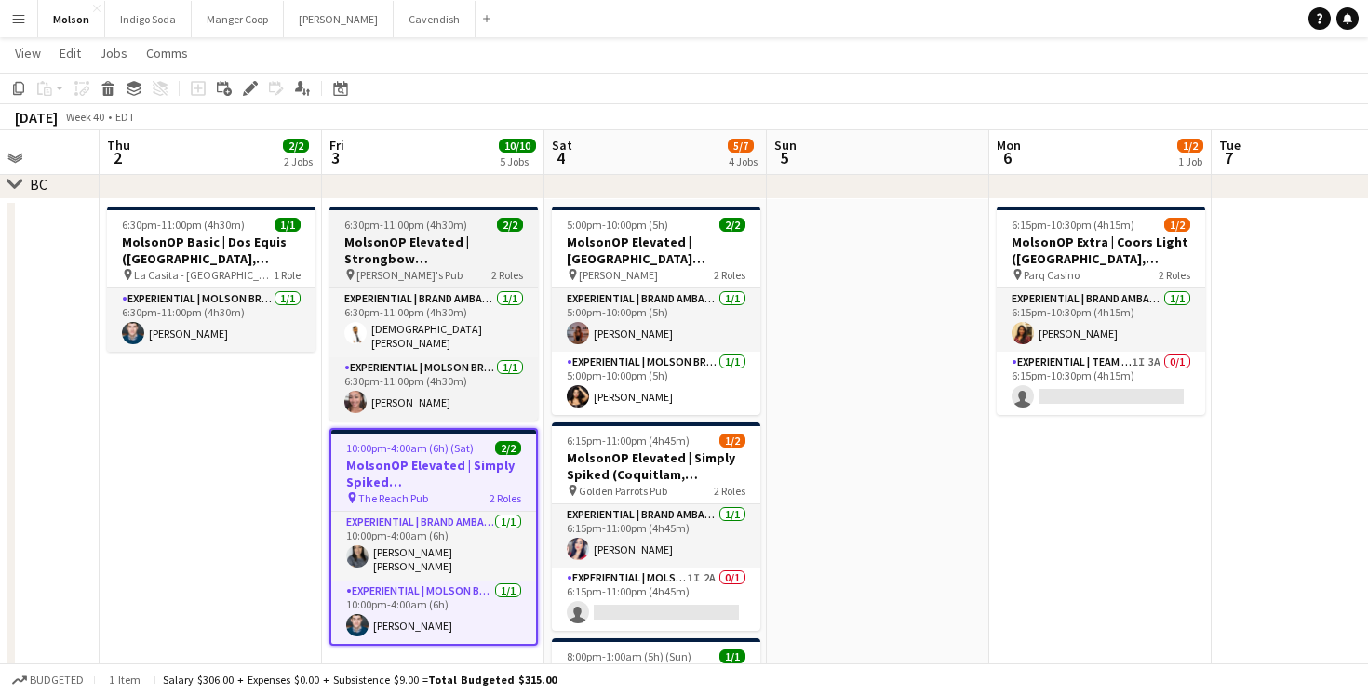
click at [442, 248] on h3 "MolsonOP Elevated | Strongbow ([GEOGRAPHIC_DATA], [GEOGRAPHIC_DATA])" at bounding box center [433, 251] width 208 height 34
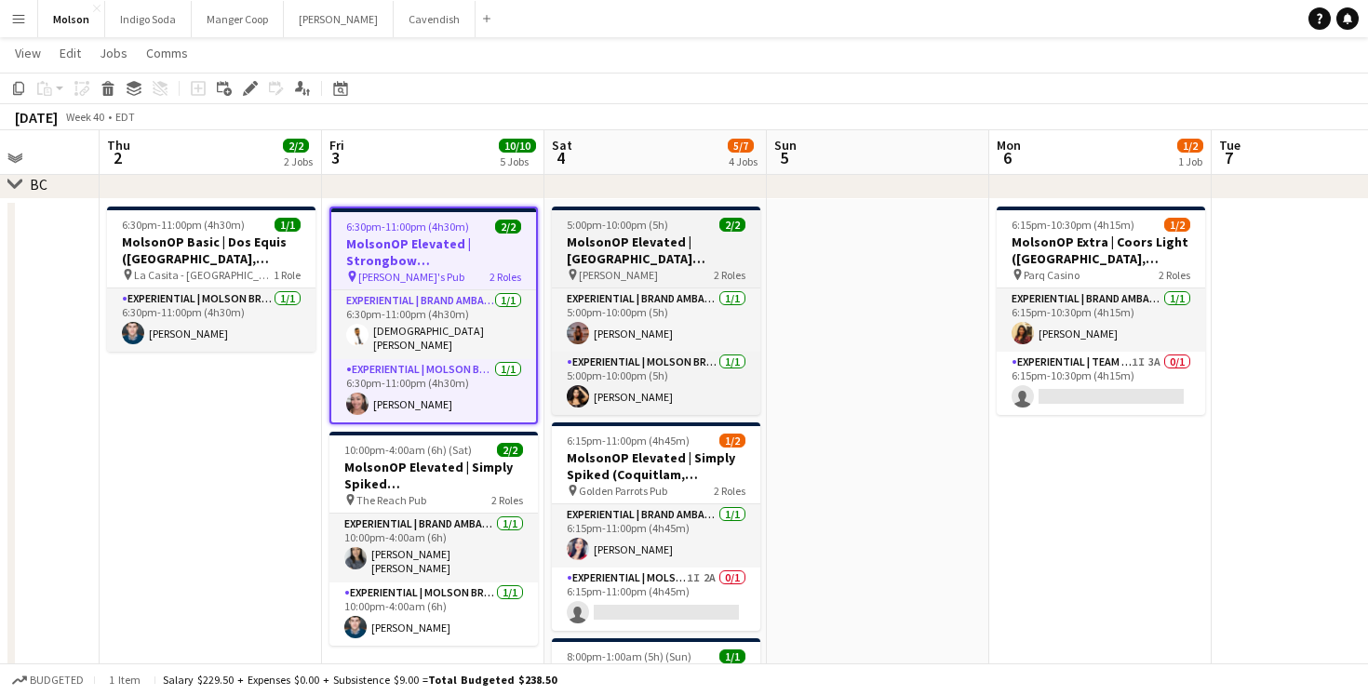
click at [655, 262] on h3 "MolsonOP Elevated | [GEOGRAPHIC_DATA] ([GEOGRAPHIC_DATA], [GEOGRAPHIC_DATA])" at bounding box center [656, 251] width 208 height 34
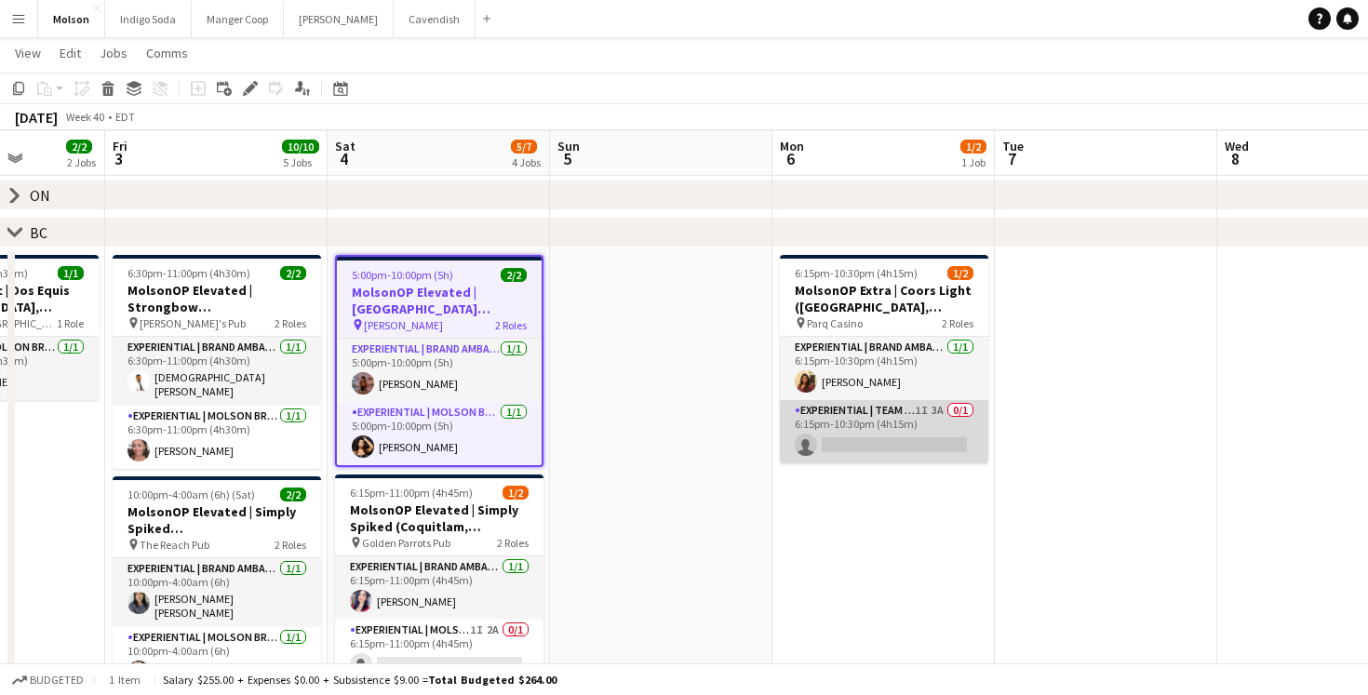
scroll to position [0, 561]
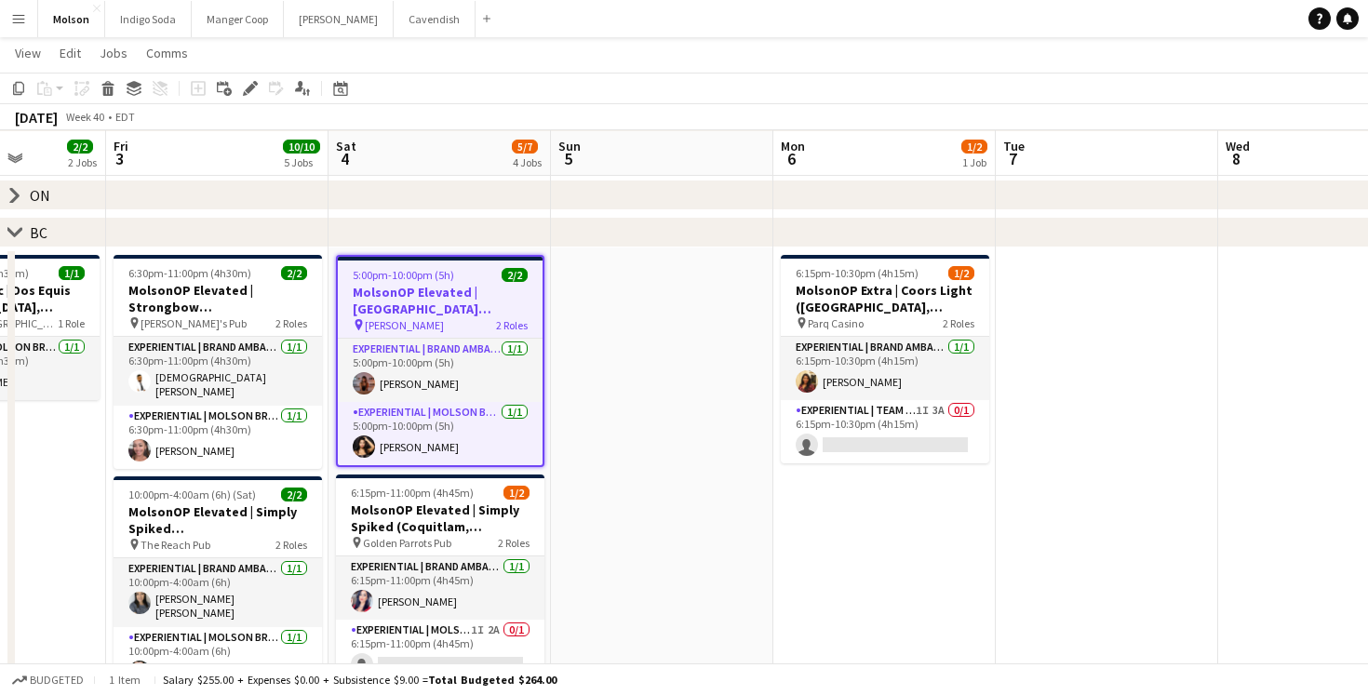
click at [632, 477] on app-date-cell at bounding box center [662, 561] width 222 height 626
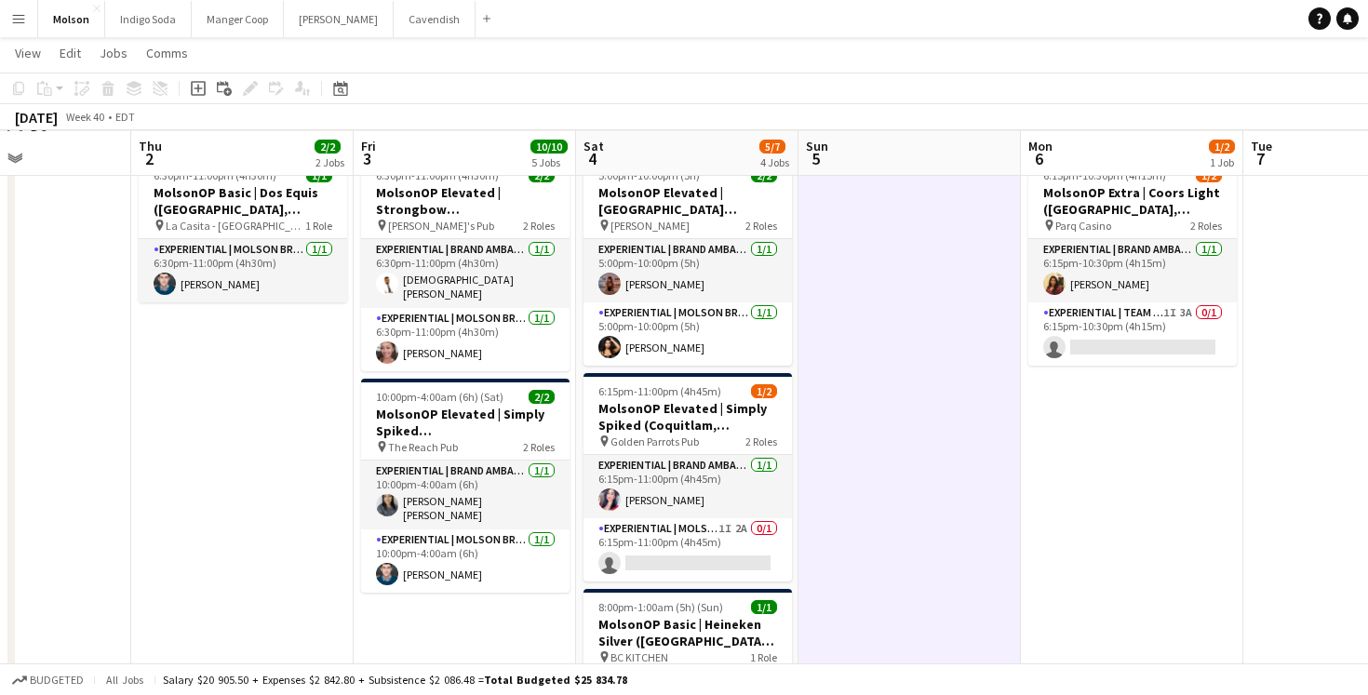
scroll to position [0, 531]
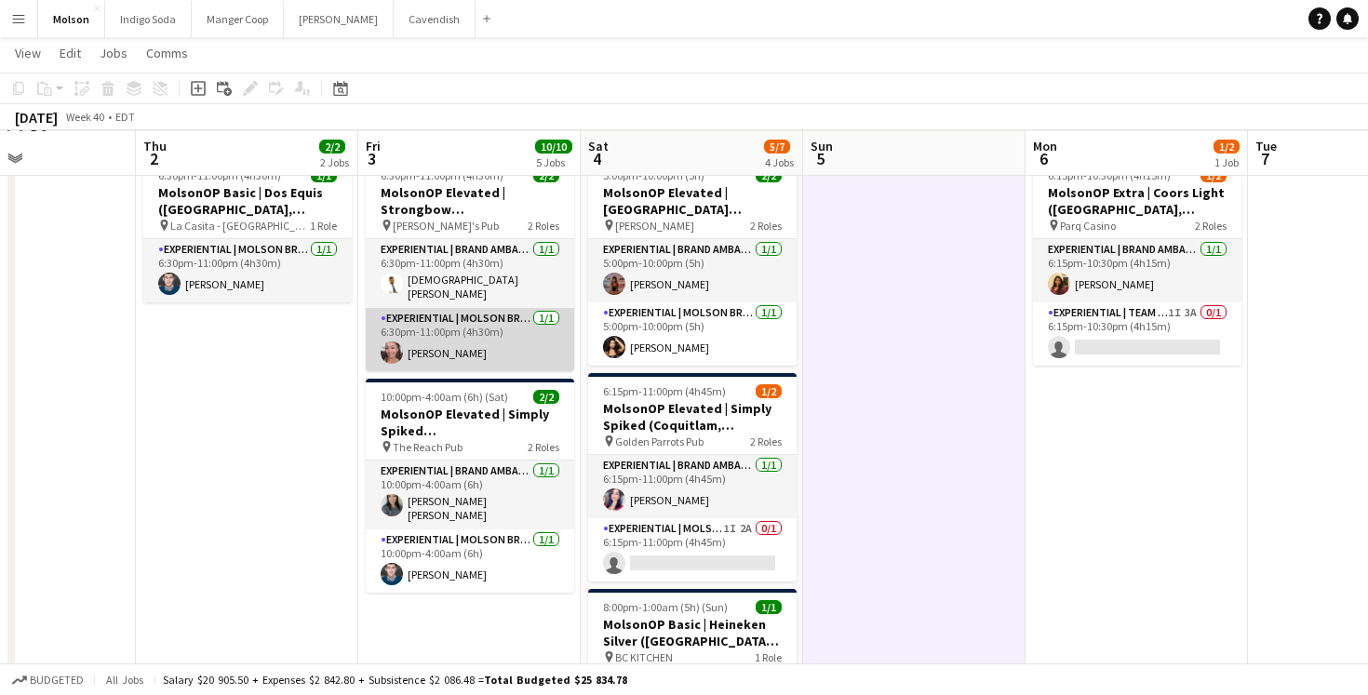
click at [451, 339] on app-card-role "Experiential | Molson Brand Specialist 1/1 6:30pm-11:00pm (4h30m) Michelle Esca…" at bounding box center [470, 339] width 208 height 63
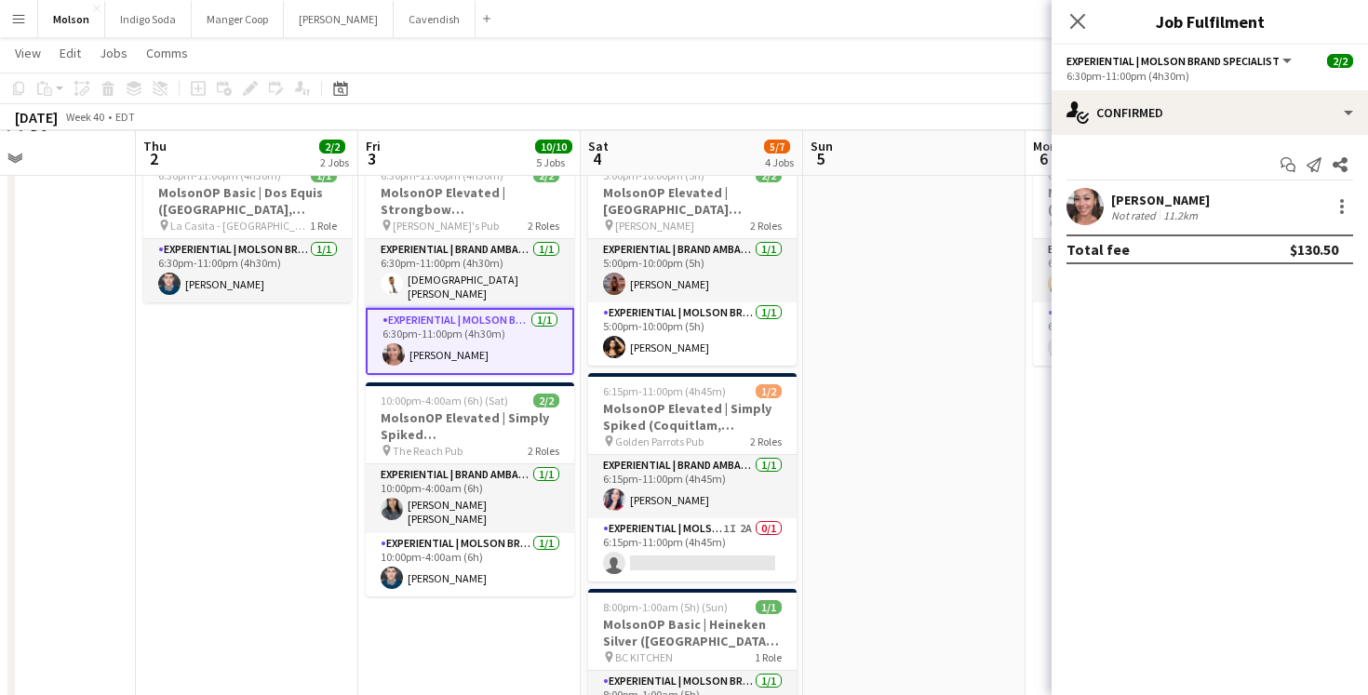
click at [916, 316] on app-date-cell at bounding box center [914, 463] width 222 height 626
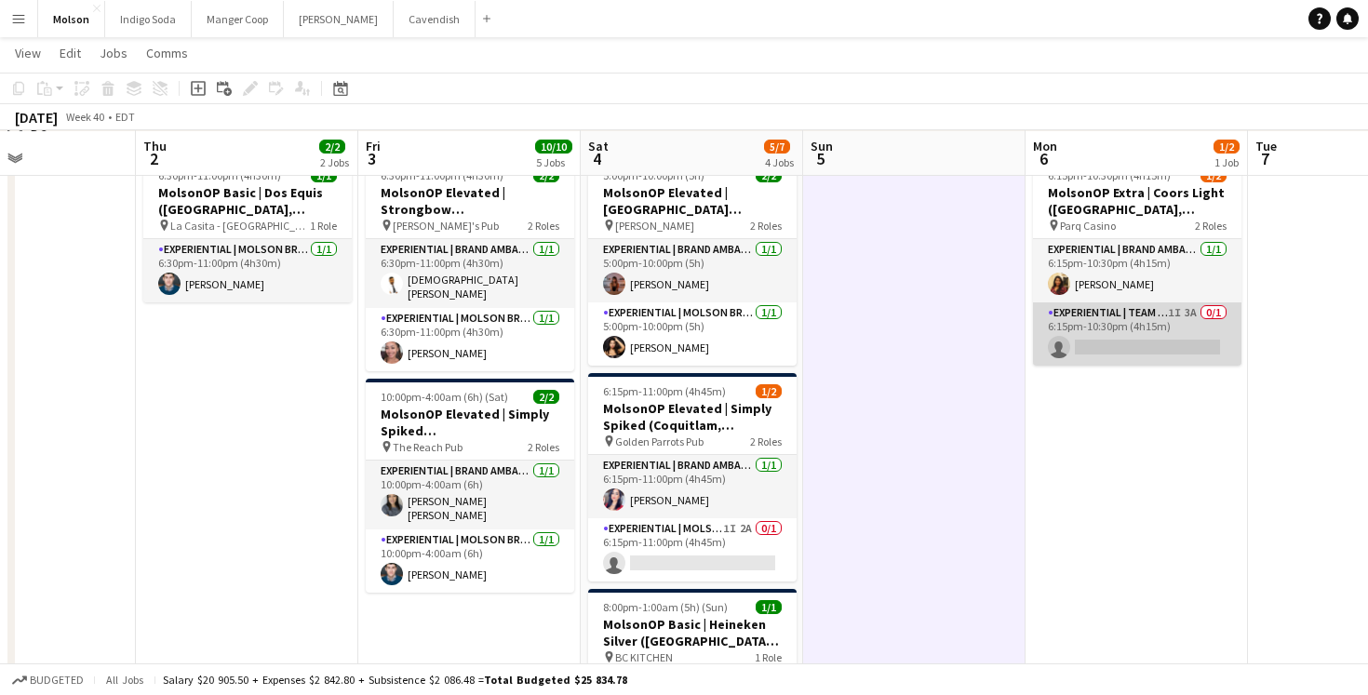
click at [1095, 332] on app-card-role "Experiential | Team Lead 1I 3A 0/1 6:15pm-10:30pm (4h15m) single-neutral-actions" at bounding box center [1137, 333] width 208 height 63
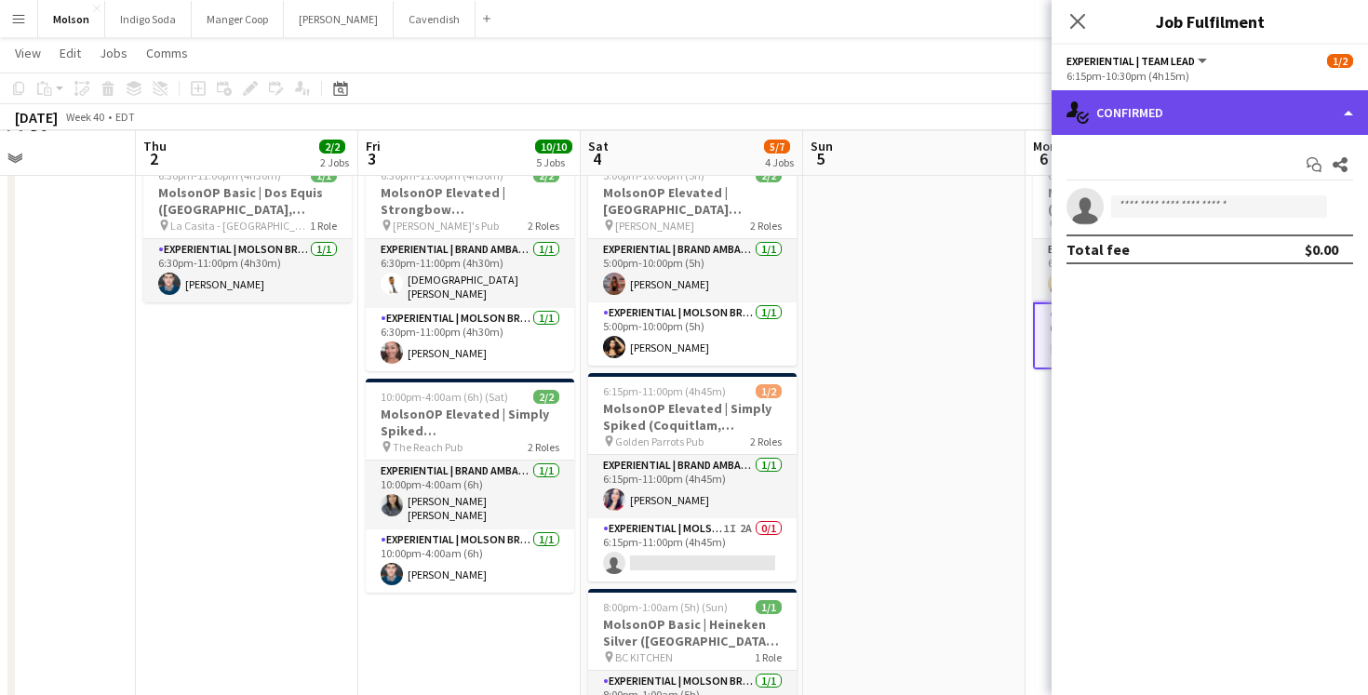
click at [1164, 101] on div "single-neutral-actions-check-2 Confirmed" at bounding box center [1210, 112] width 316 height 45
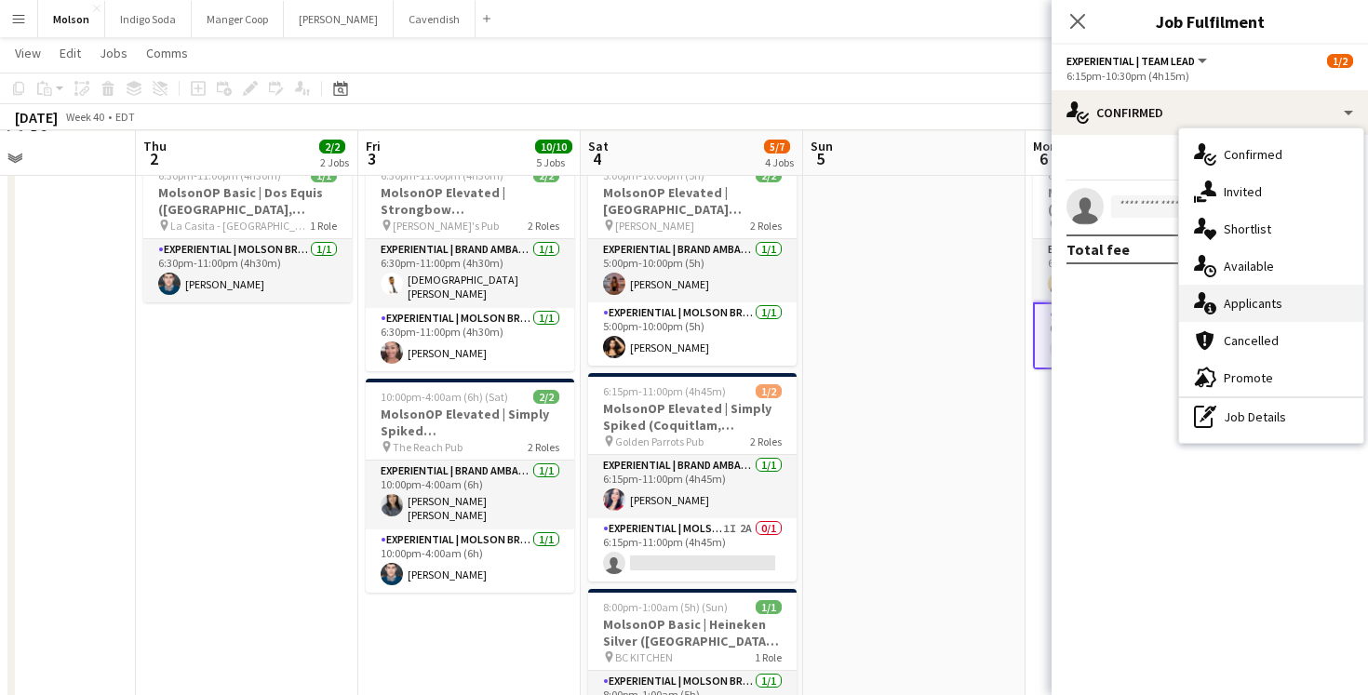
click at [1274, 309] on span "Applicants" at bounding box center [1253, 303] width 59 height 17
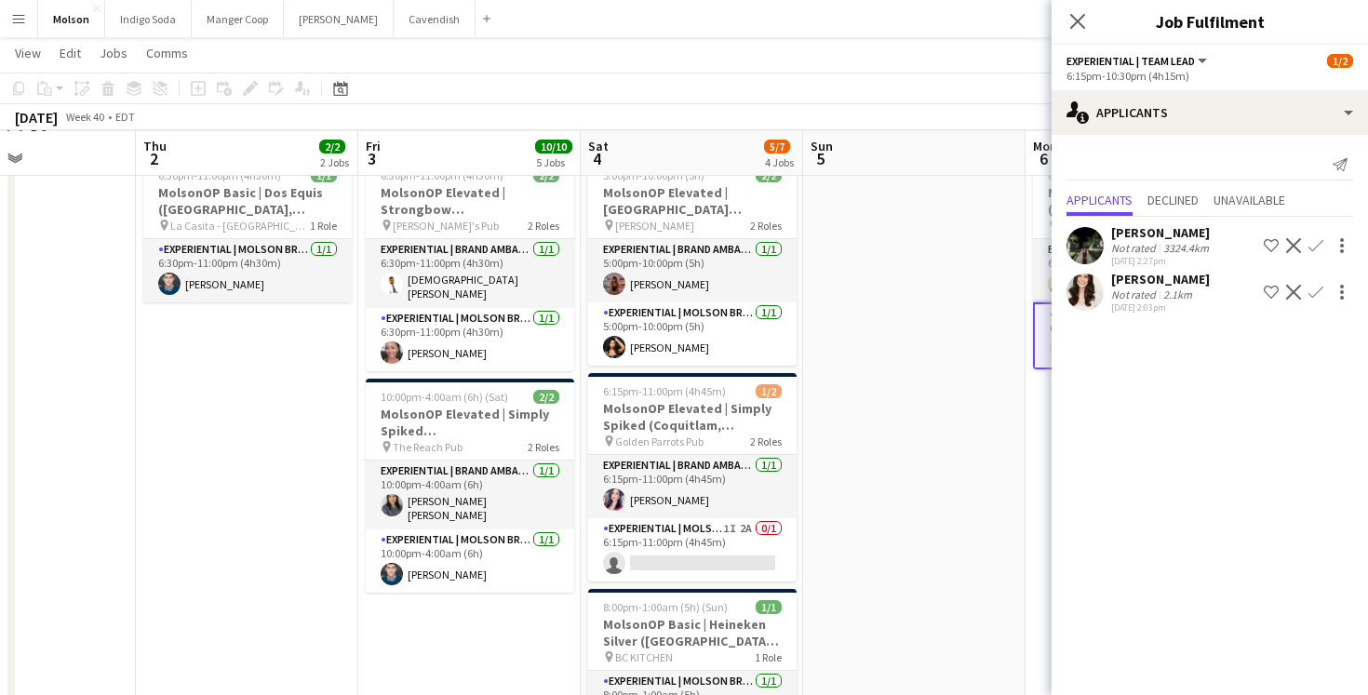
click at [1091, 301] on app-user-avatar at bounding box center [1085, 292] width 37 height 37
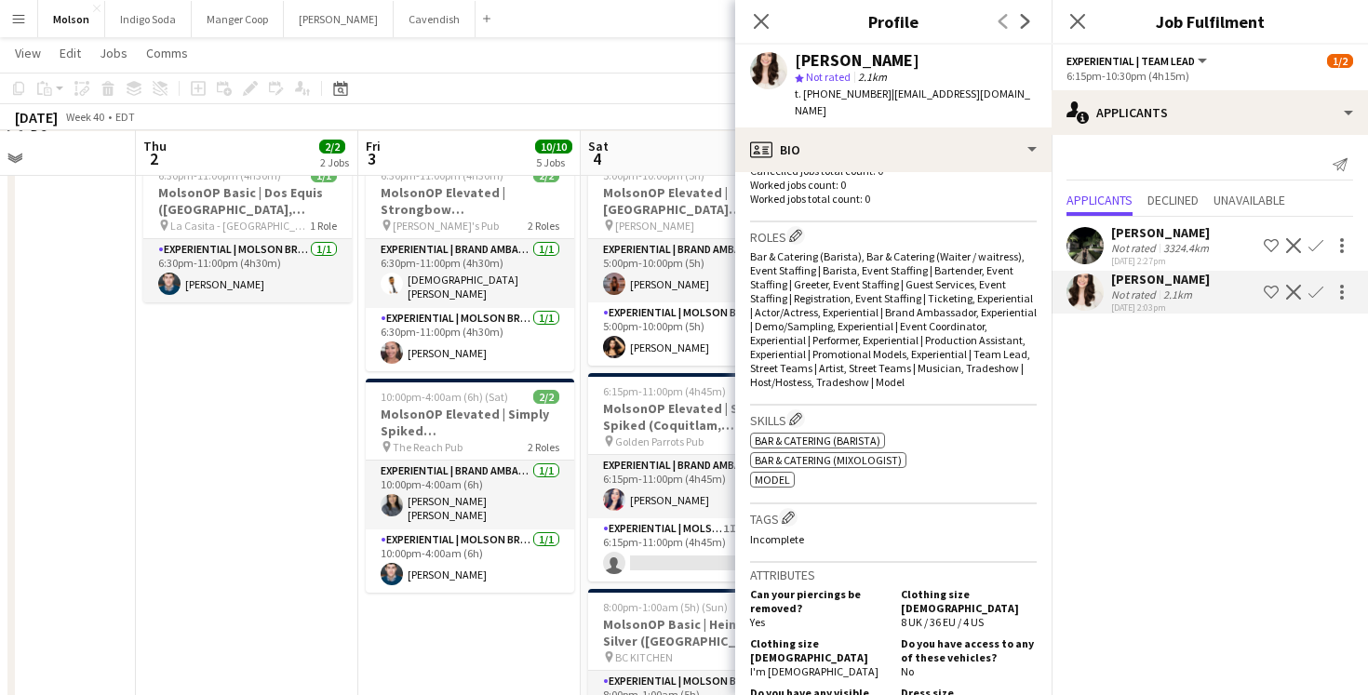
scroll to position [714, 0]
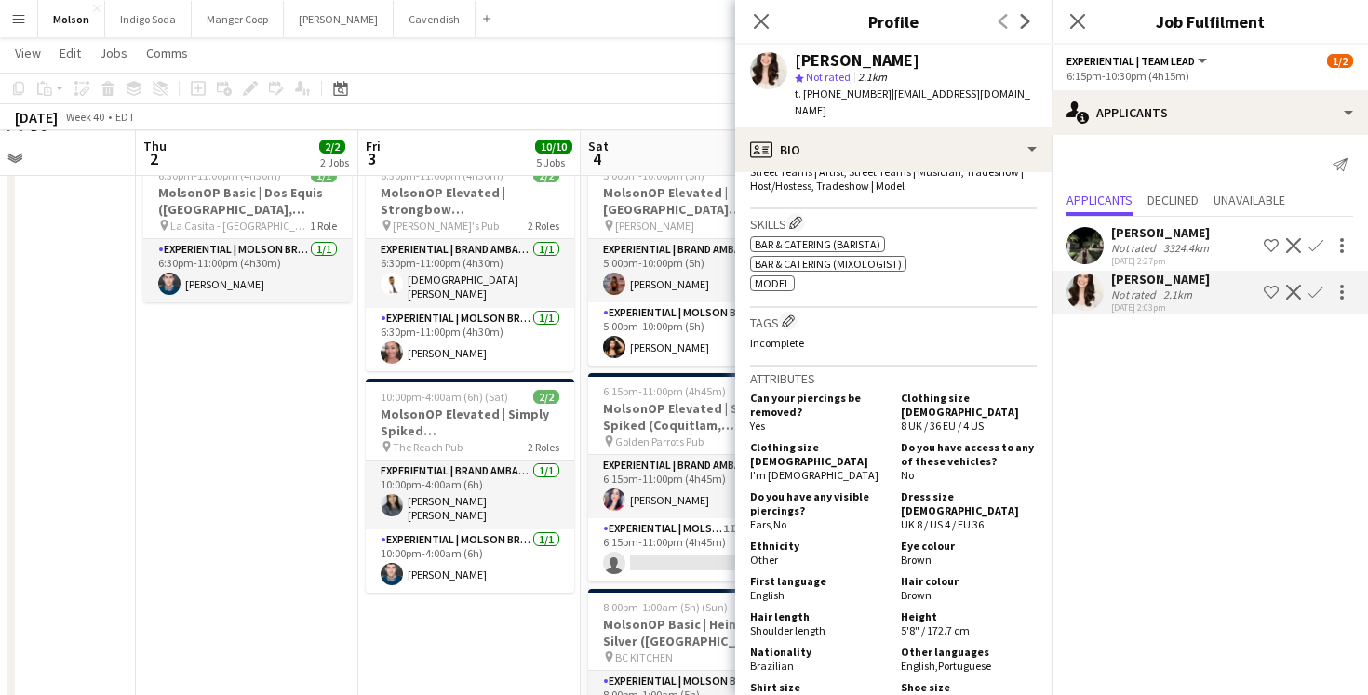
click at [1123, 241] on div "Not rated" at bounding box center [1135, 248] width 48 height 14
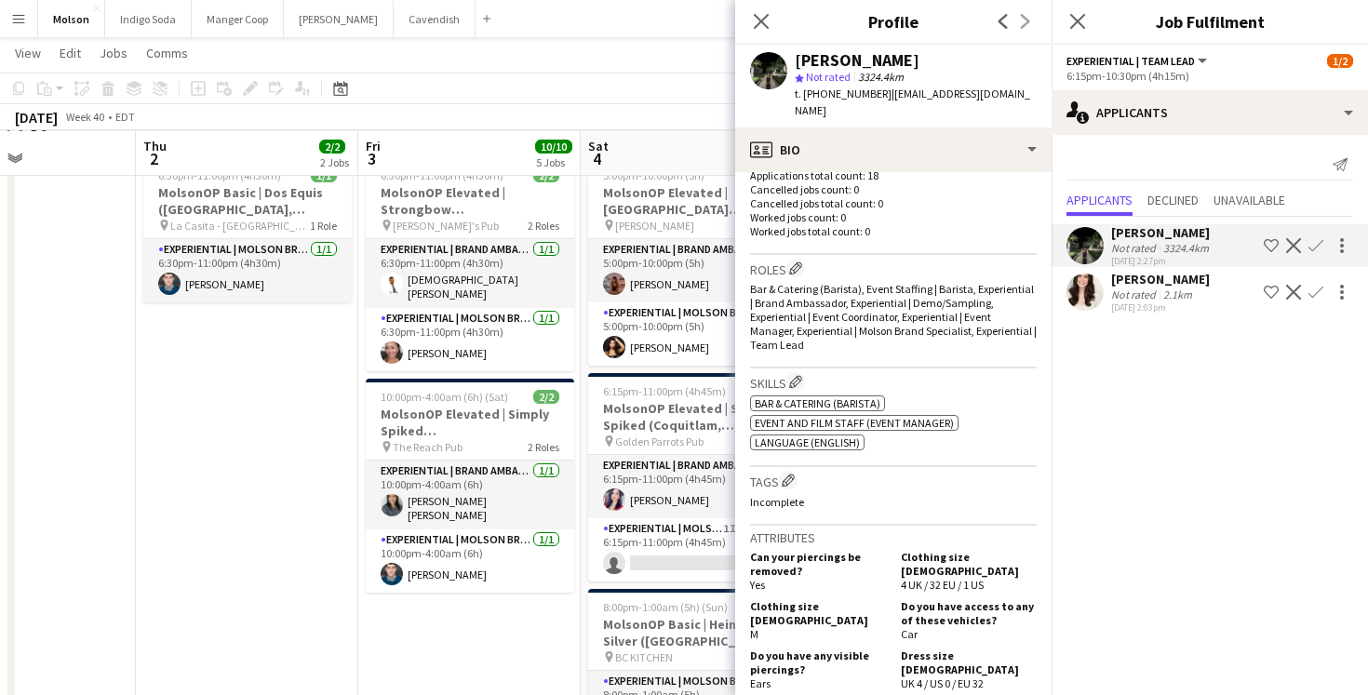
scroll to position [347, 0]
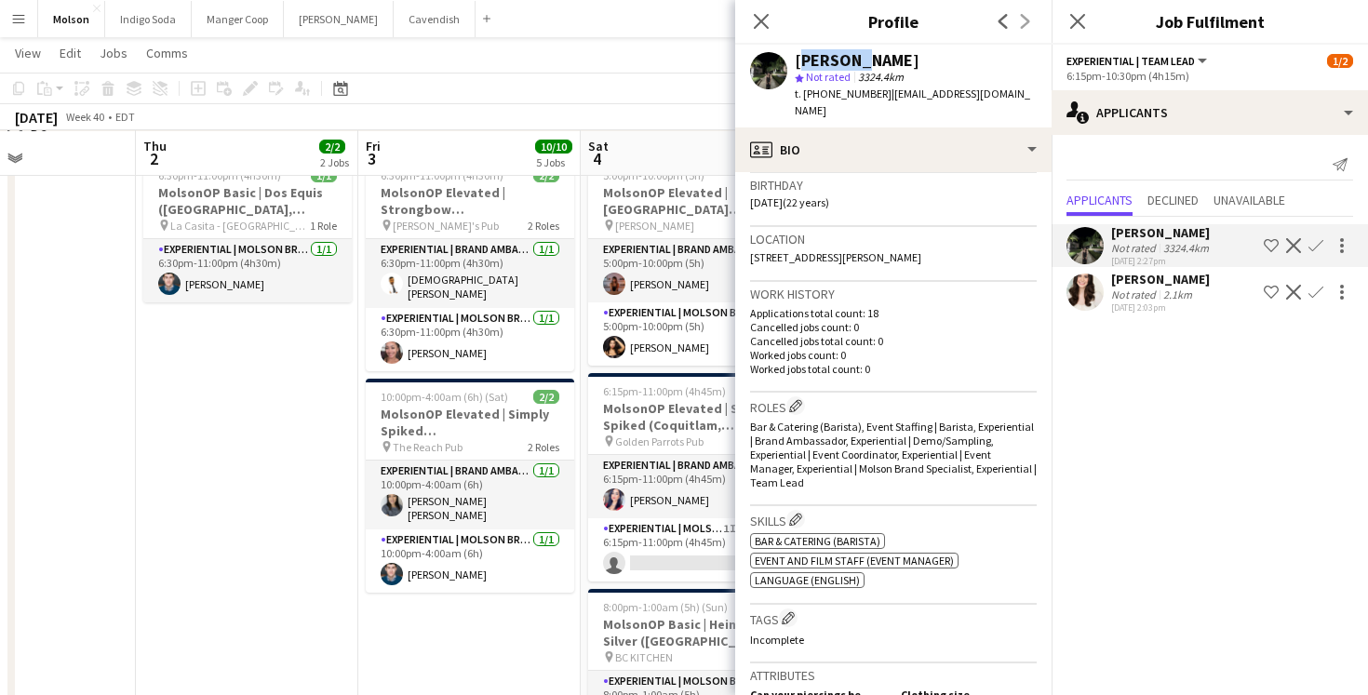
drag, startPoint x: 853, startPoint y: 61, endPoint x: 795, endPoint y: 61, distance: 58.6
click at [795, 61] on div "[PERSON_NAME]" at bounding box center [857, 60] width 125 height 17
copy div "Radhika"
click at [920, 177] on h3 "Birthday" at bounding box center [893, 185] width 287 height 17
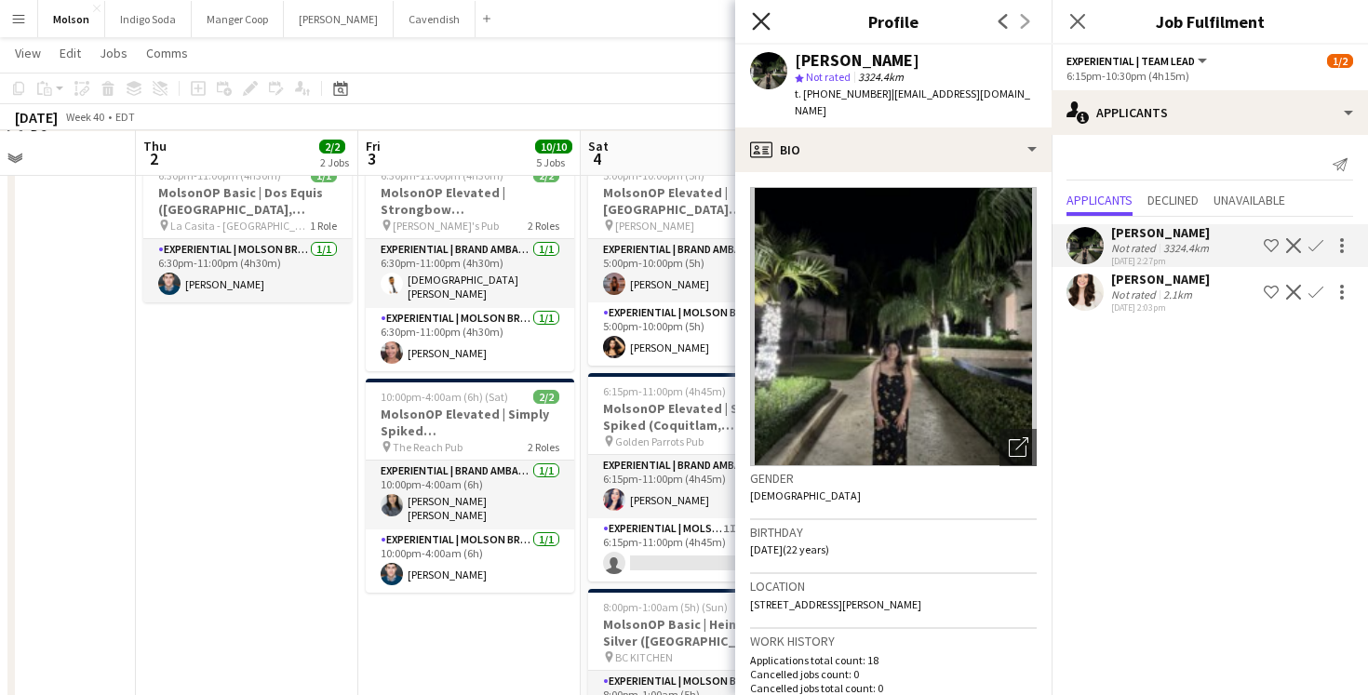
click at [754, 27] on icon at bounding box center [761, 21] width 18 height 18
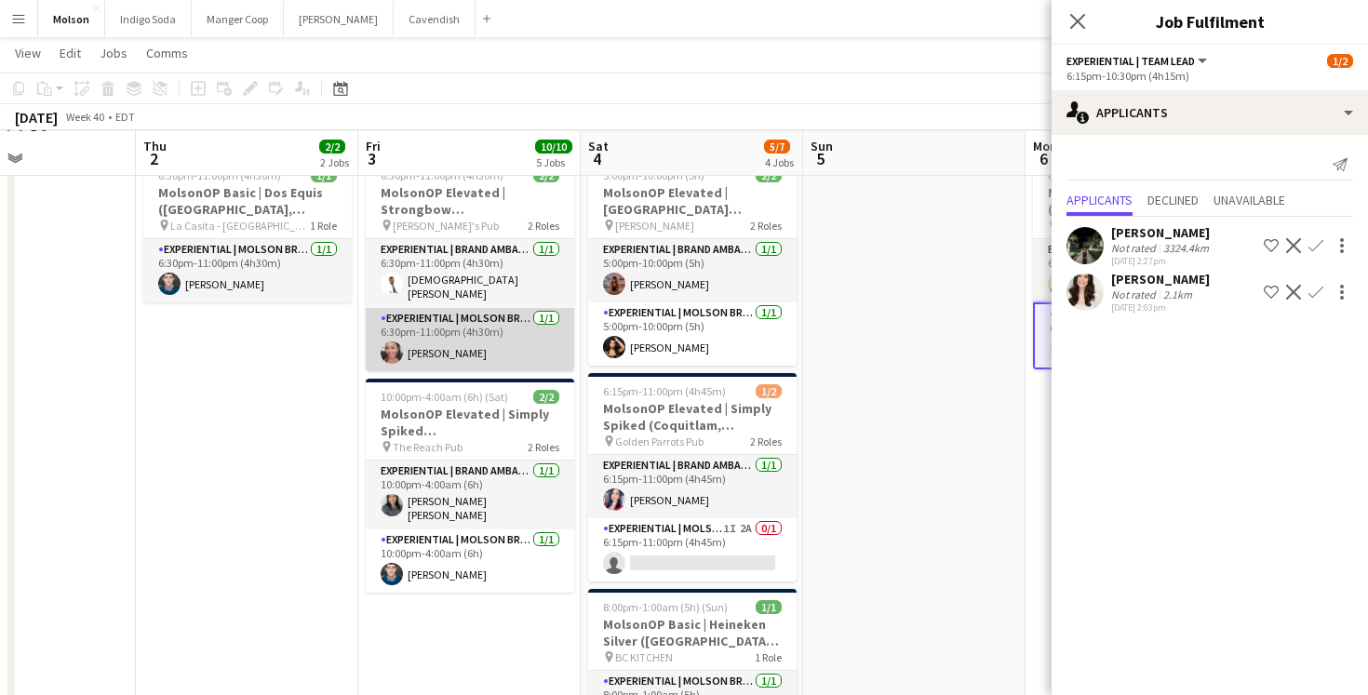
click at [393, 343] on app-user-avatar at bounding box center [392, 353] width 22 height 22
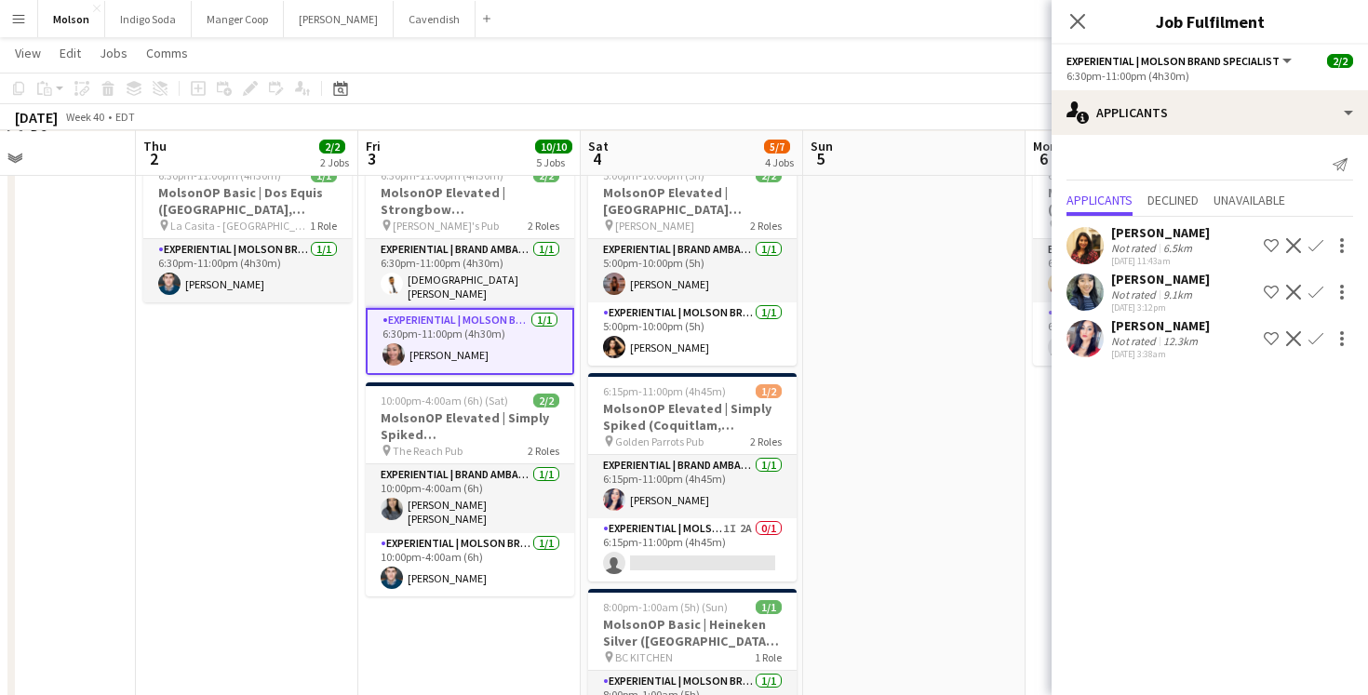
click at [396, 354] on app-user-avatar at bounding box center [394, 354] width 22 height 22
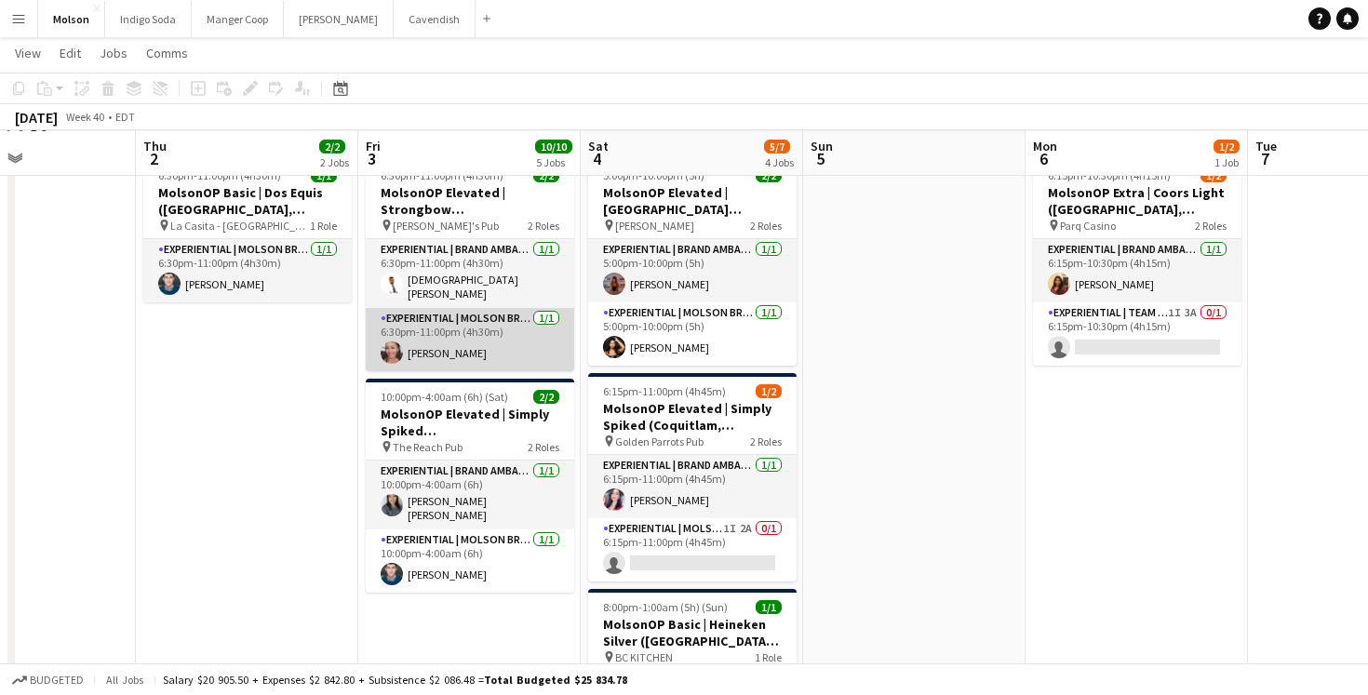
click at [396, 354] on app-user-avatar at bounding box center [392, 353] width 22 height 22
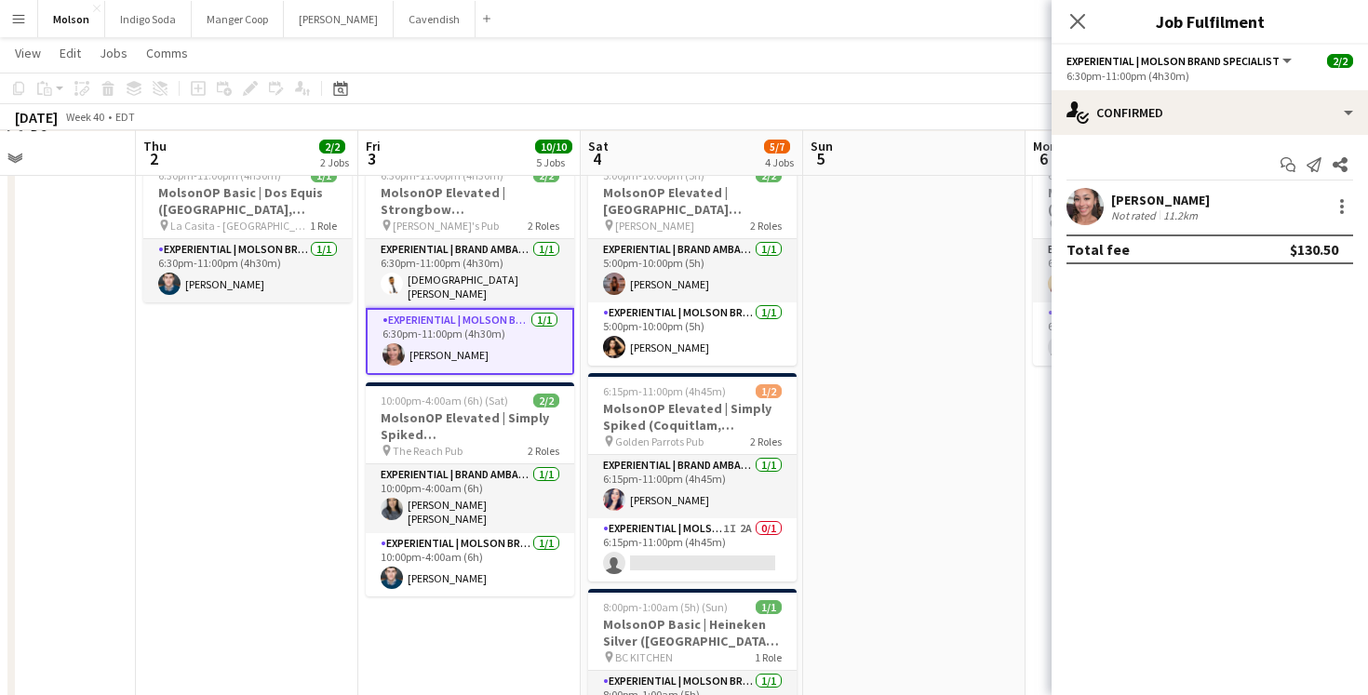
click at [1084, 208] on app-user-avatar at bounding box center [1085, 206] width 37 height 37
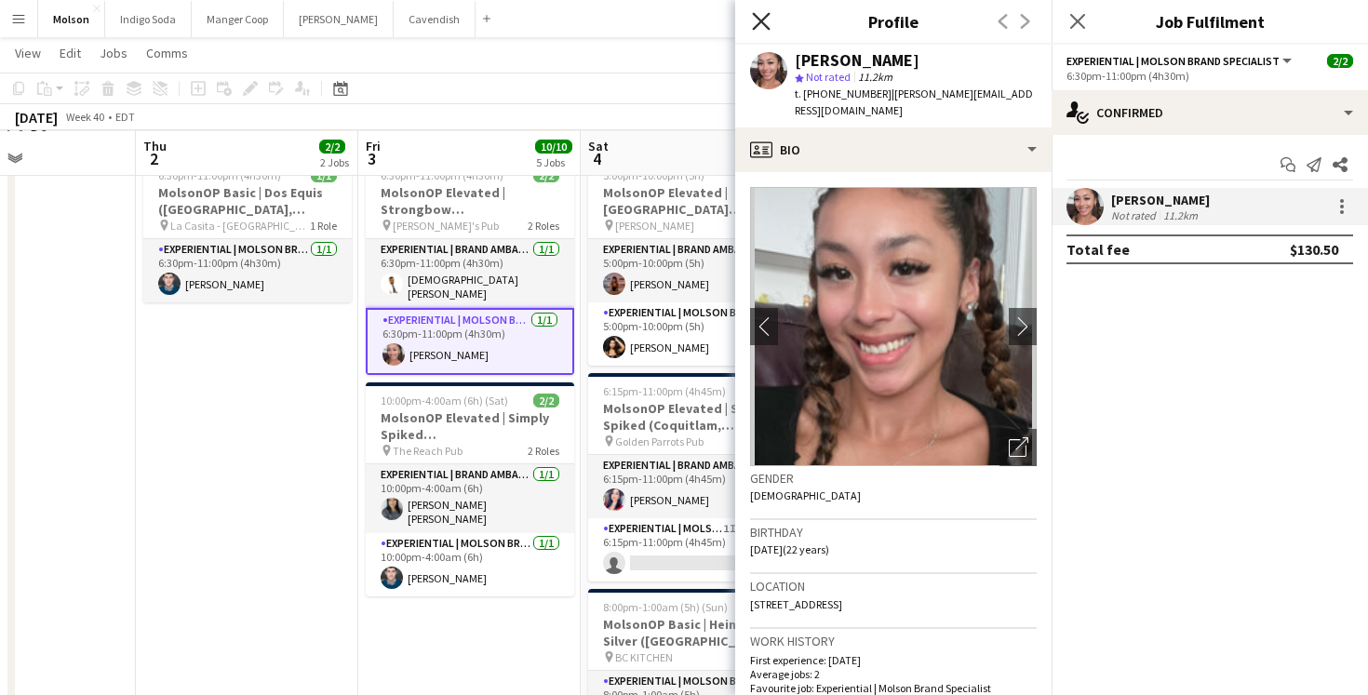
click at [761, 23] on icon "Close pop-in" at bounding box center [761, 21] width 18 height 18
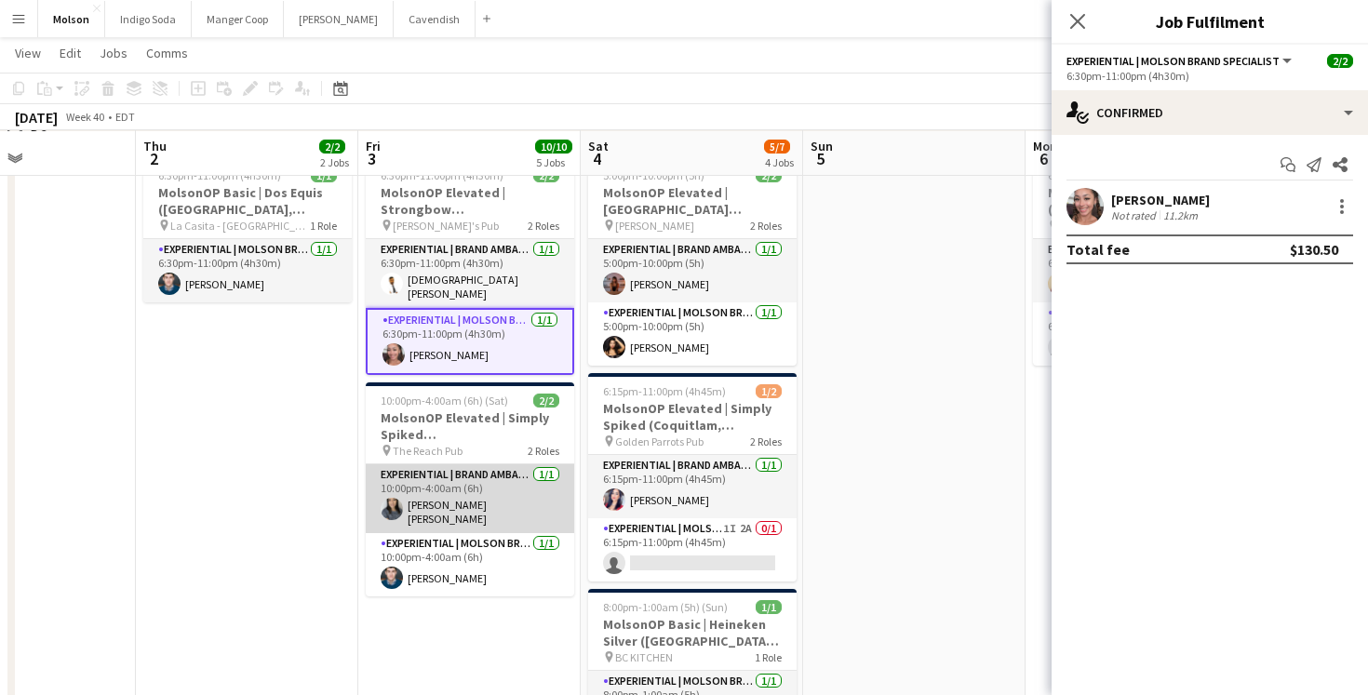
click at [388, 499] on app-user-avatar at bounding box center [392, 509] width 22 height 22
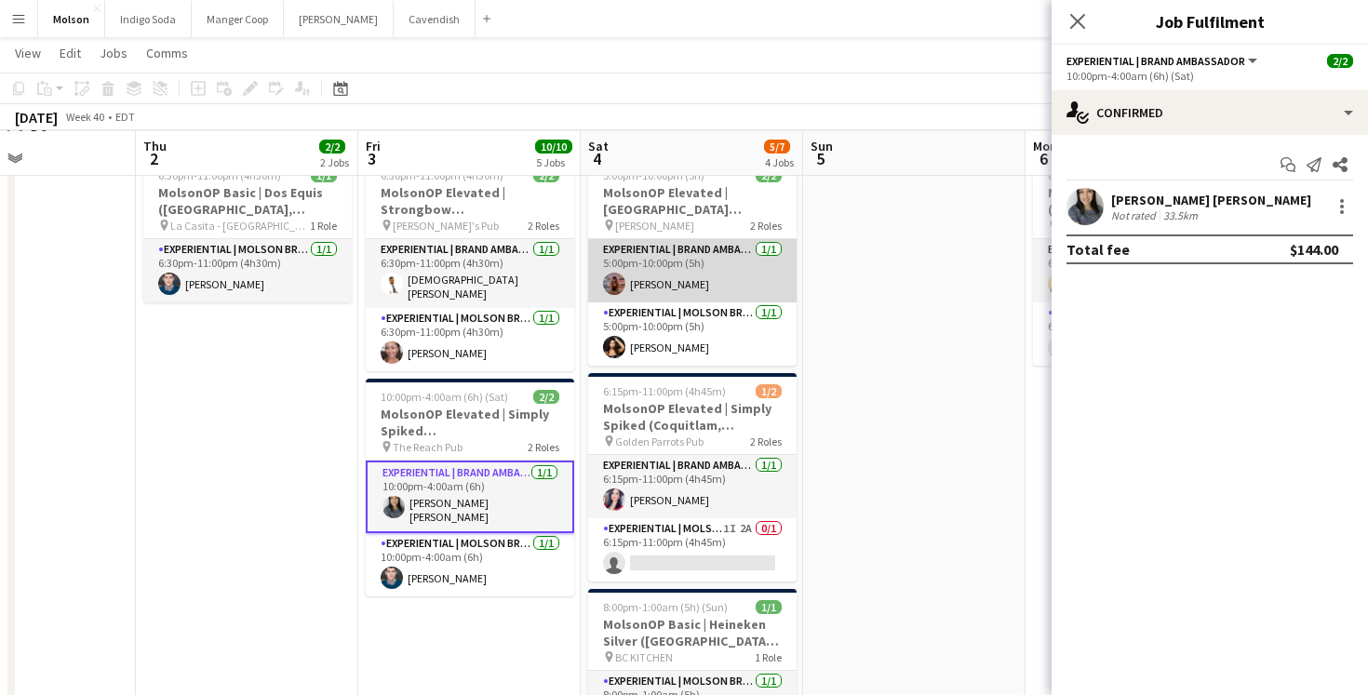
click at [617, 280] on app-user-avatar at bounding box center [614, 284] width 22 height 22
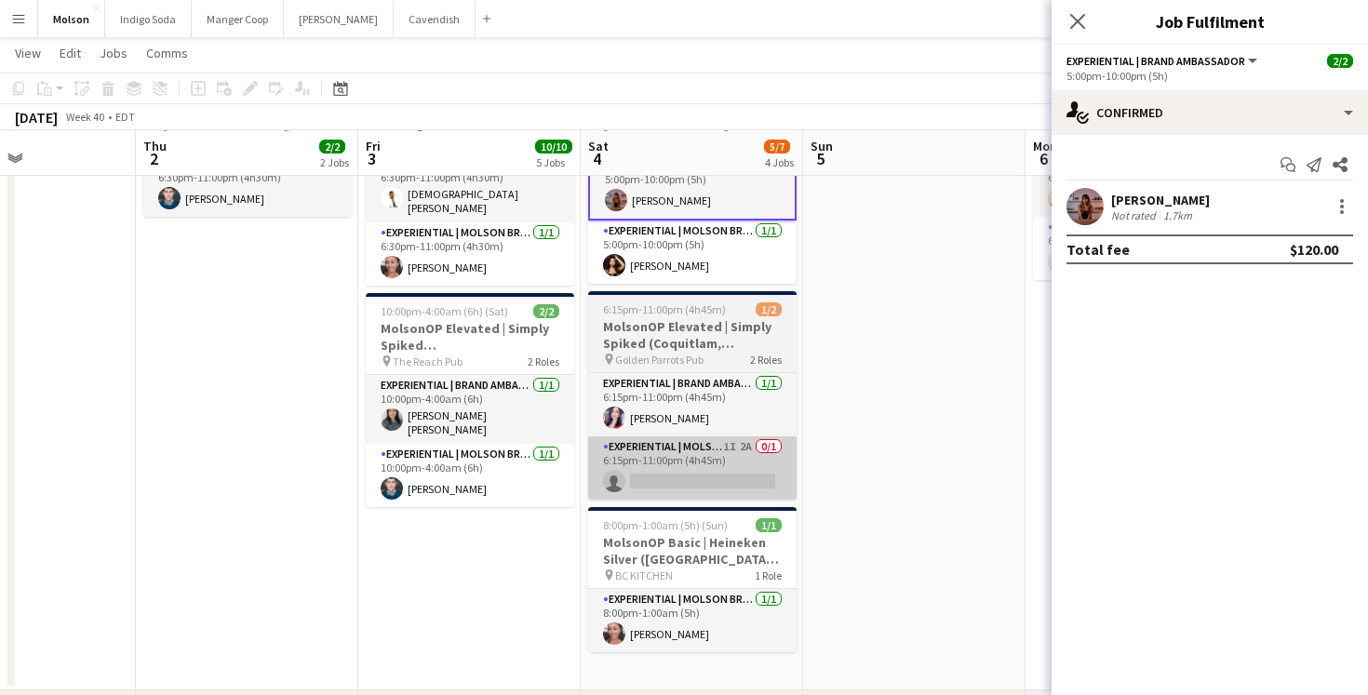
scroll to position [372, 0]
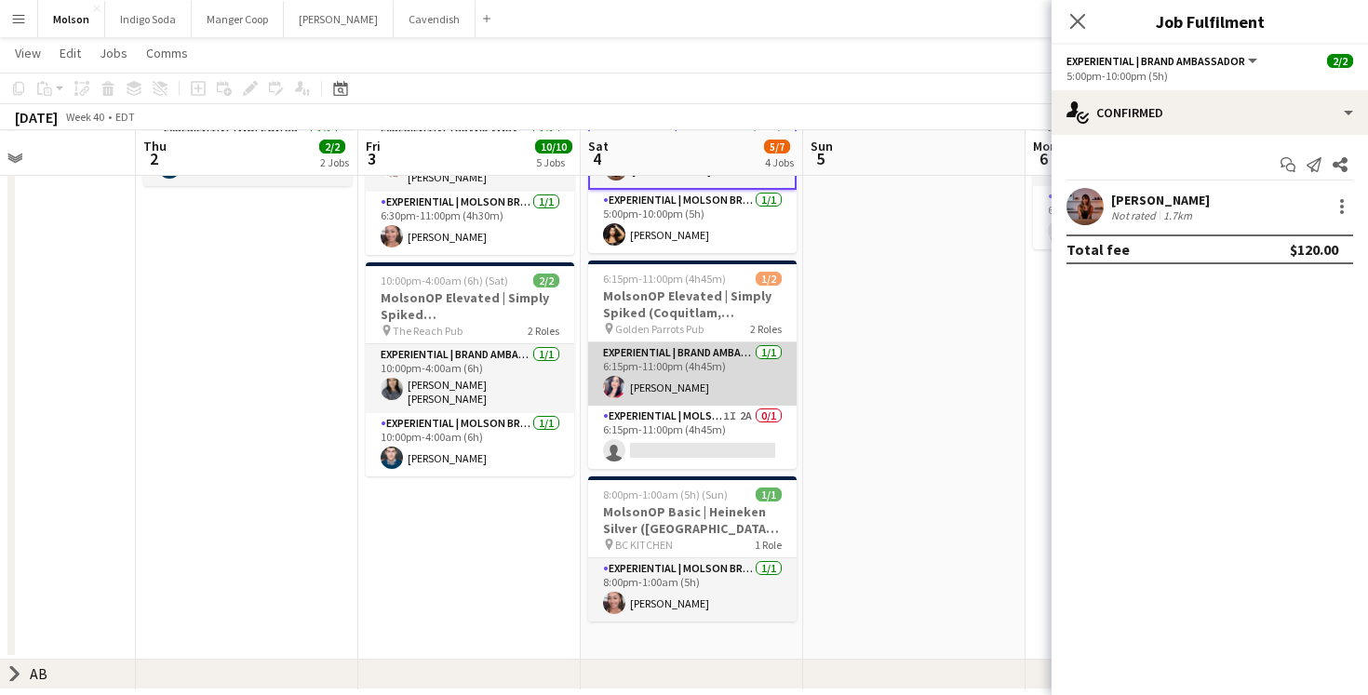
click at [653, 384] on app-card-role "Experiential | Brand Ambassador 1/1 6:15pm-11:00pm (4h45m) Rajvir Boparai" at bounding box center [692, 374] width 208 height 63
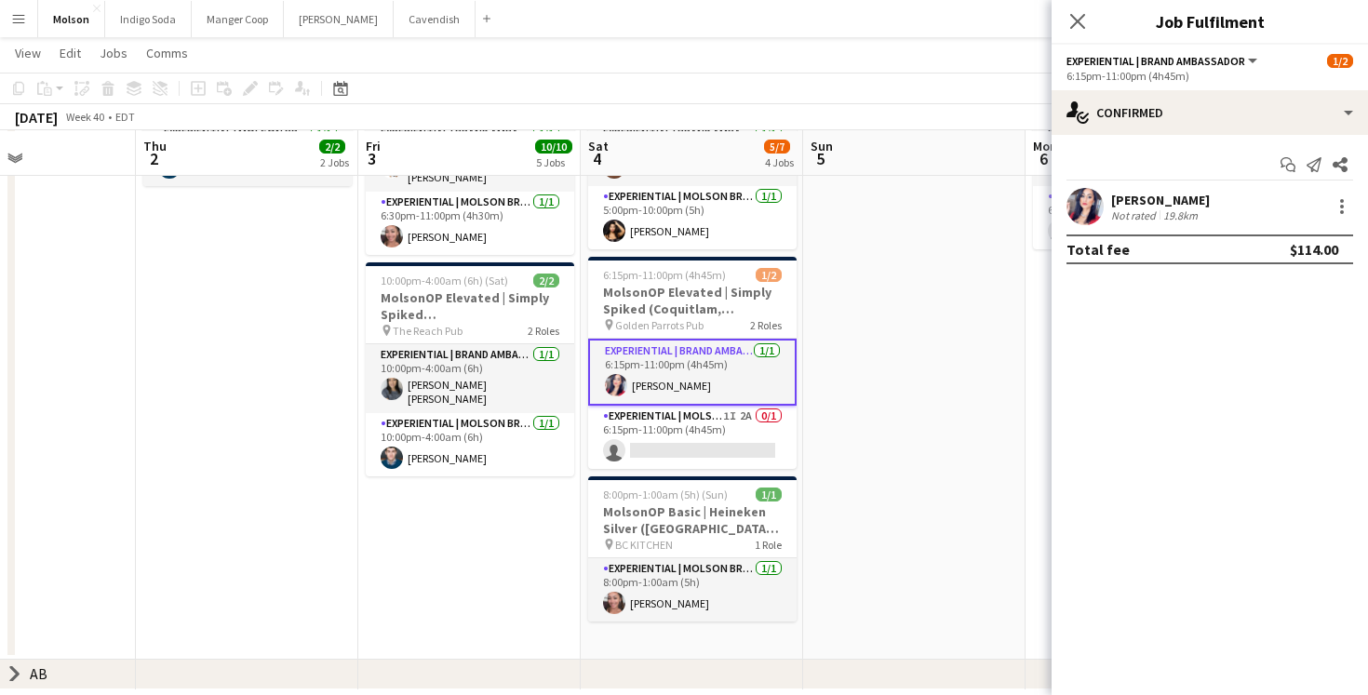
click at [1097, 208] on app-user-avatar at bounding box center [1085, 206] width 37 height 37
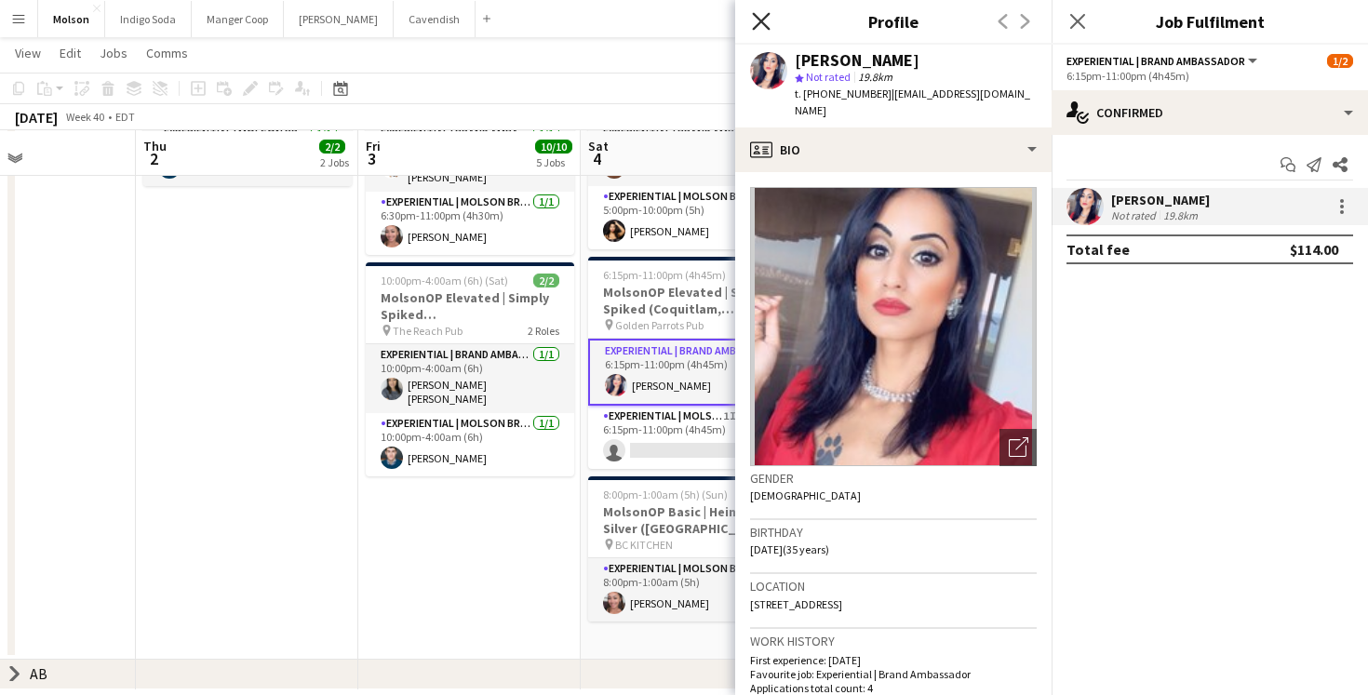
click at [757, 27] on icon "Close pop-in" at bounding box center [761, 21] width 18 height 18
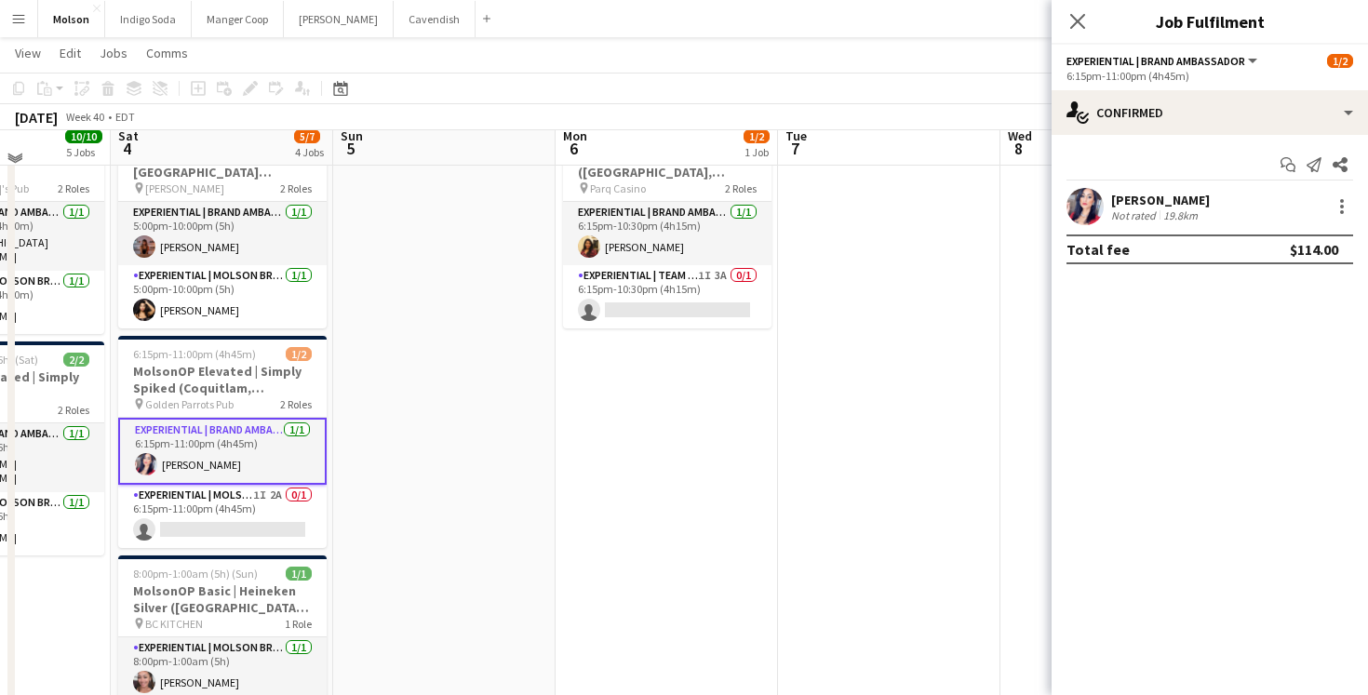
scroll to position [281, 0]
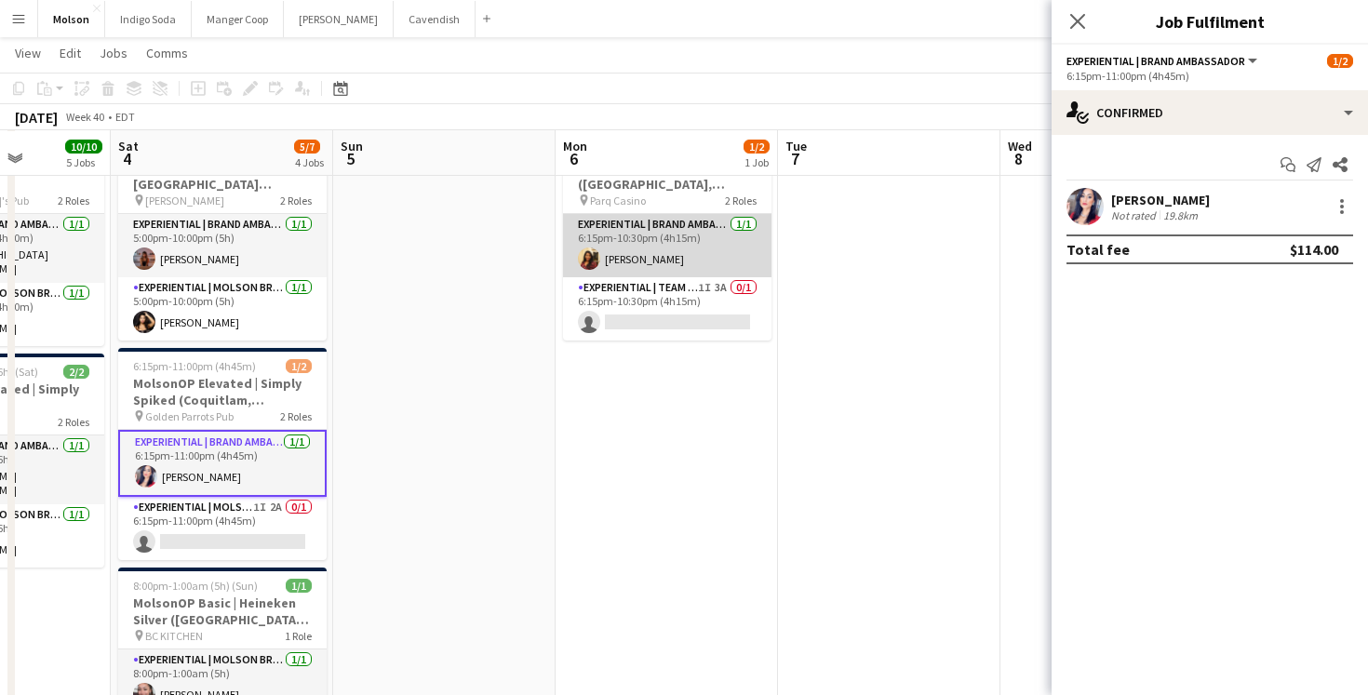
click at [598, 259] on app-user-avatar at bounding box center [589, 259] width 22 height 22
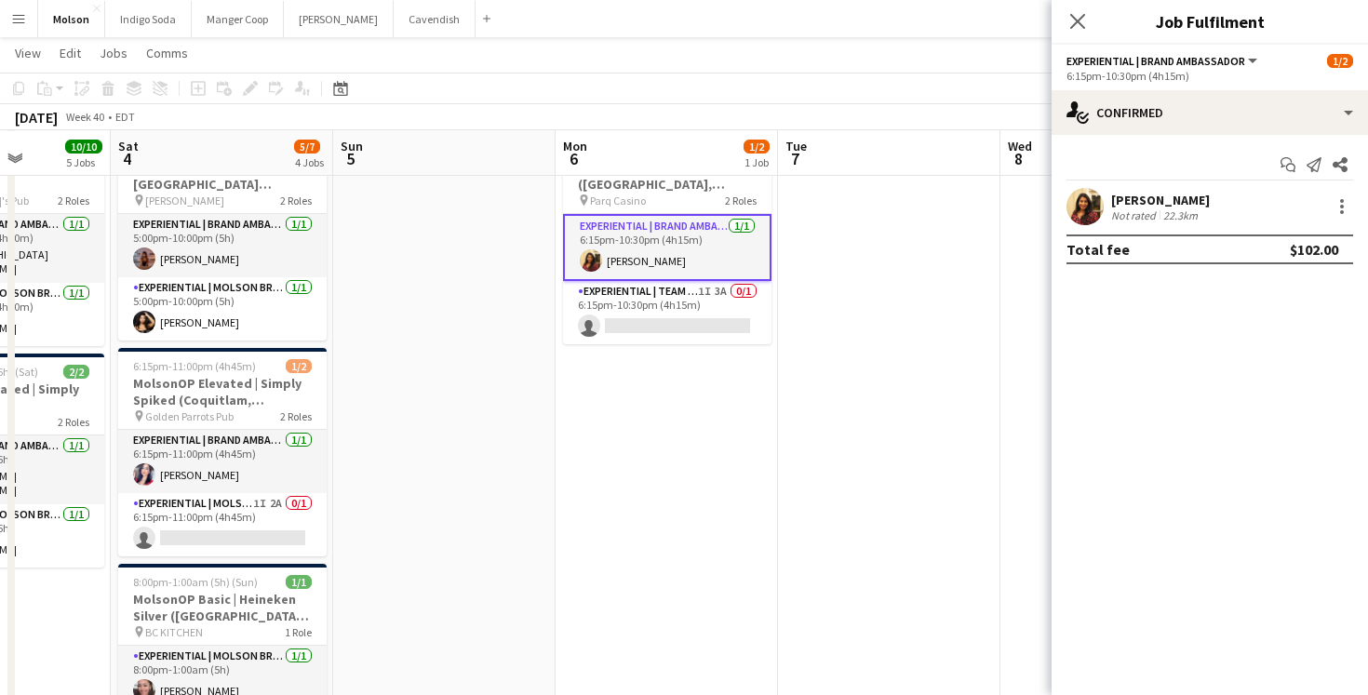
click at [1076, 222] on app-user-avatar at bounding box center [1085, 206] width 37 height 37
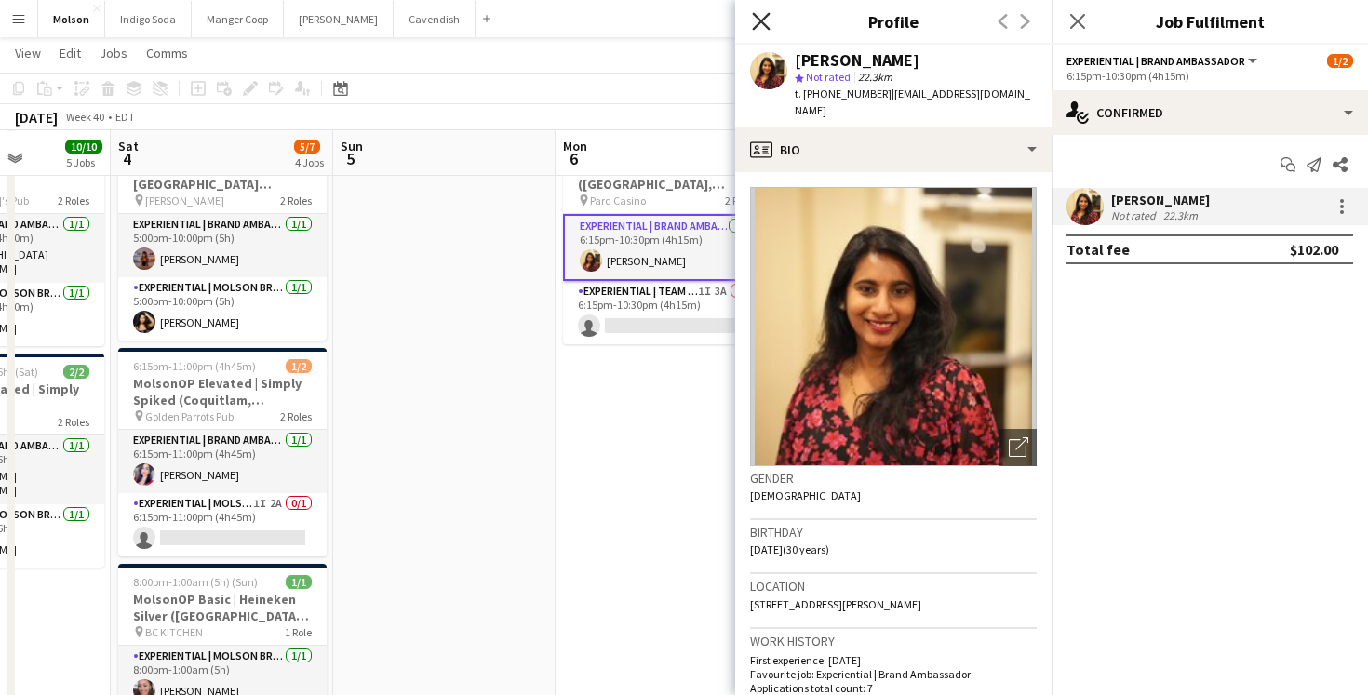
click at [759, 17] on icon "Close pop-in" at bounding box center [761, 21] width 18 height 18
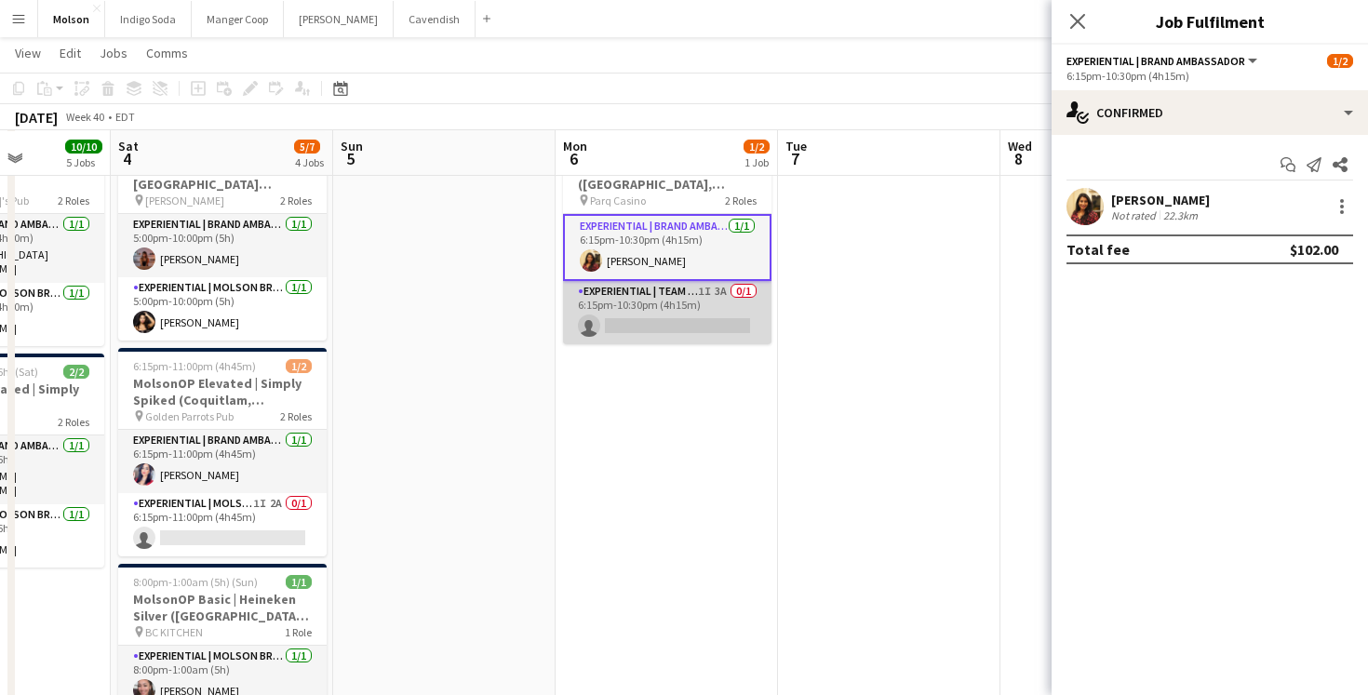
click at [596, 319] on app-card-role "Experiential | Team Lead 1I 3A 0/1 6:15pm-10:30pm (4h15m) single-neutral-actions" at bounding box center [667, 312] width 208 height 63
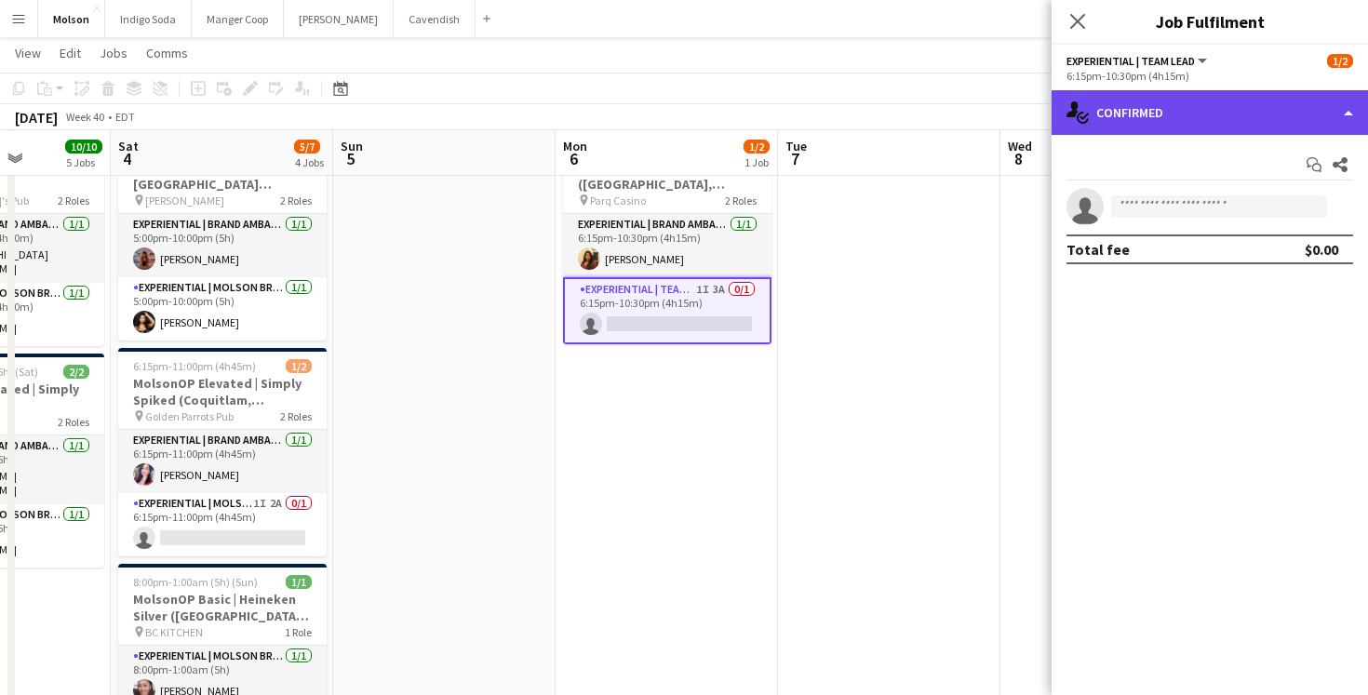
click at [1156, 123] on div "single-neutral-actions-check-2 Confirmed" at bounding box center [1210, 112] width 316 height 45
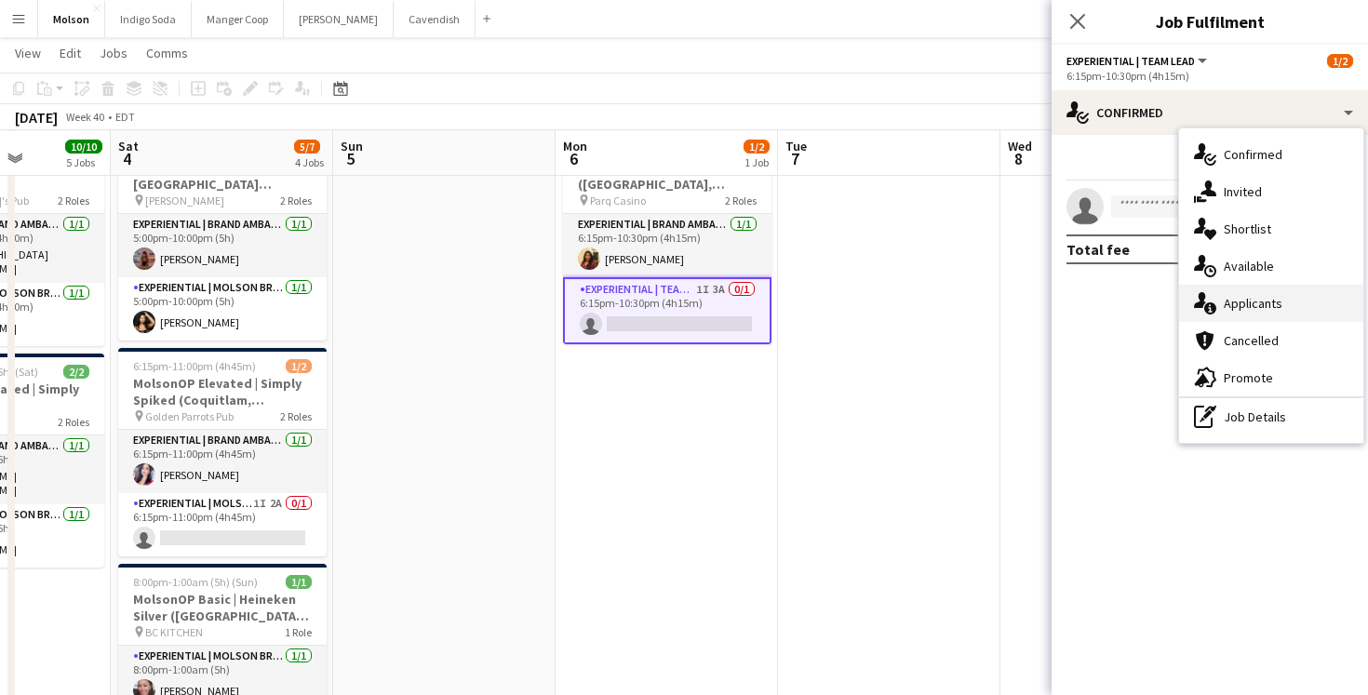
click at [1249, 297] on span "Applicants" at bounding box center [1253, 303] width 59 height 17
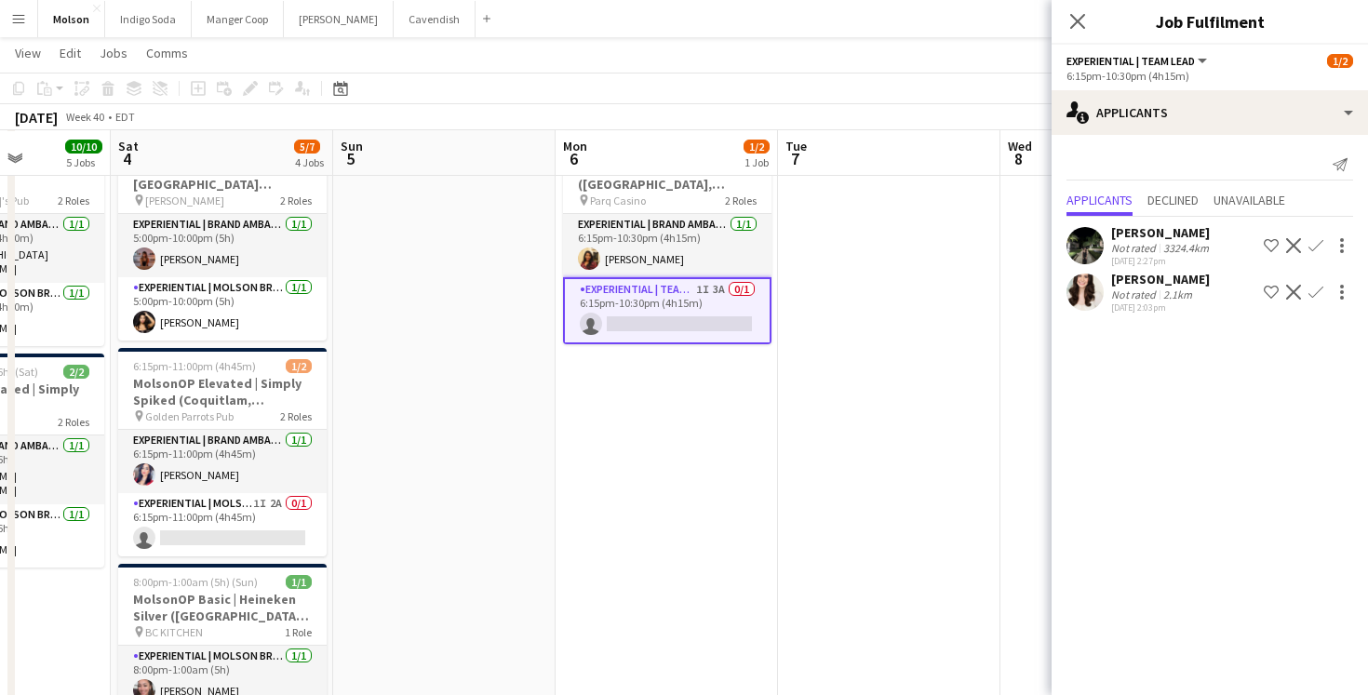
click at [1092, 251] on app-user-avatar at bounding box center [1085, 245] width 37 height 37
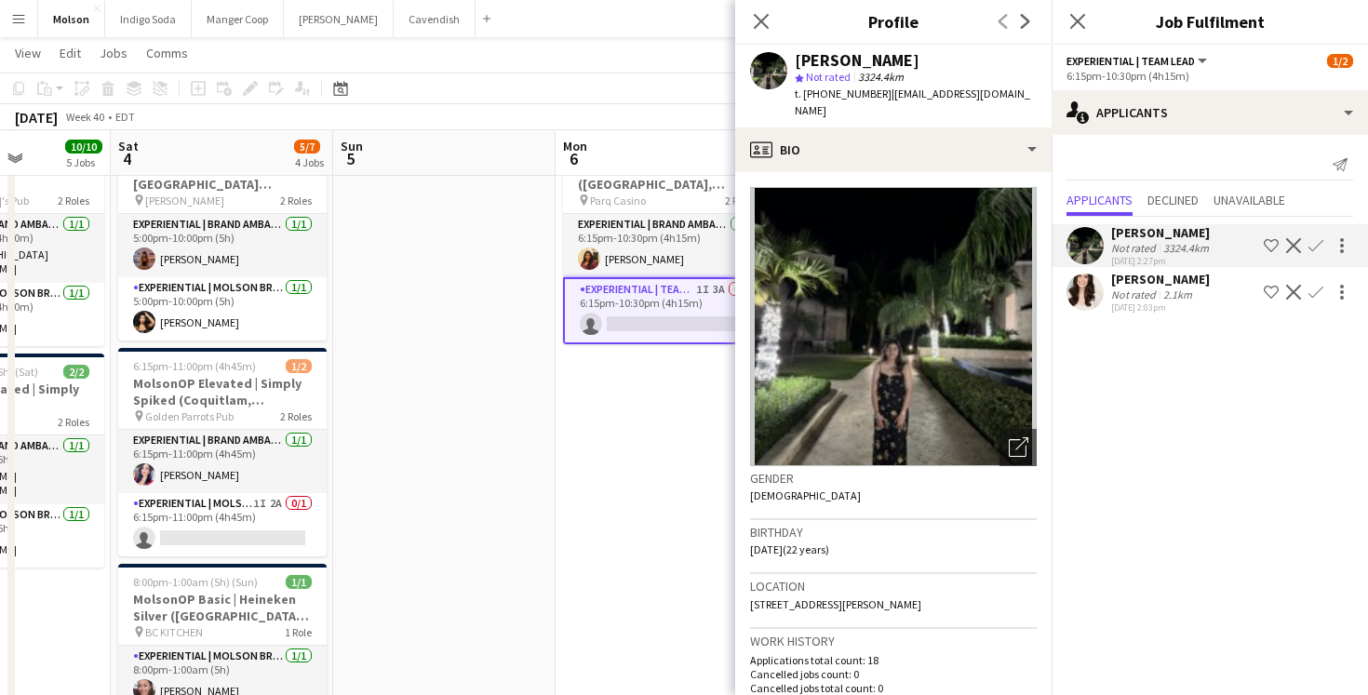
click at [1290, 249] on app-icon "Decline" at bounding box center [1293, 245] width 15 height 15
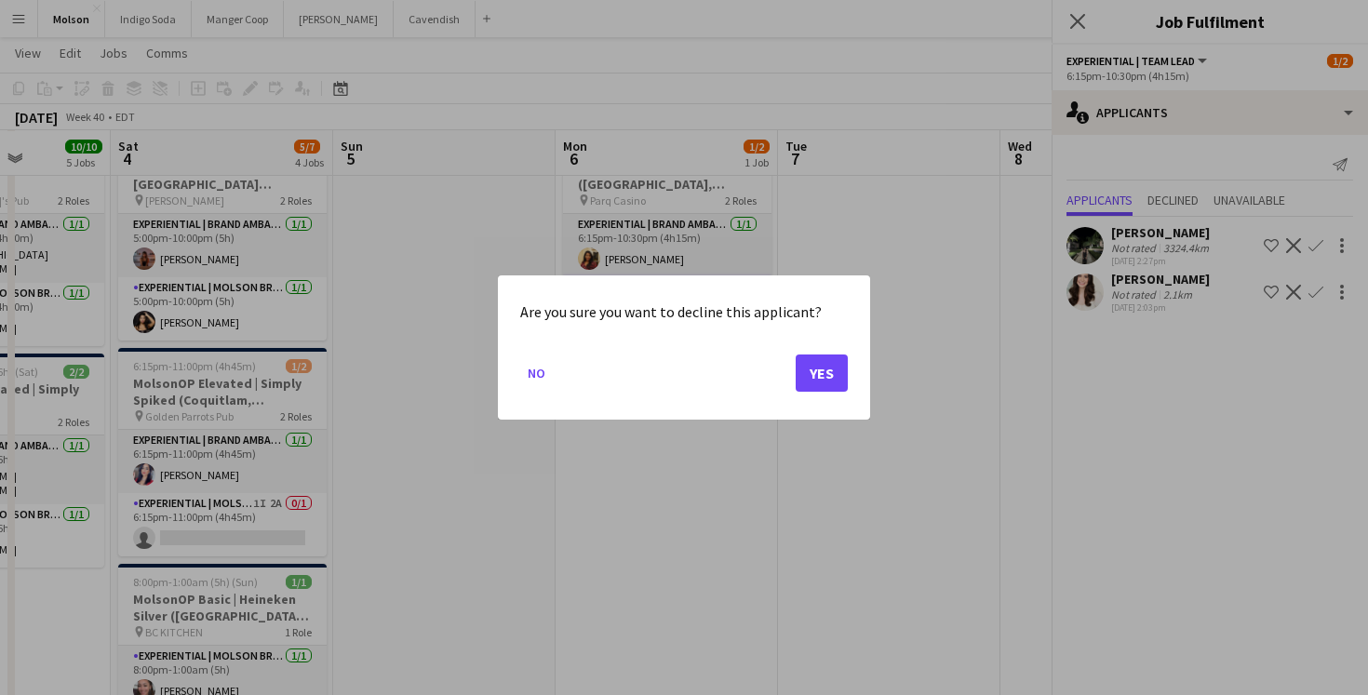
scroll to position [0, 0]
click at [833, 375] on button "Yes" at bounding box center [822, 373] width 52 height 37
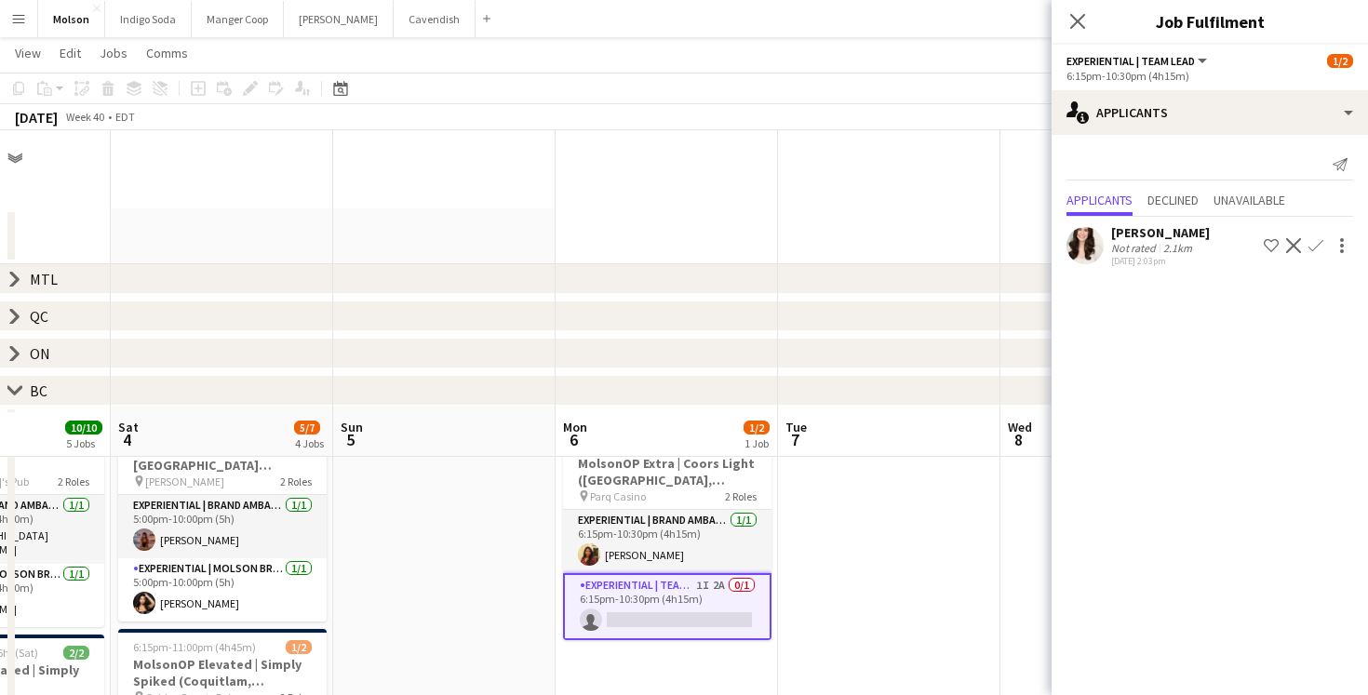
scroll to position [281, 0]
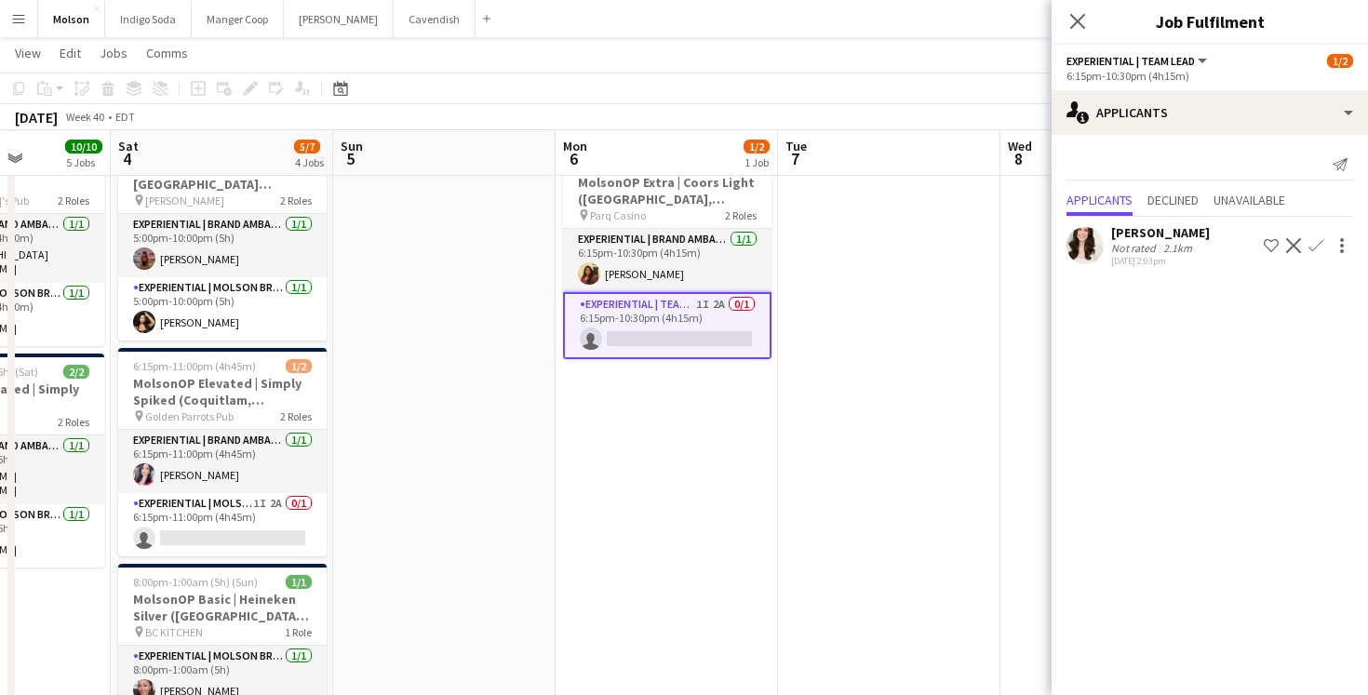
click at [1083, 247] on app-user-avatar at bounding box center [1085, 245] width 37 height 37
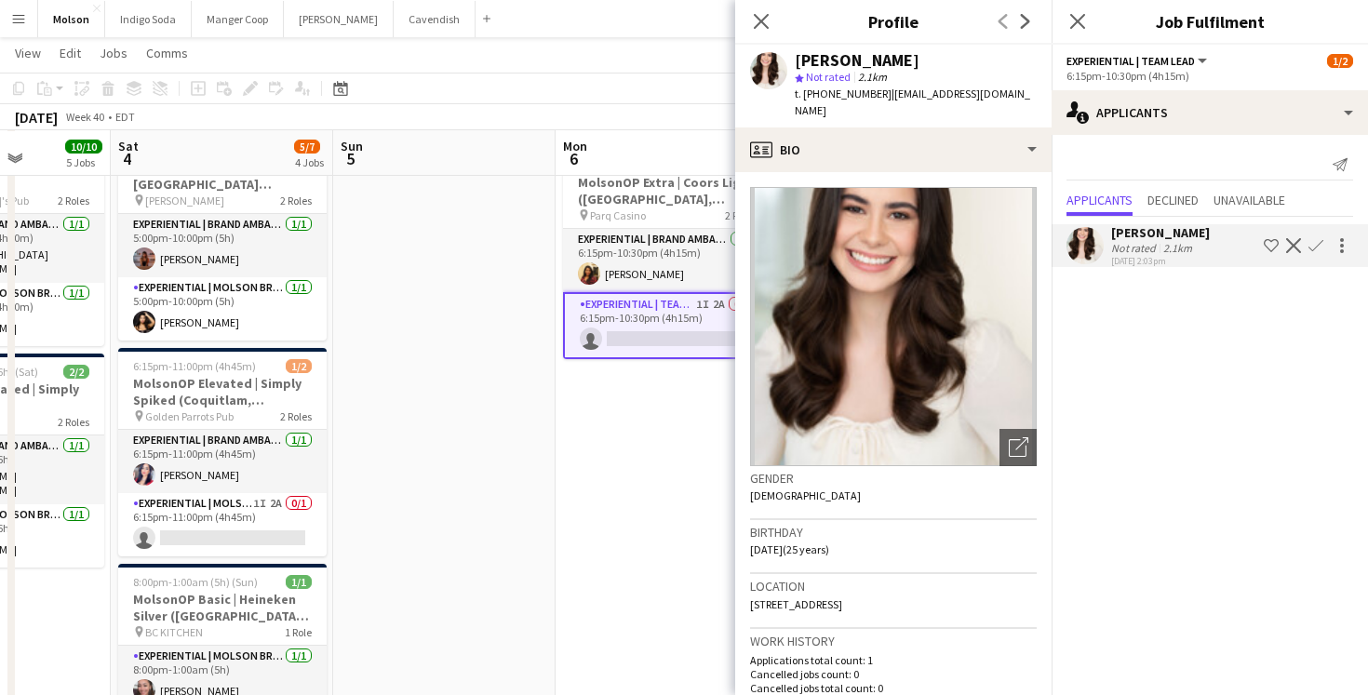
scroll to position [40, 0]
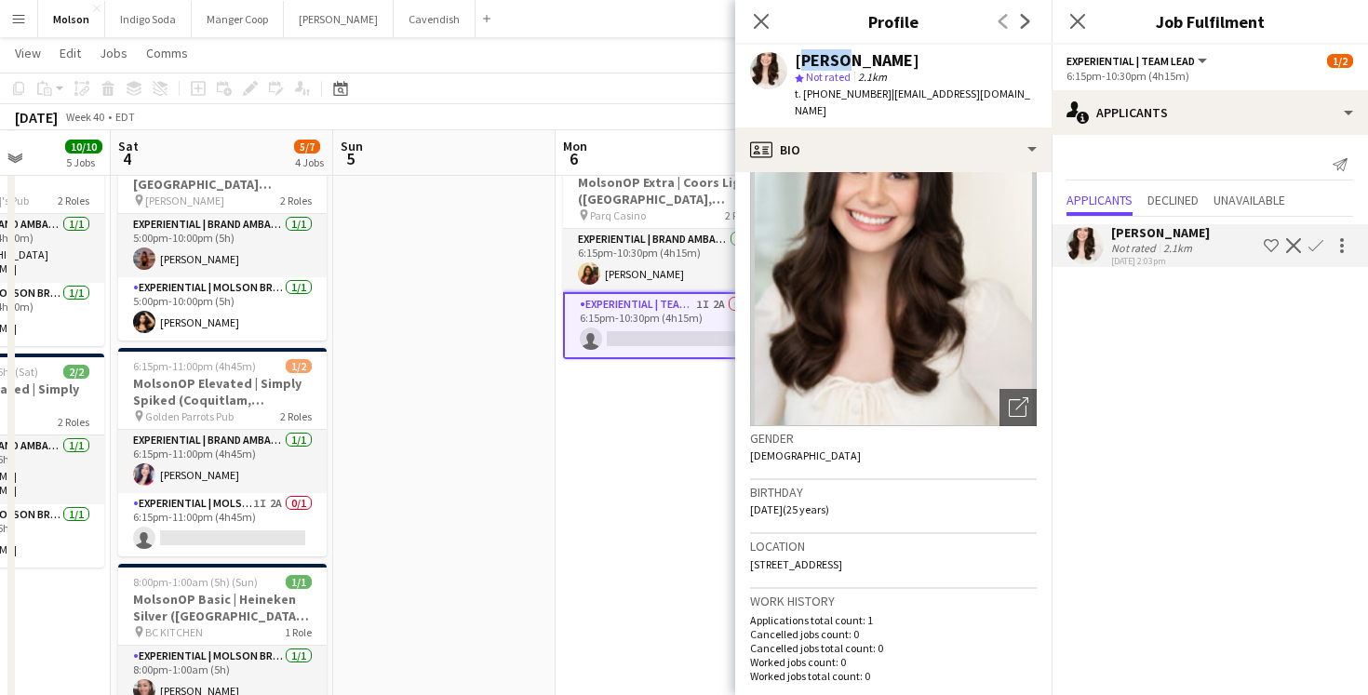
drag, startPoint x: 833, startPoint y: 60, endPoint x: 797, endPoint y: 60, distance: 36.3
click at [797, 60] on div "[PERSON_NAME]" at bounding box center [857, 60] width 125 height 17
copy div "Luiza"
click at [768, 22] on icon "Close pop-in" at bounding box center [761, 21] width 18 height 18
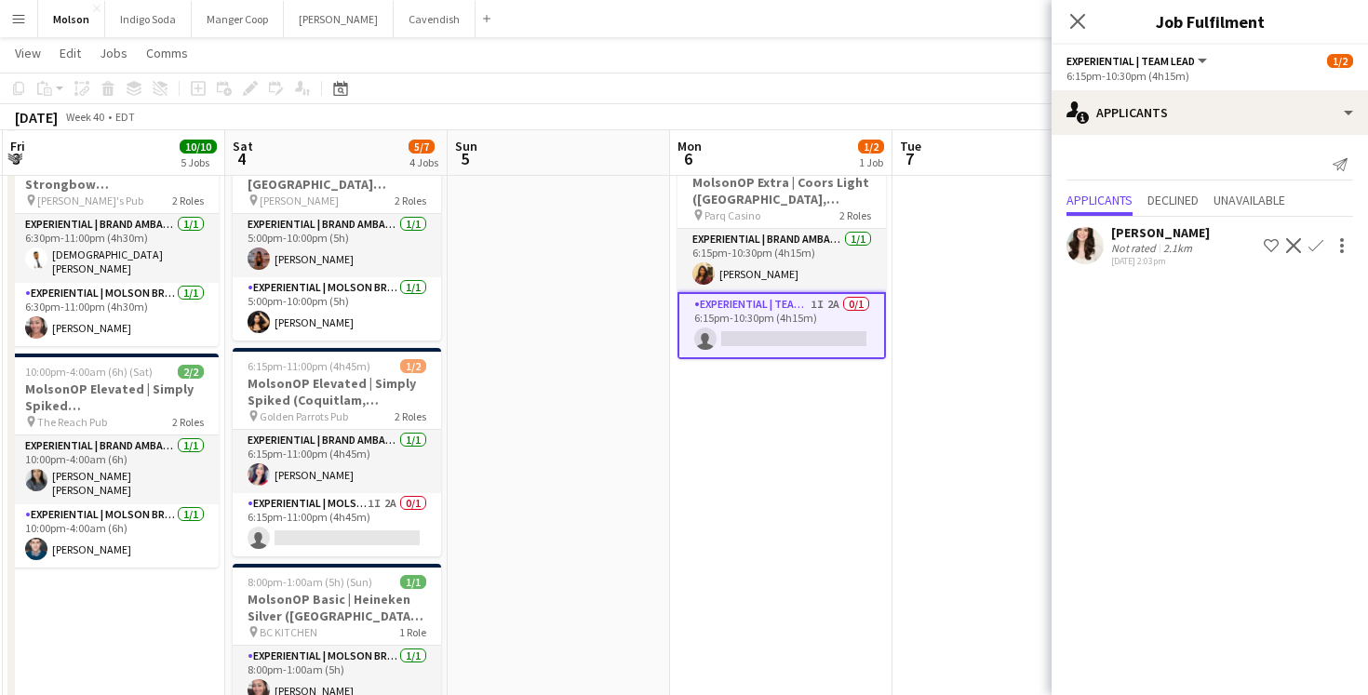
scroll to position [0, 441]
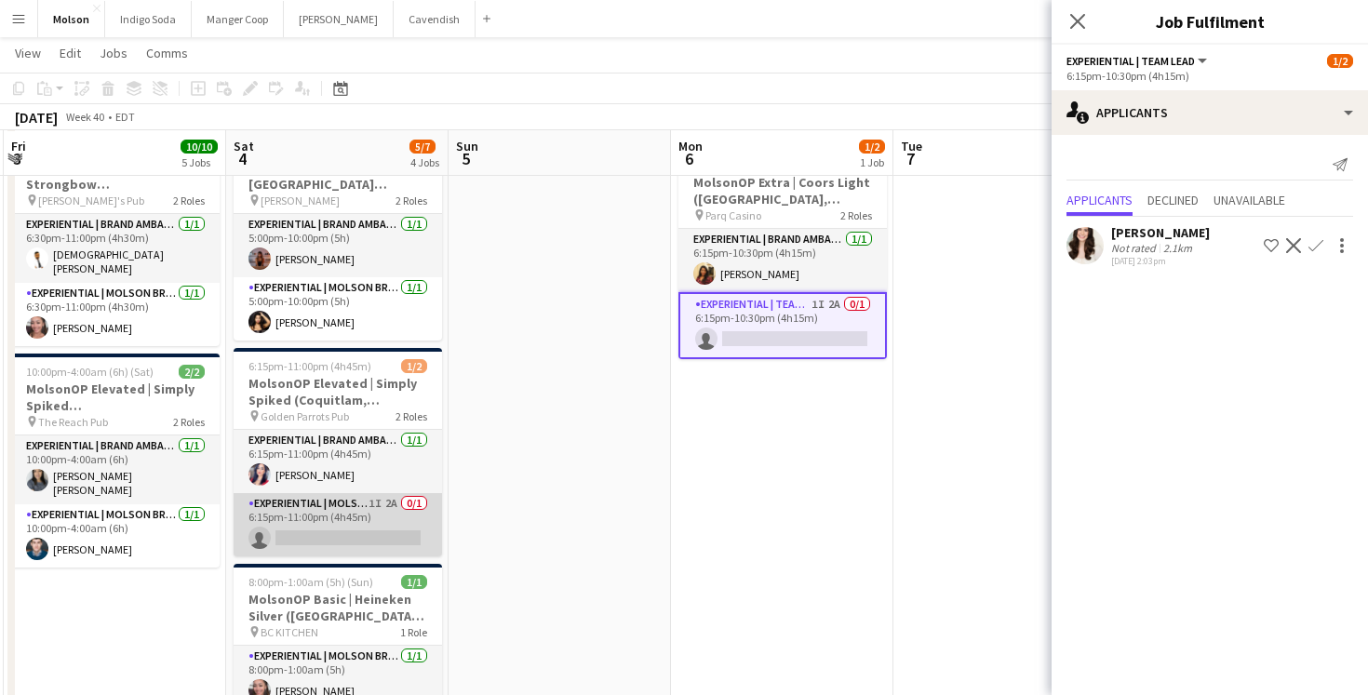
click at [262, 533] on app-card-role "Experiential | Molson Brand Specialist 1I 2A 0/1 6:15pm-11:00pm (4h45m) single-…" at bounding box center [338, 524] width 208 height 63
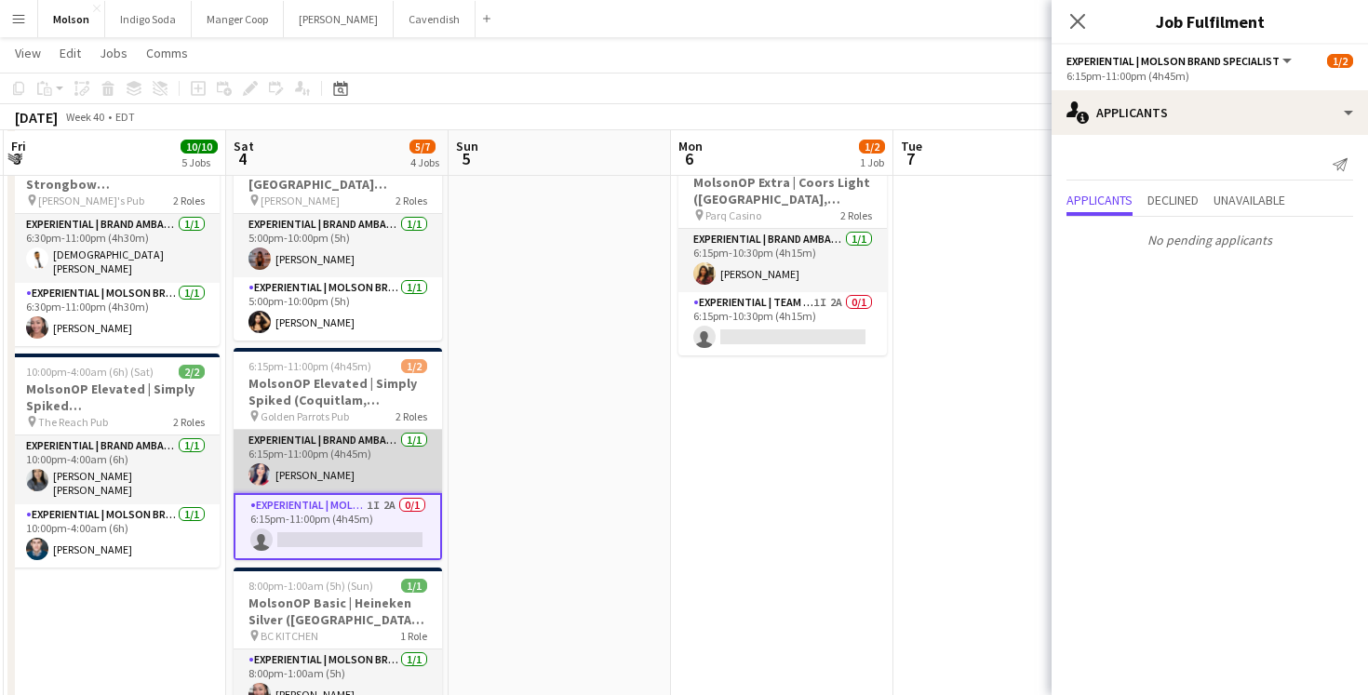
click at [326, 447] on app-card-role "Experiential | Brand Ambassador 1/1 6:15pm-11:00pm (4h45m) Rajvir Boparai" at bounding box center [338, 461] width 208 height 63
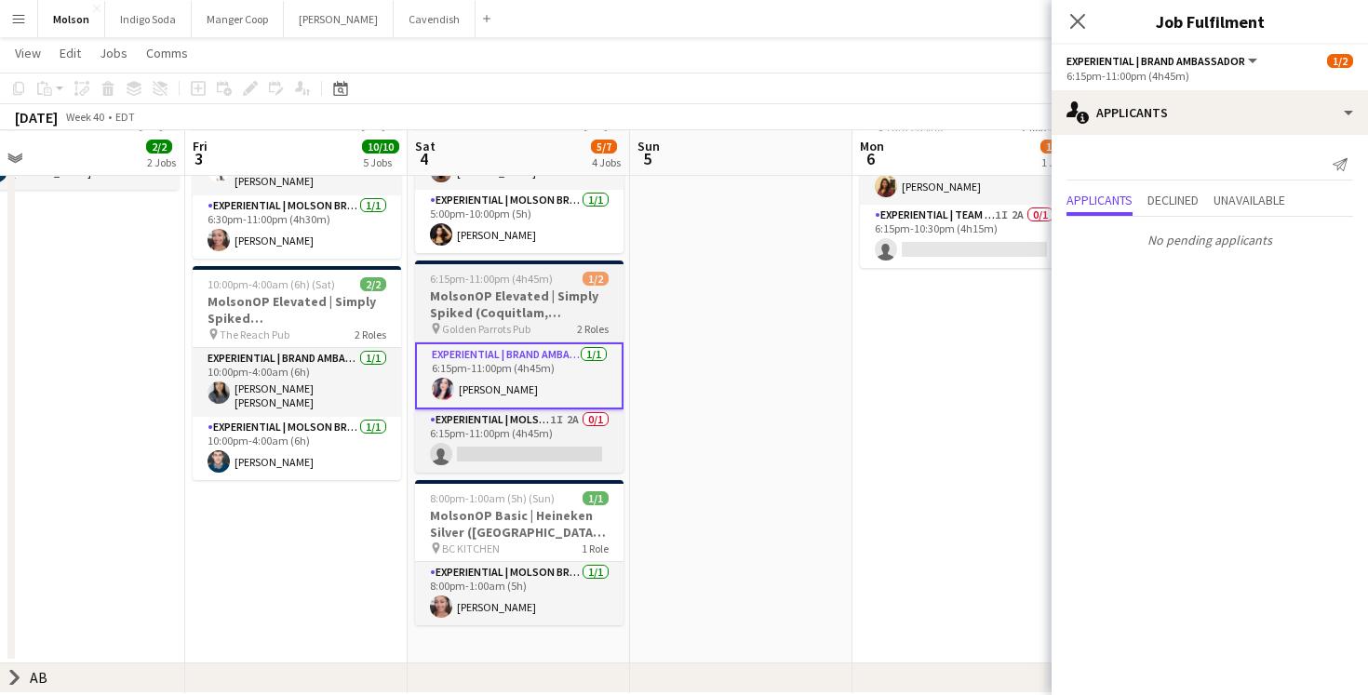
scroll to position [368, 0]
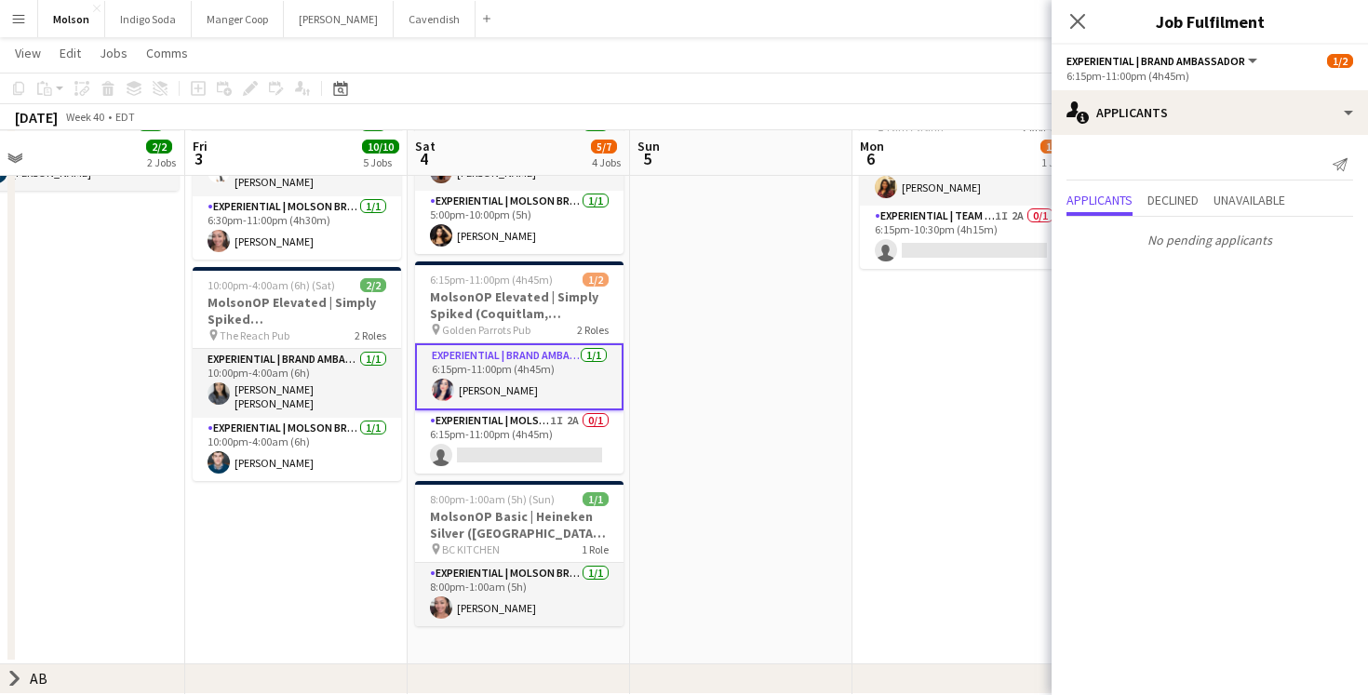
click at [819, 293] on app-date-cell at bounding box center [741, 351] width 222 height 626
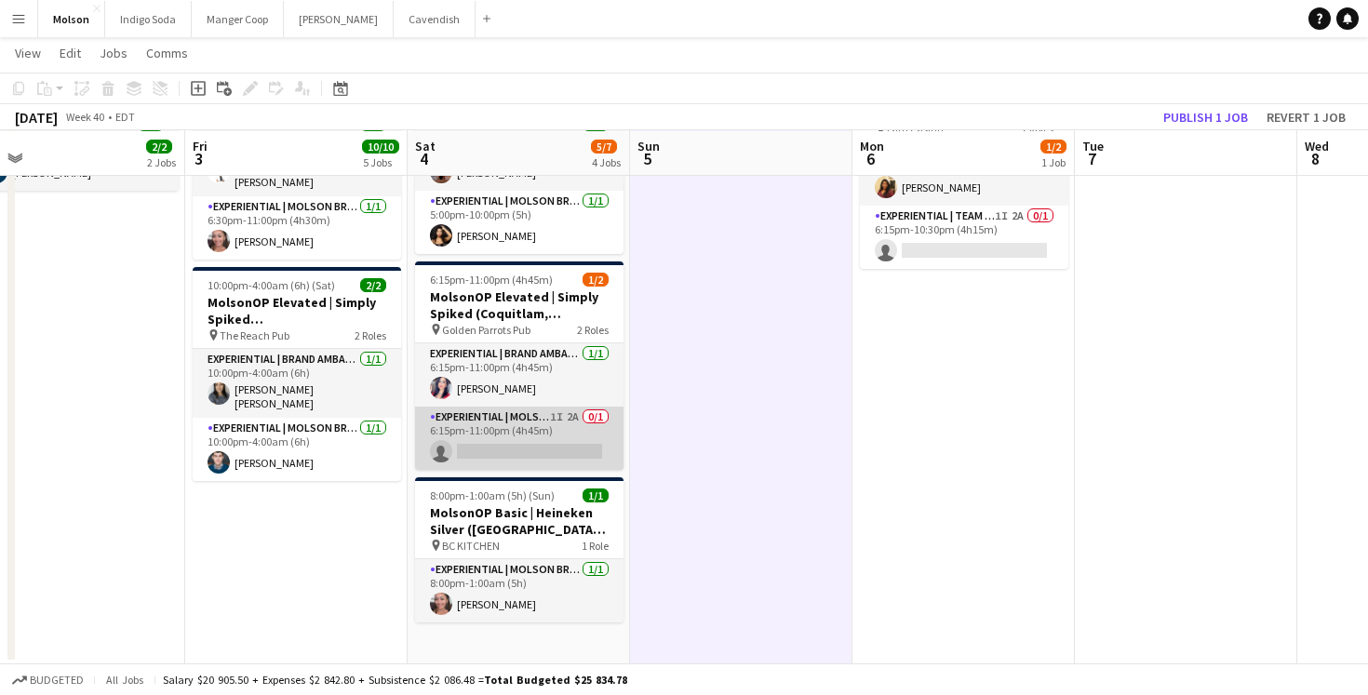
click at [549, 442] on app-card-role "Experiential | Molson Brand Specialist 1I 2A 0/1 6:15pm-11:00pm (4h45m) single-…" at bounding box center [519, 438] width 208 height 63
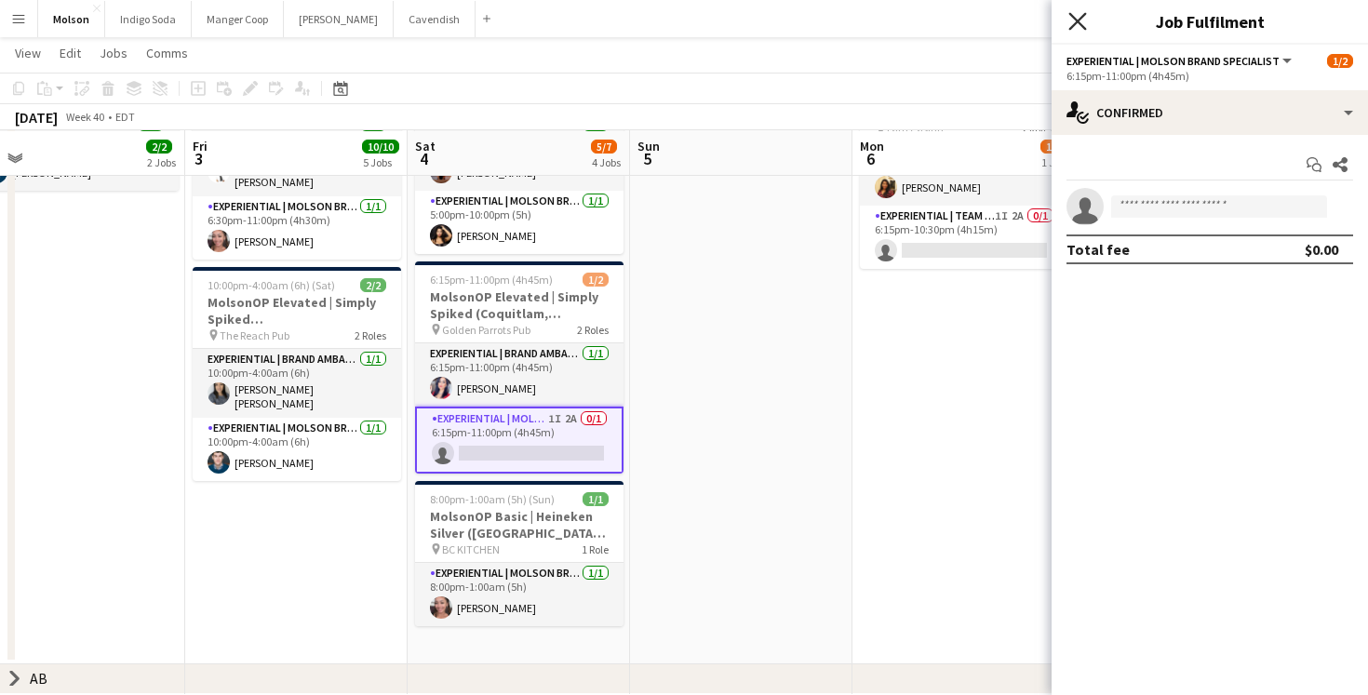
click at [1073, 21] on icon "Close pop-in" at bounding box center [1077, 21] width 18 height 18
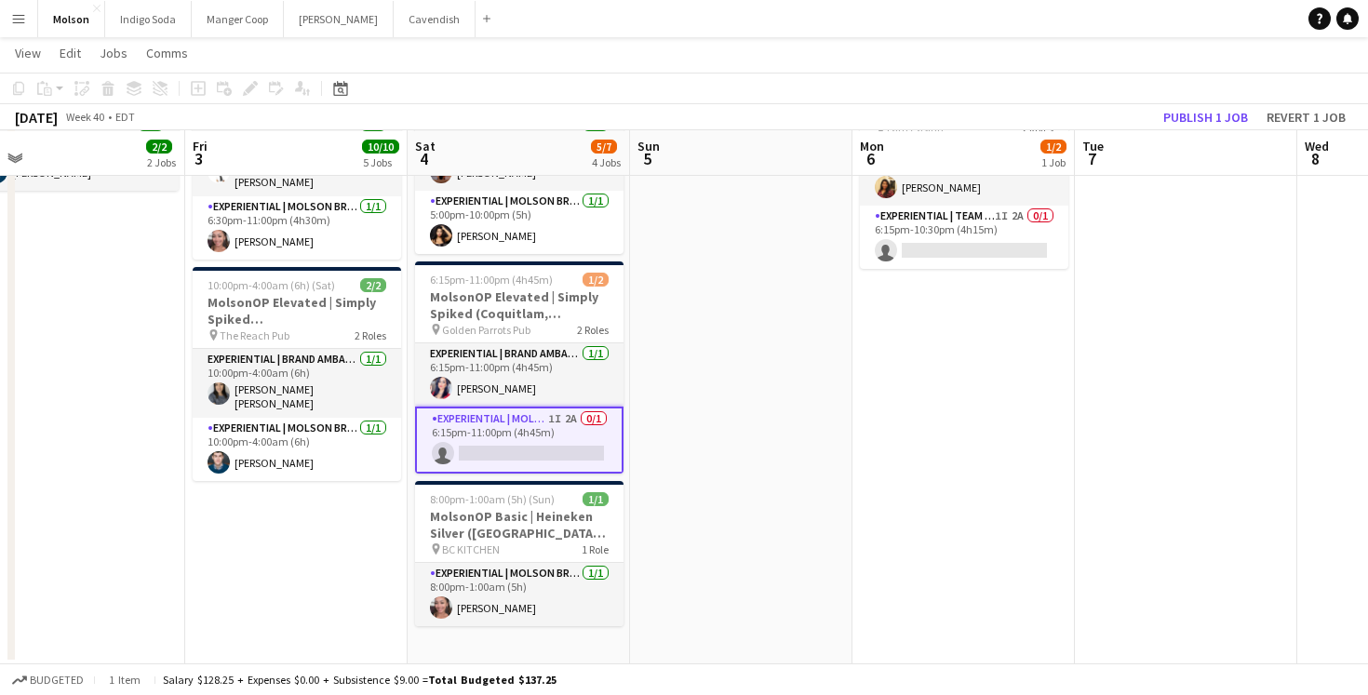
click at [780, 391] on app-date-cell at bounding box center [741, 351] width 222 height 626
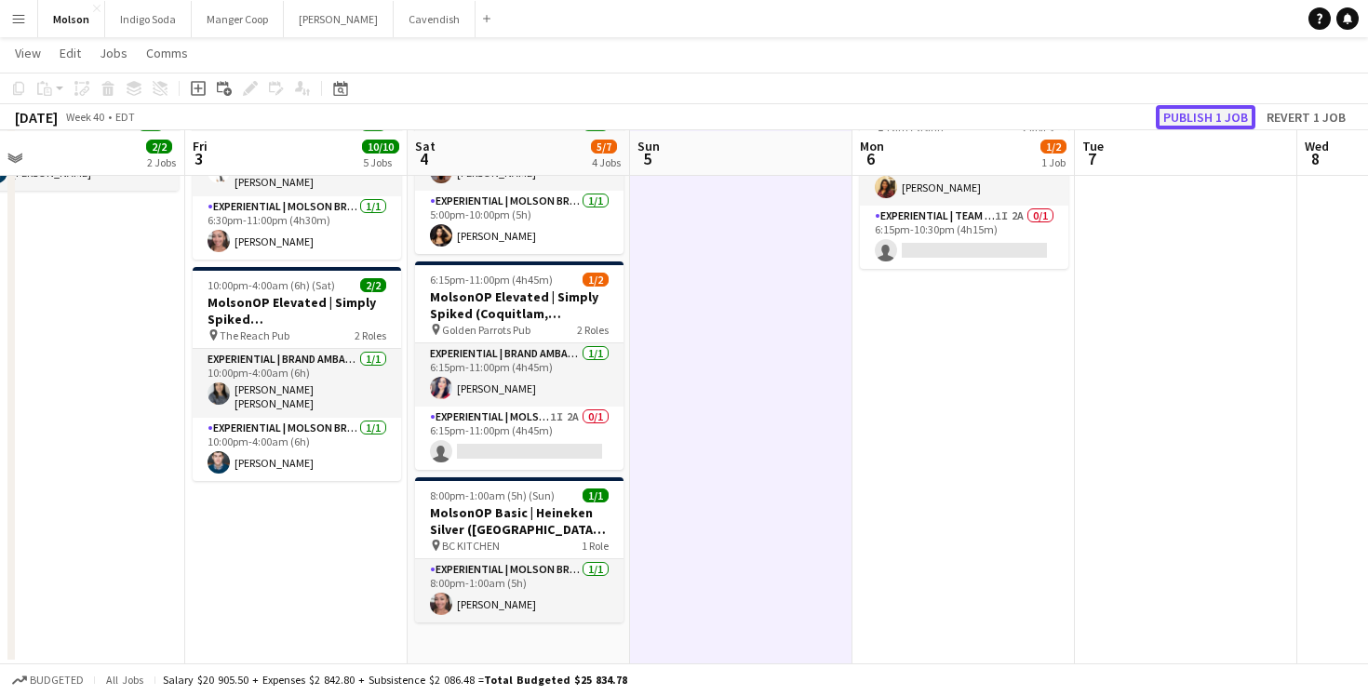
click at [1220, 117] on button "Publish 1 job" at bounding box center [1206, 117] width 100 height 24
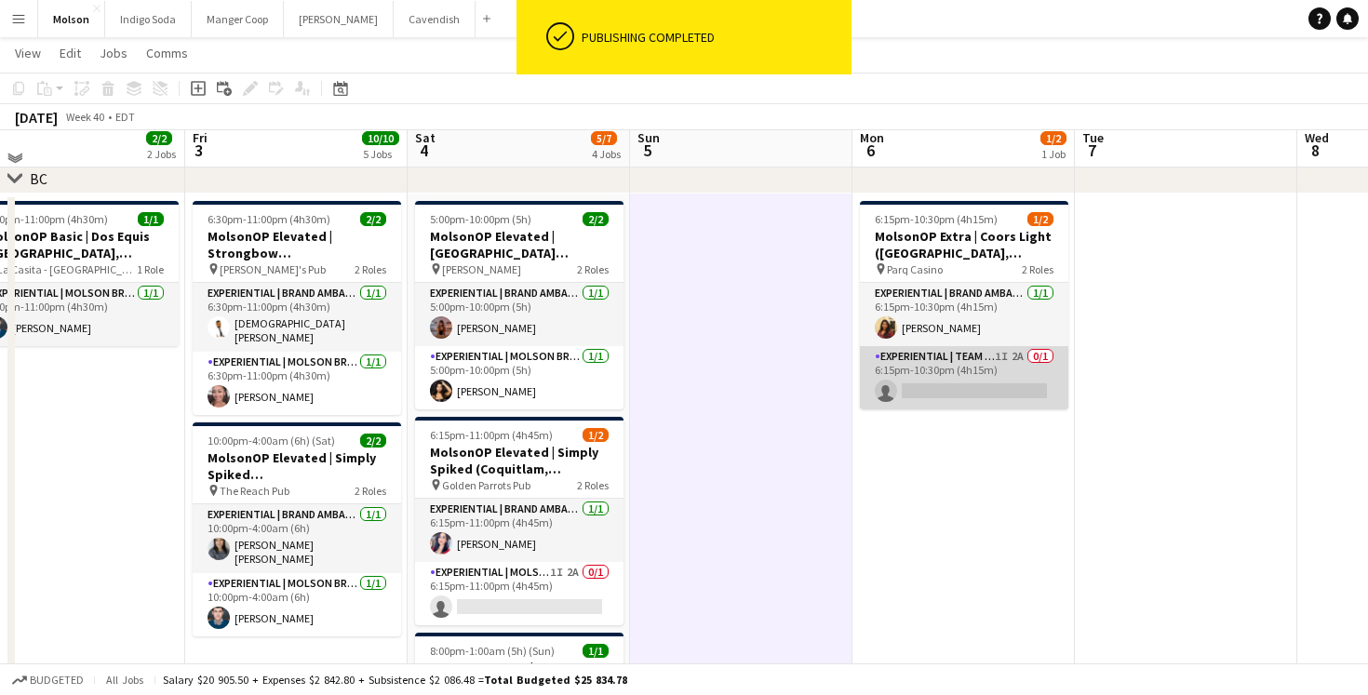
scroll to position [202, 0]
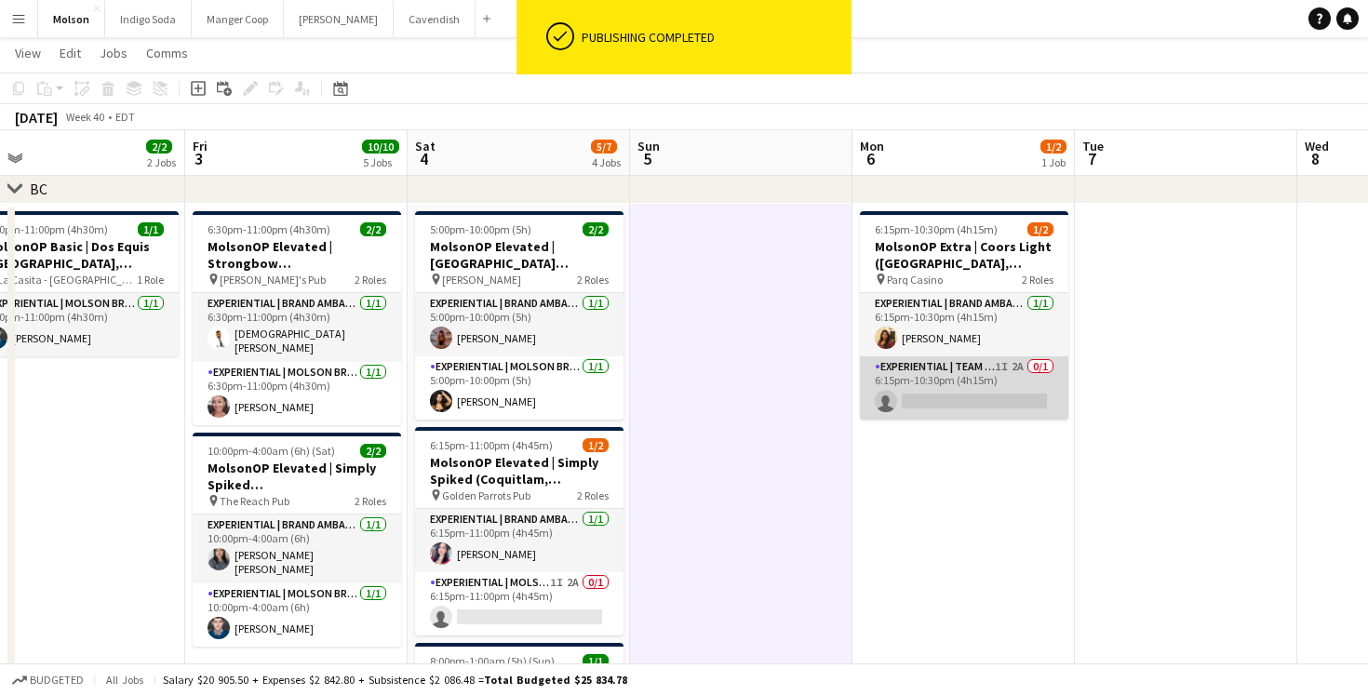
click at [961, 389] on app-card-role "Experiential | Team Lead 1I 2A 0/1 6:15pm-10:30pm (4h15m) single-neutral-actions" at bounding box center [964, 387] width 208 height 63
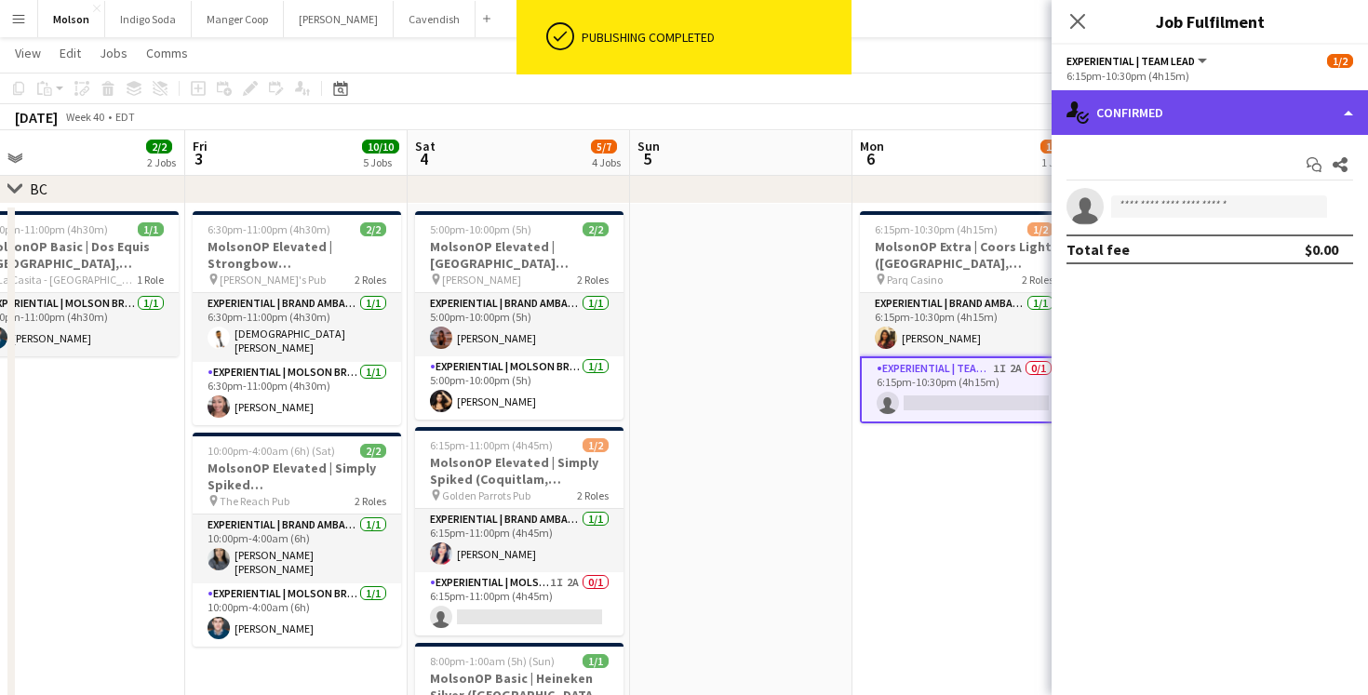
click at [1141, 114] on div "single-neutral-actions-check-2 Confirmed" at bounding box center [1210, 112] width 316 height 45
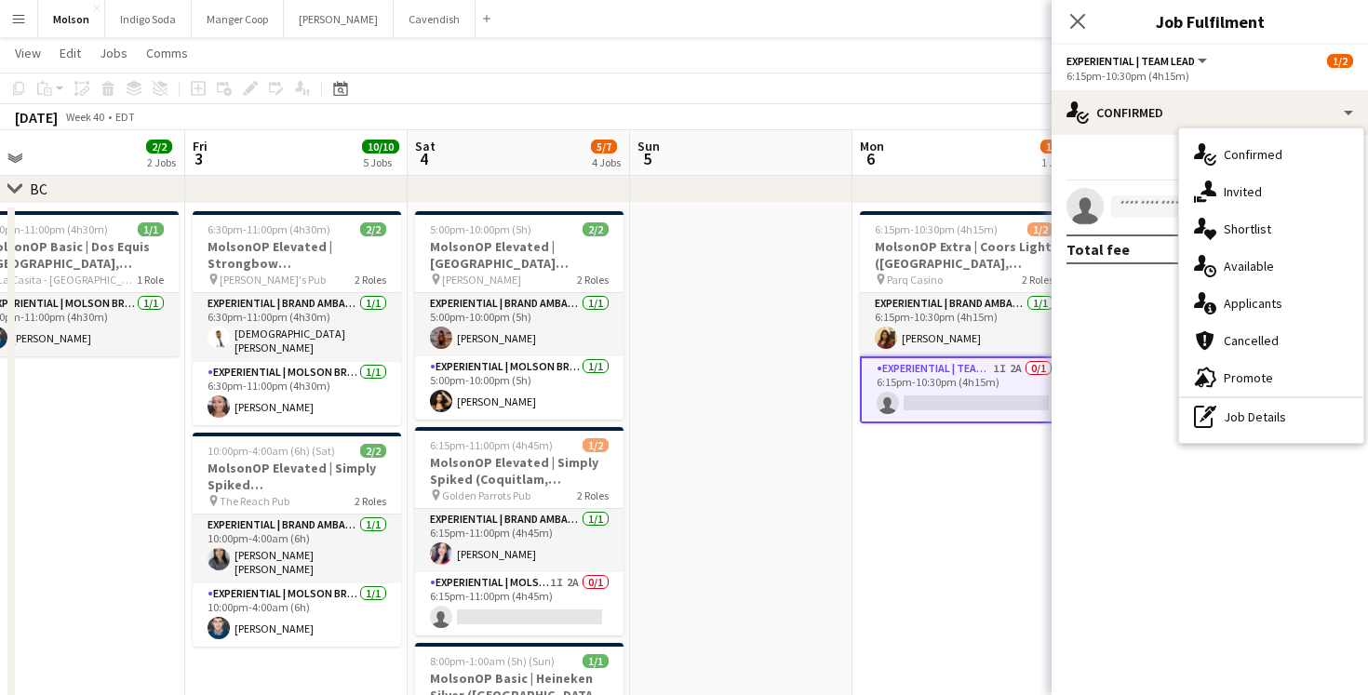
click at [1262, 293] on div "single-neutral-actions-information Applicants" at bounding box center [1271, 303] width 184 height 37
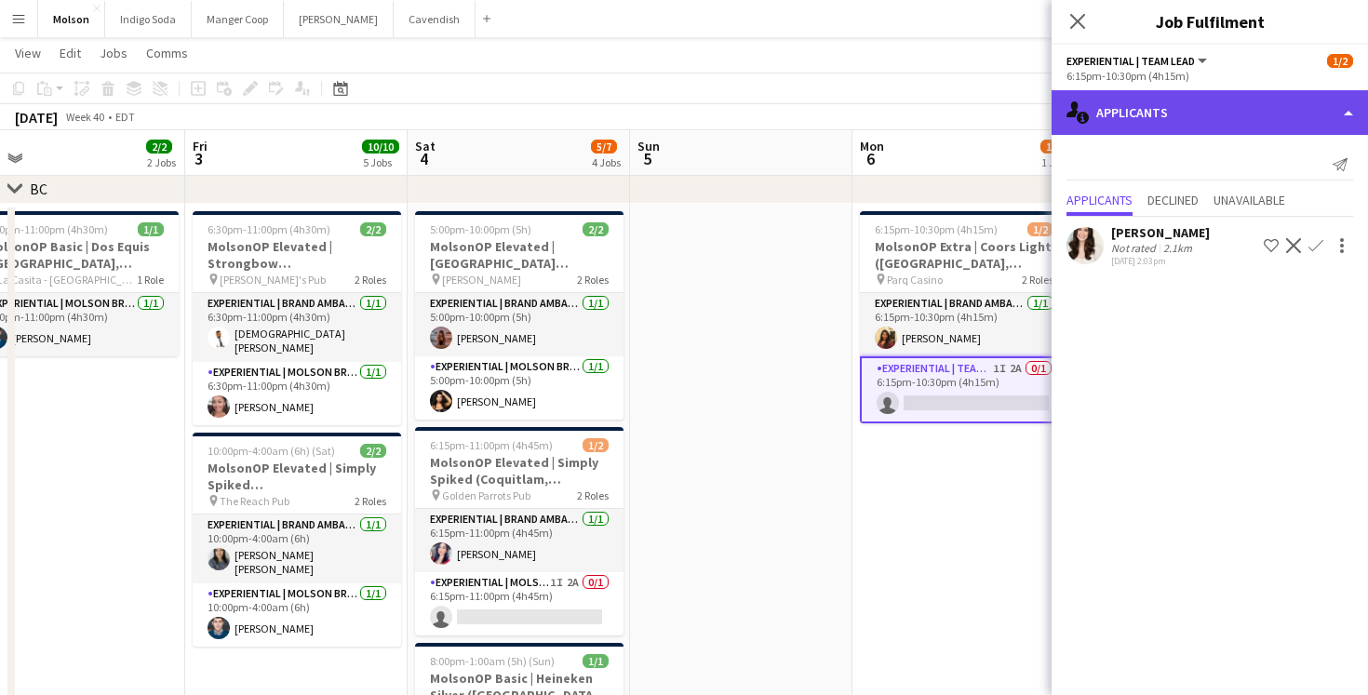
click at [1138, 104] on div "single-neutral-actions-information Applicants" at bounding box center [1210, 112] width 316 height 45
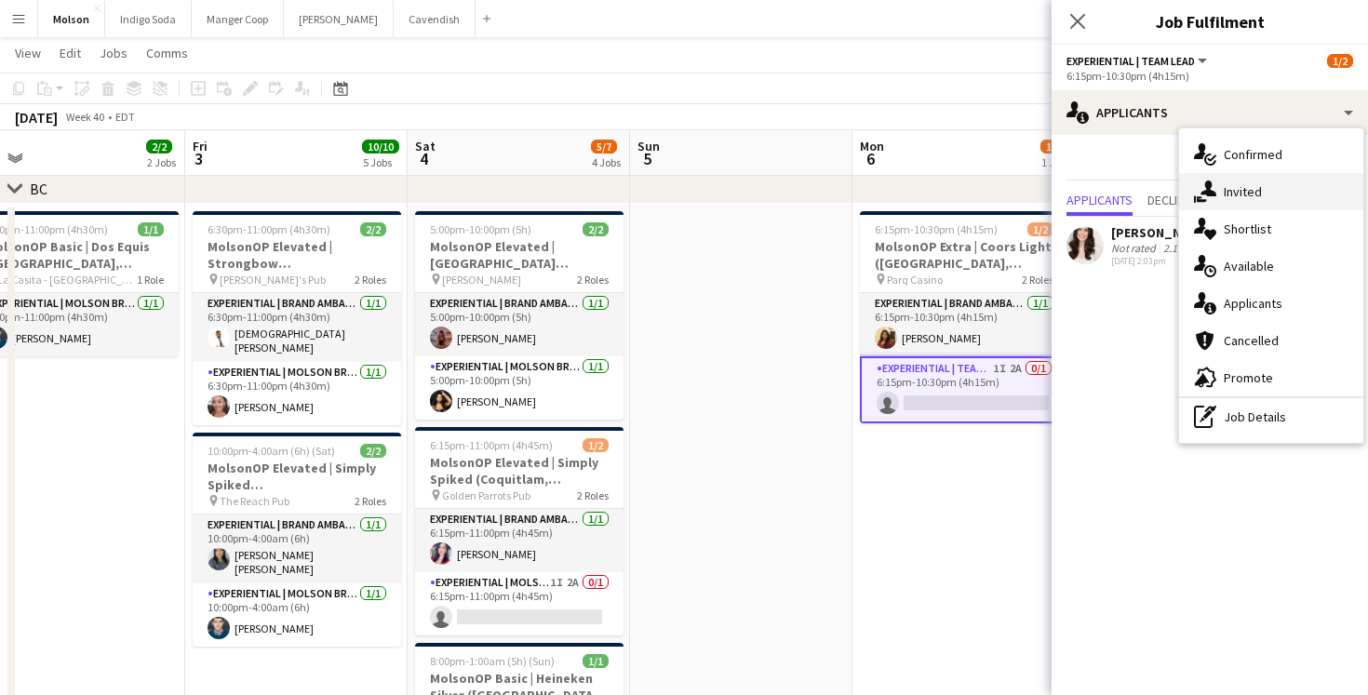
click at [1232, 203] on div "single-neutral-actions-share-1 Invited" at bounding box center [1271, 191] width 184 height 37
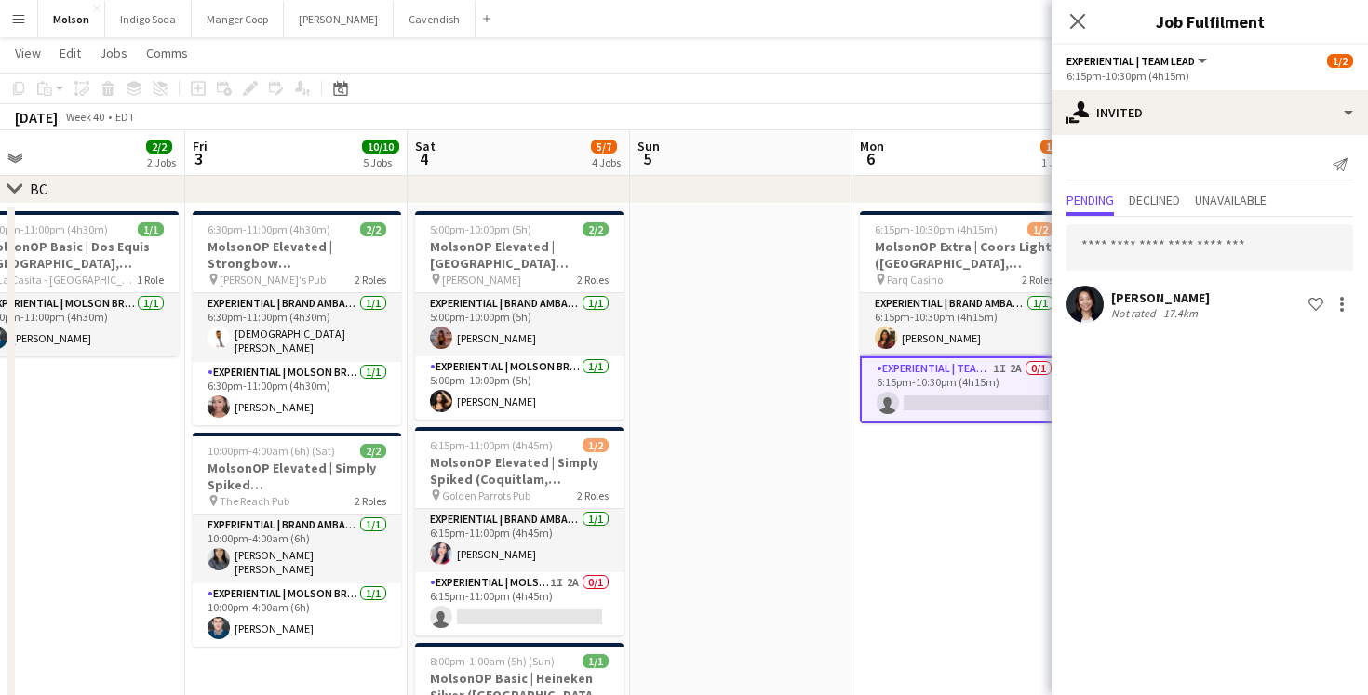
click at [907, 497] on app-date-cell "6:15pm-10:30pm (4h15m) 1/2 MolsonOP Extra | Coors Light (Vancouver, BC) pin Par…" at bounding box center [964, 517] width 222 height 626
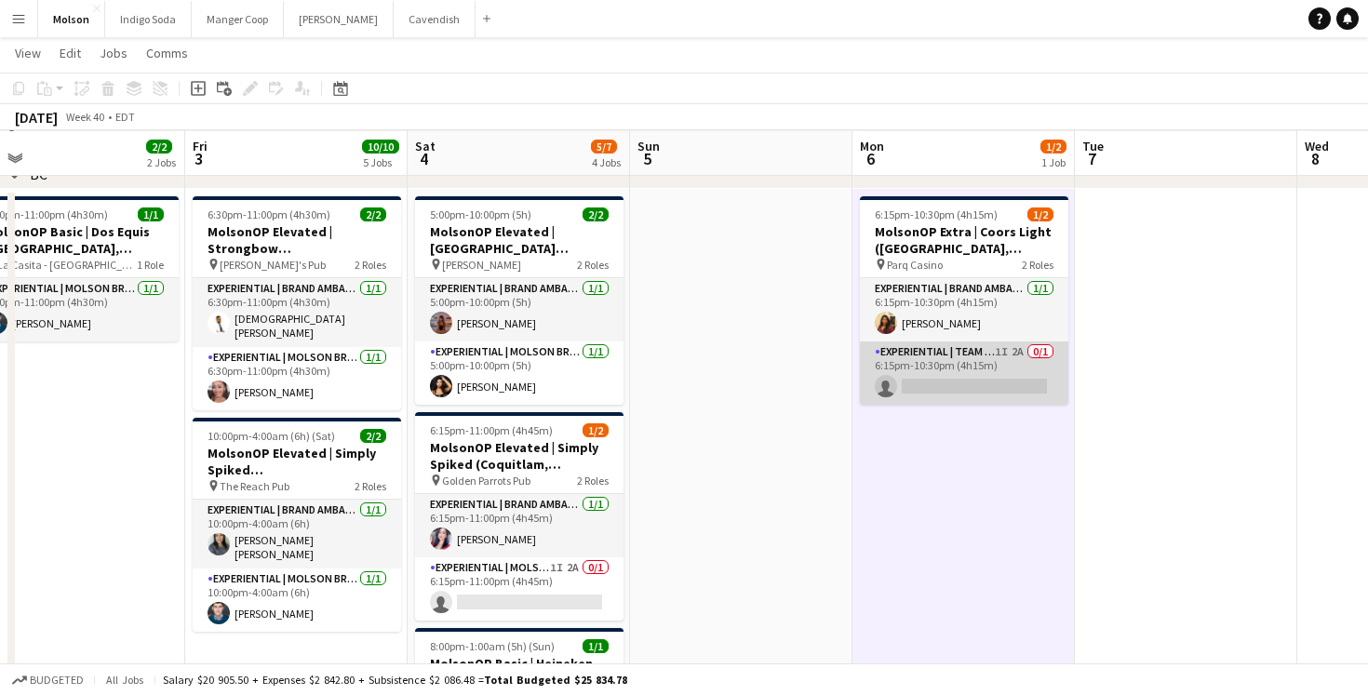
scroll to position [218, 0]
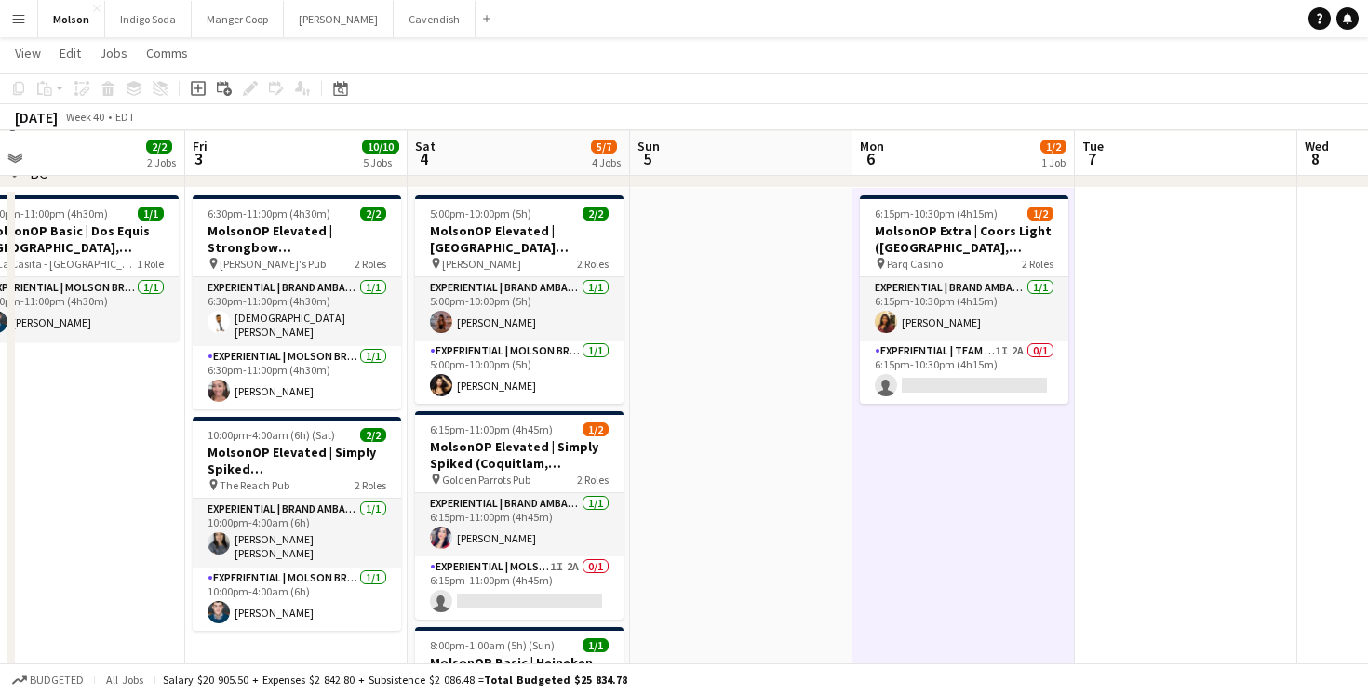
click at [7, 22] on button "Menu" at bounding box center [18, 18] width 37 height 37
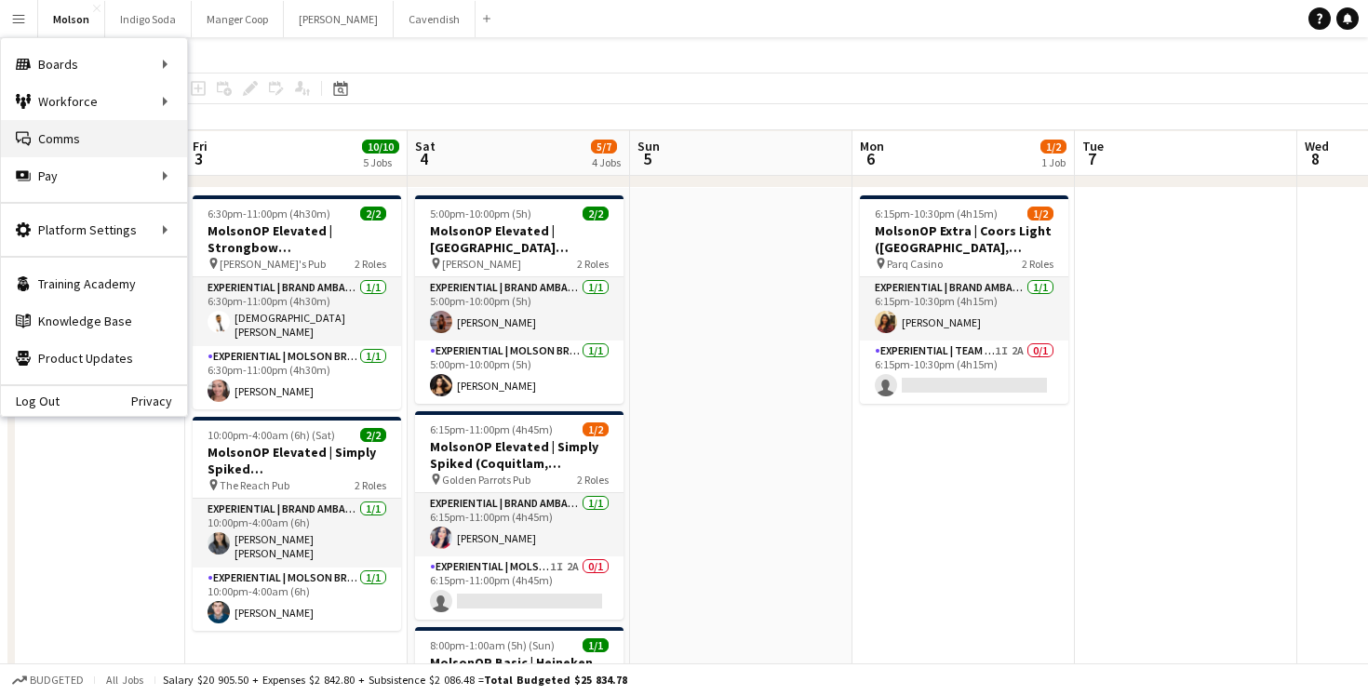
click at [120, 147] on link "Comms Comms" at bounding box center [94, 138] width 186 height 37
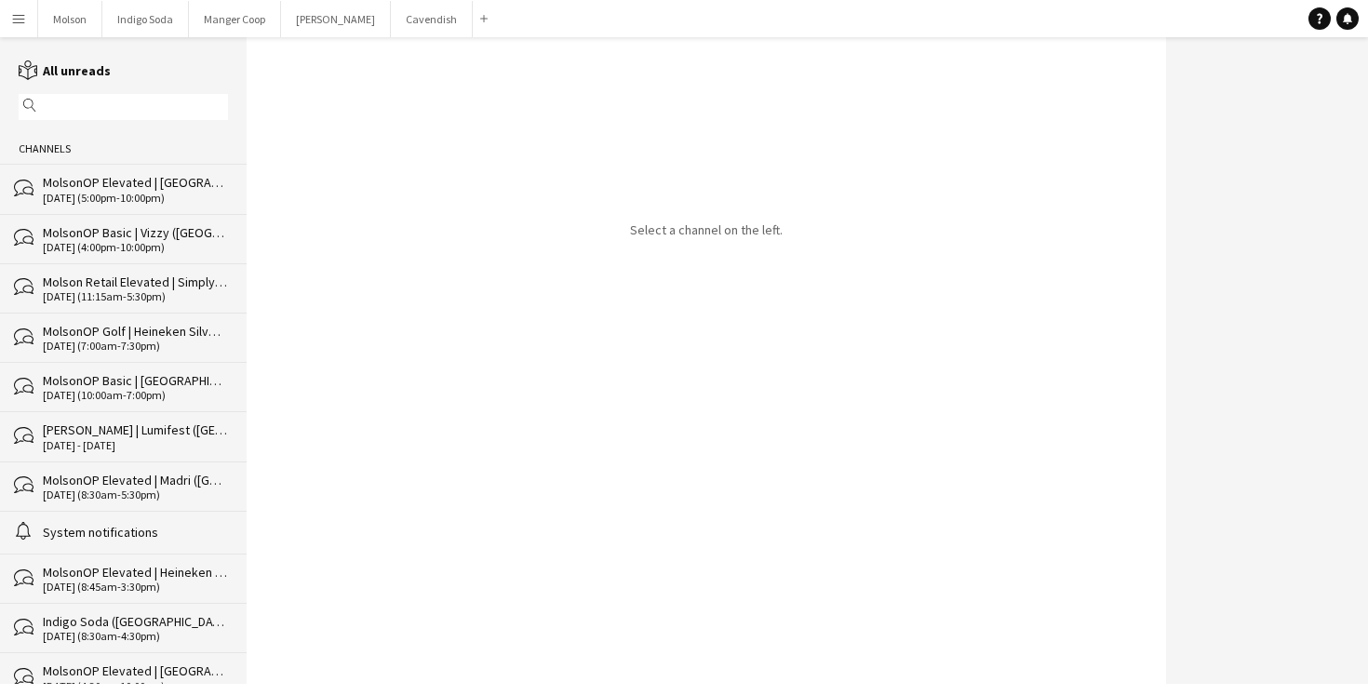
click at [115, 193] on div "10-04-2025 (5:00pm-10:00pm)" at bounding box center [135, 198] width 185 height 13
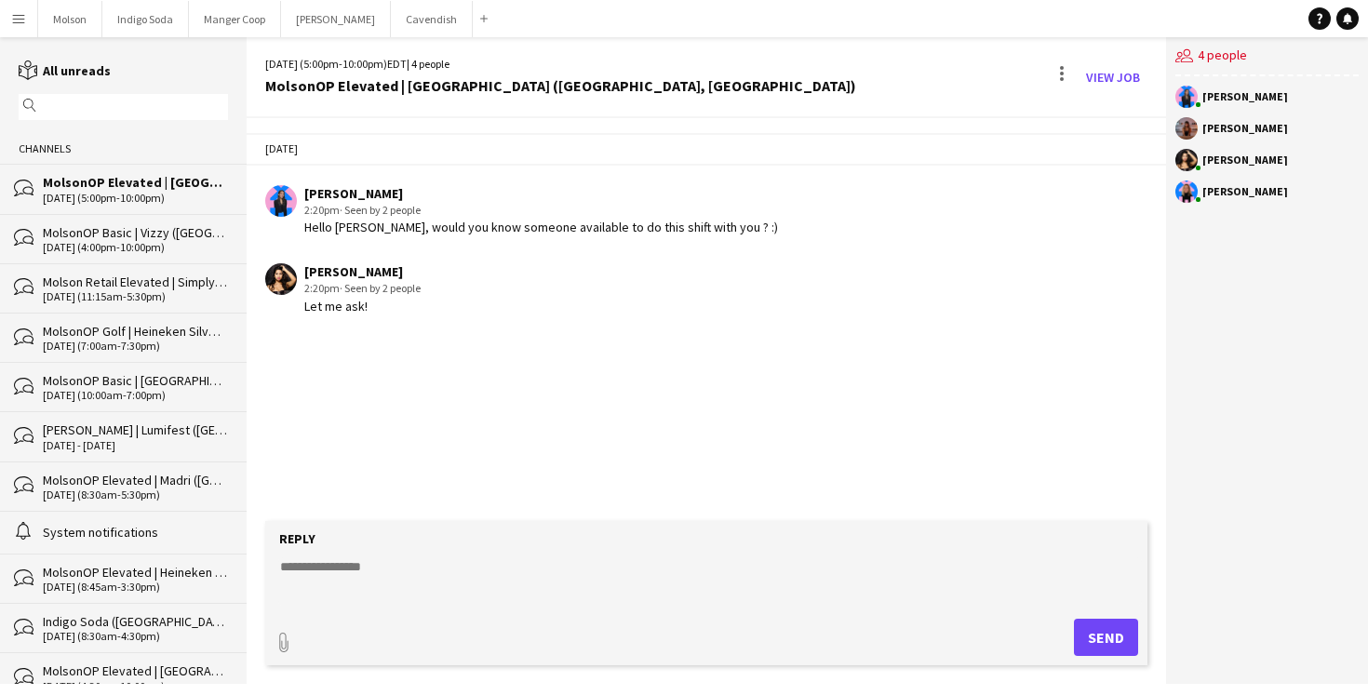
click at [122, 232] on div "MolsonOP Basic | Vizzy ([GEOGRAPHIC_DATA], [GEOGRAPHIC_DATA])" at bounding box center [135, 232] width 185 height 17
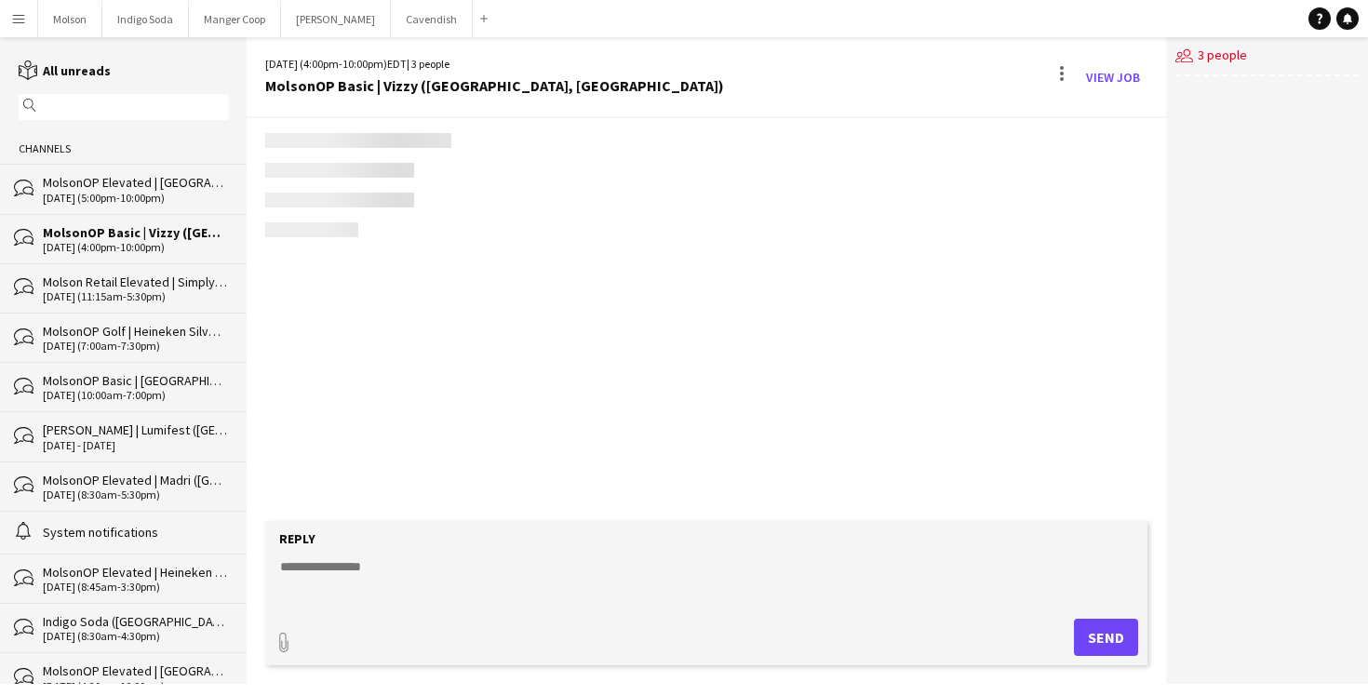
scroll to position [846, 0]
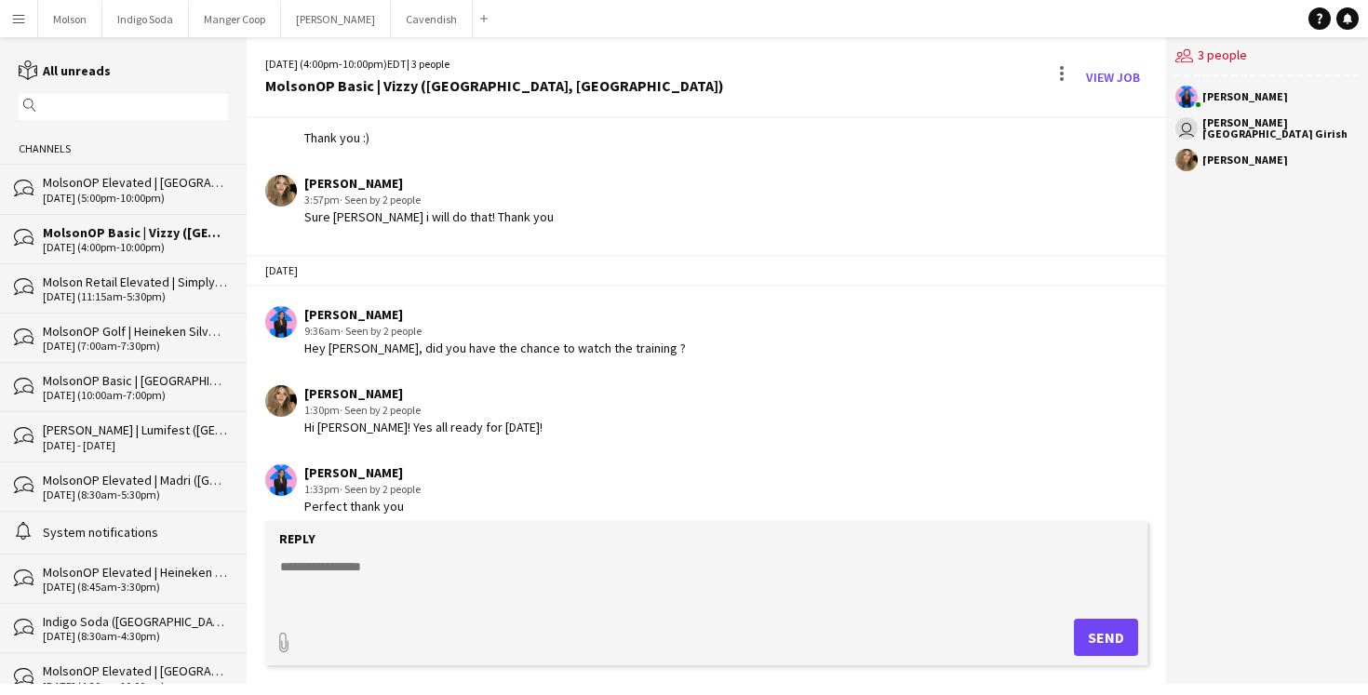
click at [152, 280] on div "Molson Retail Elevated | Simply Spiked ([GEOGRAPHIC_DATA], [GEOGRAPHIC_DATA])" at bounding box center [135, 282] width 185 height 17
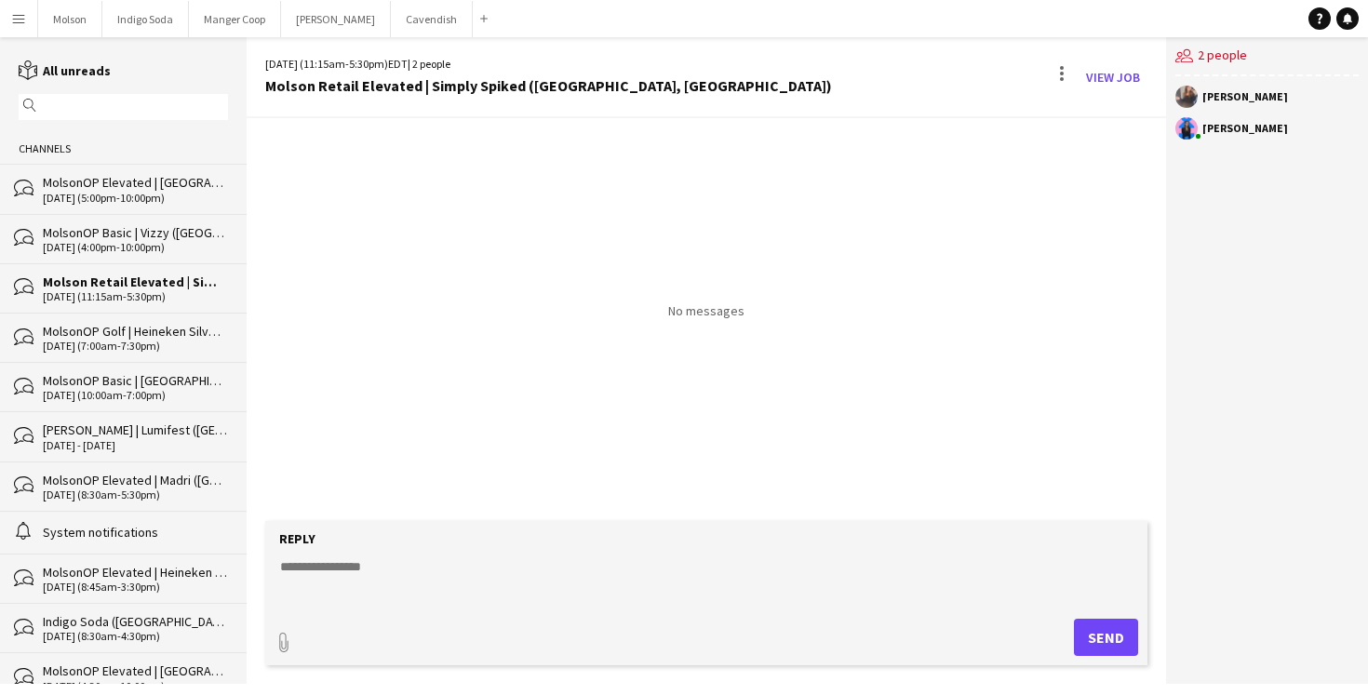
click at [123, 333] on div "MolsonOP Golf | Heineken Silver (Gravenhurst, [GEOGRAPHIC_DATA])" at bounding box center [135, 331] width 185 height 17
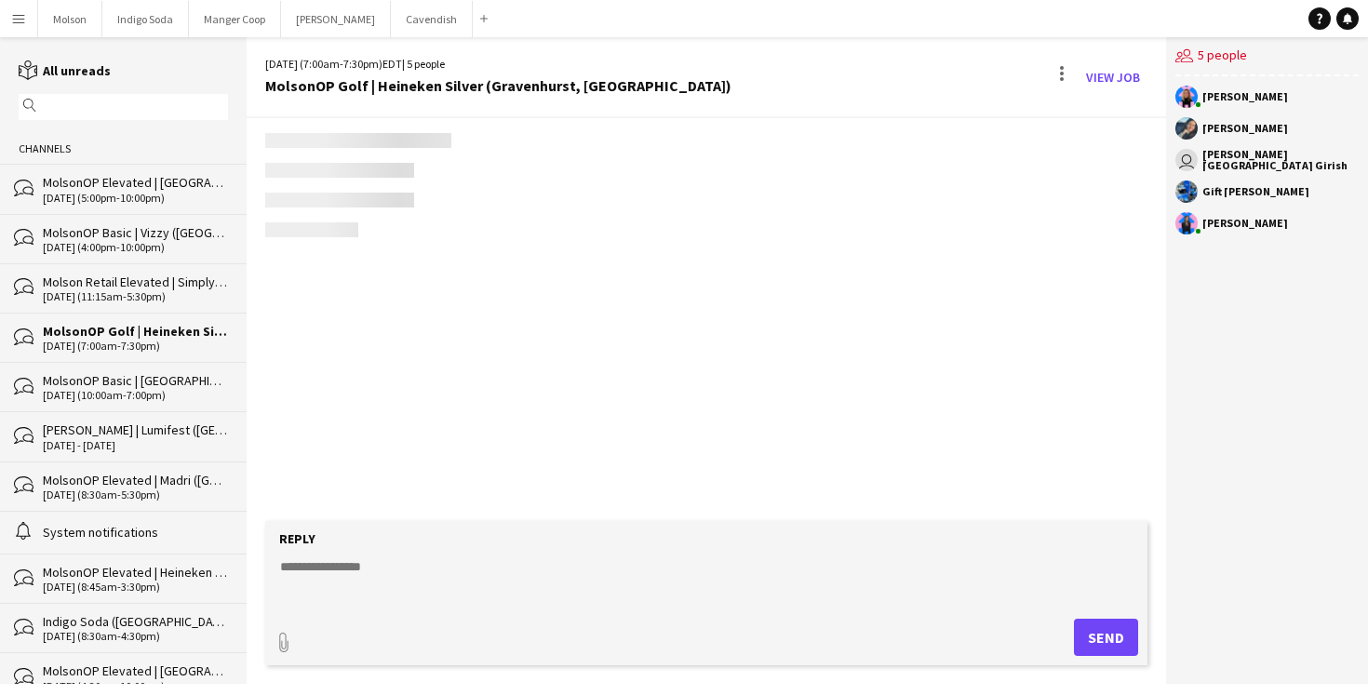
scroll to position [2311, 0]
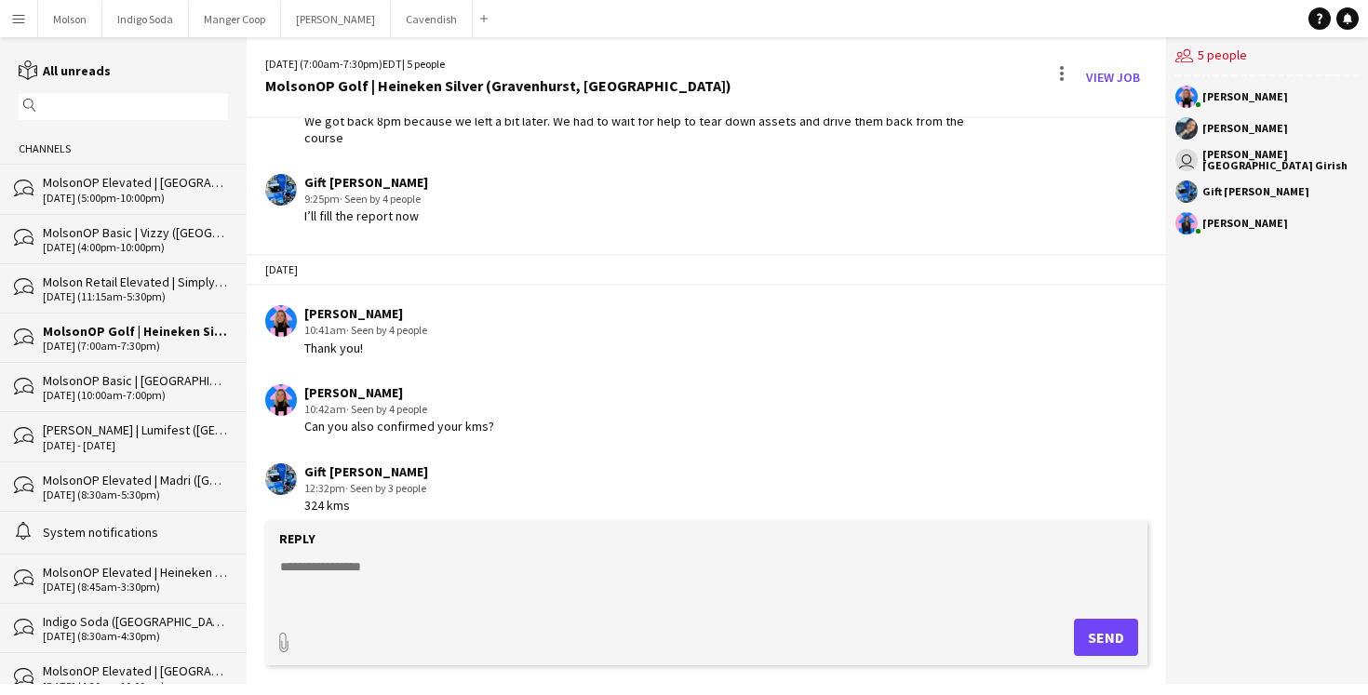
click at [109, 373] on div "MolsonOP Basic | [GEOGRAPHIC_DATA] ([GEOGRAPHIC_DATA], [GEOGRAPHIC_DATA]), Mols…" at bounding box center [135, 380] width 185 height 17
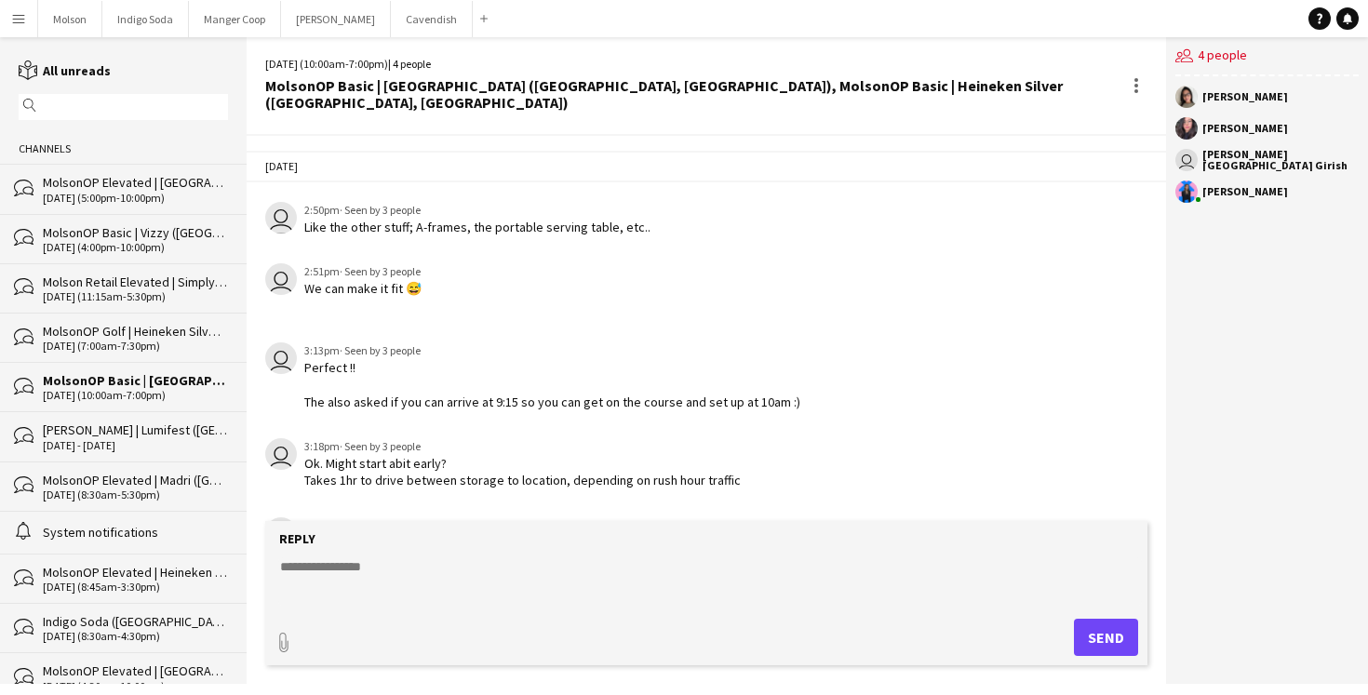
scroll to position [2219, 0]
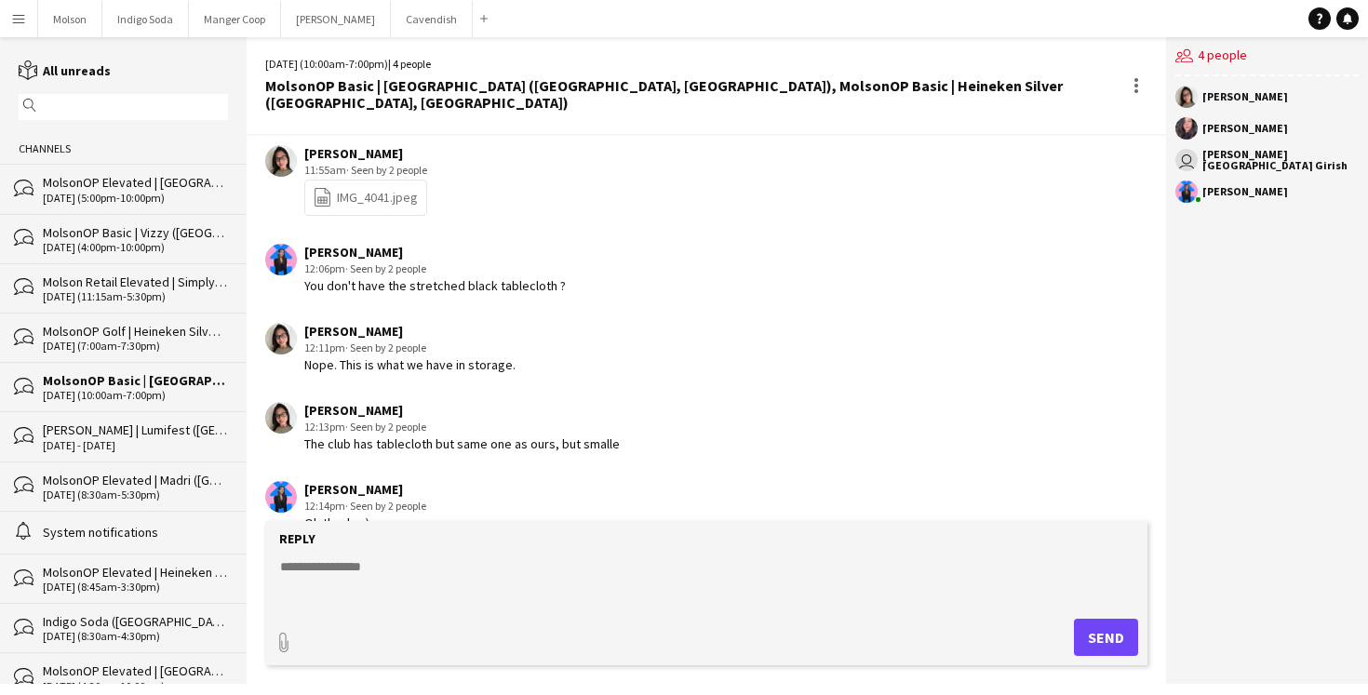
click at [359, 565] on textarea at bounding box center [710, 582] width 864 height 48
type textarea "**********"
click at [1102, 630] on button "Send" at bounding box center [1106, 637] width 64 height 37
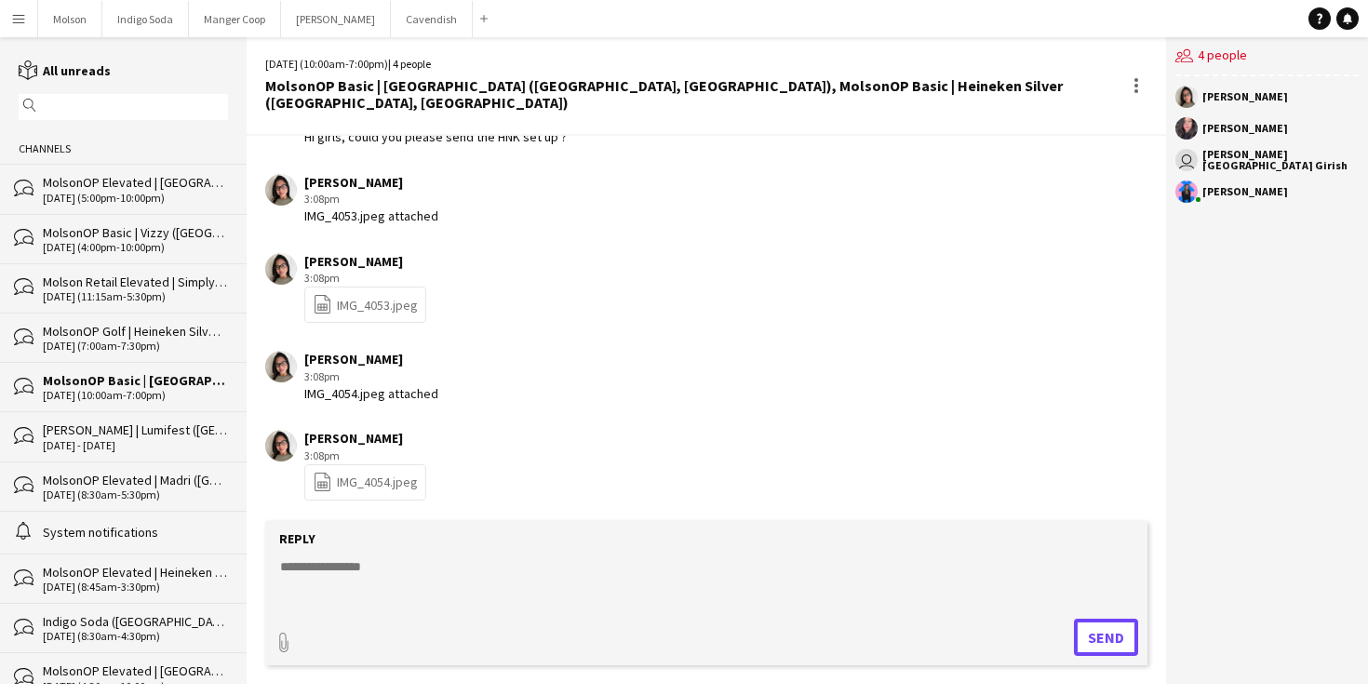
scroll to position [2683, 0]
click at [365, 295] on link "file-spreadsheet IMG_4053.jpeg" at bounding box center [365, 305] width 105 height 21
click at [338, 473] on link "file-spreadsheet IMG_4054.jpeg" at bounding box center [365, 483] width 105 height 21
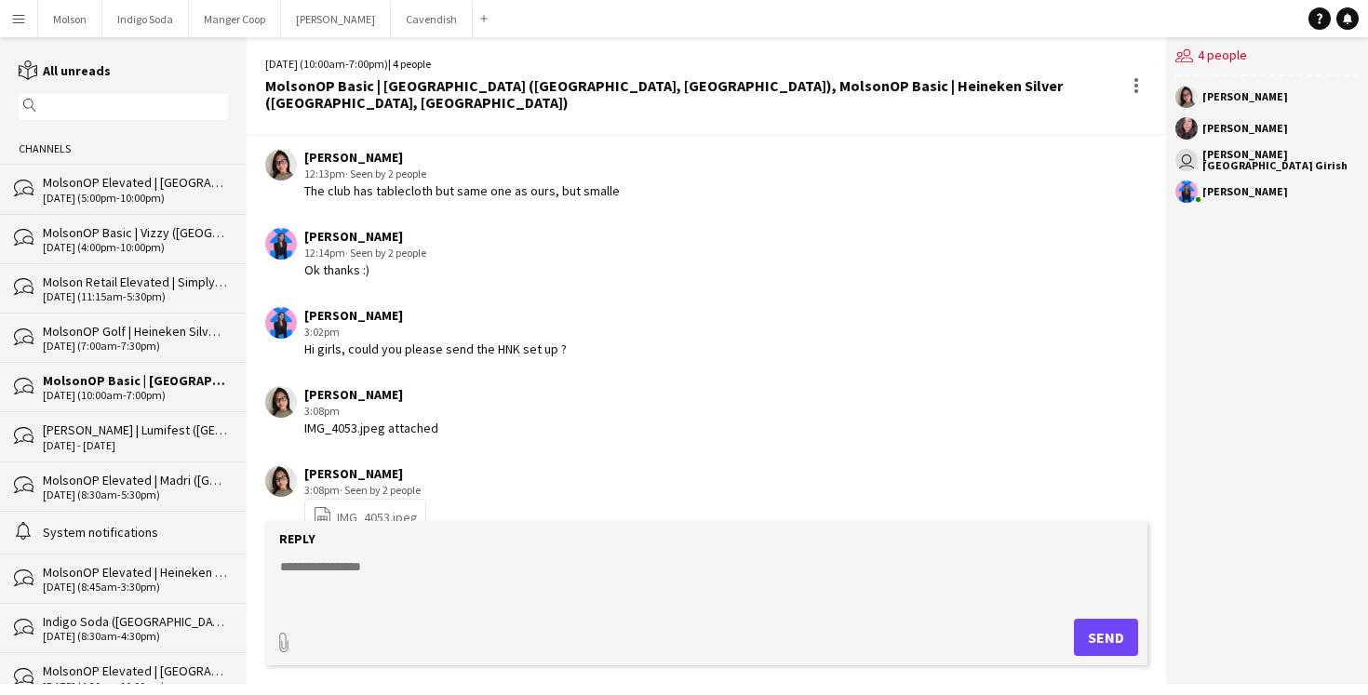
scroll to position [2765, 0]
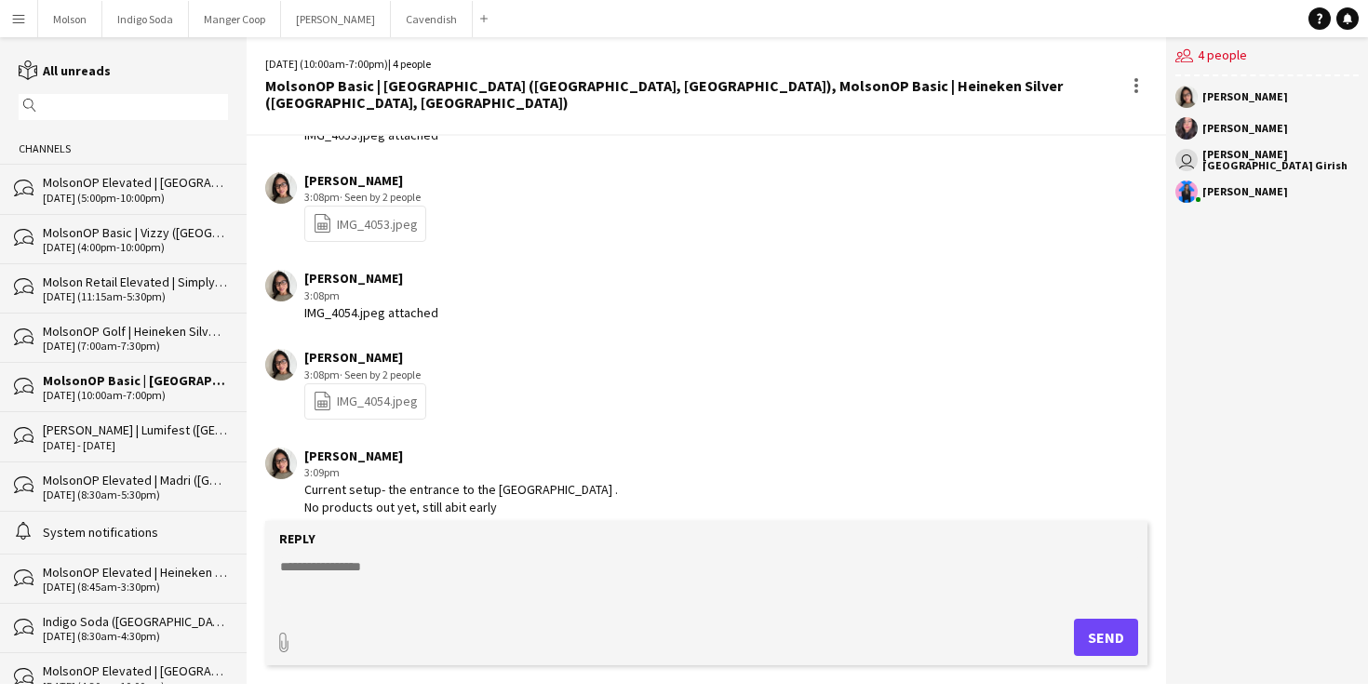
click at [383, 544] on div "Reply" at bounding box center [707, 539] width 864 height 17
click at [354, 568] on textarea at bounding box center [710, 582] width 864 height 48
type textarea "**********"
click at [1087, 630] on button "Send" at bounding box center [1106, 637] width 64 height 37
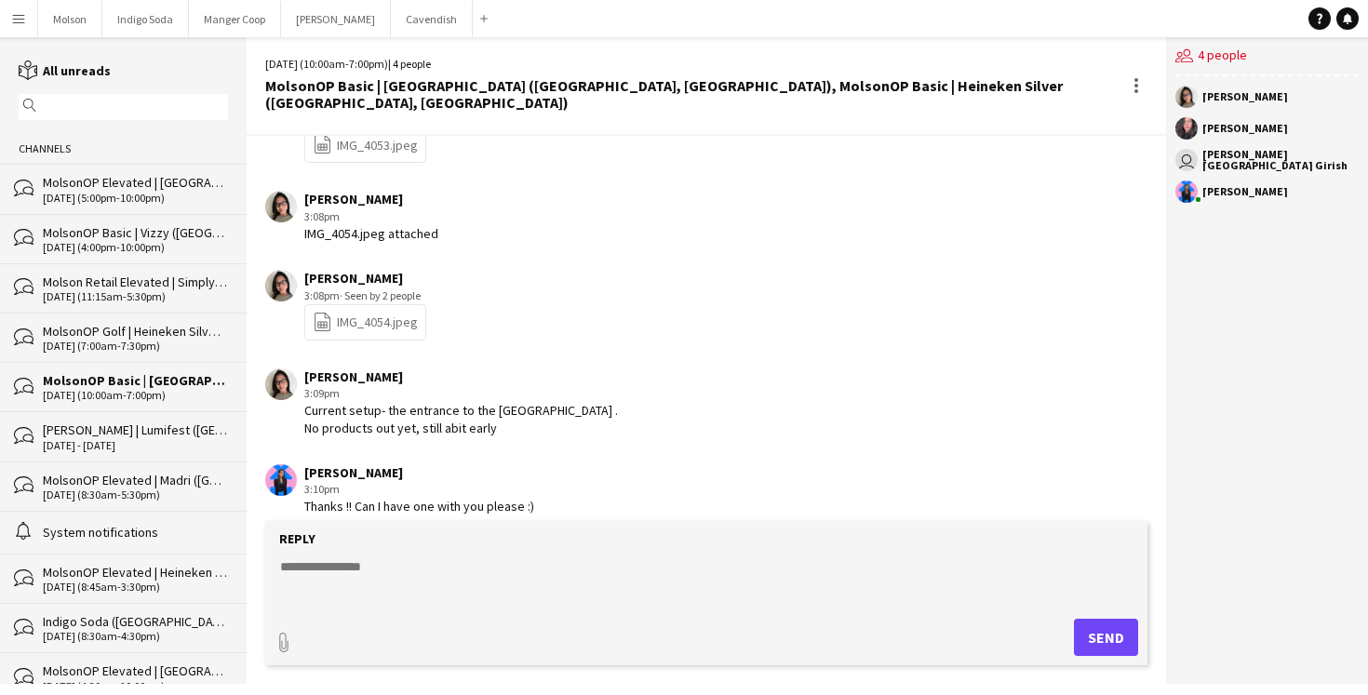
click at [590, 383] on div "Karla Inac 3:09pm Current setup- the entrance to the banquet hall . No products…" at bounding box center [633, 403] width 736 height 68
click at [14, 22] on app-icon "Menu" at bounding box center [18, 18] width 15 height 15
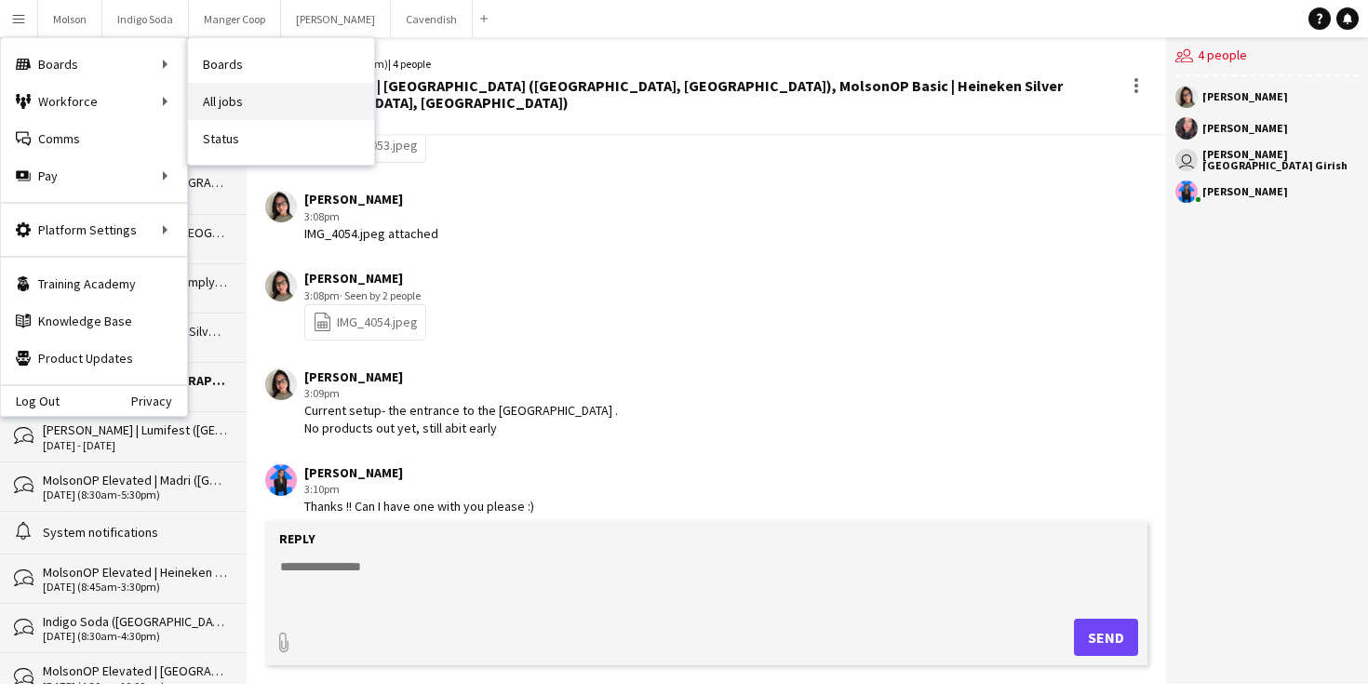
click at [260, 107] on link "All jobs" at bounding box center [281, 101] width 186 height 37
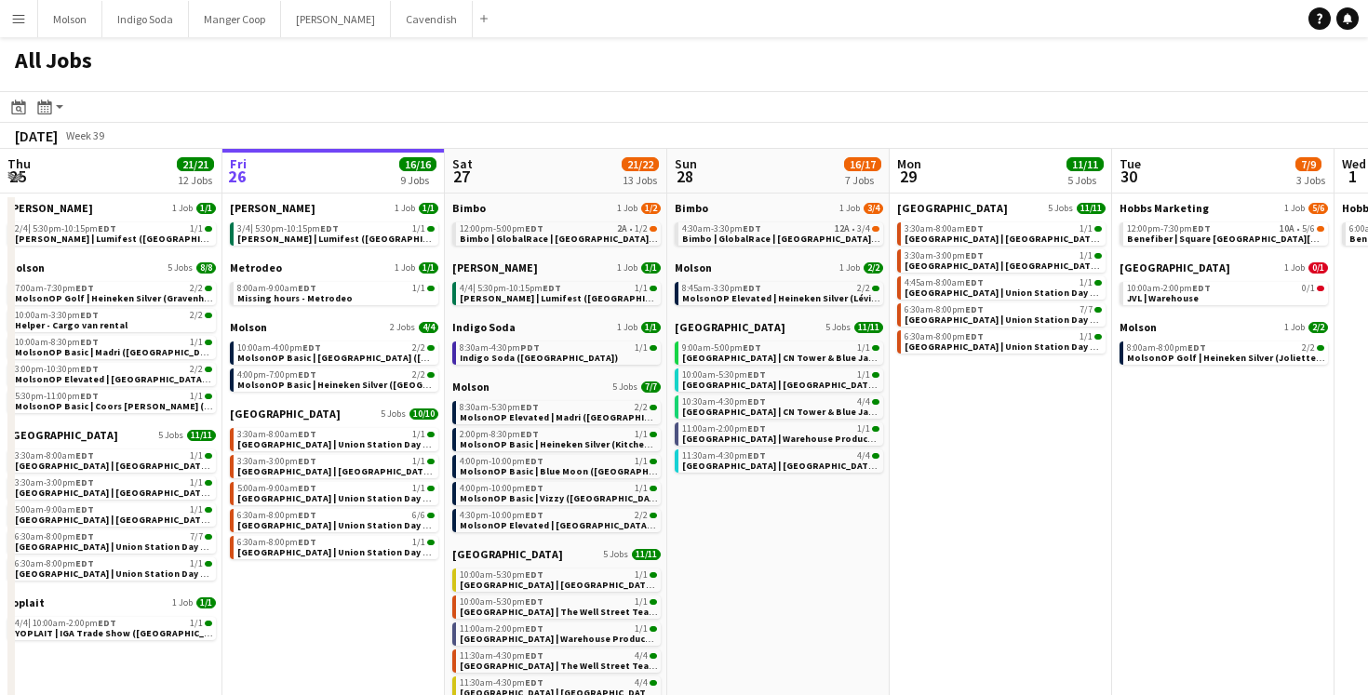
scroll to position [38, 0]
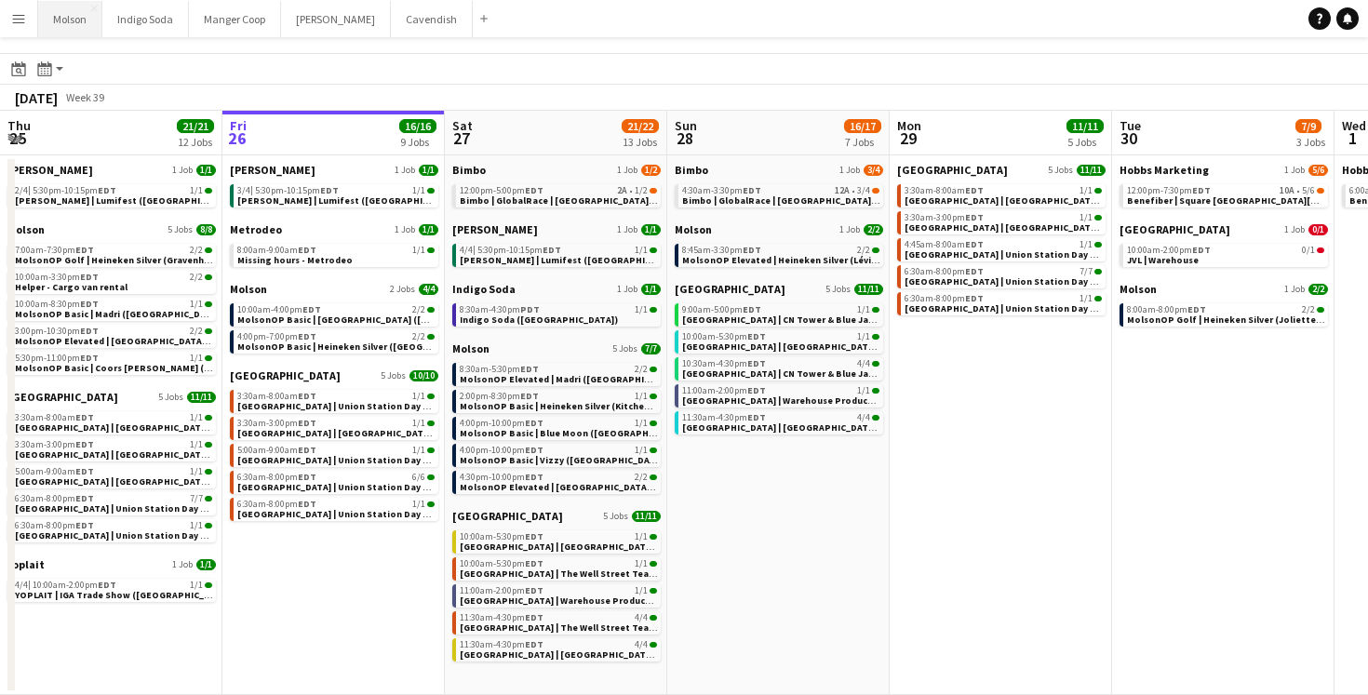
click at [59, 20] on button "Molson Close" at bounding box center [70, 19] width 64 height 36
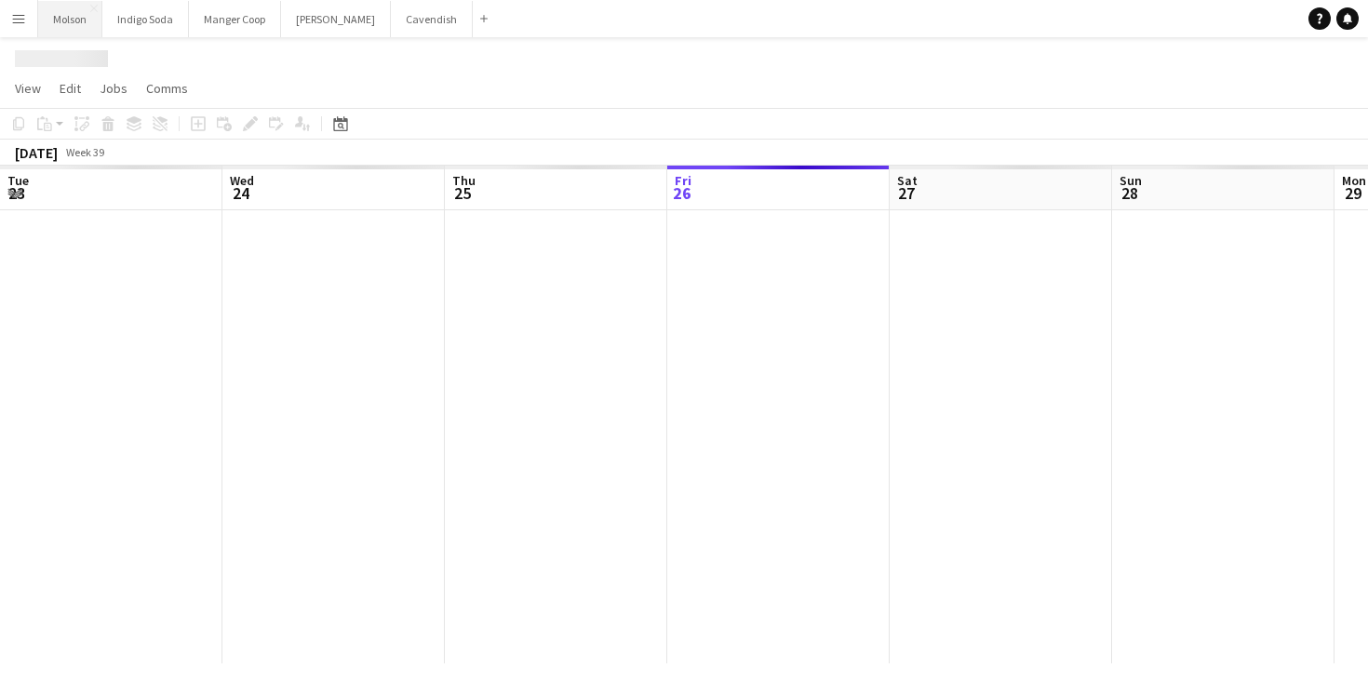
scroll to position [0, 445]
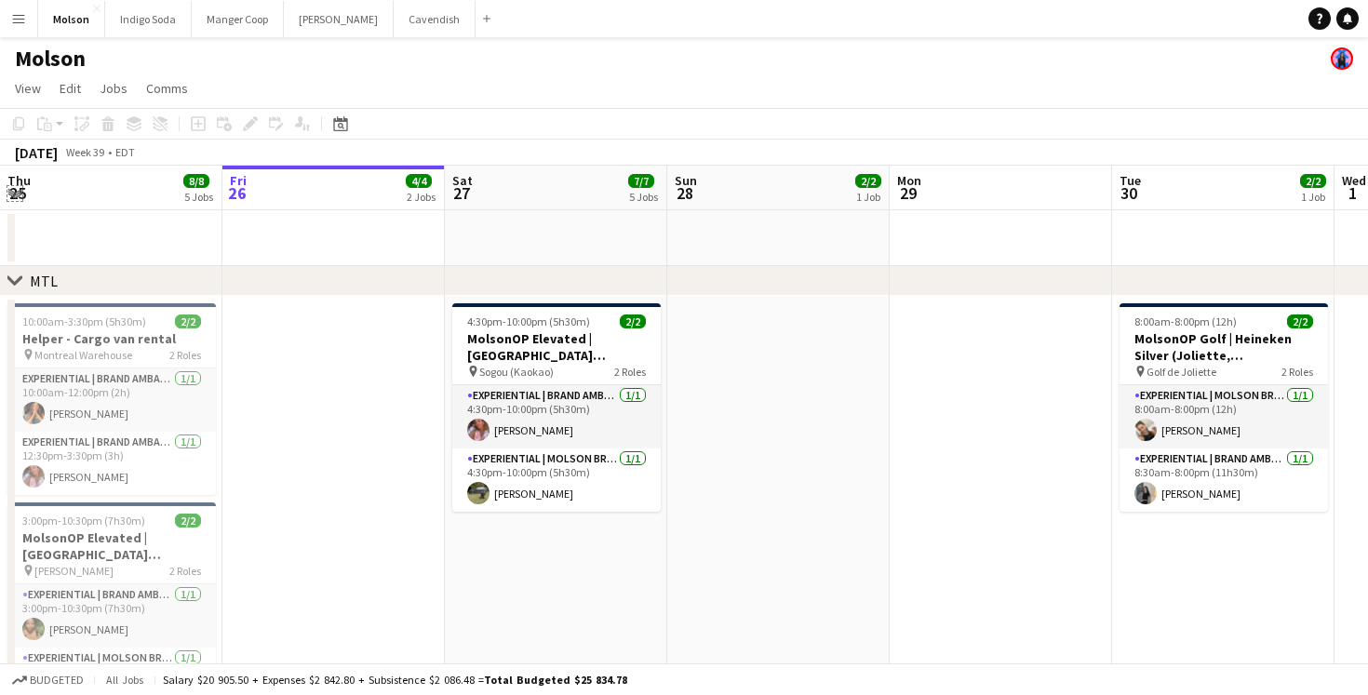
click at [14, 199] on app-icon "Expand/collapse" at bounding box center [14, 192] width 15 height 18
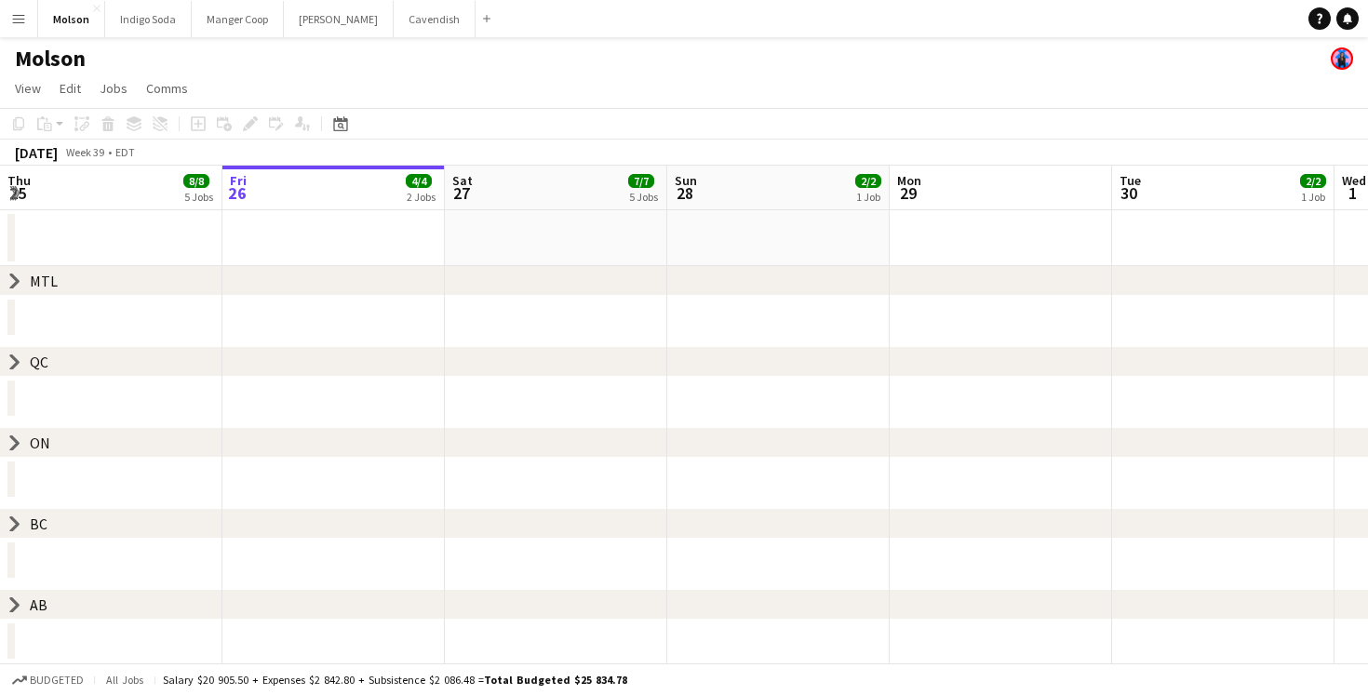
click at [13, 525] on icon "chevron-right" at bounding box center [14, 524] width 15 height 15
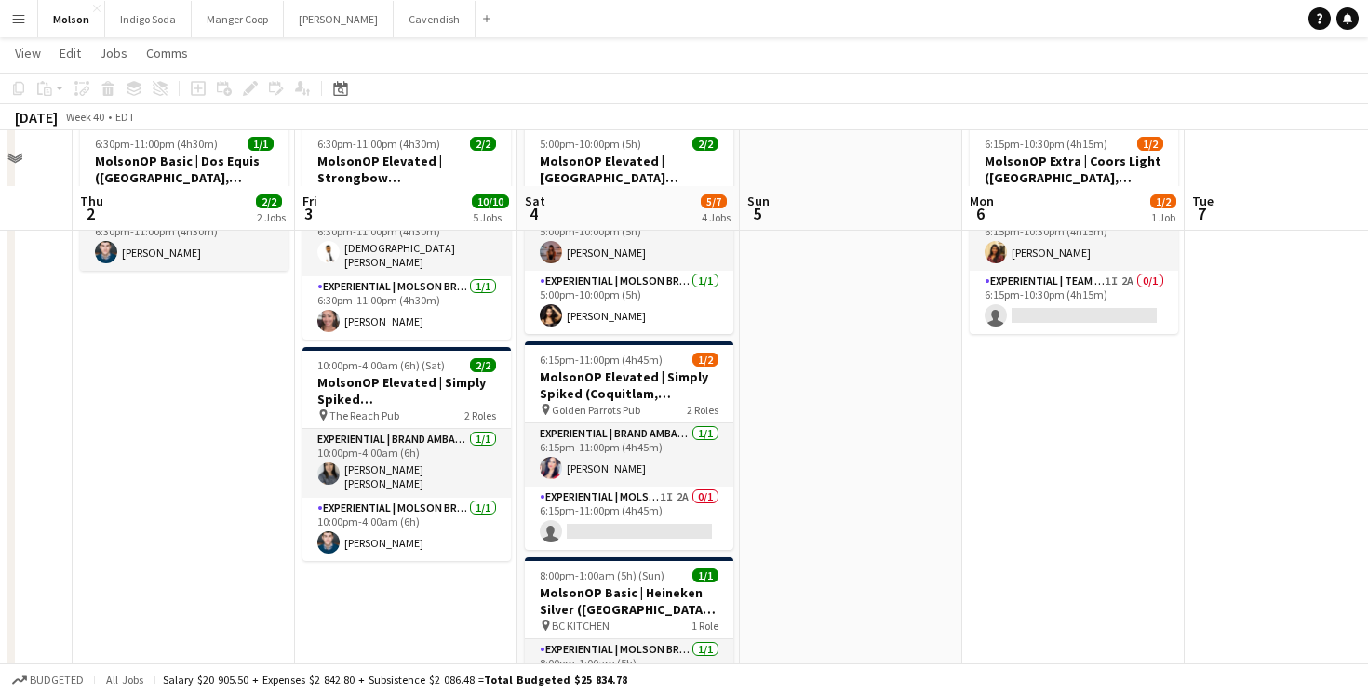
scroll to position [393, 0]
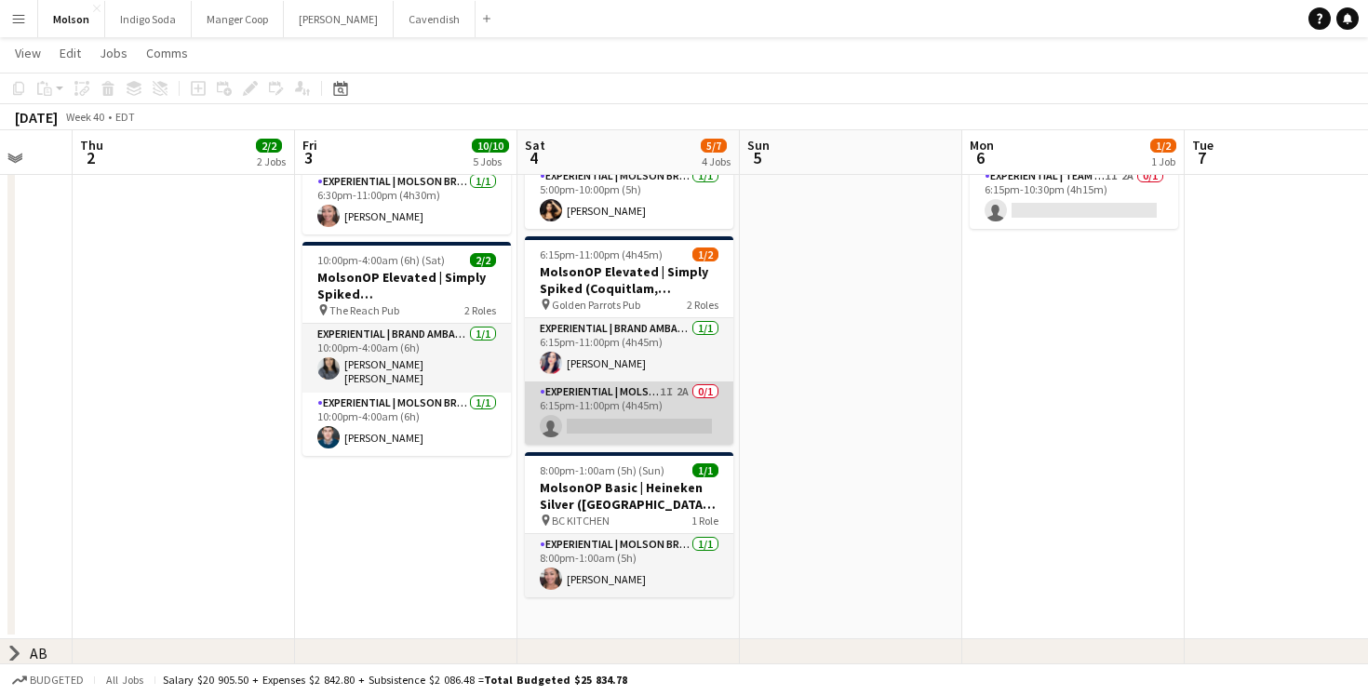
click at [624, 413] on app-card-role "Experiential | Molson Brand Specialist 1I 2A 0/1 6:15pm-11:00pm (4h45m) single-…" at bounding box center [629, 413] width 208 height 63
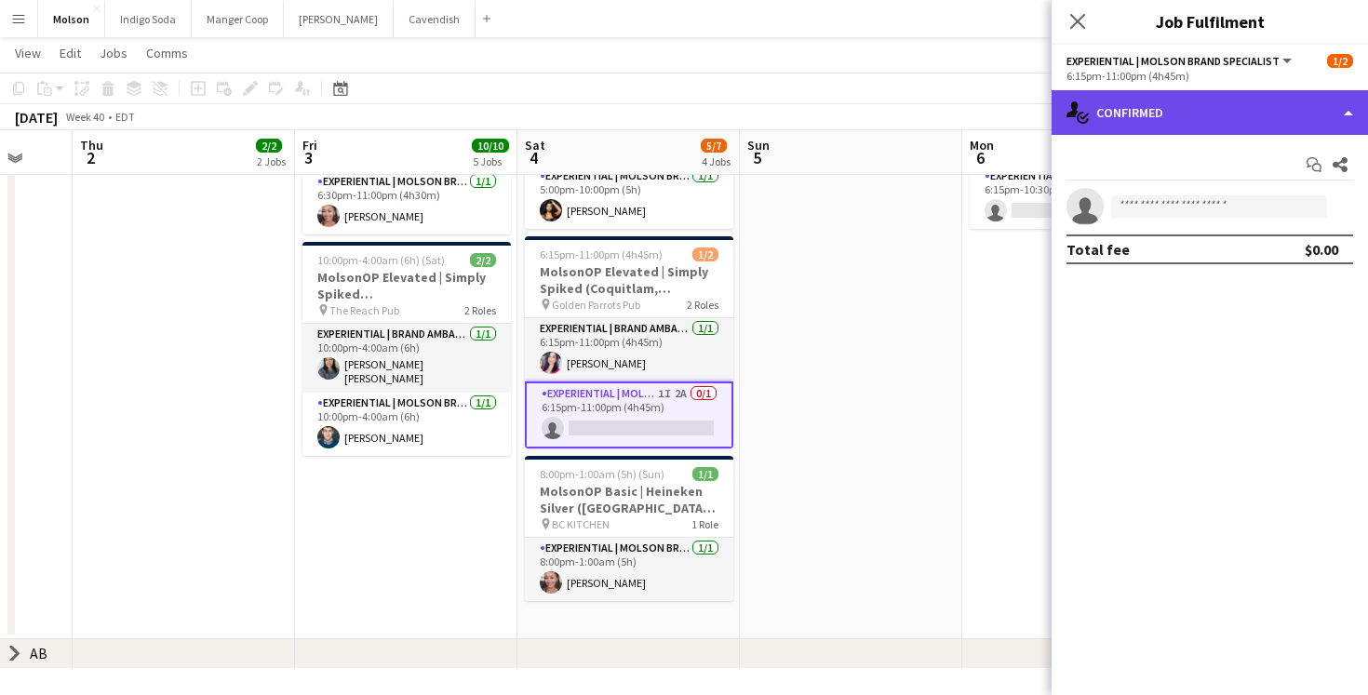
click at [1201, 127] on div "single-neutral-actions-check-2 Confirmed" at bounding box center [1210, 112] width 316 height 45
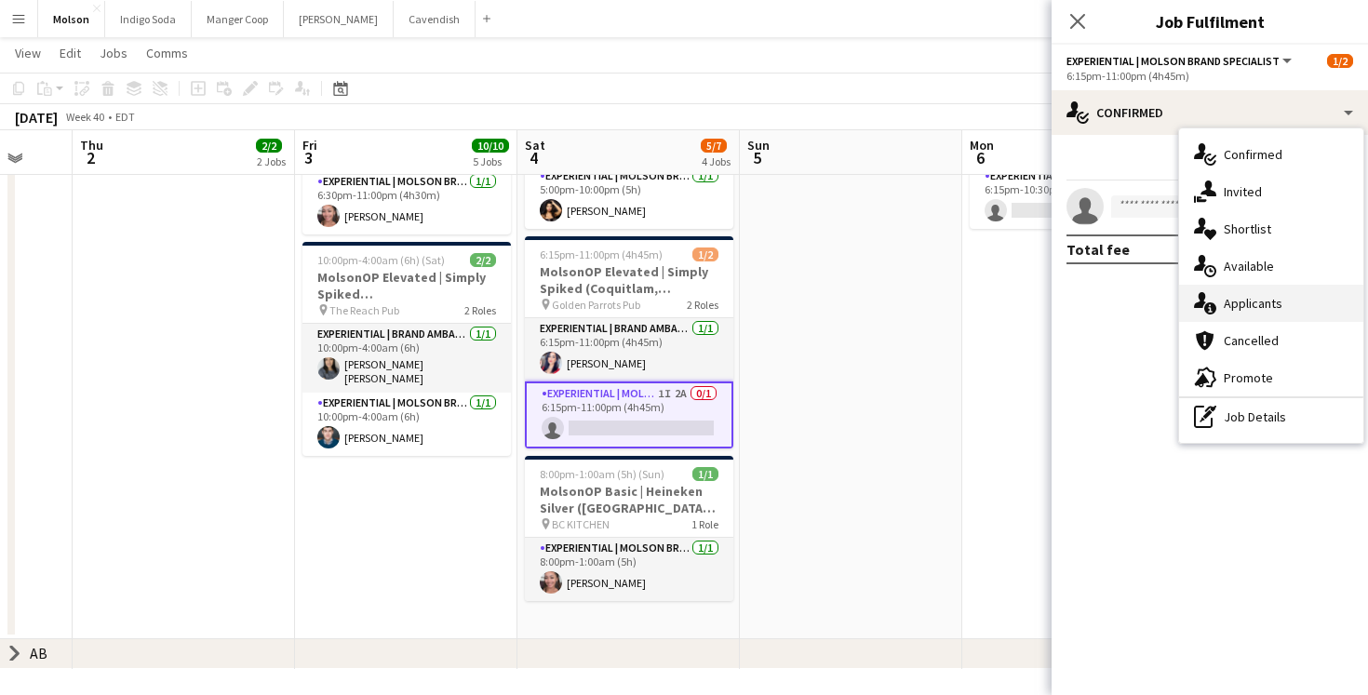
click at [1271, 305] on span "Applicants" at bounding box center [1253, 303] width 59 height 17
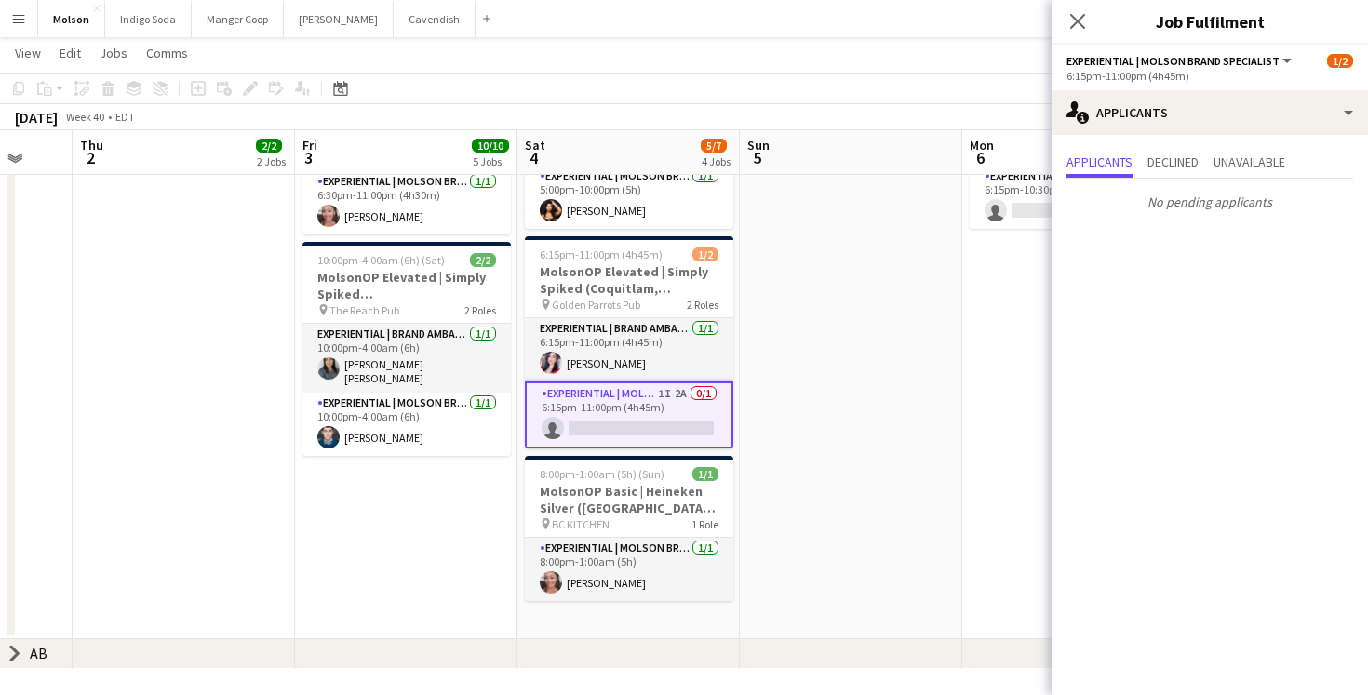
click at [961, 275] on app-date-cell at bounding box center [851, 326] width 222 height 626
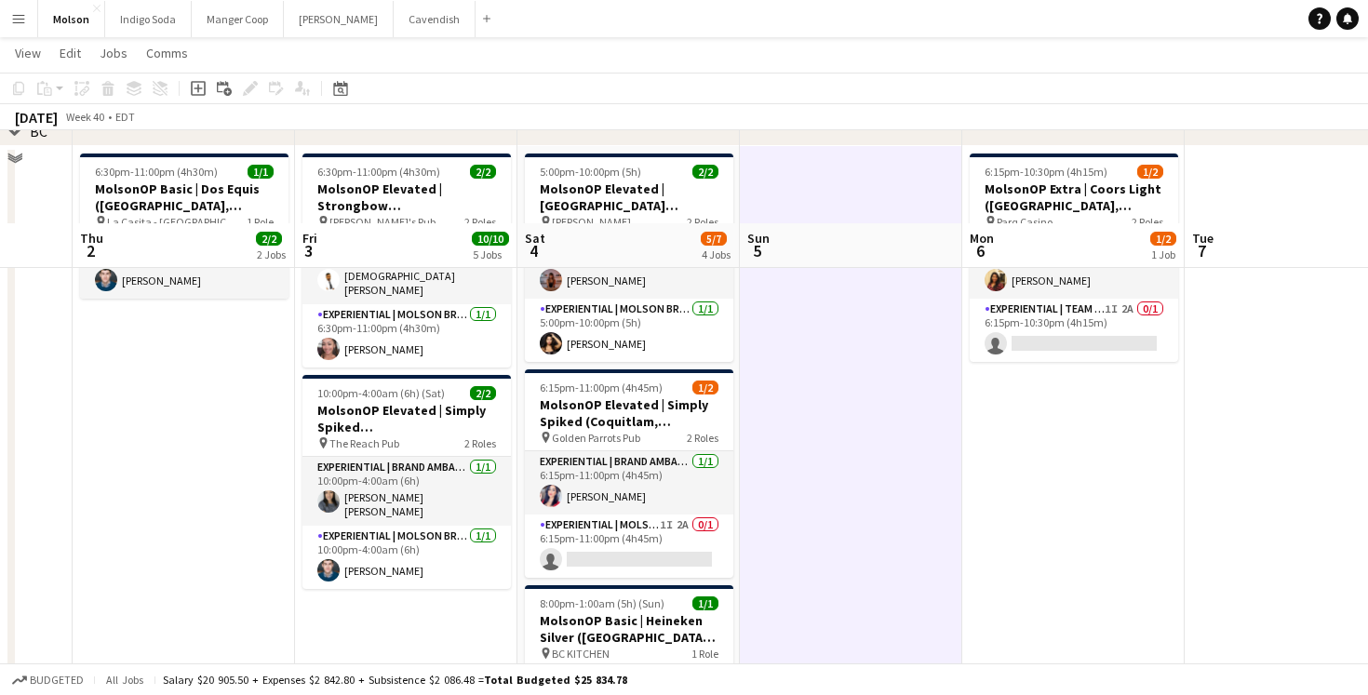
scroll to position [259, 0]
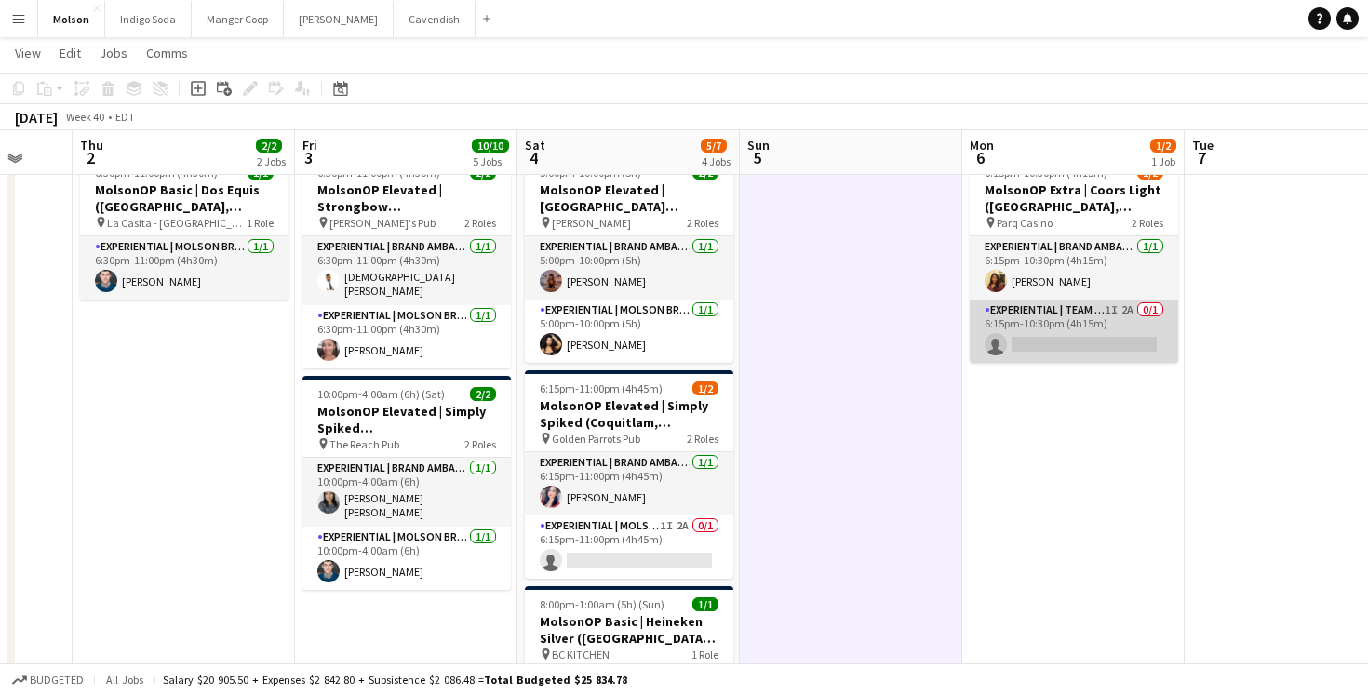
click at [1055, 344] on app-card-role "Experiential | Team Lead 1I 2A 0/1 6:15pm-10:30pm (4h15m) single-neutral-actions" at bounding box center [1074, 331] width 208 height 63
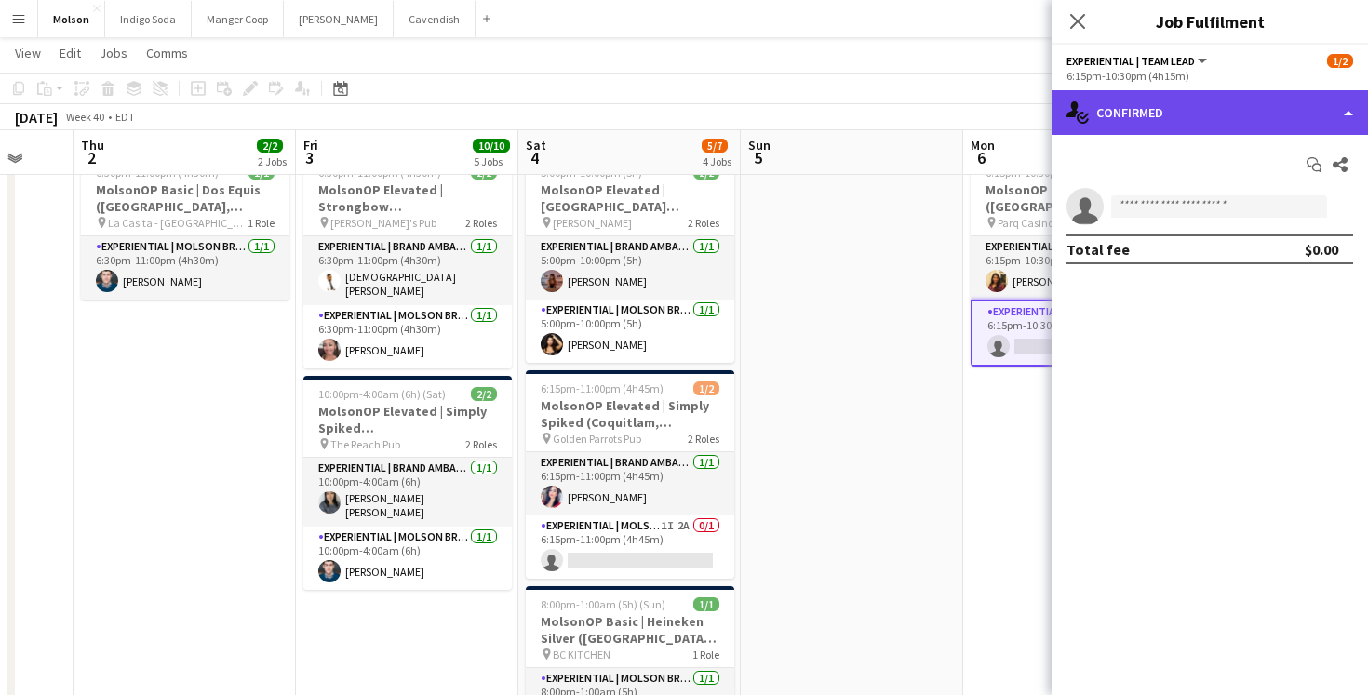
click at [1189, 117] on div "single-neutral-actions-check-2 Confirmed" at bounding box center [1210, 112] width 316 height 45
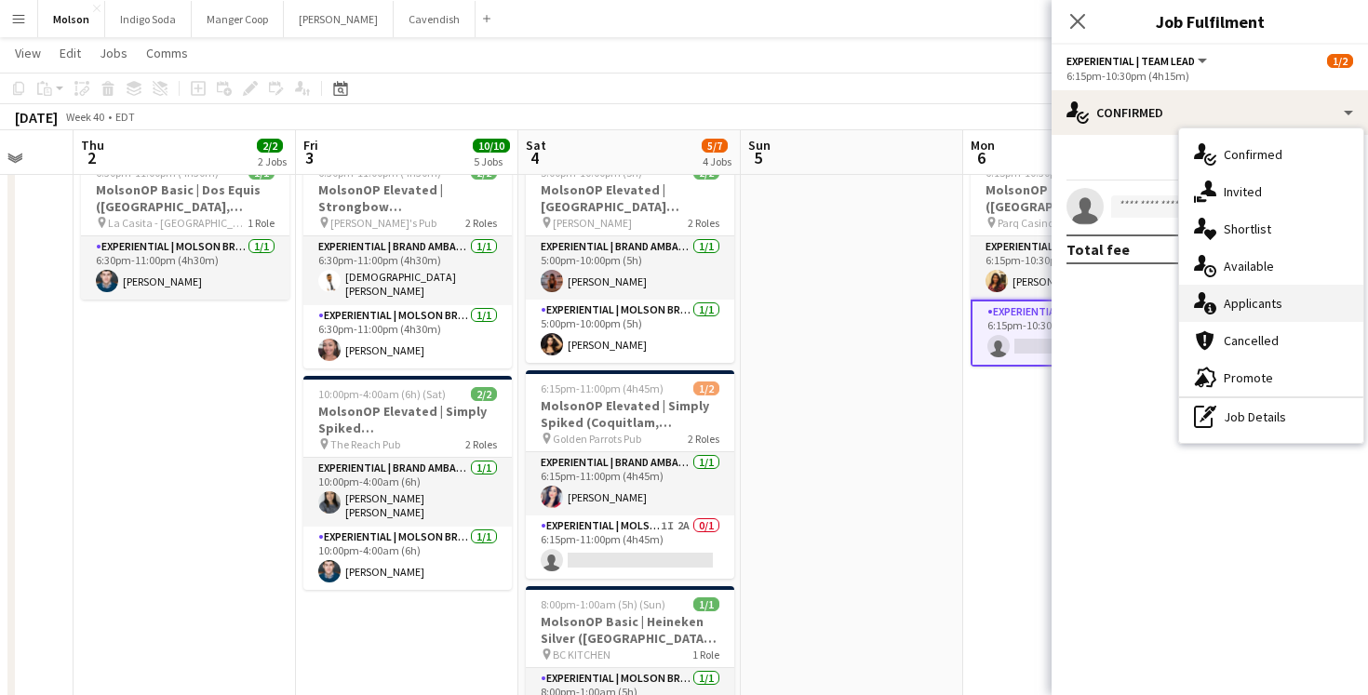
click at [1276, 306] on span "Applicants" at bounding box center [1253, 303] width 59 height 17
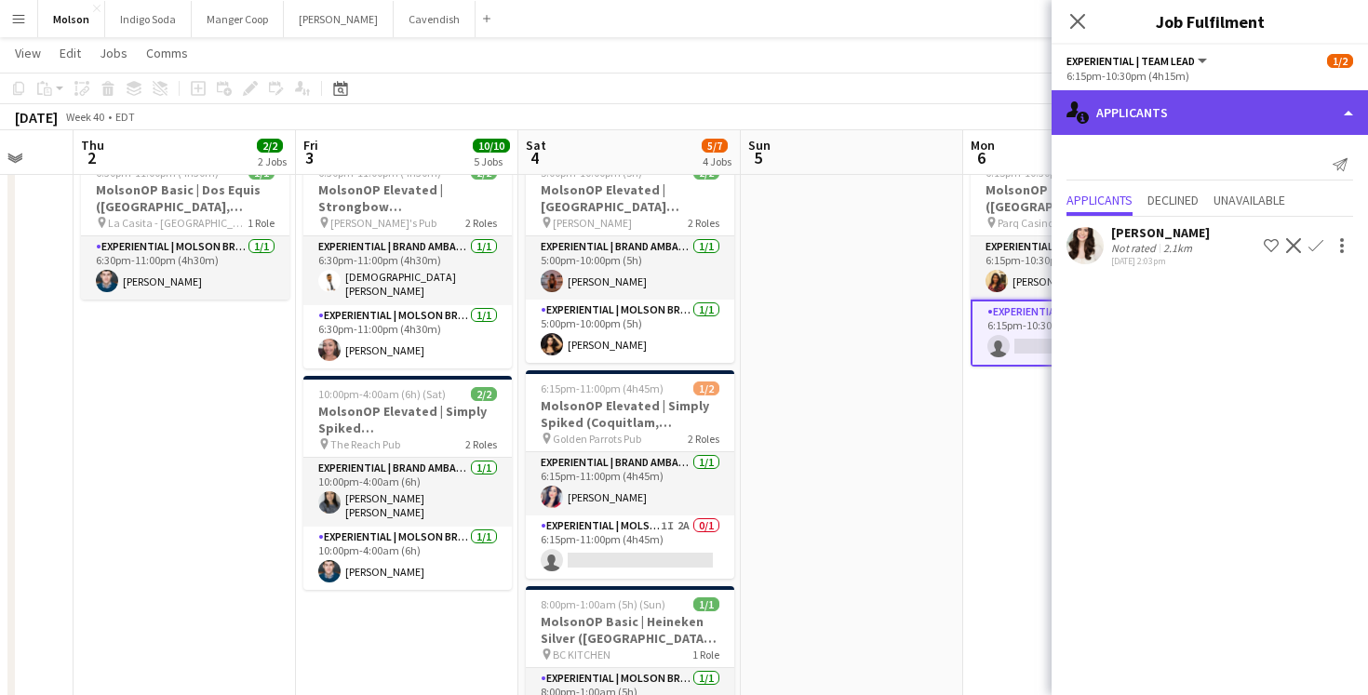
click at [1179, 109] on div "single-neutral-actions-information Applicants" at bounding box center [1210, 112] width 316 height 45
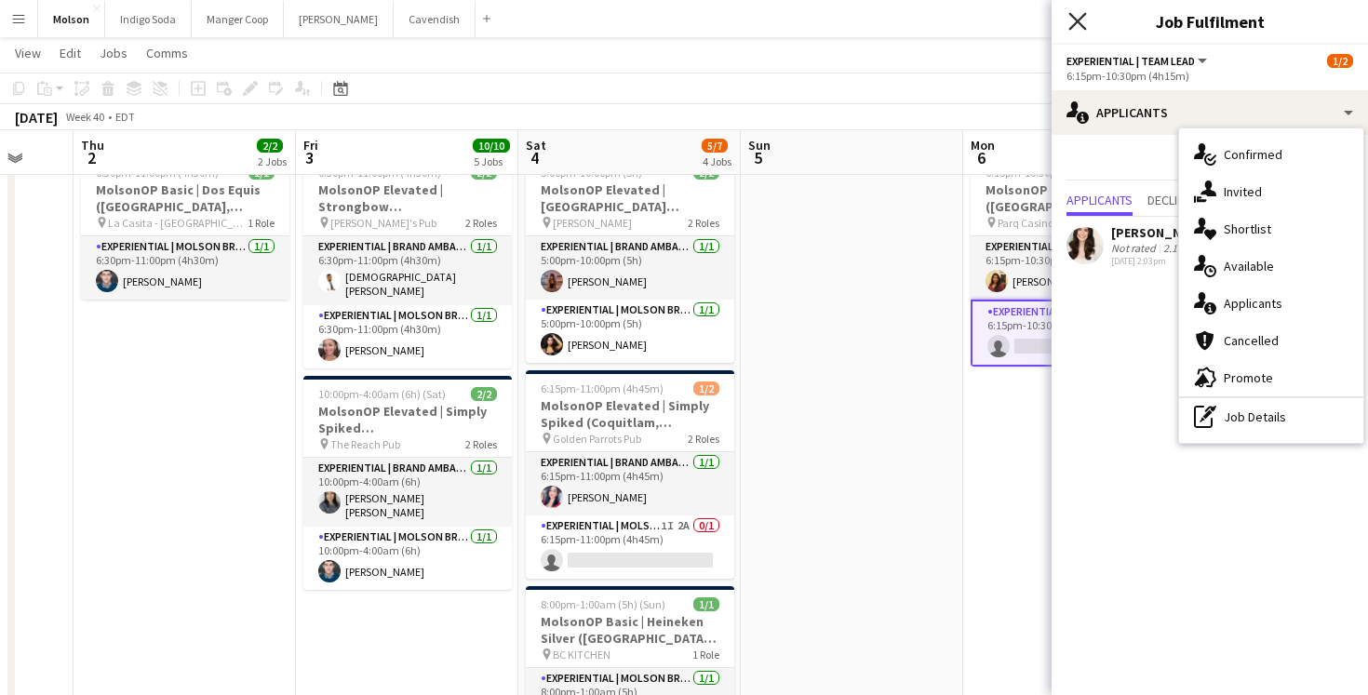
click at [1074, 24] on icon at bounding box center [1077, 21] width 18 height 18
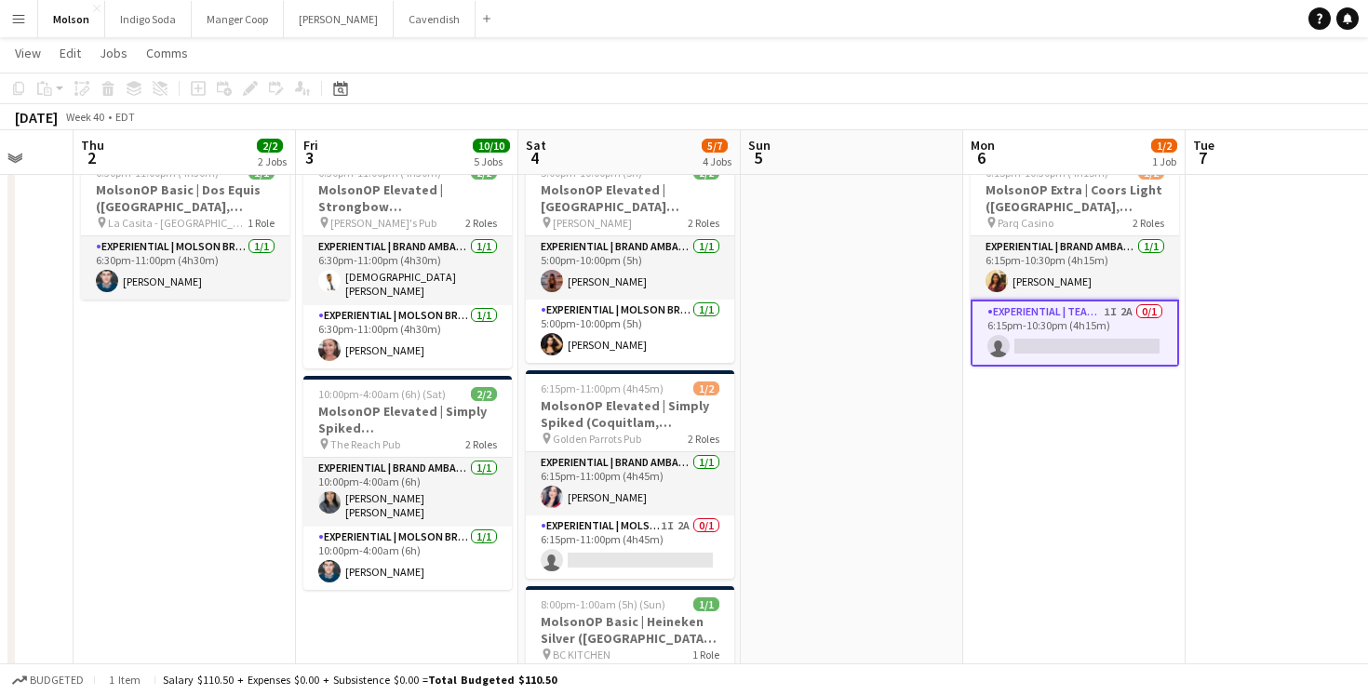
click at [903, 370] on app-date-cell at bounding box center [852, 460] width 222 height 626
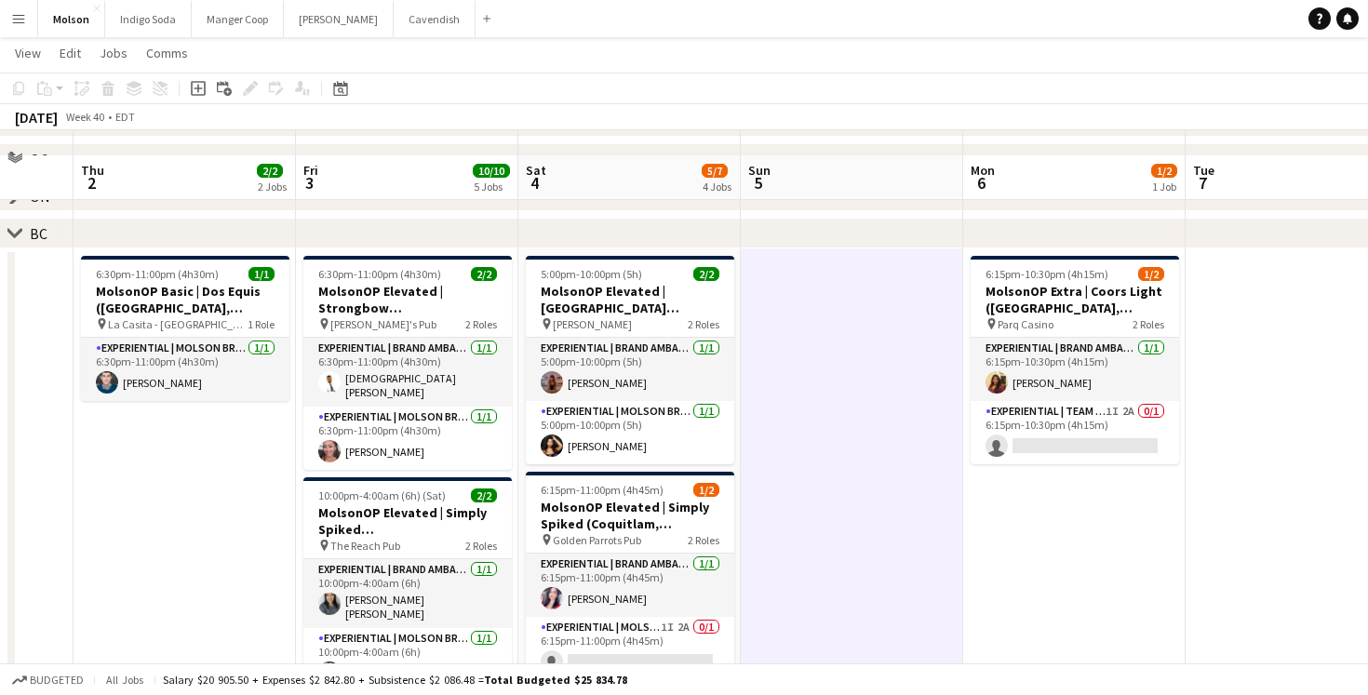
scroll to position [146, 0]
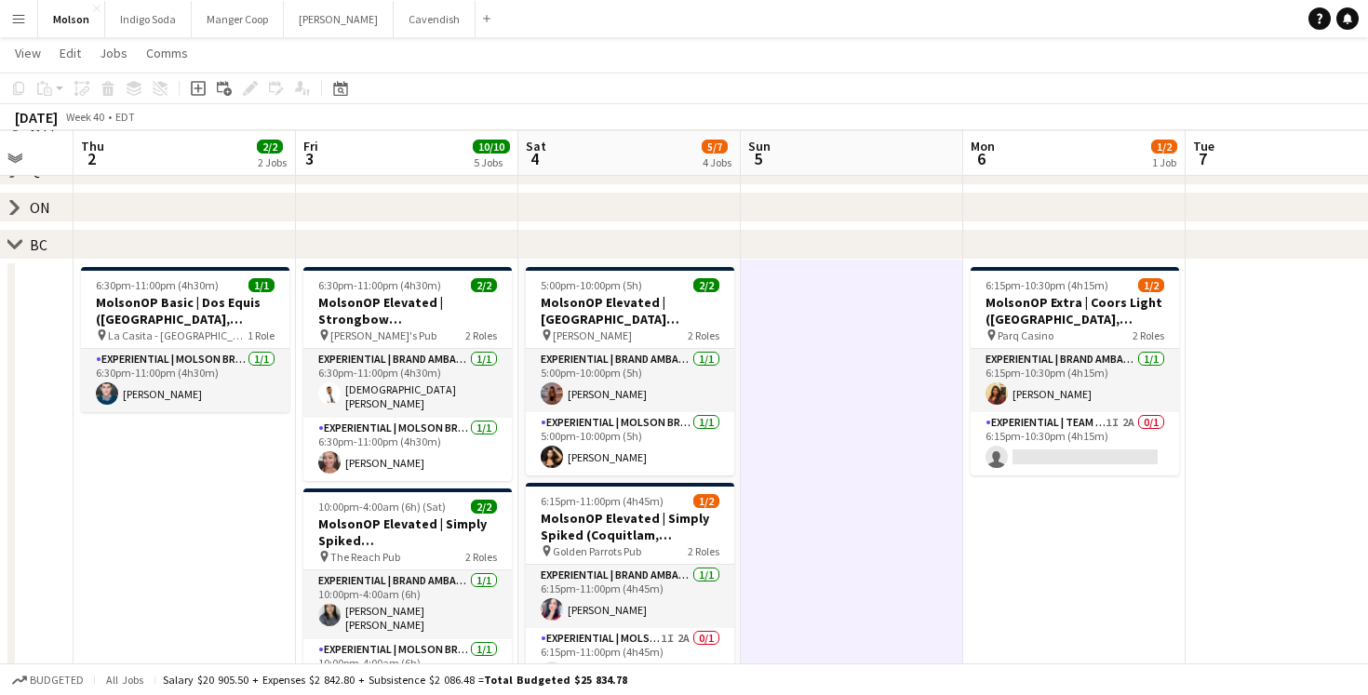
click at [16, 211] on icon "chevron-right" at bounding box center [14, 207] width 15 height 15
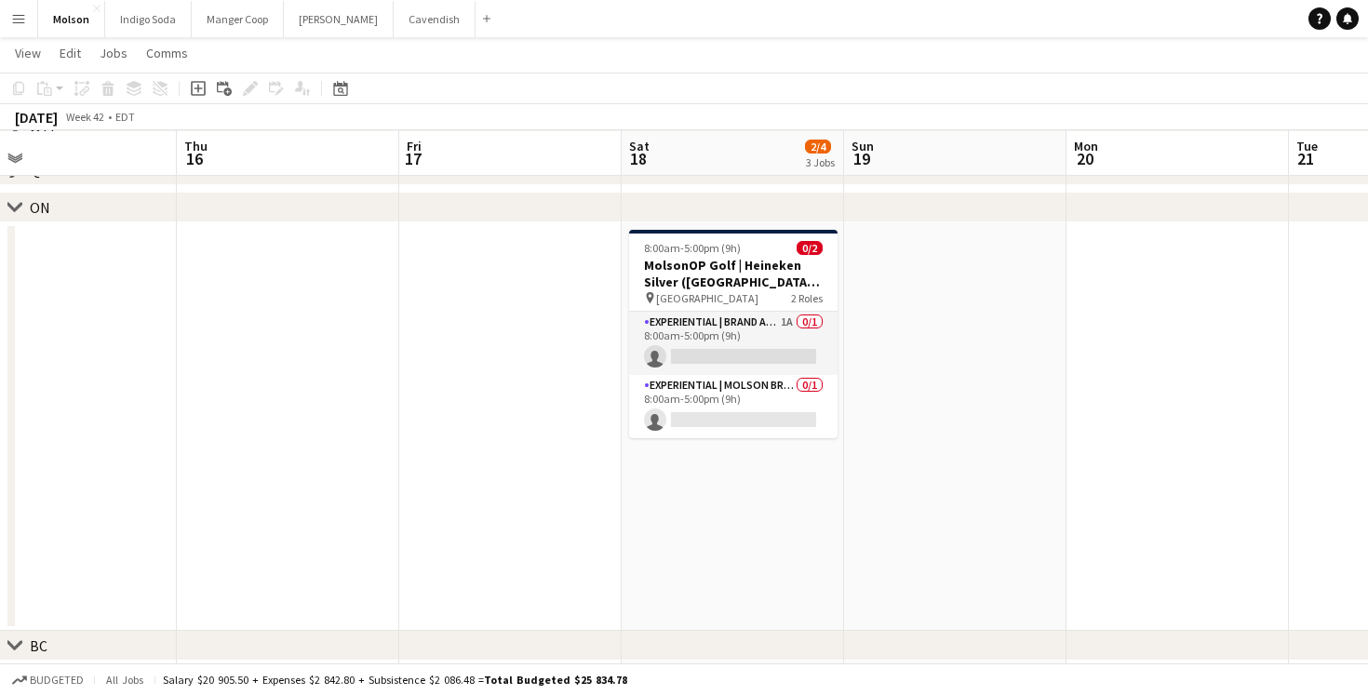
scroll to position [0, 881]
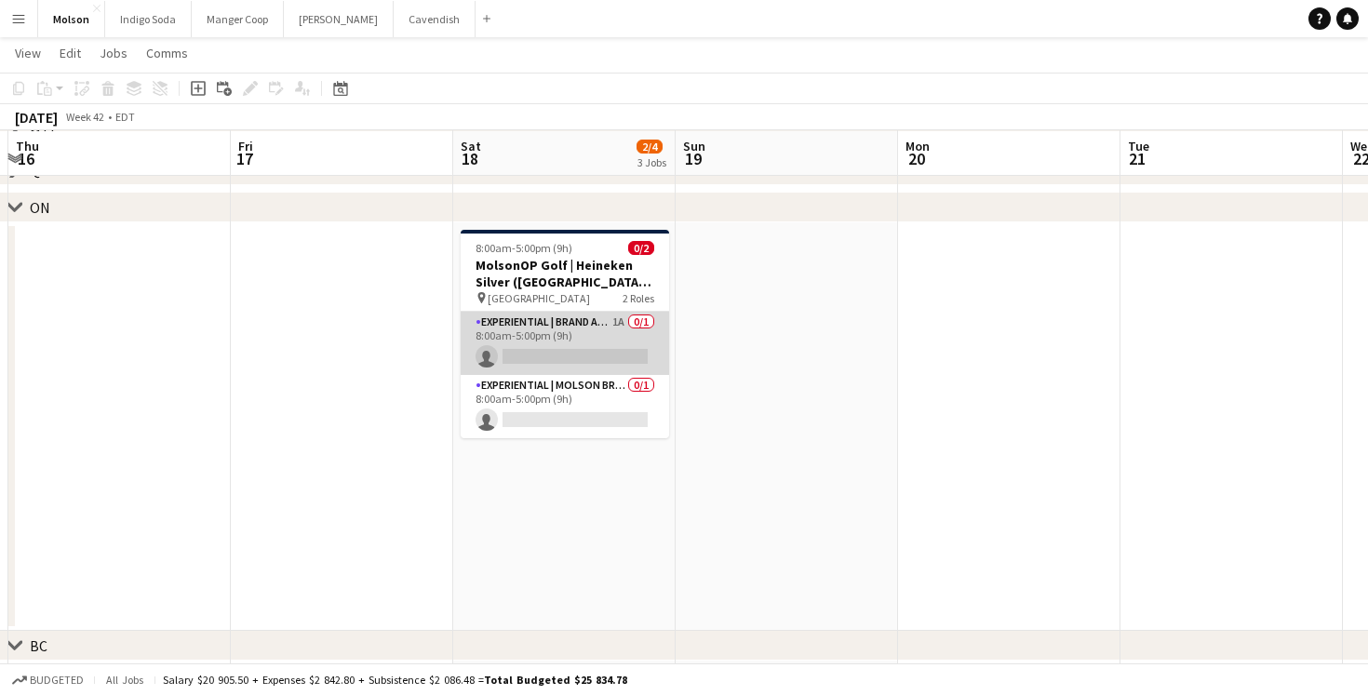
click at [568, 335] on app-card-role "Experiential | Brand Ambassador 1A 0/1 8:00am-5:00pm (9h) single-neutral-actions" at bounding box center [565, 343] width 208 height 63
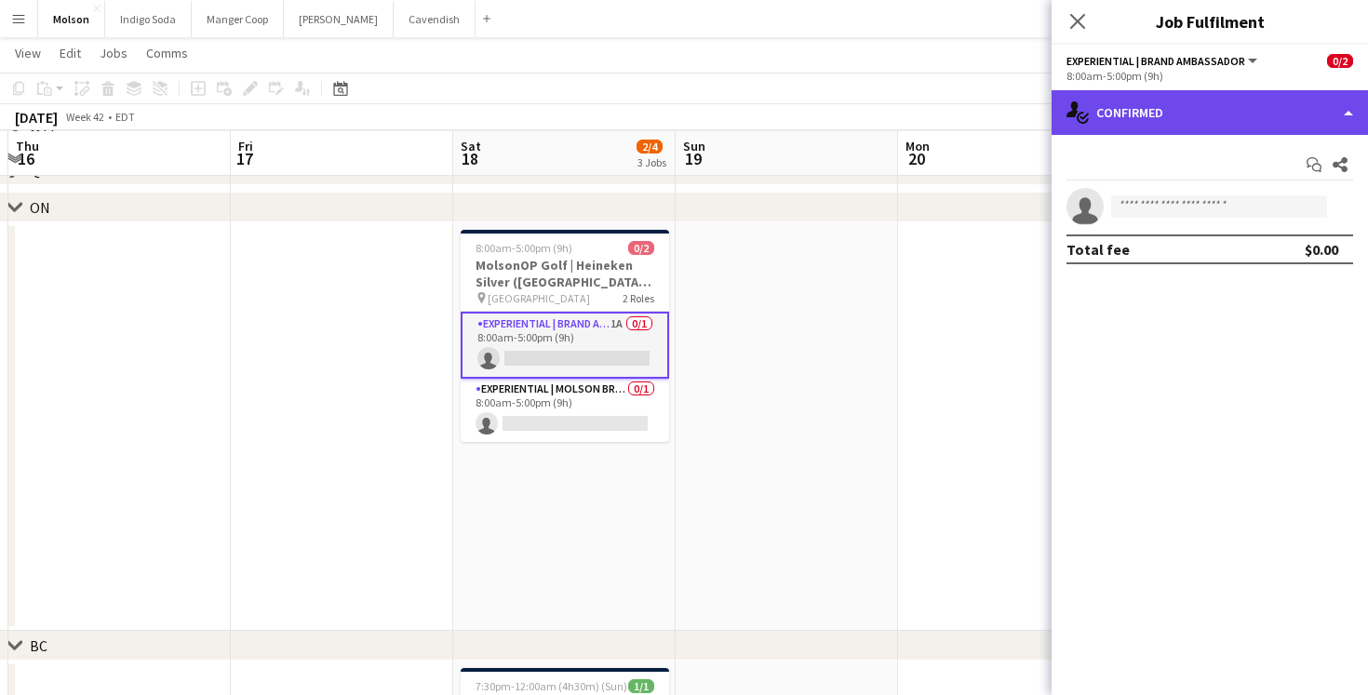
click at [1212, 101] on div "single-neutral-actions-check-2 Confirmed" at bounding box center [1210, 112] width 316 height 45
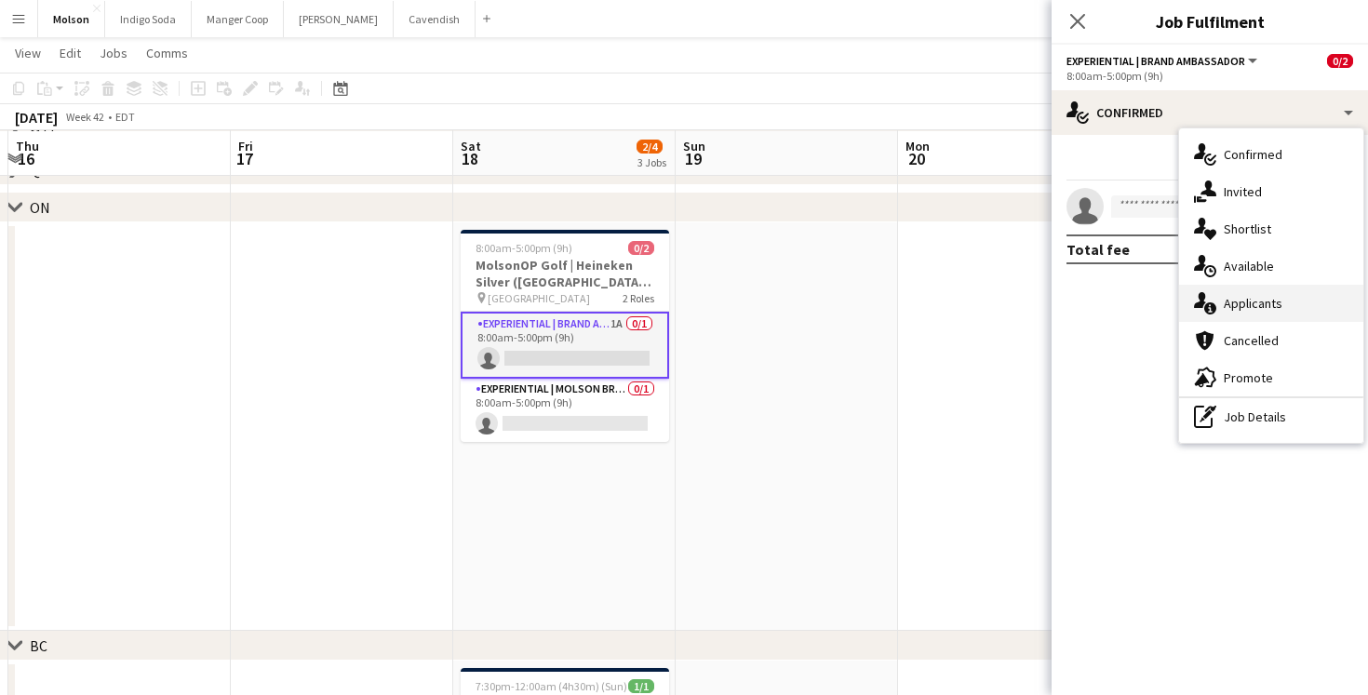
click at [1283, 296] on div "single-neutral-actions-information Applicants" at bounding box center [1271, 303] width 184 height 37
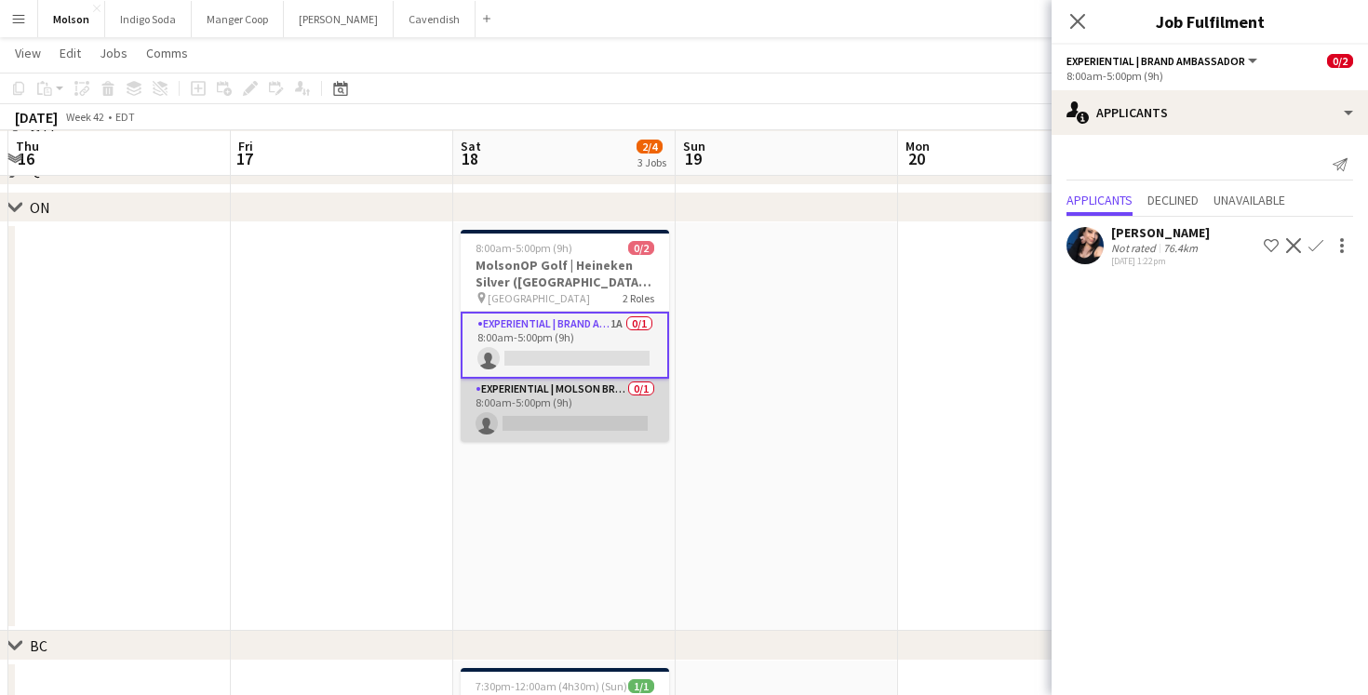
click at [491, 416] on app-card-role "Experiential | Molson Brand Specialist 0/1 8:00am-5:00pm (9h) single-neutral-ac…" at bounding box center [565, 410] width 208 height 63
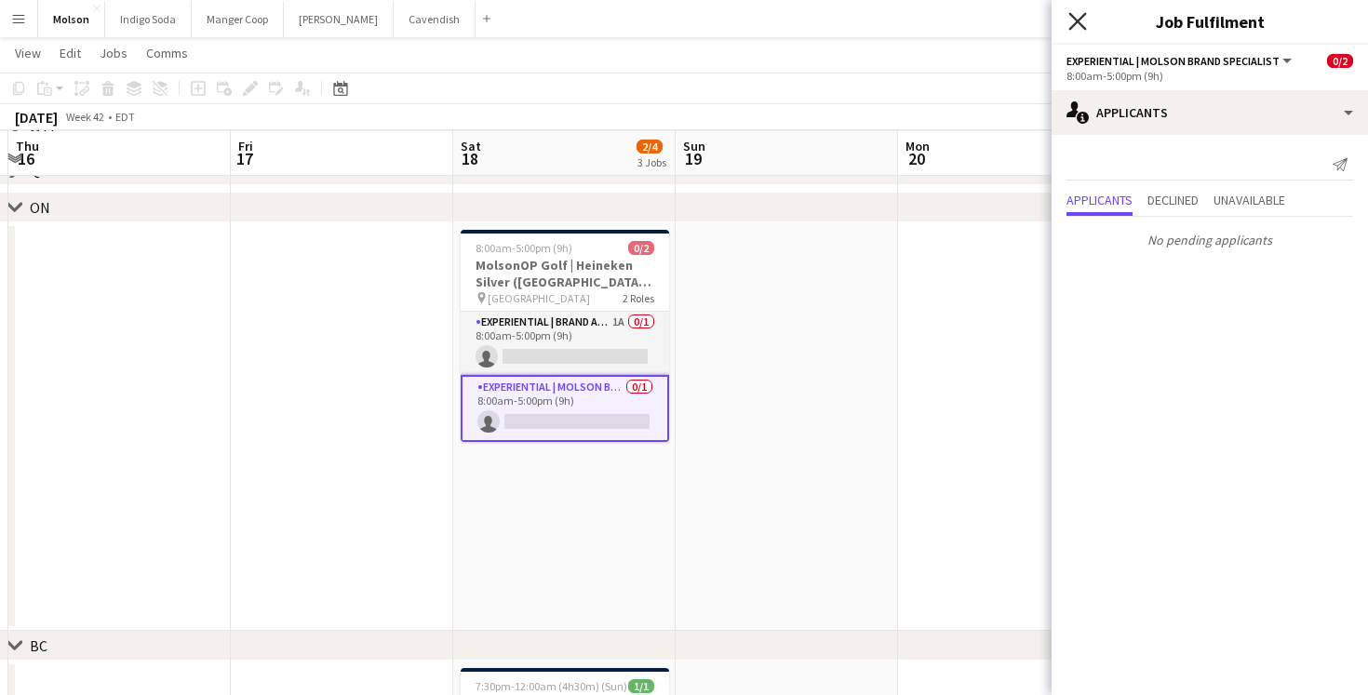
click at [1068, 24] on icon "Close pop-in" at bounding box center [1077, 21] width 18 height 18
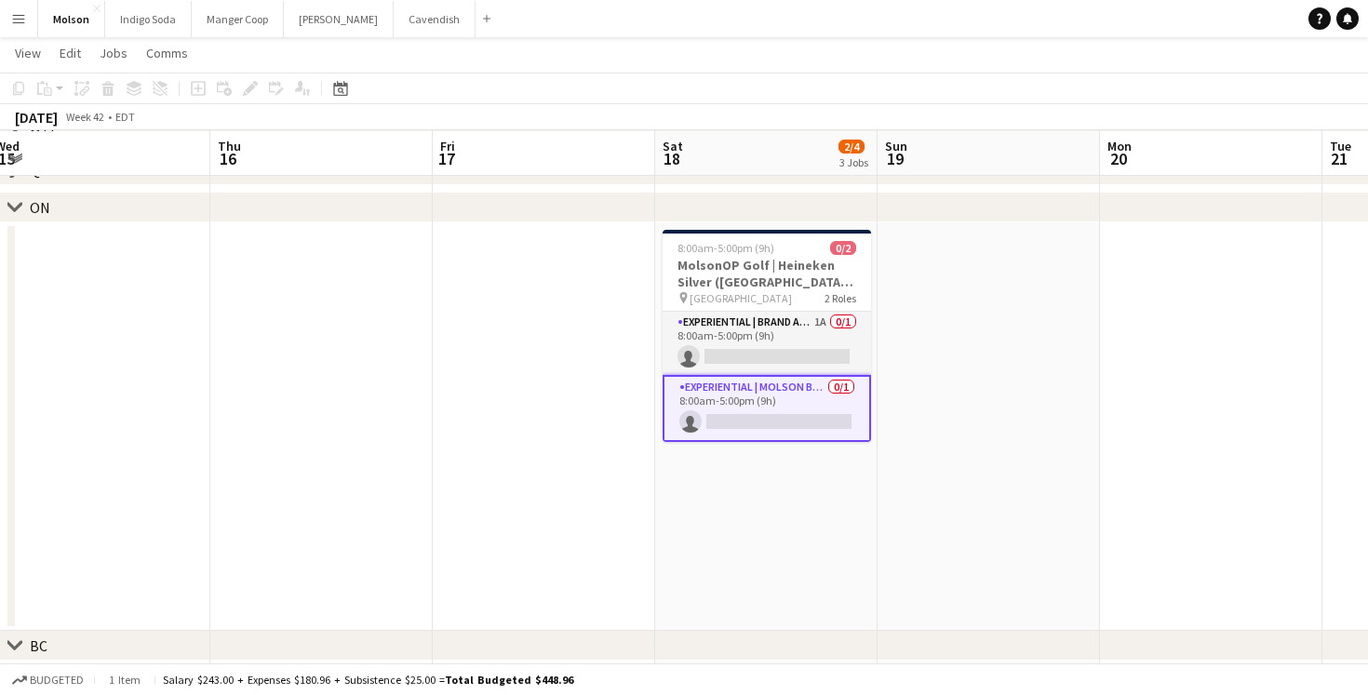
scroll to position [0, 678]
click at [766, 404] on app-card-role "Experiential | Molson Brand Specialist 0/1 8:00am-5:00pm (9h) single-neutral-ac…" at bounding box center [769, 408] width 208 height 67
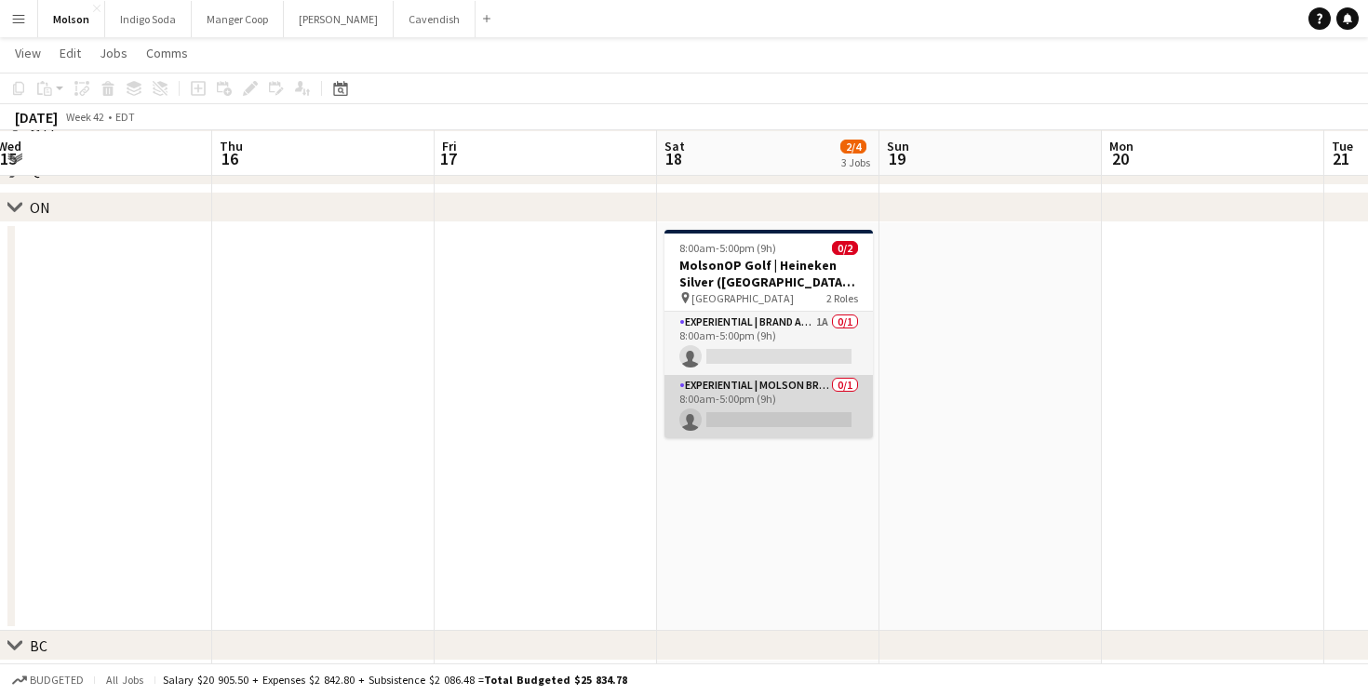
click at [760, 407] on app-card-role "Experiential | Molson Brand Specialist 0/1 8:00am-5:00pm (9h) single-neutral-ac…" at bounding box center [769, 406] width 208 height 63
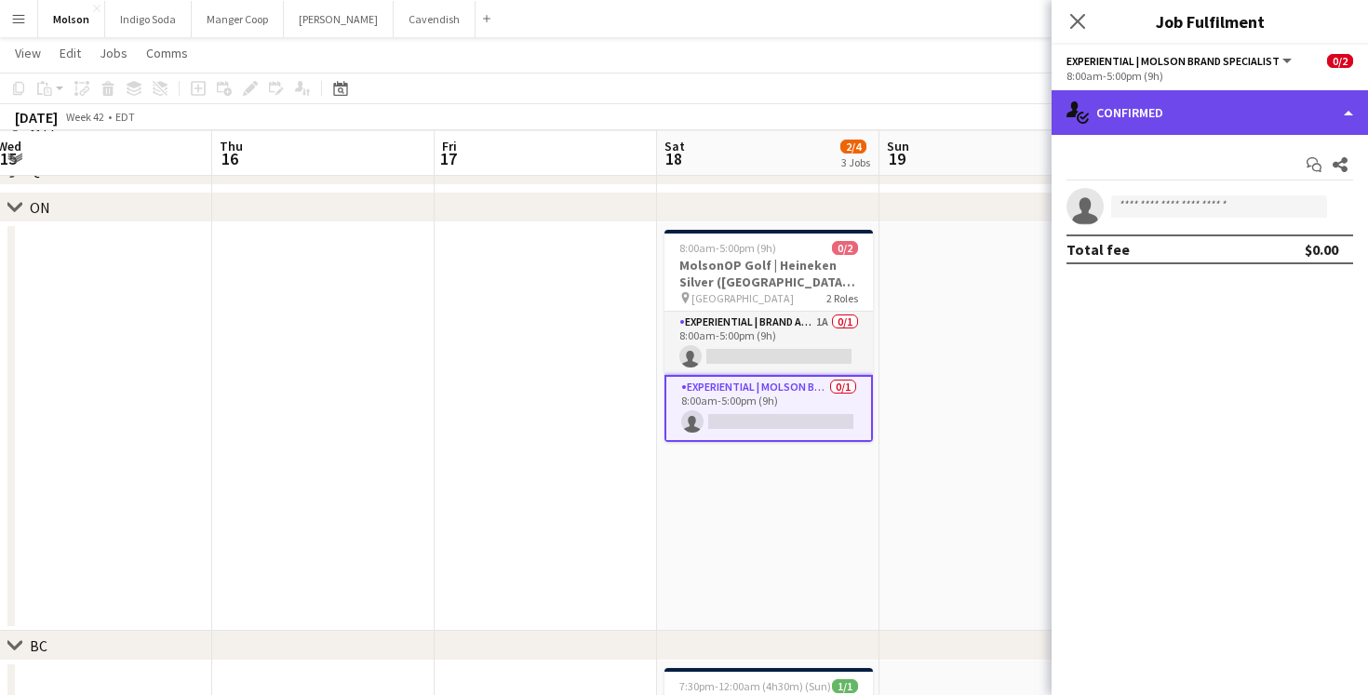
click at [1166, 105] on div "single-neutral-actions-check-2 Confirmed" at bounding box center [1210, 112] width 316 height 45
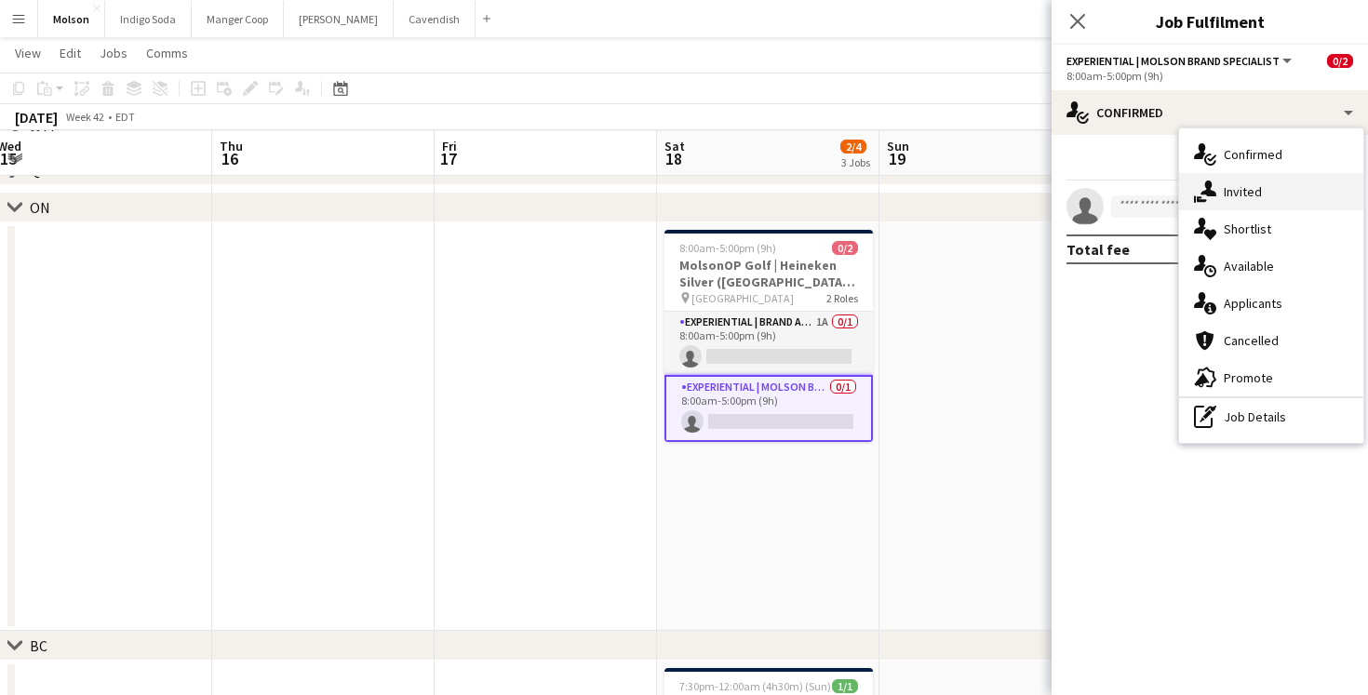
click at [1264, 186] on div "single-neutral-actions-share-1 Invited" at bounding box center [1271, 191] width 184 height 37
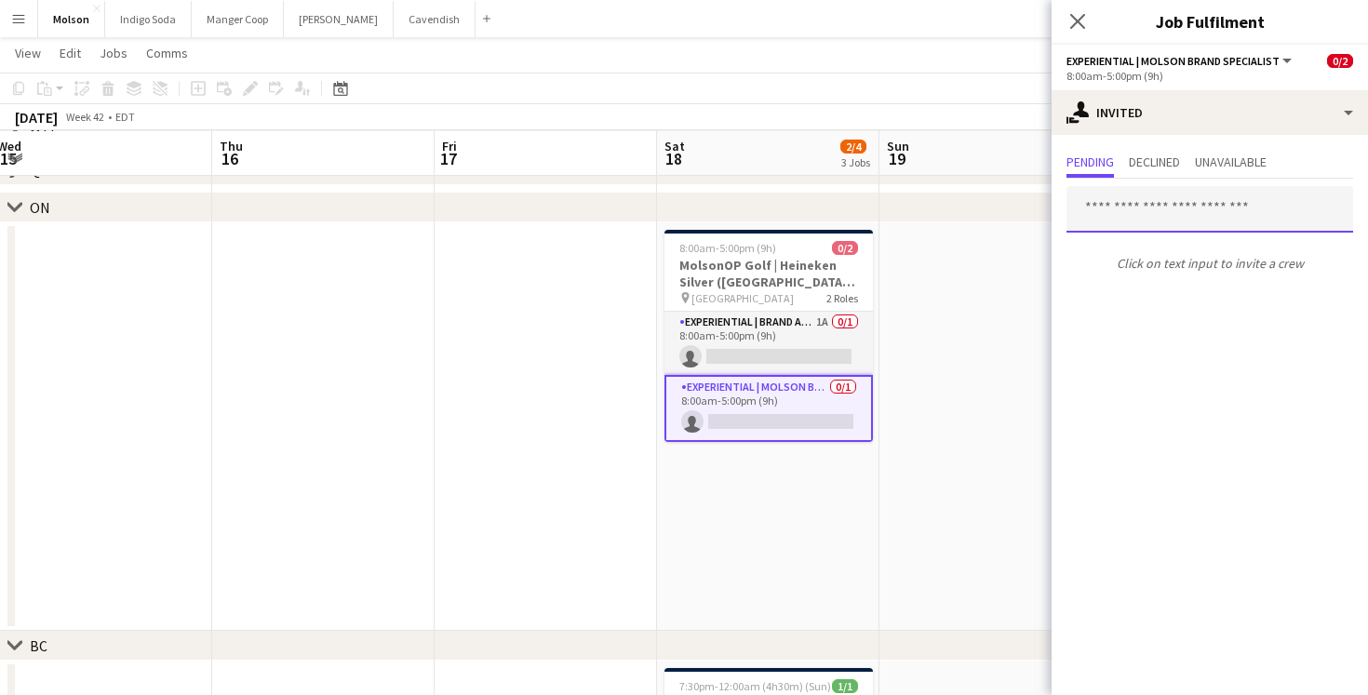
click at [1132, 208] on input "text" at bounding box center [1210, 209] width 287 height 47
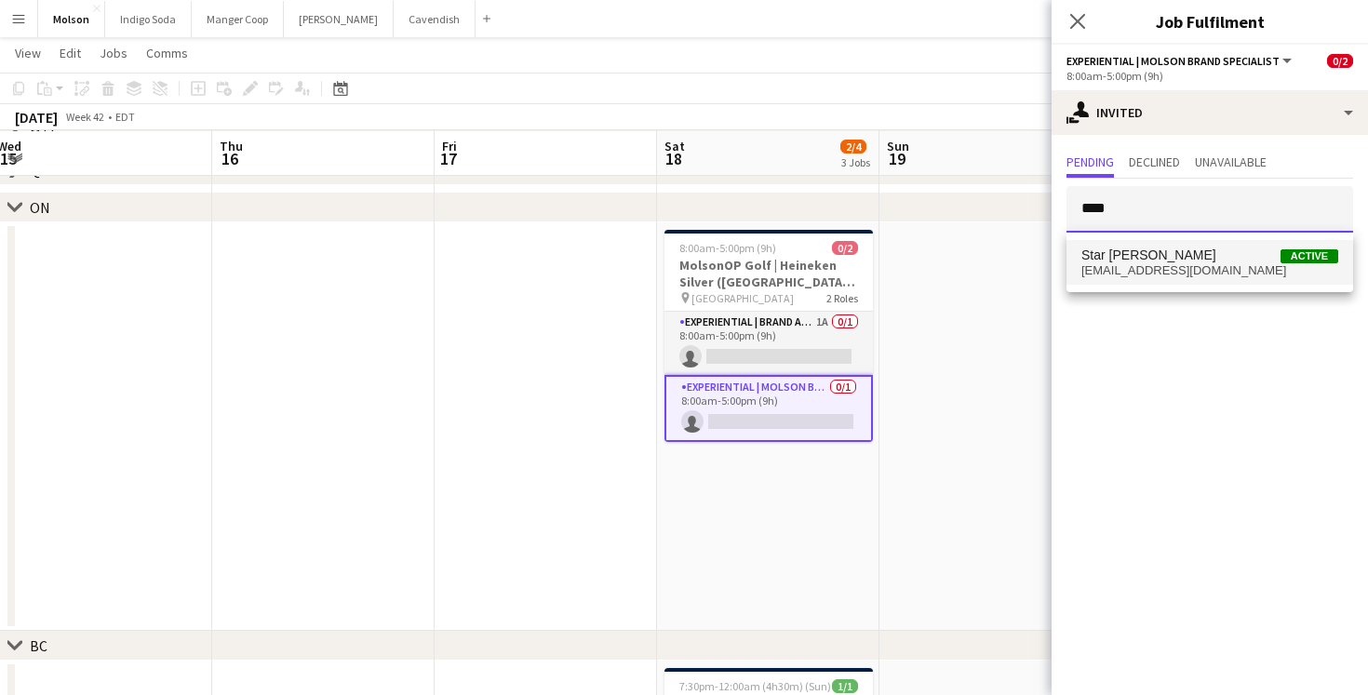
type input "****"
click at [1186, 267] on span "starrafieeb@gmail.com" at bounding box center [1210, 270] width 257 height 15
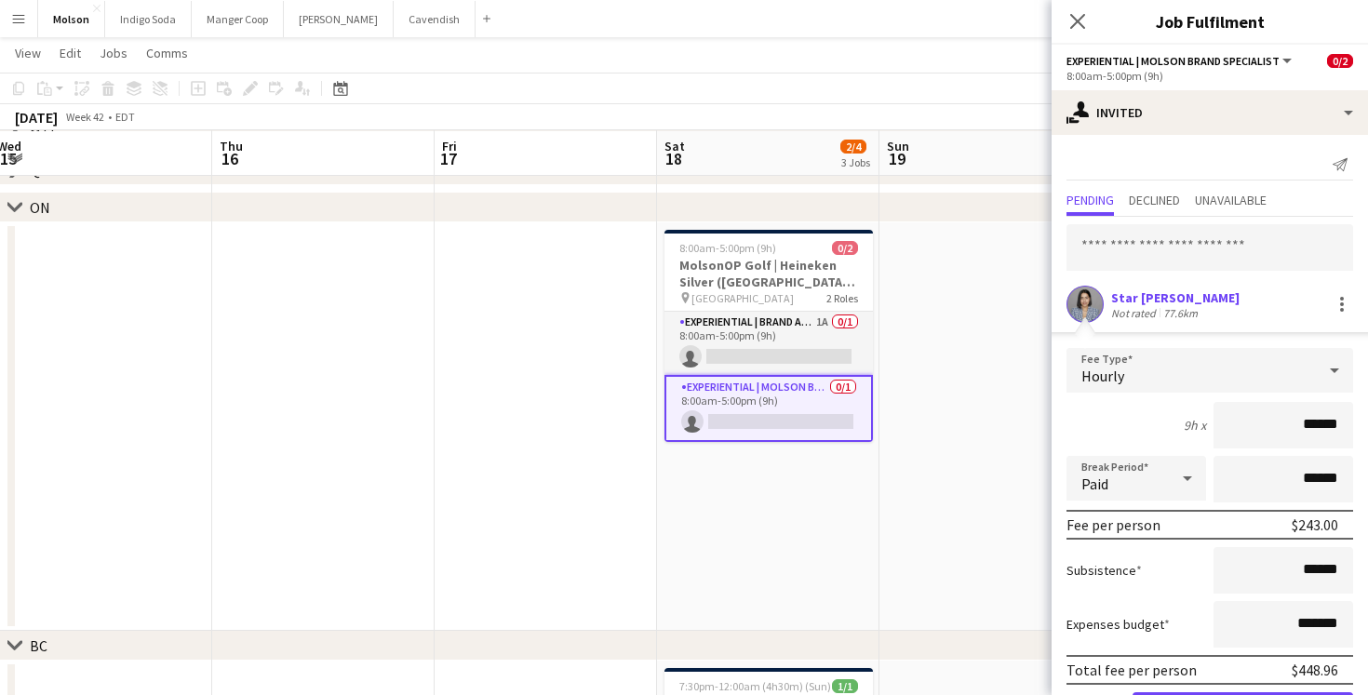
scroll to position [69, 0]
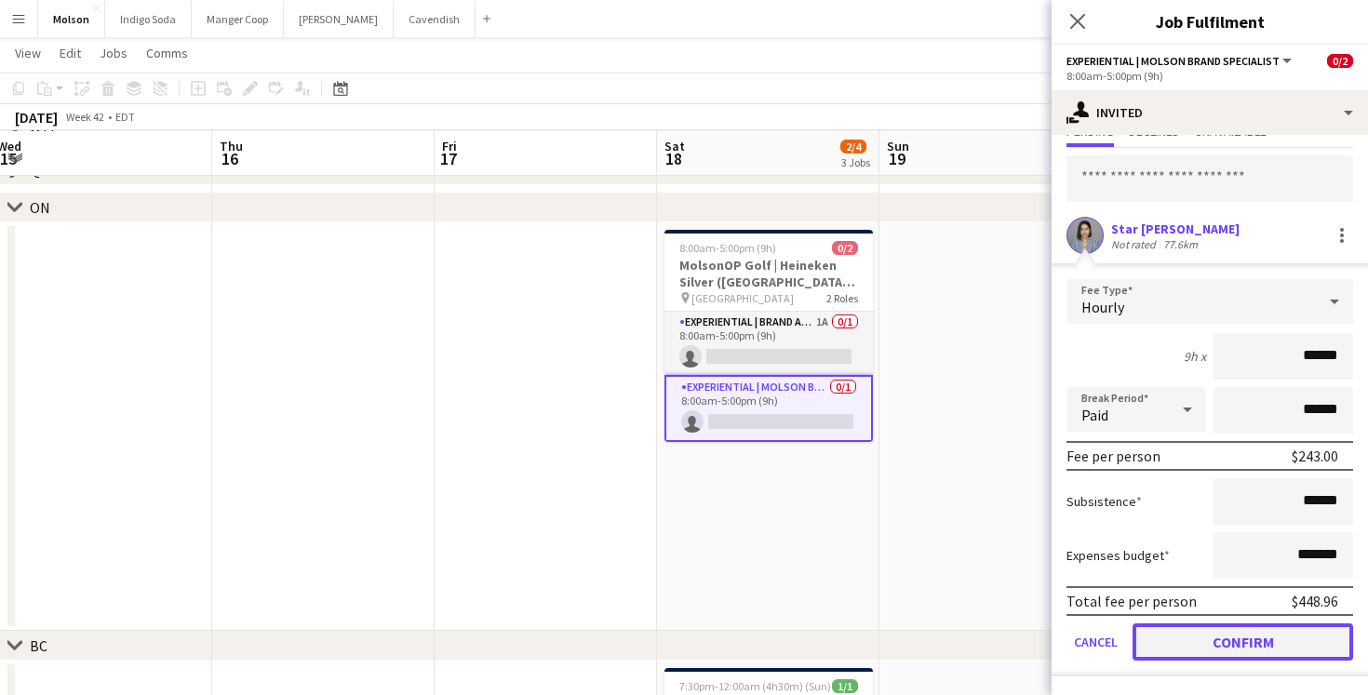
click at [1228, 627] on button "Confirm" at bounding box center [1243, 642] width 221 height 37
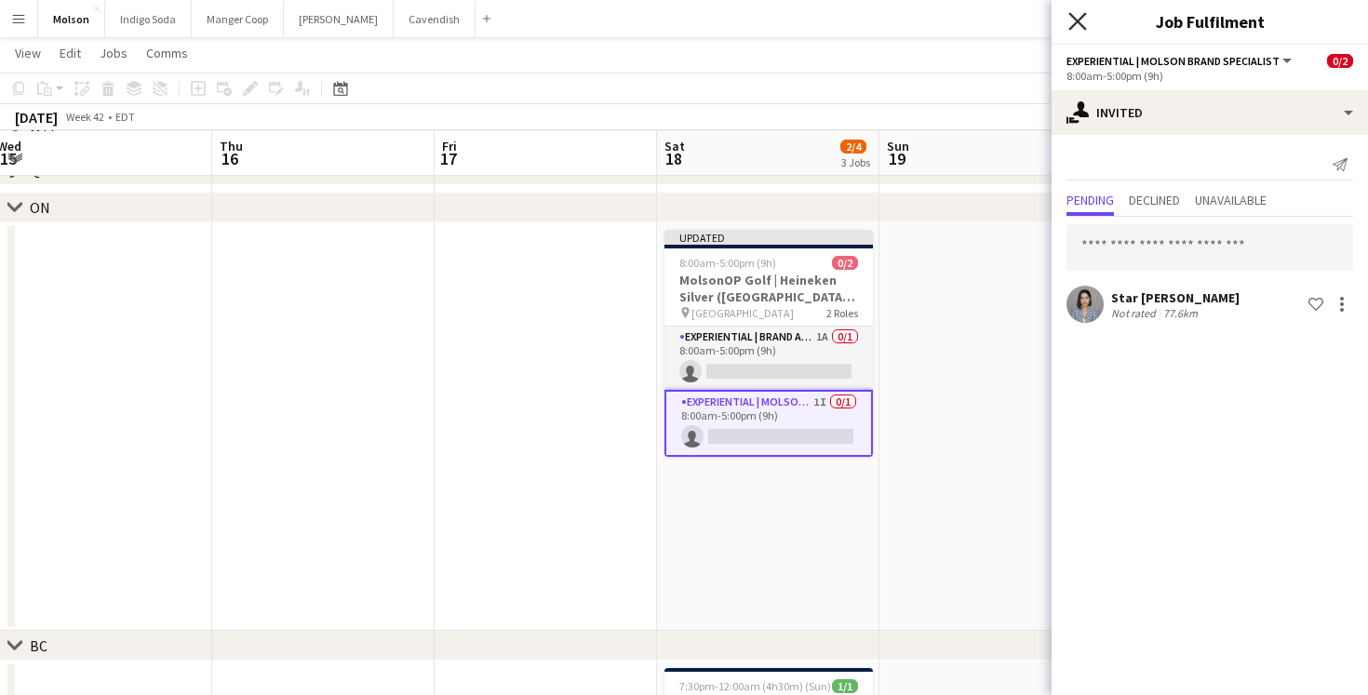
click at [1077, 24] on icon "Close pop-in" at bounding box center [1077, 21] width 18 height 18
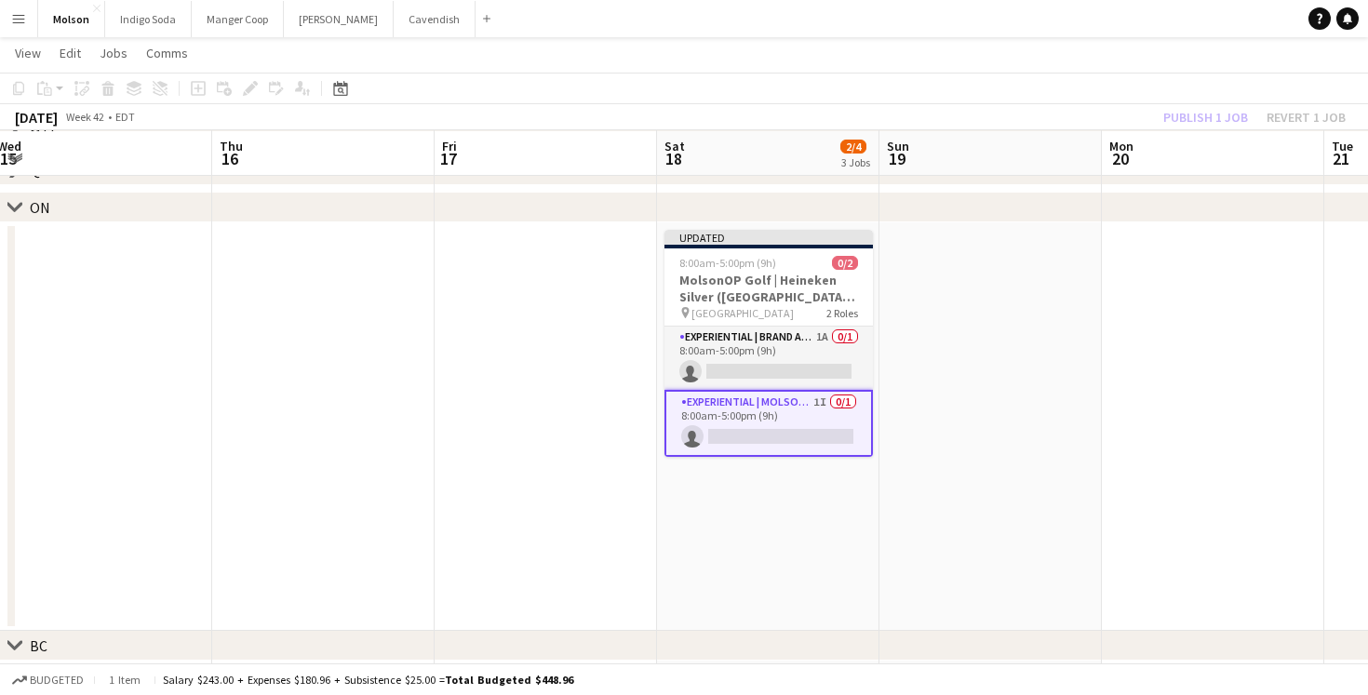
click at [949, 366] on app-date-cell at bounding box center [991, 426] width 222 height 409
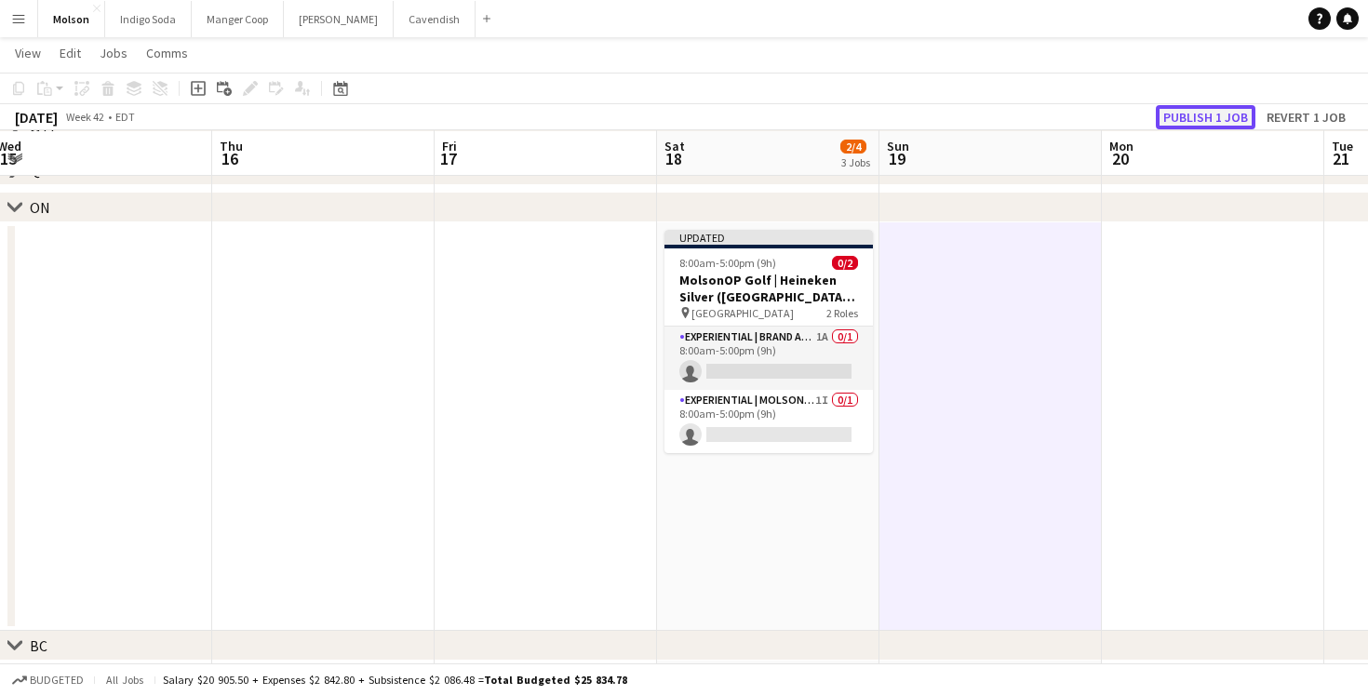
click at [1203, 116] on button "Publish 1 job" at bounding box center [1206, 117] width 100 height 24
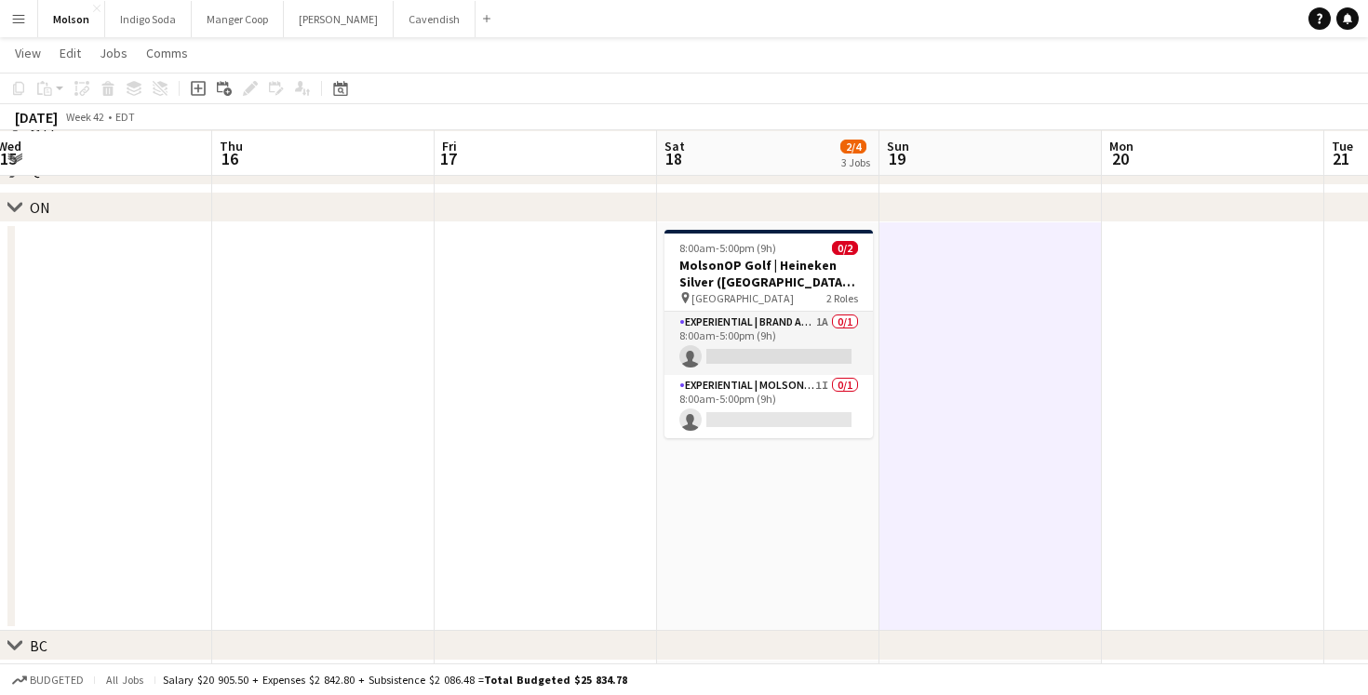
click at [812, 97] on app-toolbar "Copy Paste Paste Command V Paste with crew Command Shift V Paste linked Job Del…" at bounding box center [684, 89] width 1368 height 32
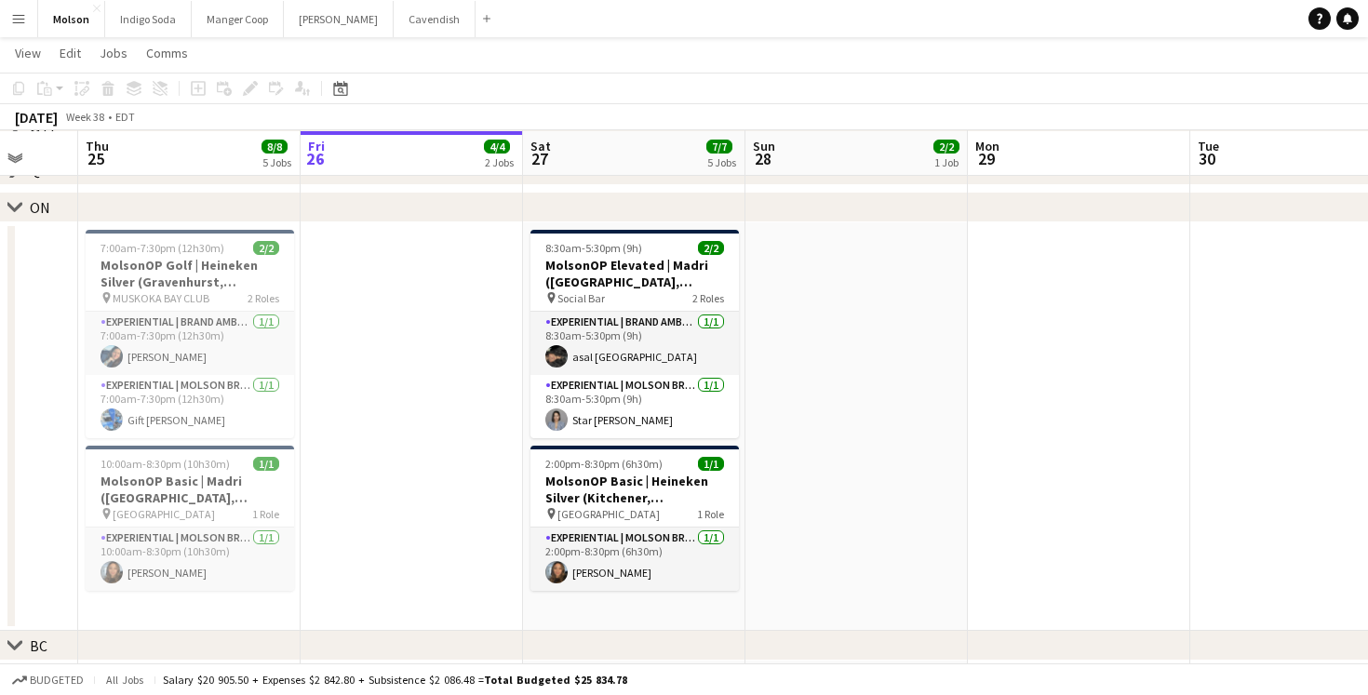
scroll to position [0, 853]
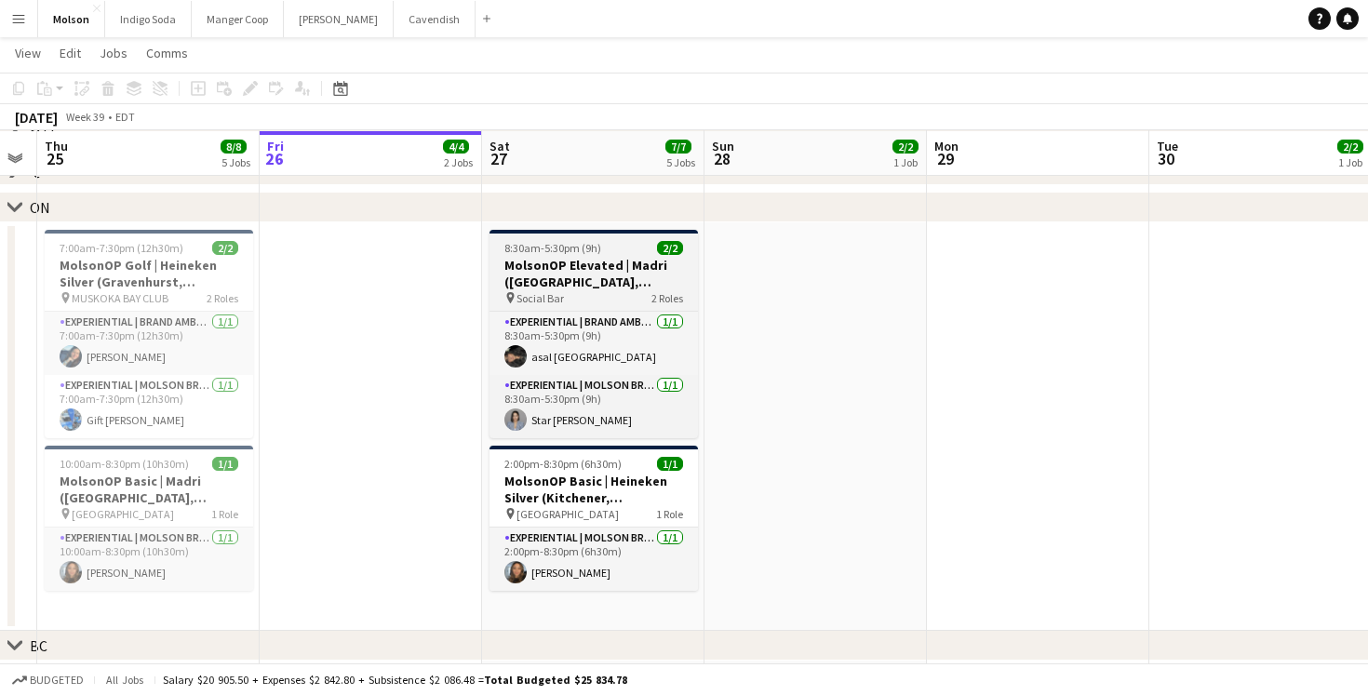
click at [610, 289] on h3 "MolsonOP Elevated | Madri ([GEOGRAPHIC_DATA], [GEOGRAPHIC_DATA])" at bounding box center [594, 274] width 208 height 34
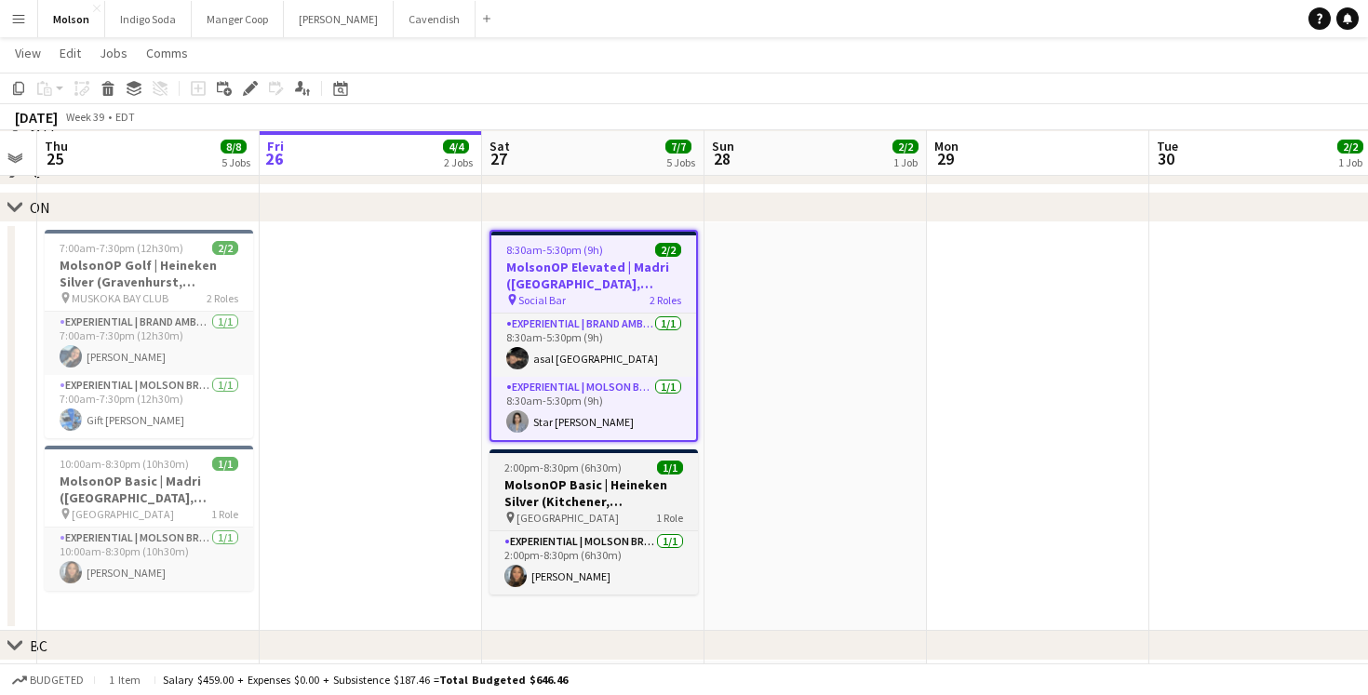
click at [609, 477] on h3 "MolsonOP Basic | Heineken Silver (Kitchener, [GEOGRAPHIC_DATA])" at bounding box center [594, 494] width 208 height 34
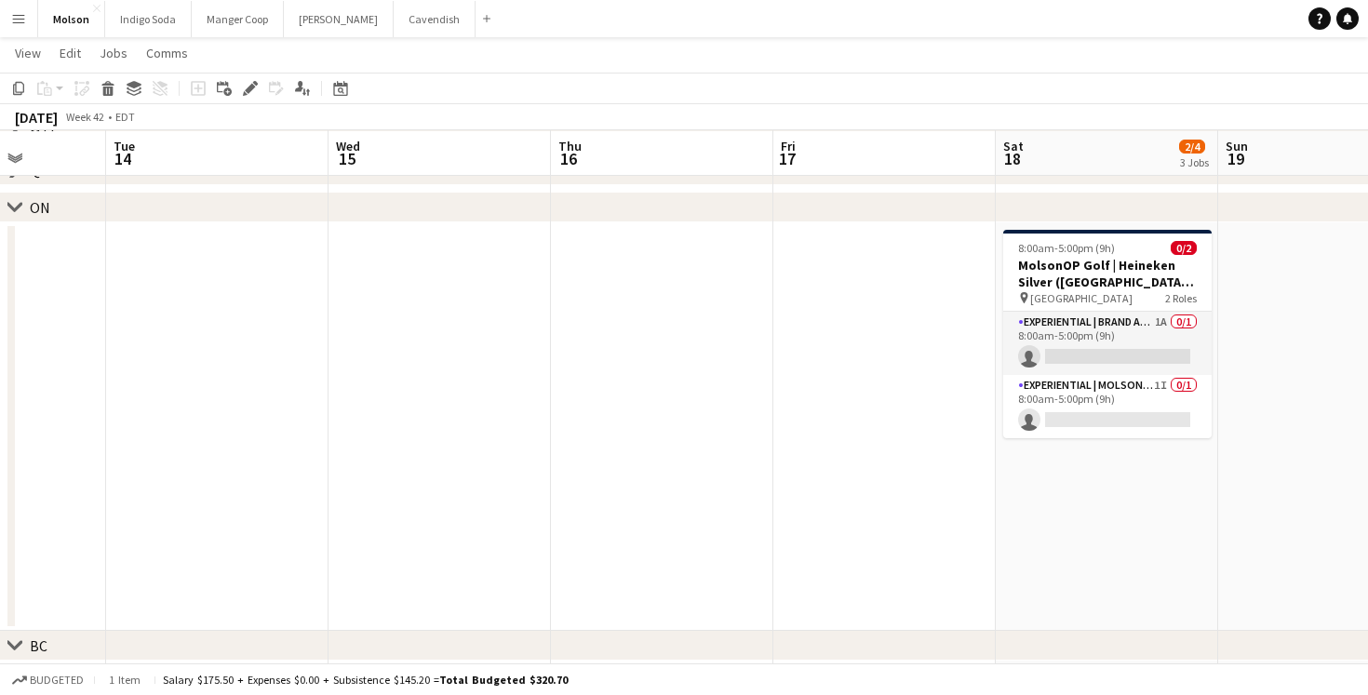
scroll to position [0, 571]
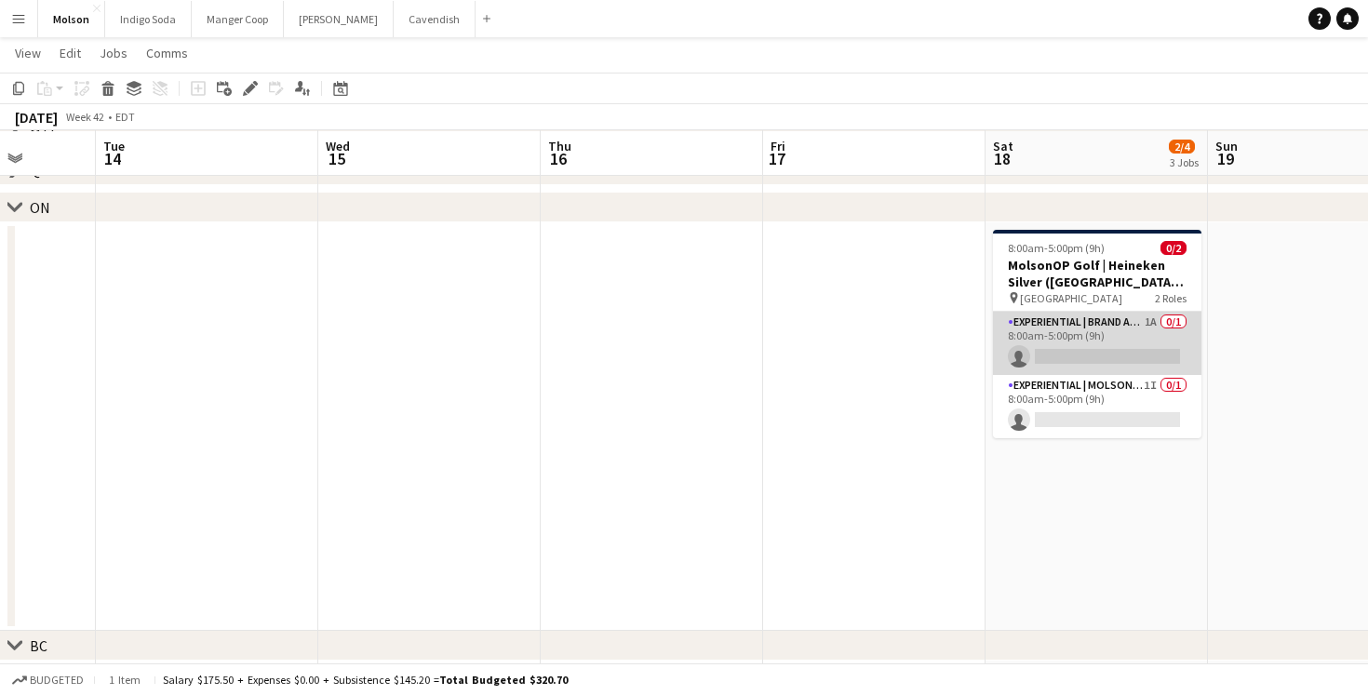
click at [1042, 356] on app-card-role "Experiential | Brand Ambassador 1A 0/1 8:00am-5:00pm (9h) single-neutral-actions" at bounding box center [1097, 343] width 208 height 63
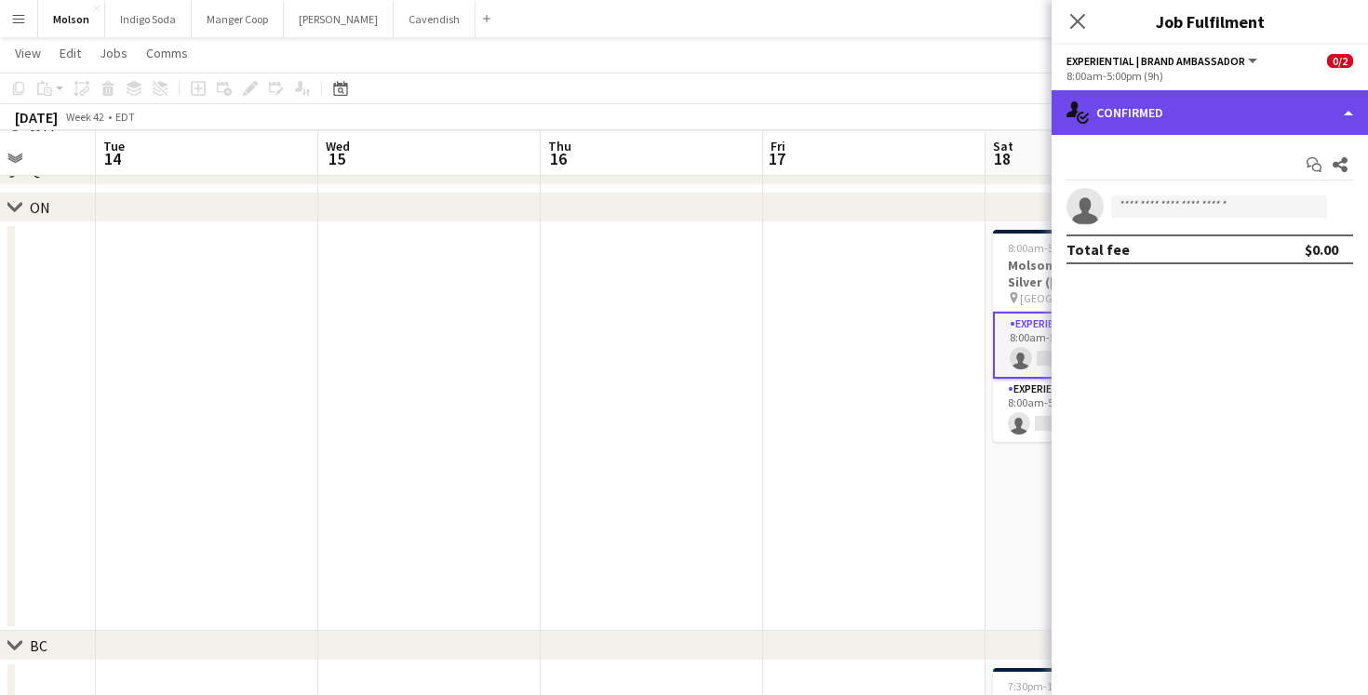
click at [1187, 119] on div "single-neutral-actions-check-2 Confirmed" at bounding box center [1210, 112] width 316 height 45
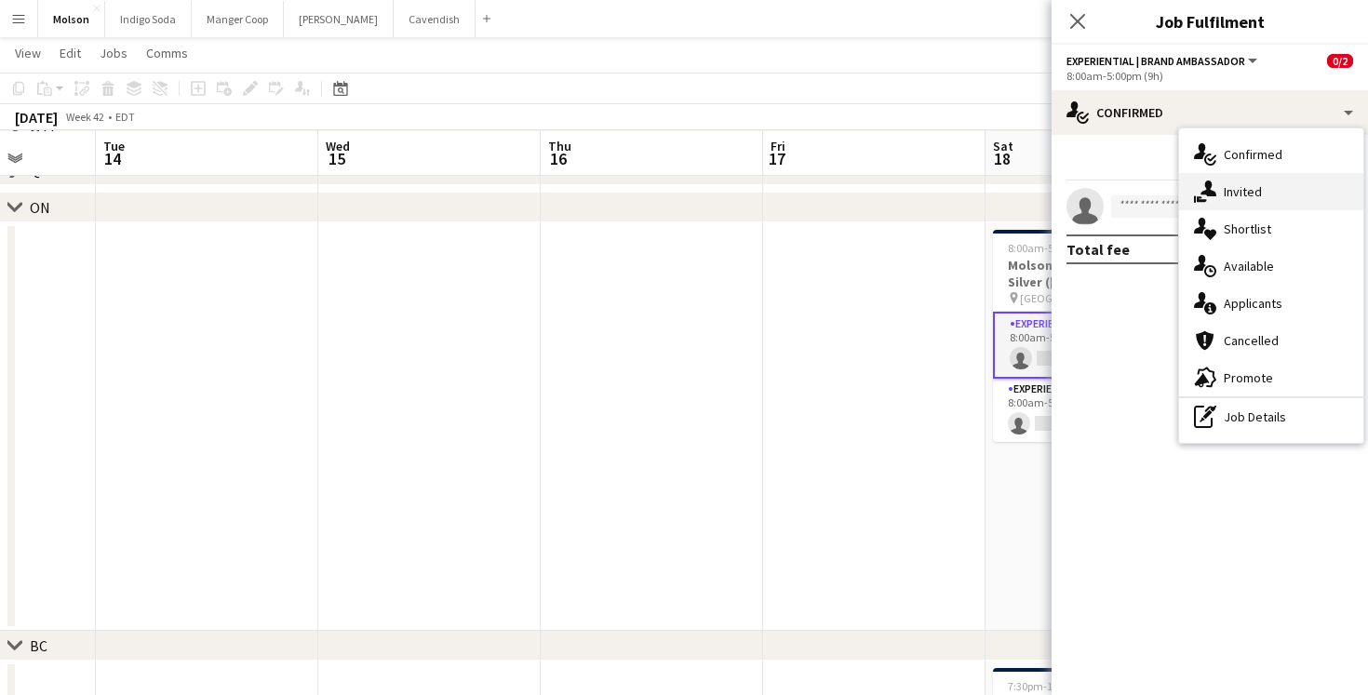
click at [1271, 184] on div "single-neutral-actions-share-1 Invited" at bounding box center [1271, 191] width 184 height 37
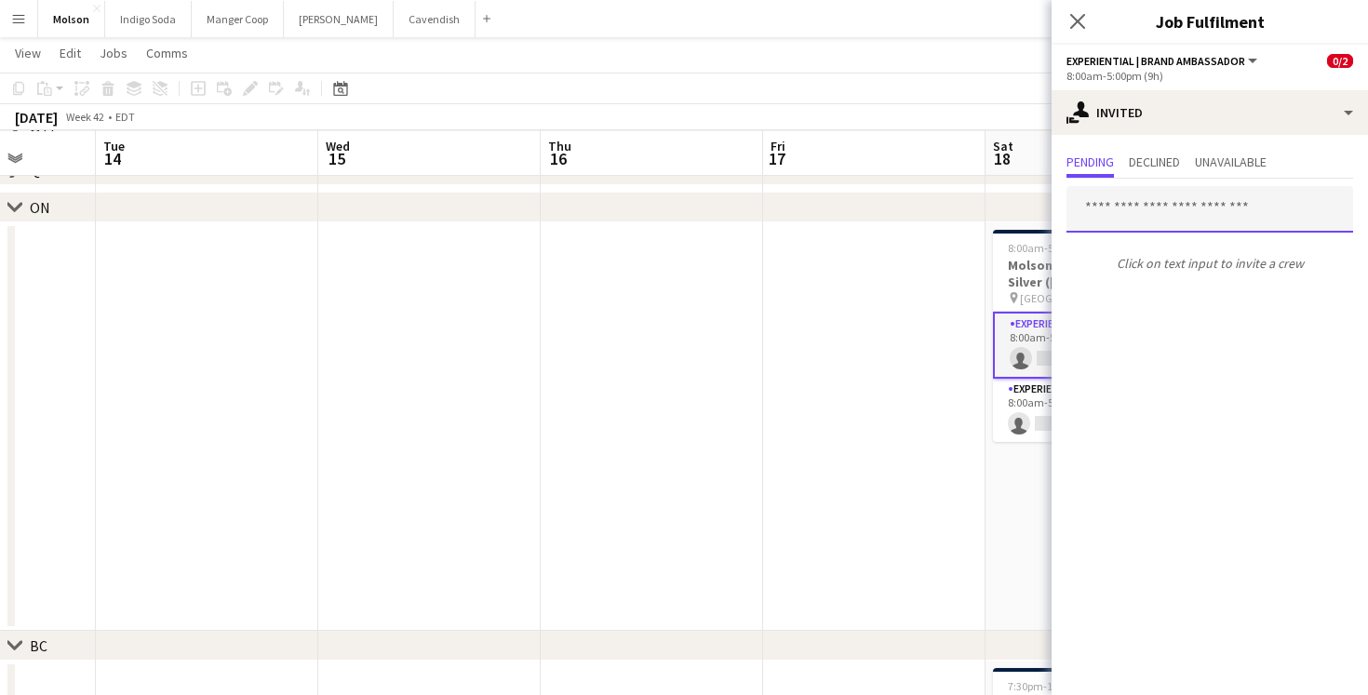
click at [1158, 208] on input "text" at bounding box center [1210, 209] width 287 height 47
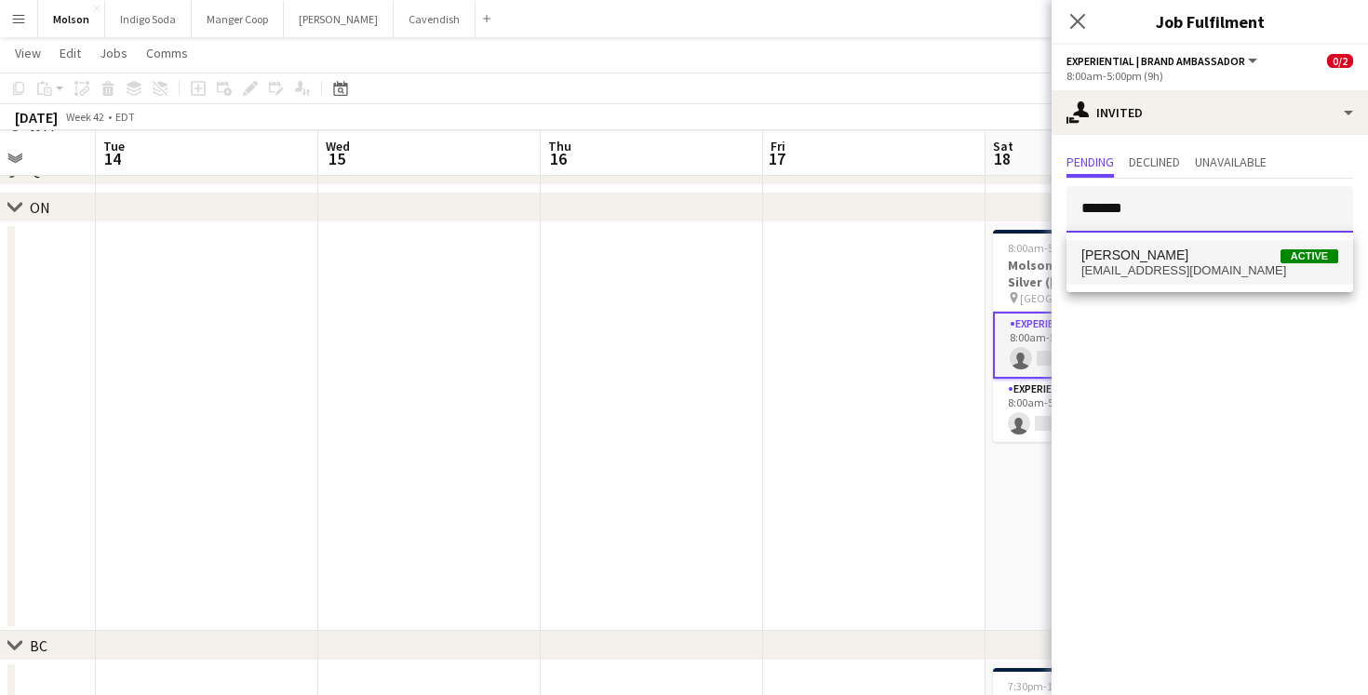
type input "*******"
click at [1271, 264] on span "julissa02cornejo@gmail.com" at bounding box center [1210, 270] width 257 height 15
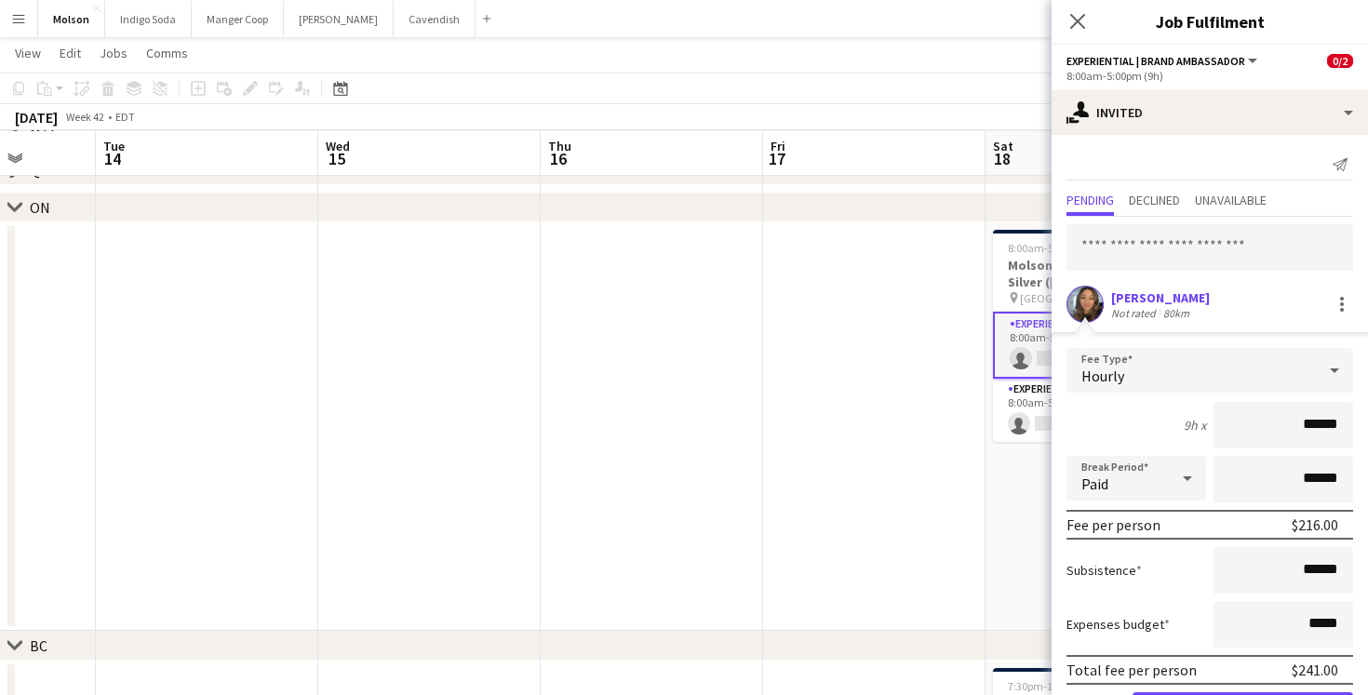
scroll to position [69, 0]
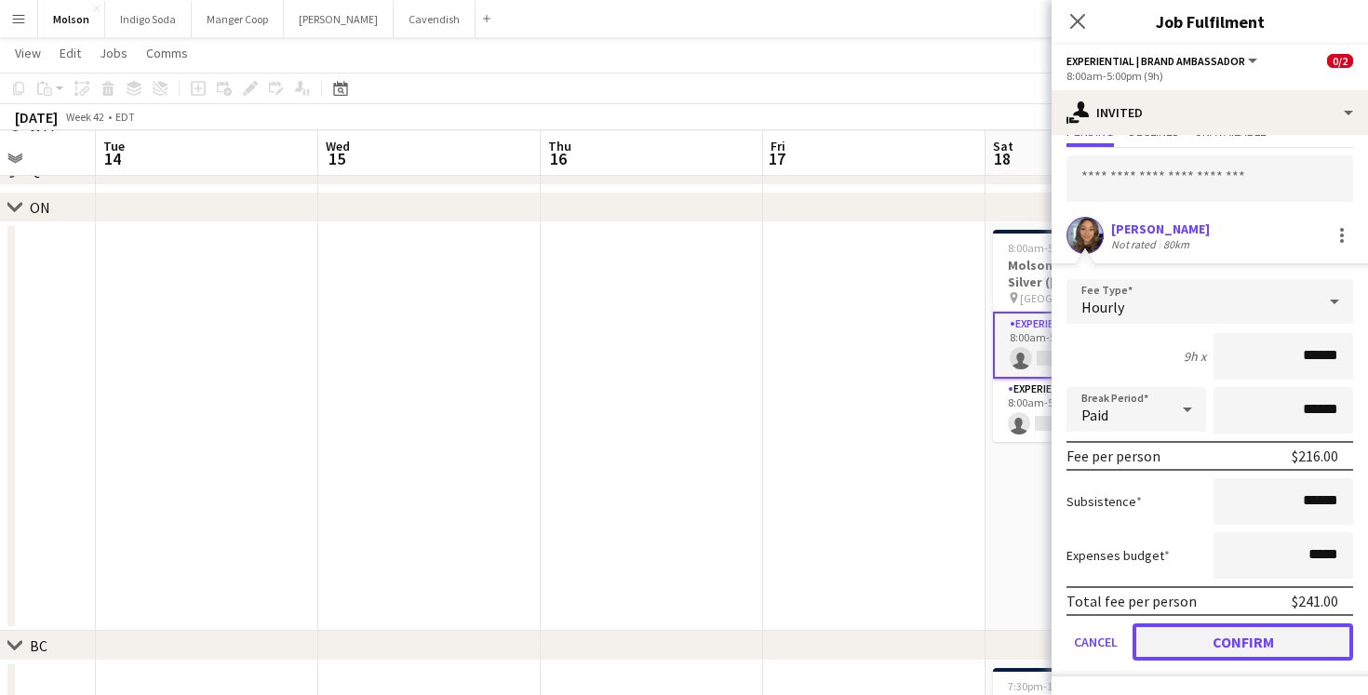
click at [1248, 649] on button "Confirm" at bounding box center [1243, 642] width 221 height 37
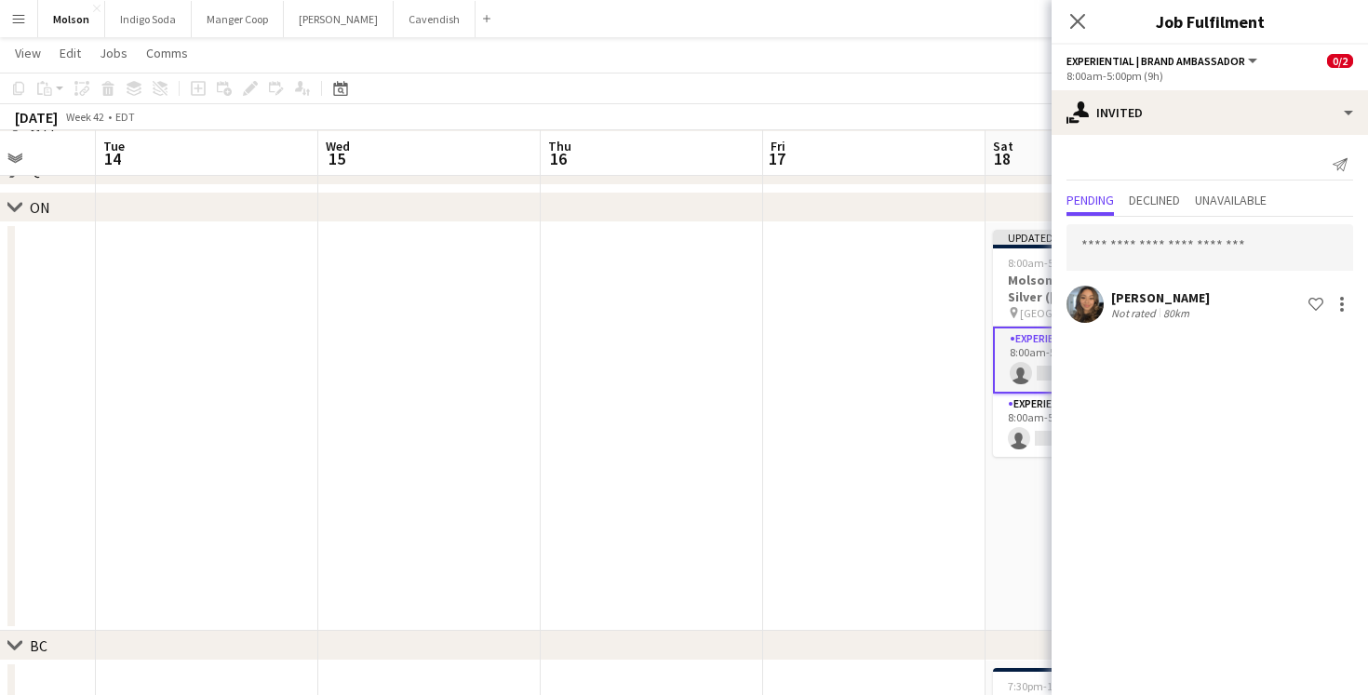
click at [889, 326] on app-date-cell at bounding box center [874, 426] width 222 height 409
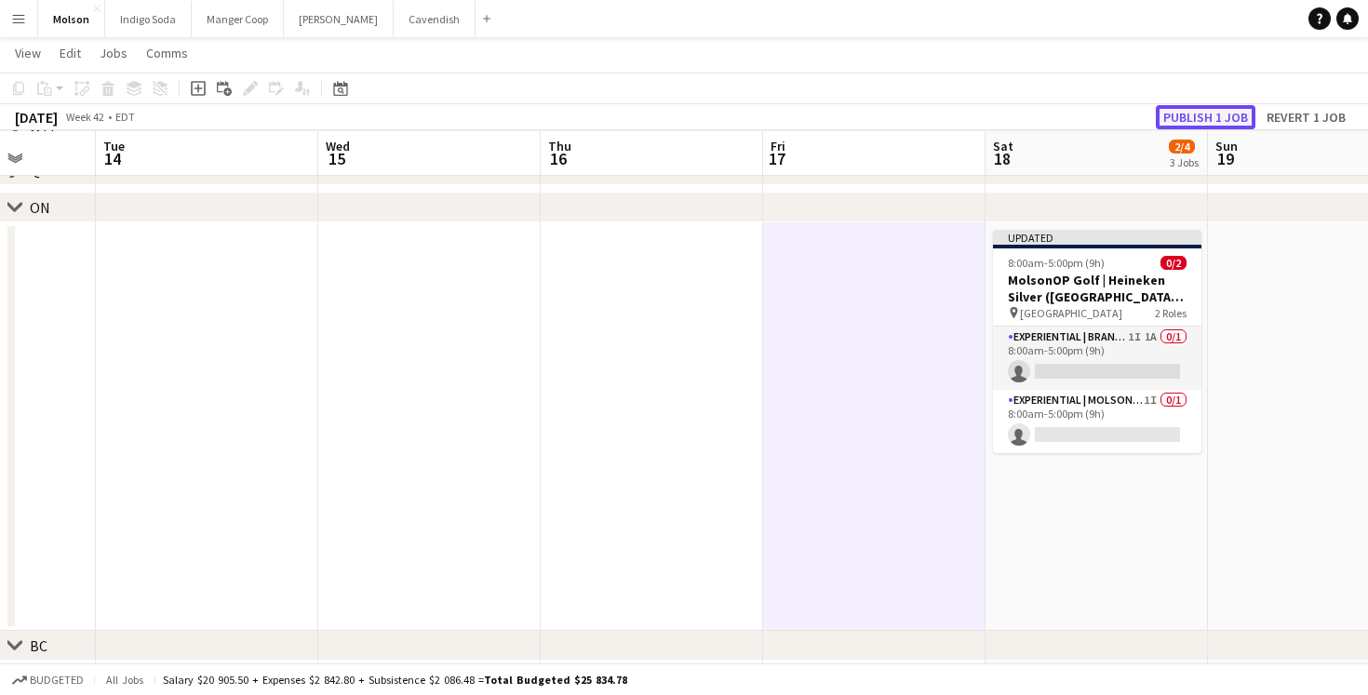
click at [1210, 119] on button "Publish 1 job" at bounding box center [1206, 117] width 100 height 24
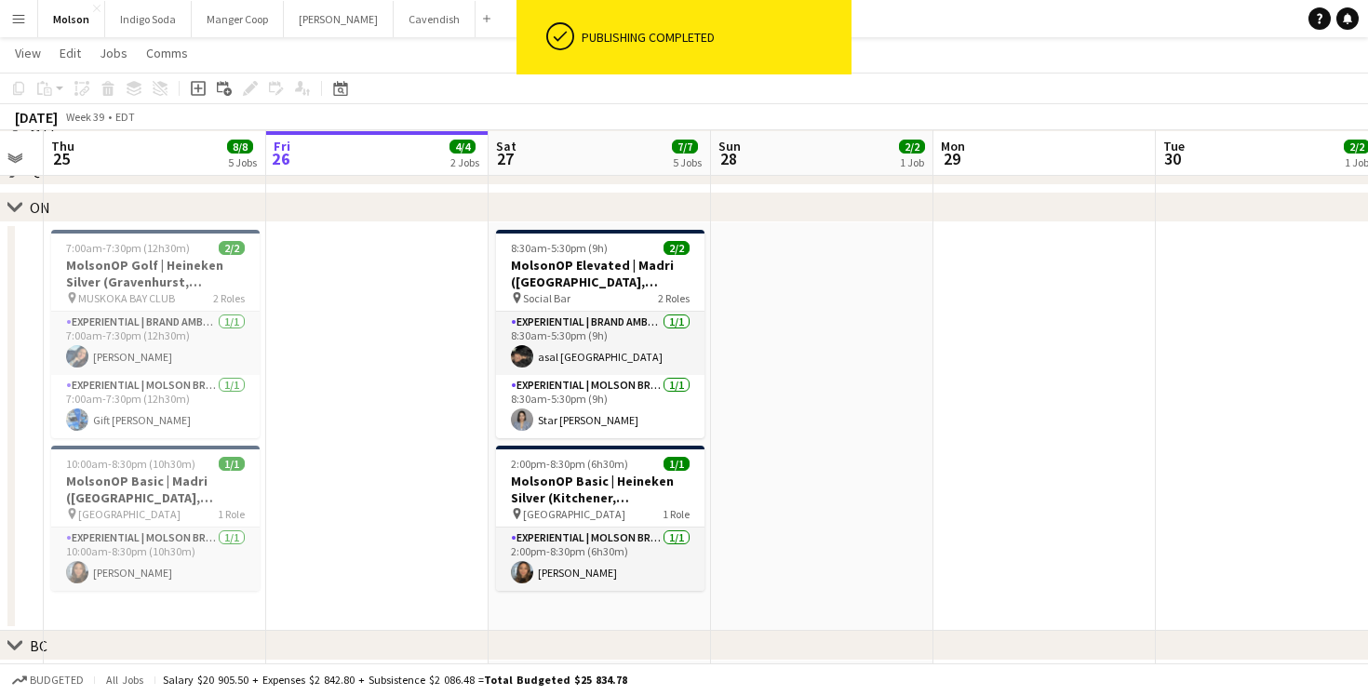
scroll to position [0, 571]
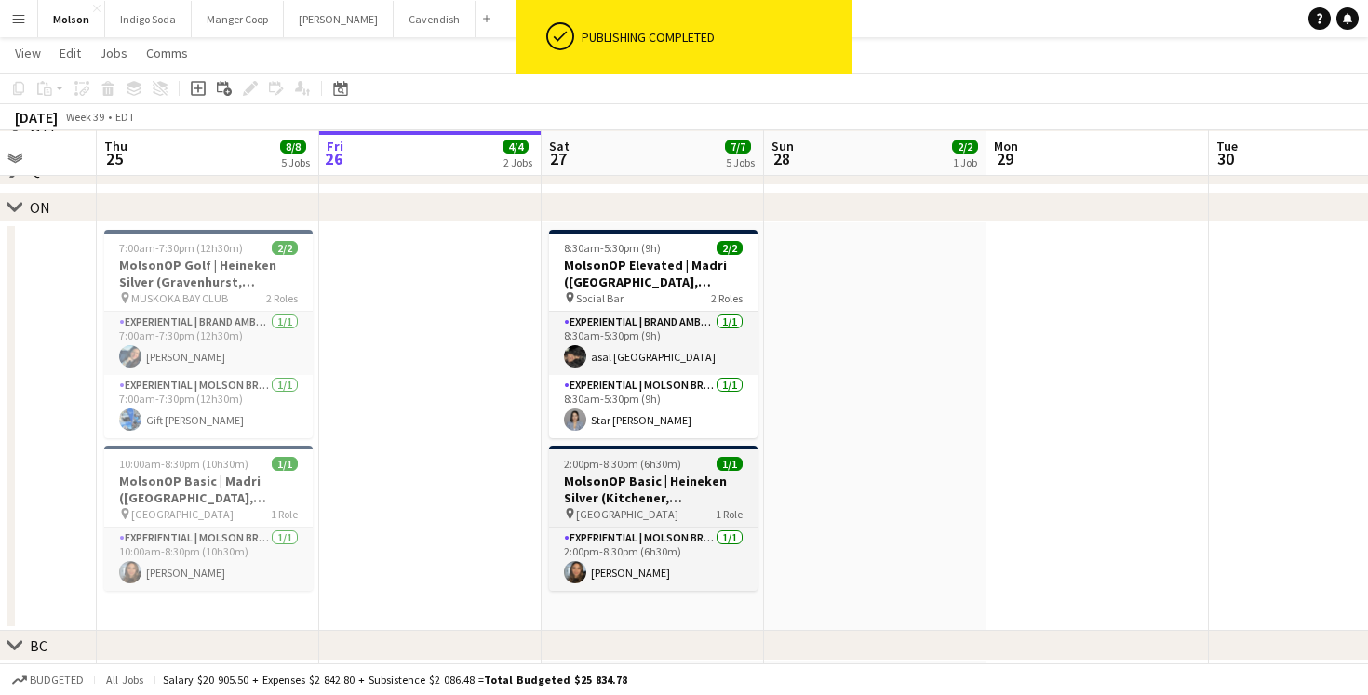
click at [652, 496] on h3 "MolsonOP Basic | Heineken Silver (Kitchener, [GEOGRAPHIC_DATA])" at bounding box center [653, 490] width 208 height 34
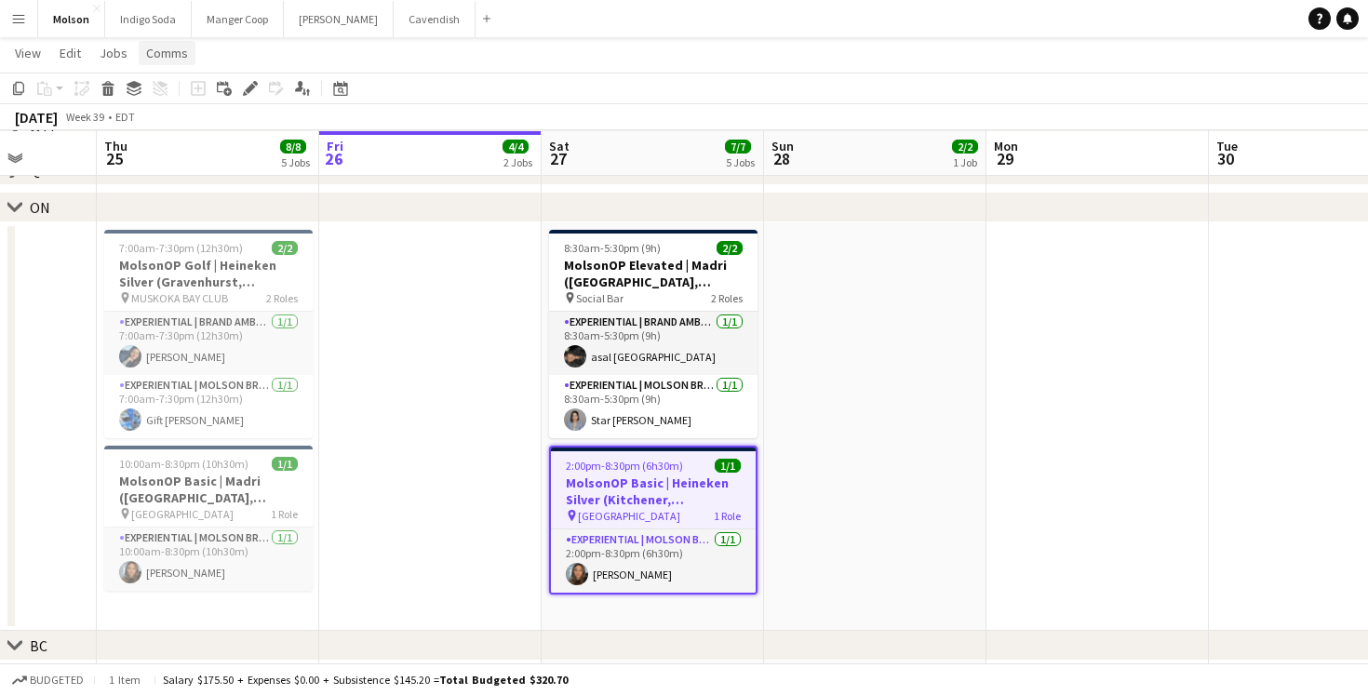
click at [168, 55] on span "Comms" at bounding box center [167, 53] width 42 height 17
click at [226, 131] on link "Create chat" at bounding box center [215, 132] width 155 height 39
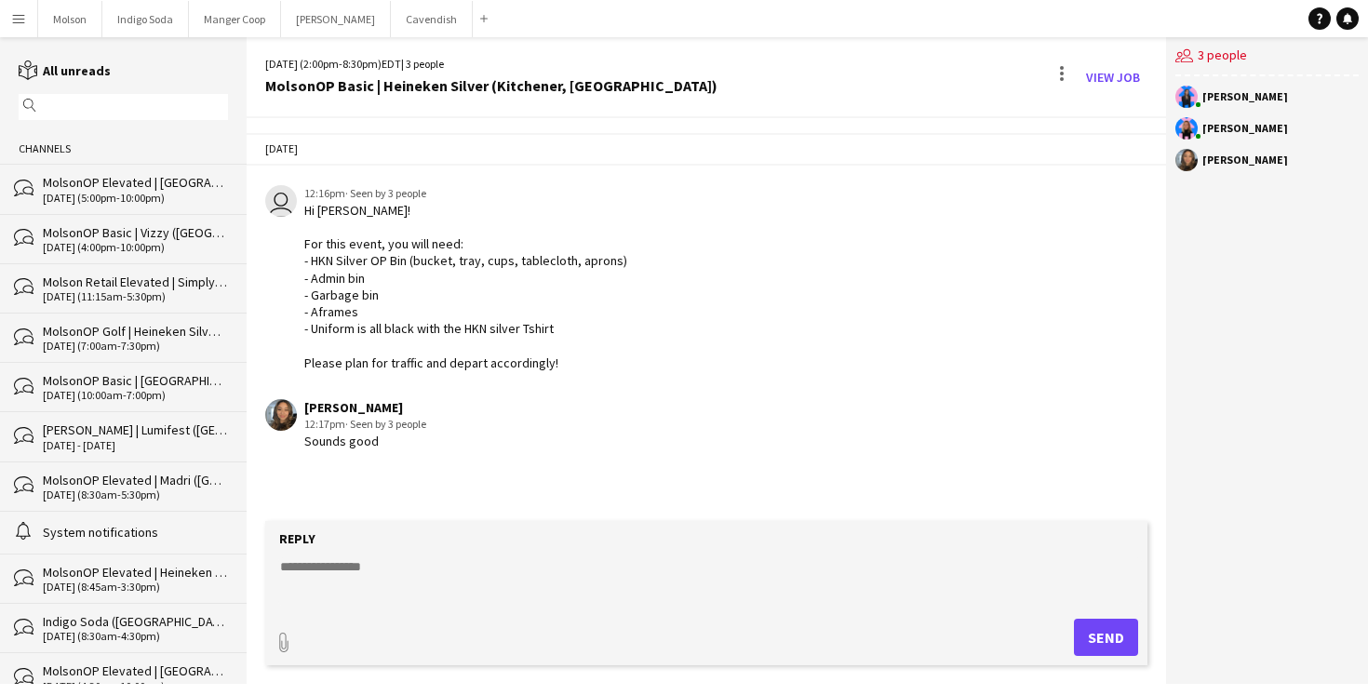
click at [526, 300] on div "Hi Julissa! For this event, you will need: - HKN Silver OP Bin (bucket, tray, c…" at bounding box center [465, 286] width 323 height 169
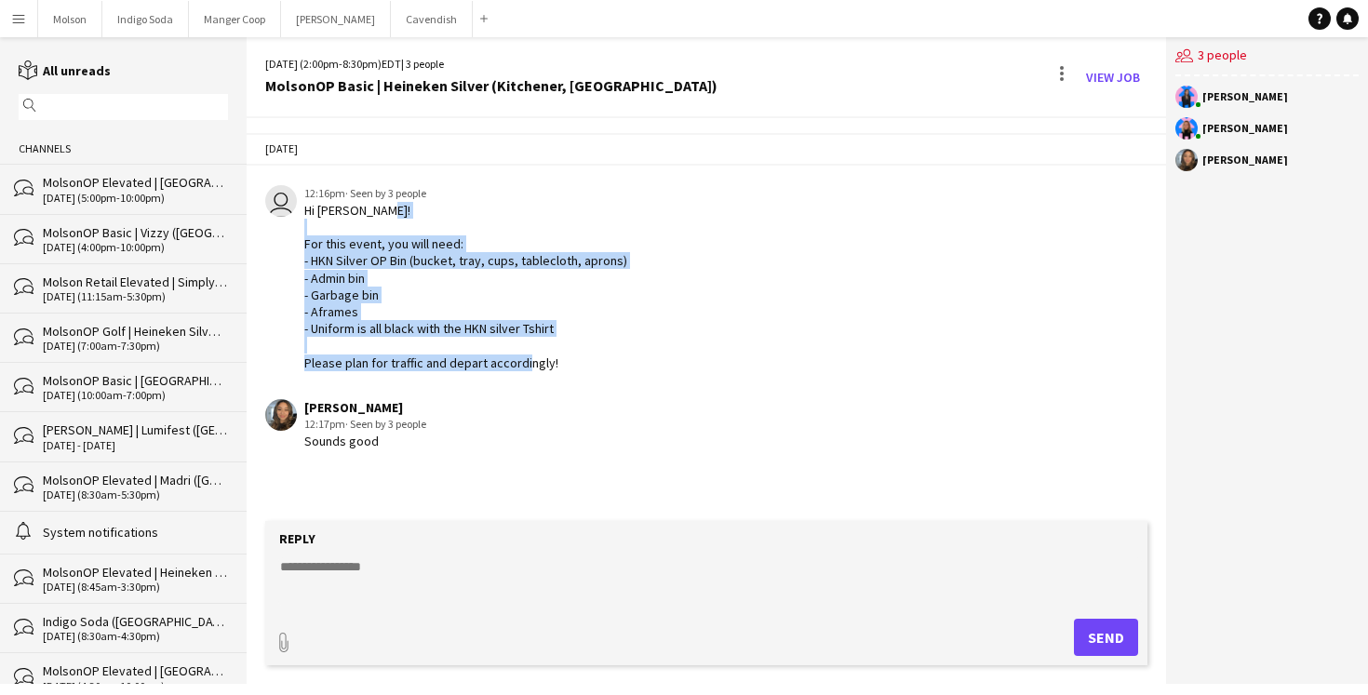
drag, startPoint x: 304, startPoint y: 238, endPoint x: 651, endPoint y: 369, distance: 369.9
click at [653, 370] on div "user 12:16pm · Seen by 3 people Hi Julissa! For this event, you will need: - HK…" at bounding box center [633, 278] width 736 height 186
click at [651, 369] on div "user 12:16pm · Seen by 3 people Hi Julissa! For this event, you will need: - HK…" at bounding box center [633, 278] width 736 height 186
